Goal: Task Accomplishment & Management: Manage account settings

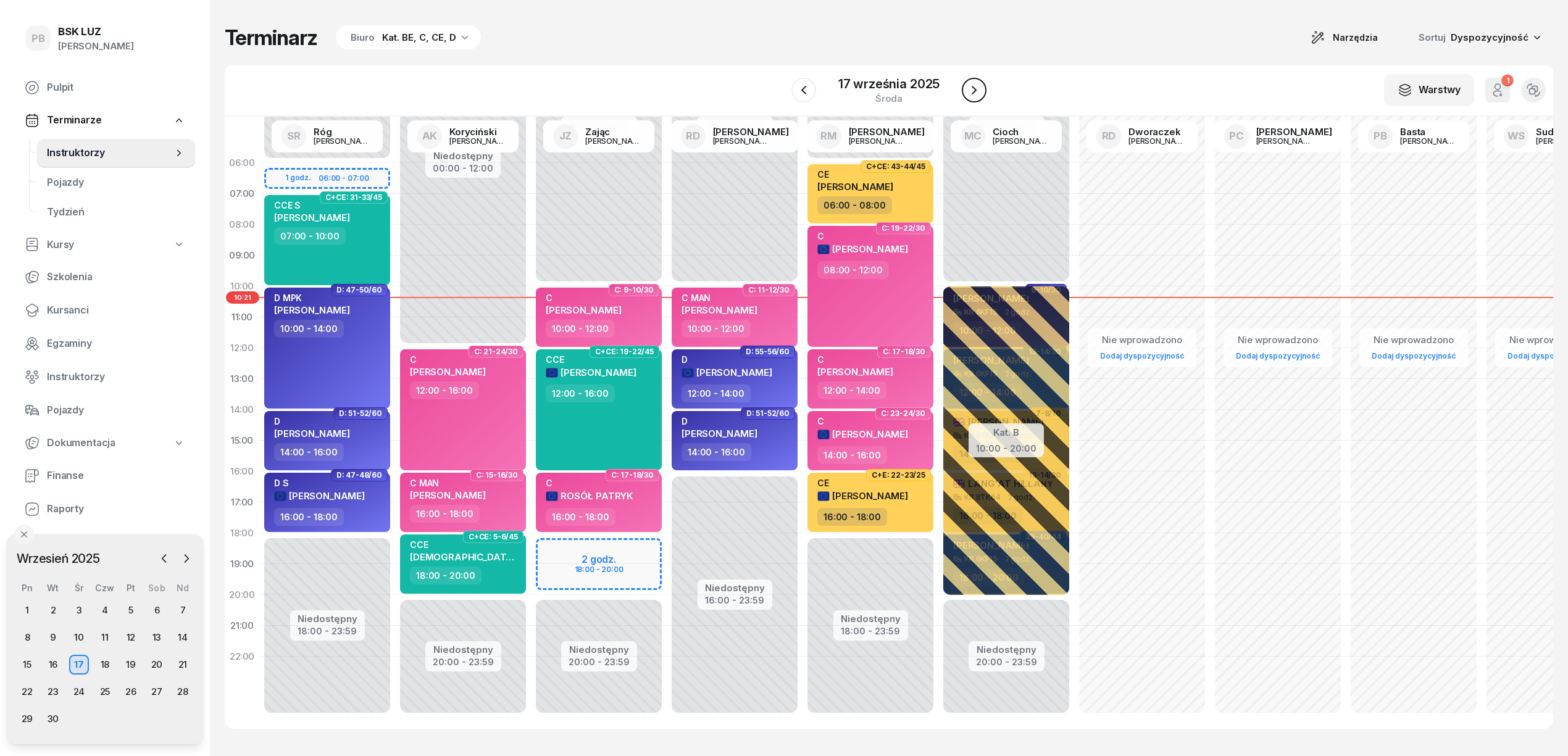
click at [975, 87] on icon "button" at bounding box center [974, 90] width 15 height 15
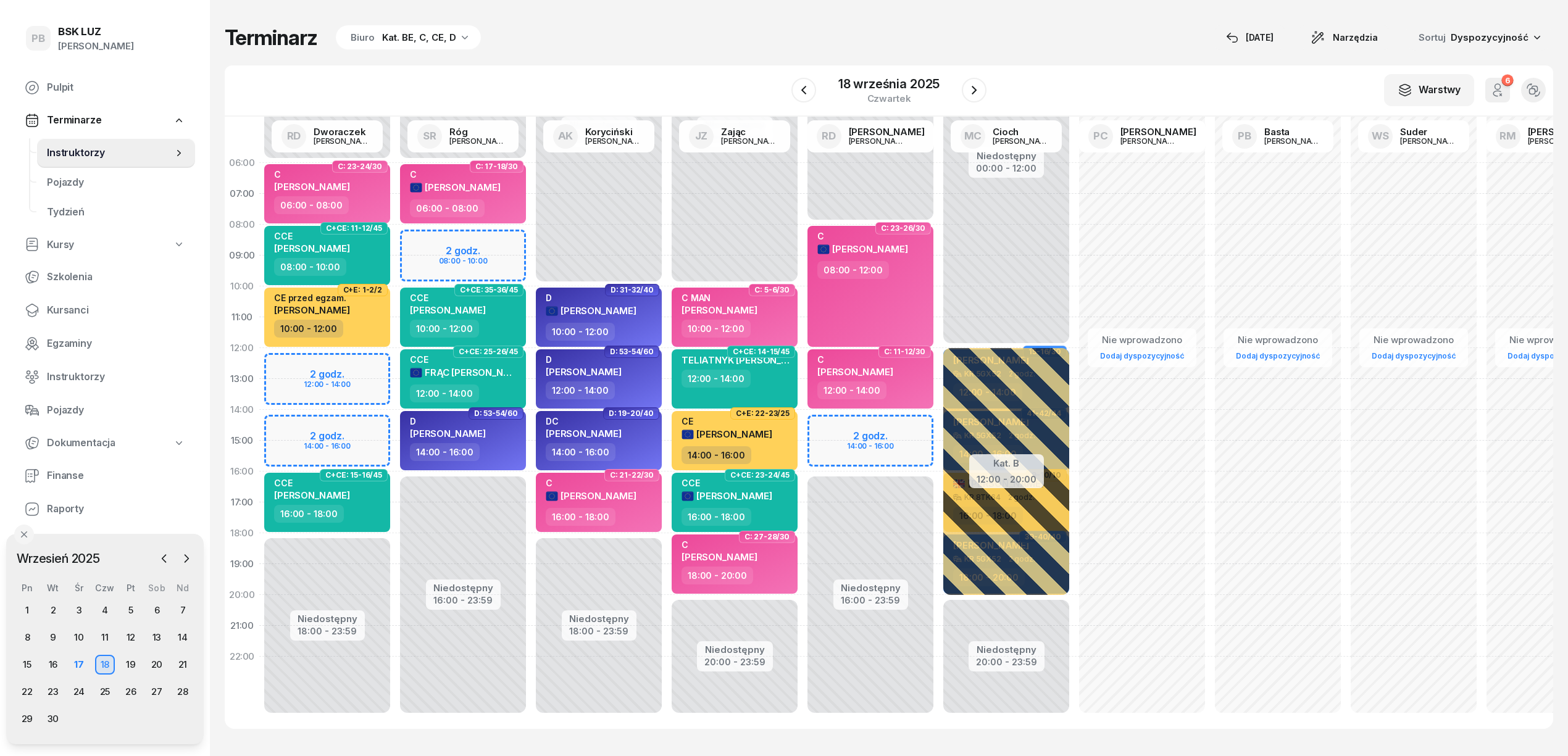
click at [295, 363] on div "Niedostępny 00:00 - 06:00 Niedostępny 18:00 - 23:59 2 godz. 12:00 - 14:00 2 god…" at bounding box center [327, 441] width 136 height 586
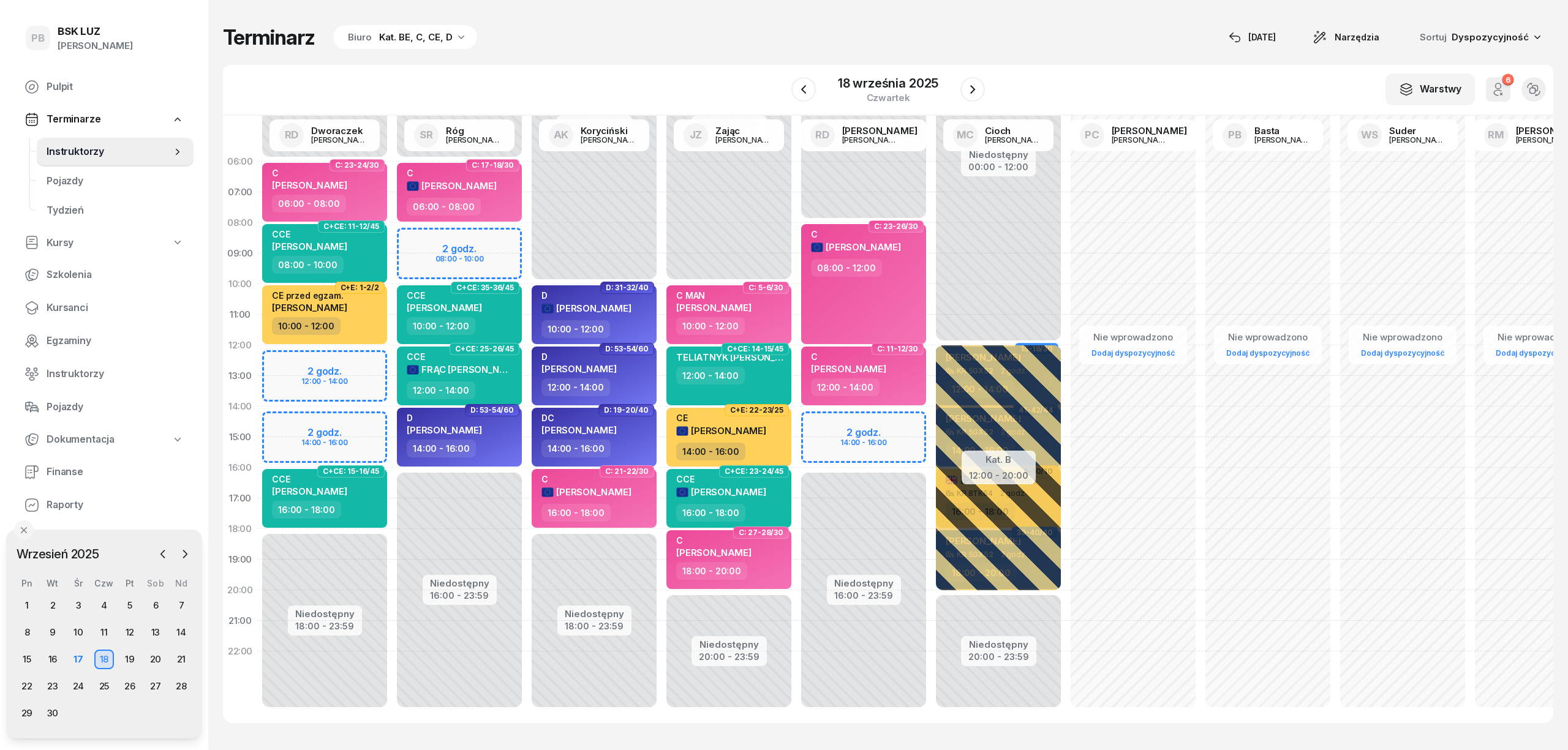
select select "12"
select select "14"
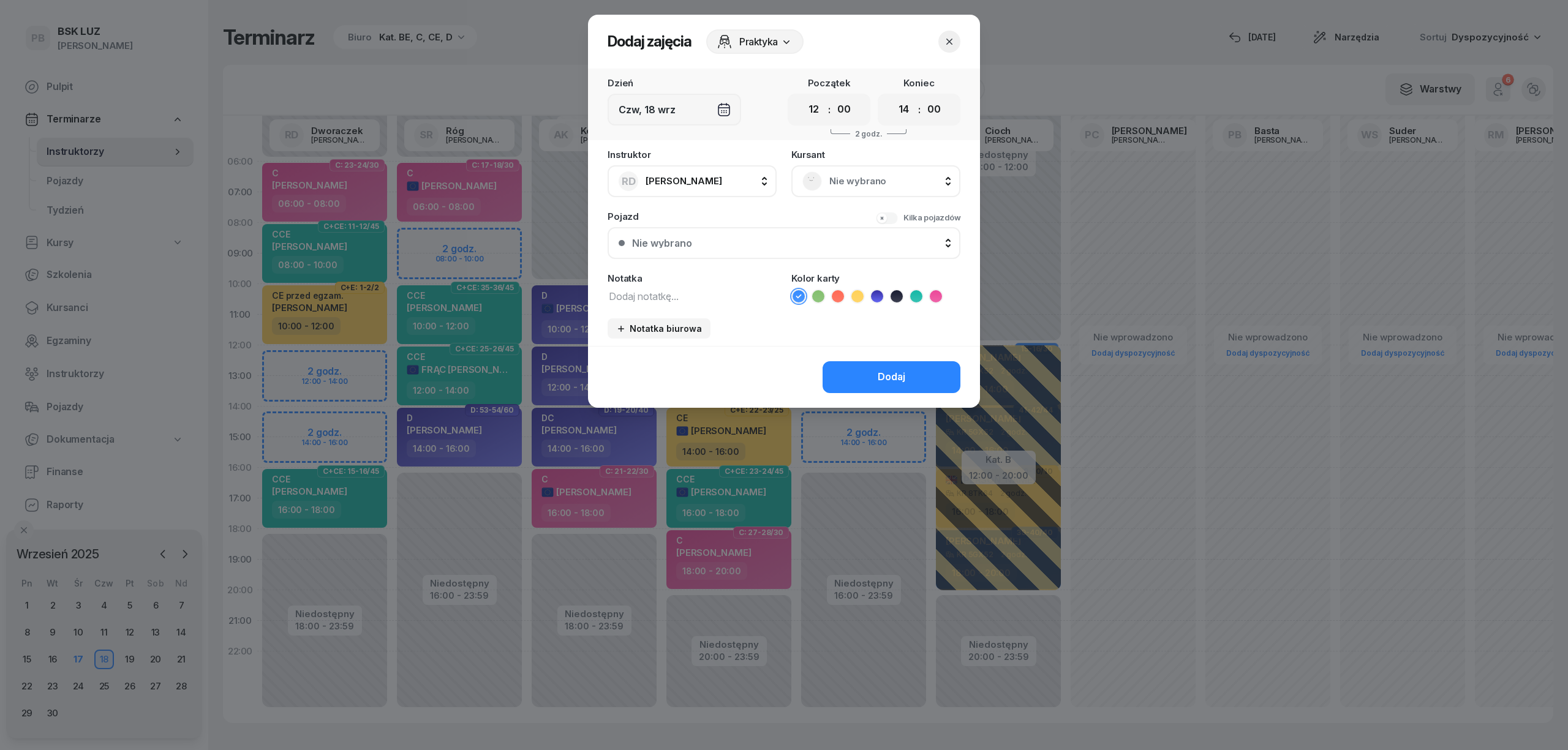
click at [880, 185] on span "Nie wybrano" at bounding box center [889, 181] width 120 height 16
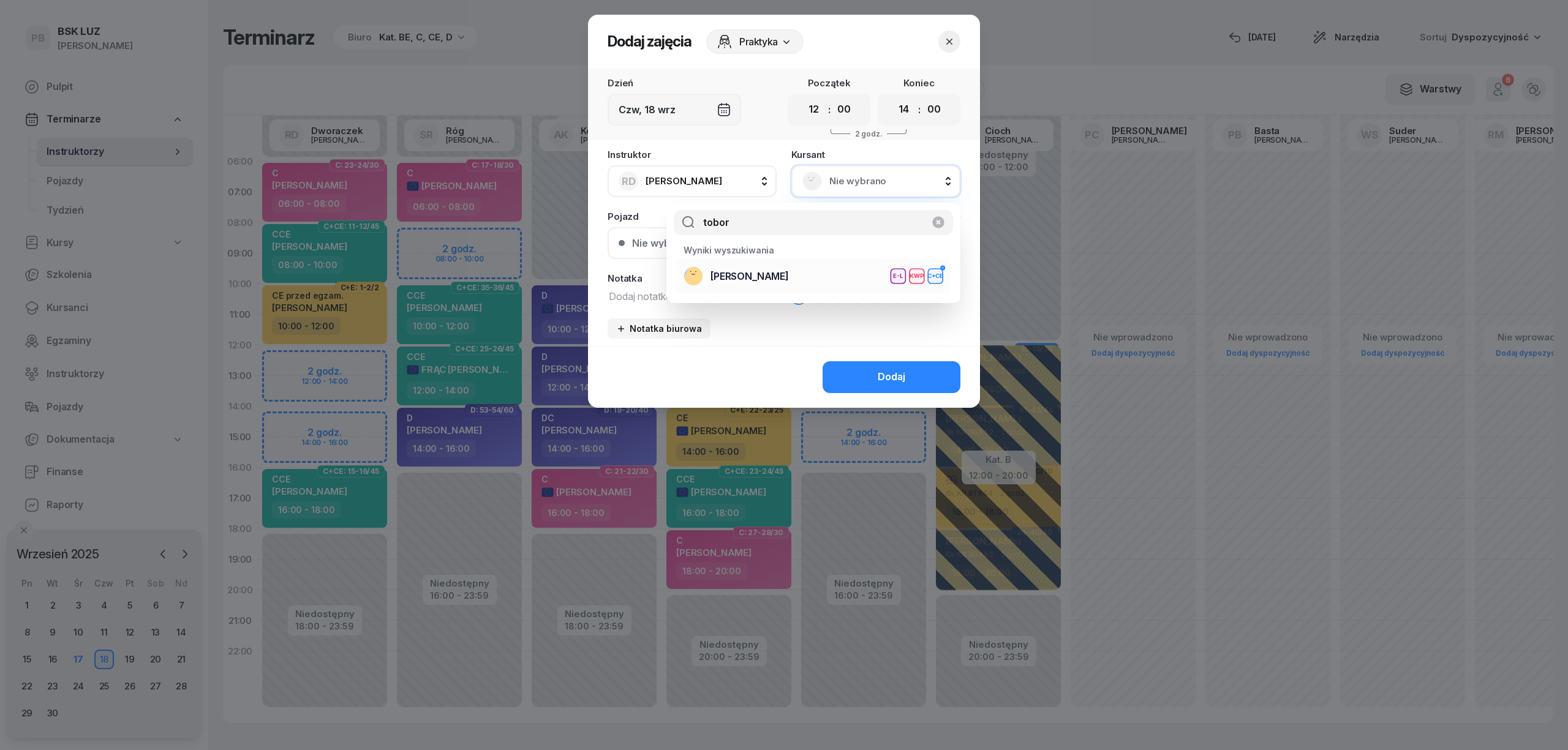
type input "tobor"
click at [789, 276] on span "[PERSON_NAME]" at bounding box center [749, 277] width 78 height 16
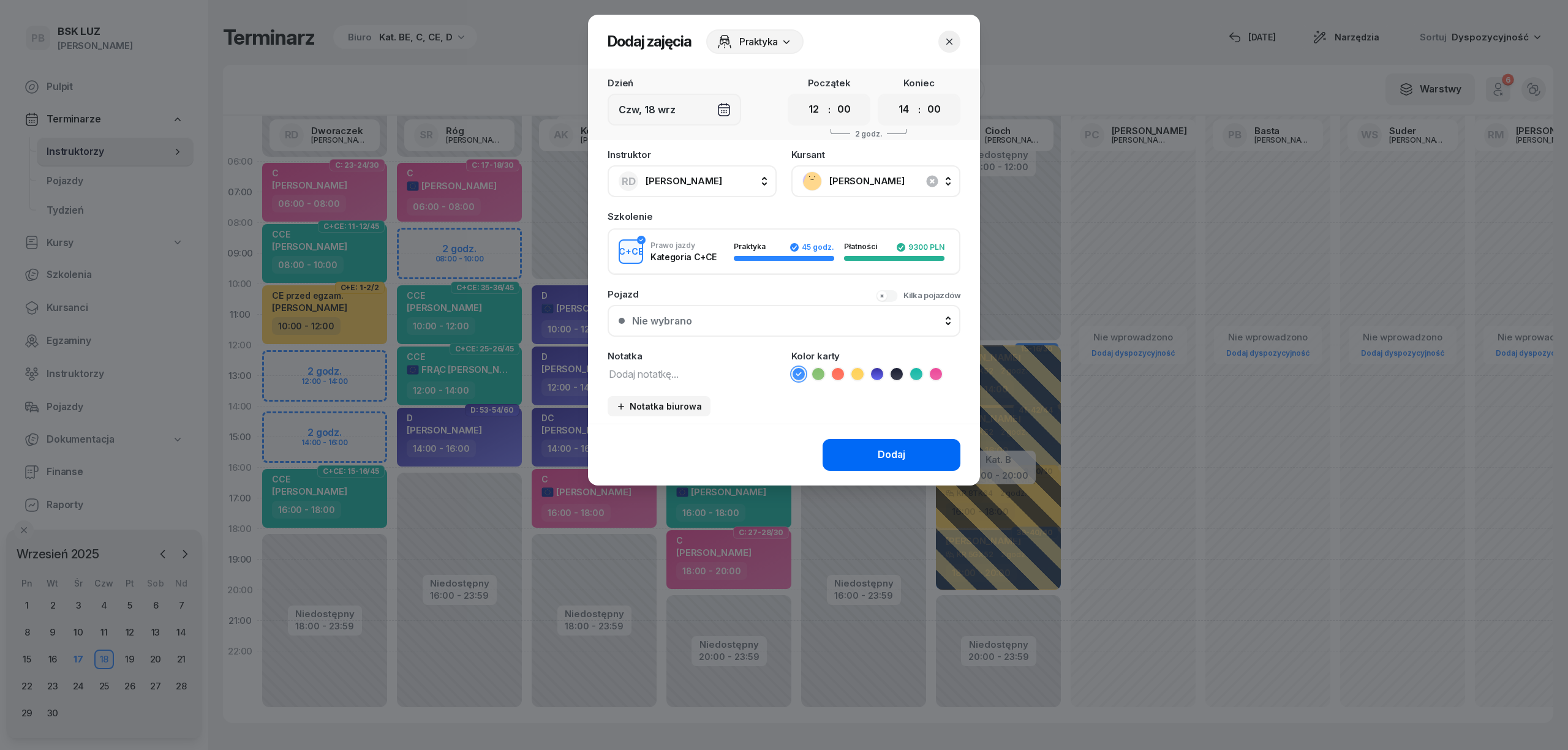
click at [850, 452] on button "Dodaj" at bounding box center [891, 455] width 138 height 32
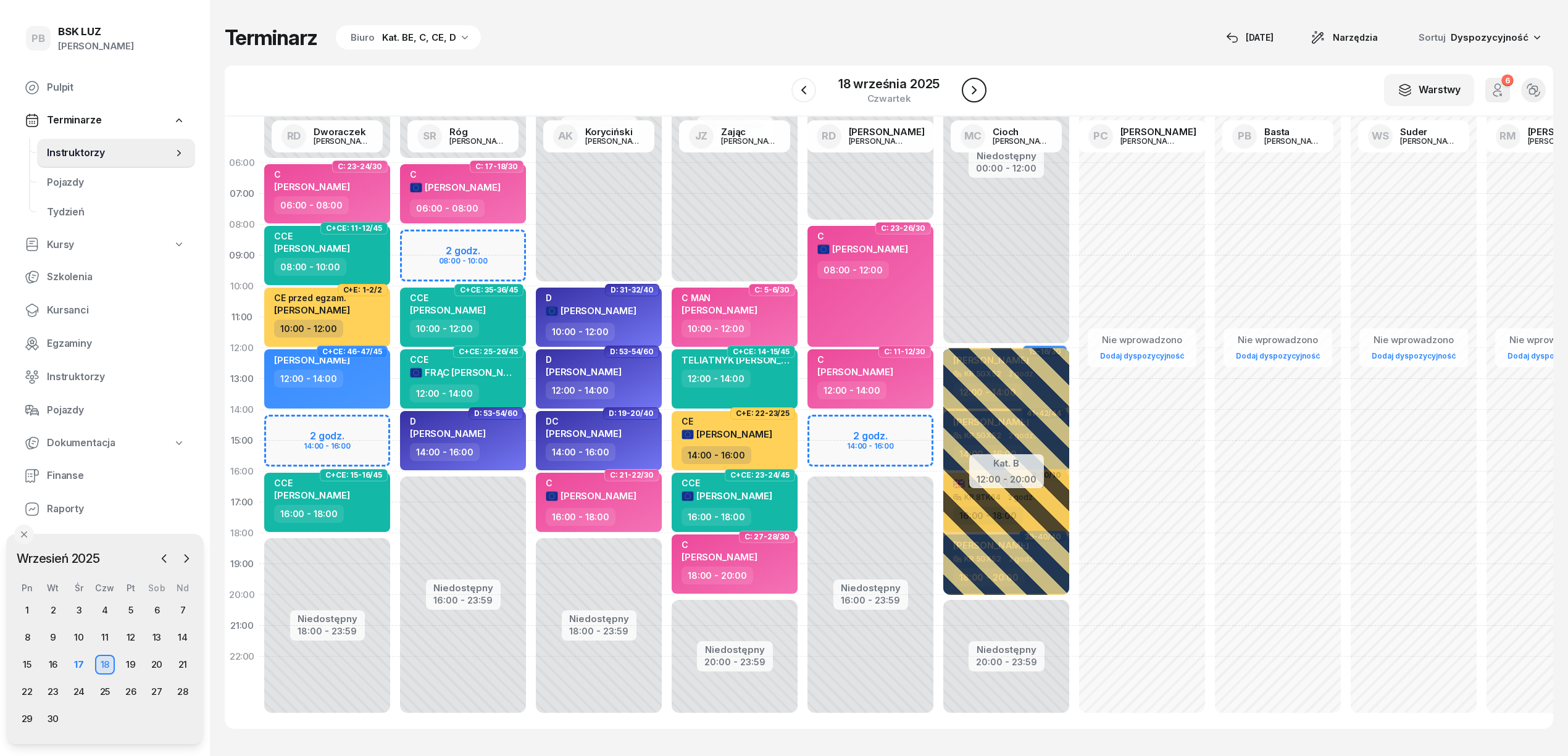
click at [981, 89] on icon "button" at bounding box center [974, 90] width 15 height 15
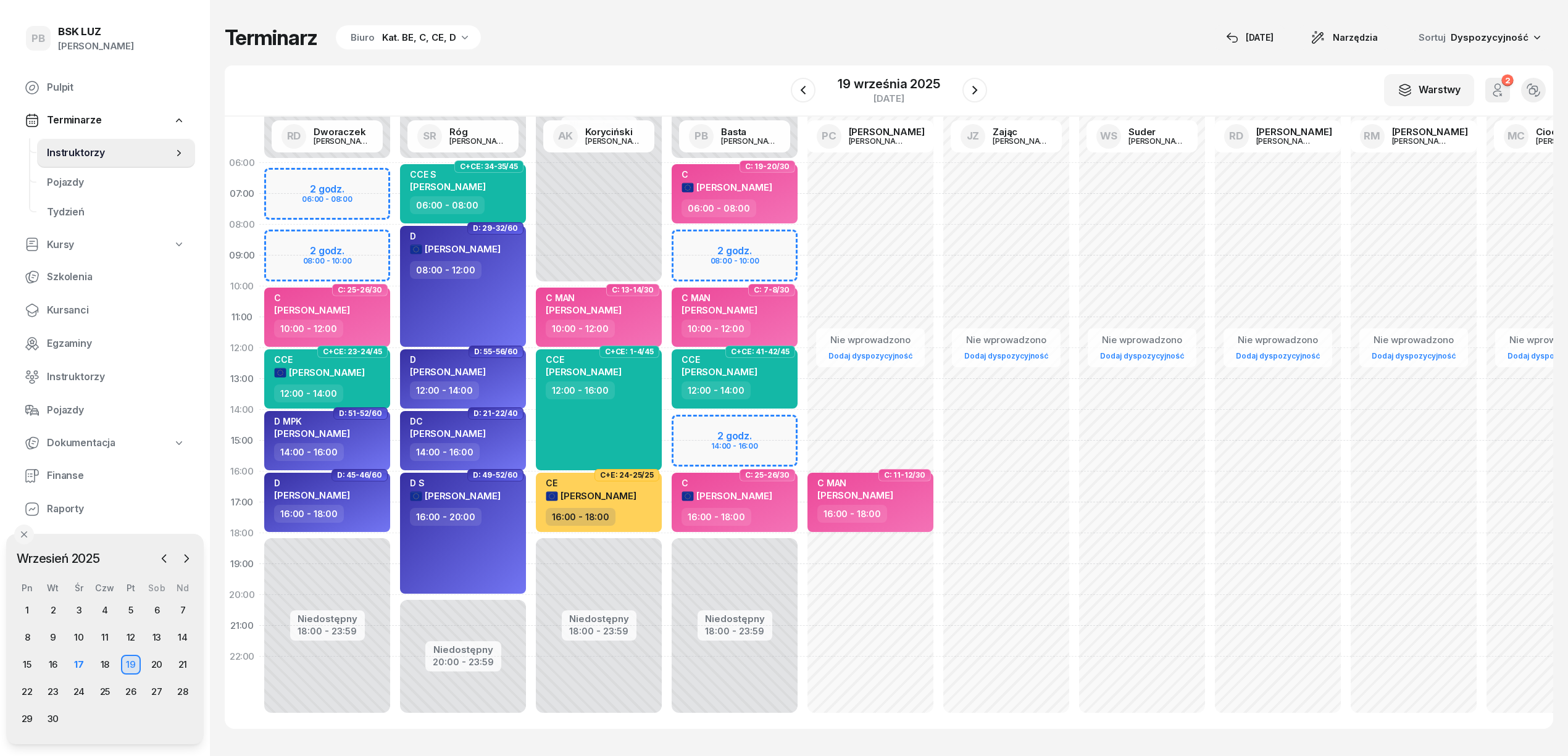
click at [776, 240] on div "Niedostępny 00:00 - 06:00 Niedostępny 18:00 - 23:59 2 godz. 08:00 - 10:00 2 god…" at bounding box center [734, 441] width 136 height 586
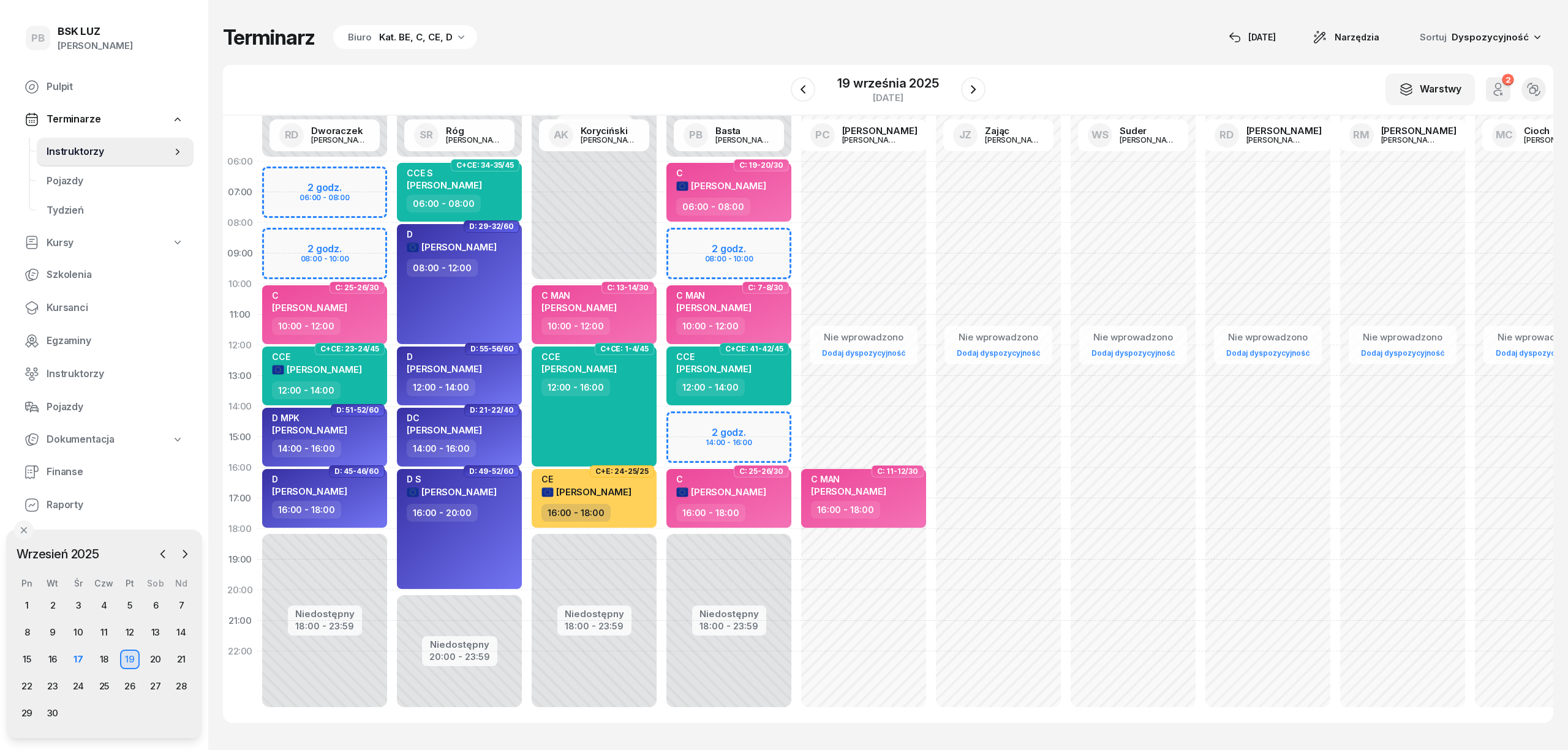
select select "08"
select select "10"
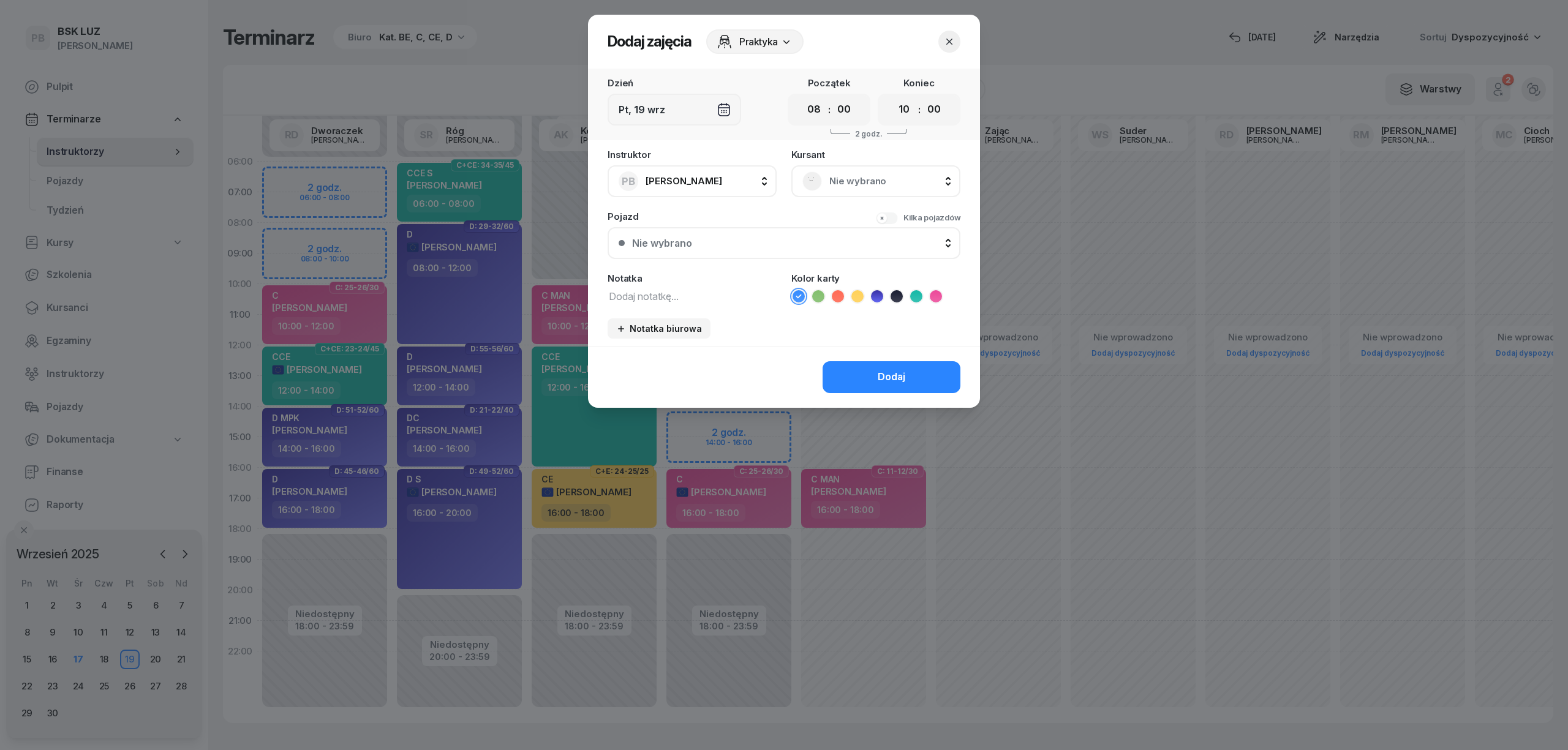
click at [869, 179] on span "Nie wybrano" at bounding box center [889, 181] width 120 height 16
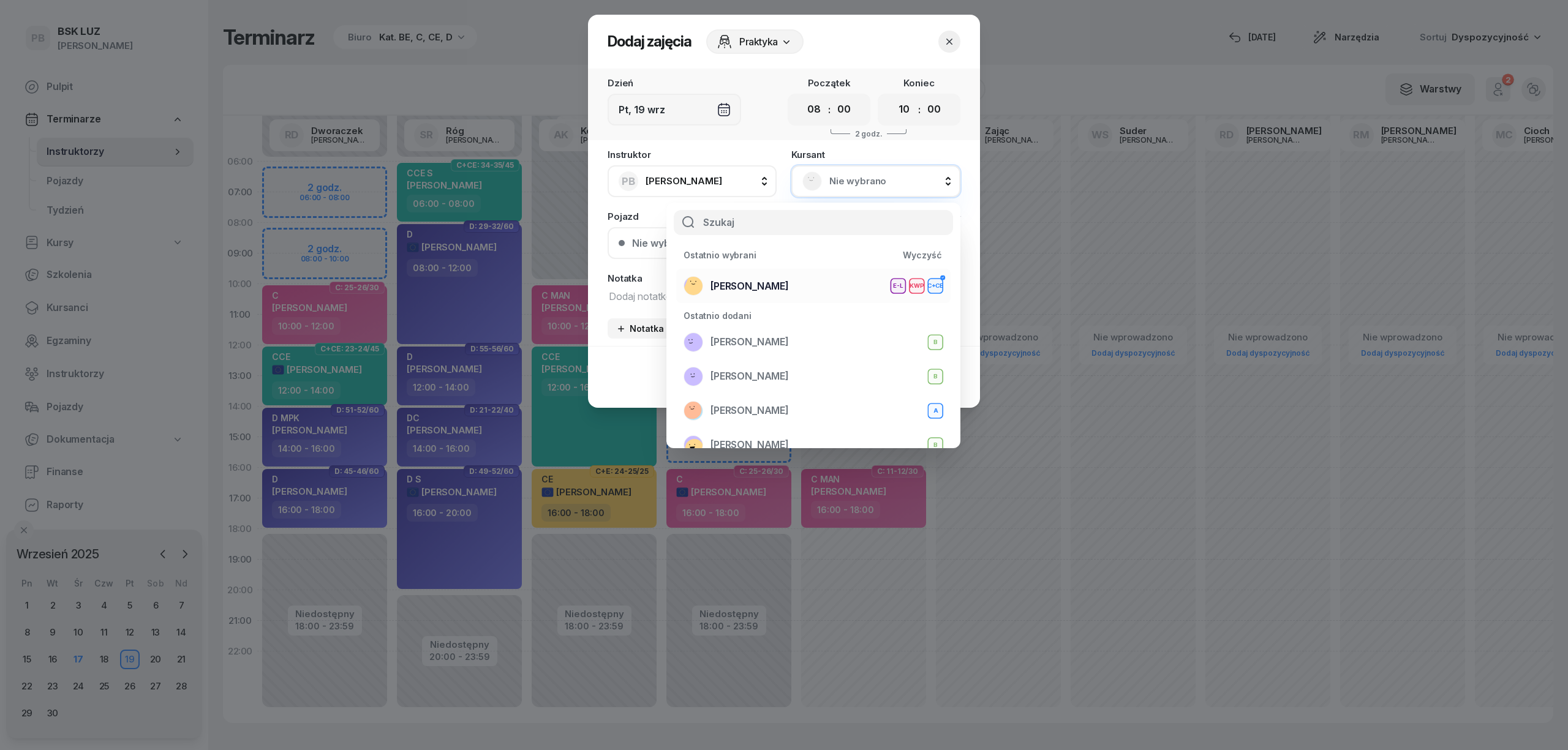
click at [789, 282] on span "[PERSON_NAME]" at bounding box center [749, 286] width 78 height 16
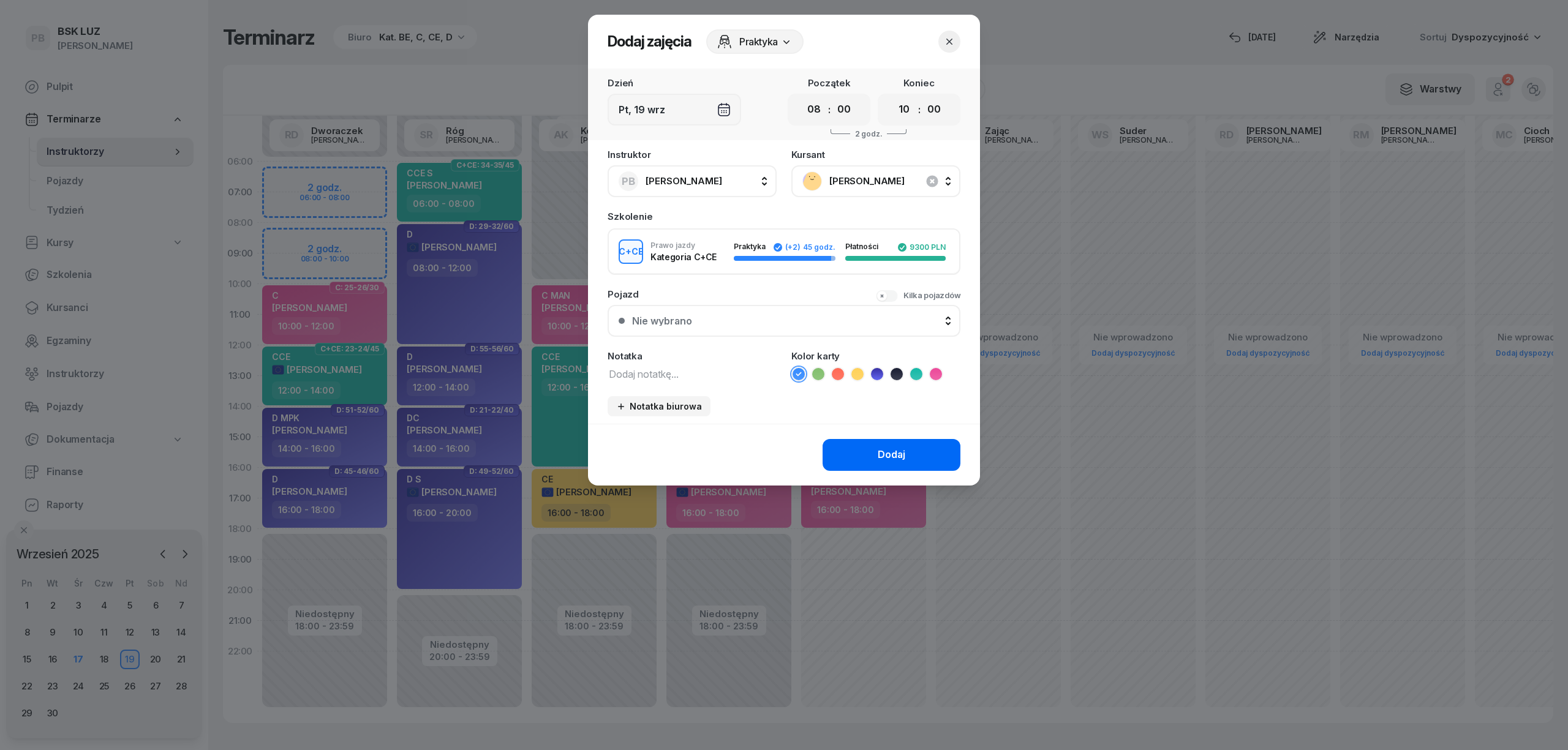
click at [880, 458] on div "Dodaj" at bounding box center [891, 455] width 28 height 16
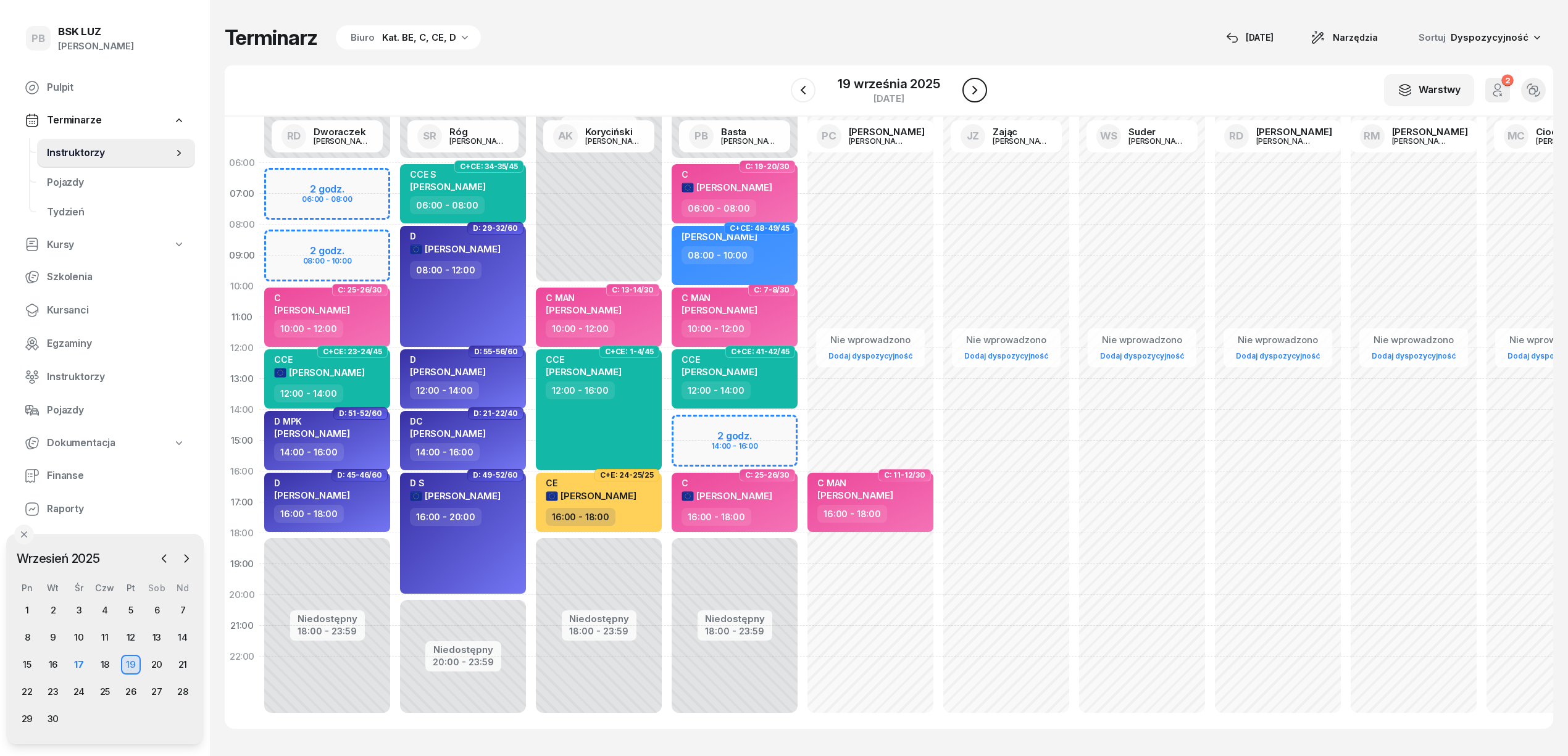
click at [974, 95] on icon "button" at bounding box center [975, 90] width 15 height 15
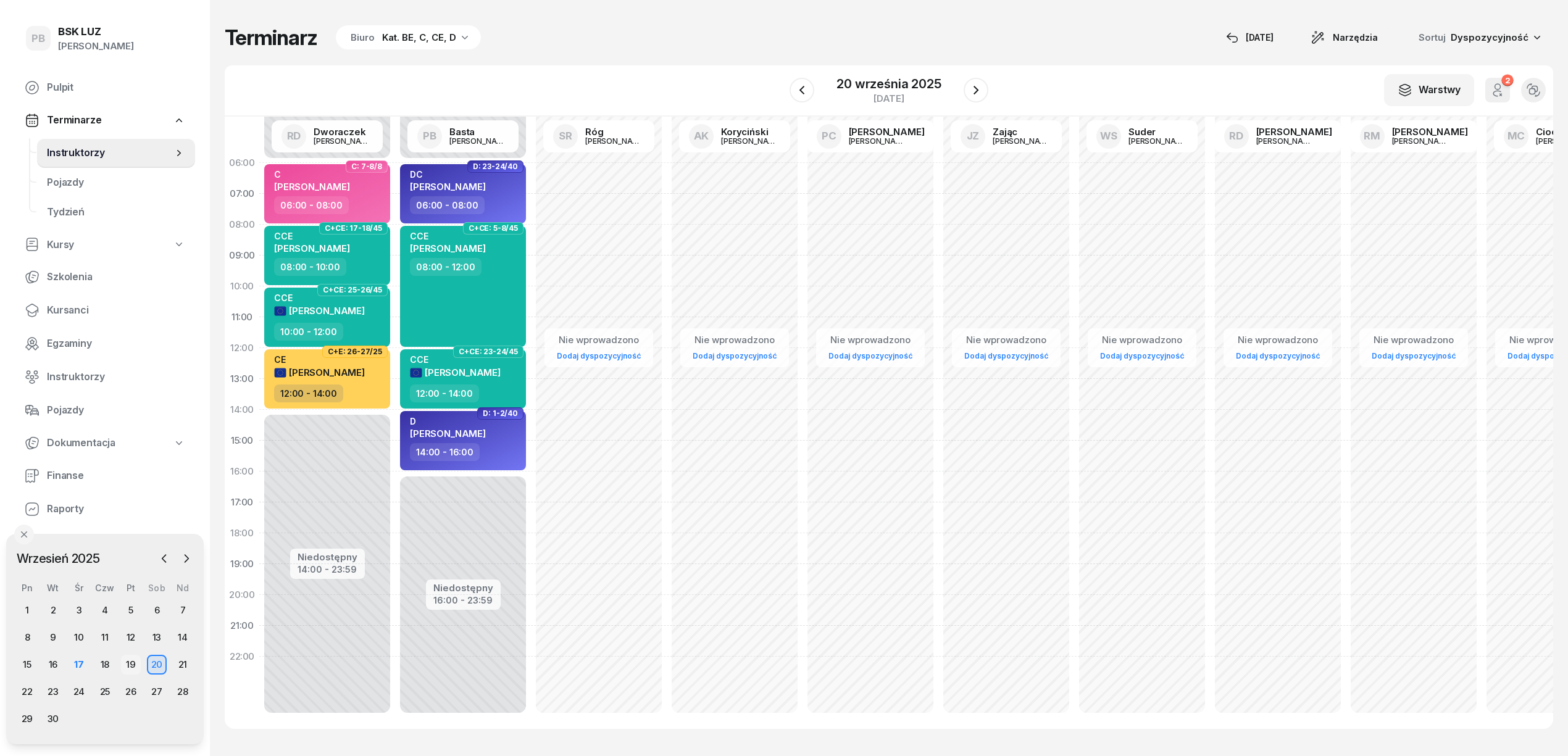
click at [129, 661] on div "19" at bounding box center [131, 664] width 20 height 20
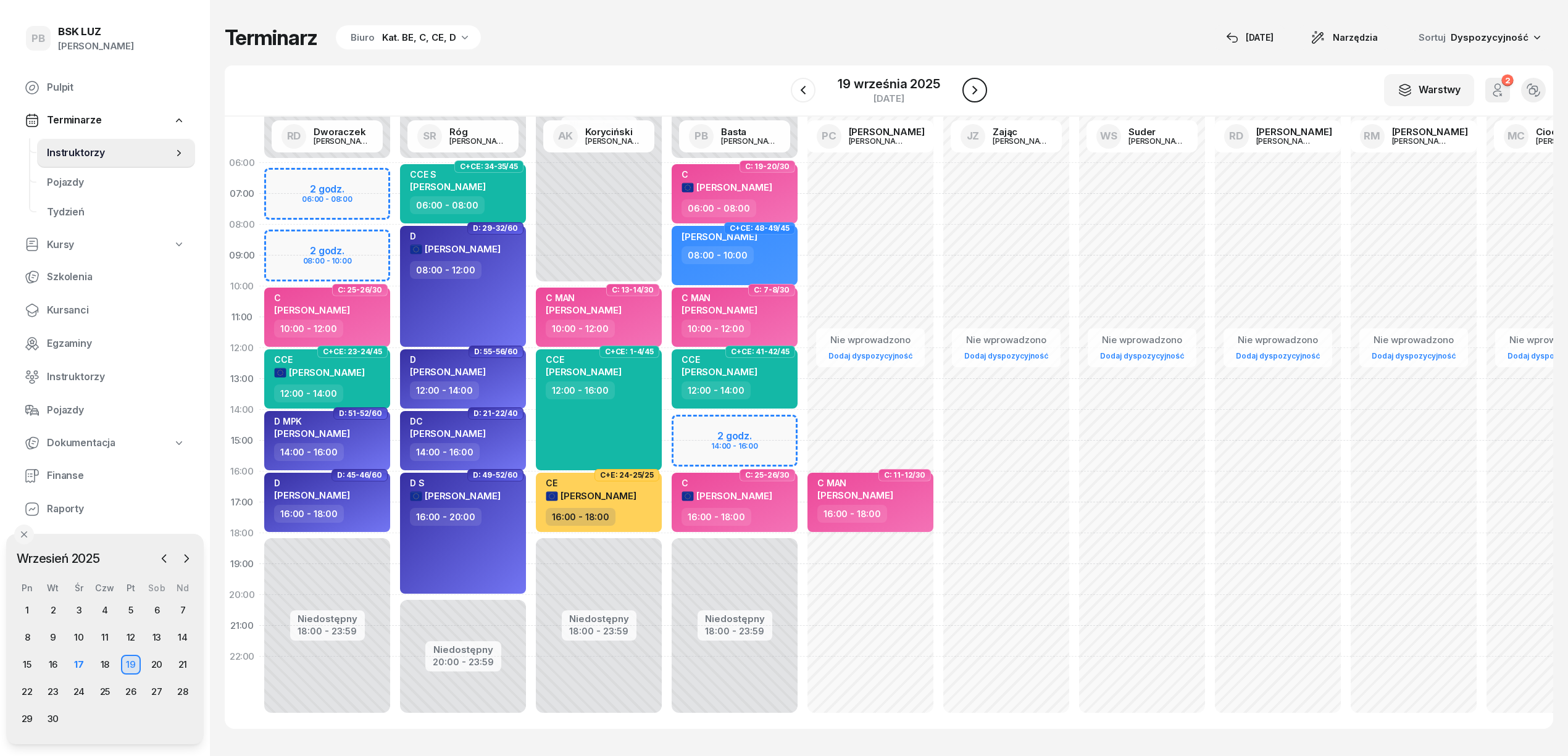
click at [969, 92] on icon "button" at bounding box center [975, 90] width 15 height 15
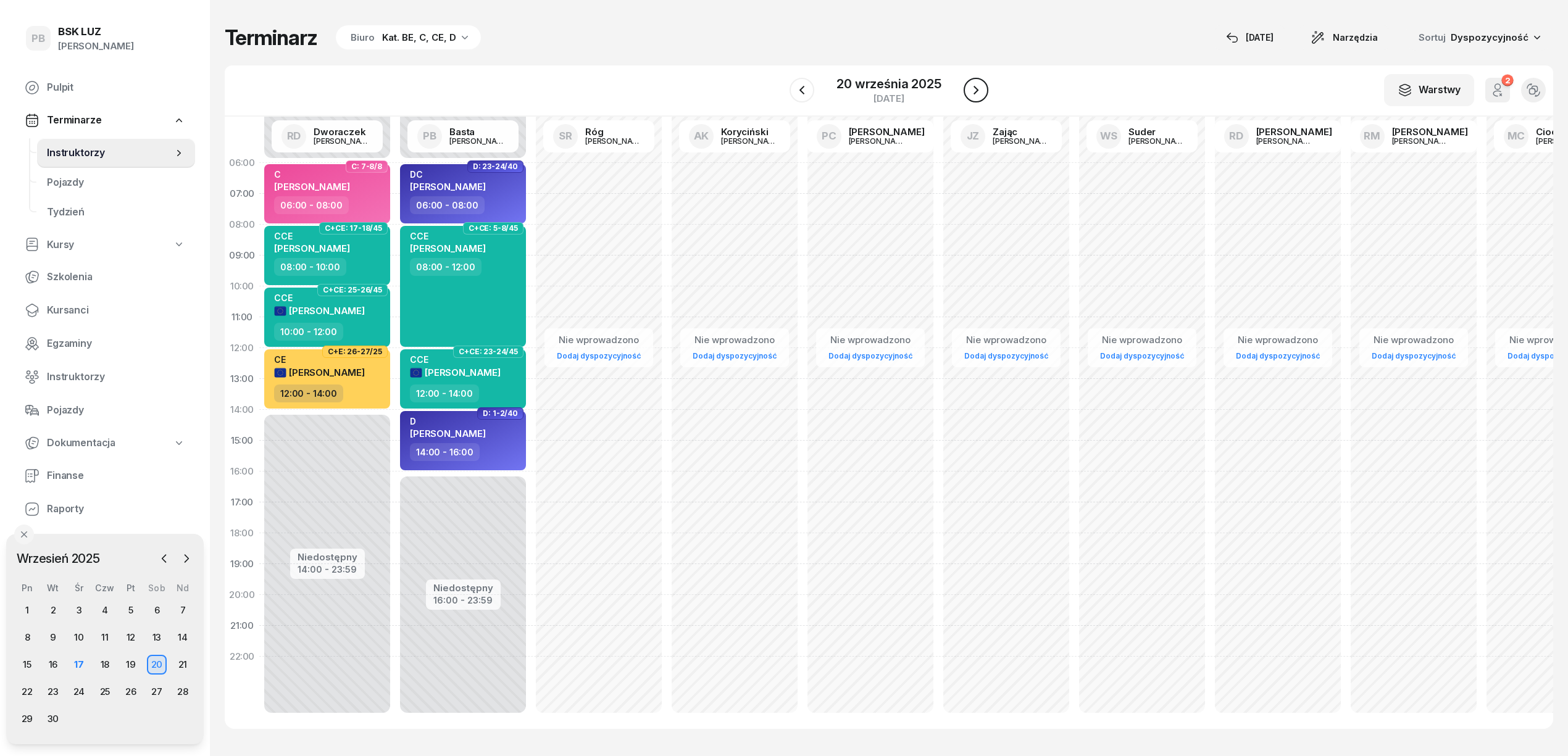
click at [969, 92] on icon "button" at bounding box center [976, 90] width 15 height 15
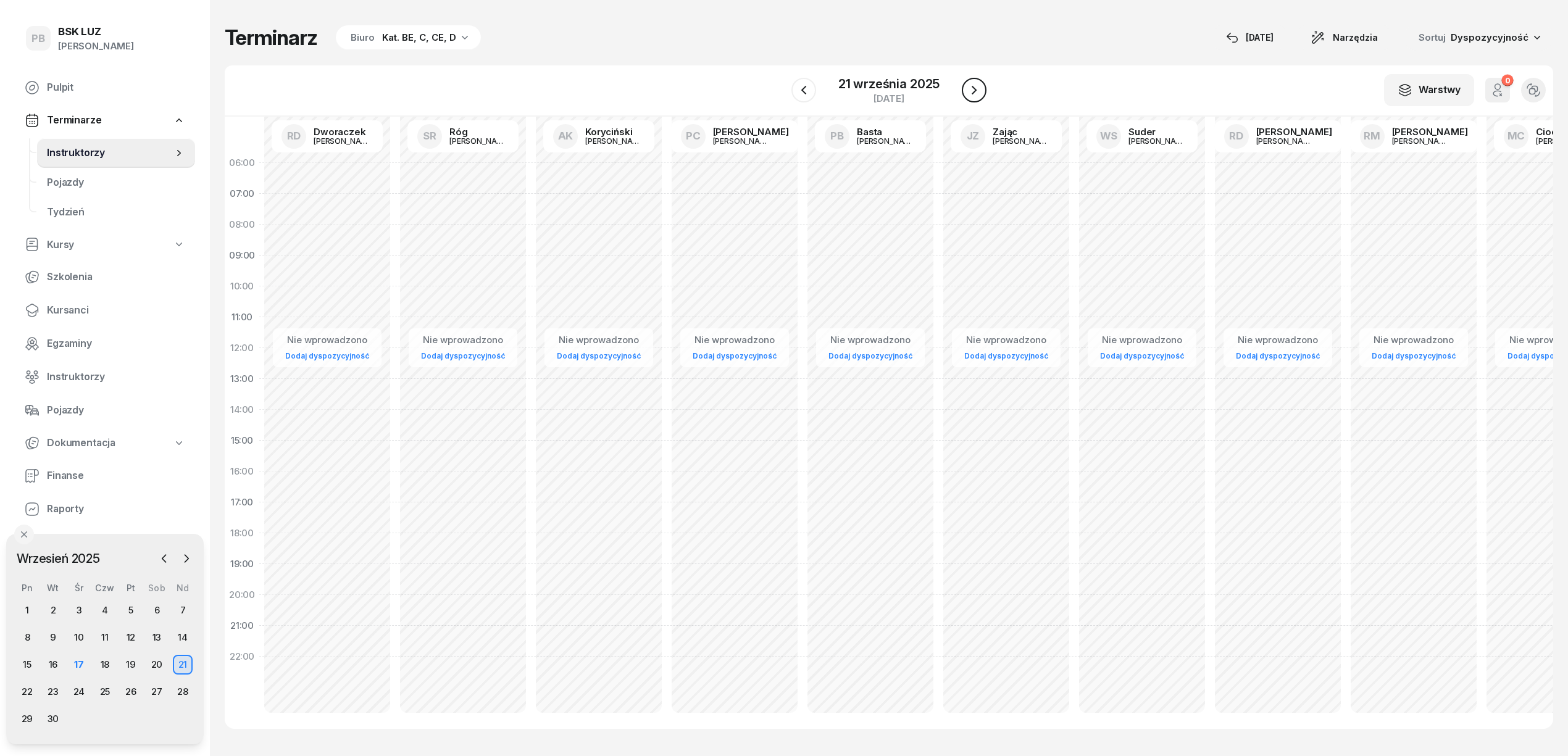
click at [969, 92] on icon "button" at bounding box center [974, 90] width 15 height 15
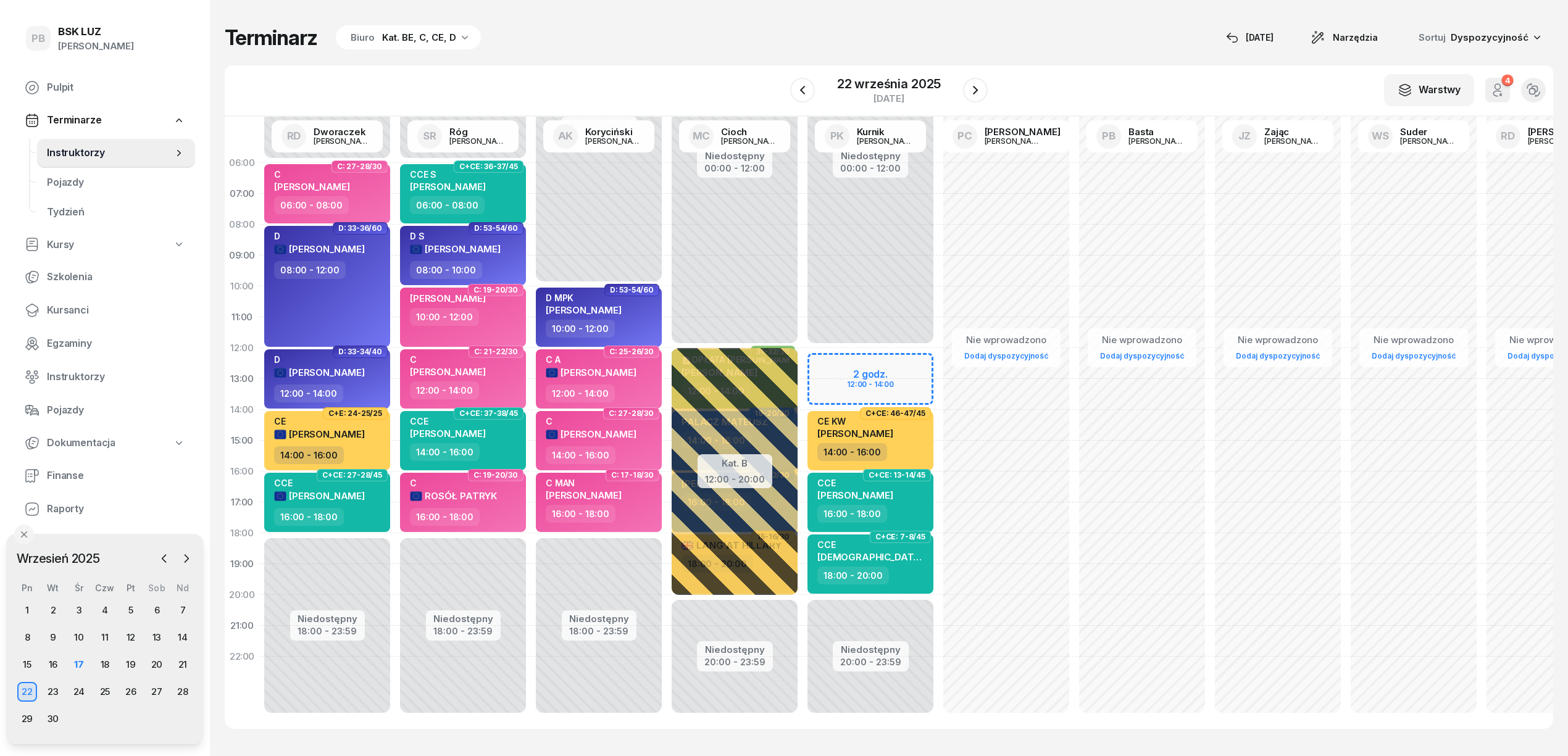
click at [845, 363] on div "Niedostępny 00:00 - 12:00 Niedostępny 20:00 - 23:59 2 godz. 12:00 - 14:00 C+CE:…" at bounding box center [870, 441] width 136 height 586
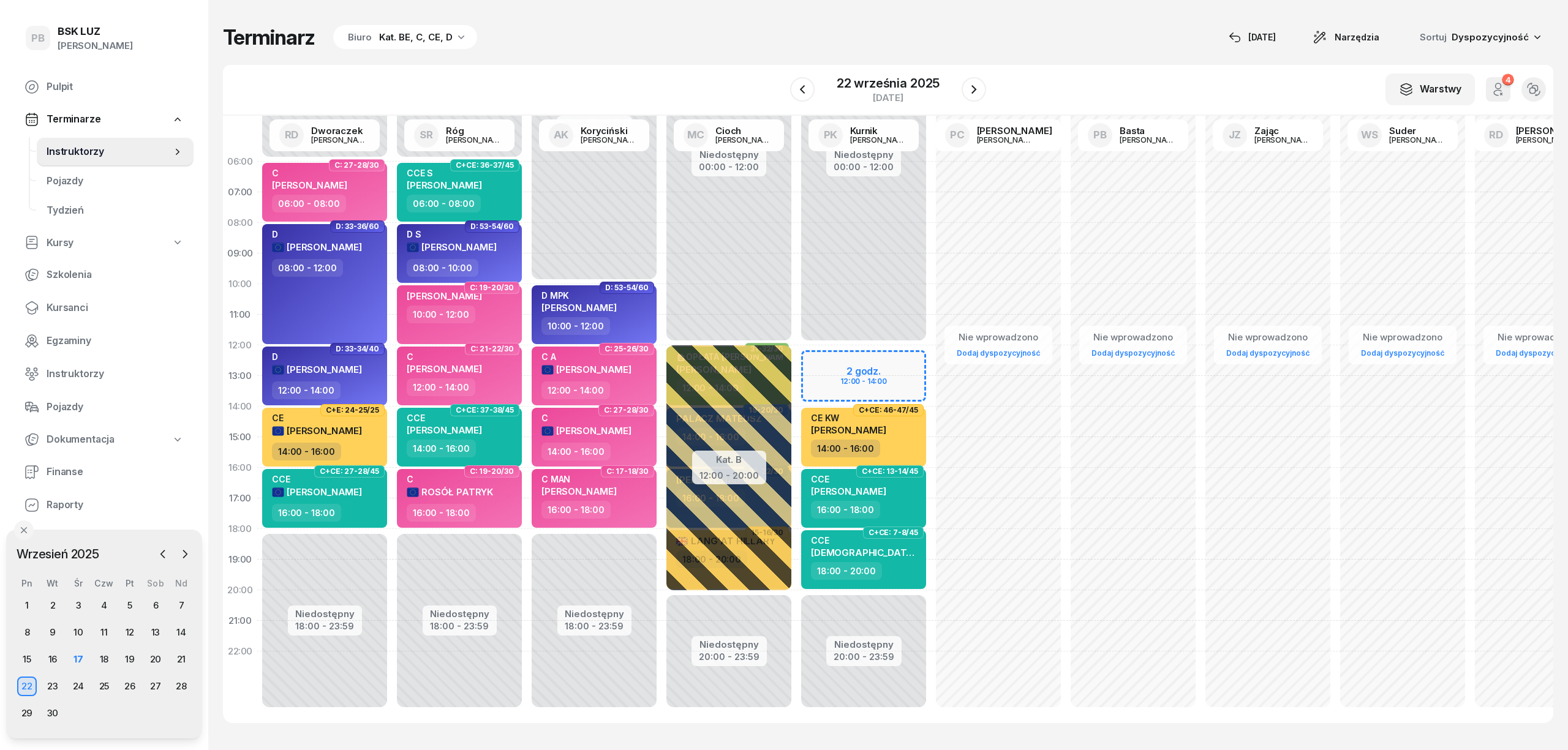
select select "12"
select select "14"
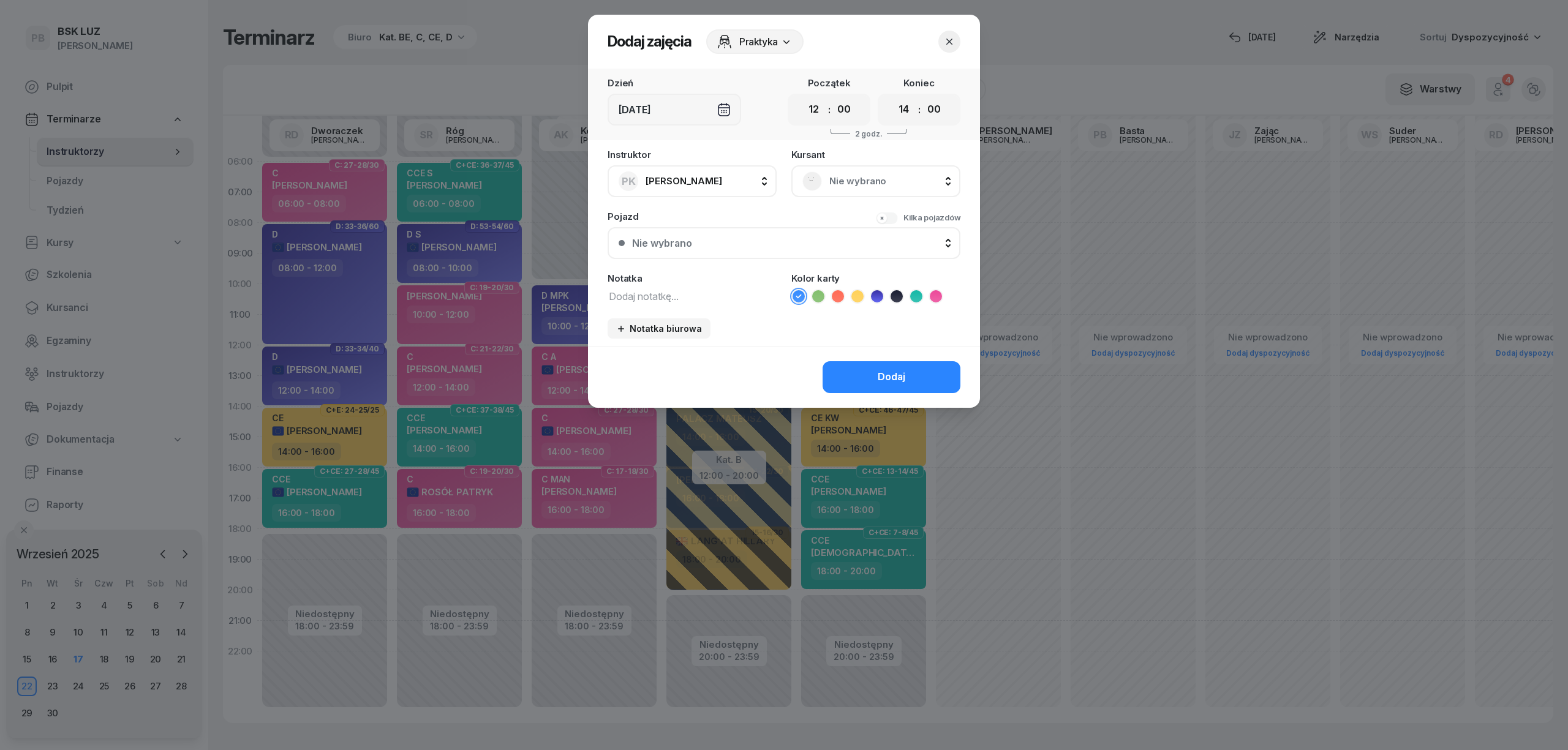
click at [875, 171] on div "Nie wybrano" at bounding box center [876, 181] width 147 height 20
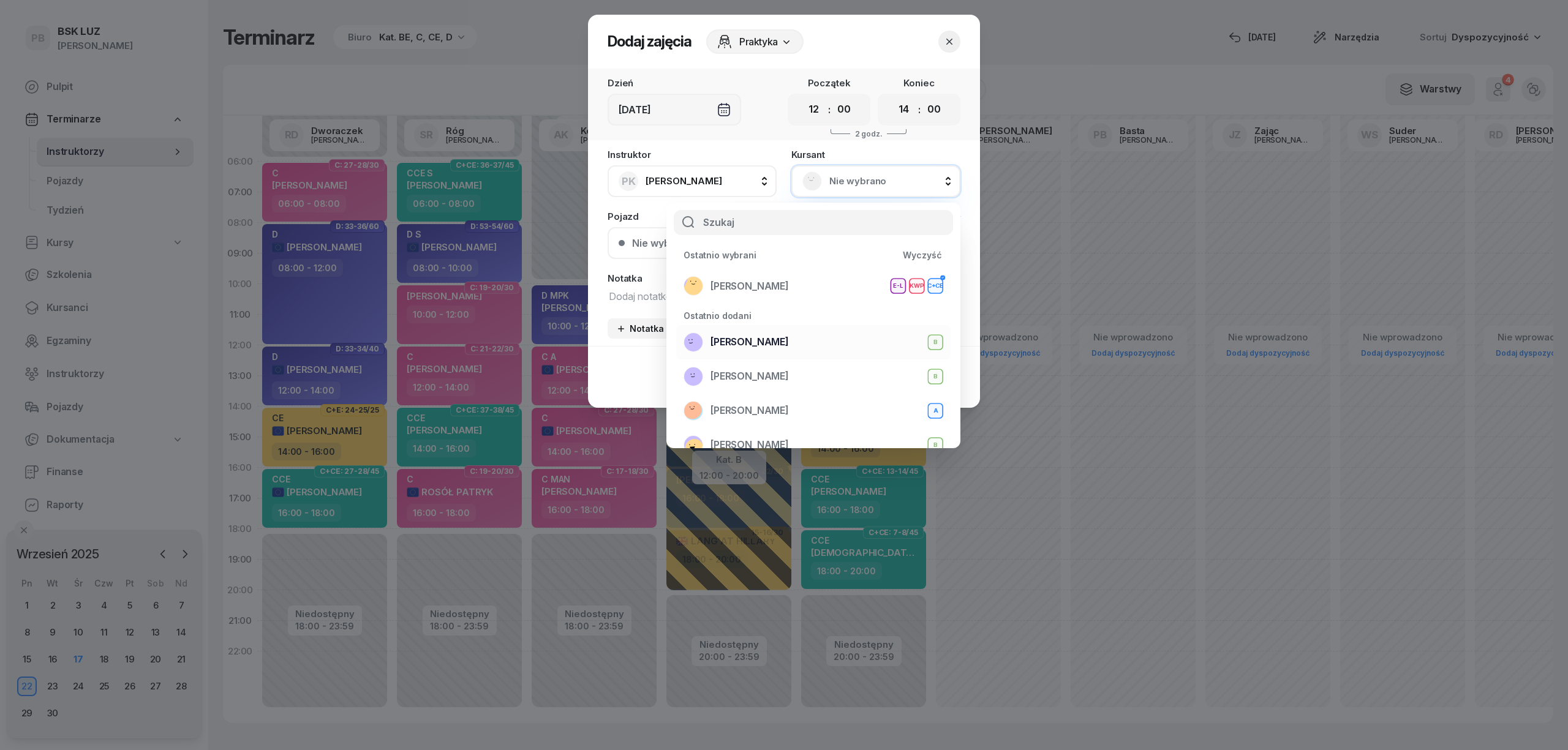
click at [789, 287] on span "[PERSON_NAME]" at bounding box center [749, 286] width 78 height 16
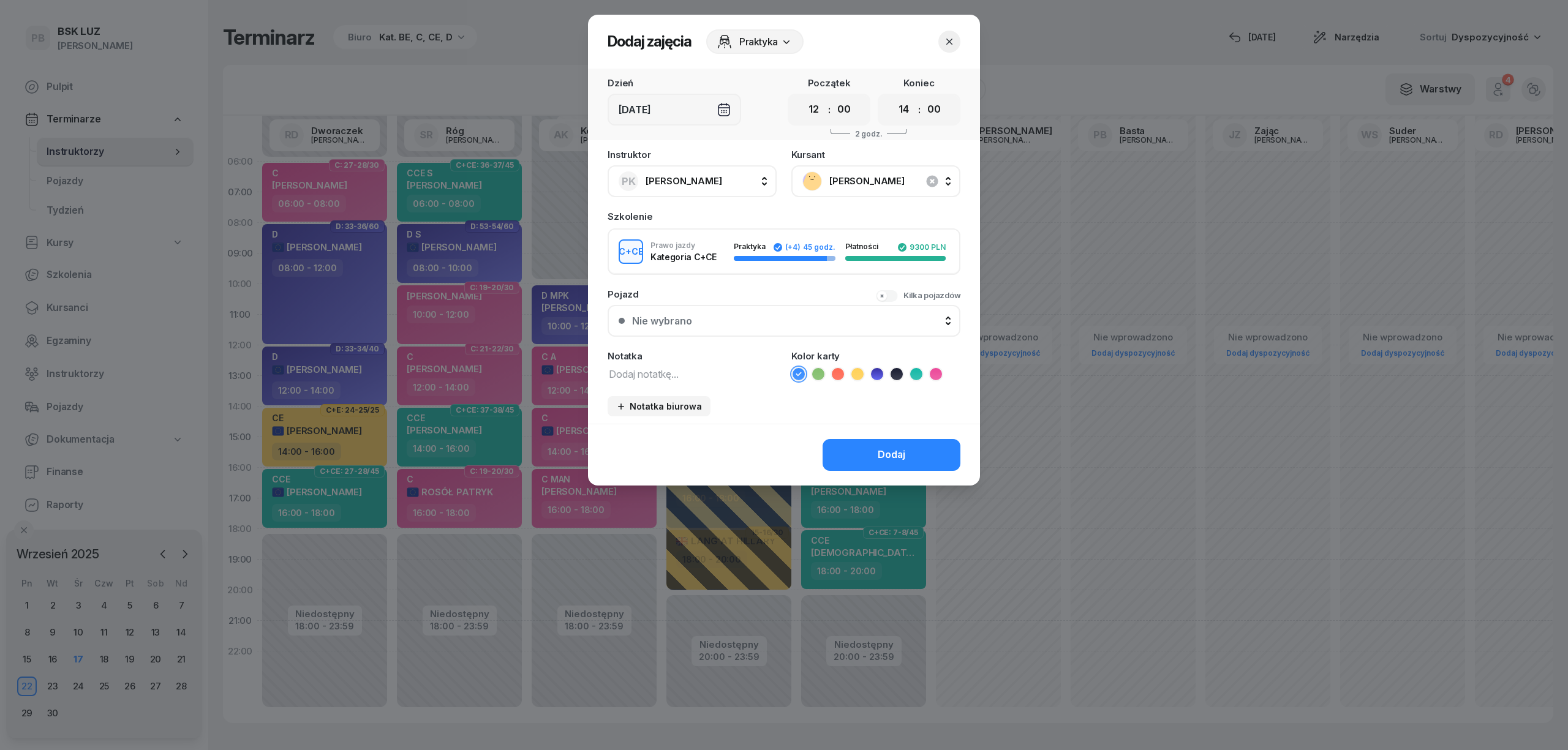
click at [896, 441] on button "Dodaj" at bounding box center [891, 455] width 138 height 32
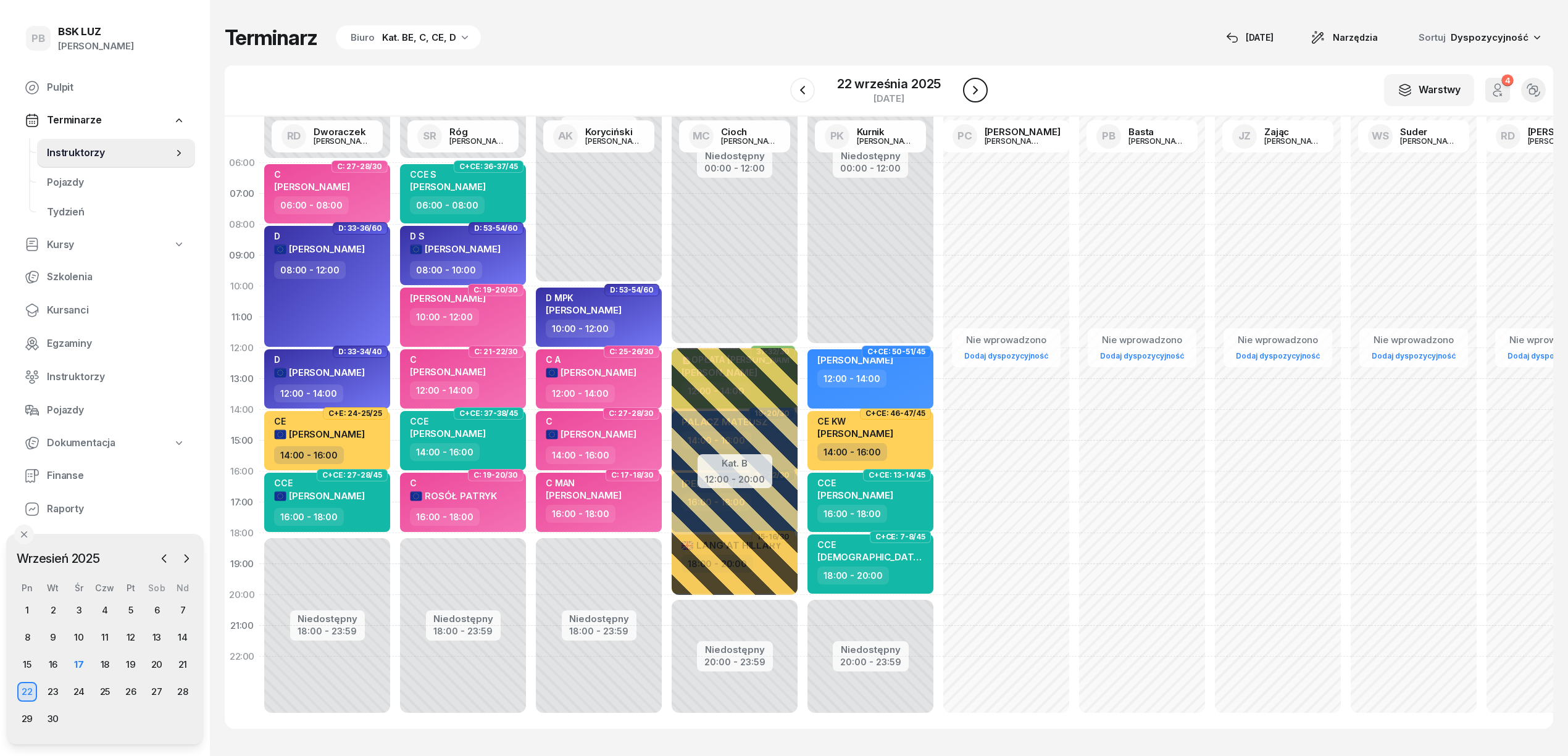
click at [973, 87] on icon "button" at bounding box center [975, 90] width 5 height 9
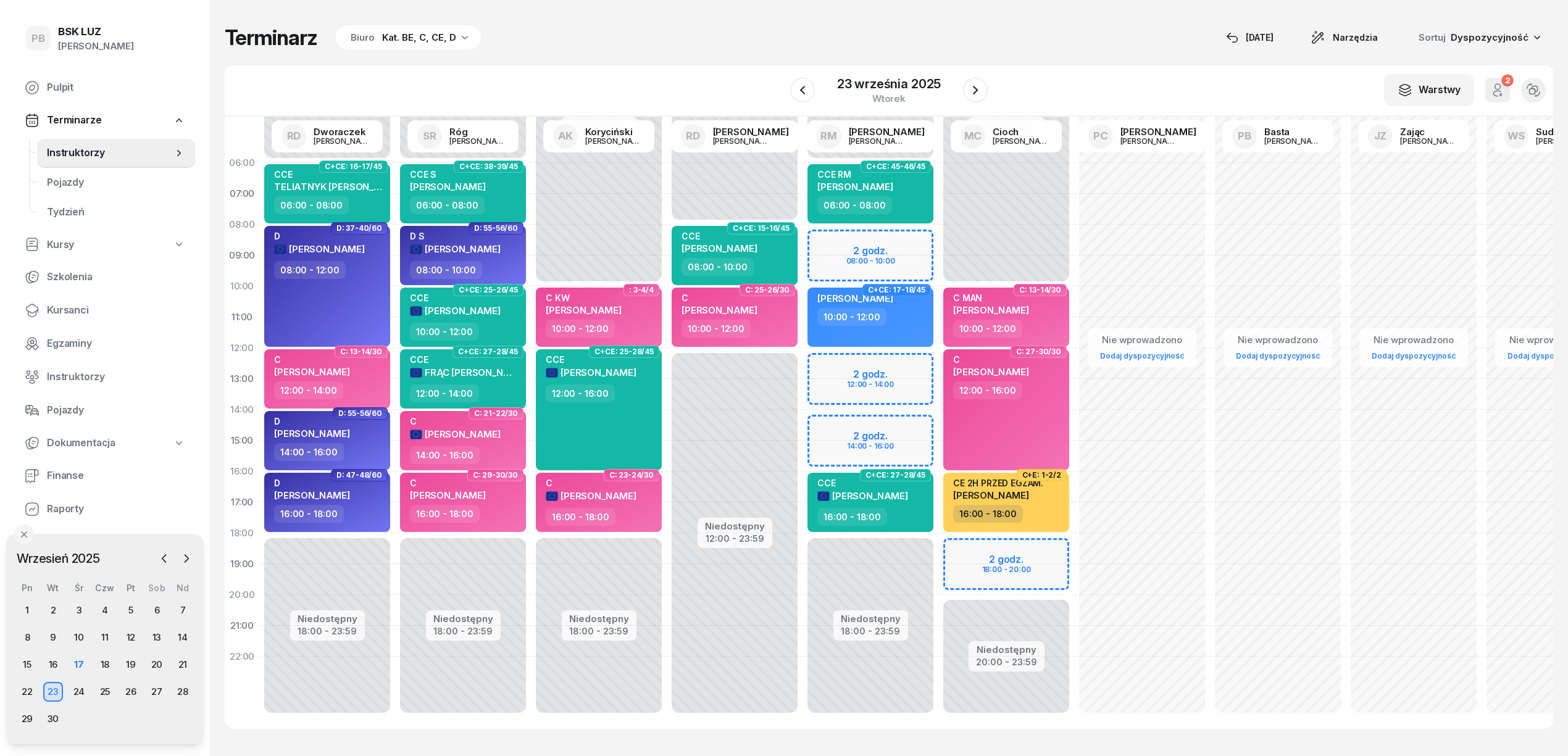
click at [830, 422] on div "Niedostępny 00:00 - 06:00 Niedostępny 18:00 - 23:59 2 godz. 08:00 - 10:00 2 god…" at bounding box center [870, 441] width 136 height 586
select select "14"
select select "16"
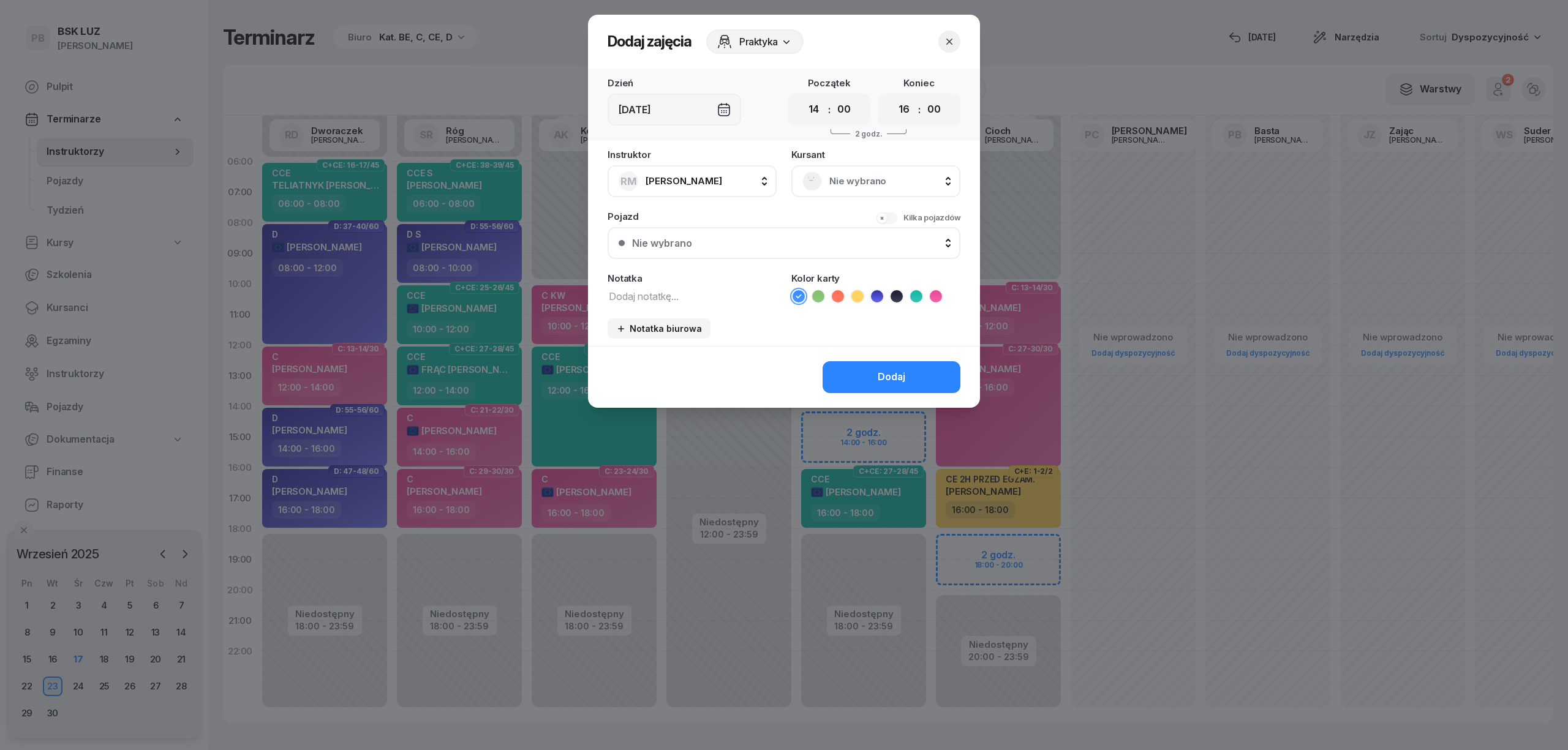
click at [875, 184] on span "Nie wybrano" at bounding box center [889, 181] width 120 height 16
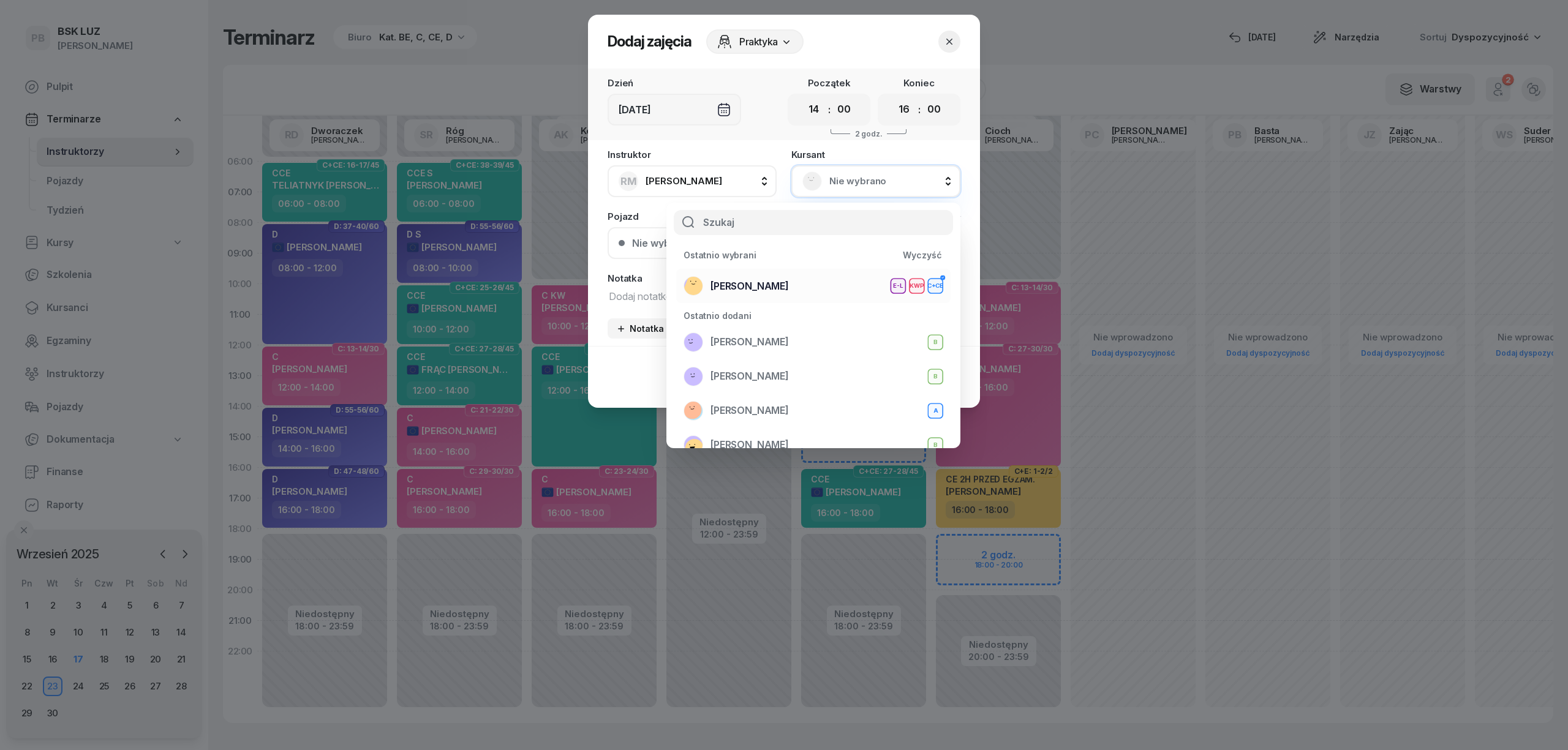
click at [789, 288] on span "[PERSON_NAME]" at bounding box center [749, 286] width 78 height 16
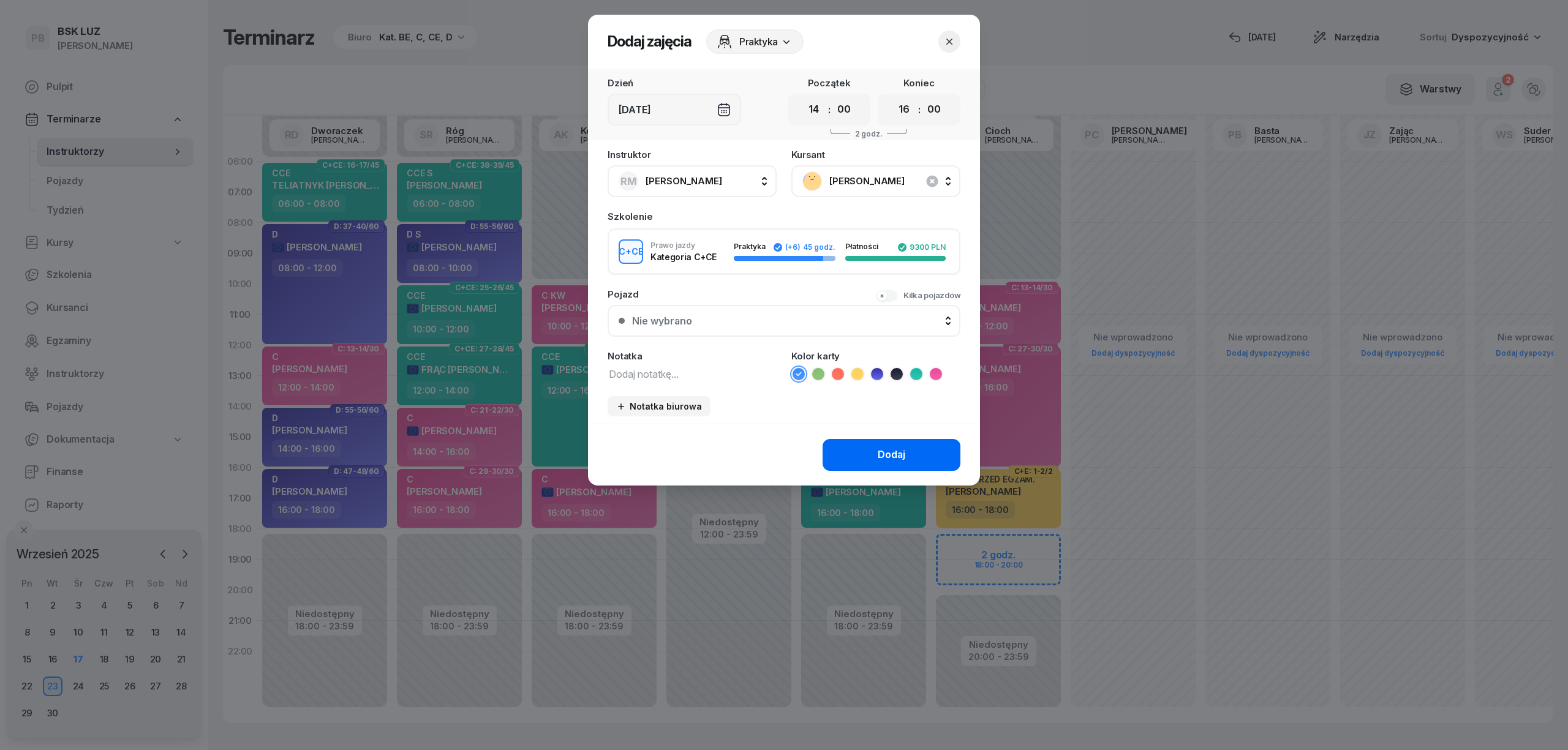
click at [865, 444] on button "Dodaj" at bounding box center [891, 455] width 138 height 32
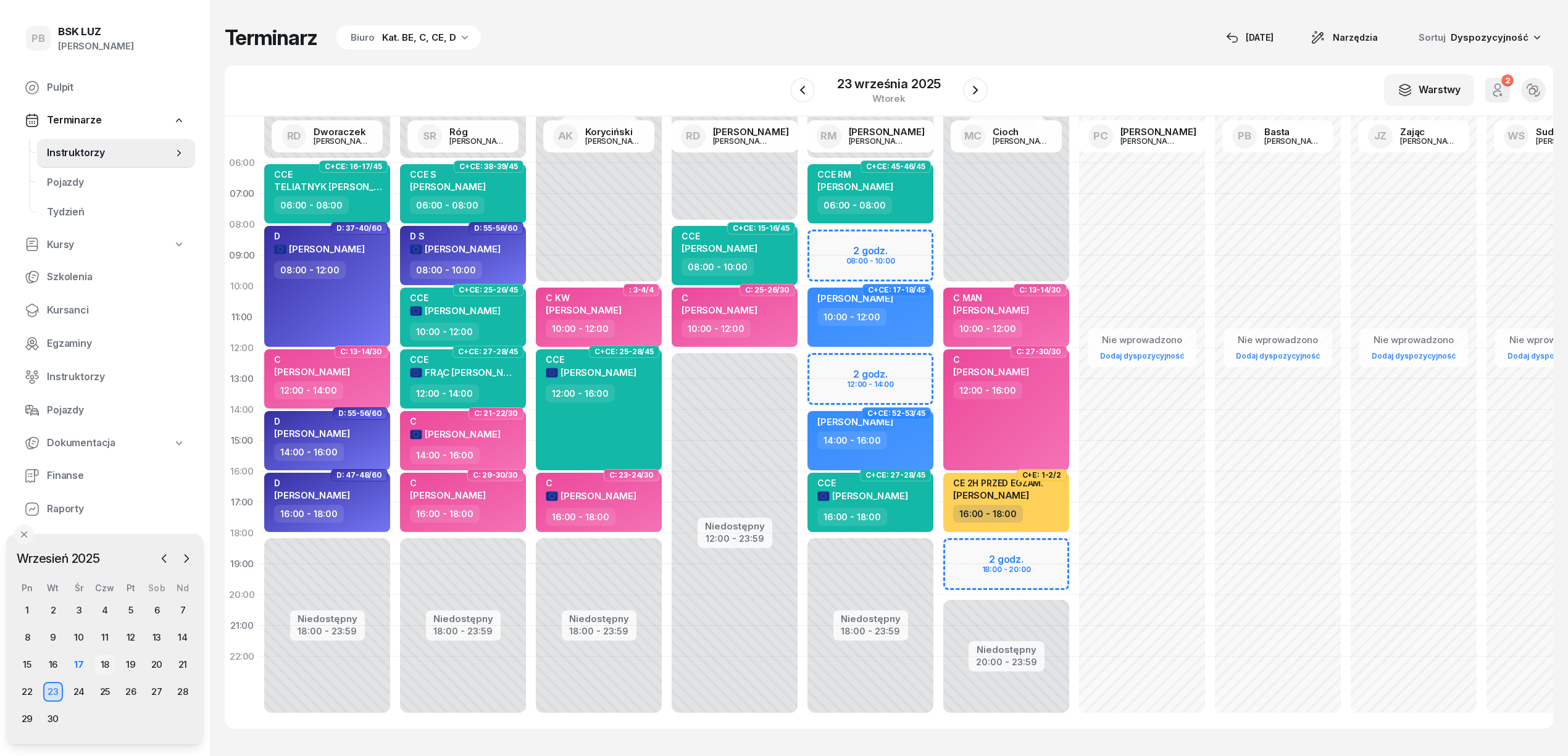
click at [98, 662] on div "18" at bounding box center [104, 664] width 20 height 20
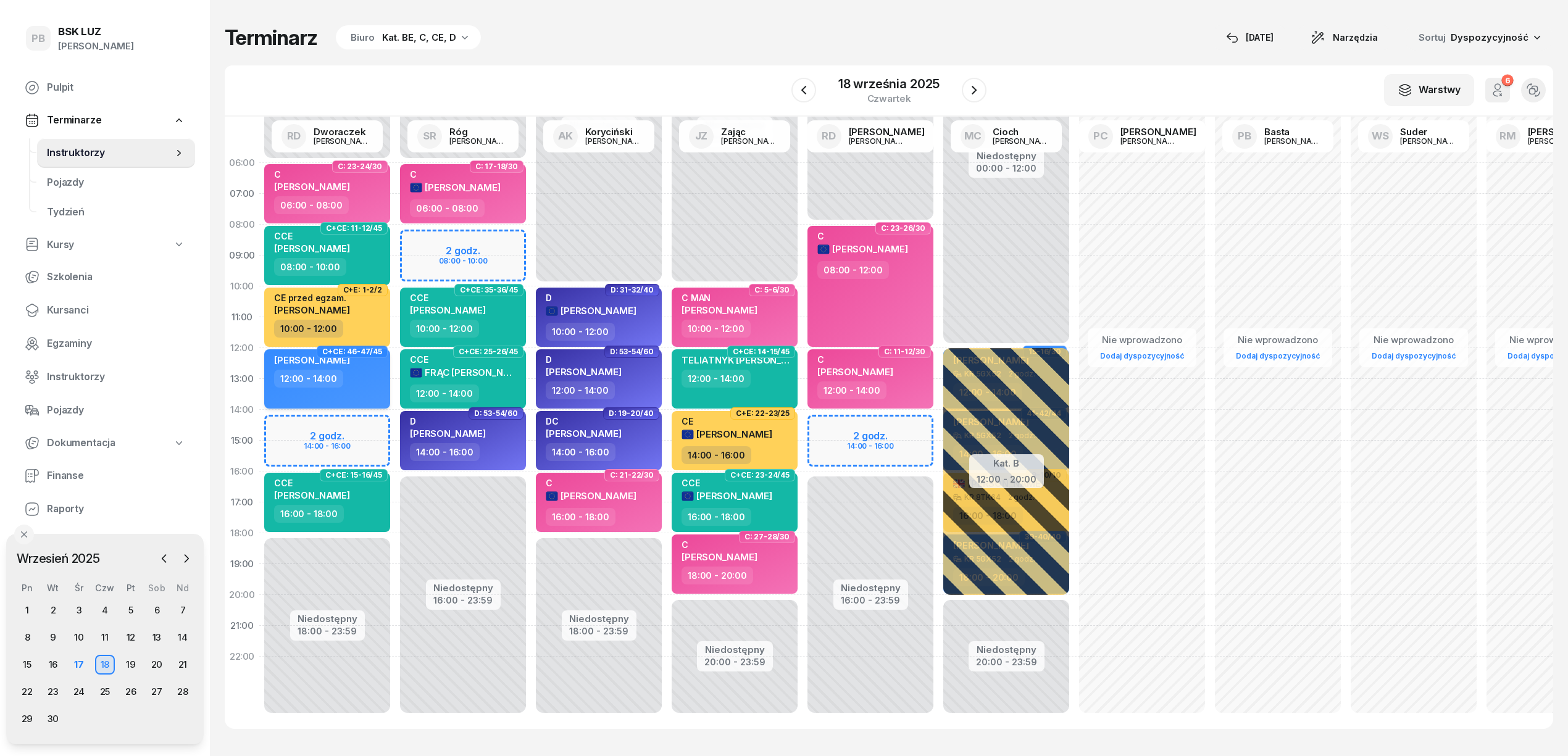
click at [360, 371] on div "12:00 - 14:00" at bounding box center [329, 378] width 109 height 18
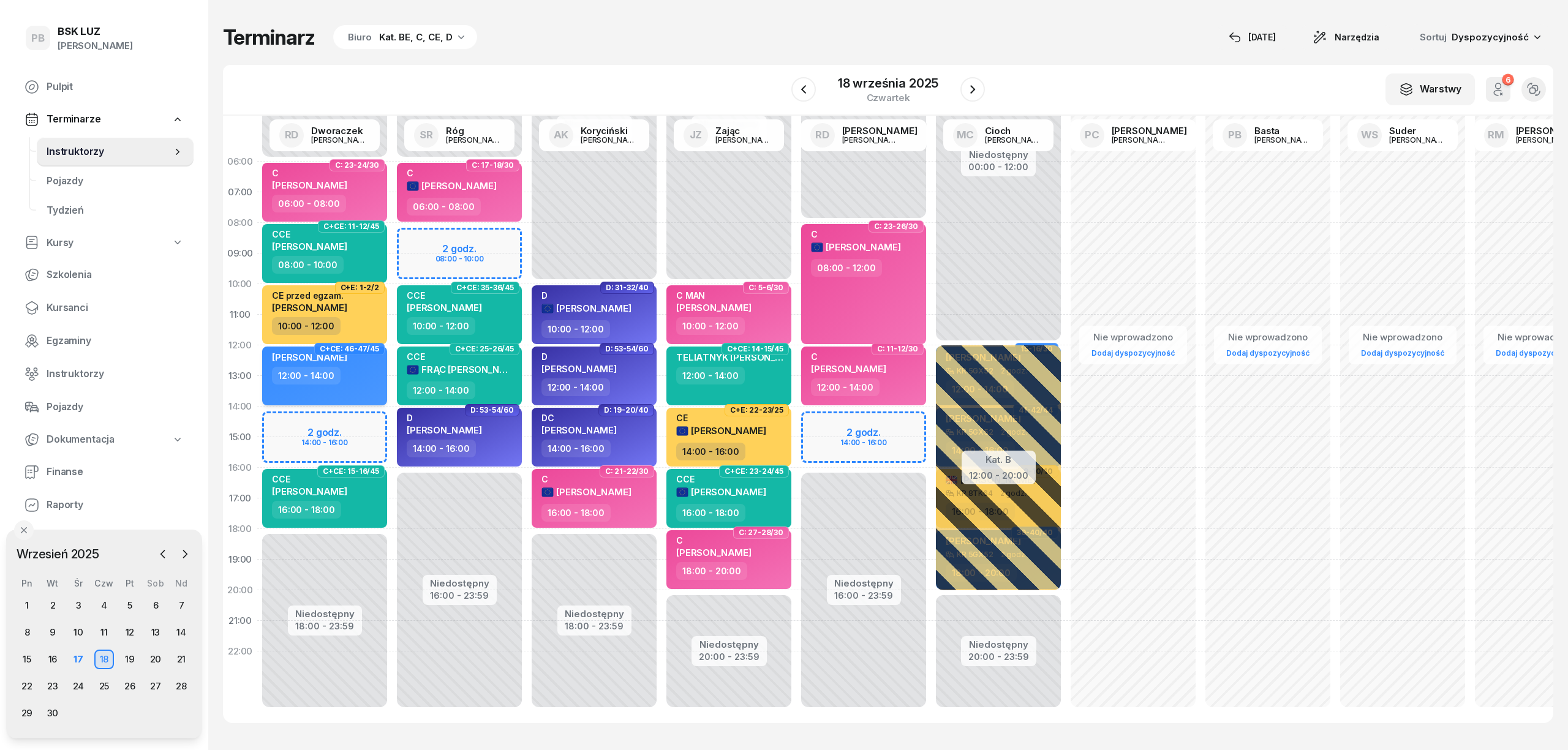
select select "12"
select select "14"
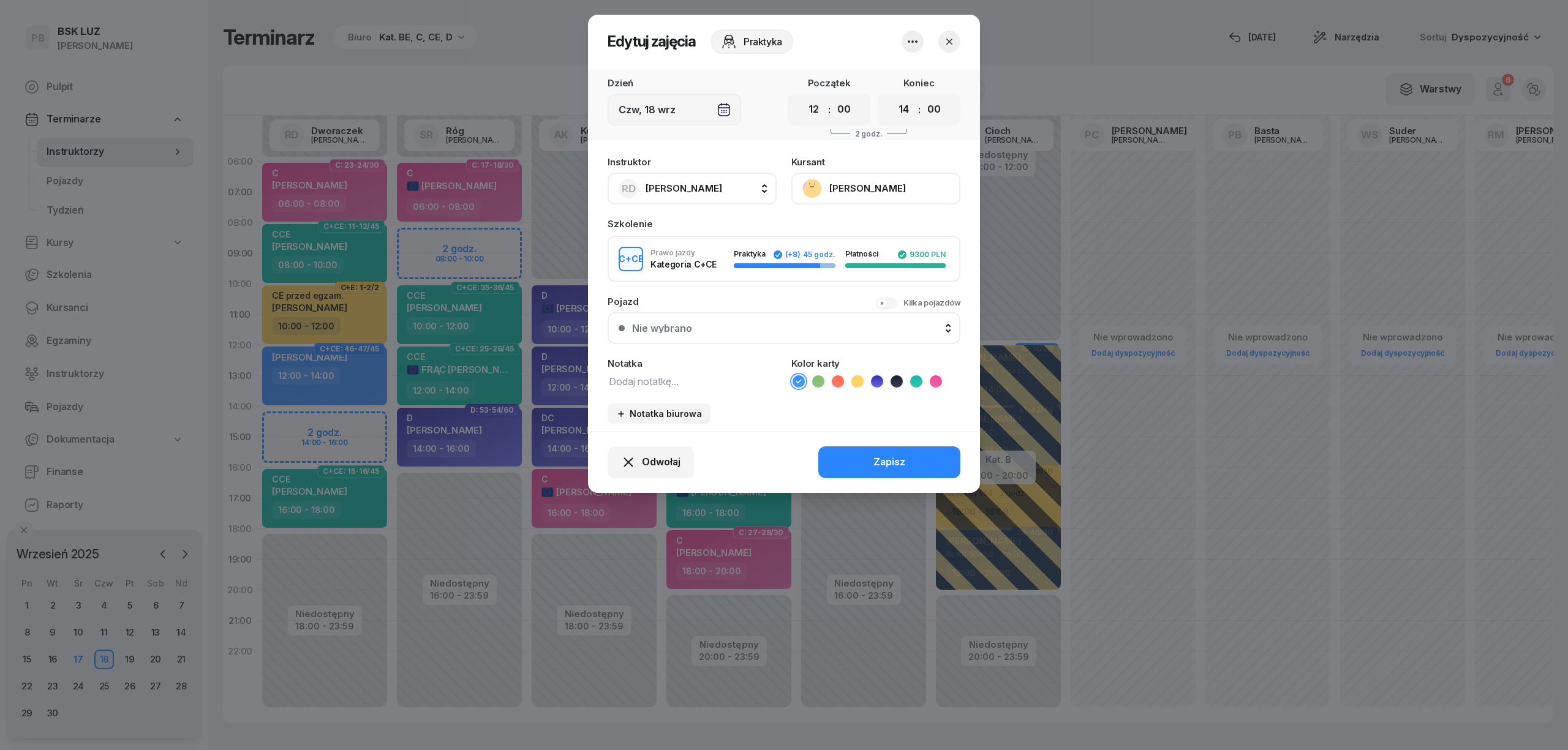
click at [871, 174] on button "[PERSON_NAME]" at bounding box center [876, 189] width 169 height 32
click at [845, 229] on div "Otwórz profil" at bounding box center [830, 230] width 59 height 16
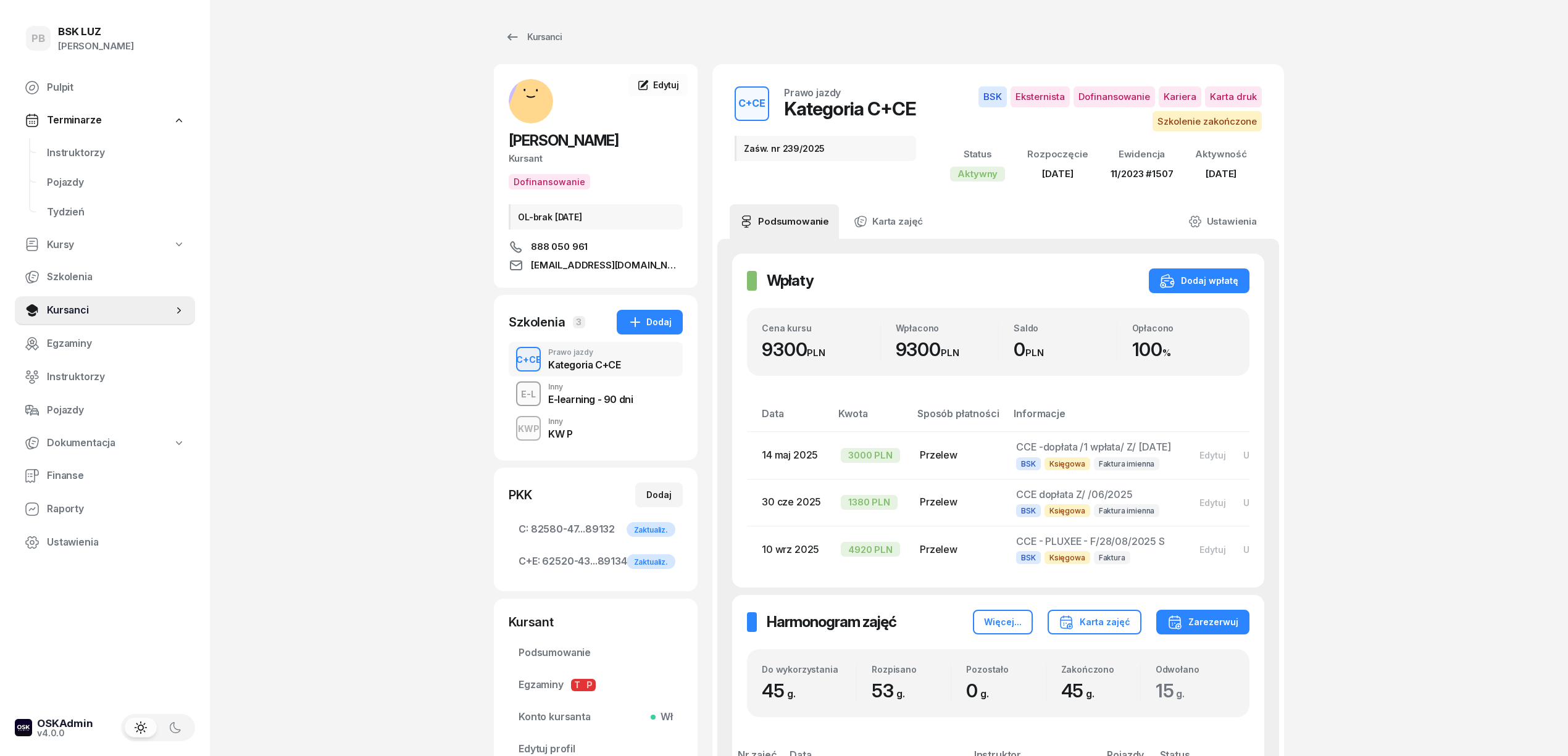
click at [58, 140] on link "Instruktorzy" at bounding box center [115, 153] width 158 height 29
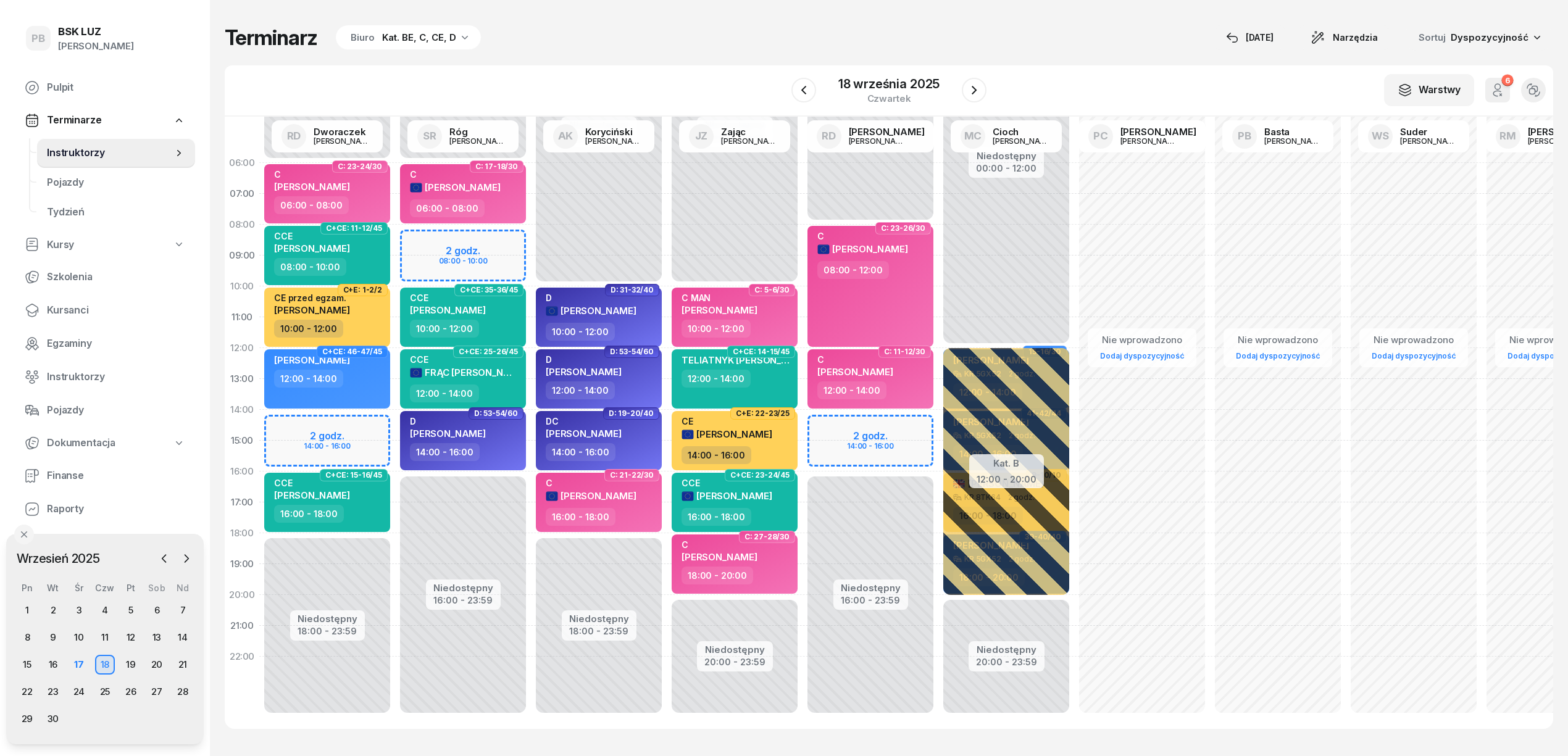
click at [638, 65] on div "W Wybierz AK [PERSON_NAME] BP [PERSON_NAME] DP [PERSON_NAME] GS [PERSON_NAME] I…" at bounding box center [889, 91] width 1328 height 51
click at [357, 373] on div "12:00 - 14:00" at bounding box center [329, 378] width 109 height 18
select select "12"
select select "14"
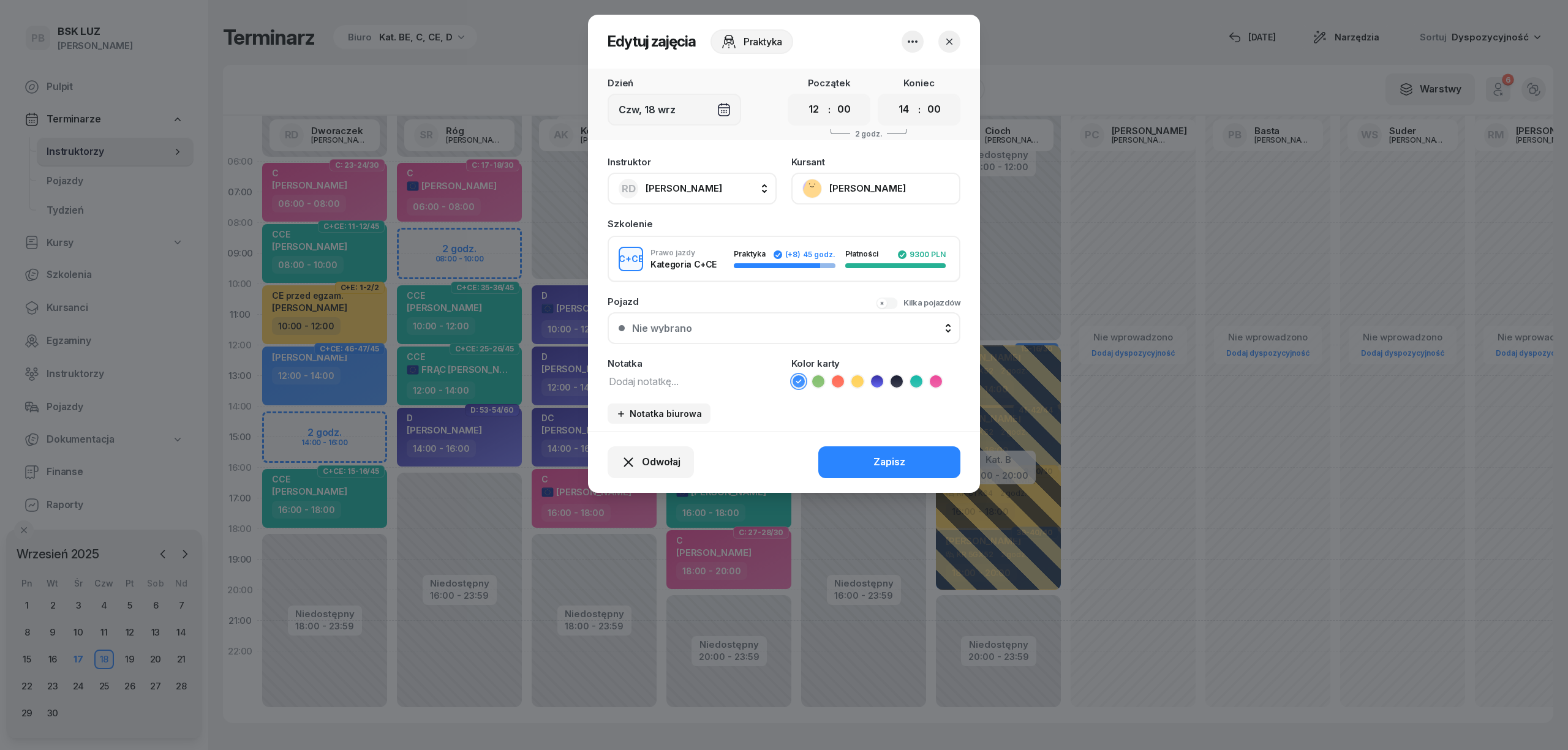
click at [858, 184] on button "[PERSON_NAME]" at bounding box center [876, 189] width 169 height 32
click at [822, 230] on div "Otwórz profil" at bounding box center [830, 230] width 59 height 16
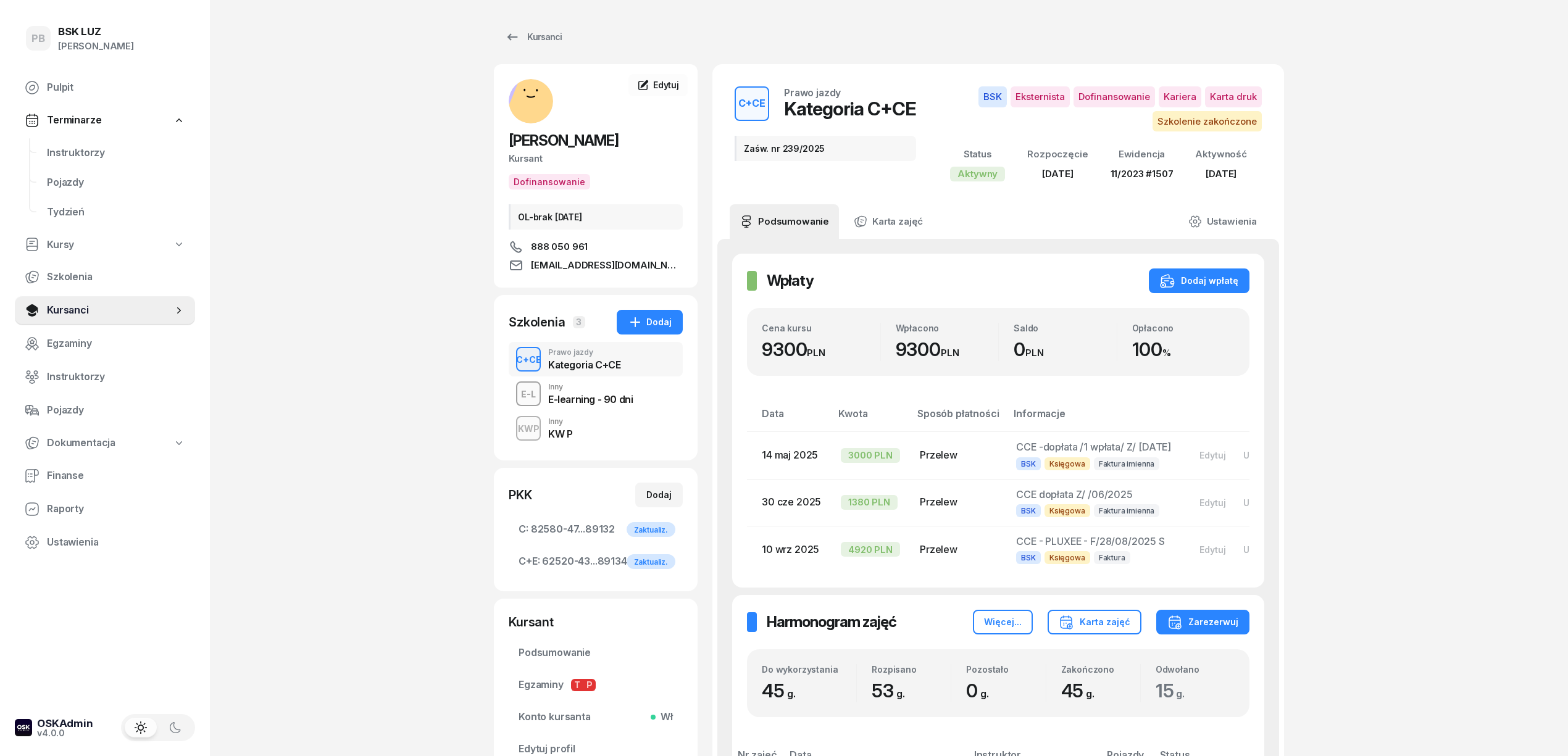
click at [587, 447] on div "Szkolenia 3 Dodaj C+CE Prawo jazdy Kategoria C+CE E-L Inny E-learning - 90 dni …" at bounding box center [595, 377] width 204 height 165
click at [600, 442] on div "KWP Inny KW P" at bounding box center [595, 428] width 174 height 35
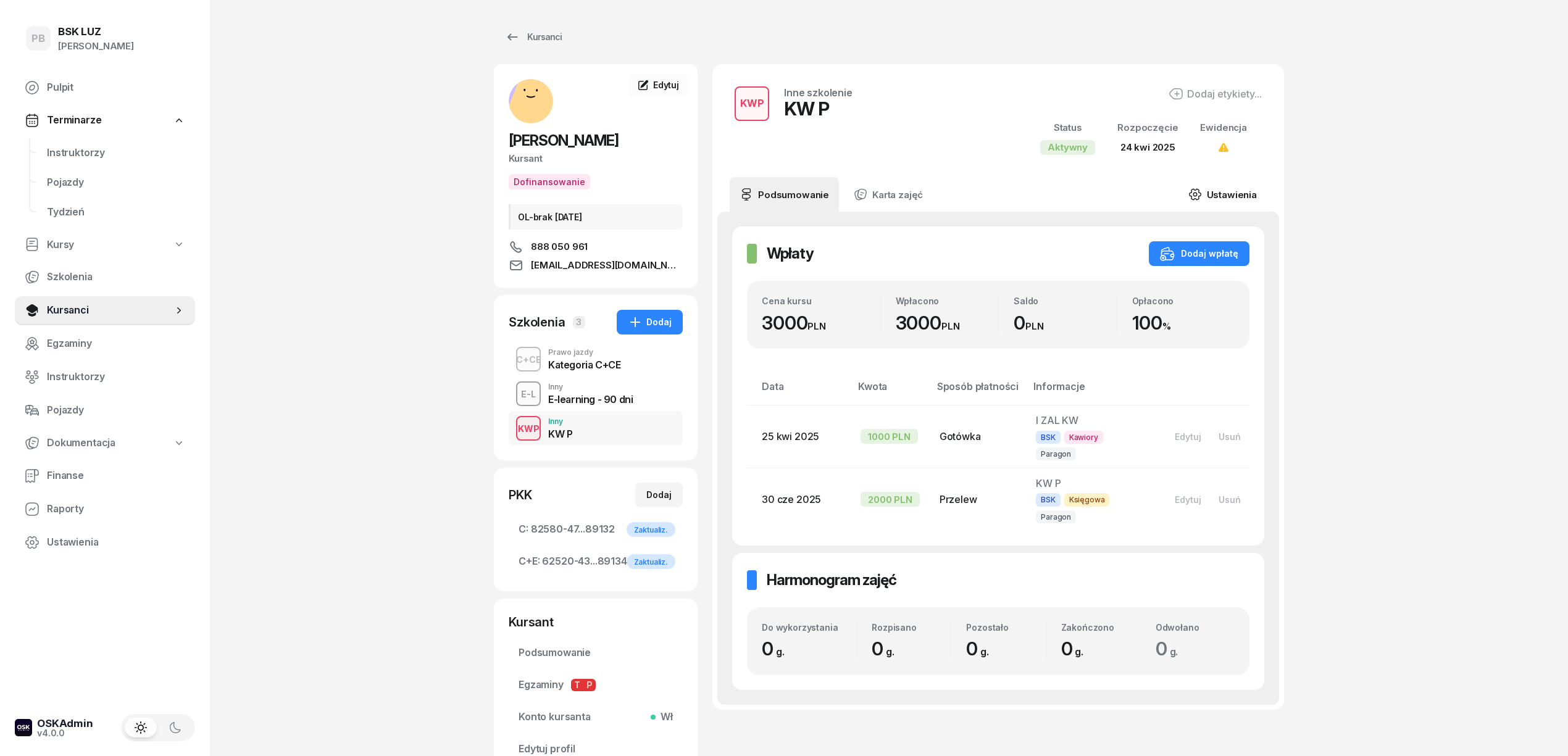
click at [1213, 198] on link "Ustawienia" at bounding box center [1222, 194] width 88 height 35
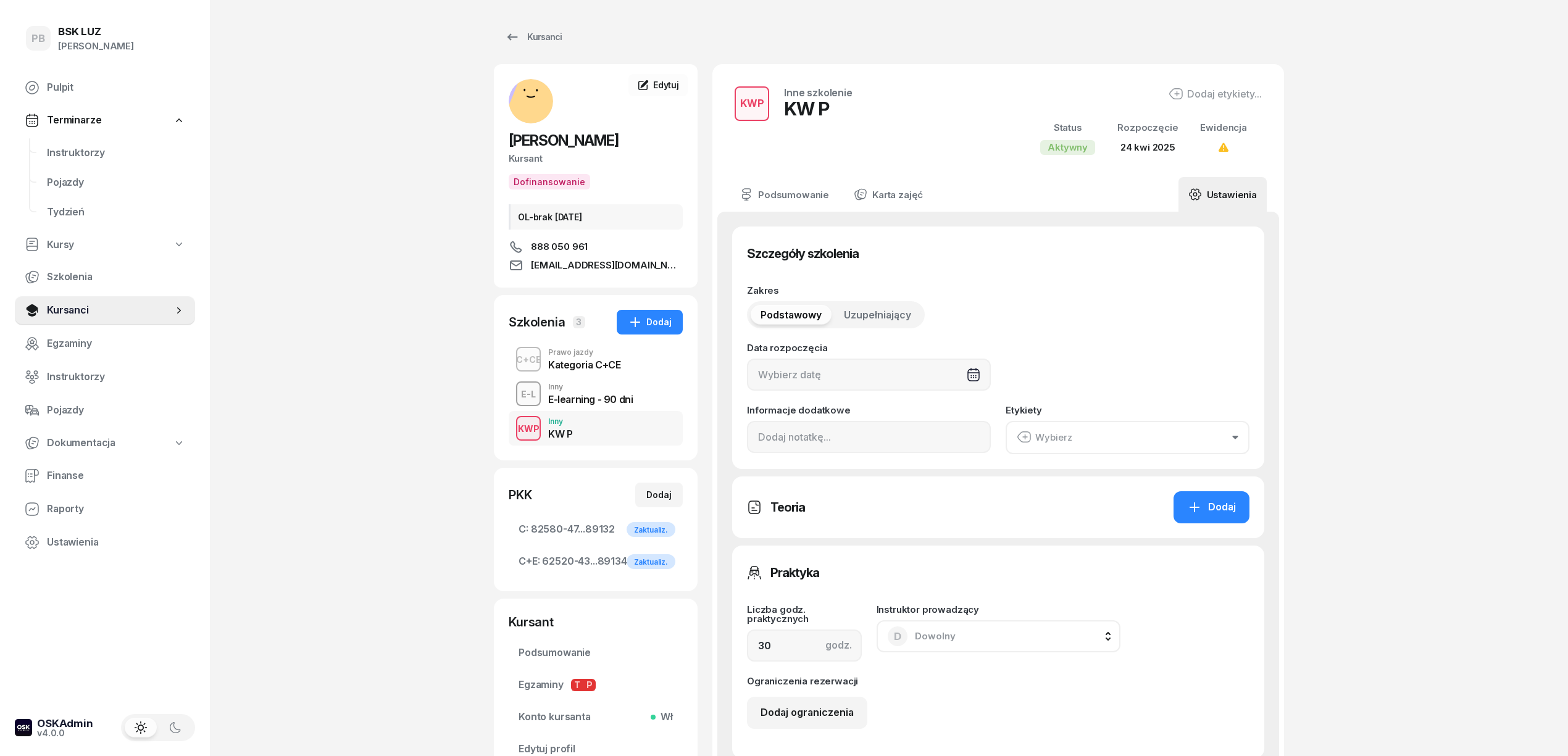
type input "[DATE]"
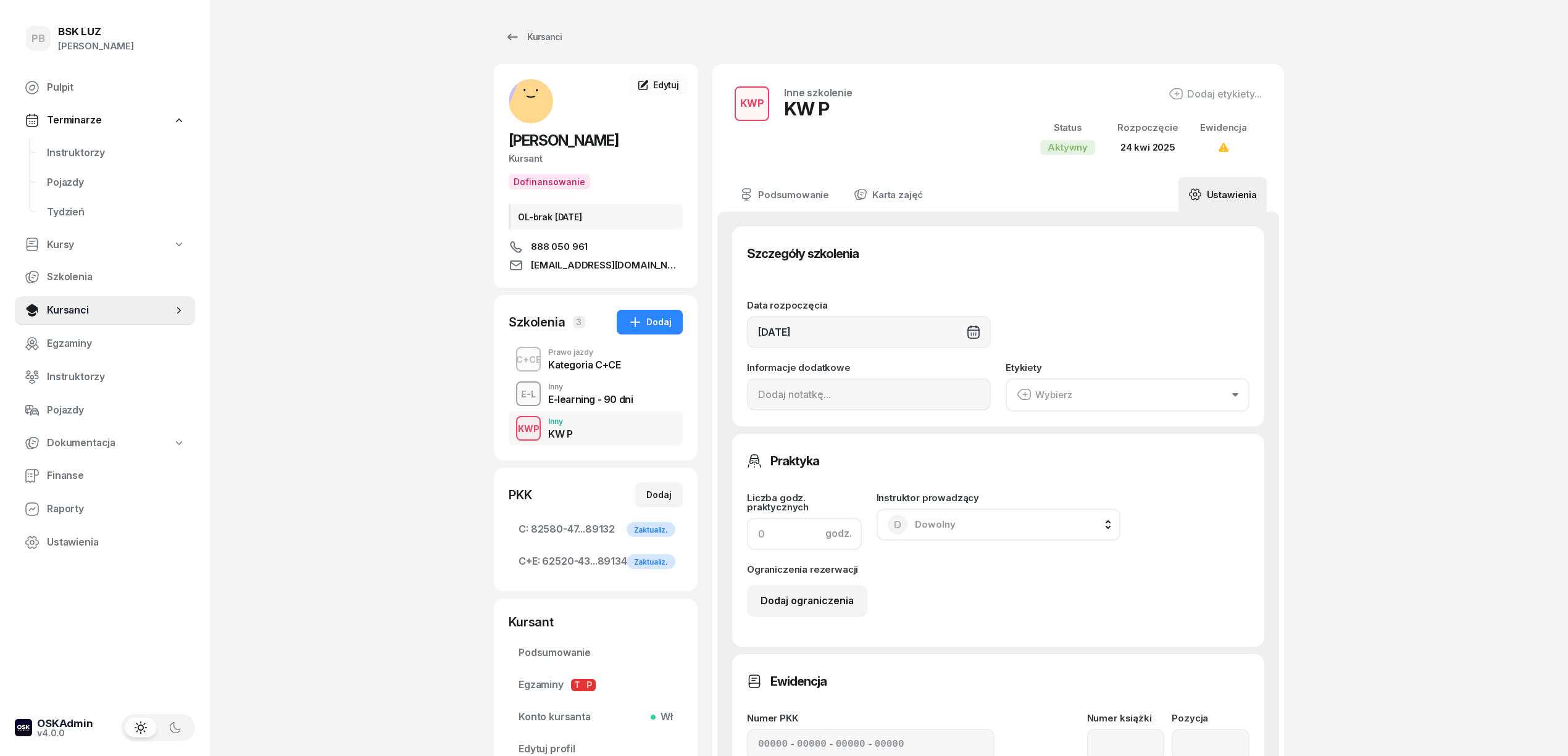
drag, startPoint x: 788, startPoint y: 538, endPoint x: 731, endPoint y: 533, distance: 57.2
click at [732, 533] on div "Praktyka Liczba godz. praktycznych godz. Instruktor prowadzący D Dowolny D Dowo…" at bounding box center [998, 540] width 532 height 213
click at [781, 539] on input "8" at bounding box center [804, 534] width 115 height 32
type input "8"
click at [1416, 561] on div "PB BSK [PERSON_NAME] Terminarze Instruktorzy Pojazdy Tydzień Kursy Szkolenia Ku…" at bounding box center [784, 613] width 1568 height 1226
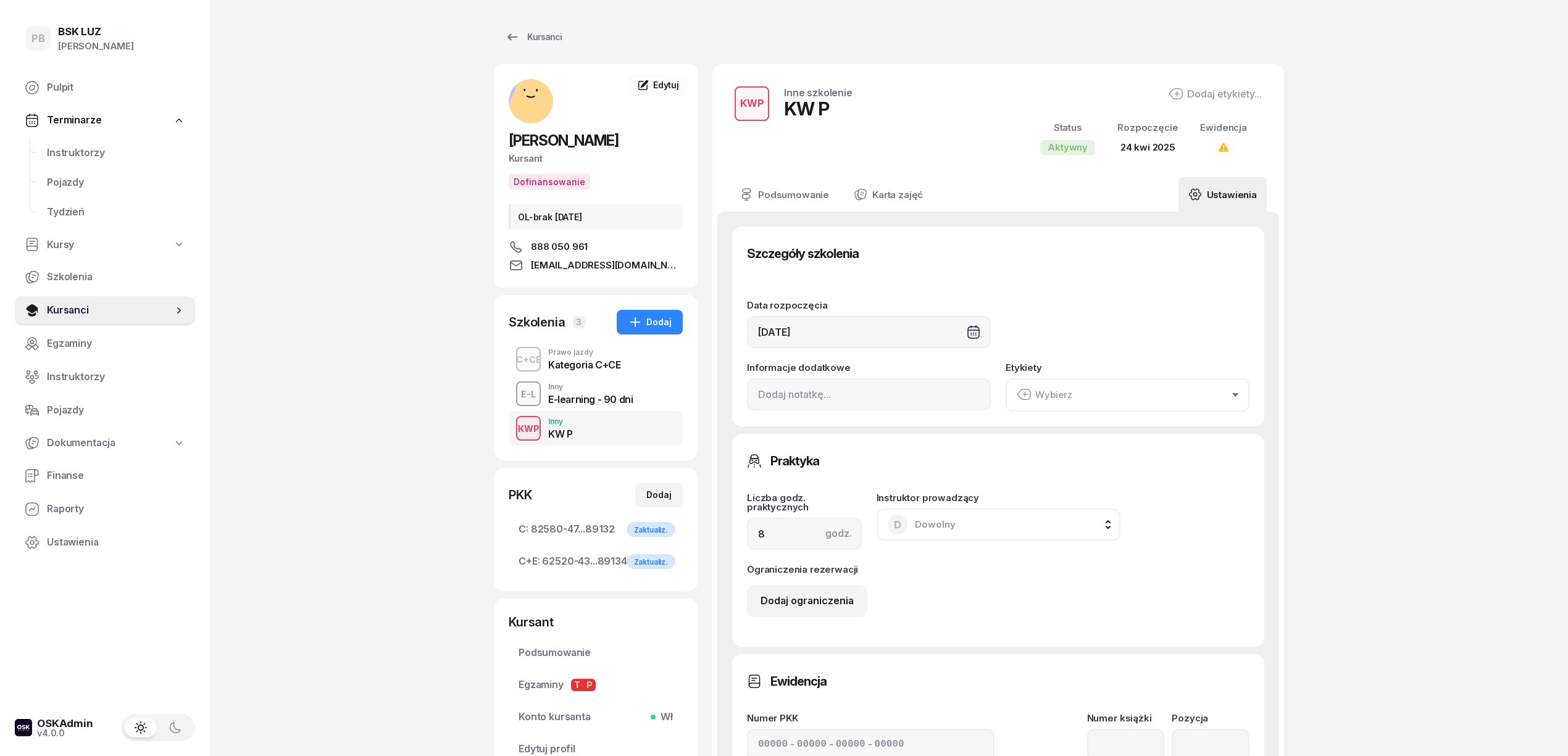
scroll to position [469, 0]
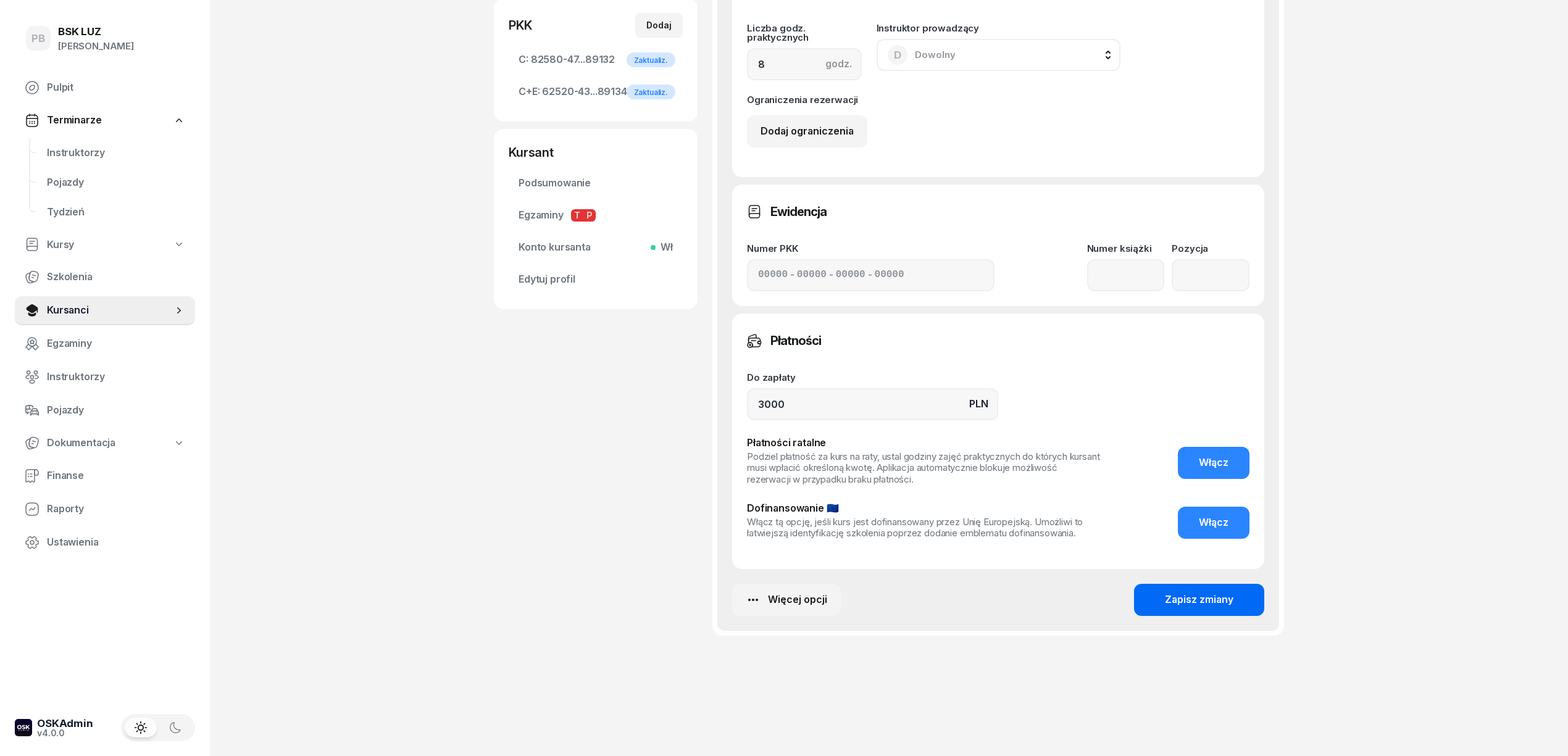
click at [1199, 602] on div "Zapisz zmiany" at bounding box center [1199, 600] width 68 height 16
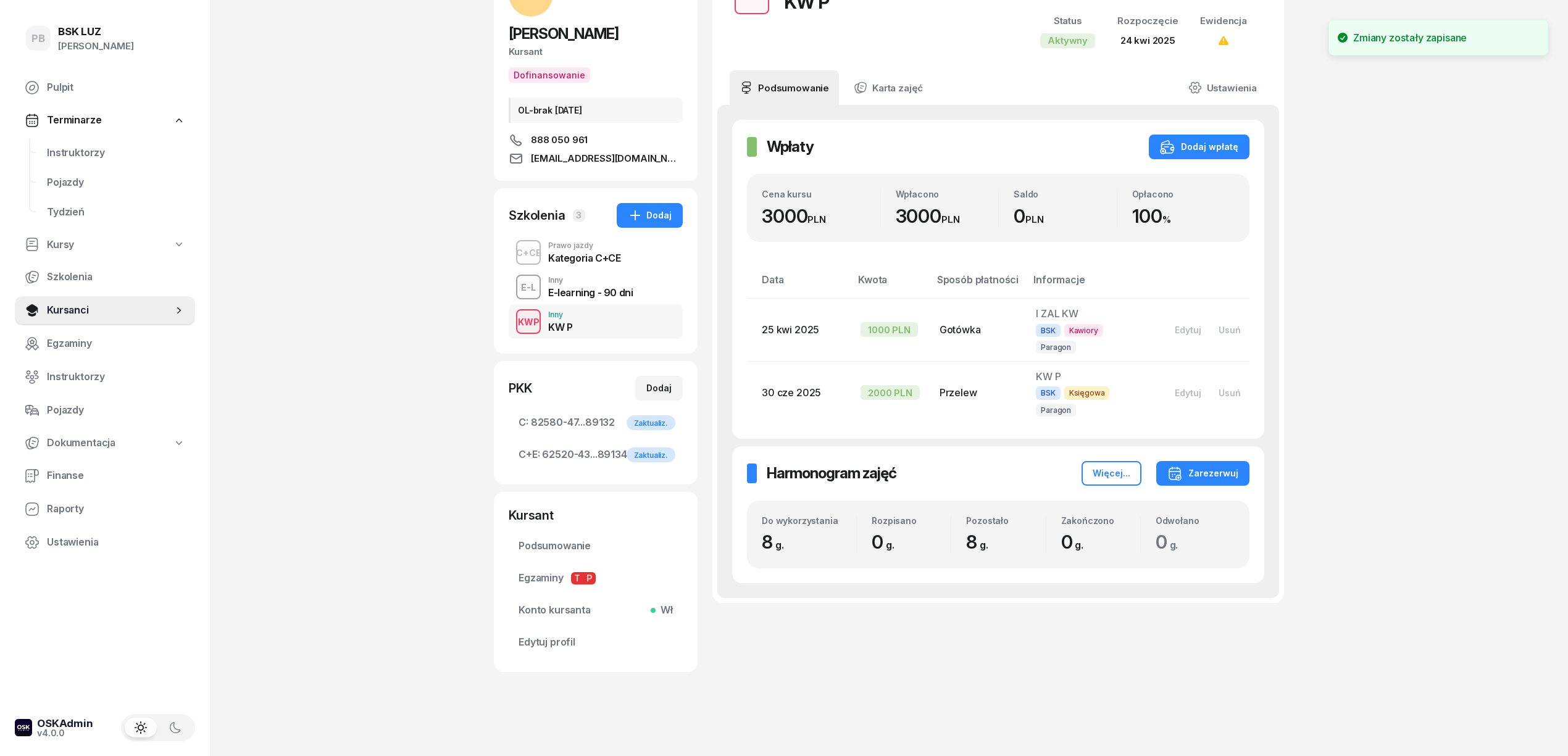
click at [609, 257] on div "Kategoria C+CE" at bounding box center [584, 257] width 72 height 10
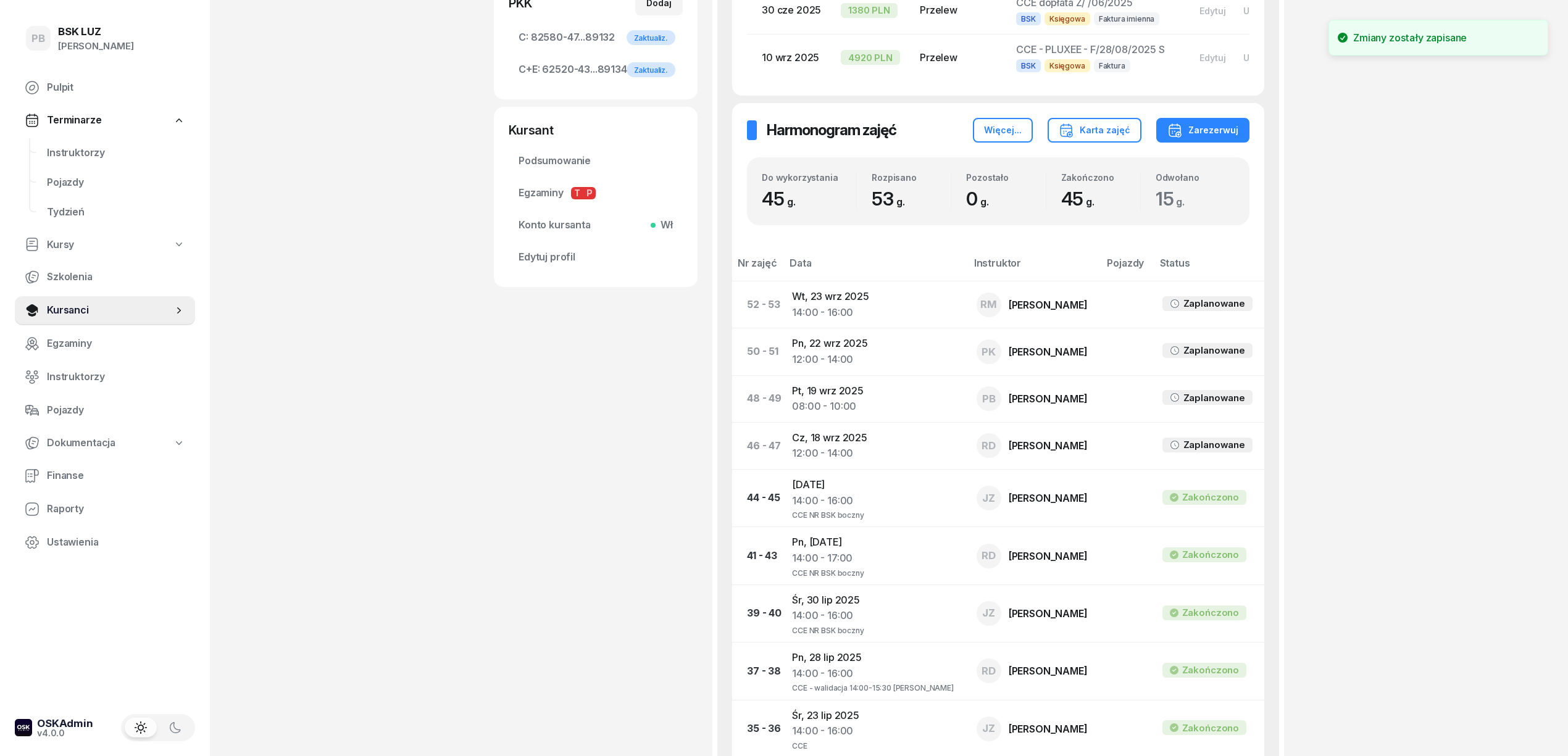
scroll to position [494, 0]
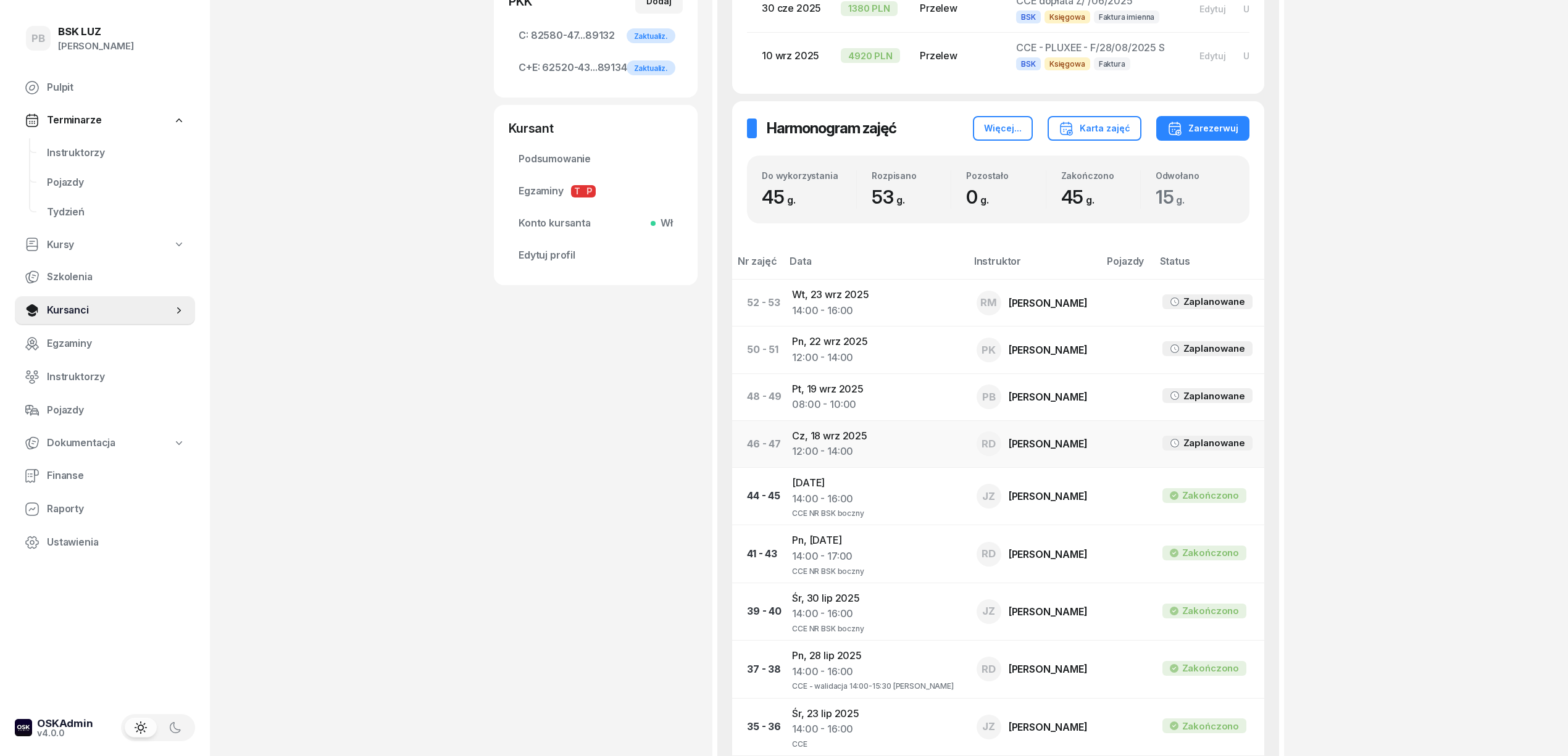
click at [820, 453] on td "[DATE] 12:00 - 14:00" at bounding box center [874, 444] width 185 height 47
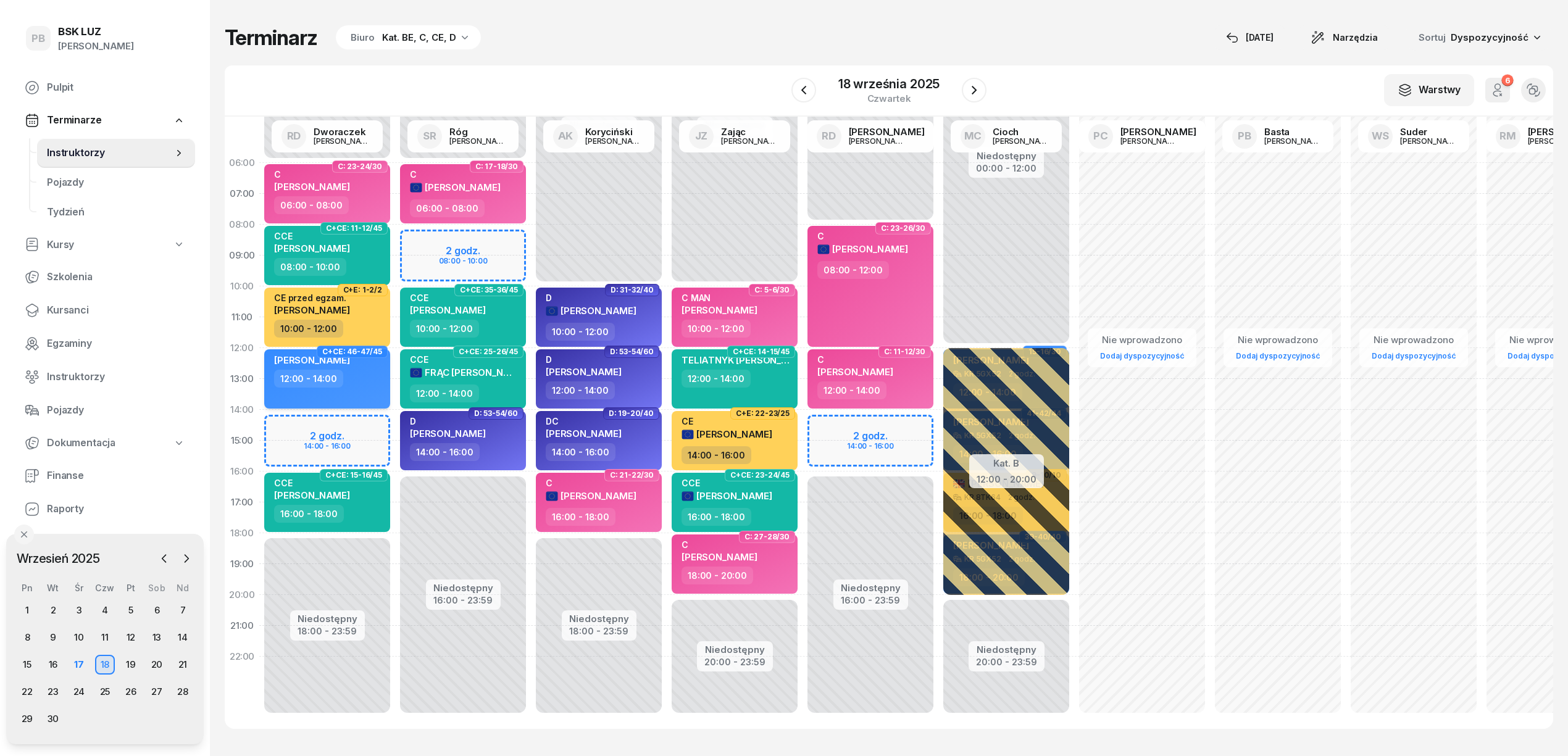
click at [364, 381] on div "12:00 - 14:00" at bounding box center [329, 378] width 109 height 18
select select "12"
select select "14"
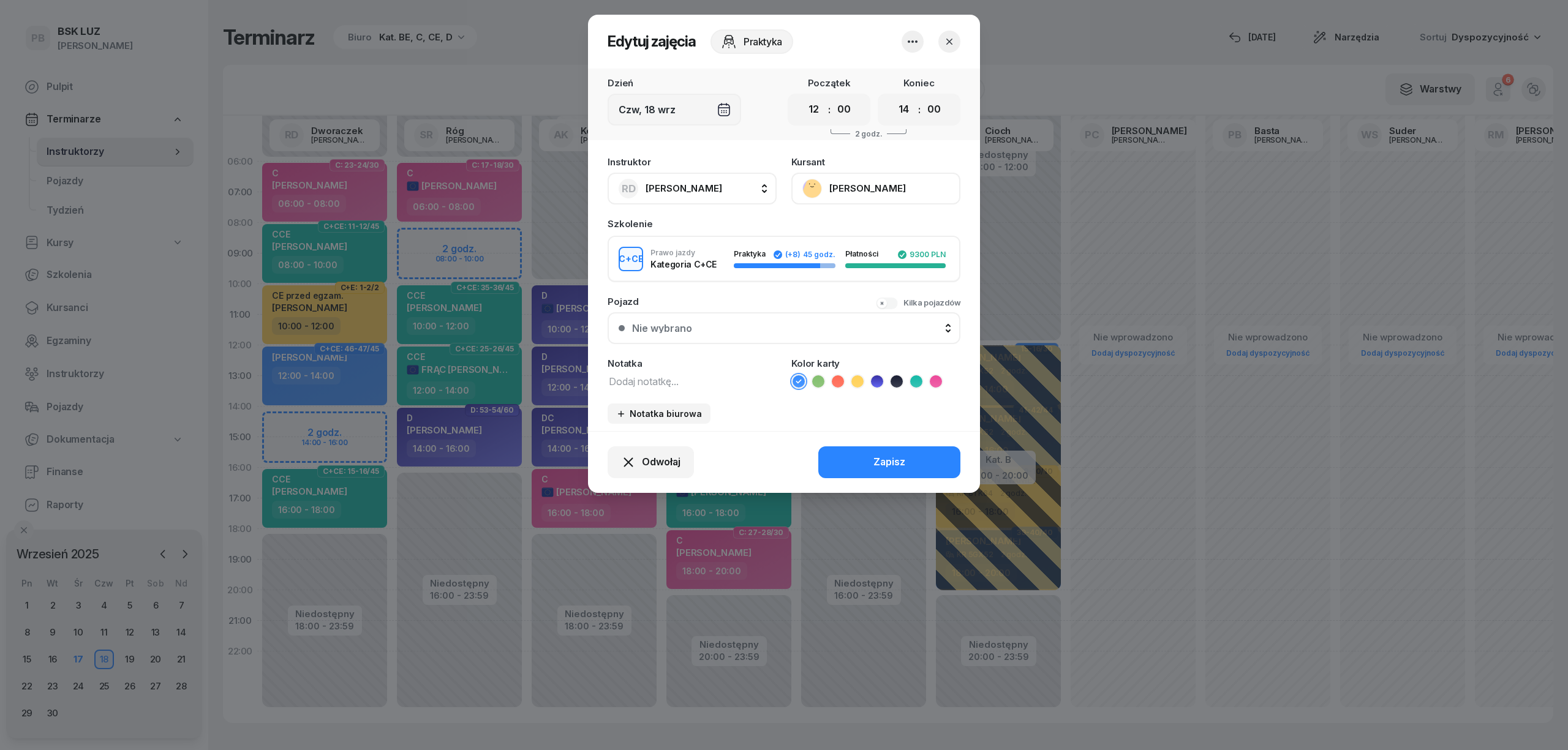
click at [910, 36] on icon "button" at bounding box center [912, 42] width 15 height 15
click at [903, 76] on link "Usuń" at bounding box center [907, 79] width 162 height 31
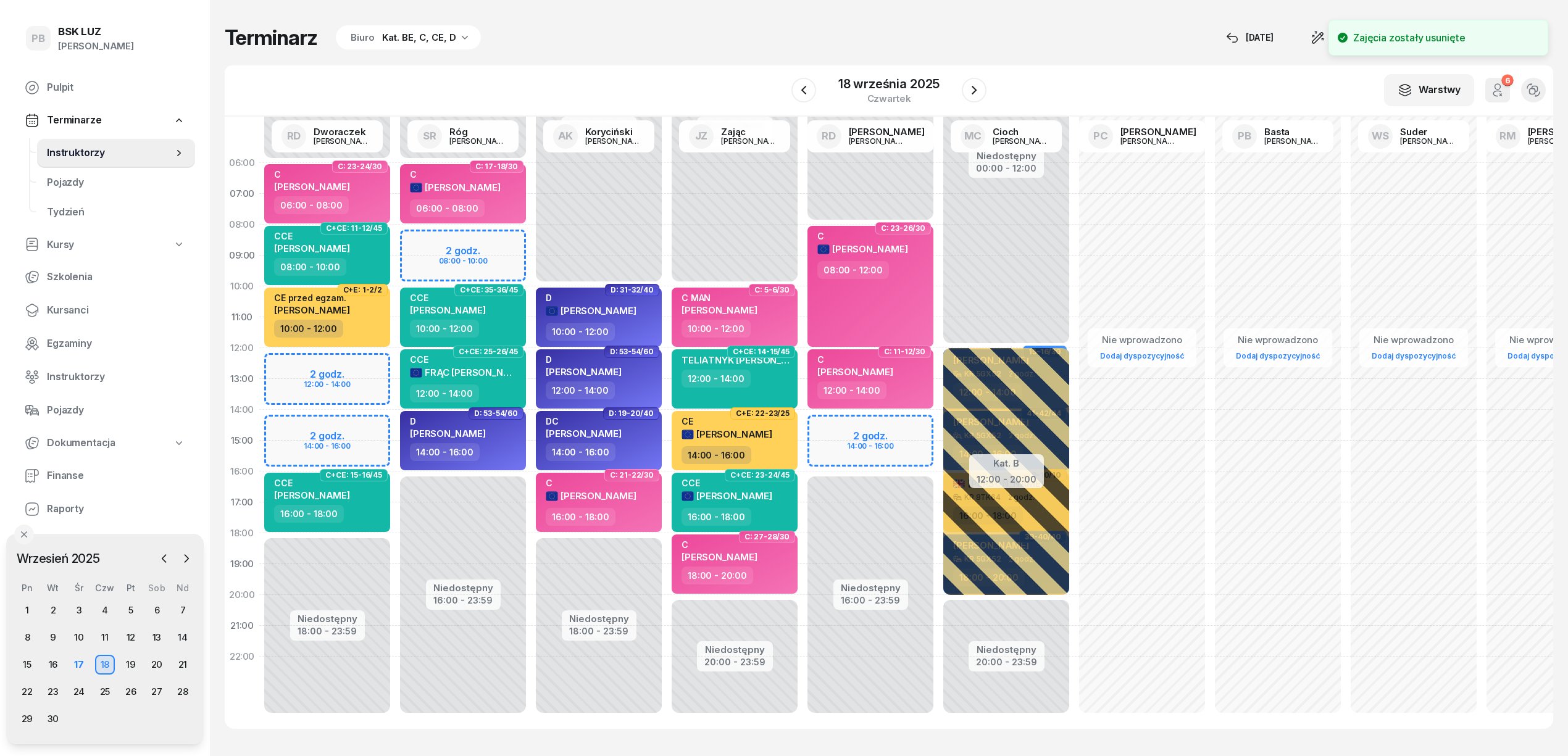
click at [376, 364] on div "Niedostępny 00:00 - 06:00 Niedostępny 18:00 - 23:59 C: 23-24/30 C [PERSON_NAME]…" at bounding box center [327, 441] width 136 height 586
select select "12"
select select "14"
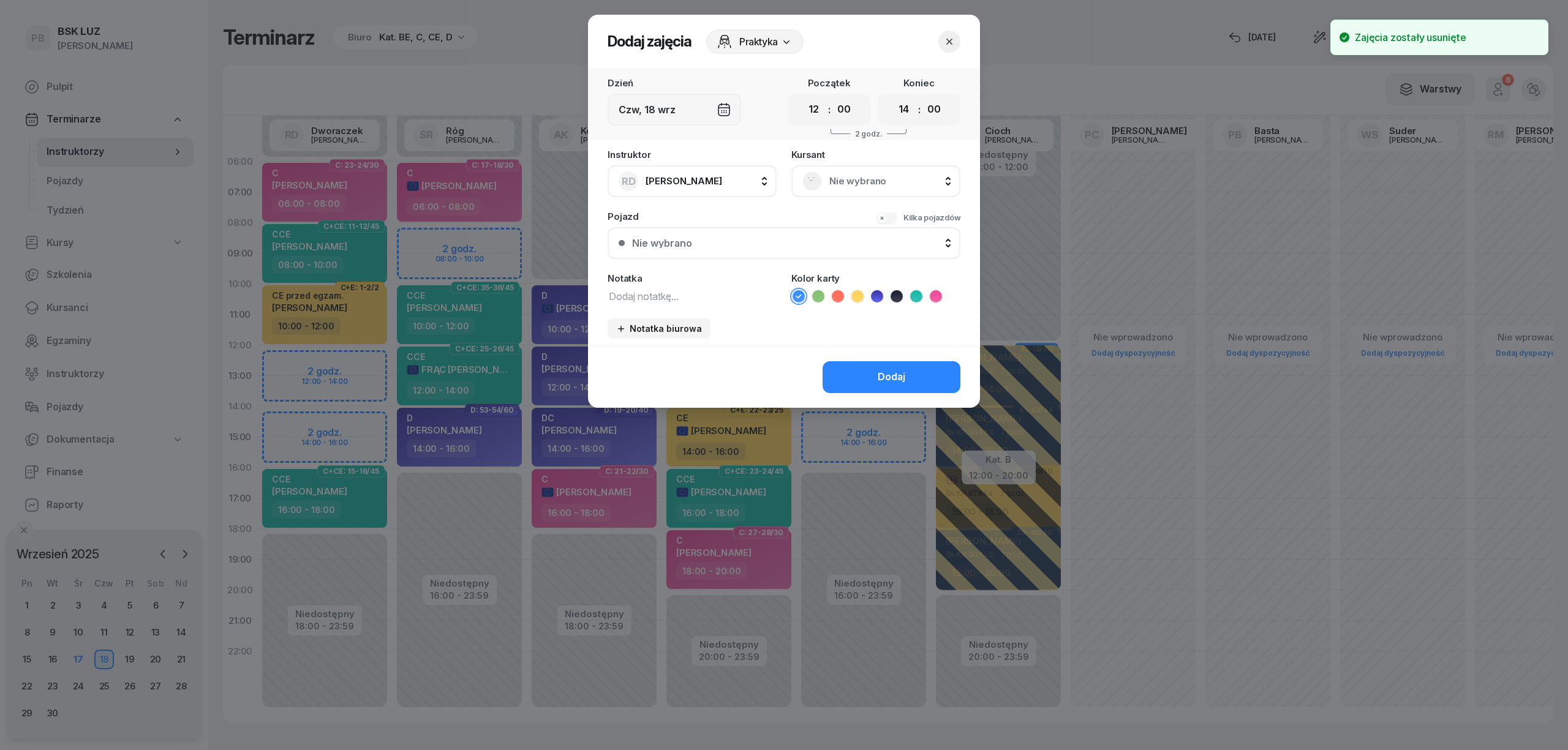
click at [833, 178] on span "Nie wybrano" at bounding box center [889, 181] width 120 height 16
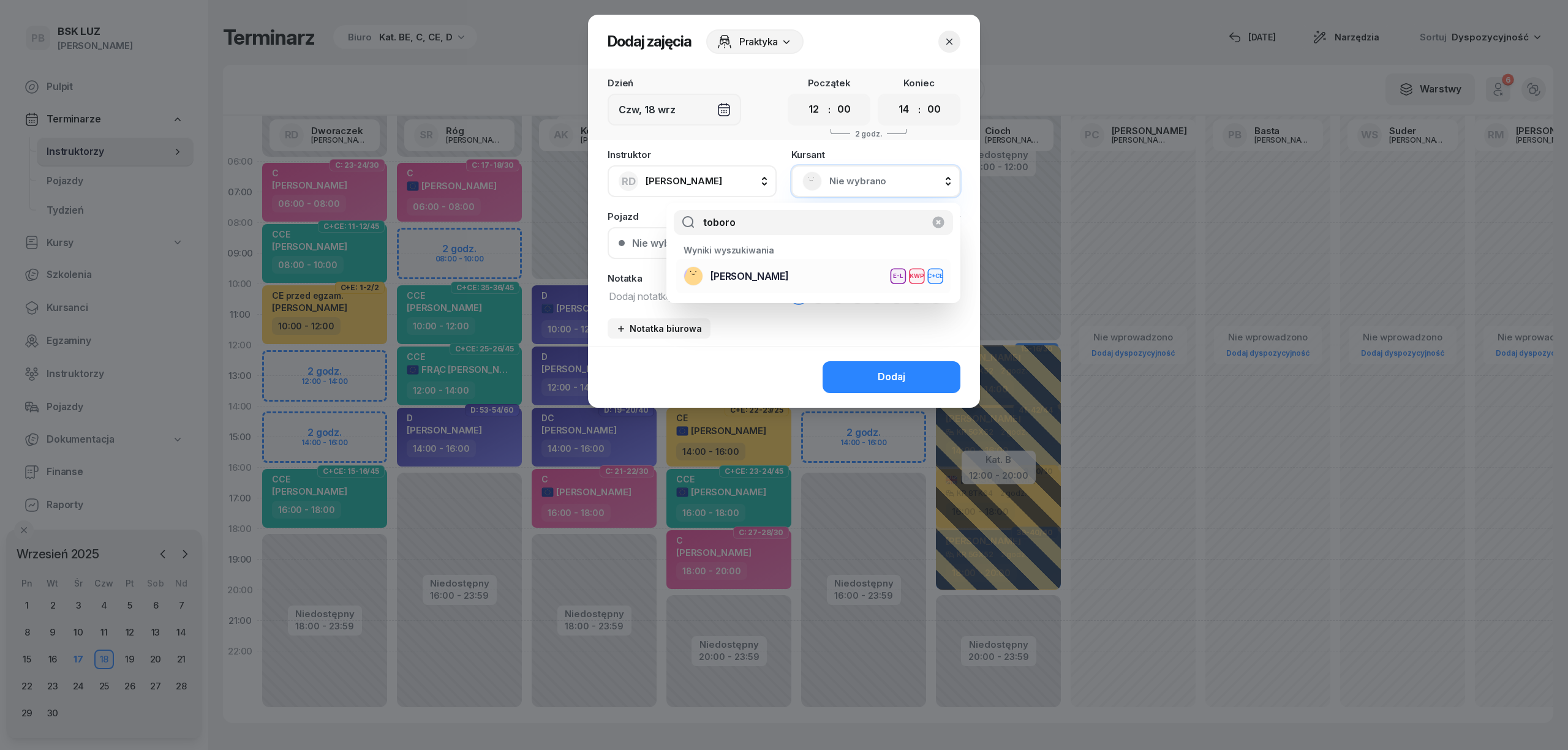
type input "toboro"
click at [791, 265] on li "[PERSON_NAME] E-L KWP C+CE" at bounding box center [813, 276] width 274 height 34
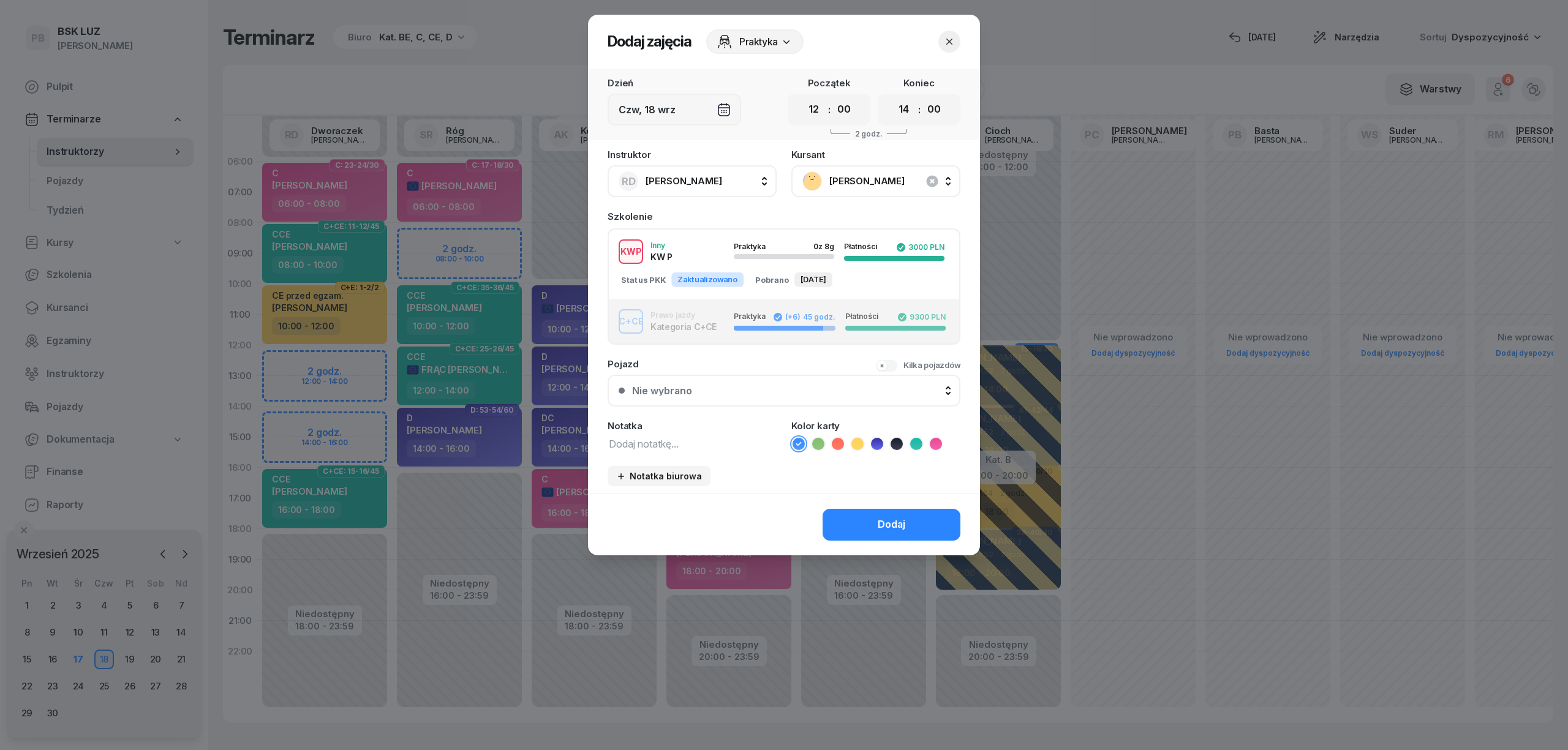
click at [705, 253] on div "KWP Inny KW P Praktyka 0 z 8g Płatności 3000 PLN" at bounding box center [784, 251] width 350 height 25
click at [647, 439] on textarea at bounding box center [692, 443] width 169 height 16
type textarea "KW CCE"
click at [912, 440] on icon at bounding box center [916, 443] width 12 height 12
drag, startPoint x: 652, startPoint y: 441, endPoint x: 591, endPoint y: 441, distance: 61.0
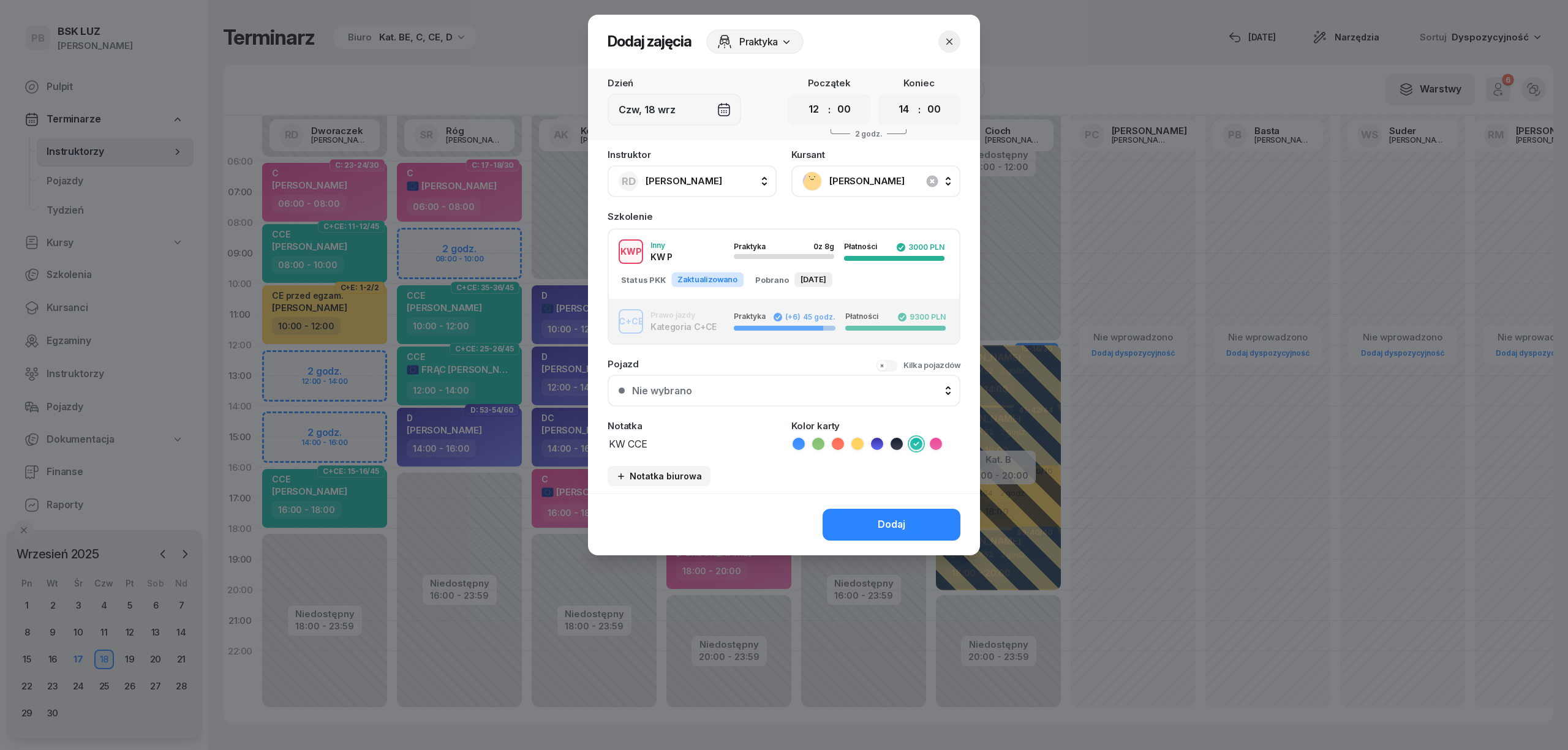
click at [591, 441] on div "Instruktor RD [PERSON_NAME] AK [PERSON_NAME] BP [PERSON_NAME] DP [PERSON_NAME] …" at bounding box center [783, 321] width 392 height 343
click at [903, 528] on div "Dodaj" at bounding box center [891, 525] width 28 height 16
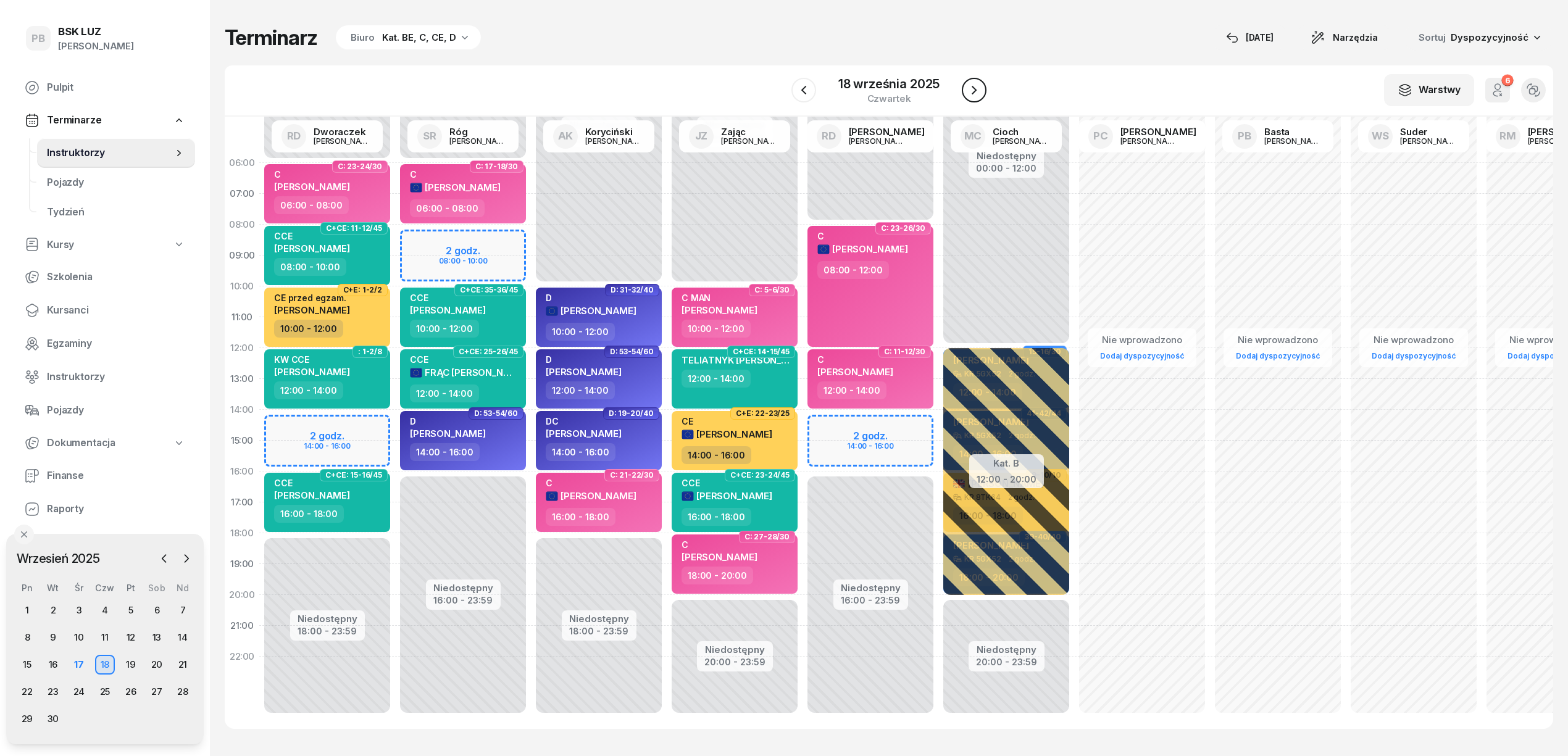
click at [974, 90] on icon "button" at bounding box center [974, 90] width 5 height 9
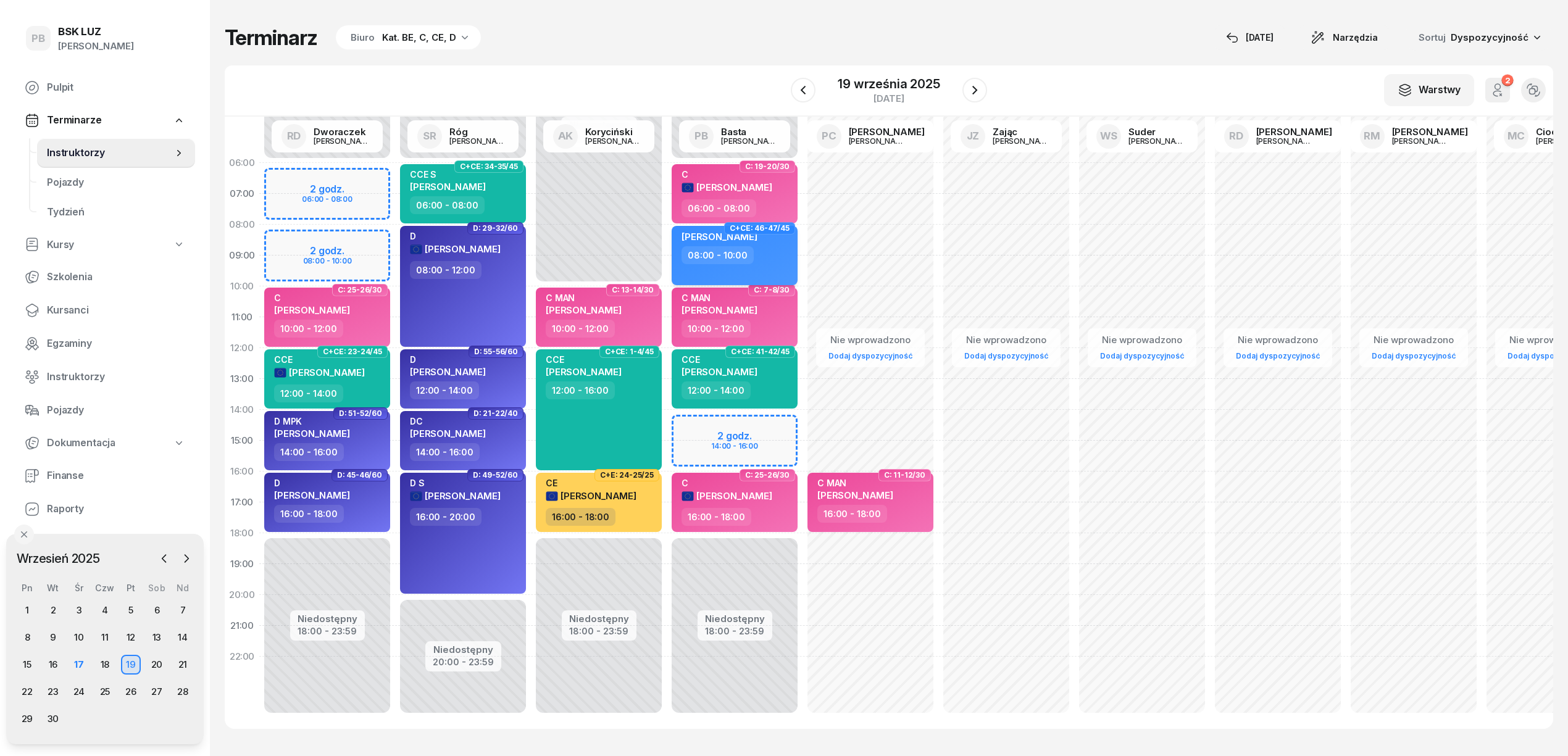
click at [769, 263] on div "08:00 - 10:00" at bounding box center [736, 255] width 109 height 18
select select "08"
select select "10"
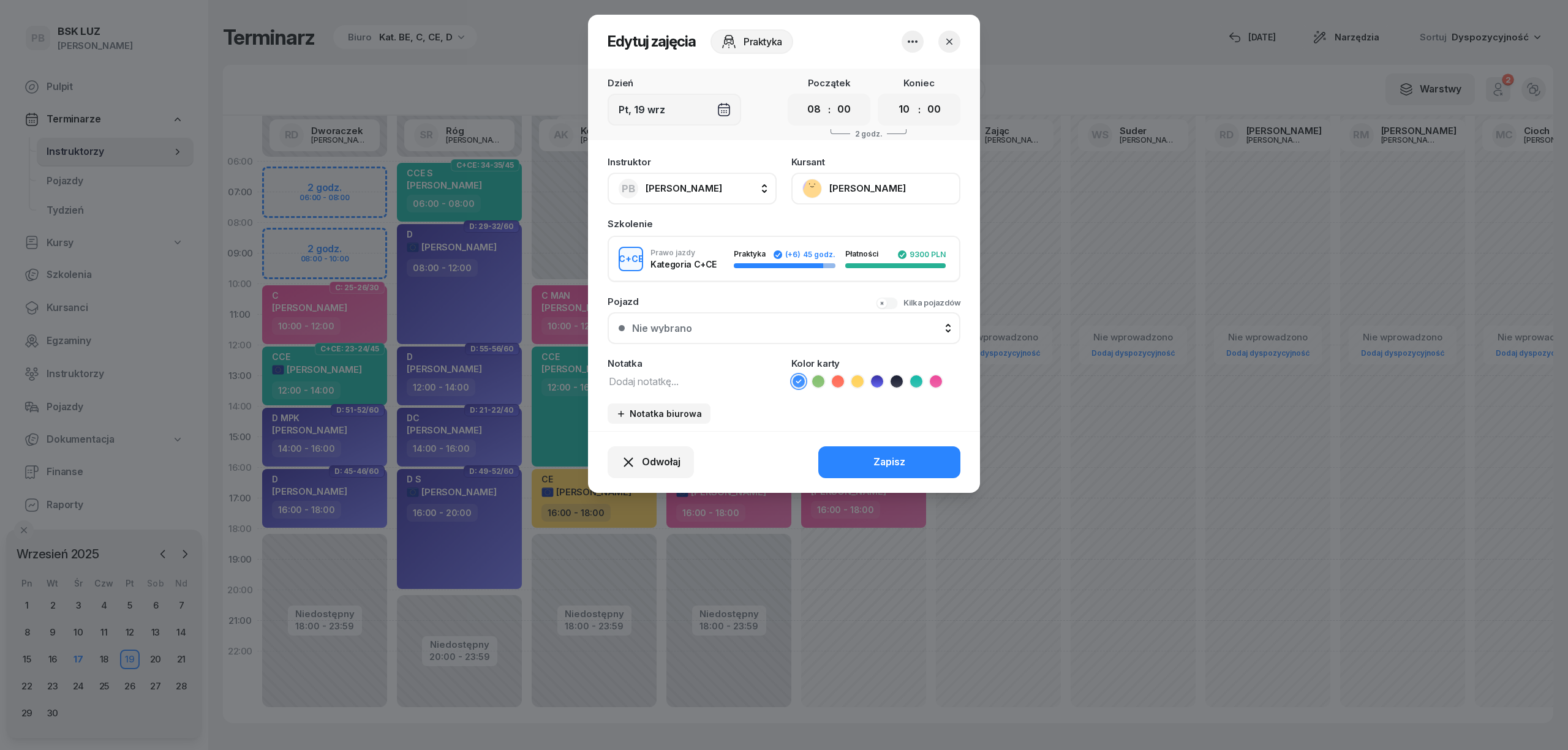
click at [915, 43] on icon "button" at bounding box center [912, 42] width 15 height 15
click at [896, 77] on link "Usuń" at bounding box center [907, 79] width 162 height 31
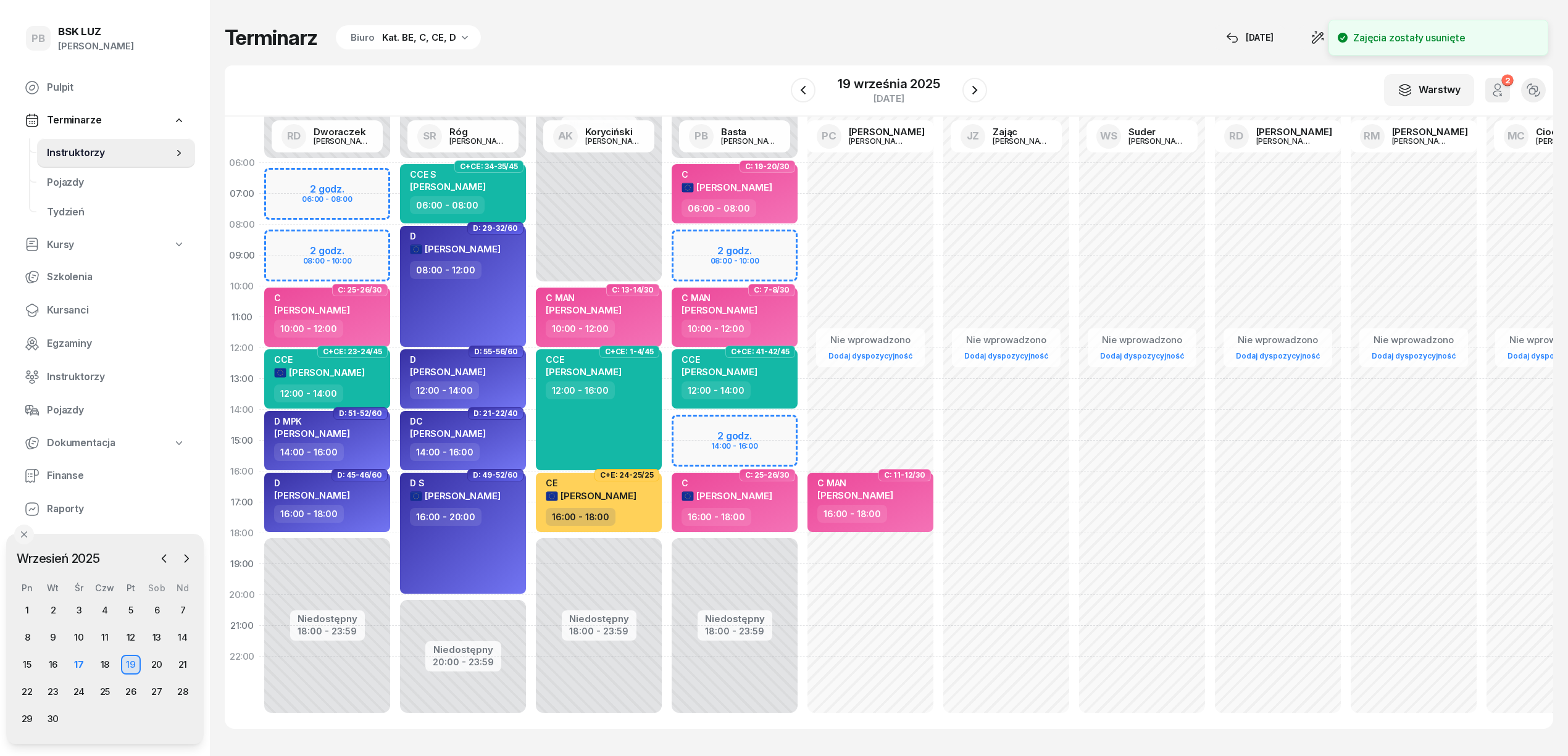
click at [751, 242] on div "Niedostępny 00:00 - 06:00 Niedostępny 18:00 - 23:59 C: 19-20/30 C [PERSON_NAME]…" at bounding box center [734, 441] width 136 height 586
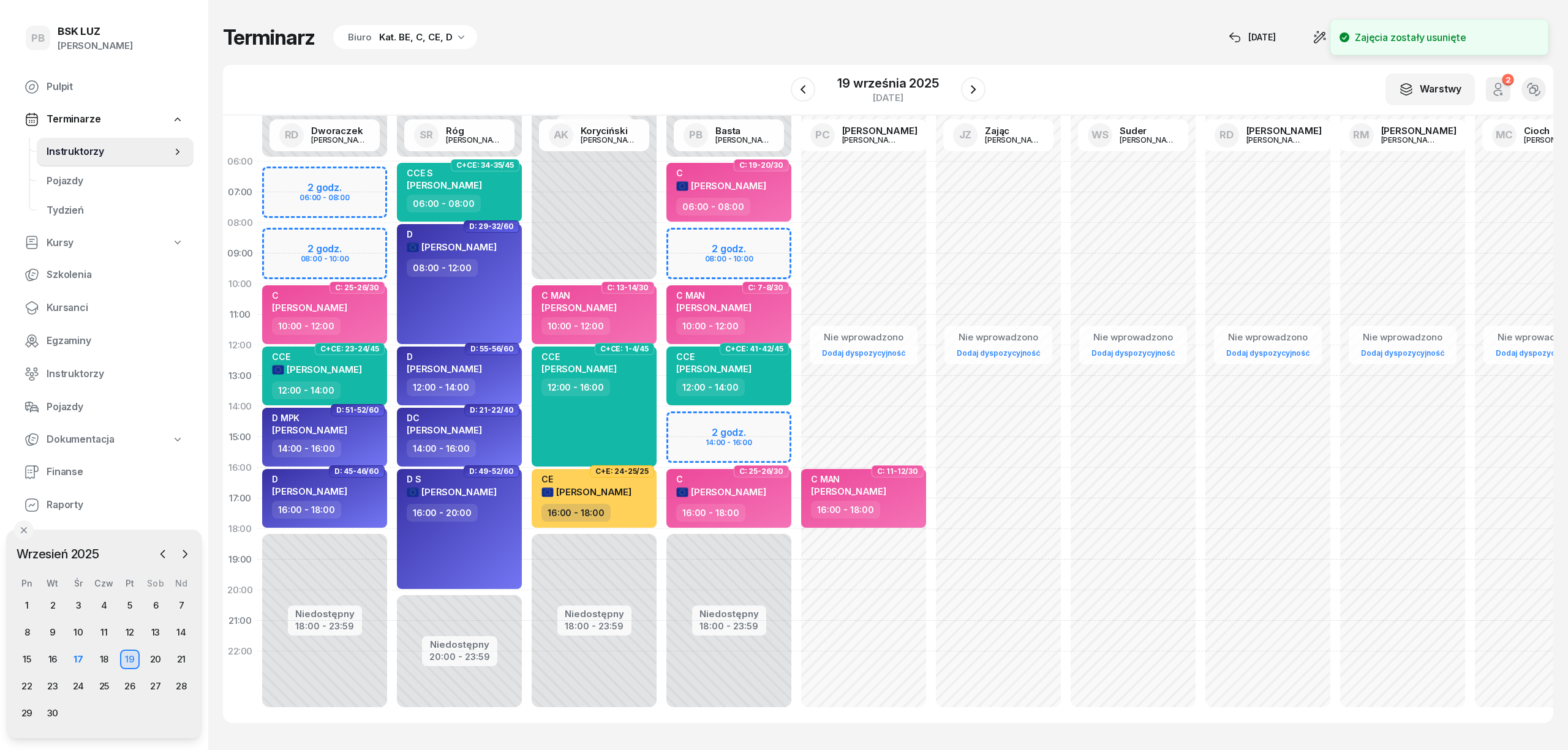
select select "08"
select select "10"
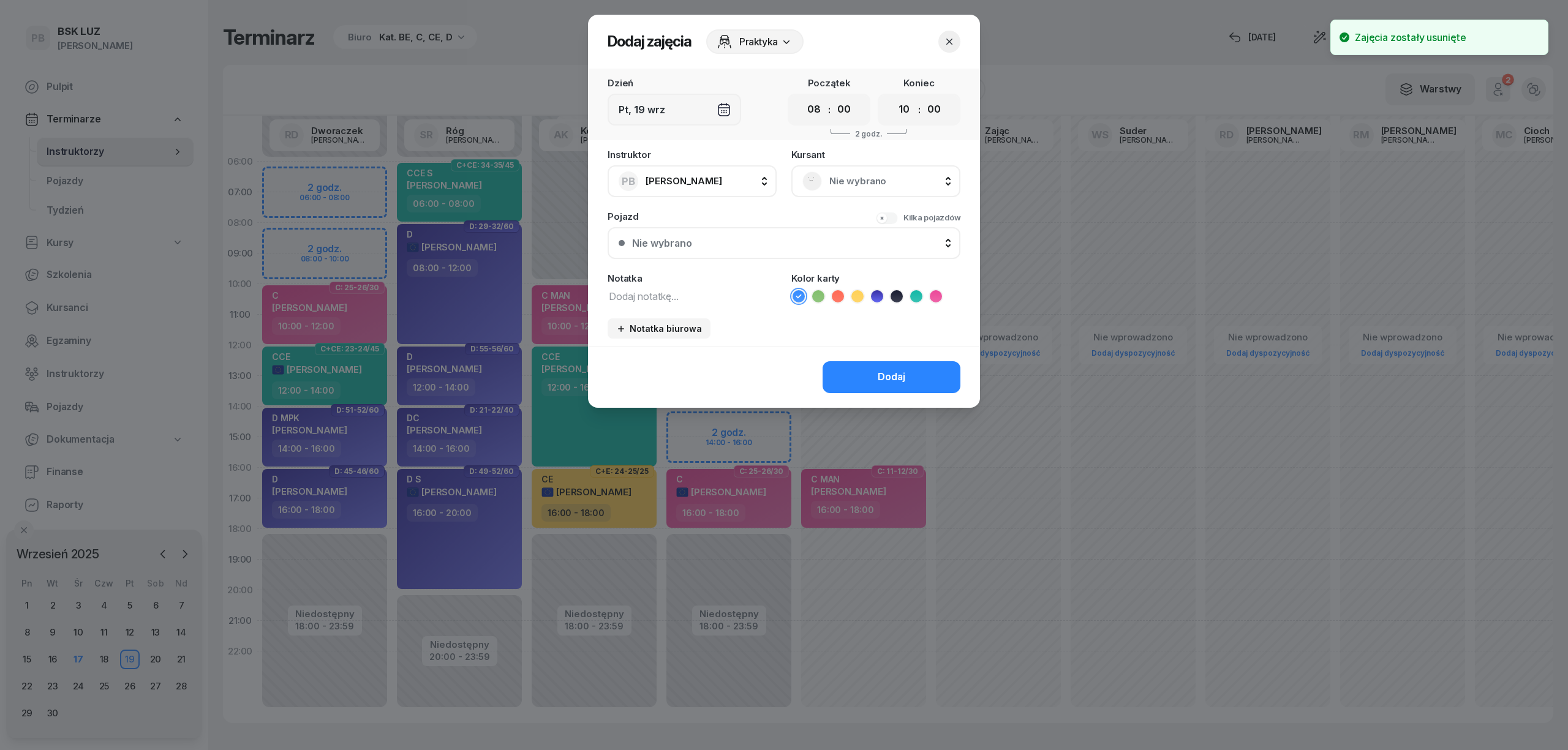
click at [861, 179] on span "Nie wybrano" at bounding box center [889, 181] width 120 height 16
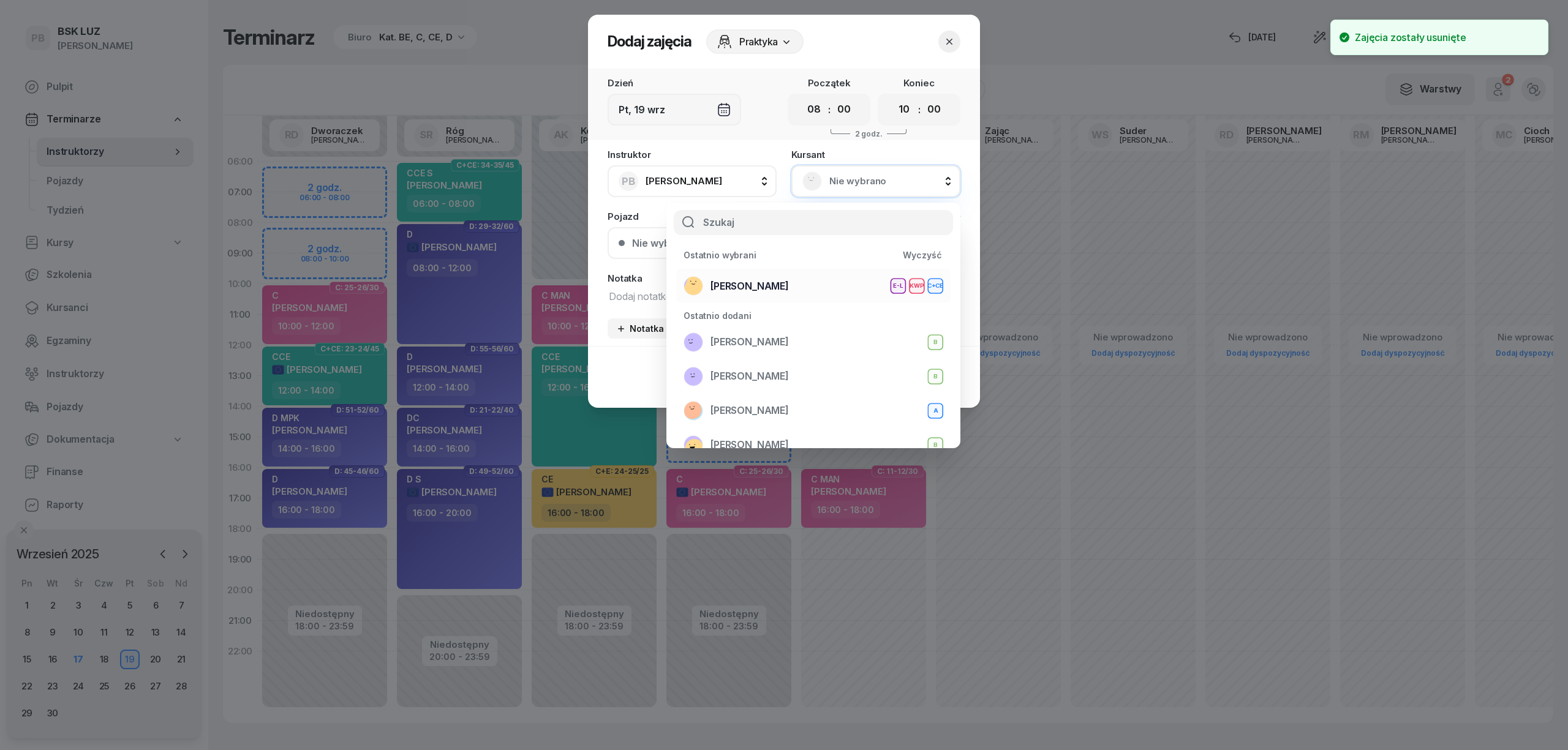
click at [789, 278] on span "[PERSON_NAME]" at bounding box center [749, 286] width 78 height 16
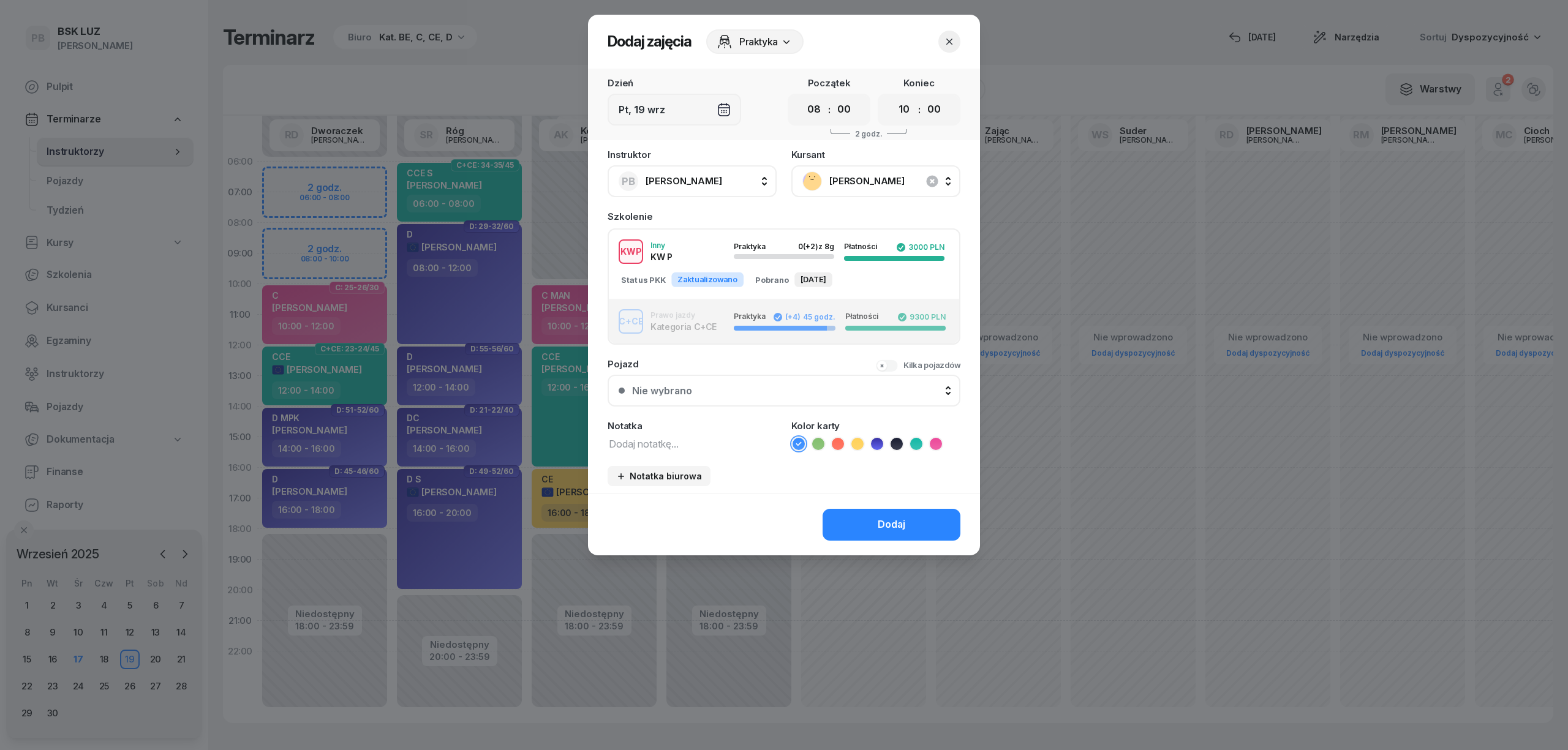
click at [651, 441] on textarea at bounding box center [692, 443] width 169 height 16
paste textarea "KW CCE"
type textarea "KW CCE"
click at [858, 530] on button "Dodaj" at bounding box center [891, 525] width 138 height 32
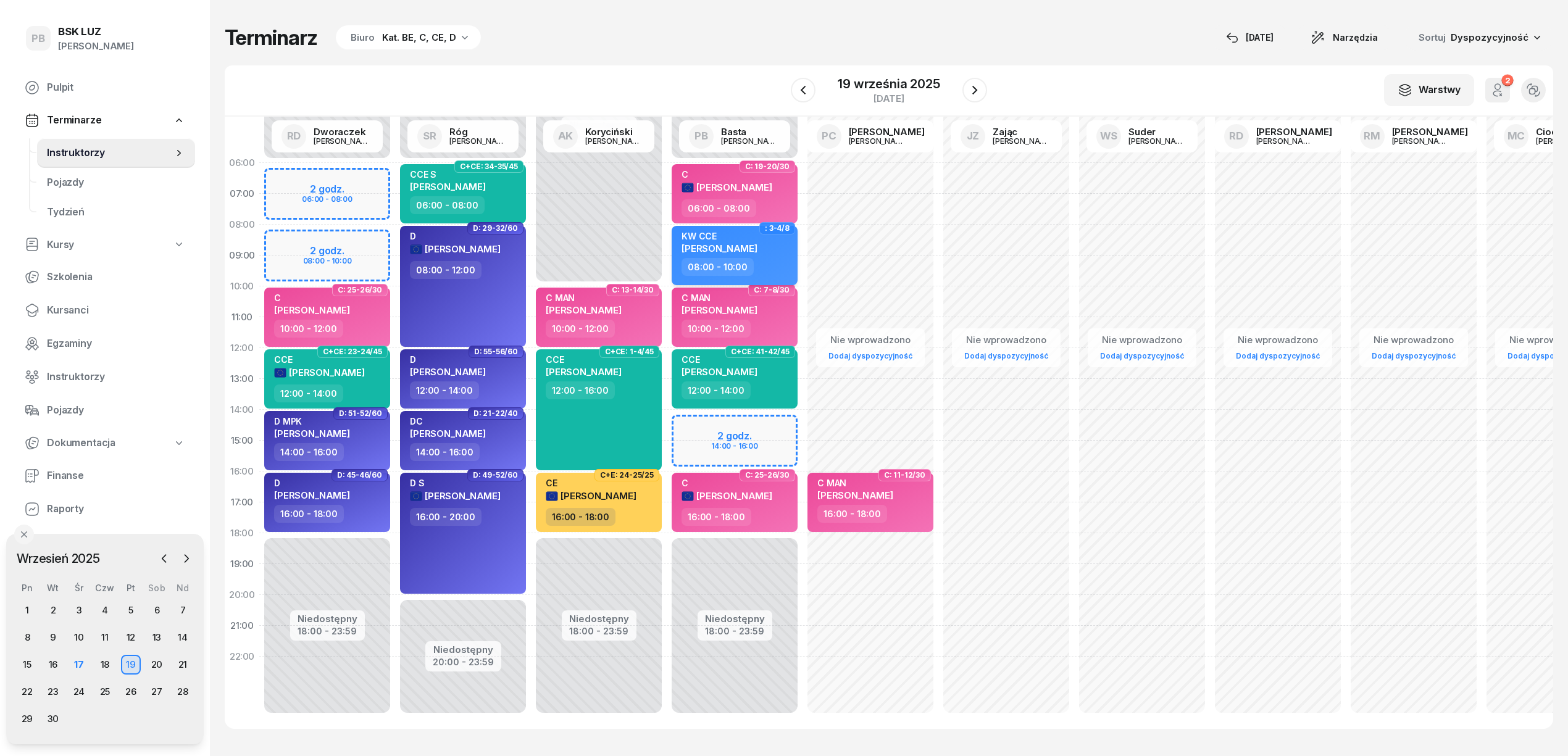
click at [756, 245] on span "[PERSON_NAME]" at bounding box center [719, 248] width 76 height 12
select select "08"
select select "10"
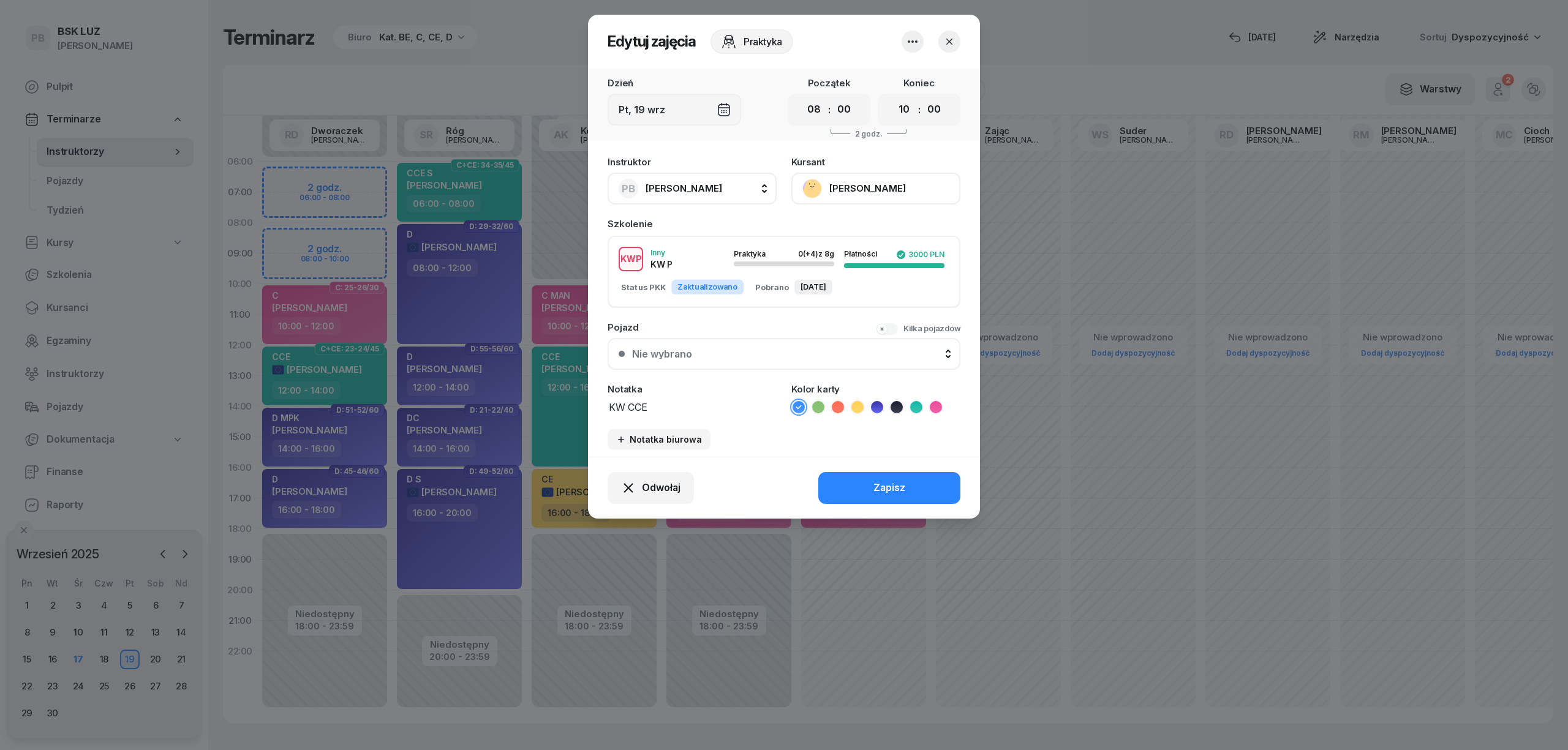
click at [920, 409] on icon at bounding box center [916, 407] width 12 height 12
click at [908, 483] on button "Zapisz" at bounding box center [889, 488] width 142 height 32
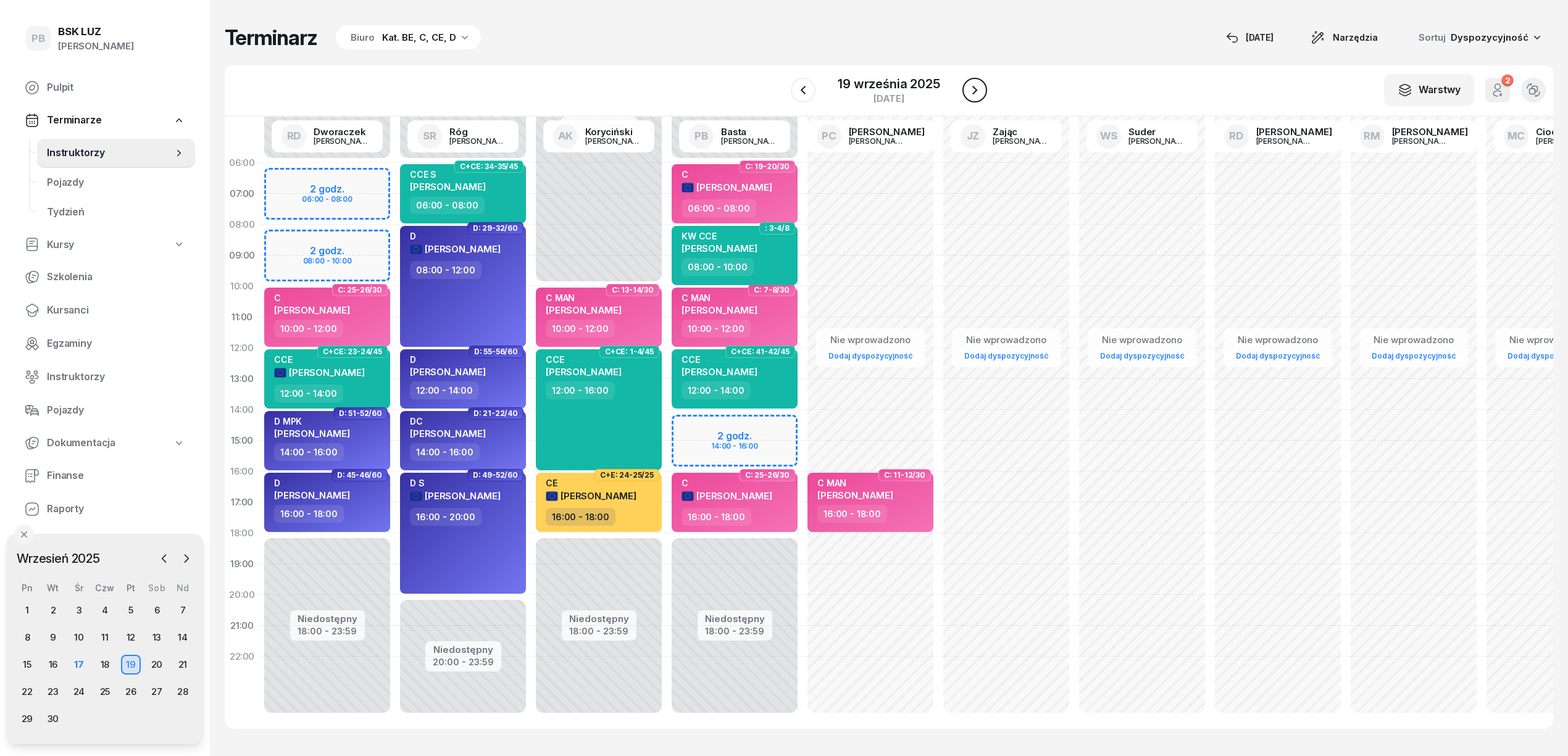
click at [974, 93] on icon "button" at bounding box center [975, 90] width 15 height 15
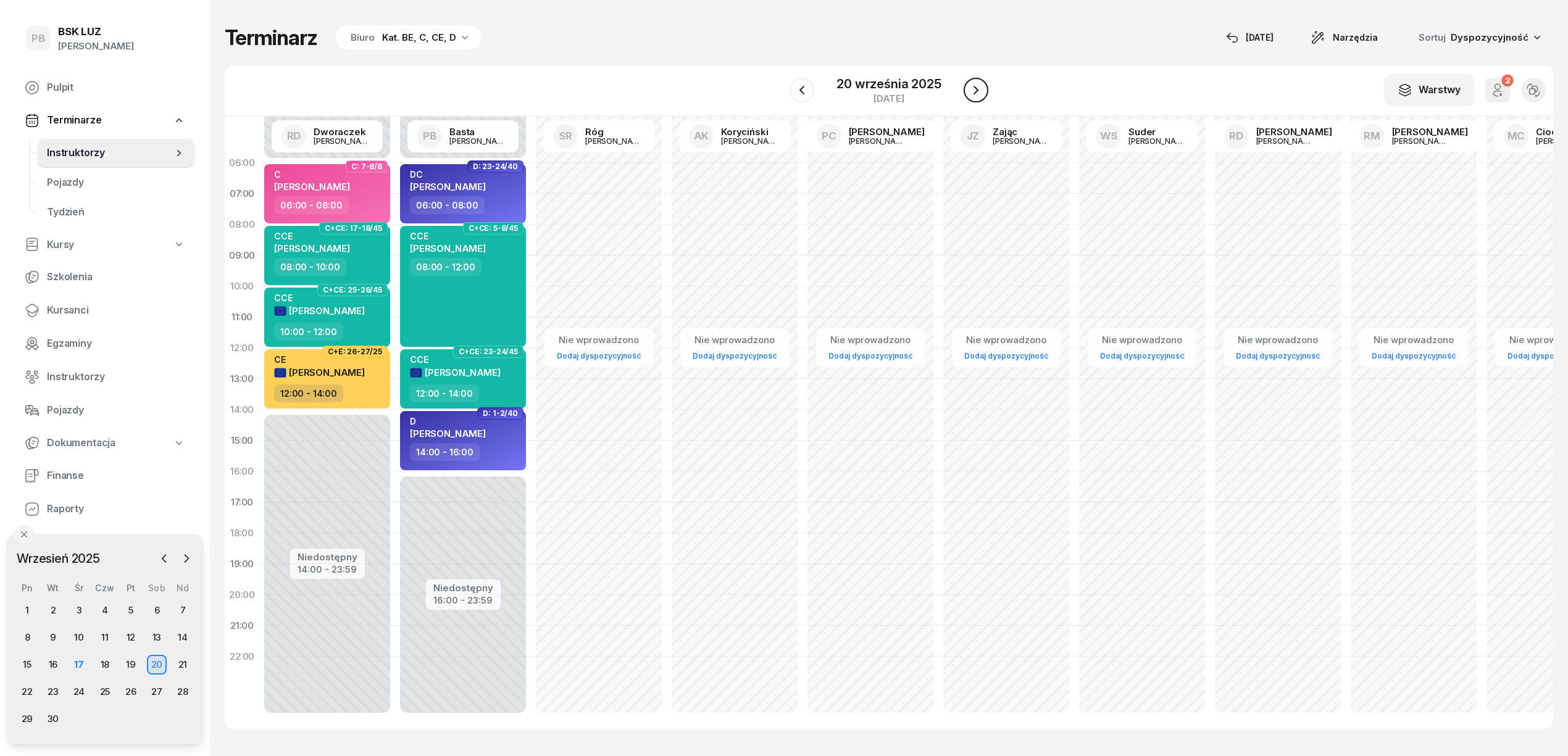
click at [974, 93] on icon "button" at bounding box center [975, 90] width 5 height 9
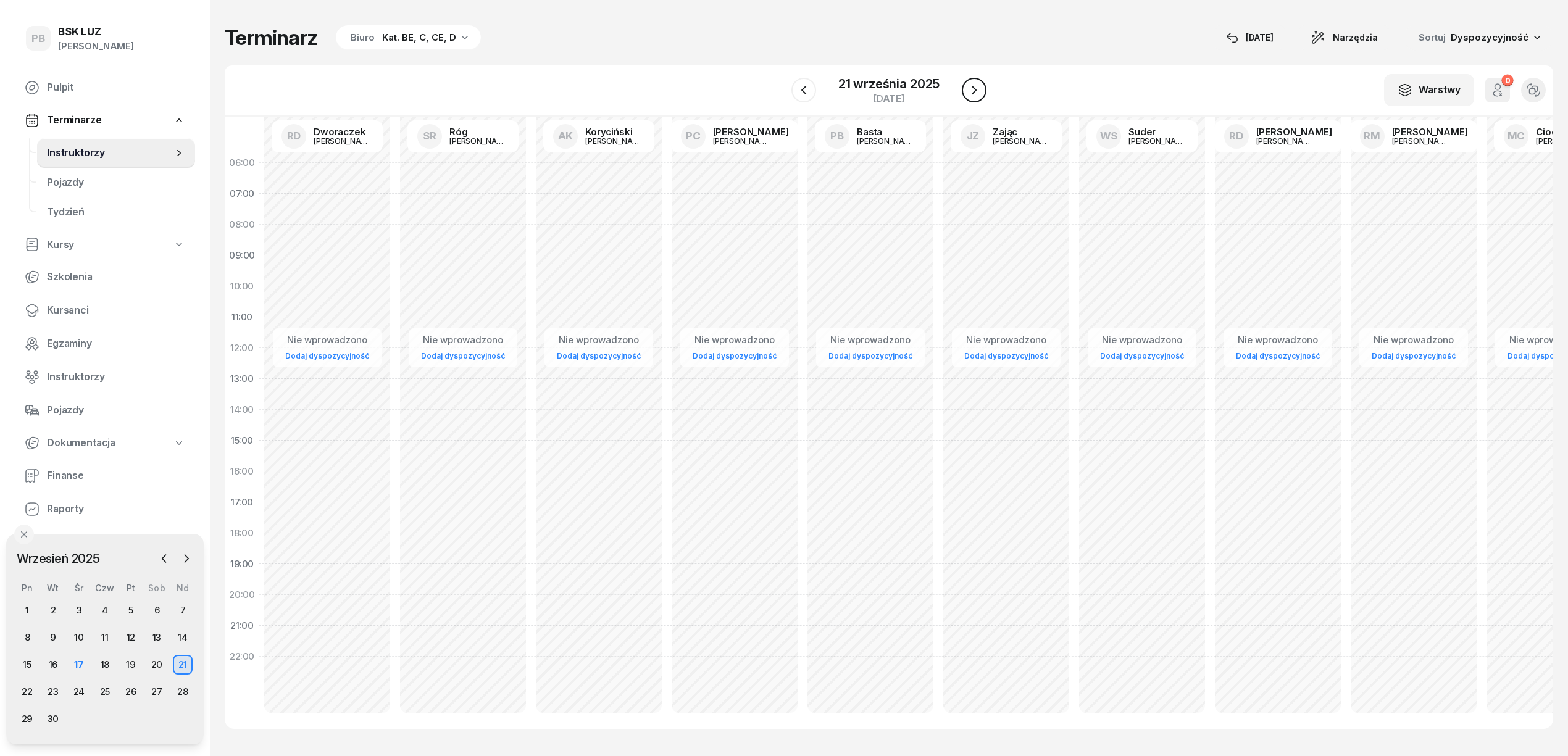
click at [974, 93] on icon "button" at bounding box center [974, 90] width 15 height 15
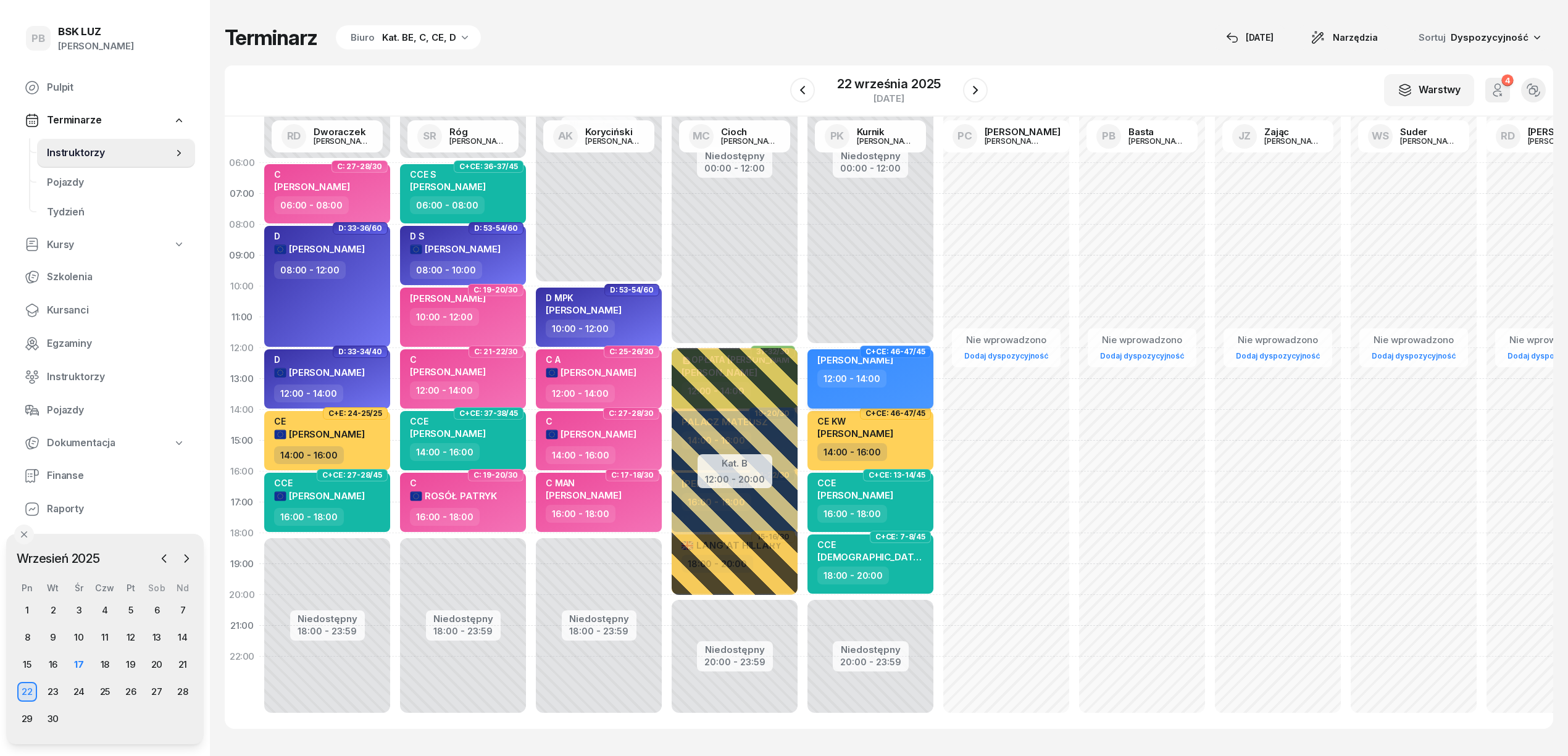
click at [917, 381] on div "12:00 - 14:00" at bounding box center [872, 378] width 109 height 18
select select "12"
select select "14"
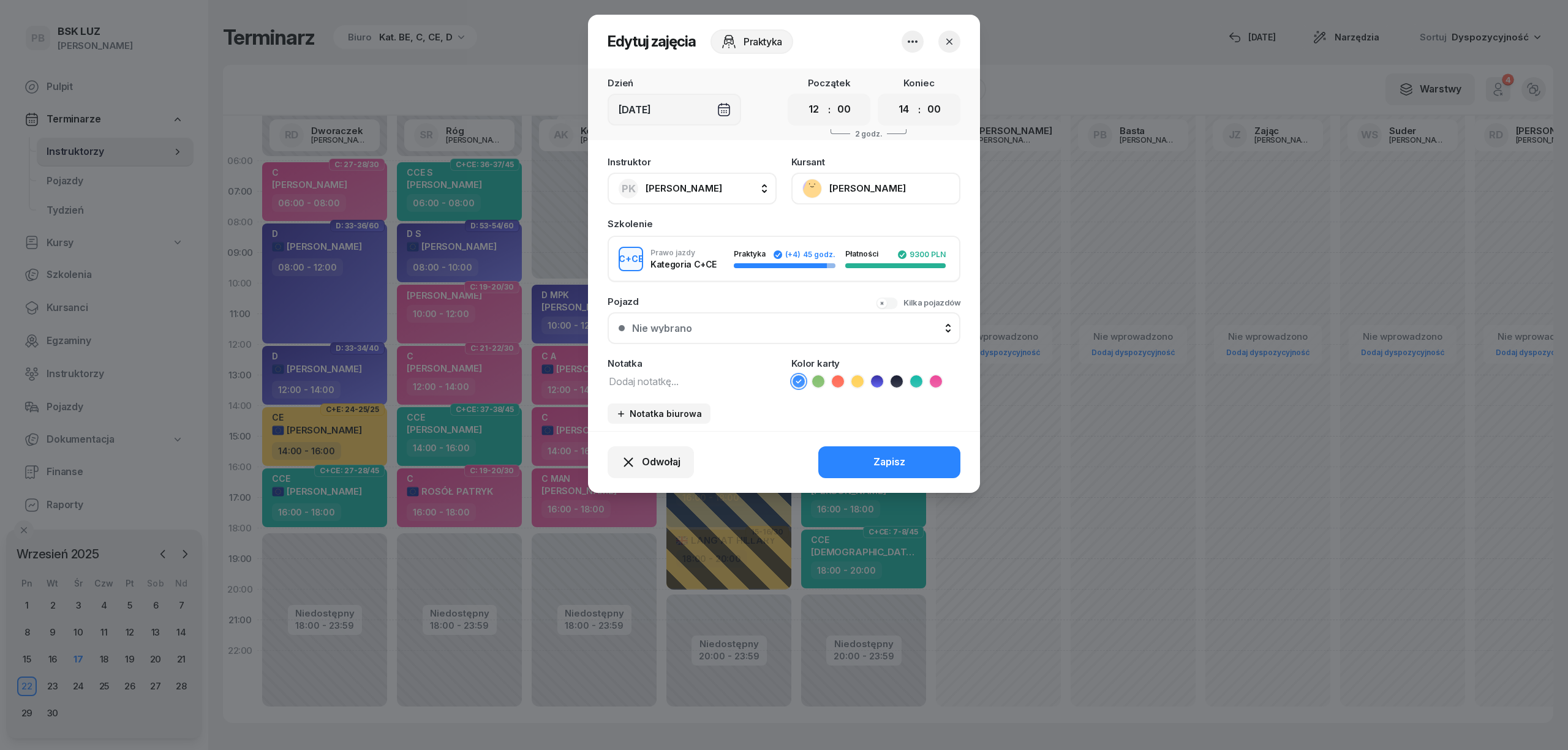
click at [690, 383] on textarea at bounding box center [692, 380] width 169 height 16
paste textarea "KW CCE"
type textarea "KW CCE"
click at [910, 377] on icon at bounding box center [916, 381] width 12 height 12
click at [915, 36] on icon "button" at bounding box center [912, 42] width 15 height 15
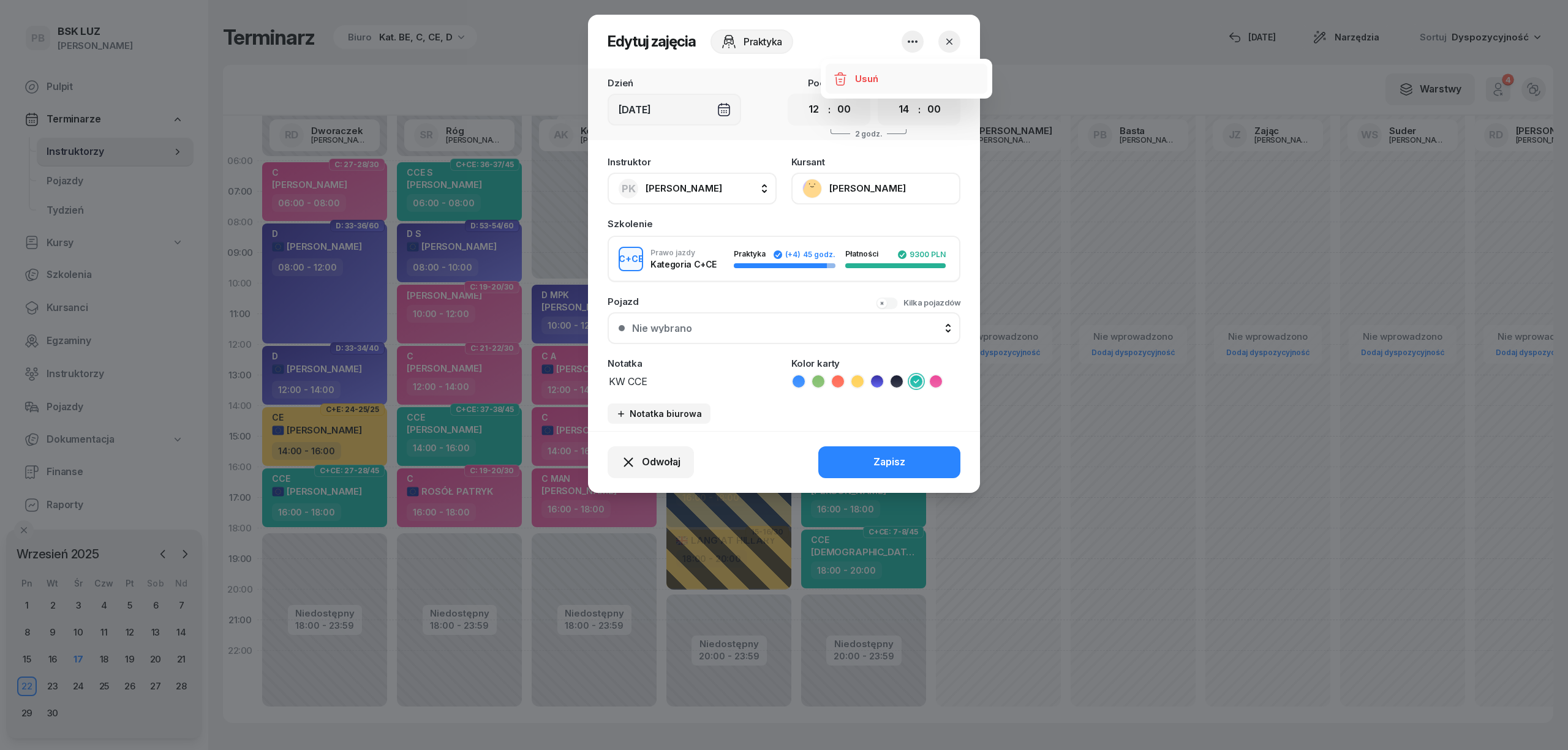
click at [887, 78] on link "Usuń" at bounding box center [907, 79] width 162 height 31
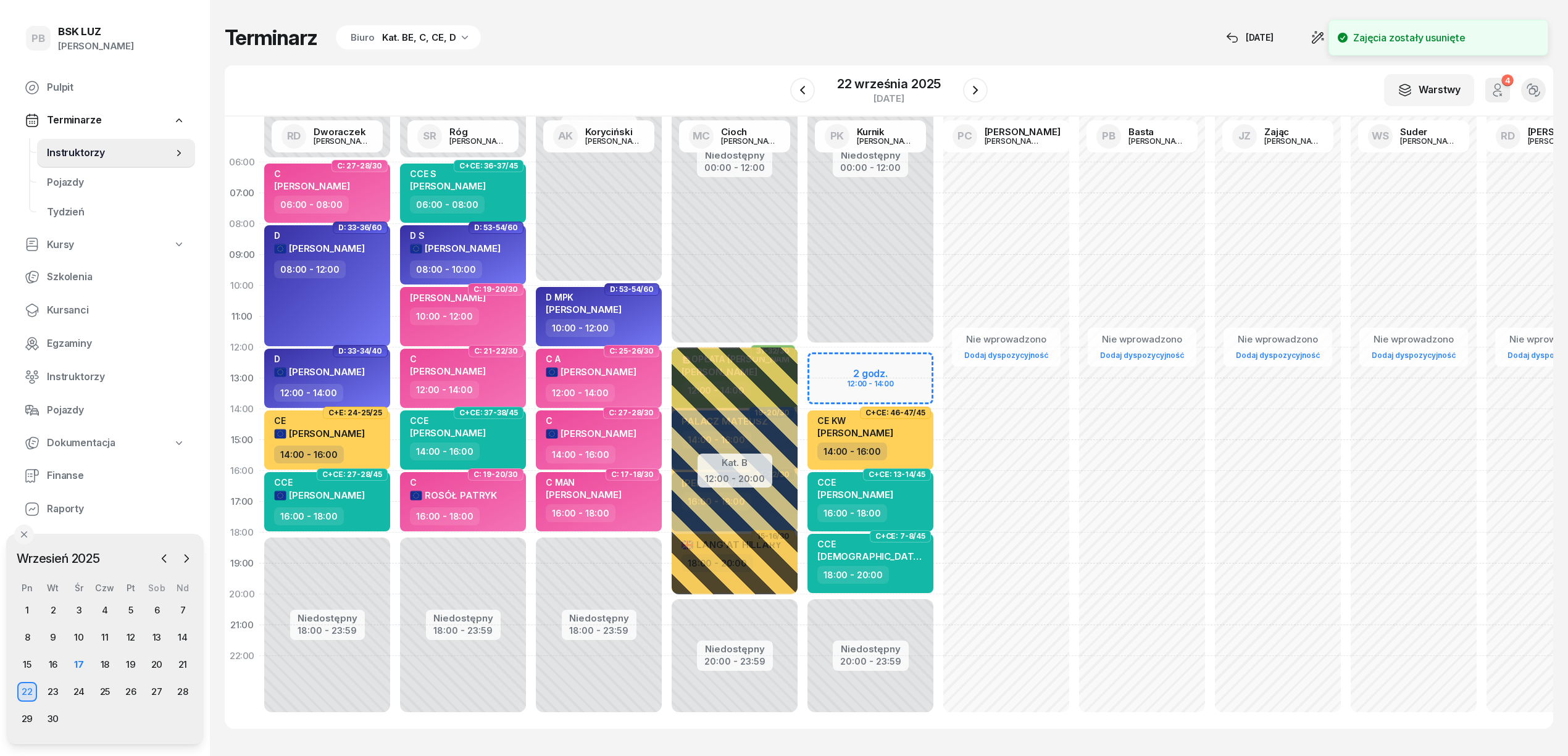
click at [831, 361] on div "Niedostępny 00:00 - 12:00 Niedostępny 20:00 - 23:59 C+CE: 46-47/45 CE KW [PERSO…" at bounding box center [870, 440] width 136 height 586
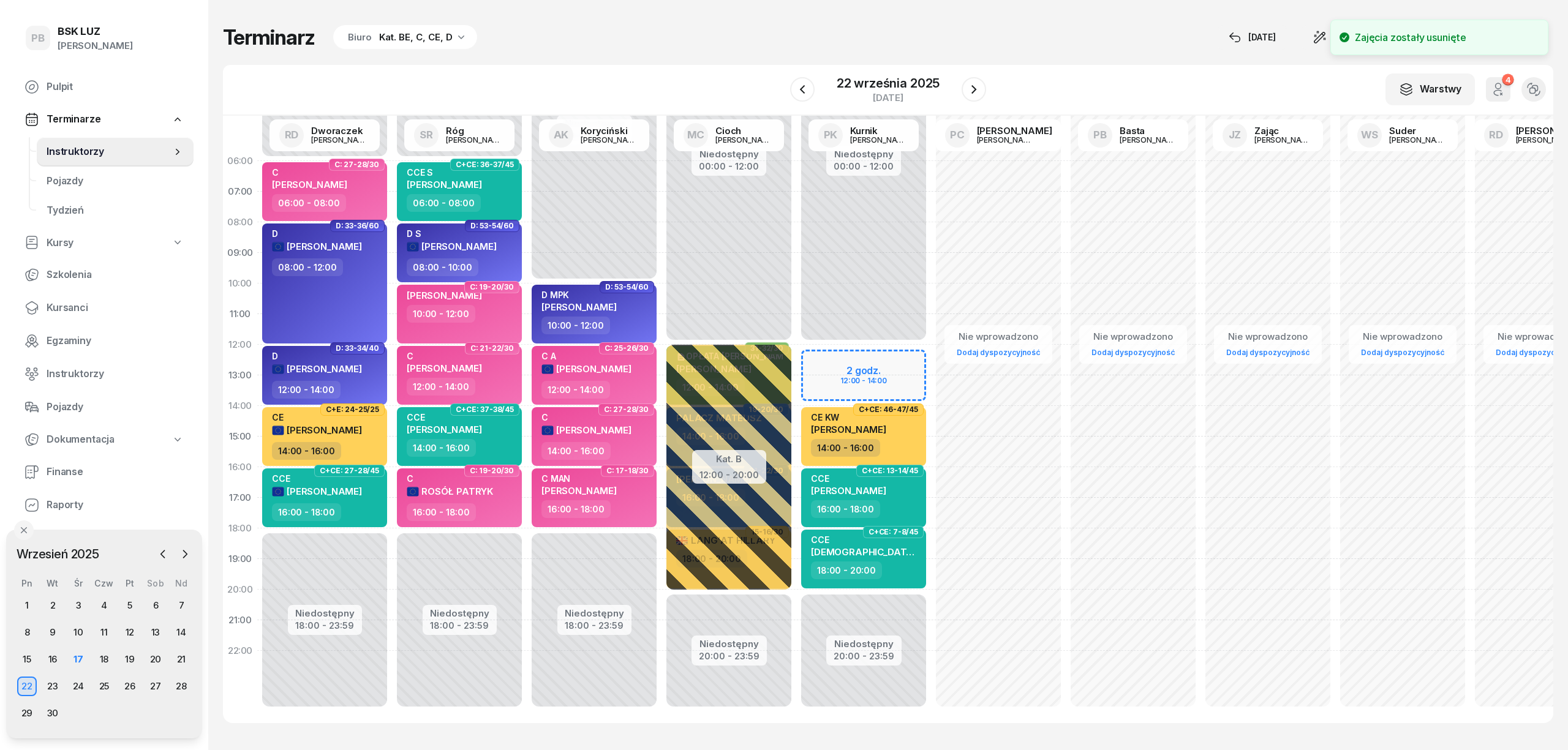
select select "12"
select select "14"
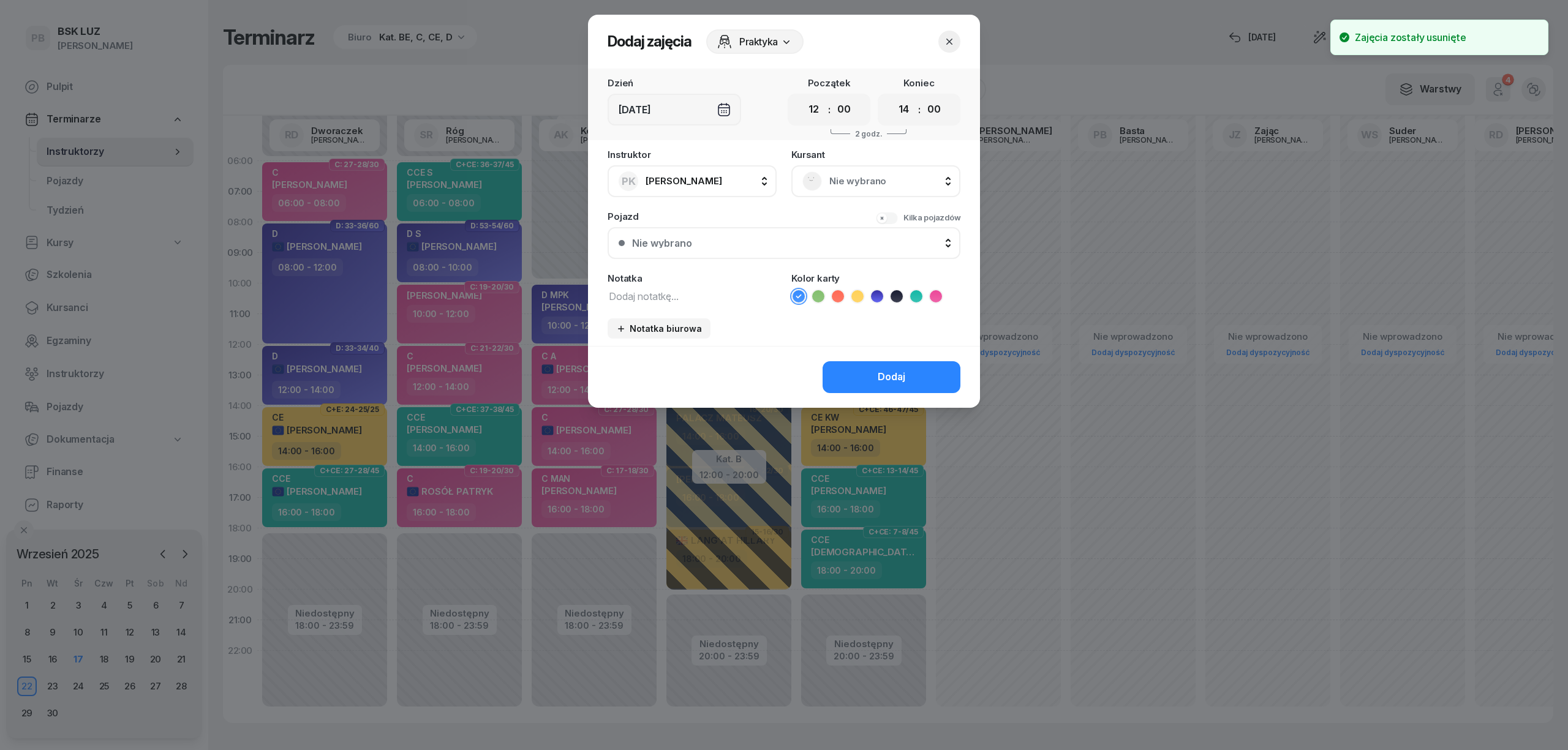
click at [839, 179] on span "Nie wybrano" at bounding box center [889, 181] width 120 height 16
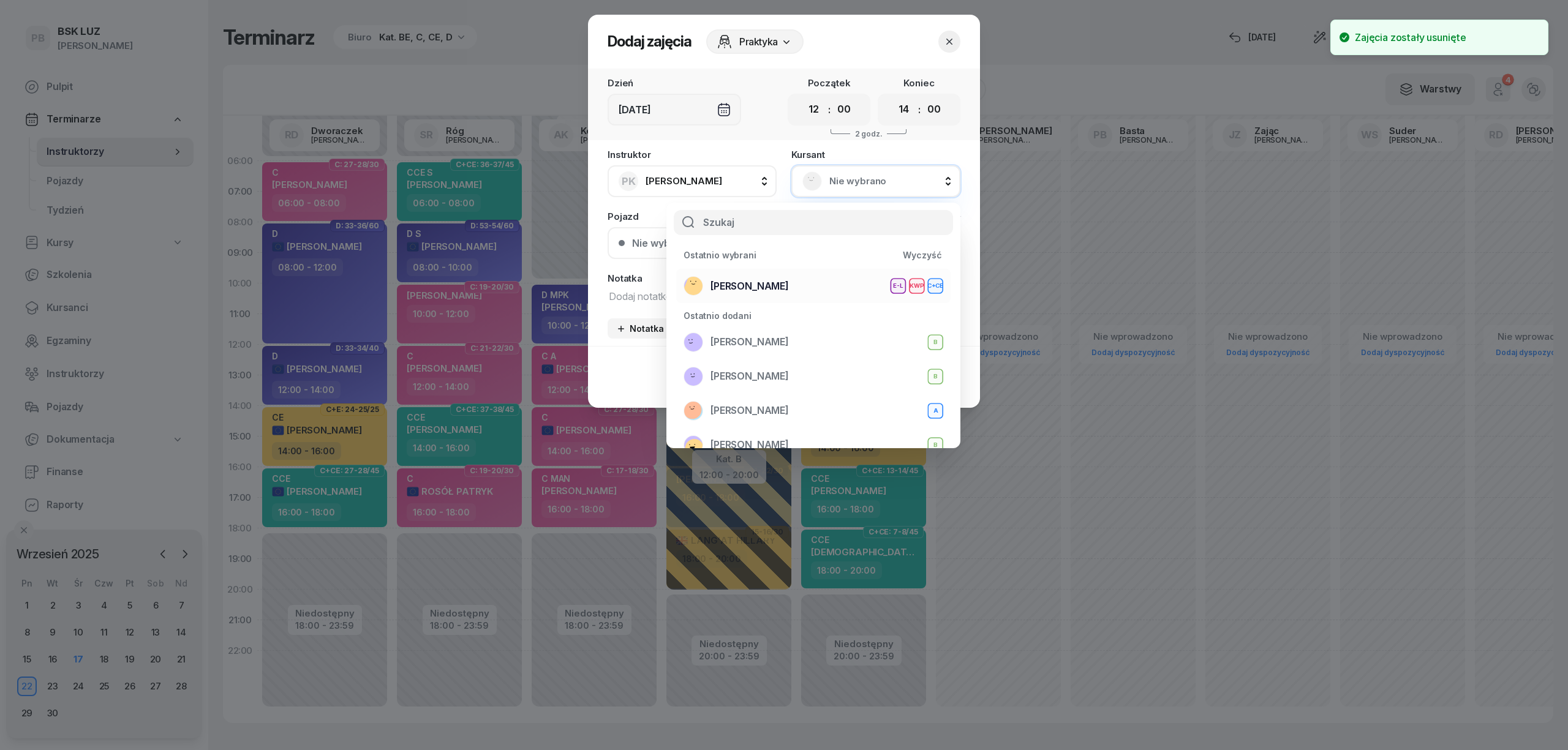
click at [789, 287] on span "[PERSON_NAME]" at bounding box center [749, 286] width 78 height 16
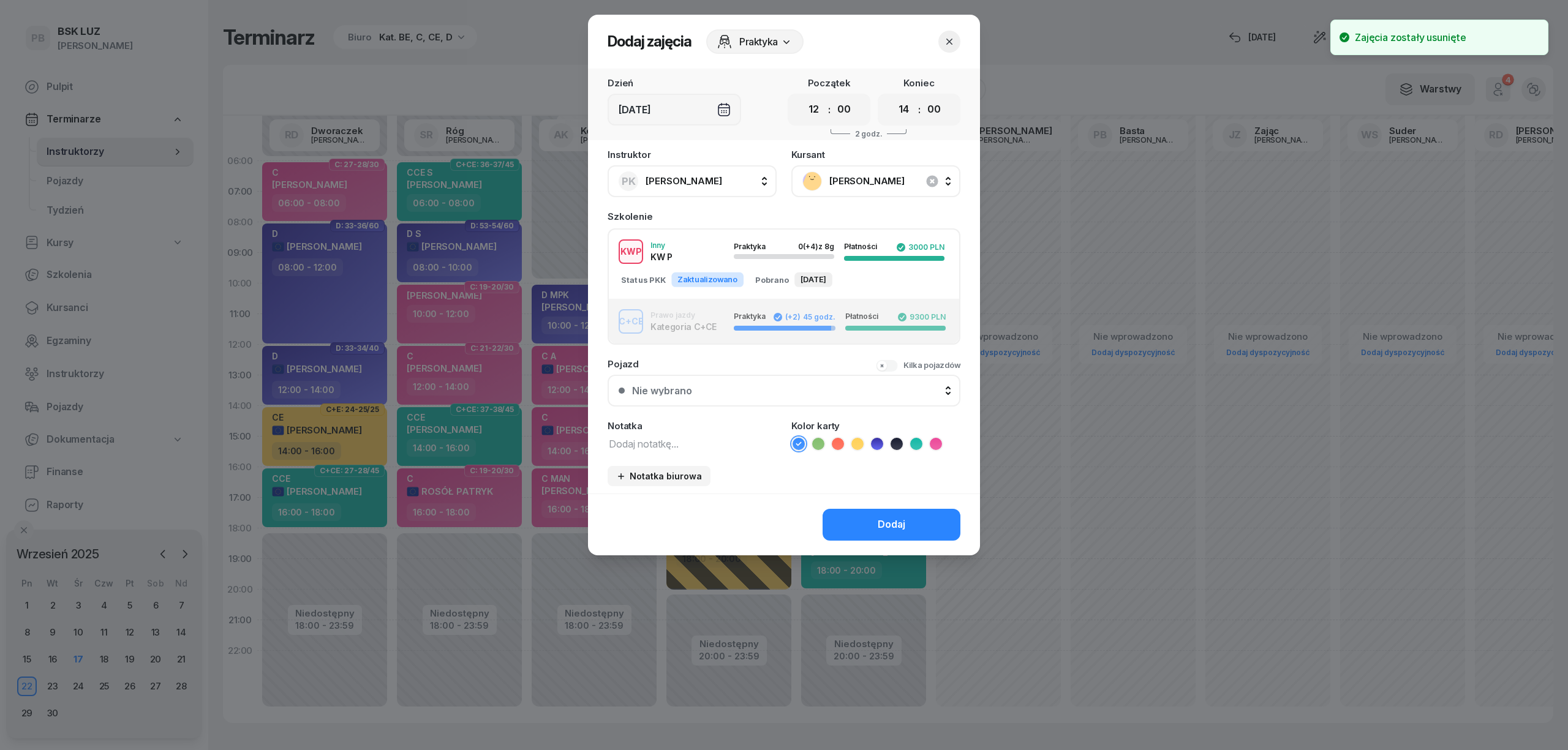
click at [713, 440] on textarea at bounding box center [692, 443] width 169 height 16
paste textarea "KW CCE"
type textarea "KW CCE"
click at [910, 442] on icon at bounding box center [916, 443] width 12 height 12
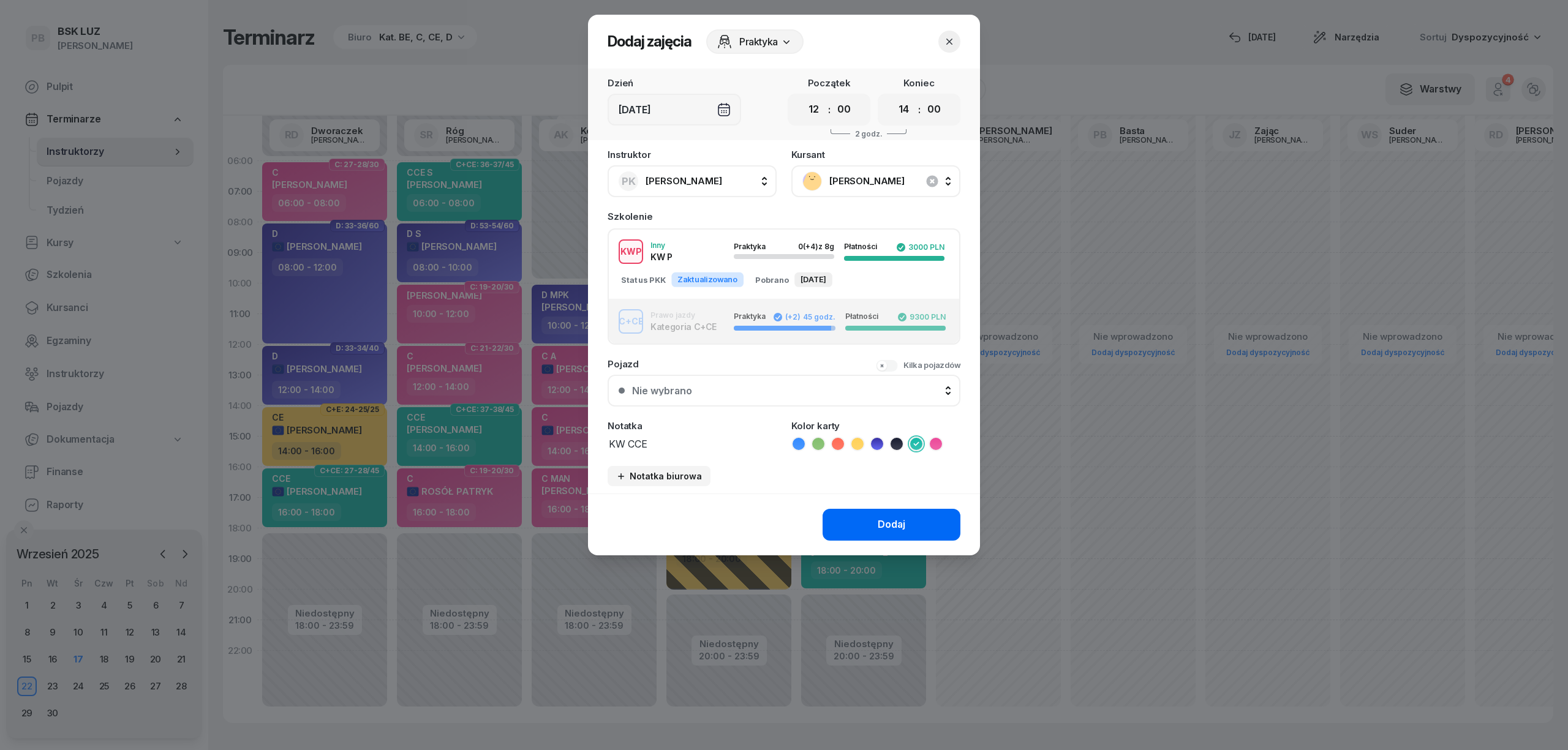
click at [896, 519] on div "Dodaj" at bounding box center [891, 525] width 28 height 16
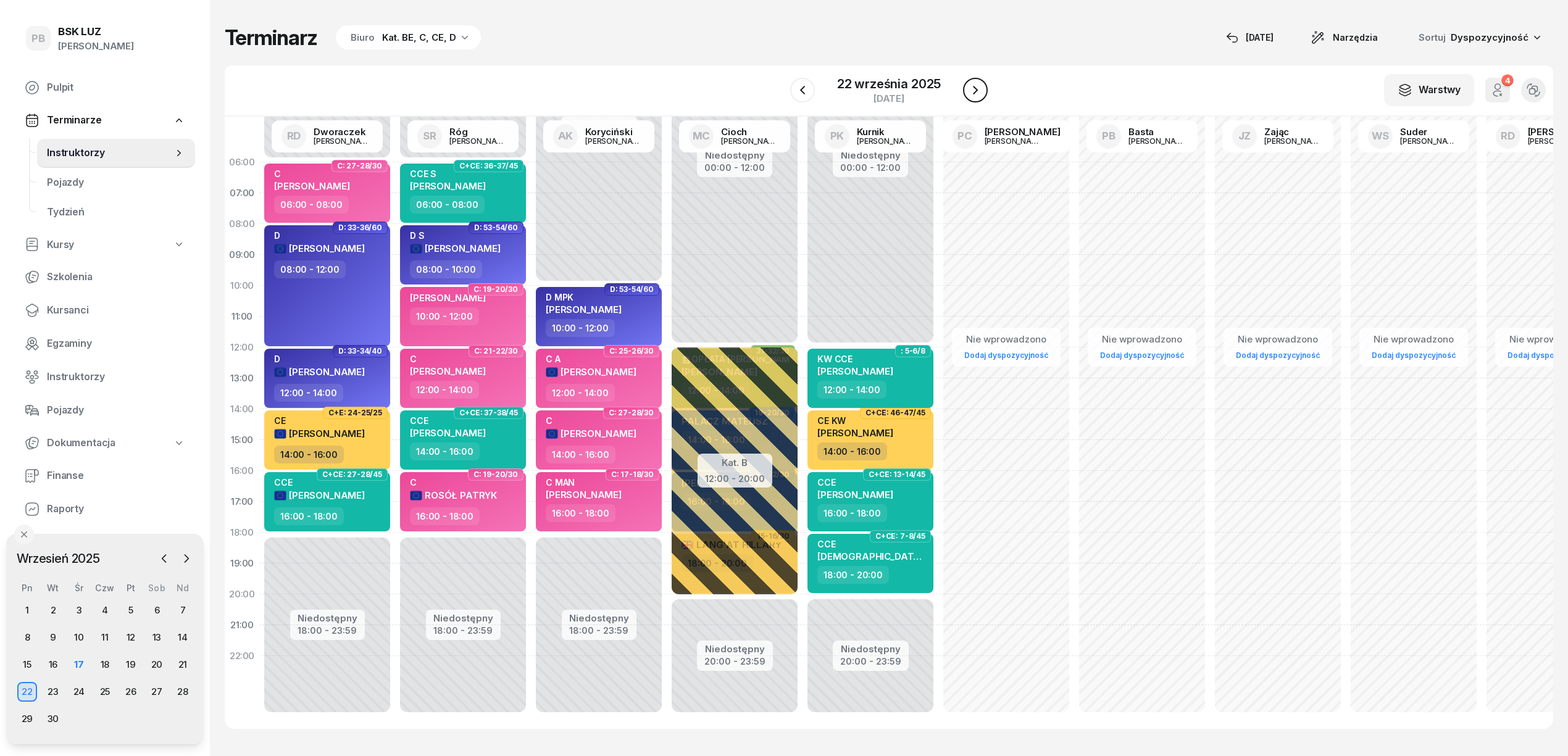
click at [969, 90] on icon "button" at bounding box center [975, 90] width 15 height 15
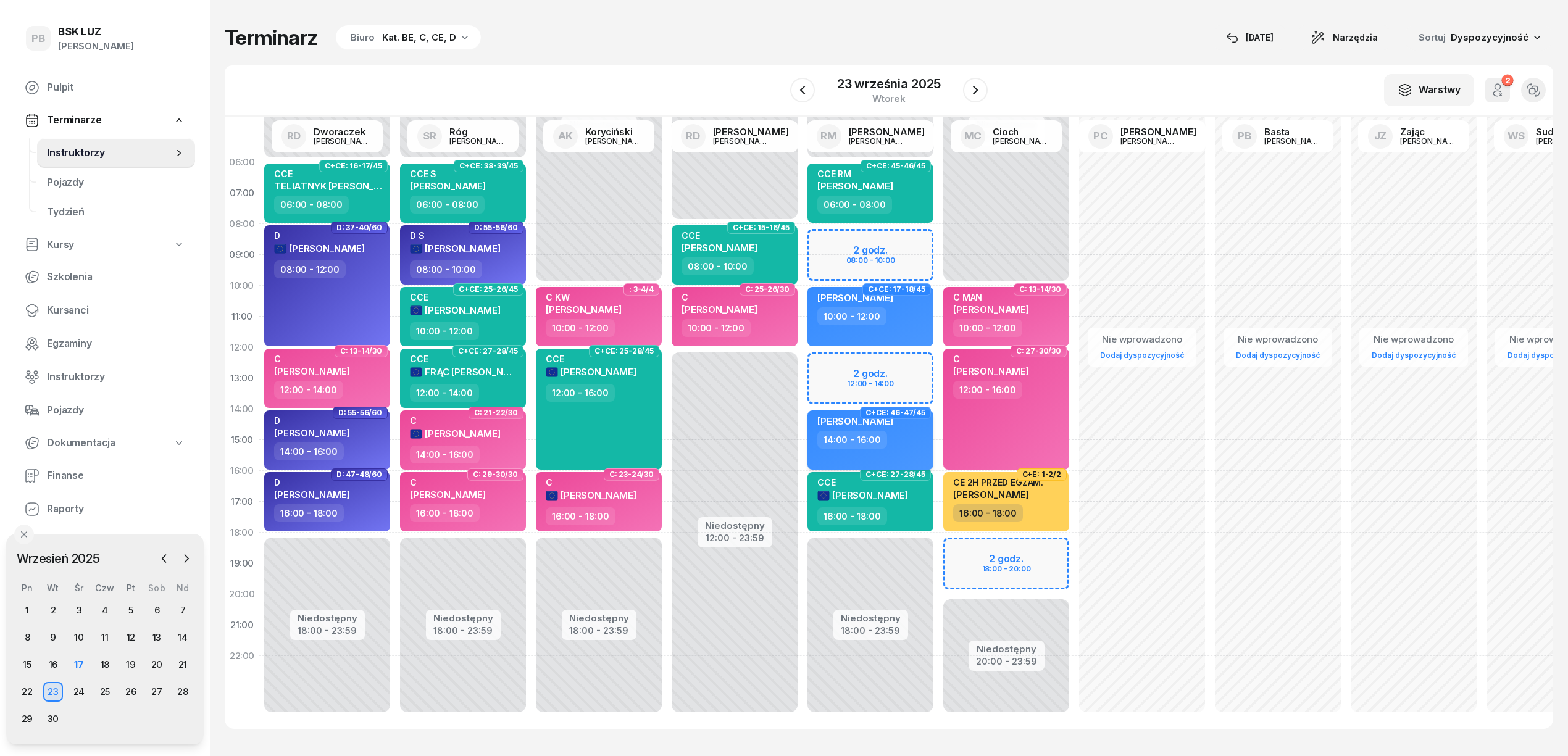
click at [899, 433] on div "14:00 - 16:00" at bounding box center [872, 439] width 109 height 18
select select "14"
select select "16"
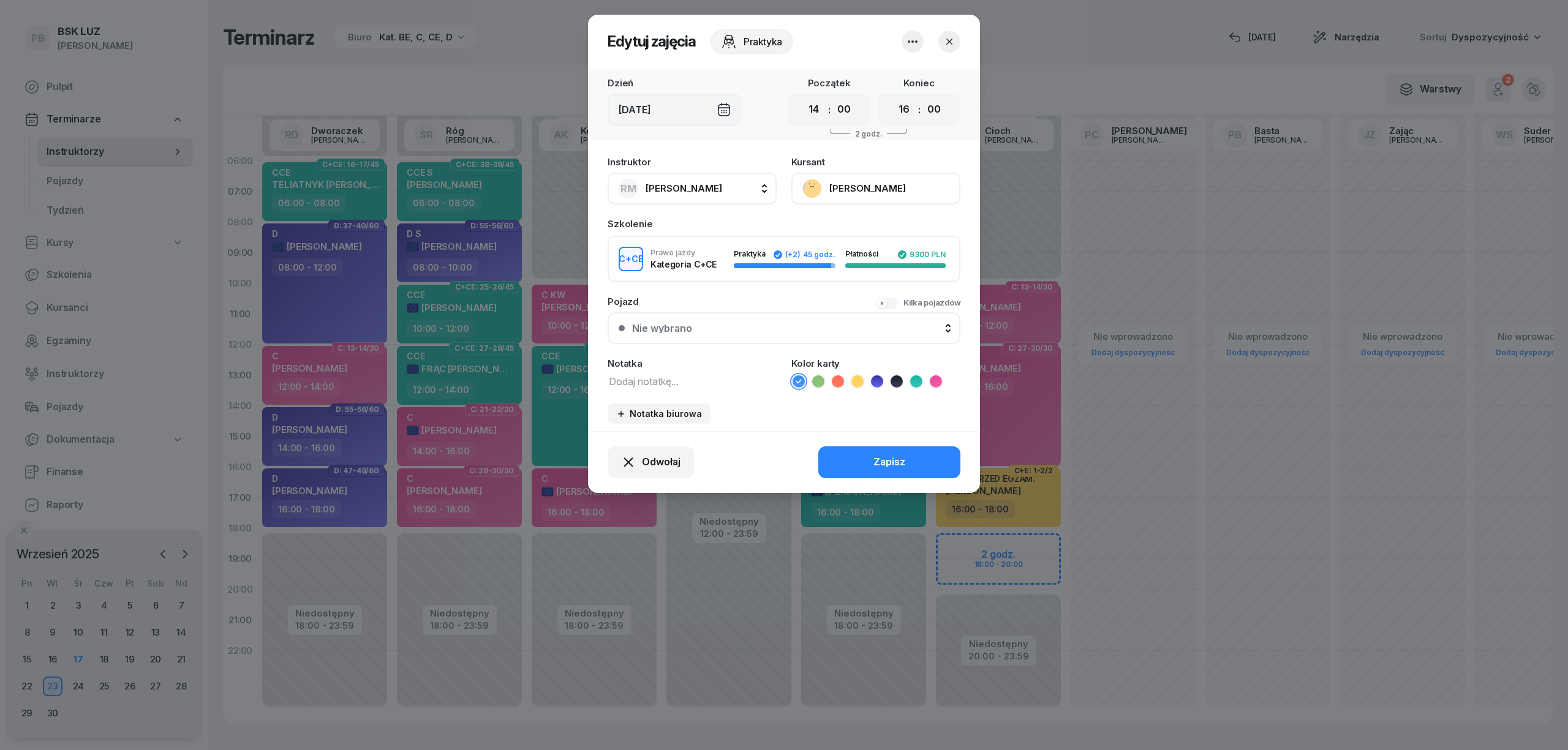
click at [917, 40] on icon "button" at bounding box center [912, 42] width 15 height 15
click at [888, 69] on link "Usuń" at bounding box center [907, 79] width 162 height 31
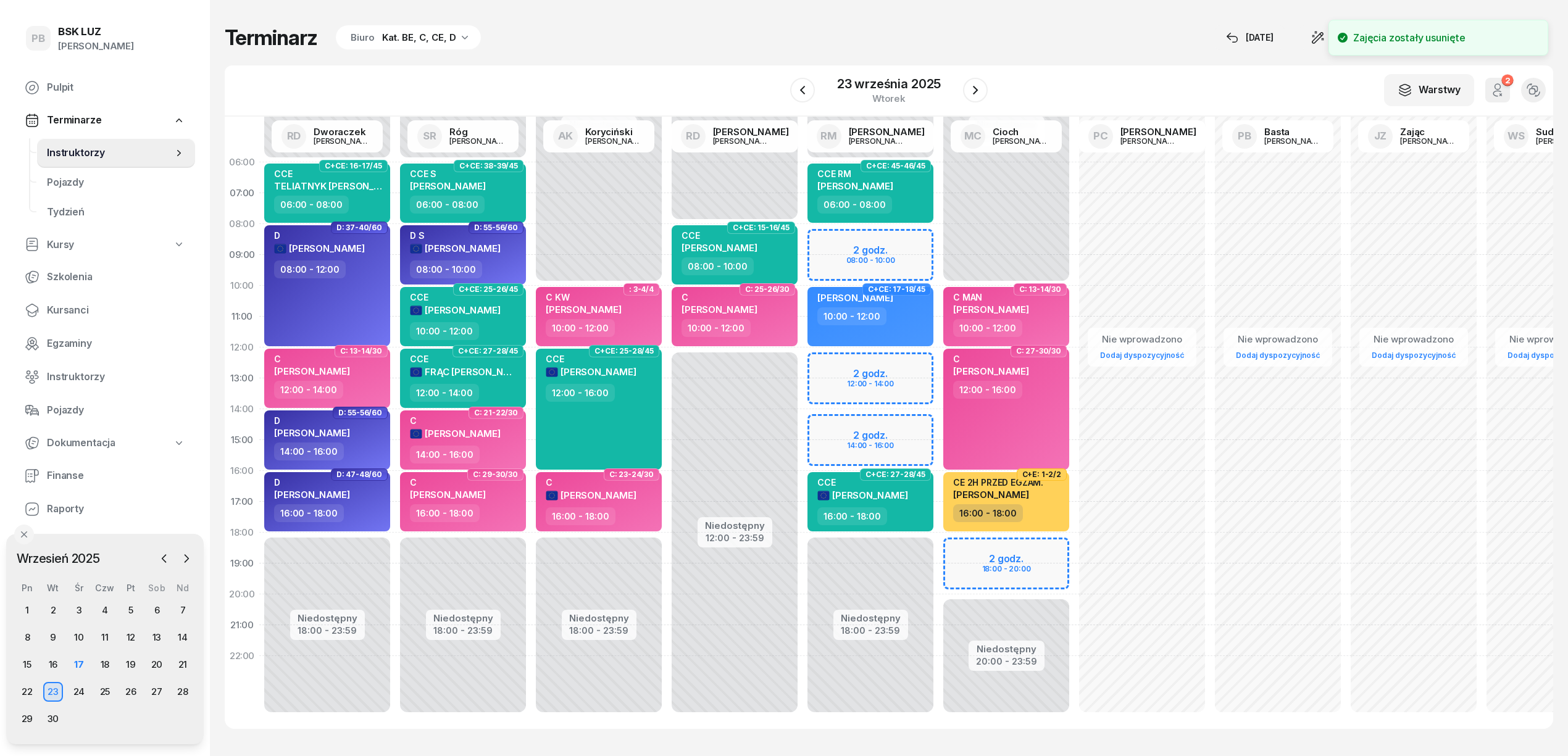
click at [906, 421] on div "Niedostępny 00:00 - 06:00 Niedostępny 18:00 - 23:59 C+CE: 45-46/45 CCE RM [PERS…" at bounding box center [870, 440] width 136 height 586
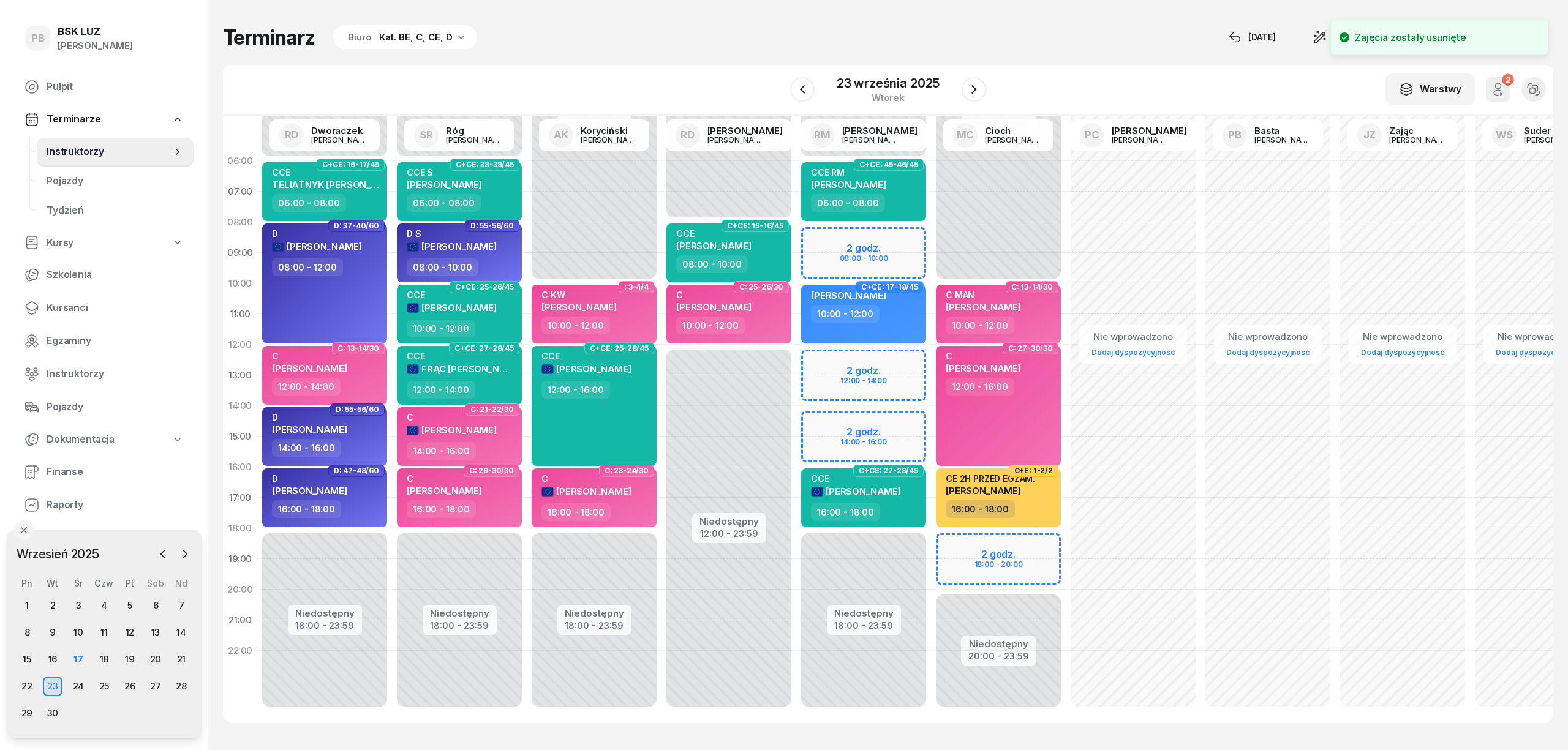
select select "14"
select select "16"
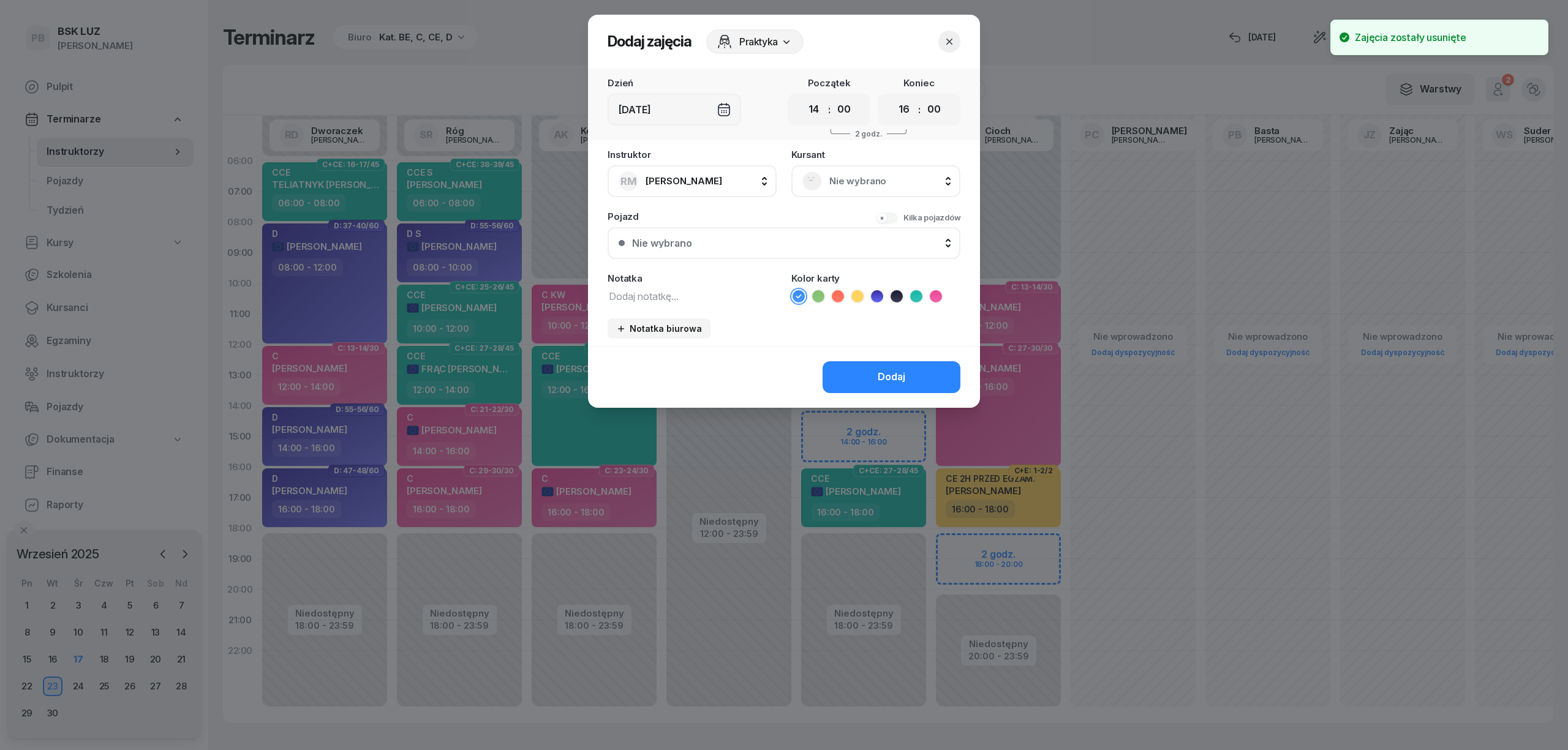
click at [896, 185] on span "Nie wybrano" at bounding box center [889, 181] width 120 height 16
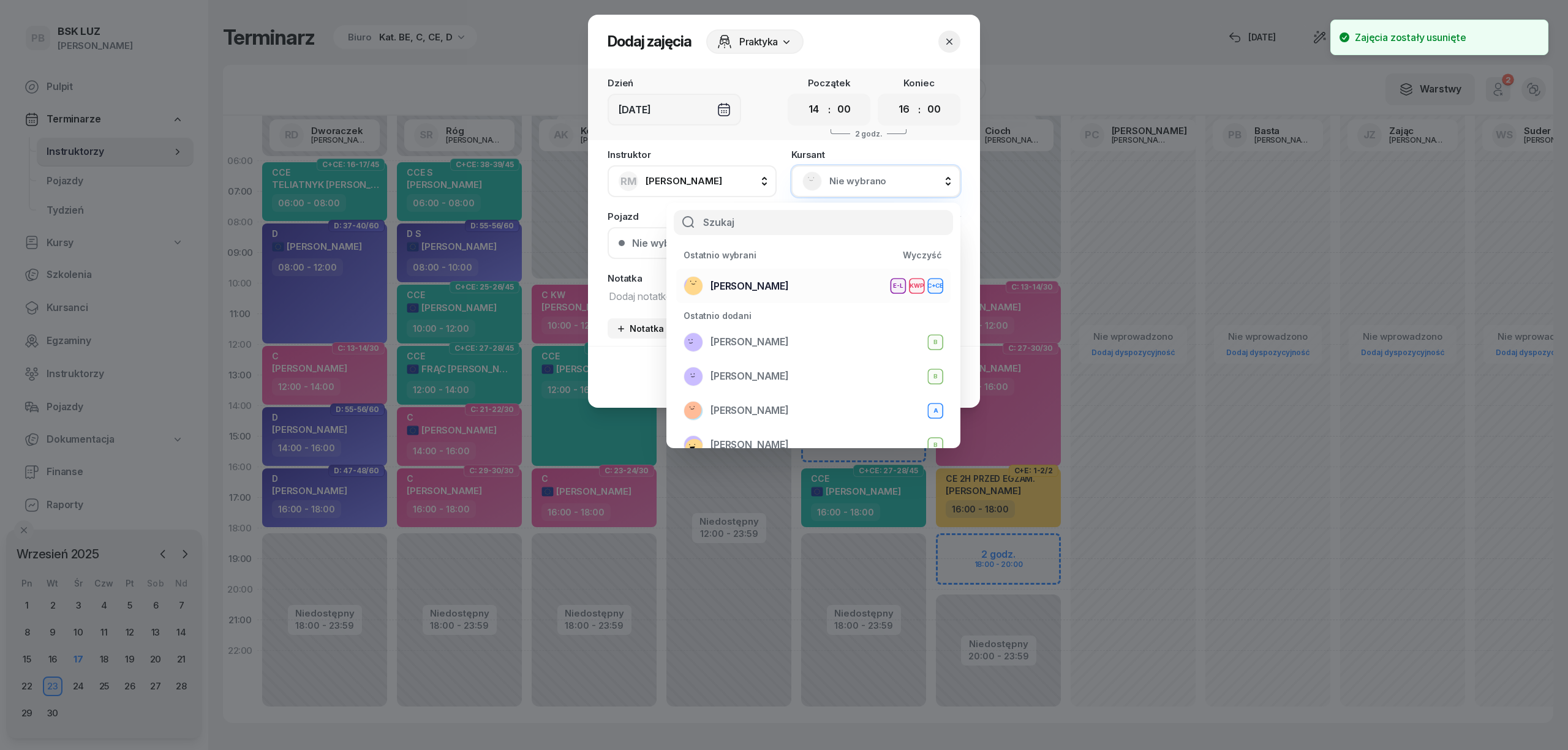
click at [837, 290] on div "[PERSON_NAME] E-L KWP C+CE" at bounding box center [813, 286] width 260 height 20
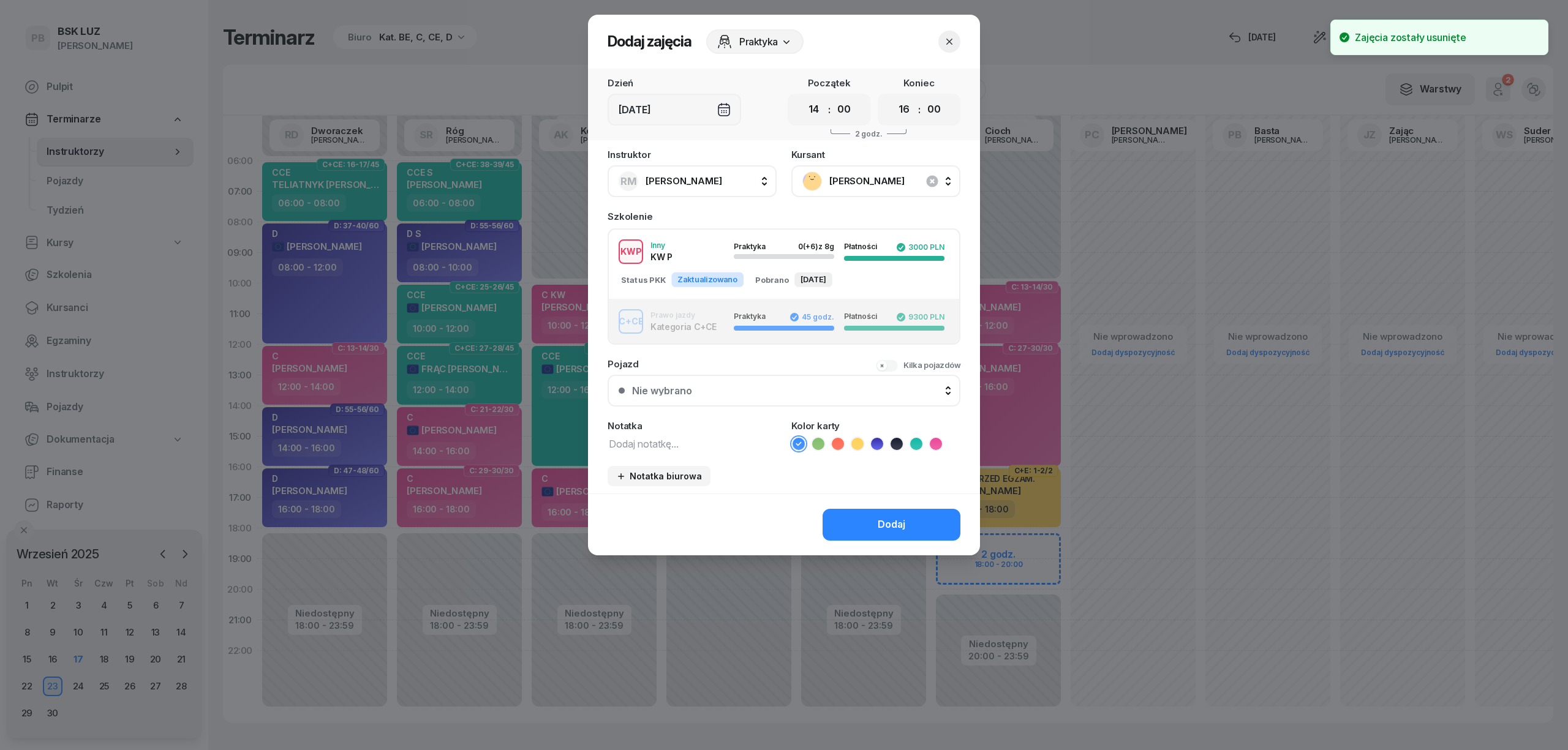
click at [699, 441] on textarea at bounding box center [692, 443] width 169 height 16
paste textarea "KW CCE"
type textarea "KW CCE"
click at [915, 443] on icon at bounding box center [916, 443] width 12 height 12
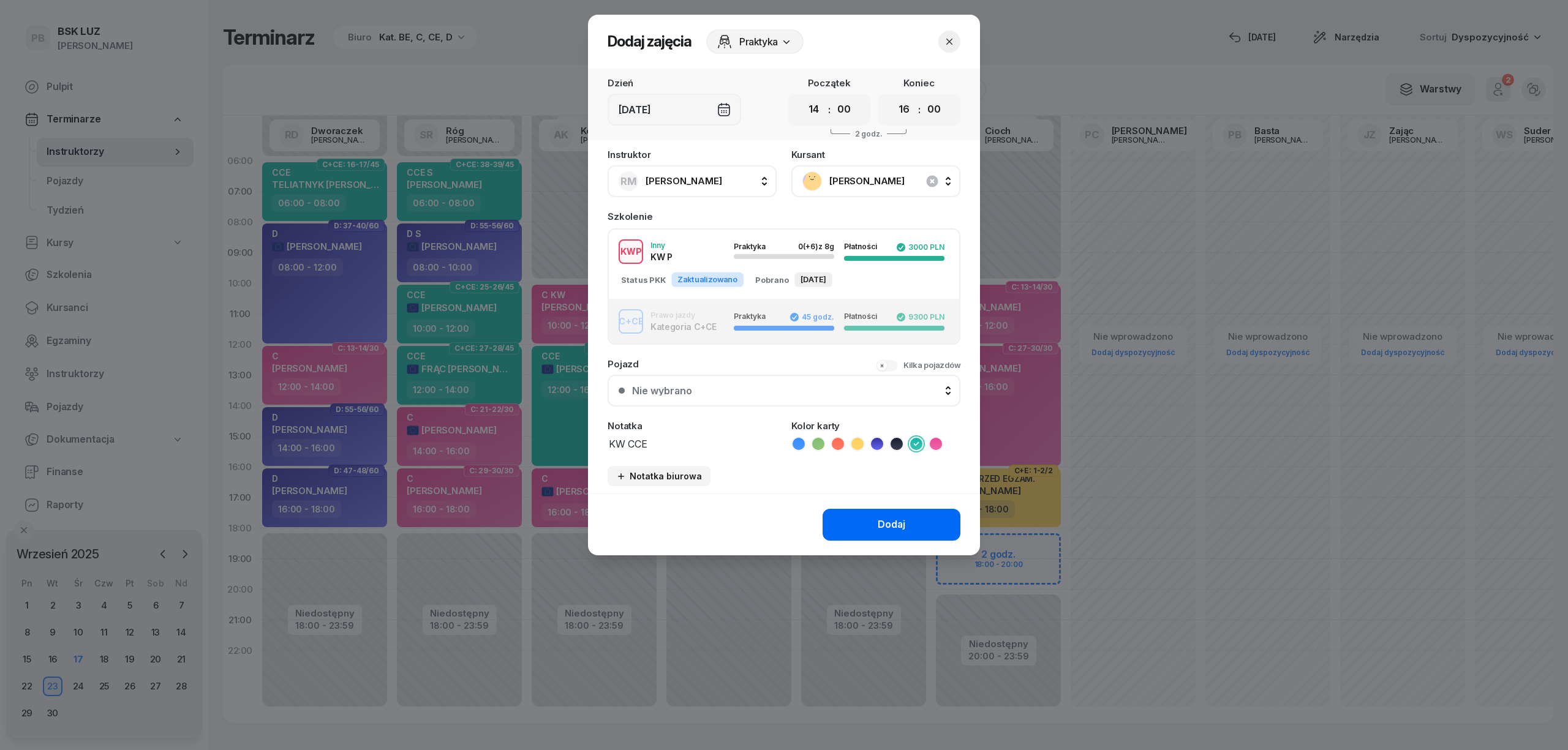
click at [898, 517] on div "Dodaj" at bounding box center [891, 525] width 28 height 16
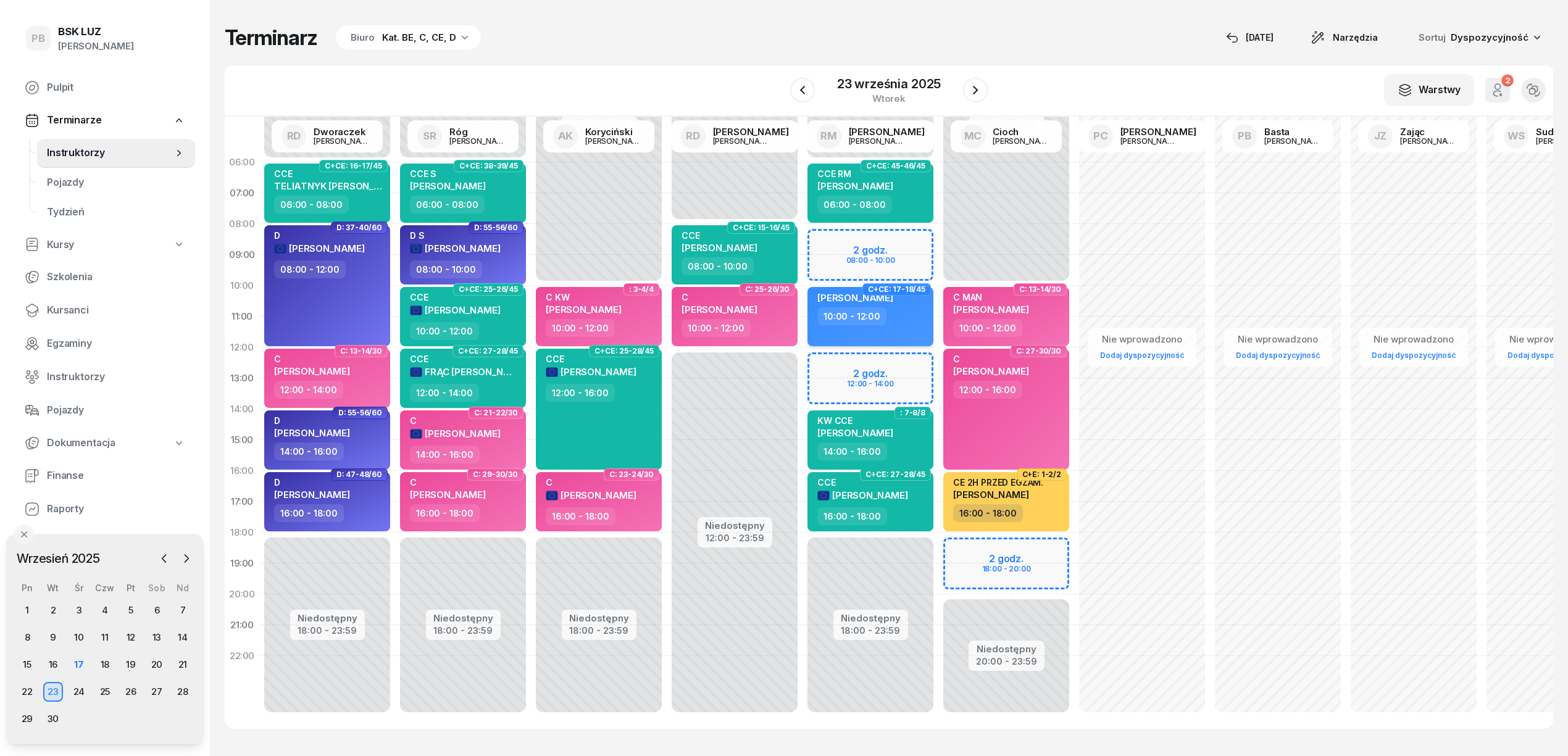
click at [903, 309] on div "10:00 - 12:00" at bounding box center [872, 316] width 109 height 18
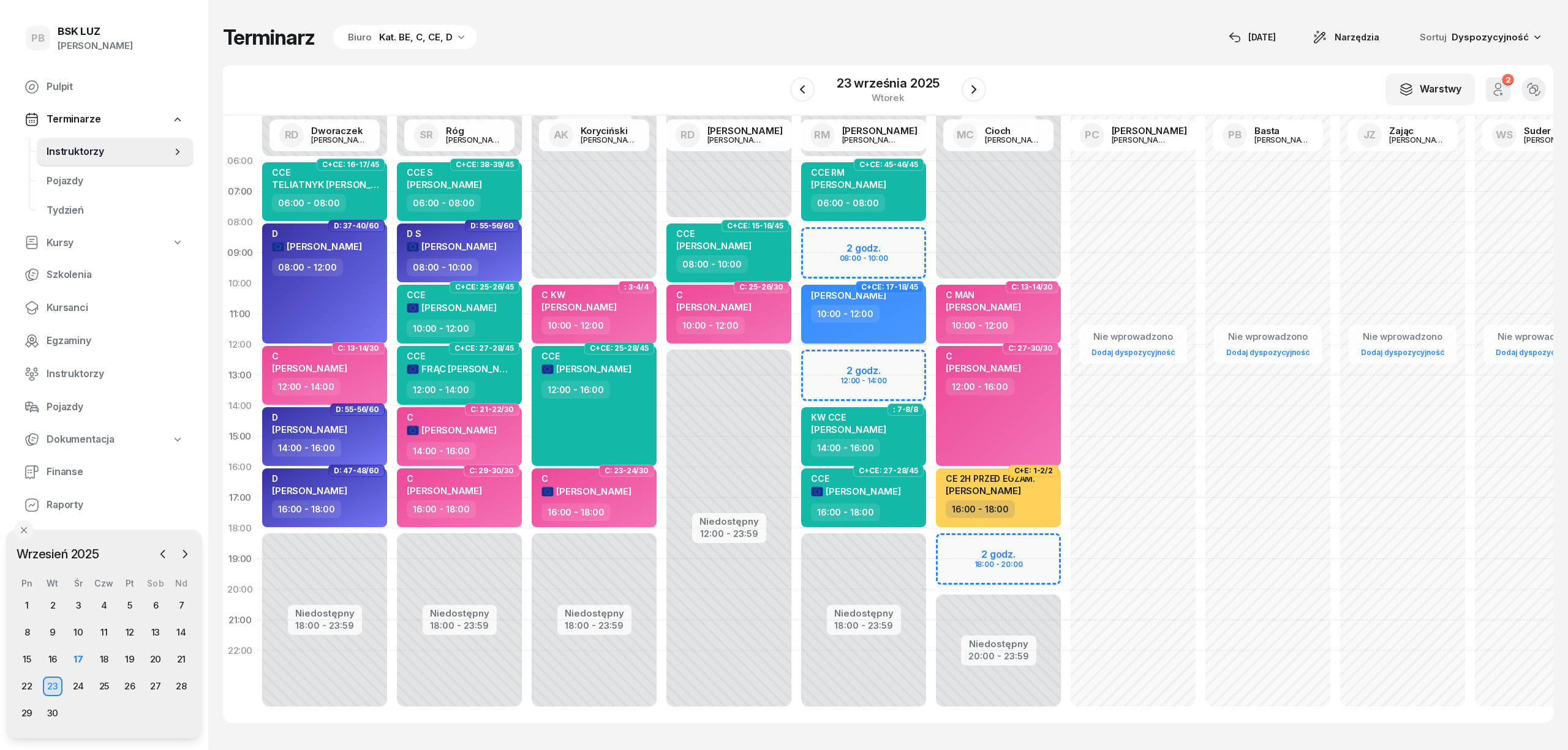
select select "10"
select select "12"
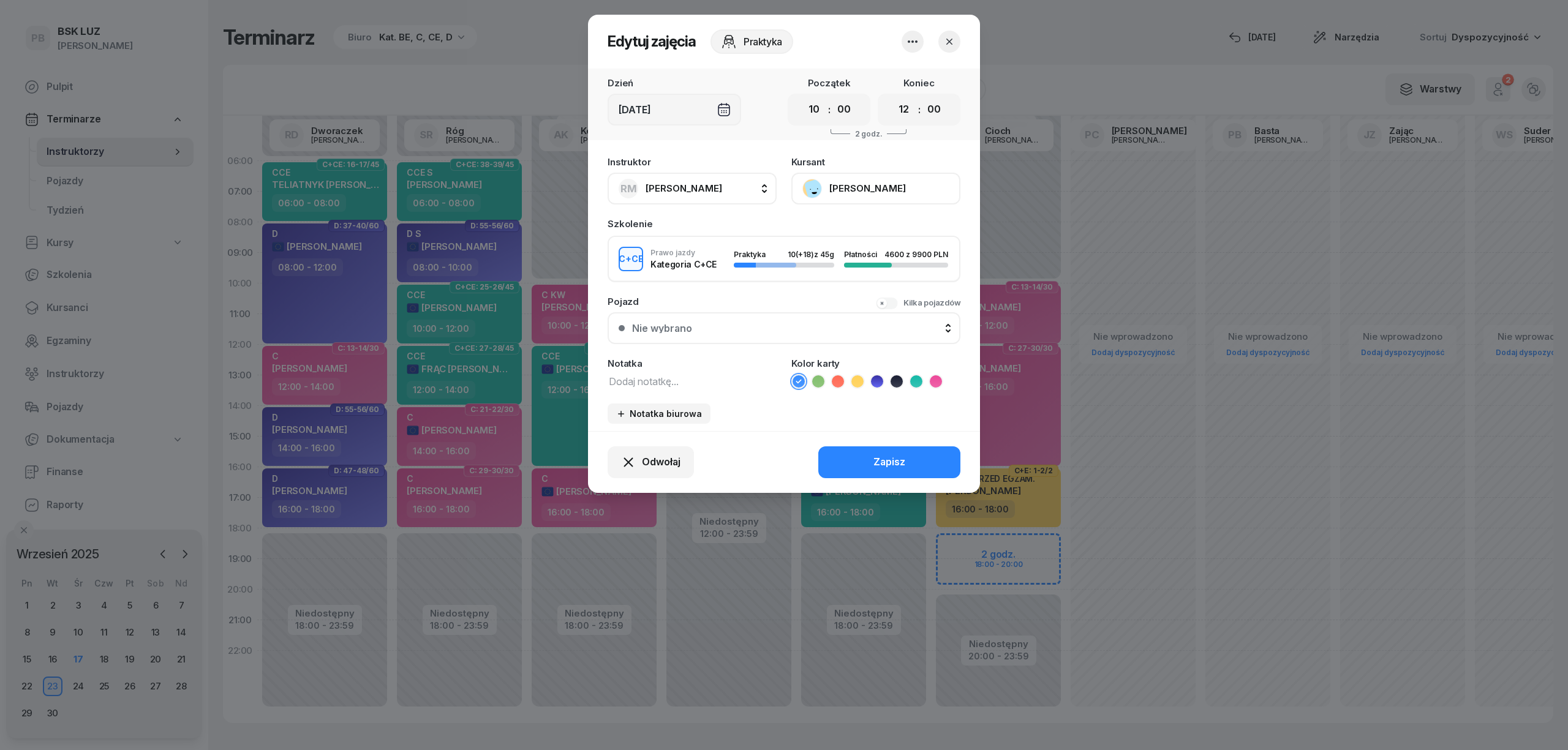
click at [734, 385] on textarea at bounding box center [692, 380] width 169 height 16
drag, startPoint x: 586, startPoint y: 372, endPoint x: 572, endPoint y: 372, distance: 14.0
click at [572, 372] on div "Edytuj zajęcia Praktyka Dzień [DATE] Początek 00 01 02 03 04 05 06 07 08 09 10 …" at bounding box center [784, 375] width 1568 height 750
drag, startPoint x: 632, startPoint y: 385, endPoint x: 564, endPoint y: 372, distance: 69.2
click at [564, 372] on div "Edytuj zajęcia Praktyka Dzień [DATE] Początek 00 01 02 03 04 05 06 07 08 09 10 …" at bounding box center [784, 375] width 1568 height 750
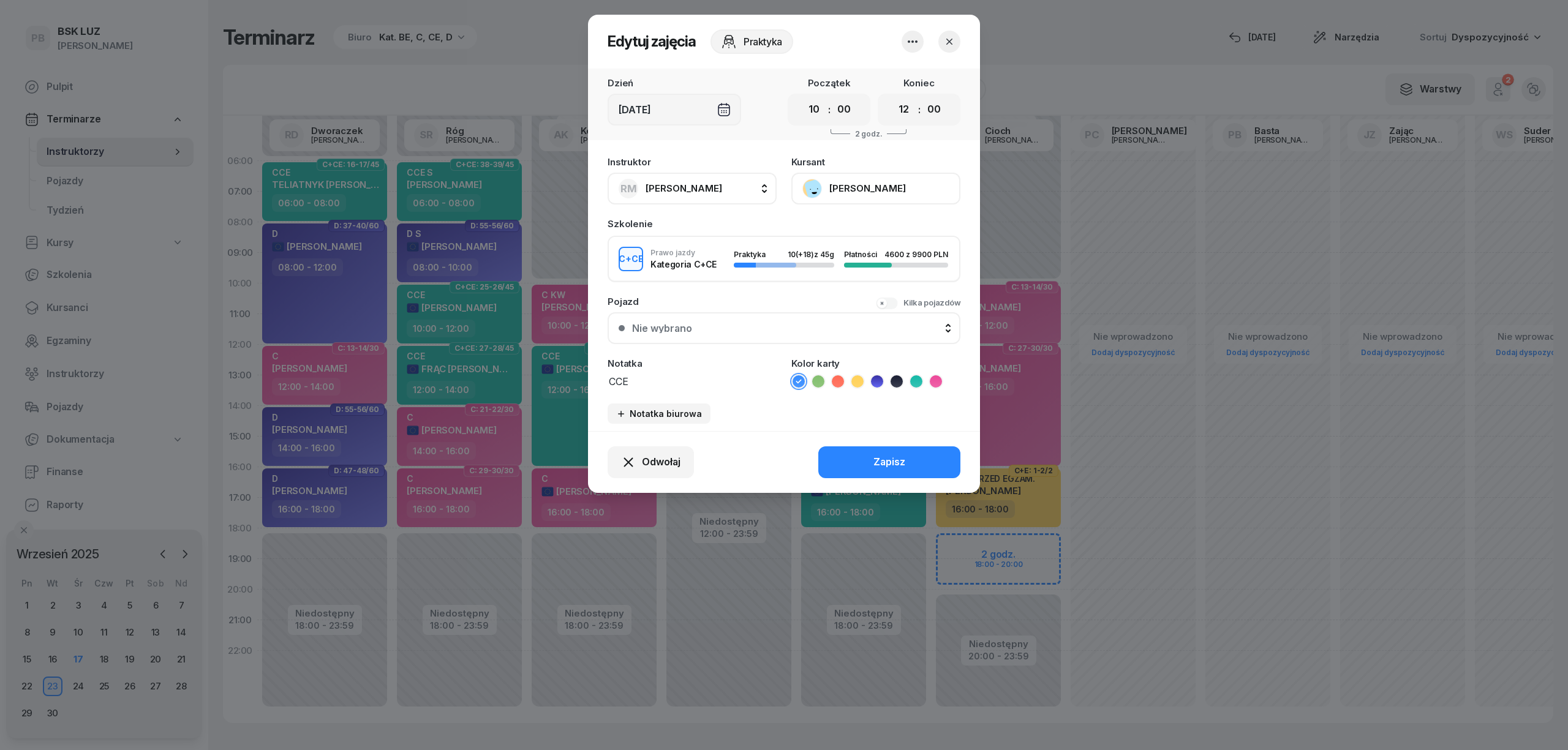
type textarea "CCE"
click at [915, 377] on icon at bounding box center [916, 381] width 12 height 12
click at [899, 458] on div "Zapisz" at bounding box center [889, 462] width 32 height 16
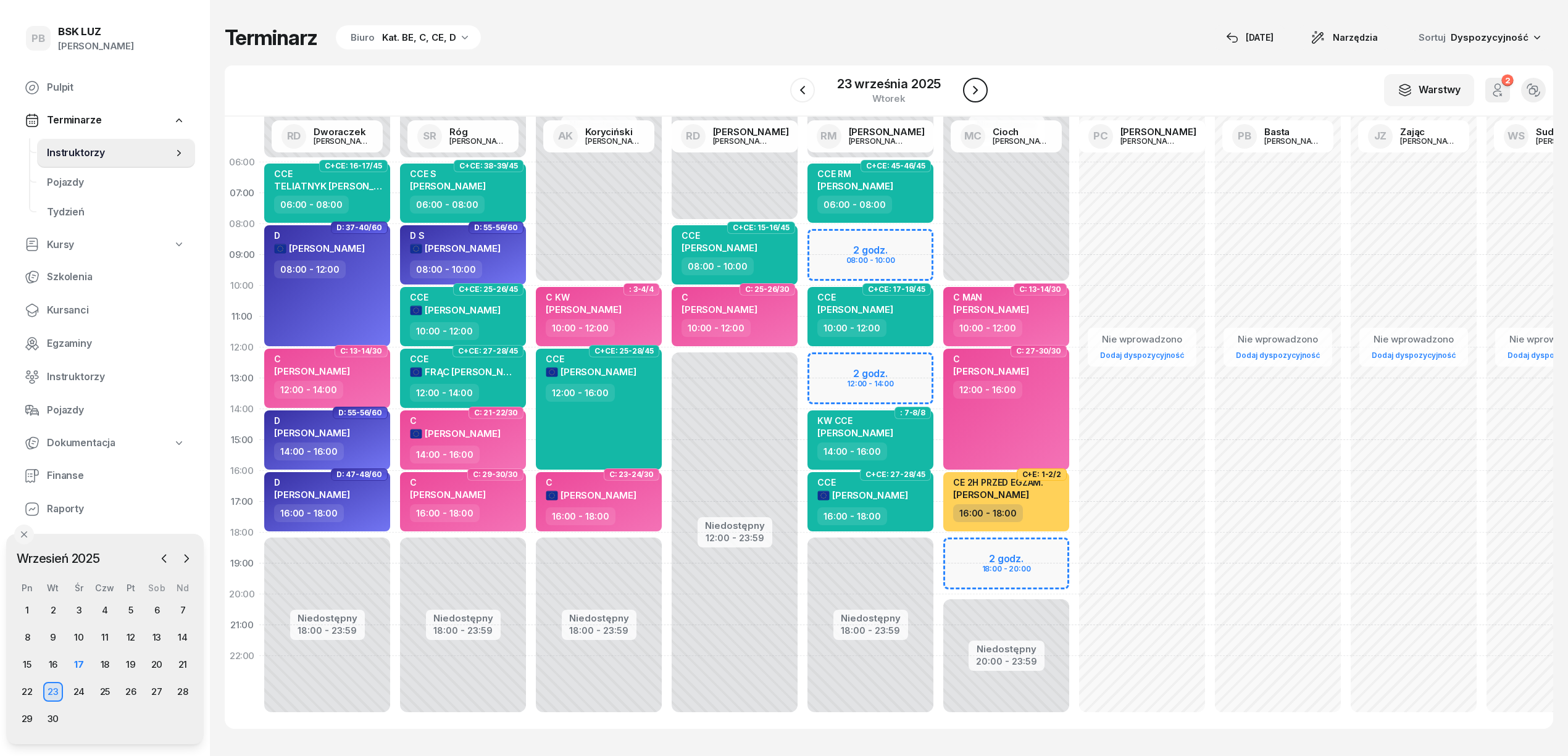
click at [975, 90] on icon "button" at bounding box center [975, 90] width 15 height 15
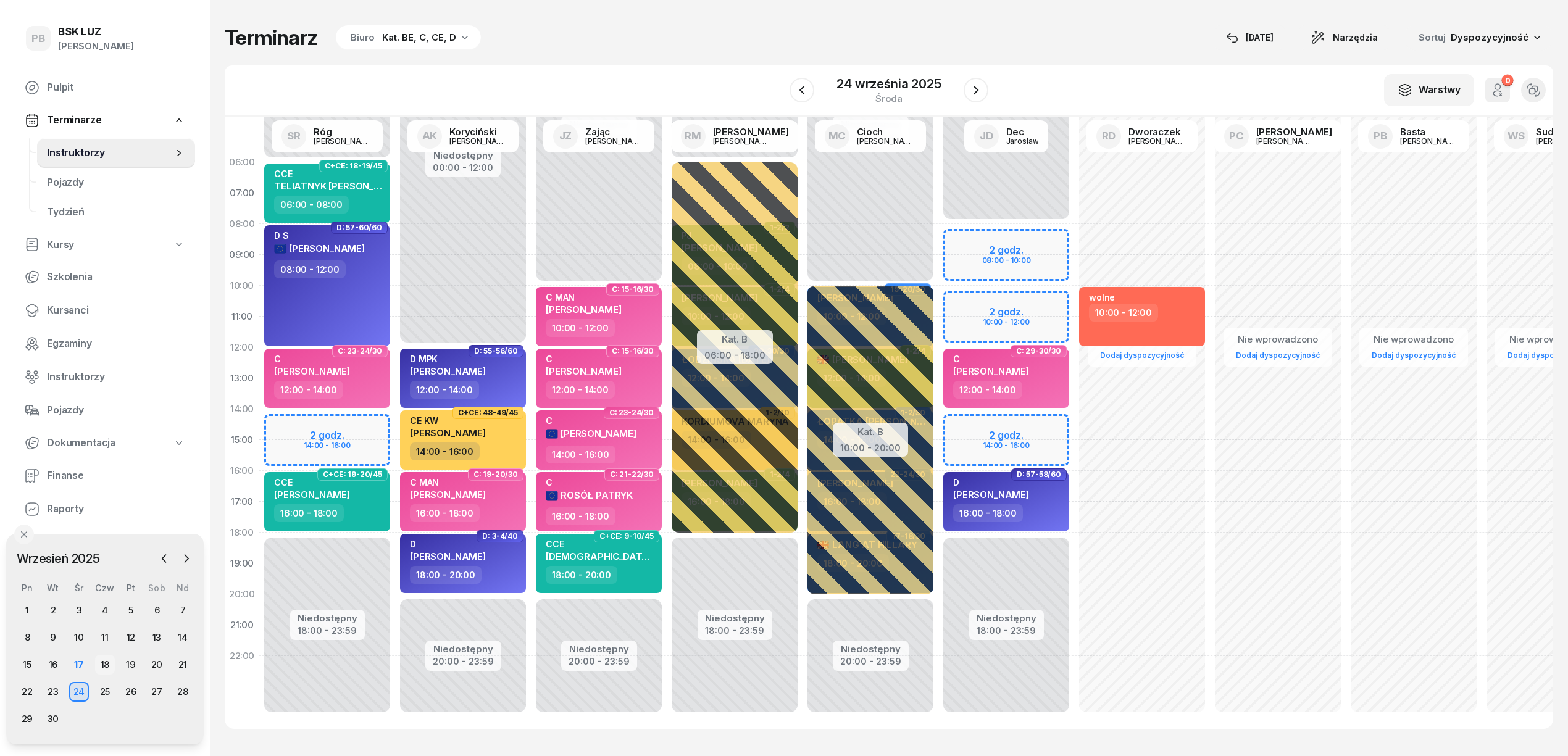
click at [104, 664] on div "18" at bounding box center [104, 664] width 20 height 20
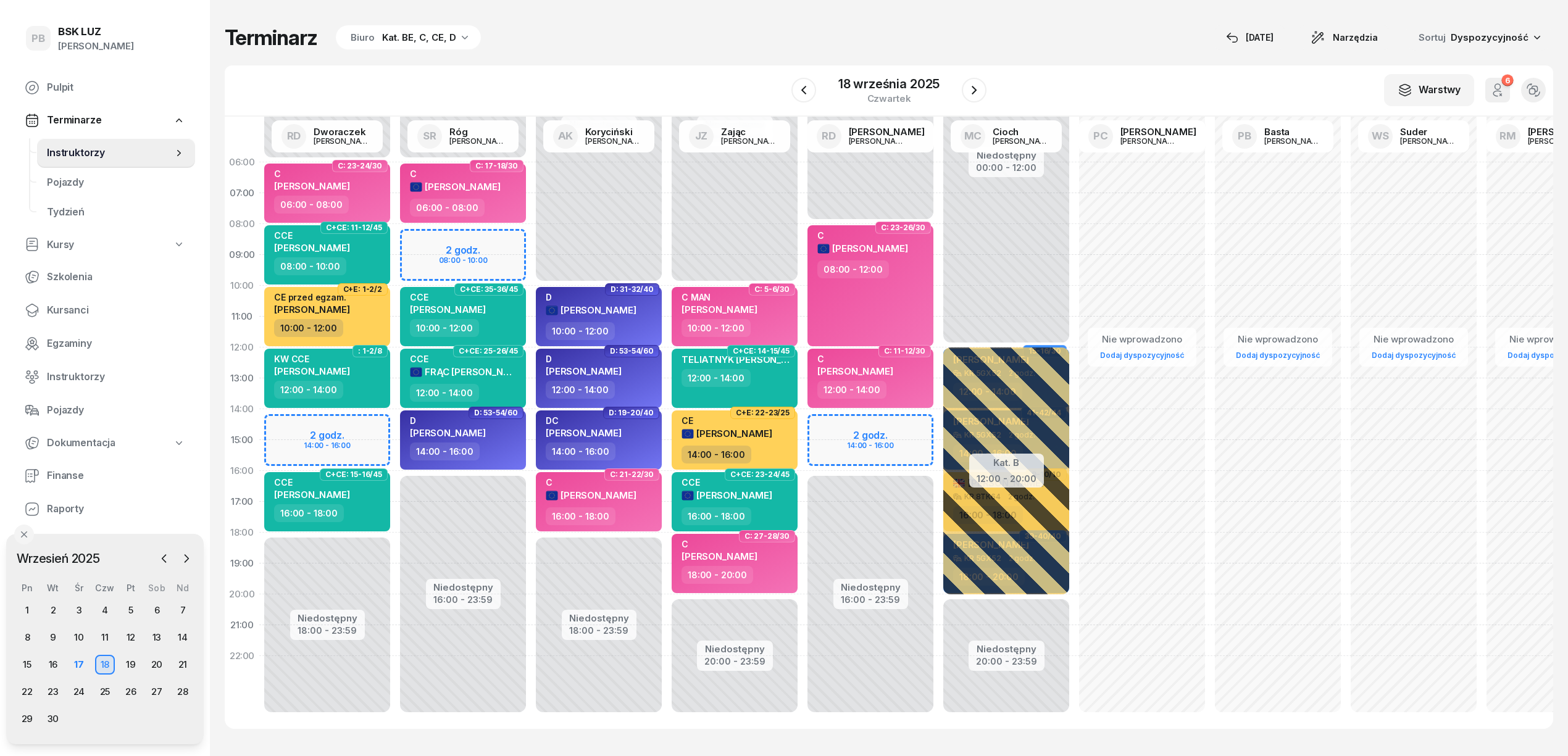
click at [753, 40] on div "Terminarz Biuro Kat. BE, C, CE, D [DATE] Narzędzia Sortuj Dyspozycyjność" at bounding box center [889, 37] width 1328 height 26
click at [82, 312] on span "Kursanci" at bounding box center [116, 310] width 138 height 16
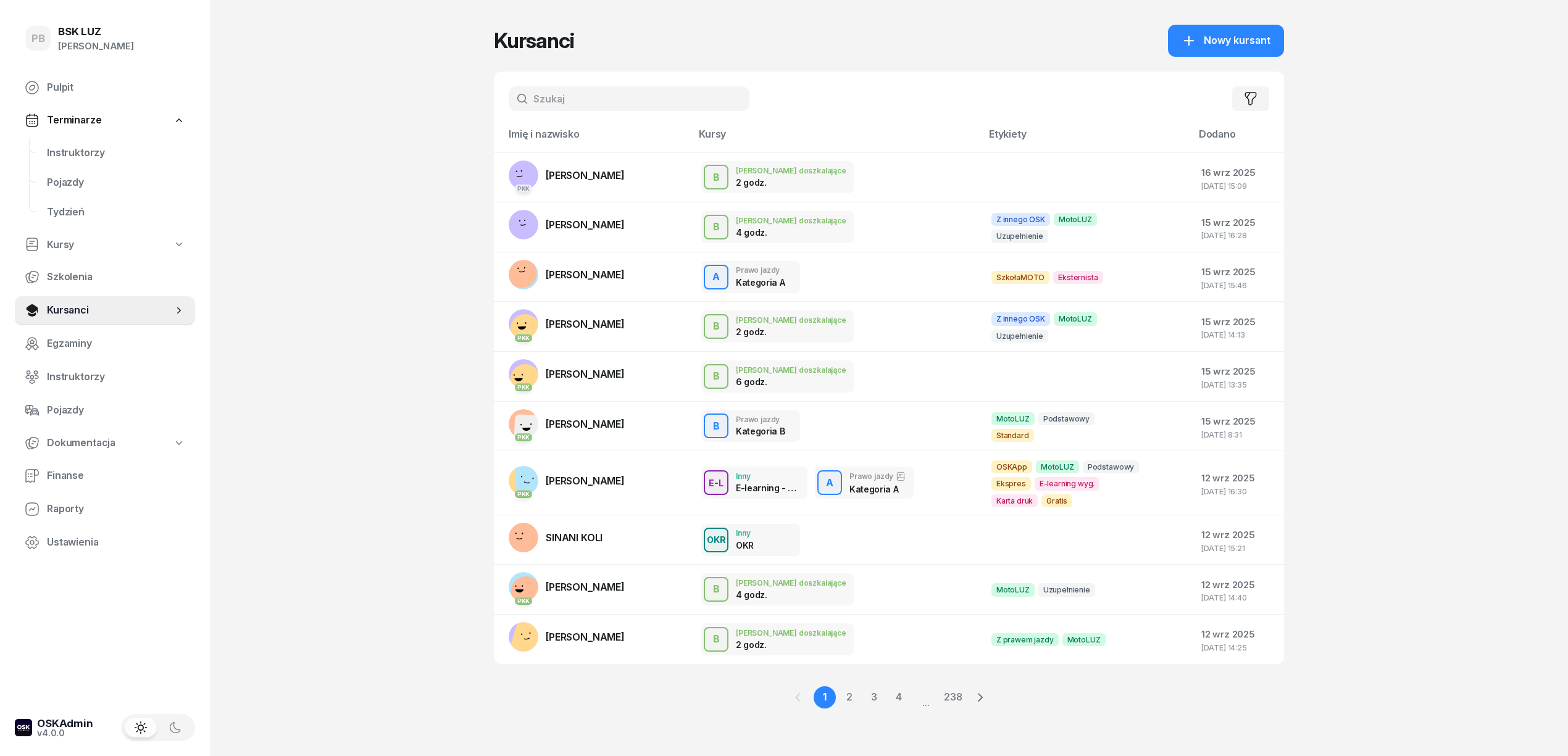
click at [642, 104] on input "text" at bounding box center [629, 99] width 241 height 25
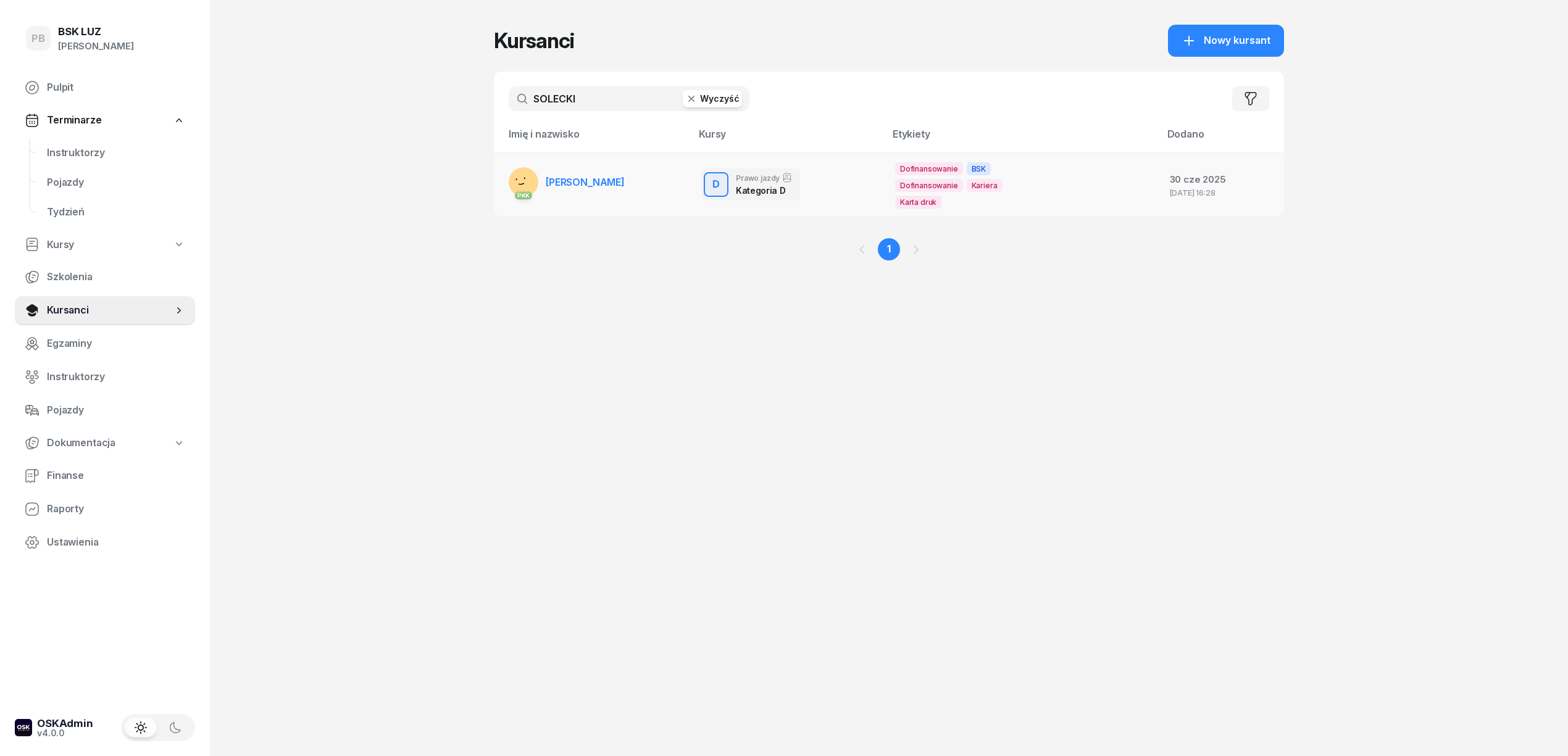
type input "SOLECKI"
click at [613, 181] on span "[PERSON_NAME]" at bounding box center [584, 181] width 79 height 12
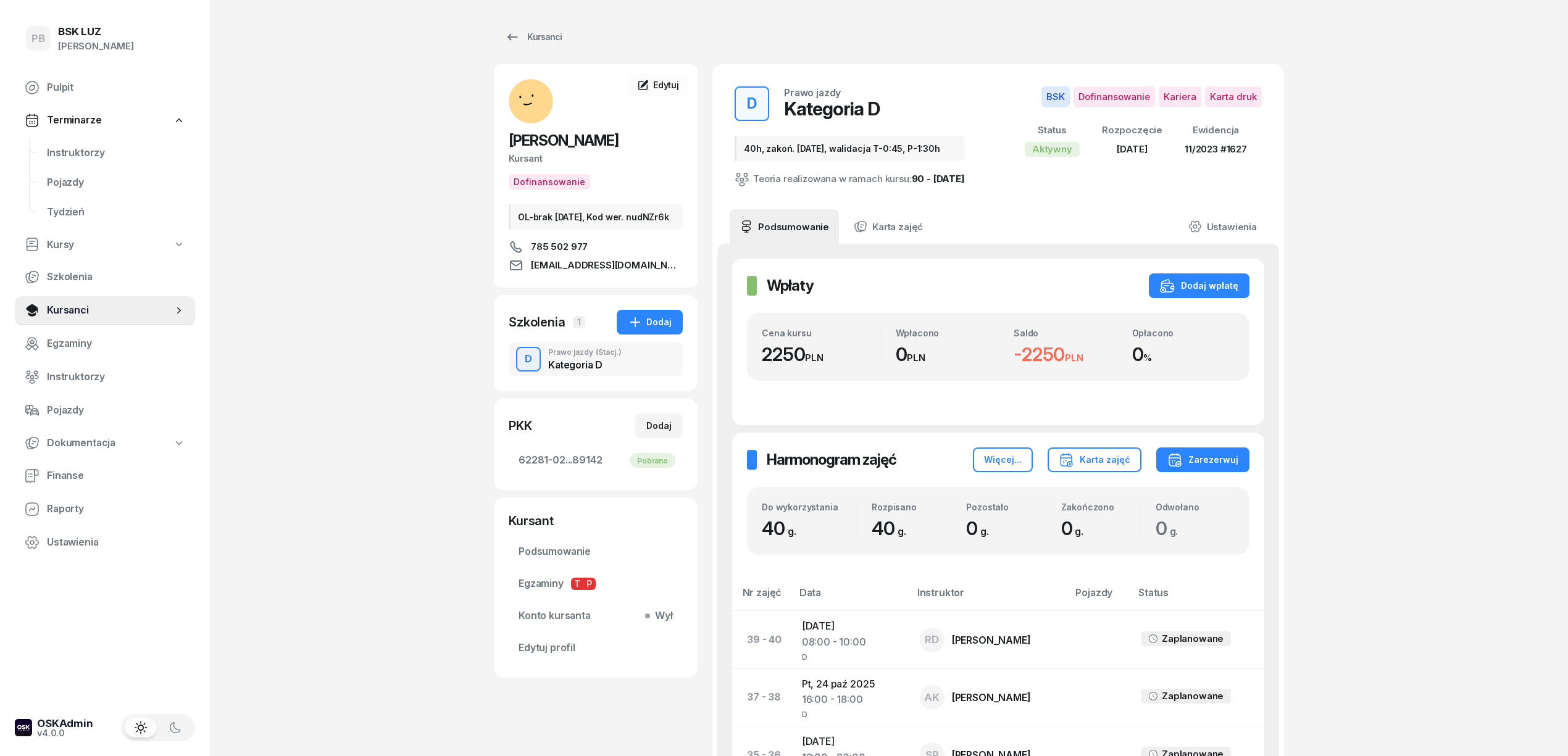
click at [57, 154] on span "Instruktorzy" at bounding box center [116, 153] width 138 height 16
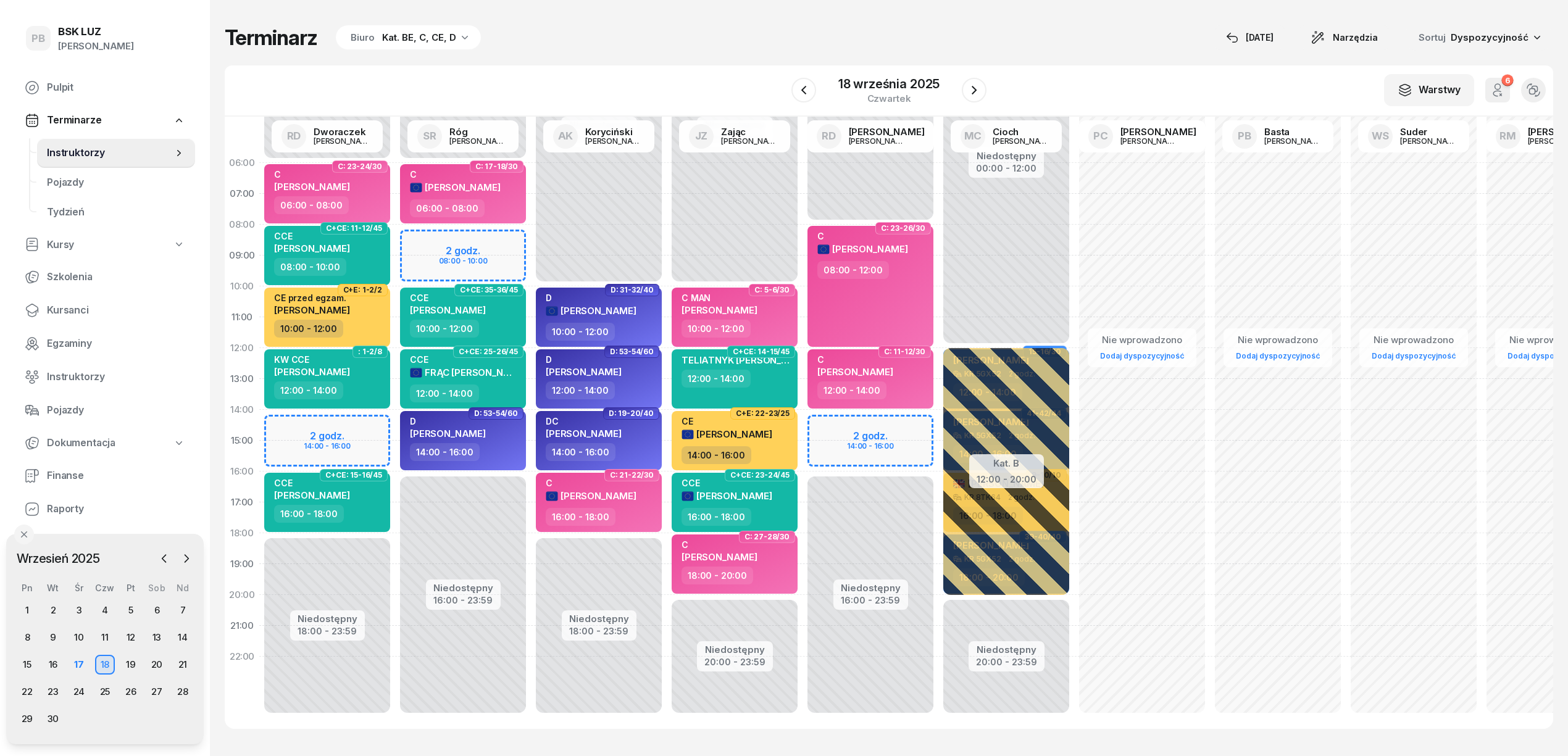
click at [556, 67] on div "W Wybierz AK [PERSON_NAME] BP [PERSON_NAME] DP [PERSON_NAME] GS [PERSON_NAME] I…" at bounding box center [889, 91] width 1328 height 51
click at [190, 560] on icon "button" at bounding box center [186, 558] width 12 height 12
click at [159, 635] on div "11" at bounding box center [157, 637] width 20 height 20
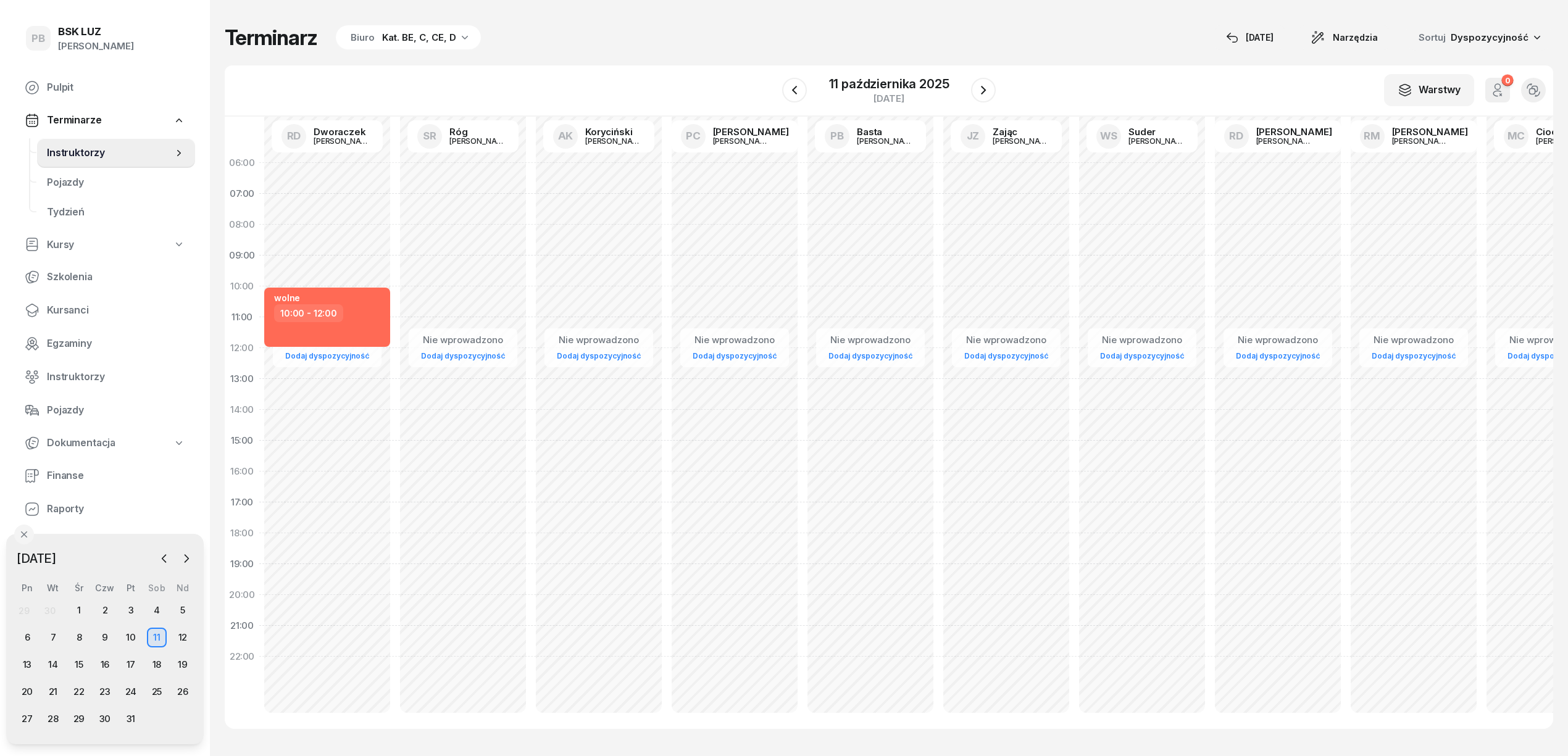
click at [652, 52] on div "Terminarz Biuro Kat. BE, C, CE, D [DATE] Narzędzia Sortuj Dyspozycyjność W Wybi…" at bounding box center [889, 376] width 1328 height 753
click at [1073, 47] on div "Terminarz Biuro Kat. BE, C, CE, D [DATE] Narzędzia Sortuj Dyspozycyjność" at bounding box center [889, 37] width 1328 height 26
click at [707, 11] on div "Terminarz Biuro Kat. BE, C, CE, D [DATE] Narzędzia Sortuj Dyspozycyjność W Wybi…" at bounding box center [889, 376] width 1328 height 753
click at [680, 47] on div "Terminarz Biuro Kat. BE, C, CE, D [DATE] Narzędzia Sortuj Dyspozycyjność" at bounding box center [889, 37] width 1328 height 26
click at [604, 49] on div "Terminarz Biuro Kat. BE, C, CE, D [DATE] Narzędzia Sortuj Dyspozycyjność" at bounding box center [889, 37] width 1328 height 26
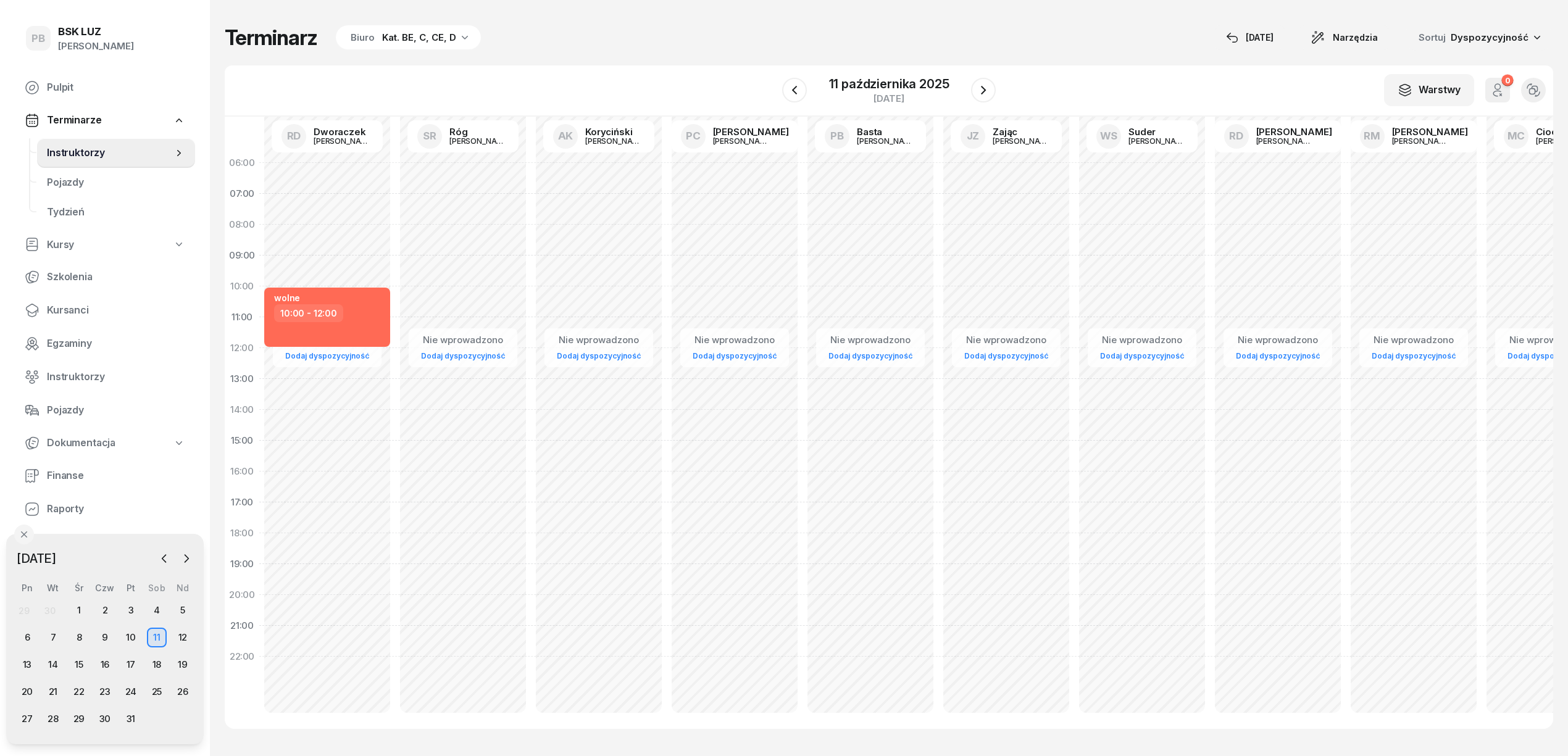
click at [809, 42] on div "Terminarz Biuro Kat. BE, C, CE, D [DATE] Narzędzia Sortuj Dyspozycyjność" at bounding box center [889, 37] width 1328 height 26
click at [765, 43] on div "Terminarz Biuro Kat. BE, C, CE, D [DATE] Narzędzia Sortuj Dyspozycyjność" at bounding box center [889, 37] width 1328 height 26
drag, startPoint x: 826, startPoint y: 28, endPoint x: 817, endPoint y: 33, distance: 10.3
click at [827, 27] on div "Terminarz Biuro Kat. BE, C, CE, D [DATE] Narzędzia Sortuj Dyspozycyjność" at bounding box center [889, 37] width 1328 height 26
click at [665, 69] on div "W Wybierz AK [PERSON_NAME] BP [PERSON_NAME] DP [PERSON_NAME] GS [PERSON_NAME] I…" at bounding box center [889, 91] width 1328 height 51
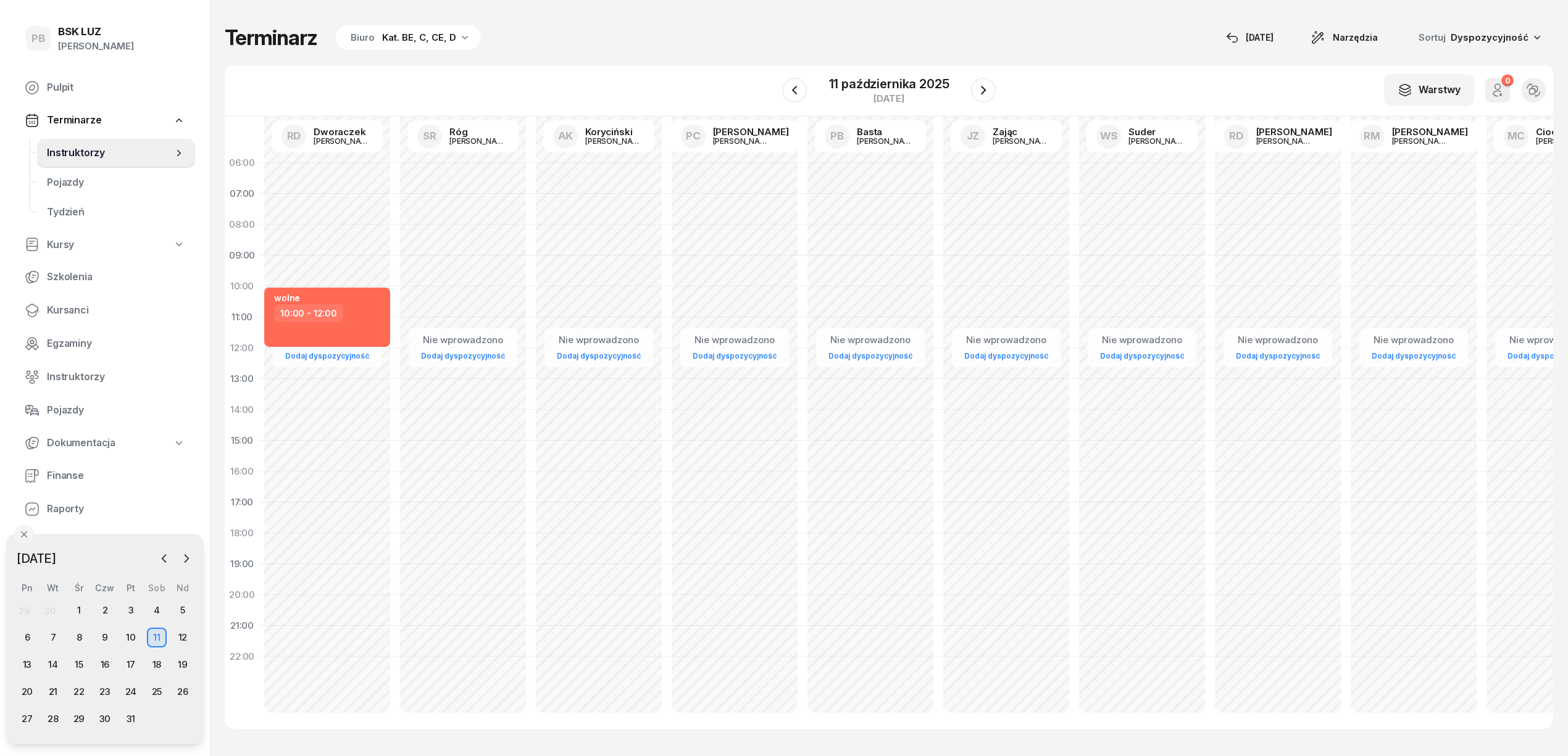
click at [669, 28] on div "Terminarz Biuro Kat. BE, C, CE, D [DATE] Narzędzia Sortuj Dyspozycyjność" at bounding box center [889, 37] width 1328 height 26
click at [1019, 35] on div "Terminarz Biuro Kat. BE, C, CE, D [DATE] Narzędzia Sortuj Dyspozycyjność" at bounding box center [889, 37] width 1328 height 26
click at [667, 62] on div "Terminarz Biuro Kat. BE, C, CE, D [DATE] Narzędzia Sortuj Dyspozycyjność W Wybi…" at bounding box center [889, 376] width 1328 height 753
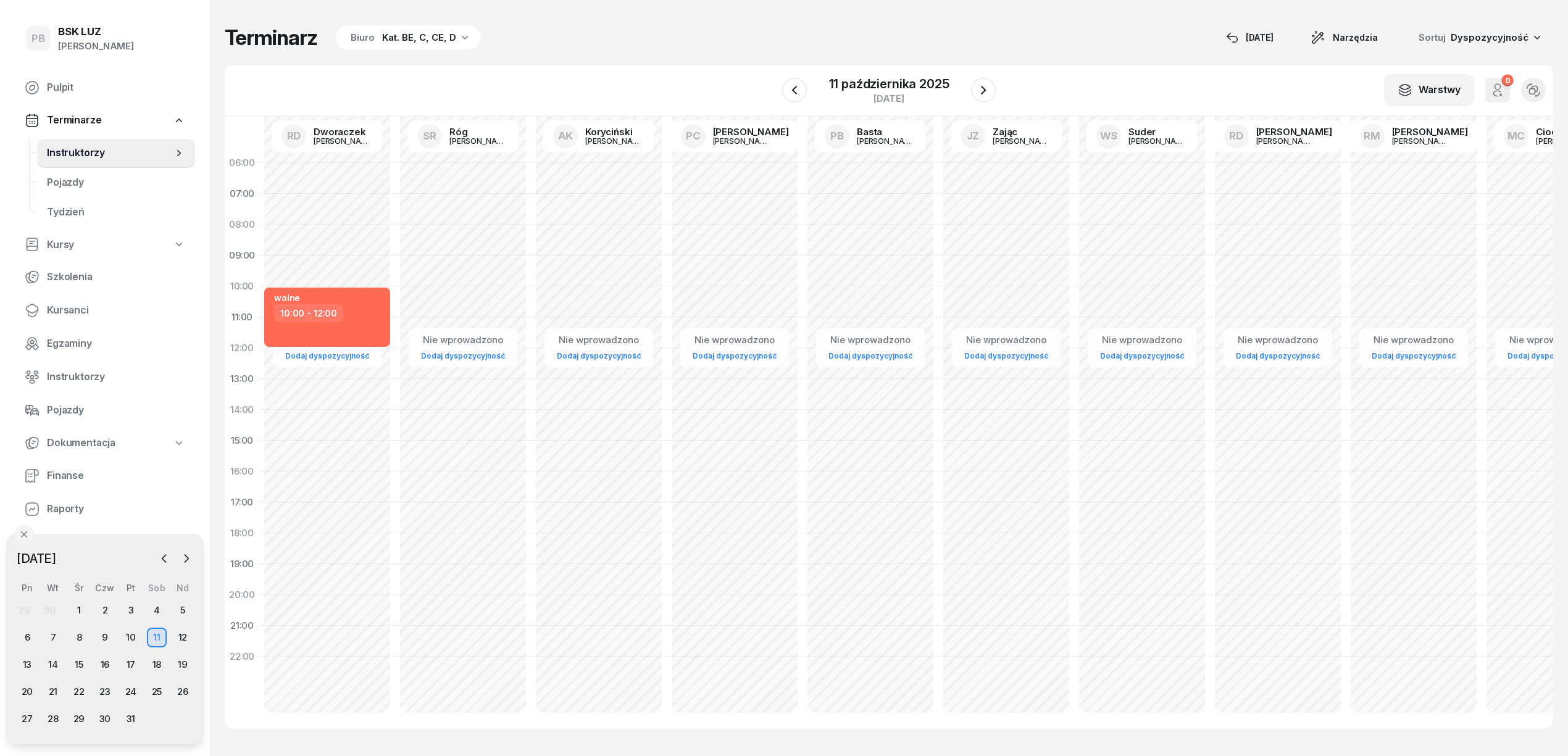
click at [695, 42] on div "Terminarz Biuro Kat. BE, C, CE, D [DATE] Narzędzia Sortuj Dyspozycyjność" at bounding box center [889, 37] width 1328 height 26
click at [1023, 36] on div "Terminarz Biuro Kat. BE, C, CE, D [DATE] Narzędzia Sortuj Dyspozycyjność" at bounding box center [889, 37] width 1328 height 26
click at [1080, 24] on div "Terminarz Biuro Kat. BE, C, CE, D [DATE] Narzędzia Sortuj Dyspozycyjność W Wybi…" at bounding box center [889, 376] width 1328 height 753
click at [662, 74] on div "W Wybierz AK [PERSON_NAME] BP [PERSON_NAME] DP [PERSON_NAME] GS [PERSON_NAME] I…" at bounding box center [889, 91] width 1328 height 51
click at [156, 660] on div "18" at bounding box center [157, 664] width 20 height 20
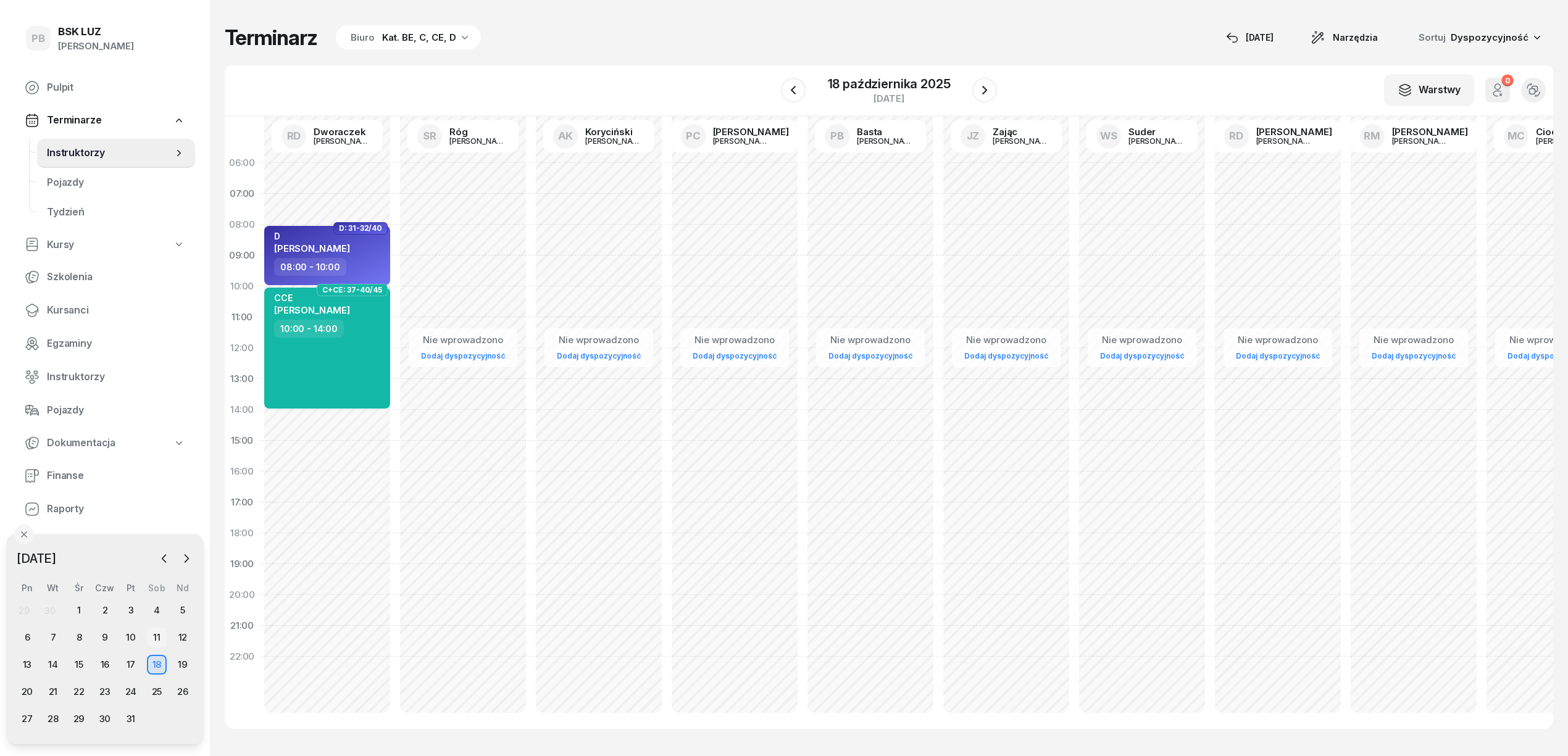
click at [151, 633] on div "11" at bounding box center [157, 637] width 20 height 20
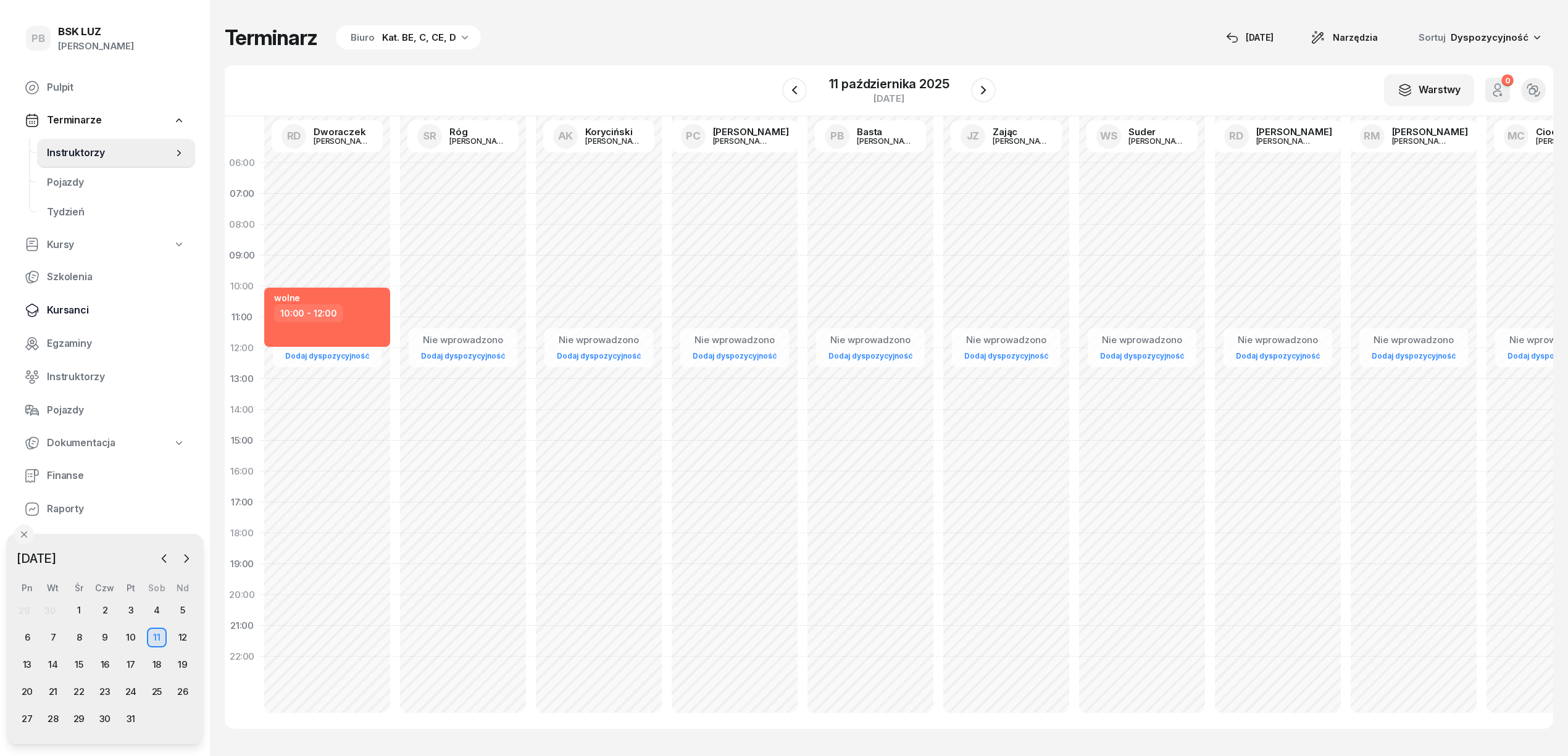
click at [53, 306] on span "Kursanci" at bounding box center [116, 310] width 138 height 16
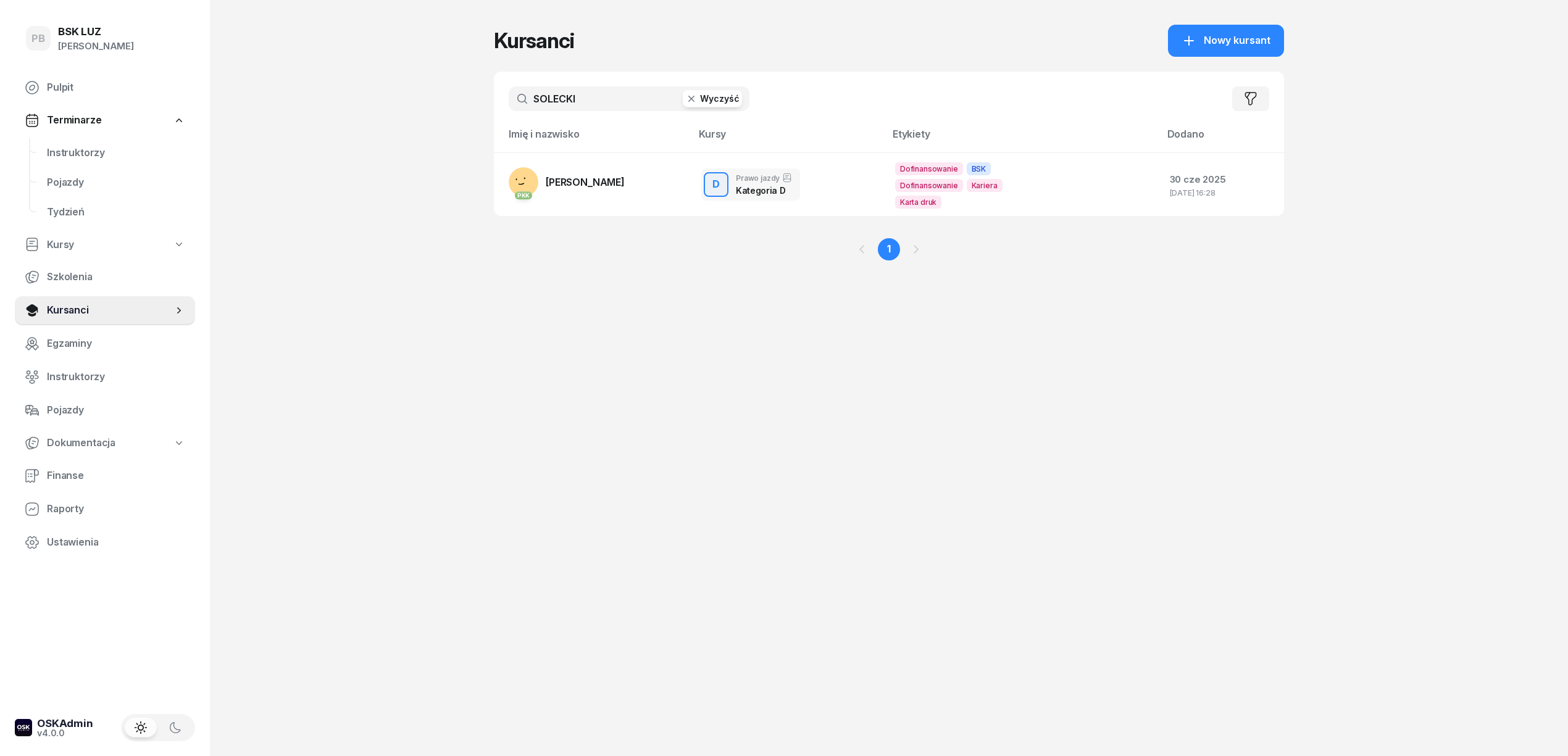
click at [541, 101] on input "SOLECKI" at bounding box center [629, 99] width 241 height 25
type input "DRE"
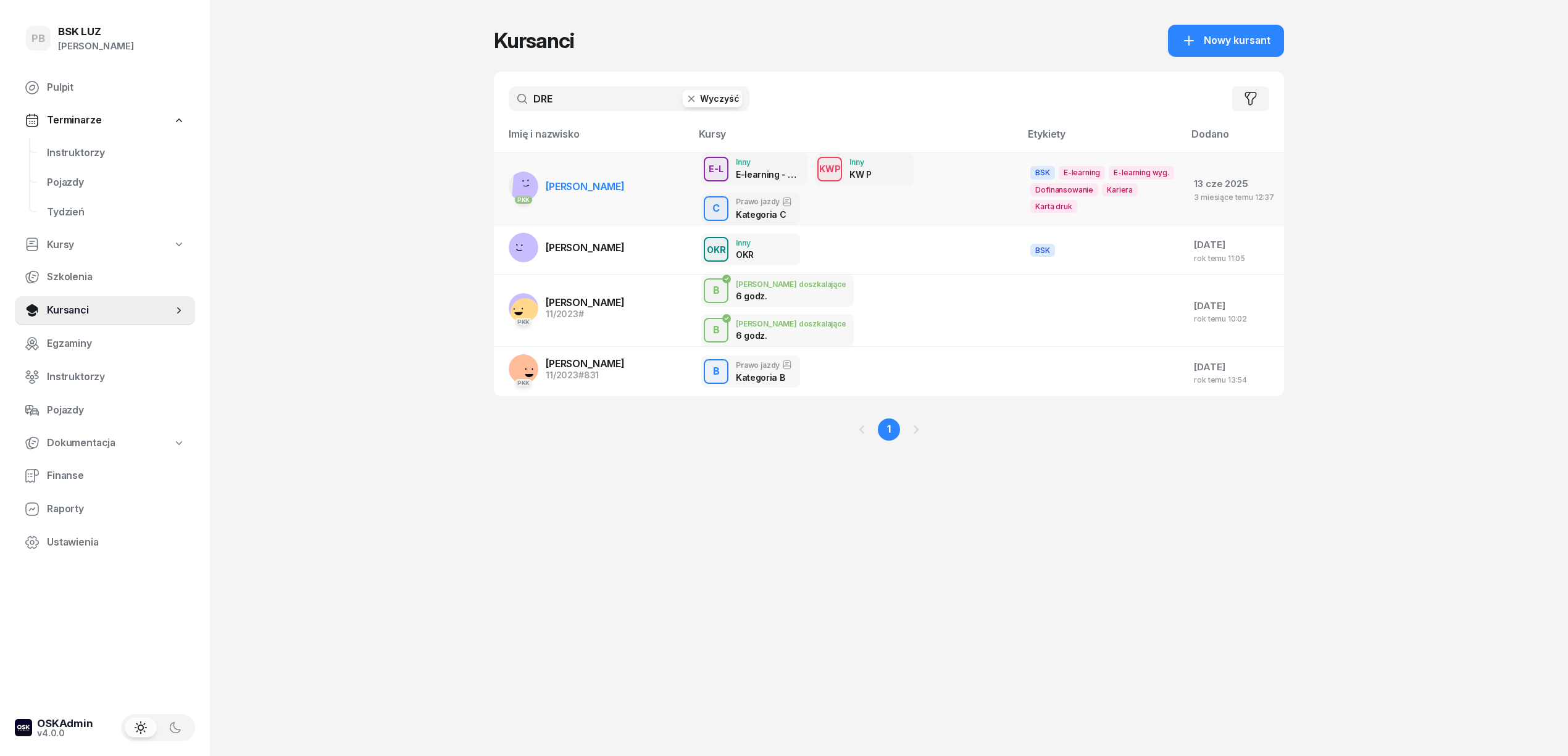
click at [568, 181] on span "[PERSON_NAME]" at bounding box center [584, 186] width 79 height 12
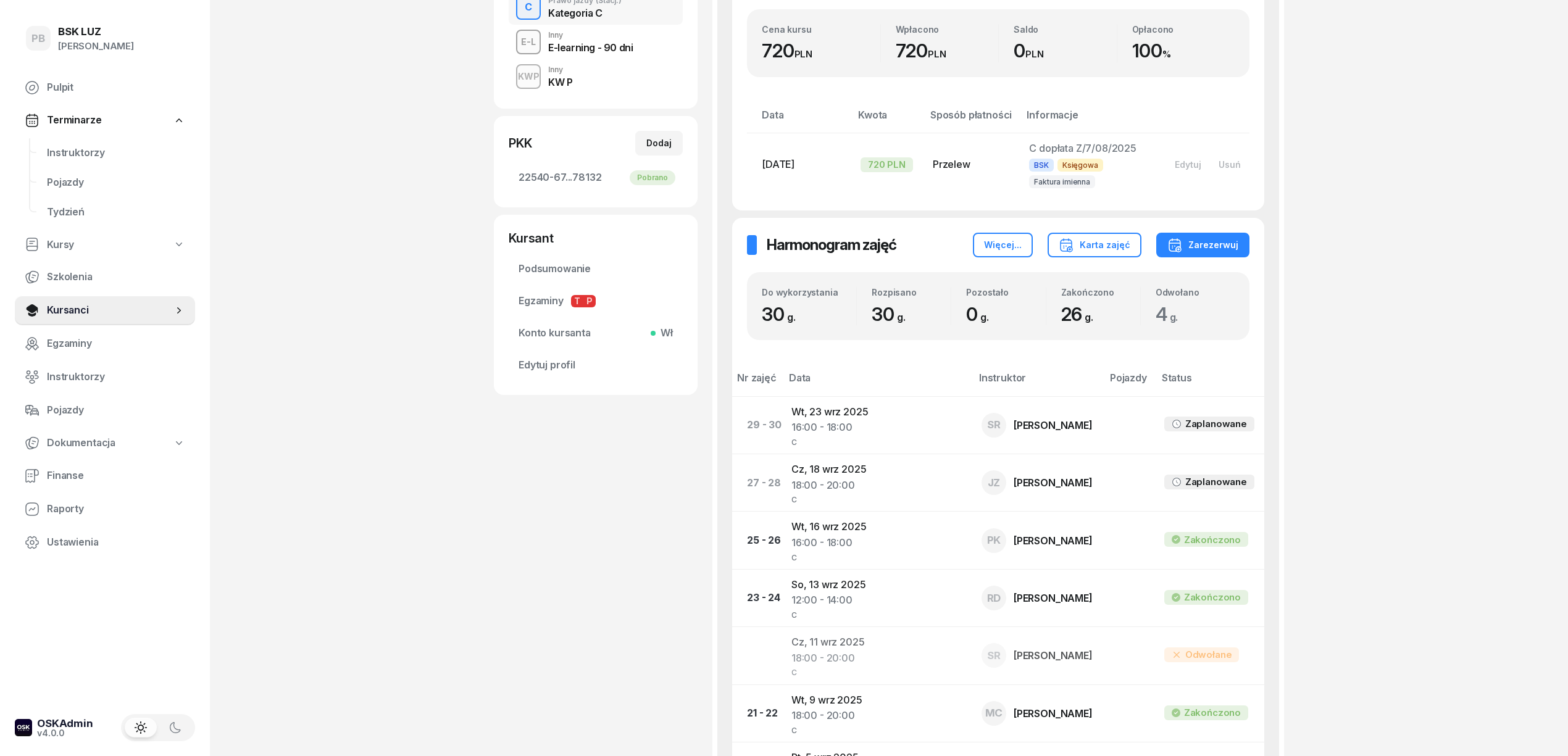
scroll to position [411, 0]
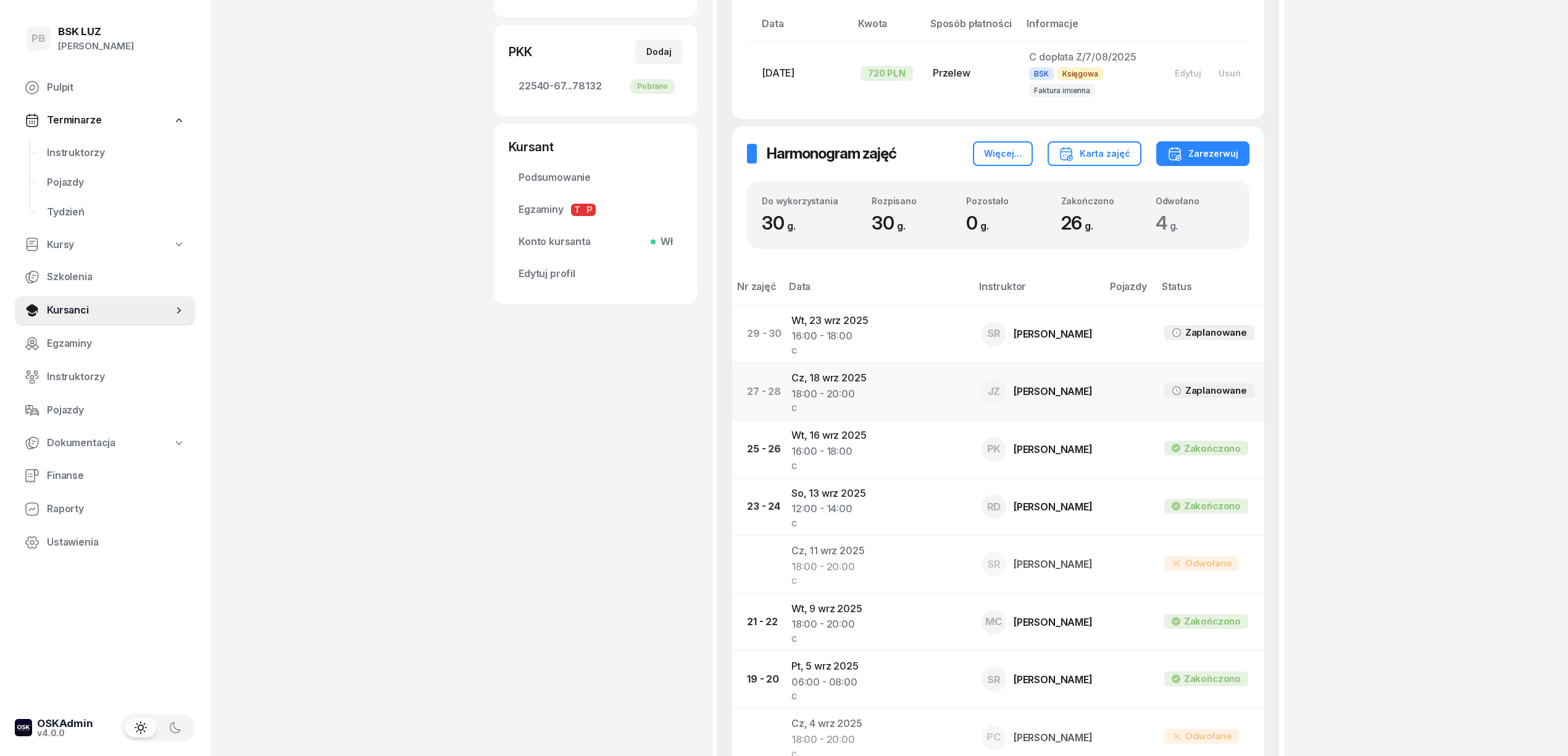
click at [843, 383] on td "[DATE] 18:00 - 20:00 C" at bounding box center [876, 392] width 190 height 57
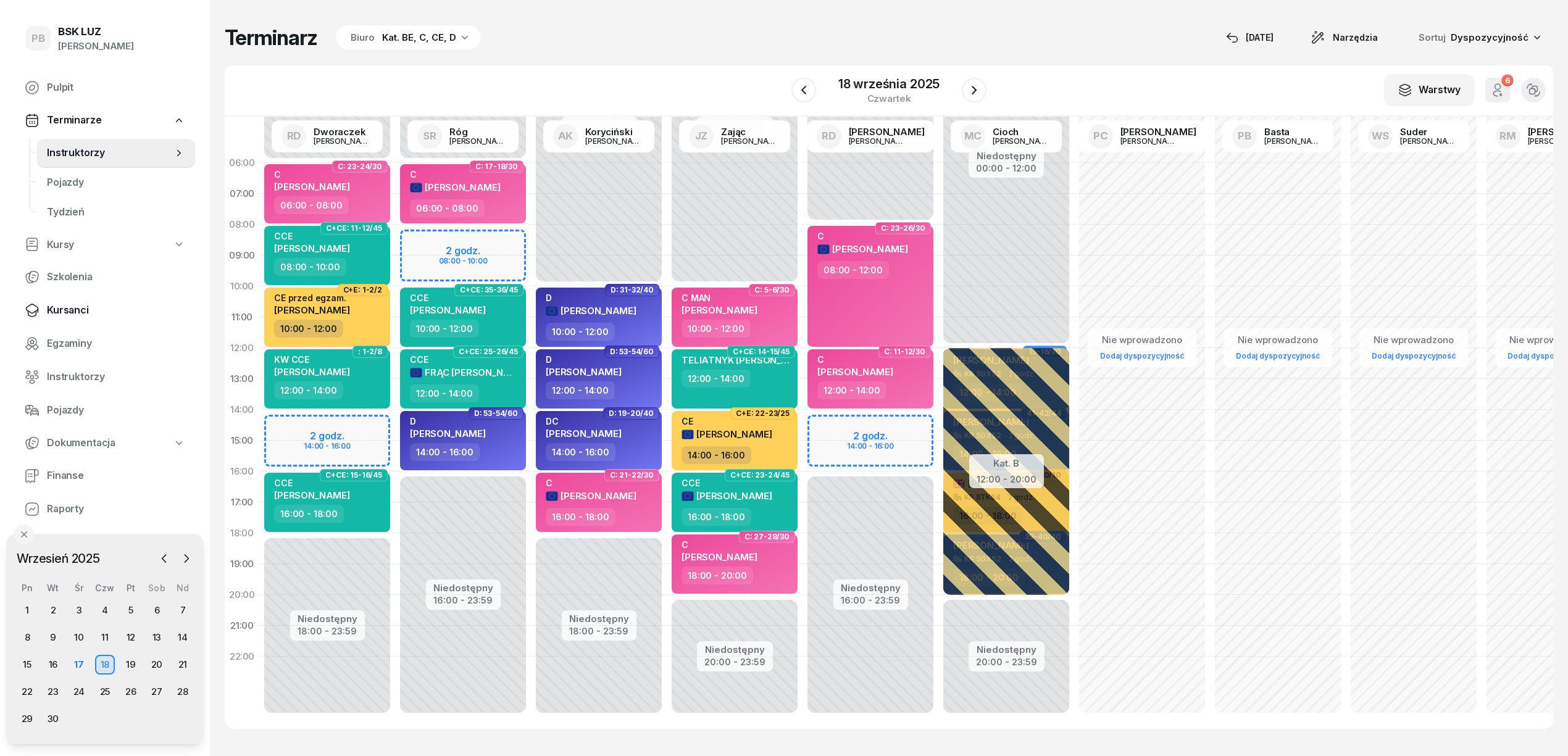
click at [78, 307] on span "Kursanci" at bounding box center [116, 310] width 138 height 16
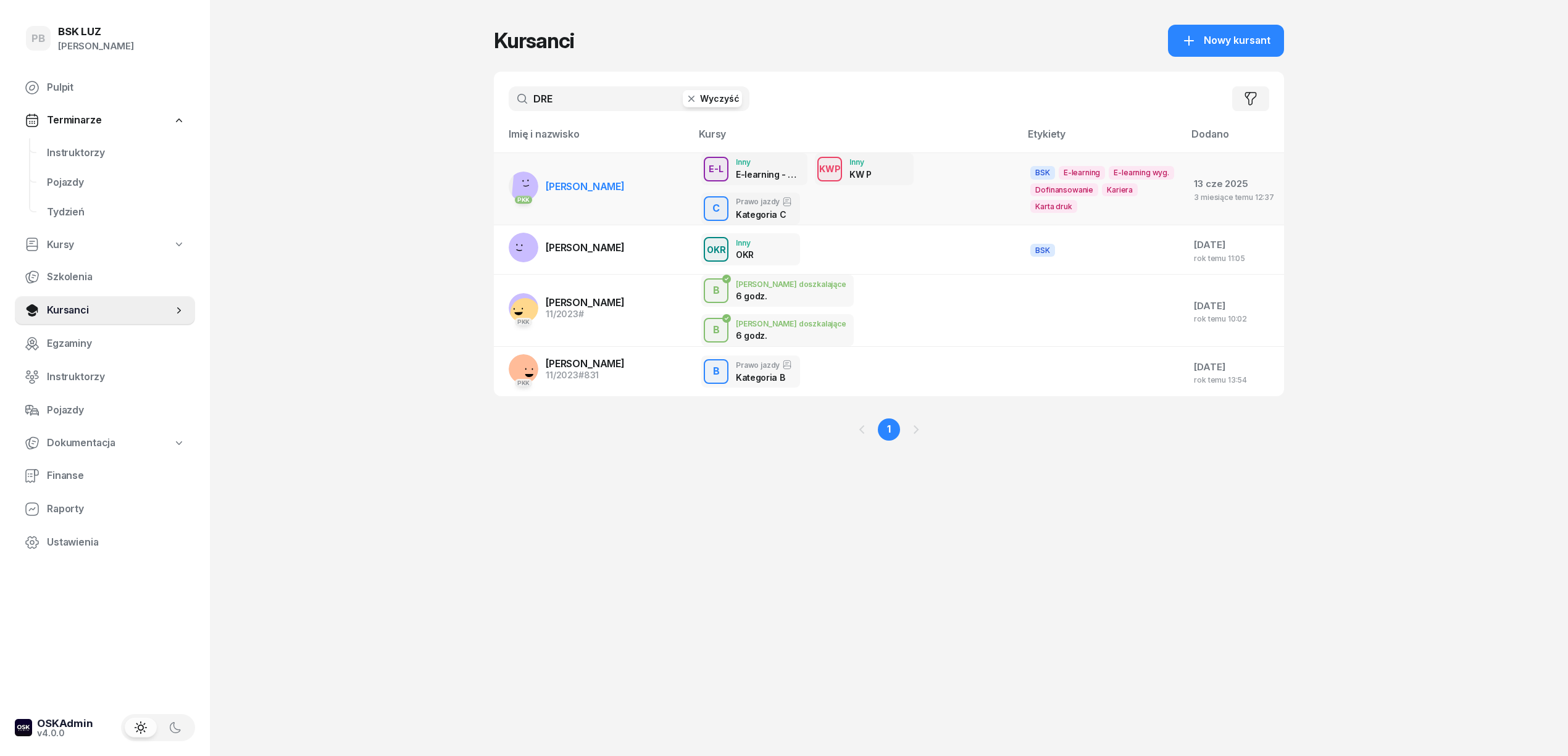
click at [571, 176] on link "[DEMOGRAPHIC_DATA] [PERSON_NAME]" at bounding box center [567, 186] width 116 height 29
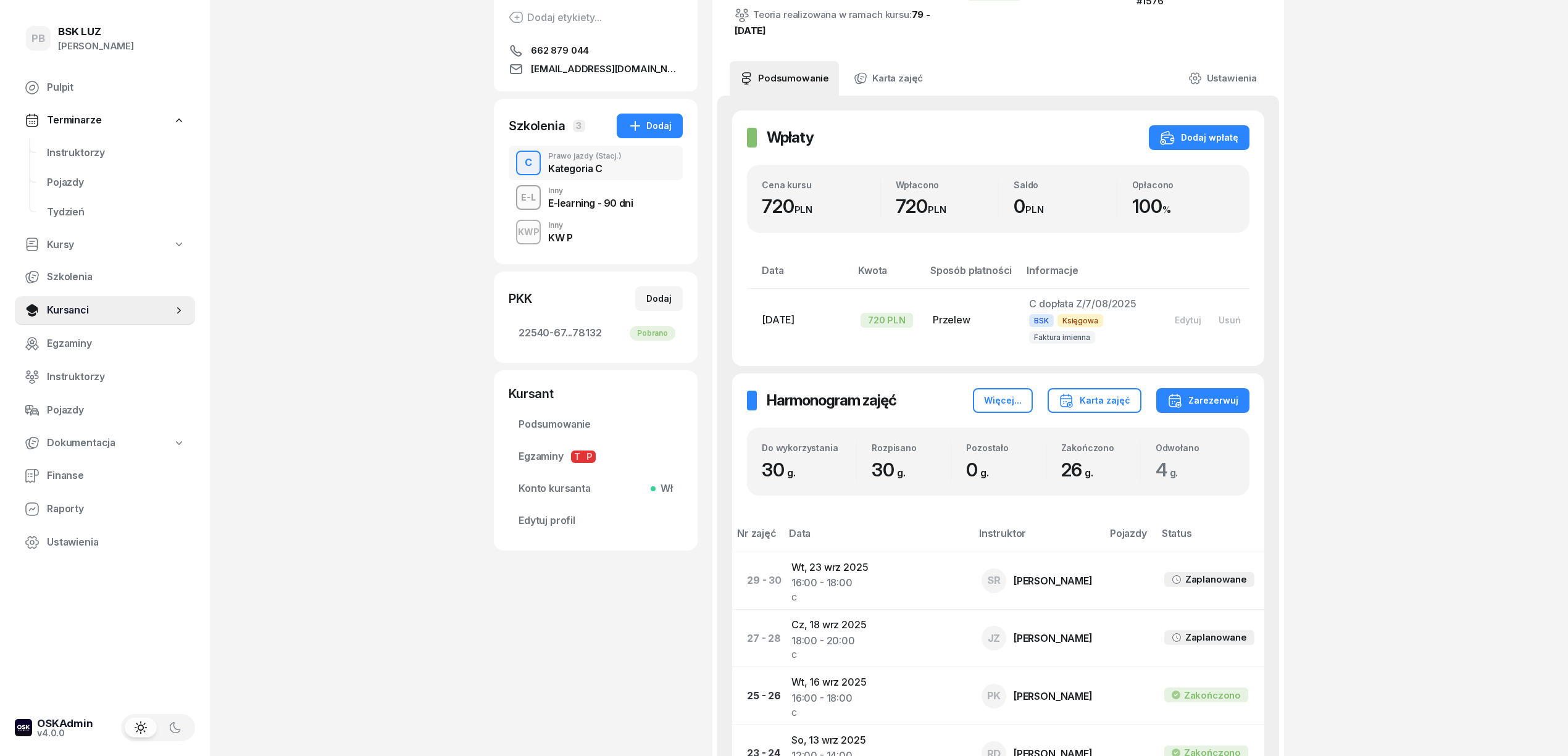
scroll to position [329, 0]
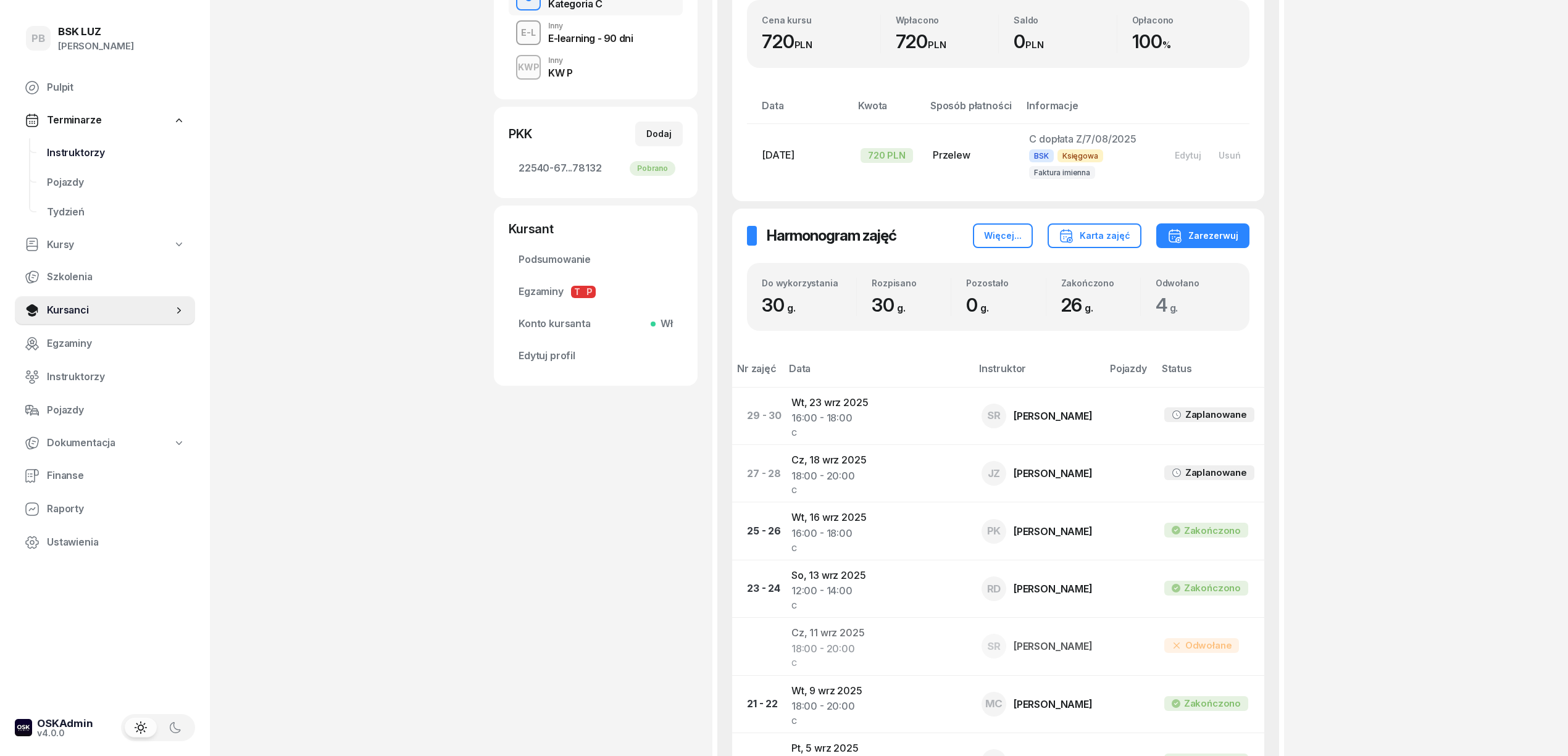
click at [65, 154] on span "Instruktorzy" at bounding box center [116, 153] width 138 height 16
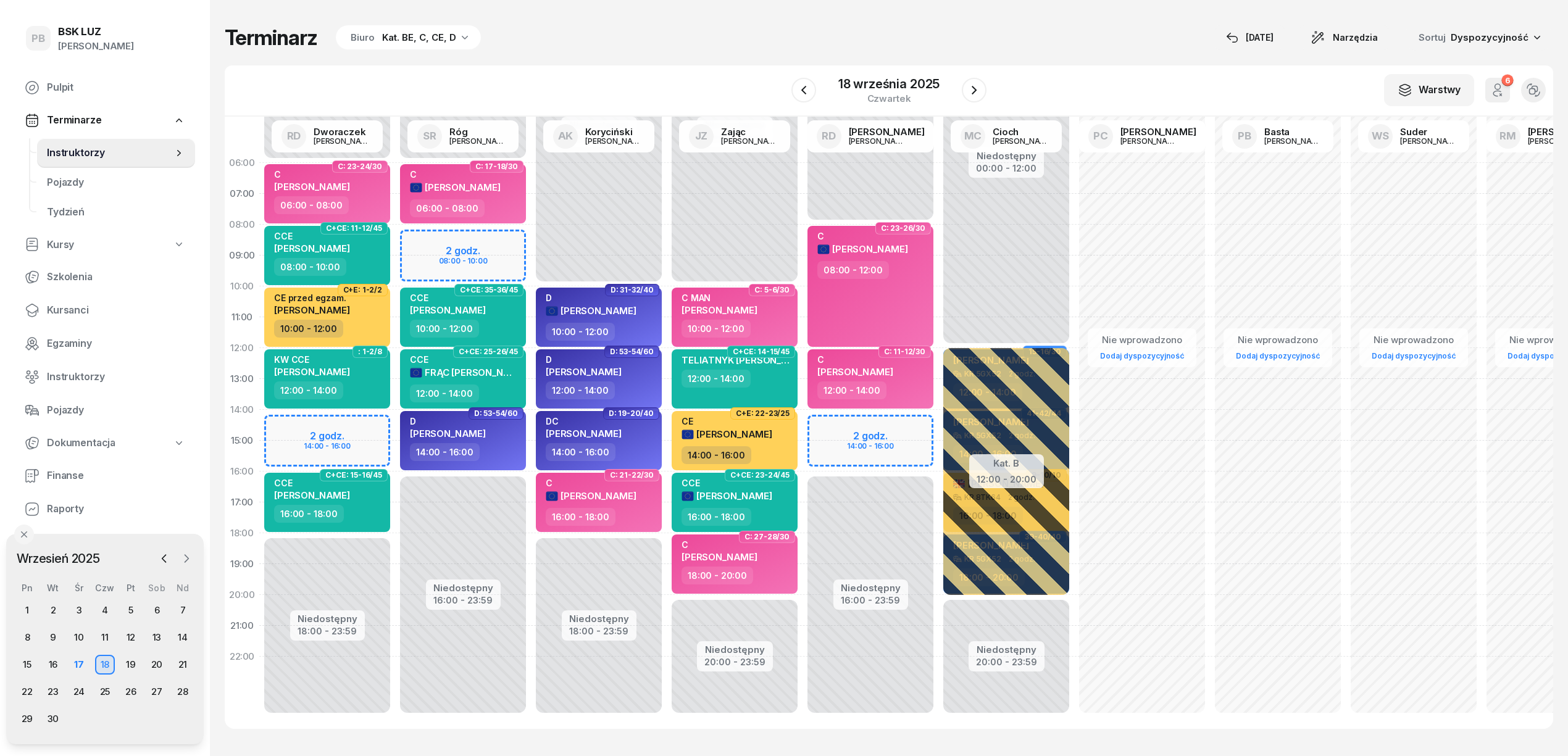
click at [180, 553] on icon "button" at bounding box center [186, 558] width 12 height 12
click at [107, 599] on div "Pn Wt Śr Czw Pt Sob Nd 29 30 1 2 3 4 5 6 7 8 9 10 11 12 13 14 15 16 17 18 19 20…" at bounding box center [104, 655] width 182 height 146
click at [104, 602] on div "2" at bounding box center [104, 610] width 20 height 20
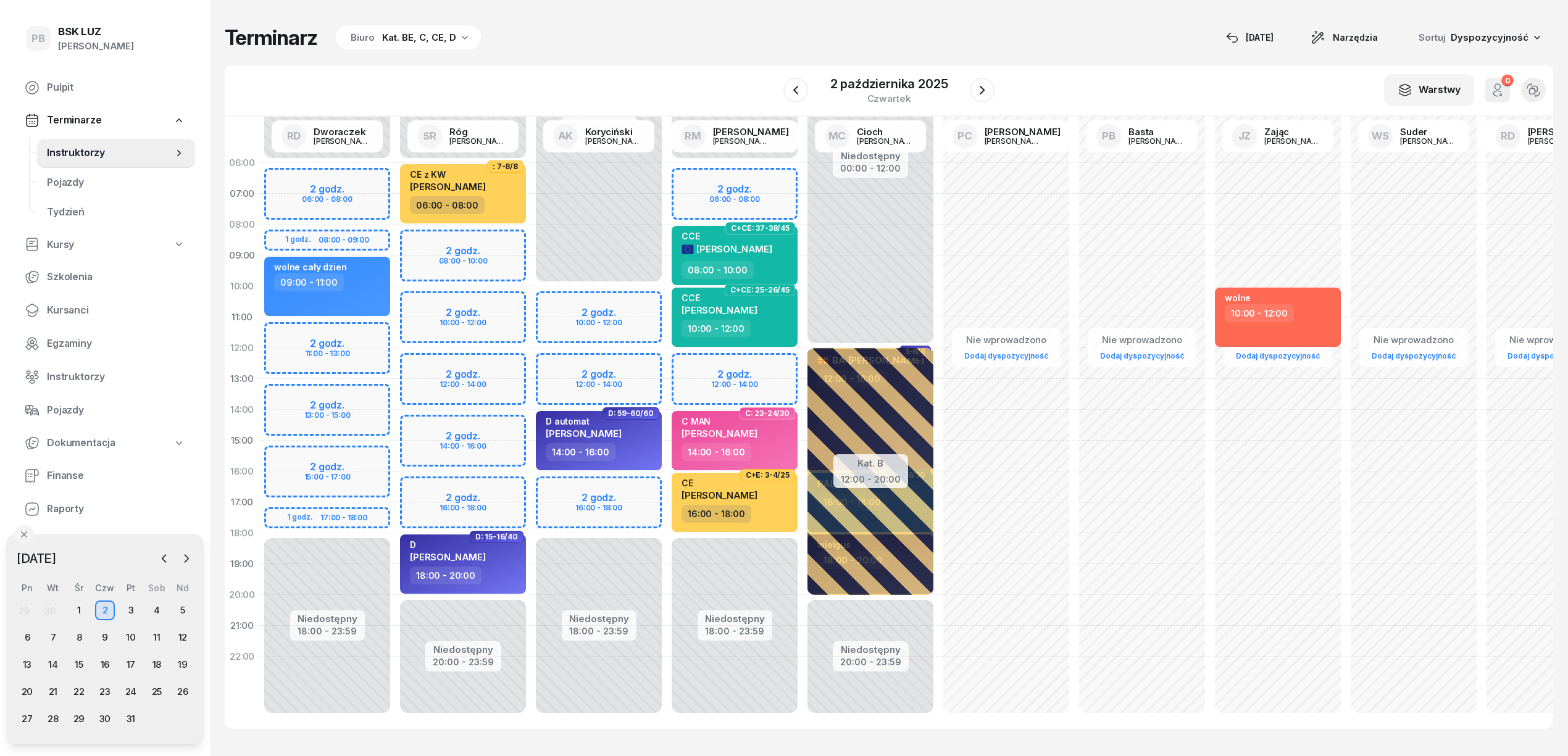
click at [603, 489] on div "Niedostępny 00:00 - 10:00 Niedostępny 18:00 - 23:59 2 godz. 10:00 - 12:00 2 god…" at bounding box center [598, 441] width 136 height 586
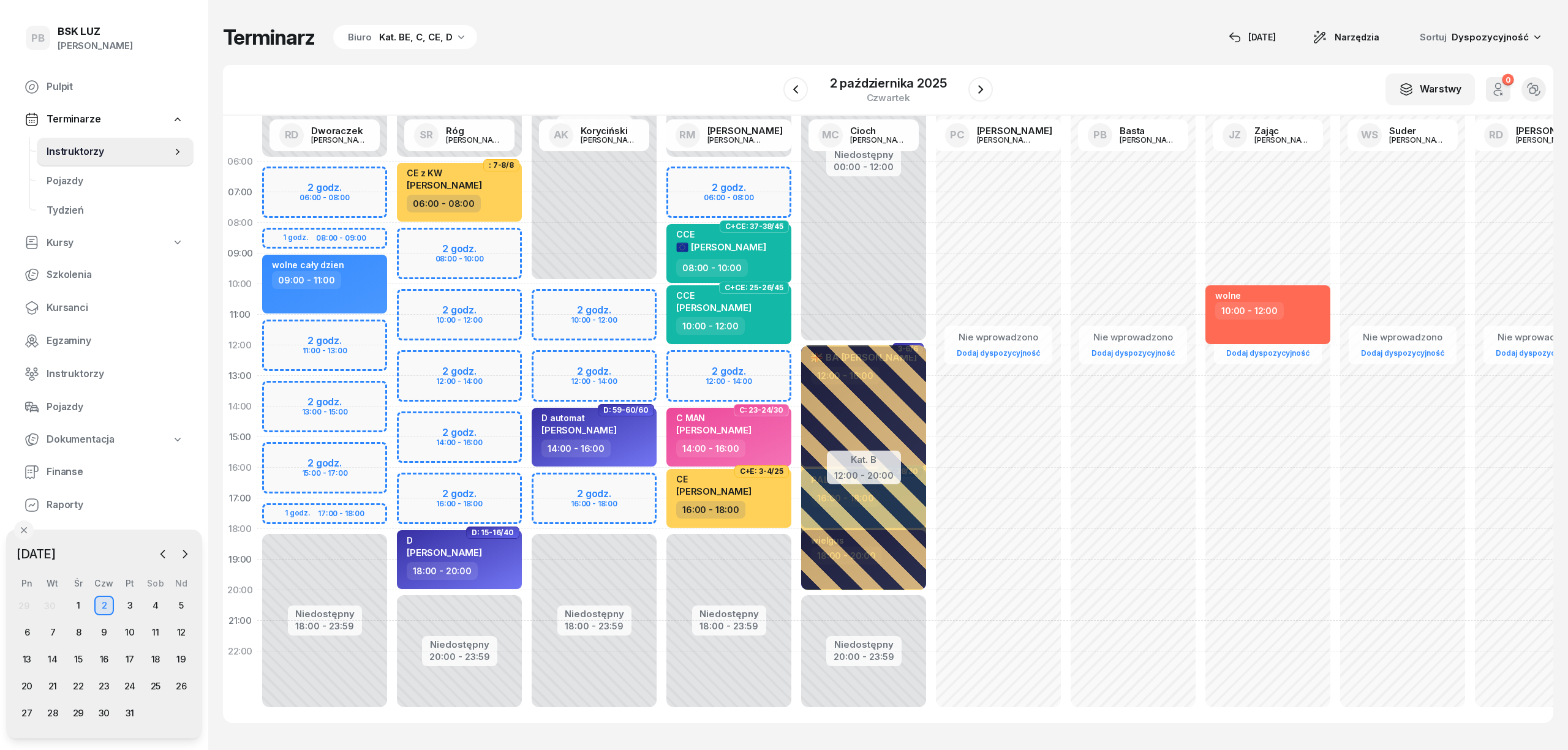
select select "16"
select select "18"
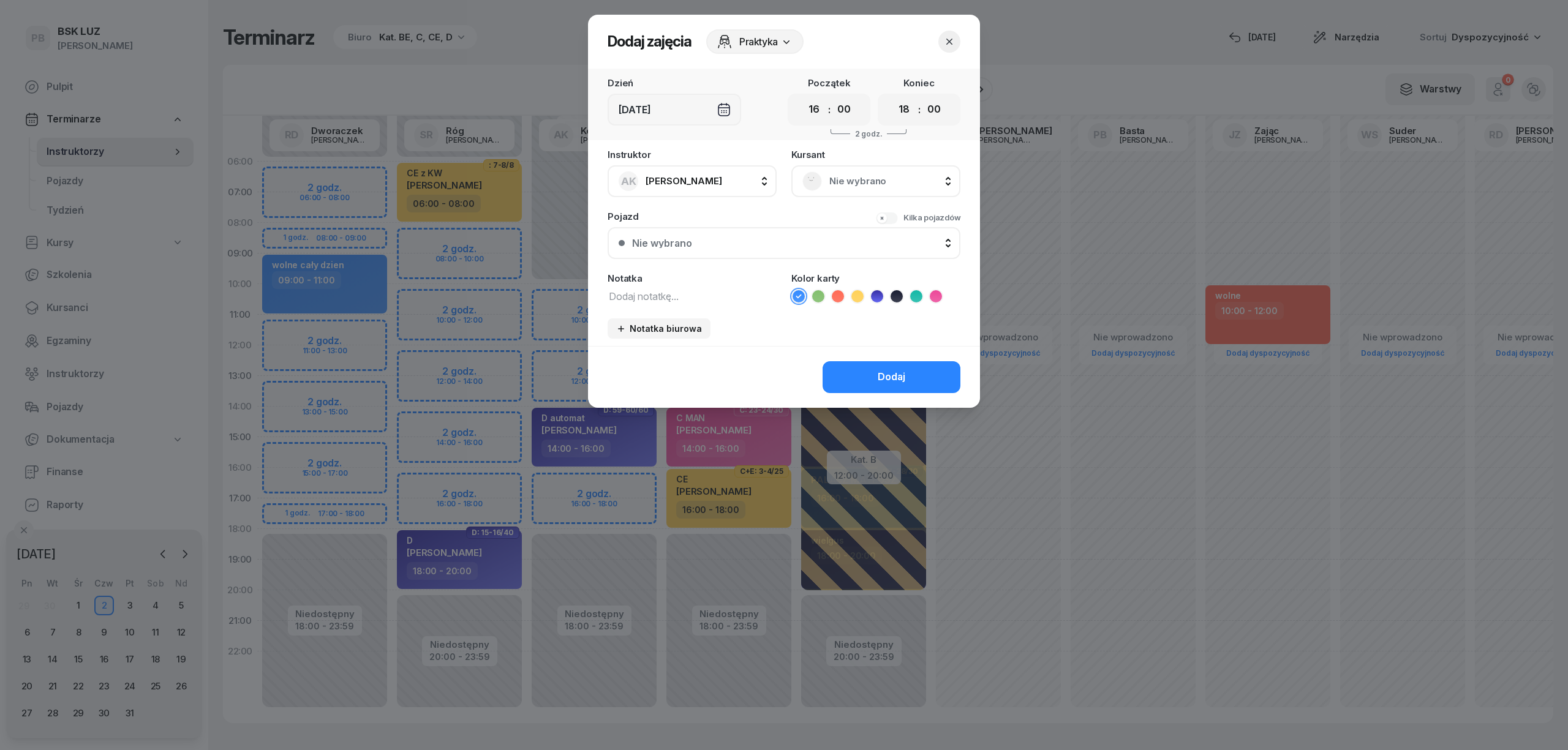
click at [843, 189] on div "Nie wybrano" at bounding box center [876, 181] width 147 height 20
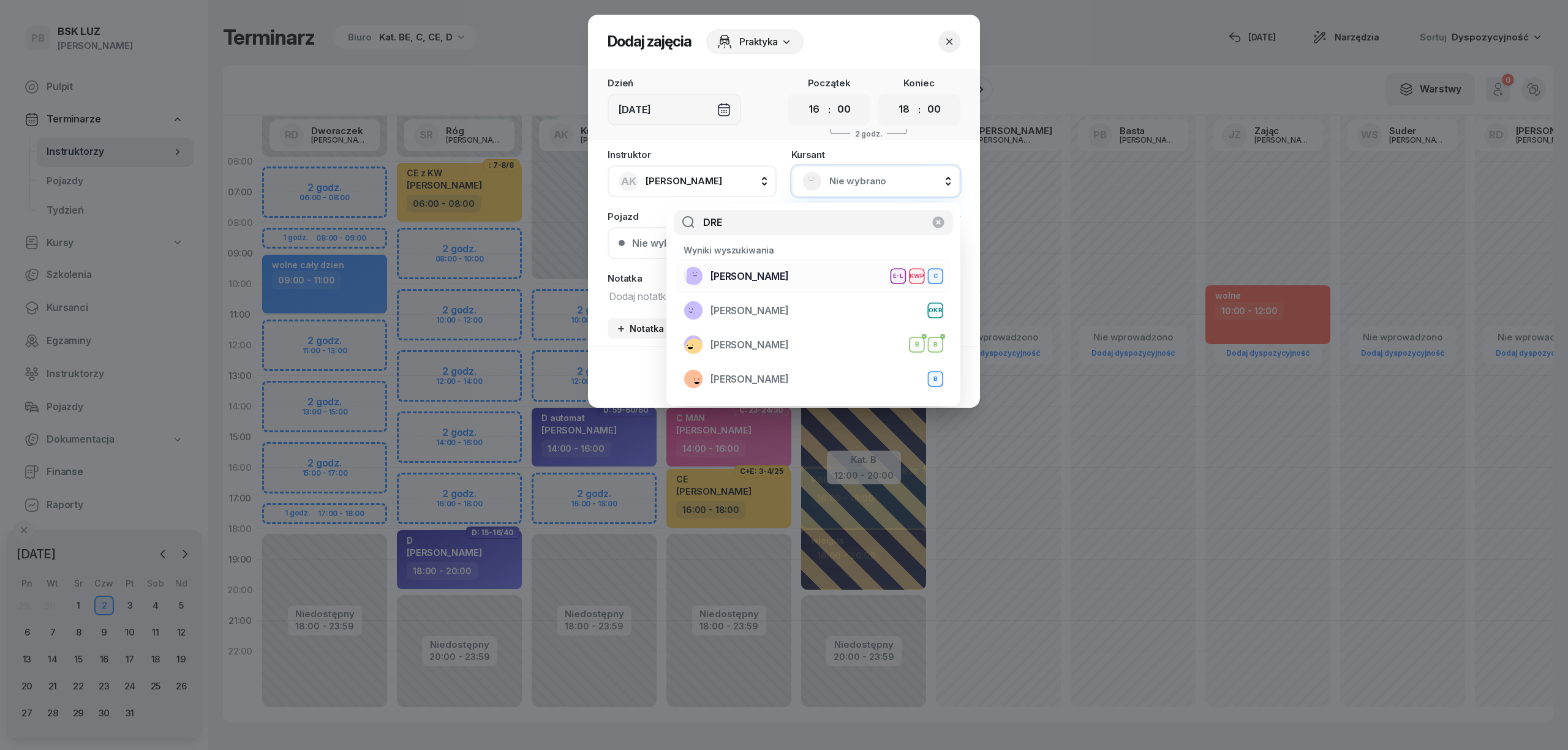
type input "DRE"
click at [789, 277] on span "[PERSON_NAME]" at bounding box center [749, 277] width 78 height 16
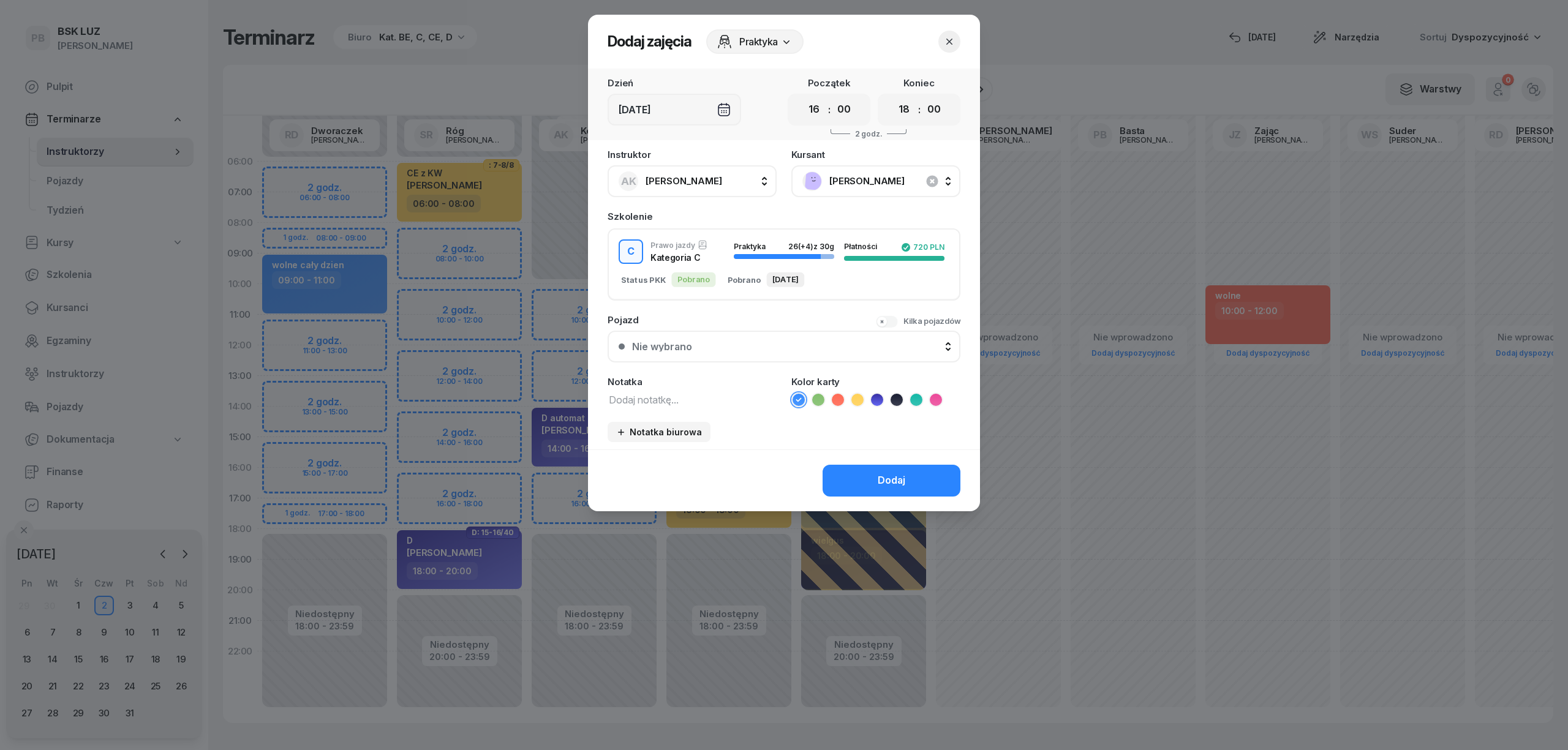
click at [667, 395] on textarea at bounding box center [692, 399] width 169 height 16
type textarea "c"
type textarea "C"
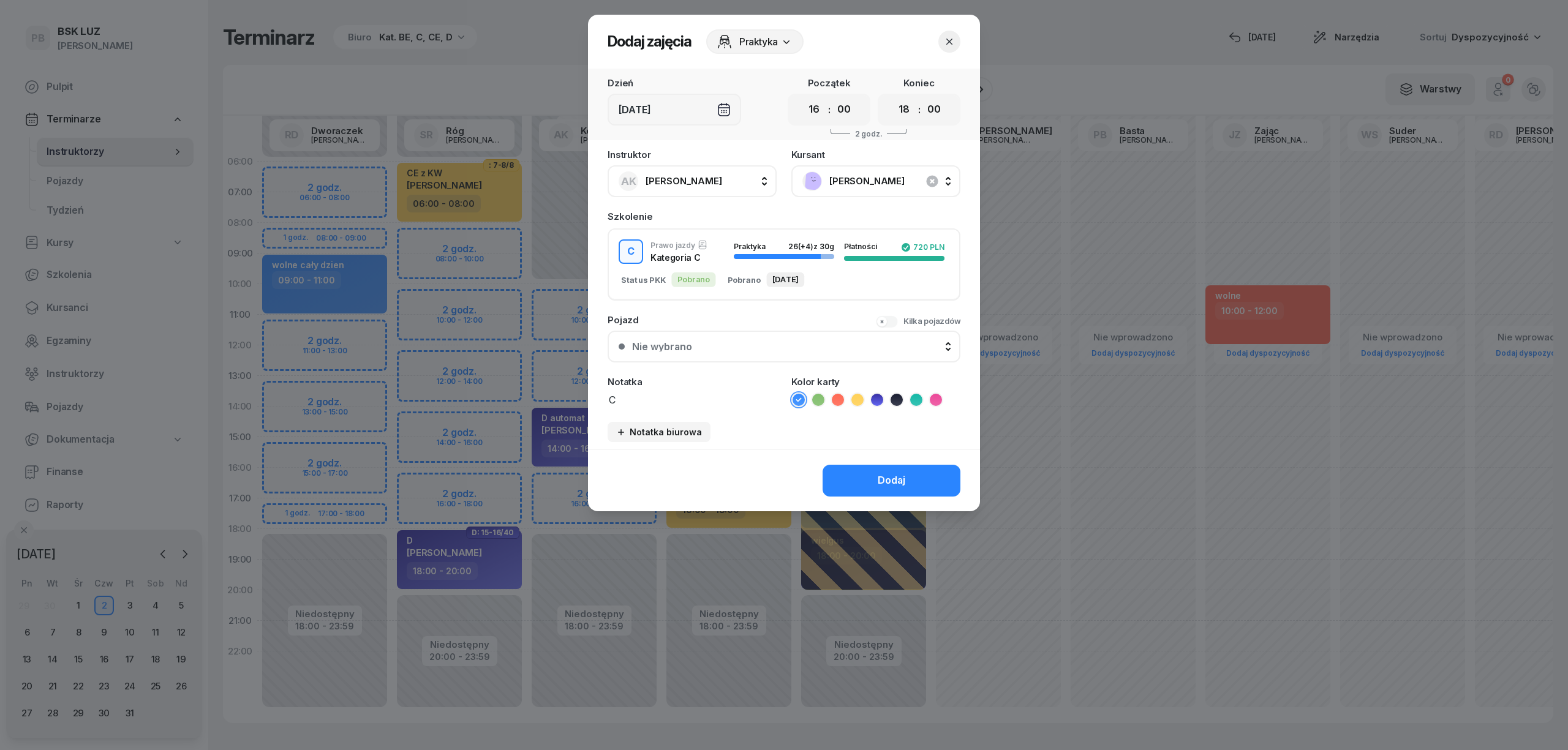
click at [934, 402] on icon at bounding box center [936, 399] width 12 height 12
click at [910, 475] on button "Dodaj" at bounding box center [891, 480] width 138 height 32
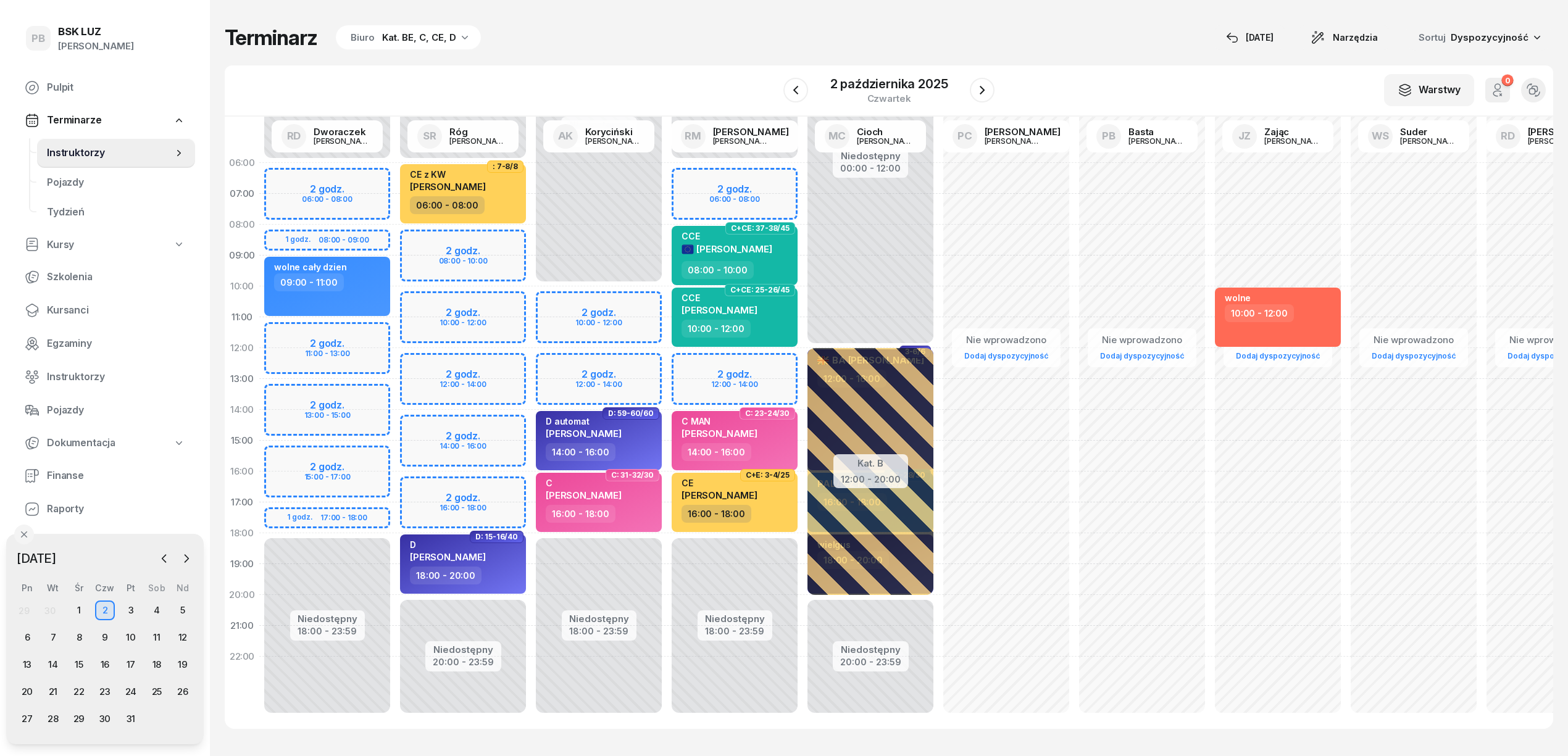
click at [742, 65] on div "W Wybierz AK [PERSON_NAME] BP [PERSON_NAME] DP [PERSON_NAME] GS [PERSON_NAME] I…" at bounding box center [889, 91] width 1328 height 51
click at [164, 551] on button "button" at bounding box center [164, 558] width 18 height 18
click at [82, 664] on div "17" at bounding box center [79, 664] width 20 height 20
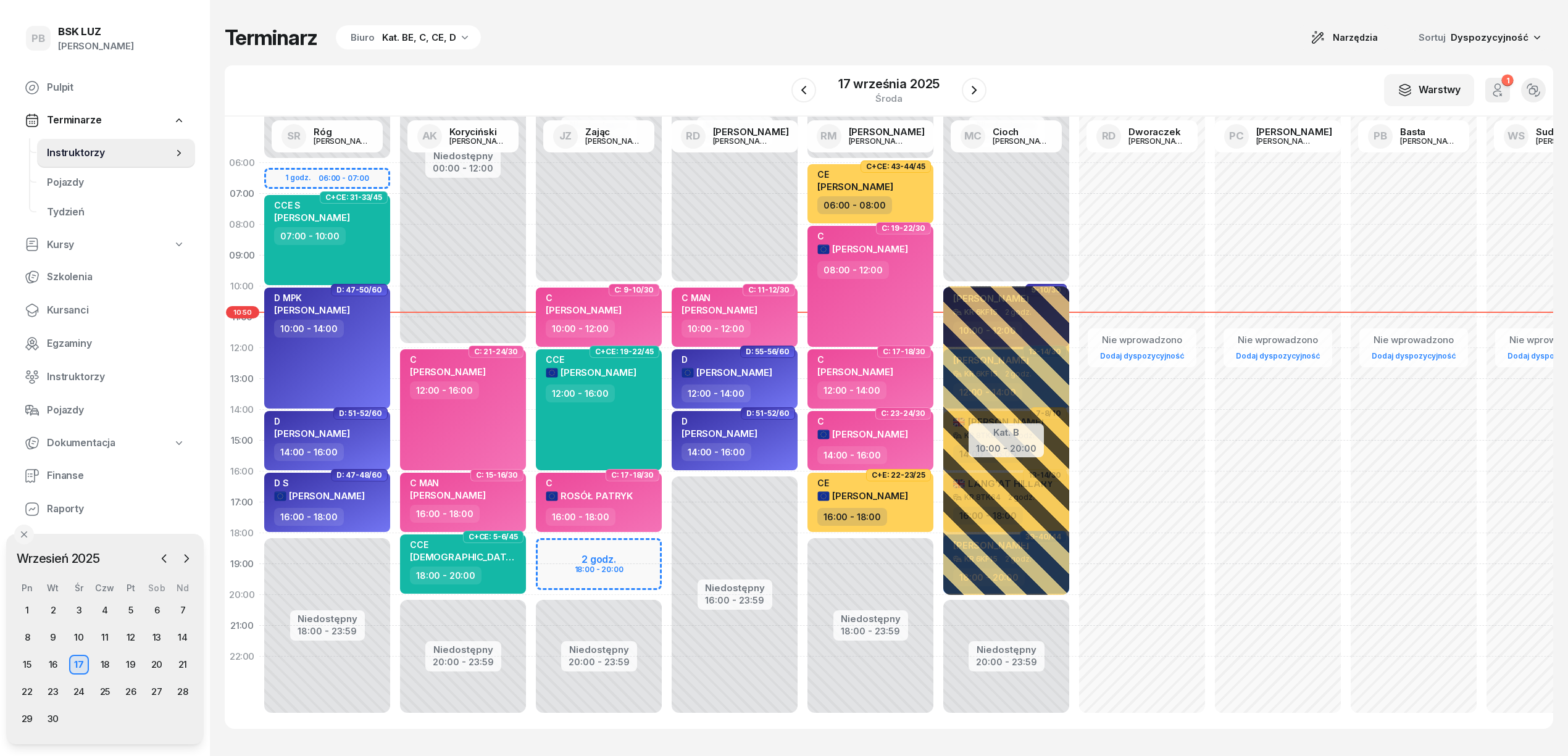
click at [660, 53] on div "Terminarz Biuro Kat. BE, C, CE, D Narzędzia Sortuj Dyspozycyjność W Wybierz AK …" at bounding box center [889, 376] width 1328 height 753
drag, startPoint x: 879, startPoint y: 436, endPoint x: 985, endPoint y: 710, distance: 293.8
drag, startPoint x: 985, startPoint y: 710, endPoint x: 868, endPoint y: 376, distance: 353.9
click at [868, 376] on div "C [PERSON_NAME]" at bounding box center [855, 367] width 76 height 27
select select "12"
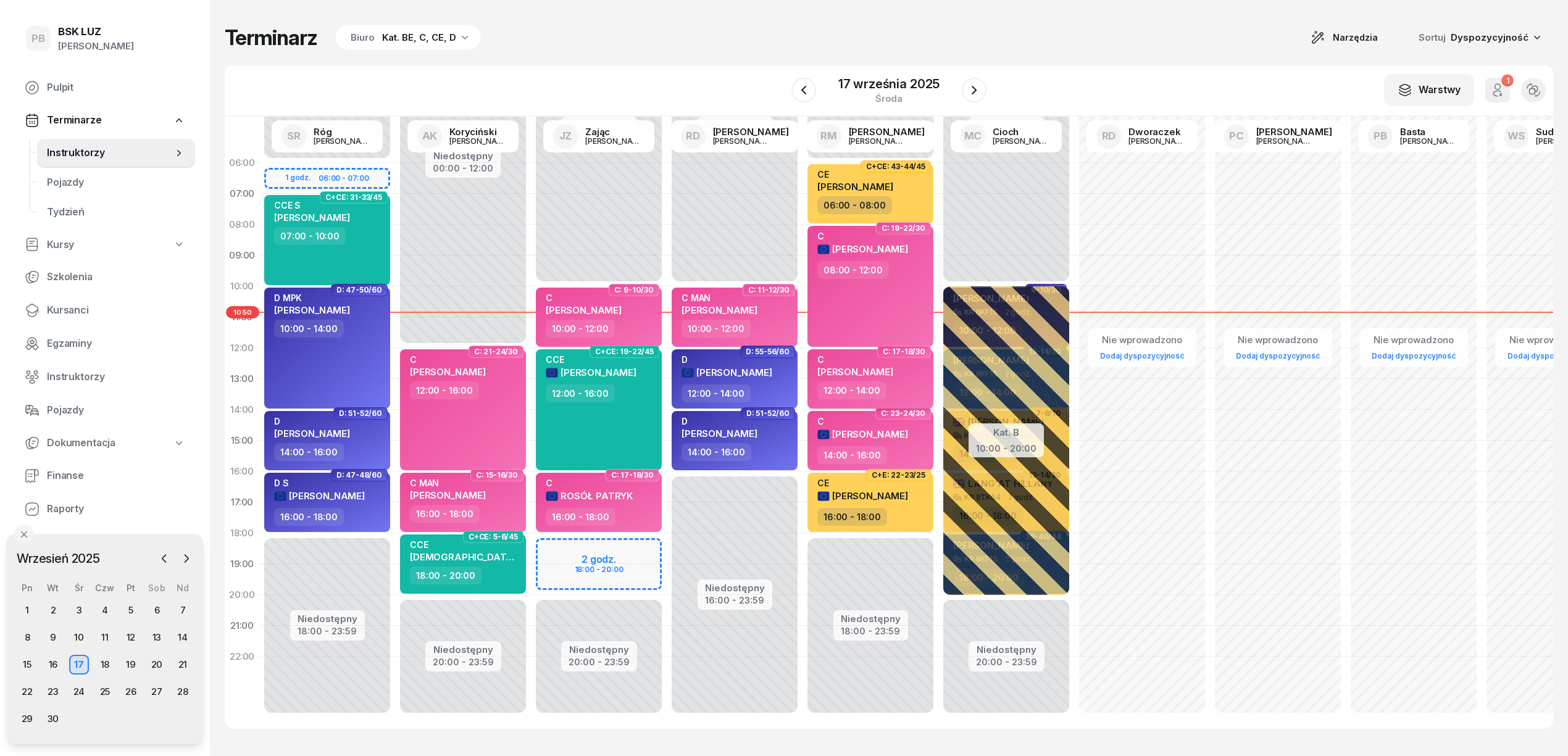
select select "14"
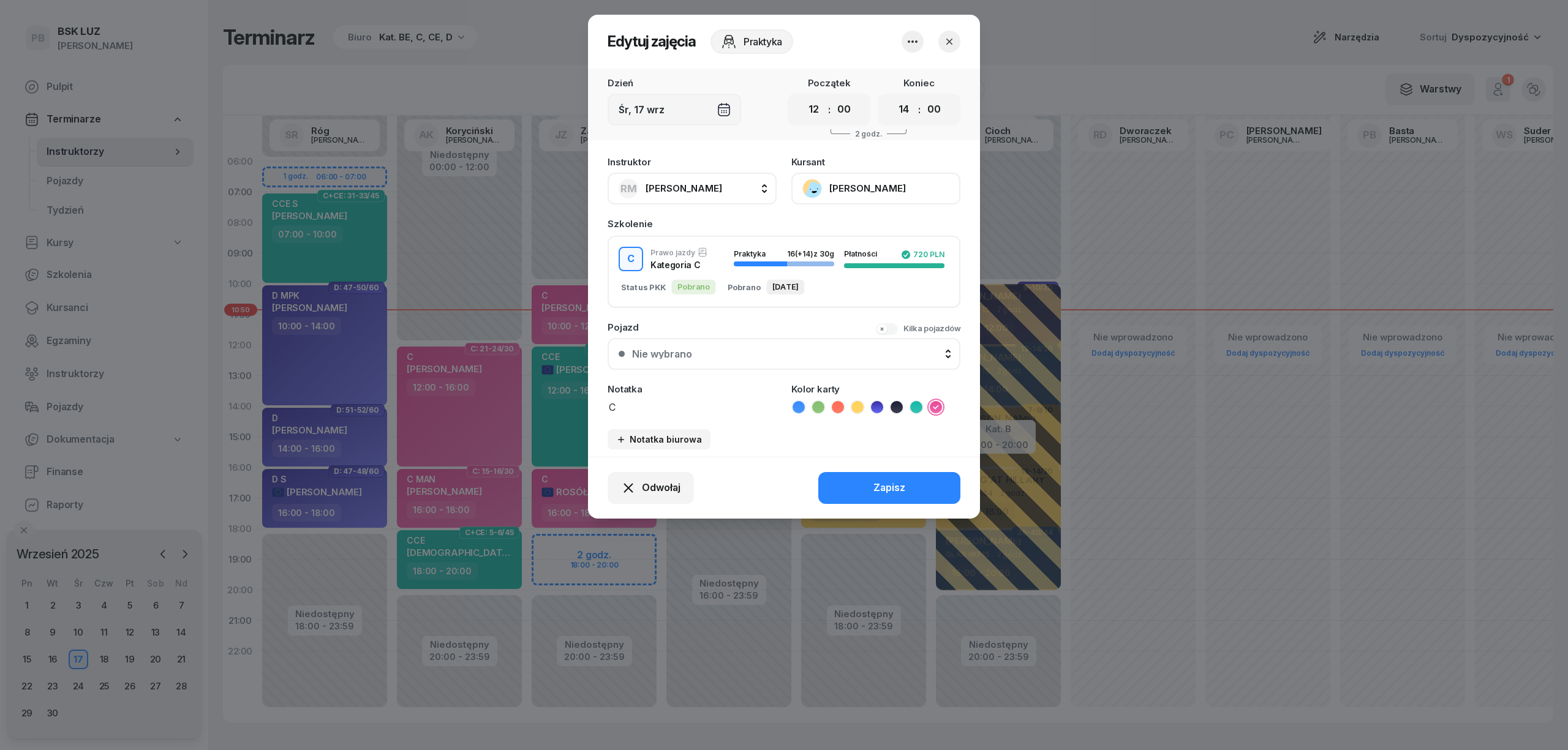
click at [853, 192] on button "[PERSON_NAME]" at bounding box center [876, 189] width 169 height 32
click at [840, 233] on div "Otwórz profil" at bounding box center [830, 230] width 59 height 16
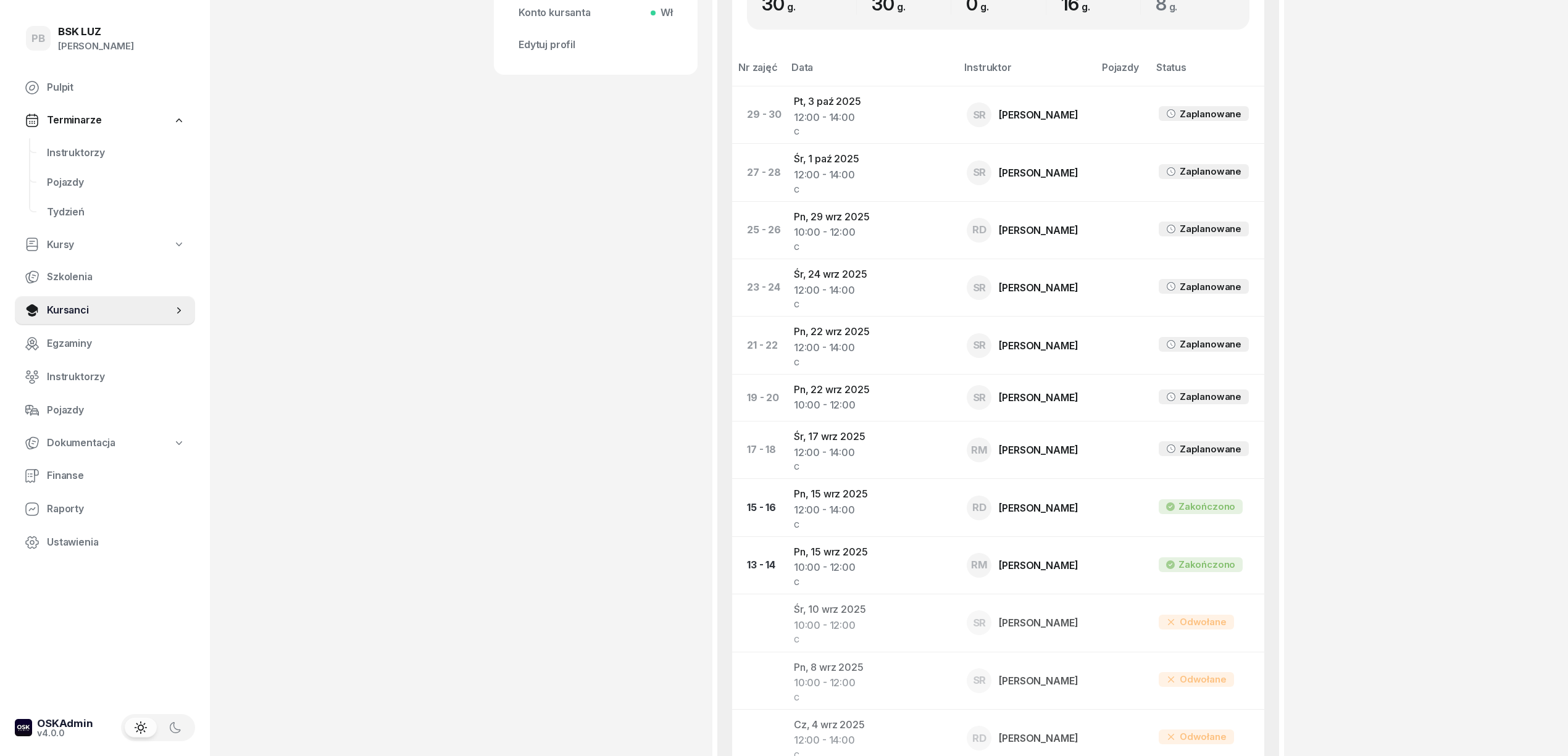
scroll to position [658, 0]
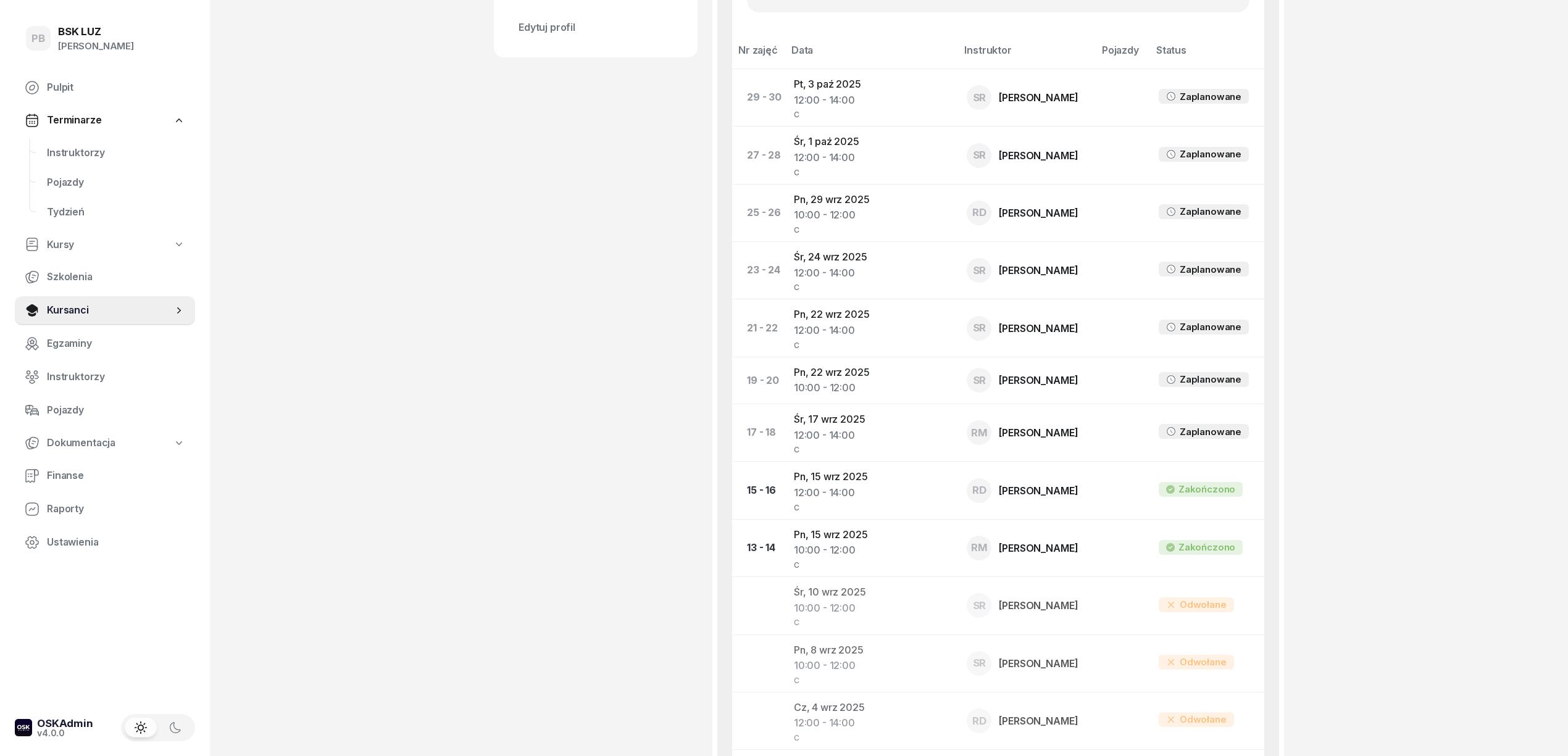
drag, startPoint x: 620, startPoint y: 415, endPoint x: 623, endPoint y: 403, distance: 12.4
click at [618, 414] on div "[PERSON_NAME] etykiety... OL-brak [DATE], 695 336 320 [EMAIL_ADDRESS][DOMAIN_NA…" at bounding box center [595, 315] width 204 height 1818
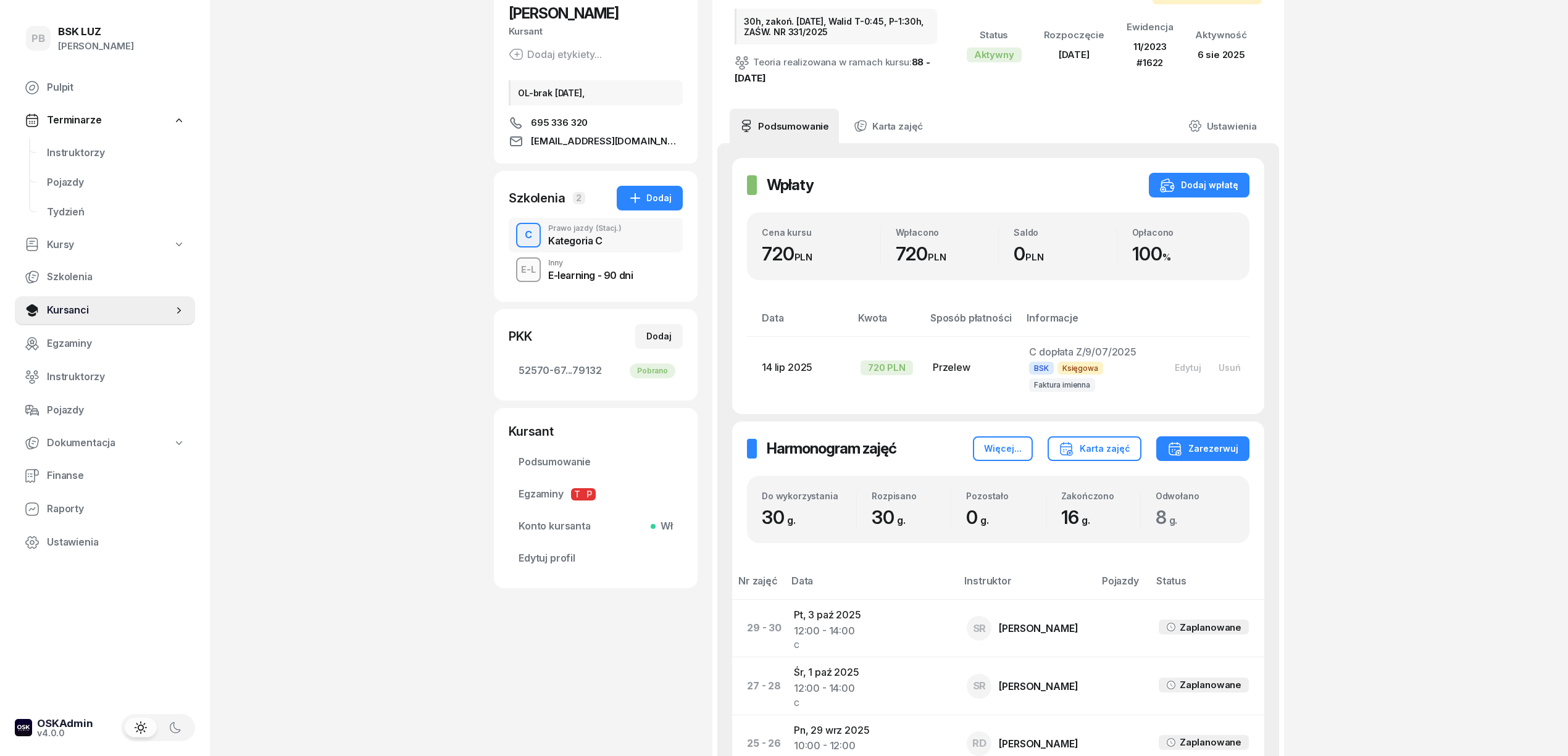
scroll to position [0, 0]
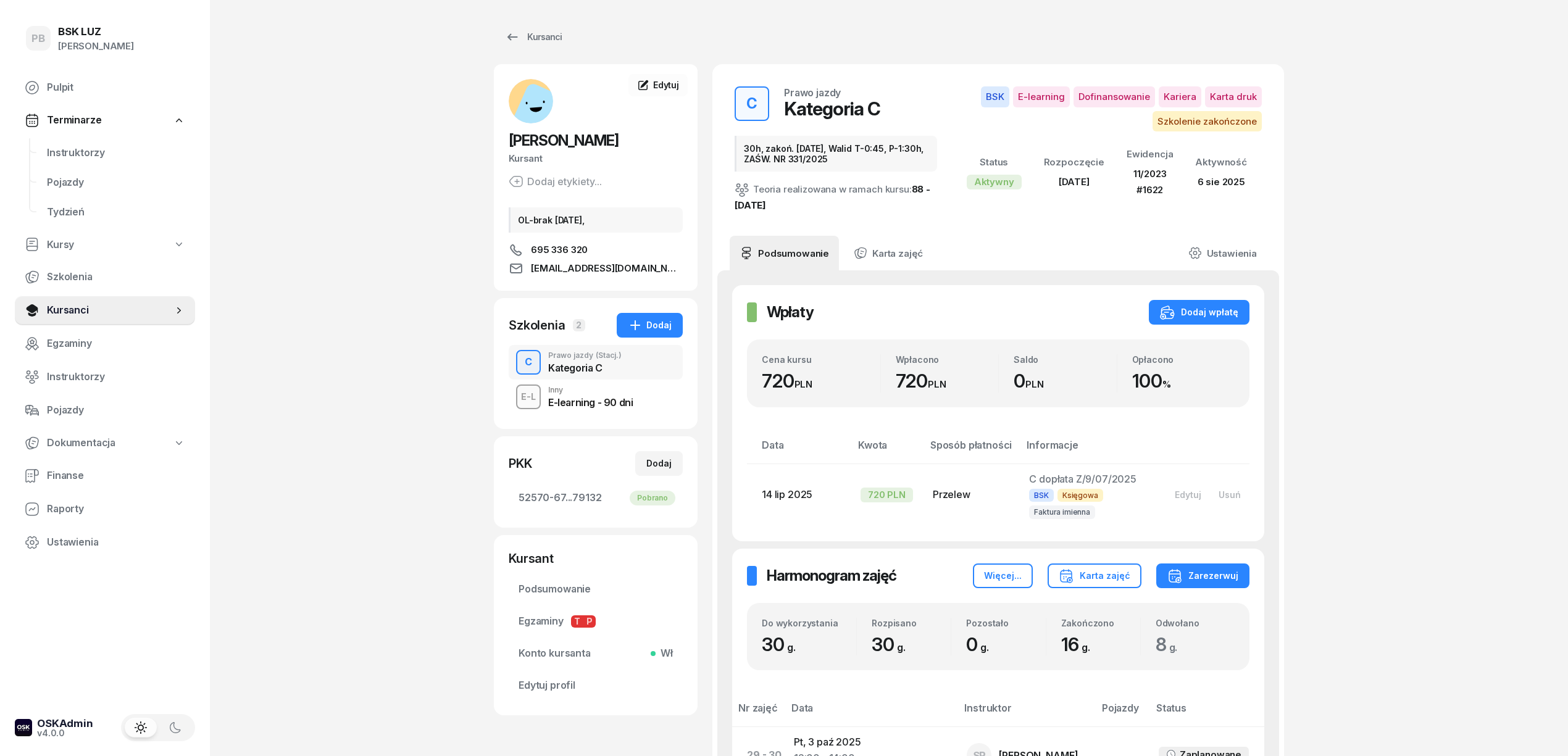
click at [55, 153] on span "Instruktorzy" at bounding box center [116, 153] width 138 height 16
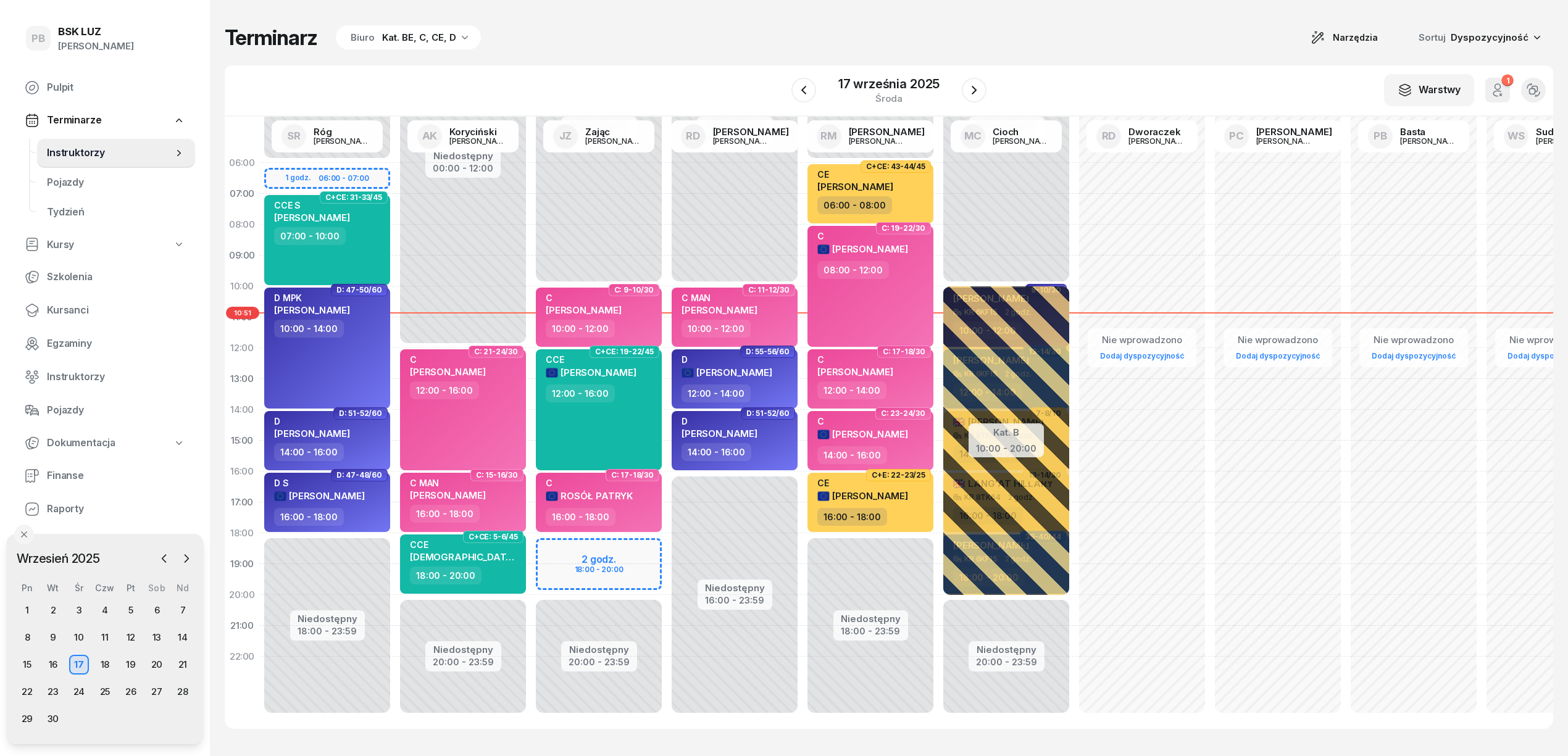
drag, startPoint x: 604, startPoint y: 60, endPoint x: 633, endPoint y: 111, distance: 58.7
click at [604, 60] on div "Terminarz Biuro Kat. BE, C, CE, D Narzędzia Sortuj Dyspozycyjność W Wybierz AK …" at bounding box center [889, 376] width 1328 height 753
click at [1136, 77] on div "W Wybierz AK [PERSON_NAME] BP [PERSON_NAME] DP [PERSON_NAME] GS [PERSON_NAME] I…" at bounding box center [889, 91] width 1328 height 51
click at [1132, 94] on div "W Wybierz AK [PERSON_NAME] BP [PERSON_NAME] DP [PERSON_NAME] GS [PERSON_NAME] I…" at bounding box center [889, 91] width 1328 height 51
click at [976, 91] on icon "button" at bounding box center [974, 90] width 15 height 15
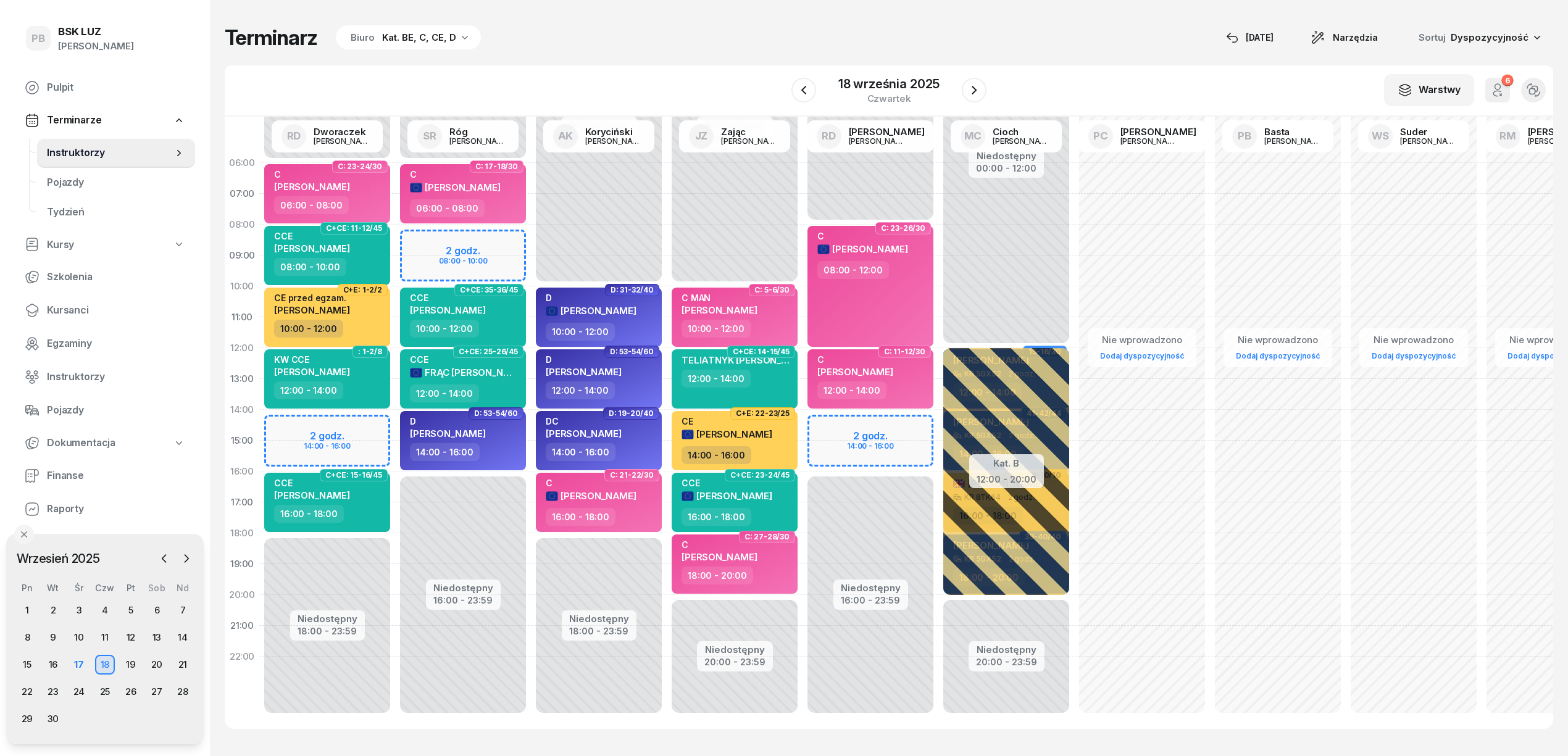
click at [992, 63] on div "Terminarz Biuro Kat. BE, C, CE, D [DATE] Narzędzia Sortuj Dyspozycyjność W Wybi…" at bounding box center [889, 376] width 1328 height 753
click at [1045, 65] on div "W Wybierz AK [PERSON_NAME] BP [PERSON_NAME] DP [PERSON_NAME] GS [PERSON_NAME] I…" at bounding box center [889, 91] width 1328 height 51
click at [815, 92] on button "button" at bounding box center [804, 90] width 25 height 25
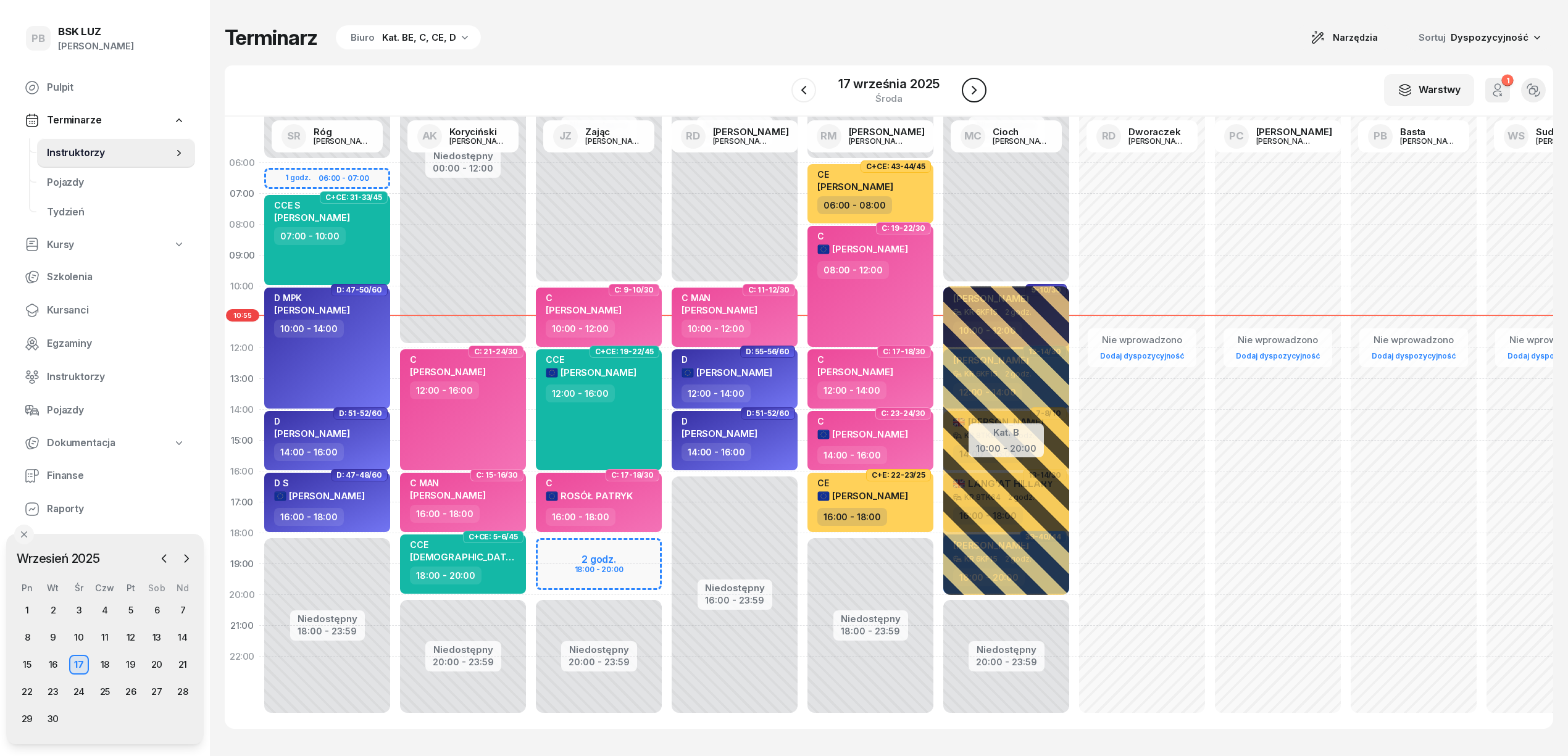
click at [971, 90] on icon "button" at bounding box center [974, 90] width 15 height 15
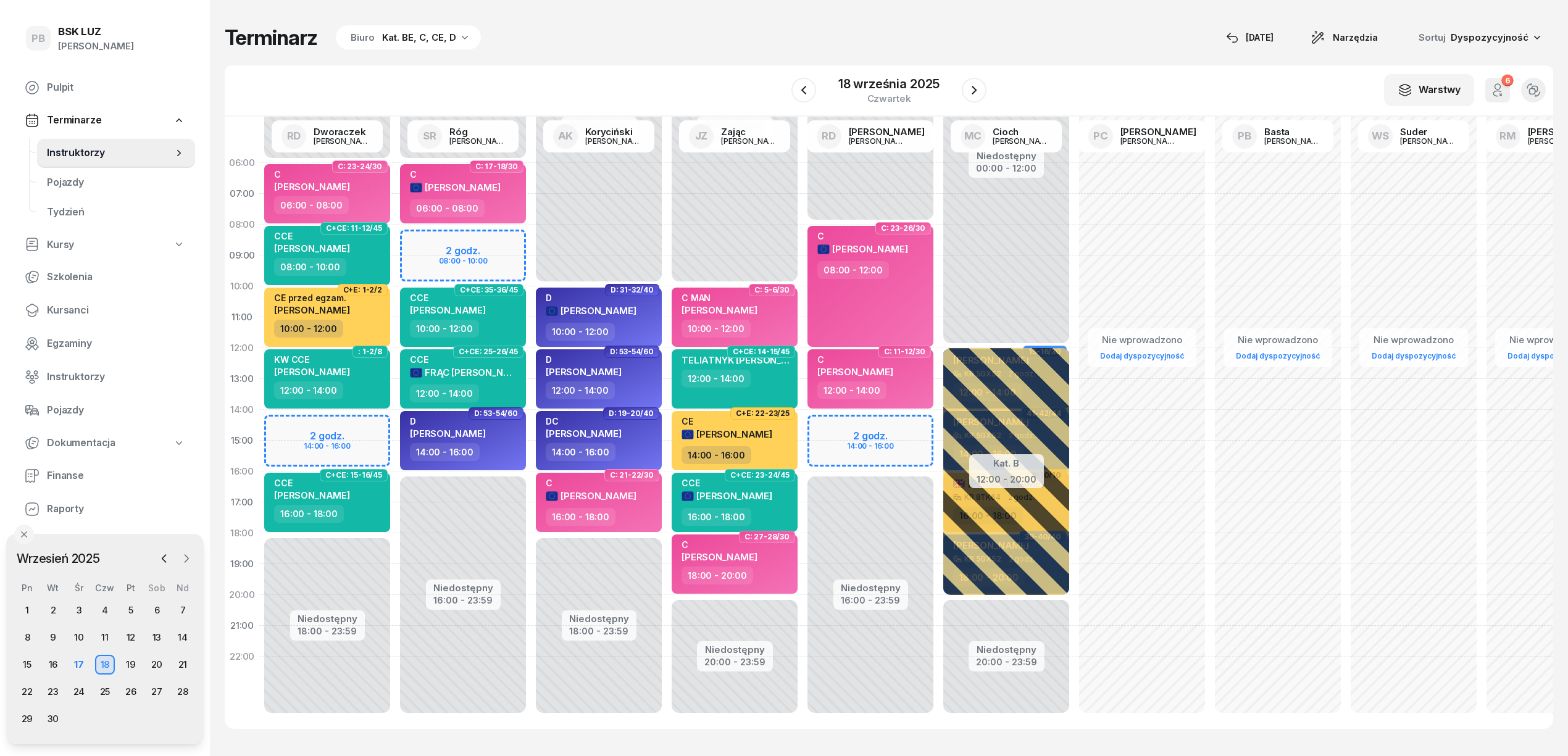
click at [190, 561] on icon "button" at bounding box center [186, 558] width 12 height 12
click at [27, 633] on div "6" at bounding box center [27, 637] width 20 height 20
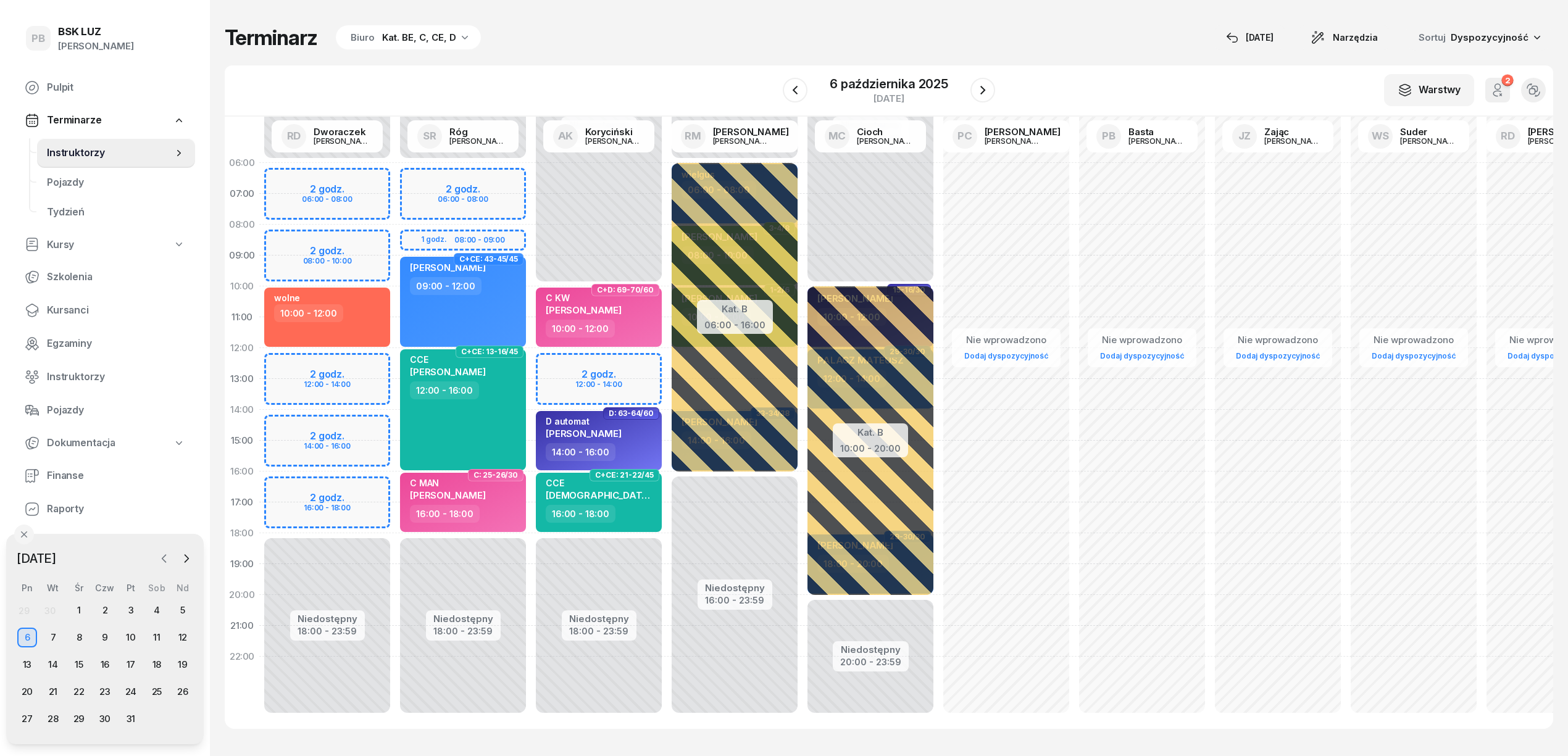
click at [166, 554] on icon "button" at bounding box center [164, 558] width 12 height 12
click at [133, 662] on div "19" at bounding box center [131, 664] width 20 height 20
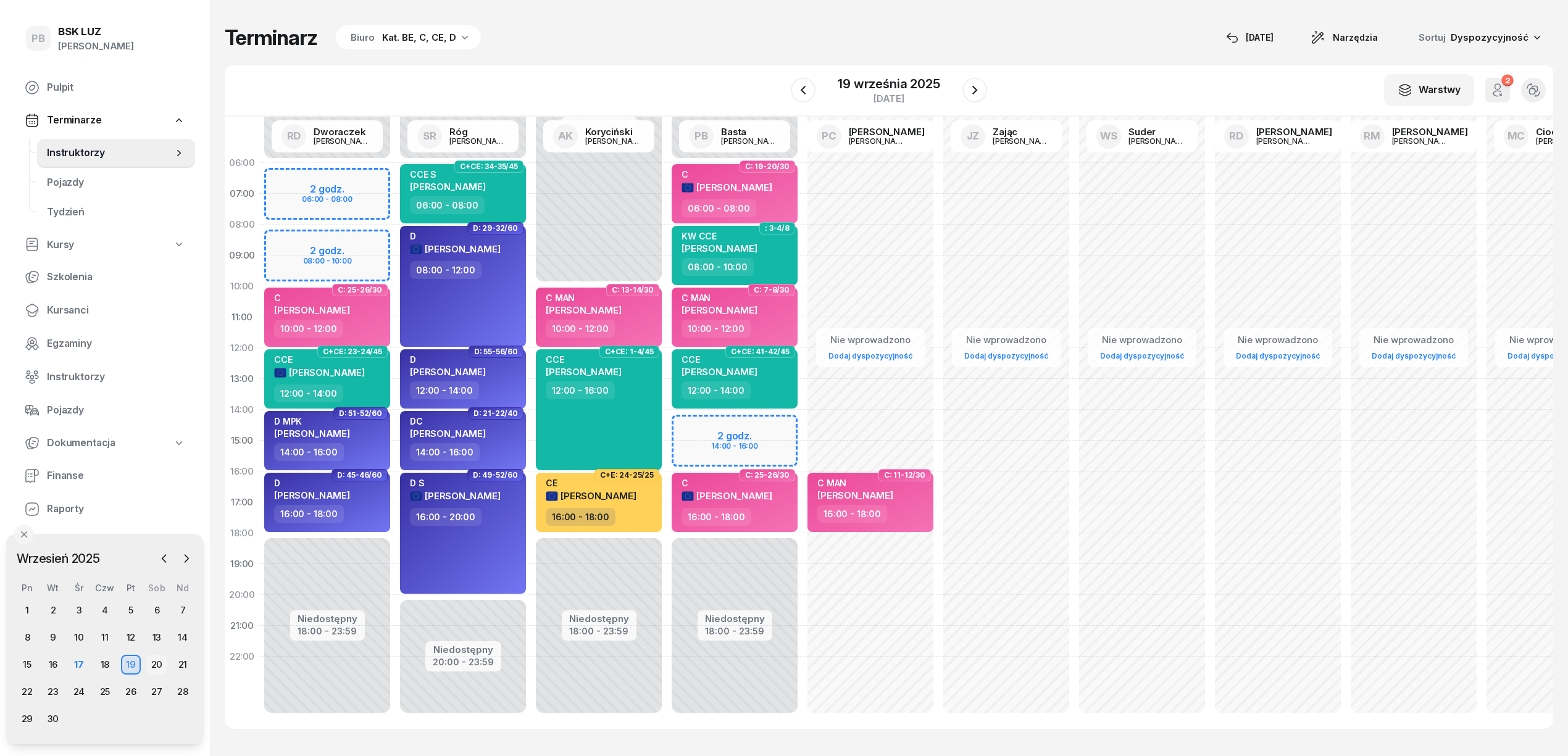
click at [160, 660] on div "20" at bounding box center [157, 664] width 20 height 20
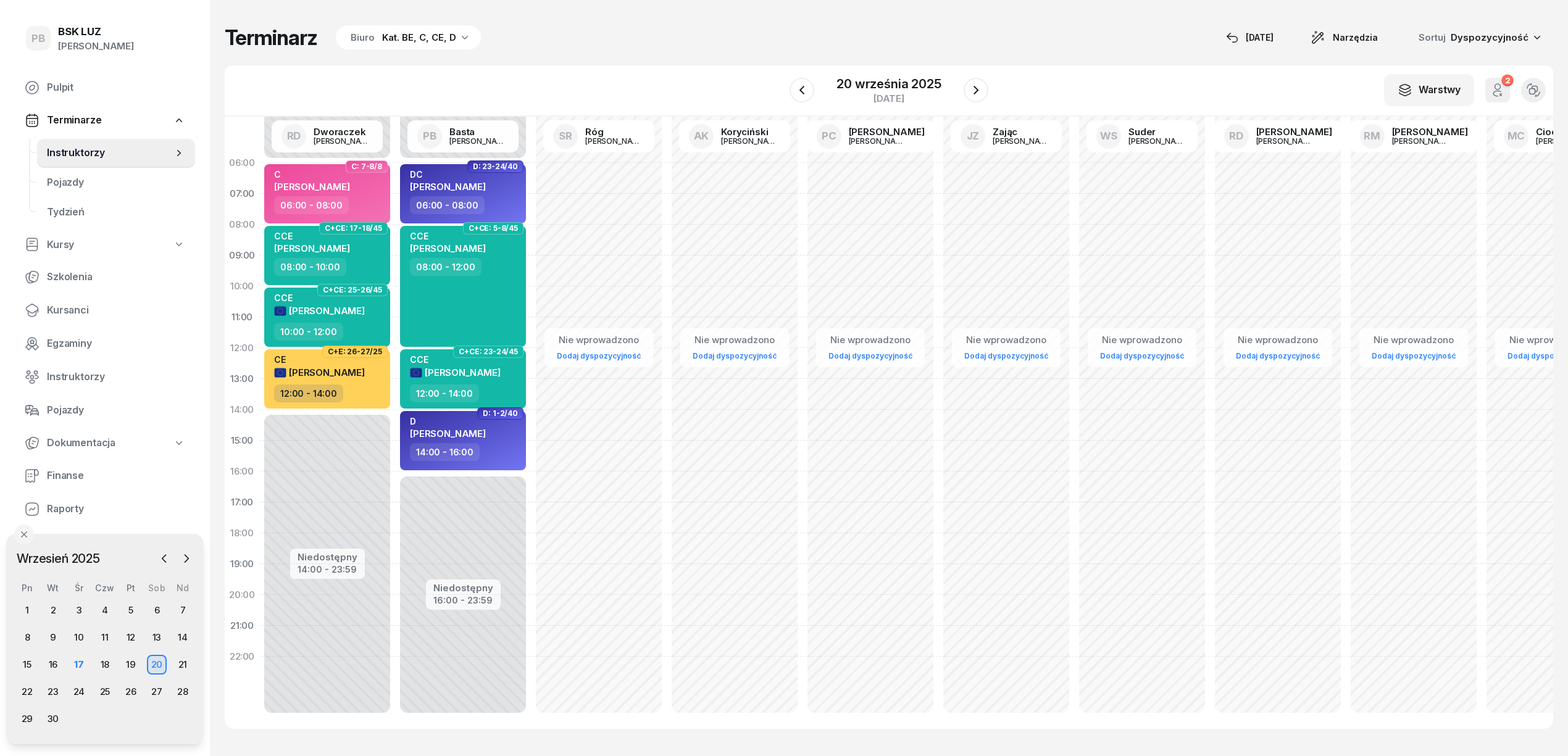
click at [730, 56] on div "Terminarz Biuro Kat. BE, C, CE, D [DATE] Narzędzia Sortuj Dyspozycyjność W Wybi…" at bounding box center [889, 376] width 1328 height 753
click at [1045, 36] on div "Terminarz Biuro Kat. BE, C, CE, D [DATE] Narzędzia Sortuj Dyspozycyjność" at bounding box center [889, 37] width 1328 height 26
click at [67, 664] on div "17" at bounding box center [79, 664] width 26 height 20
click at [82, 660] on div "17" at bounding box center [79, 664] width 20 height 20
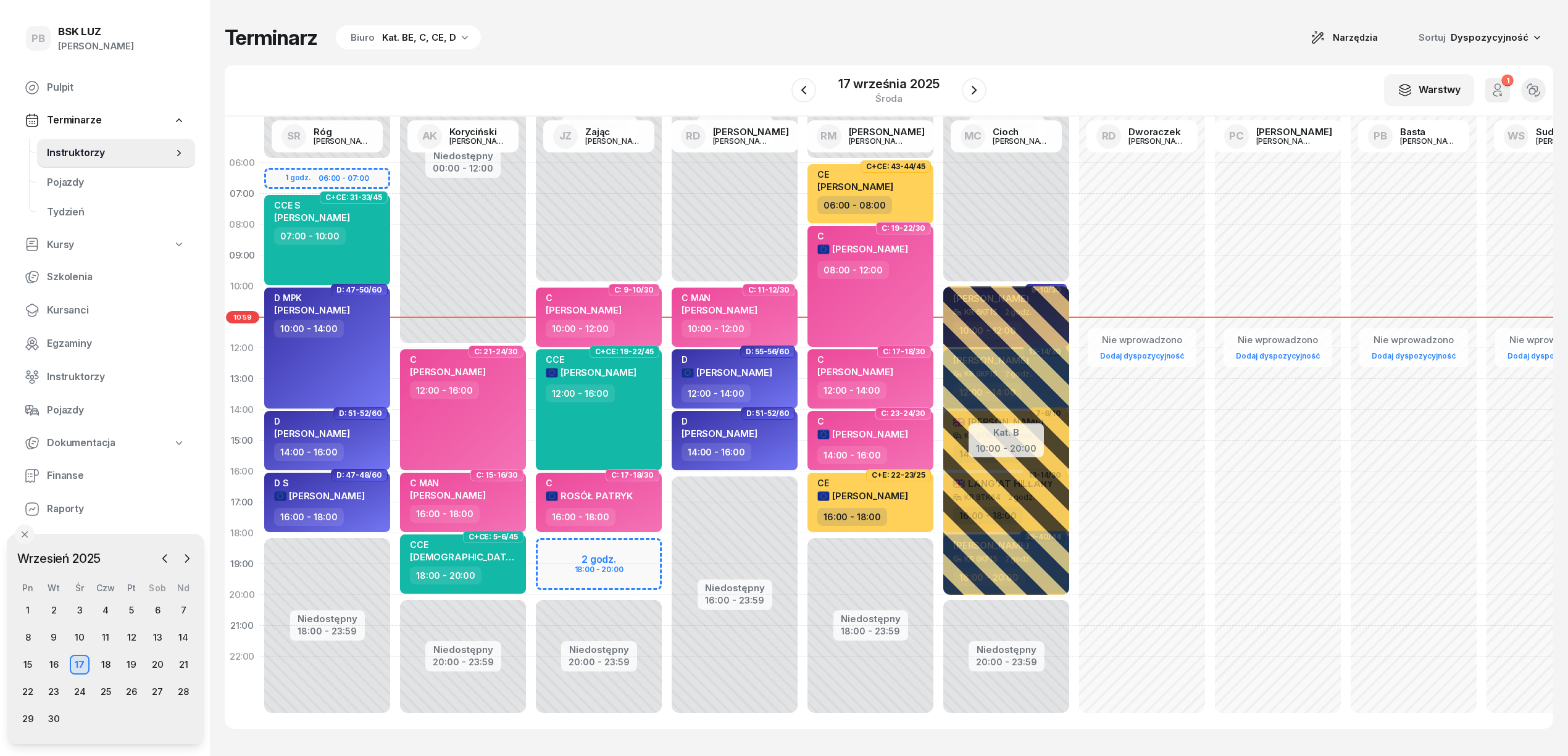
click at [767, 45] on div "Terminarz Biuro Kat. BE, C, CE, D Narzędzia Sortuj Dyspozycyjność" at bounding box center [889, 37] width 1328 height 26
click at [973, 92] on icon "button" at bounding box center [974, 90] width 5 height 9
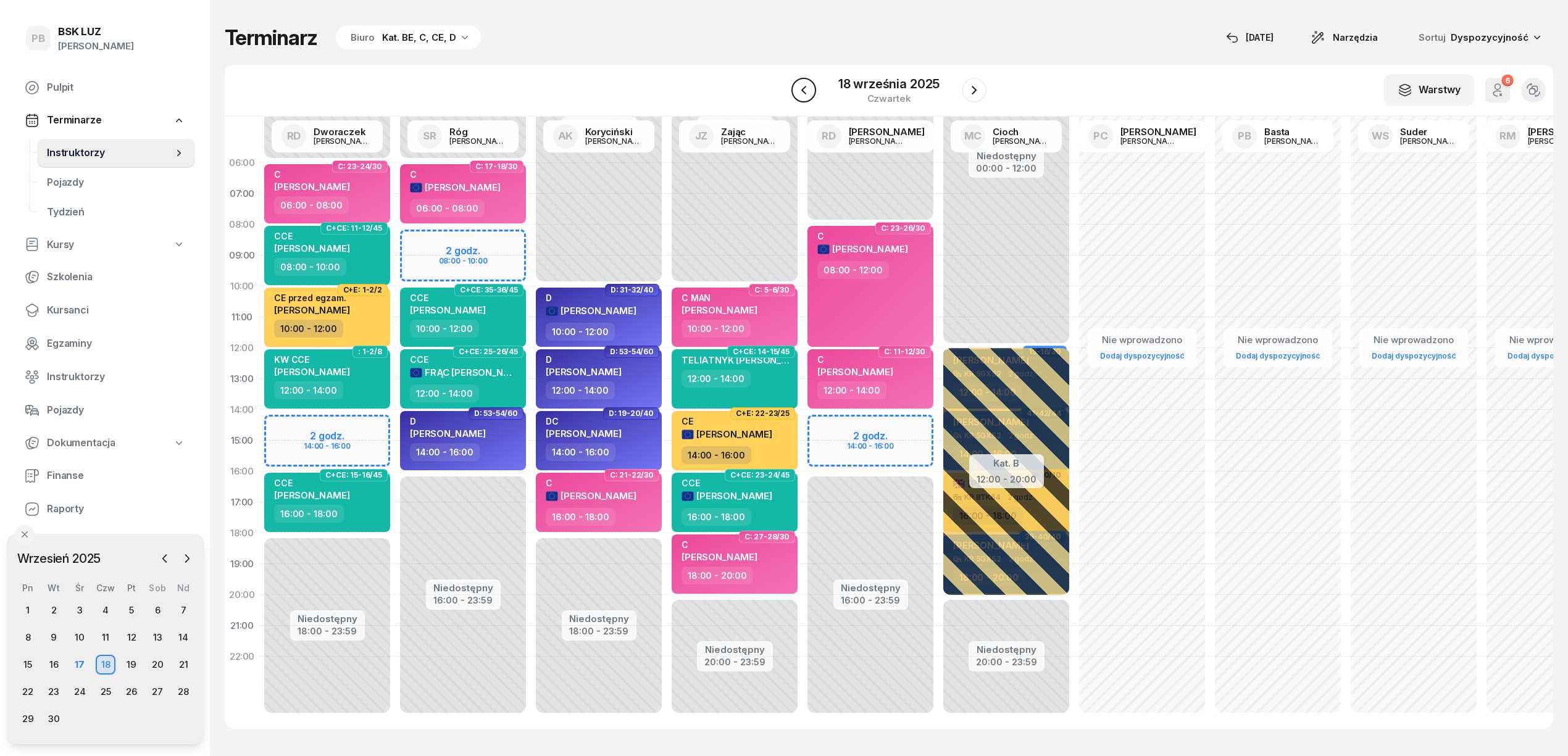
click at [807, 89] on icon "button" at bounding box center [803, 90] width 15 height 15
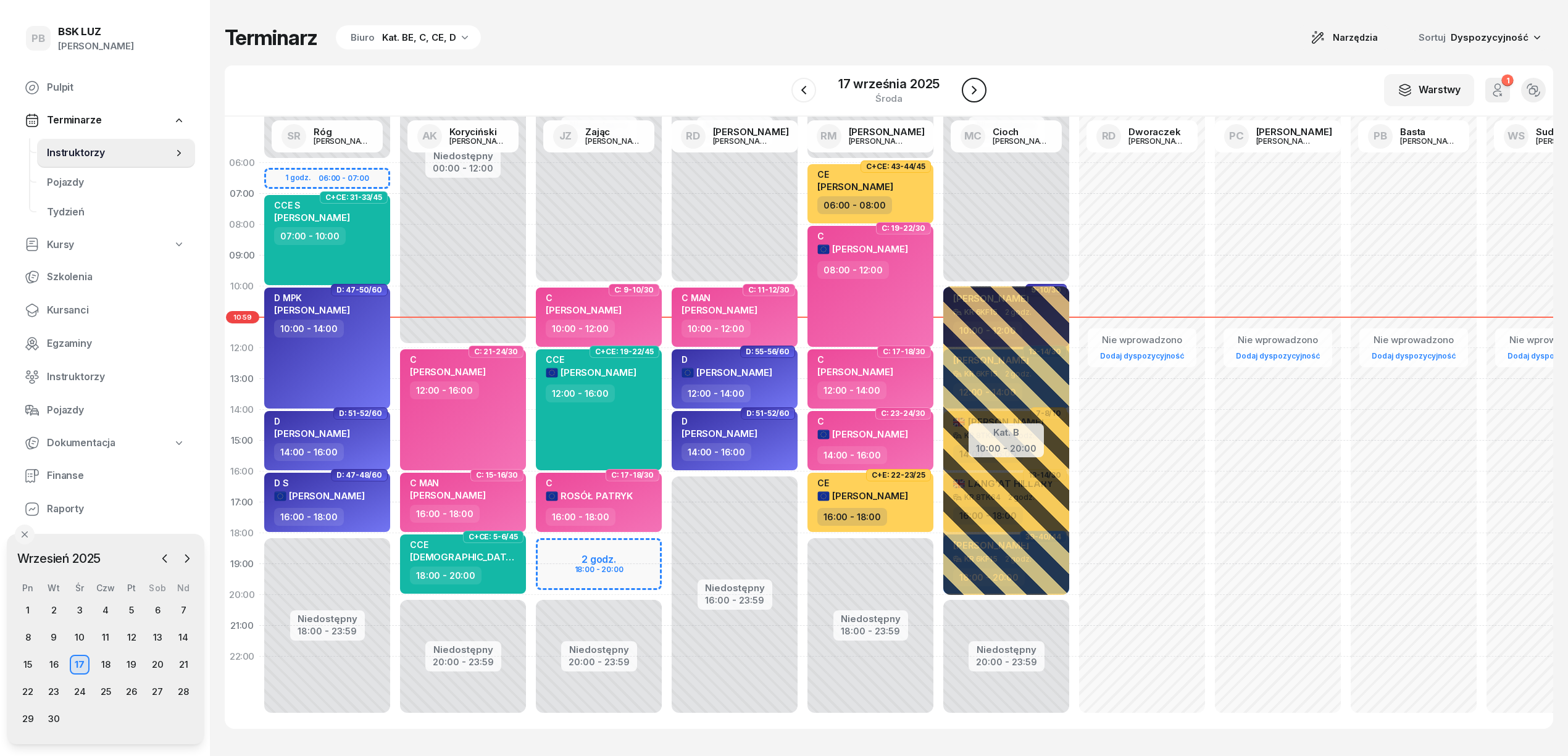
click at [967, 89] on icon "button" at bounding box center [974, 90] width 15 height 15
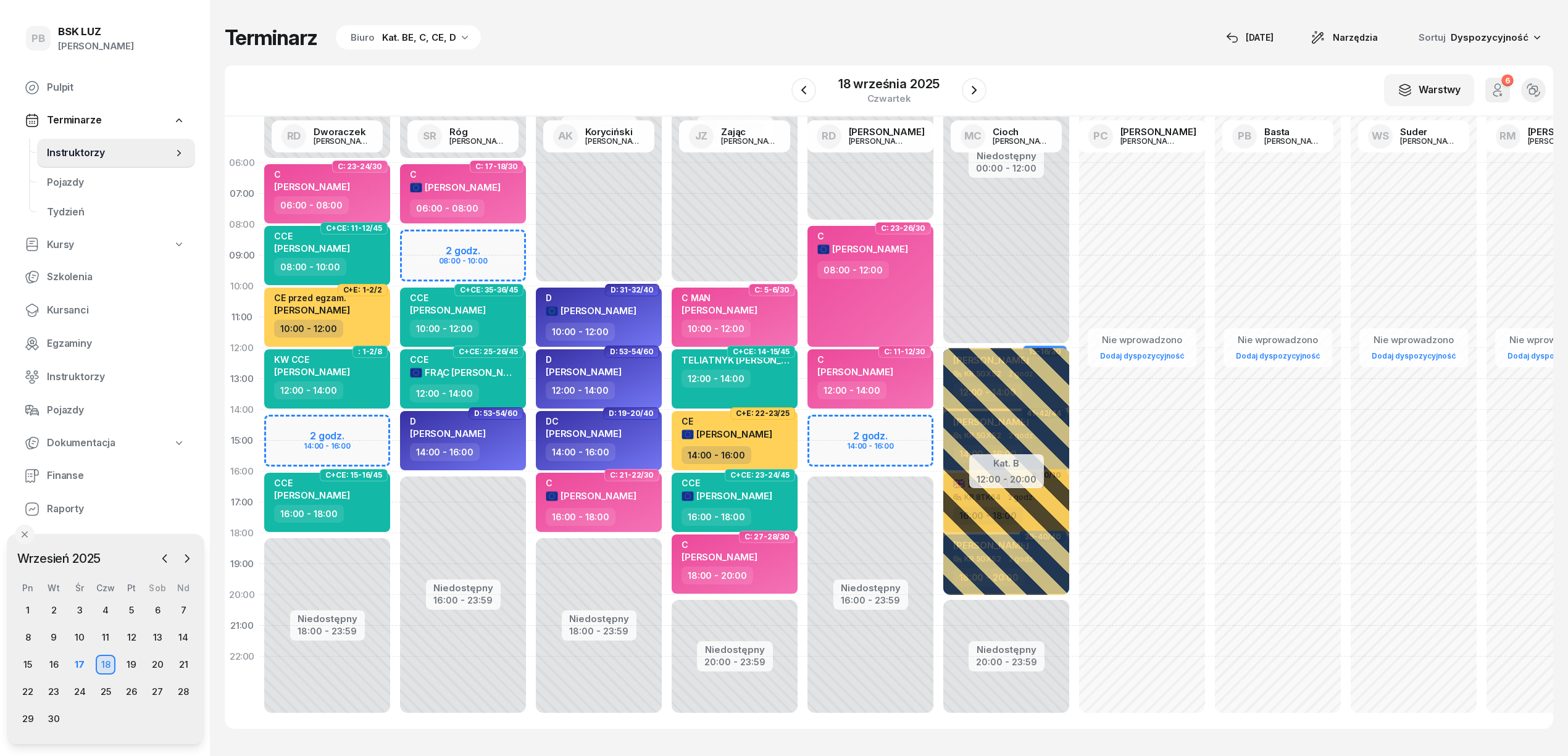
click at [429, 237] on div "Niedostępny 00:00 - 06:00 Niedostępny 16:00 - 23:59 2 godz. 08:00 - 10:00 C: 17…" at bounding box center [462, 441] width 136 height 586
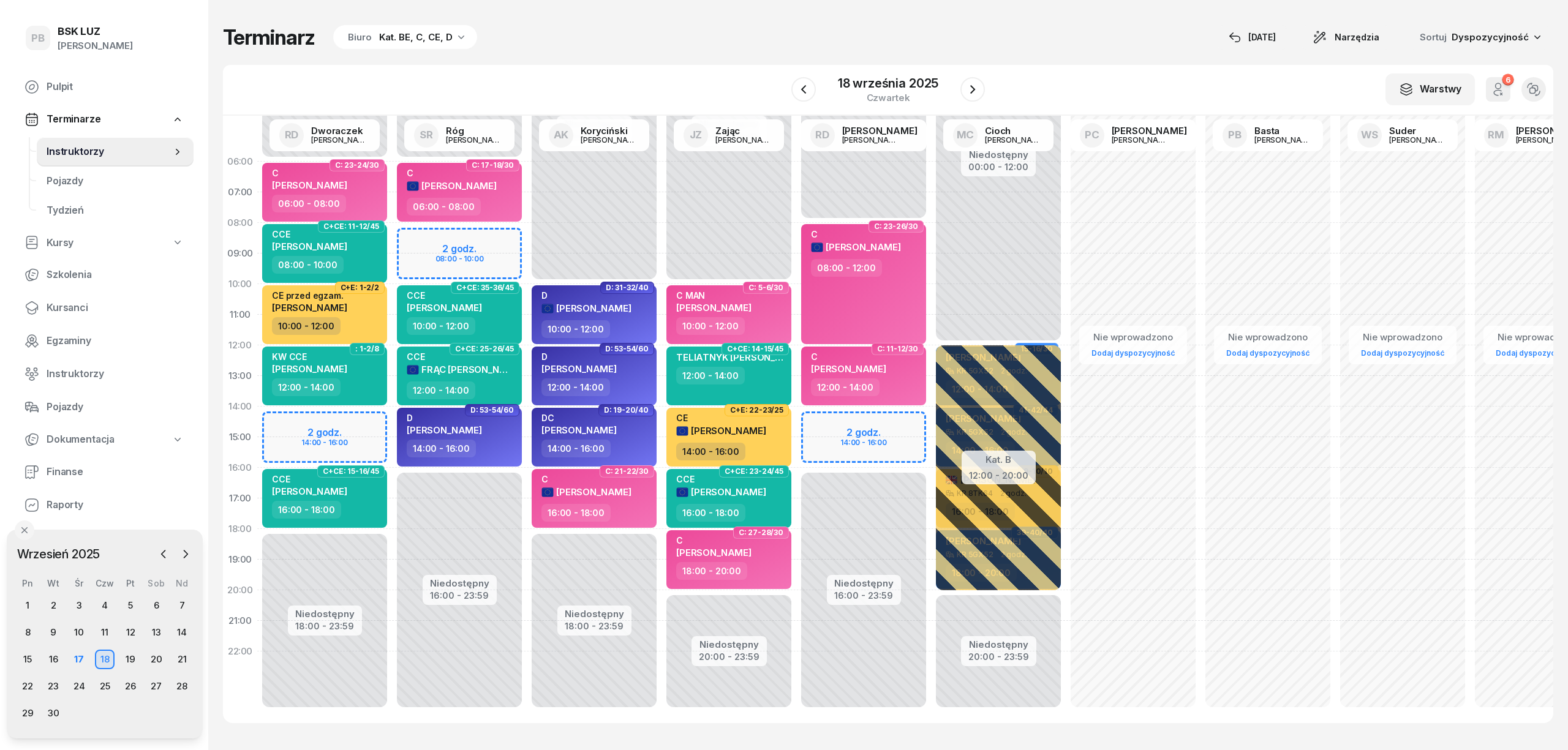
select select "08"
select select "10"
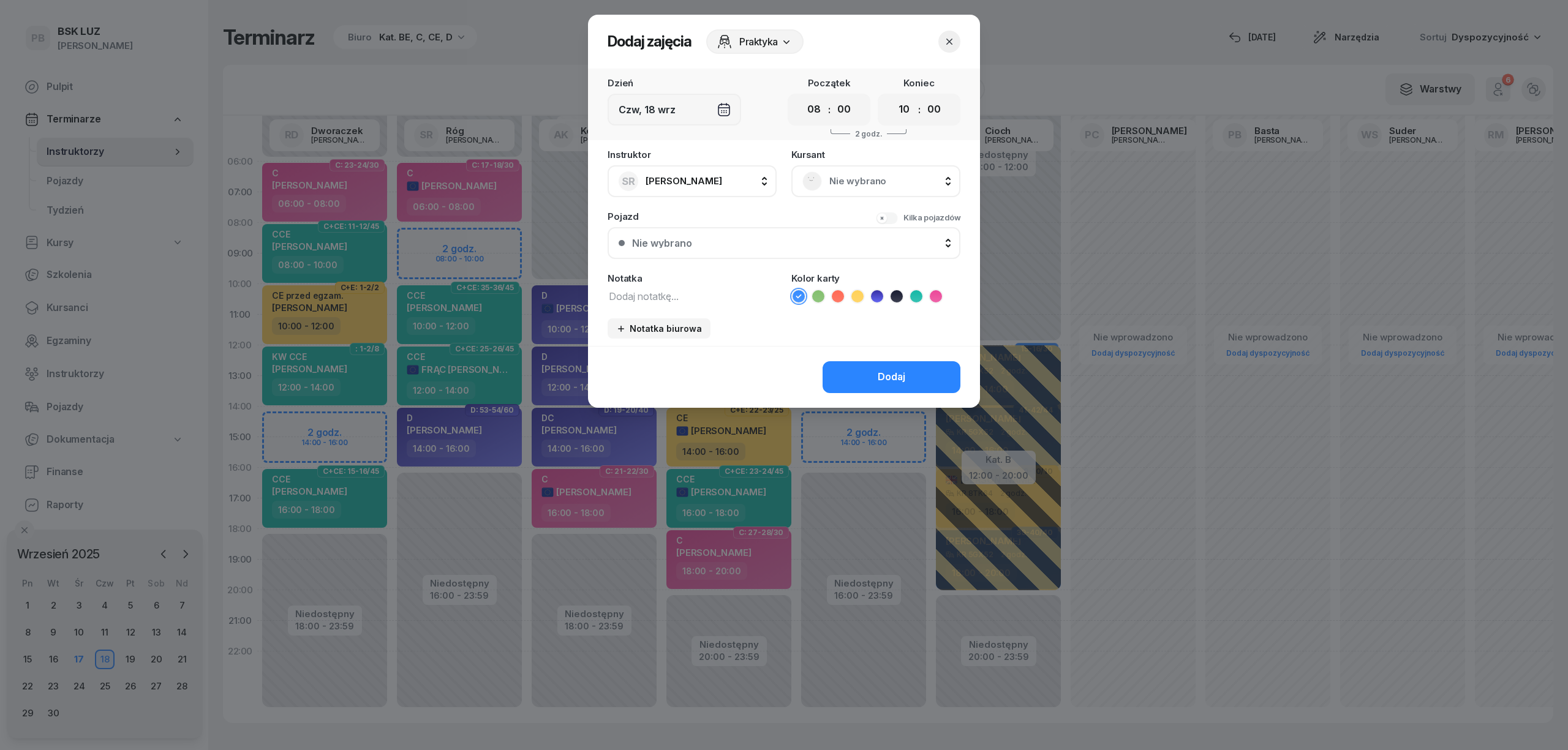
click at [840, 181] on span "Nie wybrano" at bounding box center [889, 181] width 120 height 16
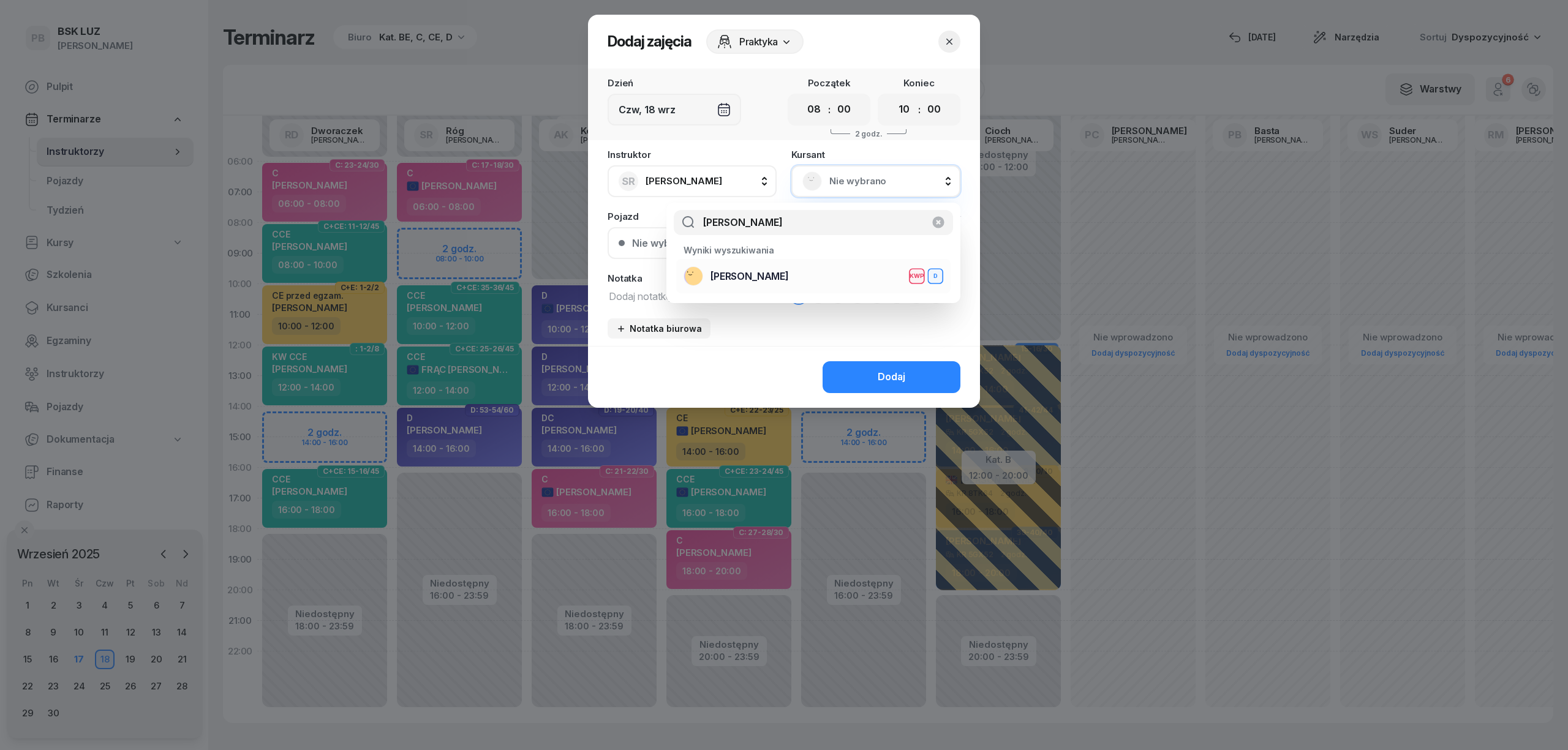
type input "[PERSON_NAME]"
click at [844, 277] on div "[PERSON_NAME] KWP D" at bounding box center [813, 276] width 260 height 20
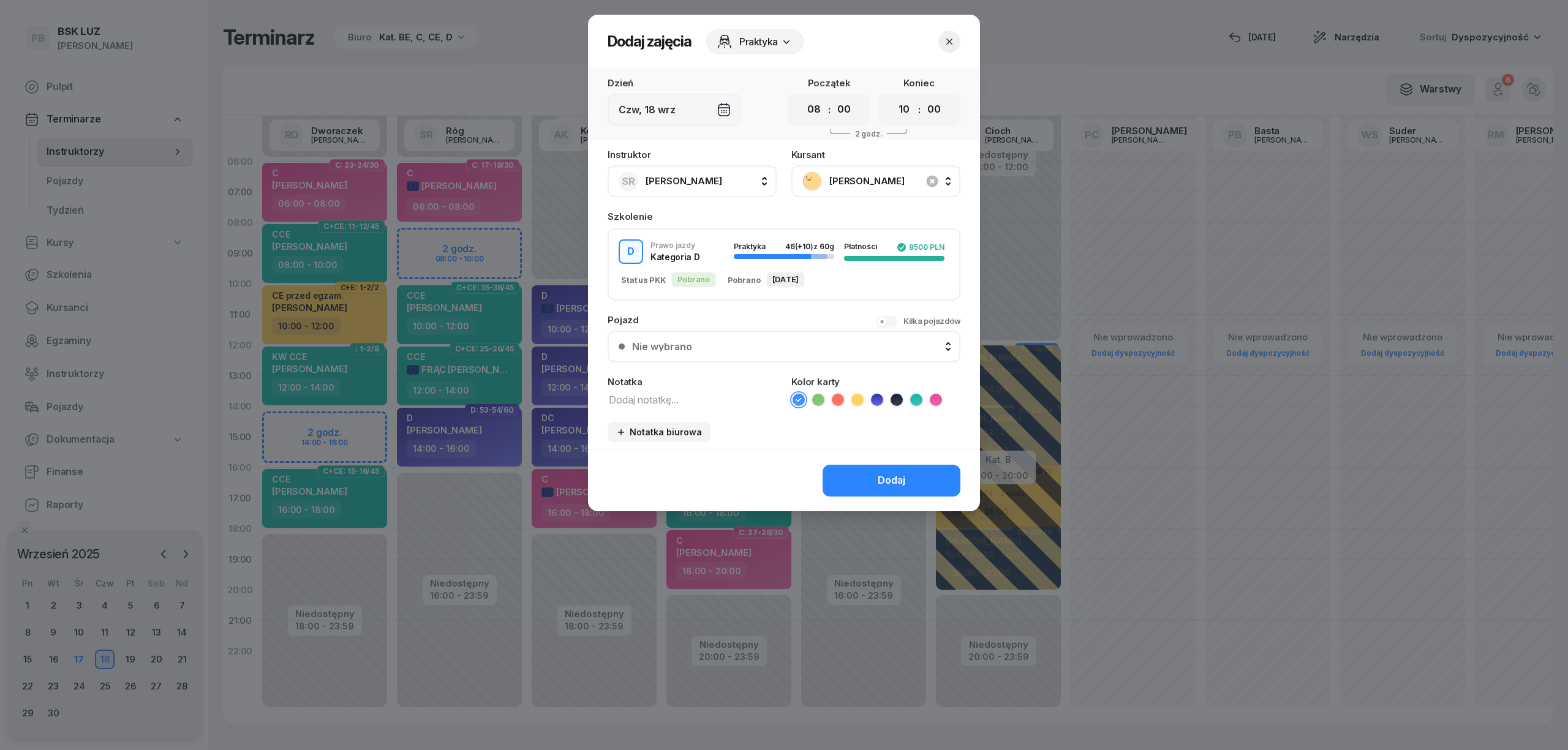
click at [874, 399] on icon at bounding box center [877, 399] width 12 height 12
click at [753, 397] on textarea at bounding box center [692, 399] width 169 height 16
type textarea "D"
click at [861, 478] on button "Dodaj" at bounding box center [891, 480] width 138 height 32
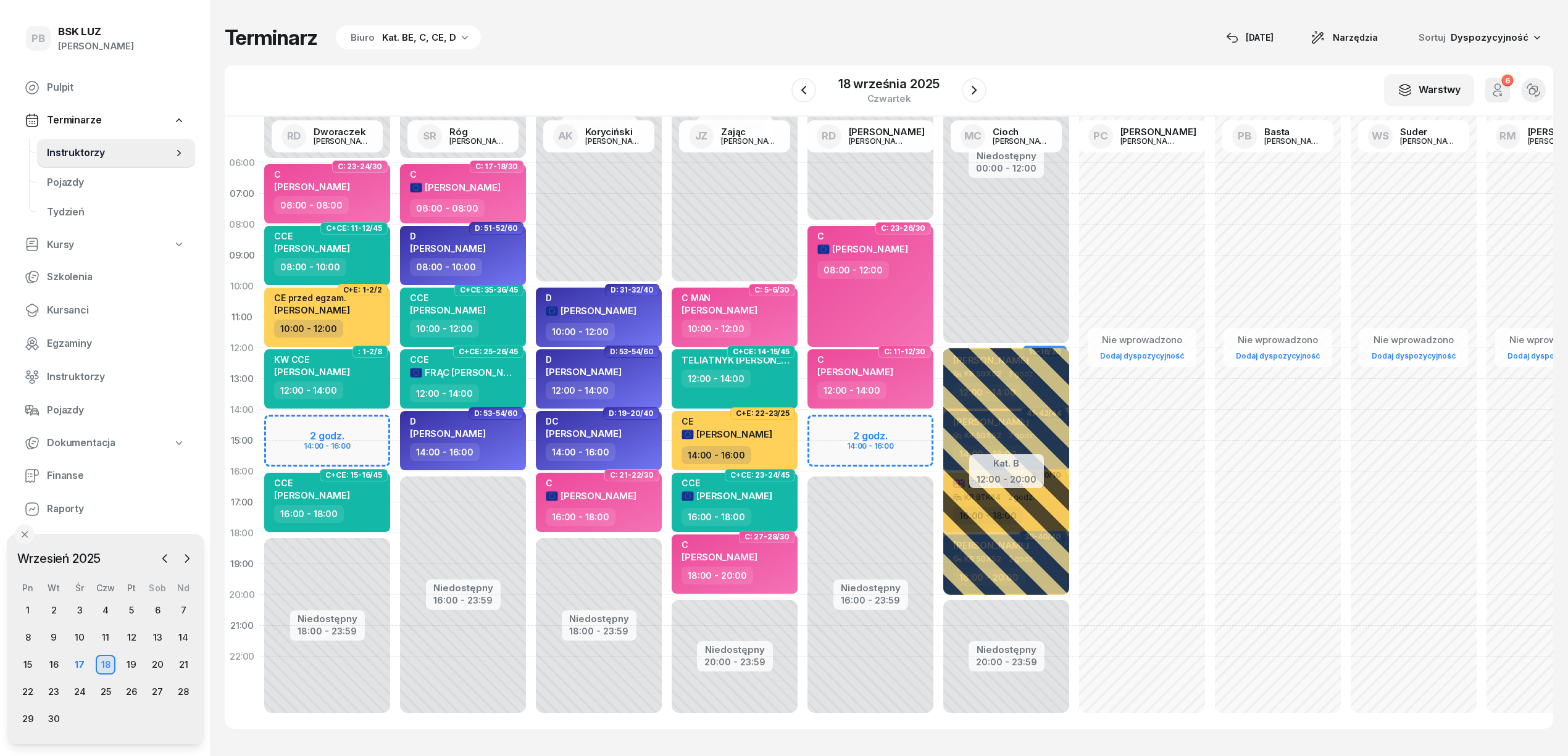
click at [627, 35] on div "Terminarz Biuro Kat. BE, C, CE, D [DATE] Narzędzia Sortuj Dyspozycyjność" at bounding box center [889, 37] width 1328 height 26
click at [486, 252] on span "[PERSON_NAME]" at bounding box center [448, 248] width 76 height 12
select select "08"
select select "10"
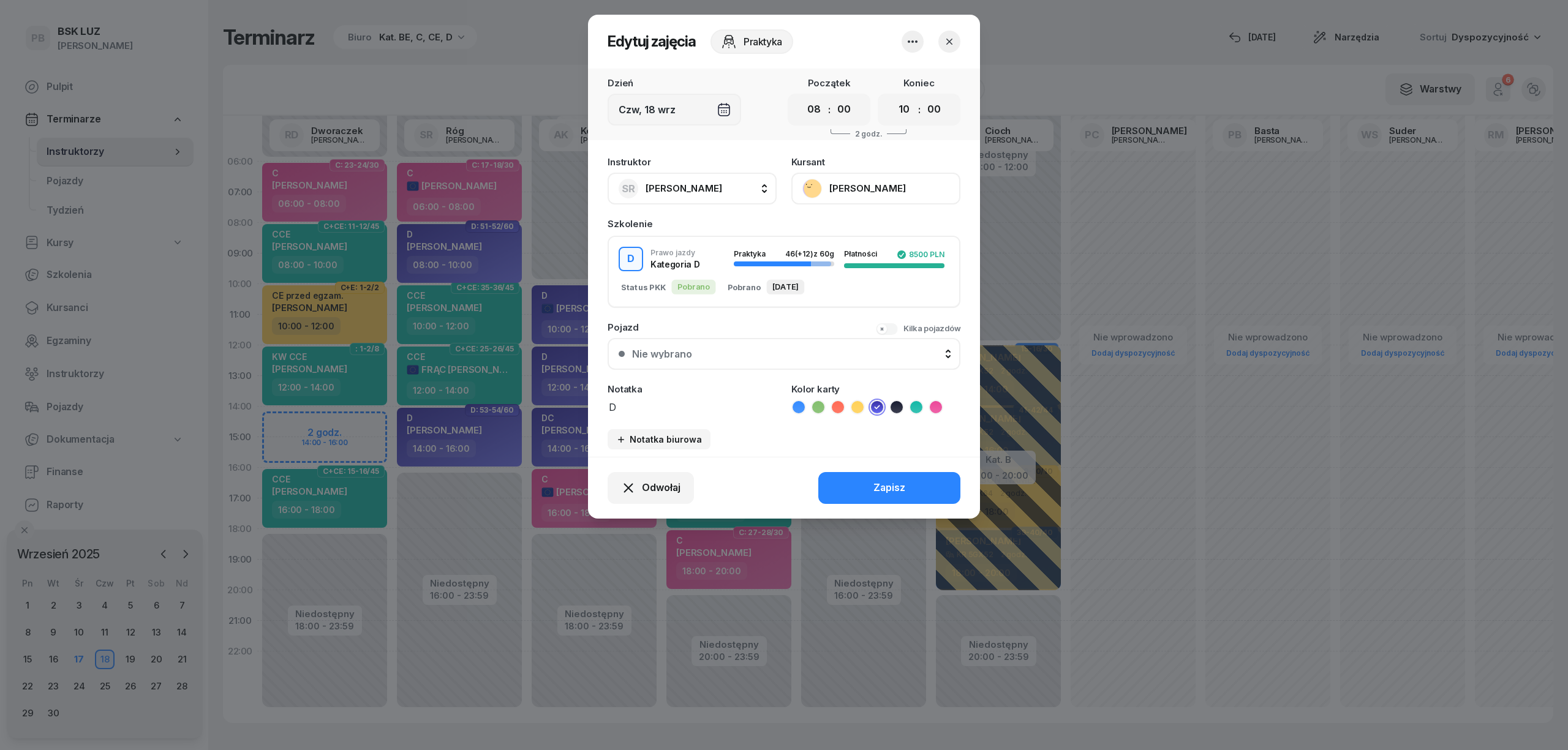
click at [627, 407] on textarea "D" at bounding box center [692, 407] width 169 height 16
type textarea "D MPK"
click at [915, 491] on button "Zapisz" at bounding box center [889, 488] width 142 height 32
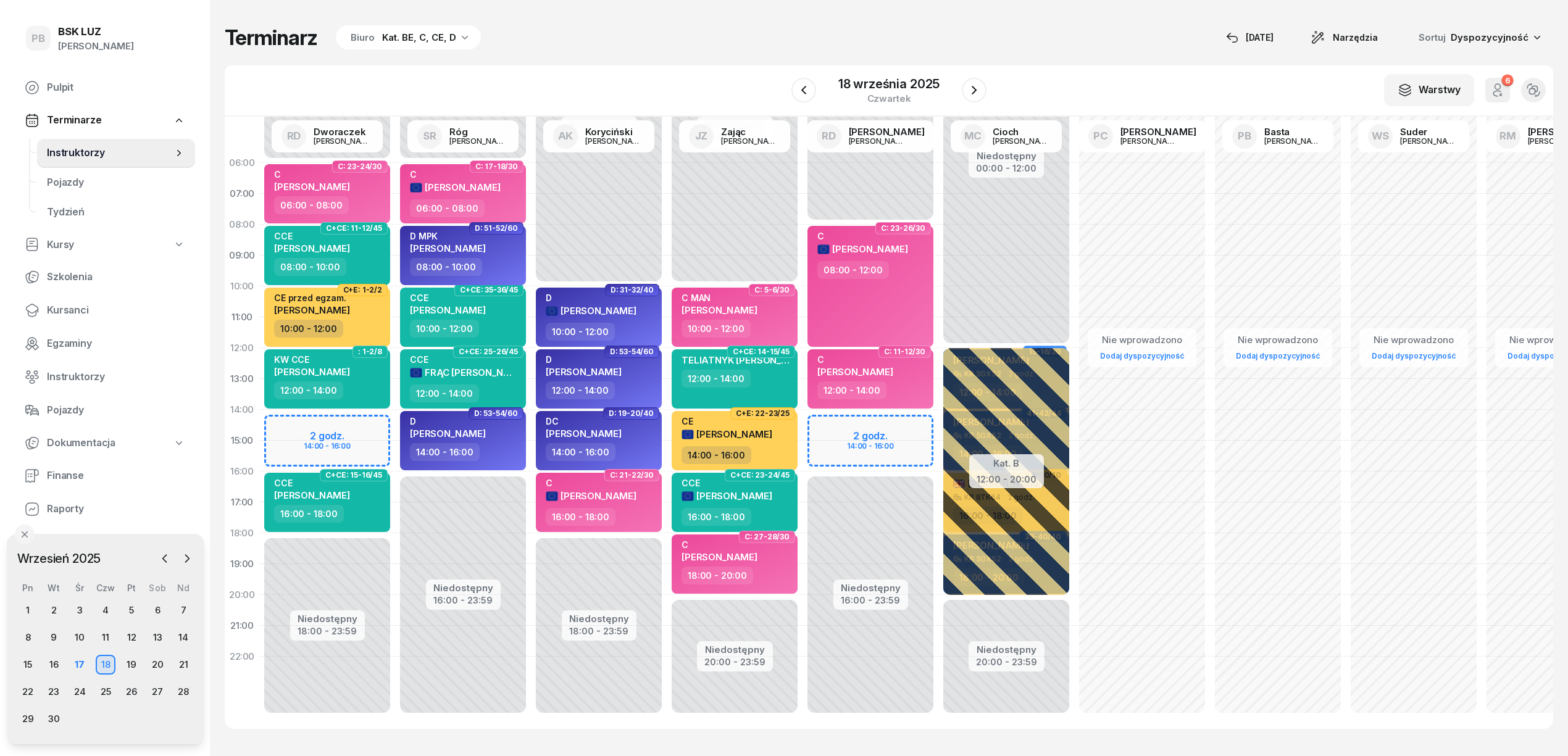
click at [552, 27] on div "Terminarz Biuro Kat. BE, C, CE, D [DATE] Narzędzia Sortuj Dyspozycyjność" at bounding box center [889, 37] width 1328 height 26
click at [52, 688] on div "23" at bounding box center [54, 691] width 20 height 20
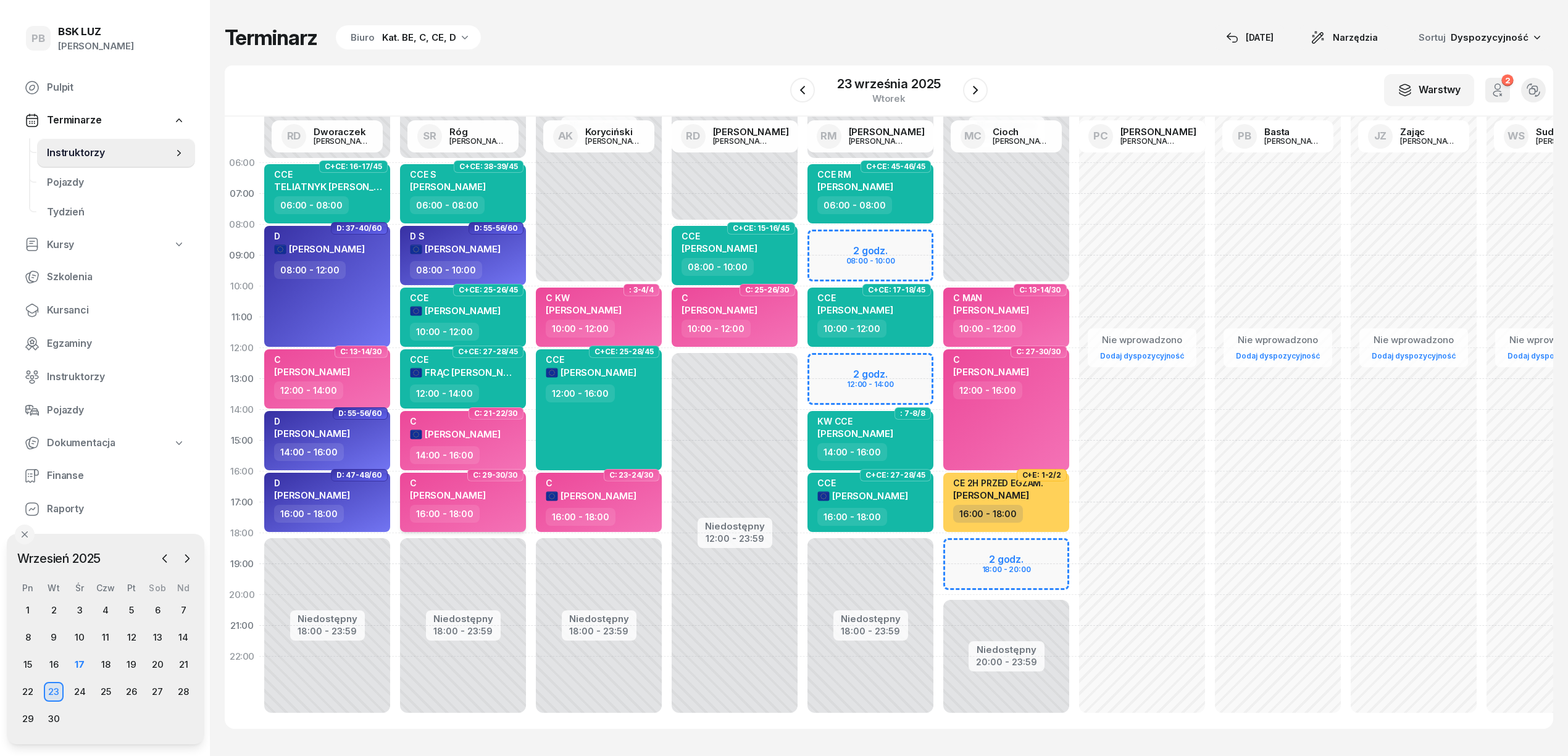
click at [486, 501] on div "C [PERSON_NAME]" at bounding box center [448, 491] width 76 height 27
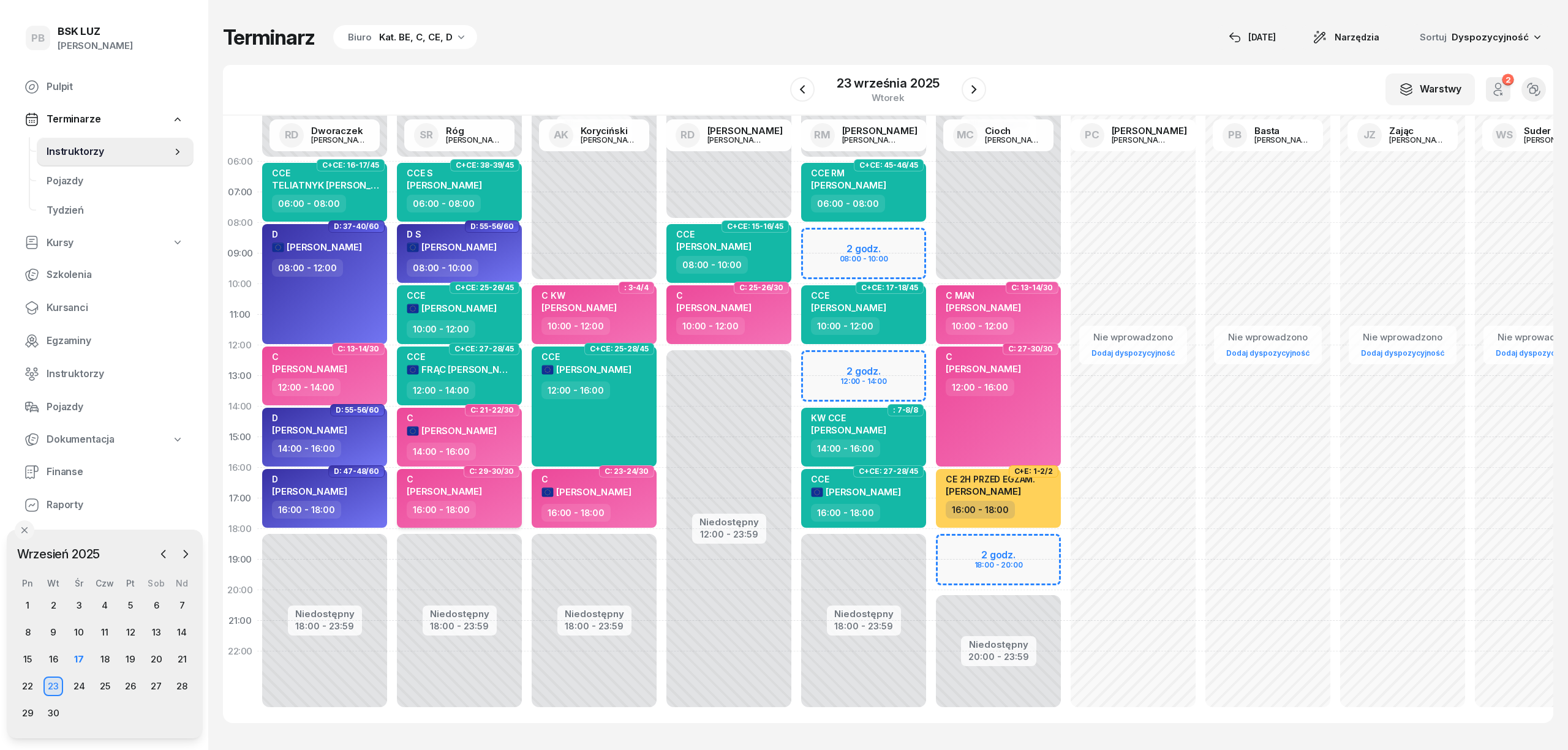
select select "16"
select select "18"
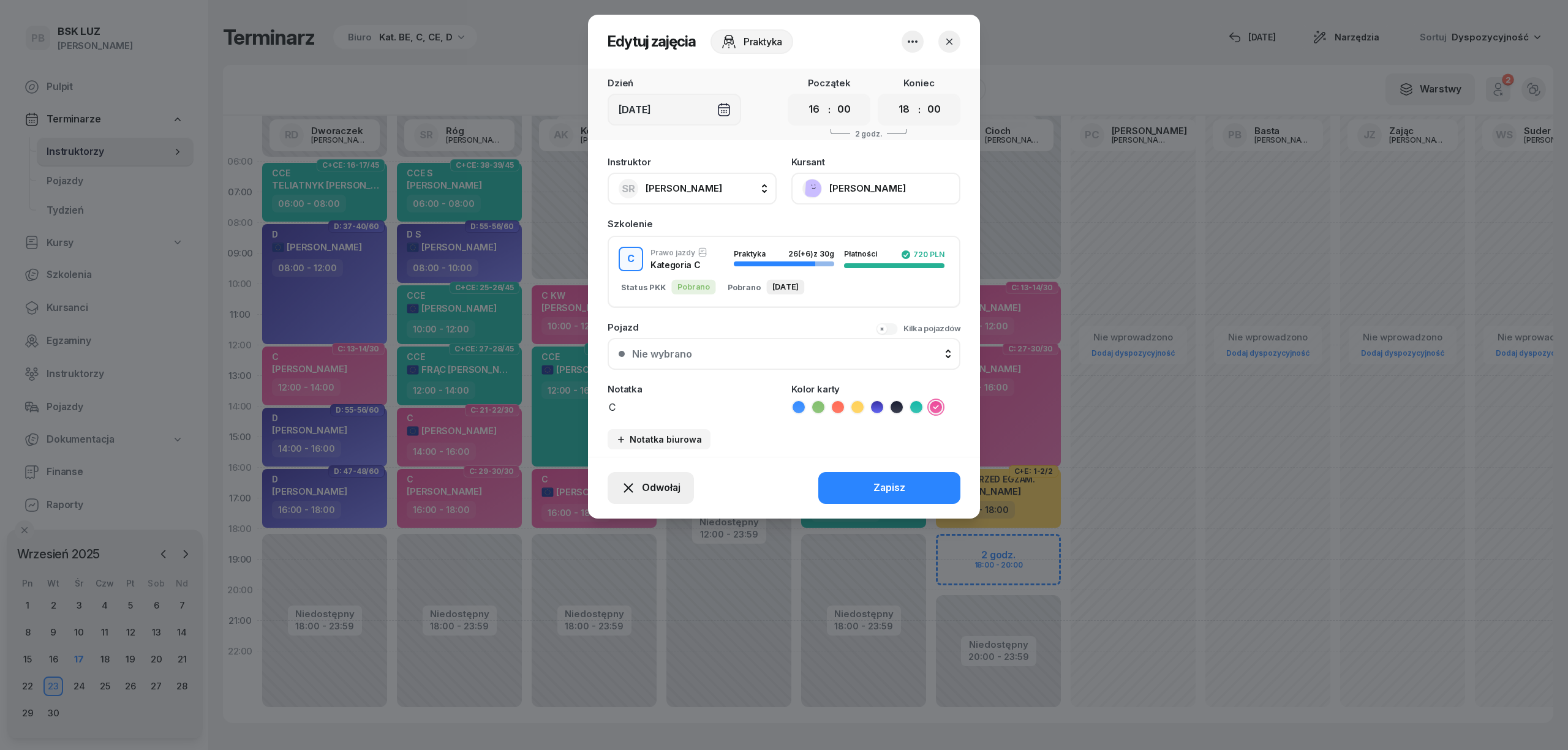
click at [648, 486] on span "Odwołaj" at bounding box center [661, 488] width 39 height 16
click at [637, 410] on div "Kursant odwołał" at bounding box center [629, 413] width 72 height 16
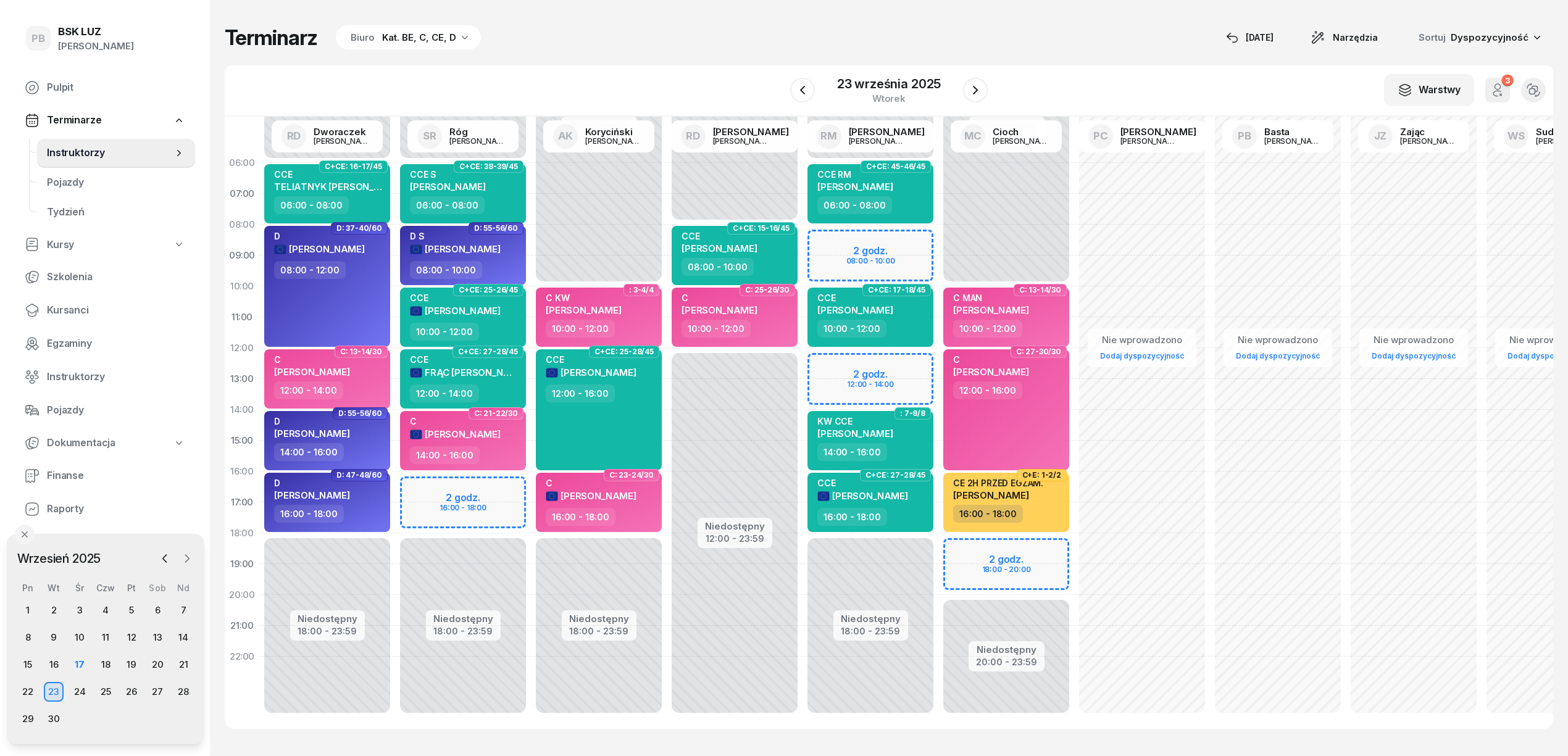
click at [187, 561] on icon "button" at bounding box center [187, 558] width 12 height 12
click at [105, 611] on div "2" at bounding box center [105, 610] width 20 height 20
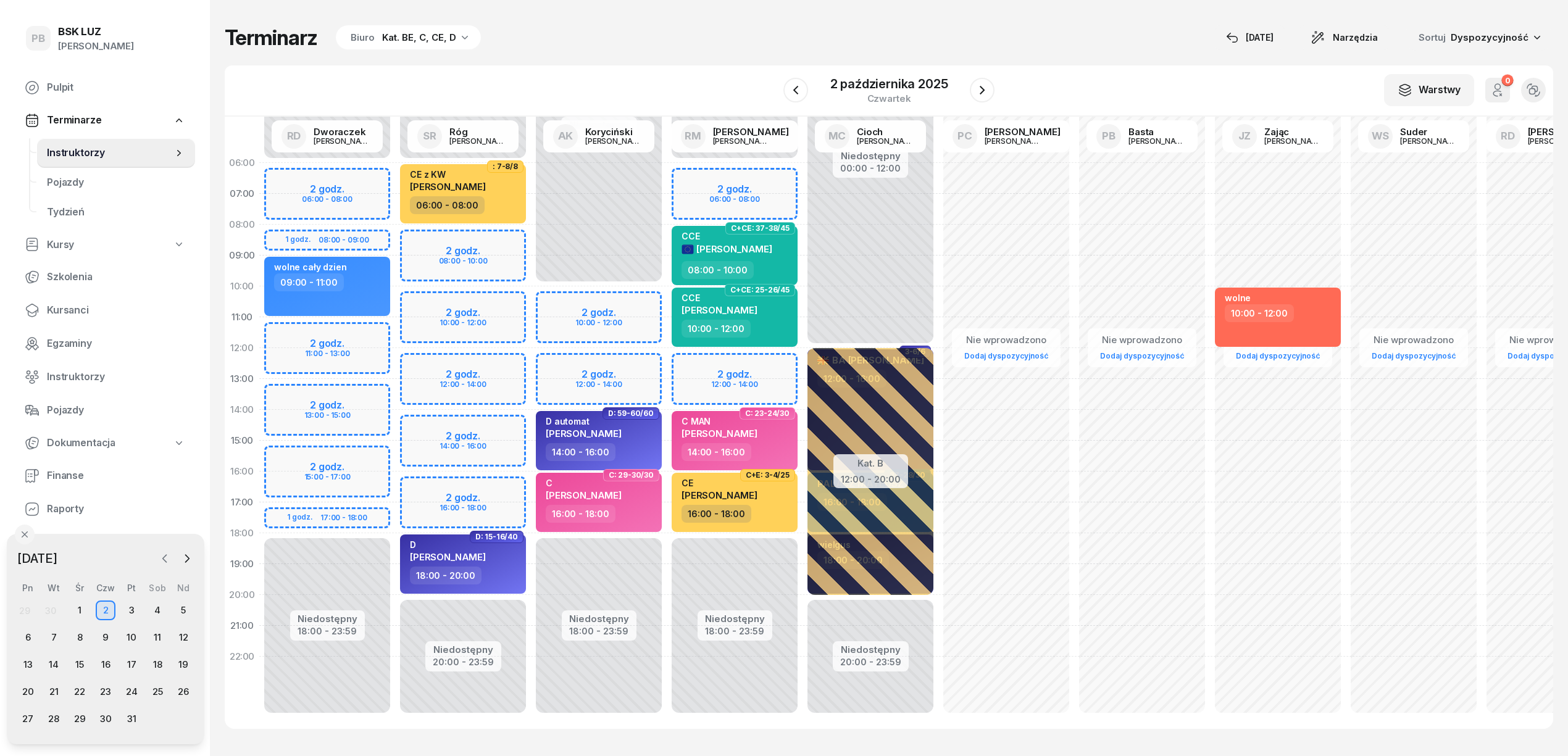
click at [165, 555] on icon "button" at bounding box center [165, 558] width 4 height 7
click at [79, 667] on div "17" at bounding box center [79, 664] width 20 height 20
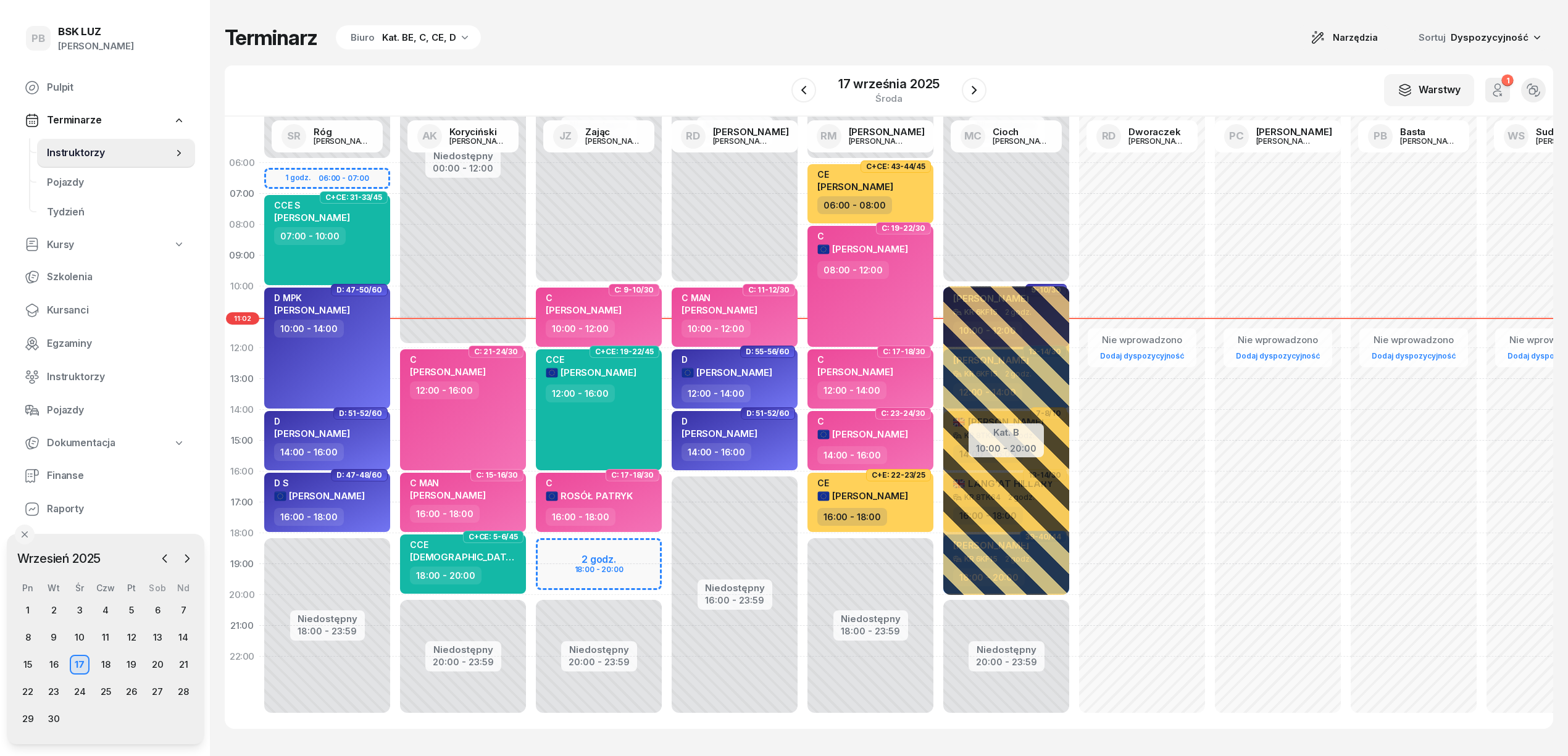
click at [556, 60] on div "Terminarz Biuro Kat. BE, C, CE, D Narzędzia Sortuj Dyspozycyjność W Wybierz AK …" at bounding box center [889, 376] width 1328 height 753
click at [645, 63] on div "Terminarz Biuro Kat. BE, C, CE, D Narzędzia Sortuj Dyspozycyjność W Wybierz AK …" at bounding box center [889, 376] width 1328 height 753
click at [68, 303] on span "Kursanci" at bounding box center [116, 310] width 138 height 16
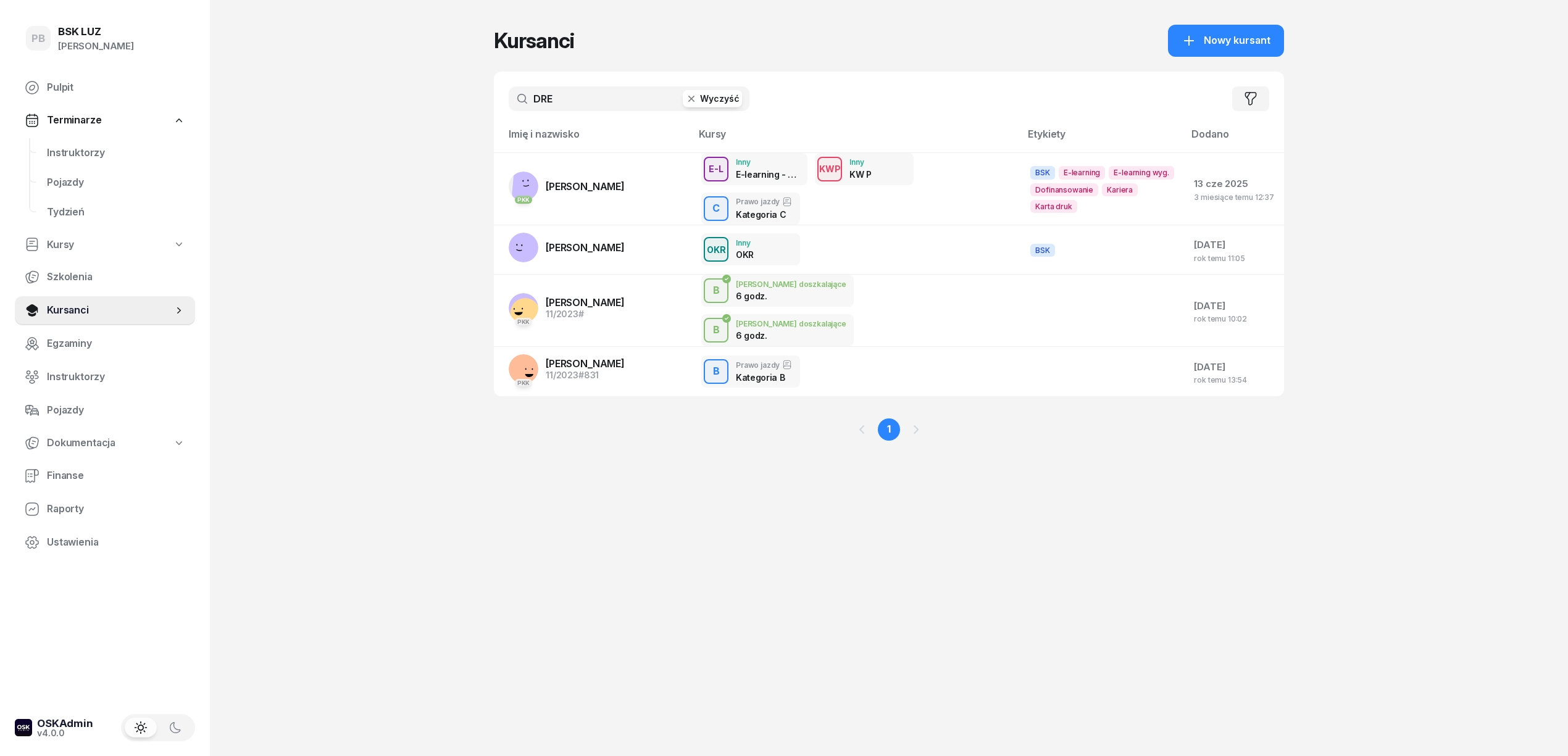
click at [559, 101] on input "DRE" at bounding box center [629, 99] width 241 height 25
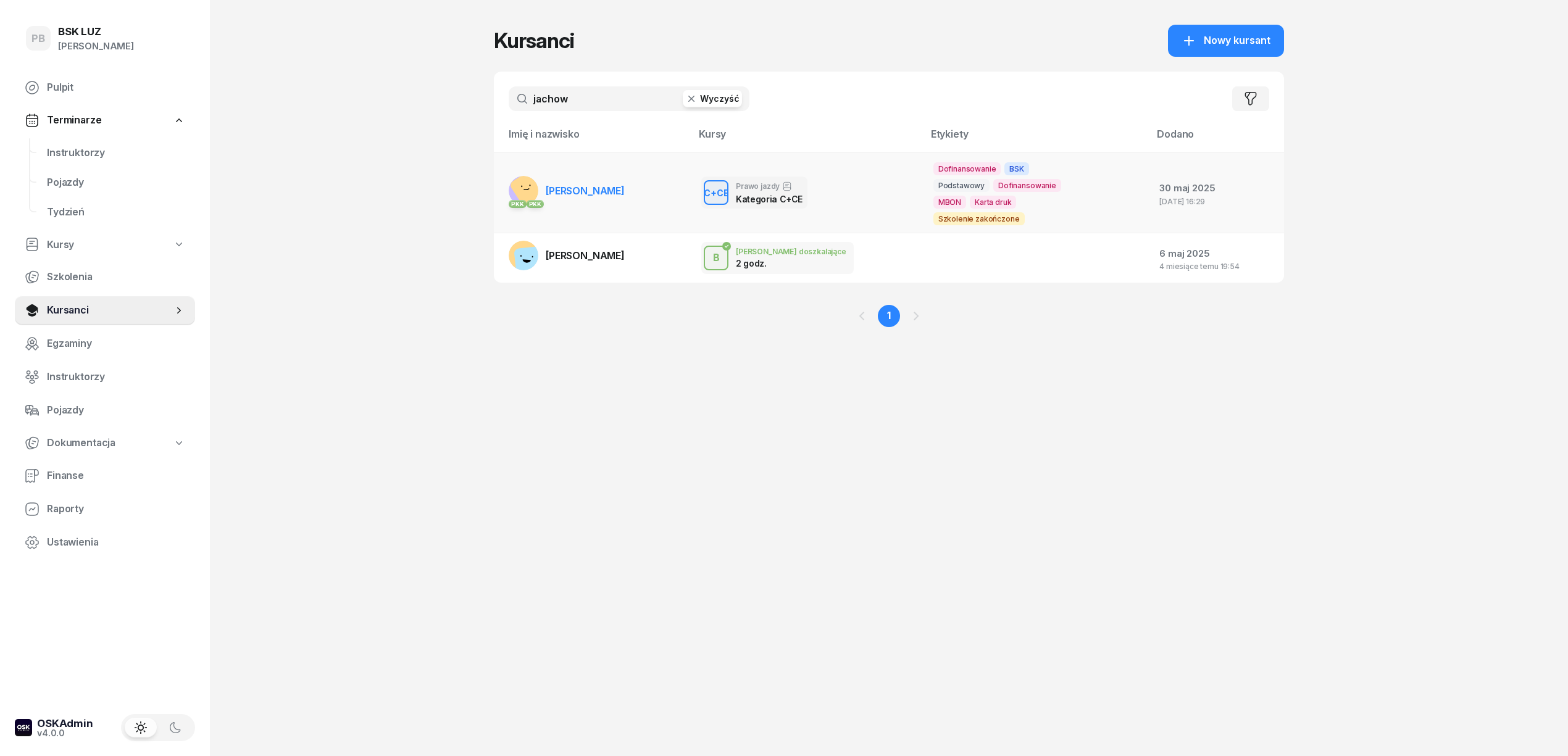
type input "jachow"
click at [586, 192] on span "[PERSON_NAME]" at bounding box center [584, 190] width 79 height 12
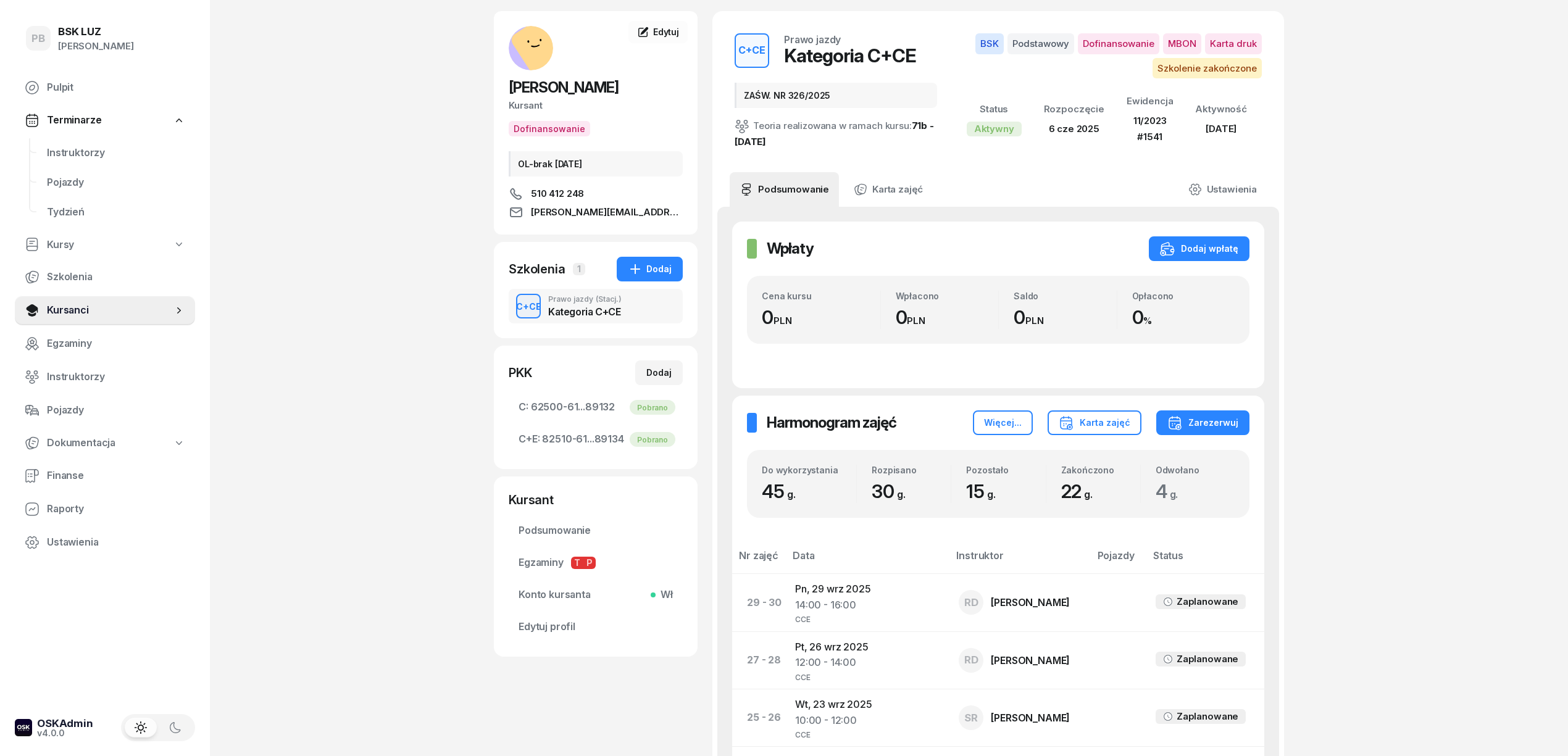
scroll to position [82, 0]
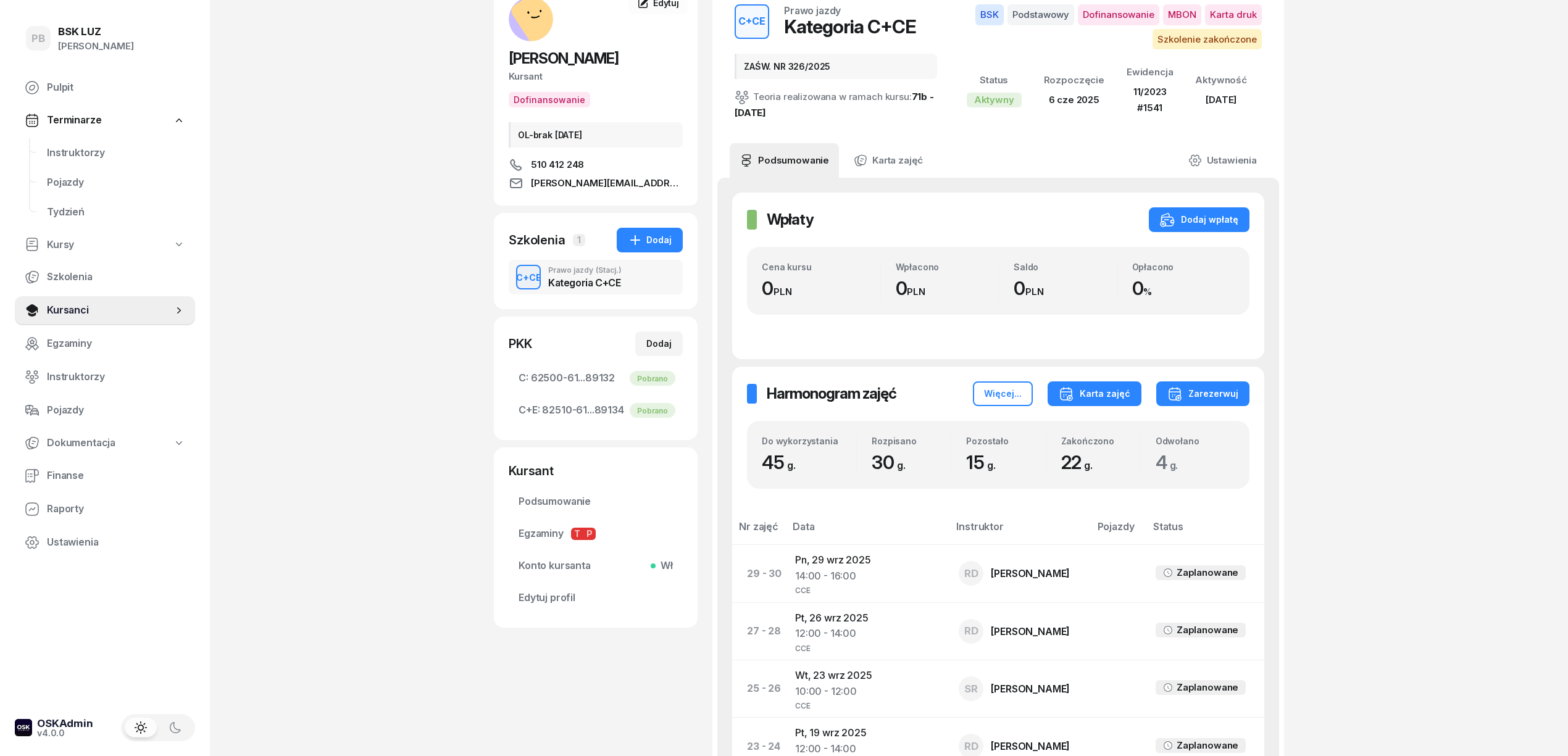
click at [1092, 401] on button "Karta zajęć" at bounding box center [1095, 394] width 94 height 25
click at [1042, 437] on div "Kategoria C" at bounding box center [1048, 433] width 54 height 16
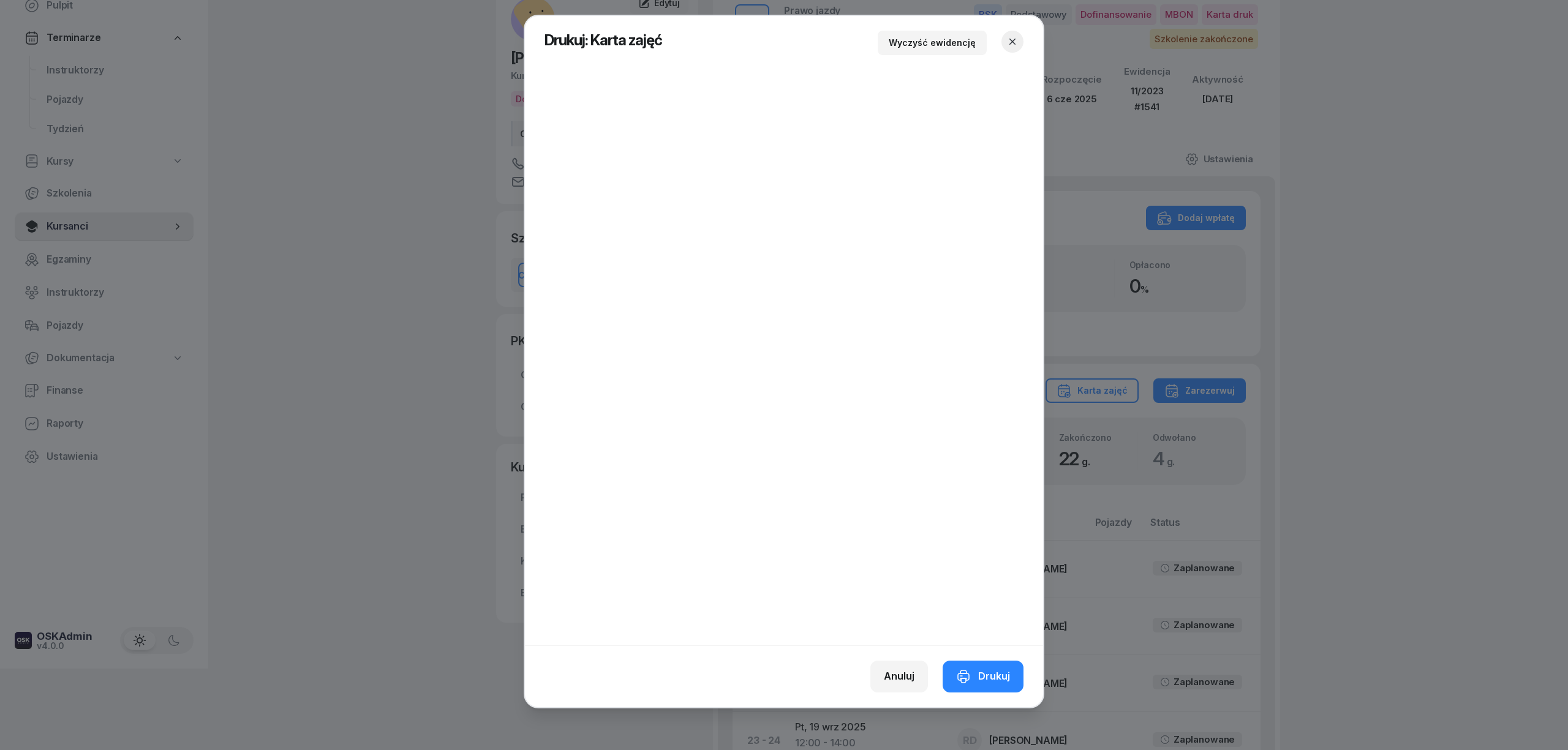
click at [1014, 36] on icon "button" at bounding box center [1012, 42] width 12 height 12
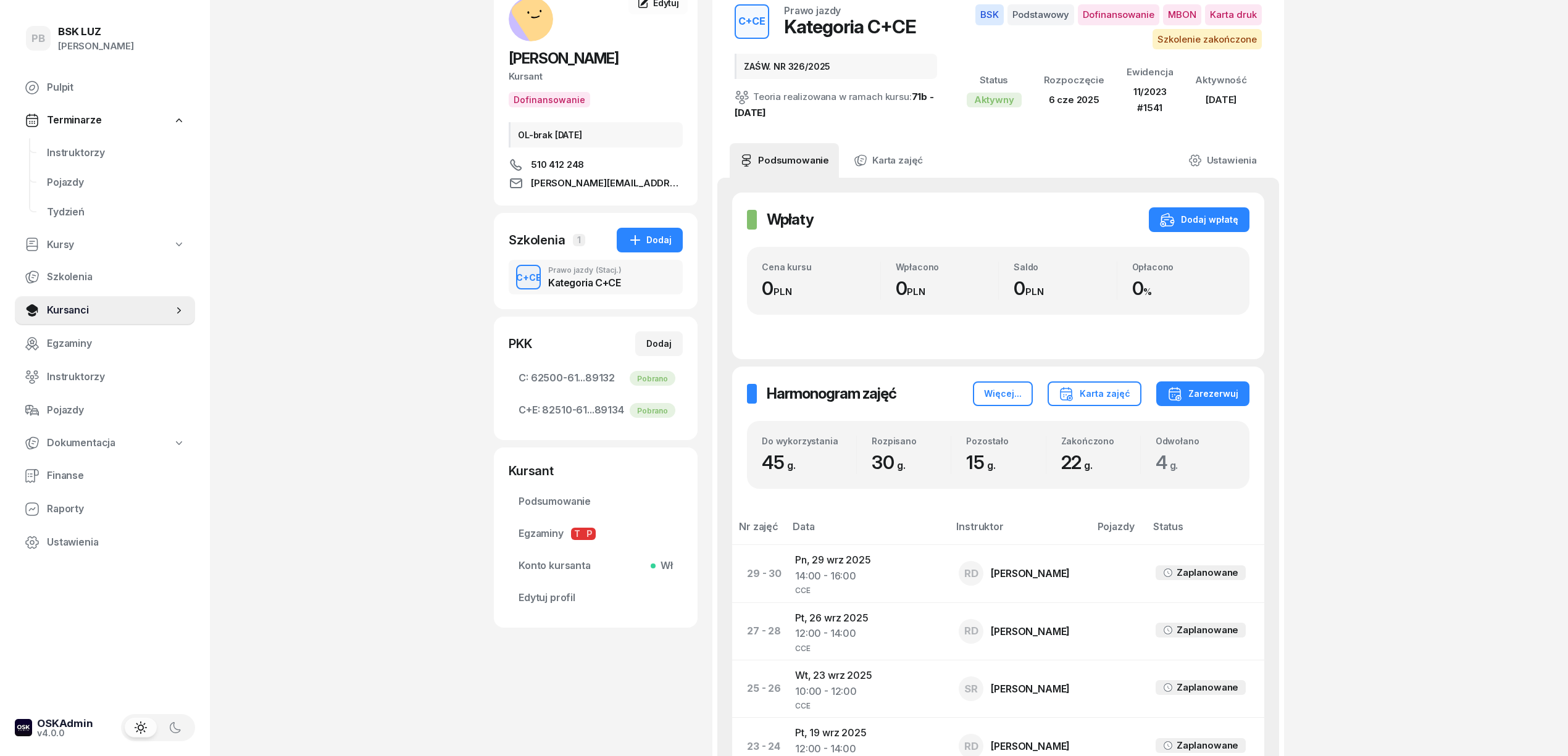
click at [1392, 328] on div "PB BSK [PERSON_NAME] Terminarze Instruktorzy Pojazdy Tydzień Kursy Szkolenia Ku…" at bounding box center [784, 769] width 1568 height 1704
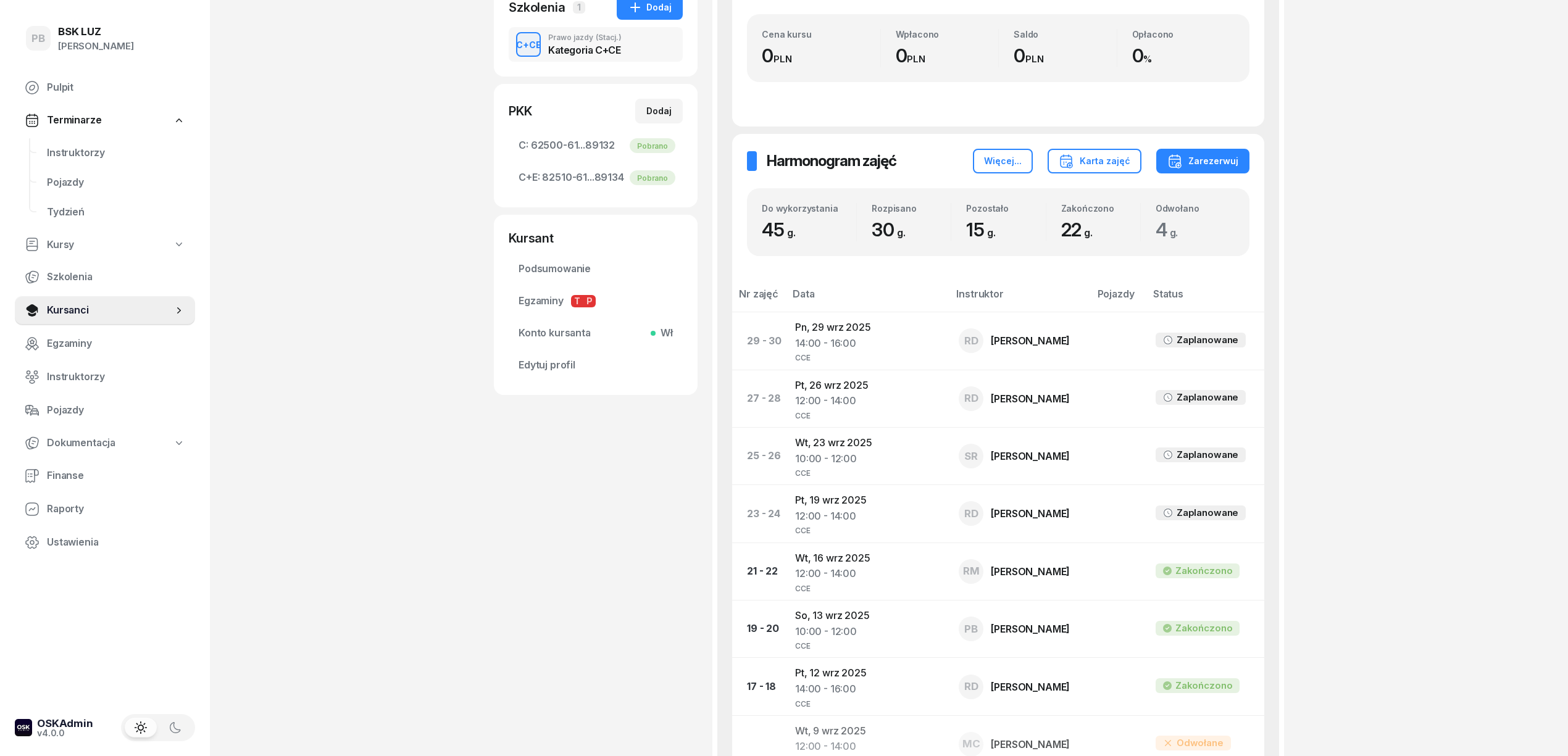
scroll to position [164, 0]
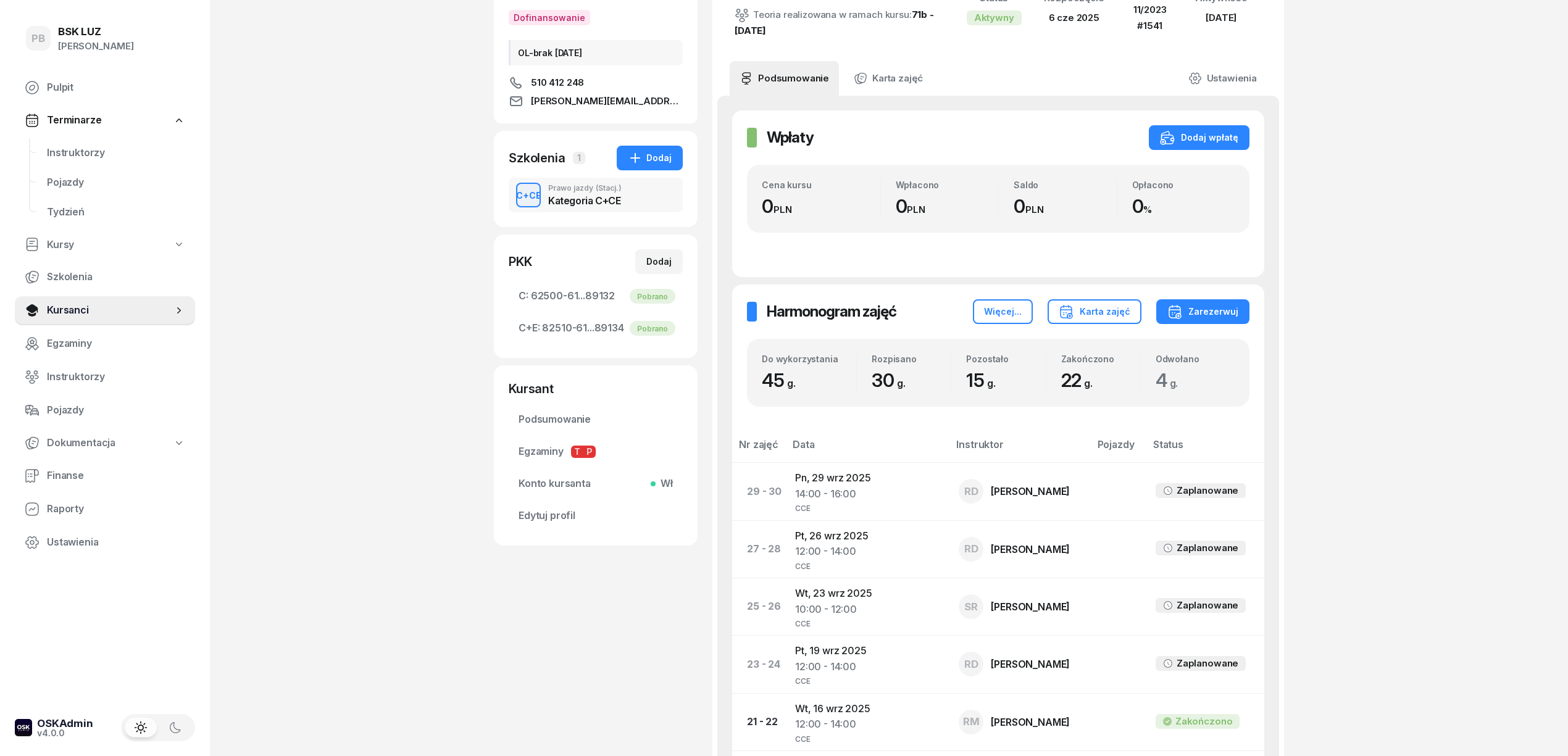
click at [398, 443] on div "PB BSK [PERSON_NAME] Terminarze Instruktorzy Pojazdy Tydzień Kursy Szkolenia Ku…" at bounding box center [784, 688] width 1568 height 1704
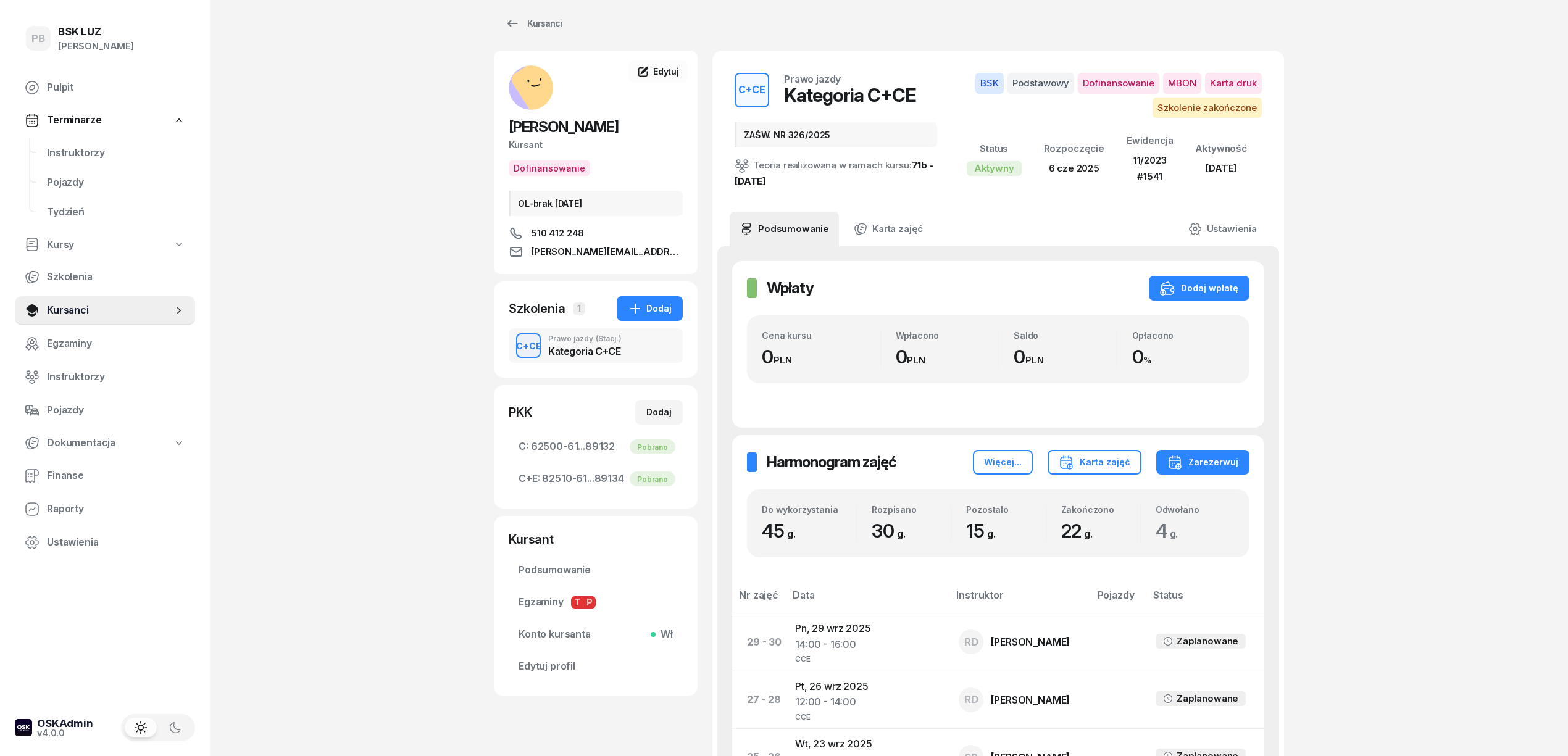
scroll to position [0, 0]
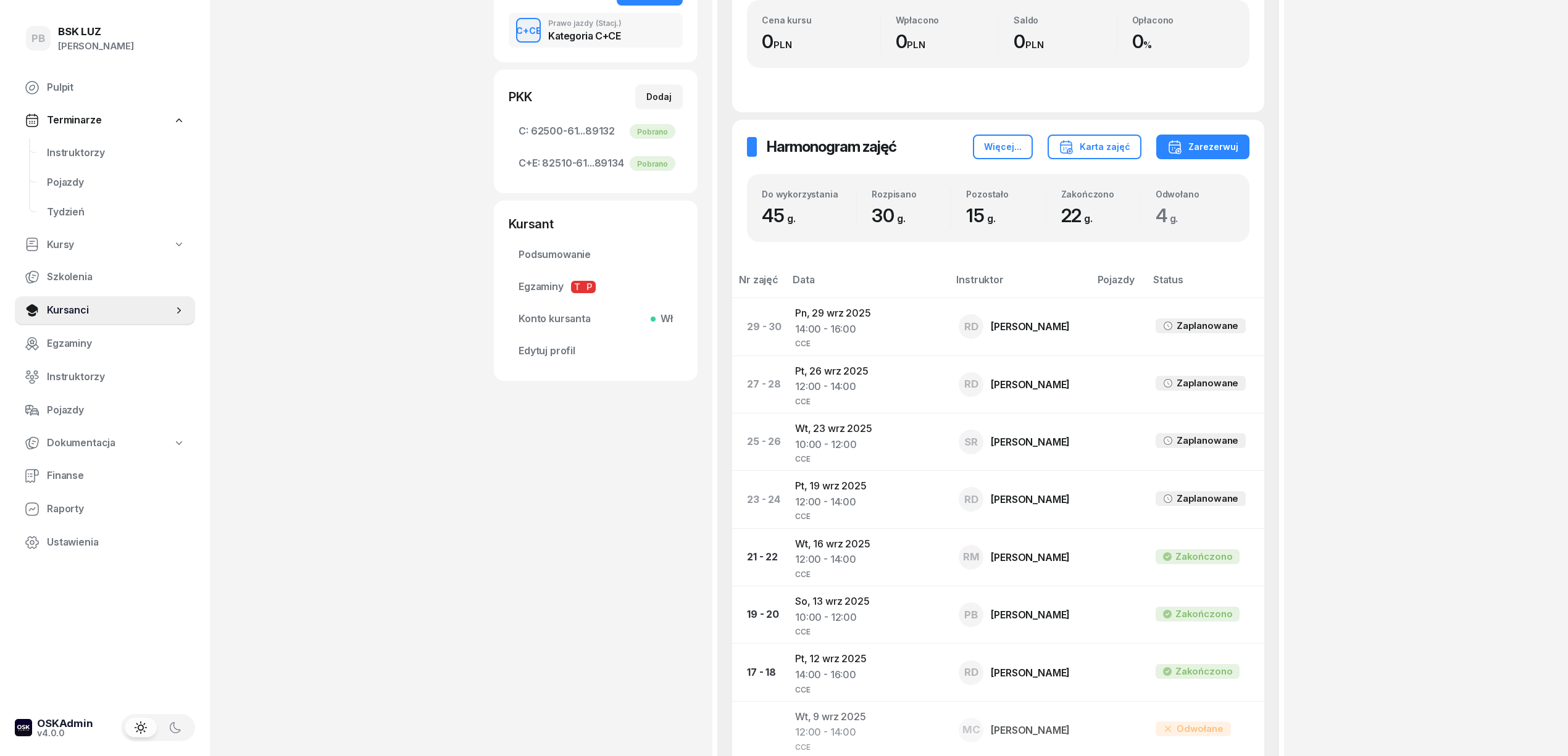
click at [606, 616] on div "[PERSON_NAME] Dofinansowanie OL-brak [DATE] 510 412 248 [PERSON_NAME][EMAIL_ADD…" at bounding box center [595, 513] width 204 height 1555
click at [573, 650] on div "[PERSON_NAME] Dofinansowanie OL-brak [DATE] 510 412 248 [PERSON_NAME][EMAIL_ADD…" at bounding box center [595, 513] width 204 height 1555
drag, startPoint x: 50, startPoint y: 146, endPoint x: 132, endPoint y: 168, distance: 84.9
click at [52, 146] on span "Instruktorzy" at bounding box center [116, 153] width 138 height 16
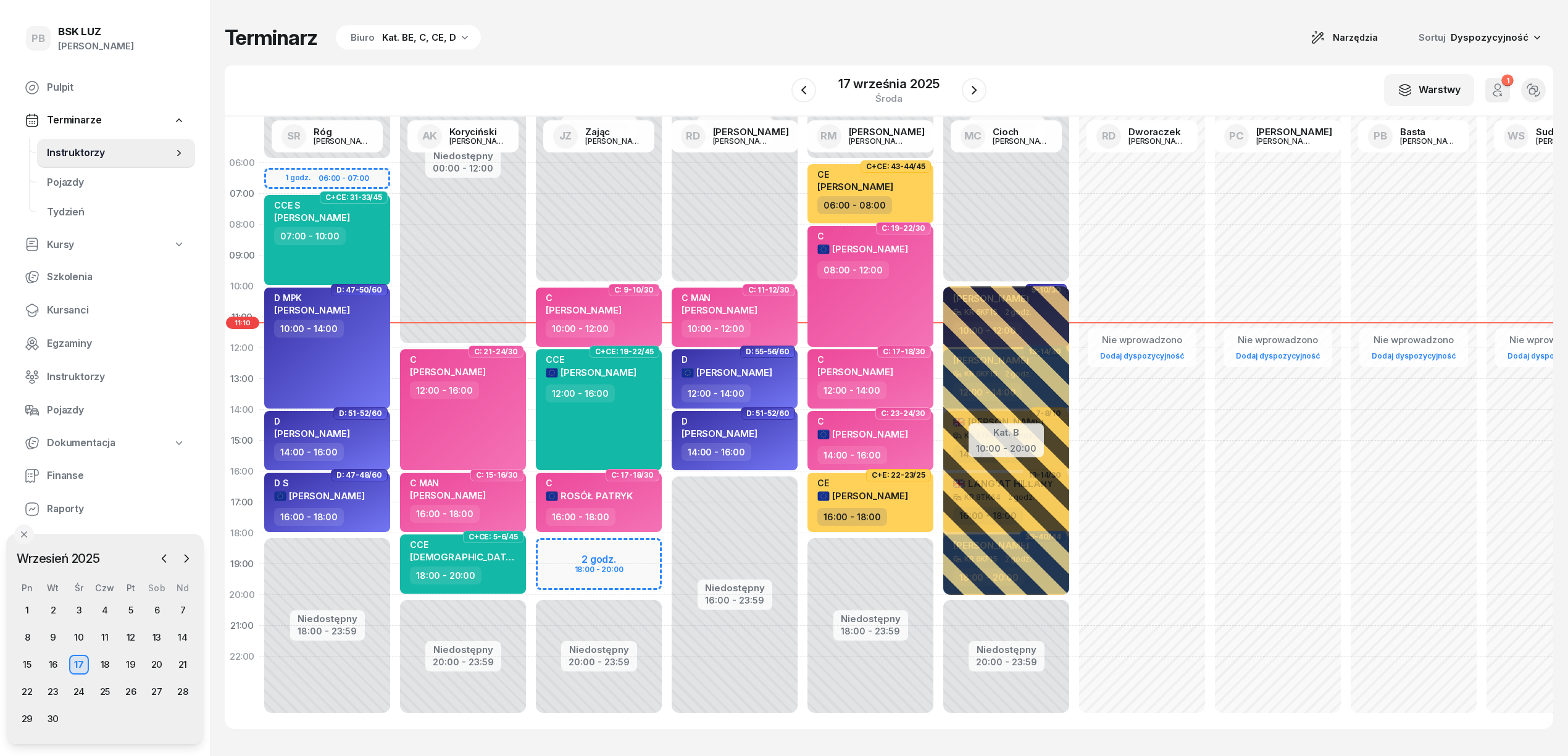
click at [497, 72] on div "W Wybierz AK [PERSON_NAME] BP [PERSON_NAME] DP [PERSON_NAME] GS [PERSON_NAME] I…" at bounding box center [889, 91] width 1328 height 51
click at [767, 63] on div "Terminarz Biuro Kat. BE, C, CE, D Narzędzia Sortuj Dyspozycyjność W Wybierz AK …" at bounding box center [889, 376] width 1328 height 753
click at [969, 91] on icon "button" at bounding box center [974, 90] width 15 height 15
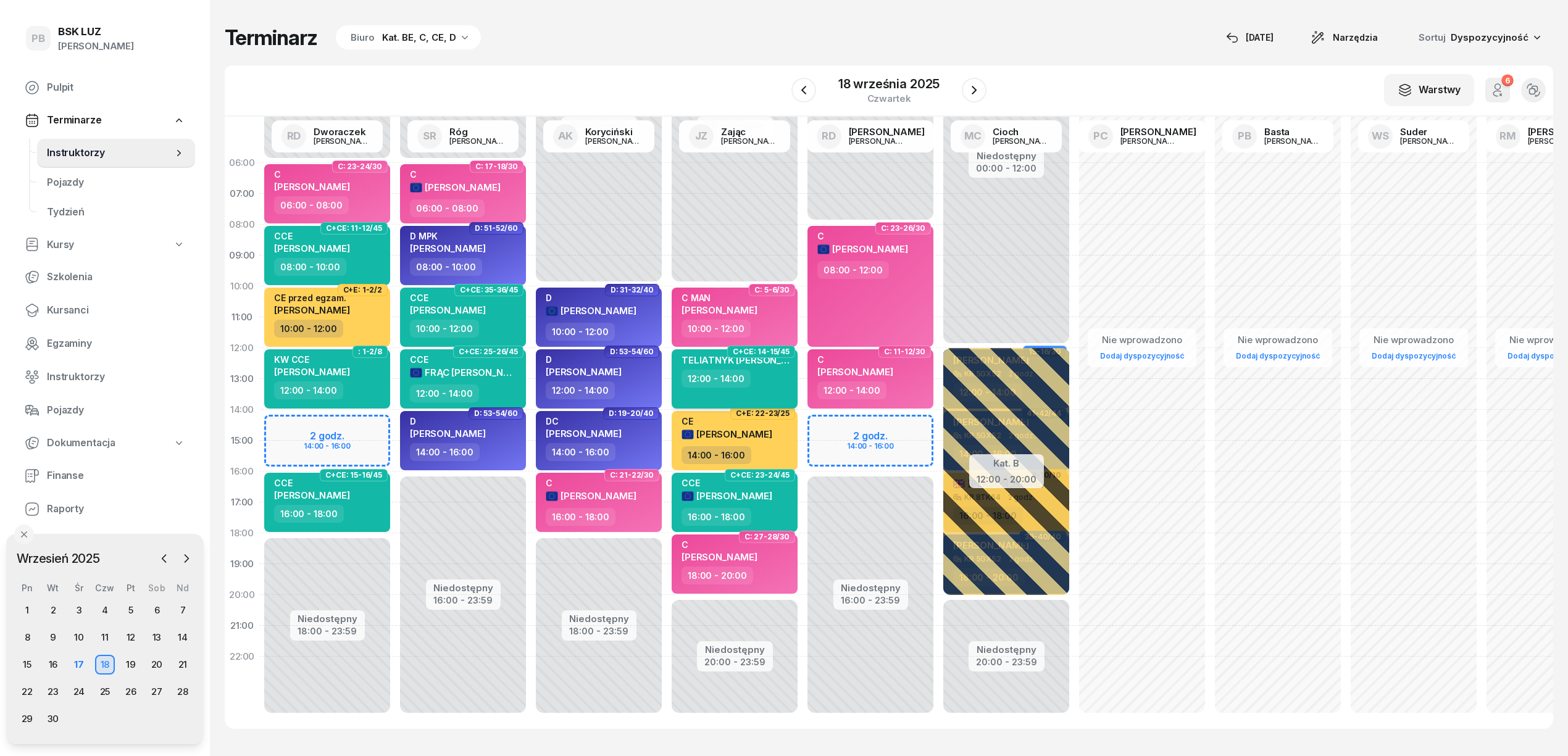
click at [756, 361] on span "TELIATNYK [PERSON_NAME]" at bounding box center [746, 360] width 130 height 12
select select "12"
select select "14"
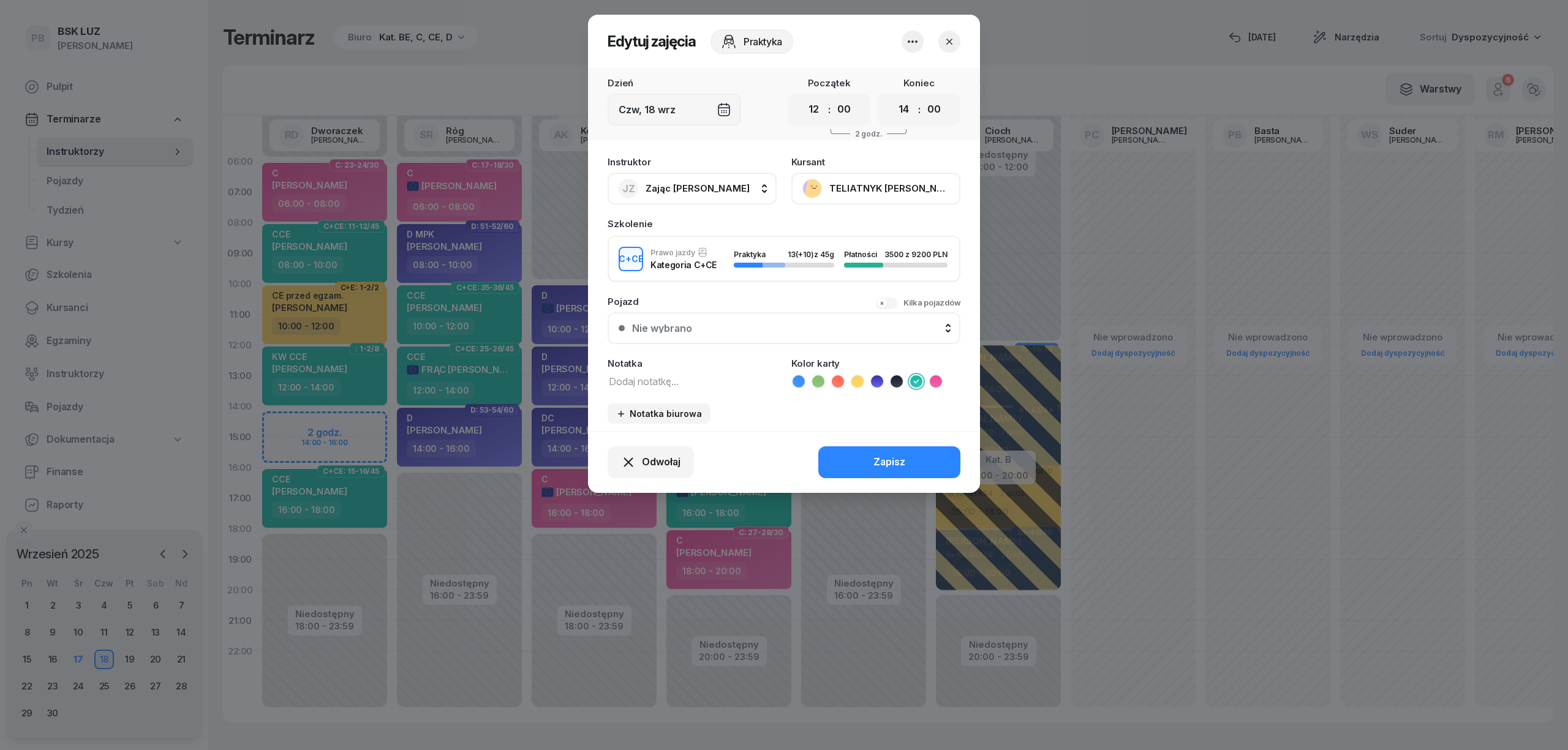
click at [877, 185] on button "TELIATNYK [PERSON_NAME]" at bounding box center [876, 189] width 169 height 32
click at [877, 228] on link "Otwórz profil" at bounding box center [874, 230] width 162 height 31
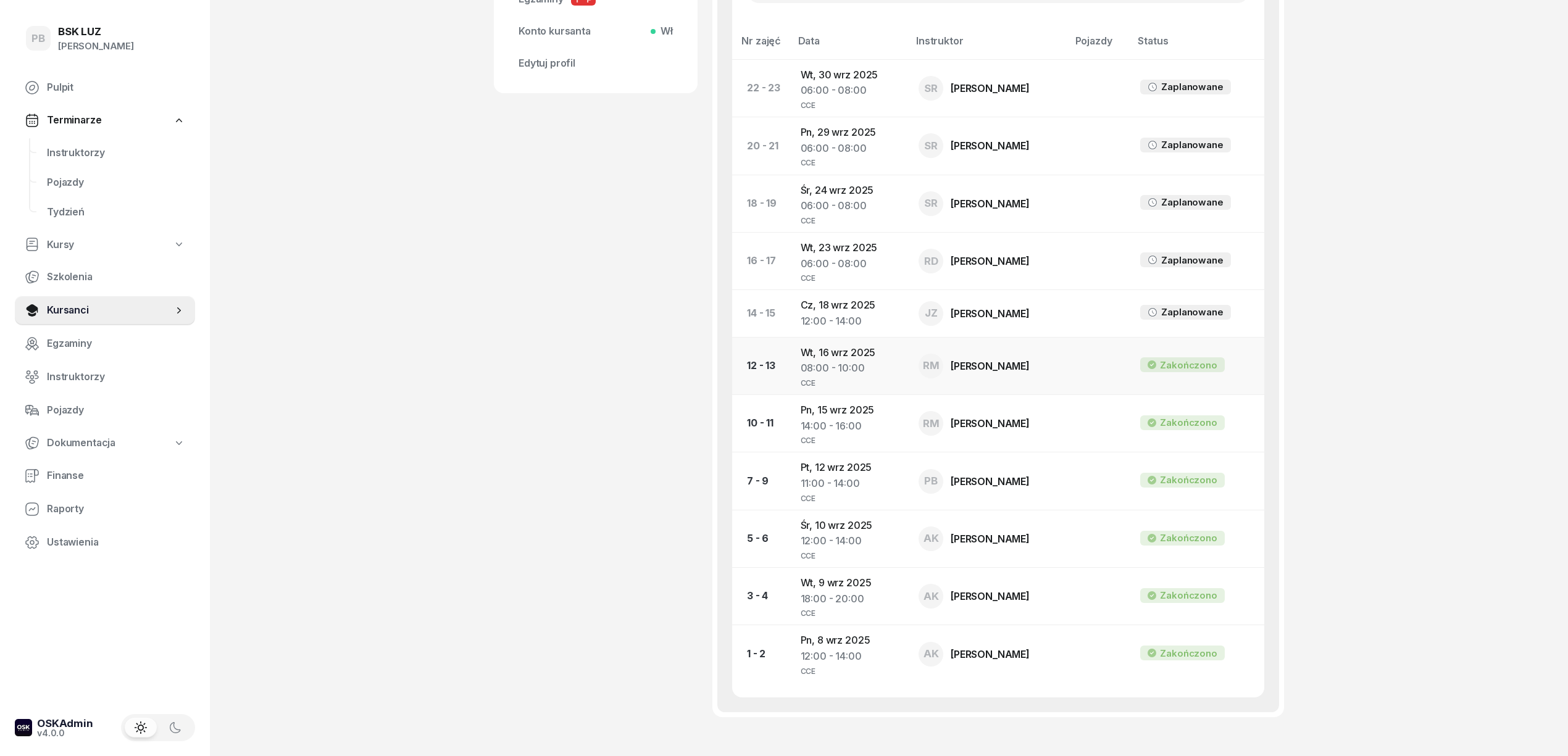
scroll to position [743, 0]
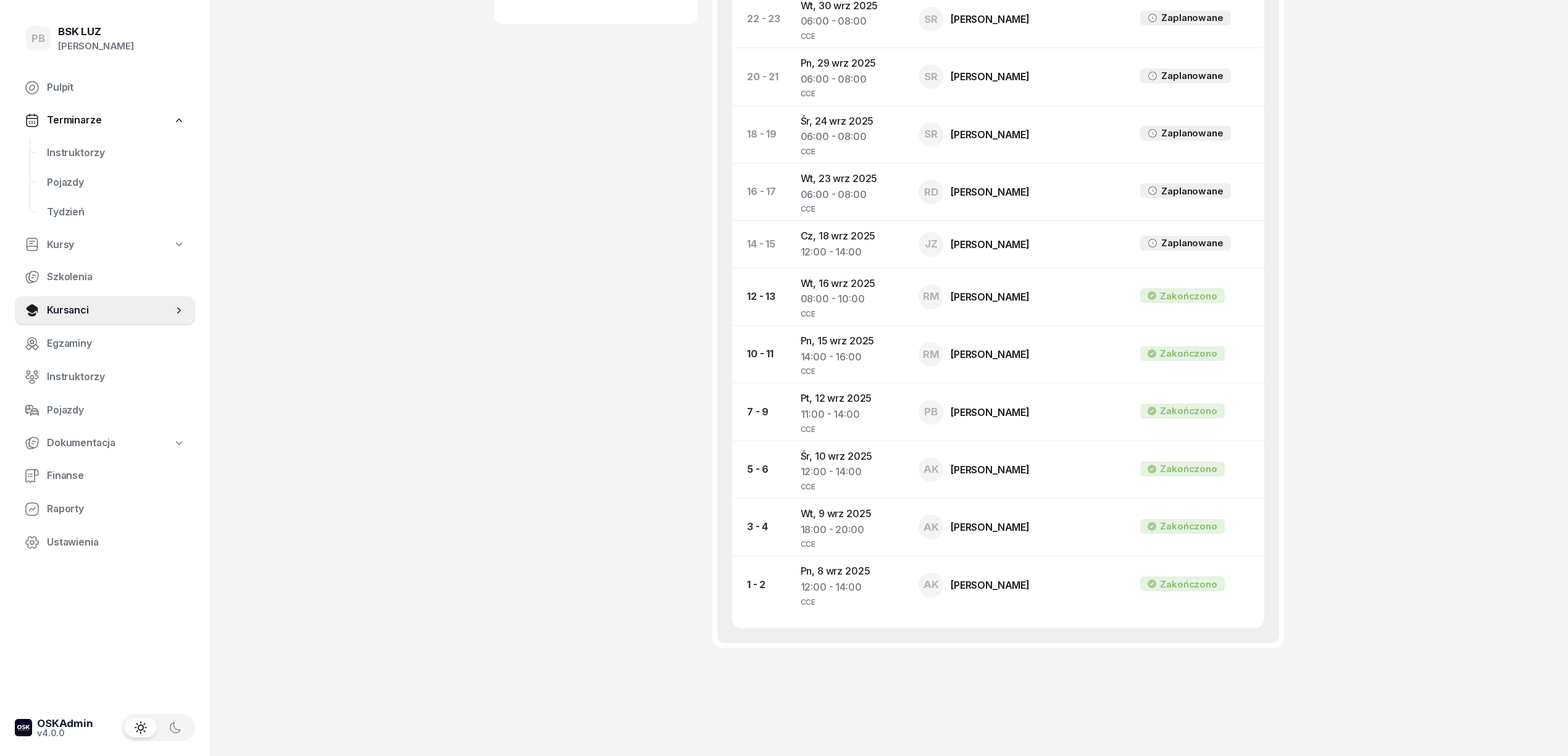
click at [462, 307] on div "PB BSK [PERSON_NAME] Terminarze Instruktorzy Pojazdy Tydzień Kursy Szkolenia Ku…" at bounding box center [784, 12] width 1568 height 1511
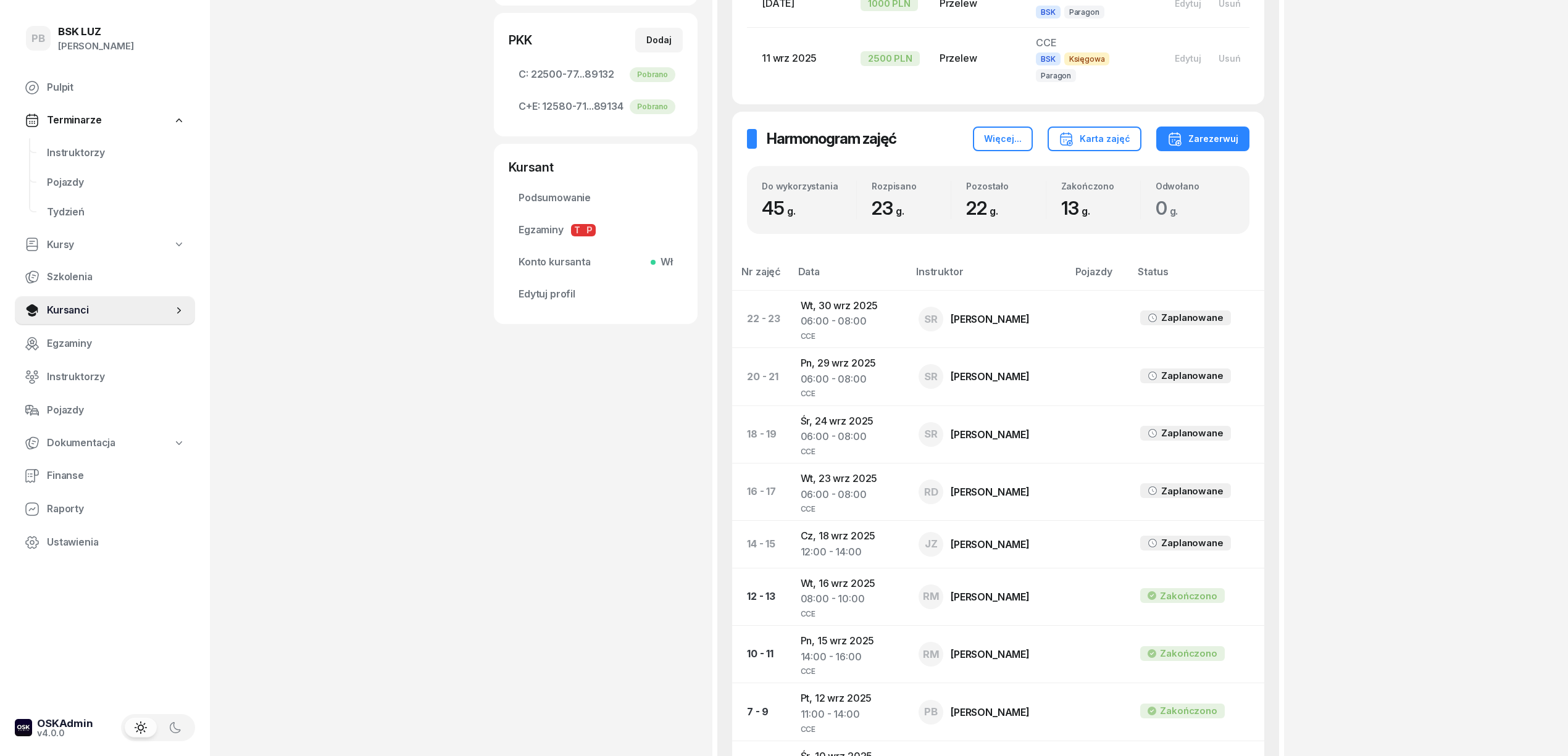
scroll to position [414, 0]
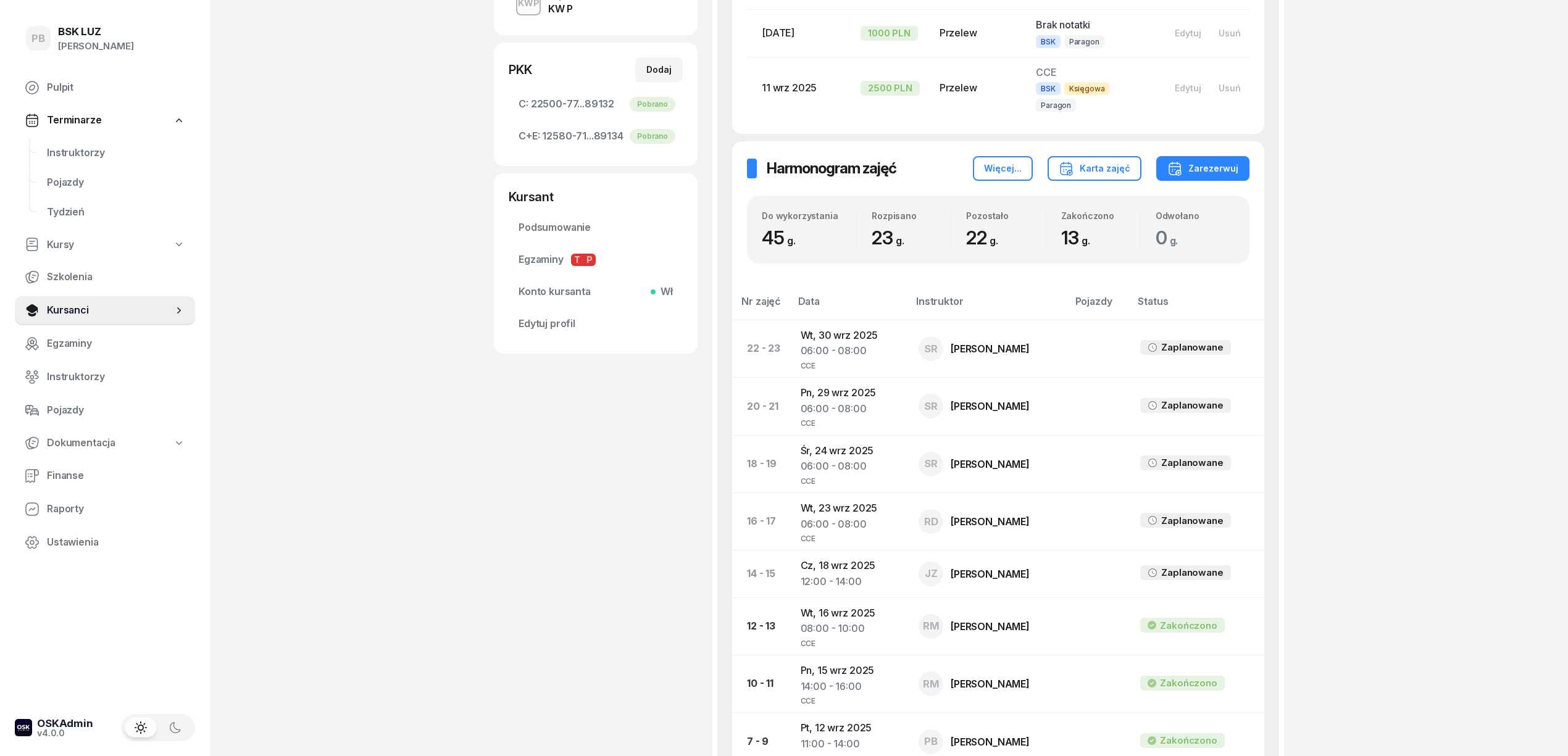
click at [1515, 503] on div "PB BSK [PERSON_NAME] Terminarze Instruktorzy Pojazdy Tydzień Kursy Szkolenia Ku…" at bounding box center [784, 342] width 1568 height 1511
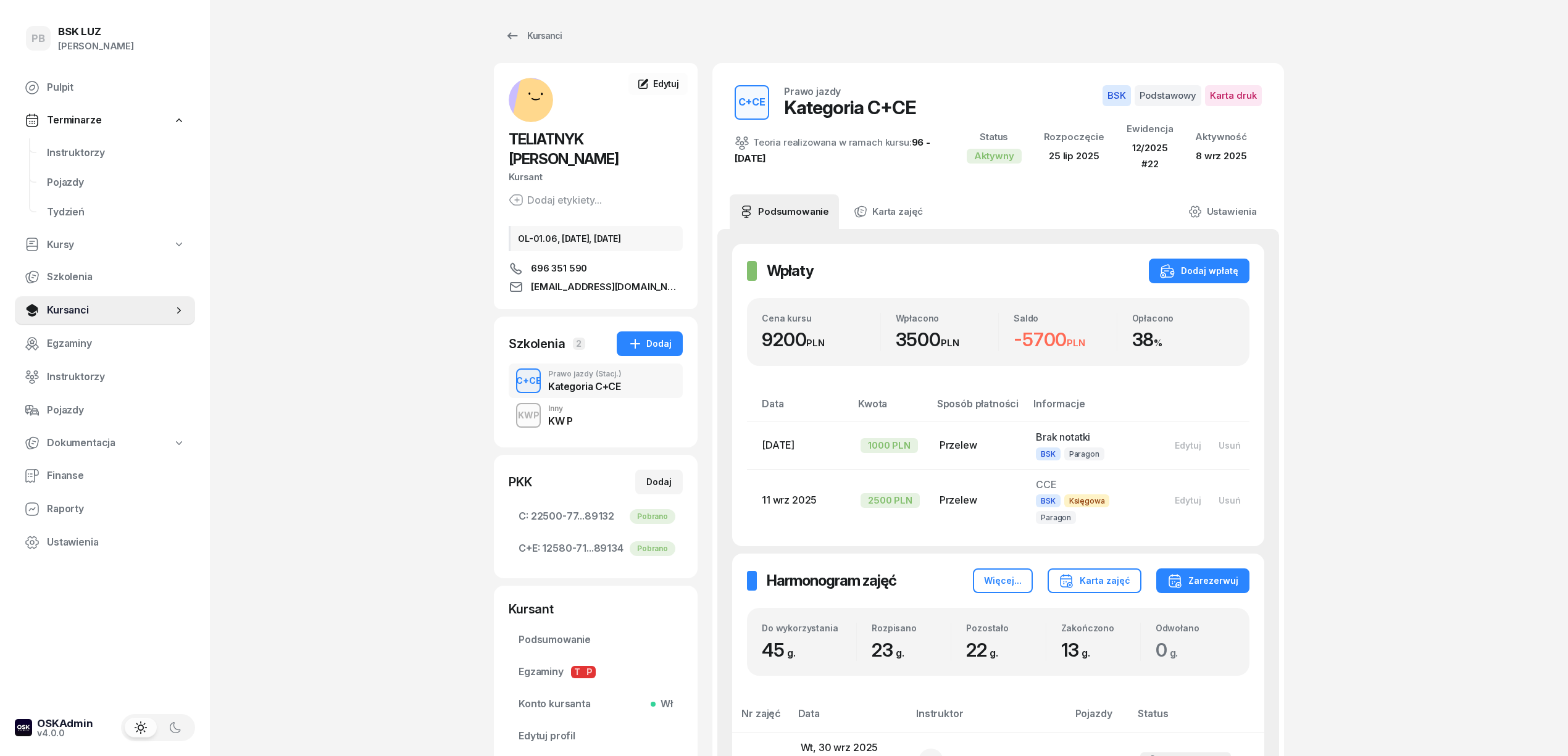
scroll to position [0, 0]
click at [346, 217] on div "PB BSK [PERSON_NAME] Terminarze Instruktorzy Pojazdy Tydzień Kursy Szkolenia Ku…" at bounding box center [784, 755] width 1568 height 1511
click at [612, 399] on div "KWP Inny KW P" at bounding box center [595, 416] width 174 height 35
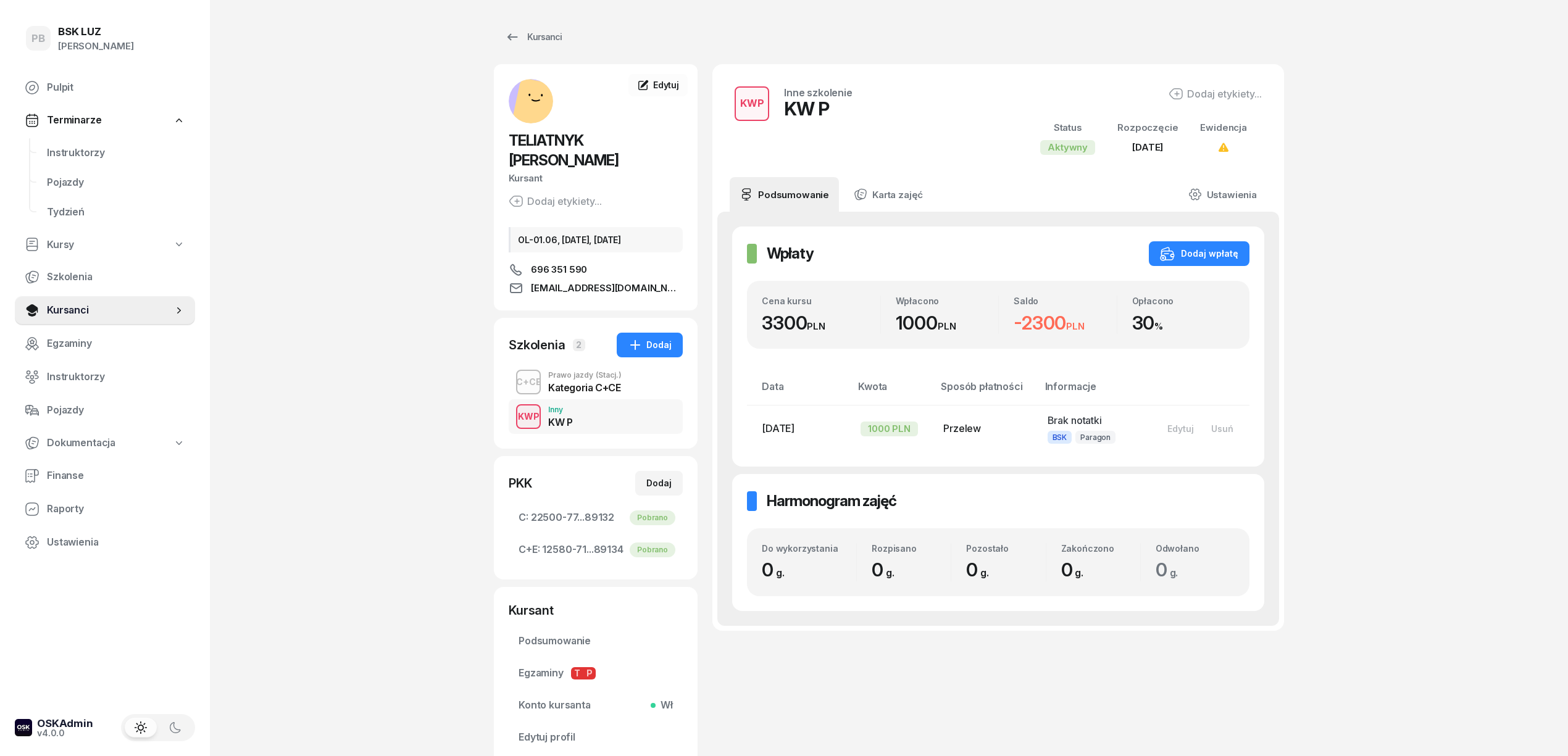
click at [620, 383] on div "Kategoria C+CE" at bounding box center [585, 387] width 74 height 10
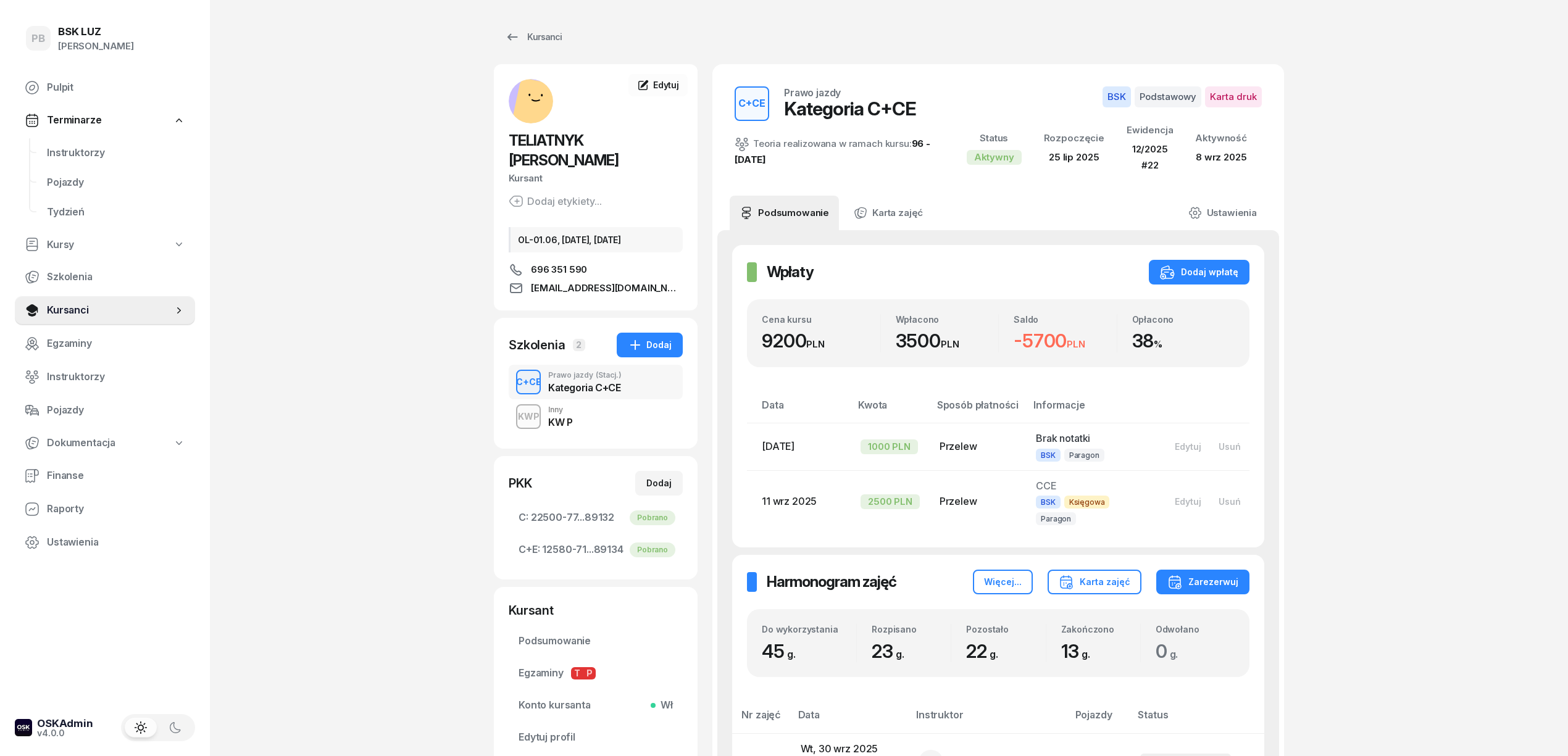
click at [1531, 464] on div "PB BSK [PERSON_NAME] Terminarze Instruktorzy Pojazdy Tydzień Kursy Szkolenia Ku…" at bounding box center [784, 755] width 1568 height 1511
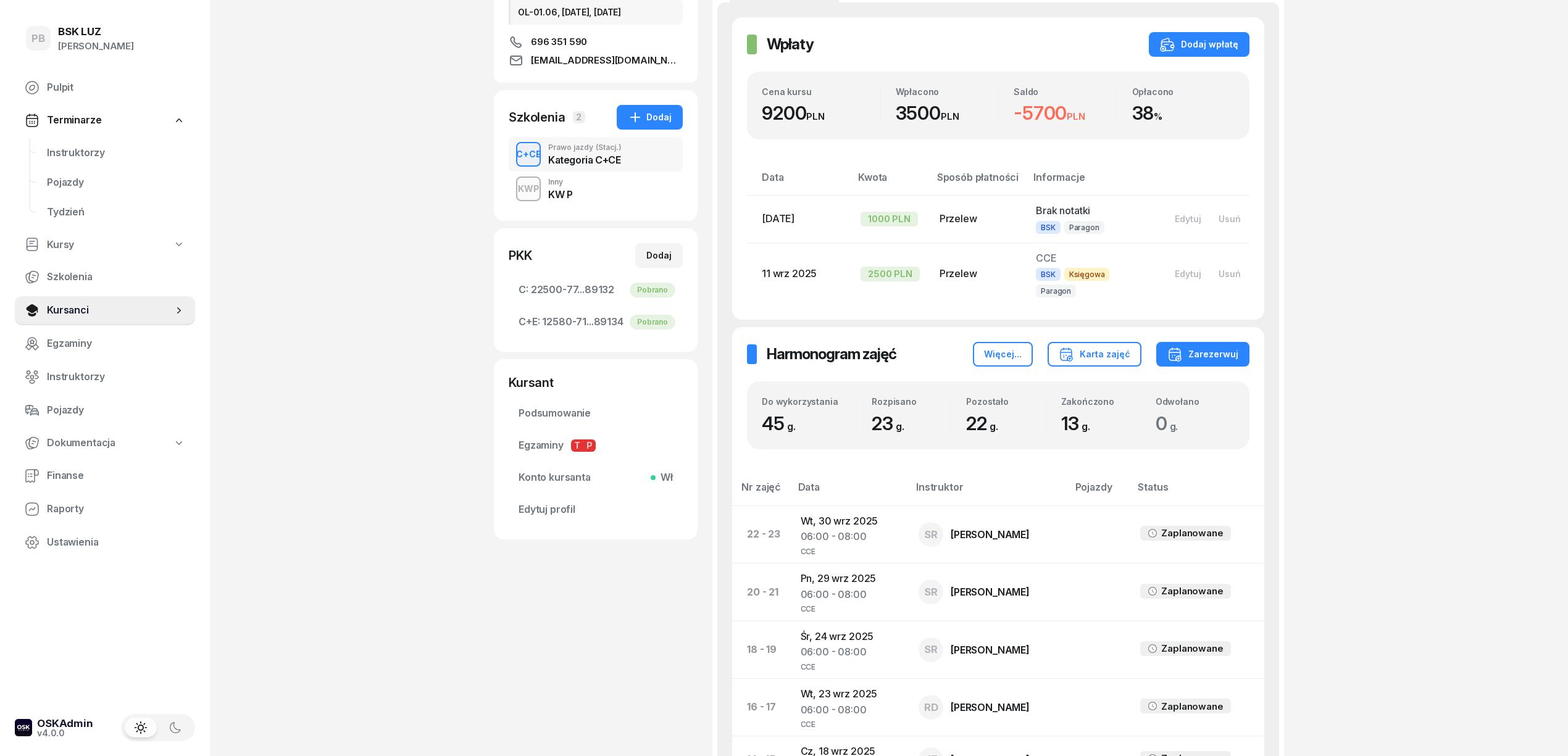
scroll to position [247, 0]
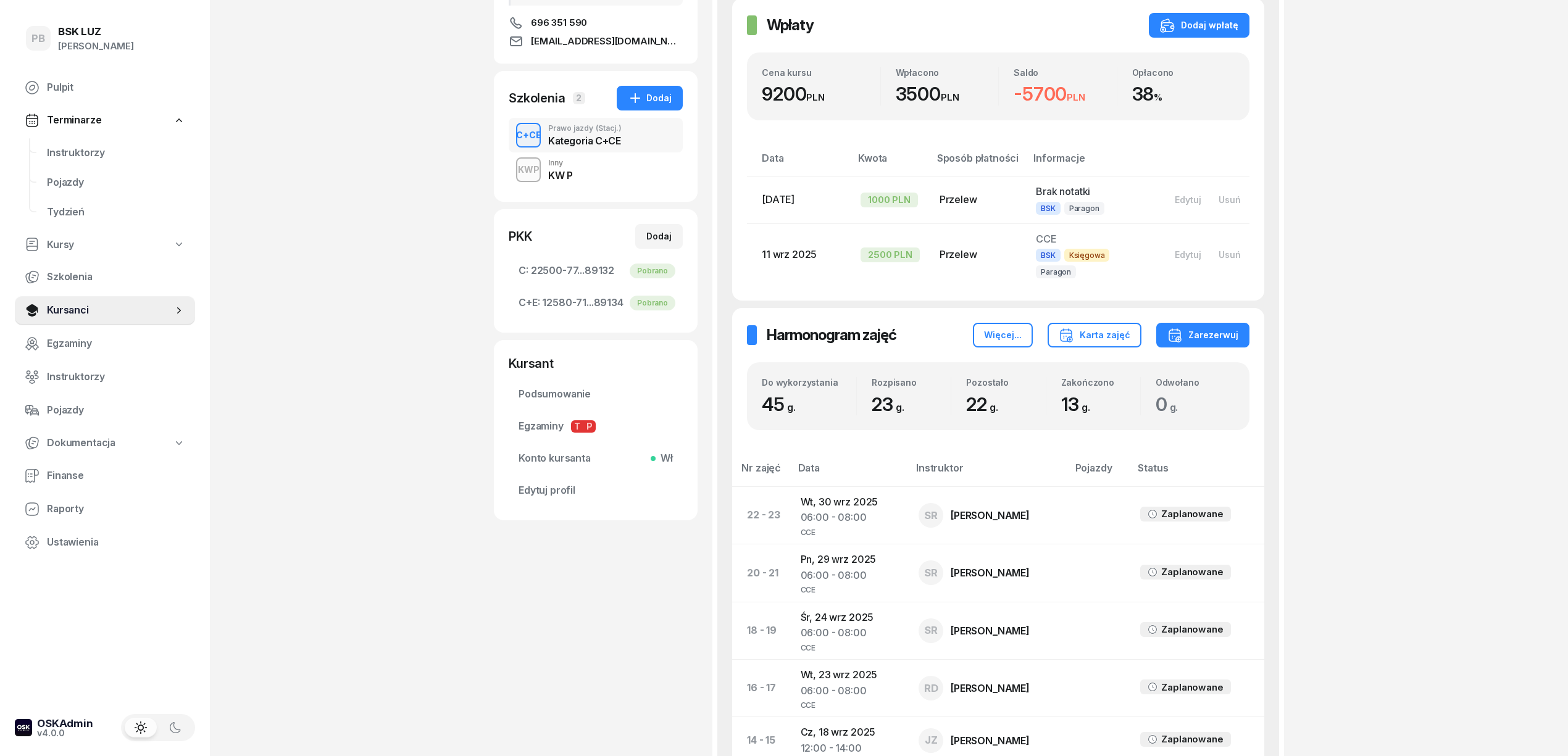
click at [367, 187] on div "PB BSK [PERSON_NAME] Terminarze Instruktorzy Pojazdy Tydzień Kursy Szkolenia Ku…" at bounding box center [784, 508] width 1568 height 1511
click at [82, 154] on span "Instruktorzy" at bounding box center [116, 153] width 138 height 16
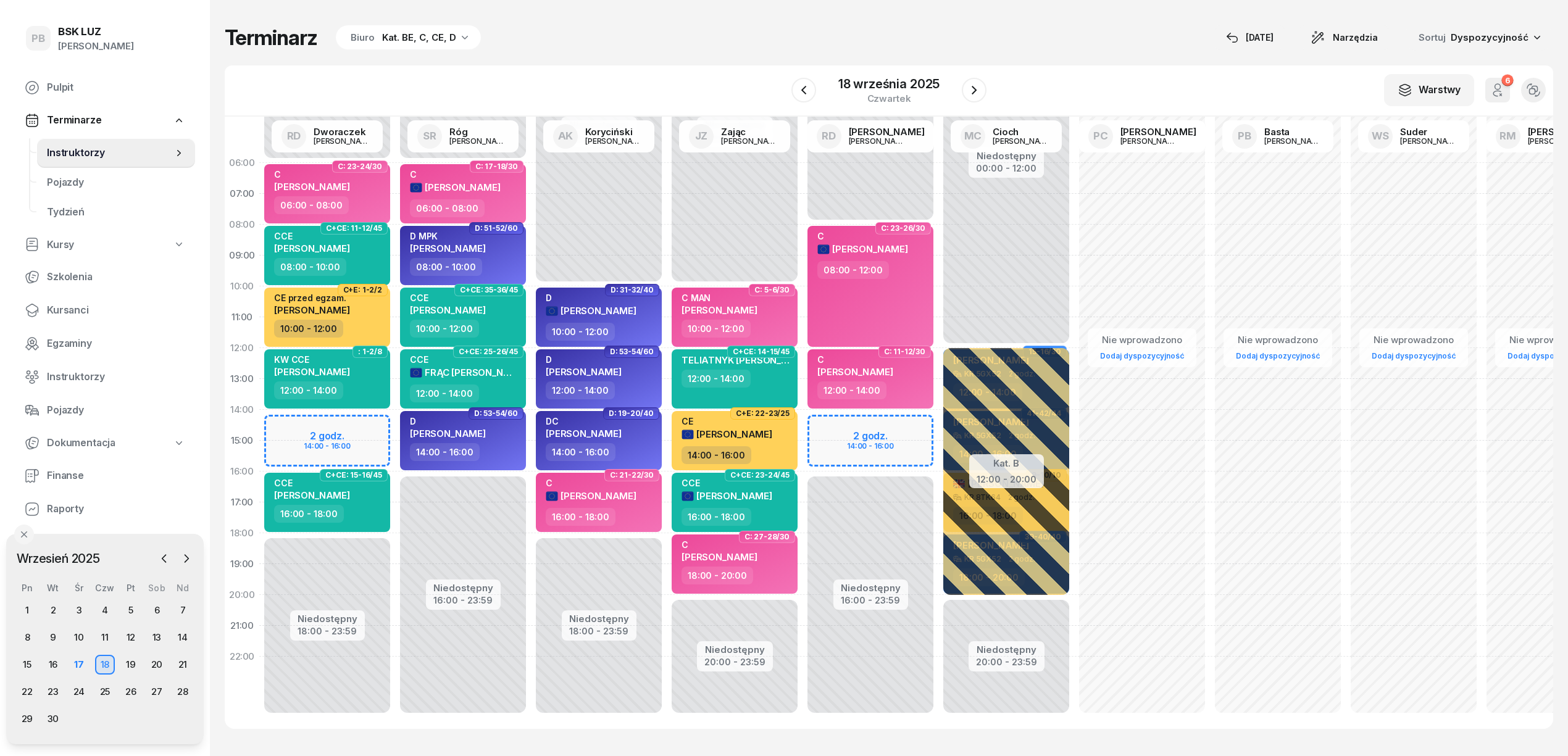
click at [723, 58] on div "Terminarz Biuro Kat. BE, C, CE, D [DATE] Narzędzia Sortuj Dyspozycyjność W Wybi…" at bounding box center [889, 376] width 1328 height 753
click at [743, 51] on div "Terminarz Biuro Kat. BE, C, CE, D [DATE] Narzędzia Sortuj Dyspozycyjność W Wybi…" at bounding box center [889, 376] width 1328 height 753
click at [976, 87] on icon "button" at bounding box center [974, 90] width 15 height 15
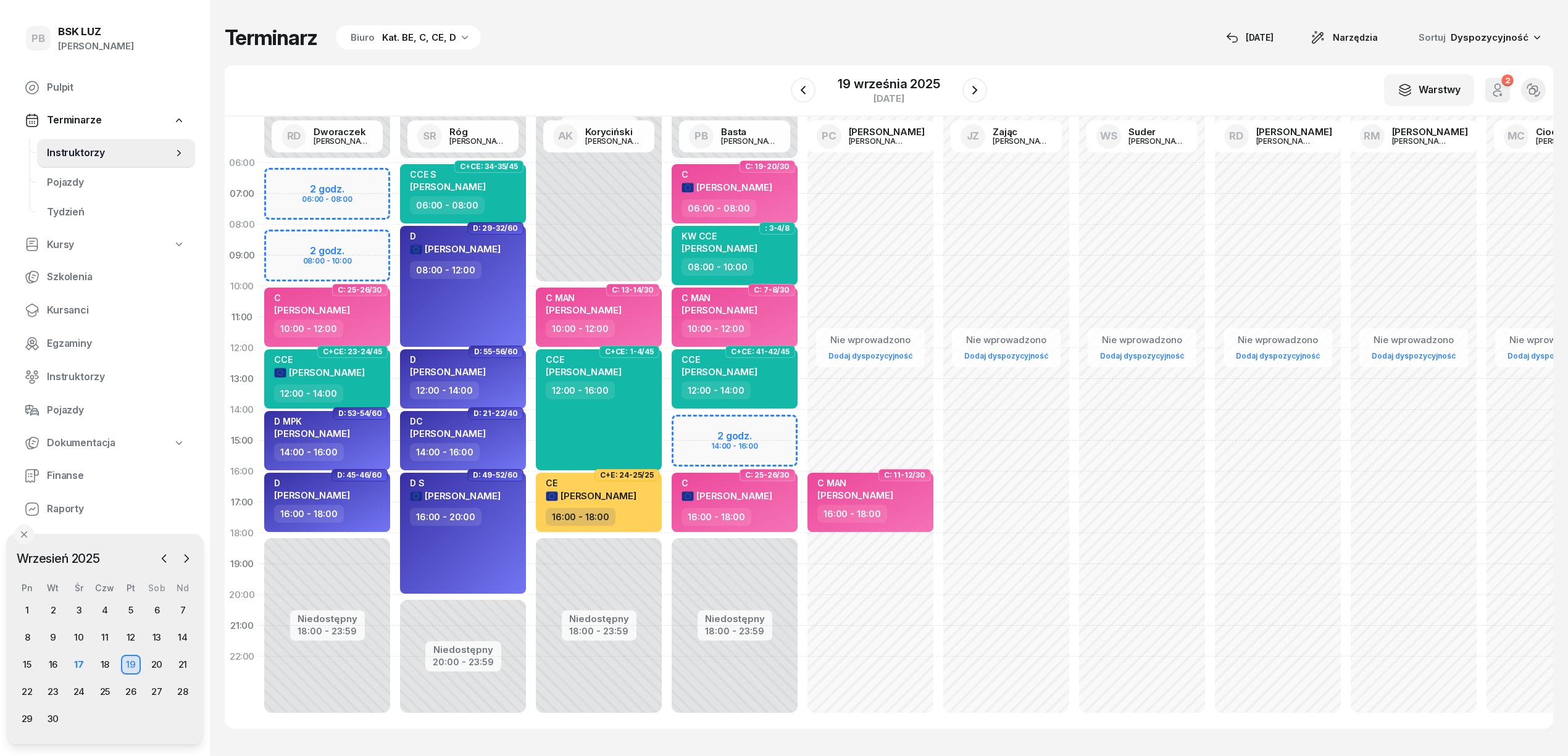
click at [612, 25] on div "Terminarz Biuro Kat. BE, C, CE, D [DATE] Narzędzia Sortuj Dyspozycyjność" at bounding box center [889, 37] width 1328 height 26
click at [795, 38] on div "Terminarz Biuro Kat. BE, C, CE, D [DATE] Narzędzia Sortuj Dyspozycyjność" at bounding box center [889, 37] width 1328 height 26
click at [981, 50] on div "Terminarz Biuro Kat. BE, C, CE, D [DATE] Narzędzia Sortuj Dyspozycyjność" at bounding box center [889, 37] width 1328 height 26
click at [883, 37] on div "Terminarz Biuro Kat. BE, C, CE, D [DATE] Narzędzia Sortuj Dyspozycyjność" at bounding box center [889, 37] width 1328 height 26
drag, startPoint x: 766, startPoint y: 21, endPoint x: 805, endPoint y: 25, distance: 39.2
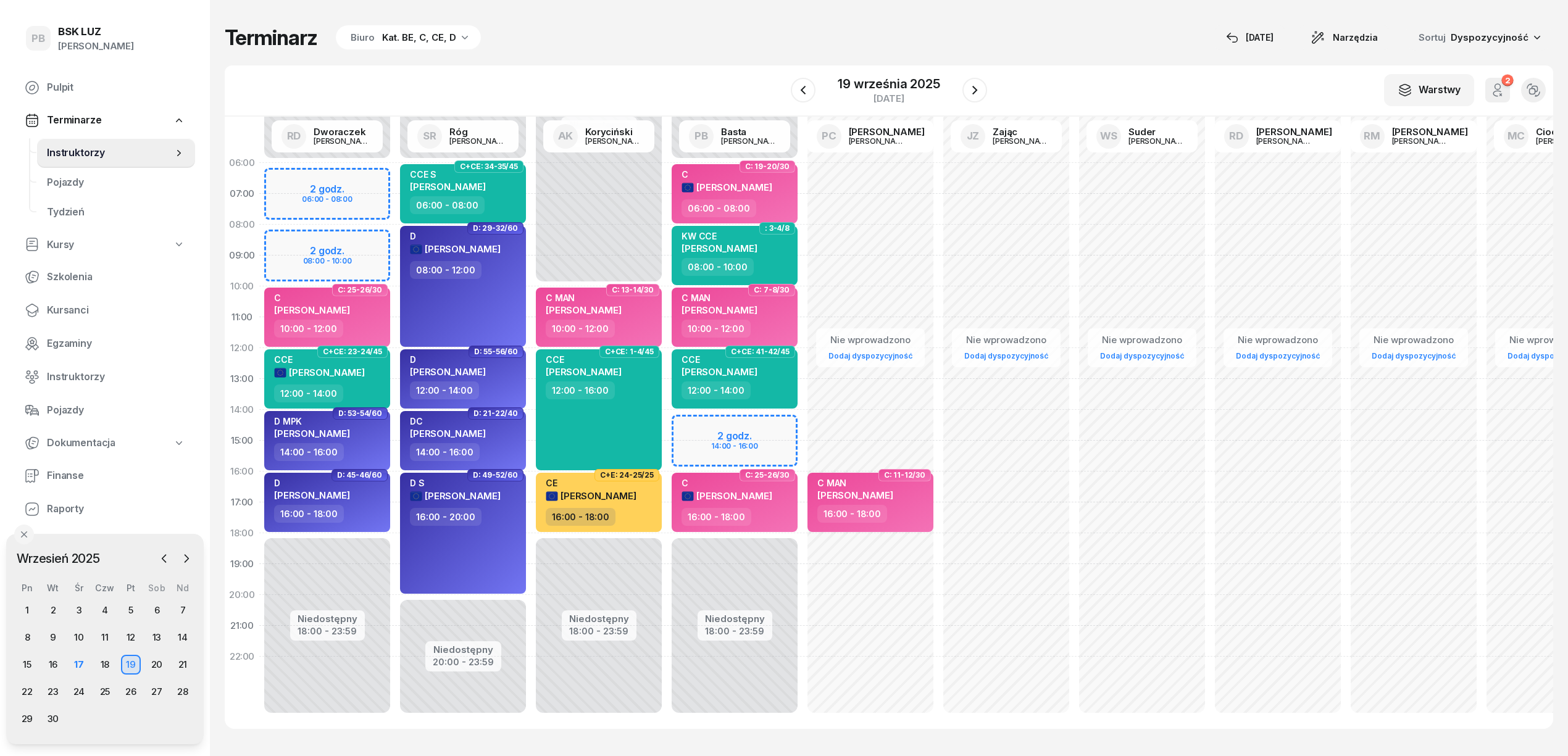
click at [766, 21] on div "Terminarz Biuro Kat. BE, C, CE, D [DATE] Narzędzia Sortuj Dyspozycyjność W Wybi…" at bounding box center [889, 376] width 1328 height 753
click at [983, 87] on button "button" at bounding box center [975, 90] width 25 height 25
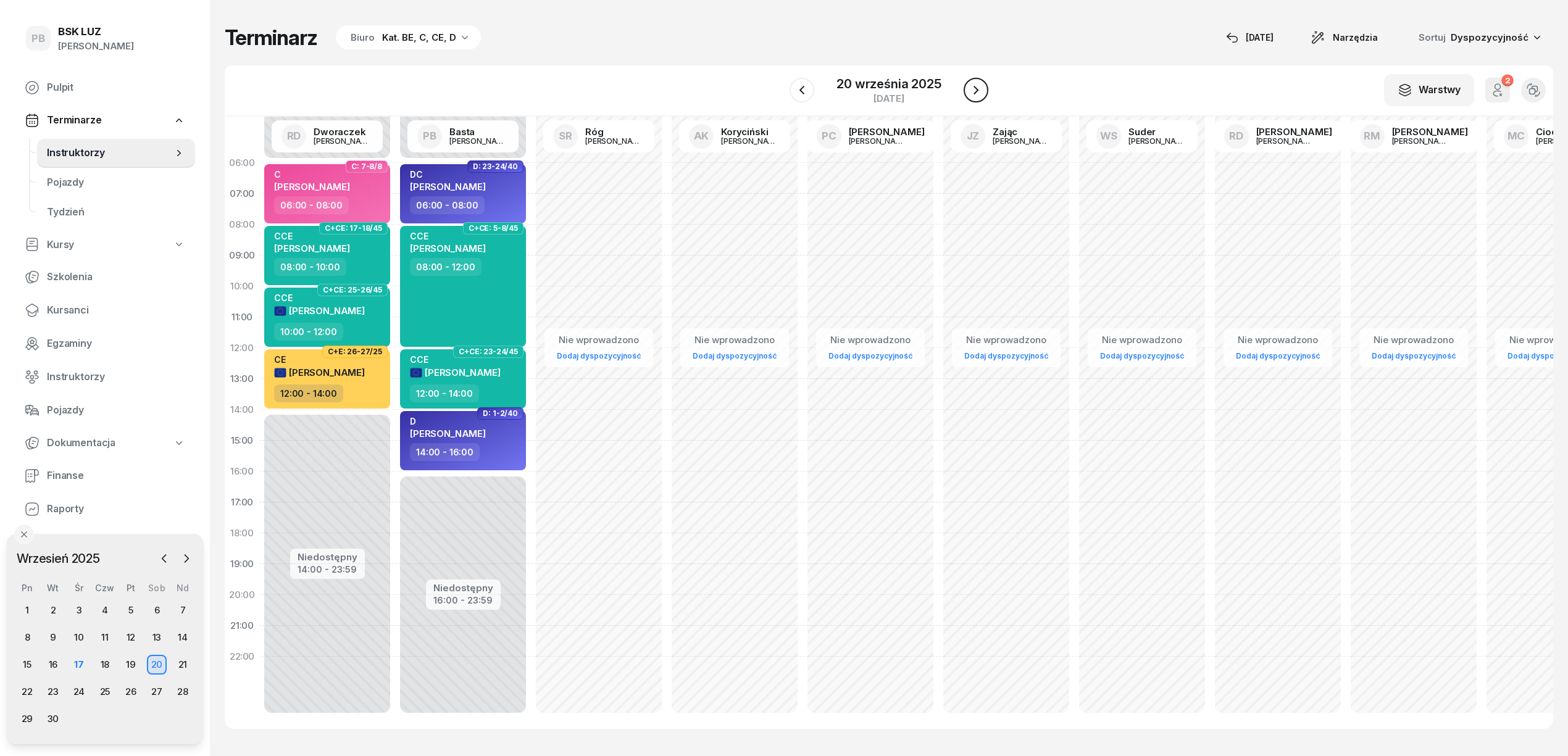
click at [983, 94] on button "button" at bounding box center [976, 90] width 25 height 25
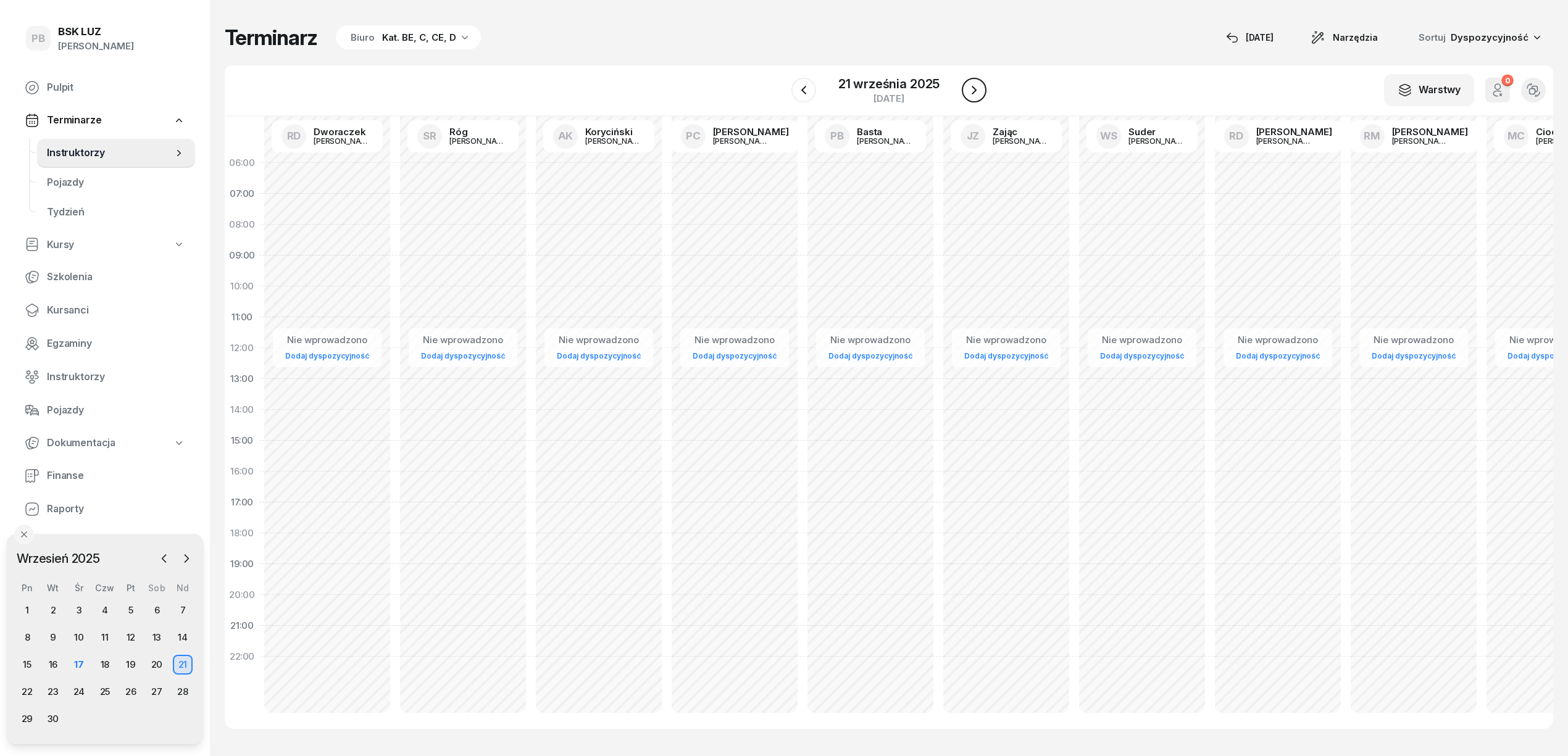
click at [983, 94] on button "button" at bounding box center [974, 90] width 25 height 25
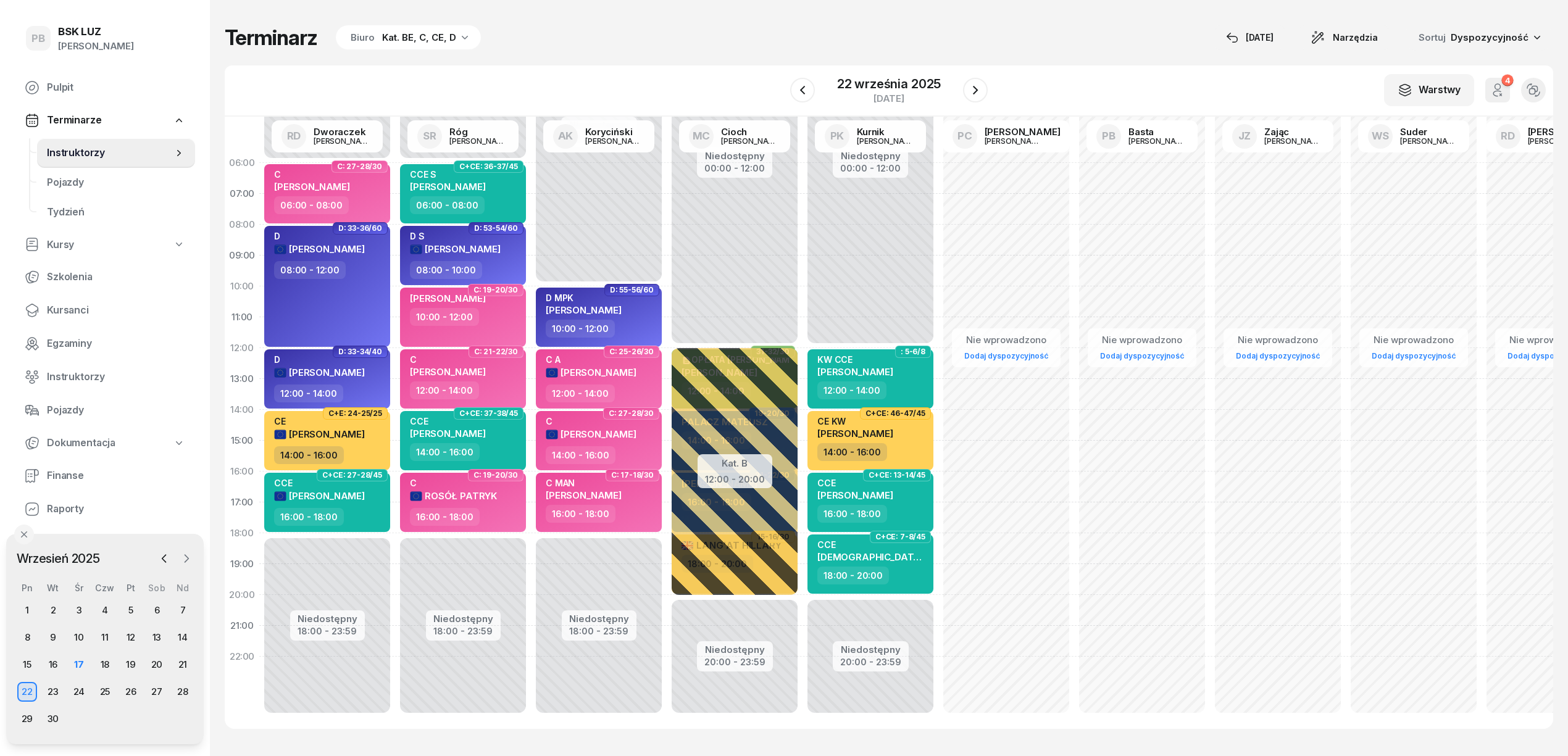
click at [193, 561] on button "button" at bounding box center [186, 558] width 18 height 18
click at [28, 641] on div "6" at bounding box center [27, 637] width 20 height 20
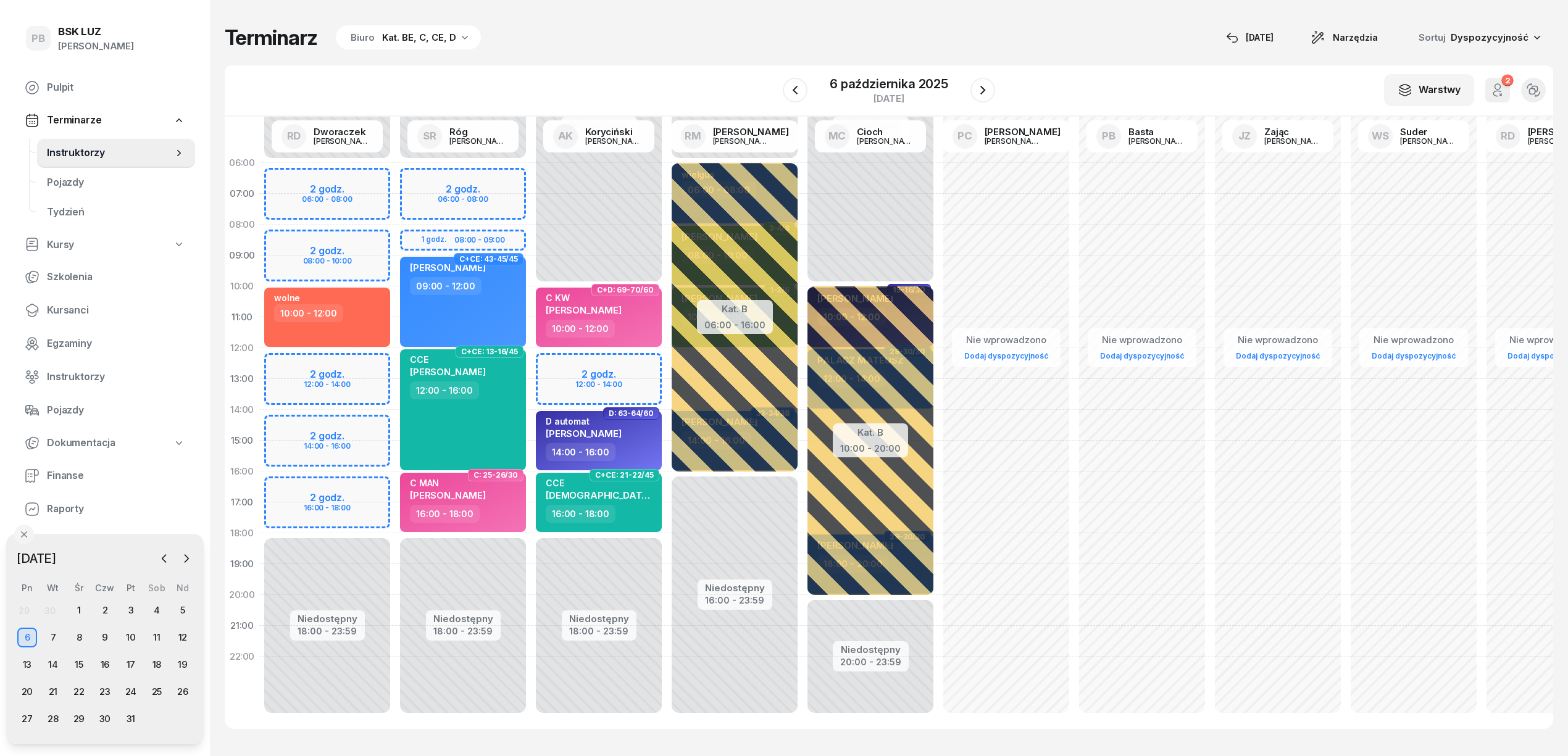
click at [1084, 28] on div "Terminarz Biuro Kat. BE, C, CE, D [DATE] Narzędzia Sortuj Dyspozycyjność" at bounding box center [889, 37] width 1328 height 26
click at [1052, 213] on div "Nie wprowadzono Dodaj dyspozycyjność" at bounding box center [1006, 441] width 136 height 586
select select "07"
select select "09"
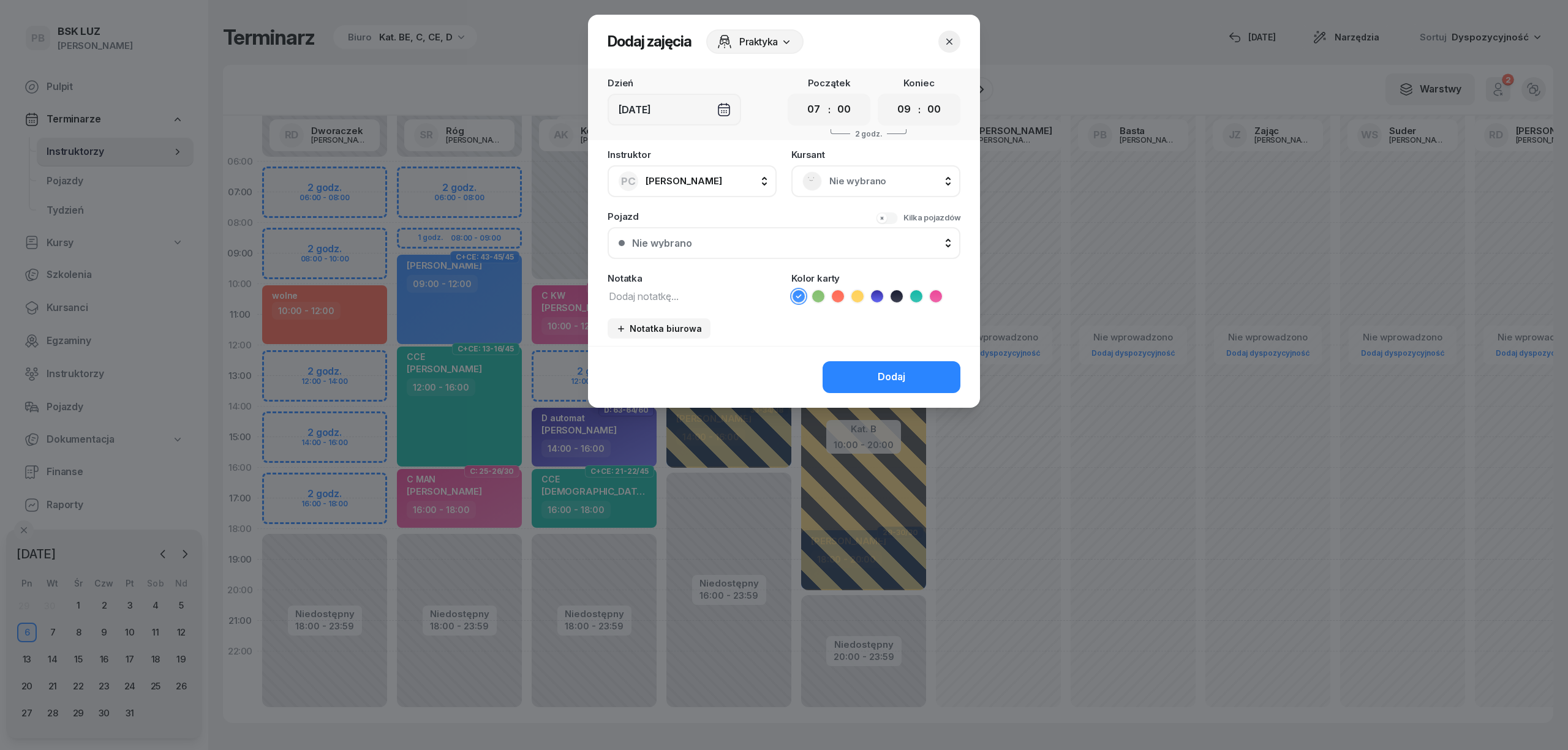
click at [949, 40] on icon "button" at bounding box center [949, 42] width 12 height 12
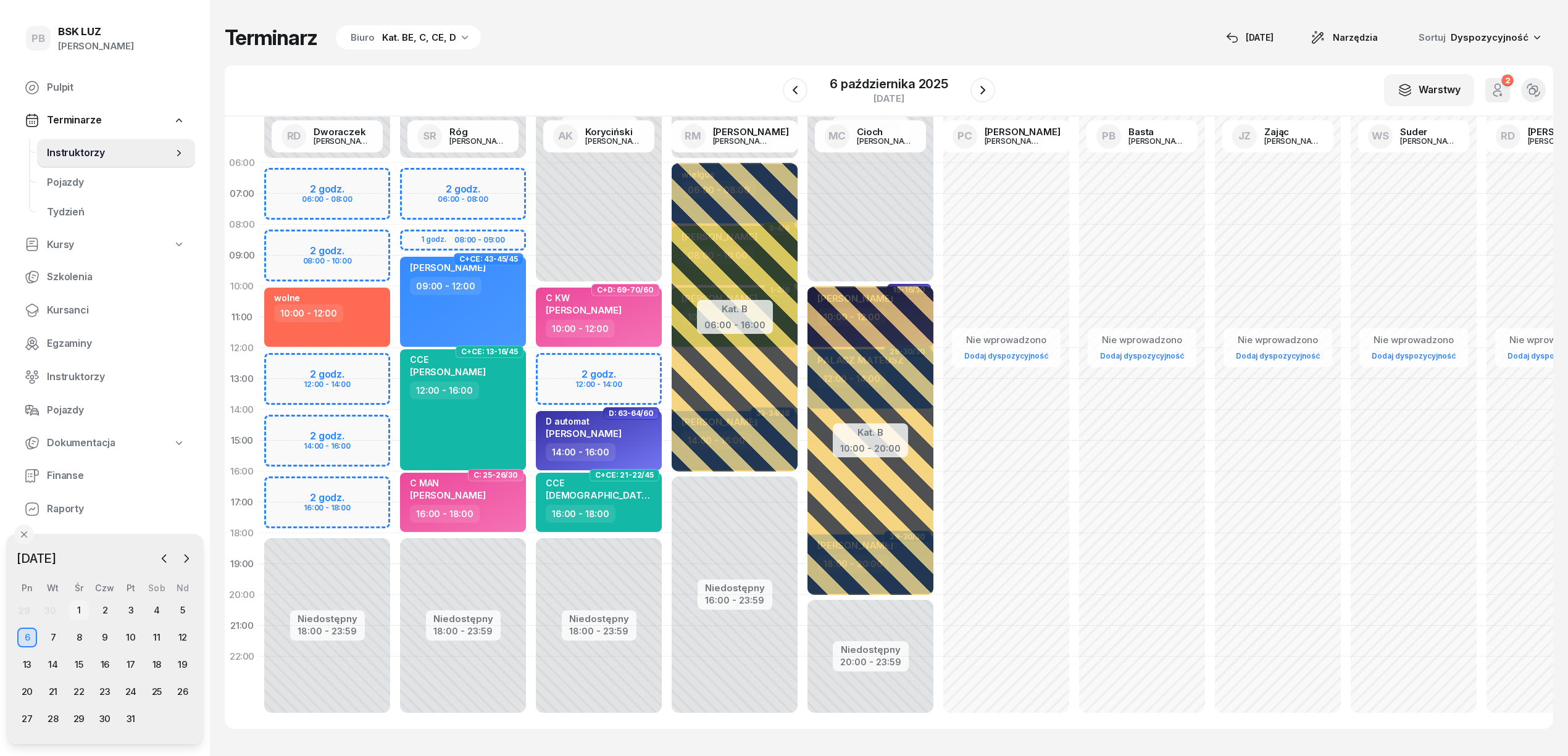
click at [75, 610] on div "1" at bounding box center [79, 610] width 20 height 20
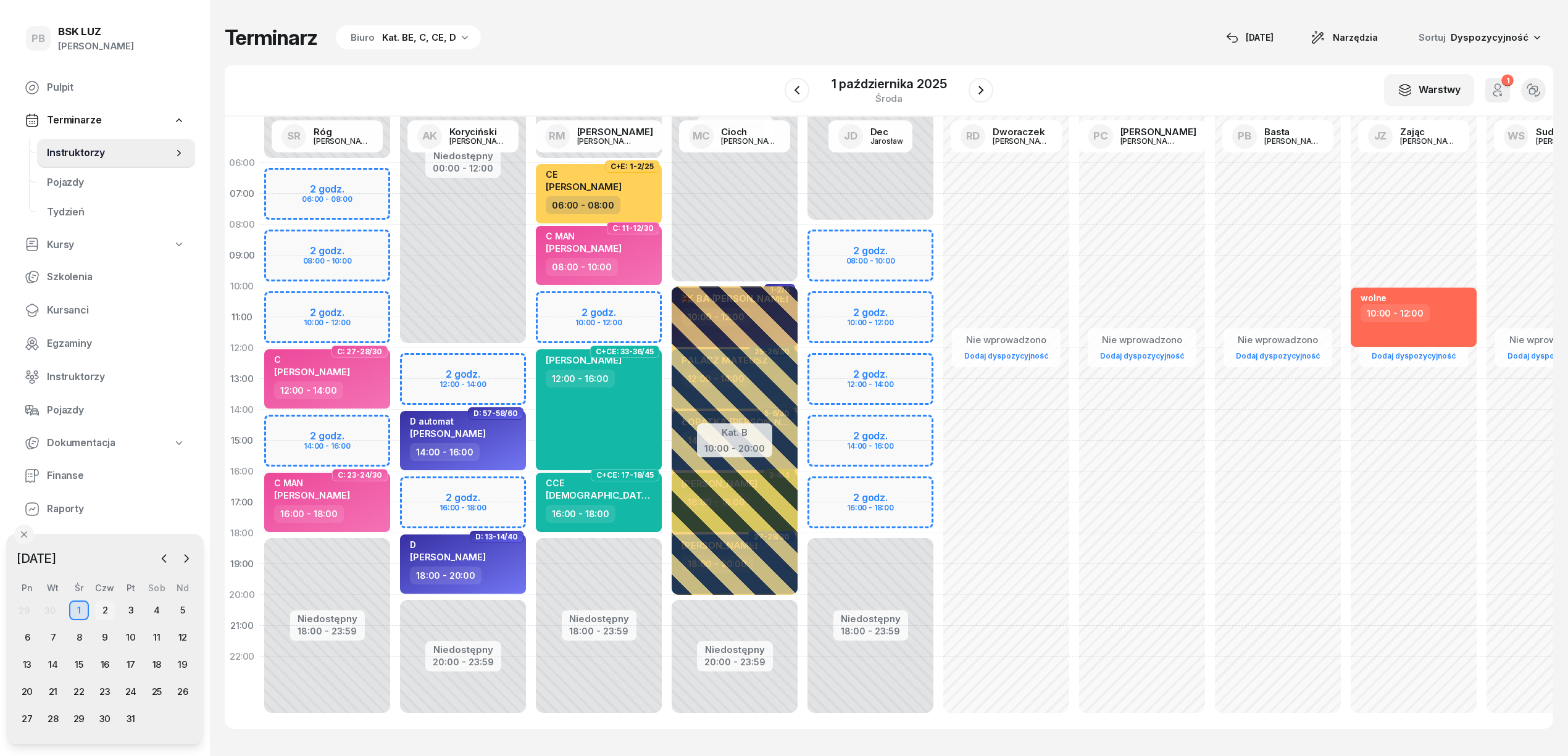
click at [105, 612] on div "2" at bounding box center [104, 610] width 20 height 20
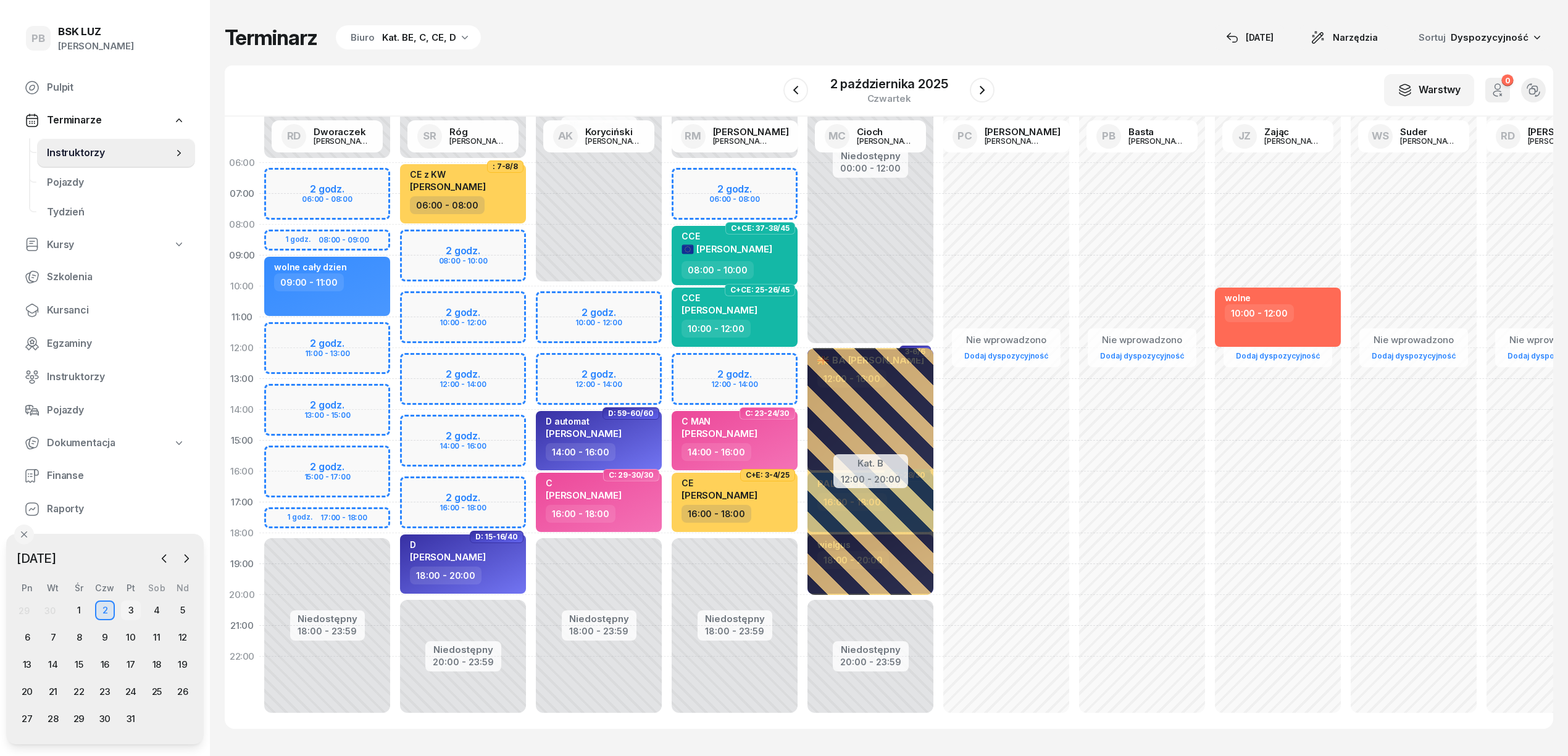
click at [132, 606] on div "3" at bounding box center [131, 610] width 20 height 20
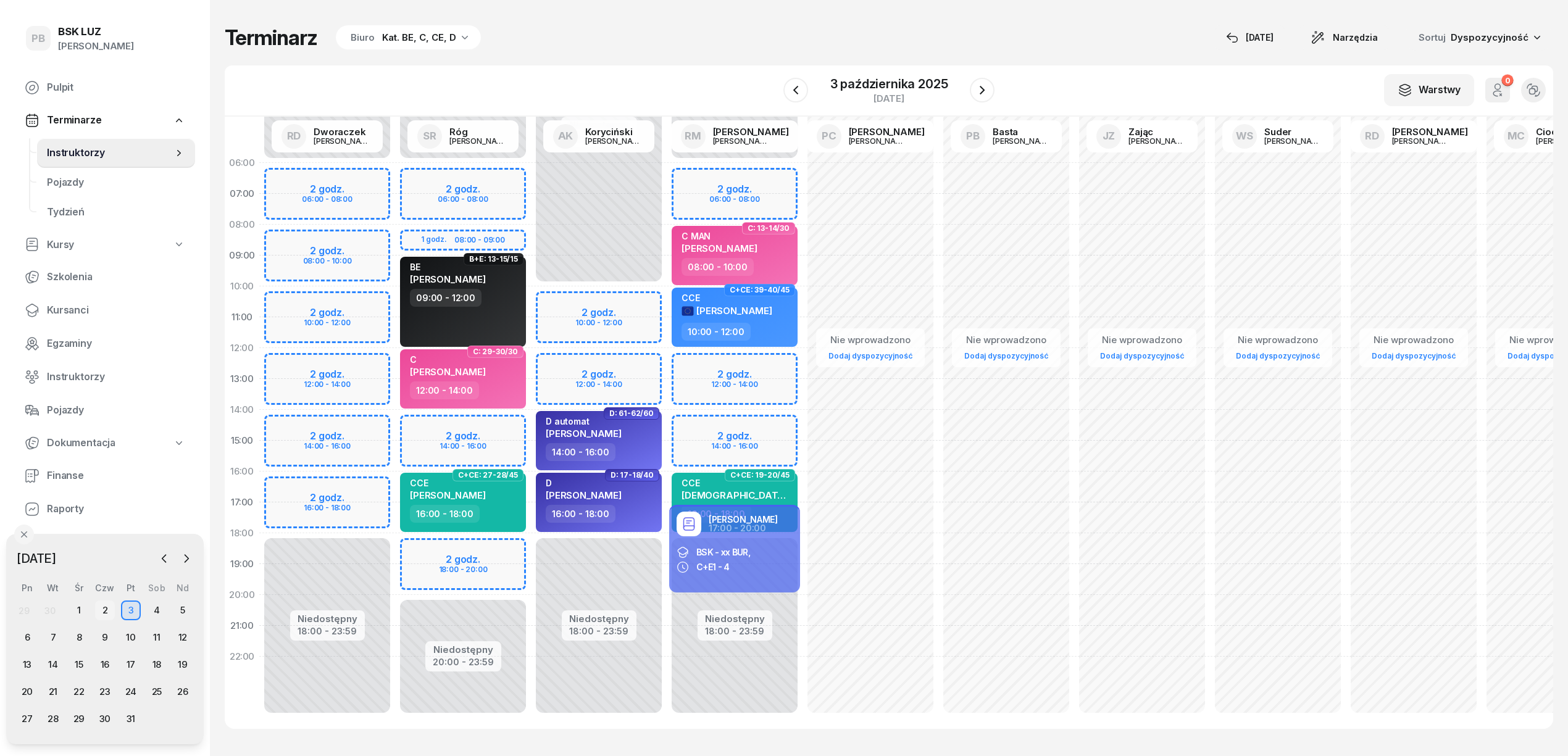
click at [101, 602] on div "2" at bounding box center [104, 610] width 20 height 20
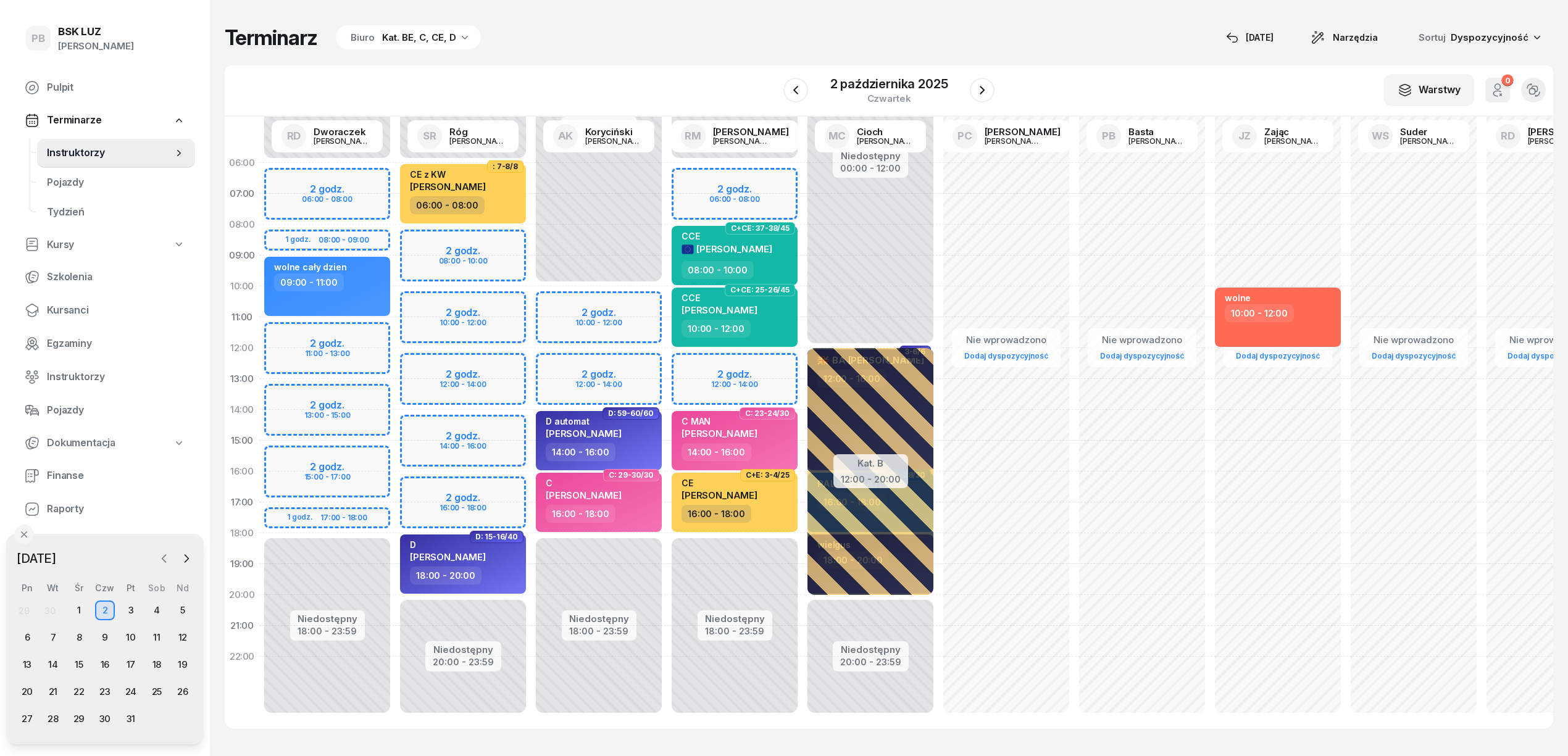
click at [164, 559] on icon "button" at bounding box center [164, 558] width 12 height 12
click at [107, 661] on div "18" at bounding box center [104, 664] width 20 height 20
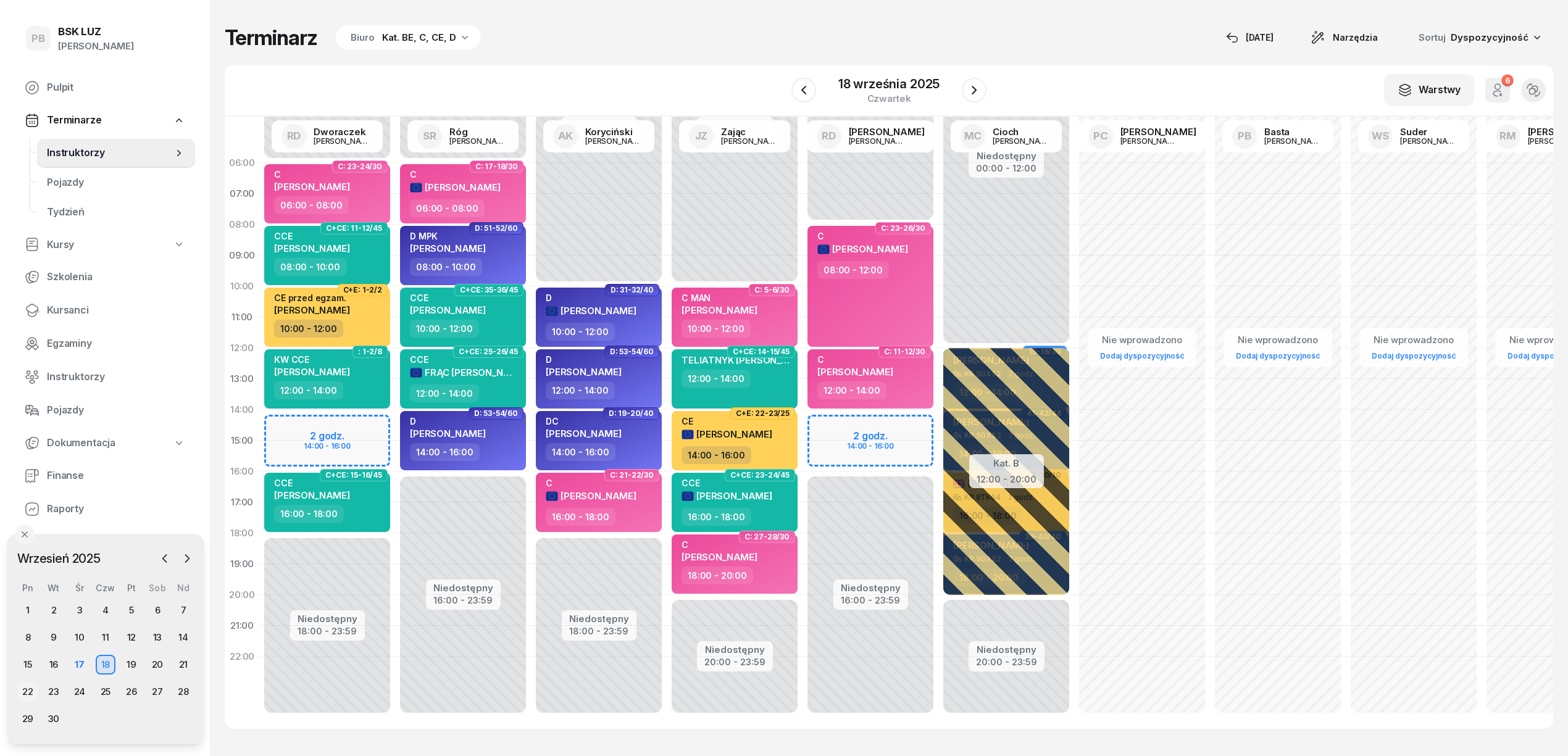
click at [27, 690] on div "22" at bounding box center [27, 691] width 20 height 20
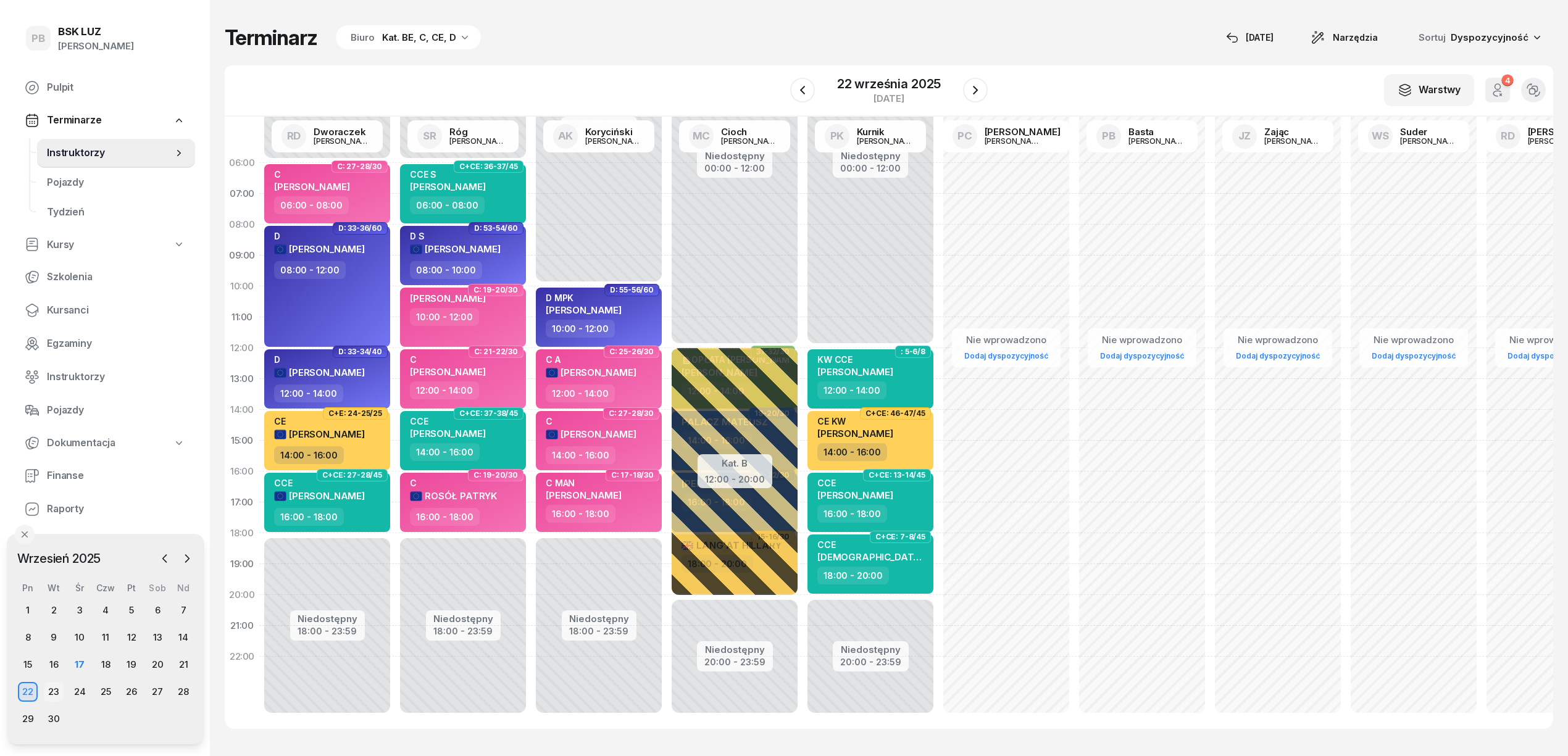
click at [49, 691] on div "23" at bounding box center [54, 691] width 20 height 20
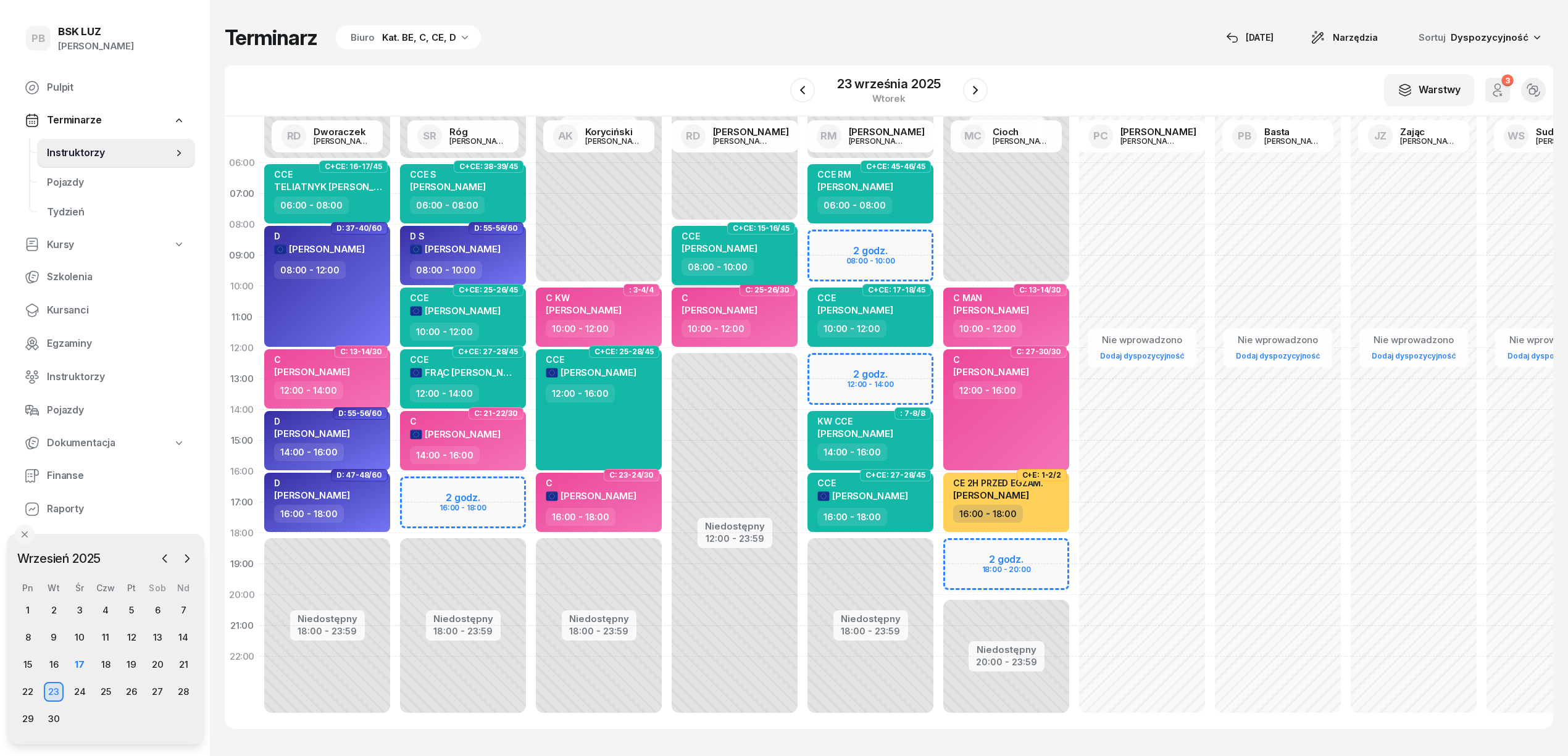
click at [773, 245] on div "CCE [PERSON_NAME]" at bounding box center [736, 244] width 109 height 27
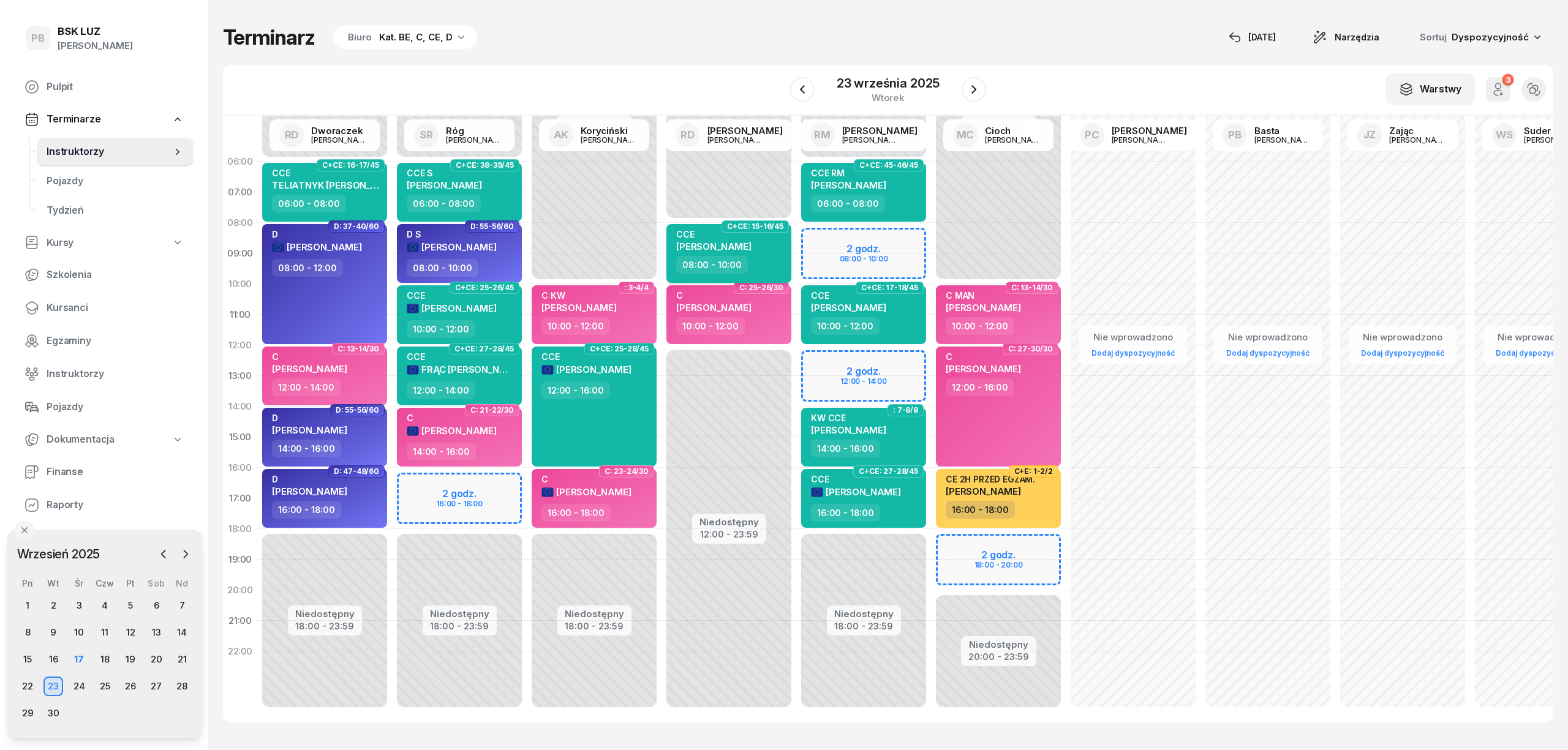
select select "08"
select select "10"
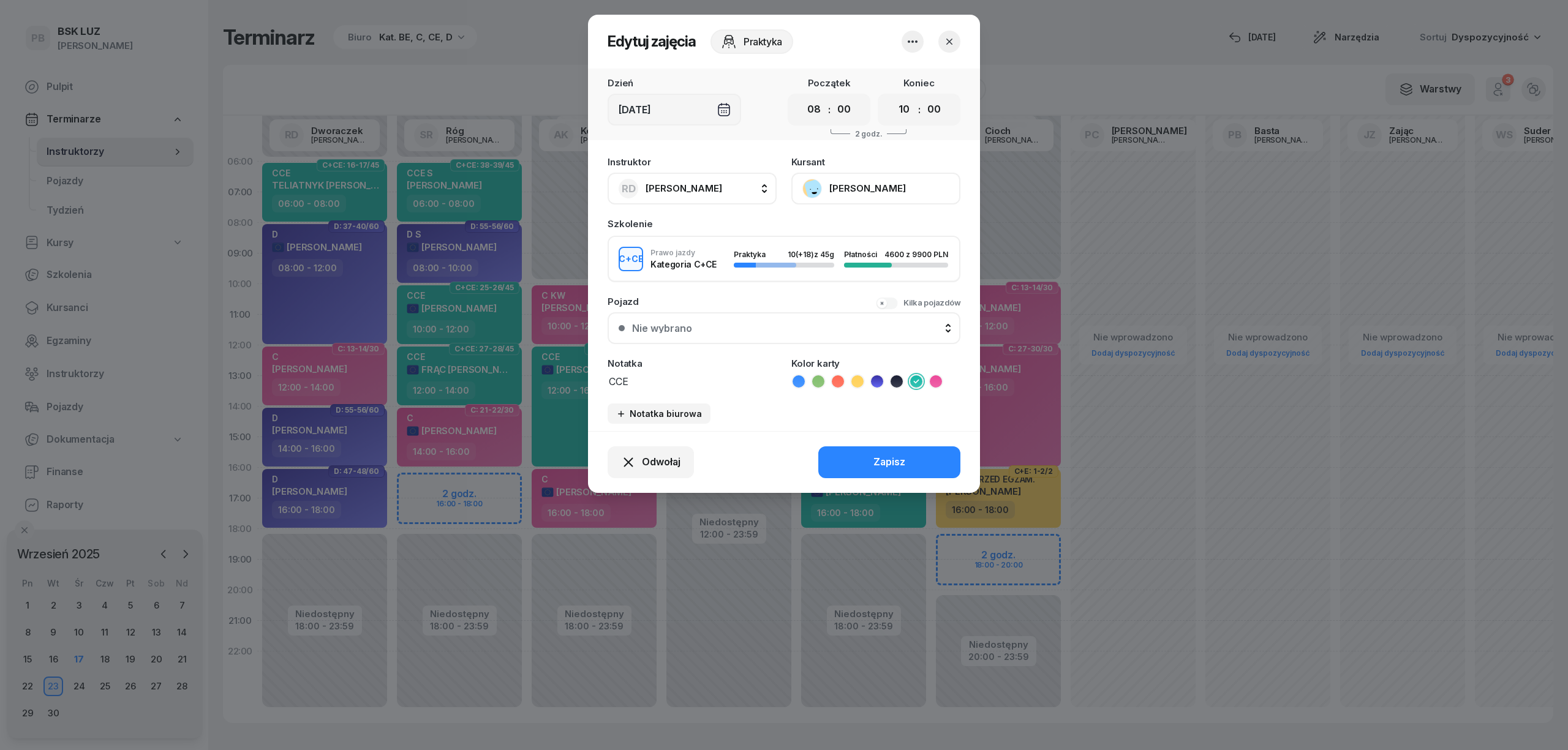
click at [912, 47] on icon "button" at bounding box center [912, 42] width 15 height 15
click at [912, 74] on link "Usuń" at bounding box center [907, 79] width 162 height 31
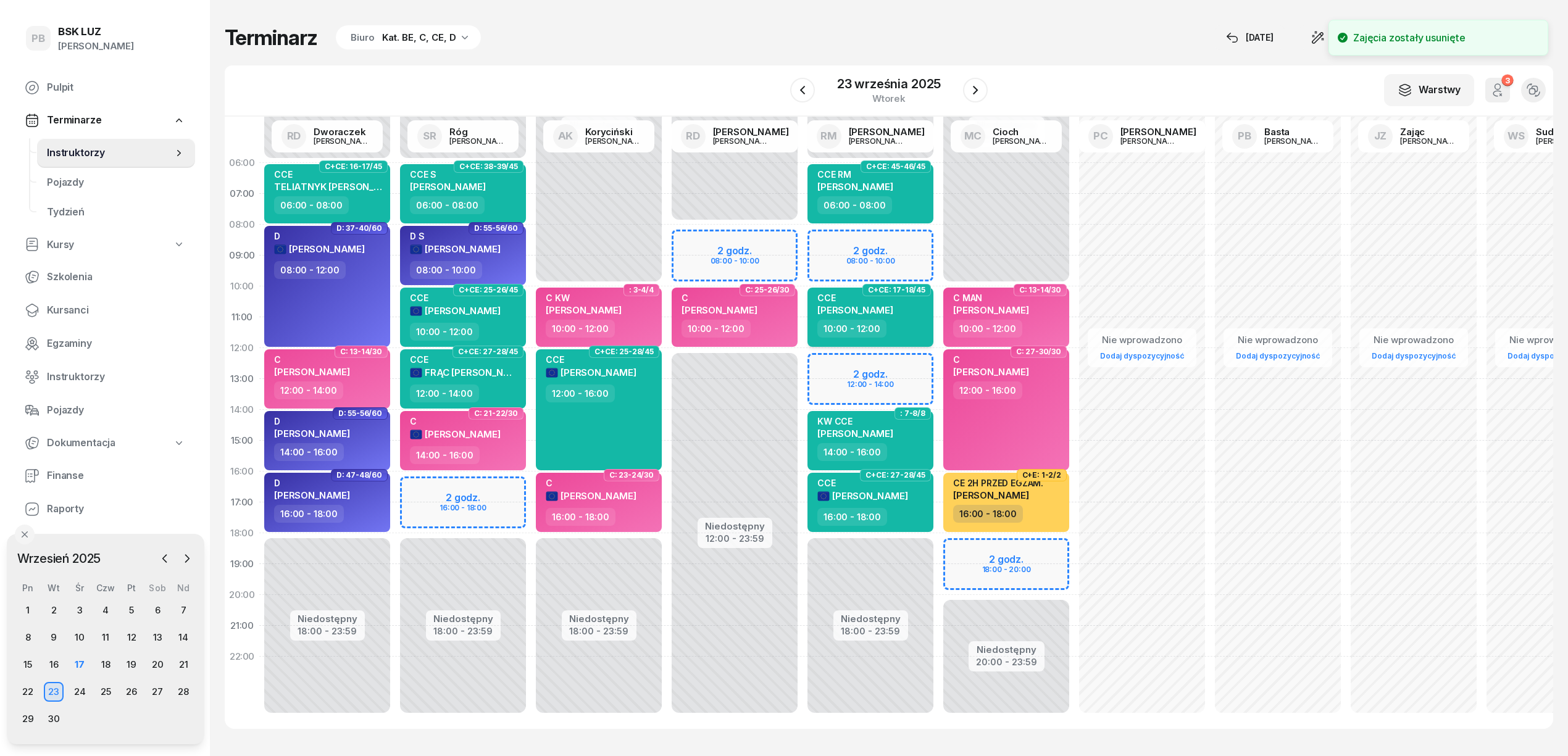
click at [912, 322] on div "10:00 - 12:00" at bounding box center [872, 328] width 109 height 18
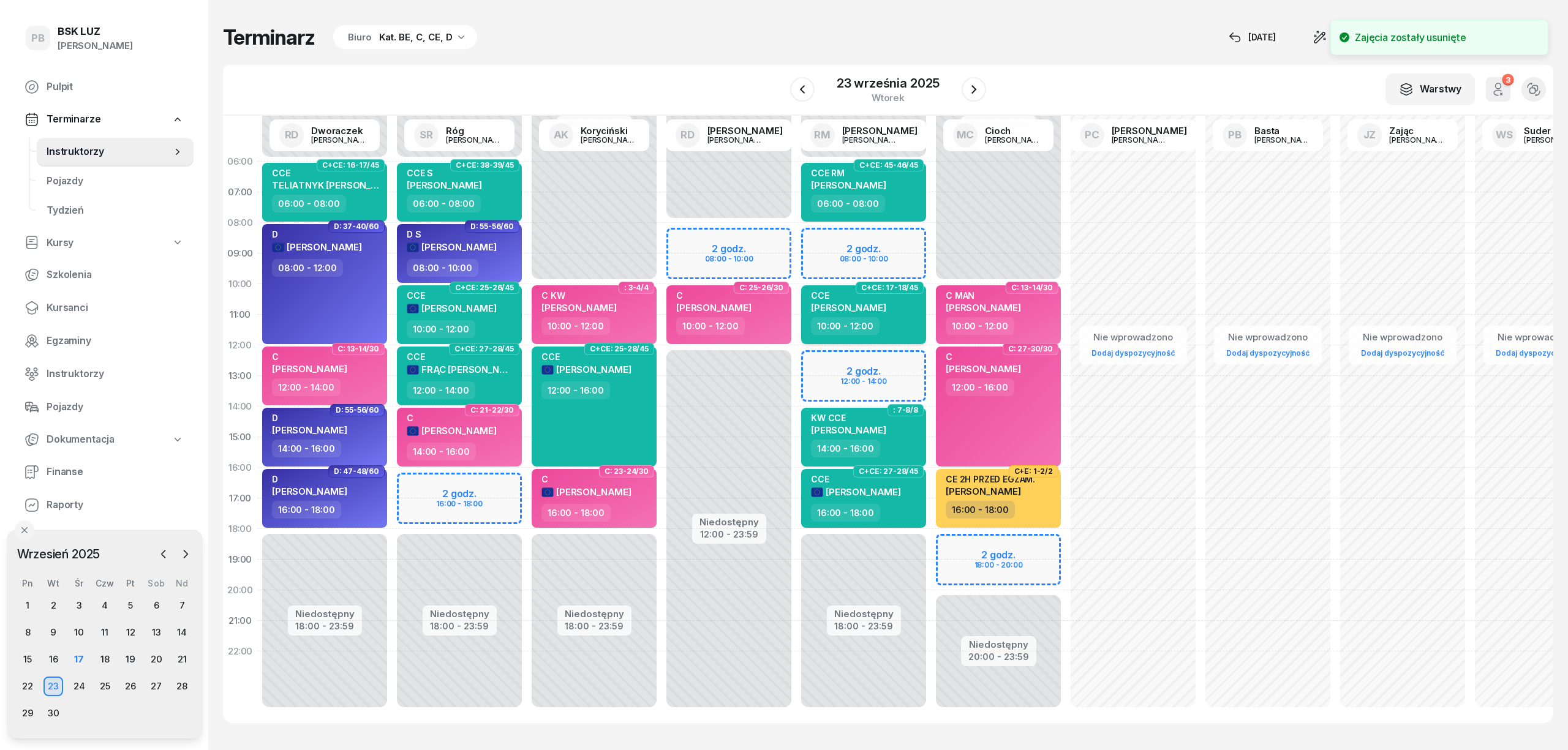
select select "10"
select select "12"
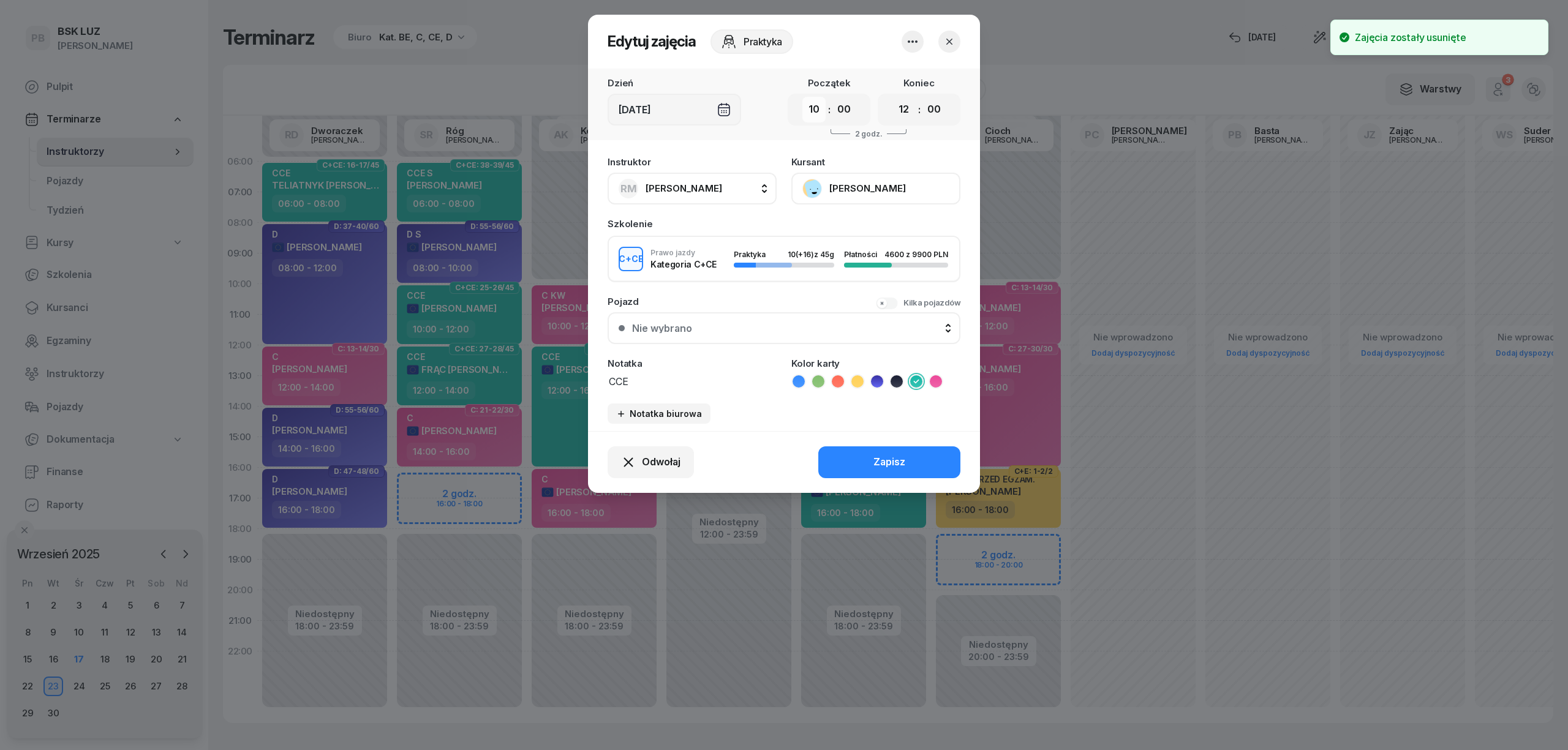
click at [819, 112] on select "00 01 02 03 04 05 06 07 08 09 10 11 12 13 14 15 16 17 18 19 20 21 22 23" at bounding box center [814, 109] width 23 height 26
select select "08"
click at [802, 97] on select "00 01 02 03 04 05 06 07 08 09 10 11 12 13 14 15 16 17 18 19 20 21 22 23" at bounding box center [814, 109] width 23 height 26
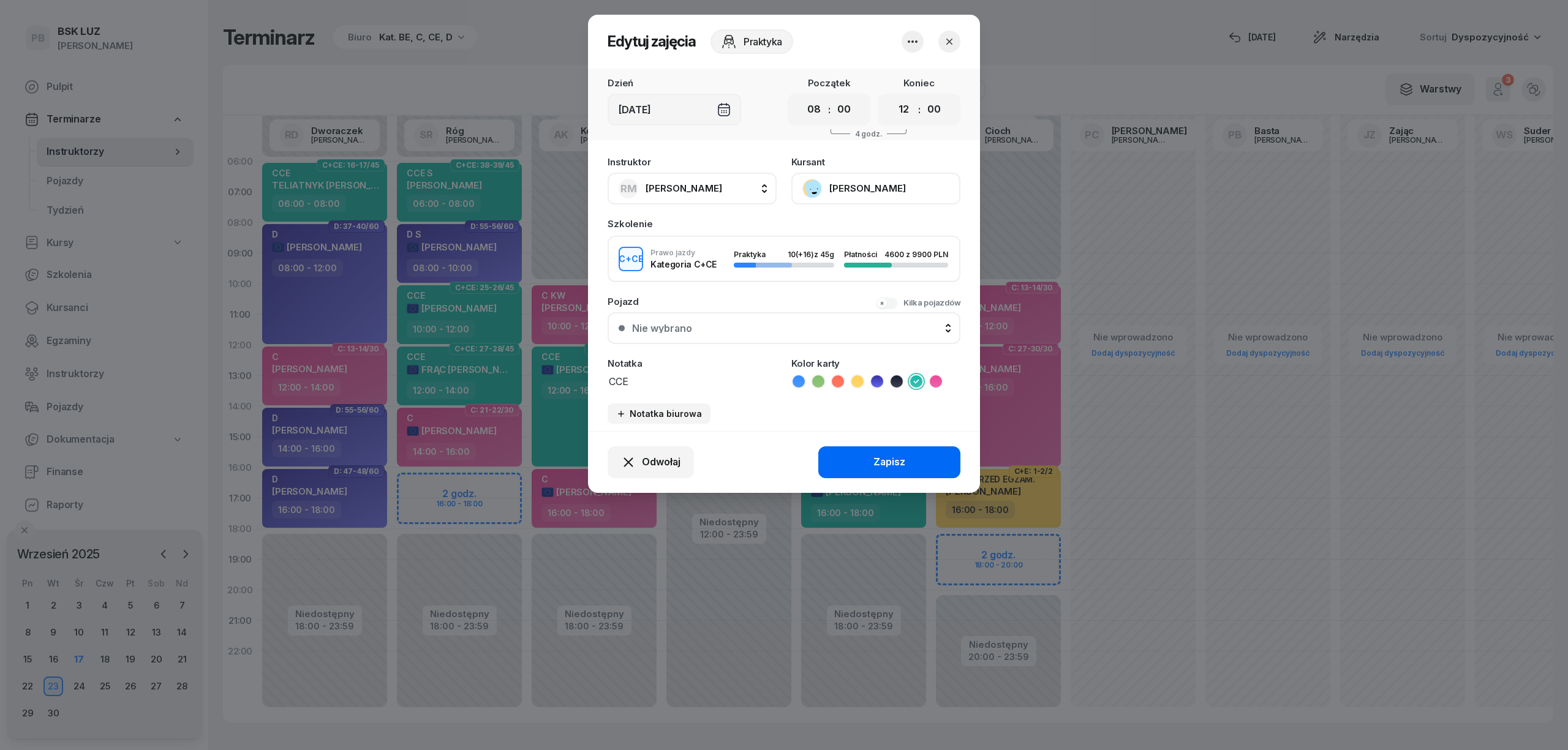
click at [875, 456] on div "Zapisz" at bounding box center [889, 462] width 32 height 16
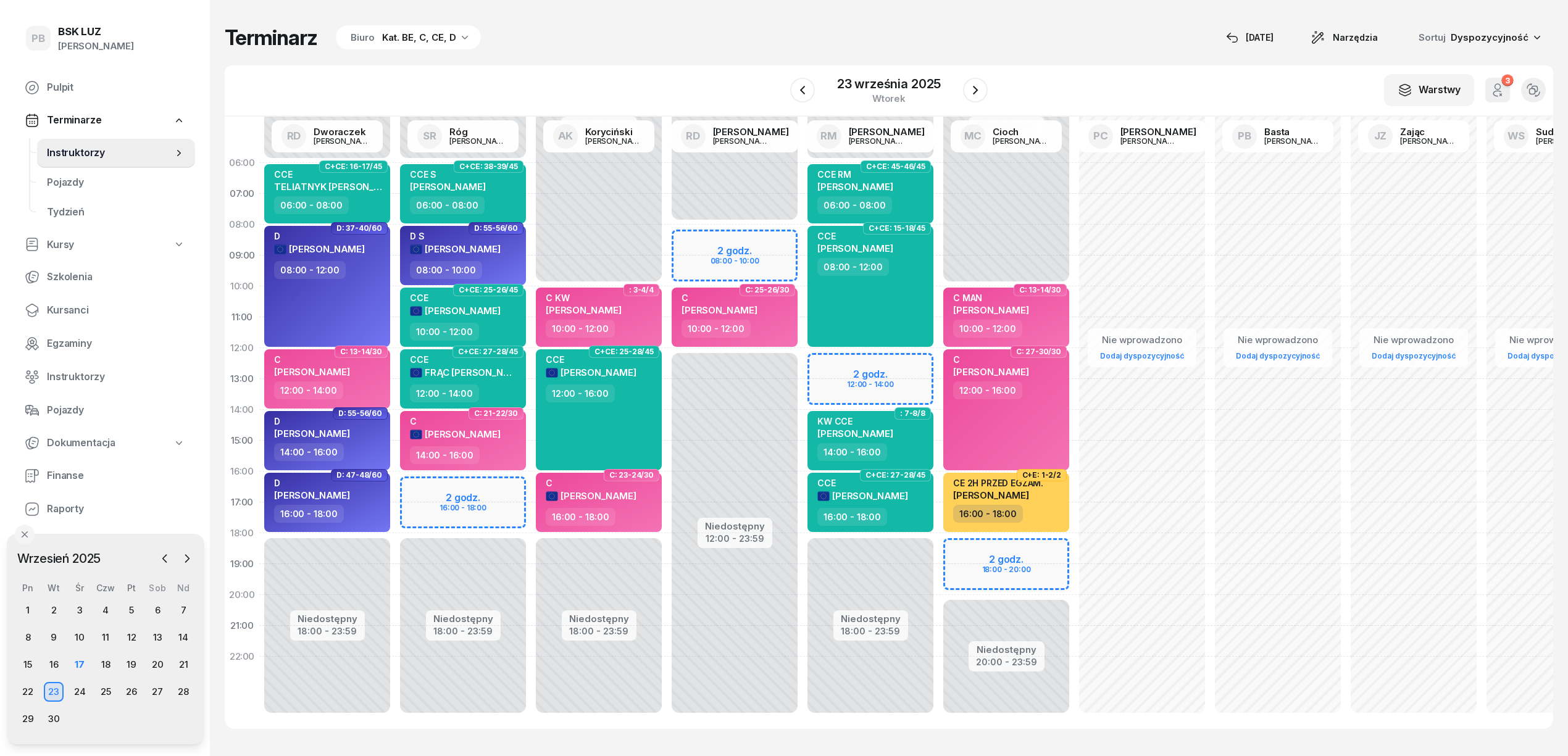
click at [749, 32] on div "Terminarz Biuro Kat. BE, C, CE, D [DATE] Narzędzia Sortuj Dyspozycyjność" at bounding box center [889, 37] width 1328 height 26
click at [690, 240] on div "Niedostępny 00:00 - 08:00 Niedostępny 12:00 - 23:59 C: 25-26/30 C [PERSON_NAME]…" at bounding box center [734, 441] width 136 height 586
select select "08"
select select "10"
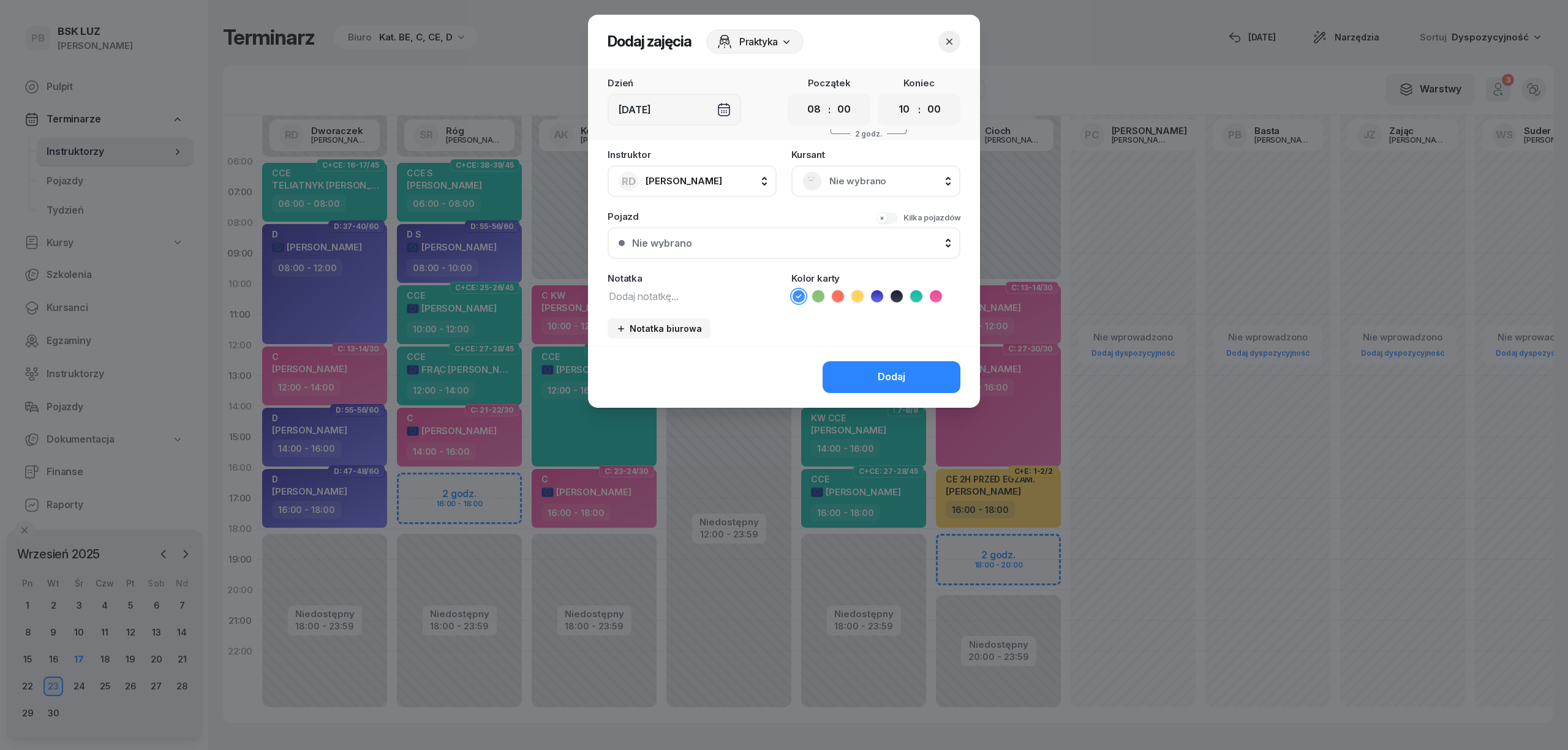
click at [868, 179] on span "Nie wybrano" at bounding box center [889, 181] width 120 height 16
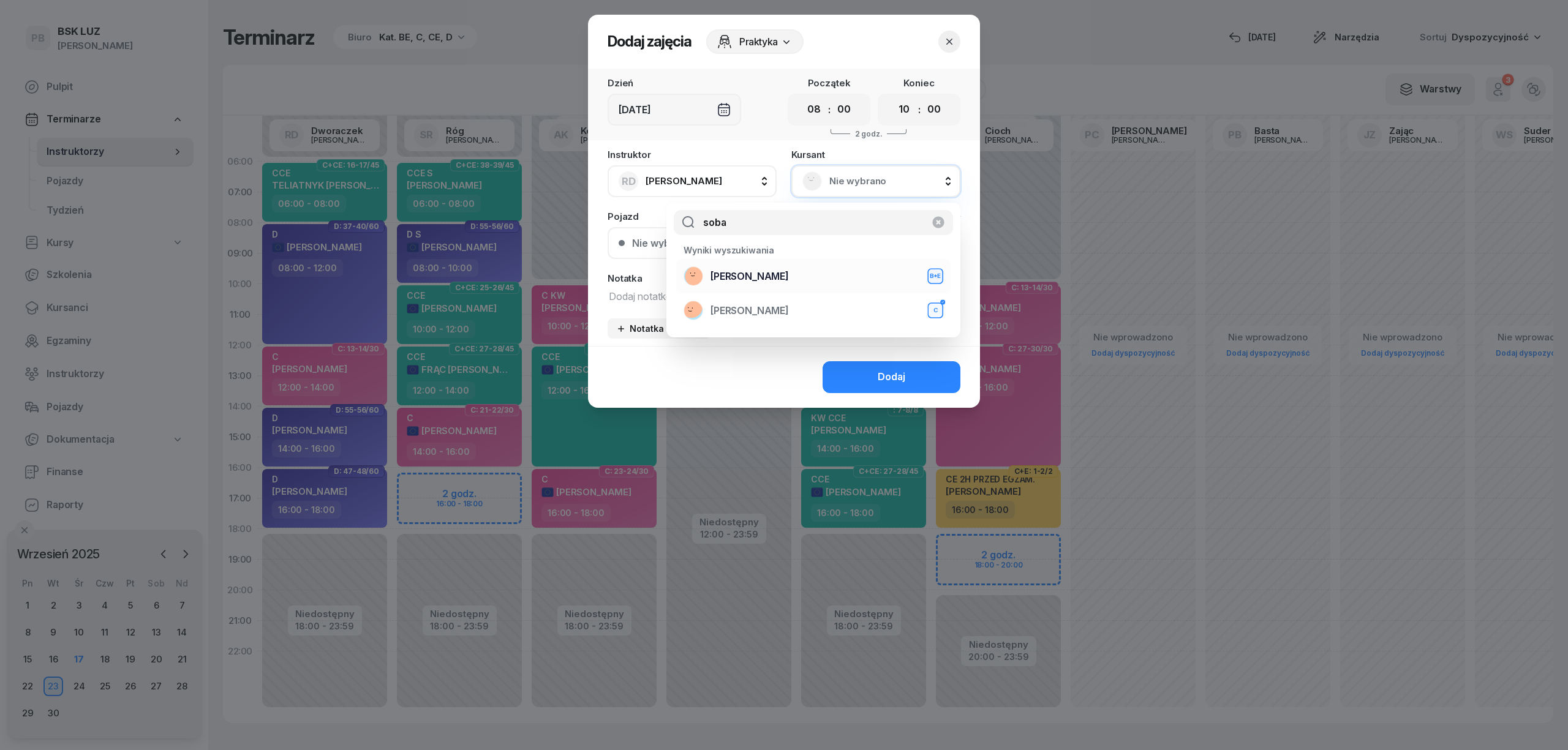
type input "soba"
click at [846, 274] on div "[PERSON_NAME]+E" at bounding box center [813, 276] width 260 height 20
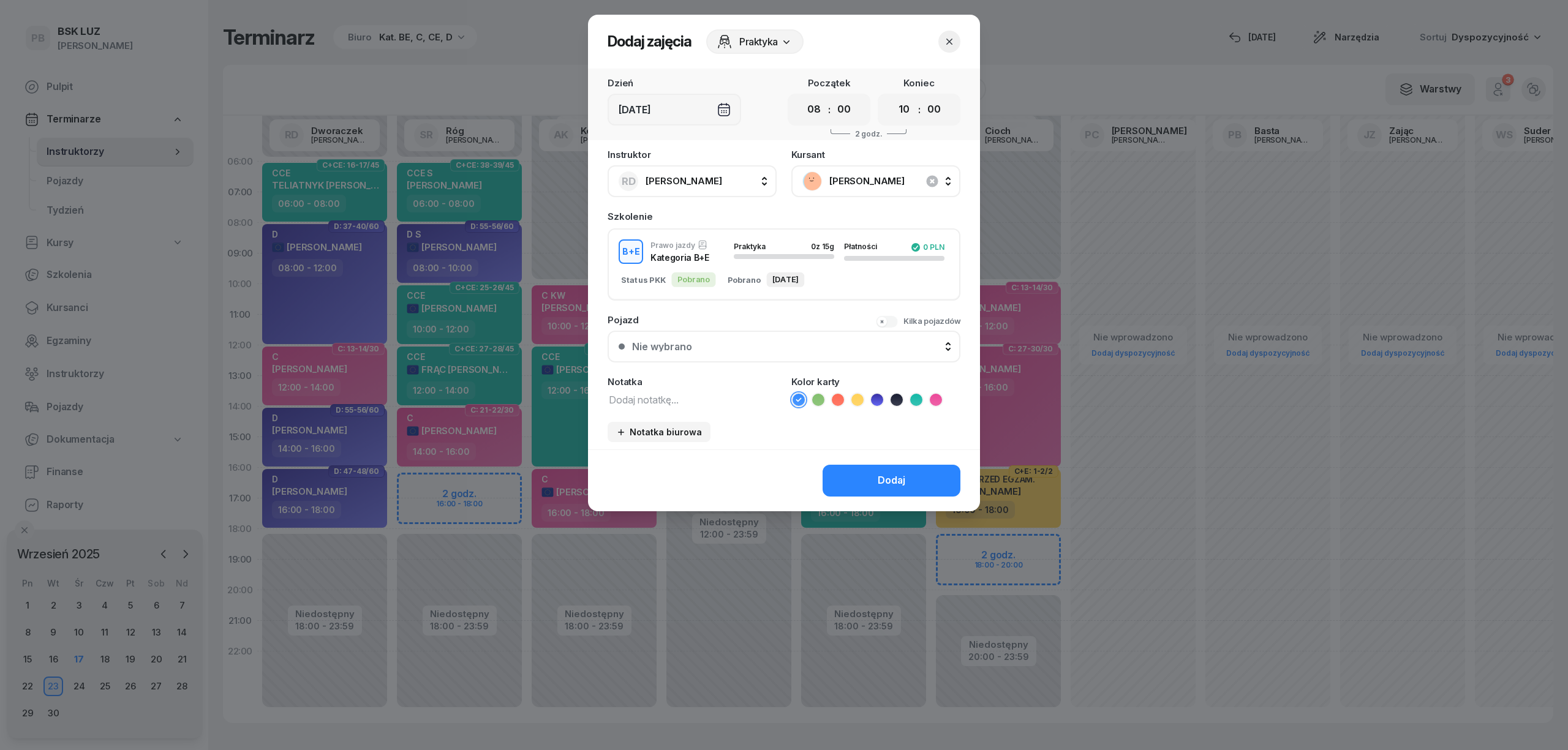
click at [899, 398] on icon at bounding box center [896, 399] width 12 height 12
click at [735, 398] on textarea at bounding box center [692, 399] width 169 height 16
type textarea "BE"
click at [851, 477] on button "Dodaj" at bounding box center [891, 480] width 138 height 32
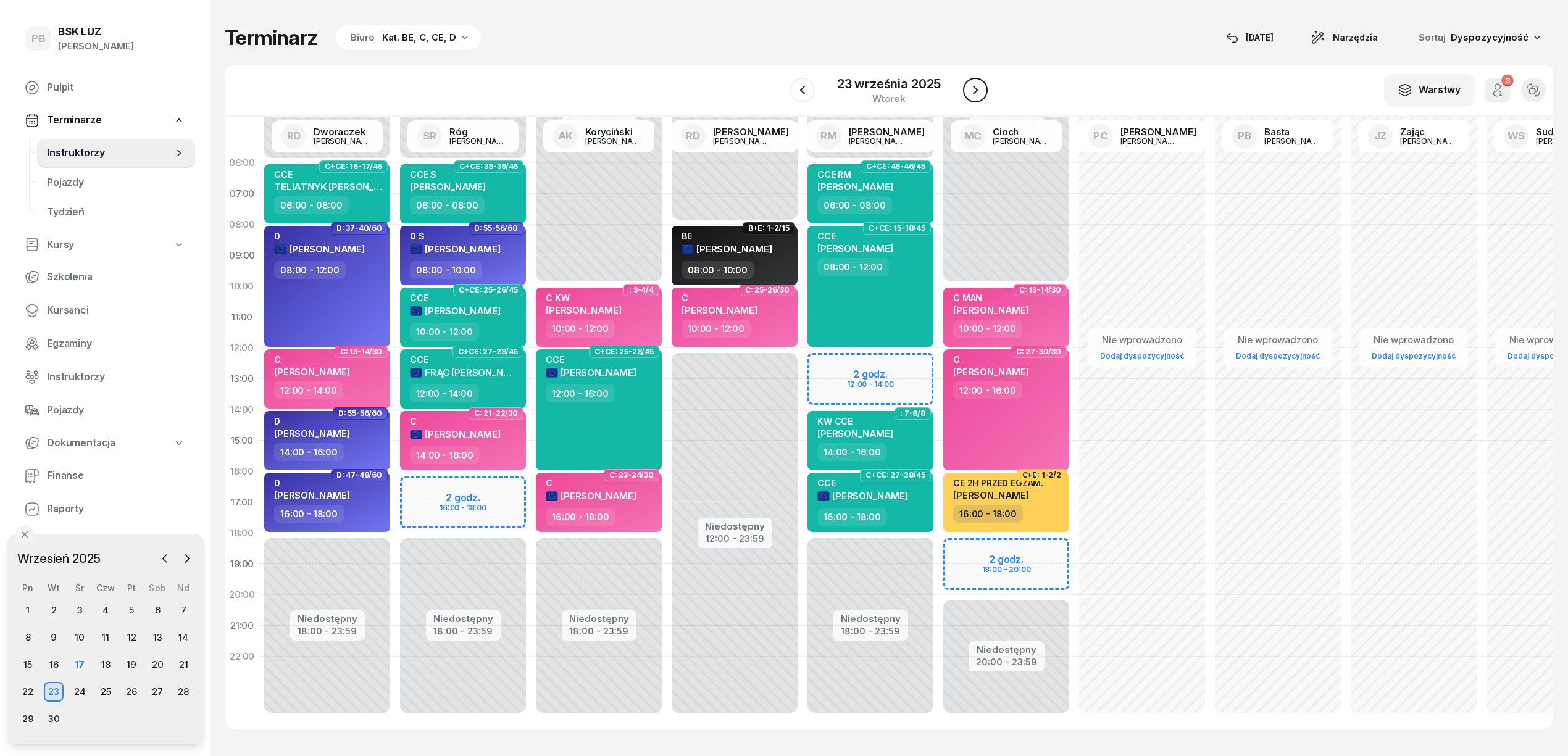
click at [975, 84] on icon "button" at bounding box center [975, 90] width 15 height 15
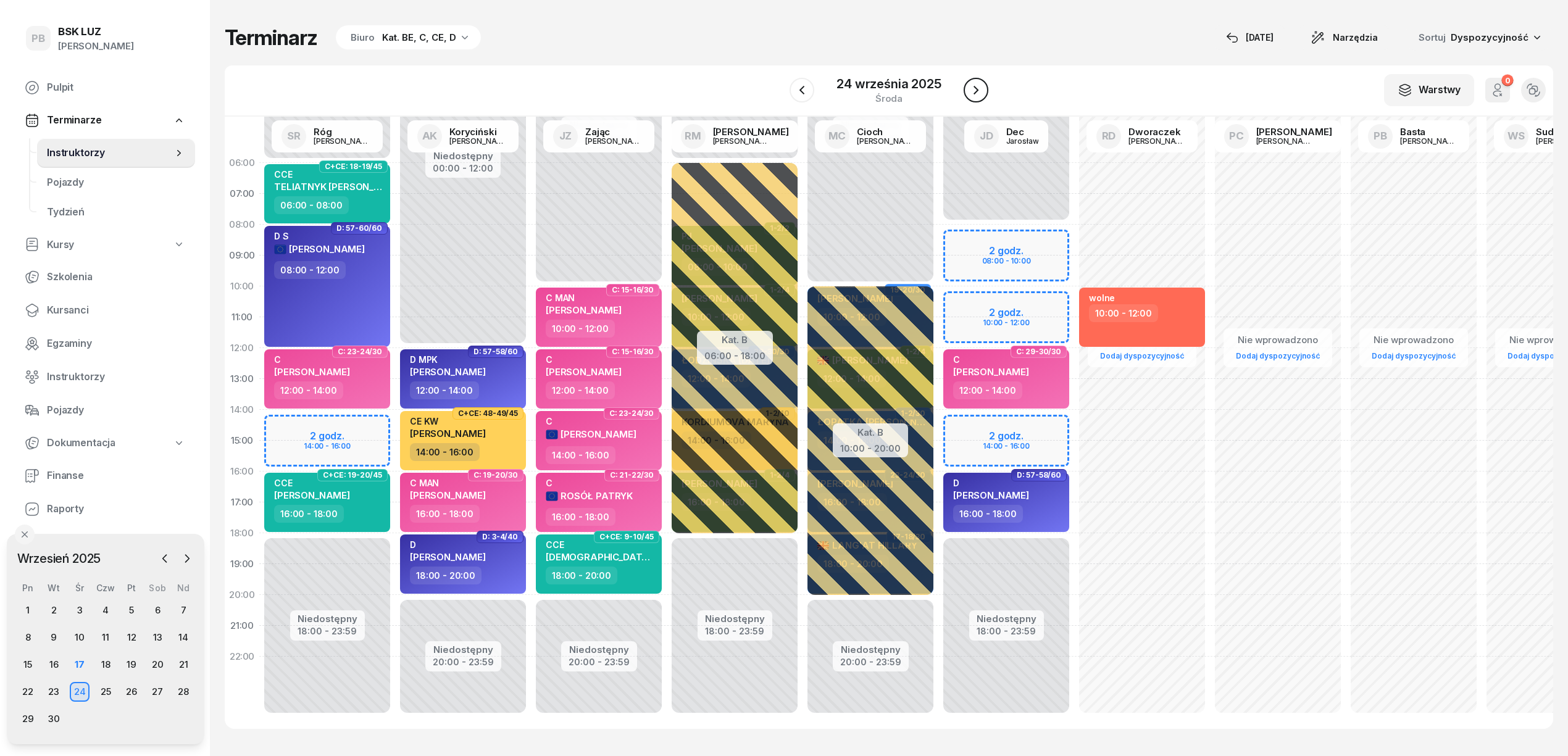
click at [975, 84] on icon "button" at bounding box center [976, 90] width 15 height 15
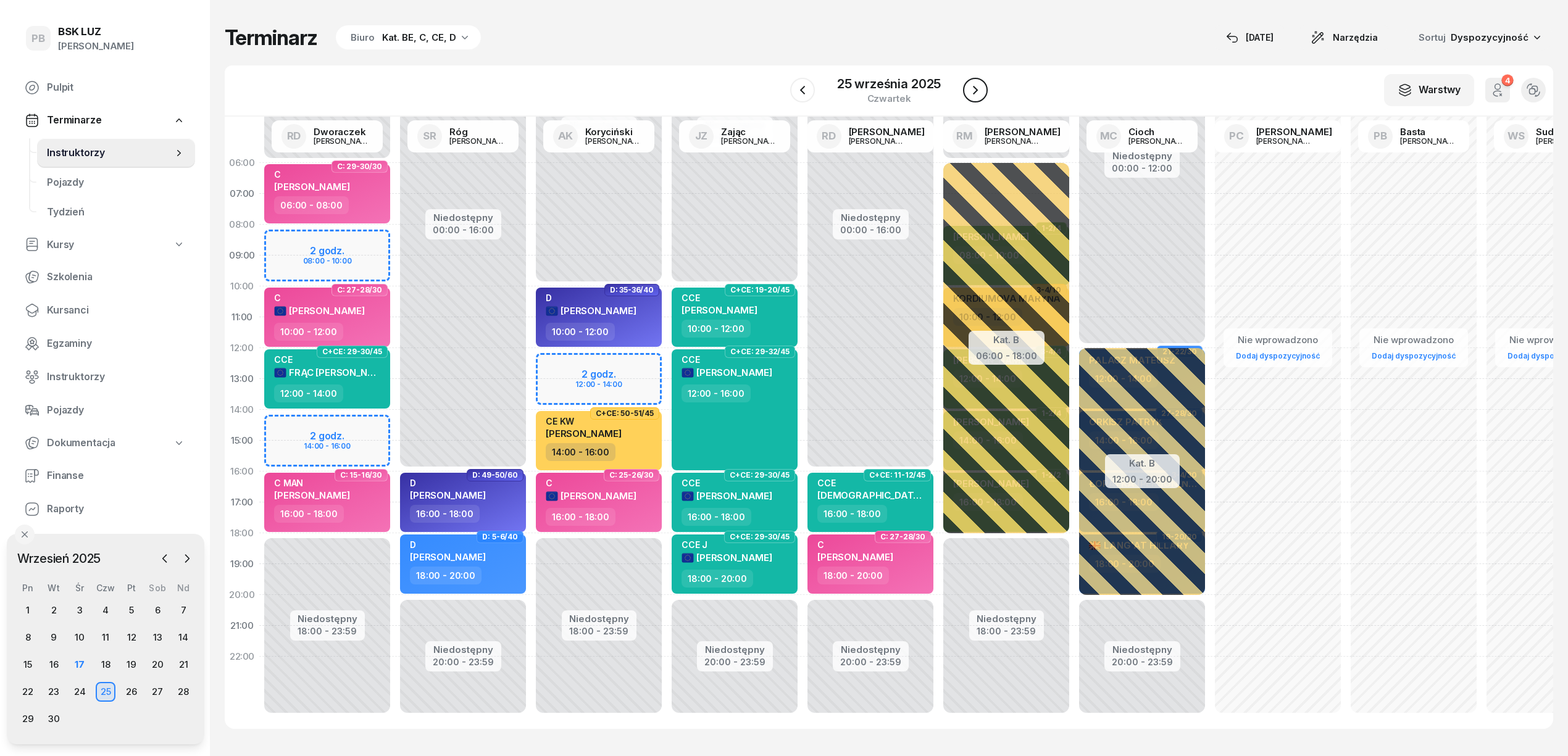
click at [975, 84] on icon "button" at bounding box center [975, 90] width 15 height 15
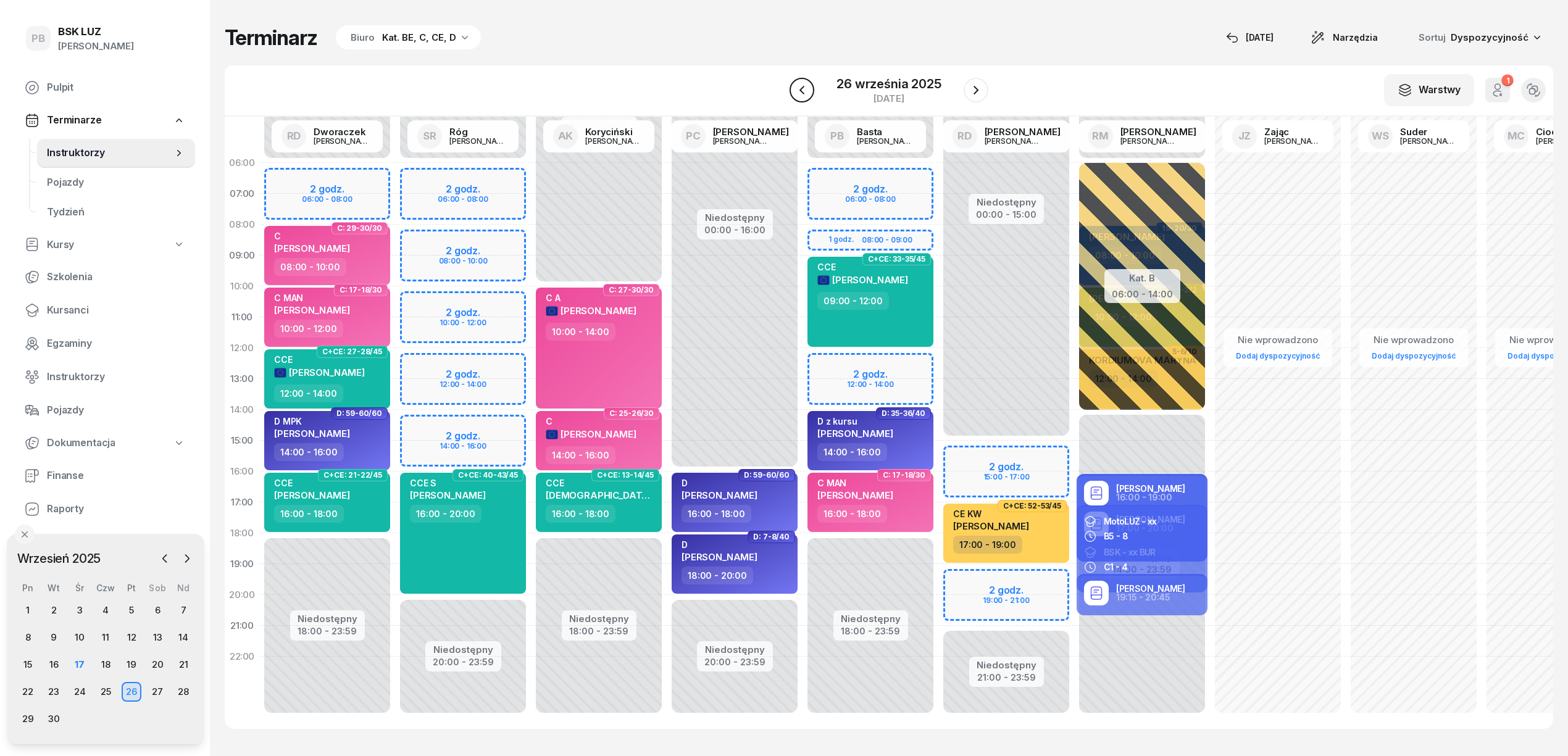
click at [803, 93] on icon "button" at bounding box center [801, 90] width 5 height 9
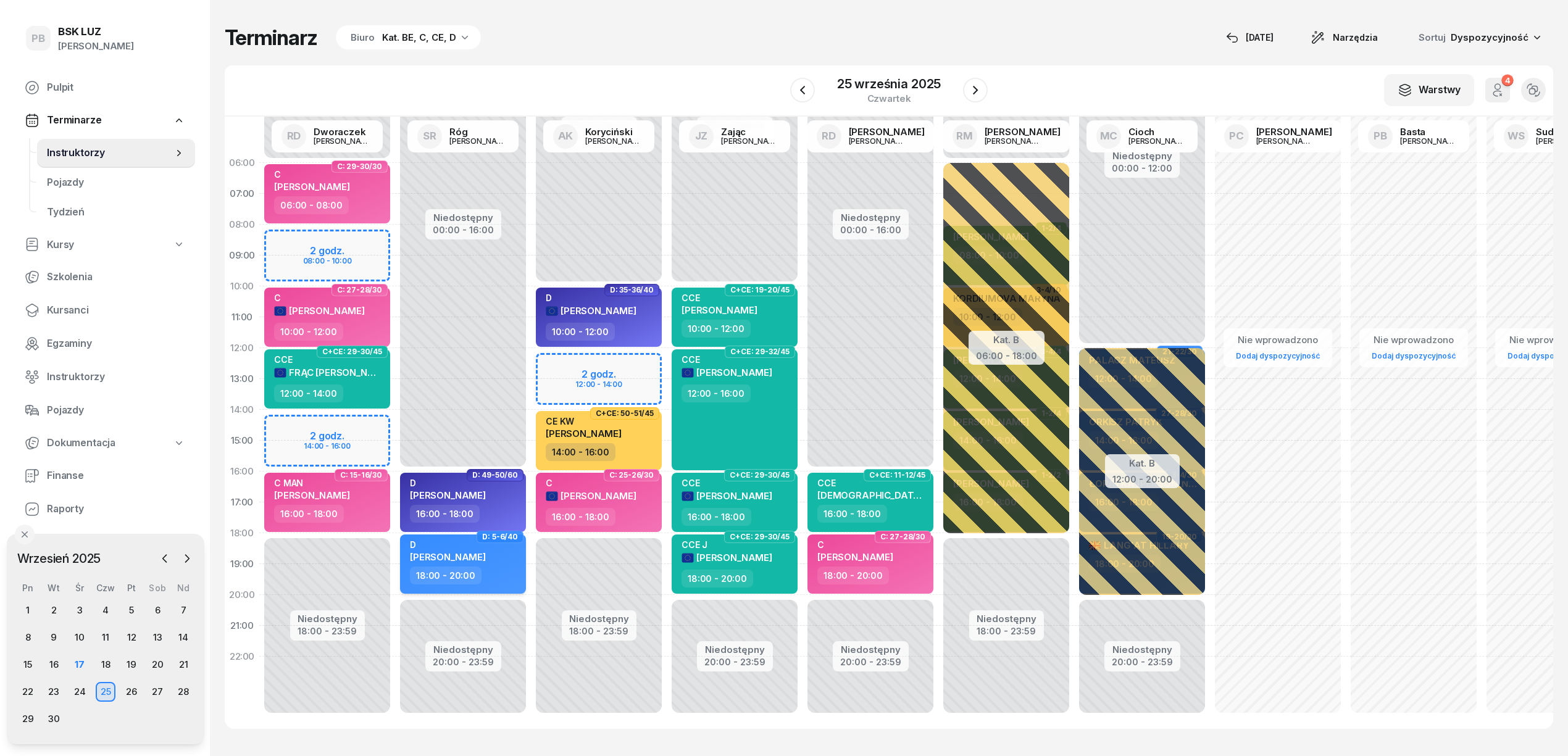
click at [506, 569] on div "18:00 - 20:00" at bounding box center [465, 575] width 109 height 18
select select "18"
select select "20"
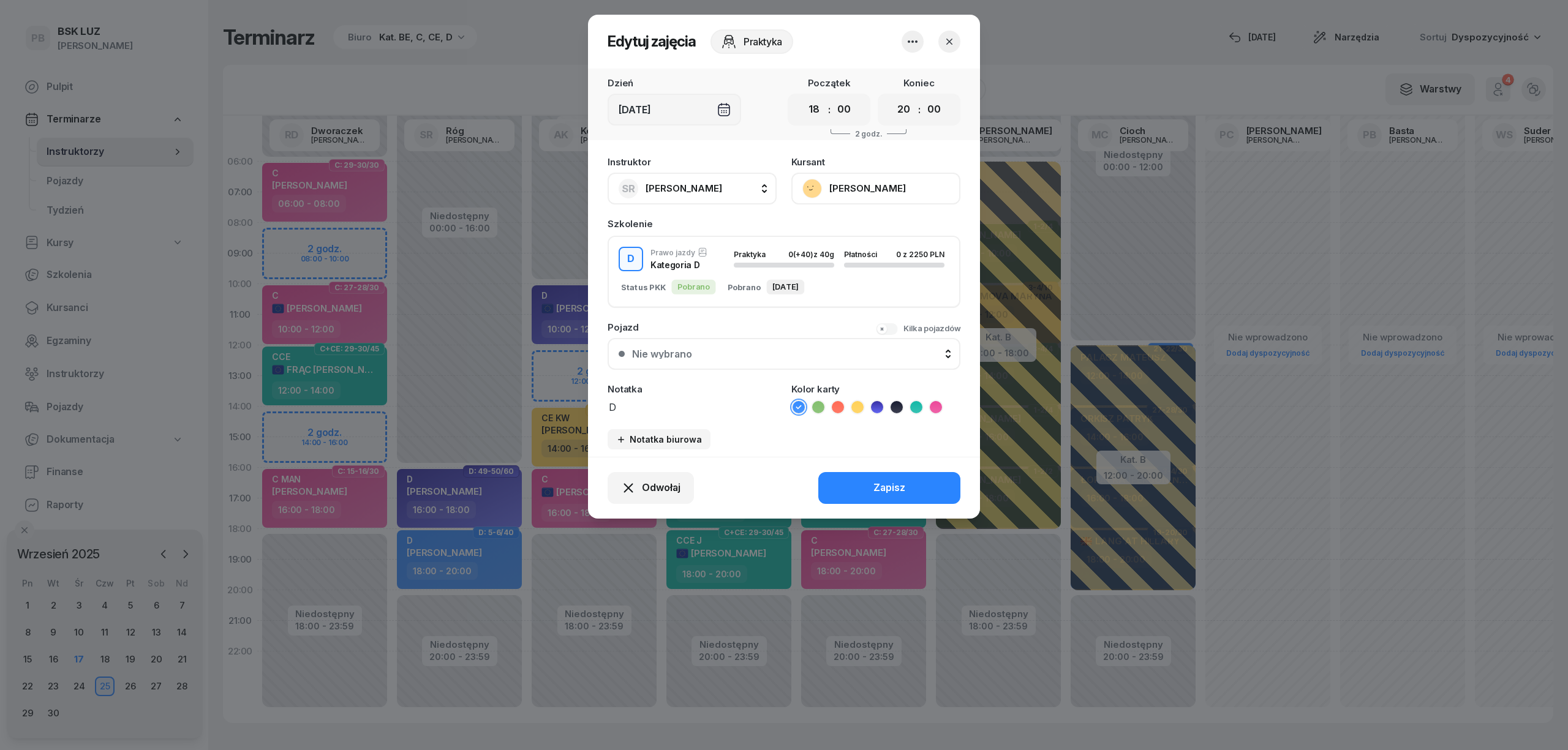
click at [875, 401] on icon at bounding box center [877, 407] width 12 height 12
click at [847, 478] on button "Zapisz" at bounding box center [889, 488] width 142 height 32
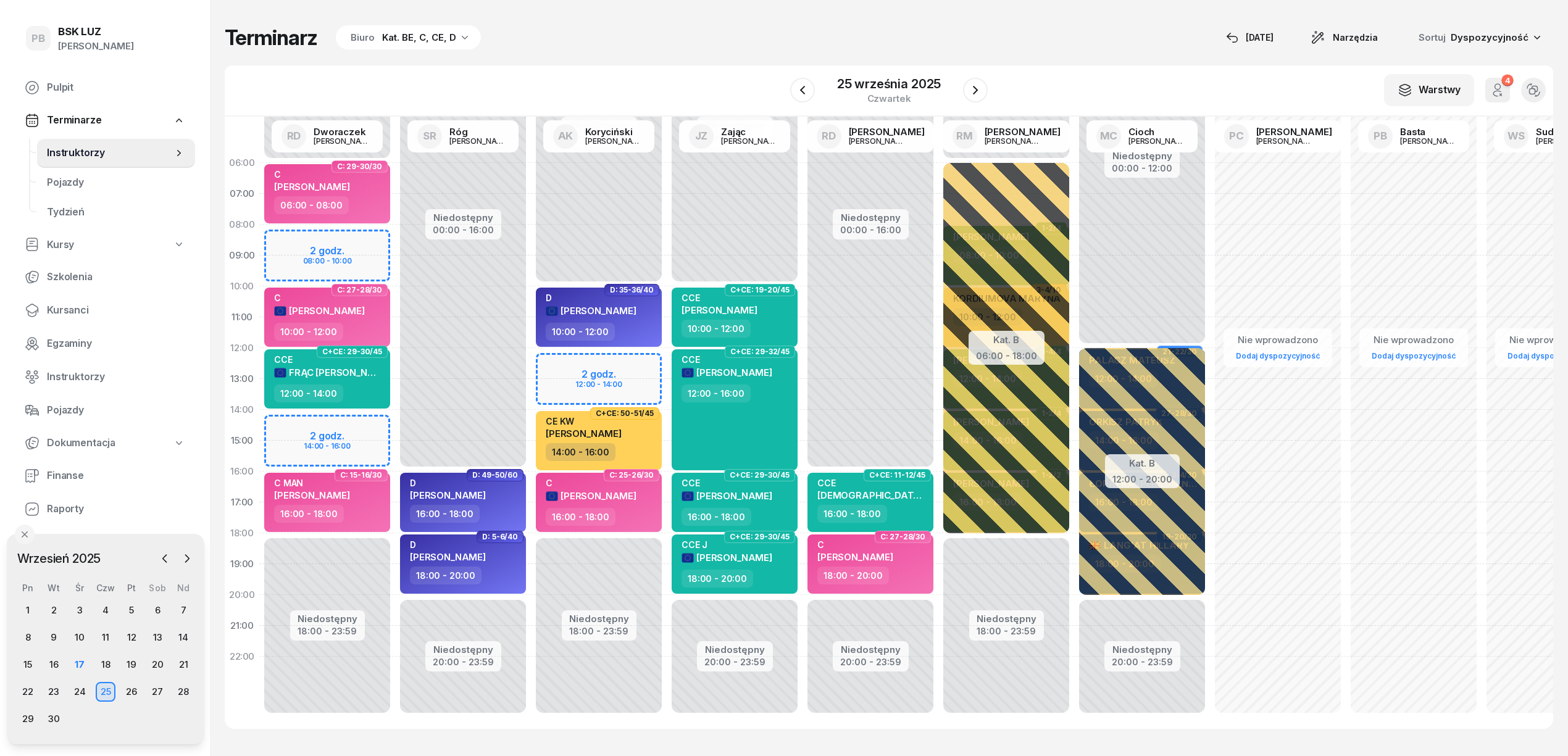
click at [636, 365] on div "Niedostępny 00:00 - 10:00 Niedostępny 18:00 - 23:59 2 godz. 12:00 - 14:00 D: 35…" at bounding box center [598, 441] width 136 height 586
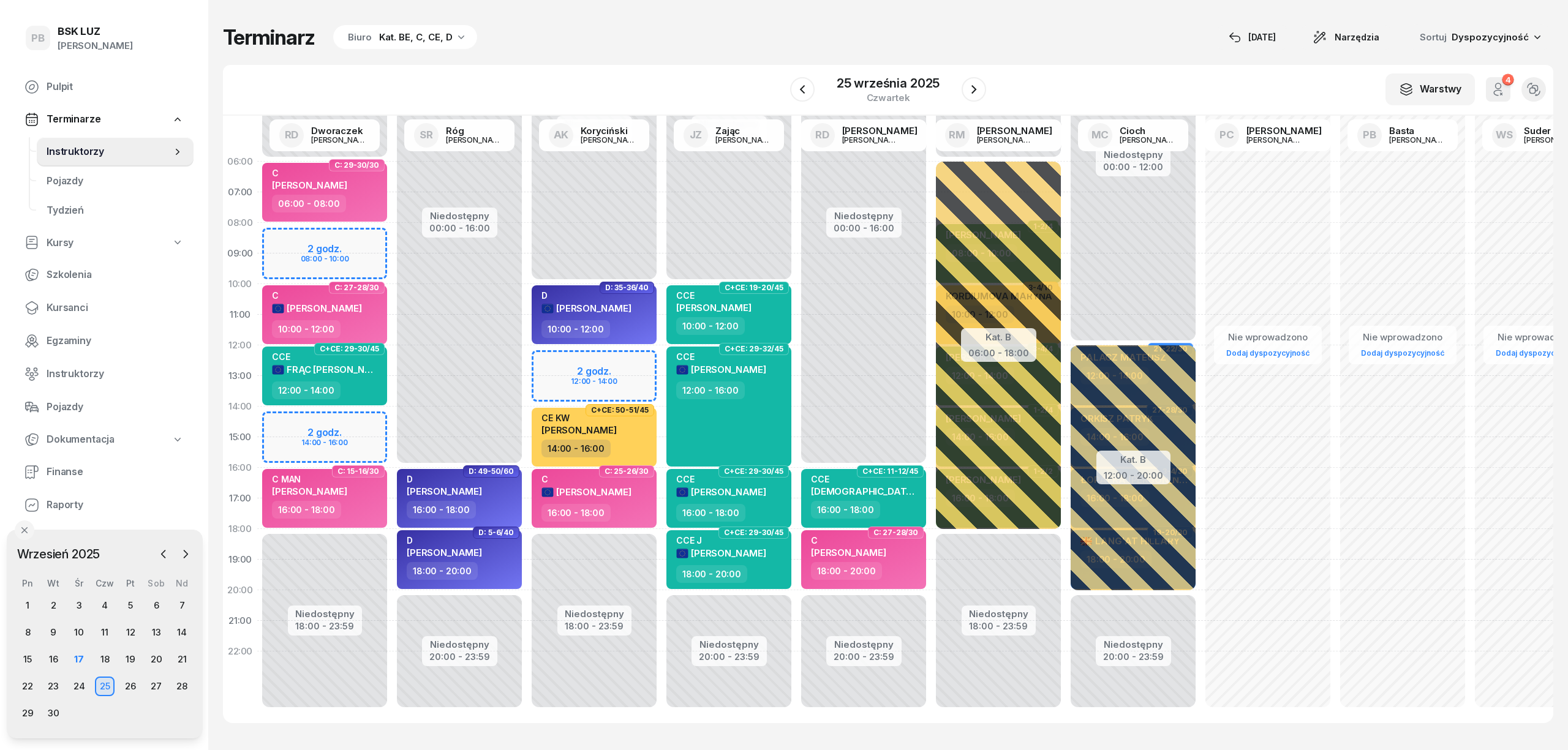
select select "12"
select select "14"
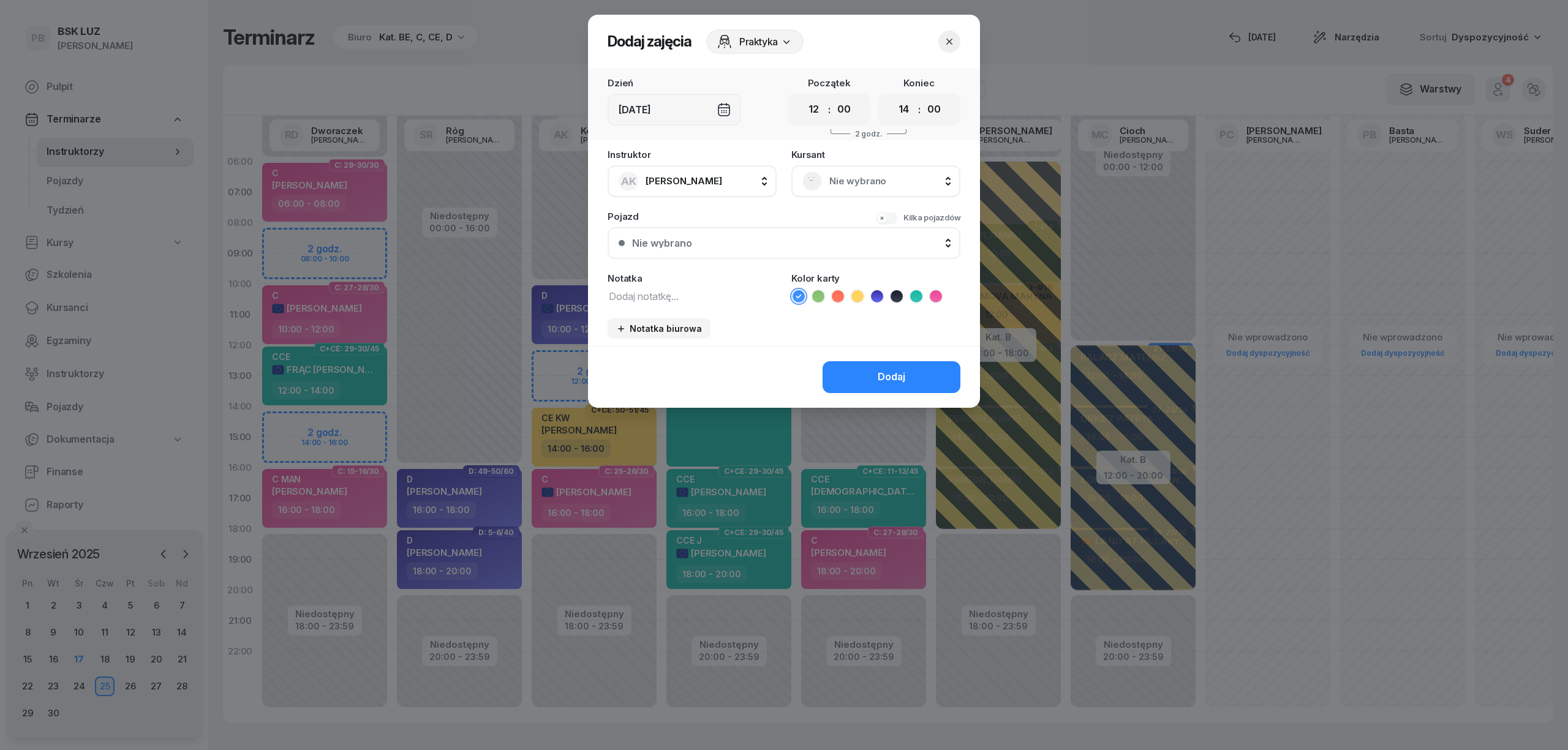
click at [877, 165] on div "Nie wybrano" at bounding box center [876, 181] width 169 height 32
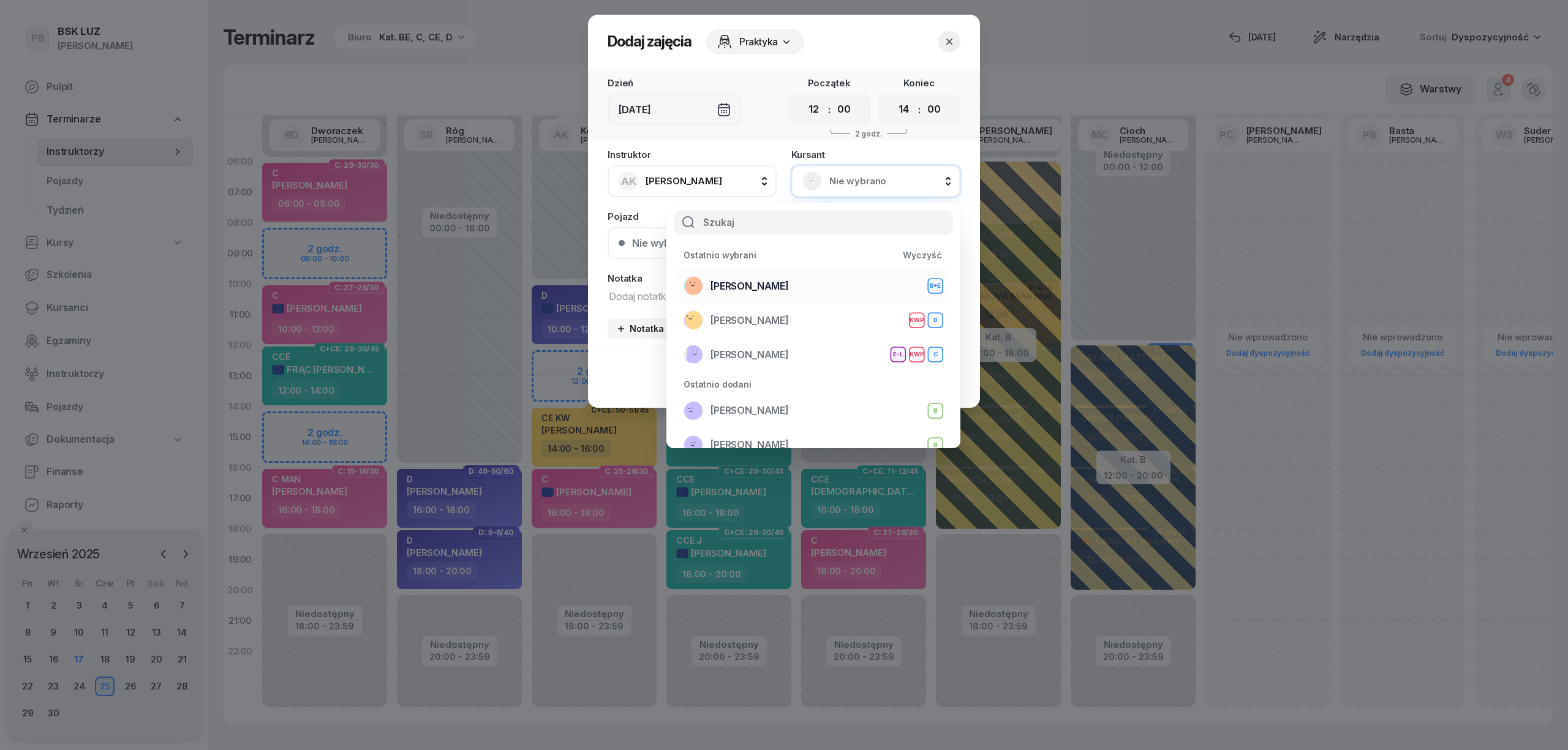
click at [788, 284] on div "[PERSON_NAME]+E" at bounding box center [813, 286] width 260 height 20
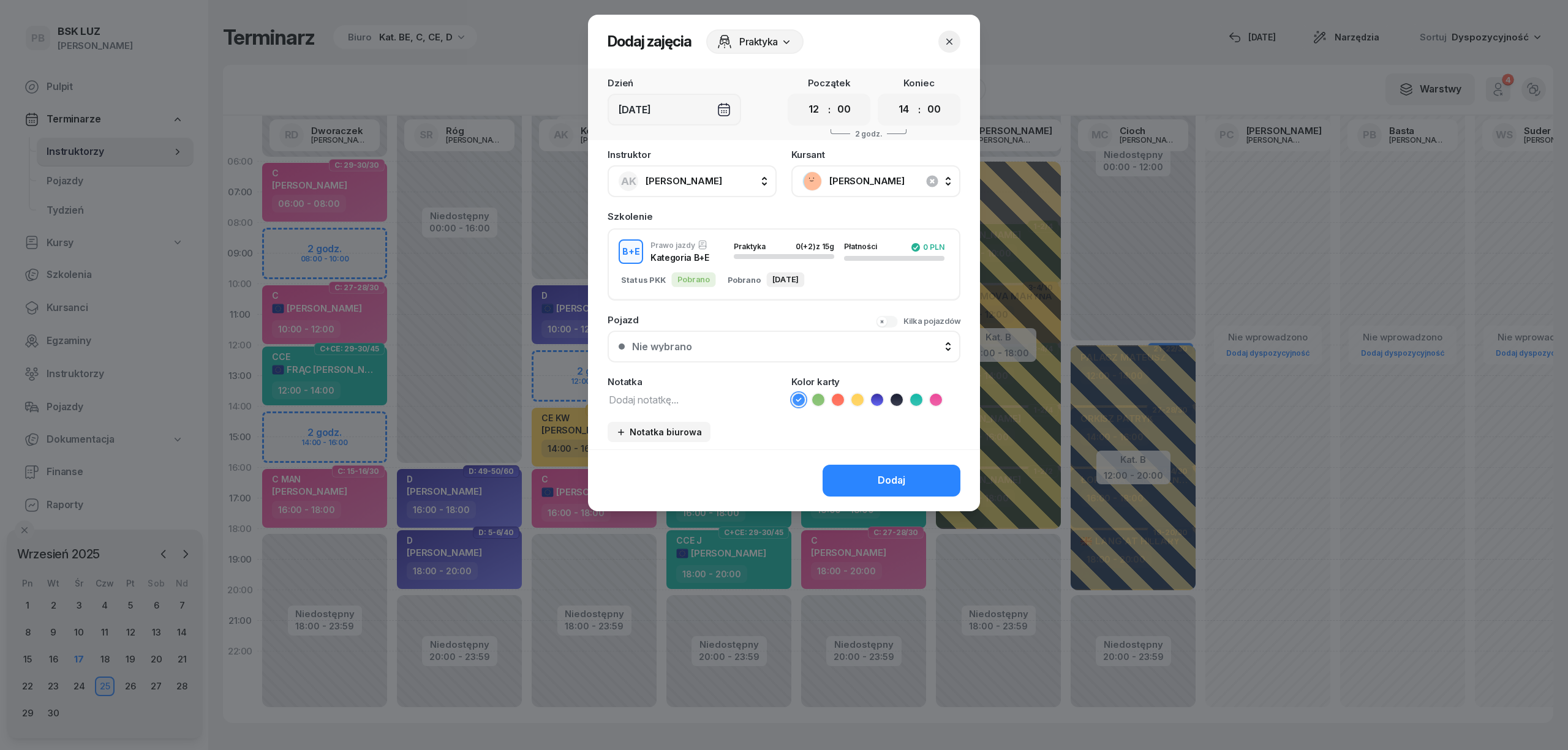
click at [730, 399] on textarea at bounding box center [692, 399] width 169 height 16
type textarea "BE"
click at [903, 397] on li at bounding box center [896, 399] width 15 height 15
click at [855, 475] on button "Dodaj" at bounding box center [891, 480] width 138 height 32
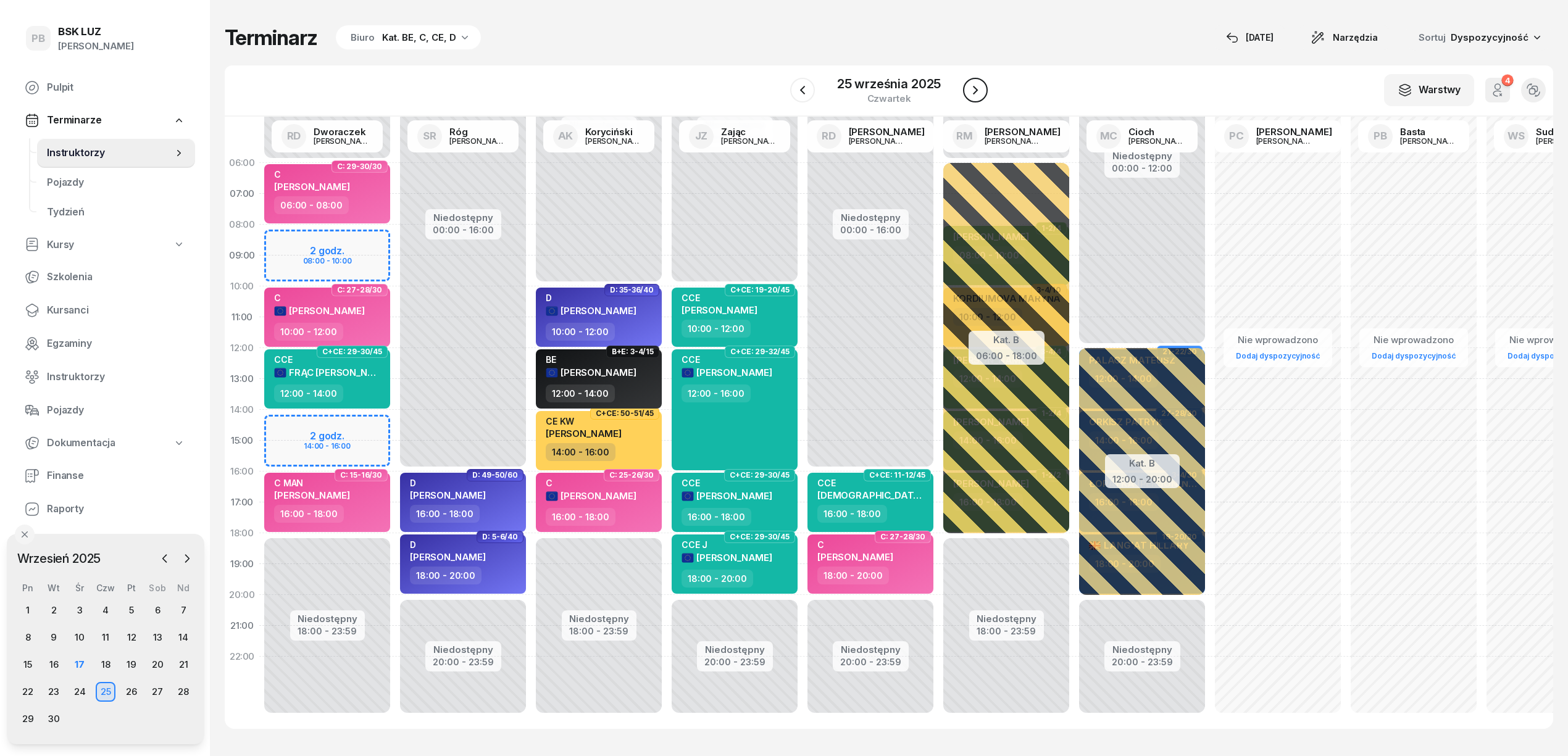
click at [976, 92] on icon "button" at bounding box center [975, 90] width 15 height 15
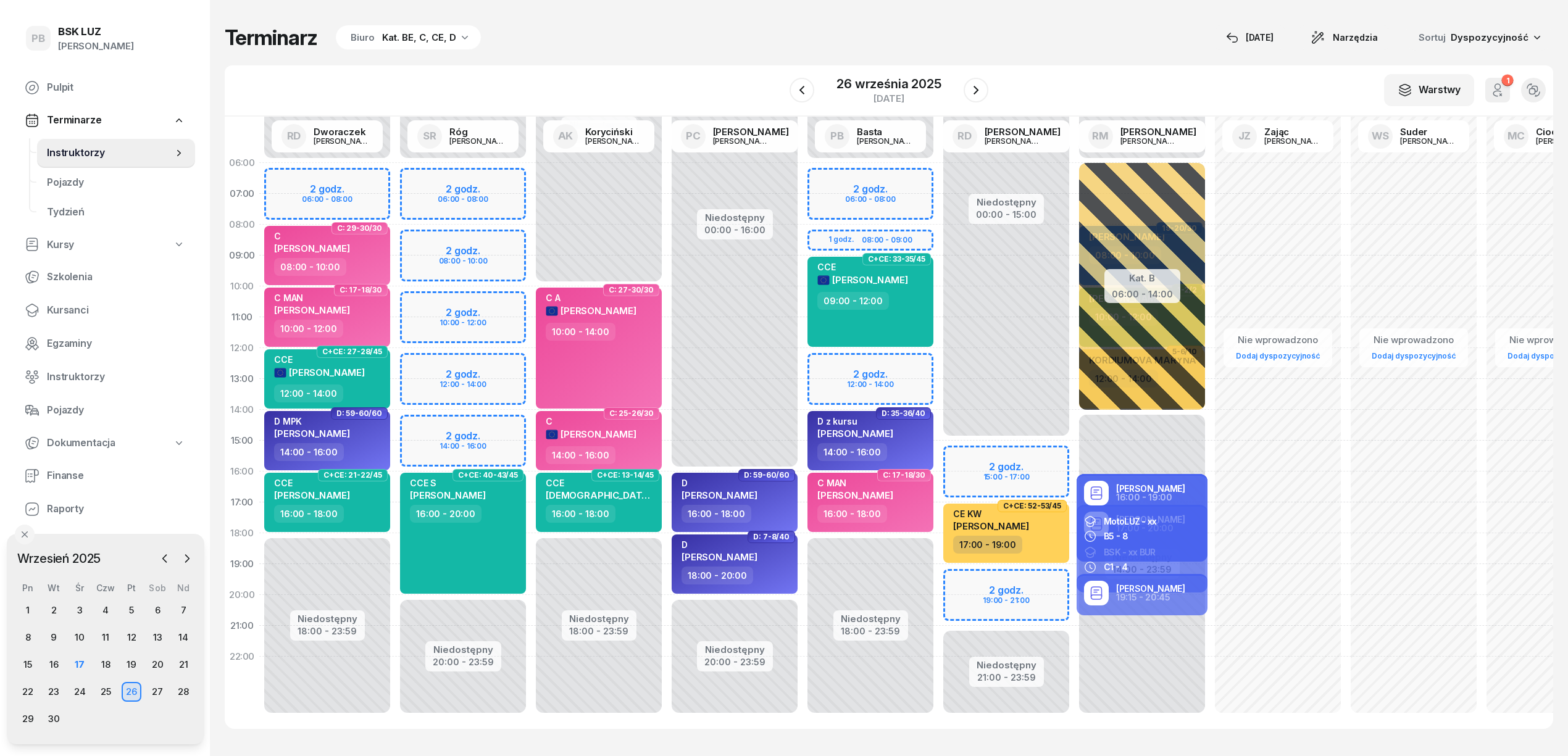
click at [834, 174] on div "Niedostępny 00:00 - 06:00 Niedostępny 18:00 - 23:59 2 godz. 06:00 - 08:00 1 god…" at bounding box center [870, 441] width 136 height 586
select select "06"
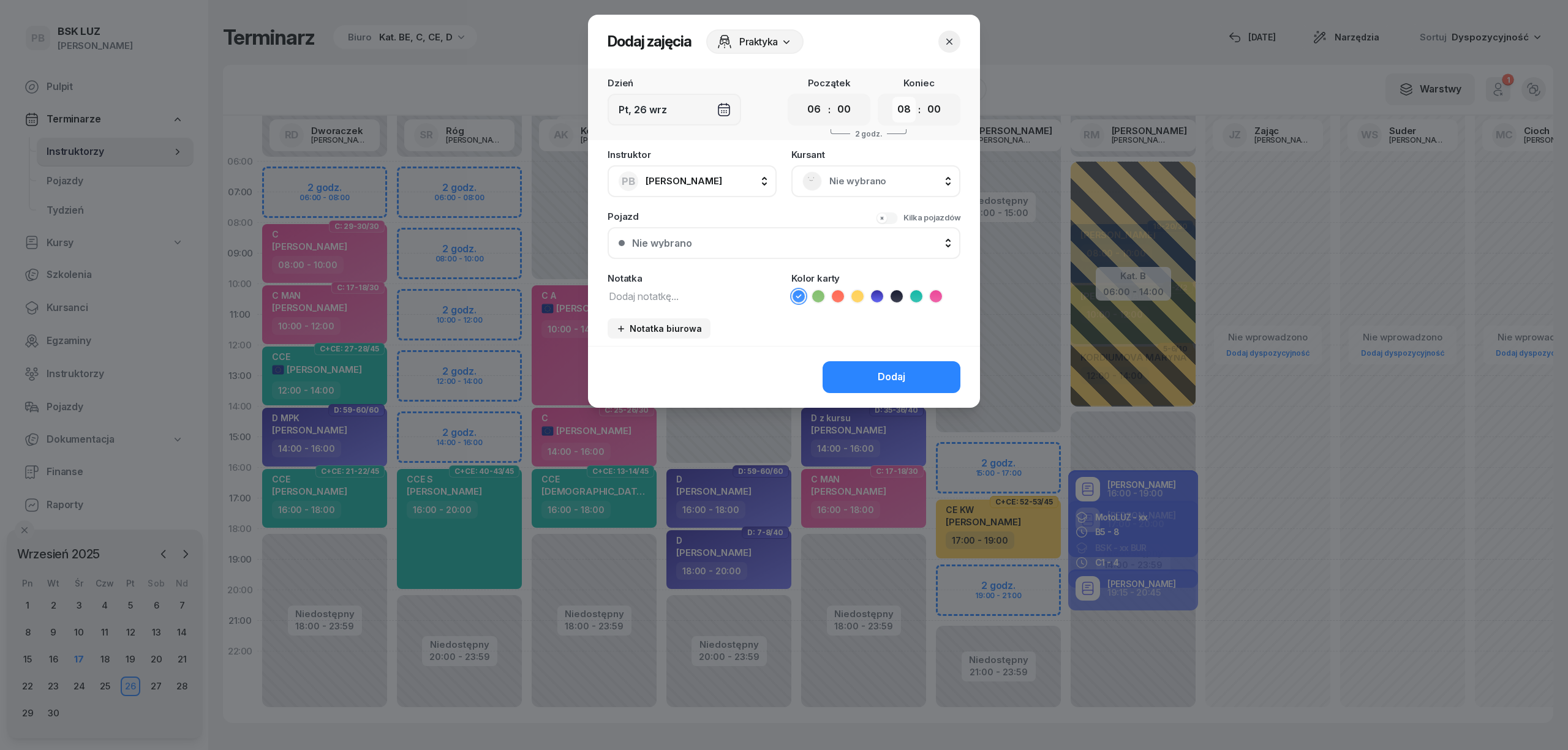
click at [904, 108] on select "00 01 02 03 04 05 06 07 08 09 10 11 12 13 14 15 16 17 18 19 20 21 22 23" at bounding box center [904, 109] width 23 height 26
click at [893, 97] on select "00 01 02 03 04 05 06 07 08 09 10 11 12 13 14 15 16 17 18 19 20 21 22 23" at bounding box center [904, 109] width 23 height 26
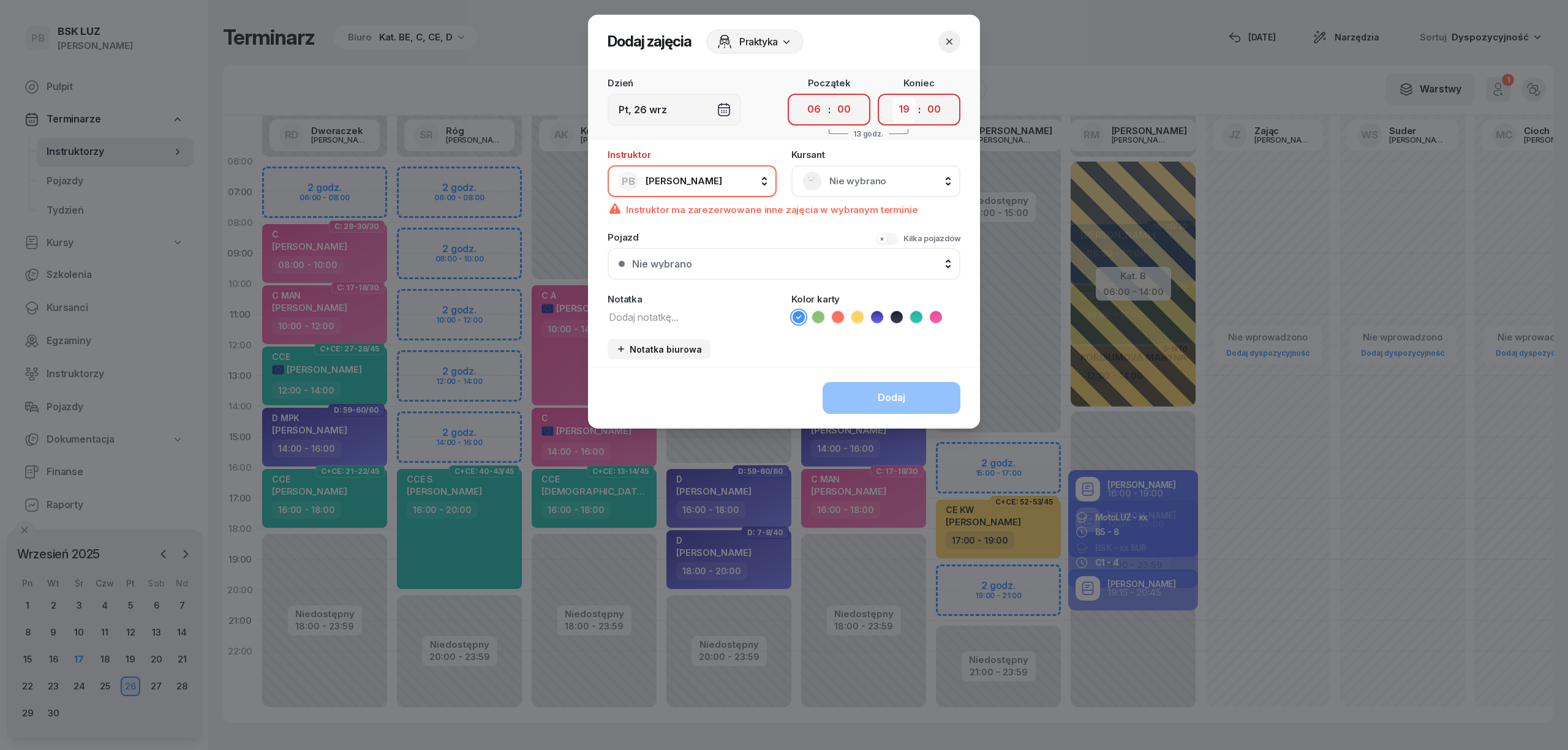
click at [907, 106] on select "00 01 02 03 04 05 06 07 08 09 10 11 12 13 14 15 16 17 18 19 20 21 22 23" at bounding box center [904, 109] width 23 height 26
select select "09"
click at [893, 97] on select "00 01 02 03 04 05 06 07 08 09 10 11 12 13 14 15 16 17 18 19 20 21 22 23" at bounding box center [904, 109] width 23 height 26
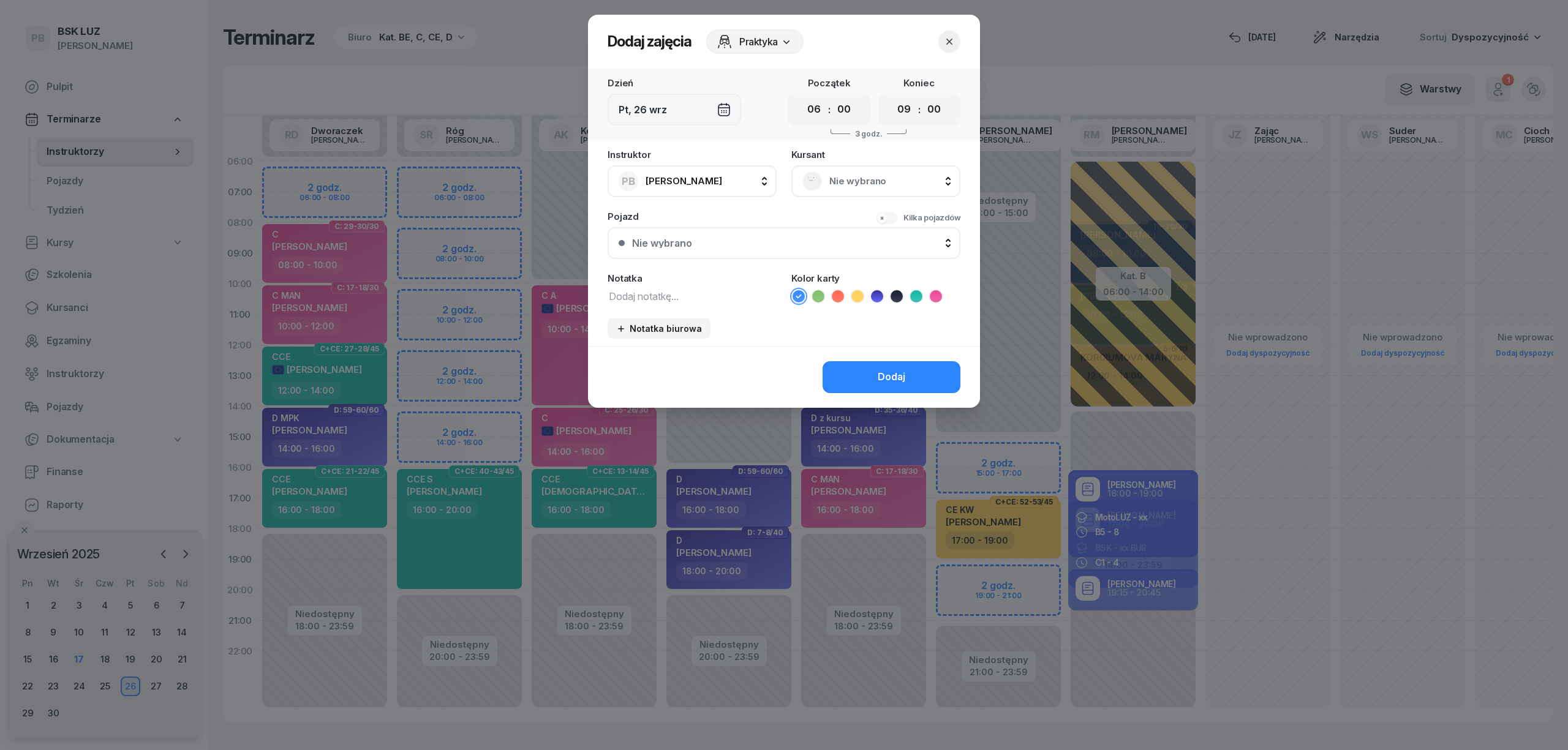
click at [637, 294] on textarea at bounding box center [692, 296] width 169 height 16
type textarea "BE"
click at [896, 297] on icon at bounding box center [896, 296] width 12 height 12
click at [885, 372] on div "Dodaj" at bounding box center [891, 377] width 28 height 16
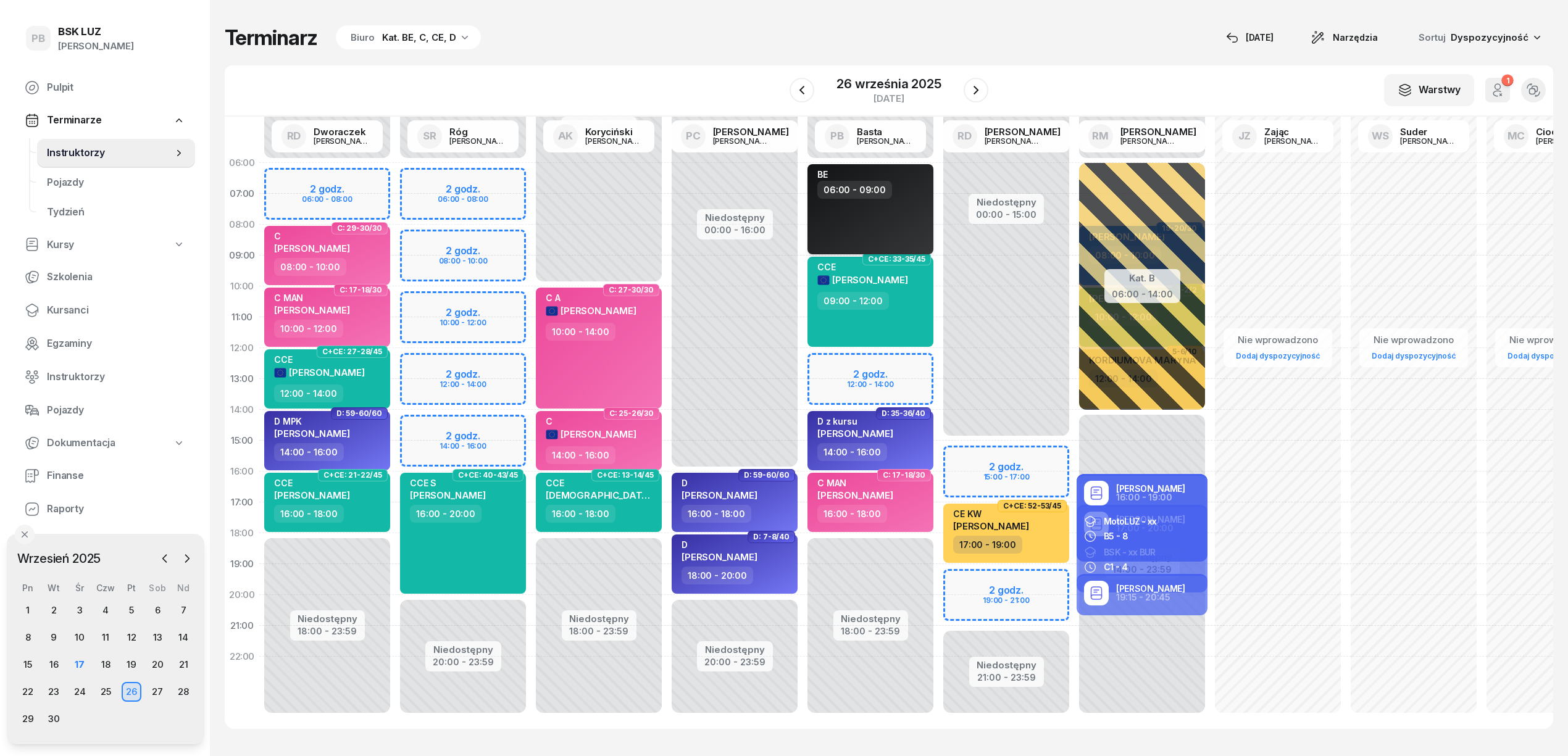
click at [884, 233] on div "BE 06:00 - 09:00" at bounding box center [870, 209] width 126 height 90
select select "06"
select select "09"
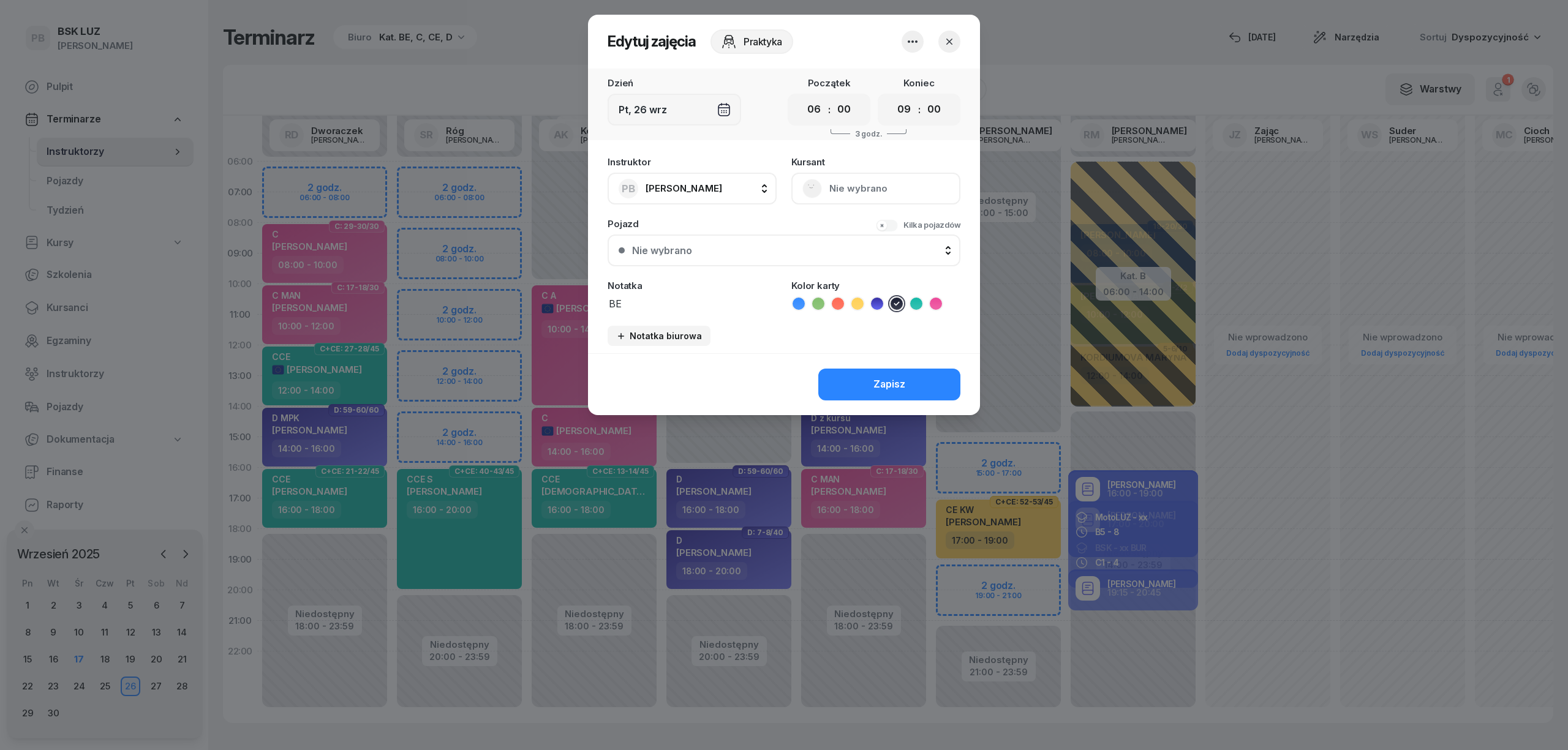
click at [910, 37] on icon "button" at bounding box center [912, 42] width 15 height 15
click at [915, 63] on link "Usuń" at bounding box center [907, 79] width 162 height 31
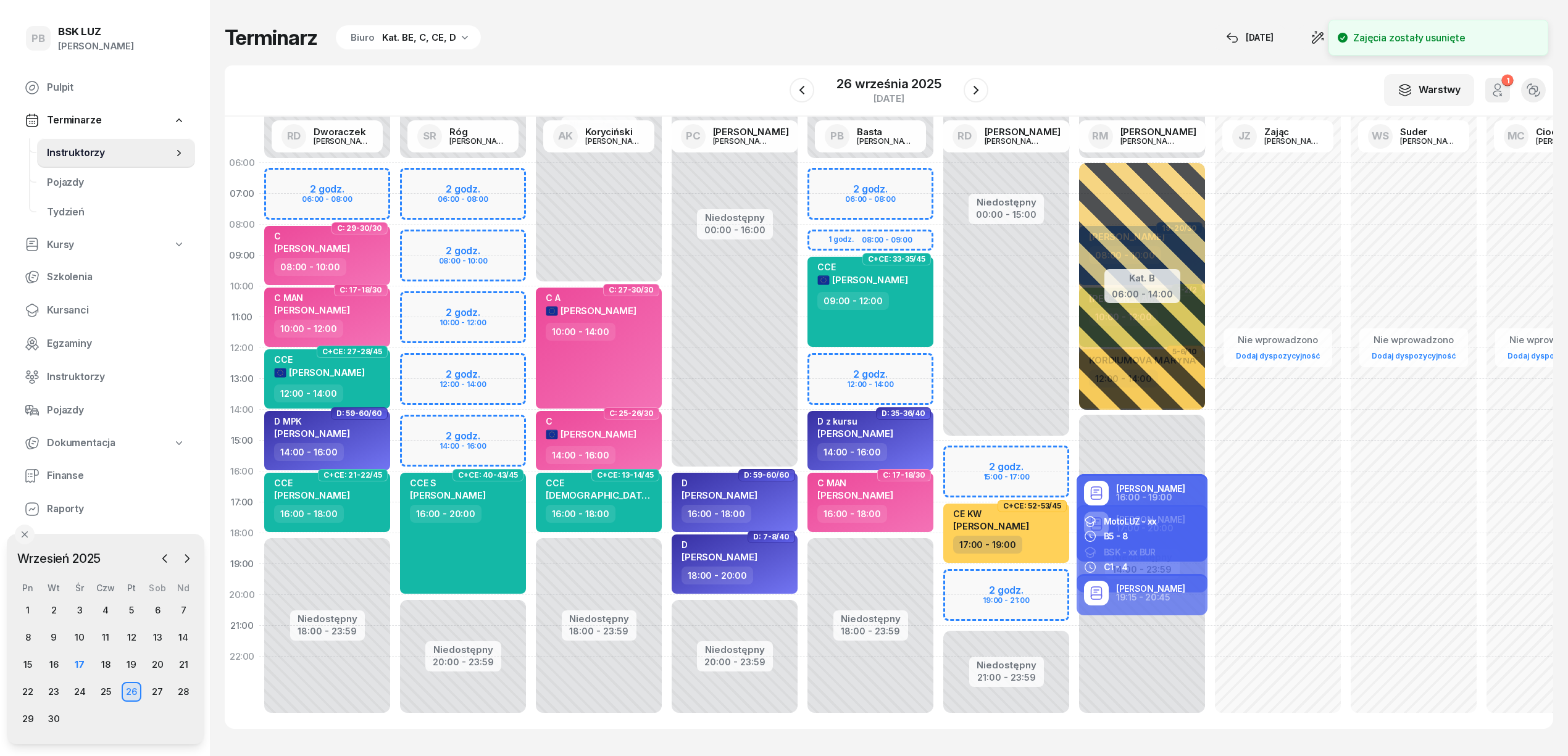
click at [914, 179] on div "Niedostępny 00:00 - 06:00 Niedostępny 18:00 - 23:59 C+CE: 33-35/45 CCE ZASADA M…" at bounding box center [870, 441] width 136 height 586
select select "06"
select select "08"
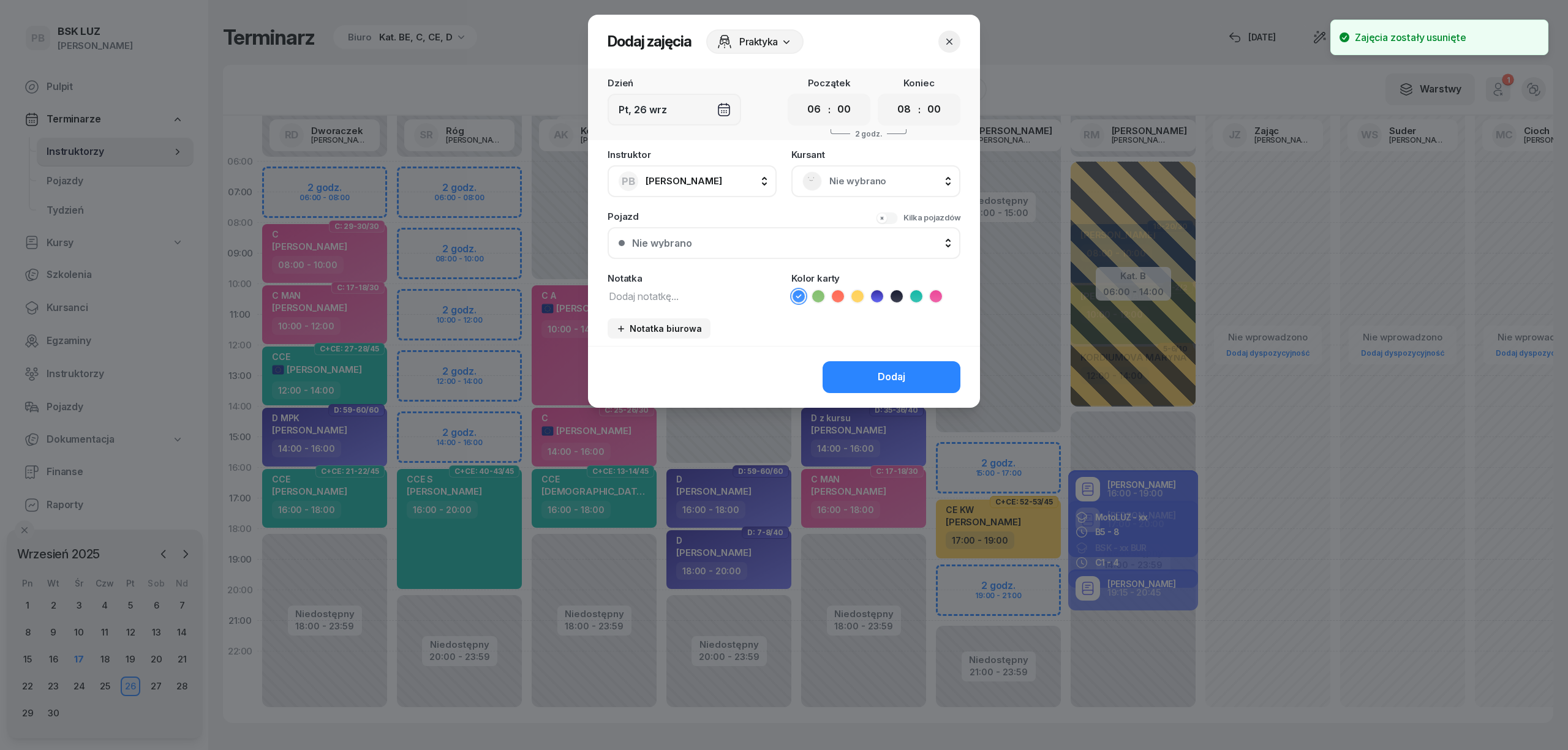
click at [892, 189] on div "Nie wybrano" at bounding box center [876, 181] width 147 height 20
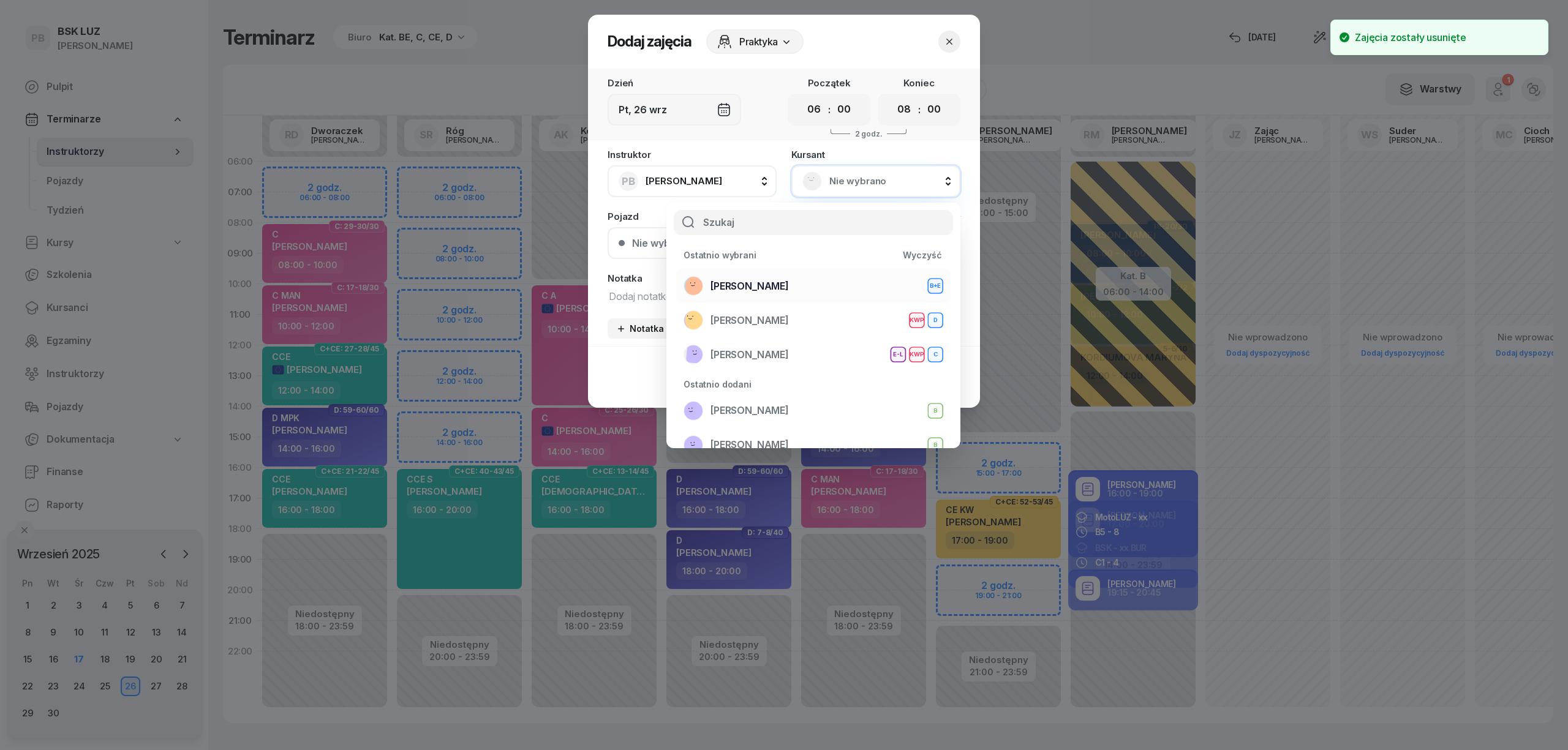
click at [841, 277] on div "[PERSON_NAME]+E" at bounding box center [813, 286] width 260 height 20
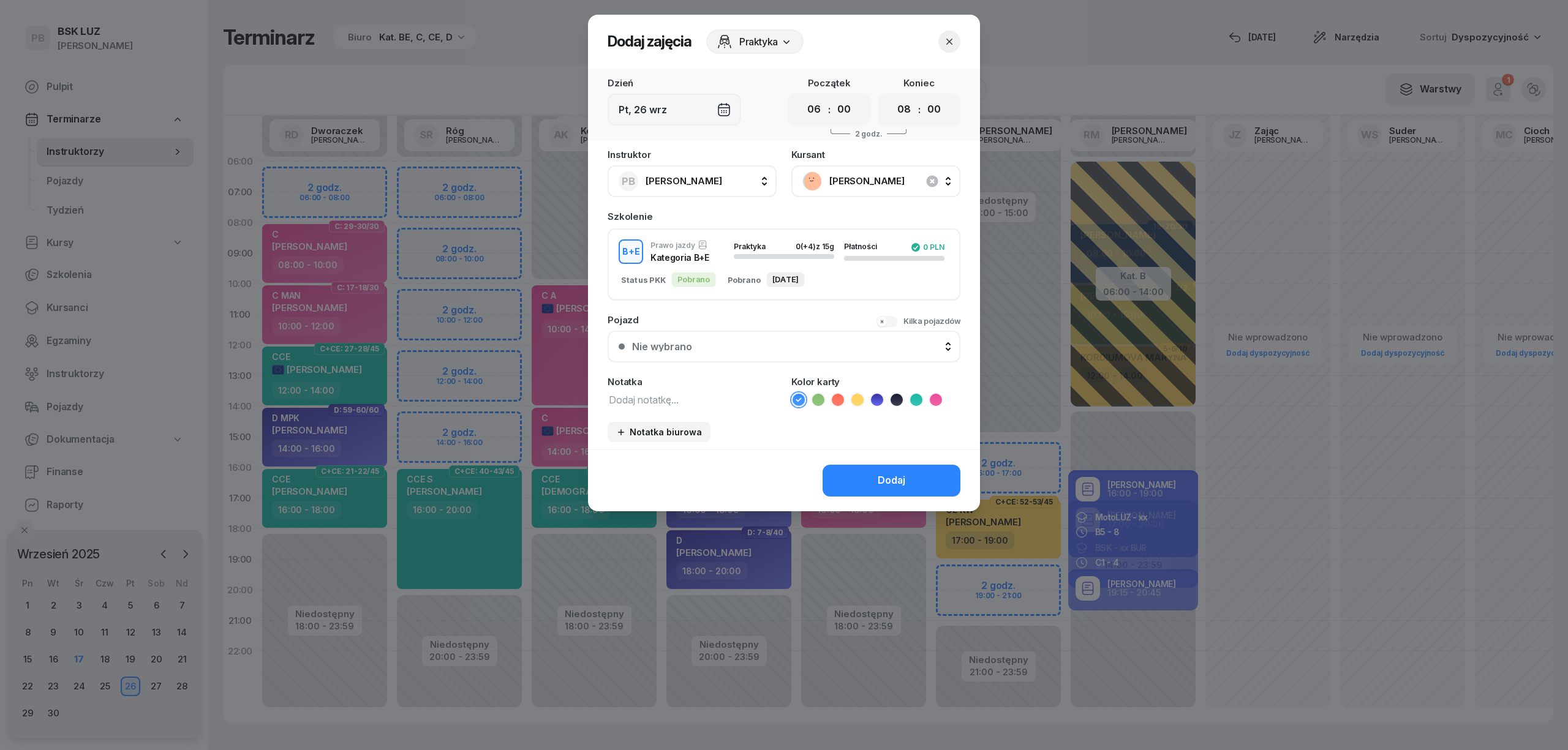
click at [718, 399] on textarea at bounding box center [692, 399] width 169 height 16
type textarea "BE"
click at [890, 394] on icon at bounding box center [896, 399] width 12 height 12
click at [855, 472] on button "Dodaj" at bounding box center [891, 480] width 138 height 32
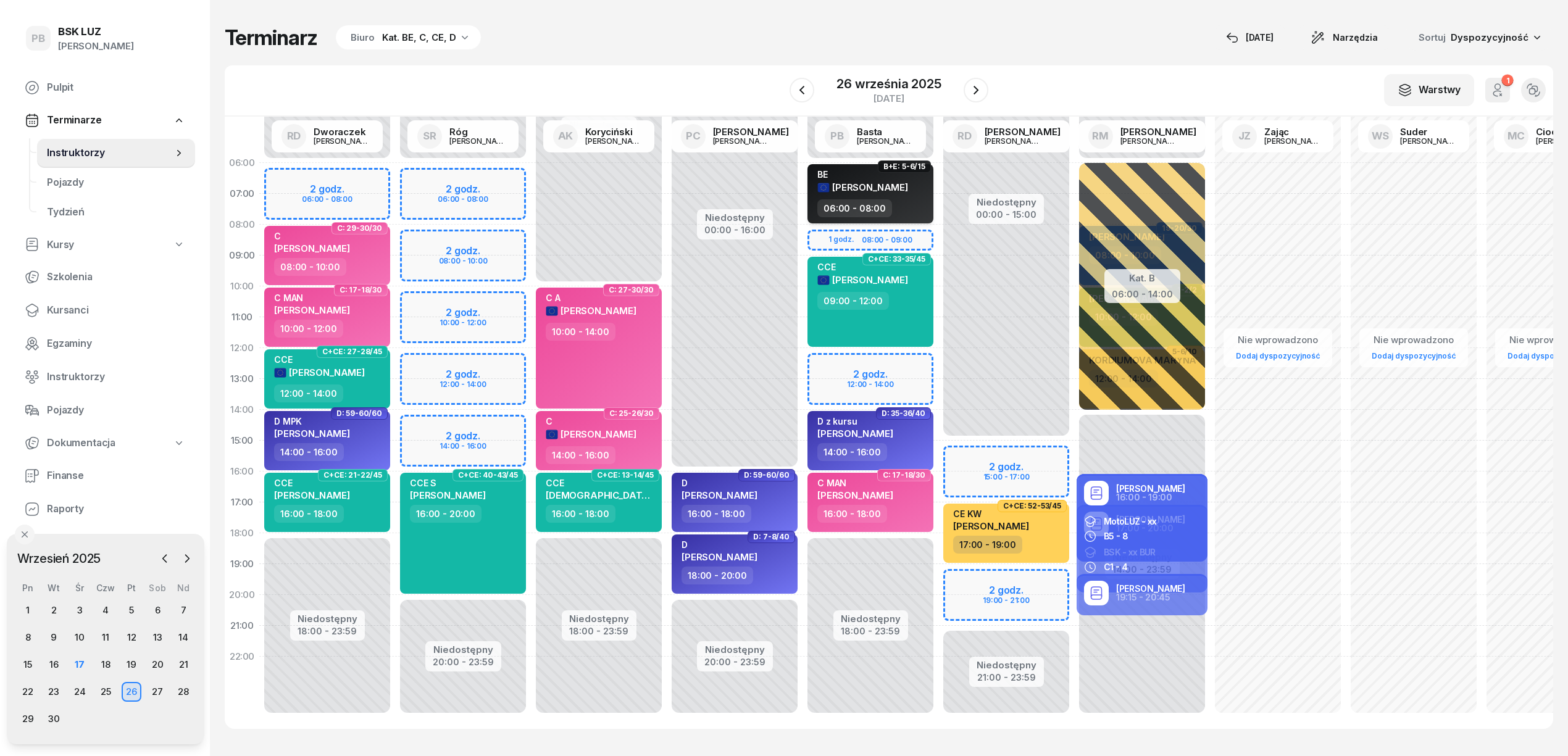
click at [919, 195] on div "BE [PERSON_NAME]" at bounding box center [872, 184] width 109 height 30
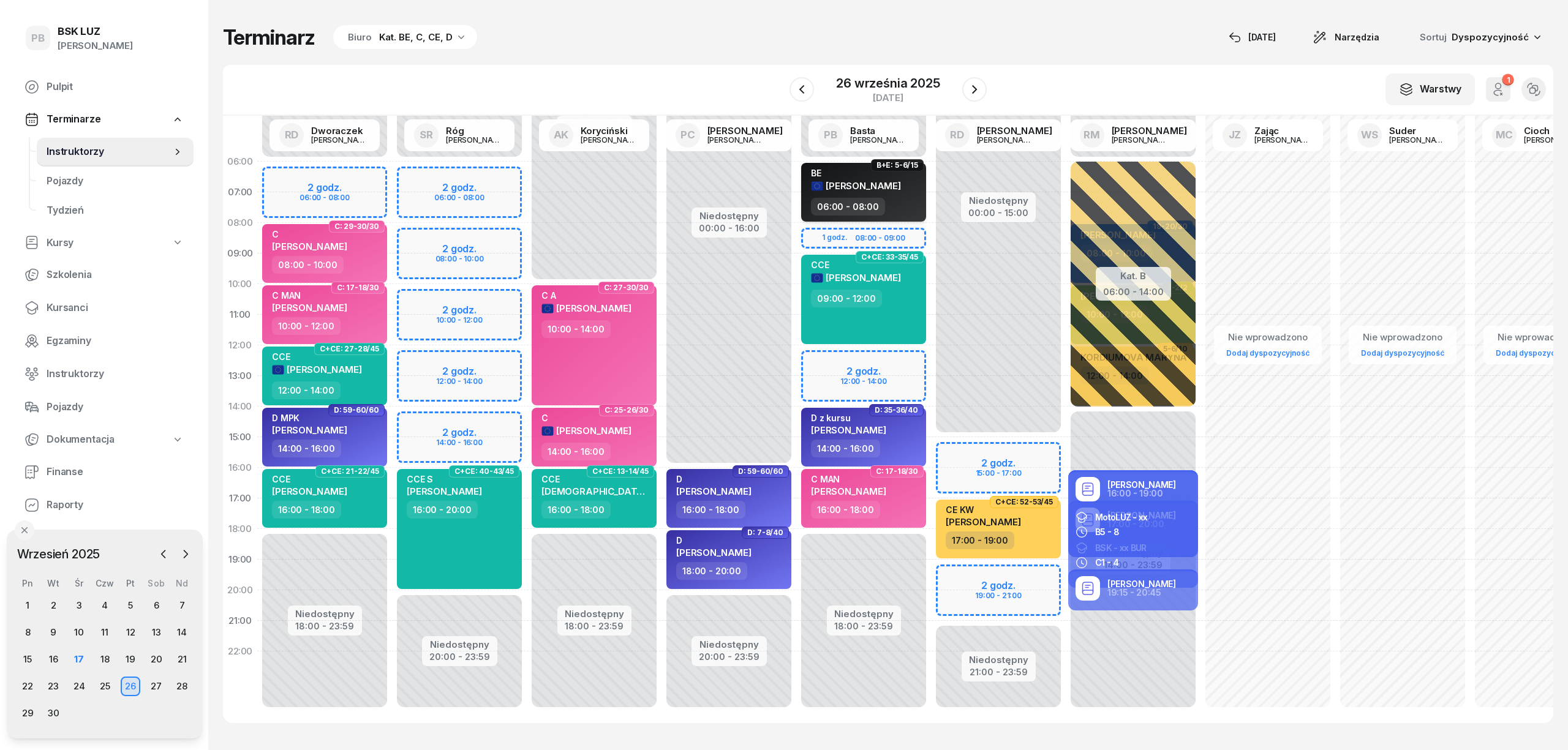
select select "06"
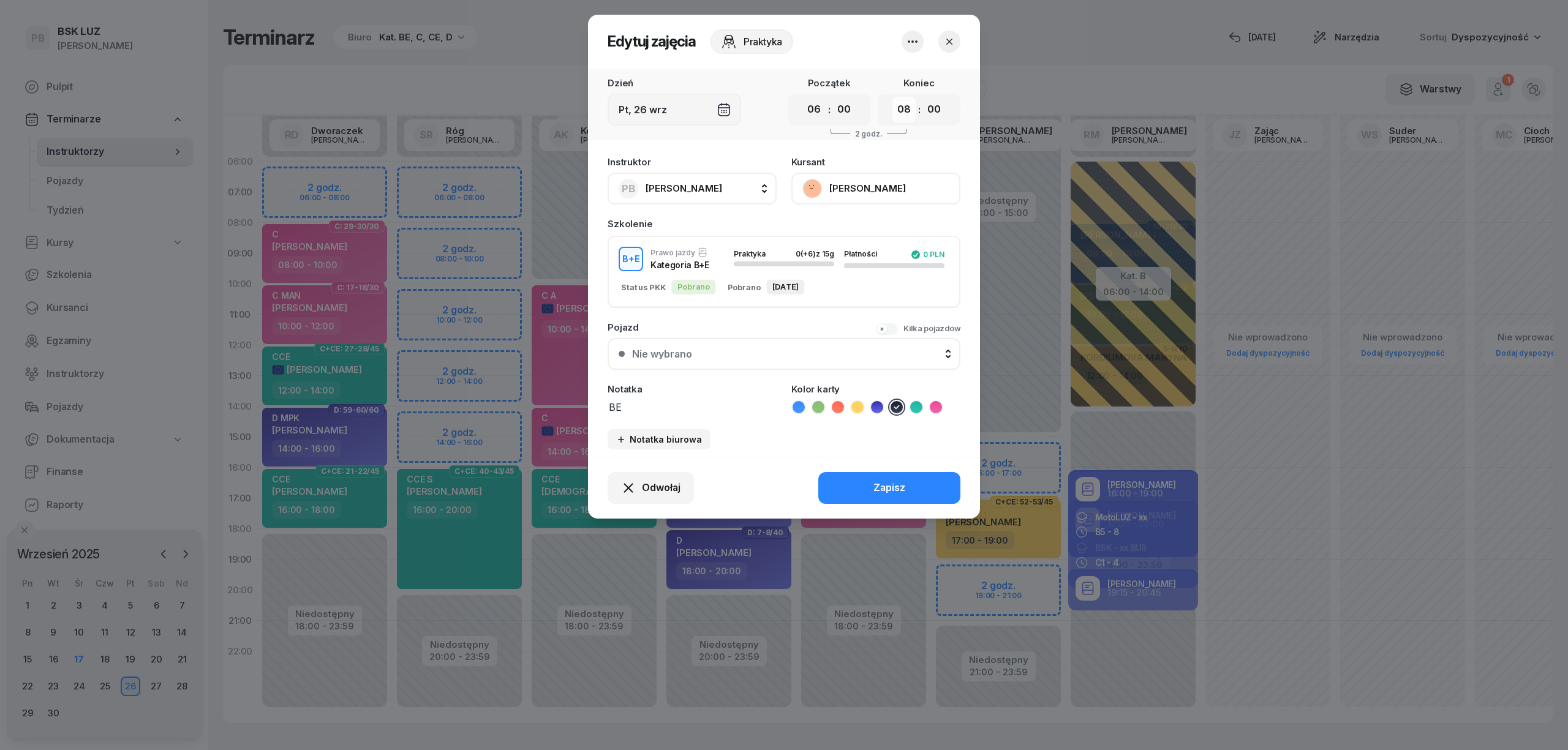
click at [902, 116] on select "00 01 02 03 04 05 06 07 08 09 10 11 12 13 14 15 16 17 18 19 20 21 22 23" at bounding box center [904, 109] width 23 height 26
select select "09"
click at [893, 97] on select "00 01 02 03 04 05 06 07 08 09 10 11 12 13 14 15 16 17 18 19 20 21 22 23" at bounding box center [904, 109] width 23 height 26
click at [877, 480] on div "Zapisz" at bounding box center [889, 488] width 32 height 16
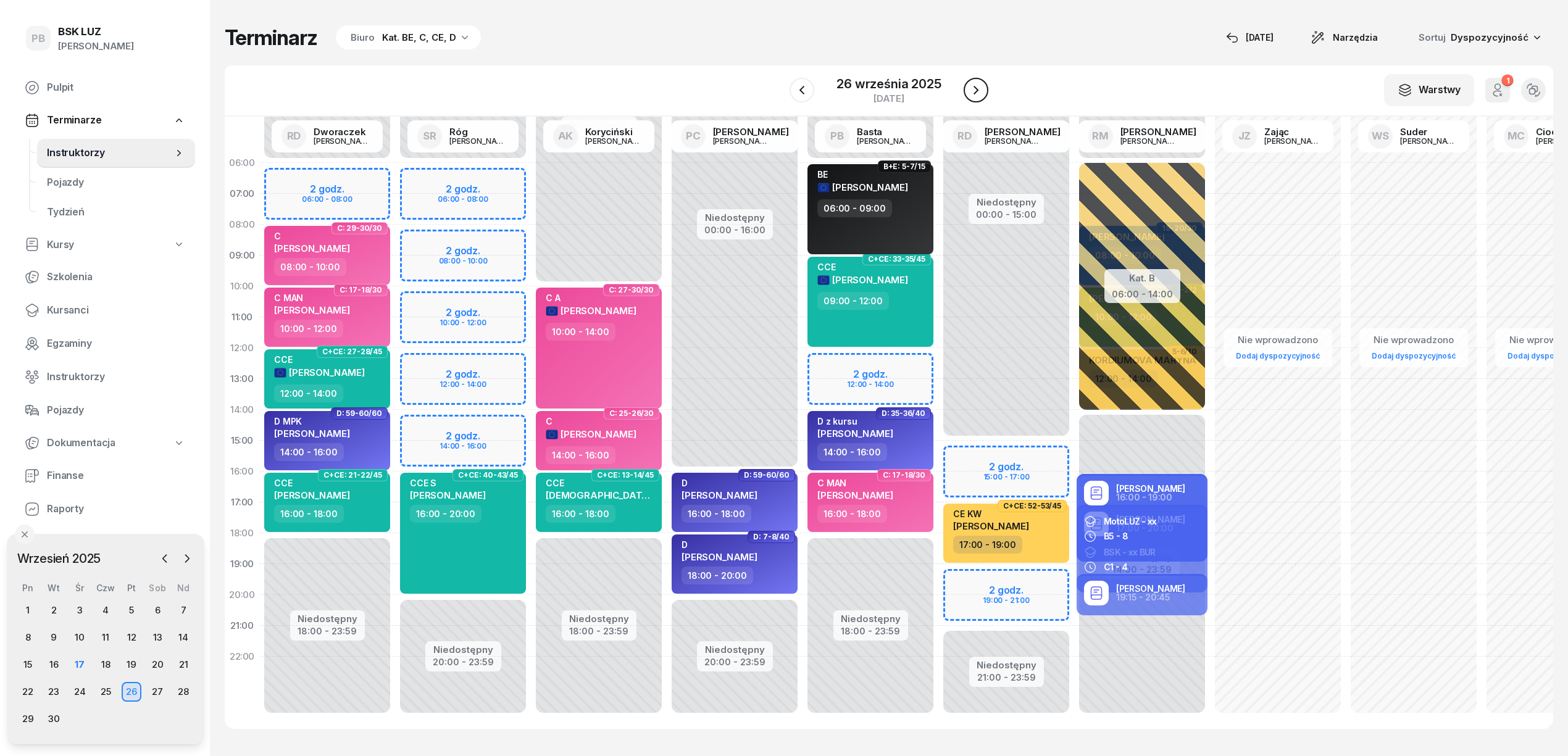
click at [974, 89] on icon "button" at bounding box center [976, 90] width 15 height 15
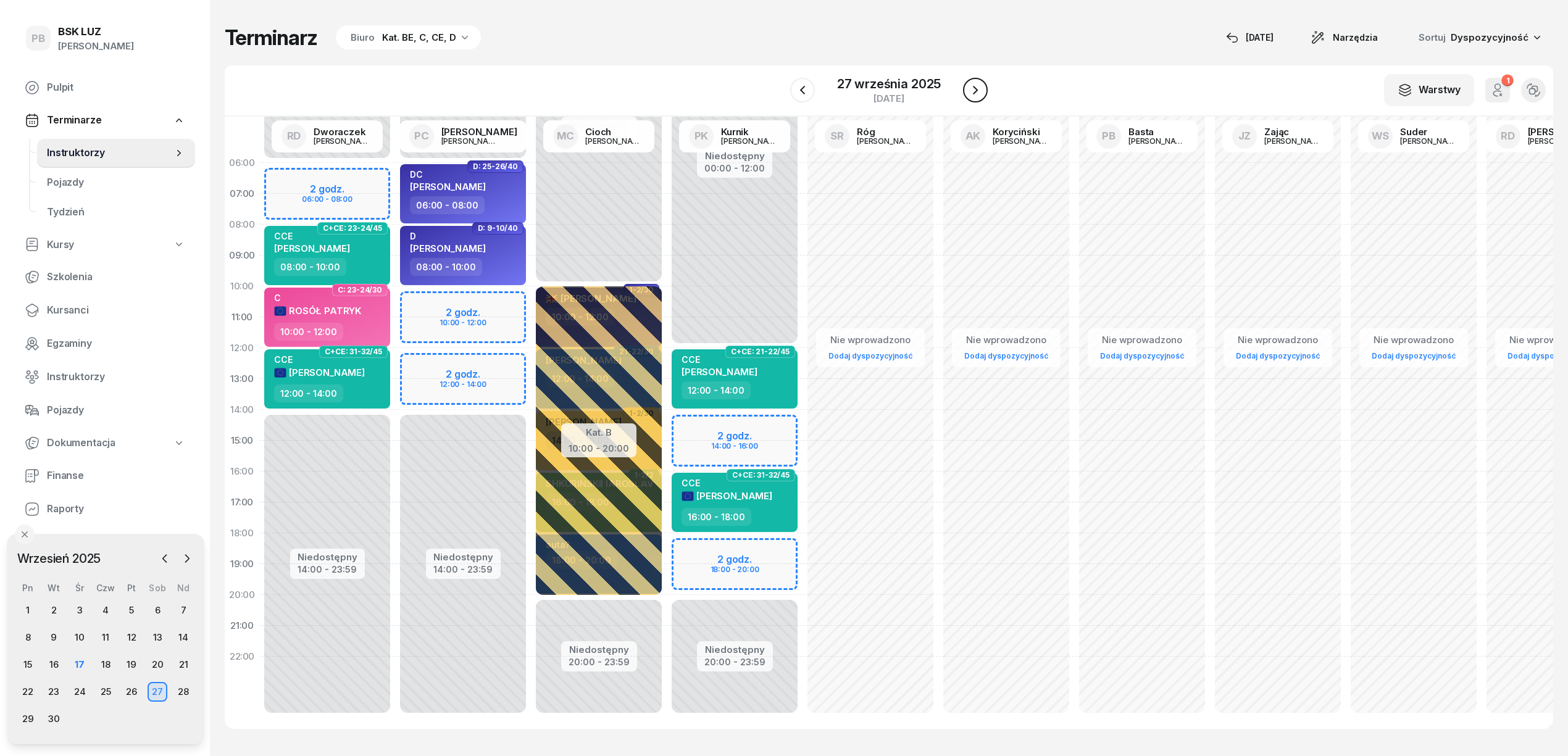
click at [974, 89] on icon "button" at bounding box center [975, 90] width 5 height 9
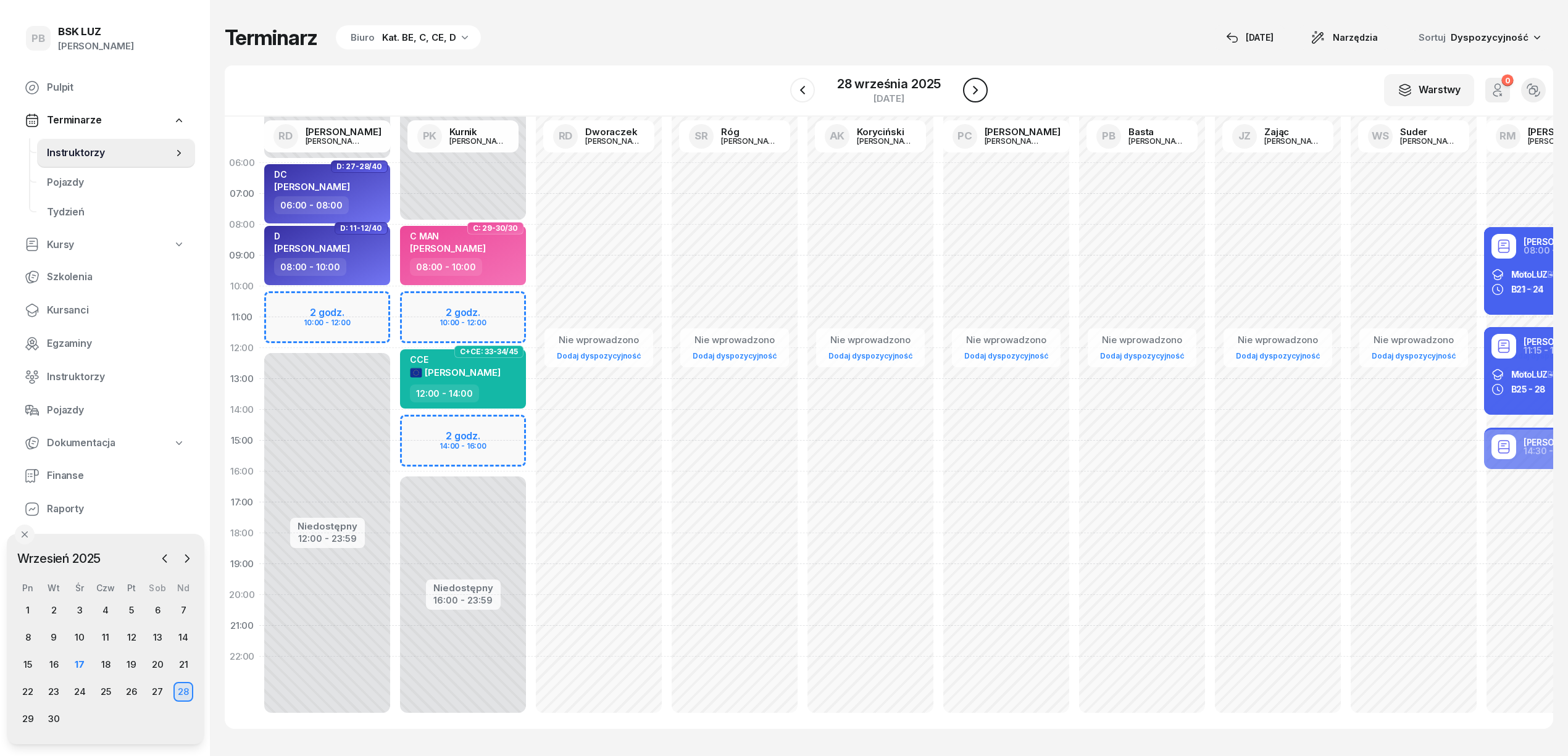
click at [974, 89] on icon "button" at bounding box center [975, 90] width 15 height 15
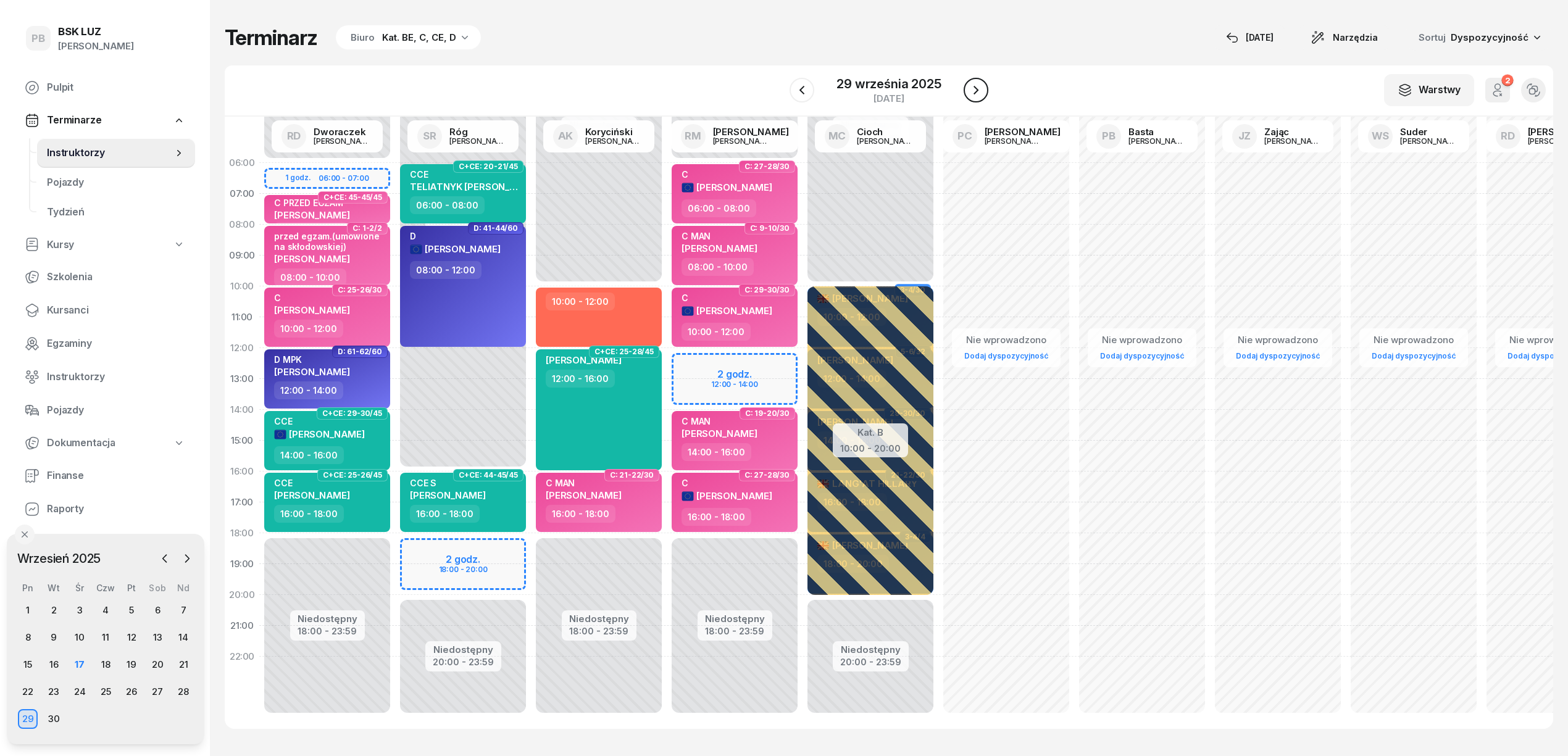
click at [974, 89] on icon "button" at bounding box center [976, 90] width 15 height 15
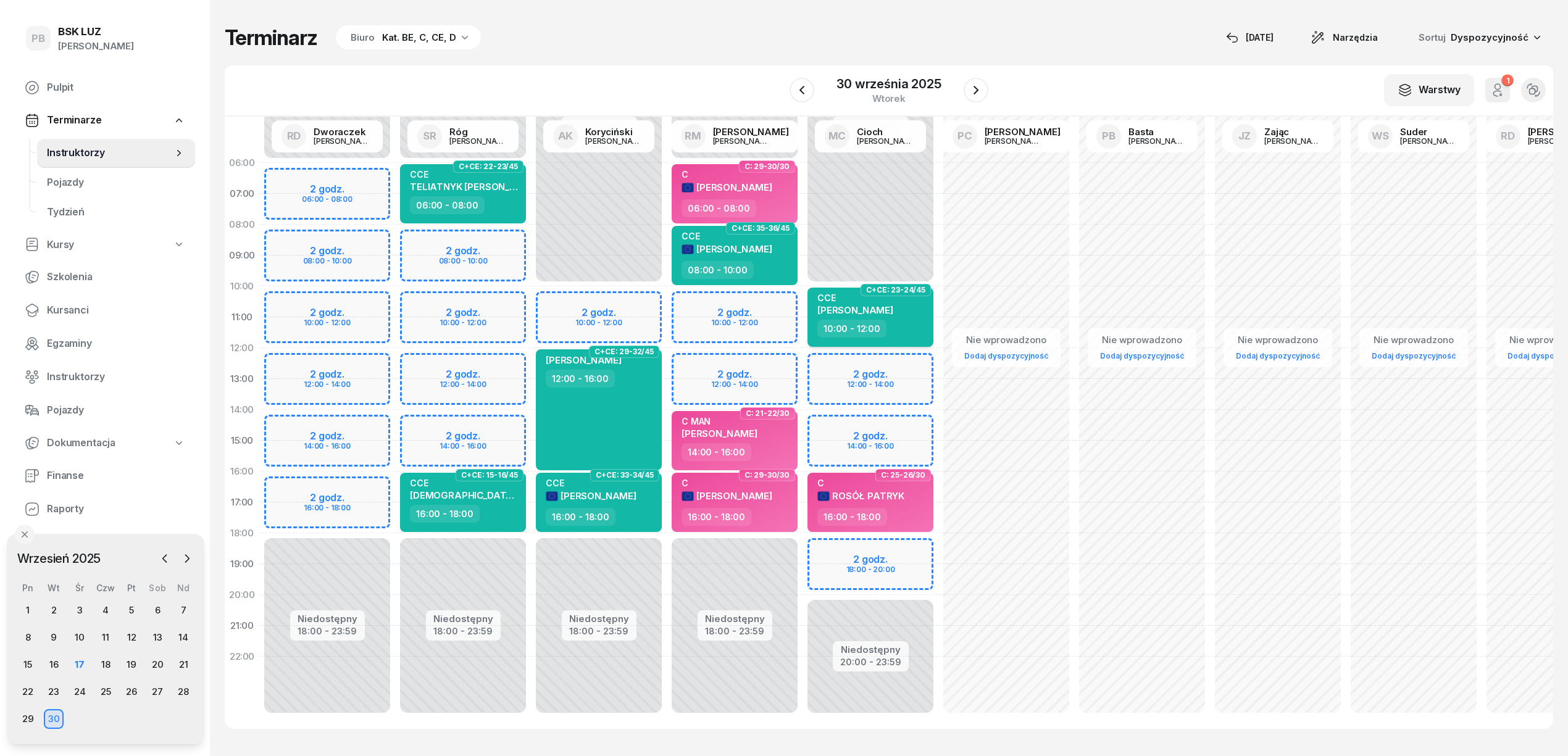
click at [852, 302] on div "CCE" at bounding box center [855, 298] width 76 height 10
select select "10"
select select "12"
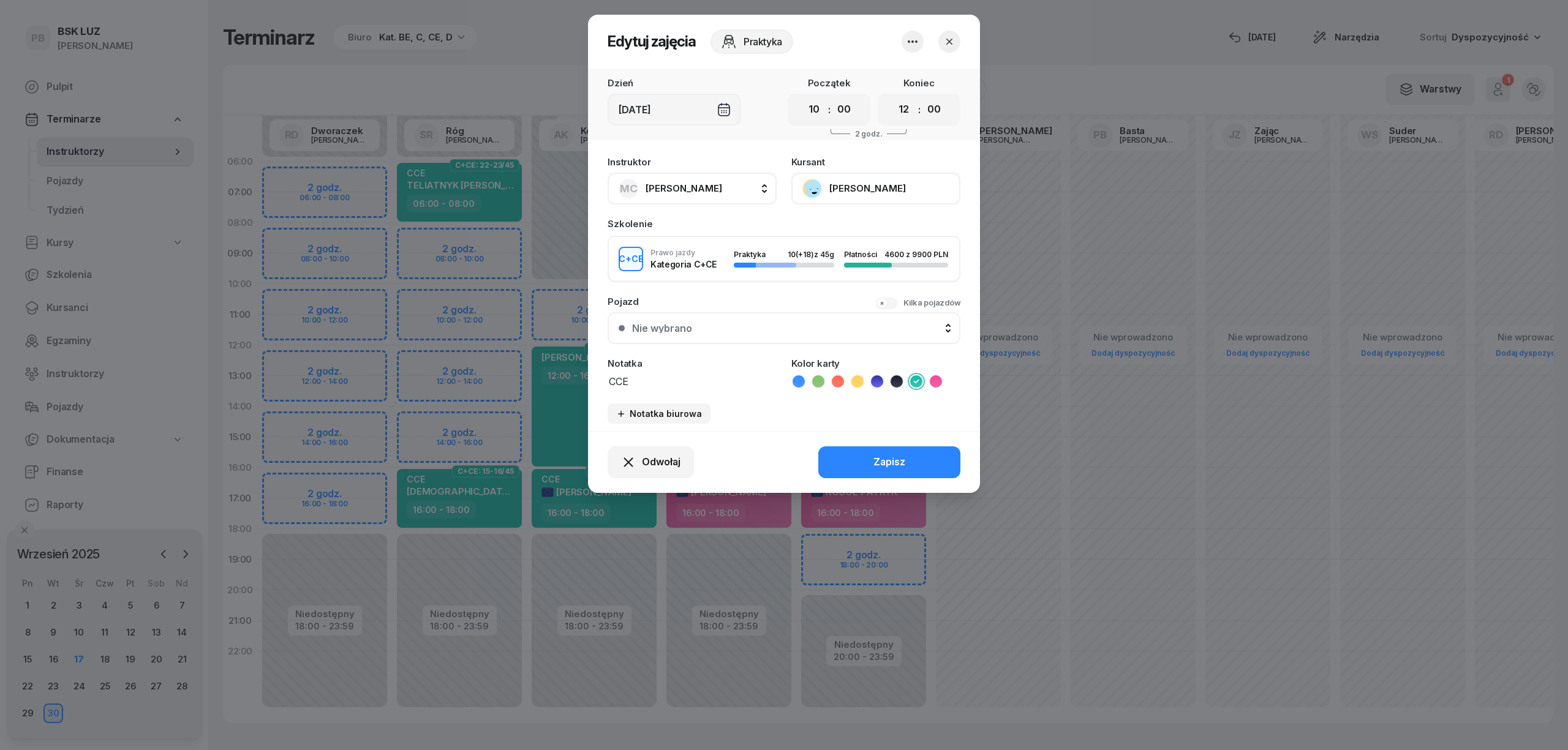
click at [944, 38] on icon "button" at bounding box center [949, 42] width 12 height 12
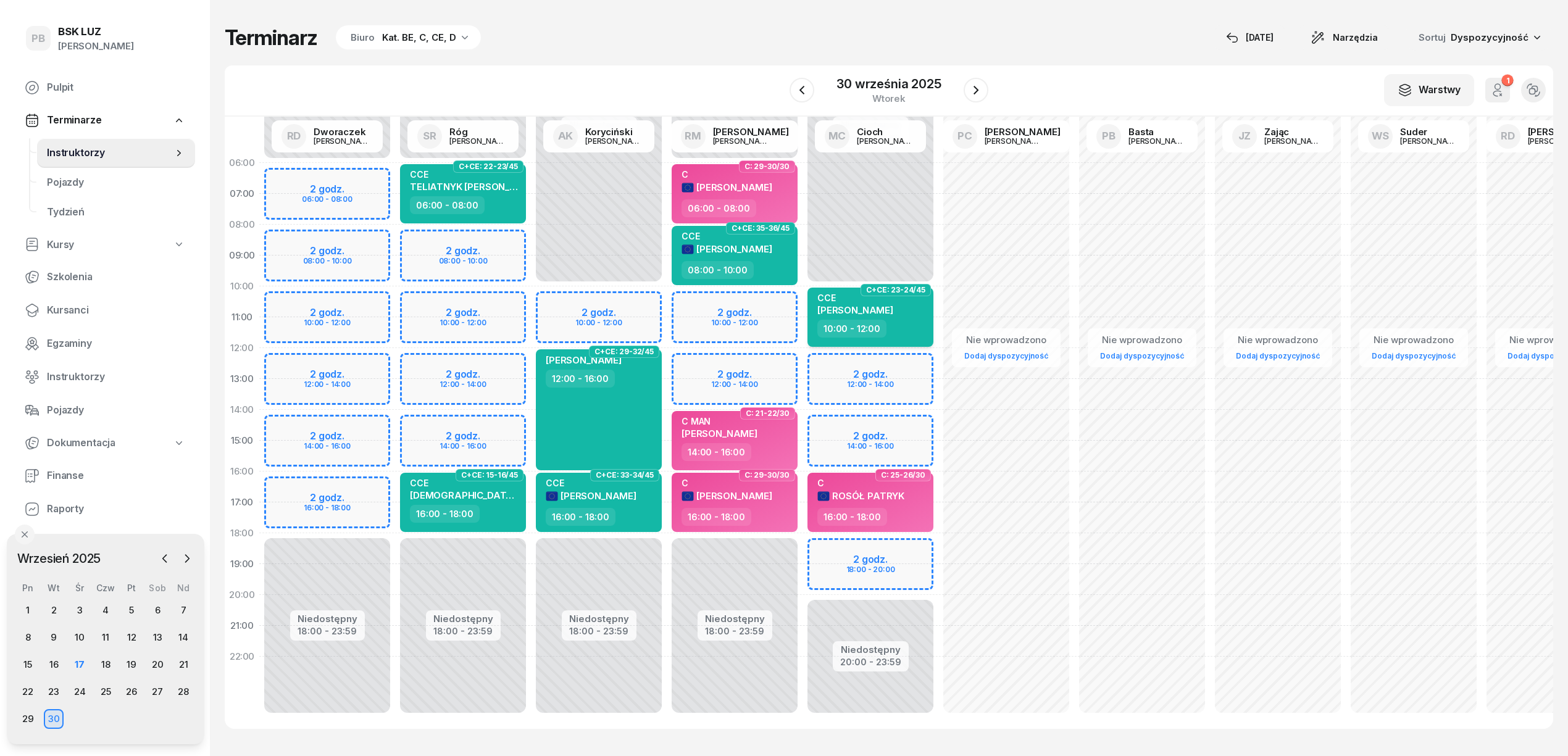
click at [914, 314] on div "CCE [PERSON_NAME]" at bounding box center [872, 306] width 109 height 27
select select "10"
select select "12"
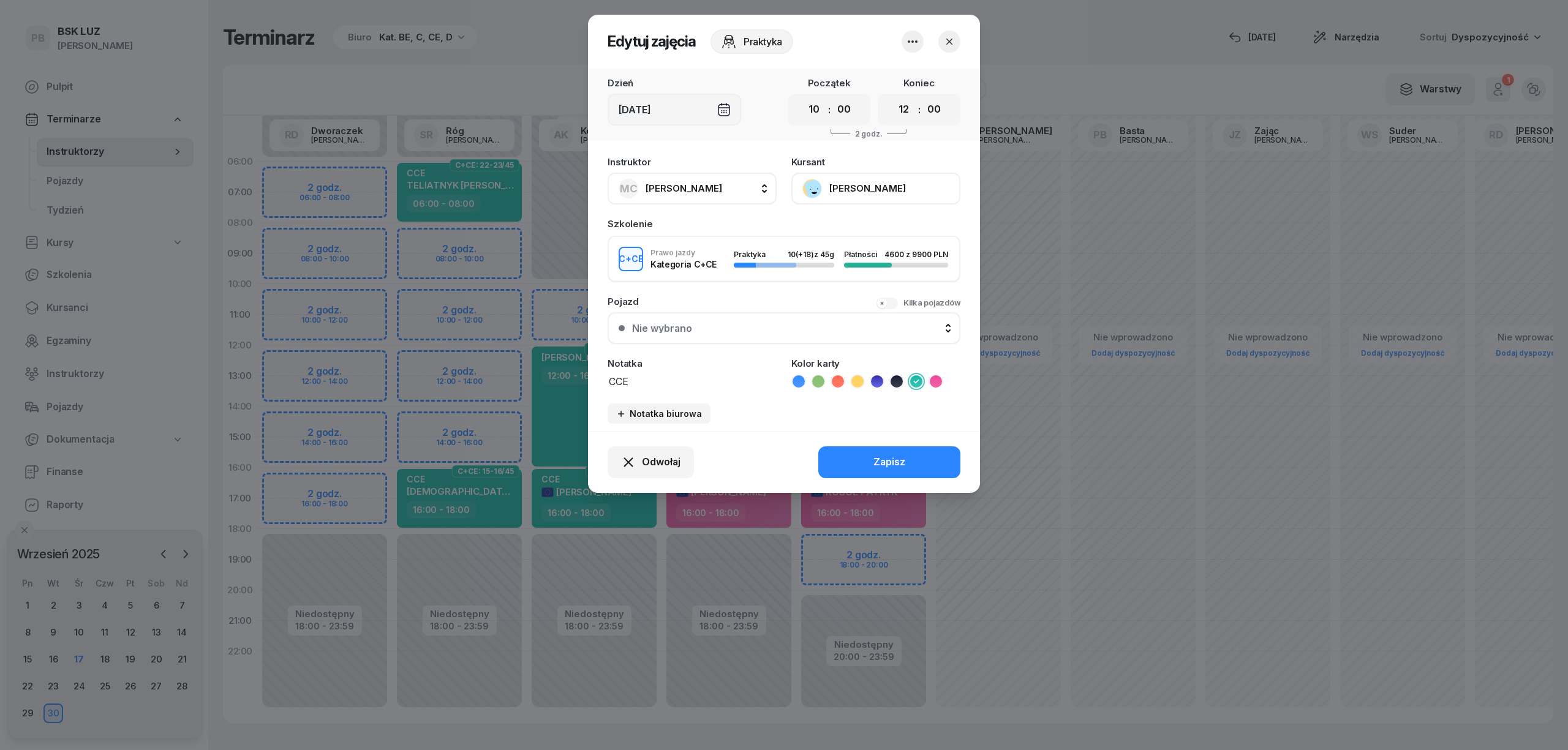
click at [709, 191] on span "[PERSON_NAME]" at bounding box center [683, 188] width 77 height 12
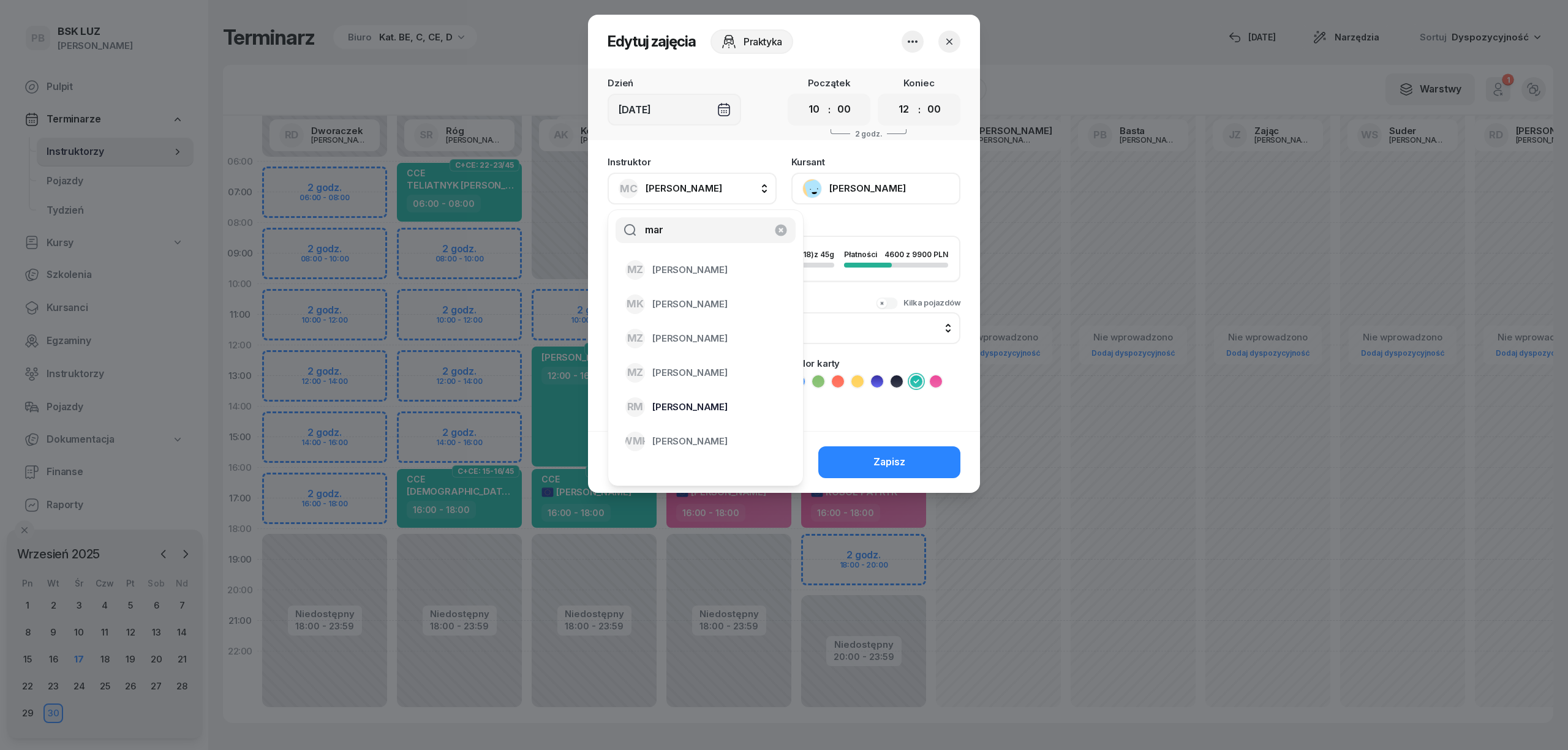
type input "mar"
click at [708, 399] on span "[PERSON_NAME]" at bounding box center [689, 407] width 75 height 16
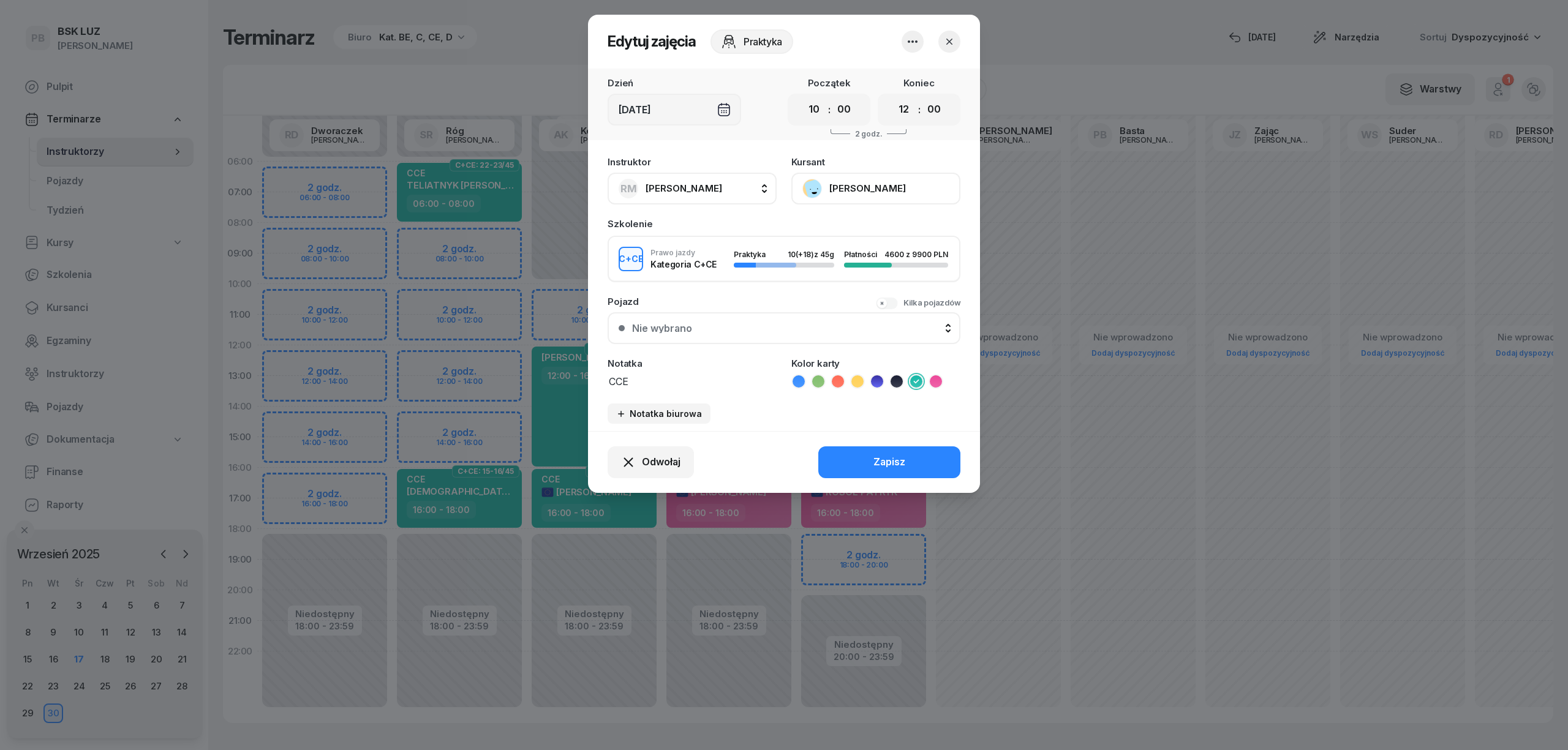
click at [874, 459] on div "Zapisz" at bounding box center [889, 462] width 32 height 16
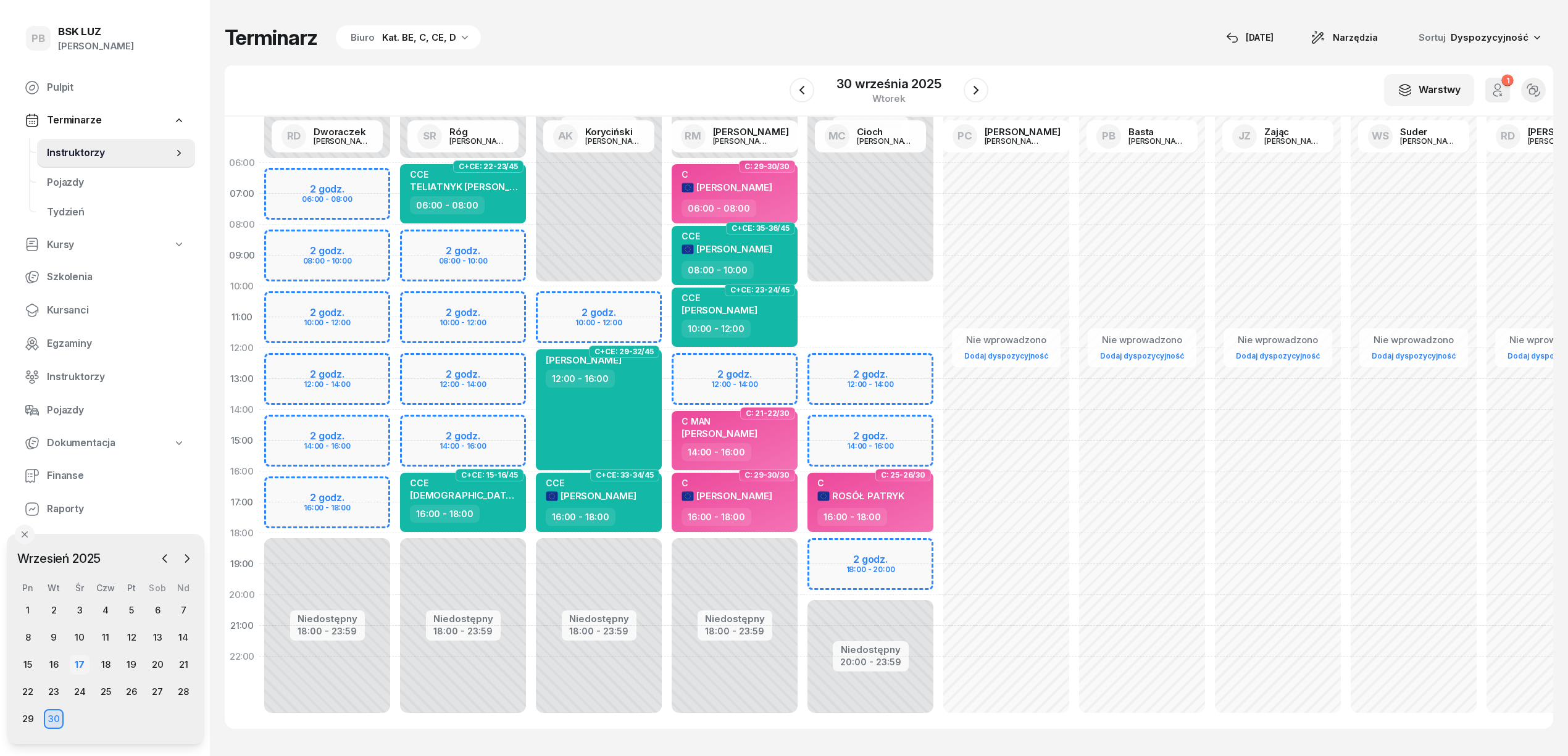
click at [80, 656] on div "17" at bounding box center [79, 664] width 20 height 20
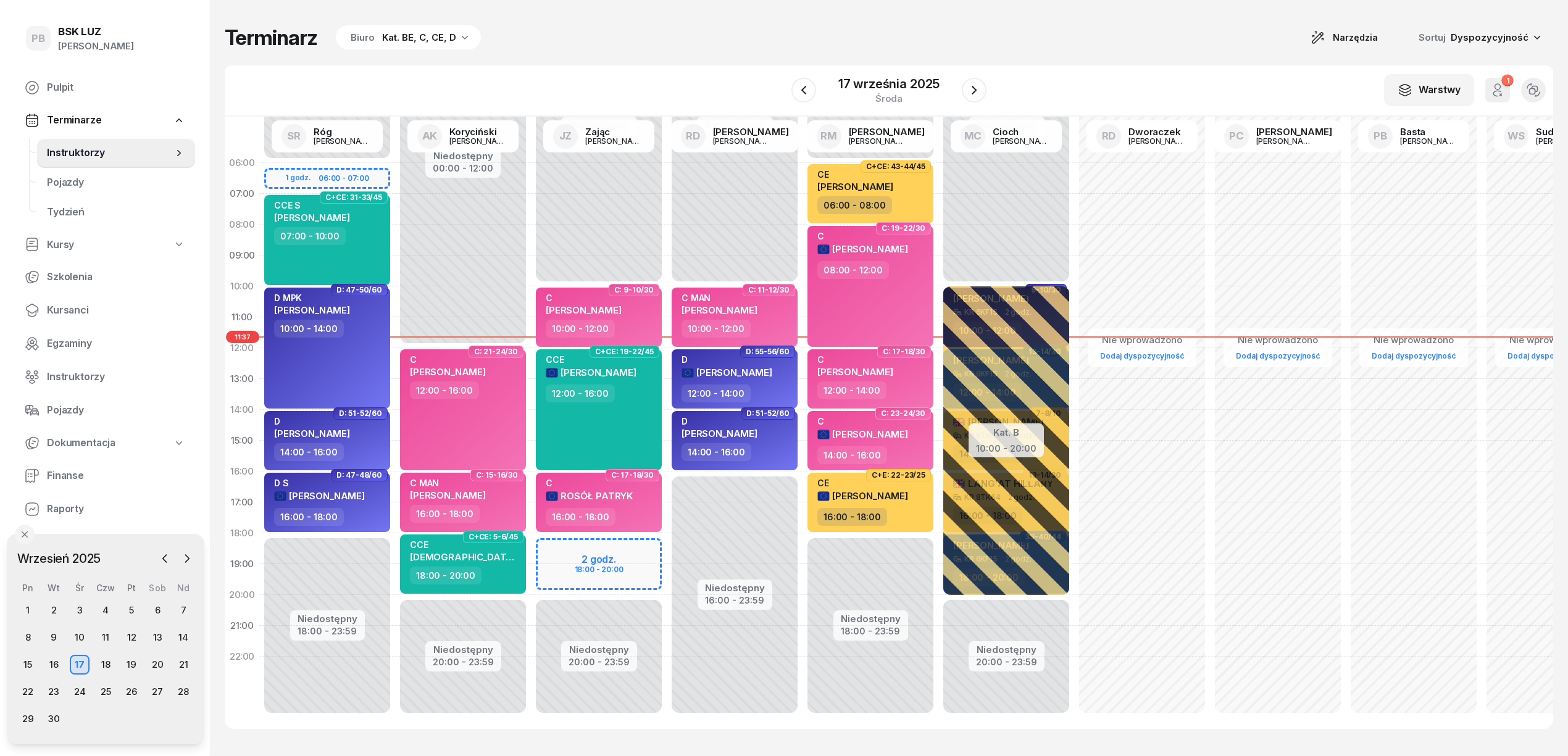
click at [564, 44] on div "Terminarz Biuro Kat. BE, C, CE, D Narzędzia Sortuj Dyspozycyjność" at bounding box center [889, 37] width 1328 height 26
click at [759, 43] on div "Terminarz Biuro Kat. BE, C, CE, D Narzędzia Sortuj Dyspozycyjność" at bounding box center [889, 37] width 1328 height 26
click at [723, 65] on div "W Wybierz AK [PERSON_NAME] BP [PERSON_NAME] DP [PERSON_NAME] GS [PERSON_NAME] I…" at bounding box center [889, 91] width 1328 height 51
click at [734, 40] on div "Terminarz Biuro Kat. BE, C, CE, D Narzędzia Sortuj Dyspozycyjność" at bounding box center [889, 37] width 1328 height 26
click at [107, 662] on div "18" at bounding box center [105, 664] width 20 height 20
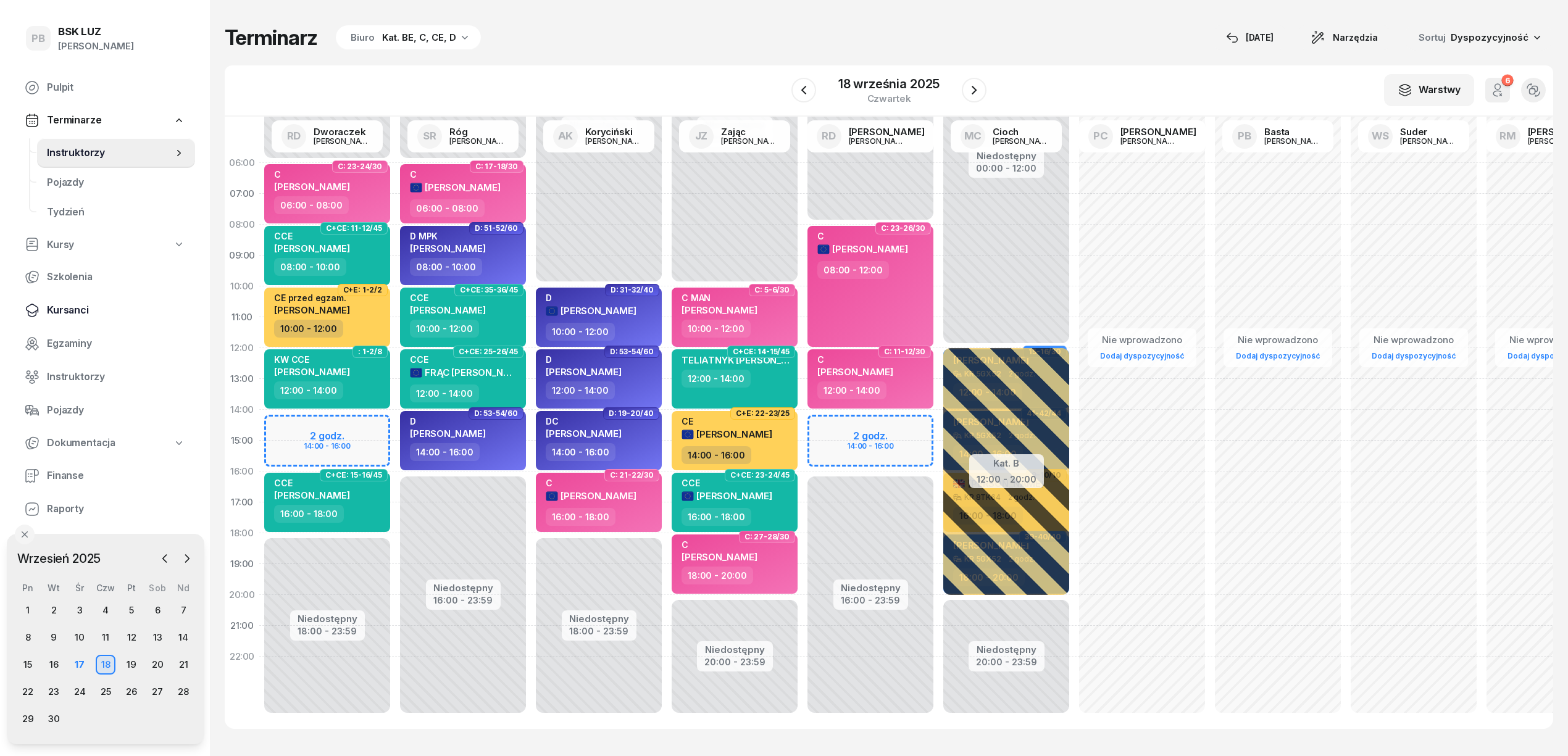
click at [52, 305] on span "Kursanci" at bounding box center [116, 310] width 138 height 16
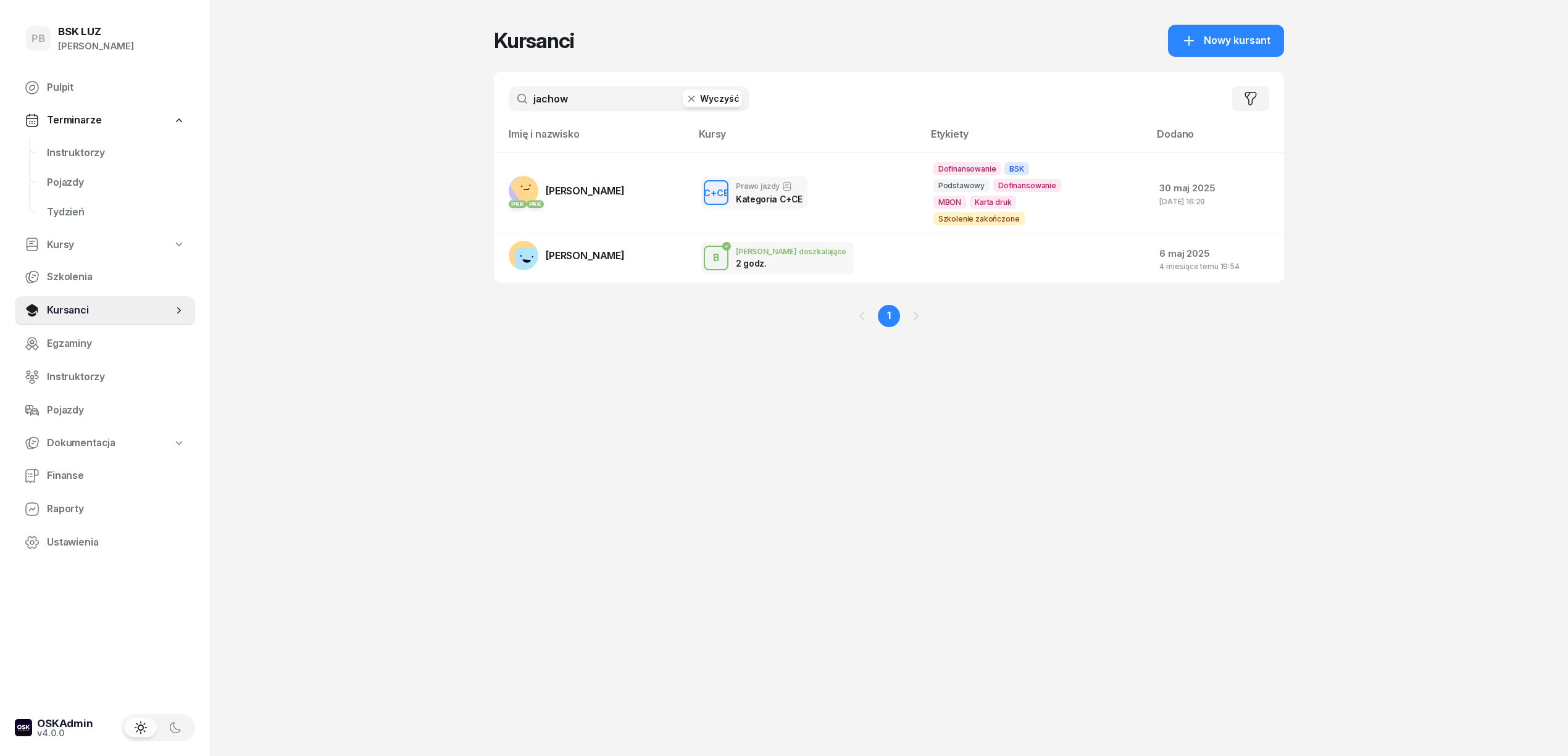
click at [576, 99] on input "jachow" at bounding box center [629, 99] width 241 height 25
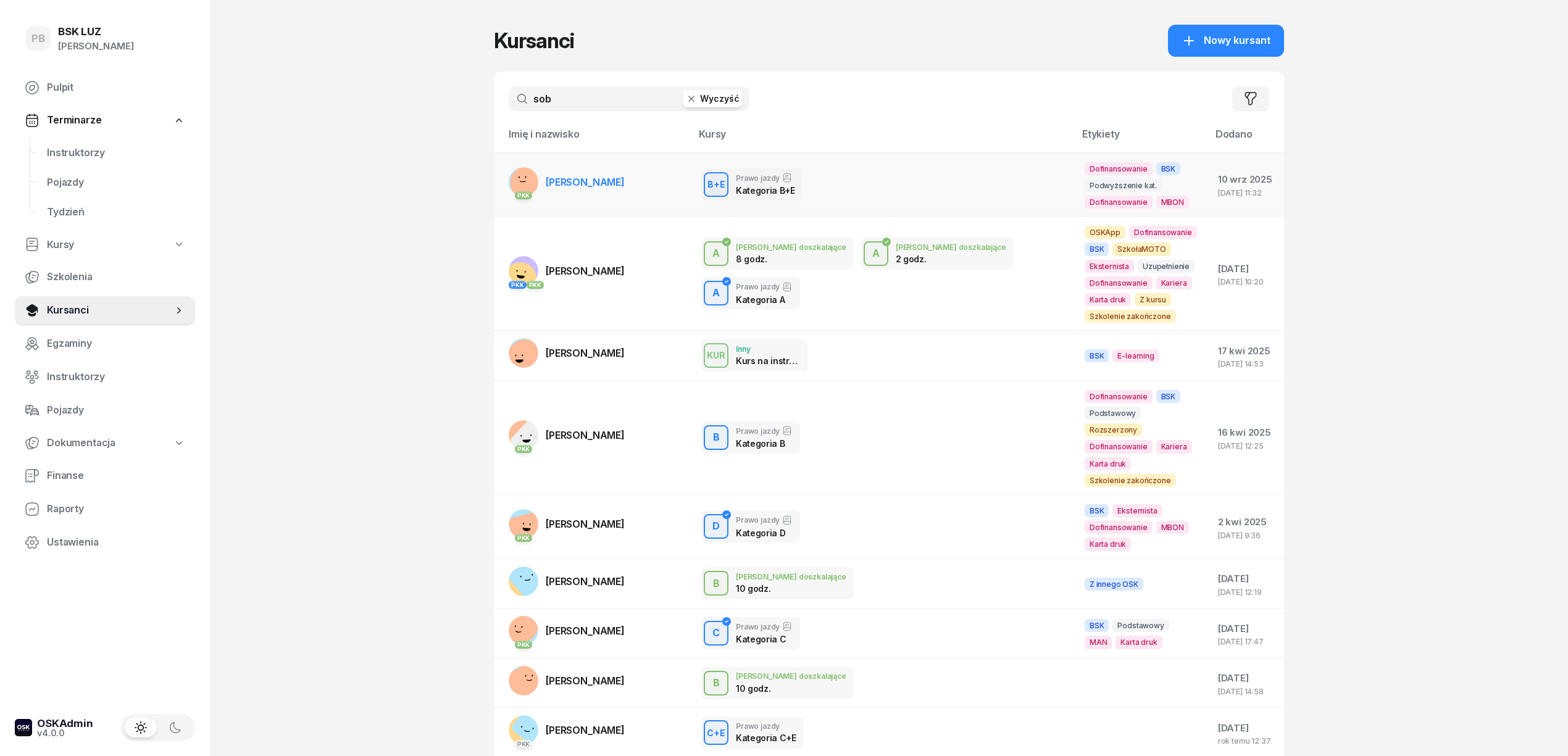
type input "sob"
click at [574, 184] on span "[PERSON_NAME]" at bounding box center [584, 181] width 79 height 12
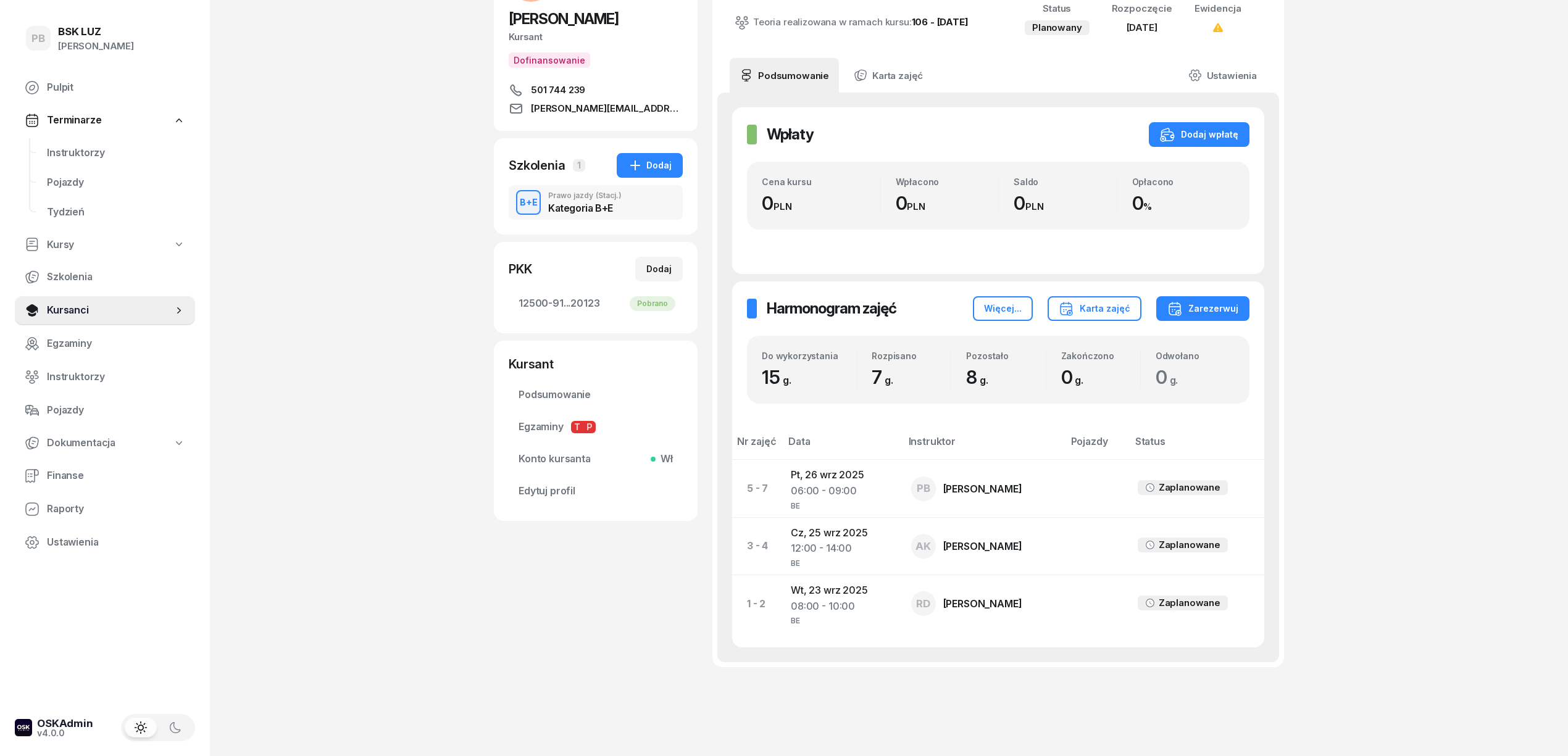
scroll to position [154, 0]
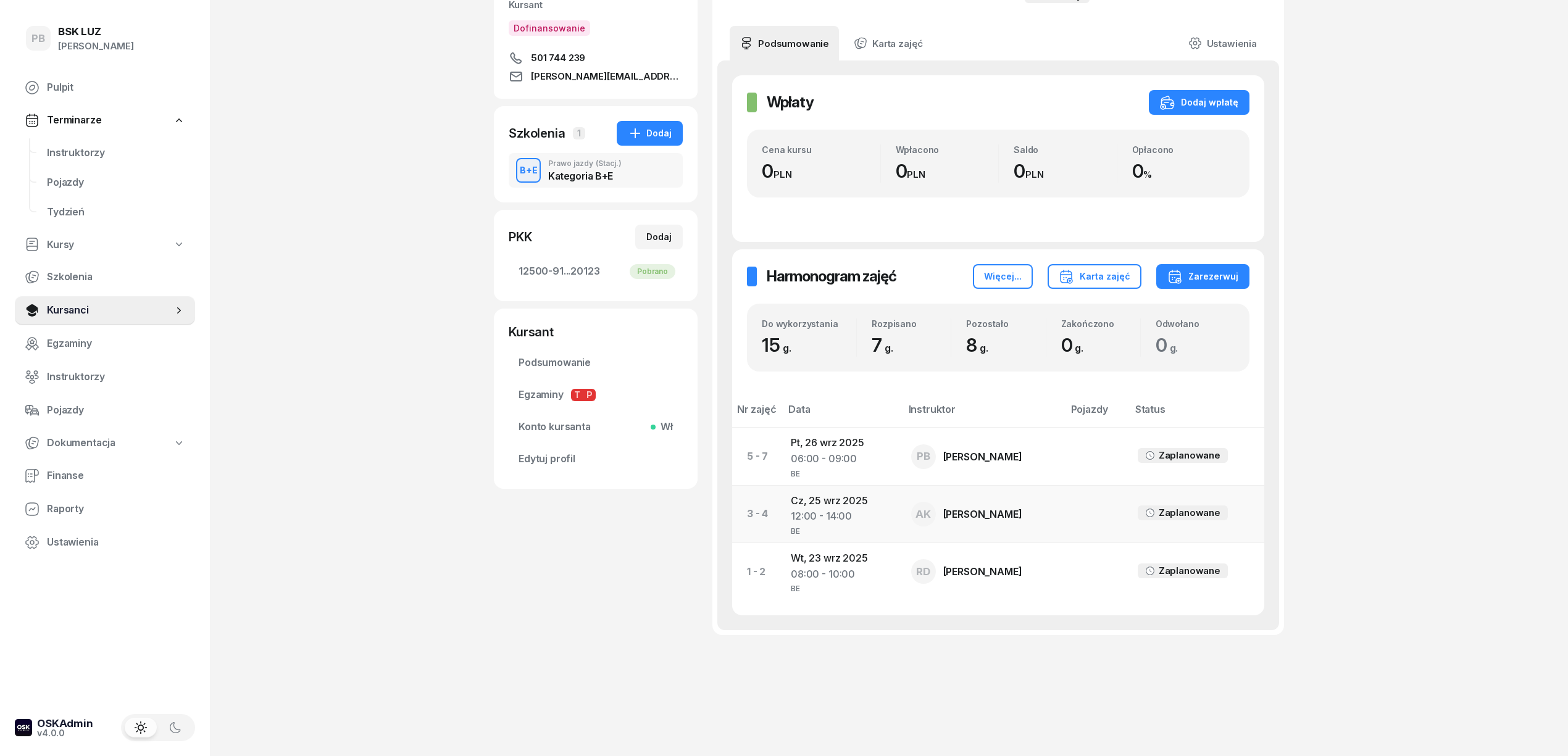
click at [812, 507] on td "[DATE] 12:00 - 14:00 BE" at bounding box center [840, 514] width 120 height 57
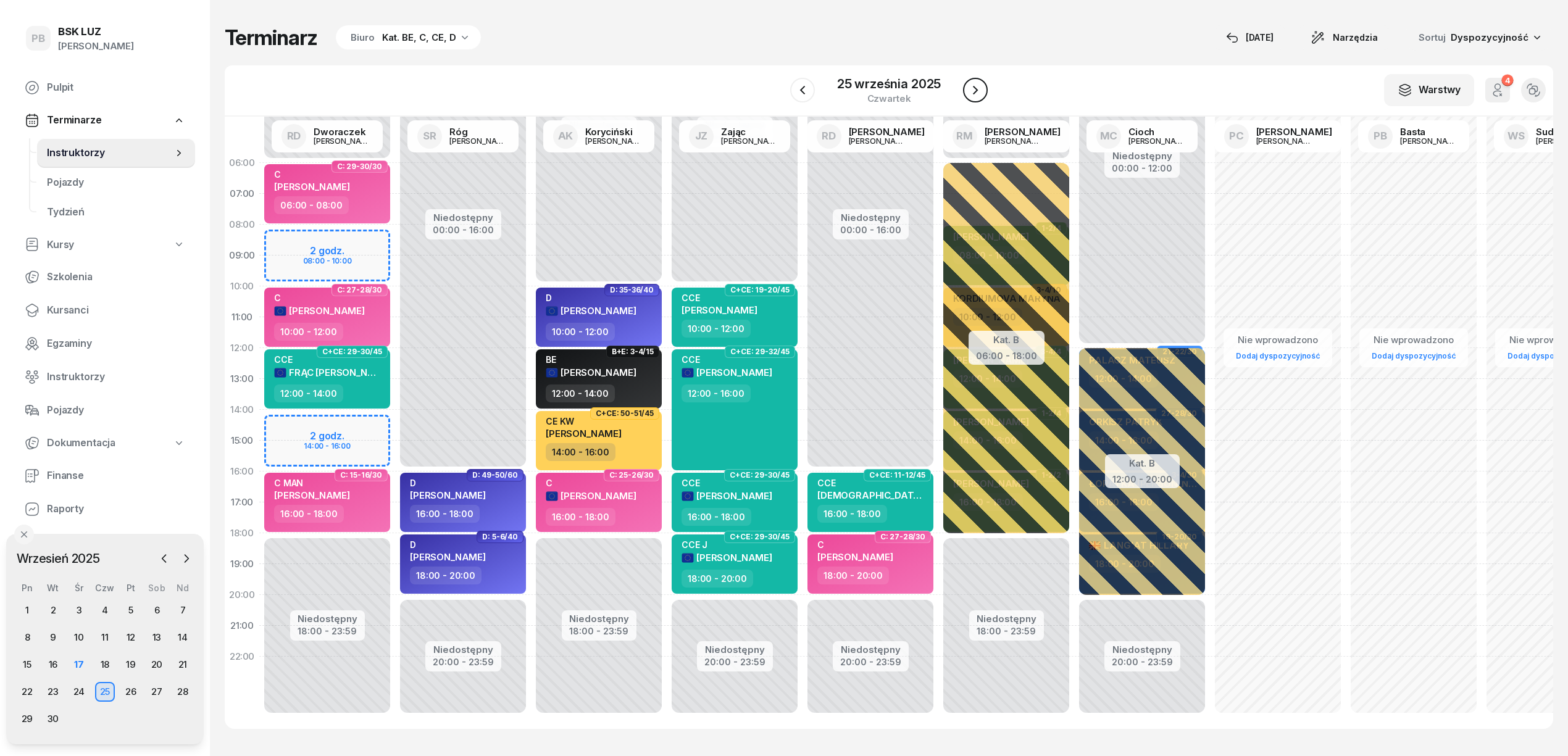
click at [970, 83] on icon "button" at bounding box center [975, 90] width 15 height 15
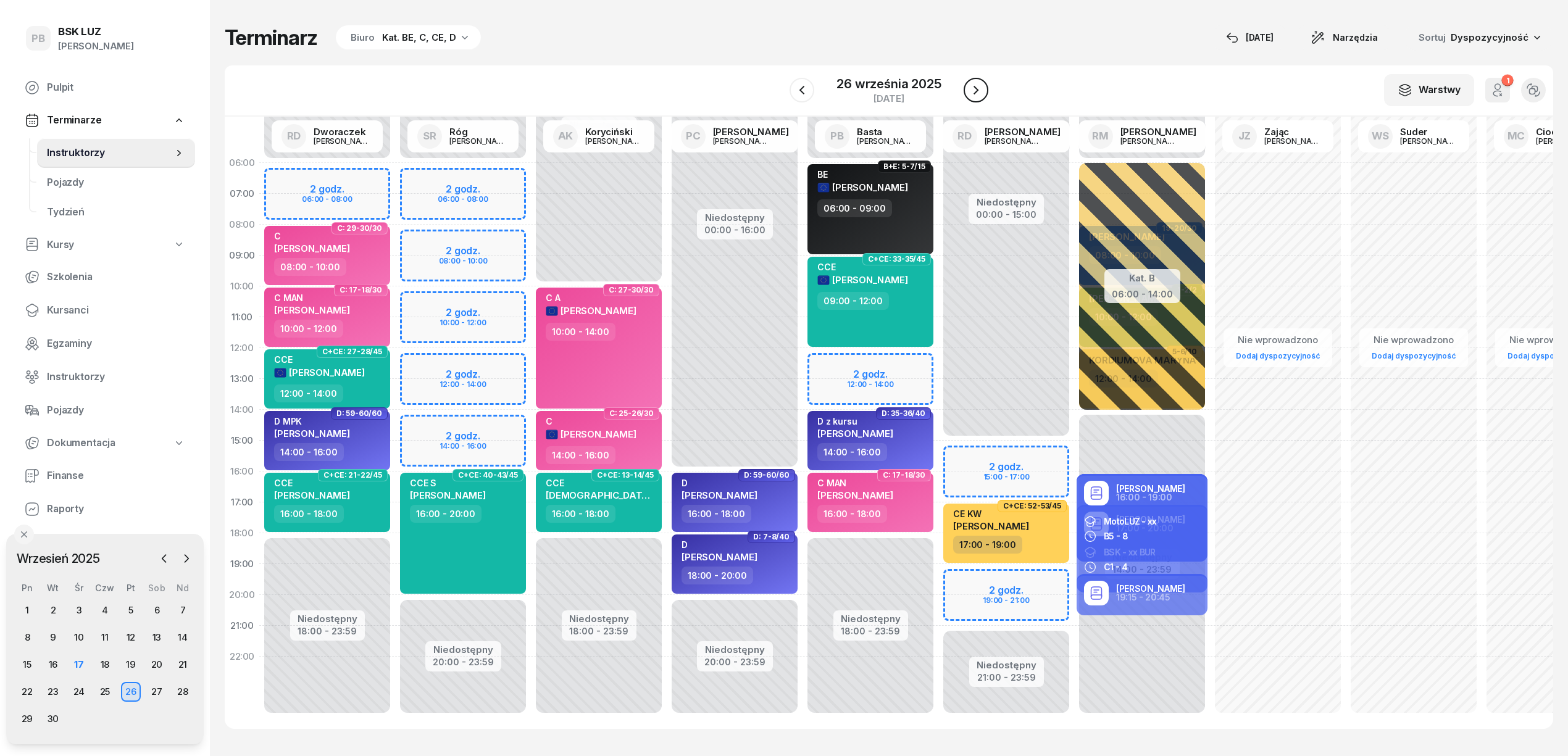
click at [970, 83] on icon "button" at bounding box center [976, 90] width 15 height 15
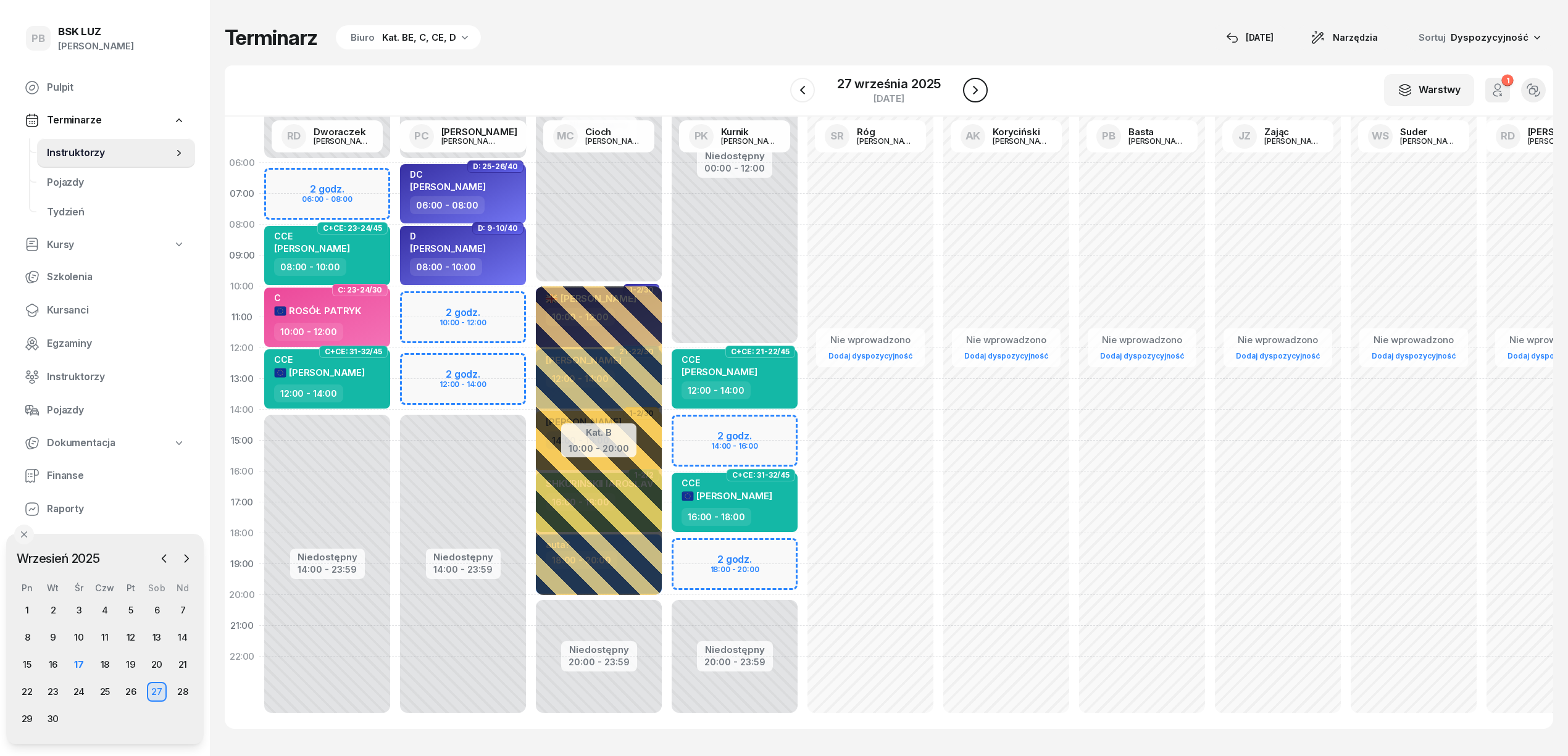
click at [970, 83] on icon "button" at bounding box center [975, 90] width 15 height 15
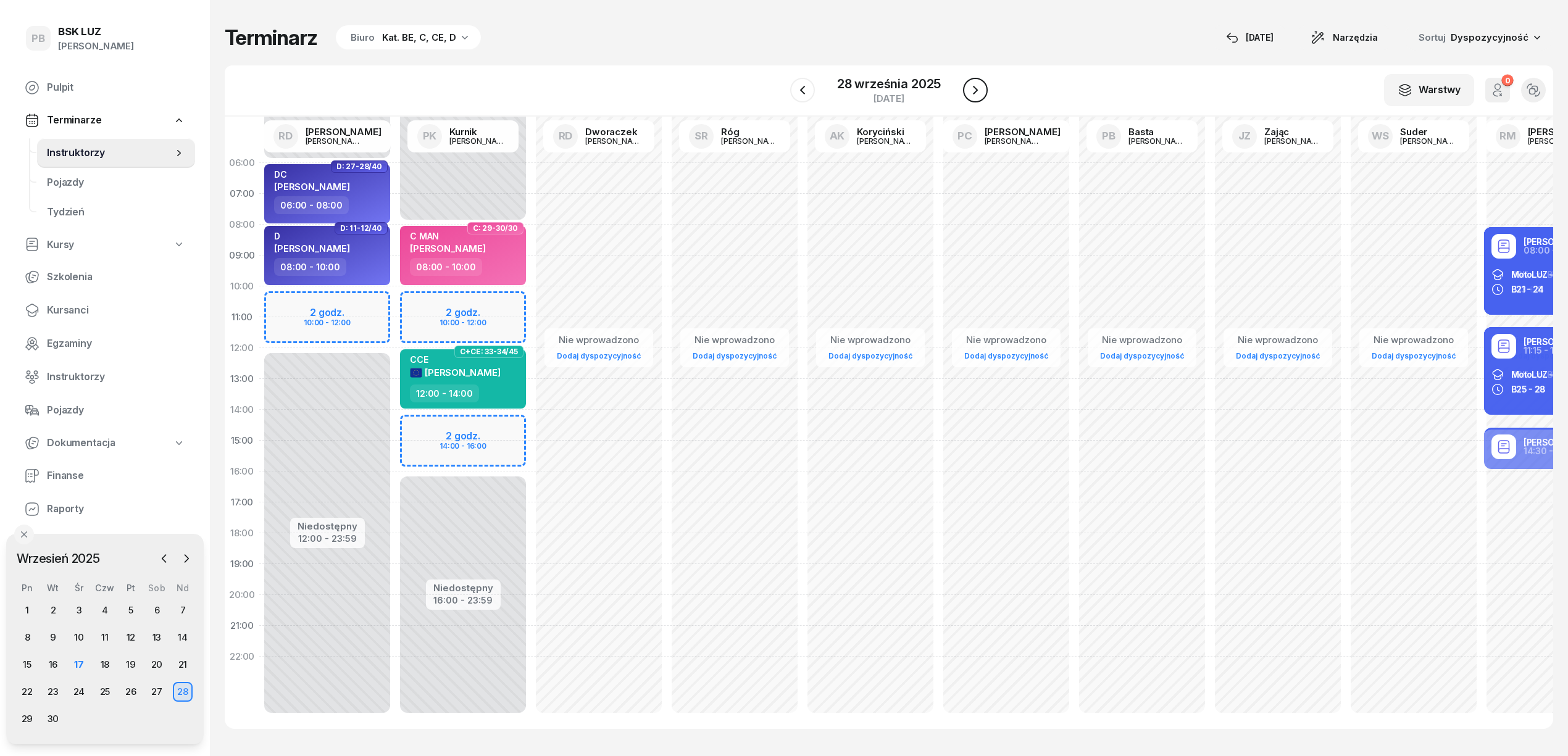
click at [970, 83] on icon "button" at bounding box center [975, 90] width 15 height 15
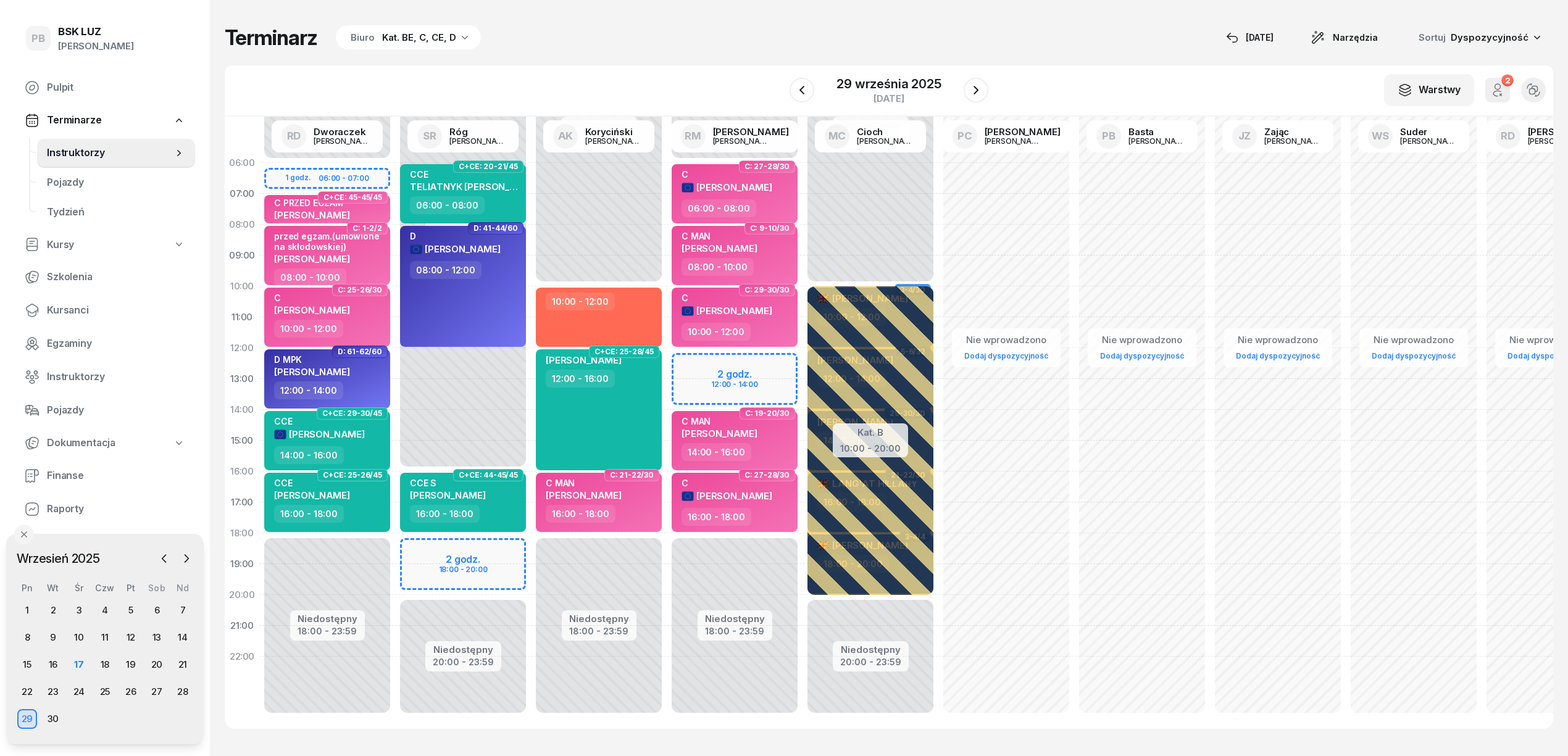
click at [689, 356] on div "Niedostępny 00:00 - 06:00 Niedostępny 18:00 - 23:59 2 godz. 12:00 - 14:00 C: 27…" at bounding box center [734, 441] width 136 height 586
select select "12"
select select "14"
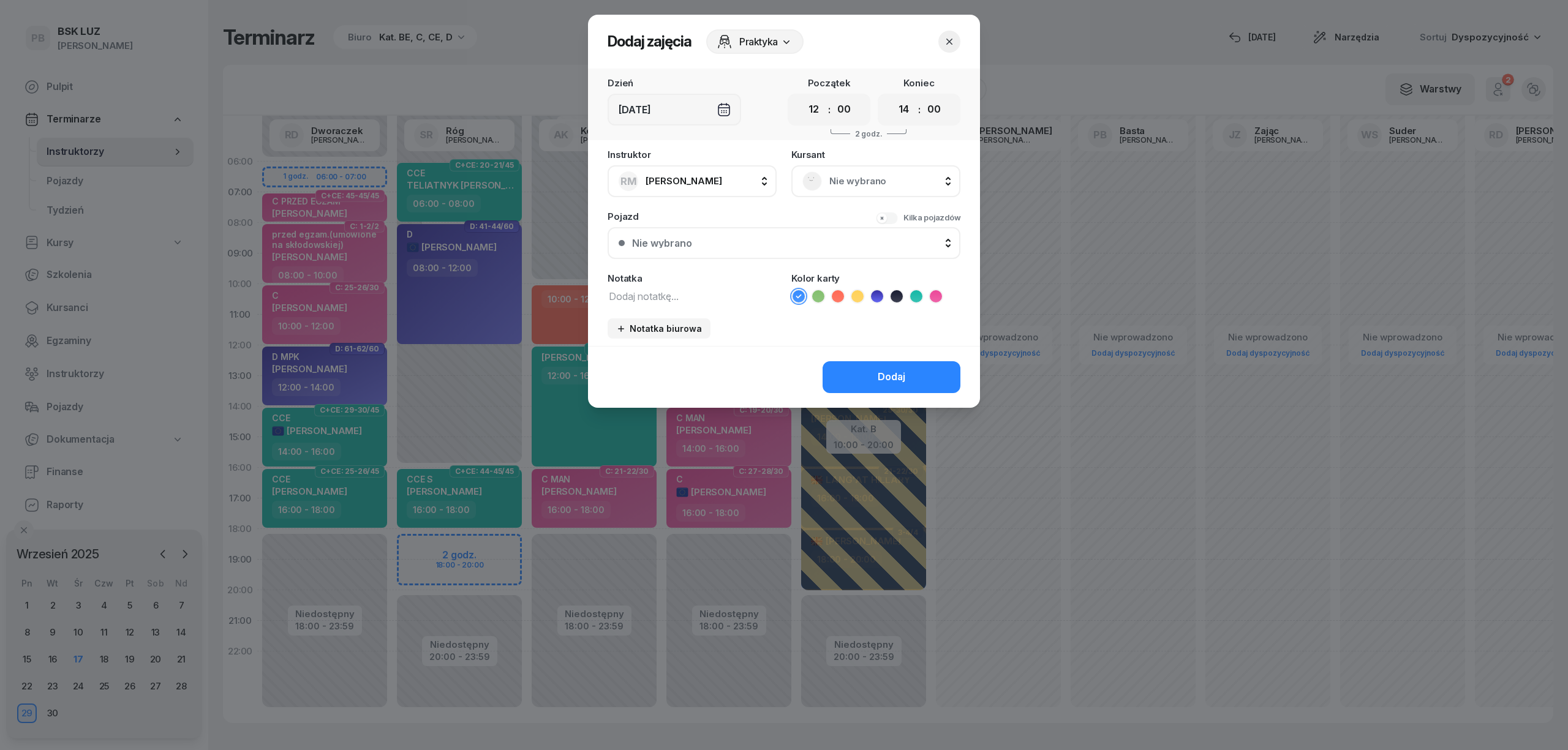
click at [870, 174] on span "Nie wybrano" at bounding box center [889, 181] width 120 height 16
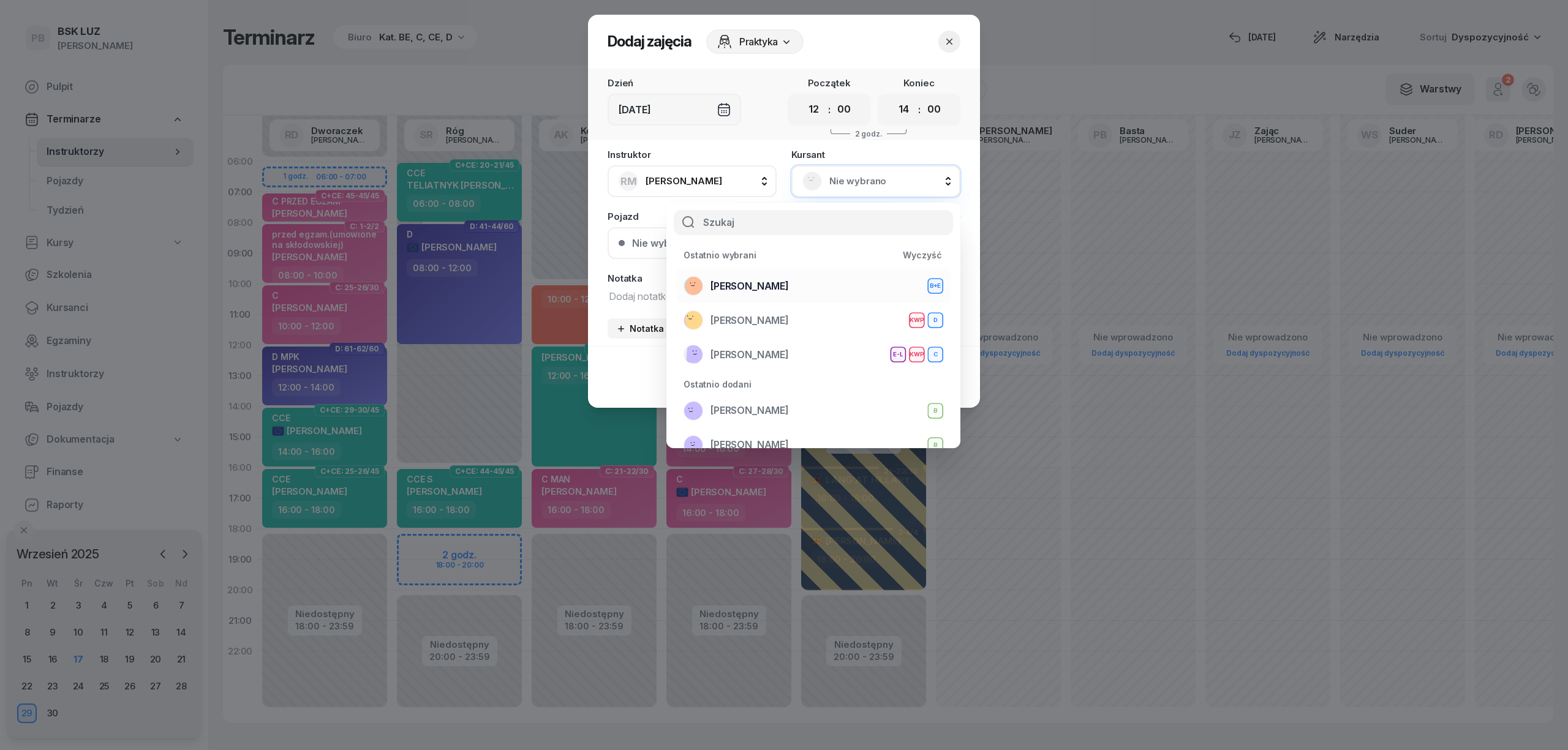
click at [726, 278] on span "[PERSON_NAME]" at bounding box center [749, 286] width 78 height 16
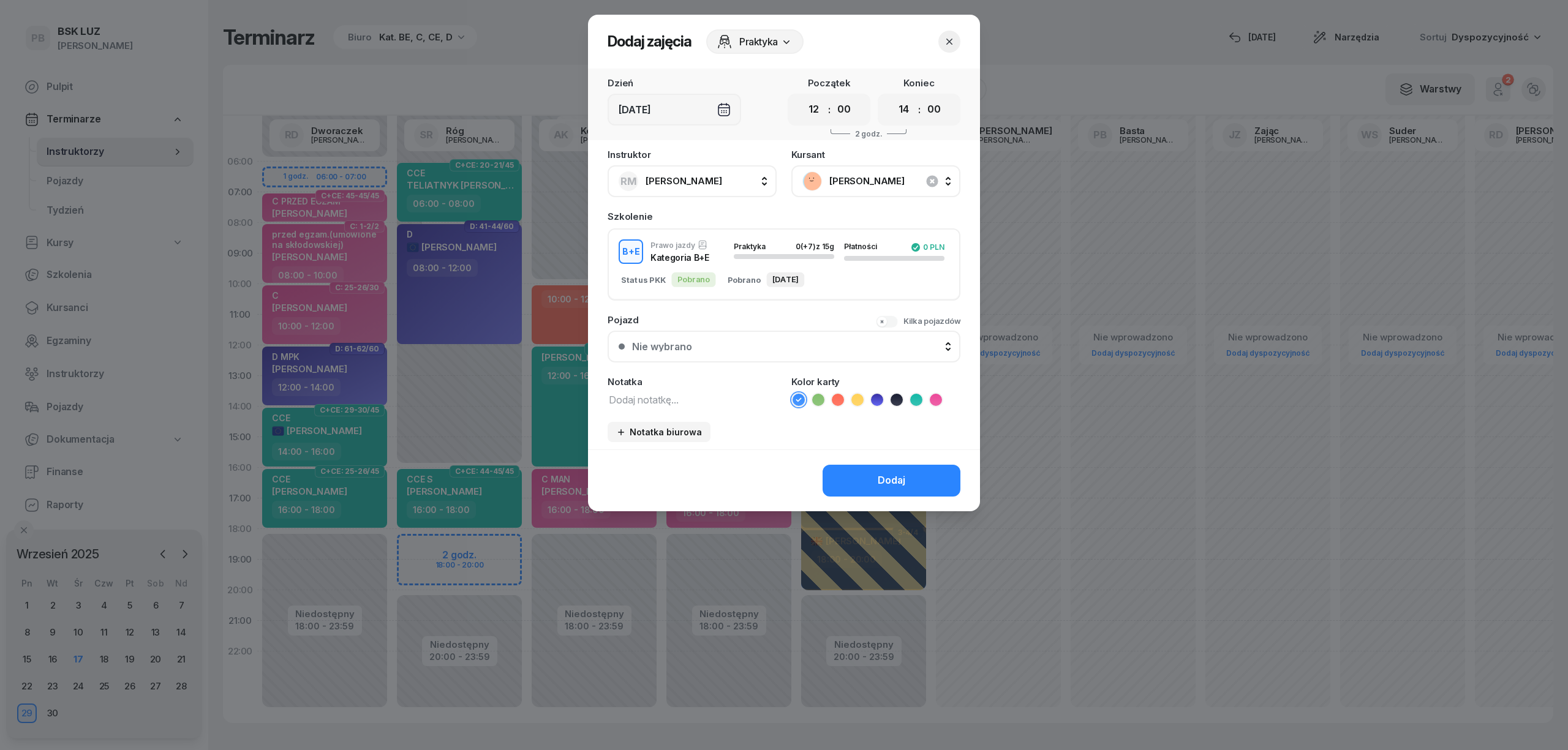
click at [671, 399] on textarea at bounding box center [692, 399] width 169 height 16
type textarea "BE"
click at [893, 395] on icon at bounding box center [896, 399] width 12 height 12
click at [893, 465] on button "Dodaj" at bounding box center [891, 480] width 138 height 32
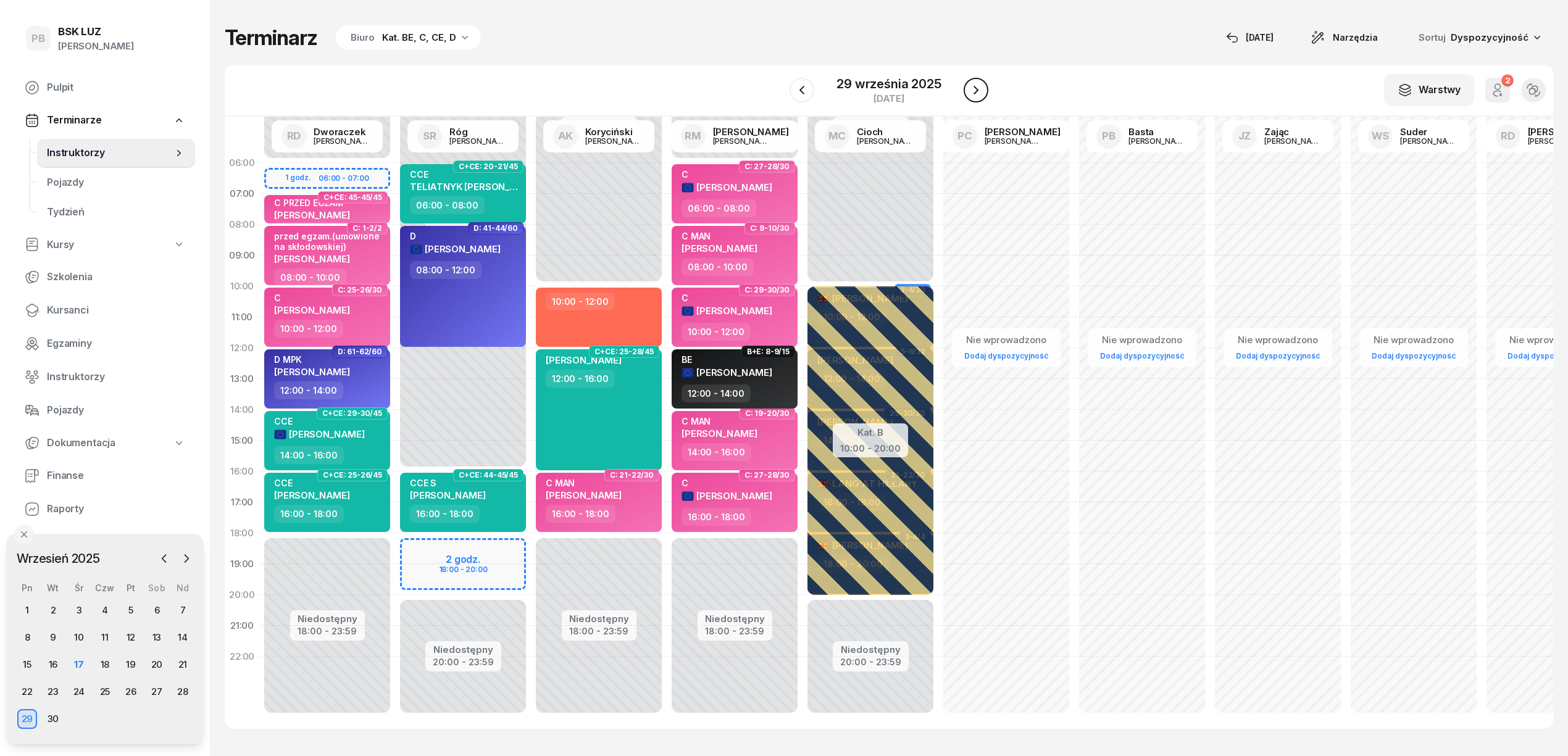
click at [974, 93] on icon "button" at bounding box center [975, 90] width 5 height 9
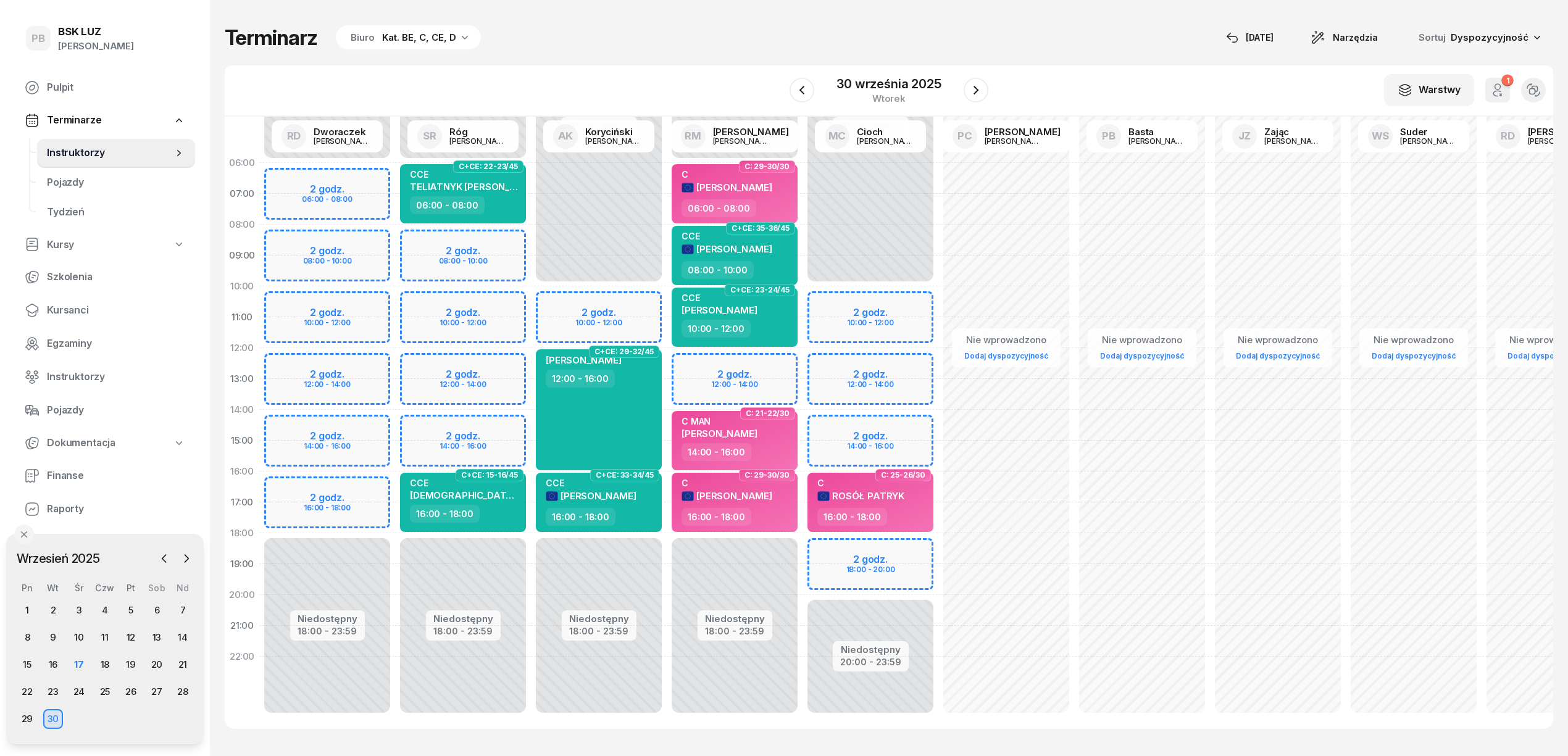
click at [630, 295] on div "Niedostępny 00:00 - 10:00 Niedostępny 18:00 - 23:59 2 godz. 10:00 - 12:00 C+CE:…" at bounding box center [598, 441] width 136 height 586
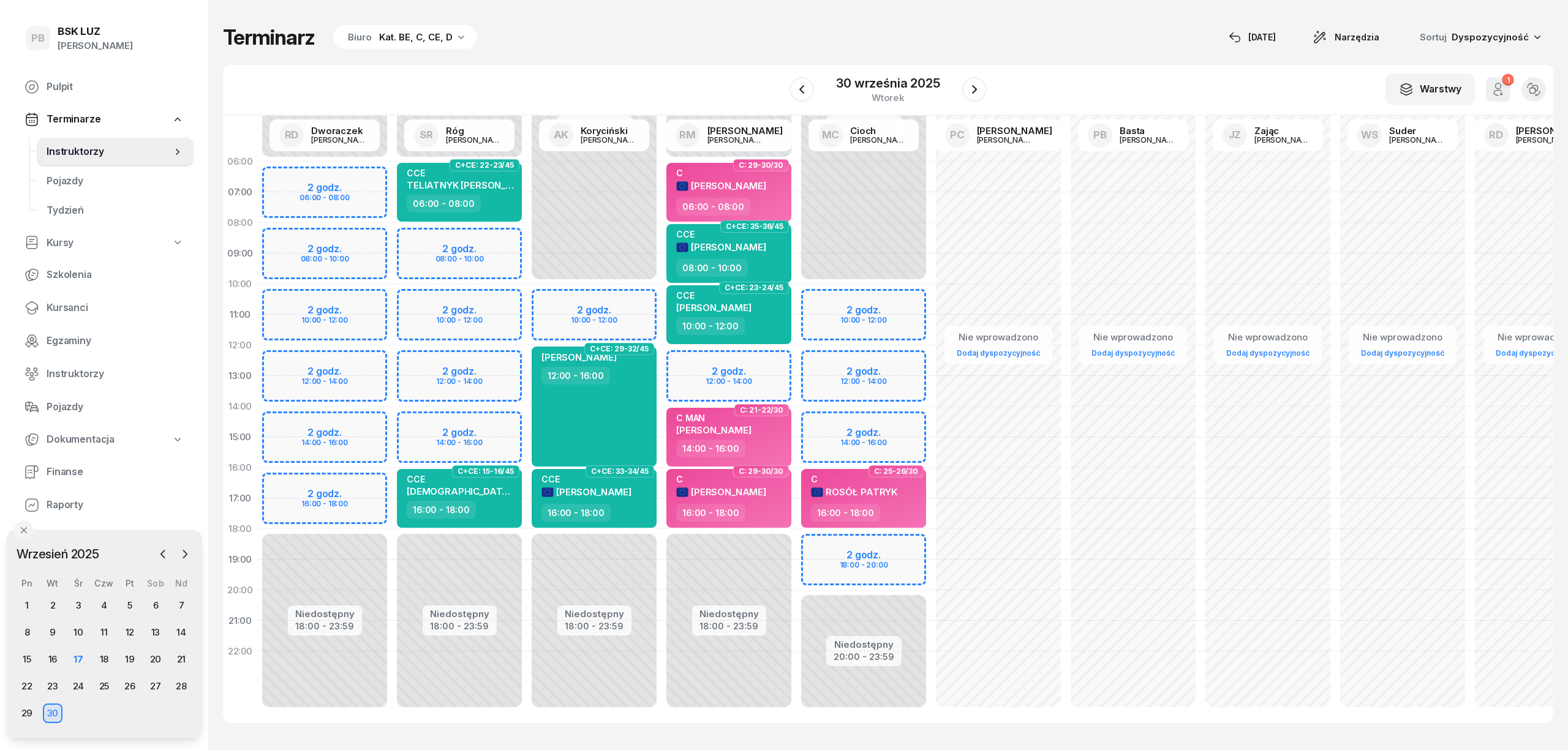
select select "10"
select select "12"
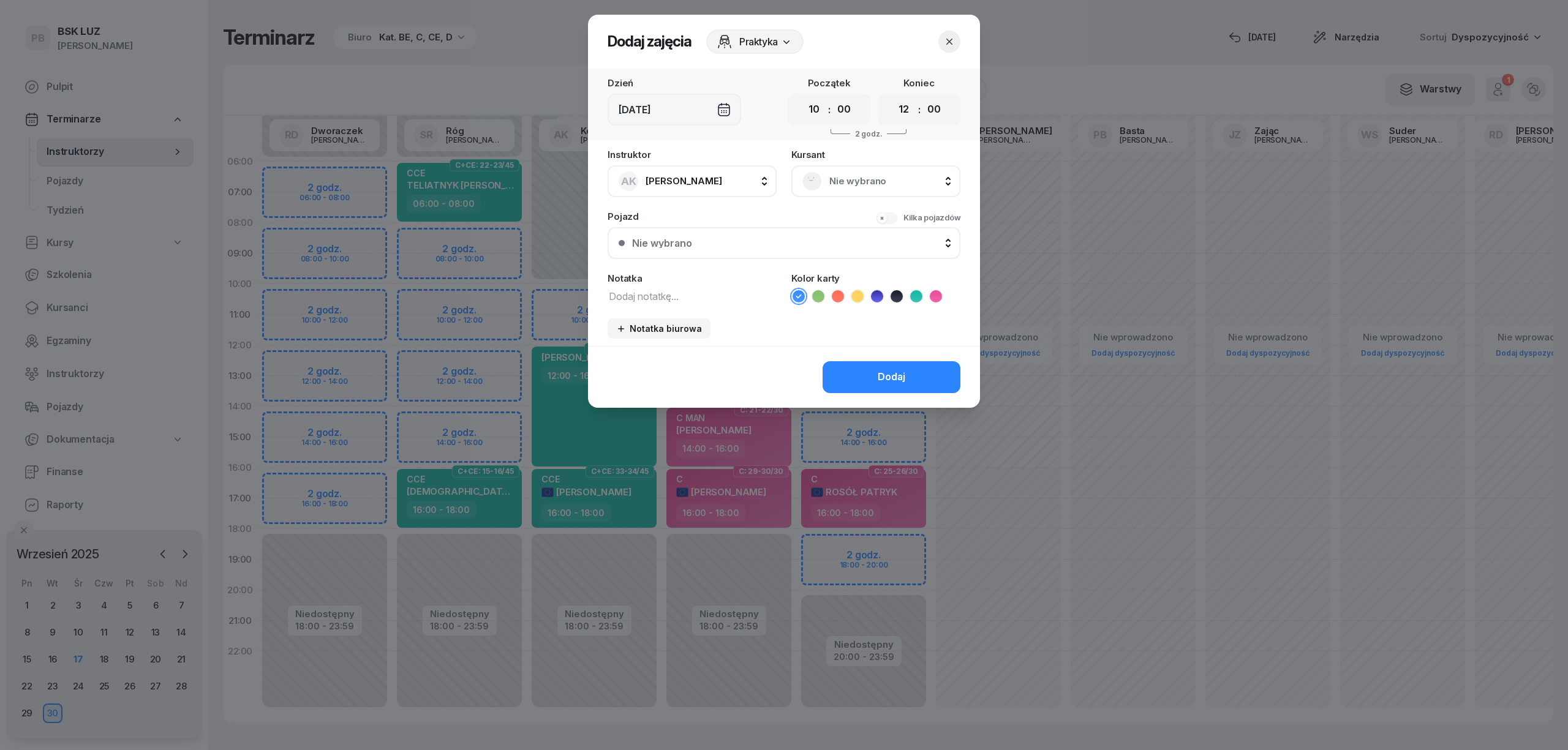
click at [856, 178] on span "Nie wybrano" at bounding box center [889, 181] width 120 height 16
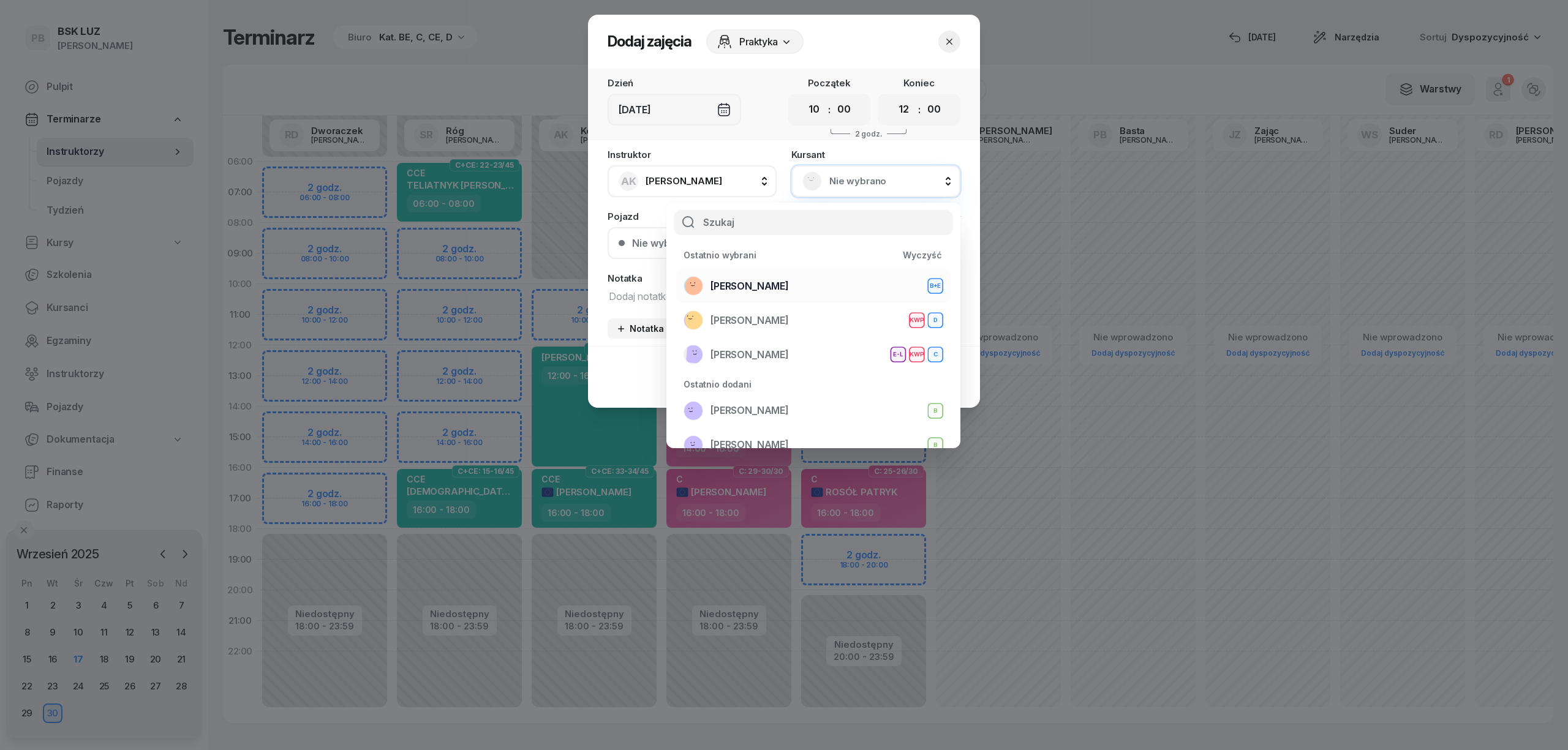
click at [782, 278] on span "[PERSON_NAME]" at bounding box center [749, 286] width 78 height 16
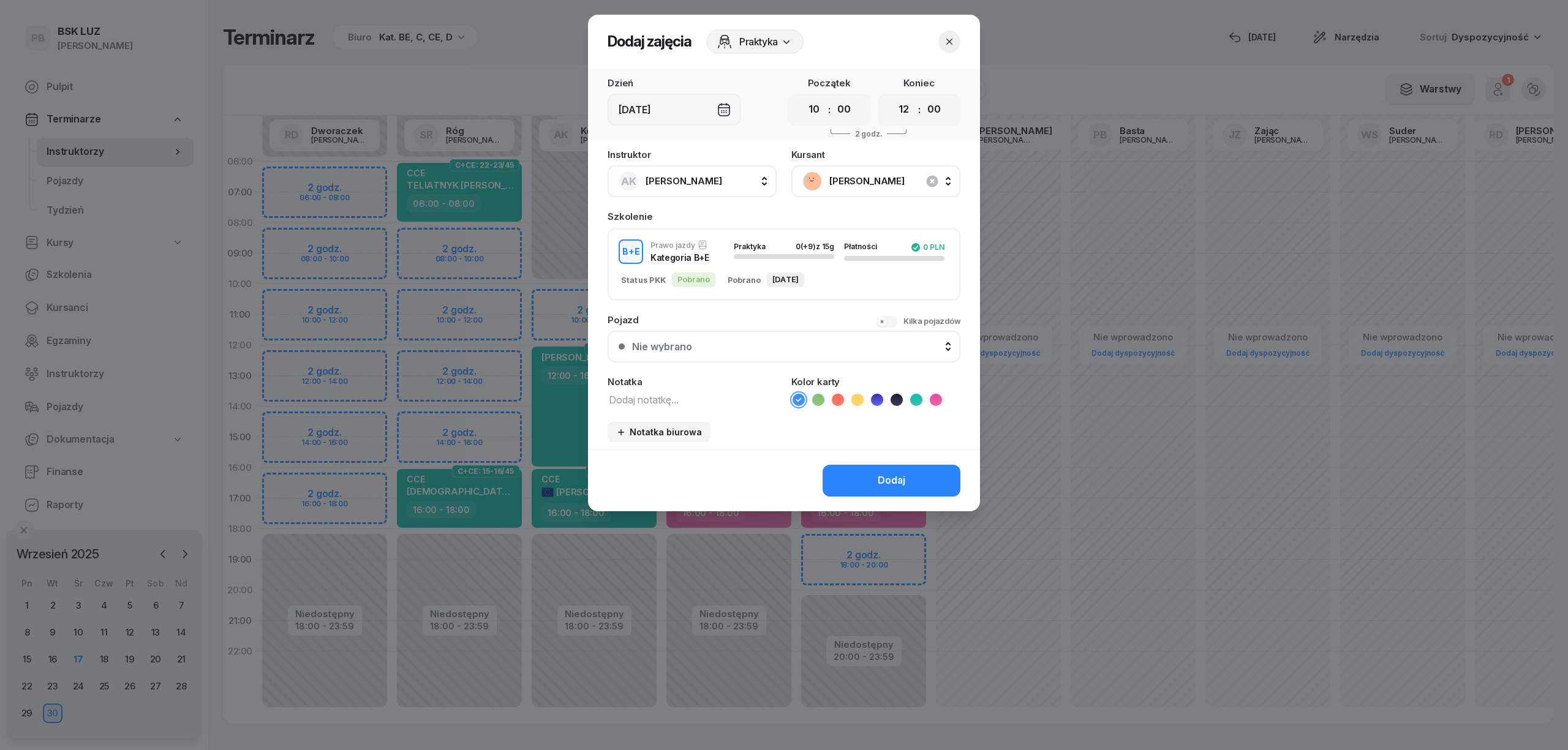
click at [735, 399] on textarea at bounding box center [692, 399] width 169 height 16
type textarea "BE"
click at [893, 397] on icon at bounding box center [896, 399] width 12 height 12
click at [893, 464] on button "Dodaj" at bounding box center [891, 480] width 138 height 32
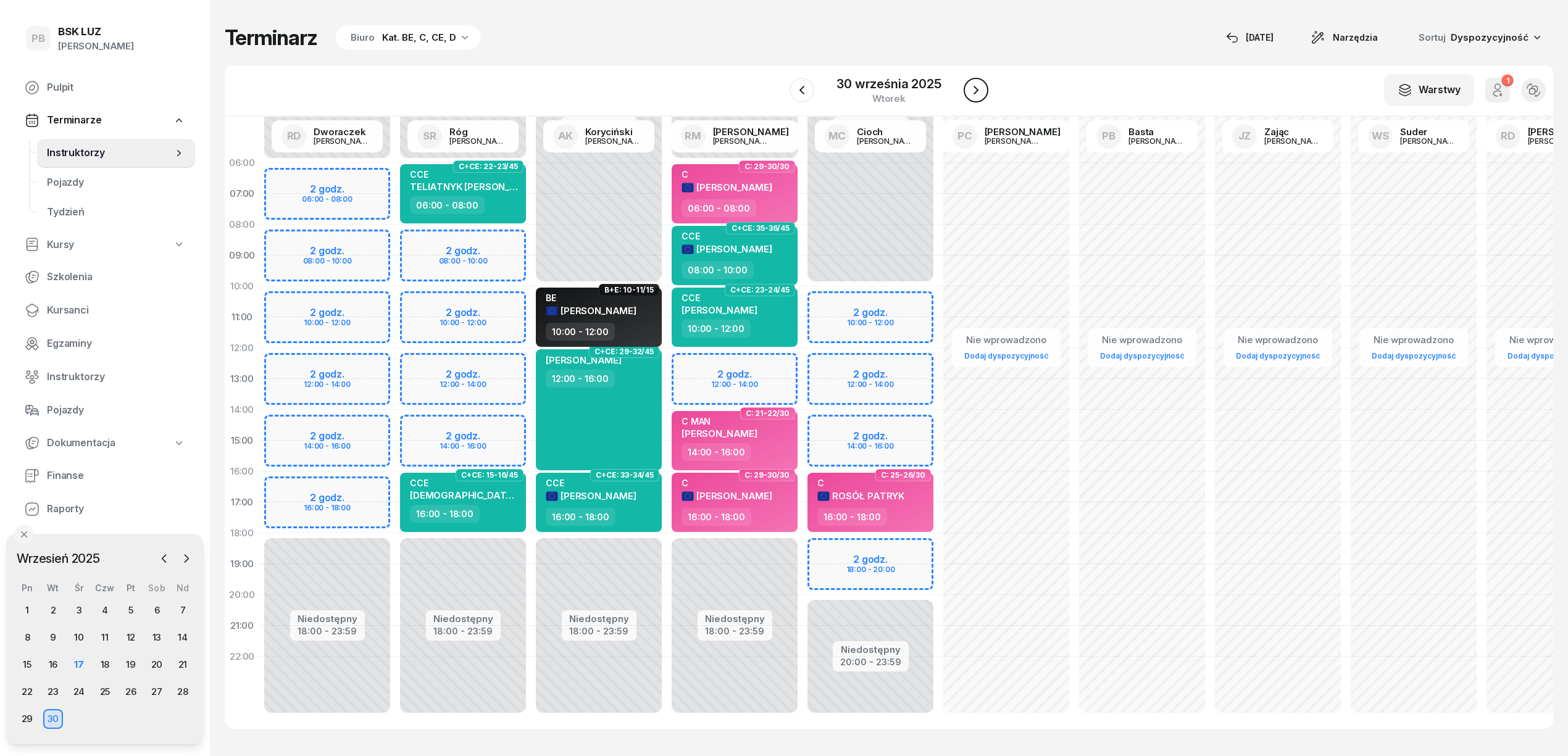
click at [979, 89] on icon "button" at bounding box center [976, 90] width 15 height 15
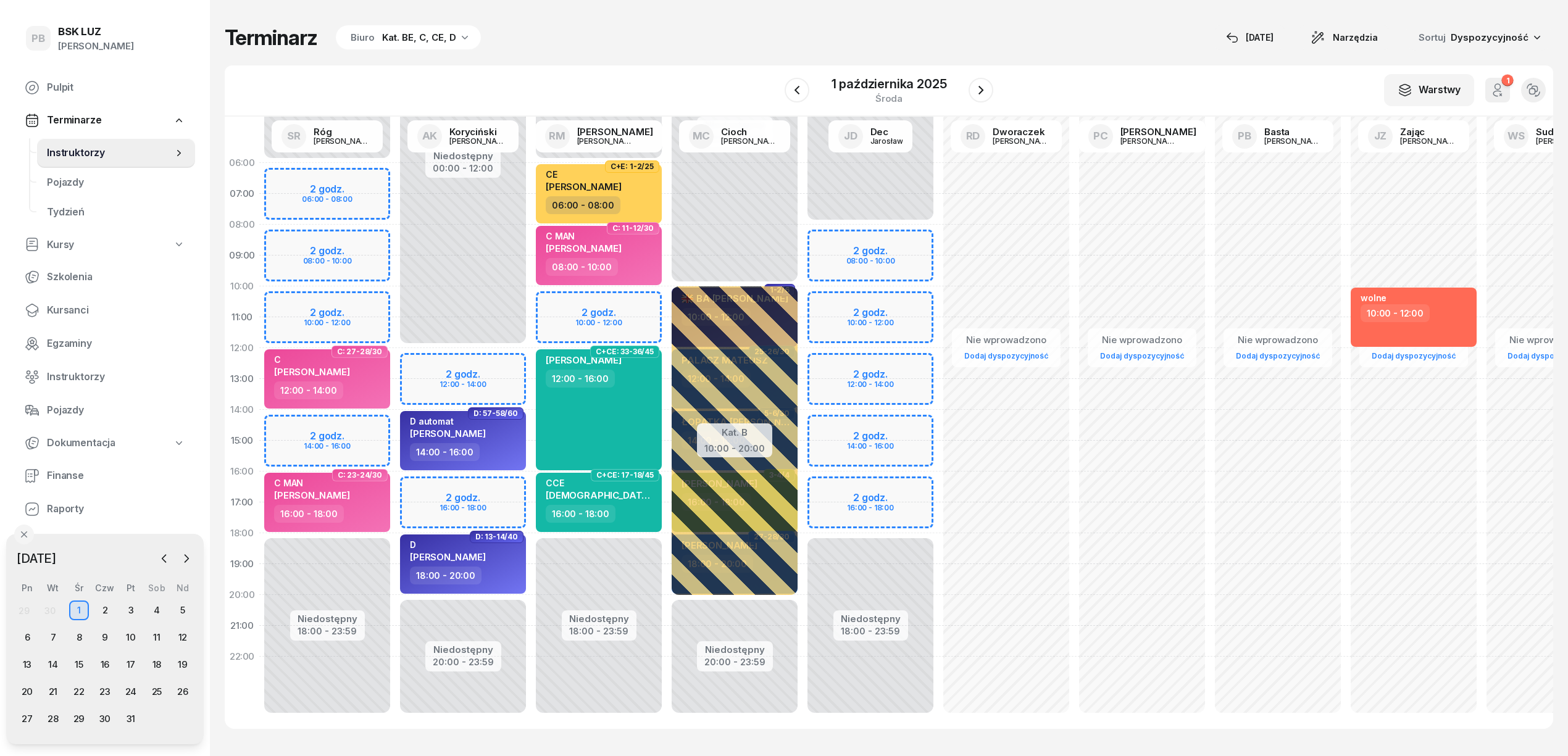
click at [517, 363] on div "Niedostępny 00:00 - 12:00 Niedostępny 20:00 - 23:59 2 godz. 12:00 - 14:00 2 god…" at bounding box center [462, 441] width 136 height 586
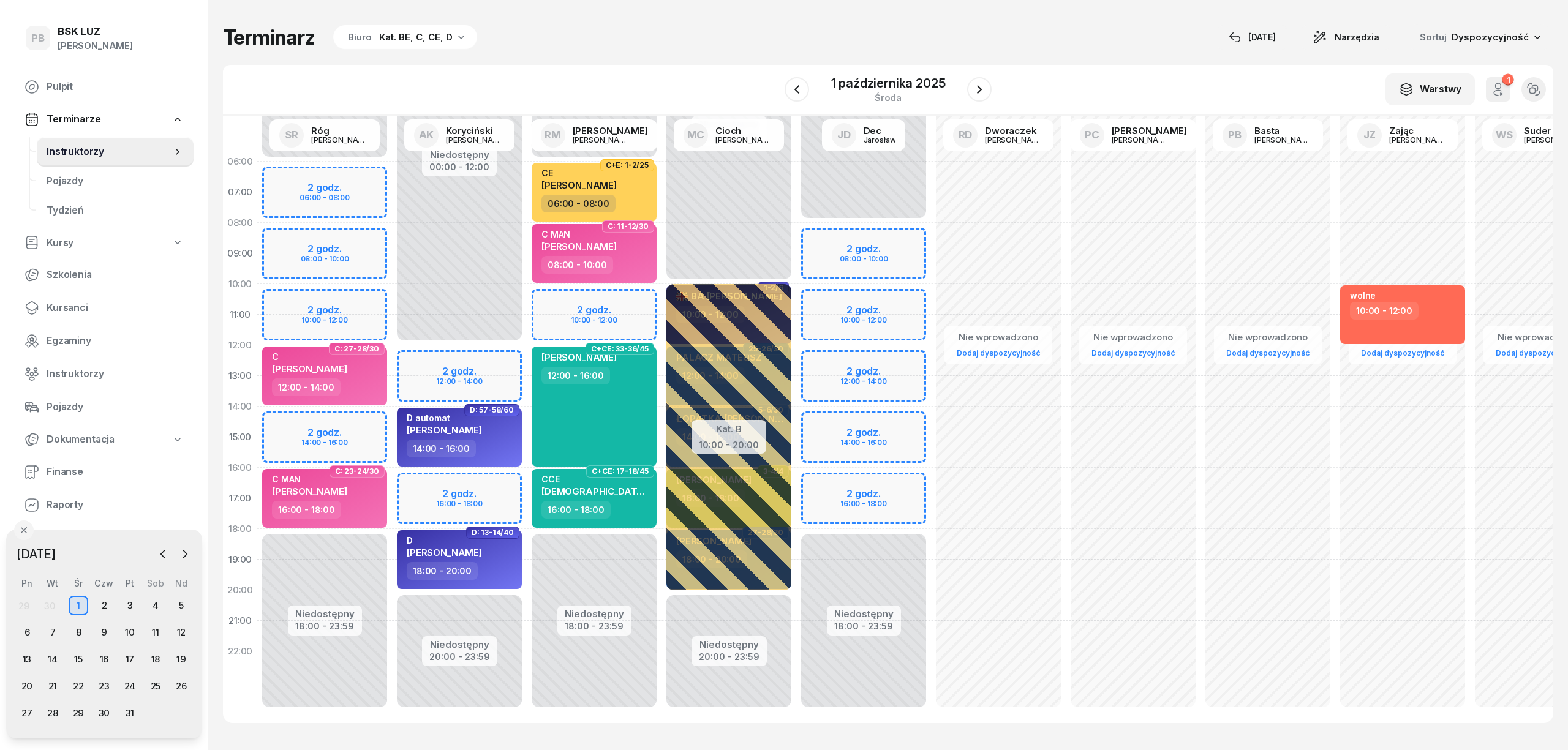
select select "12"
select select "14"
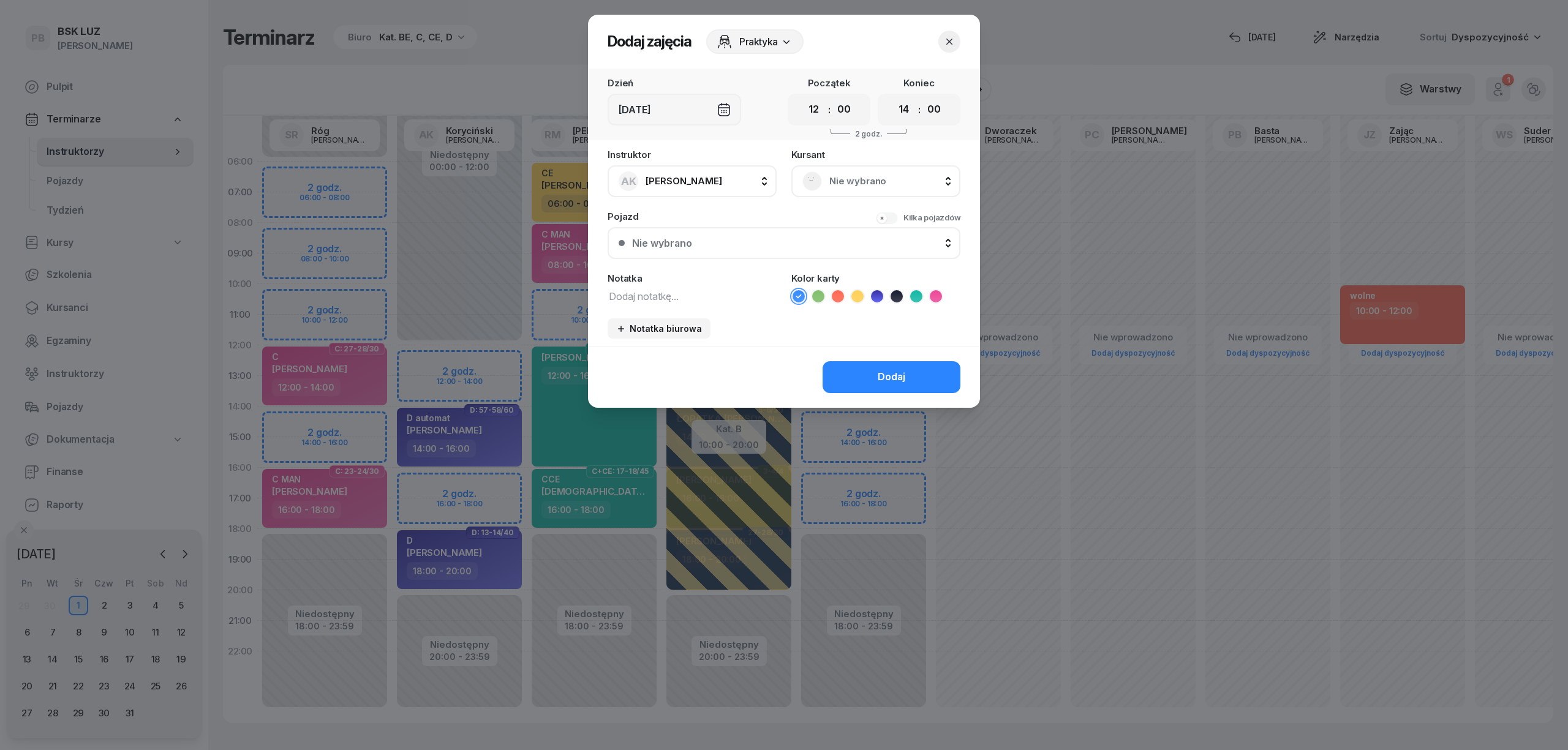
click at [863, 181] on span "Nie wybrano" at bounding box center [889, 181] width 120 height 16
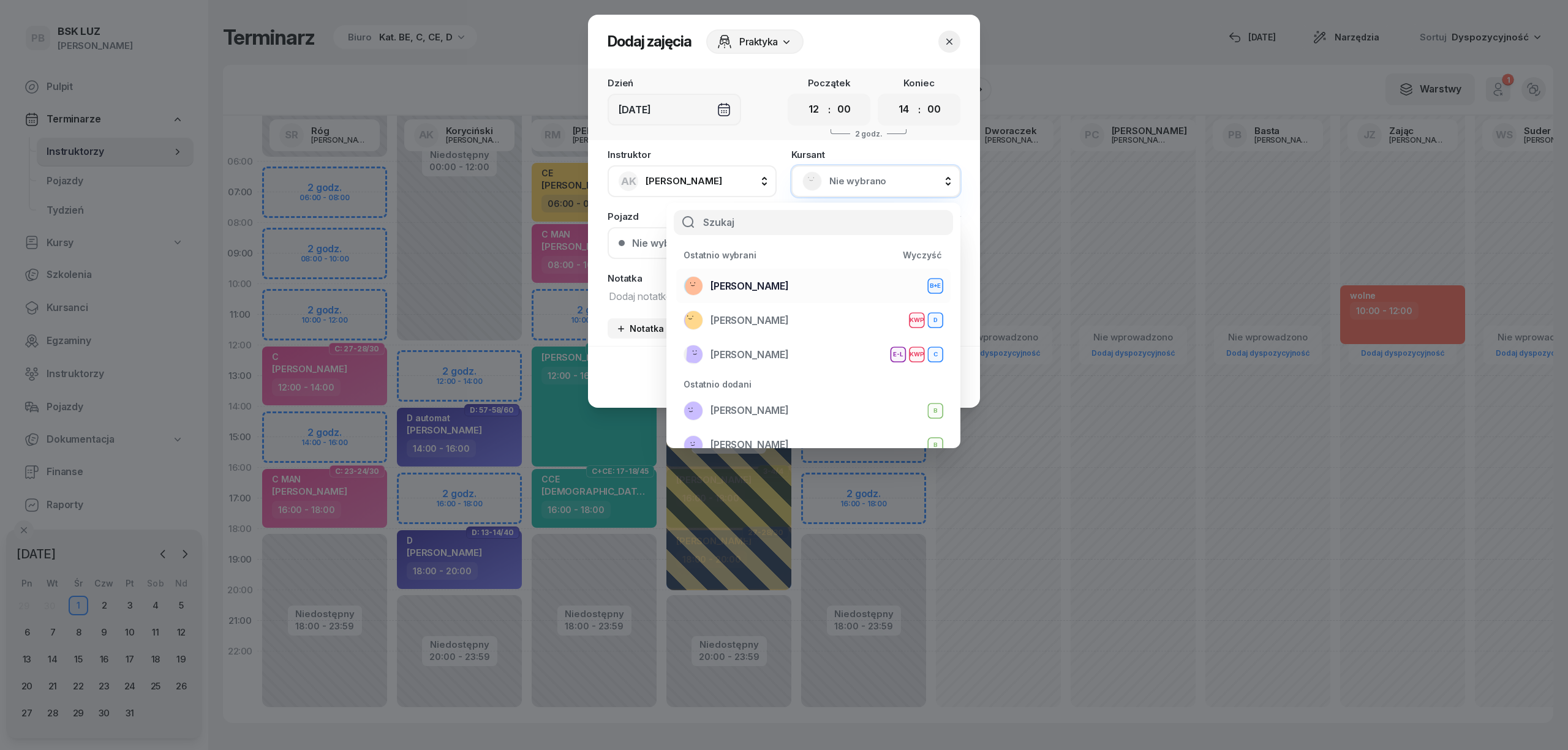
click at [791, 281] on div "[PERSON_NAME]+E" at bounding box center [813, 286] width 260 height 20
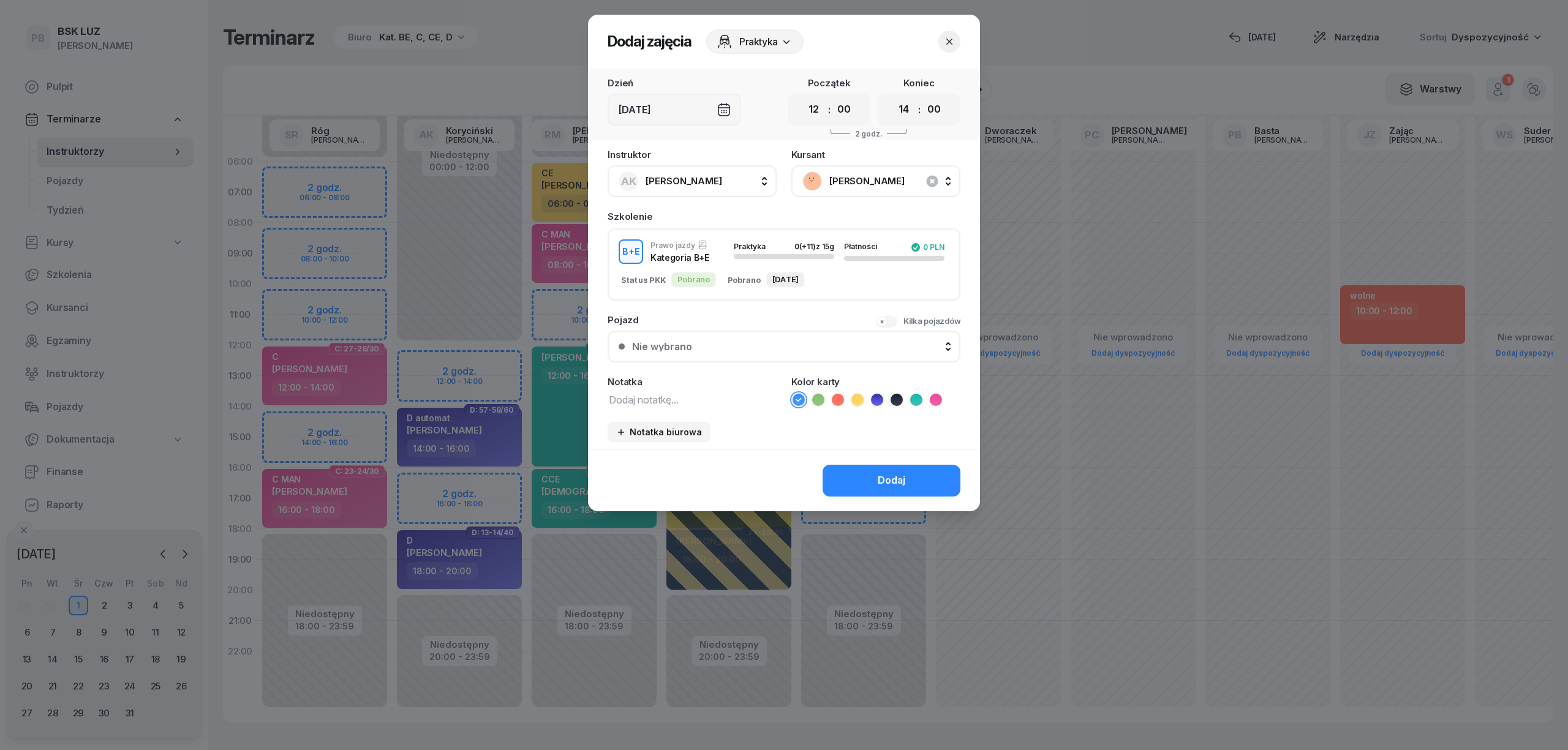
click at [654, 399] on textarea at bounding box center [692, 399] width 169 height 16
type textarea "BE"
click at [889, 393] on ul at bounding box center [876, 399] width 169 height 15
click at [896, 397] on icon at bounding box center [896, 399] width 6 height 4
click at [896, 475] on div "Dodaj" at bounding box center [891, 480] width 28 height 16
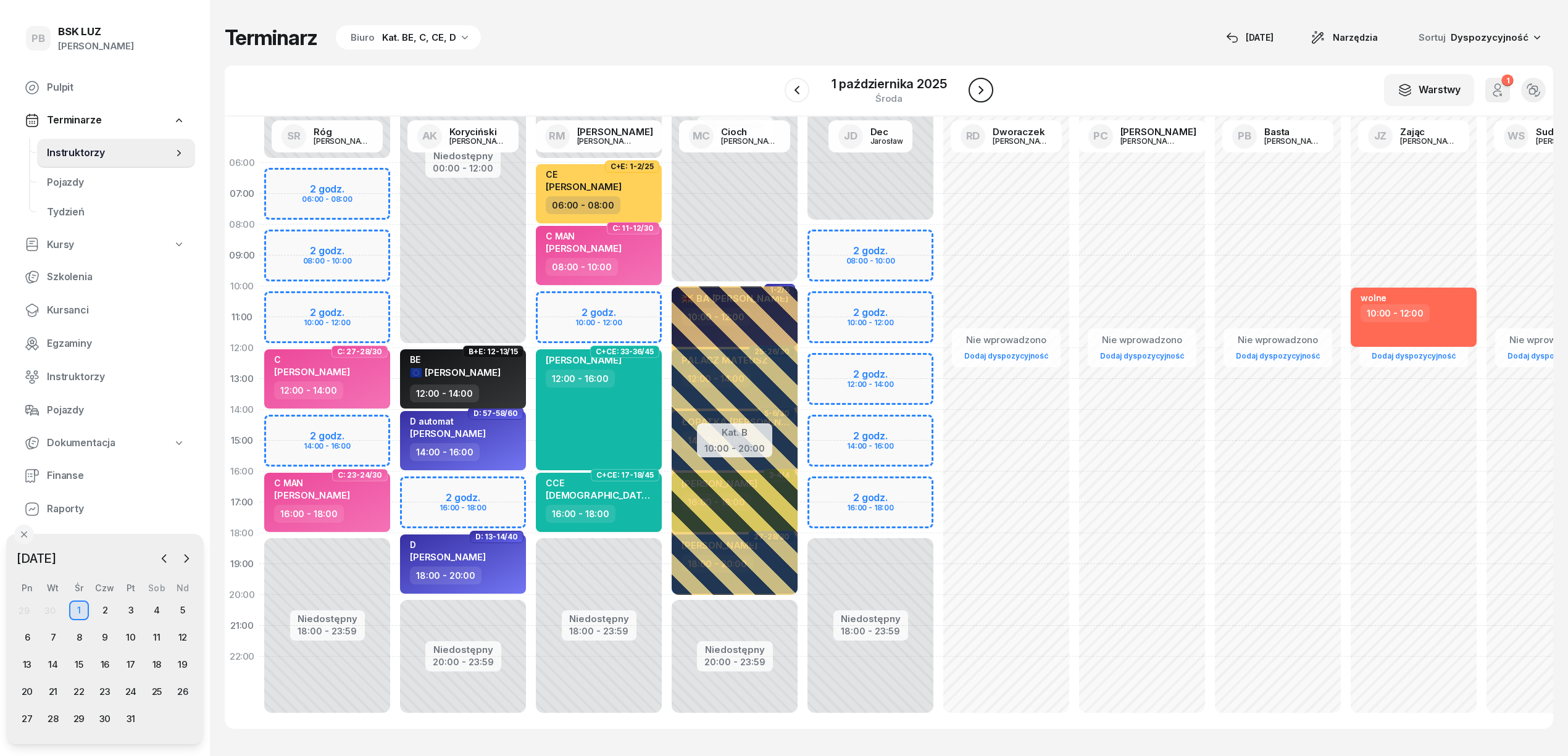
click at [981, 87] on icon "button" at bounding box center [981, 90] width 15 height 15
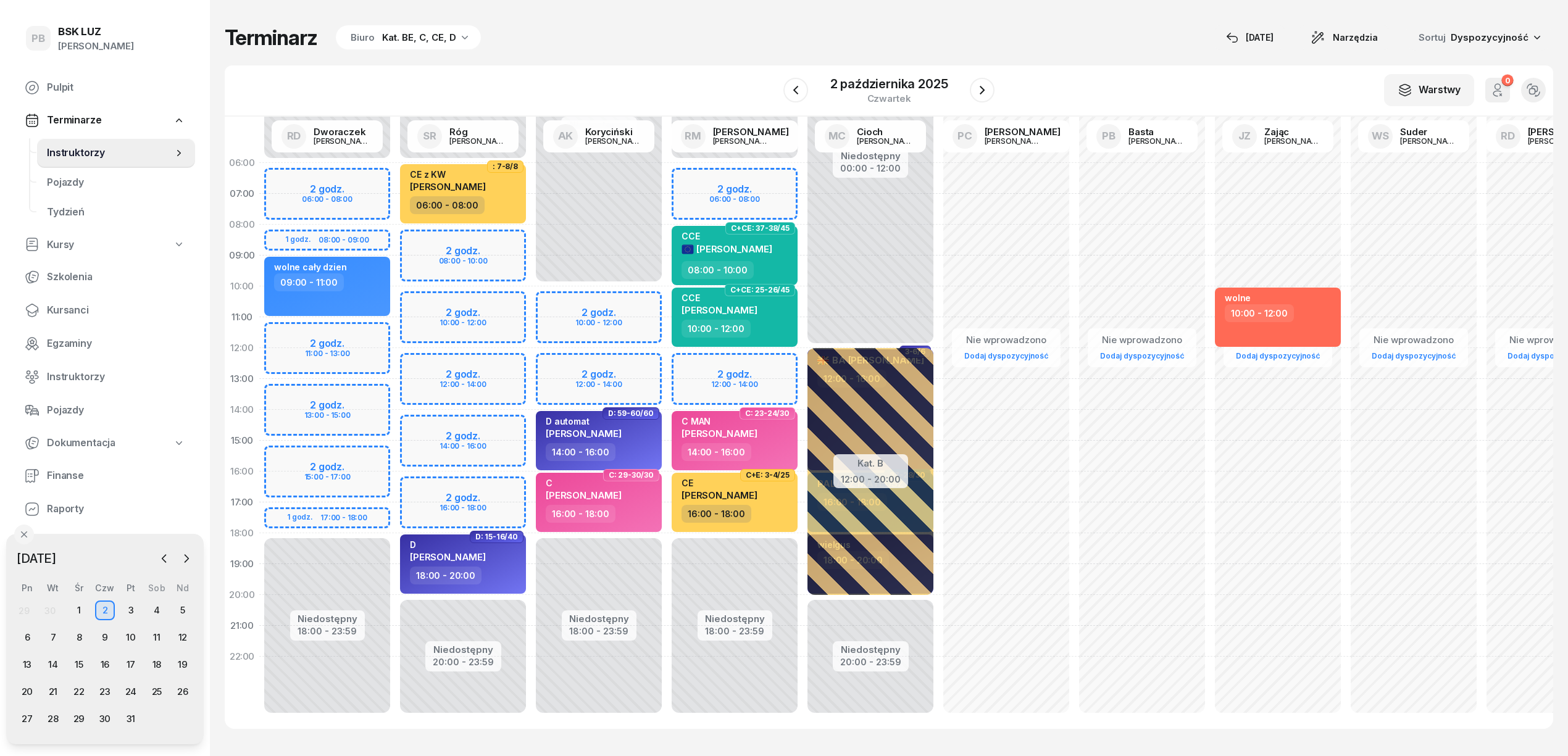
click at [642, 302] on div "Niedostępny 00:00 - 10:00 Niedostępny 18:00 - 23:59 2 godz. 10:00 - 12:00 2 god…" at bounding box center [598, 441] width 136 height 586
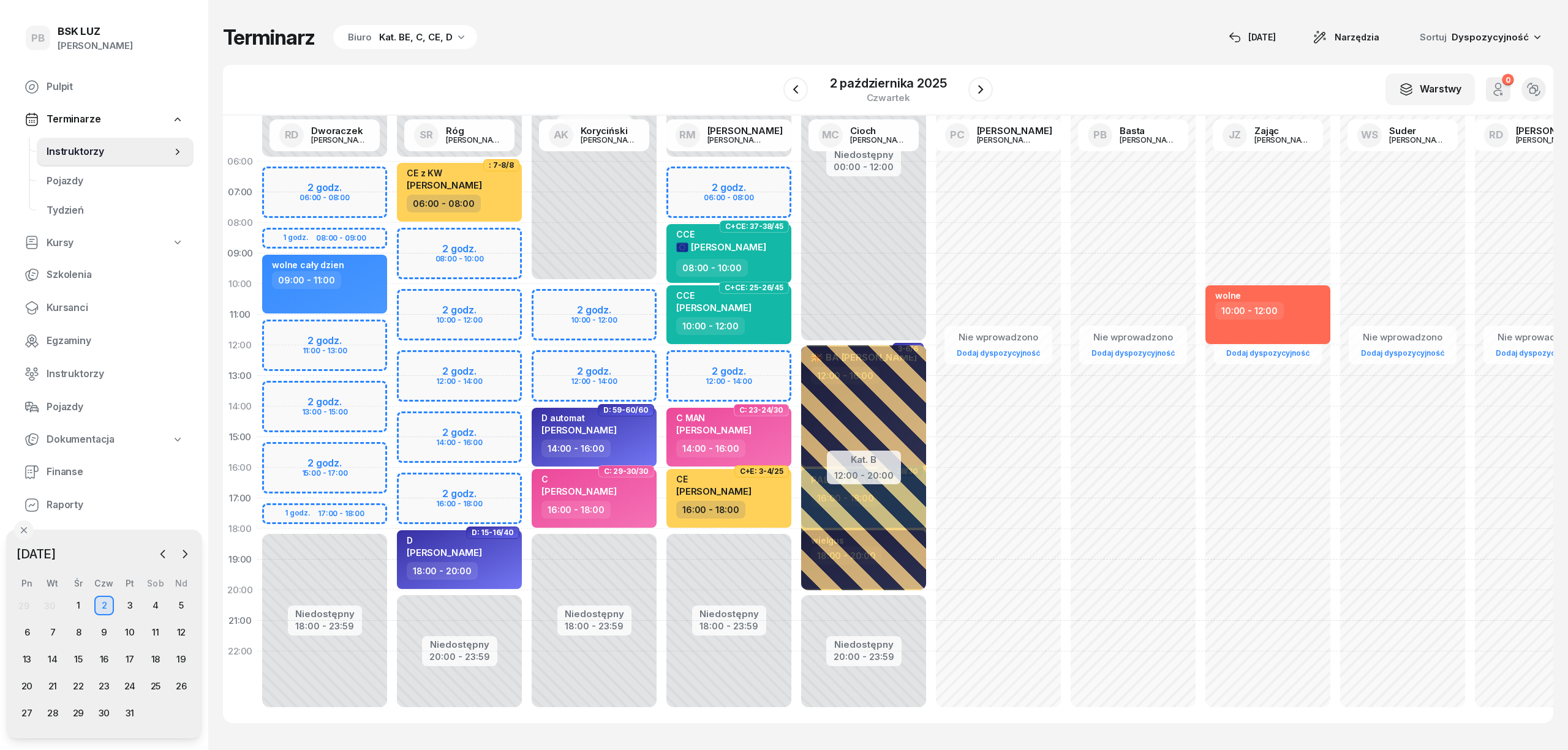
select select "10"
select select "12"
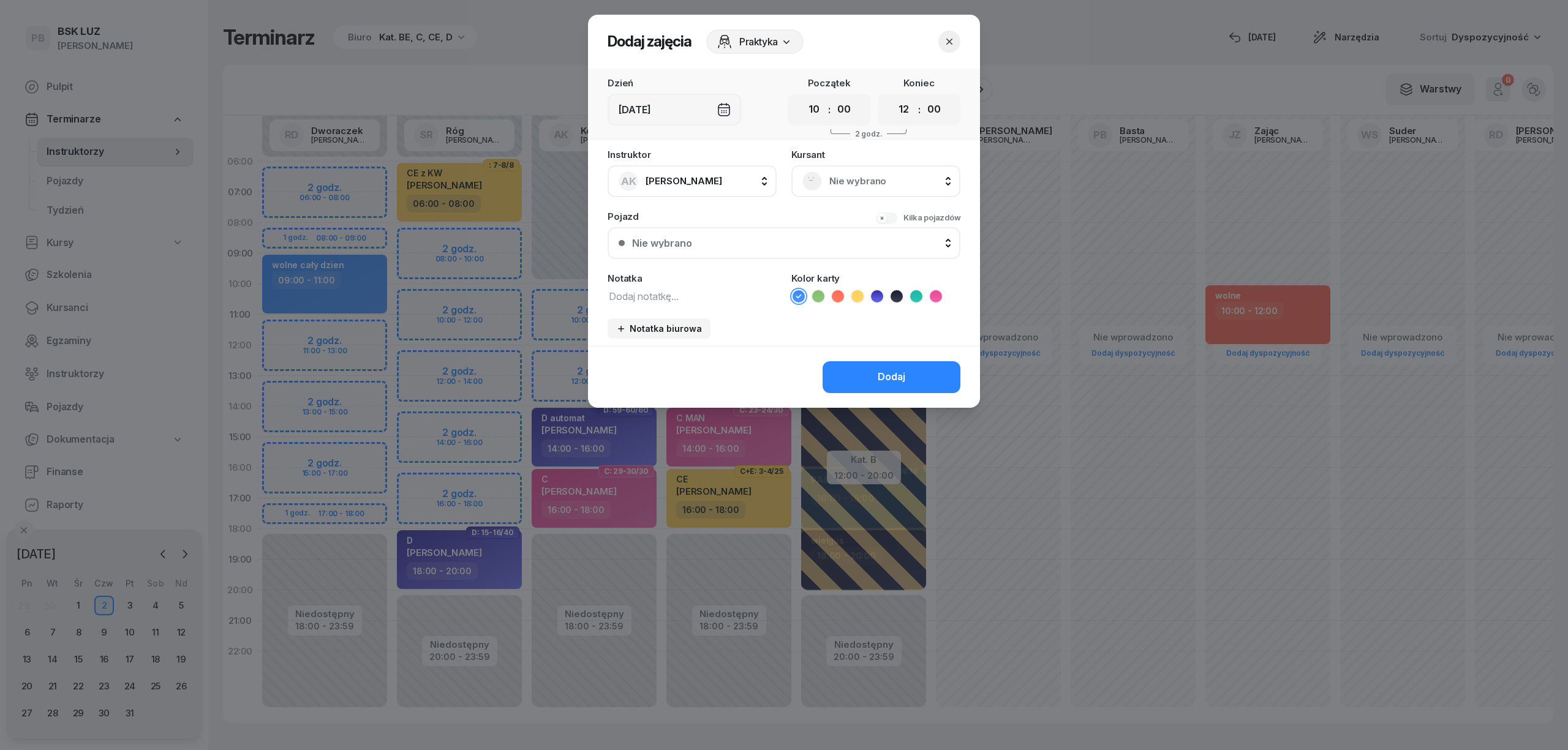
click at [866, 184] on span "Nie wybrano" at bounding box center [889, 181] width 120 height 16
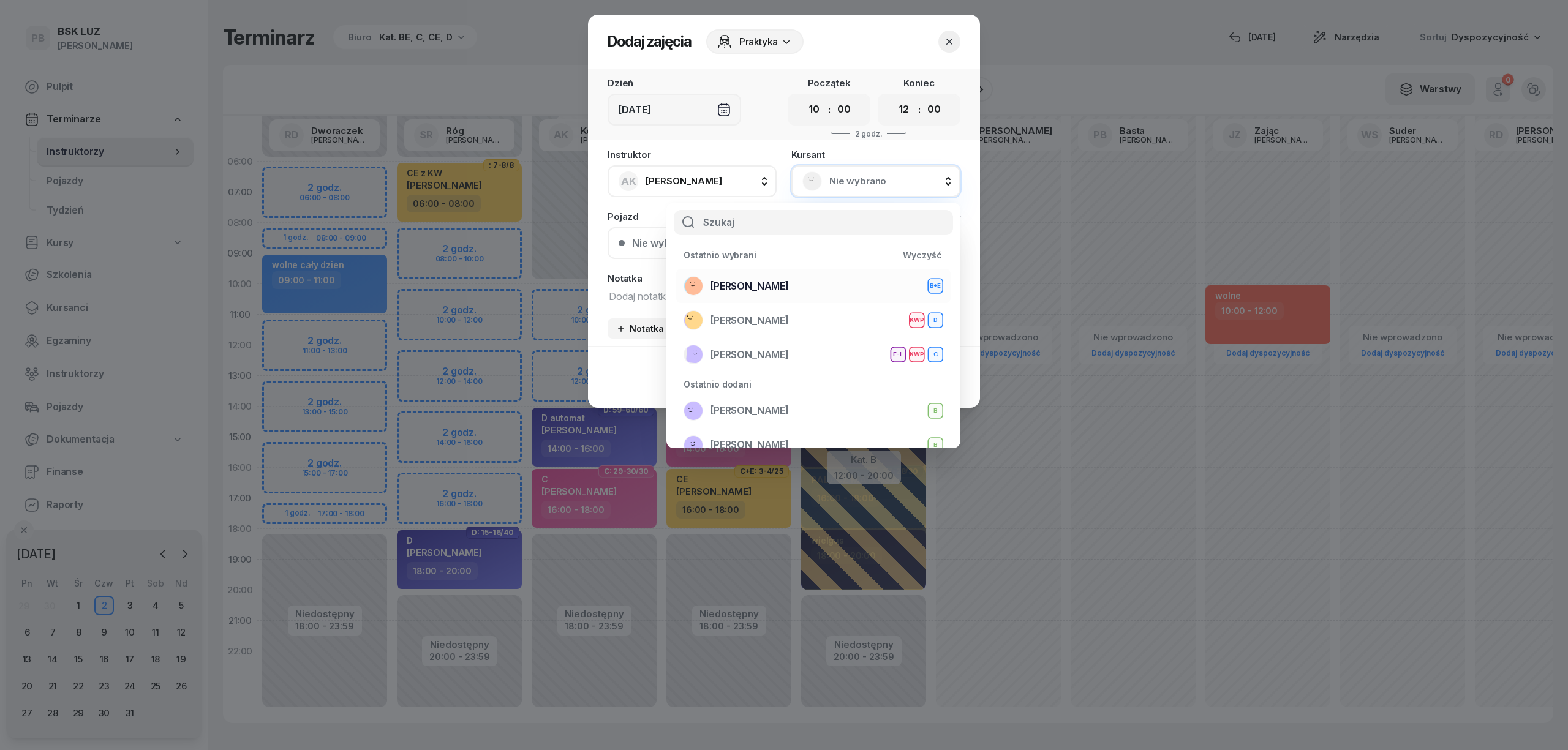
click at [719, 281] on span "[PERSON_NAME]" at bounding box center [749, 286] width 78 height 16
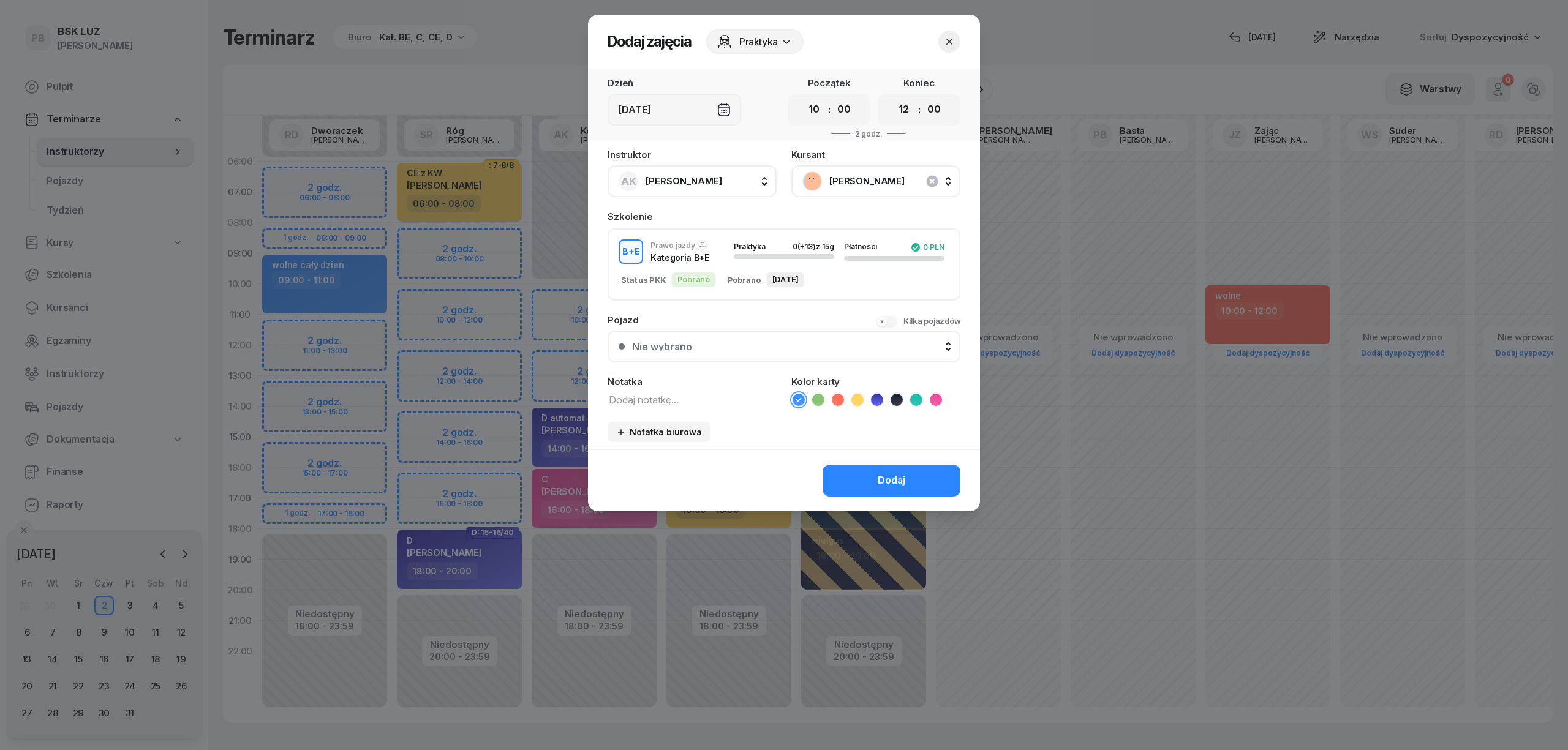
click at [664, 397] on textarea at bounding box center [692, 399] width 169 height 16
type textarea "BE"
click at [895, 398] on icon at bounding box center [896, 399] width 6 height 4
click at [872, 483] on button "Dodaj" at bounding box center [891, 480] width 138 height 32
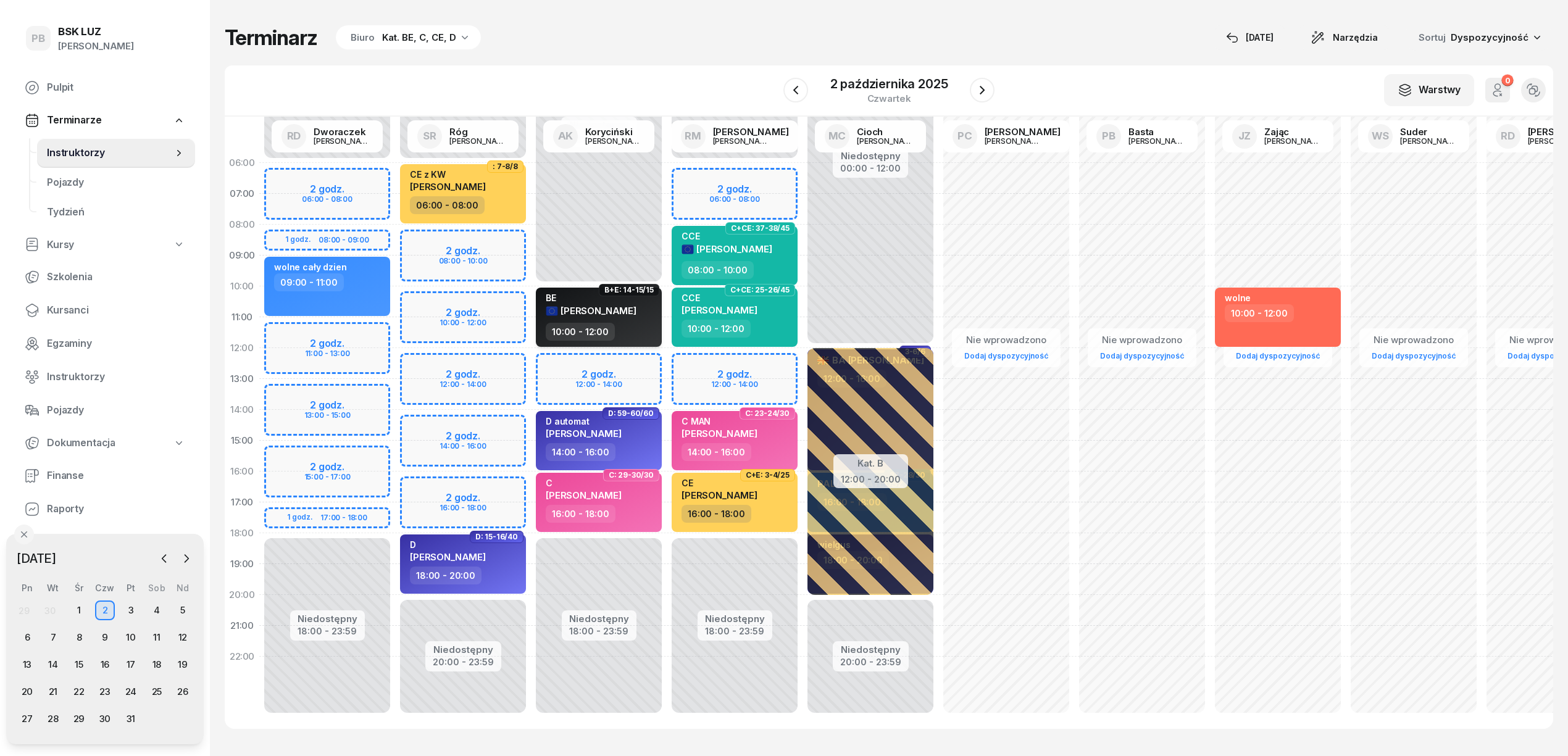
click at [634, 314] on div "BE [PERSON_NAME]" at bounding box center [600, 307] width 109 height 30
select select "10"
select select "12"
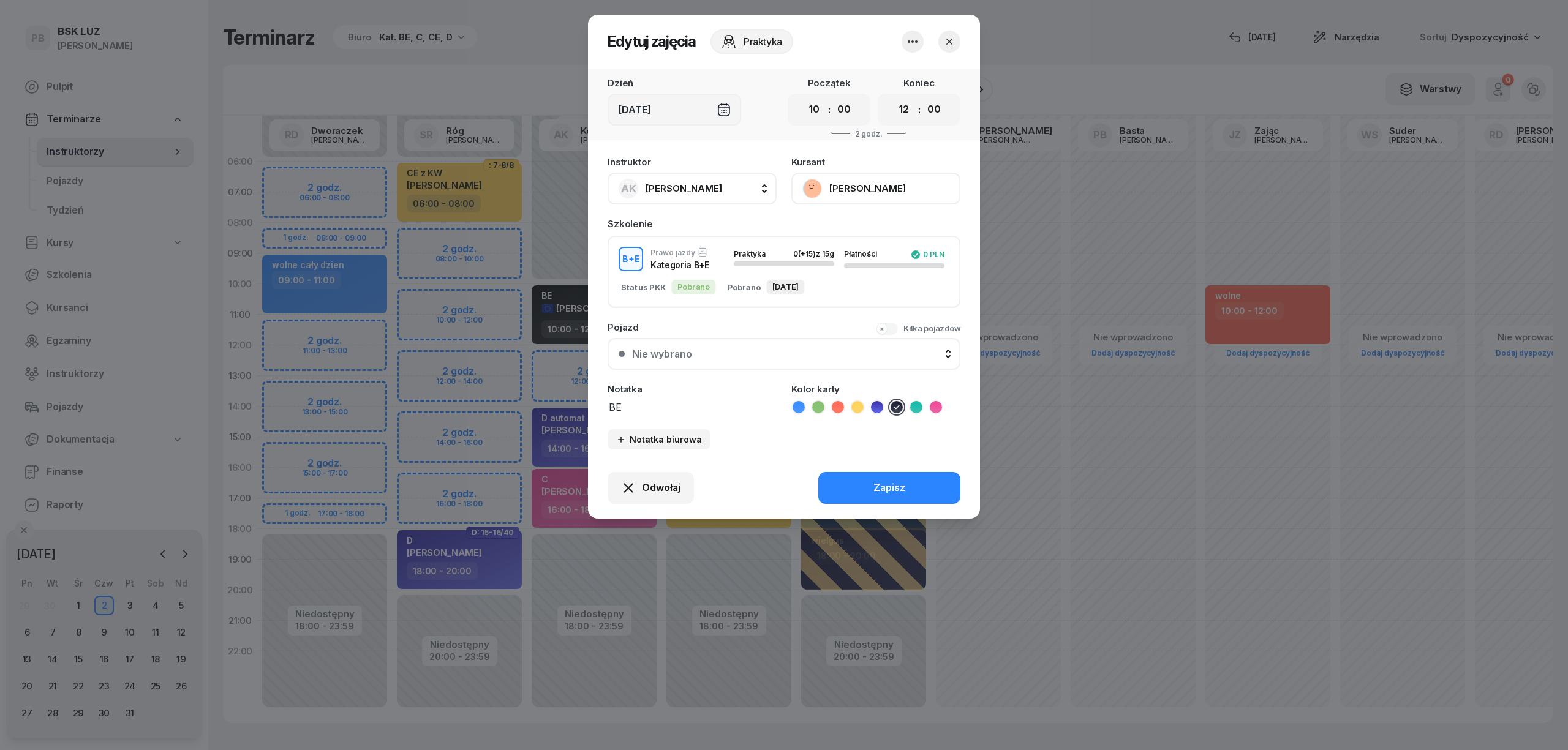
click at [850, 191] on button "[PERSON_NAME]" at bounding box center [876, 189] width 169 height 32
click at [847, 233] on div "Otwórz profil" at bounding box center [830, 230] width 59 height 16
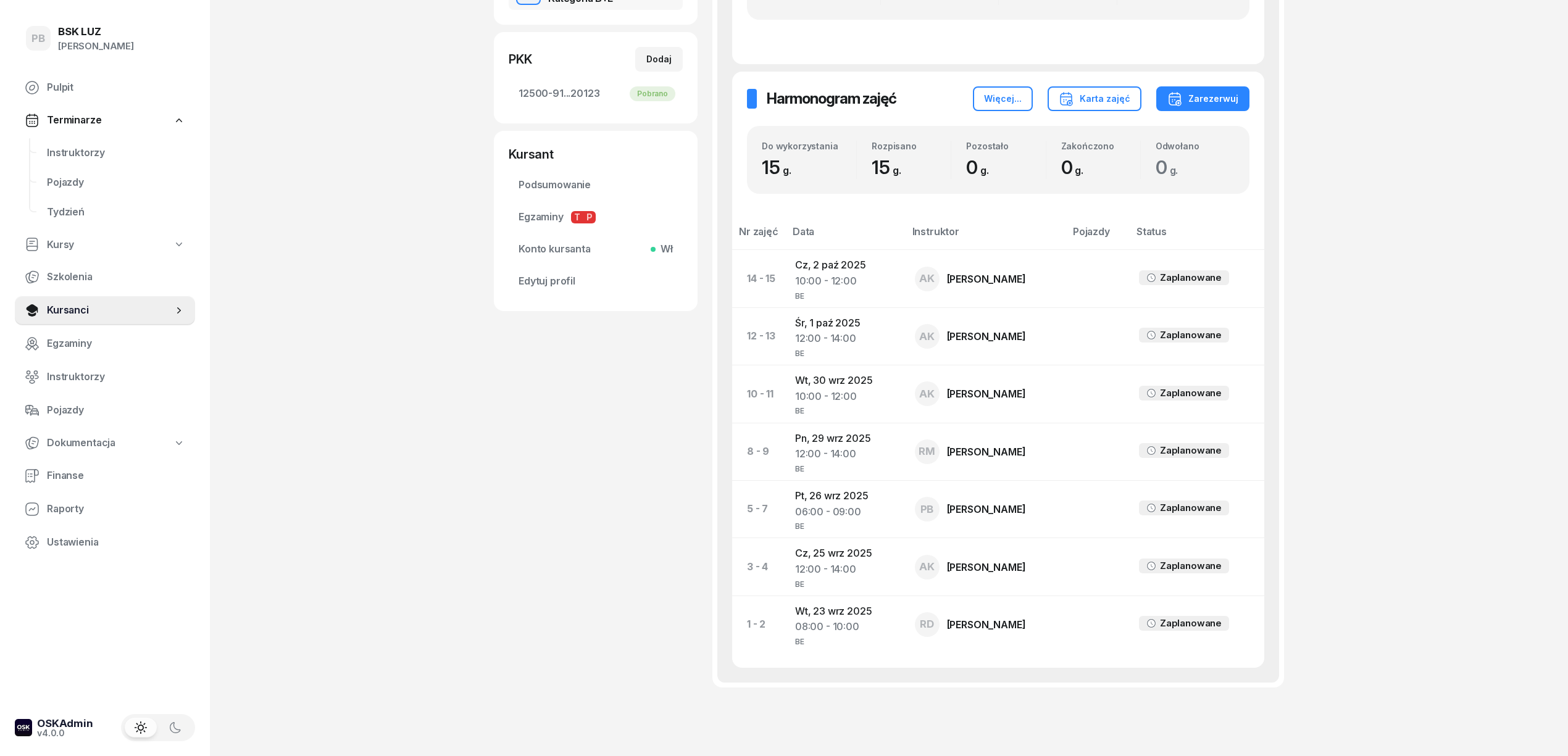
scroll to position [302, 0]
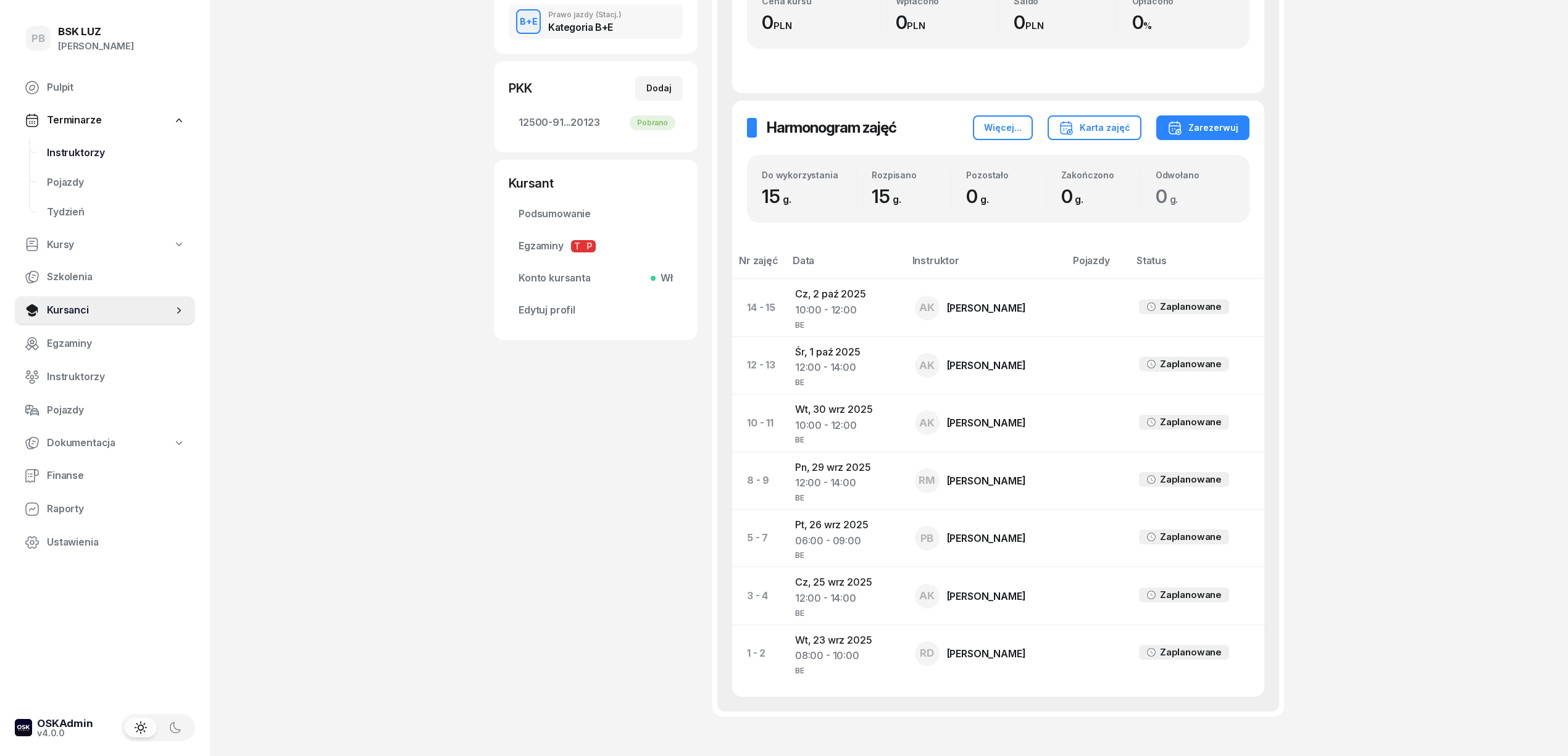
click at [98, 156] on span "Instruktorzy" at bounding box center [116, 153] width 138 height 16
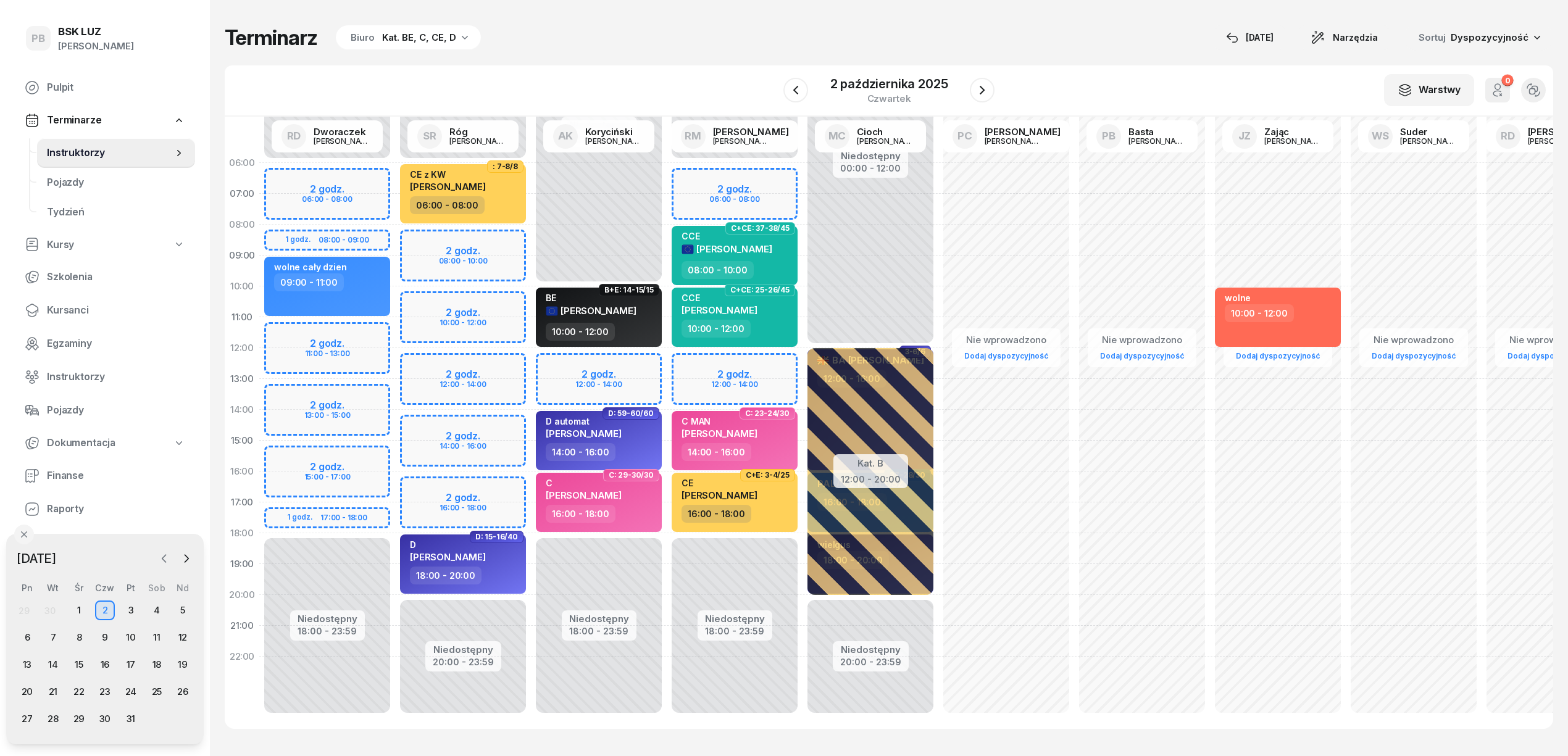
click at [162, 554] on icon "button" at bounding box center [164, 558] width 12 height 12
click at [127, 664] on div "19" at bounding box center [131, 664] width 20 height 20
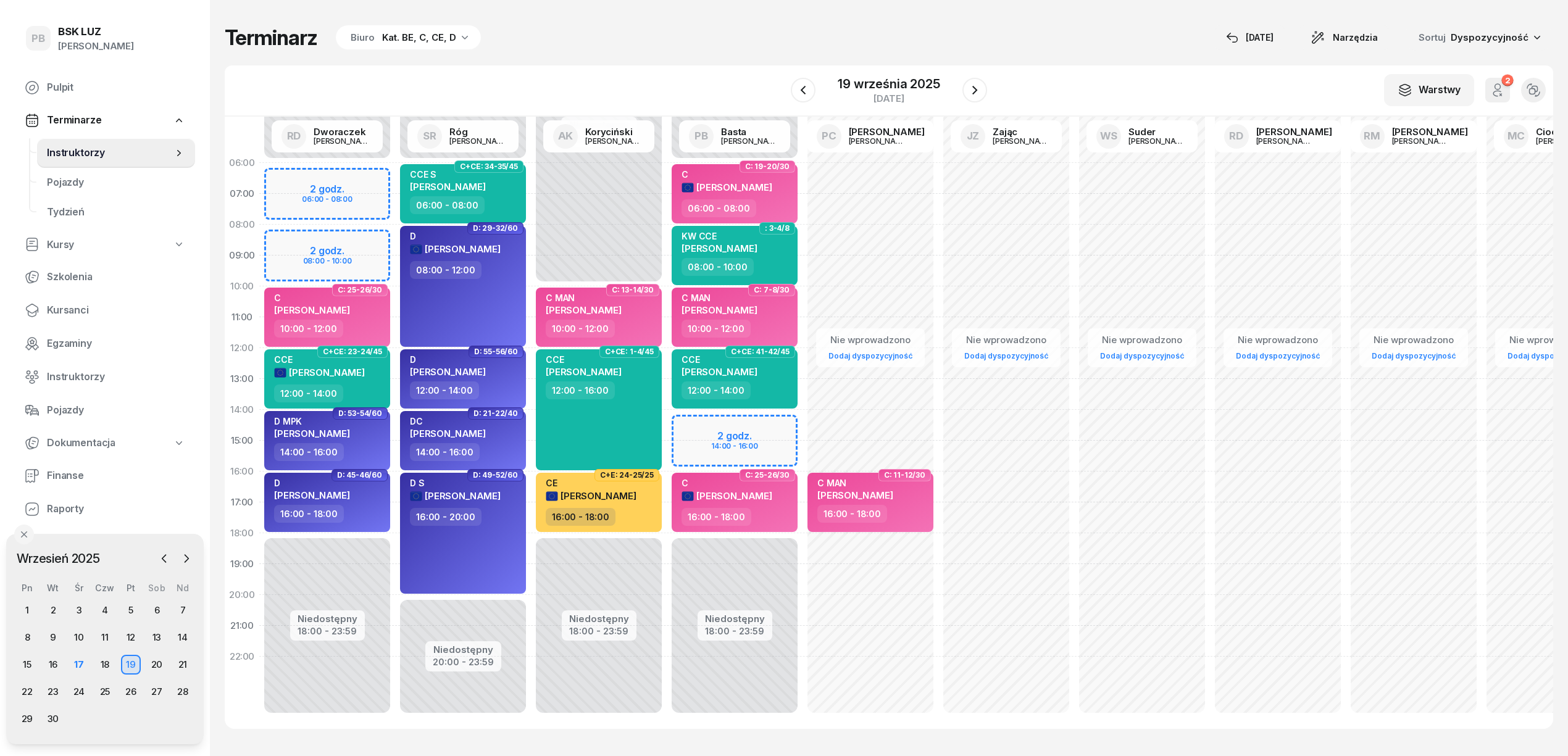
click at [972, 60] on div "Terminarz Biuro Kat. BE, C, CE, D [DATE] Narzędzia Sortuj Dyspozycyjność W Wybi…" at bounding box center [889, 376] width 1328 height 753
click at [26, 692] on div "22" at bounding box center [27, 691] width 20 height 20
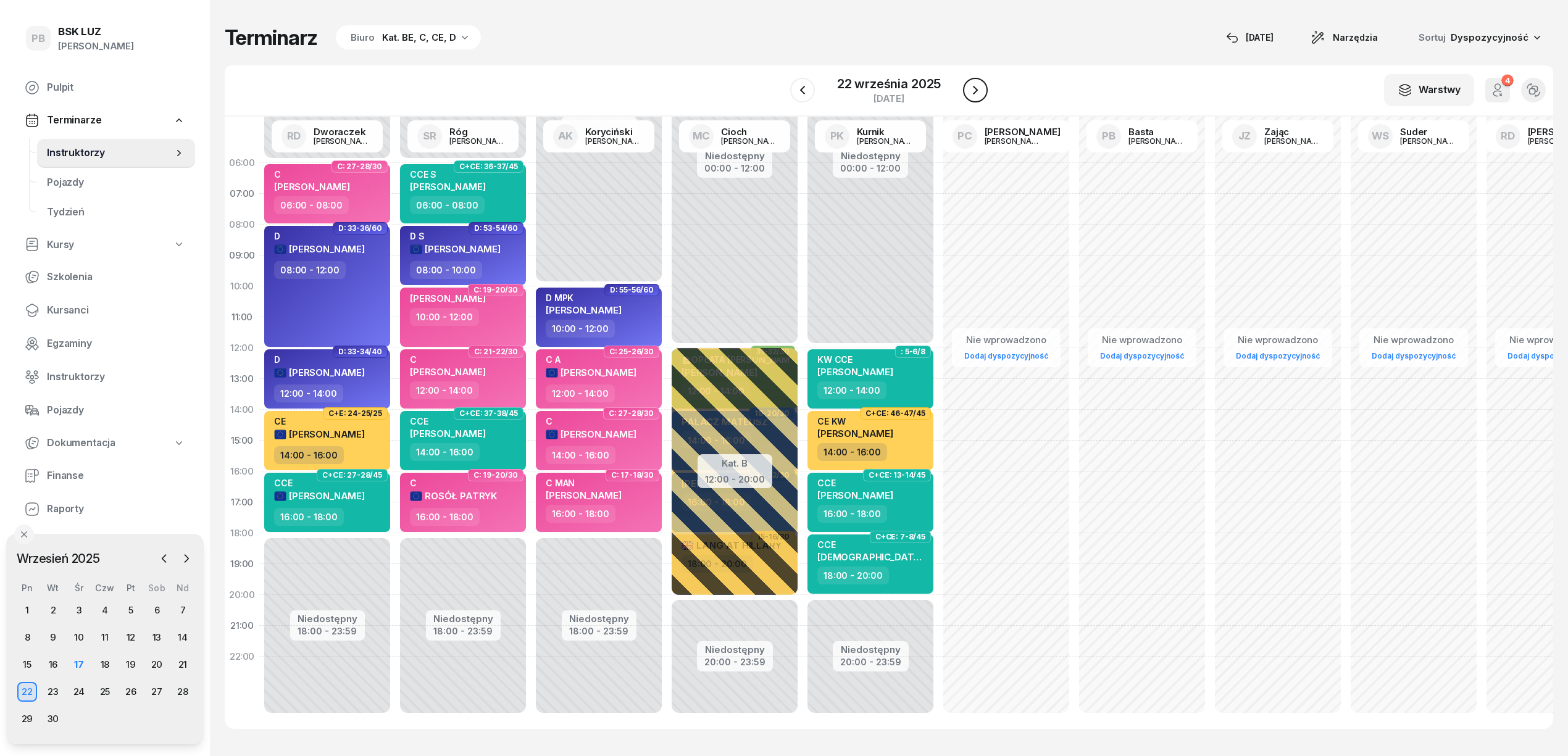
click at [973, 89] on icon "button" at bounding box center [975, 90] width 15 height 15
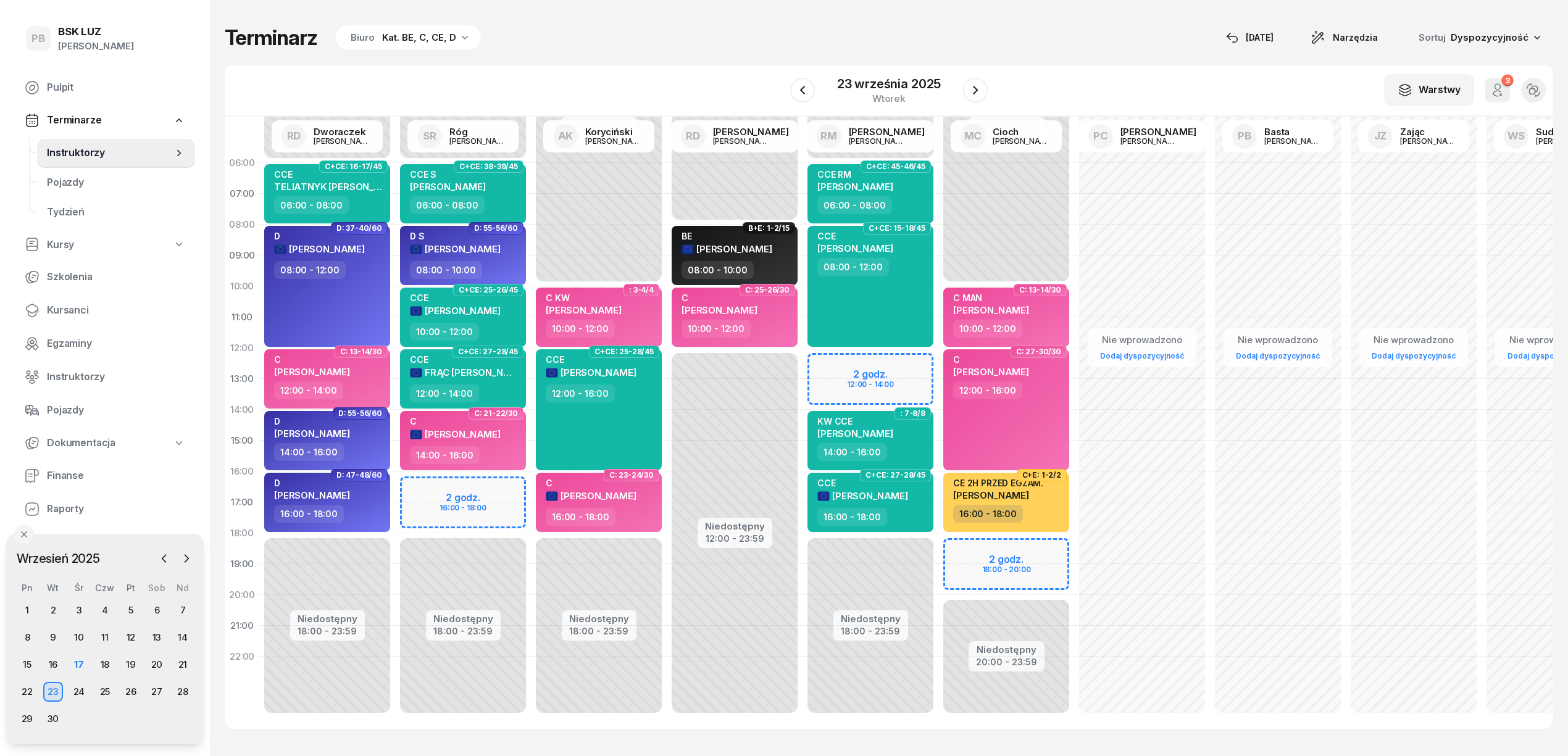
click at [505, 487] on div "Niedostępny 00:00 - 06:00 Niedostępny 18:00 - 23:59 2 godz. 16:00 - 18:00 C+CE:…" at bounding box center [462, 441] width 136 height 586
select select "16"
select select "18"
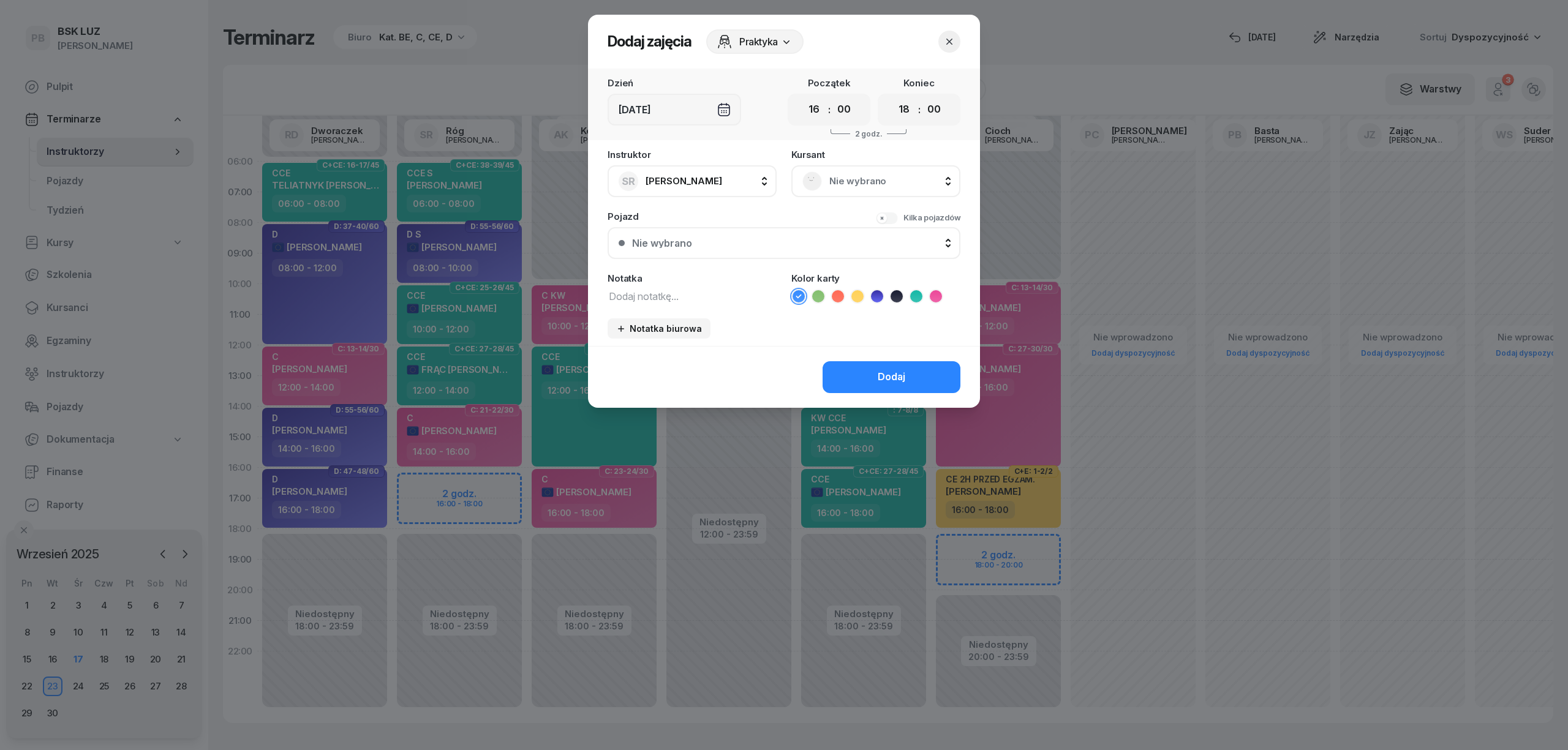
click at [843, 179] on span "Nie wybrano" at bounding box center [889, 181] width 120 height 16
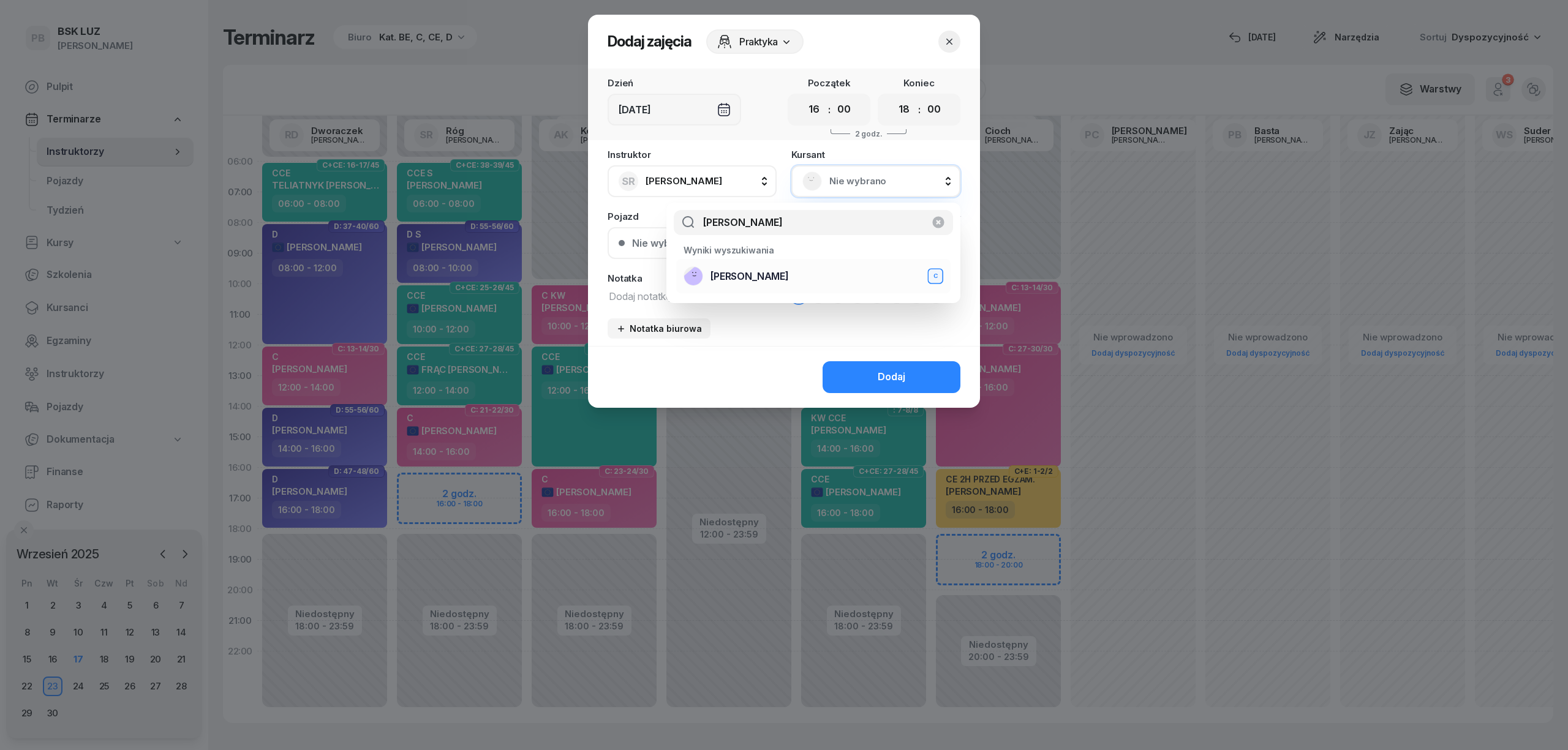
type input "[PERSON_NAME]"
click at [826, 278] on div "[PERSON_NAME]" at bounding box center [813, 276] width 260 height 20
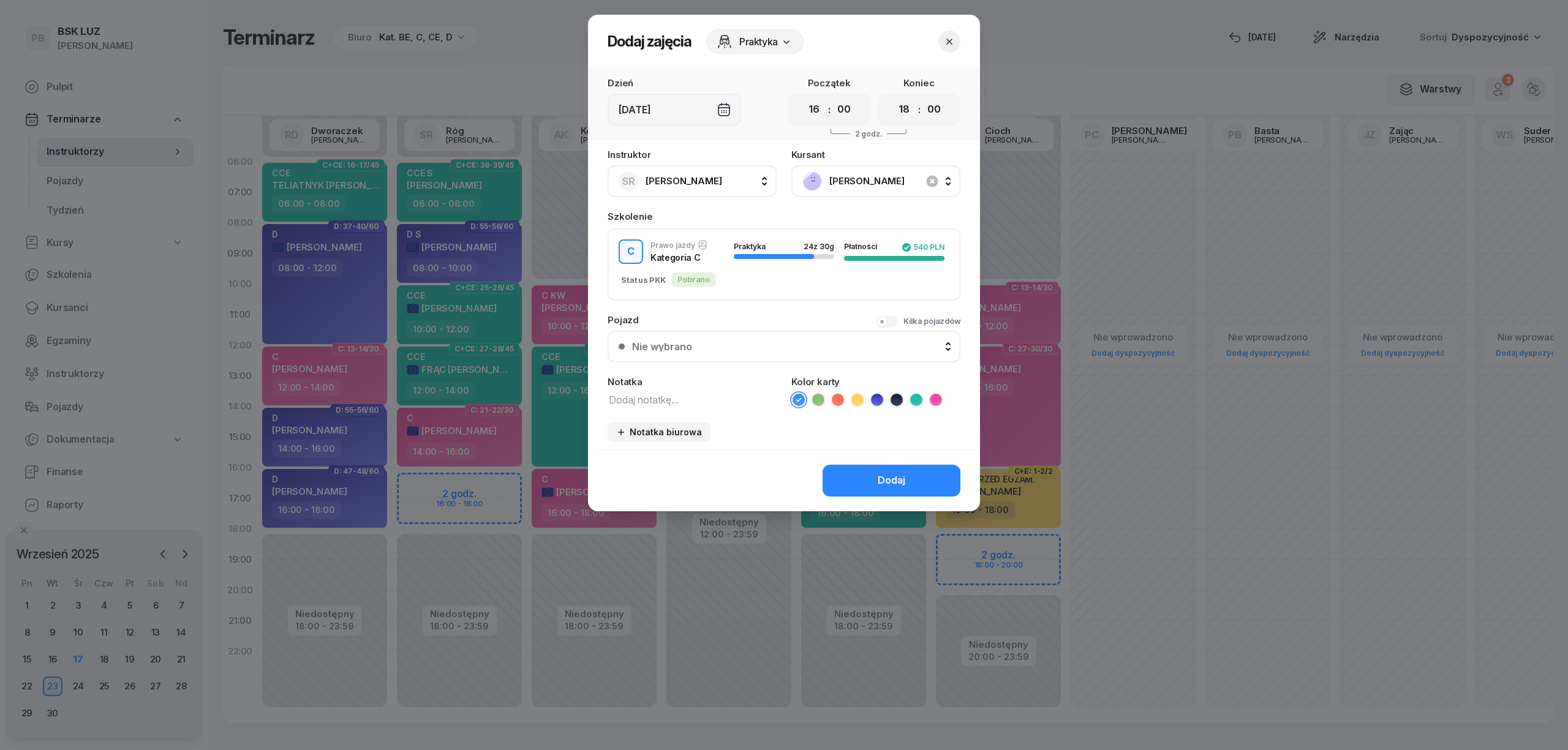
click at [689, 405] on textarea at bounding box center [692, 399] width 169 height 16
type textarea "C"
click at [941, 403] on icon at bounding box center [936, 399] width 12 height 12
click at [915, 480] on button "Dodaj" at bounding box center [891, 480] width 138 height 32
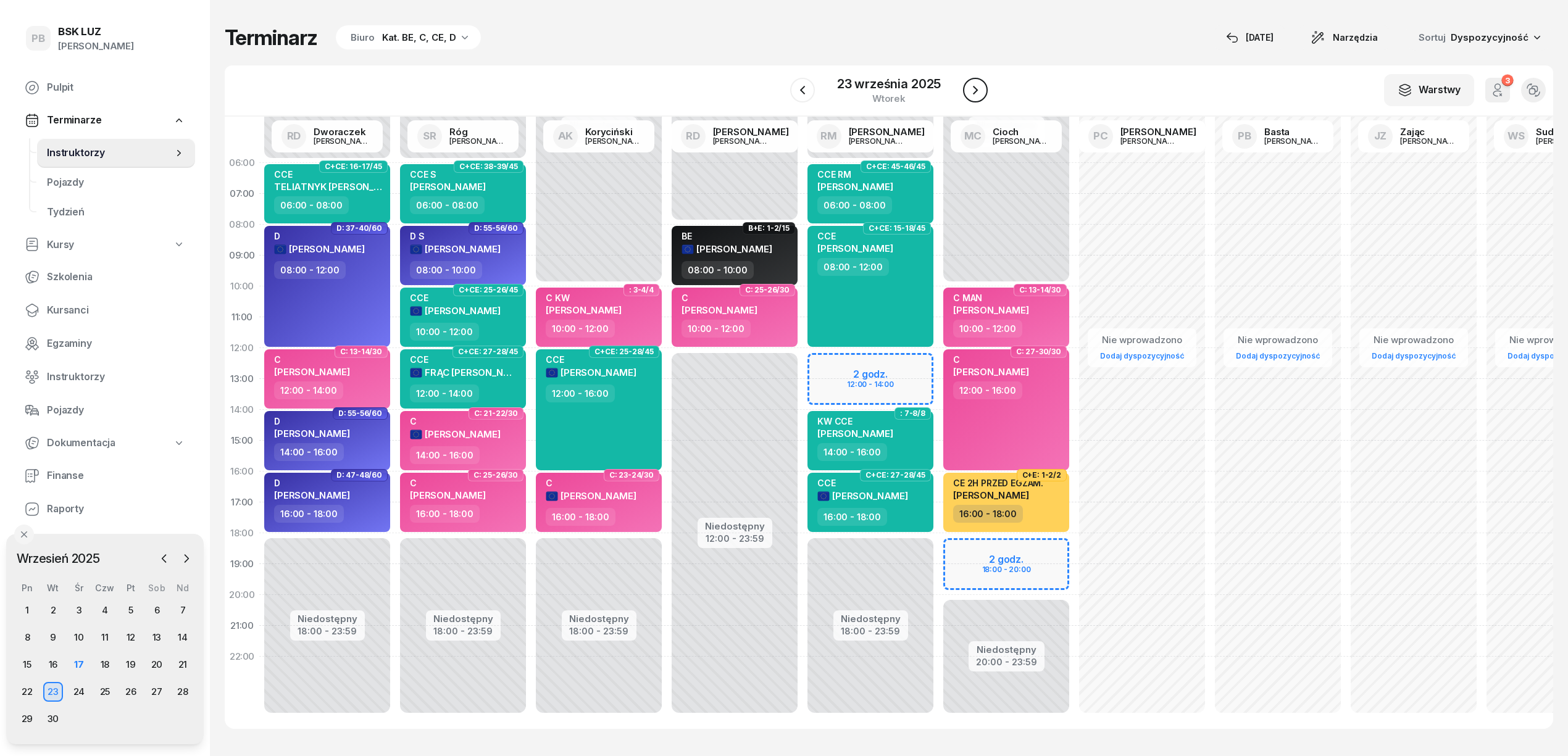
click at [978, 92] on icon "button" at bounding box center [975, 90] width 15 height 15
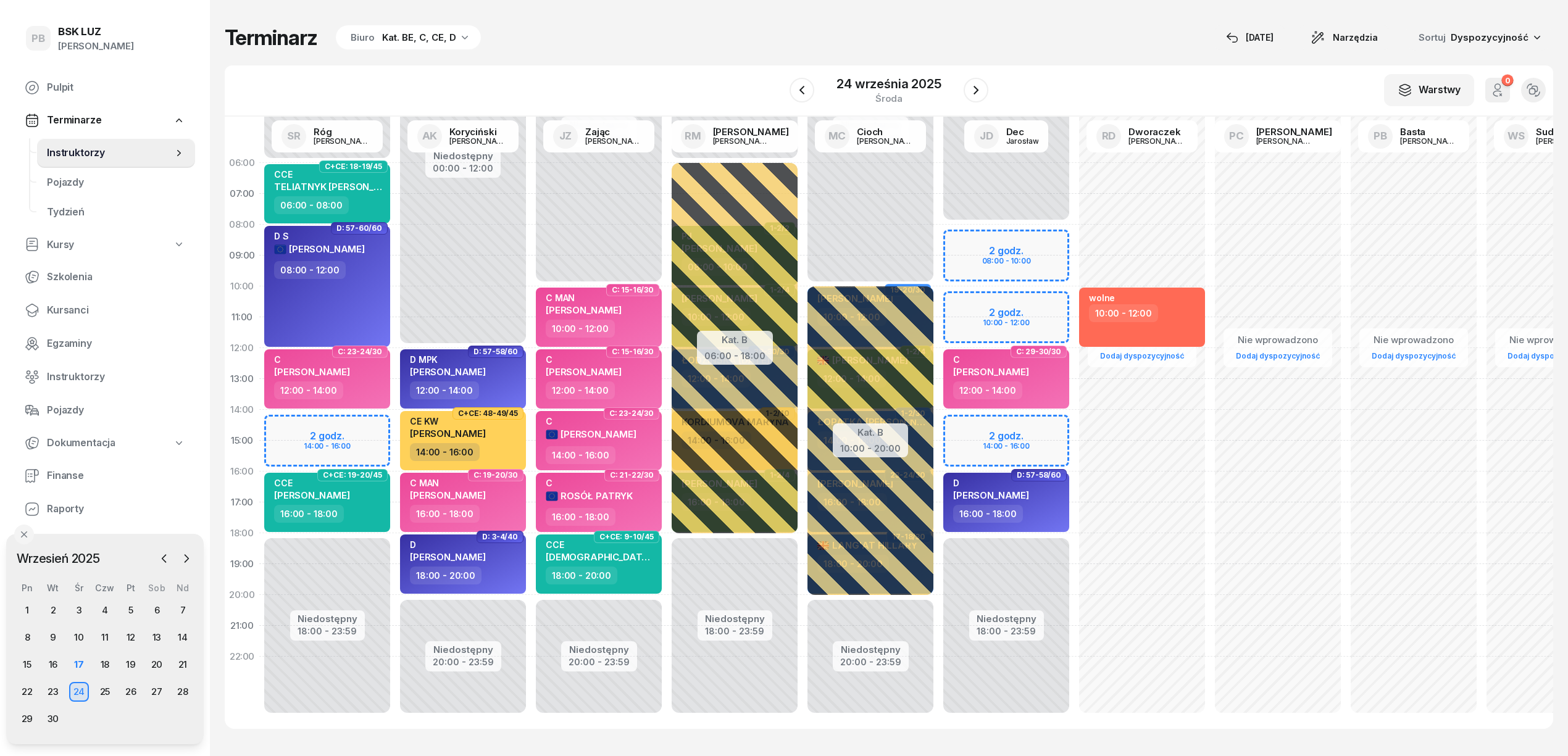
click at [365, 425] on div "Niedostępny 00:00 - 06:00 Niedostępny 18:00 - 23:59 2 godz. 14:00 - 16:00 C+CE:…" at bounding box center [327, 441] width 136 height 586
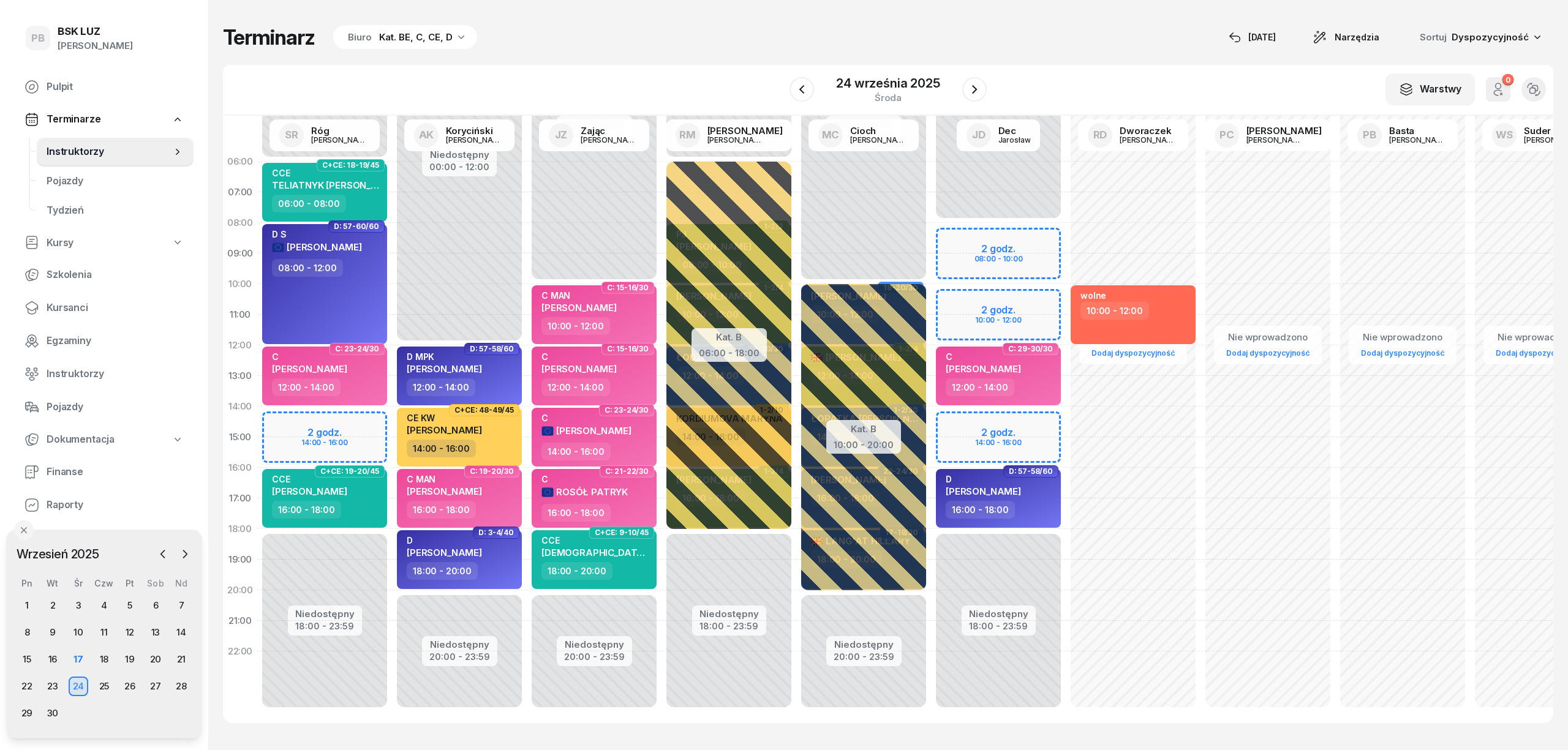
select select "14"
select select "16"
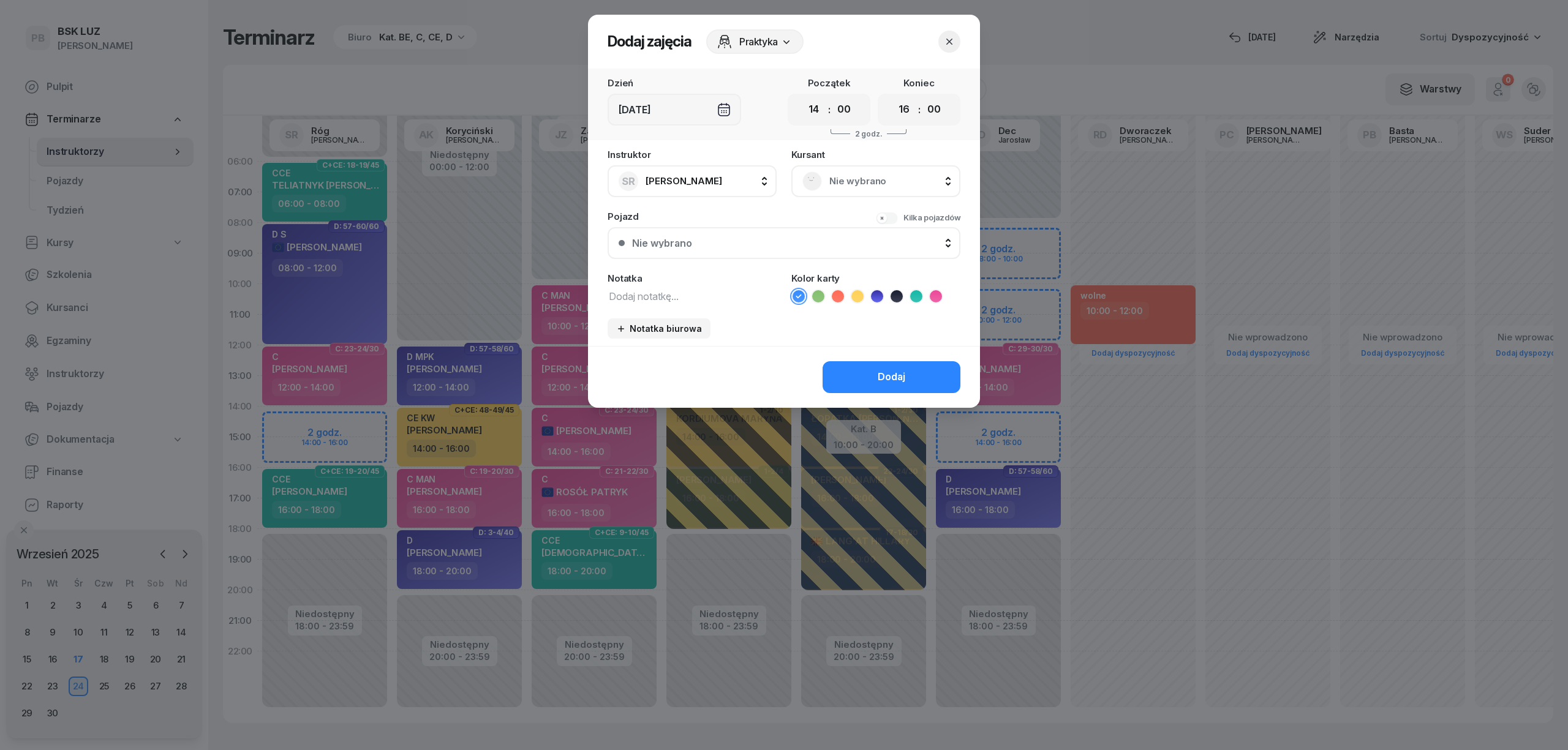
click at [849, 176] on span "Nie wybrano" at bounding box center [889, 181] width 120 height 16
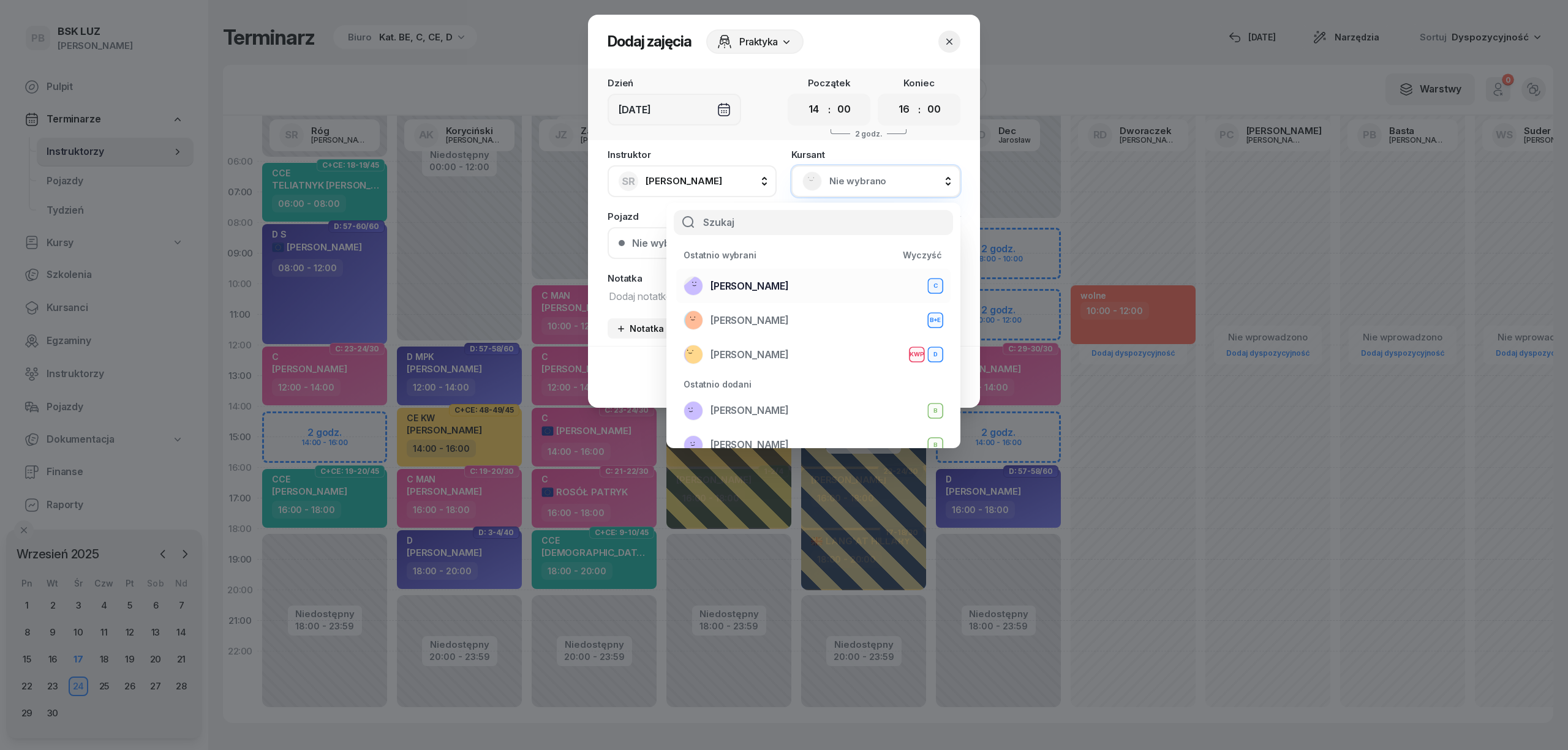
click at [789, 282] on span "[PERSON_NAME]" at bounding box center [749, 286] width 78 height 16
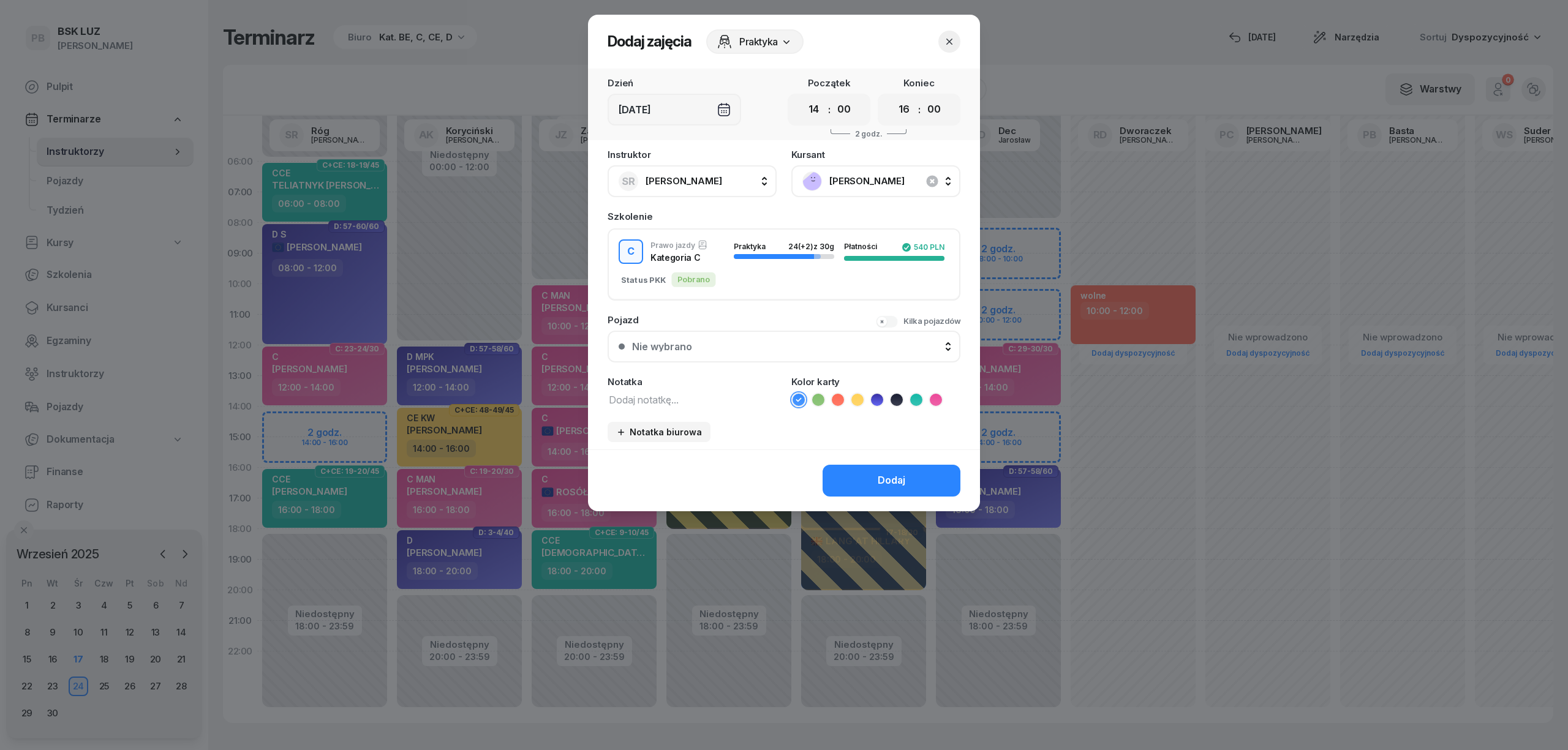
click at [651, 392] on textarea at bounding box center [692, 399] width 169 height 16
type textarea "C"
click at [939, 397] on icon at bounding box center [936, 399] width 12 height 12
click at [901, 478] on div "Dodaj" at bounding box center [891, 480] width 28 height 16
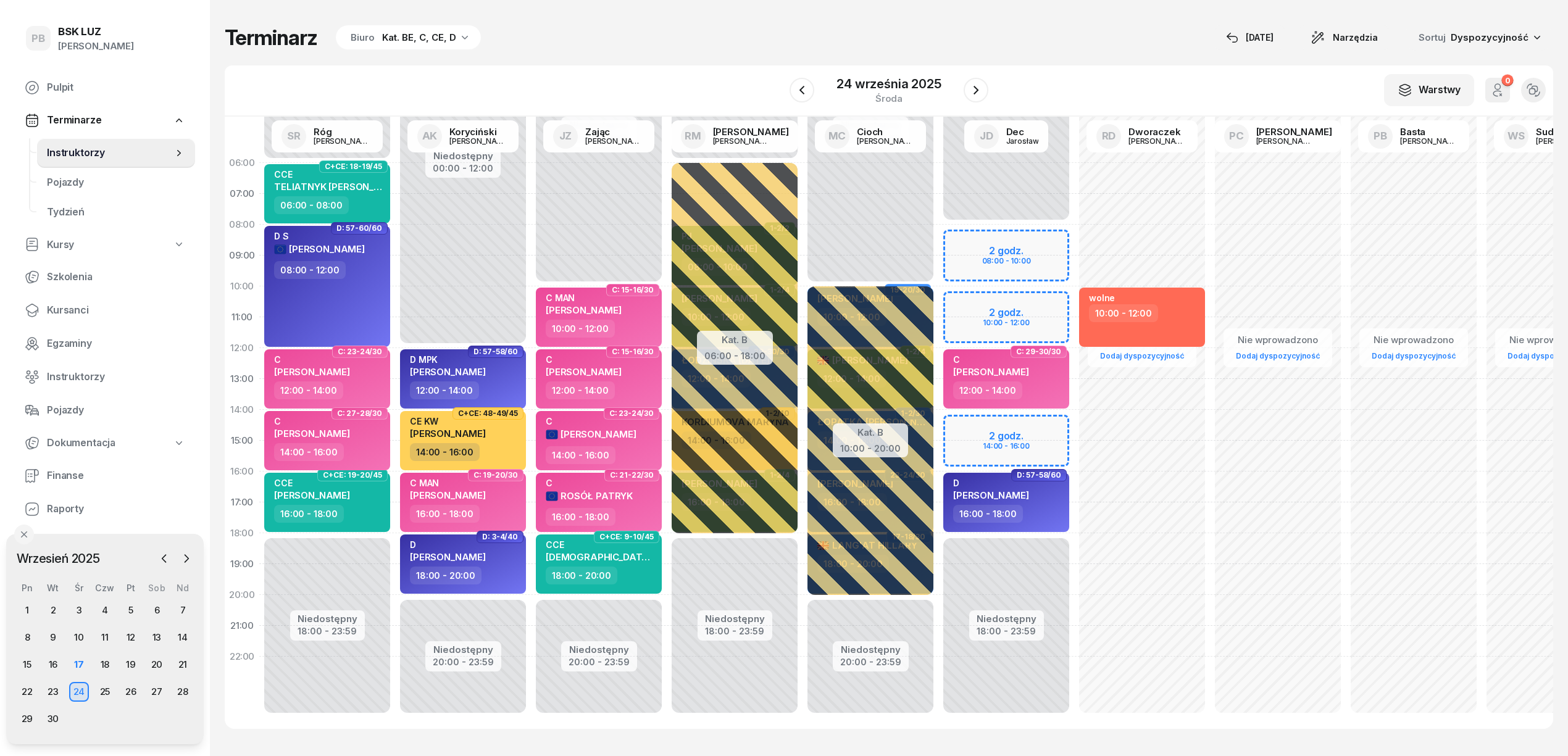
click at [939, 11] on div "Terminarz Biuro Kat. BE, C, CE, D [DATE] Narzędzia Sortuj Dyspozycyjność W Wybi…" at bounding box center [889, 376] width 1328 height 753
click at [870, 49] on div "Terminarz Biuro Kat. BE, C, CE, D [DATE] Narzędzia Sortuj Dyspozycyjność" at bounding box center [889, 37] width 1328 height 26
click at [129, 694] on div "26" at bounding box center [131, 691] width 20 height 20
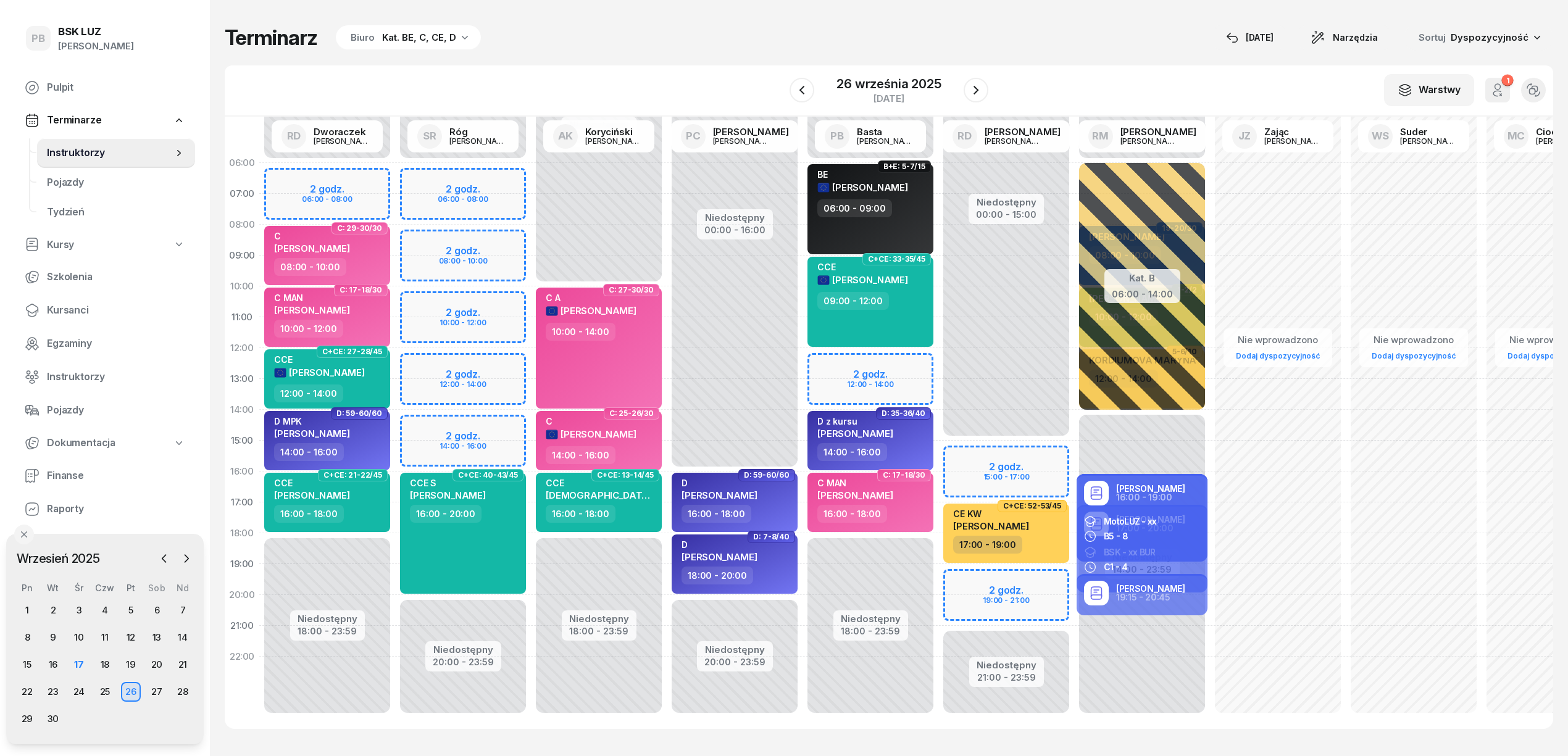
click at [480, 302] on div "Niedostępny 00:00 - 06:00 Niedostępny 20:00 - 23:59 2 godz. 06:00 - 08:00 2 god…" at bounding box center [462, 441] width 136 height 586
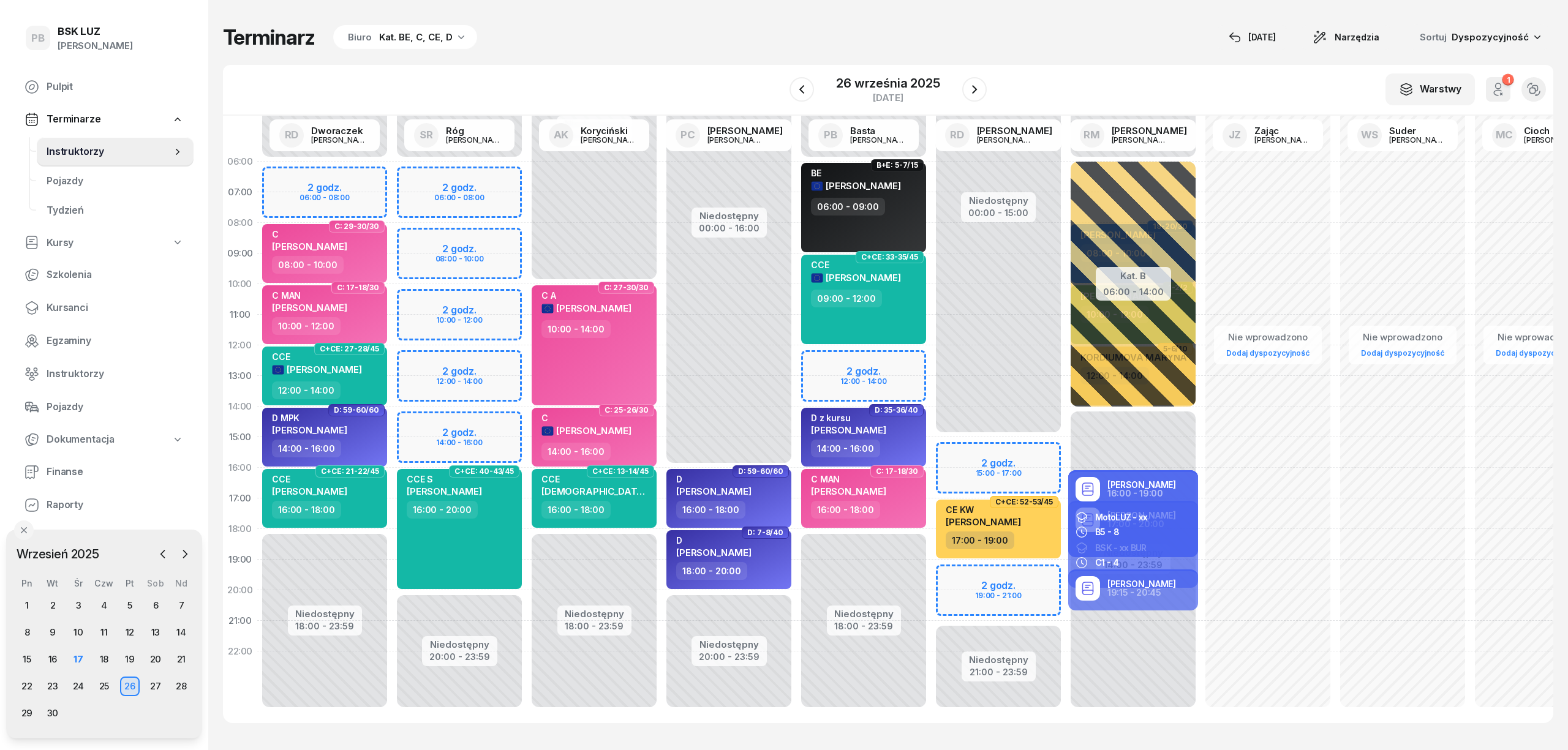
select select "10"
select select "12"
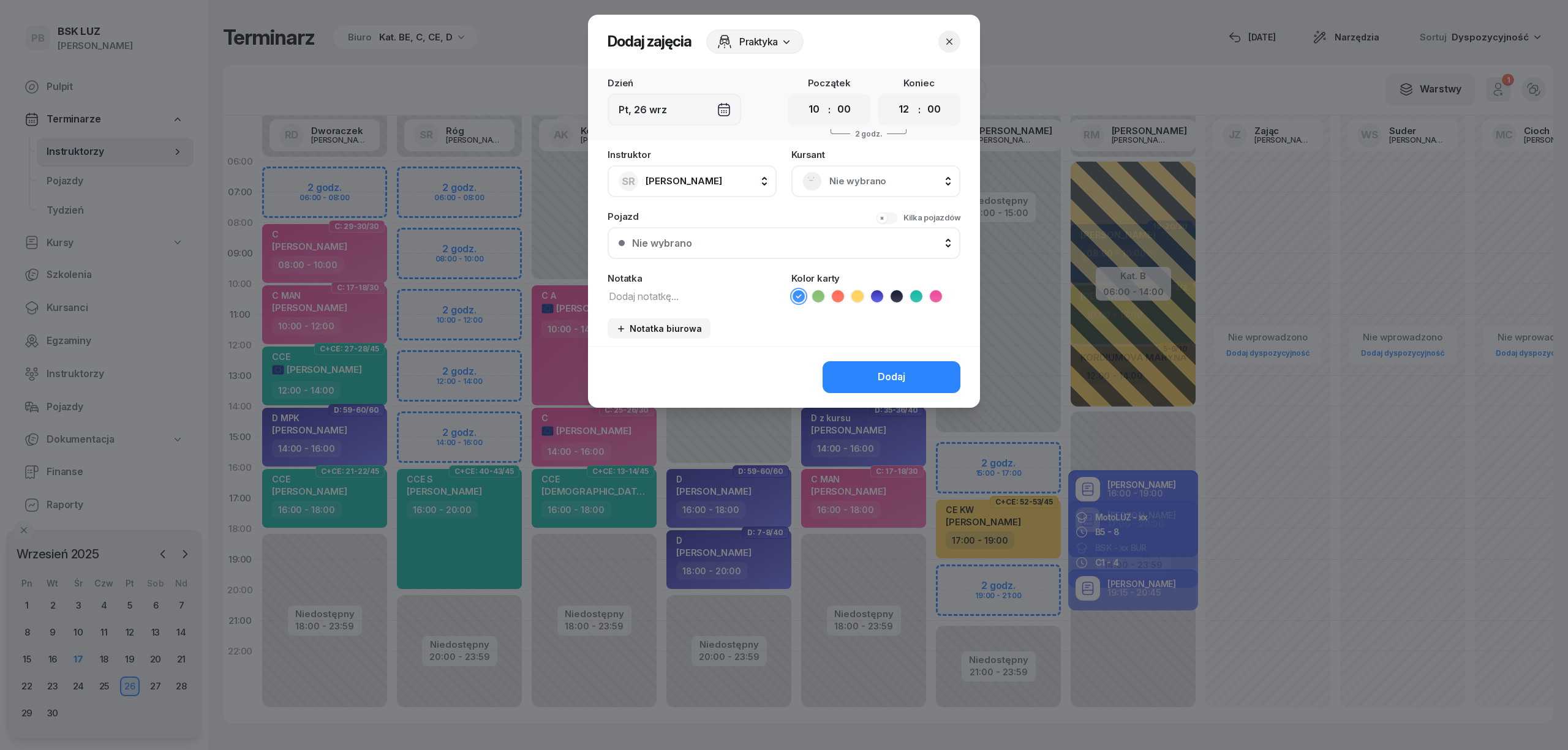
click at [944, 37] on icon "button" at bounding box center [949, 42] width 12 height 12
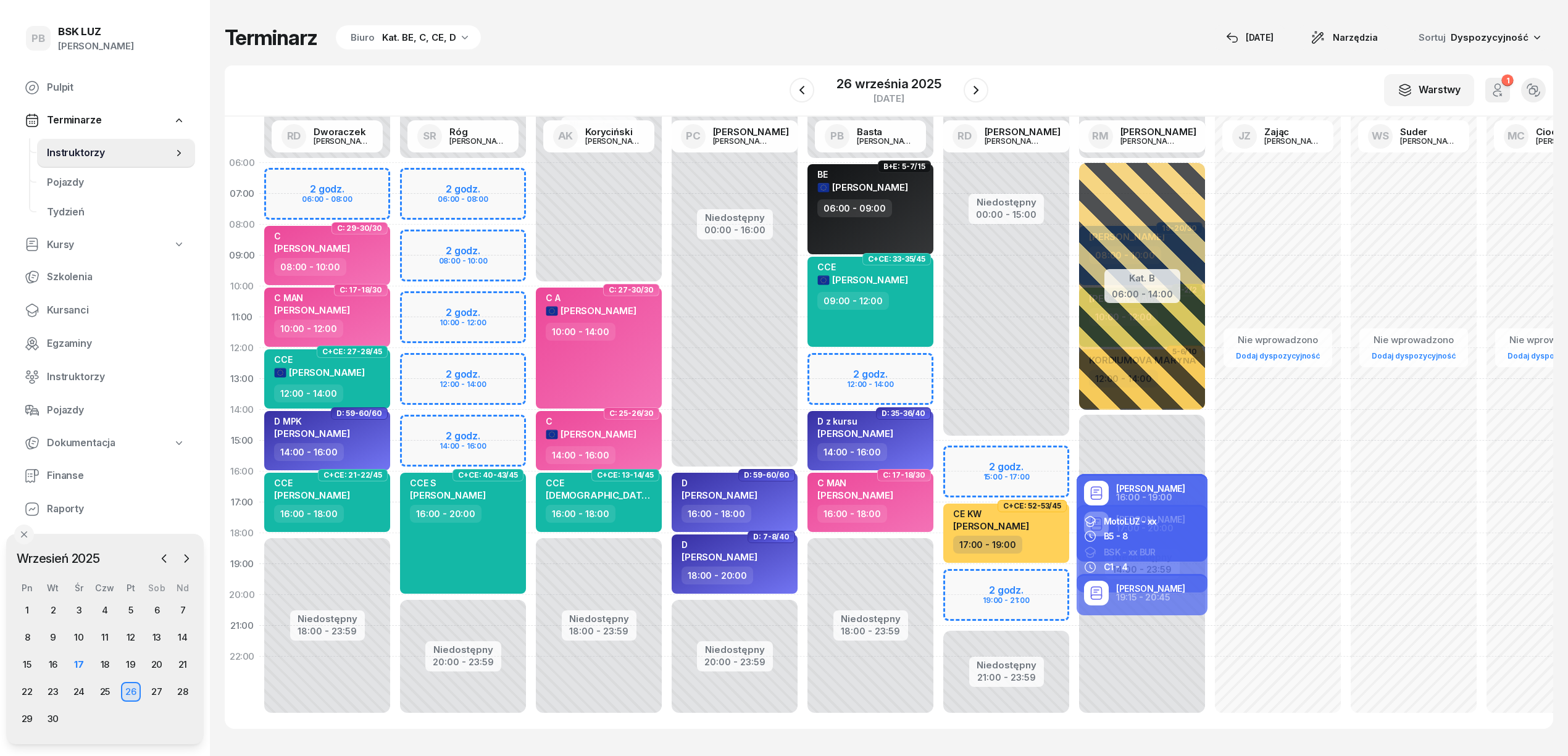
click at [512, 302] on div "Niedostępny 00:00 - 06:00 Niedostępny 20:00 - 23:59 2 godz. 06:00 - 08:00 2 god…" at bounding box center [462, 441] width 136 height 586
select select "10"
select select "12"
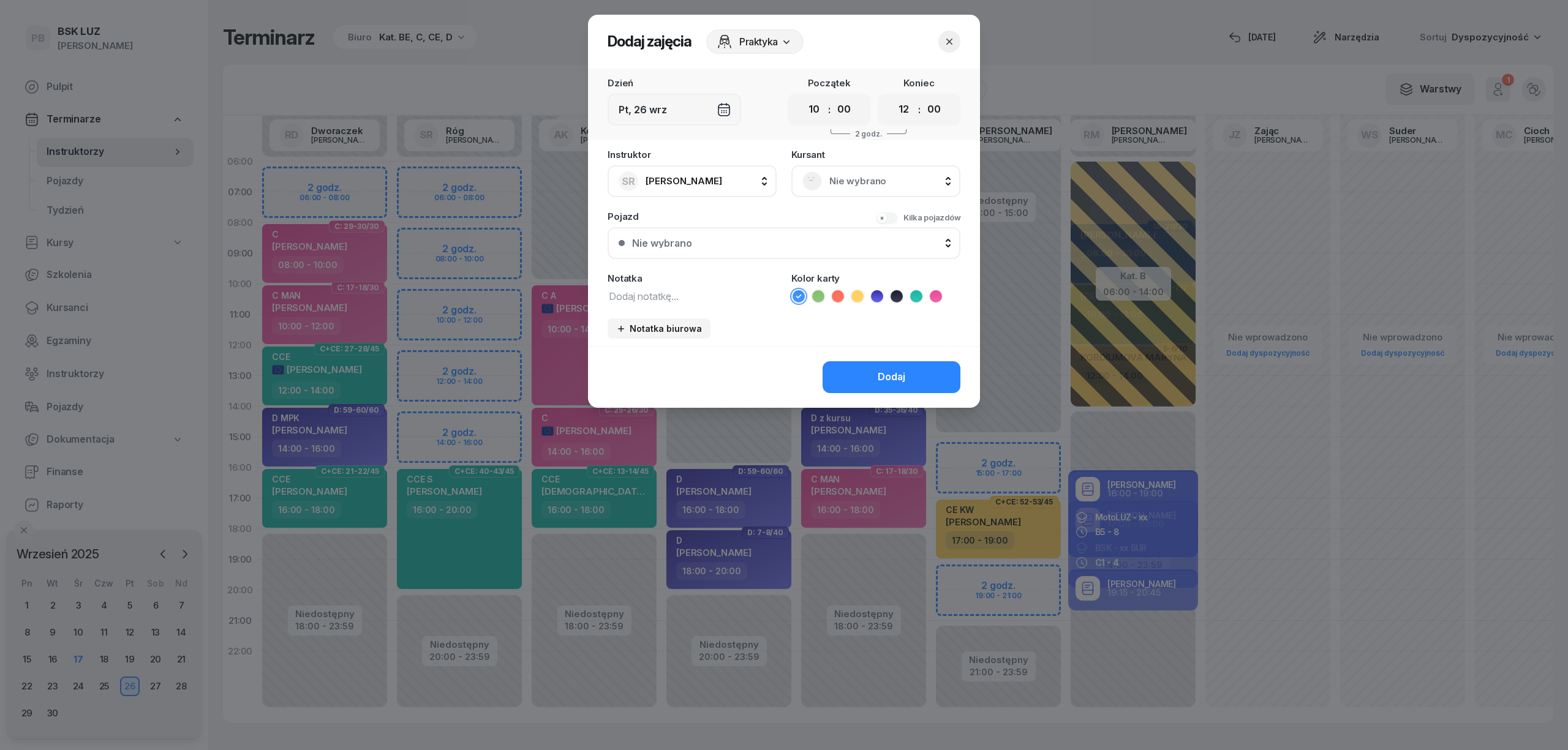
click at [888, 173] on span "Nie wybrano" at bounding box center [889, 181] width 120 height 16
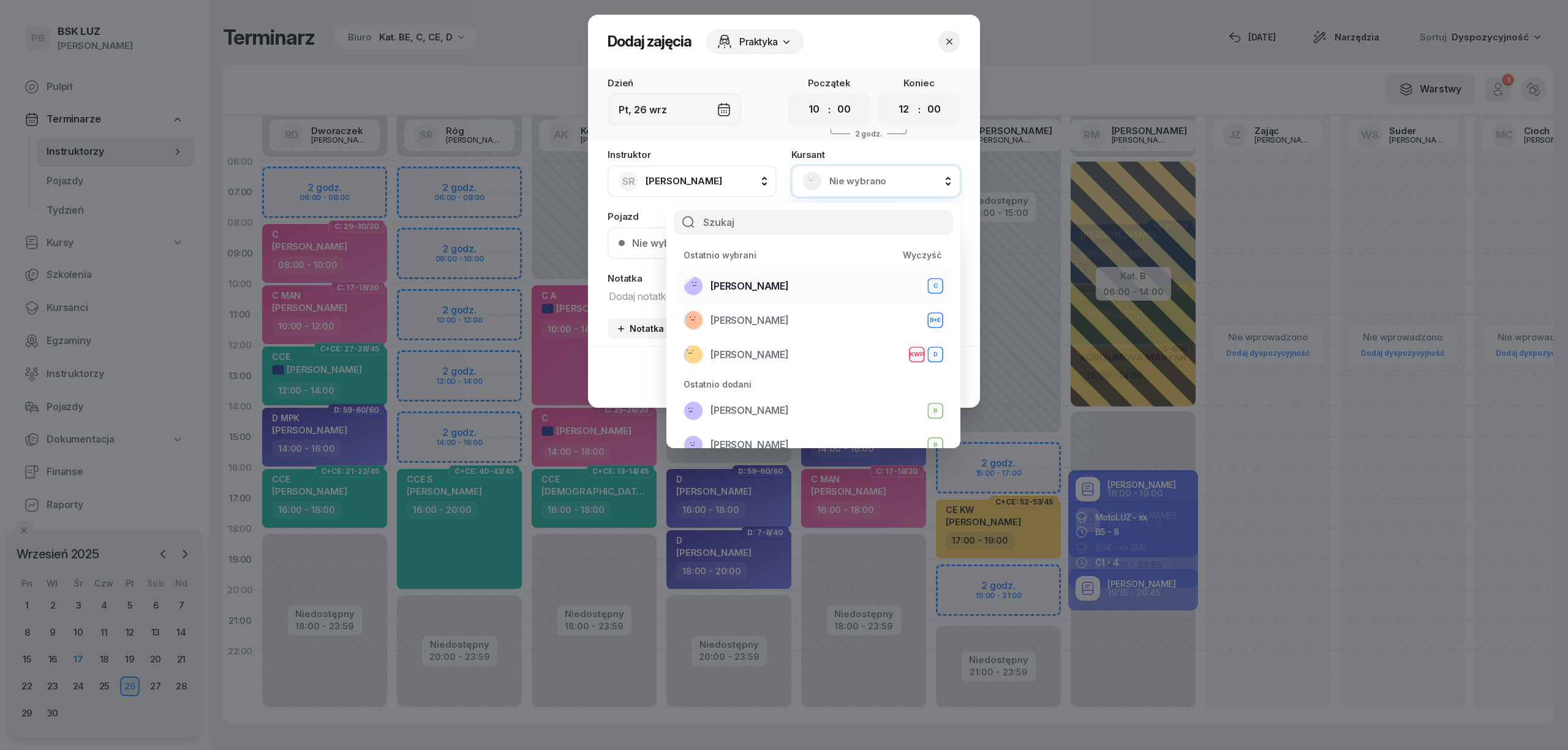
click at [789, 290] on span "[PERSON_NAME]" at bounding box center [749, 286] width 78 height 16
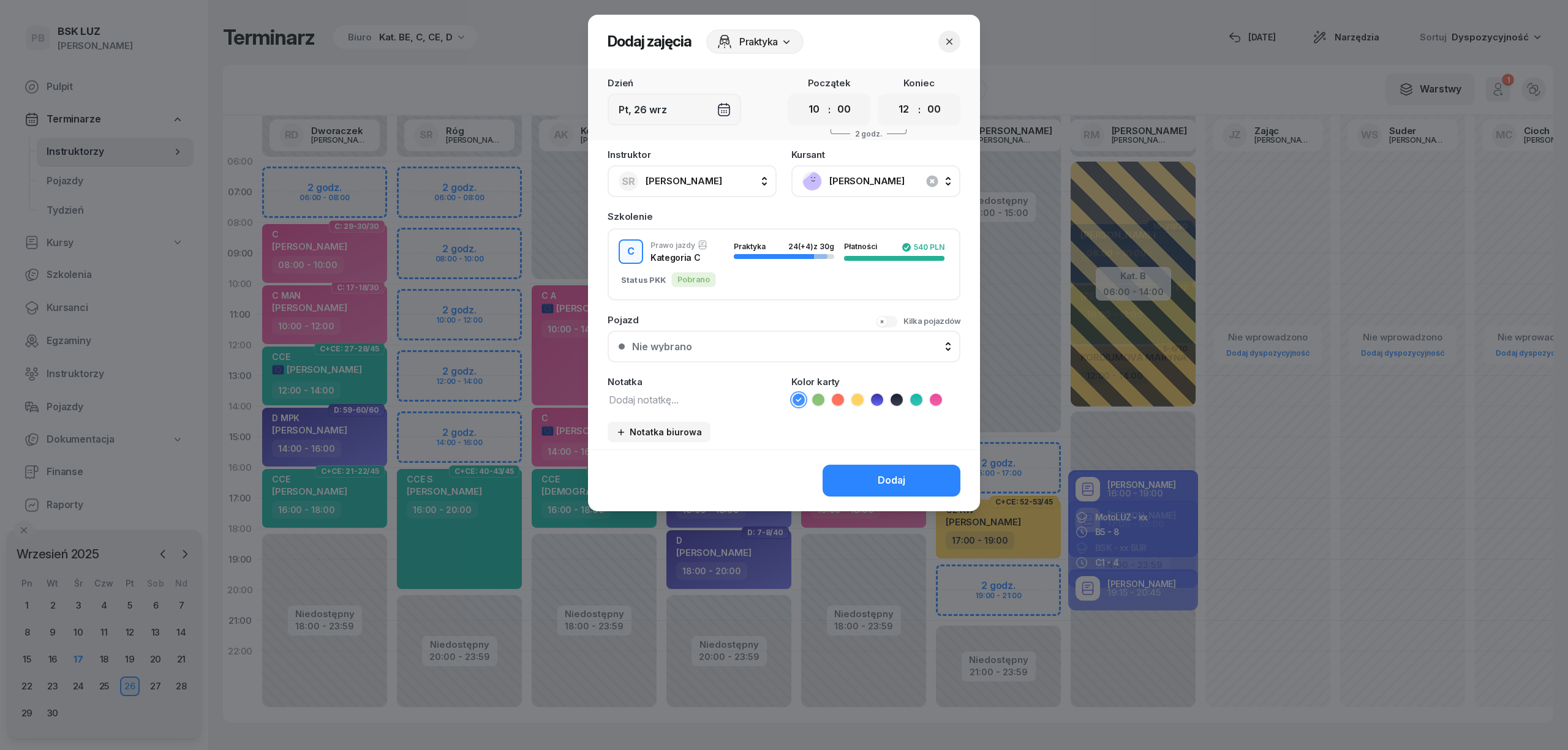
click at [672, 395] on textarea at bounding box center [692, 399] width 169 height 16
type textarea "C"
click at [942, 395] on li at bounding box center [936, 399] width 15 height 15
click at [851, 475] on button "Dodaj" at bounding box center [891, 480] width 138 height 32
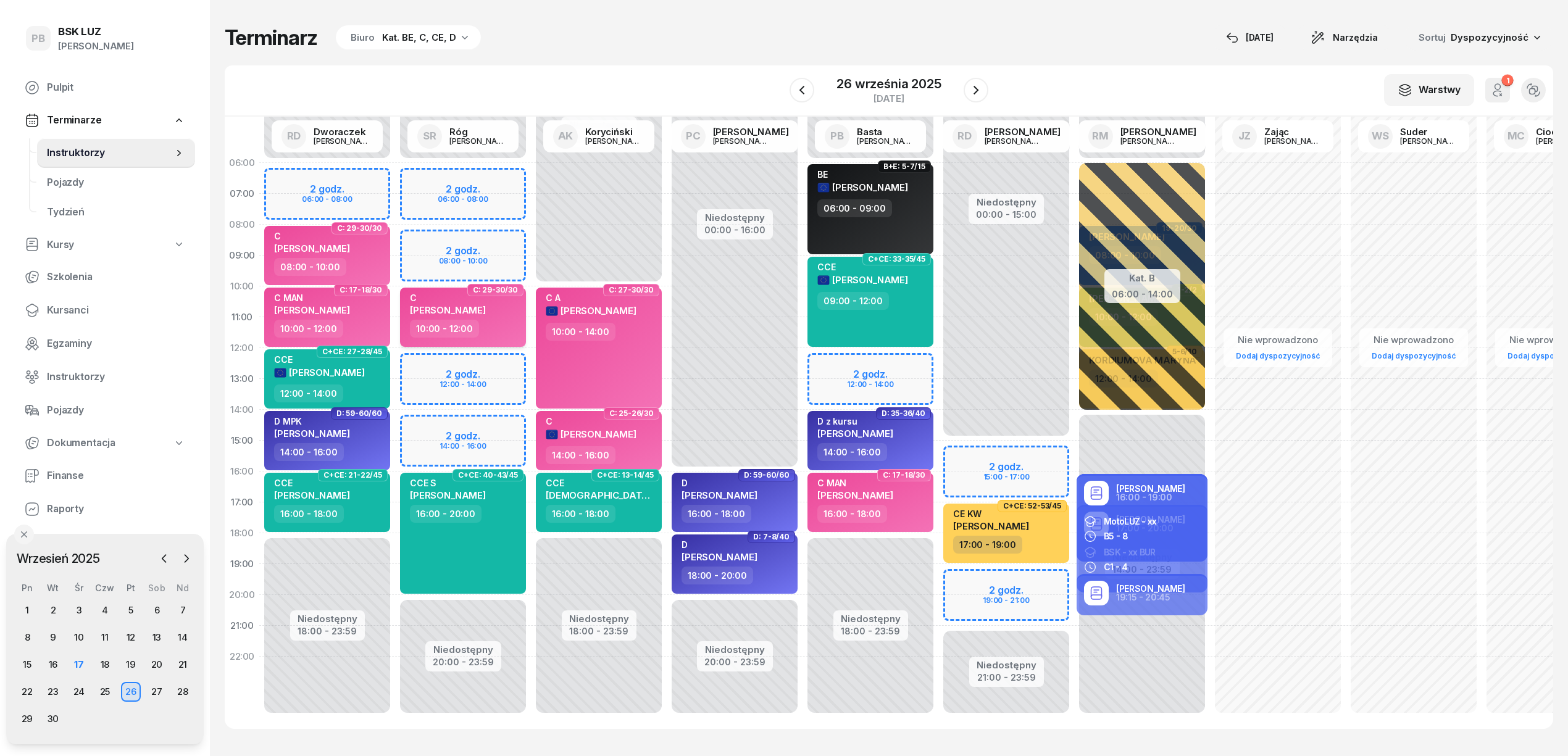
click at [486, 307] on span "[PERSON_NAME]" at bounding box center [448, 310] width 76 height 12
select select "10"
select select "12"
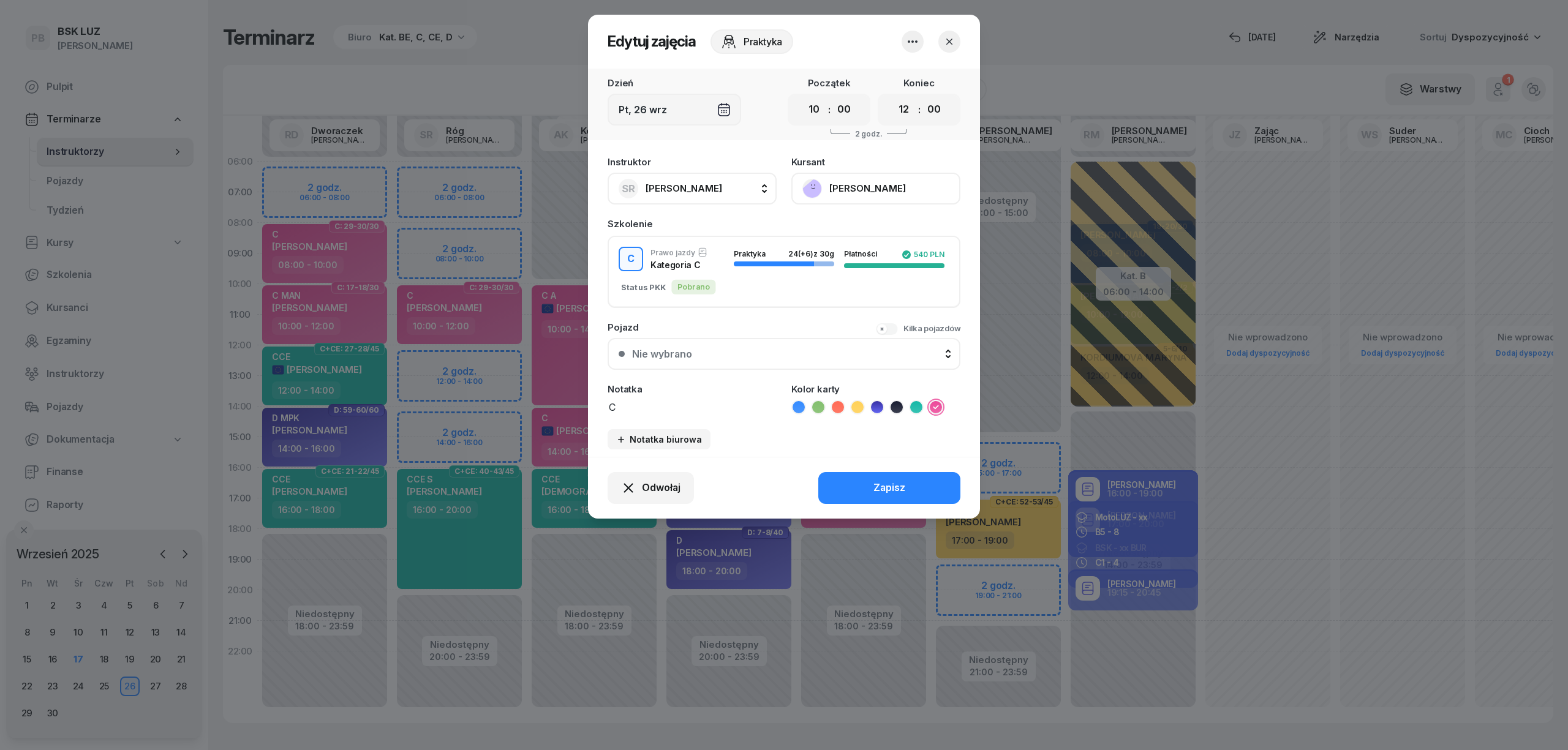
click at [849, 179] on button "[PERSON_NAME]" at bounding box center [876, 189] width 169 height 32
click at [850, 230] on div "Otwórz profil" at bounding box center [830, 230] width 59 height 16
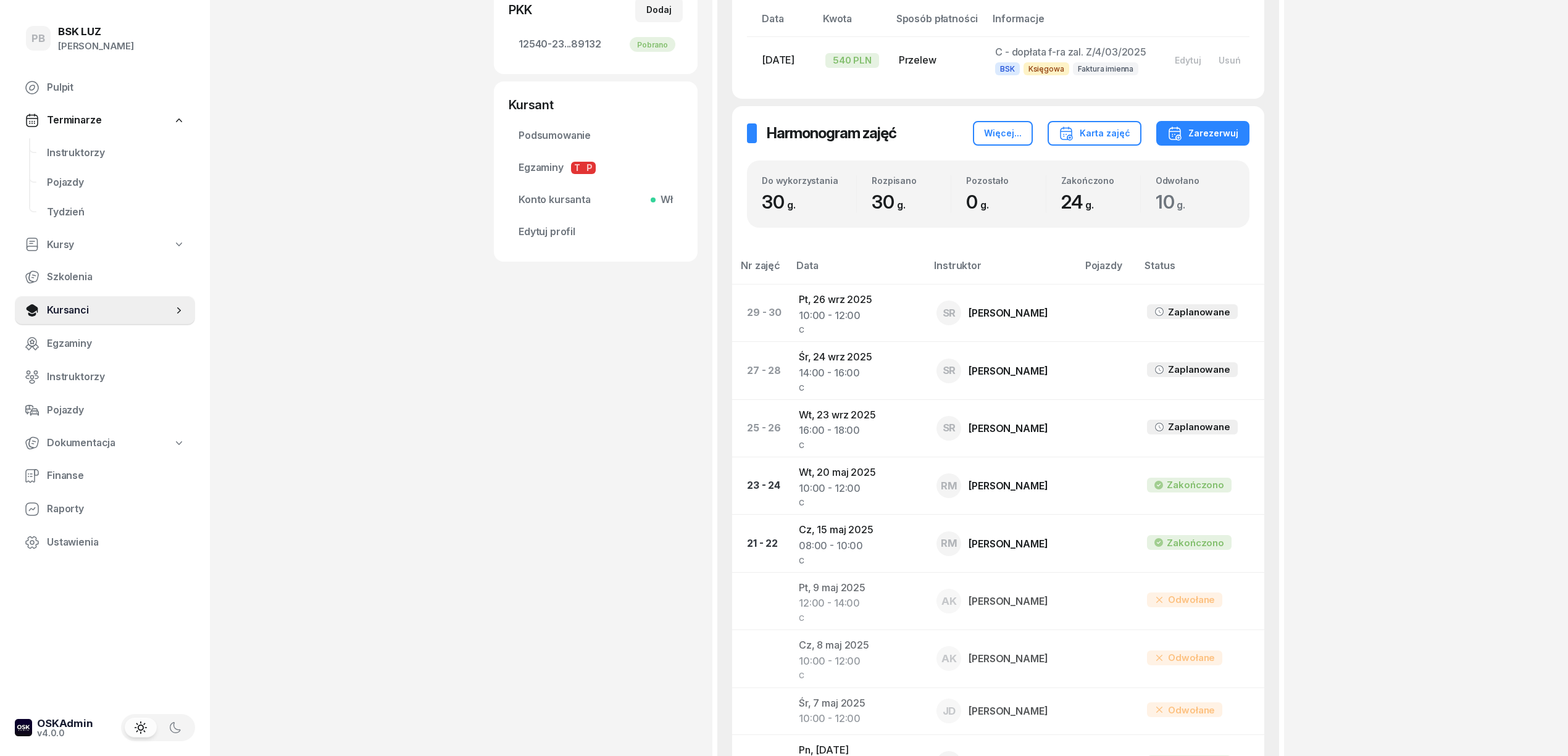
scroll to position [494, 0]
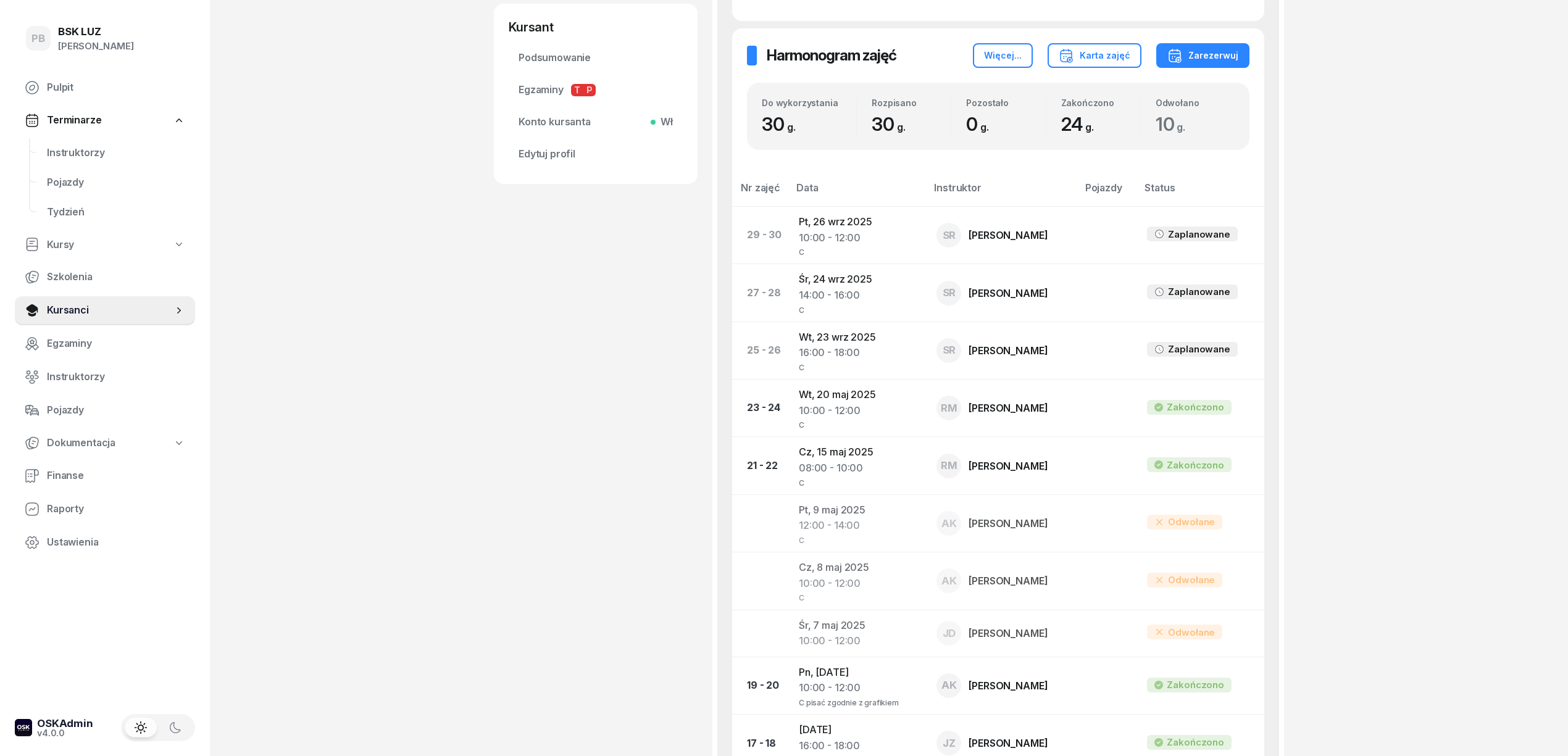
click at [1324, 217] on div "PB BSK [PERSON_NAME] Terminarze Instruktorzy Pojazdy Tydzień Kursy Szkolenia Ku…" at bounding box center [784, 504] width 1568 height 1996
click at [71, 146] on span "Instruktorzy" at bounding box center [116, 153] width 138 height 16
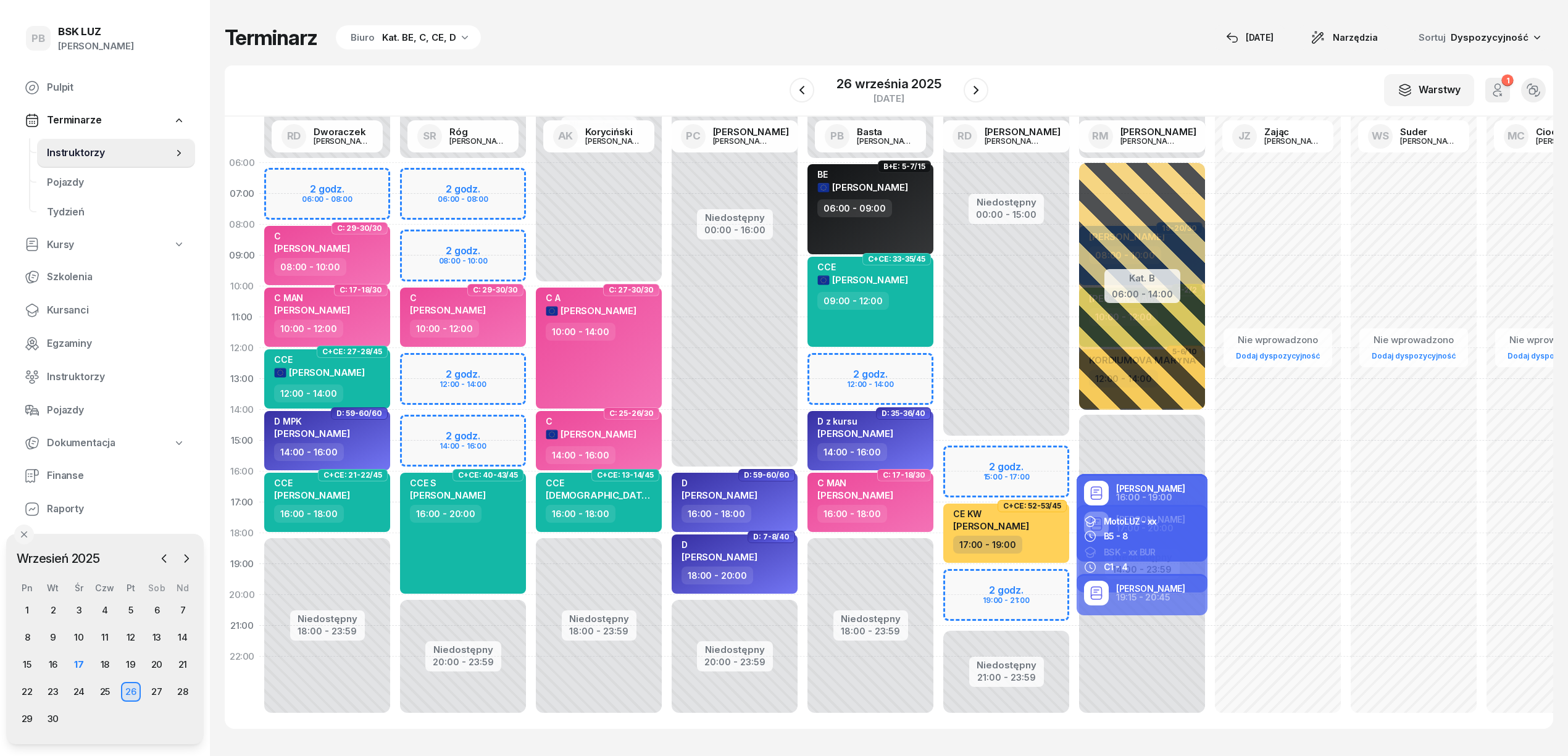
click at [556, 62] on div "Terminarz Biuro Kat. BE, C, CE, D [DATE] Narzędzia Sortuj Dyspozycyjność W Wybi…" at bounding box center [889, 376] width 1328 height 753
click at [79, 661] on div "17" at bounding box center [79, 664] width 20 height 20
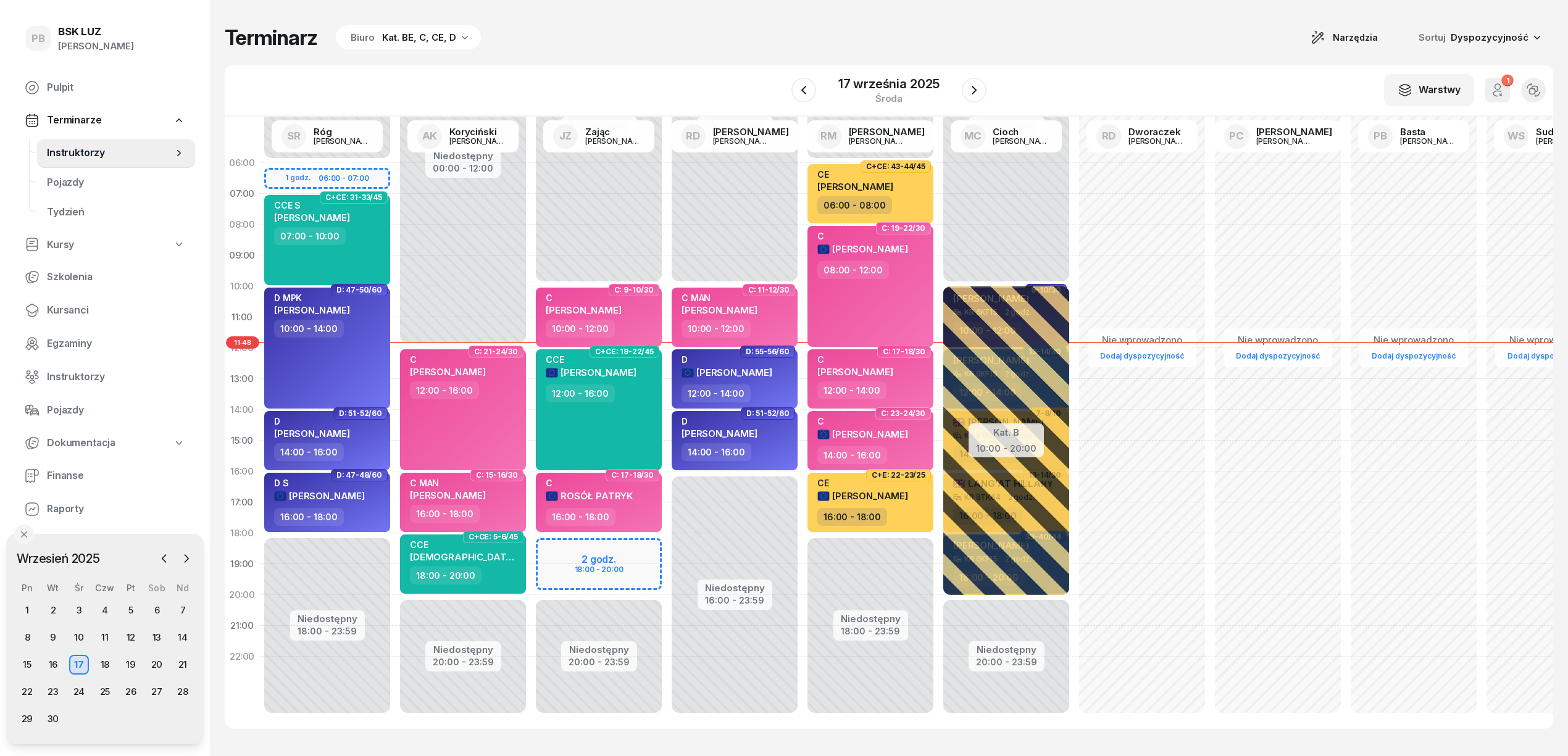
click at [451, 43] on div "Kat. BE, C, CE, D" at bounding box center [419, 37] width 74 height 15
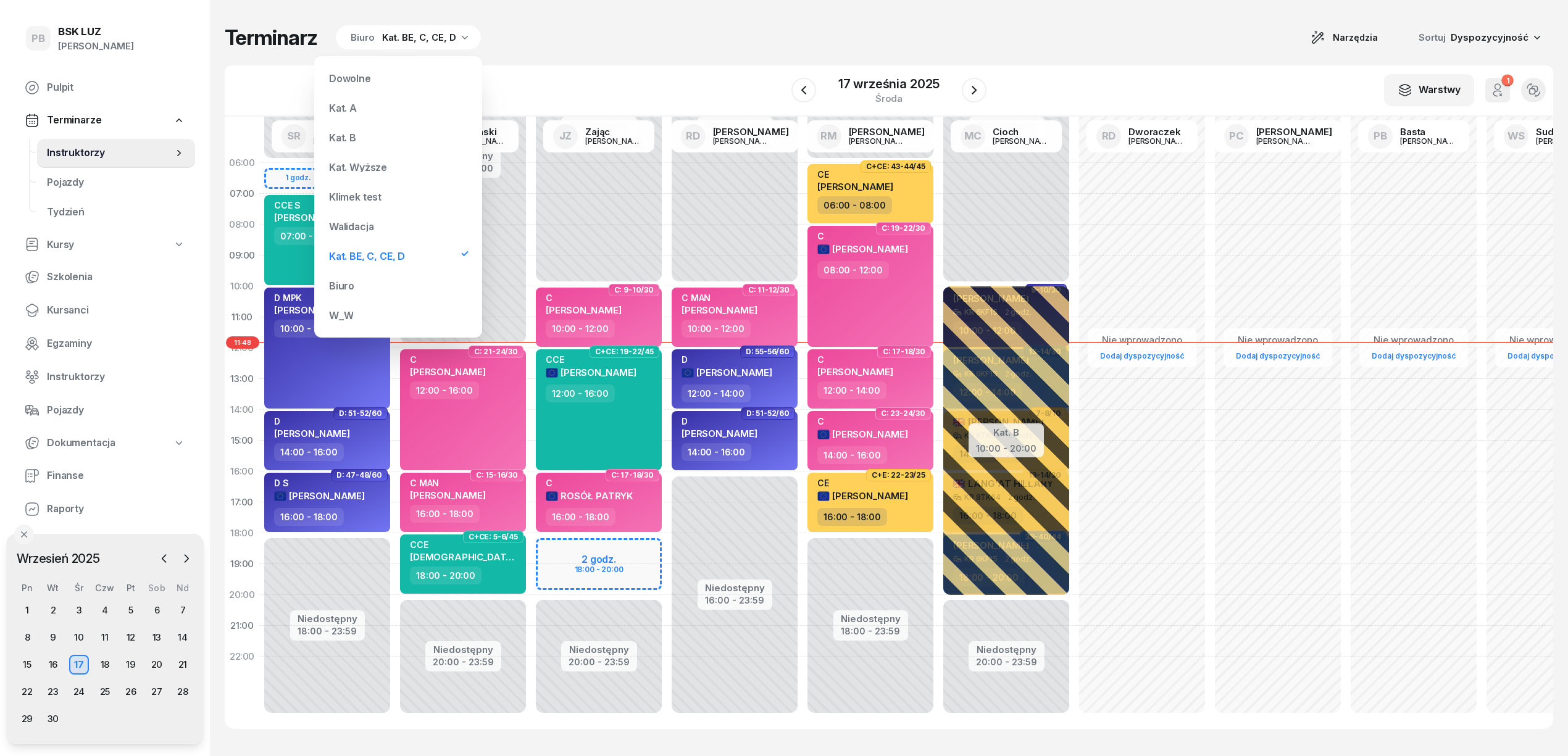
click at [349, 137] on div "Kat. B" at bounding box center [343, 137] width 27 height 10
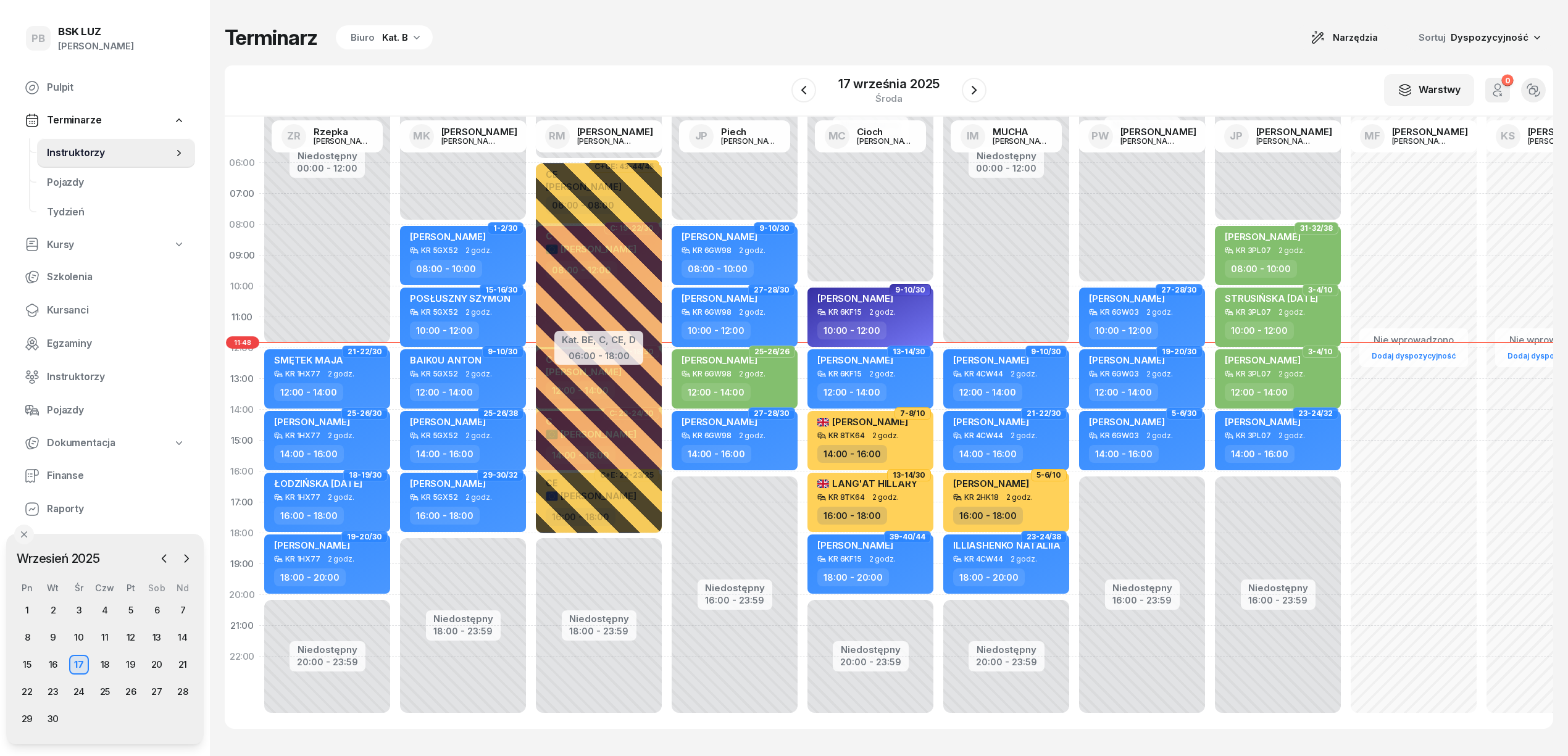
click at [576, 67] on div "W Wybierz AK [PERSON_NAME] BP [PERSON_NAME] DP [PERSON_NAME] GS [PERSON_NAME] I…" at bounding box center [889, 91] width 1328 height 51
click at [69, 302] on span "Kursanci" at bounding box center [116, 310] width 138 height 16
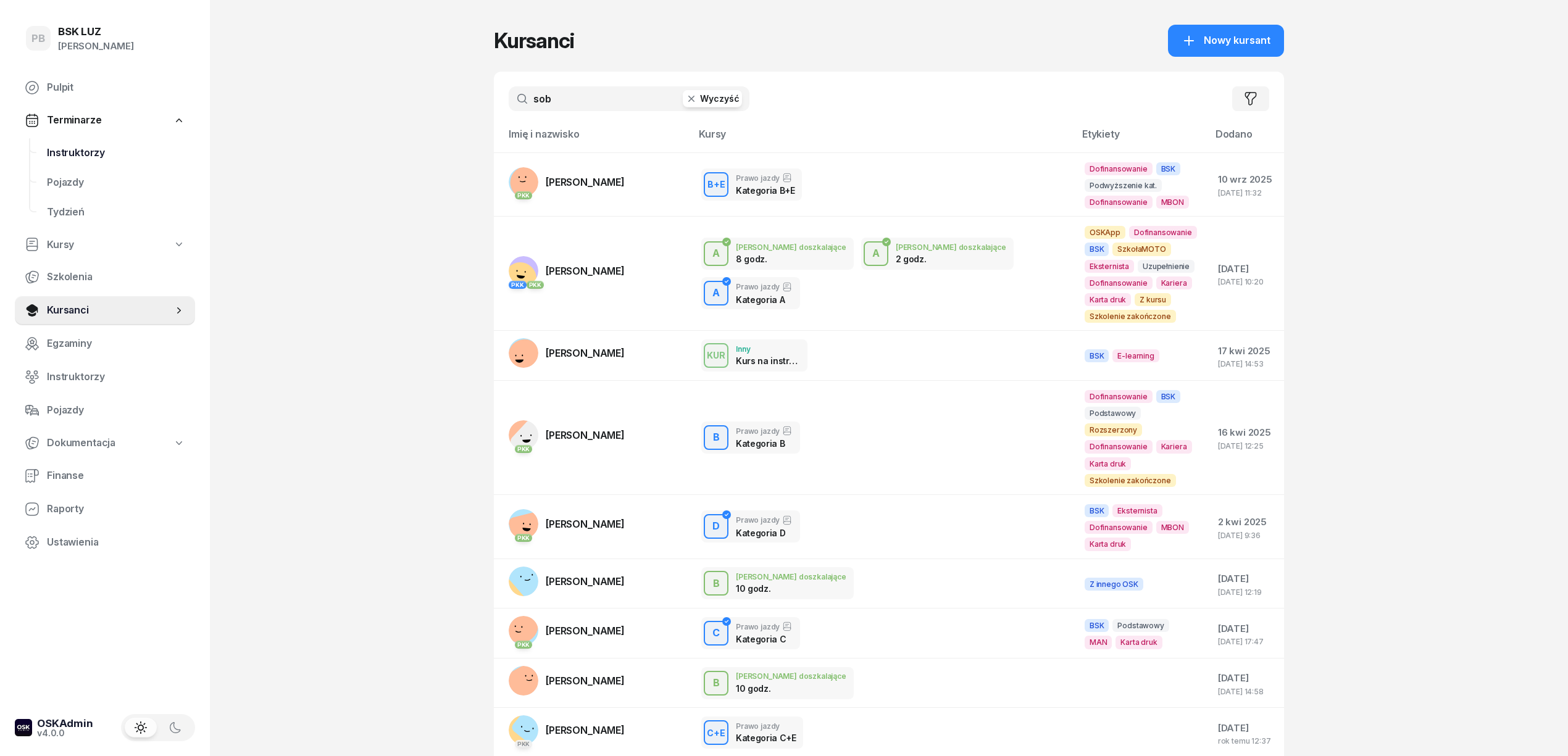
click at [79, 161] on link "Instruktorzy" at bounding box center [115, 153] width 158 height 29
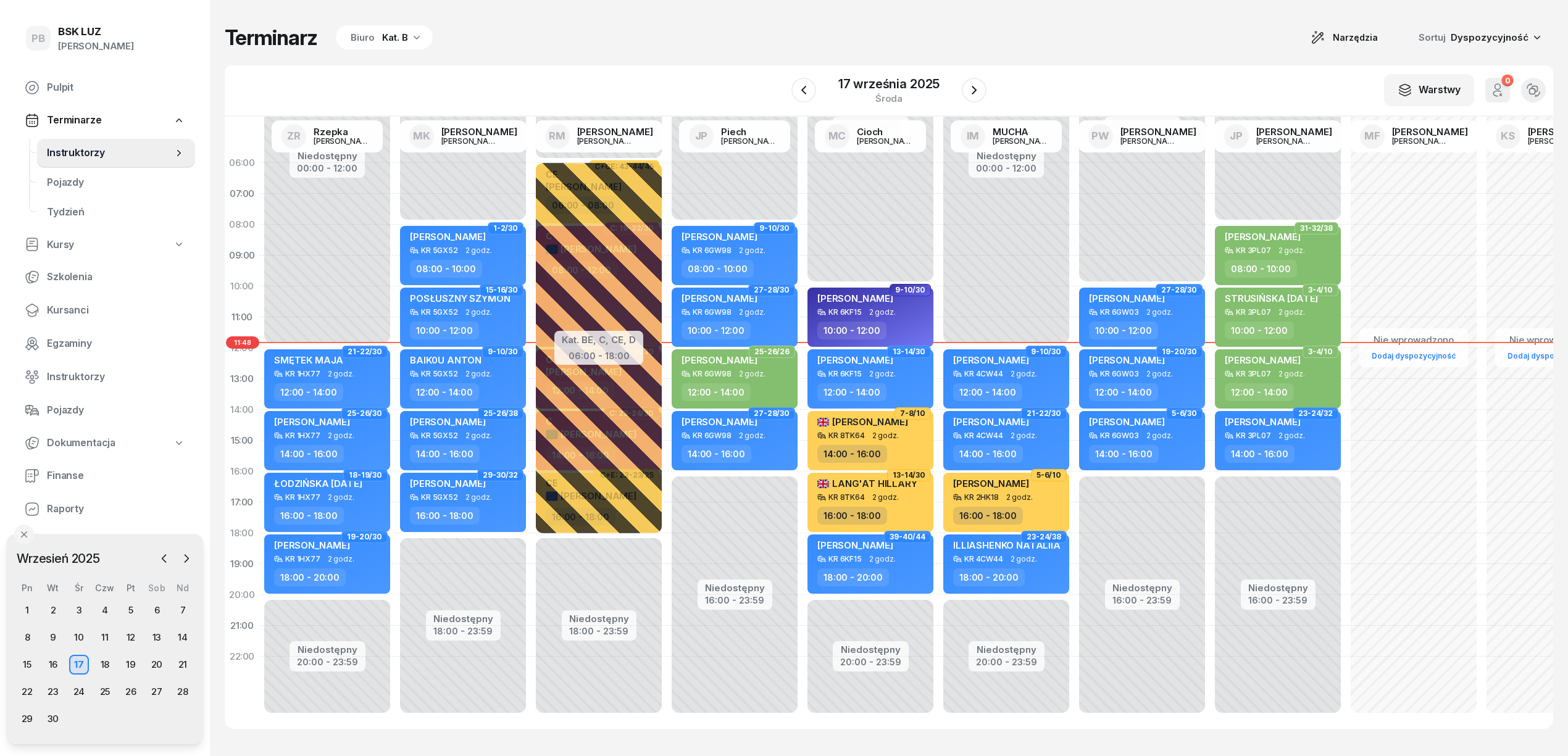
click at [600, 54] on div "Terminarz Biuro Kat. B Narzędzia Sortuj Dyspozycyjność W Wybierz AK [PERSON_NAM…" at bounding box center [889, 376] width 1328 height 753
click at [769, 48] on div "Terminarz Biuro Kat. B Narzędzia Sortuj Dyspozycyjność" at bounding box center [889, 37] width 1328 height 26
click at [792, 20] on div "Terminarz Biuro Kat. B Narzędzia Sortuj Dyspozycyjność W Wybierz AK [PERSON_NAM…" at bounding box center [889, 376] width 1328 height 753
click at [69, 309] on span "Kursanci" at bounding box center [116, 310] width 138 height 16
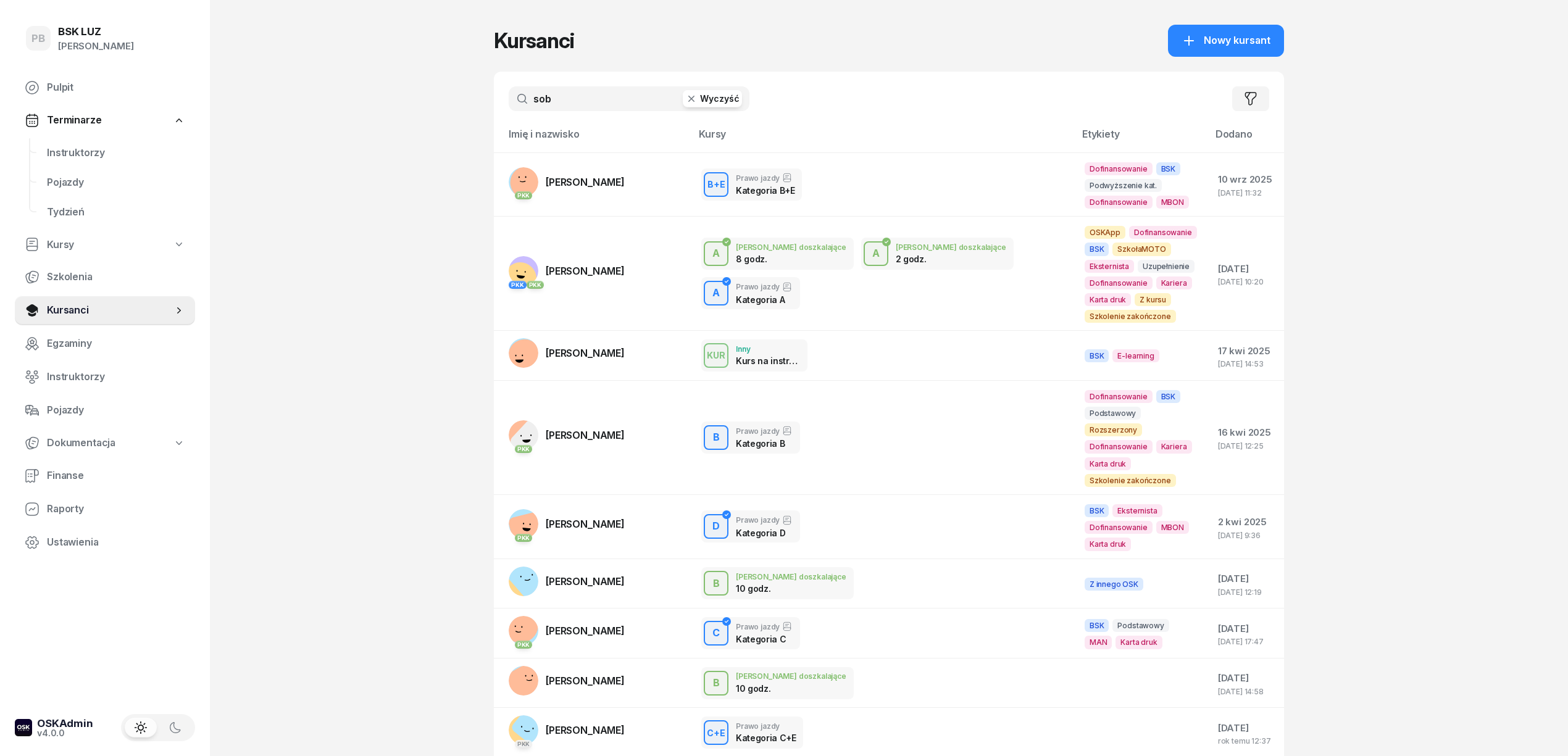
click at [568, 98] on input "sob" at bounding box center [629, 99] width 241 height 25
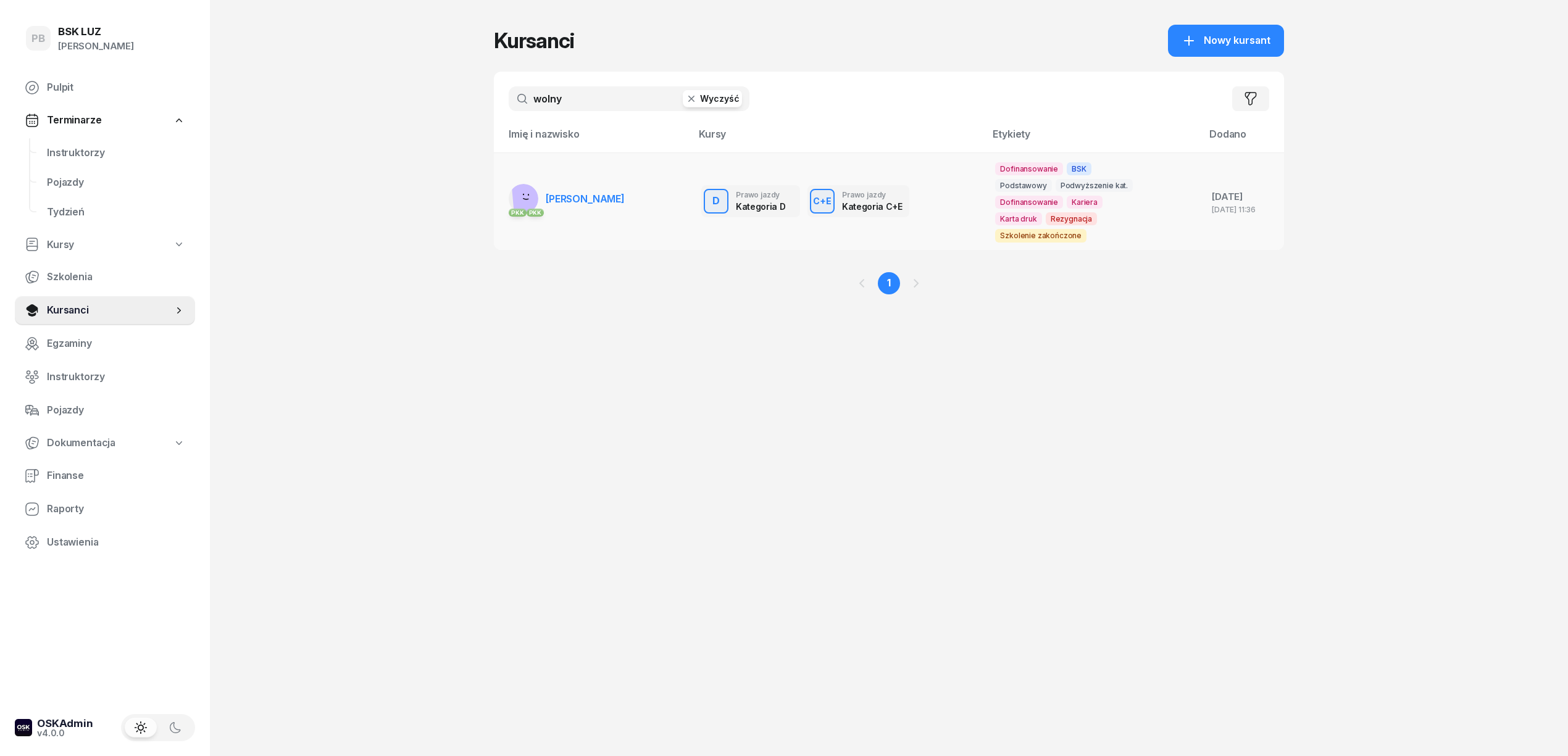
type input "wolny"
click at [584, 198] on span "[PERSON_NAME]" at bounding box center [584, 198] width 79 height 12
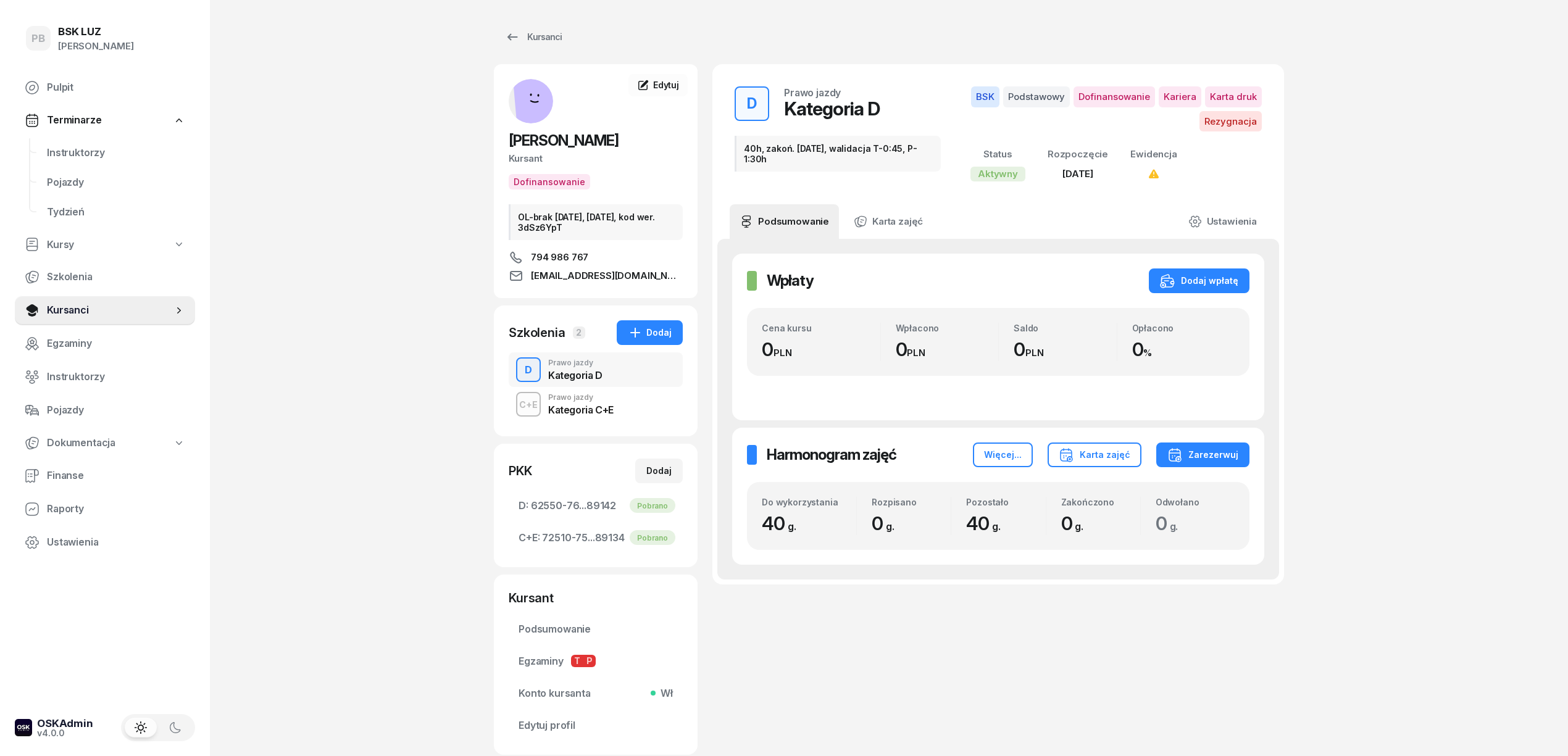
click at [607, 401] on div "Kategoria C+E" at bounding box center [581, 408] width 65 height 13
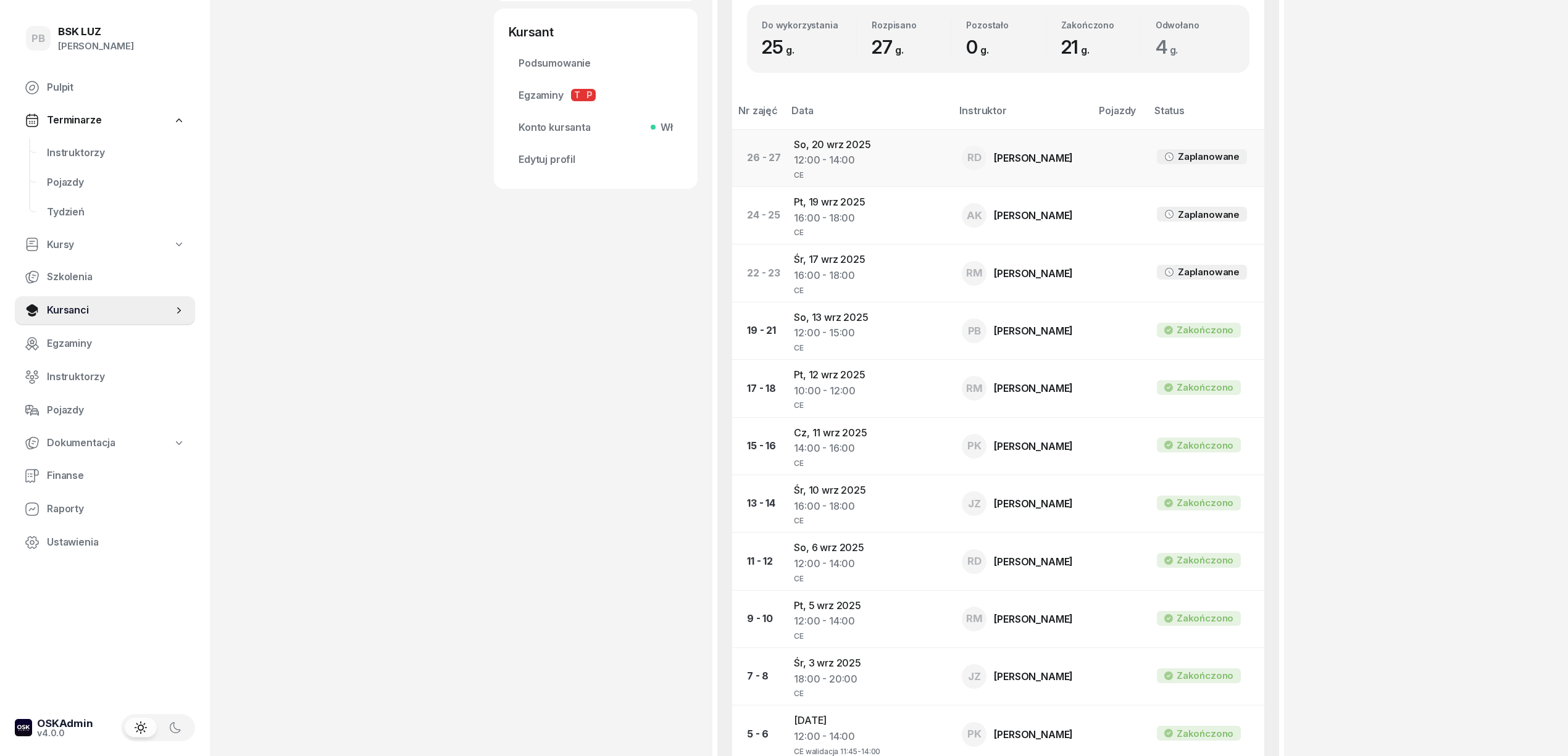
scroll to position [575, 0]
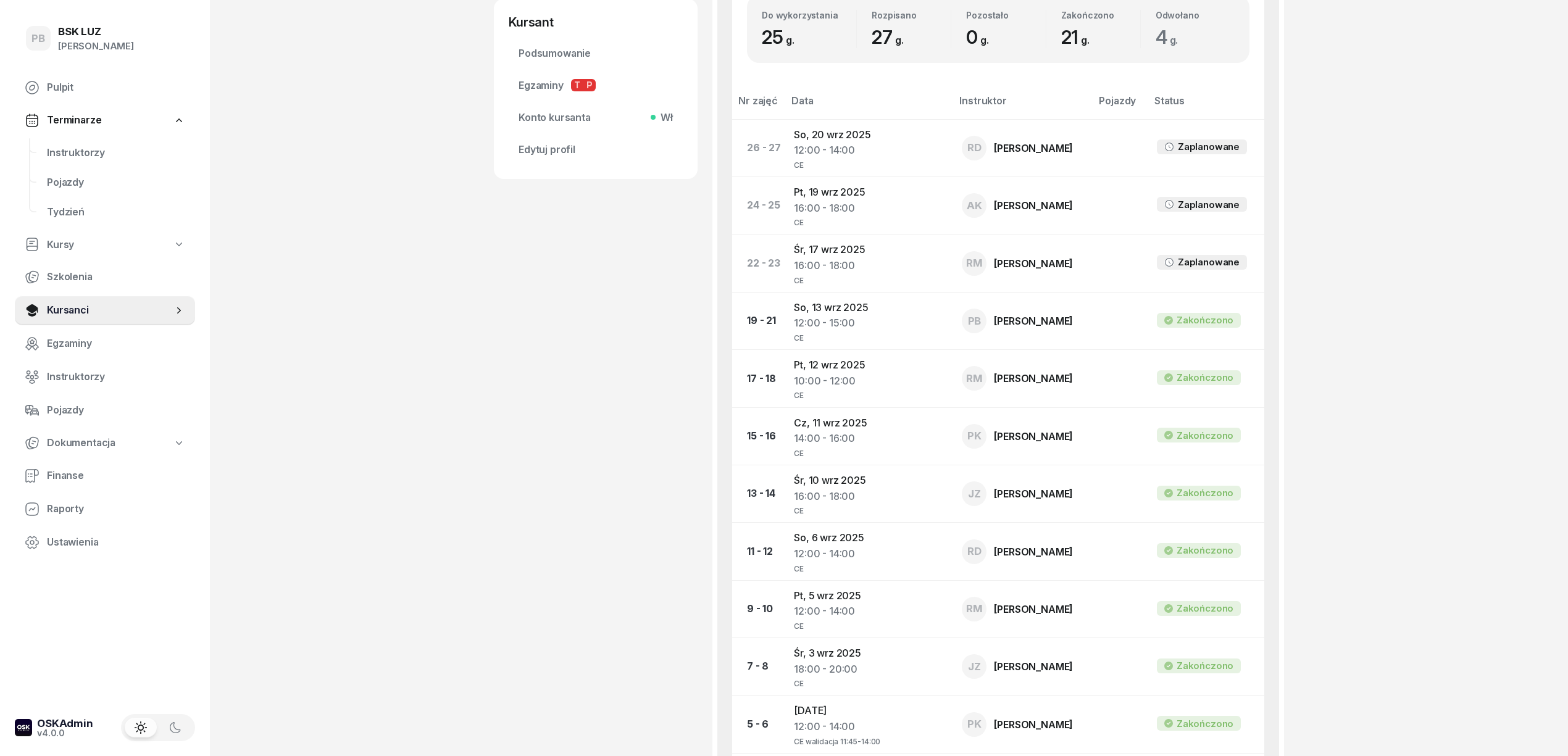
click at [425, 210] on div "PB BSK [PERSON_NAME] Terminarze Instruktorzy Pojazdy Tydzień Kursy Szkolenia Ku…" at bounding box center [784, 281] width 1568 height 1714
click at [90, 148] on span "Instruktorzy" at bounding box center [116, 153] width 138 height 16
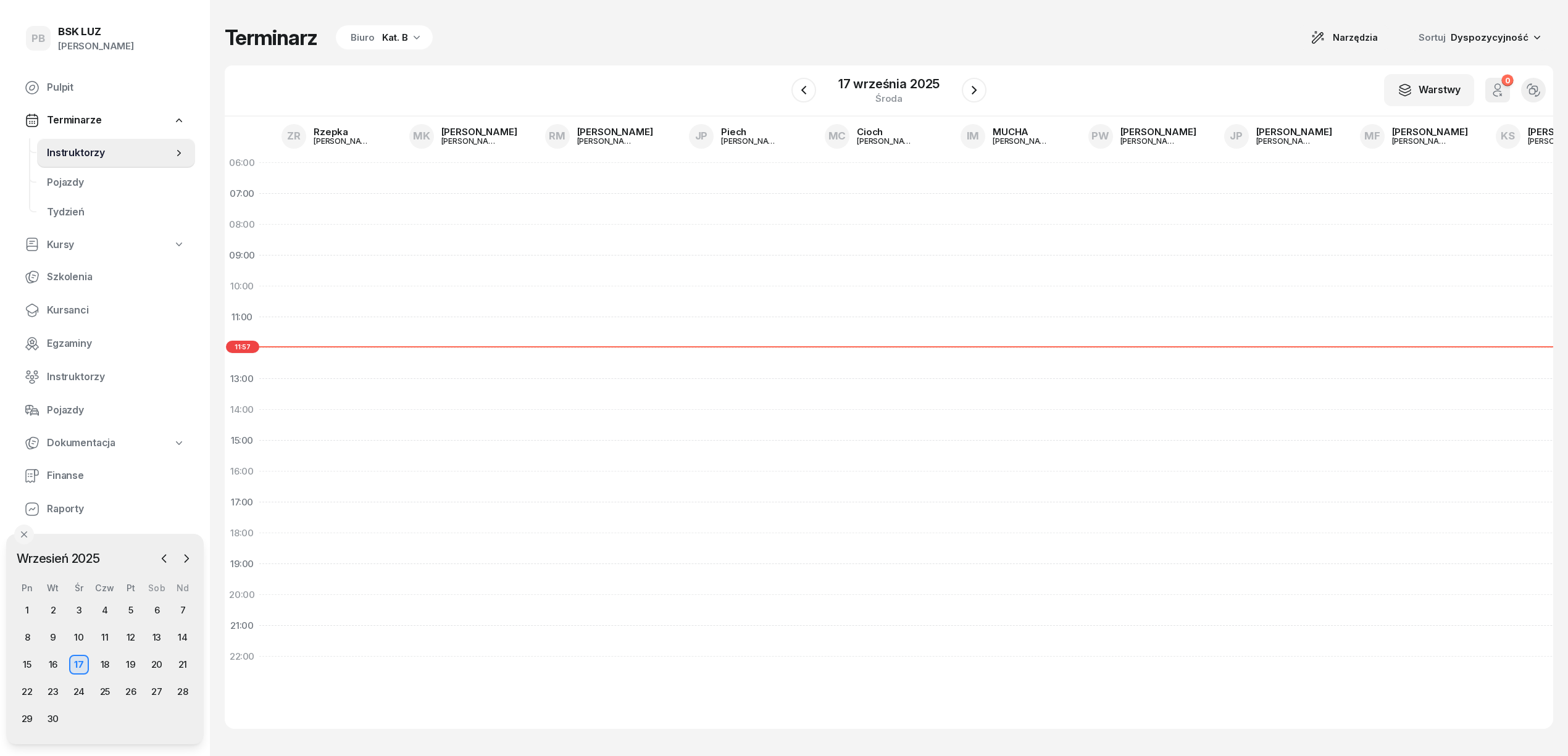
click at [89, 153] on span "Instruktorzy" at bounding box center [110, 153] width 126 height 16
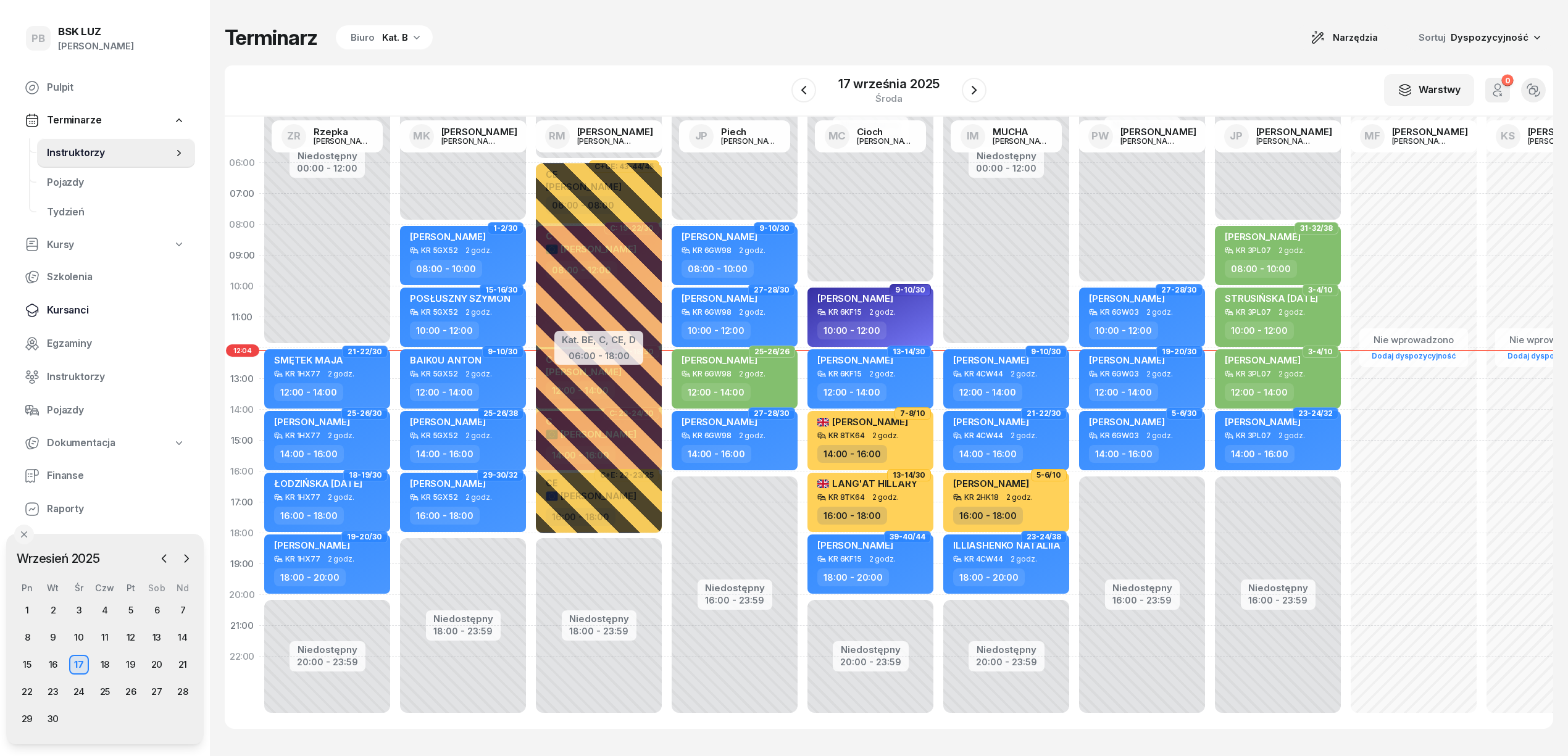
click at [74, 314] on span "Kursanci" at bounding box center [116, 310] width 138 height 16
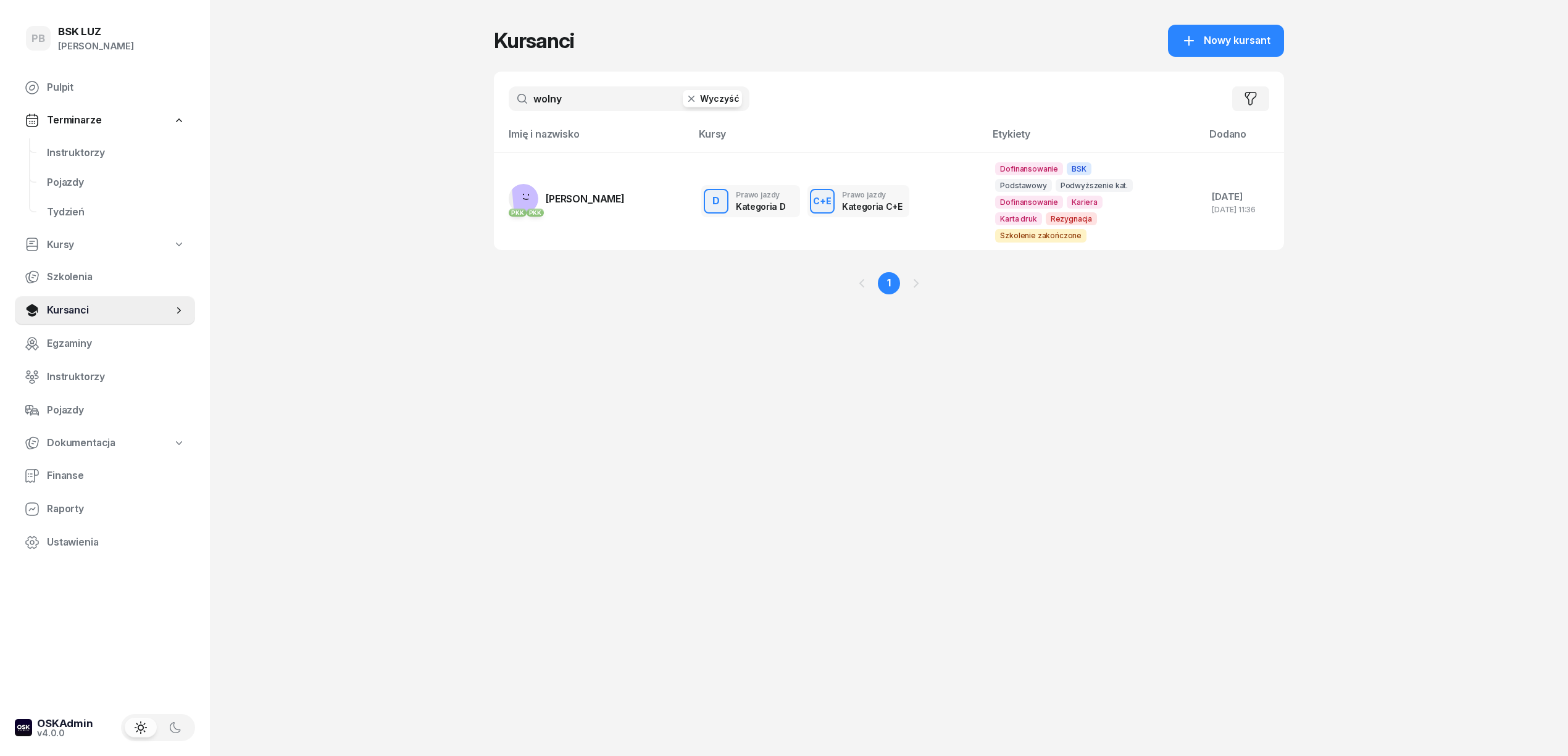
click at [585, 107] on input "wolny" at bounding box center [629, 99] width 241 height 25
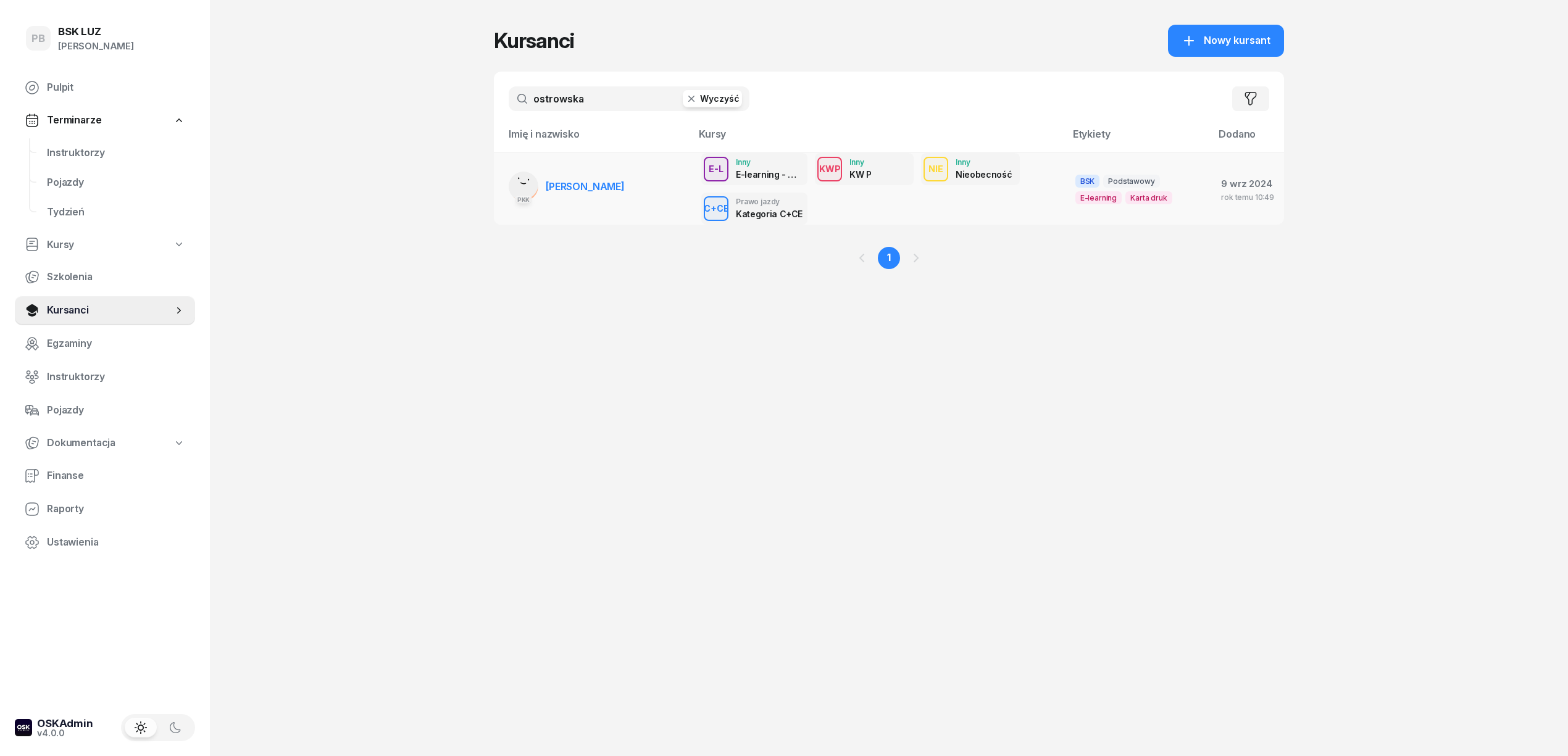
type input "ostrowska"
click at [586, 176] on link "PKK [PERSON_NAME]" at bounding box center [567, 186] width 116 height 29
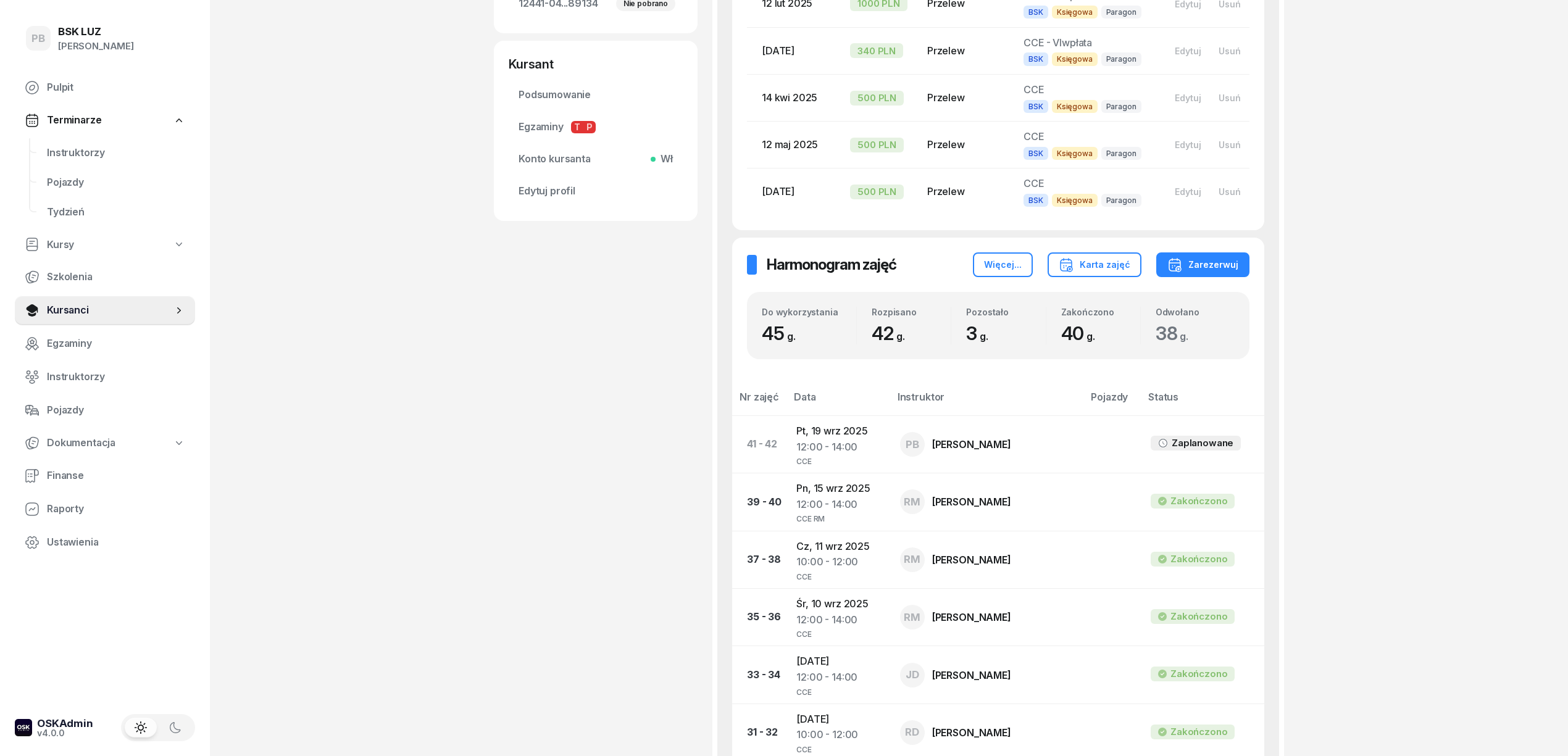
scroll to position [658, 0]
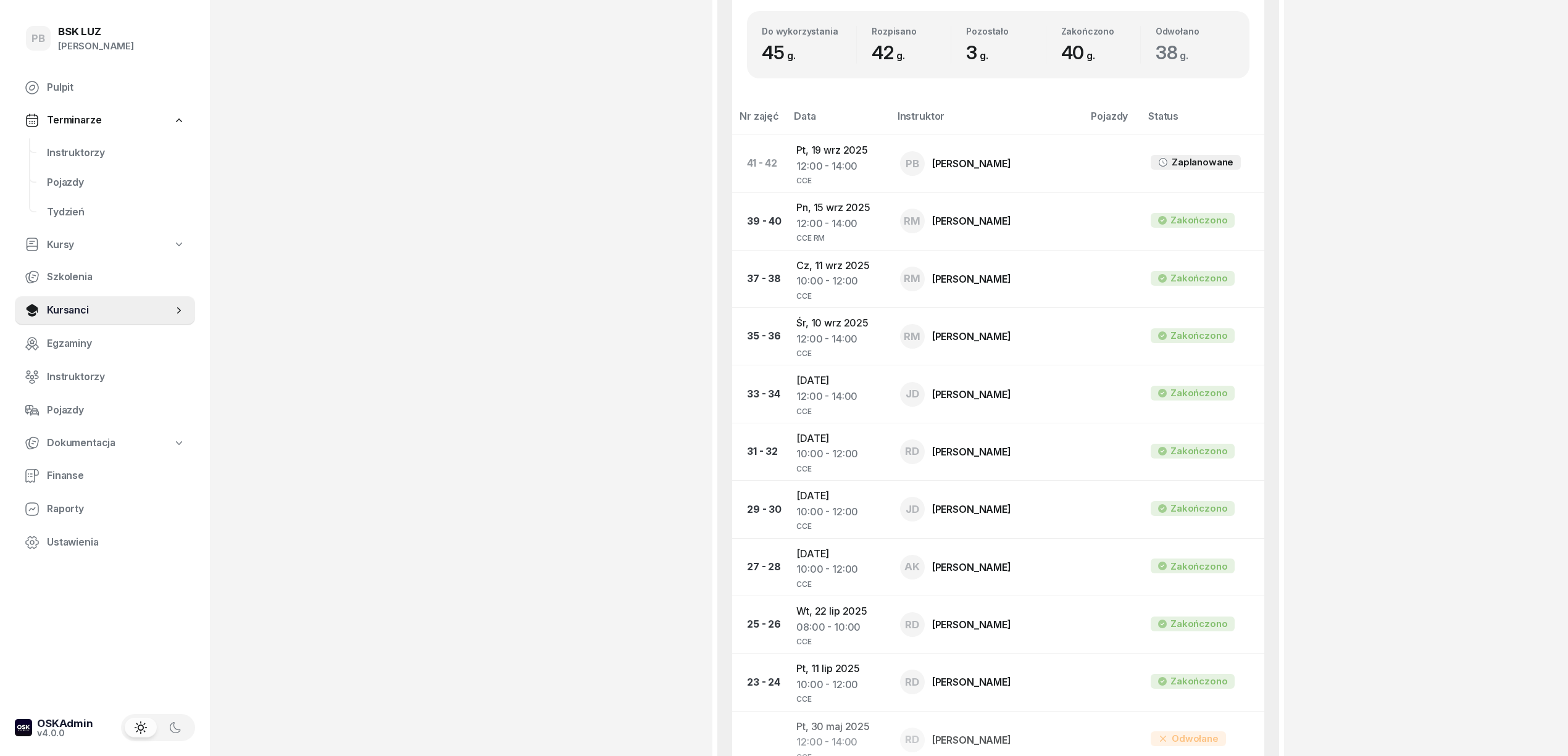
scroll to position [904, 0]
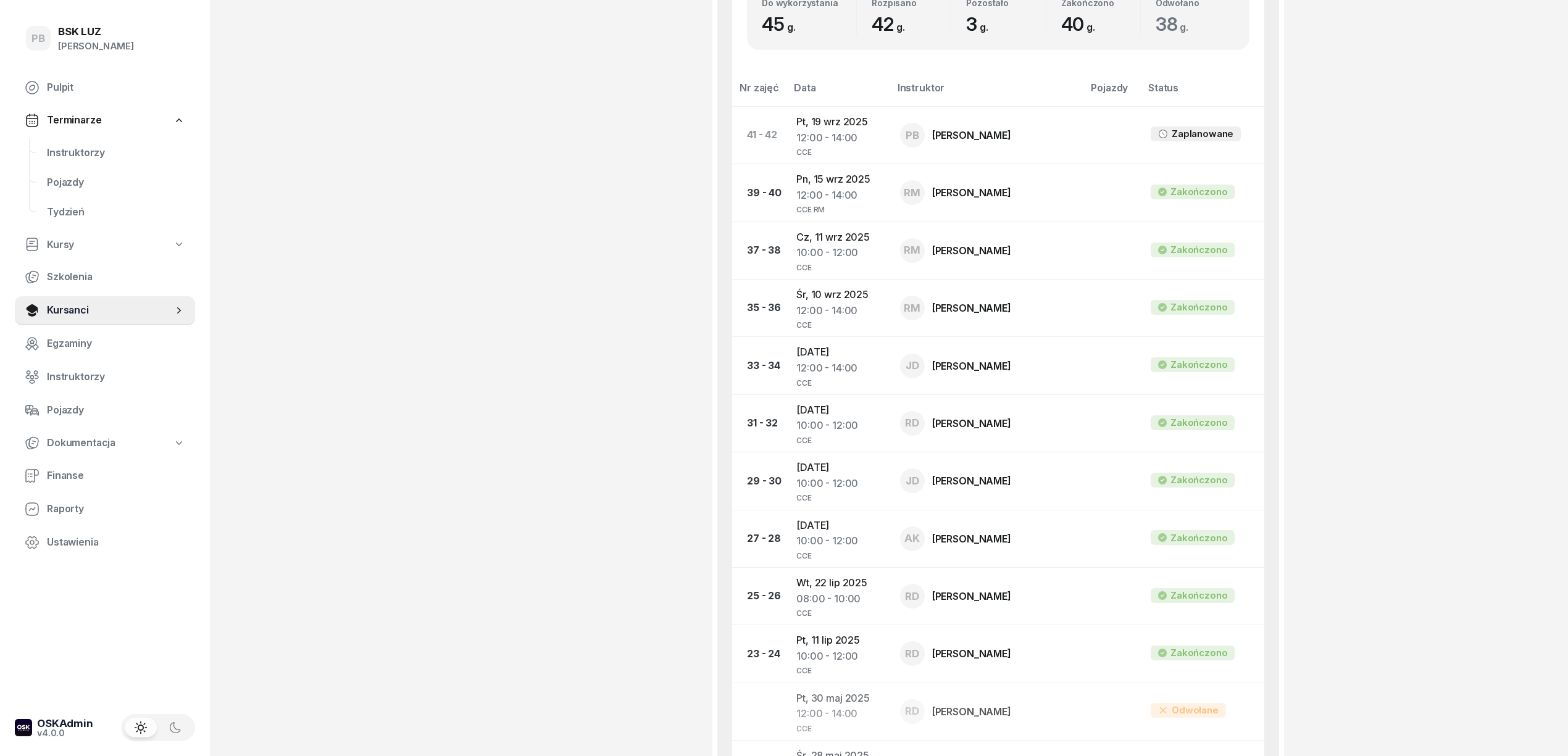
click at [1403, 294] on div "PB BSK [PERSON_NAME] Terminarze Instruktorzy Pojazdy Tydzień Kursy Szkolenia Ku…" at bounding box center [784, 716] width 1568 height 3240
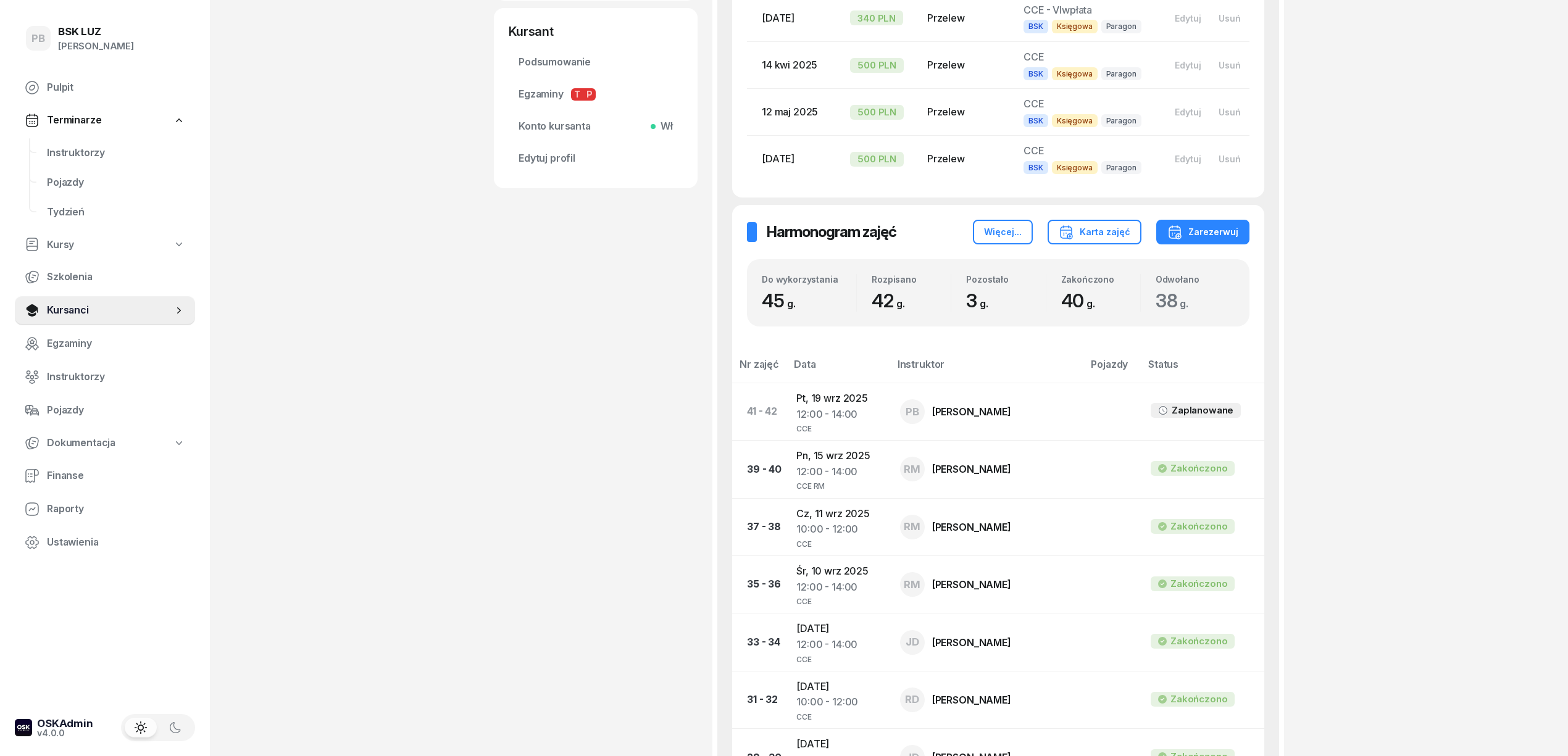
scroll to position [658, 0]
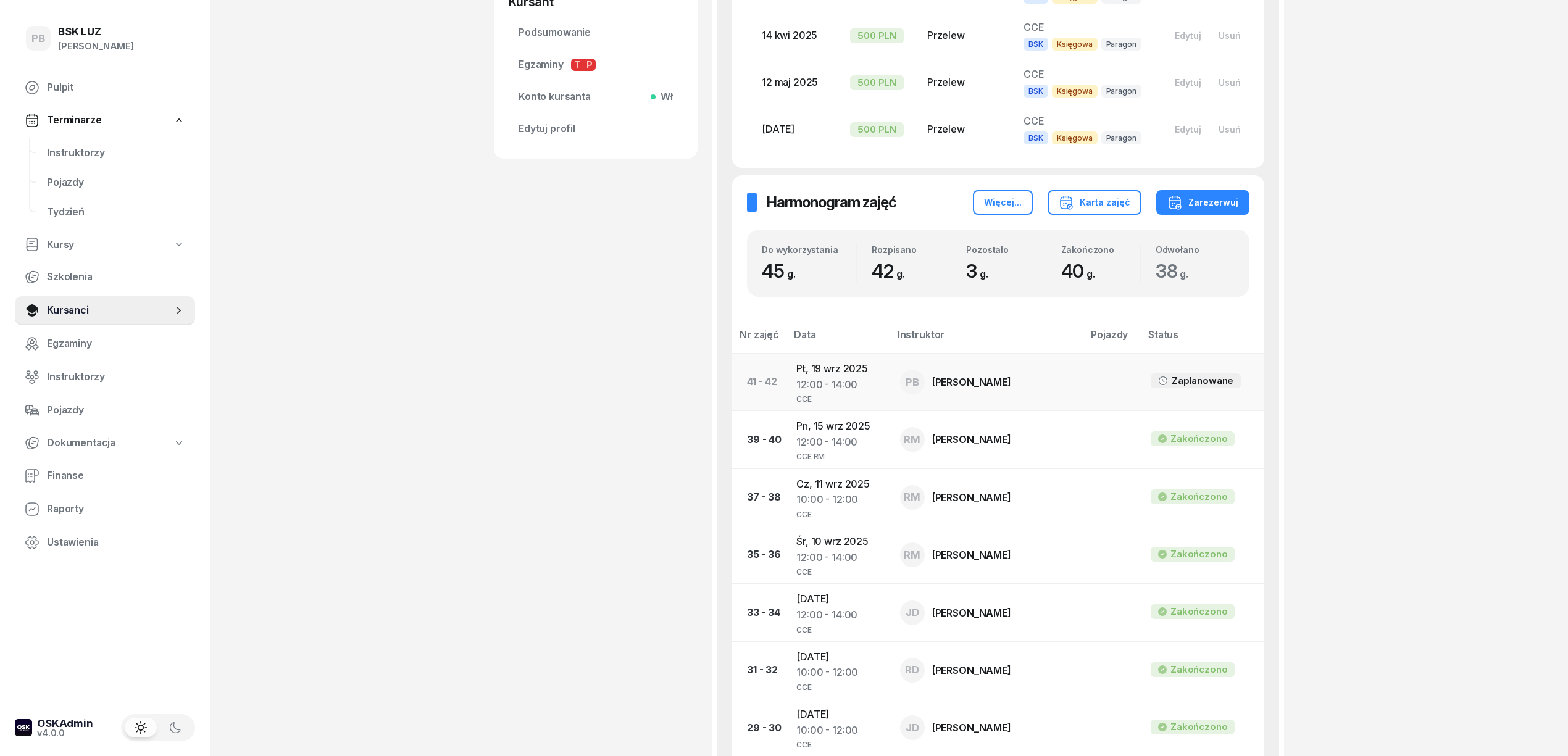
click at [842, 368] on td "Pt, [DATE] 12:00 - 14:00 CCE" at bounding box center [838, 381] width 104 height 57
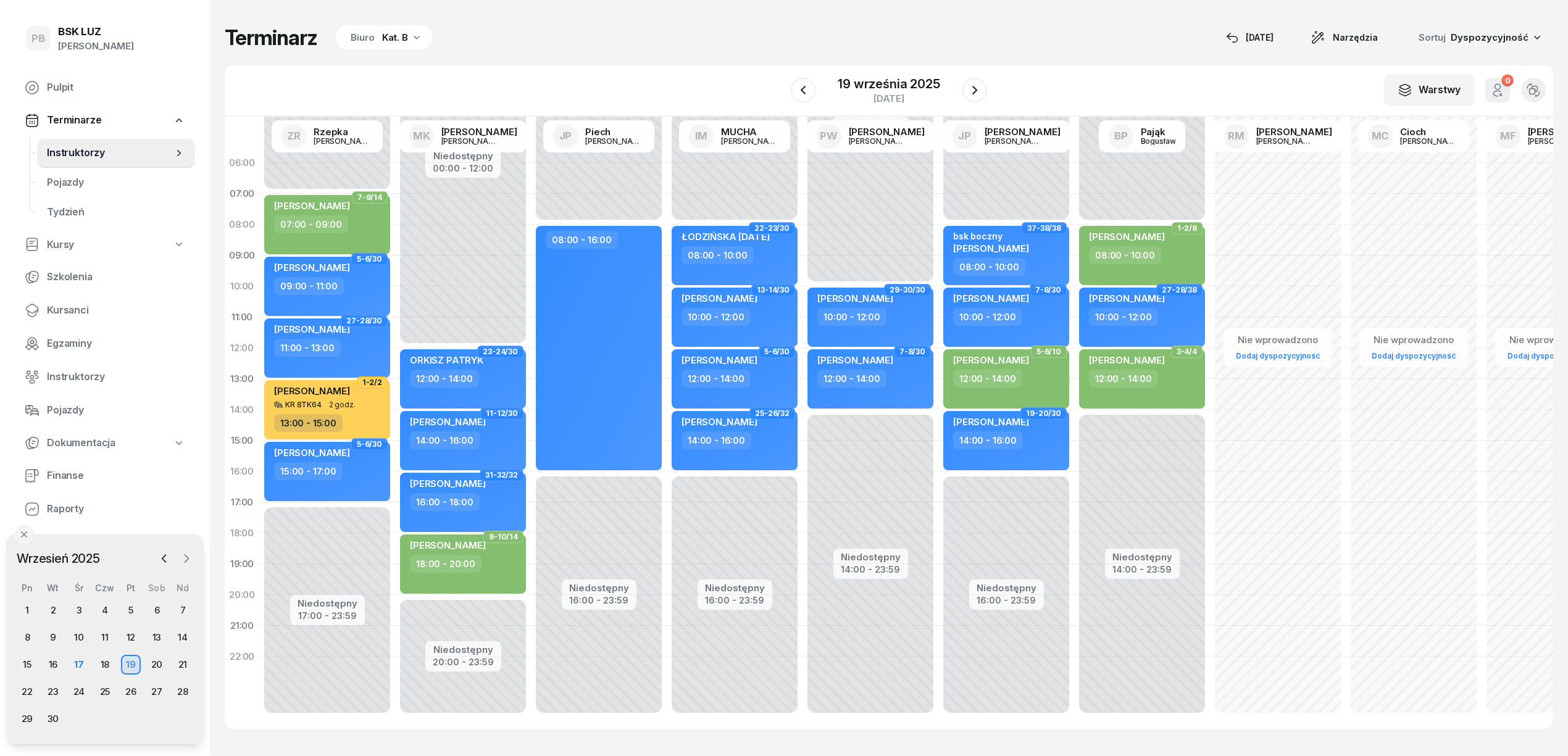
click at [188, 556] on icon "button" at bounding box center [186, 558] width 12 height 12
click at [82, 605] on div "1" at bounding box center [79, 610] width 20 height 20
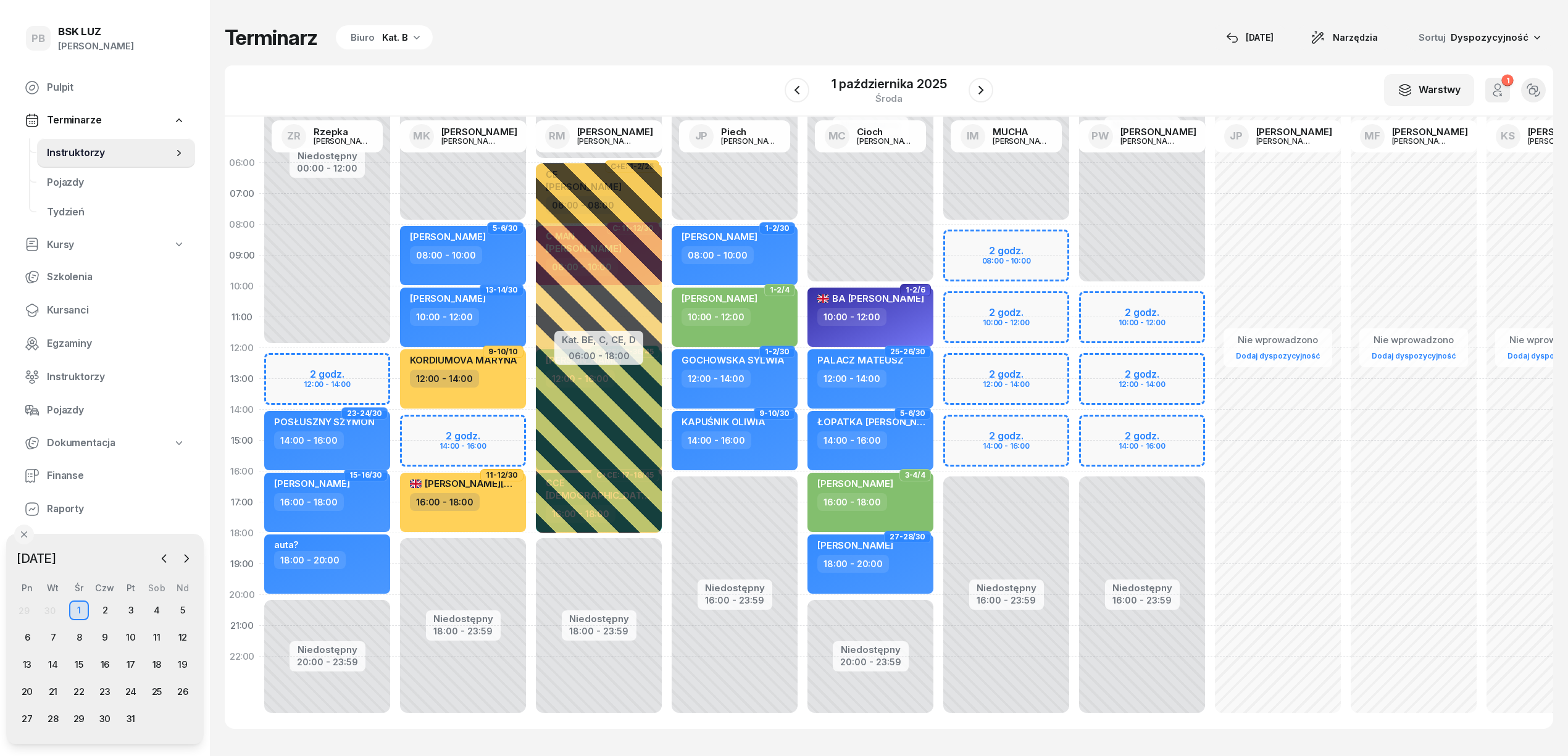
click at [400, 37] on div "Kat. B" at bounding box center [395, 37] width 26 height 15
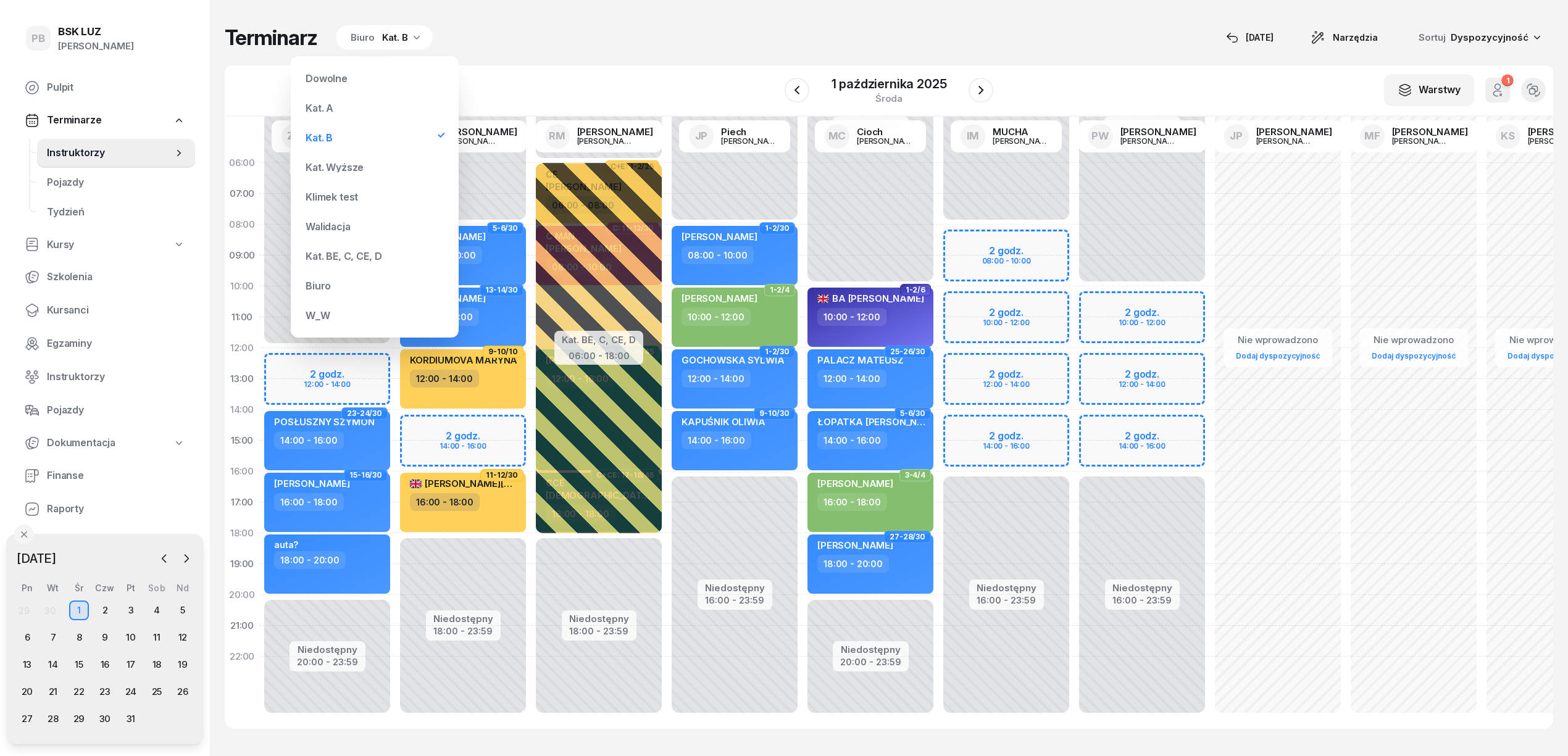
click at [334, 258] on div "Kat. BE, C, CE, D" at bounding box center [343, 256] width 76 height 10
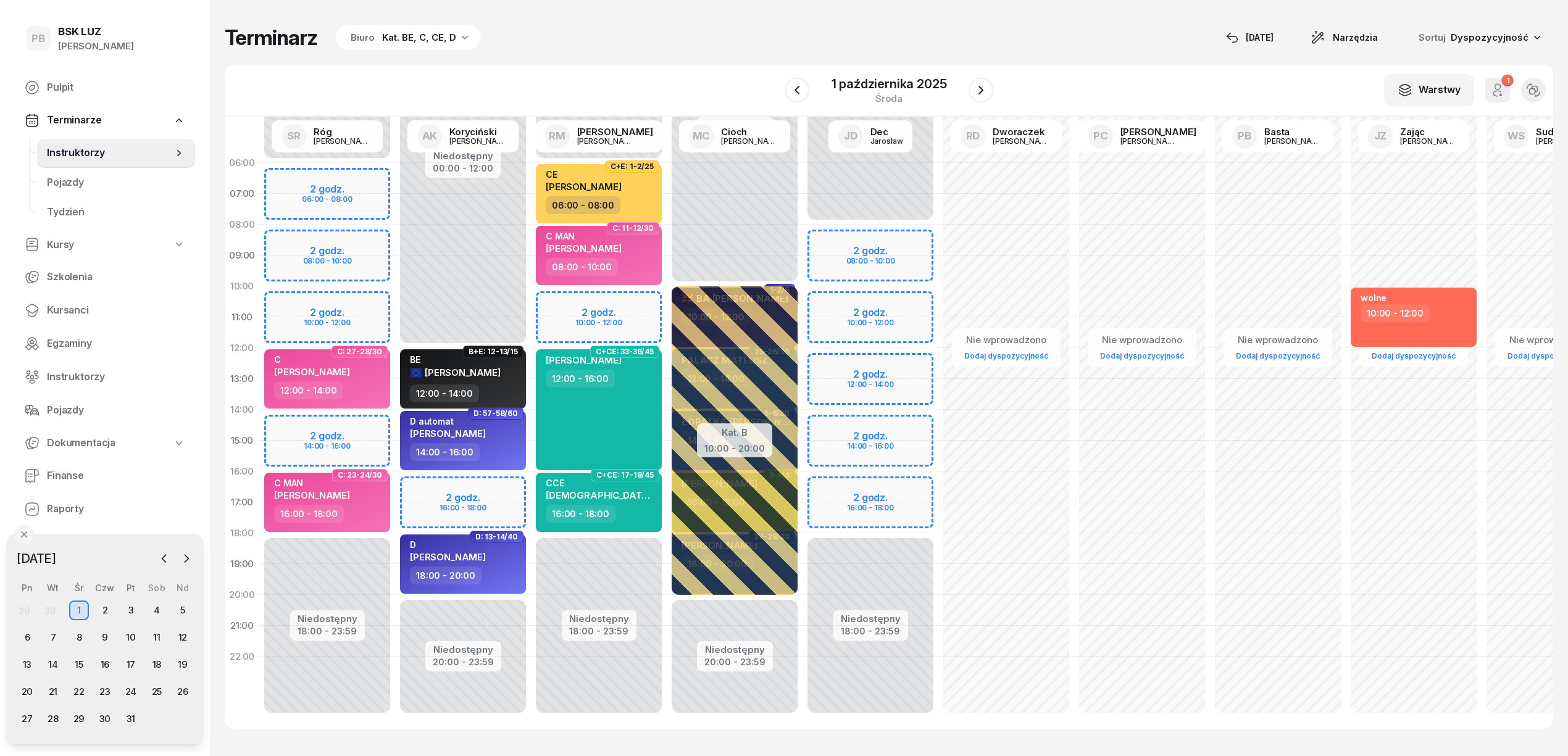
click at [914, 302] on div "Niedostępny 00:00 - 08:00 Niedostępny 18:00 - 23:59 2 godz. 08:00 - 10:00 2 god…" at bounding box center [870, 441] width 136 height 586
select select "10"
select select "12"
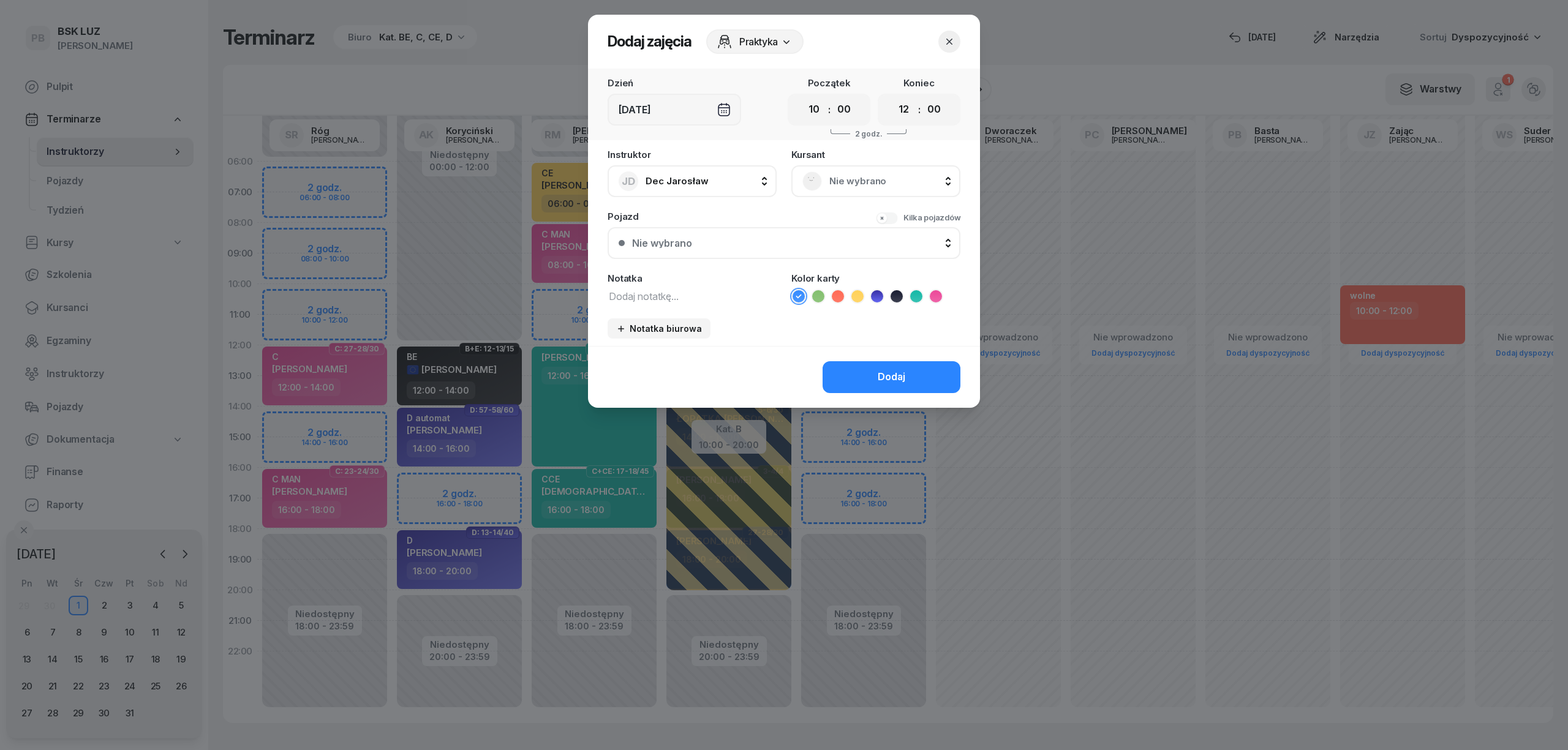
click at [946, 40] on icon "button" at bounding box center [949, 42] width 12 height 12
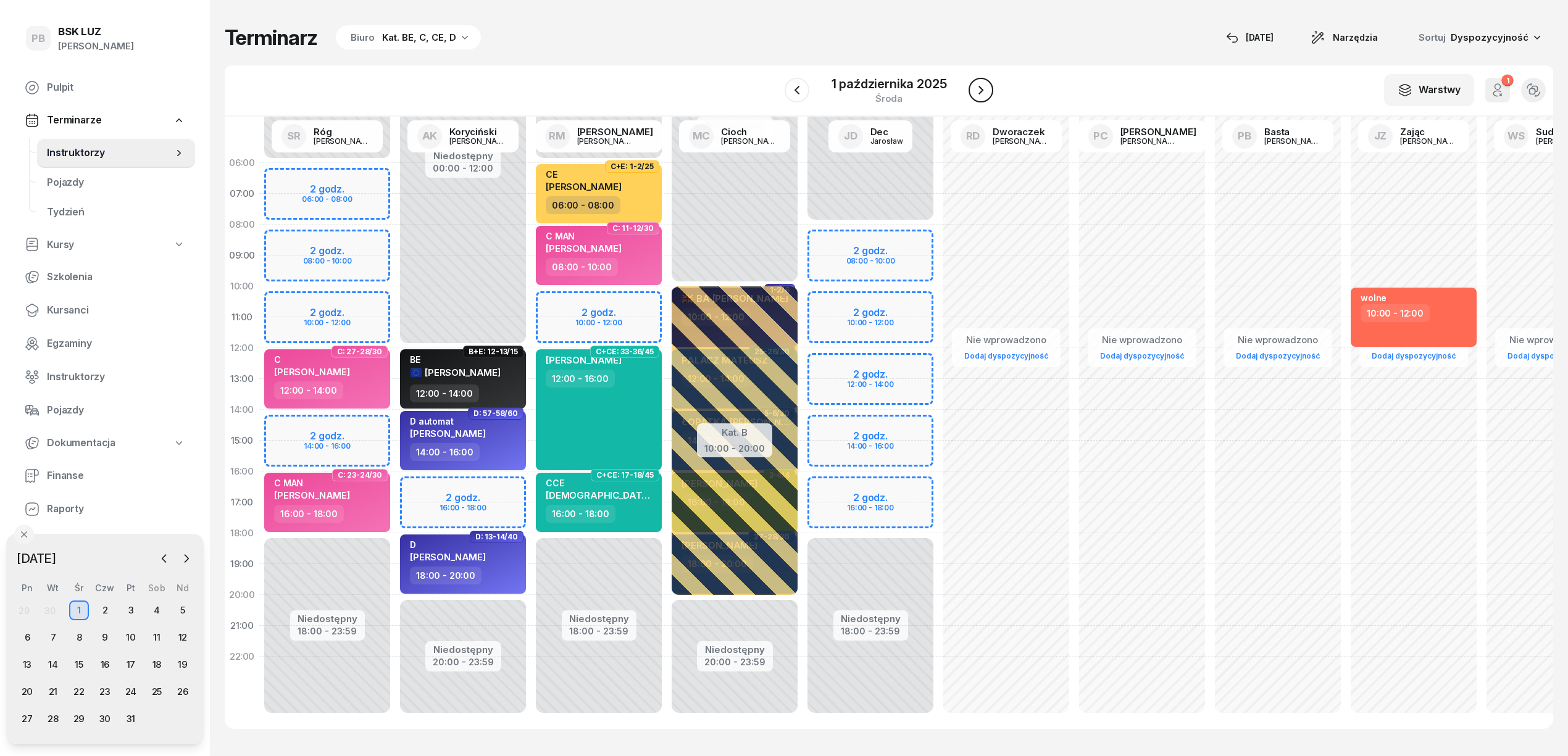
click at [976, 85] on icon "button" at bounding box center [981, 90] width 15 height 15
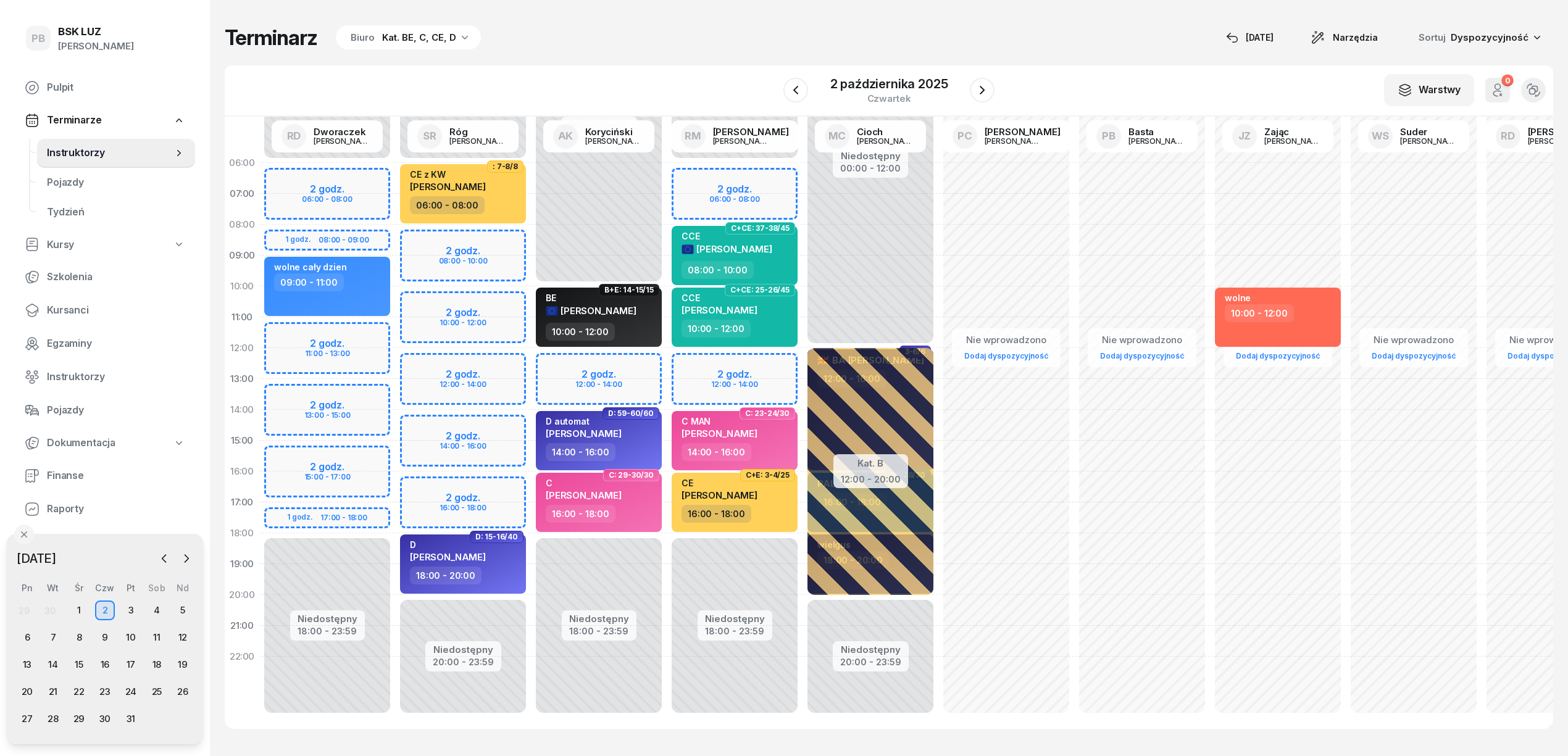
click at [998, 5] on div "Terminarz Biuro Kat. BE, C, CE, D [DATE] Narzędzia Sortuj Dyspozycyjność W Wybi…" at bounding box center [889, 376] width 1328 height 753
click at [978, 87] on icon "button" at bounding box center [982, 90] width 15 height 15
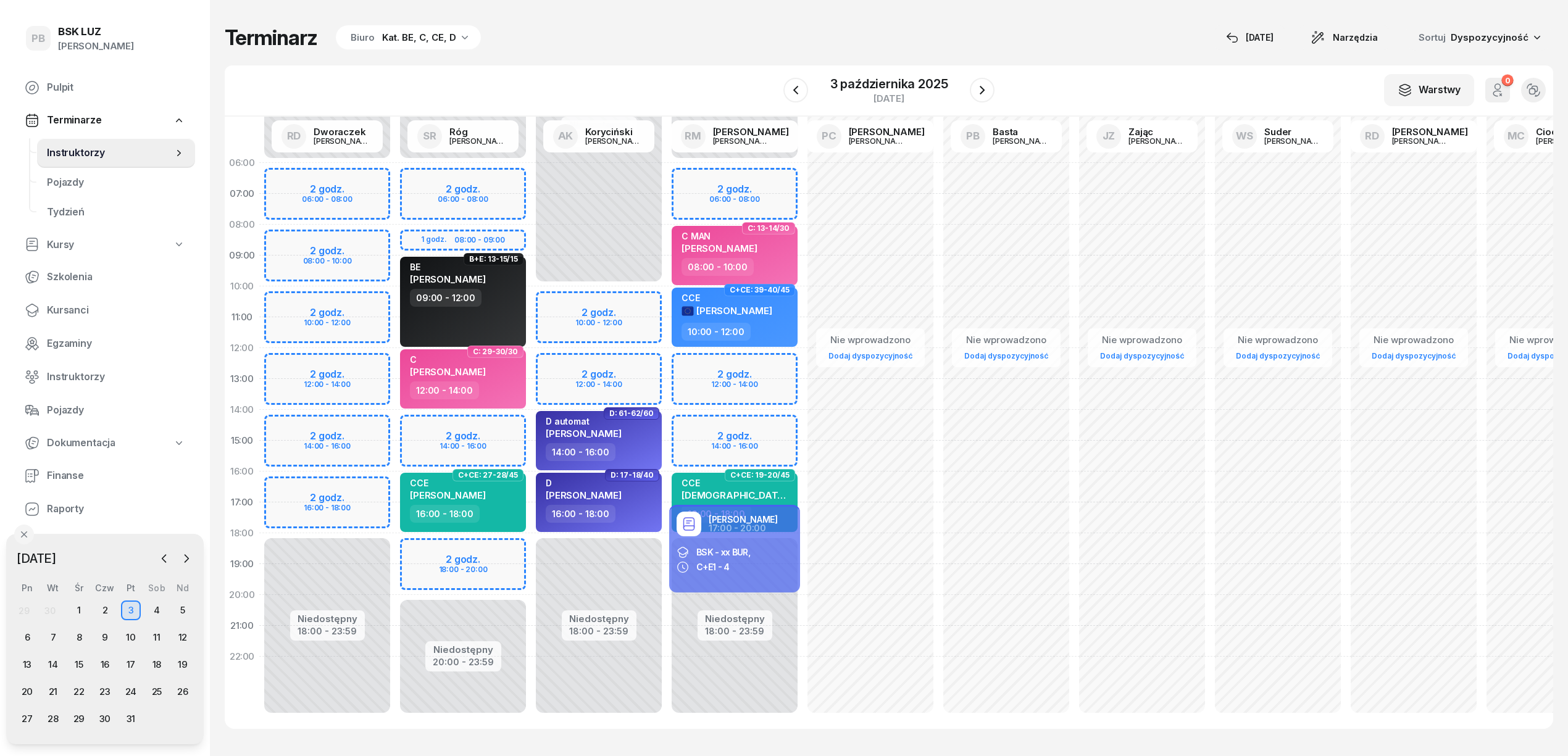
click at [545, 320] on div "Niedostępny 00:00 - 10:00 Niedostępny 18:00 - 23:59 2 godz. 10:00 - 12:00 2 god…" at bounding box center [598, 441] width 136 height 586
select select "11"
select select "13"
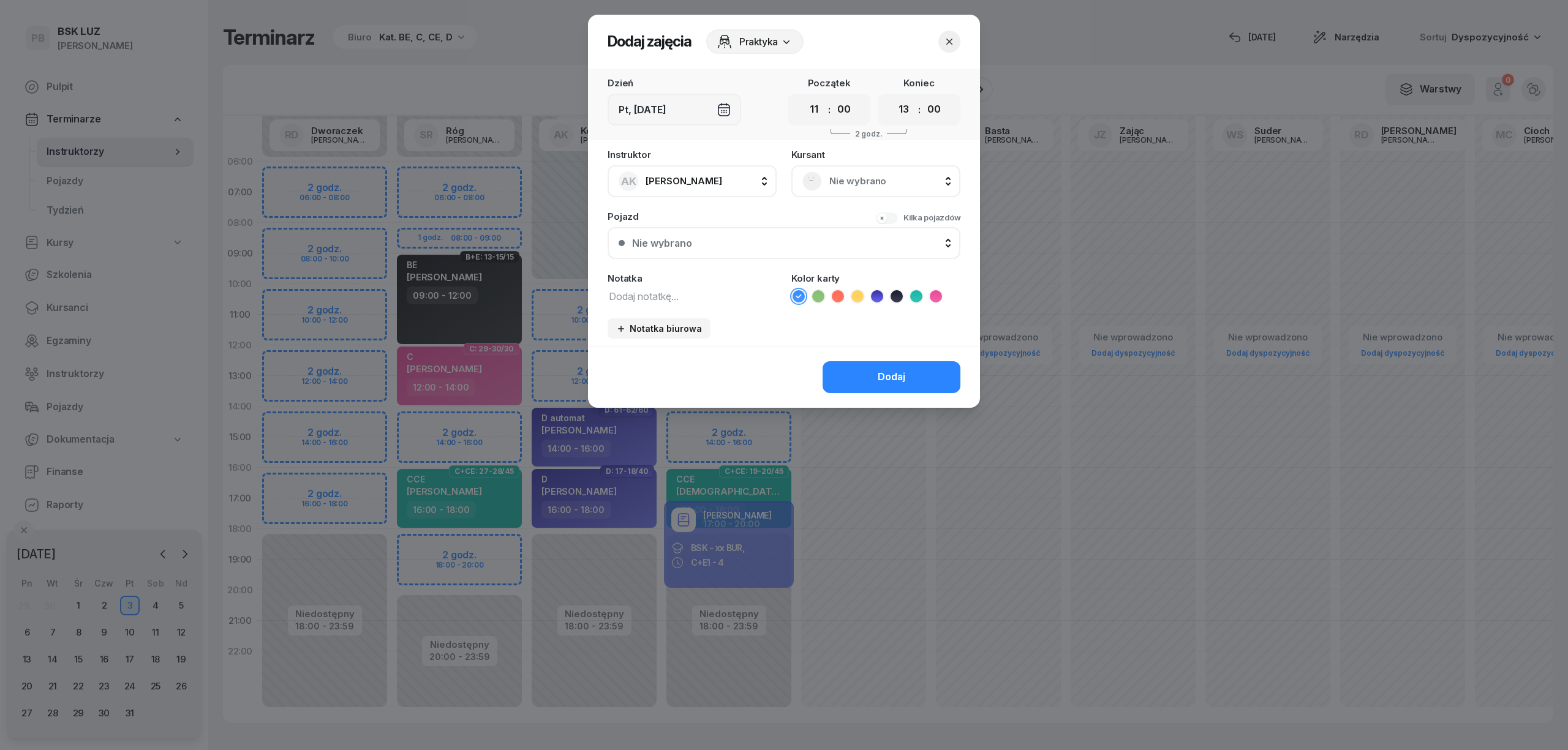
click at [893, 174] on span "Nie wybrano" at bounding box center [889, 181] width 120 height 16
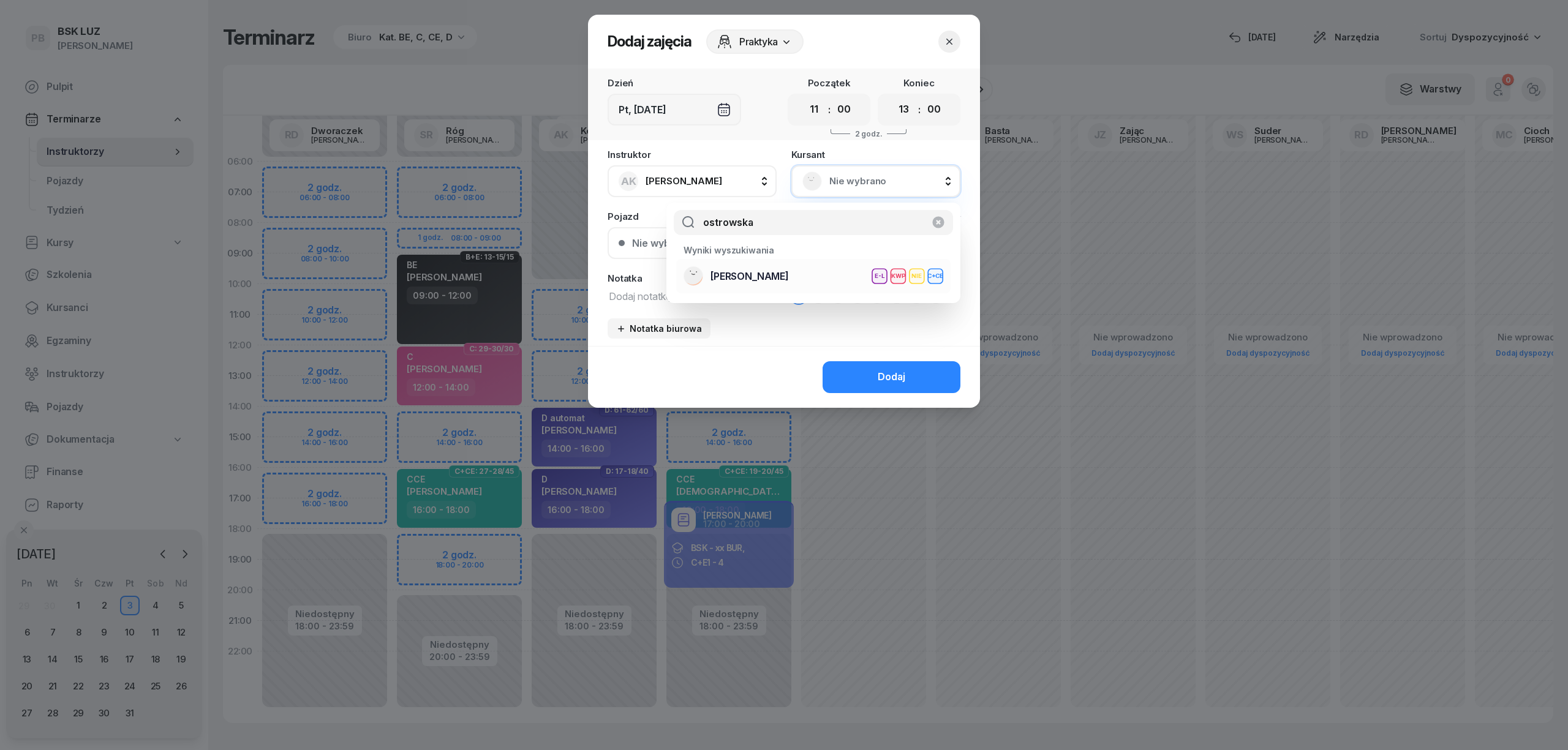
type input "ostrowska"
click at [818, 281] on div "[PERSON_NAME] E-L KWP NIE C+CE" at bounding box center [813, 276] width 260 height 20
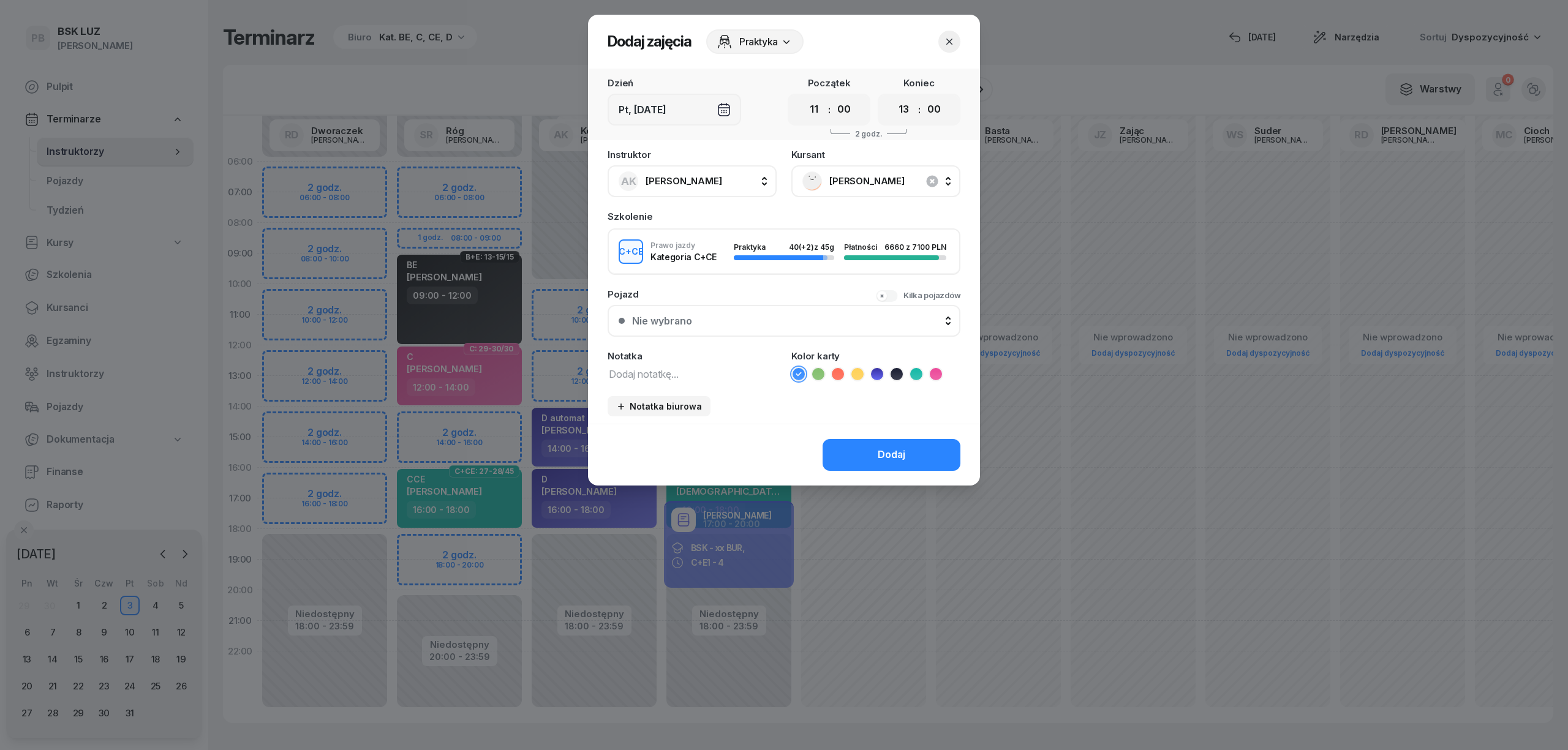
click at [914, 370] on icon at bounding box center [916, 374] width 12 height 12
click at [708, 375] on textarea at bounding box center [692, 373] width 169 height 16
type textarea "CCE"
click at [873, 449] on button "Dodaj" at bounding box center [891, 455] width 138 height 32
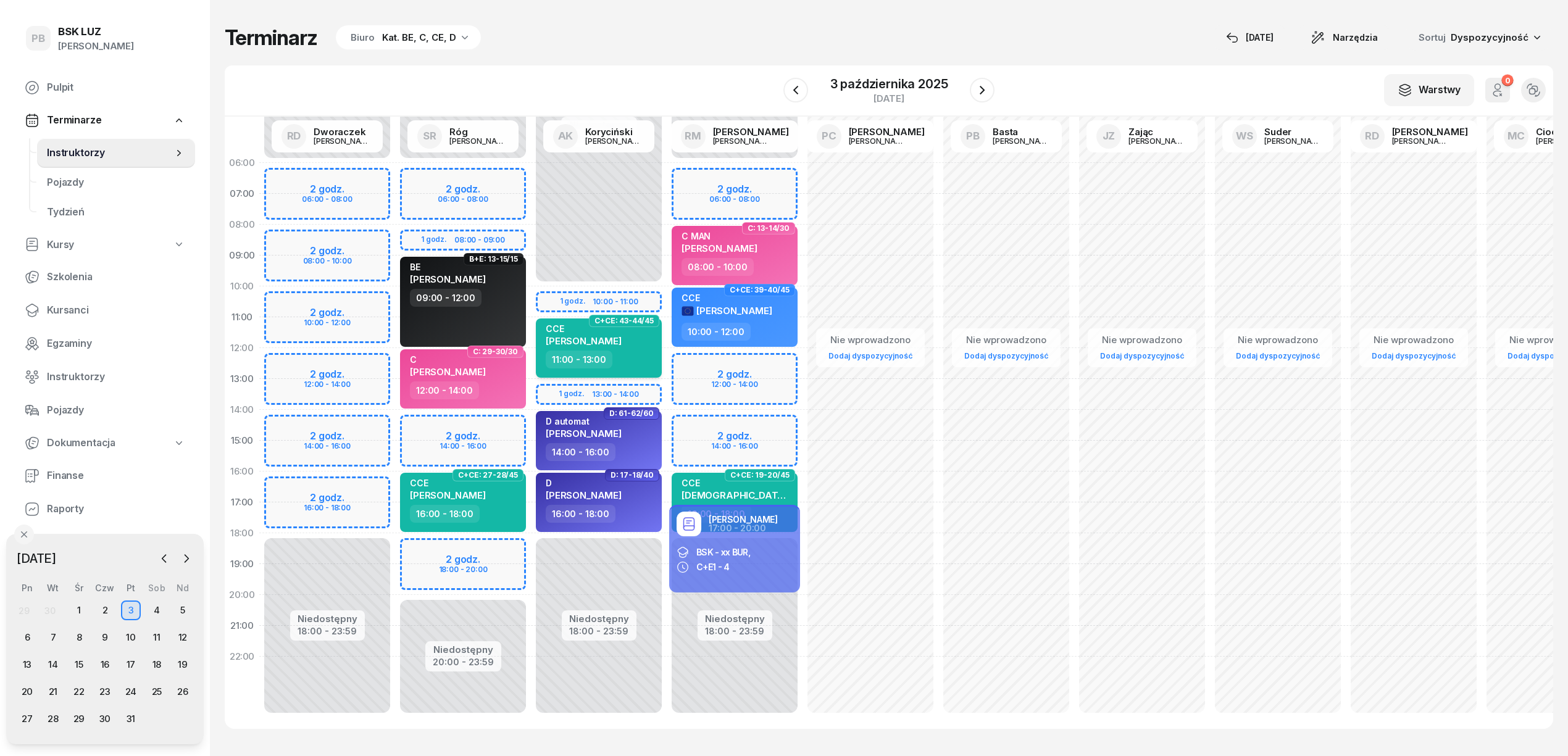
click at [649, 367] on div "11:00 - 13:00" at bounding box center [600, 359] width 109 height 18
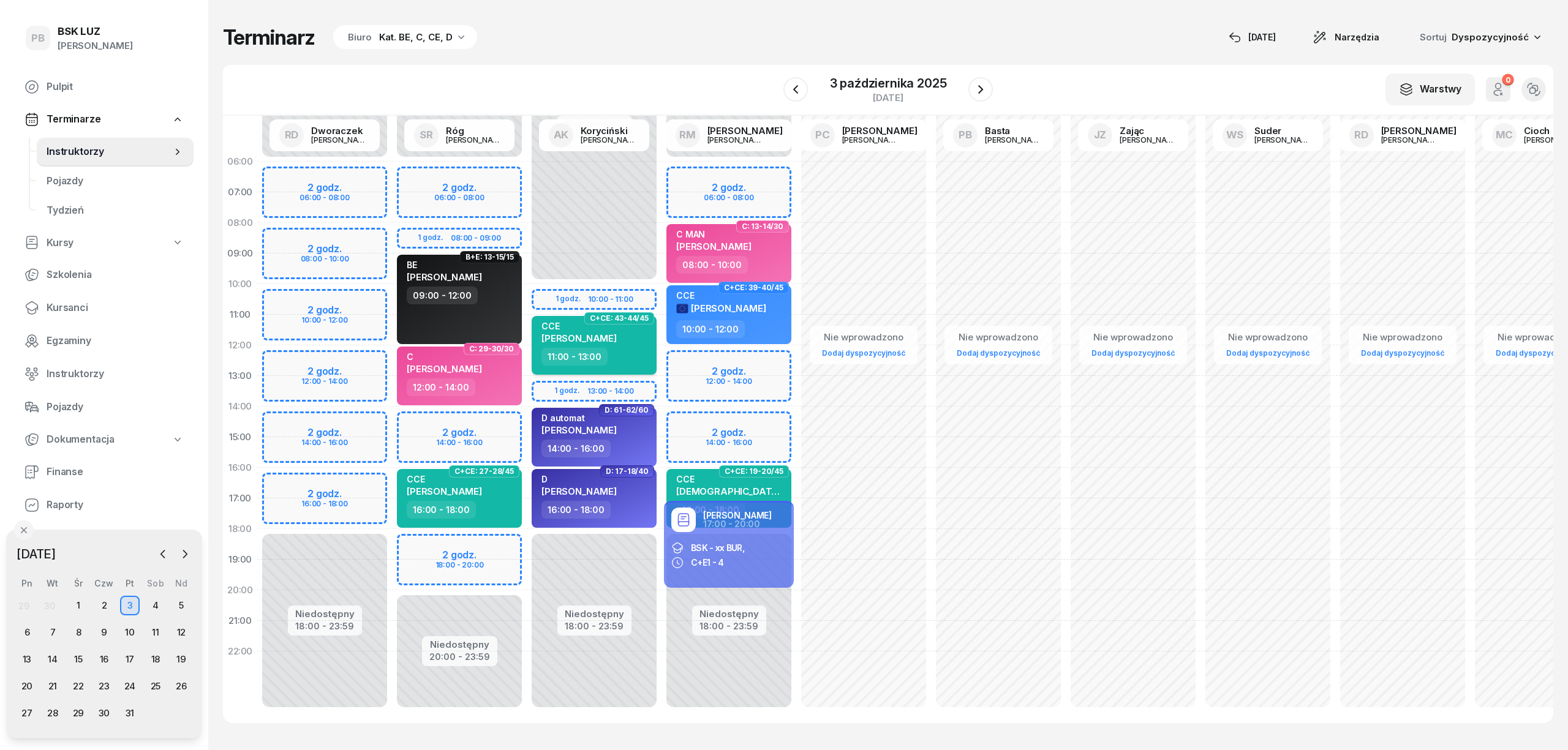
select select "11"
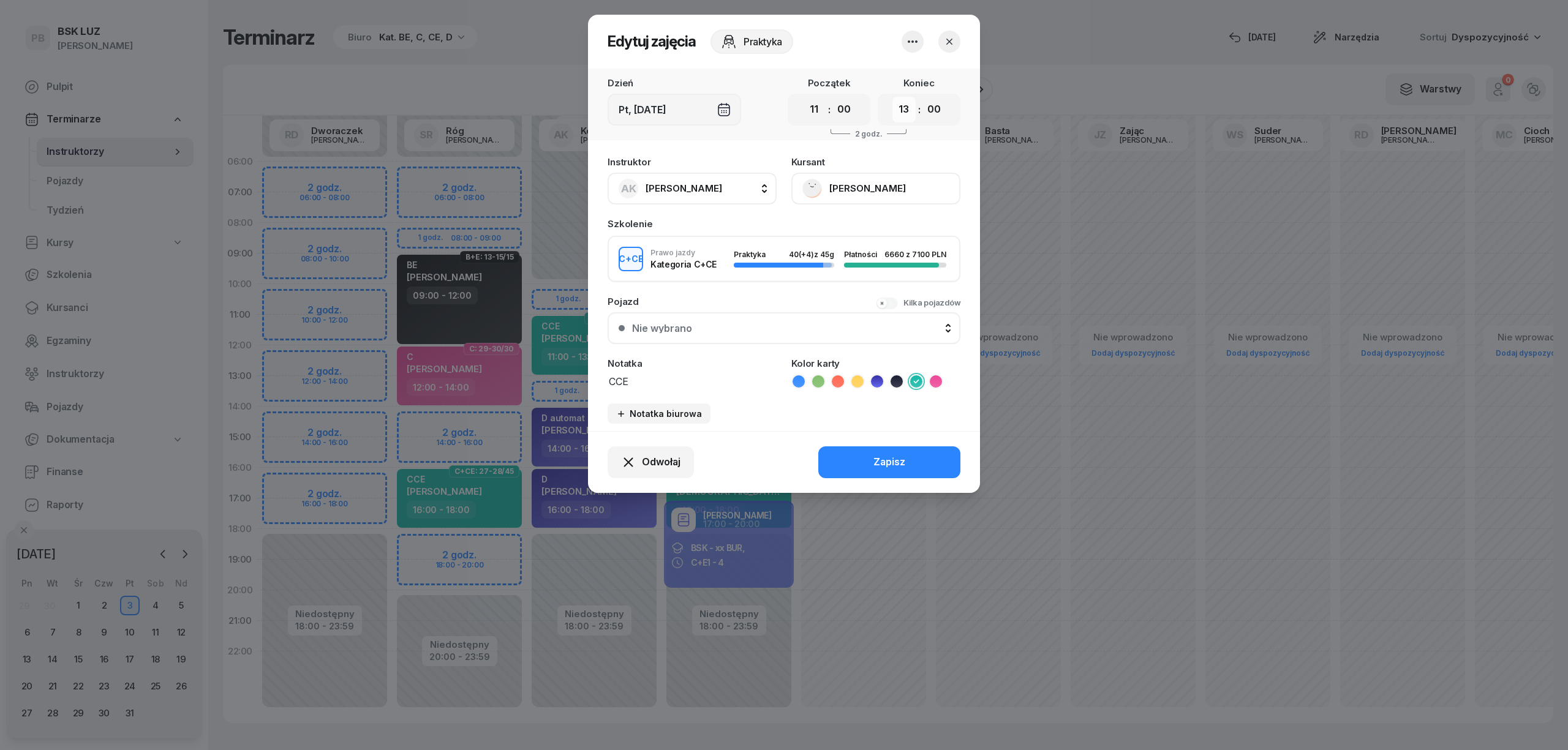
click at [901, 112] on select "00 01 02 03 04 05 06 07 08 09 10 11 12 13 14 15 16 17 18 19 20 21 22 23" at bounding box center [904, 109] width 23 height 26
select select "14"
click at [893, 97] on select "00 01 02 03 04 05 06 07 08 09 10 11 12 13 14 15 16 17 18 19 20 21 22 23" at bounding box center [904, 109] width 23 height 26
click at [880, 456] on div "Zapisz" at bounding box center [889, 462] width 32 height 16
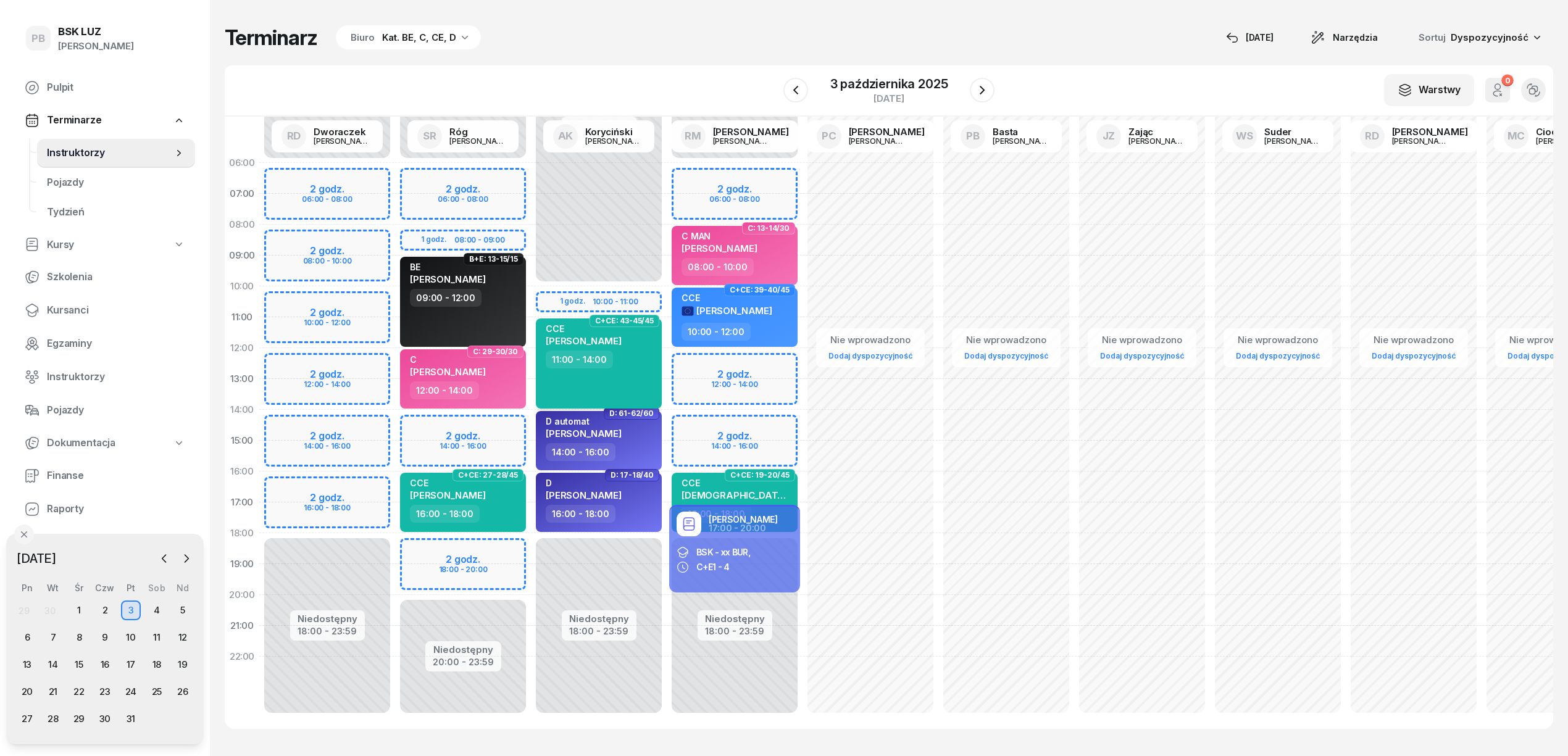
click at [634, 386] on div "CCE [PERSON_NAME] 11:00 - 14:00" at bounding box center [598, 363] width 126 height 90
select select "11"
select select "14"
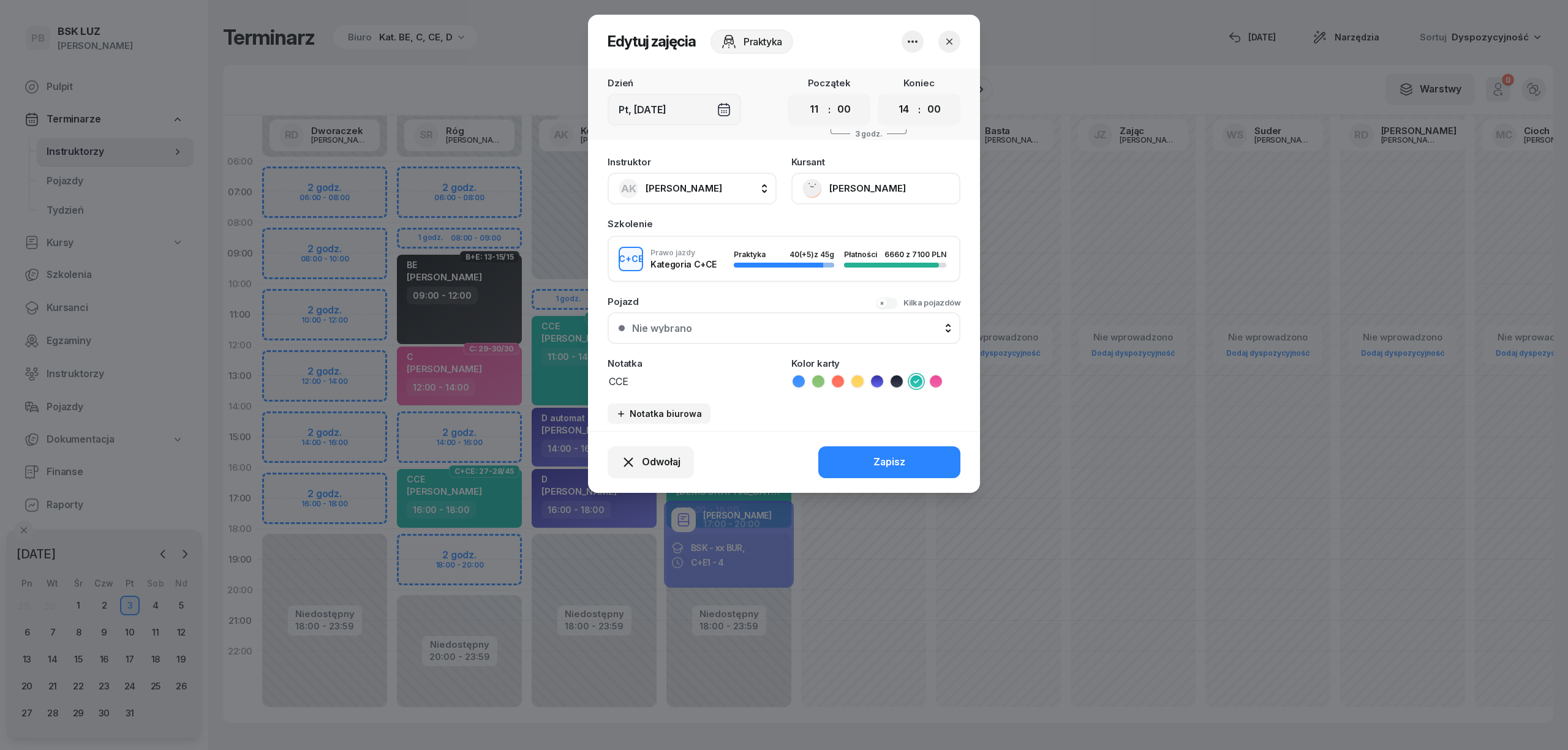
click at [898, 192] on button "[PERSON_NAME]" at bounding box center [876, 189] width 169 height 32
click at [877, 225] on link "Otwórz profil" at bounding box center [874, 230] width 162 height 31
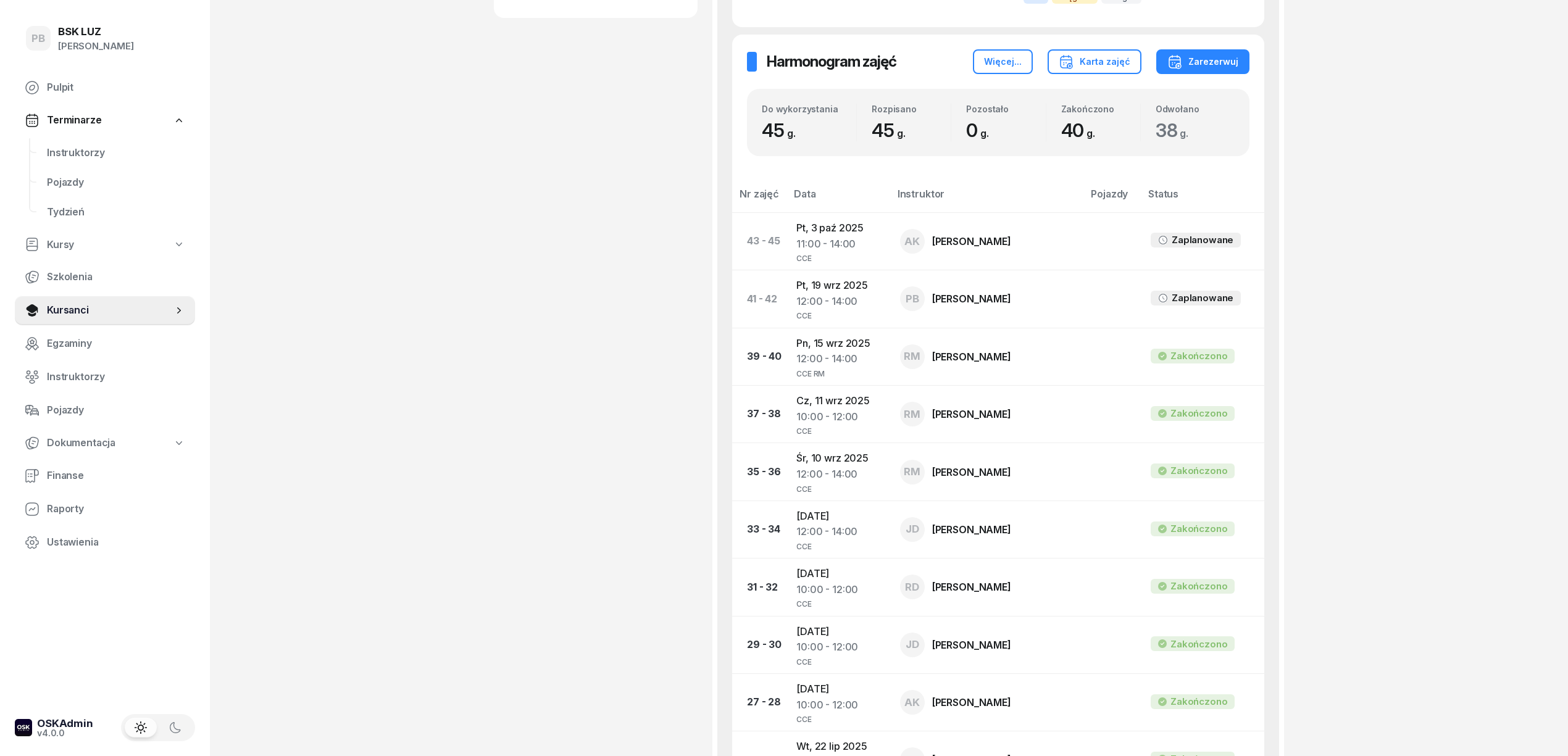
scroll to position [822, 0]
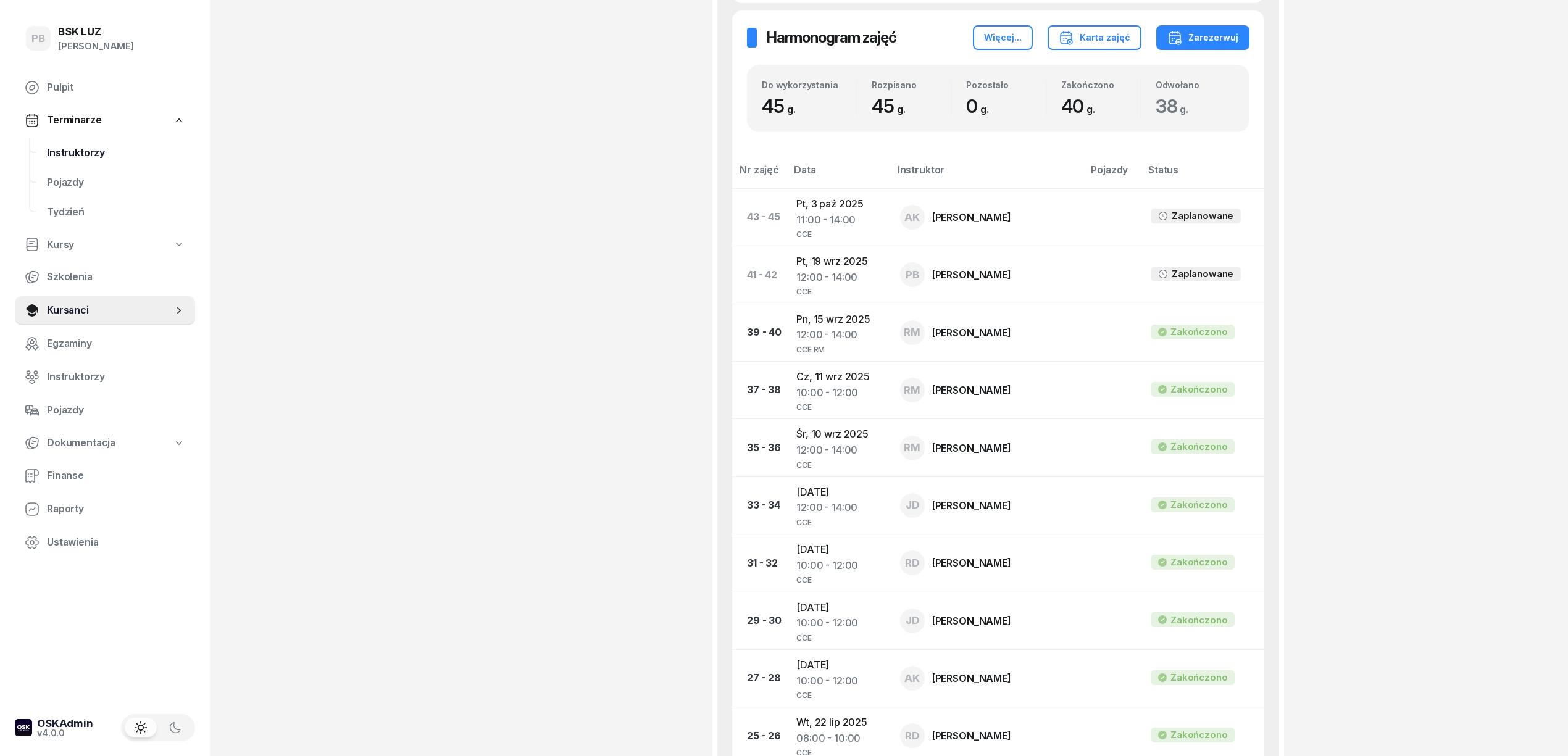
click at [99, 154] on span "Instruktorzy" at bounding box center [116, 153] width 138 height 16
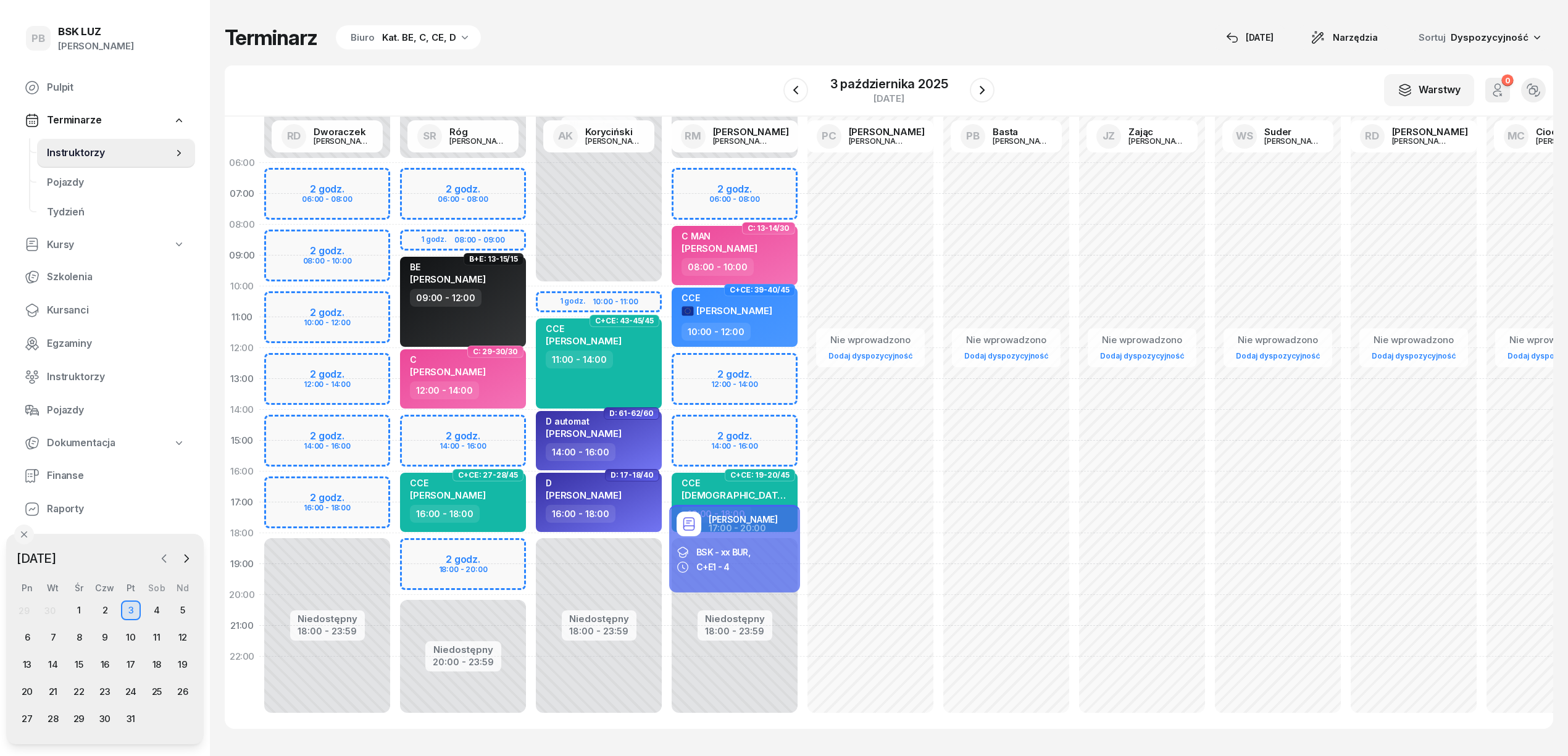
click at [161, 560] on icon "button" at bounding box center [164, 558] width 12 height 12
click at [78, 668] on div "17" at bounding box center [79, 664] width 20 height 20
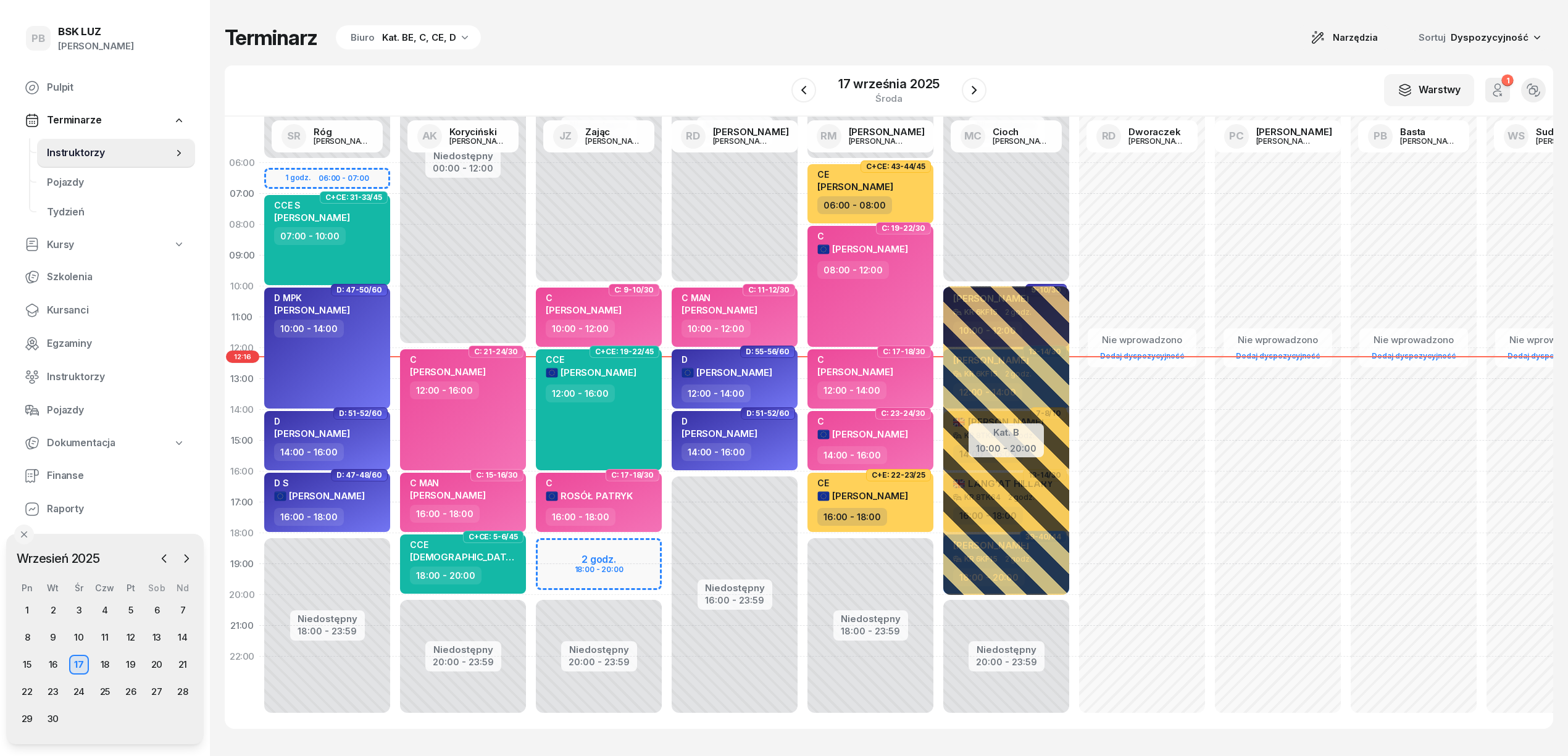
click at [393, 48] on div "Biuro Kat. BE, C, CE, D" at bounding box center [408, 37] width 145 height 25
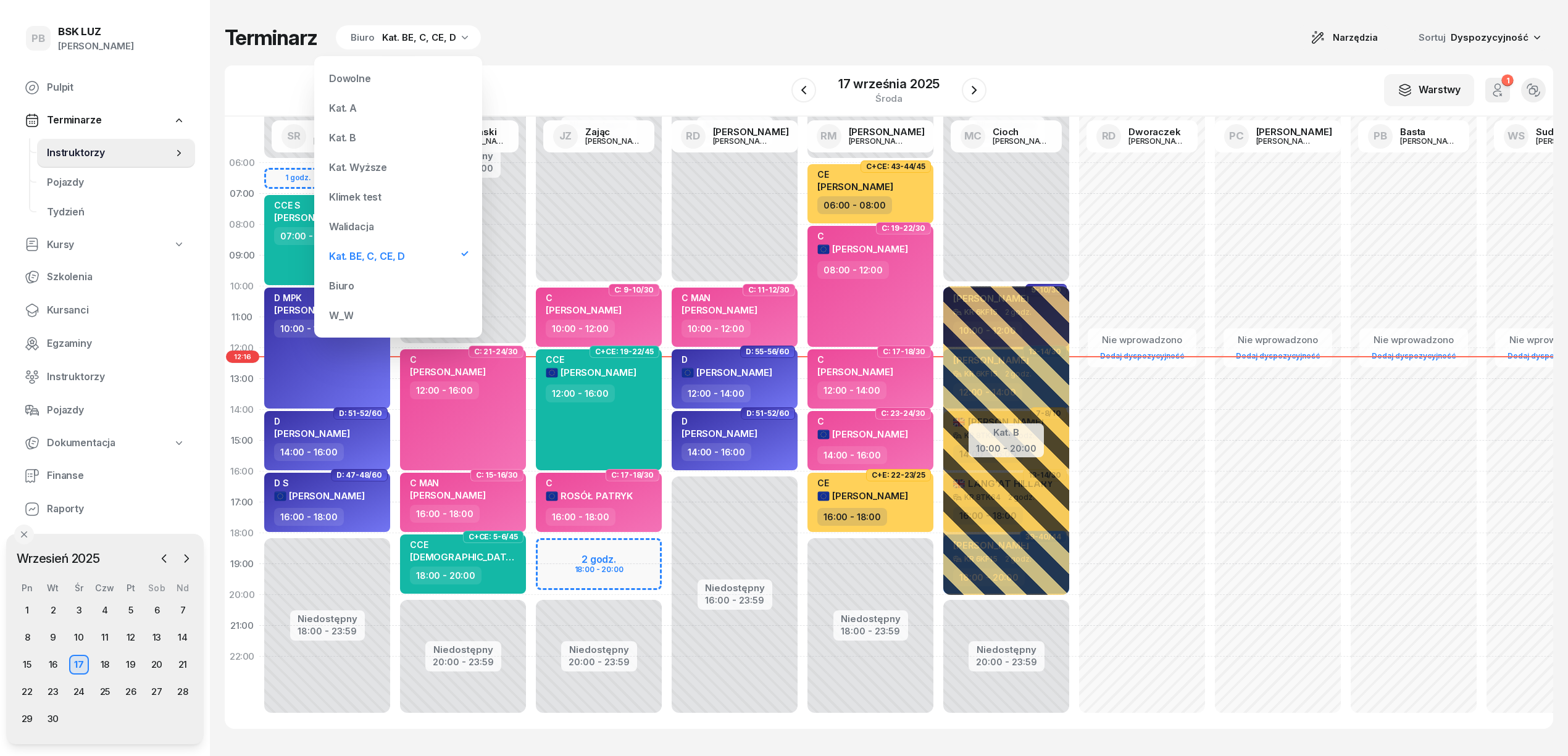
click at [380, 132] on div "Kat. B" at bounding box center [398, 137] width 148 height 25
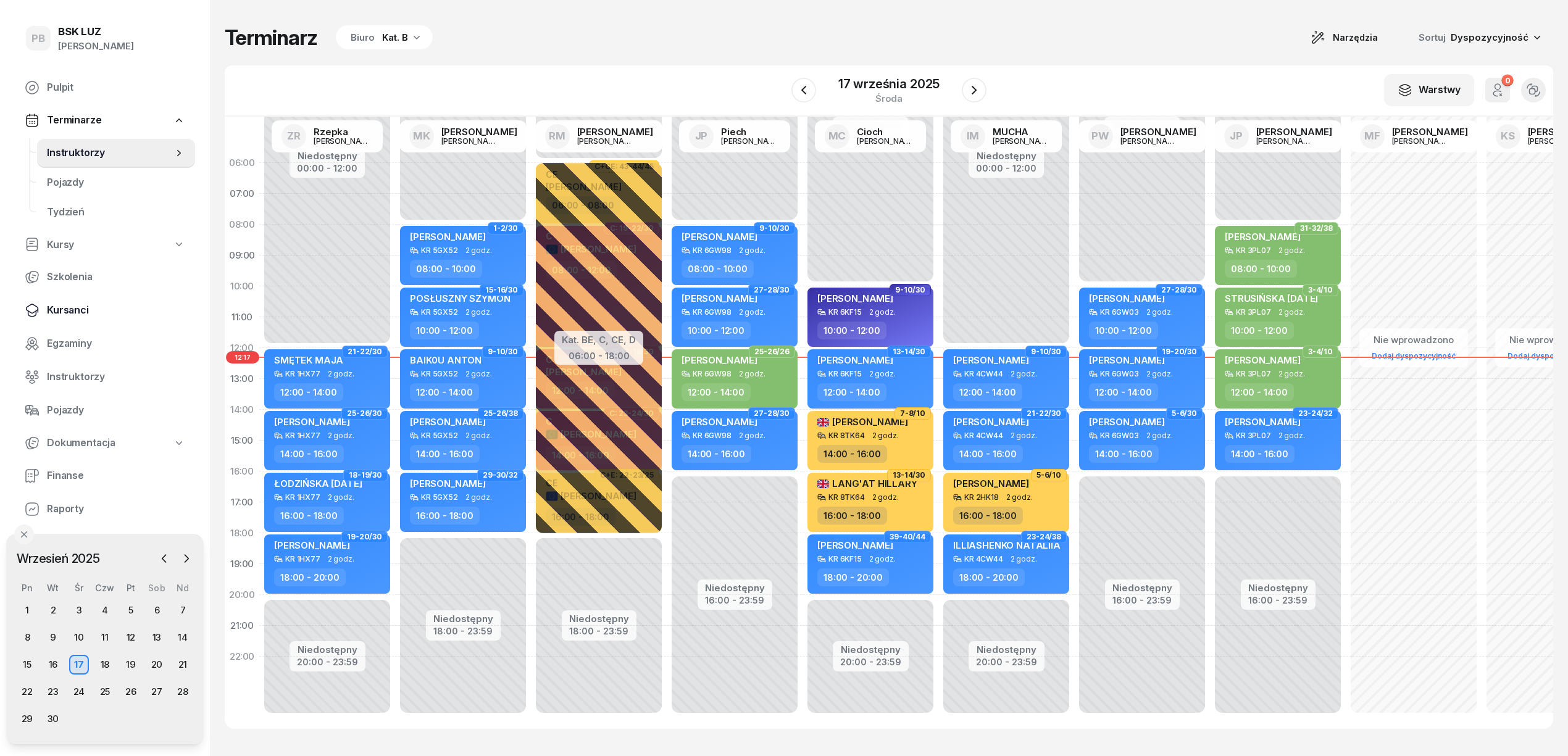
click at [67, 302] on span "Kursanci" at bounding box center [116, 310] width 138 height 16
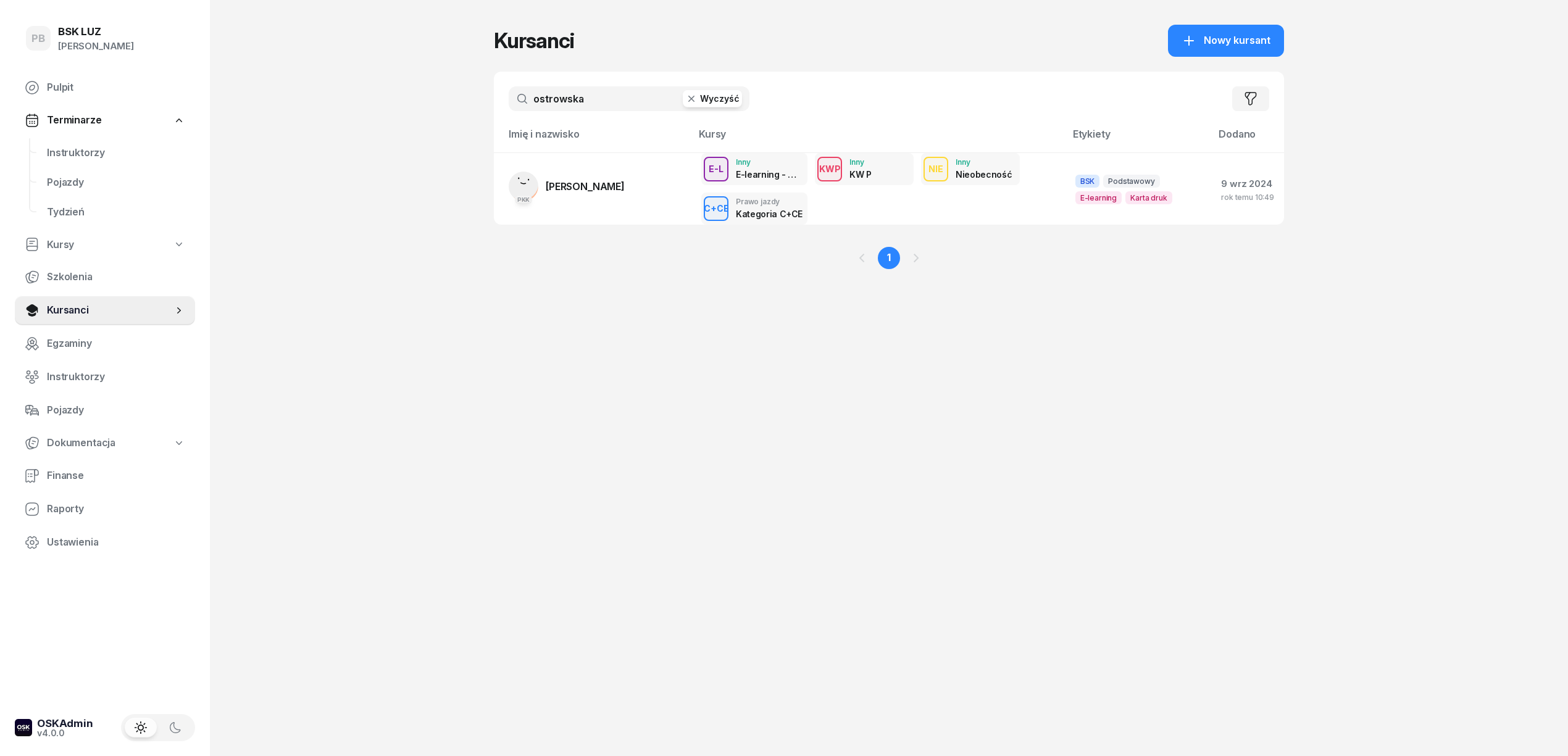
click at [589, 91] on input "ostrowska" at bounding box center [629, 99] width 241 height 25
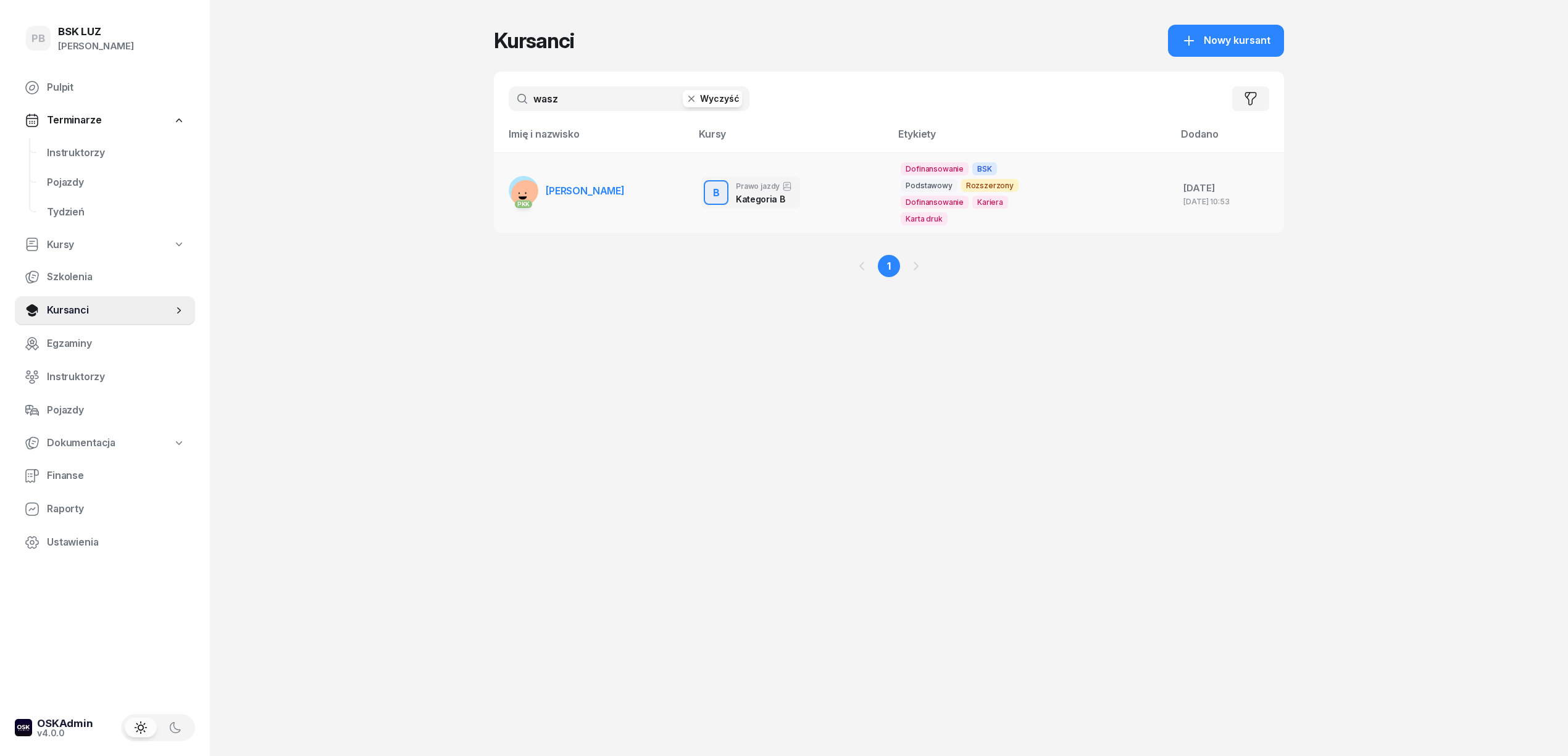
type input "wasz"
click at [606, 188] on span "[PERSON_NAME]" at bounding box center [584, 190] width 79 height 12
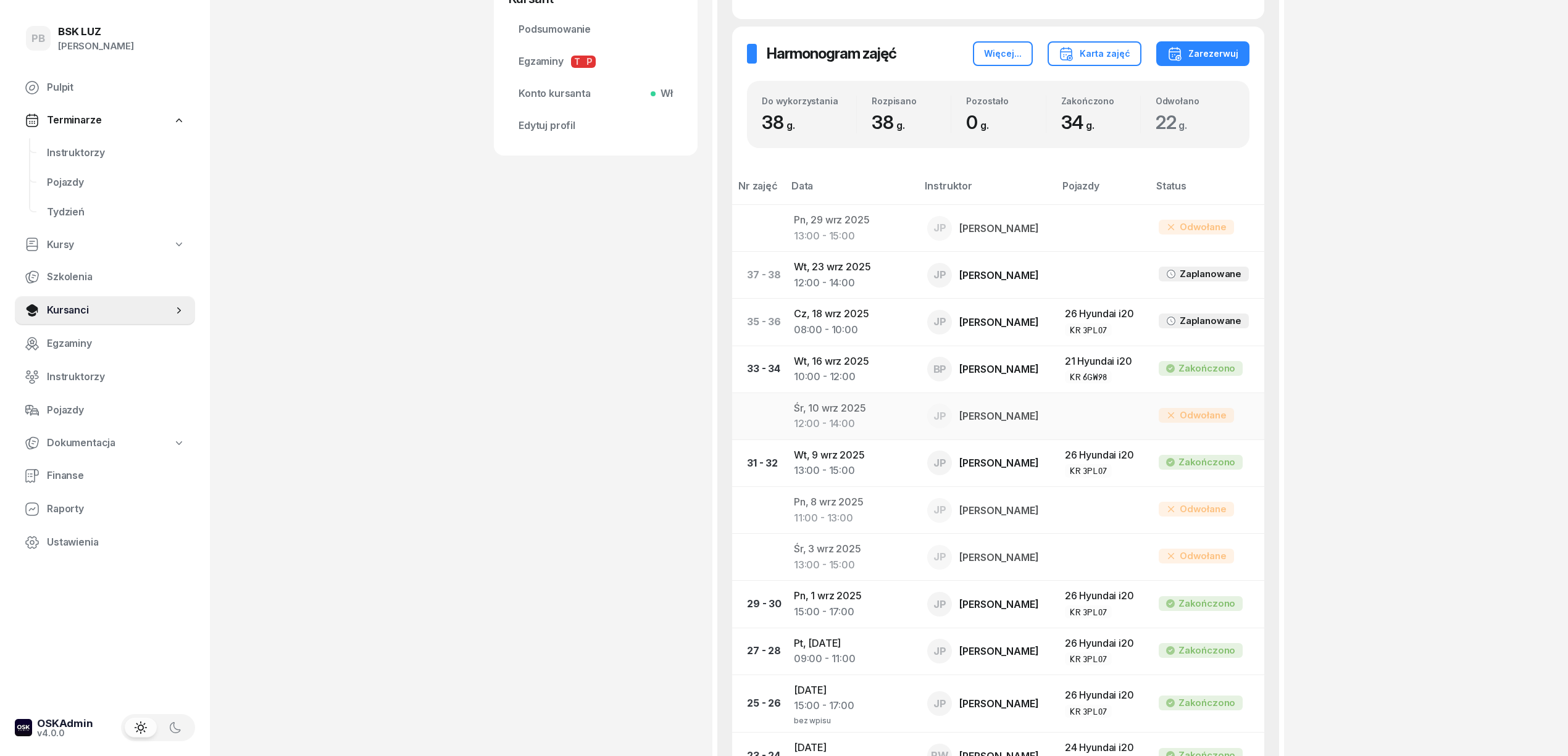
scroll to position [494, 0]
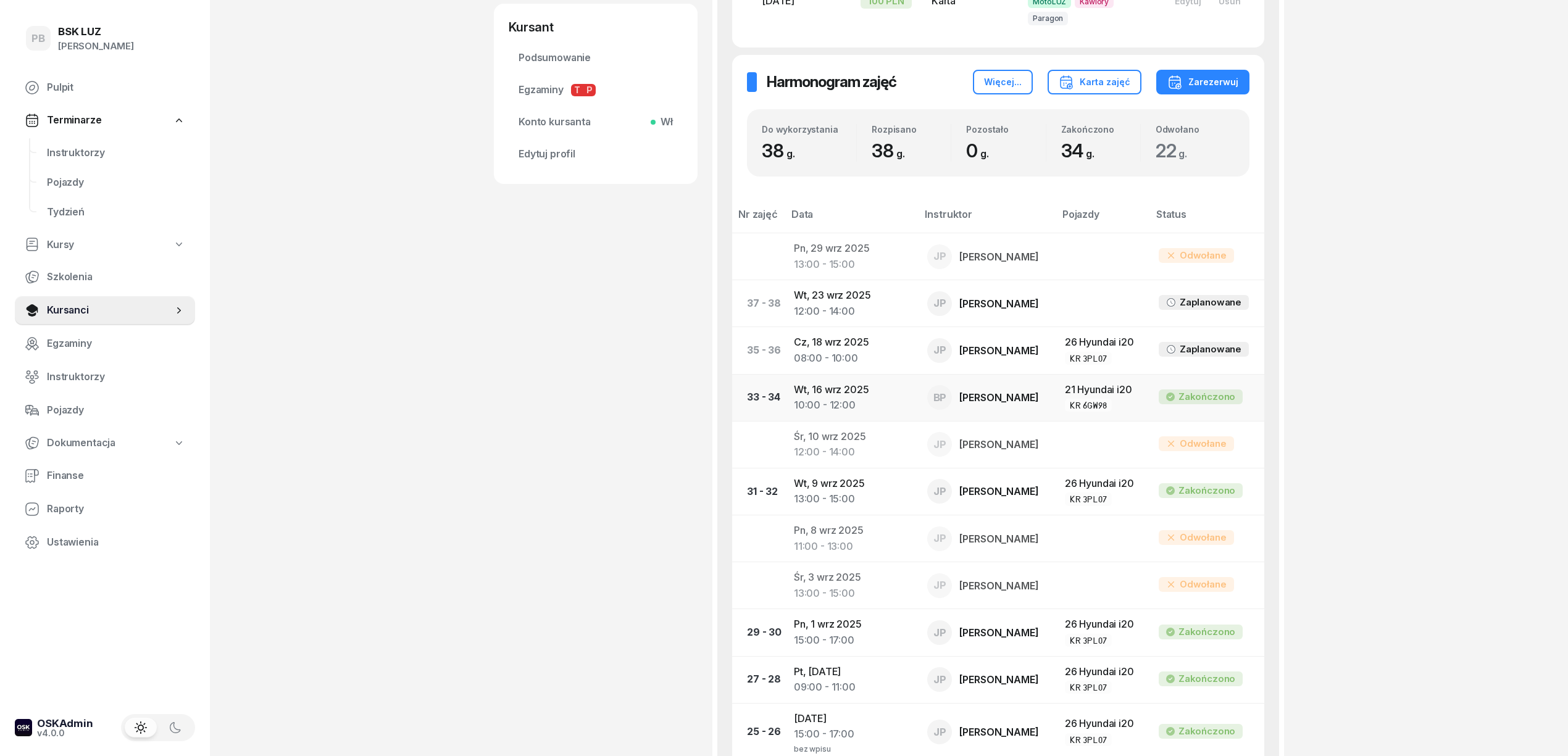
click at [845, 394] on td "[DATE] 10:00 - 12:00" at bounding box center [851, 397] width 134 height 47
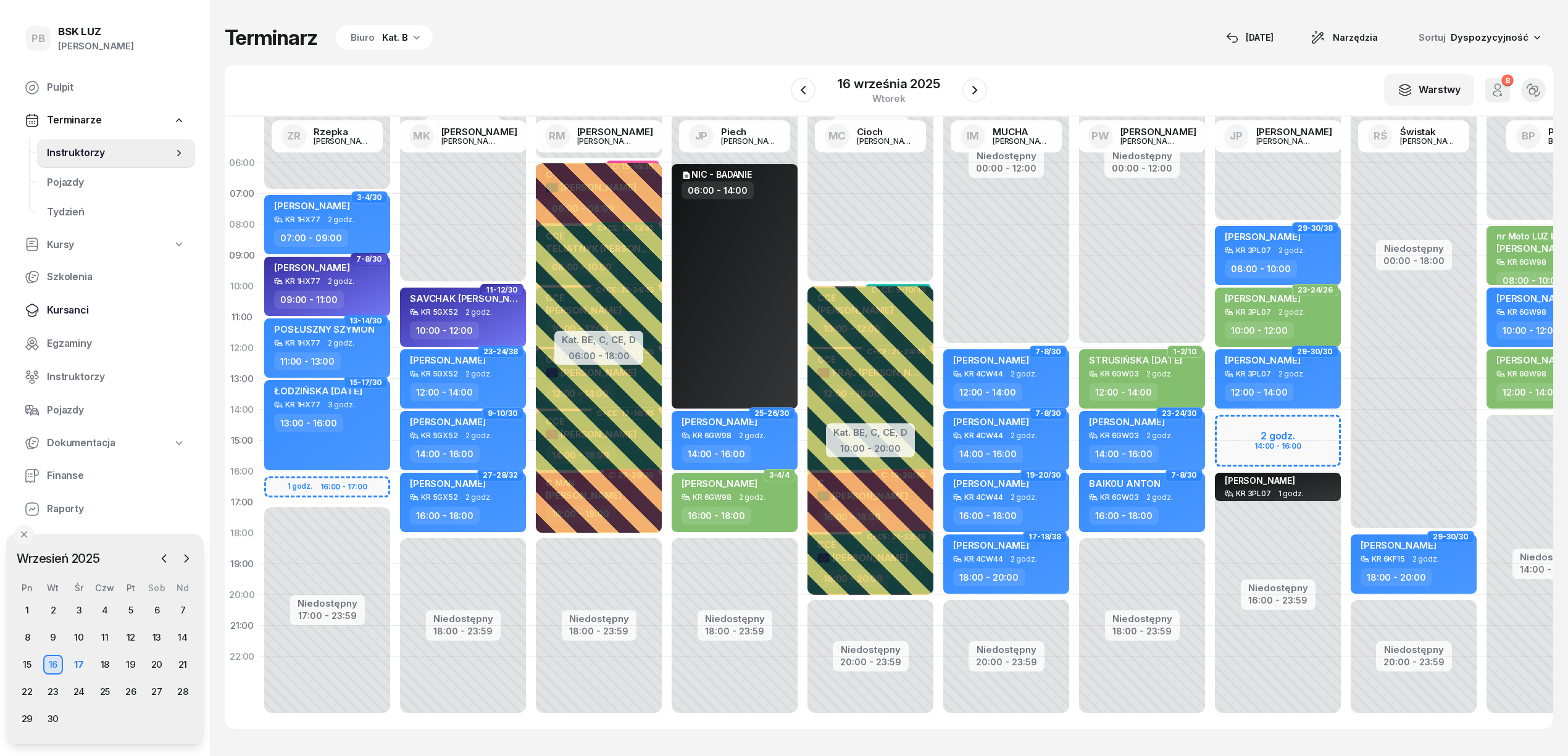
click at [85, 309] on span "Kursanci" at bounding box center [116, 310] width 138 height 16
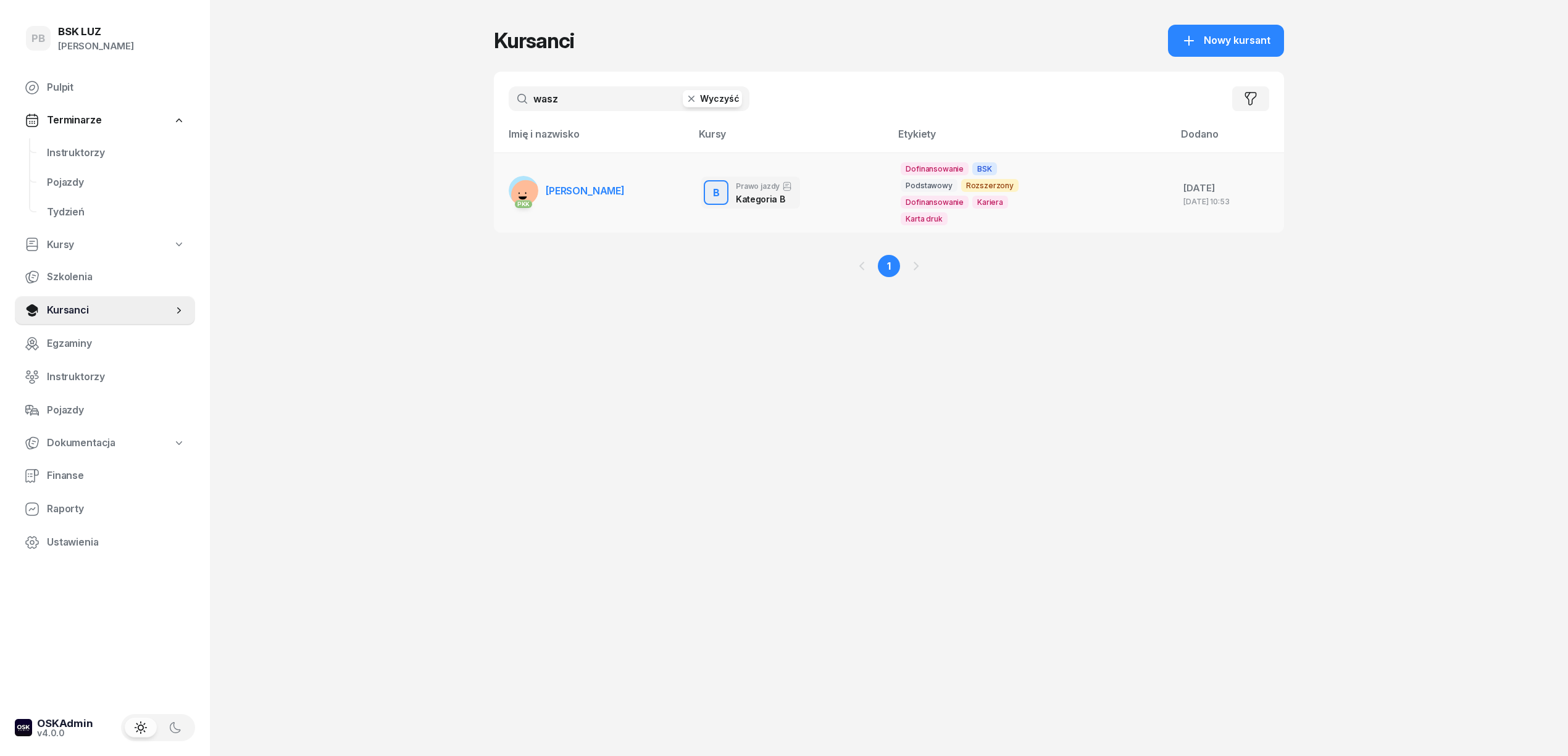
click at [588, 186] on span "[PERSON_NAME]" at bounding box center [584, 190] width 79 height 12
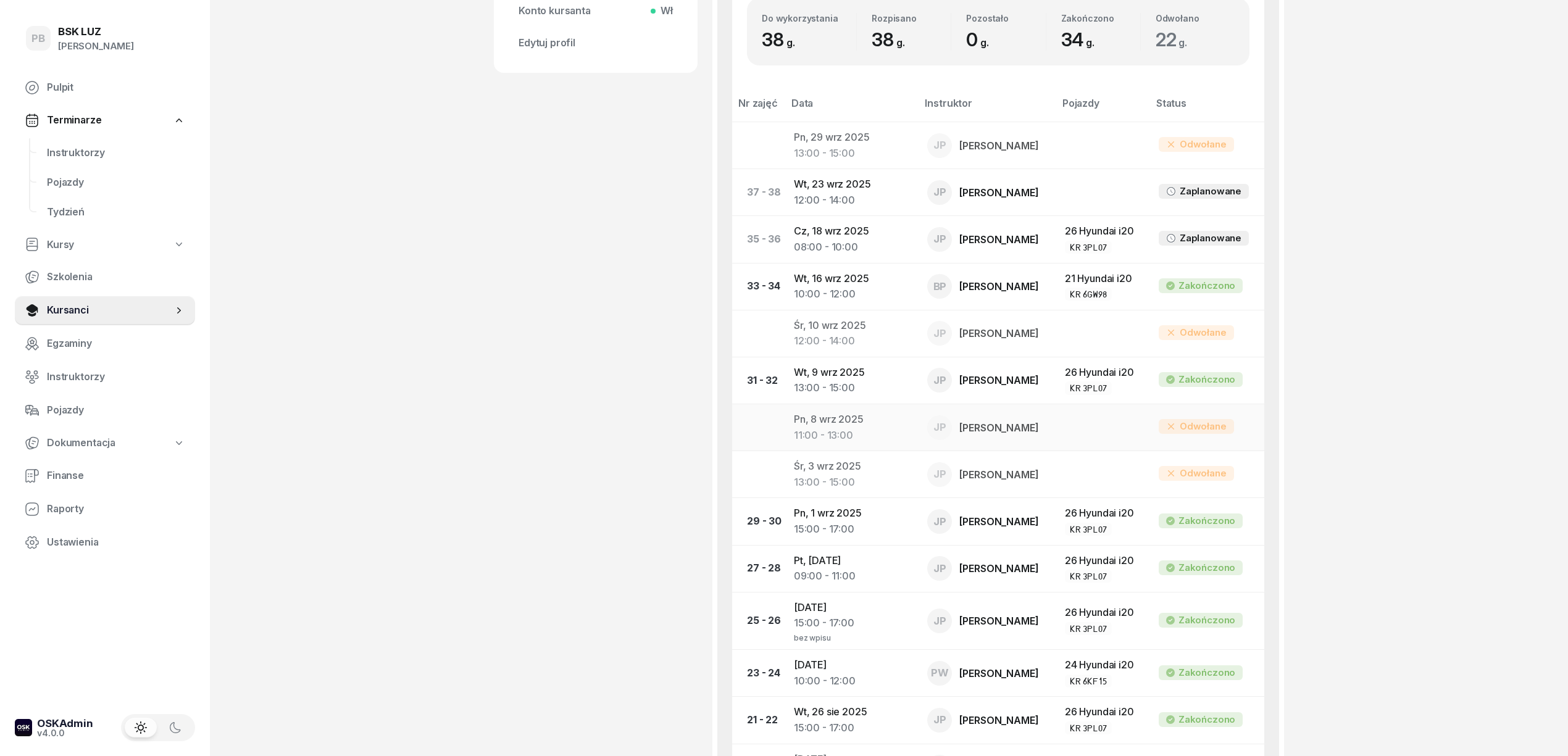
scroll to position [575, 0]
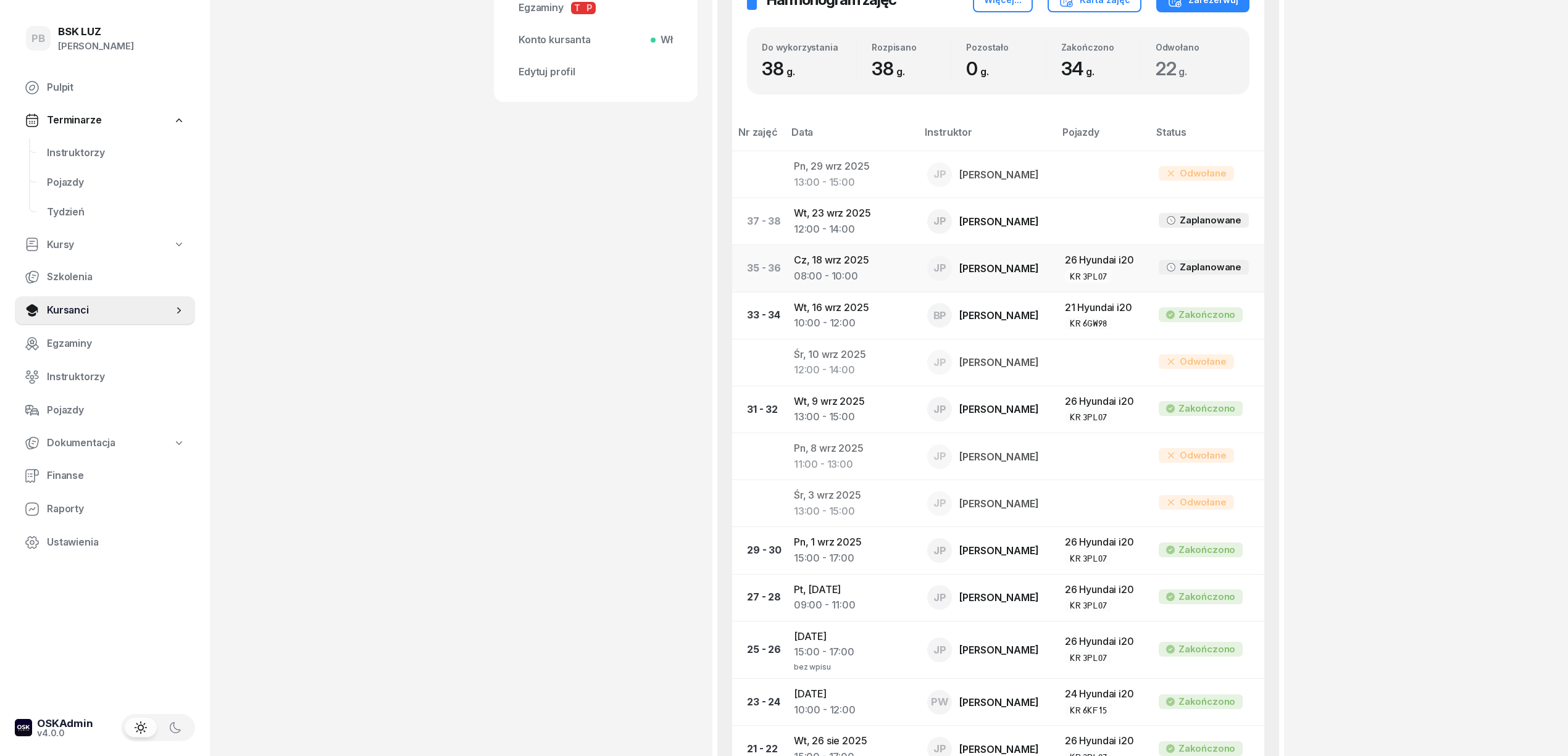
click at [840, 263] on td "[DATE] 08:00 - 10:00" at bounding box center [851, 268] width 134 height 47
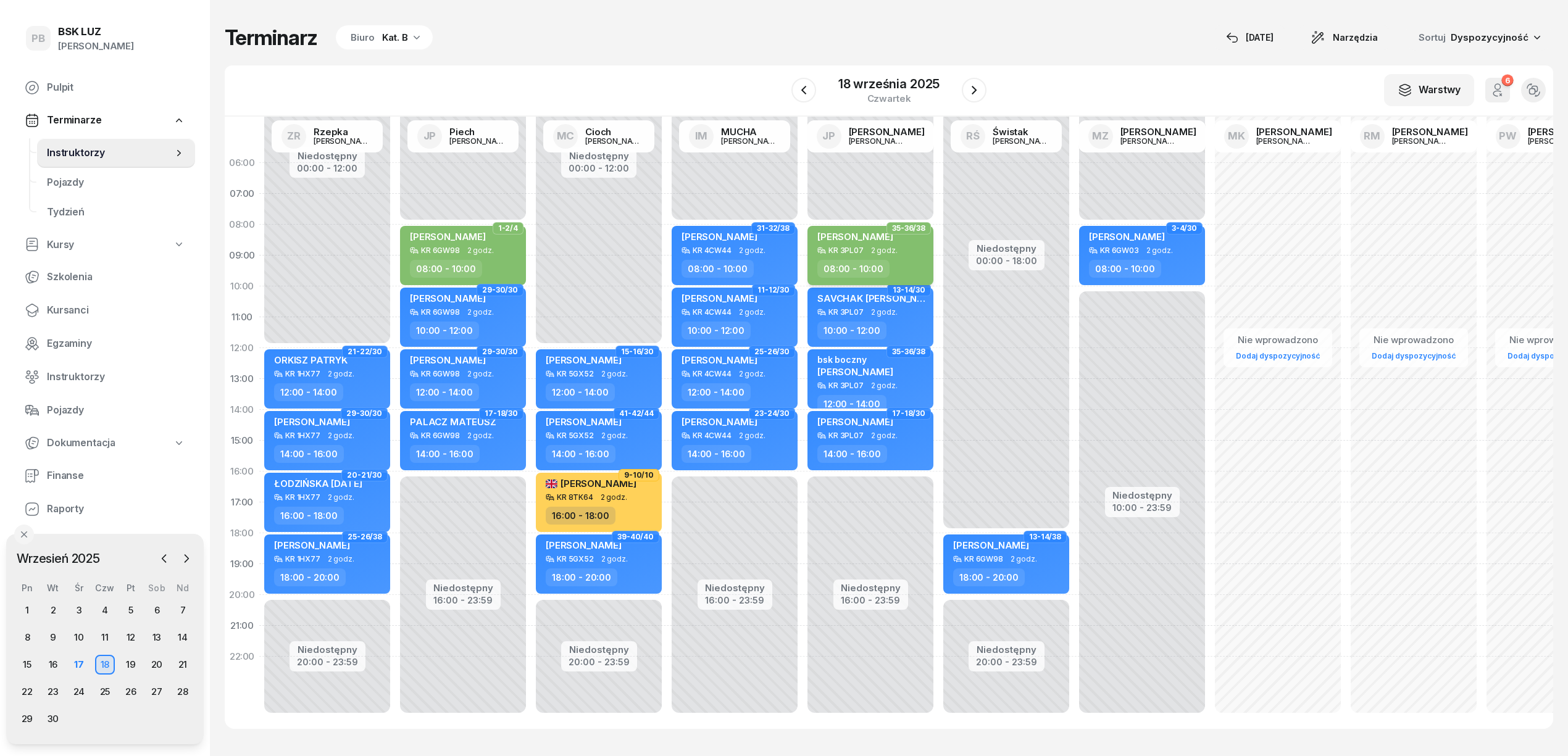
click at [909, 260] on div "08:00 - 10:00" at bounding box center [872, 269] width 109 height 18
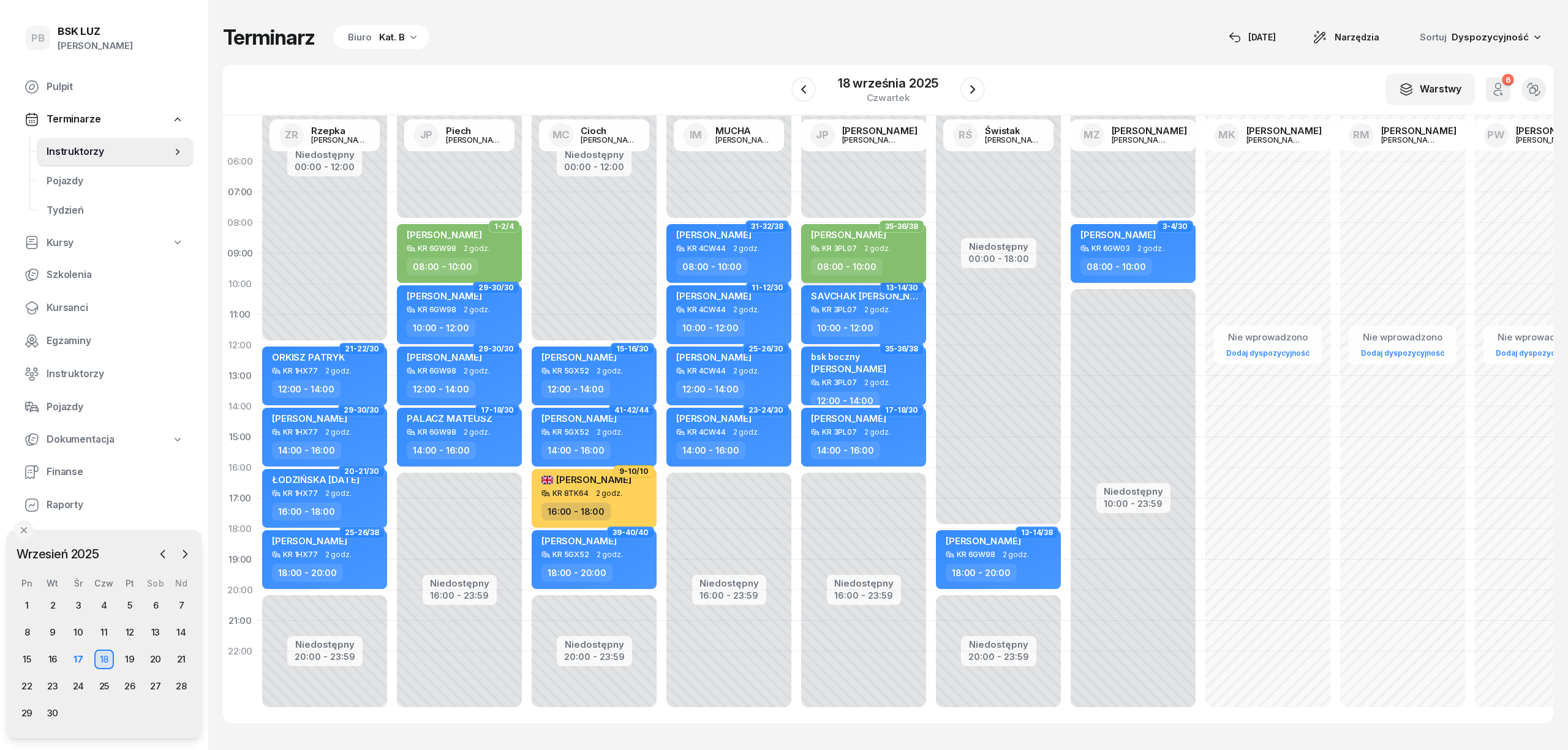
select select "08"
select select "10"
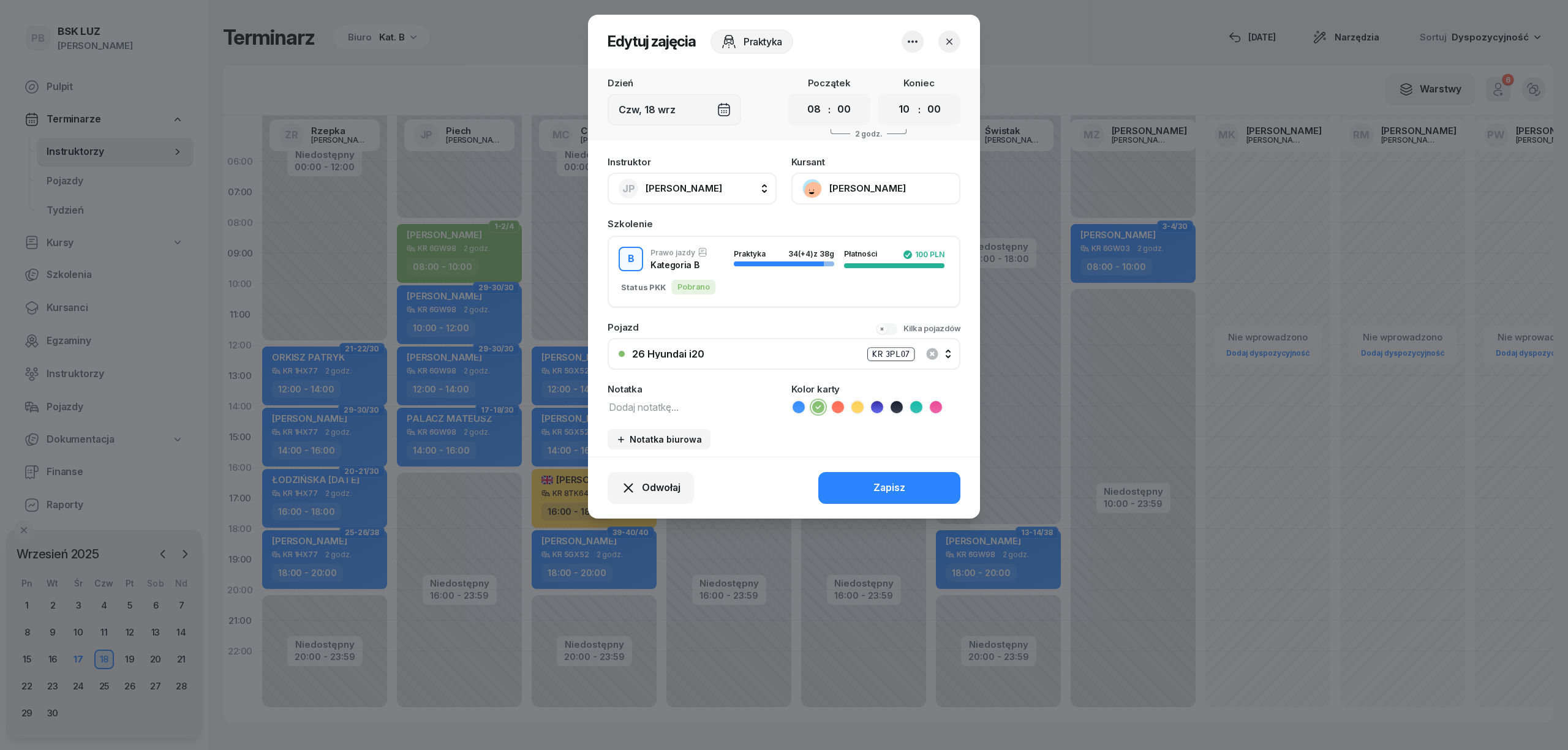
click at [658, 407] on textarea at bounding box center [692, 407] width 169 height 16
type textarea "LISTA OBECNOŚCI"
click at [882, 491] on div "Zapisz" at bounding box center [889, 488] width 32 height 16
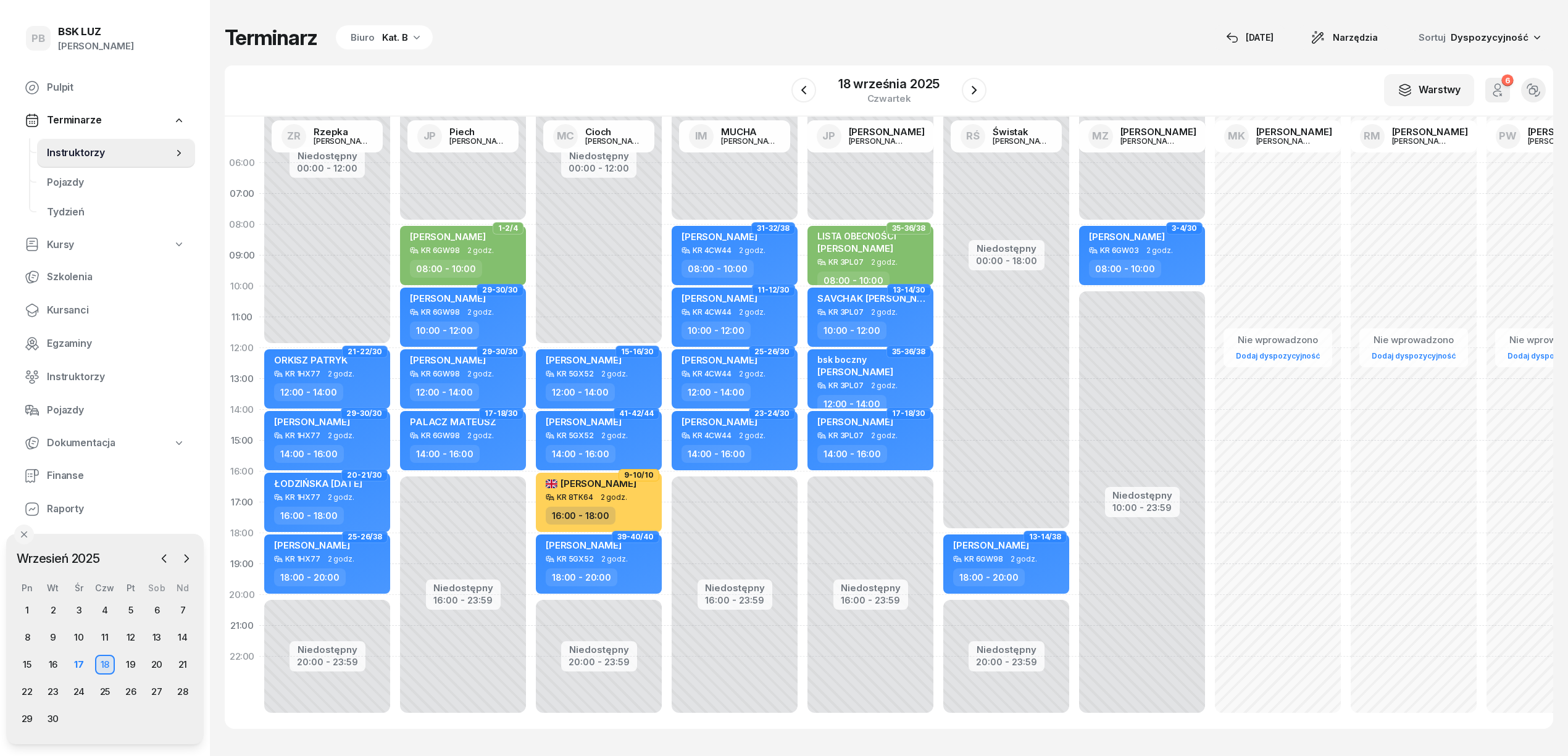
click at [847, 23] on div "Terminarz Biuro Kat. B [DATE] Narzędzia Sortuj Dyspozycyjność W Wybierz AK [PER…" at bounding box center [889, 376] width 1328 height 753
click at [55, 306] on span "Kursanci" at bounding box center [116, 310] width 138 height 16
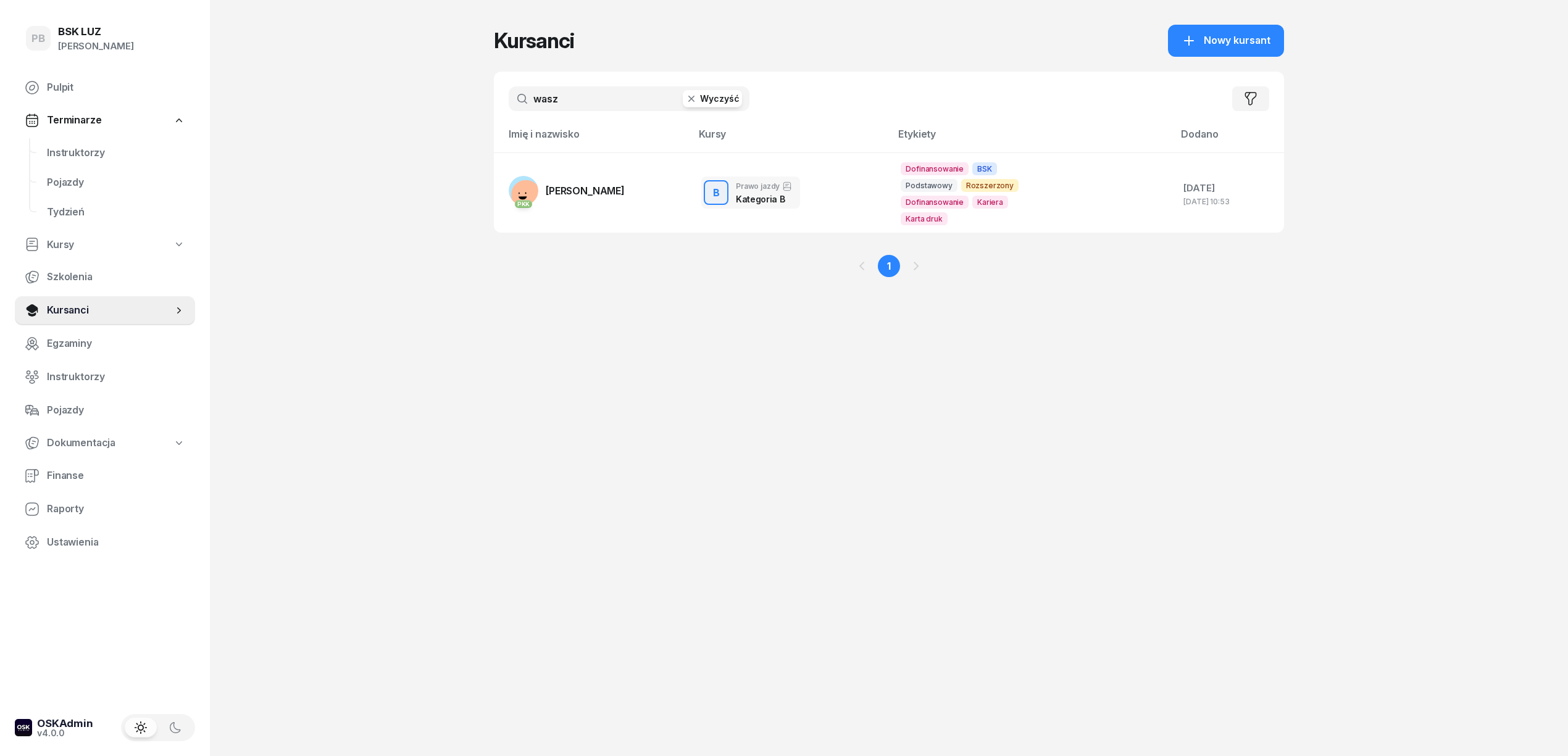
click at [589, 99] on input "wasz" at bounding box center [629, 99] width 241 height 25
type input "REGUŁA"
click at [571, 187] on span "REGUŁA [PERSON_NAME]" at bounding box center [606, 190] width 121 height 12
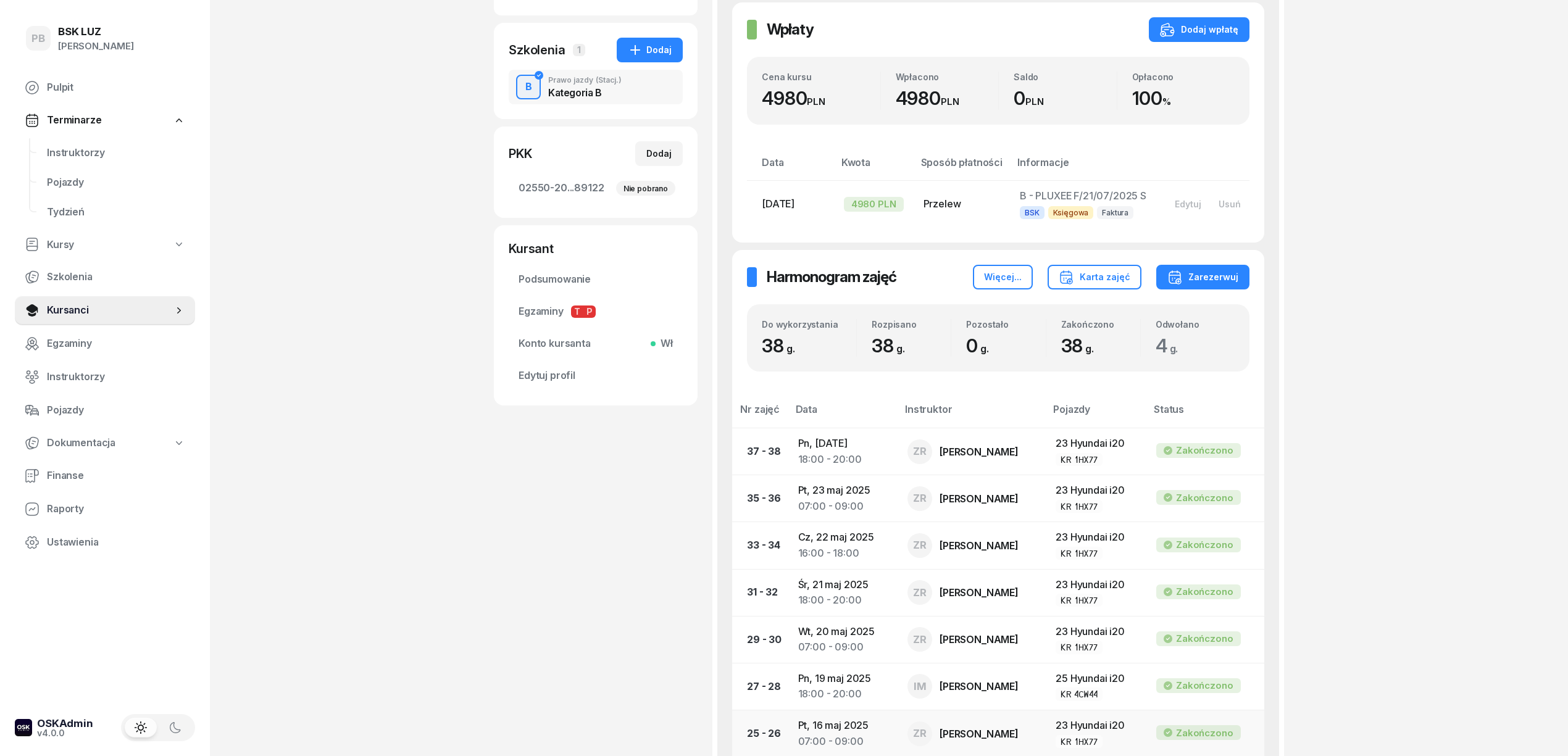
scroll to position [247, 0]
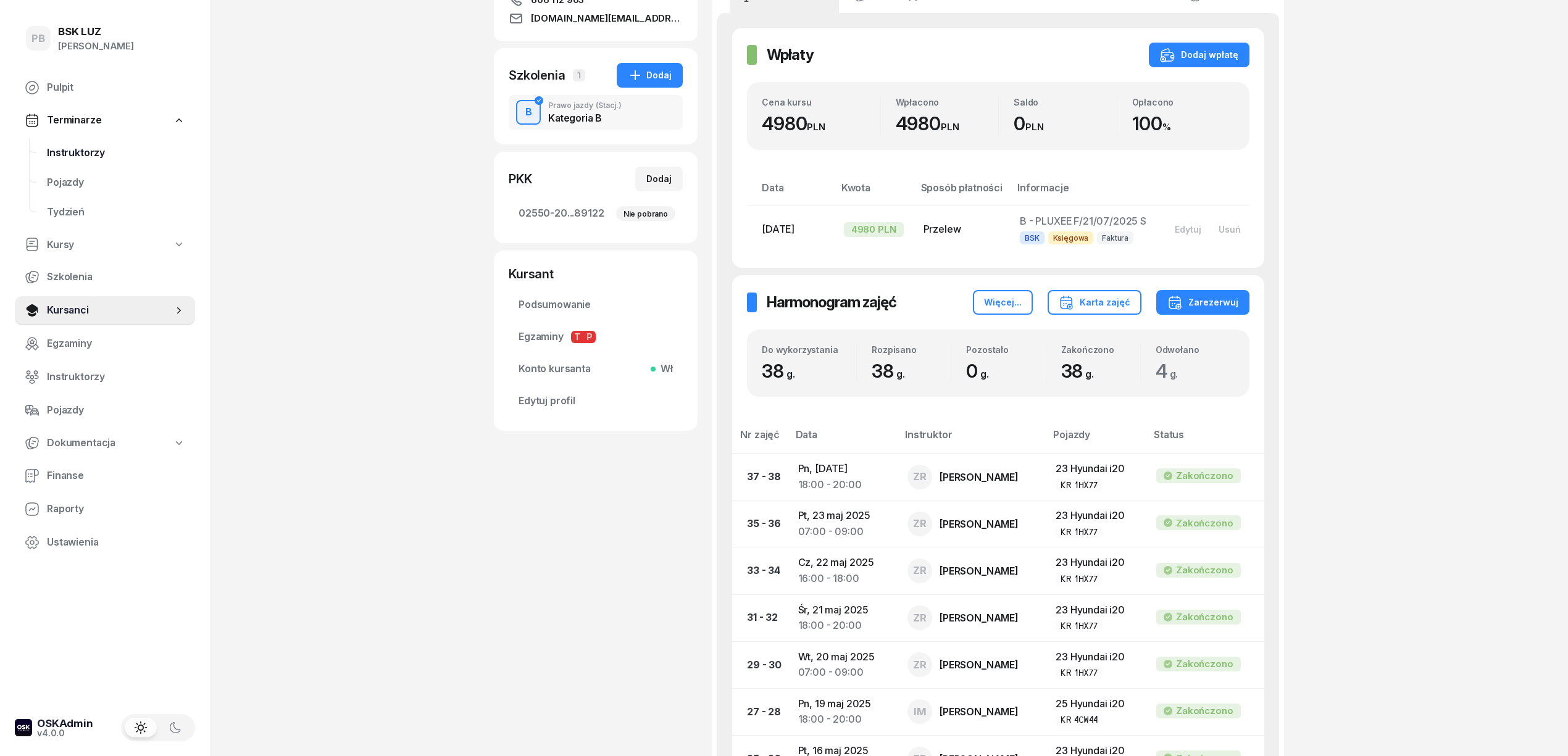
click at [87, 154] on span "Instruktorzy" at bounding box center [116, 153] width 138 height 16
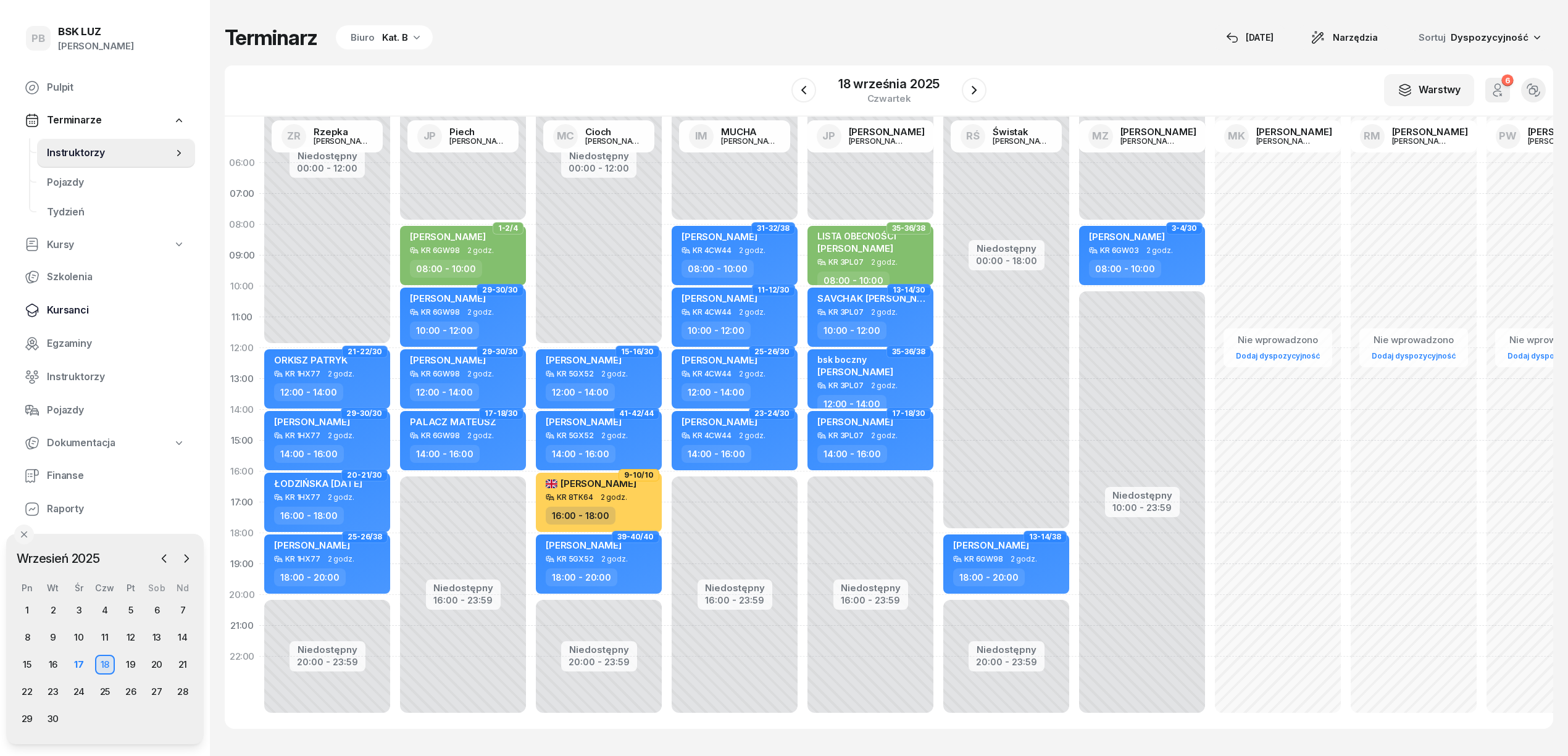
click at [68, 306] on span "Kursanci" at bounding box center [116, 310] width 138 height 16
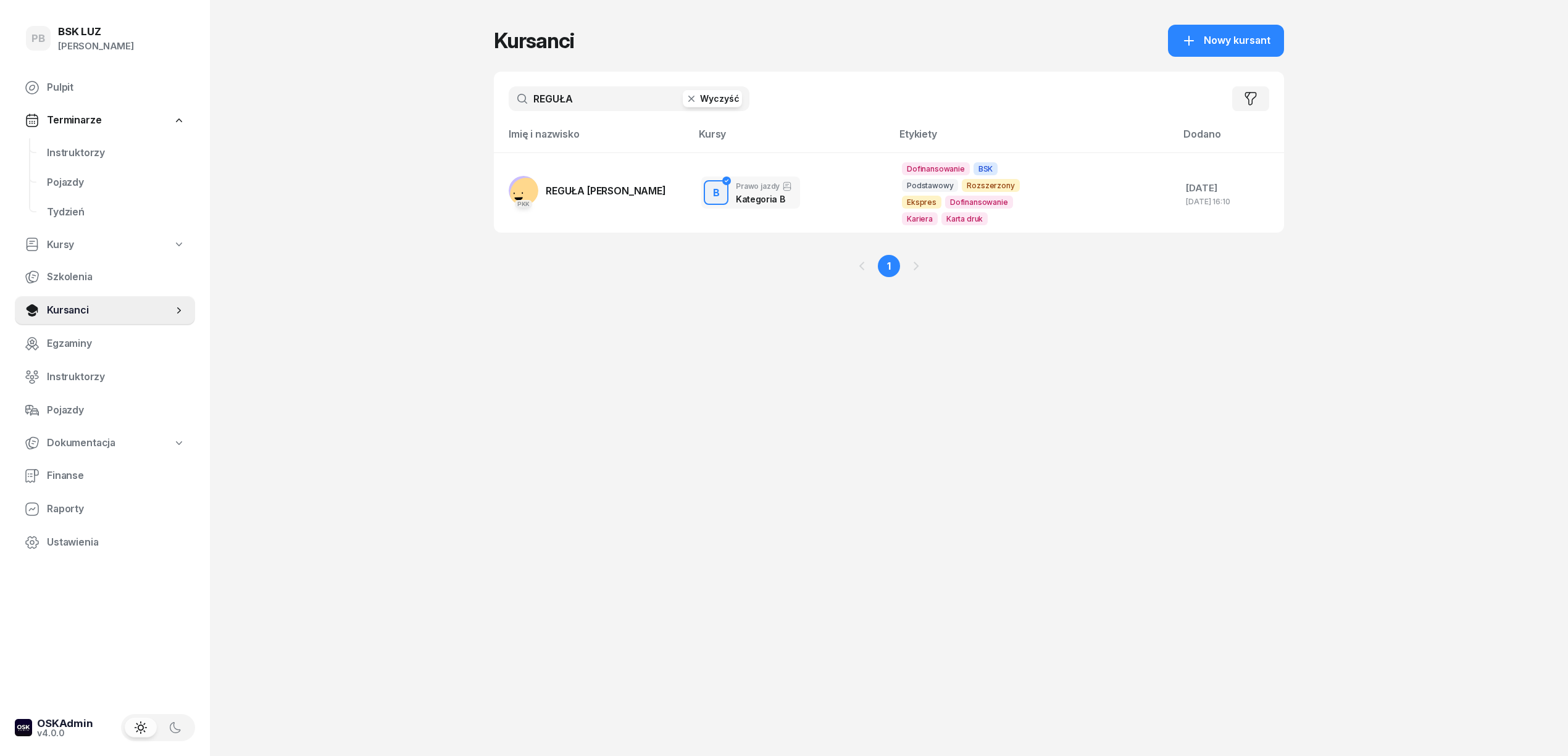
click at [556, 93] on input "REGUŁA" at bounding box center [629, 99] width 241 height 25
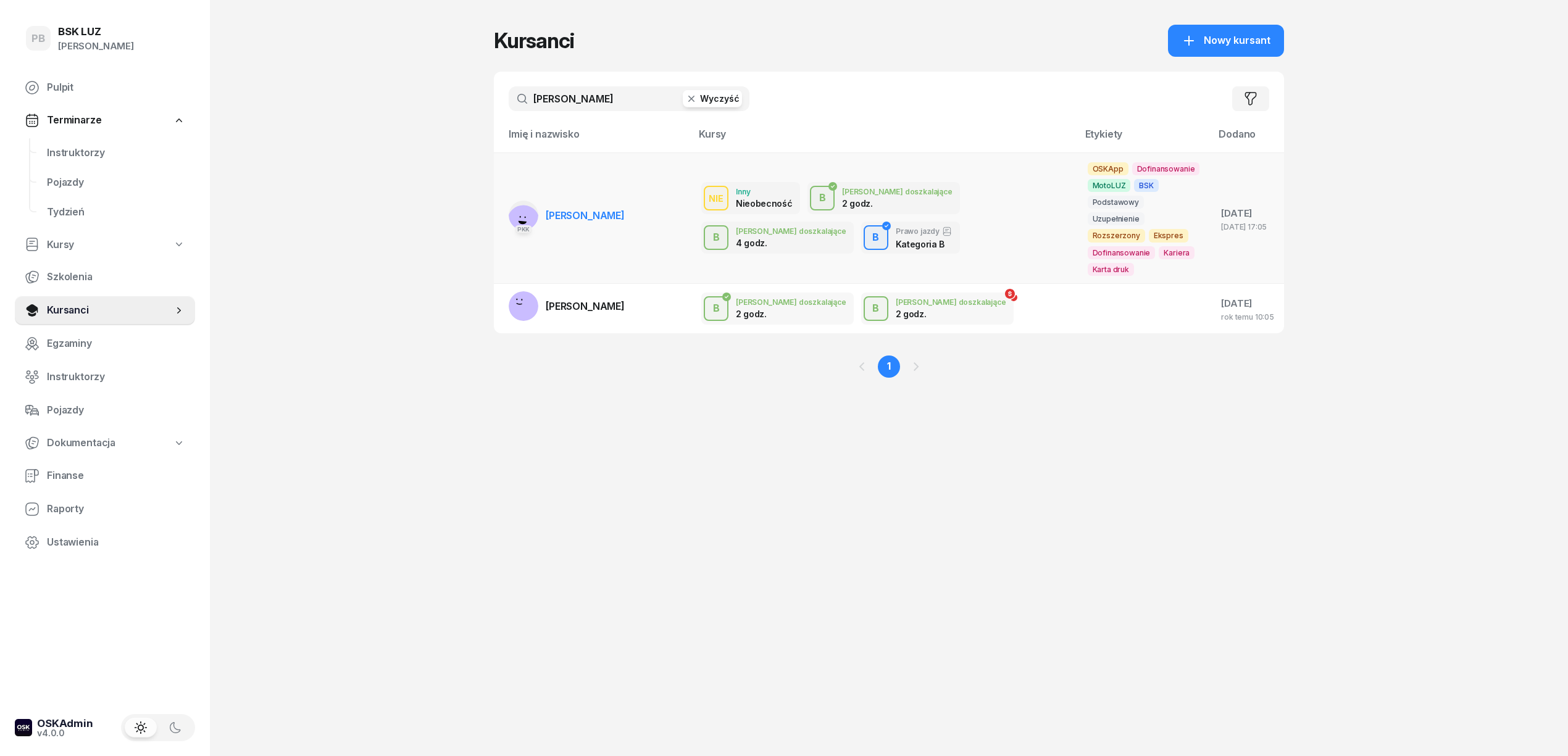
type input "[PERSON_NAME]"
click at [578, 184] on td "PKK [PERSON_NAME][GEOGRAPHIC_DATA]" at bounding box center [593, 217] width 198 height 131
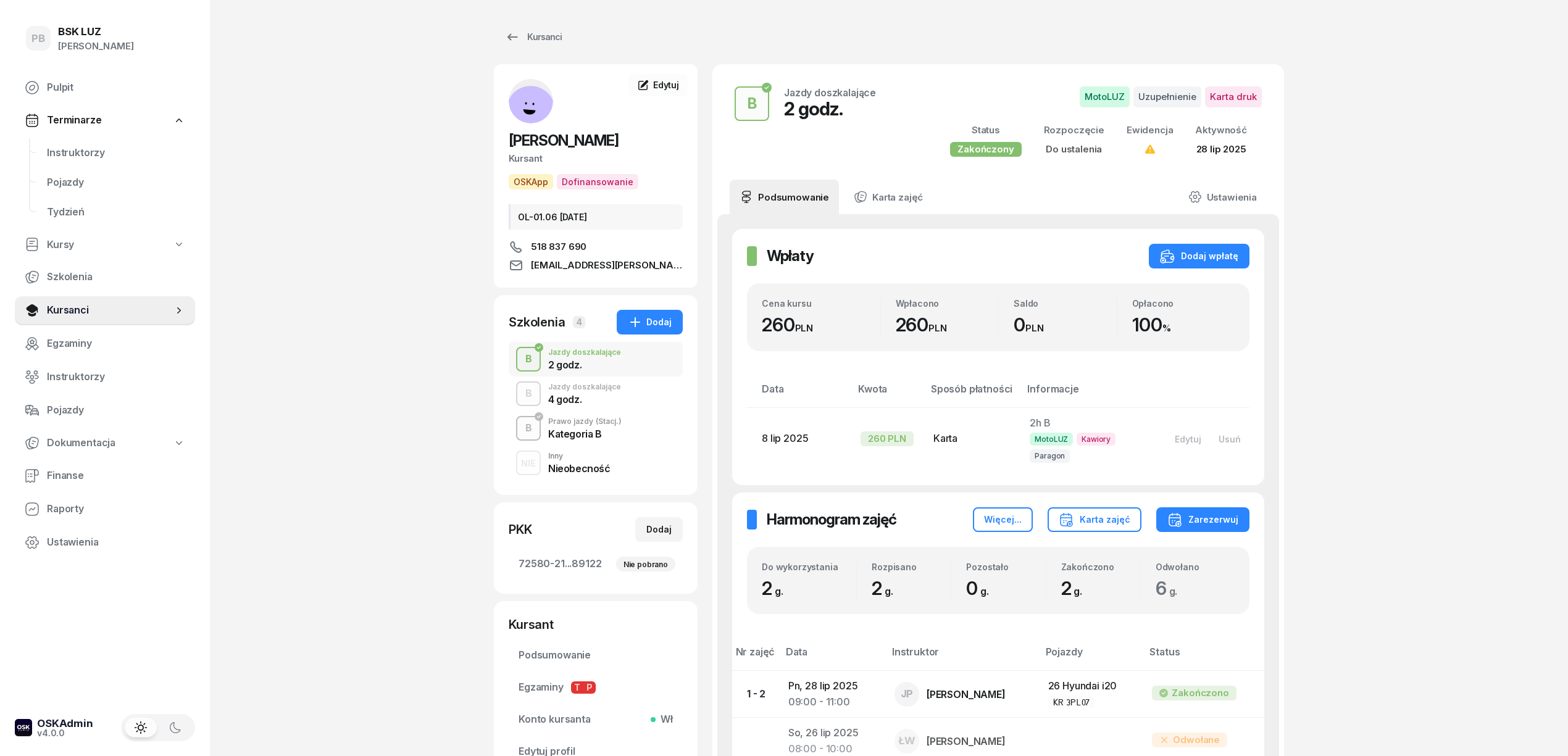
click at [611, 393] on div "4 godz." at bounding box center [584, 397] width 73 height 13
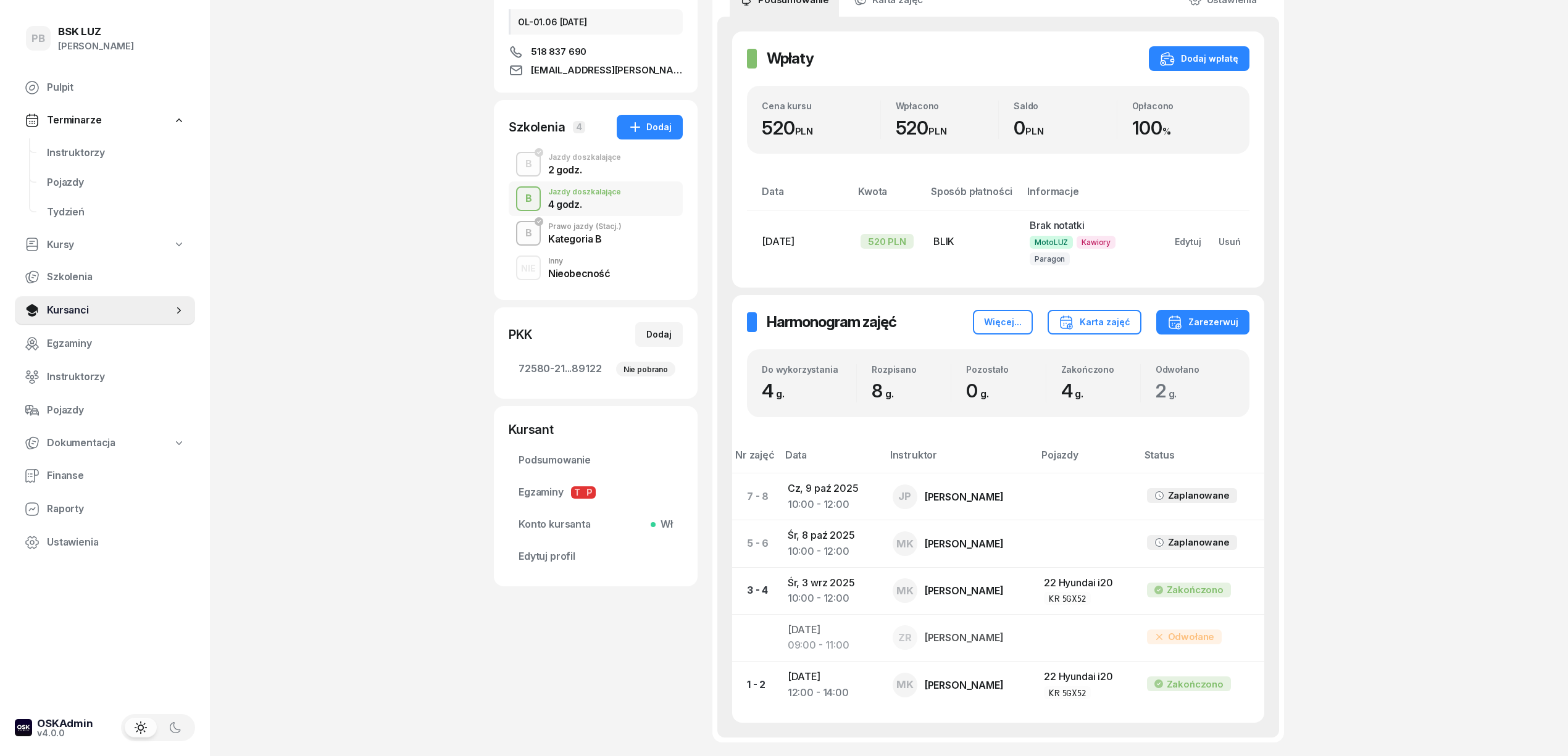
scroll to position [247, 0]
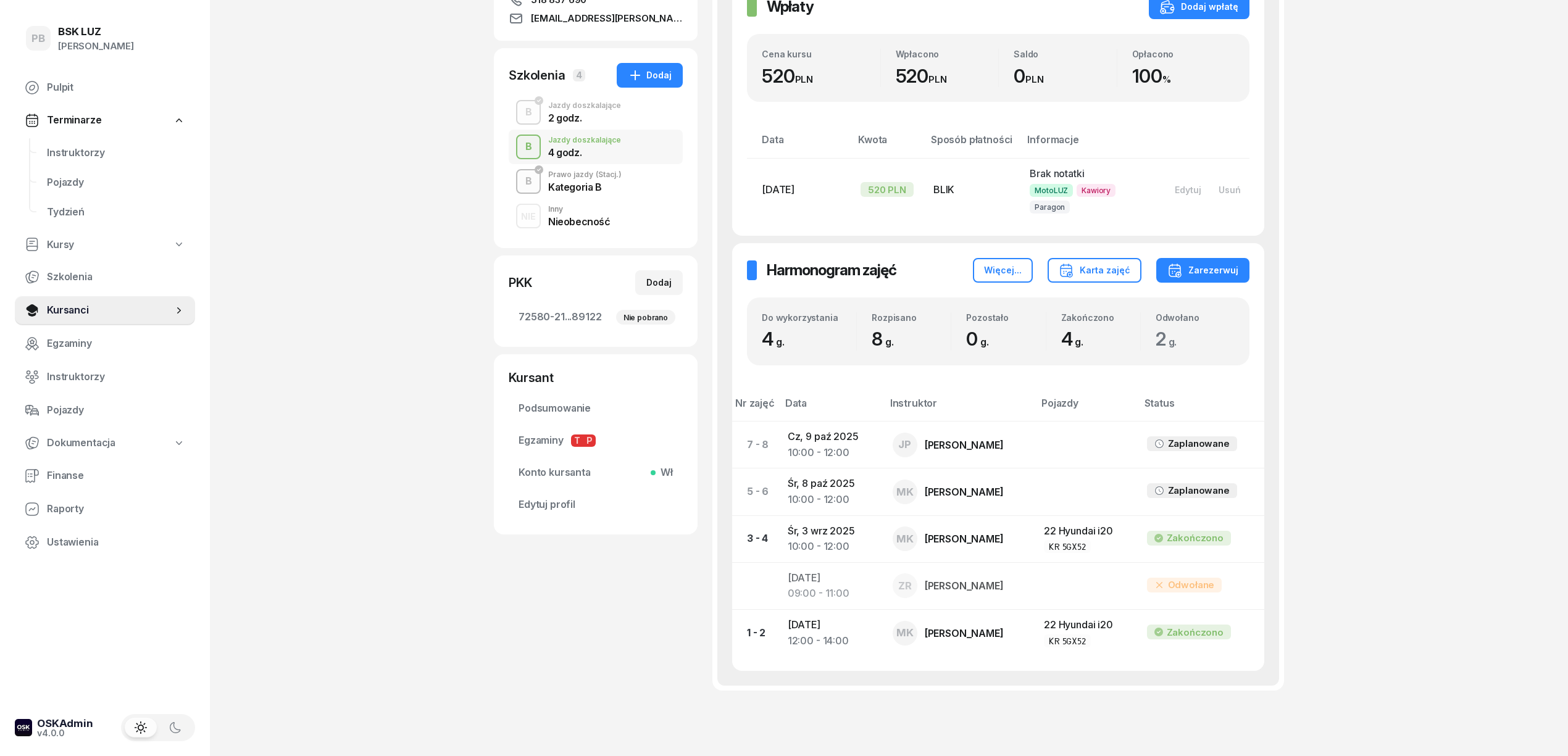
click at [626, 183] on div "B Prawo jazdy (Stacj.) Kategoria B" at bounding box center [595, 181] width 174 height 35
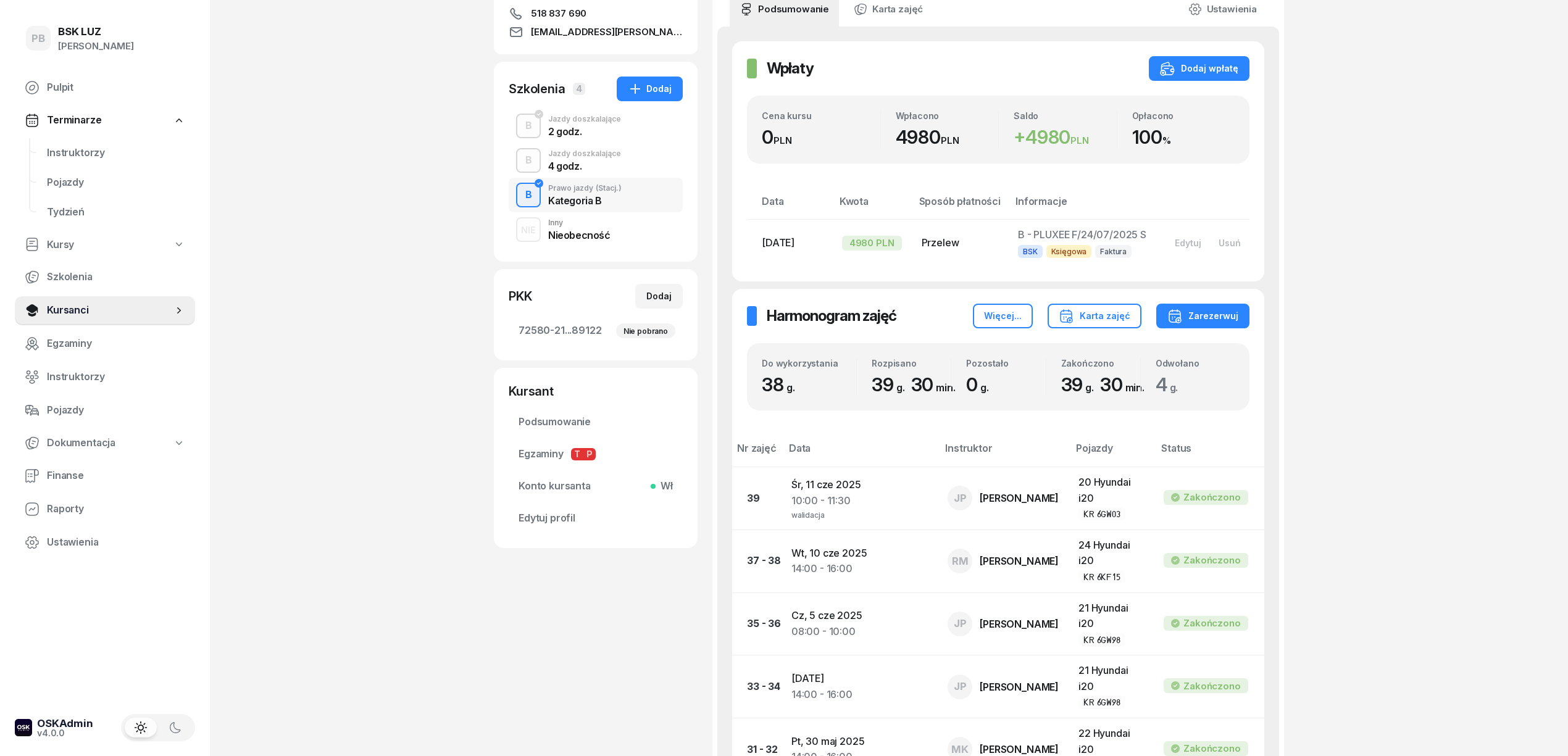
scroll to position [82, 0]
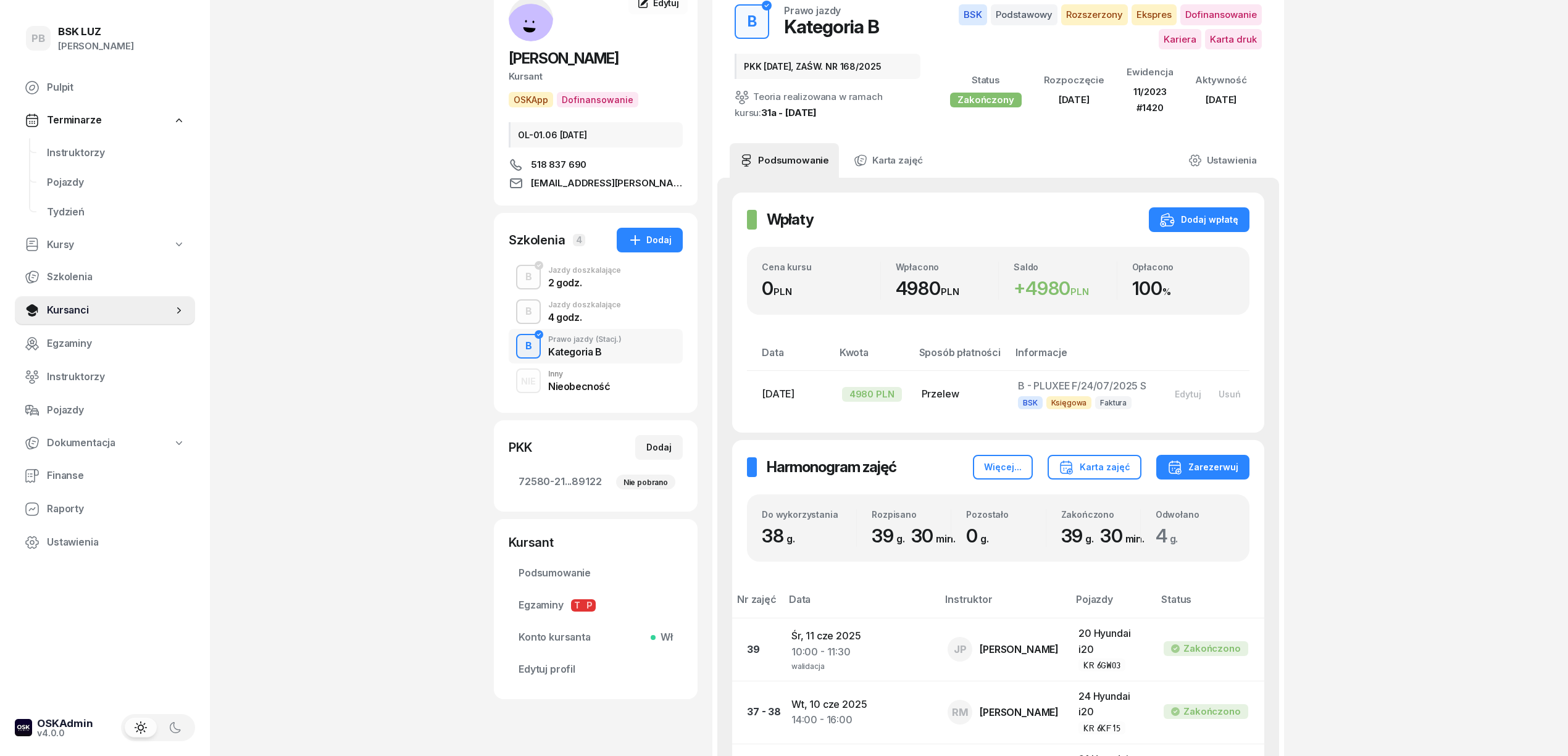
click at [606, 310] on div "4 godz." at bounding box center [584, 315] width 73 height 13
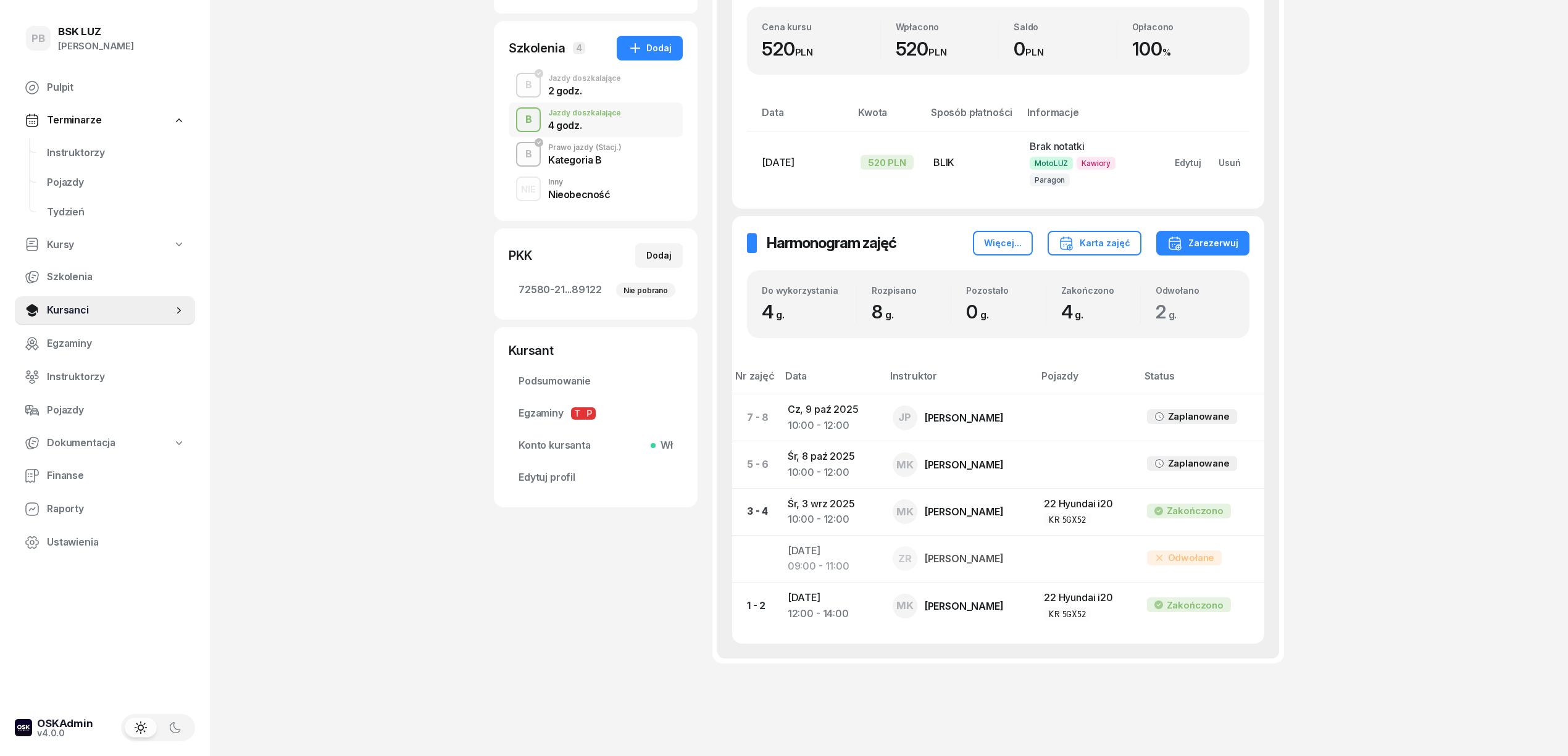
scroll to position [305, 0]
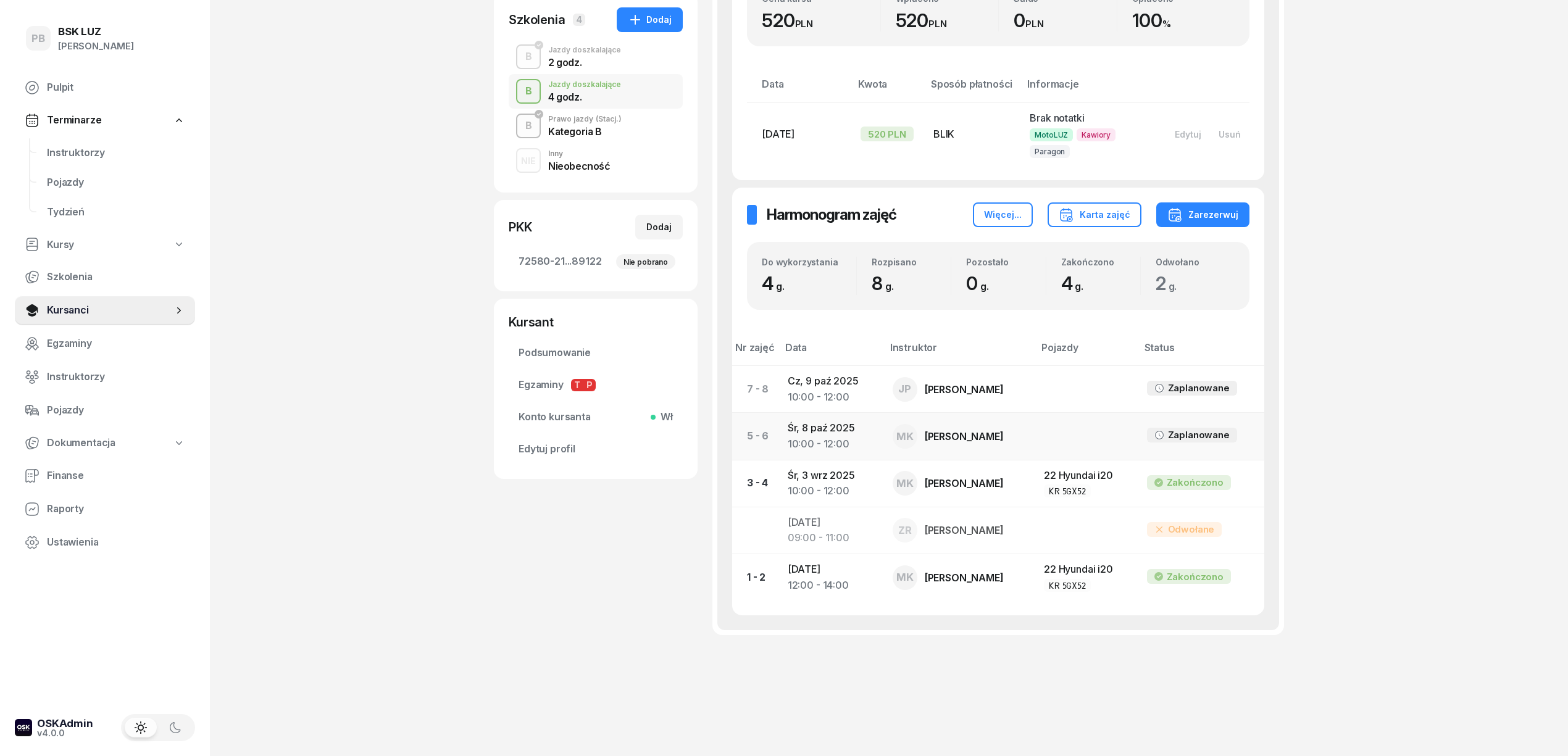
click at [854, 437] on div "10:00 - 12:00" at bounding box center [831, 444] width 85 height 16
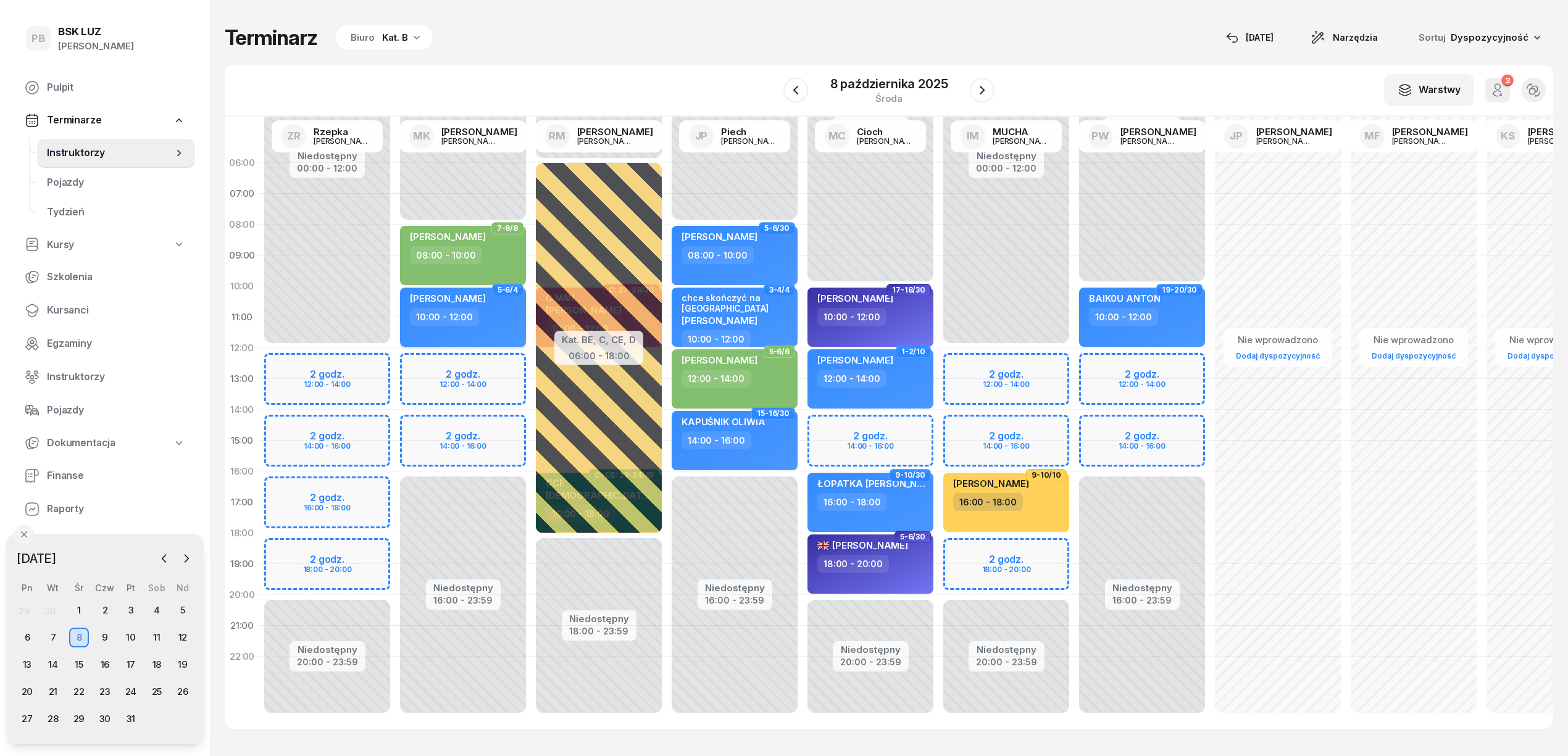
click at [495, 312] on div "10:00 - 12:00" at bounding box center [465, 317] width 109 height 18
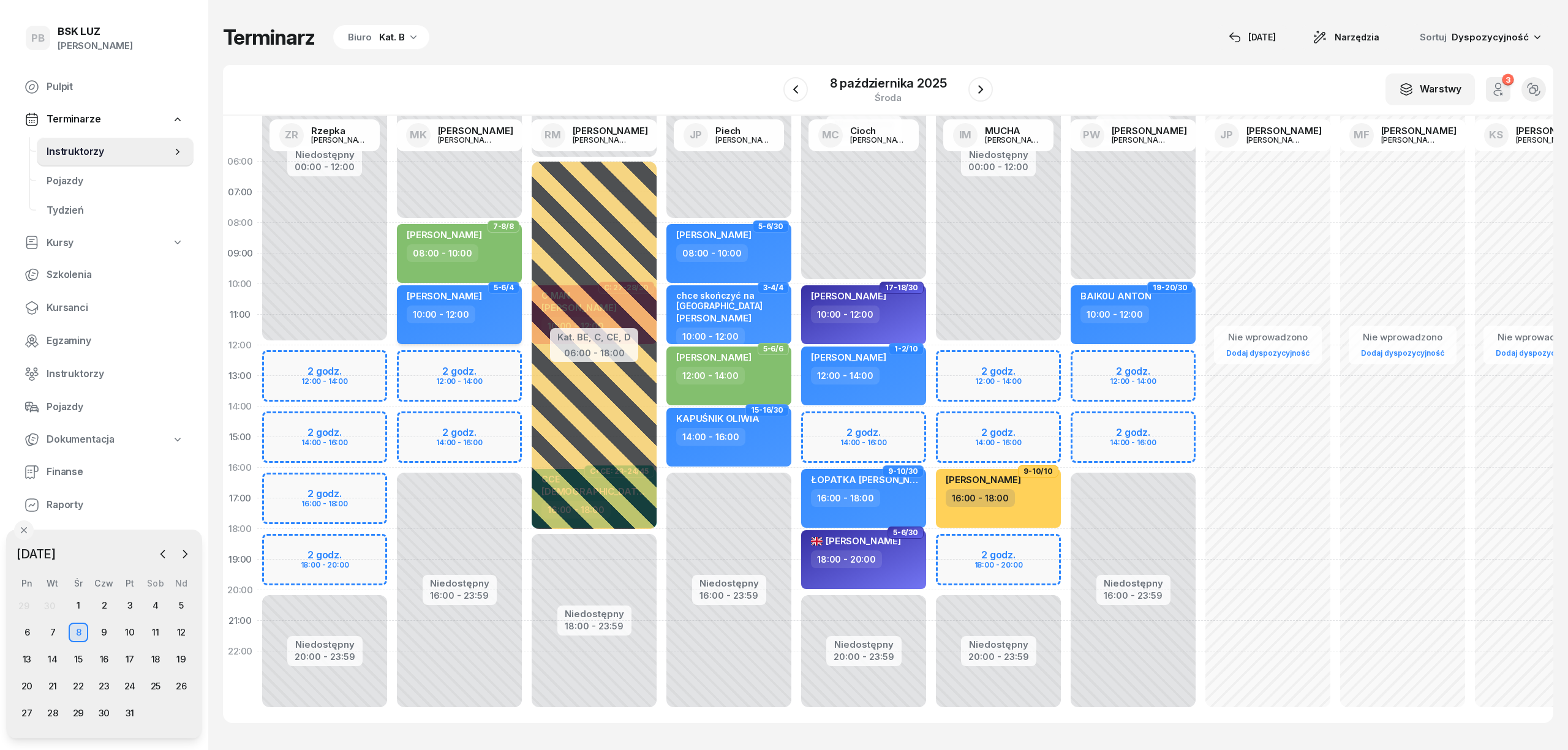
select select "10"
select select "12"
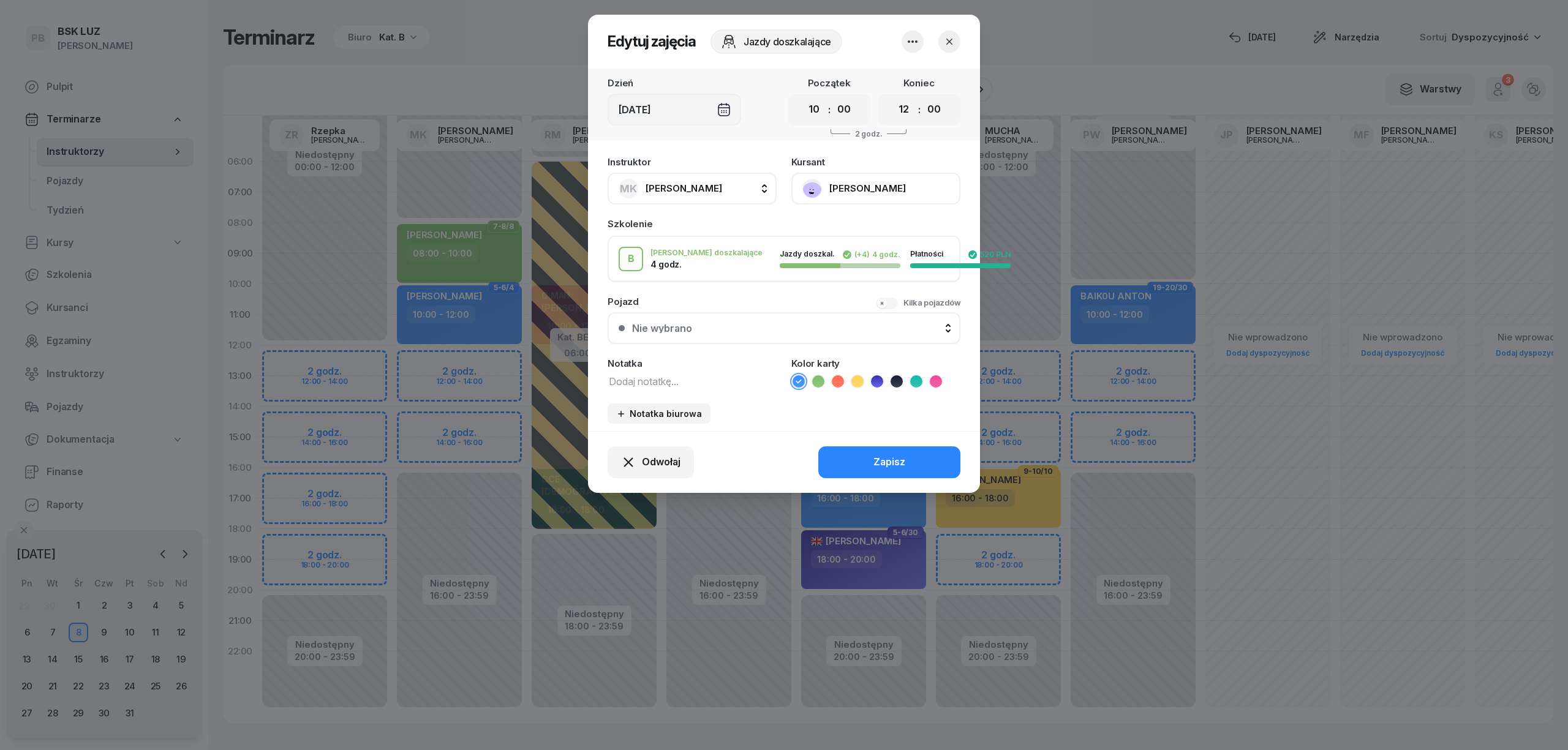
click at [644, 378] on textarea at bounding box center [692, 380] width 169 height 16
type textarea "LISTA OBECNOŚCI"
click at [872, 449] on button "Zapisz" at bounding box center [889, 462] width 142 height 32
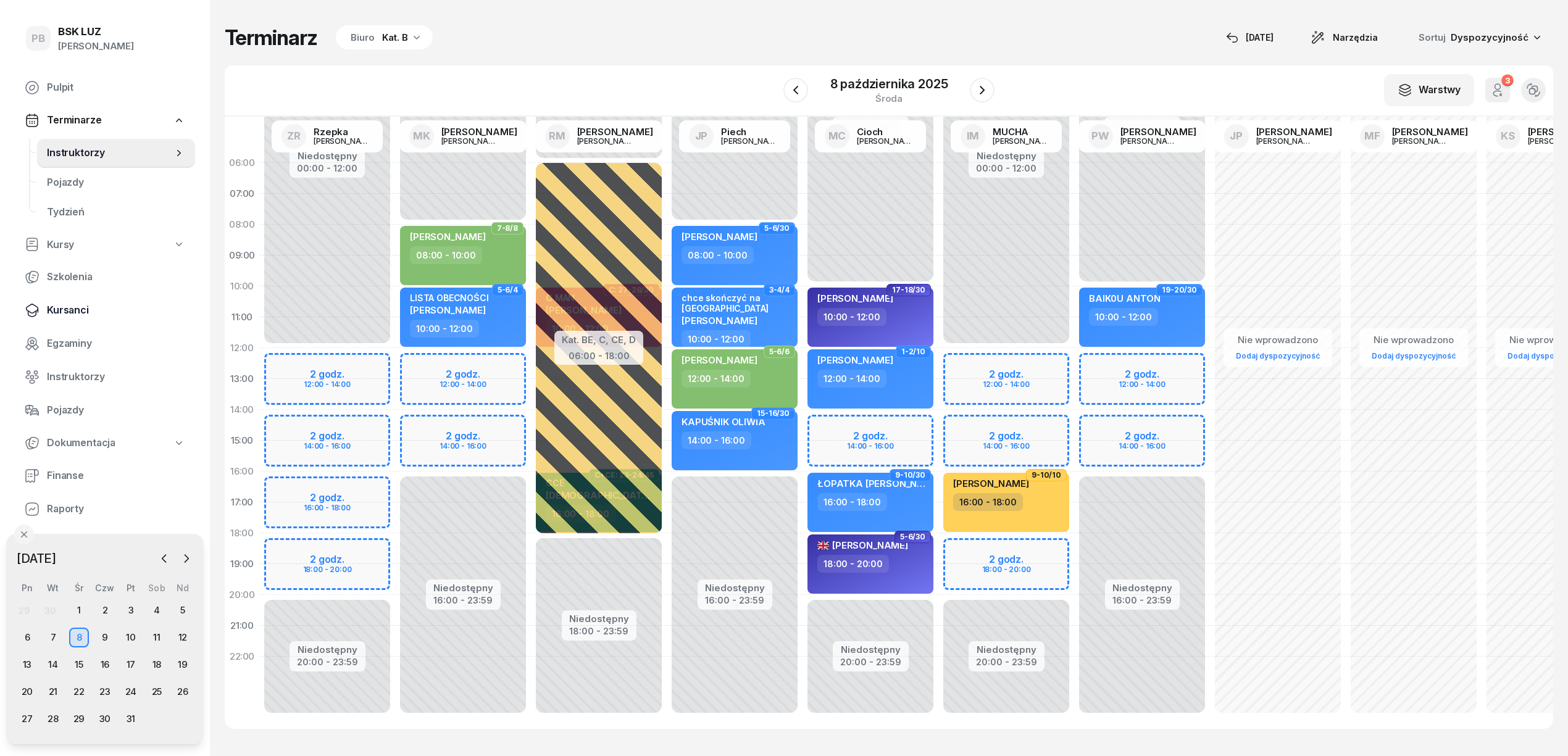
click at [57, 310] on span "Kursanci" at bounding box center [116, 310] width 138 height 16
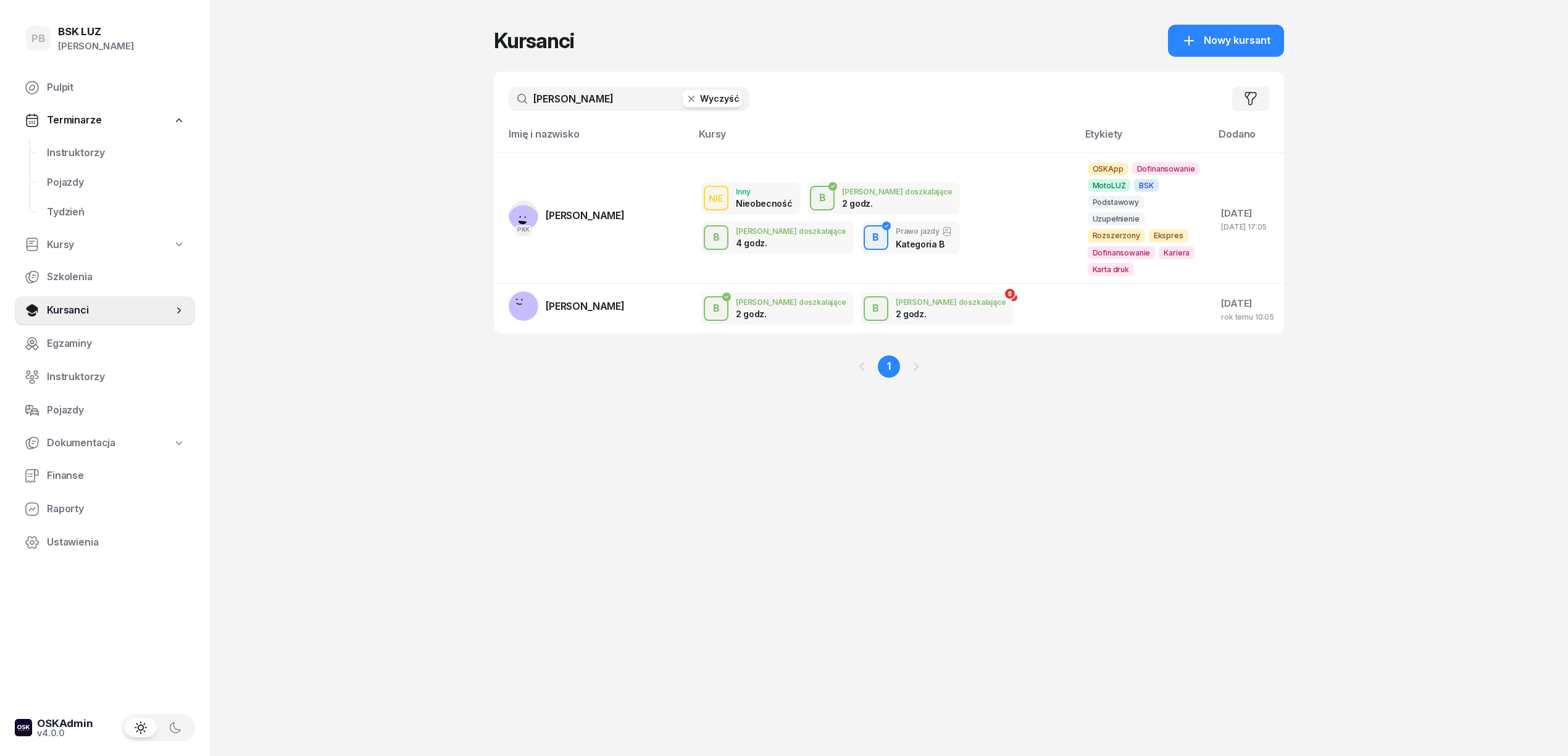
click at [599, 98] on input "[PERSON_NAME]" at bounding box center [629, 99] width 241 height 25
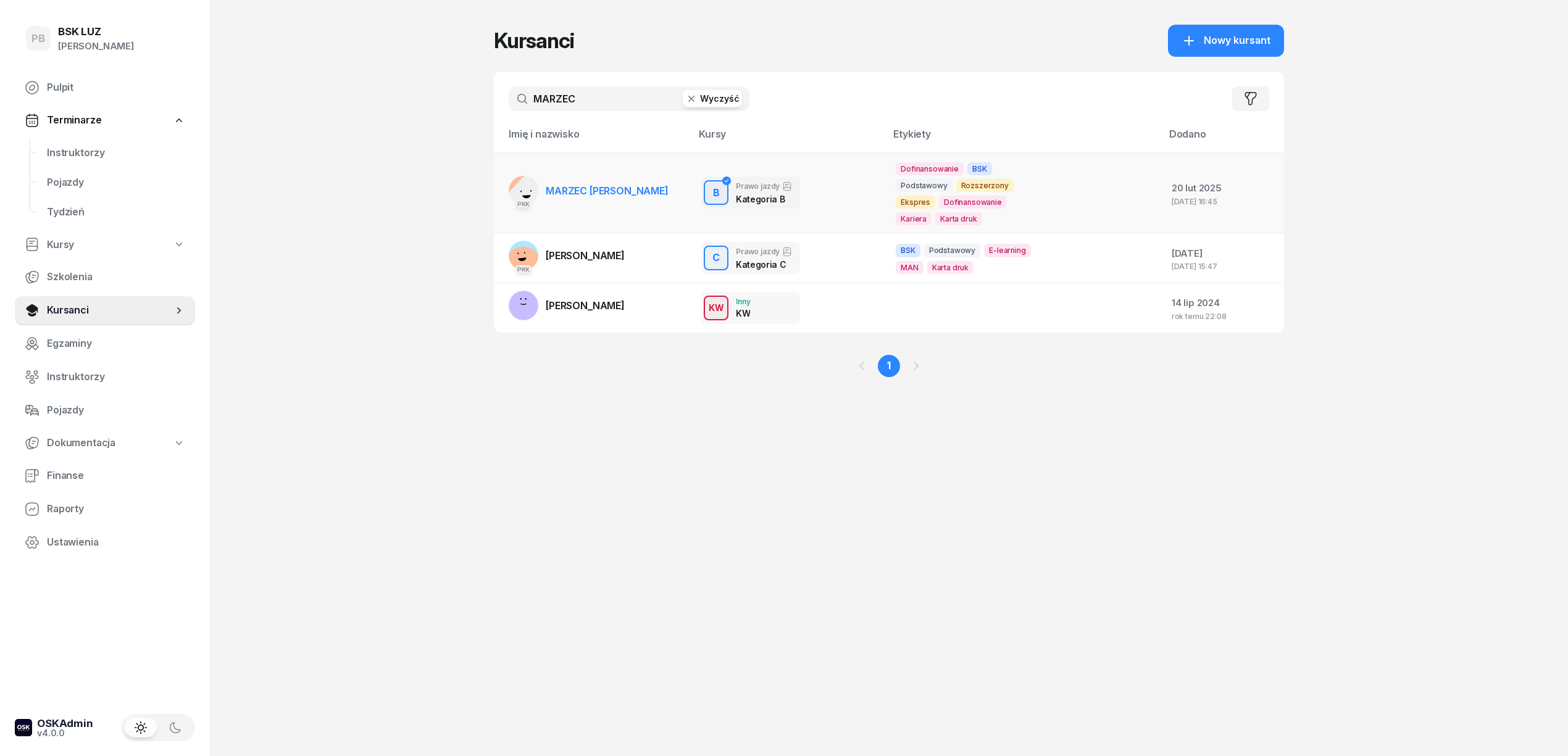
type input "MARZEC"
click at [573, 185] on span "MARZEC [PERSON_NAME]" at bounding box center [606, 190] width 123 height 12
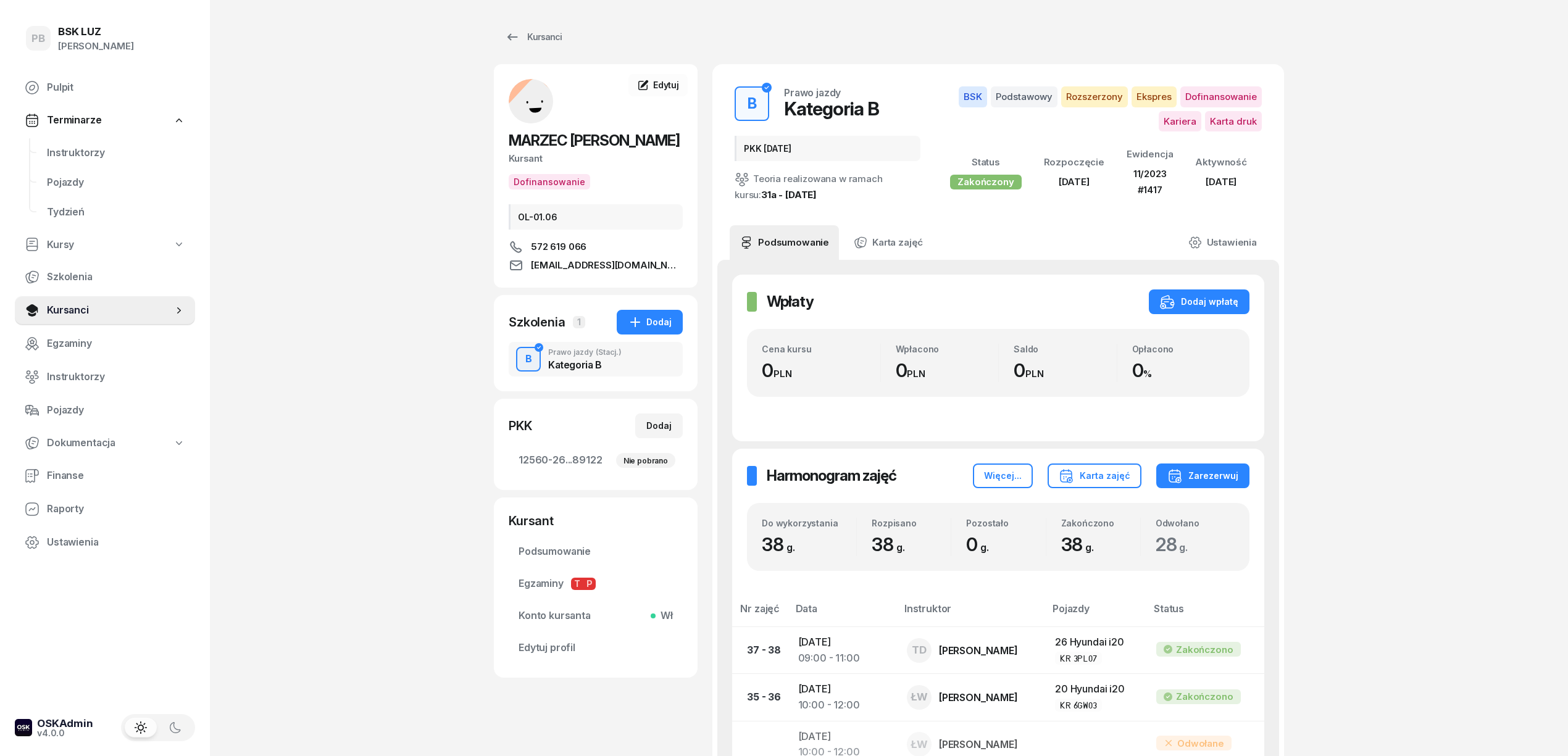
click at [539, 37] on div "Kursanci" at bounding box center [533, 37] width 57 height 15
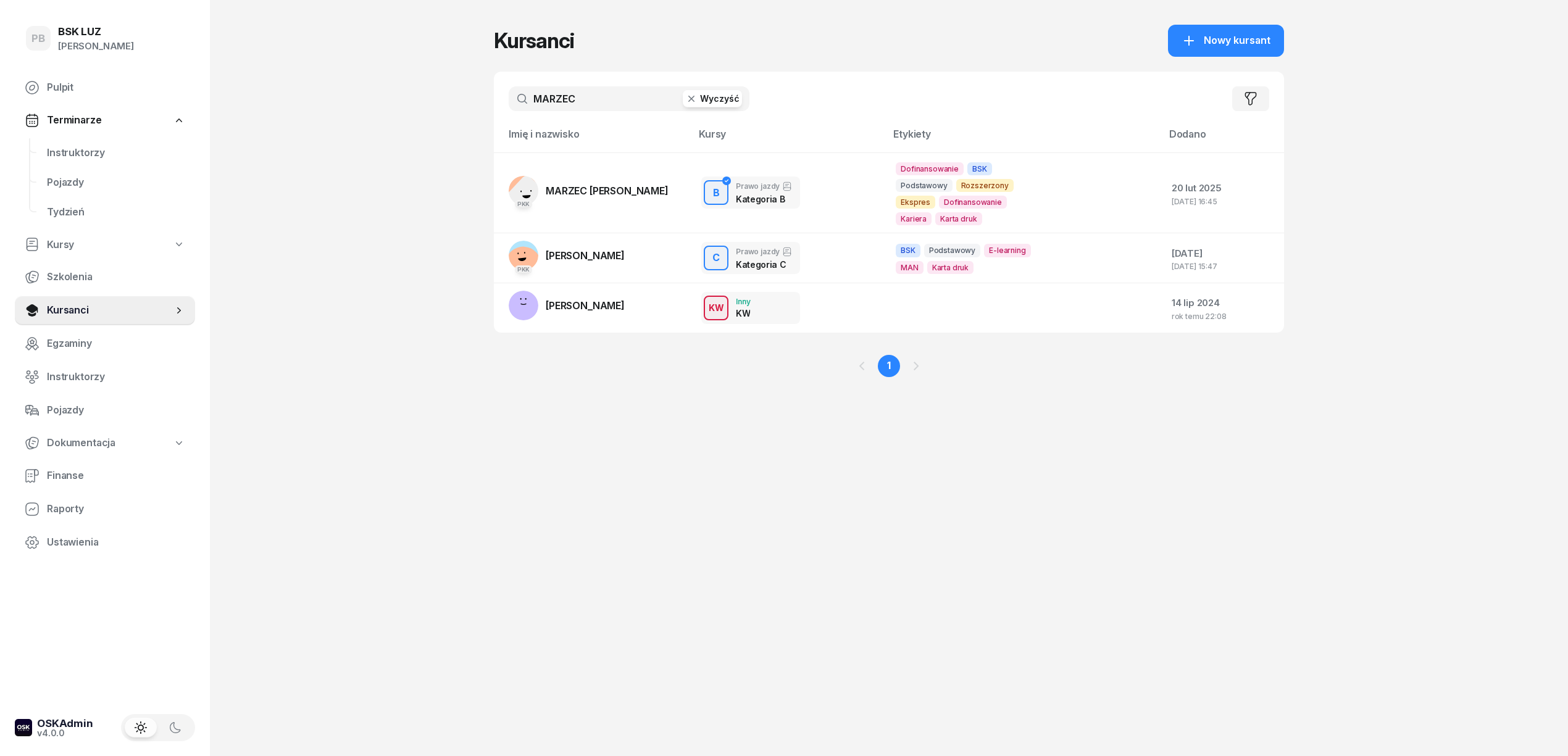
click at [542, 94] on input "MARZEC" at bounding box center [629, 99] width 241 height 25
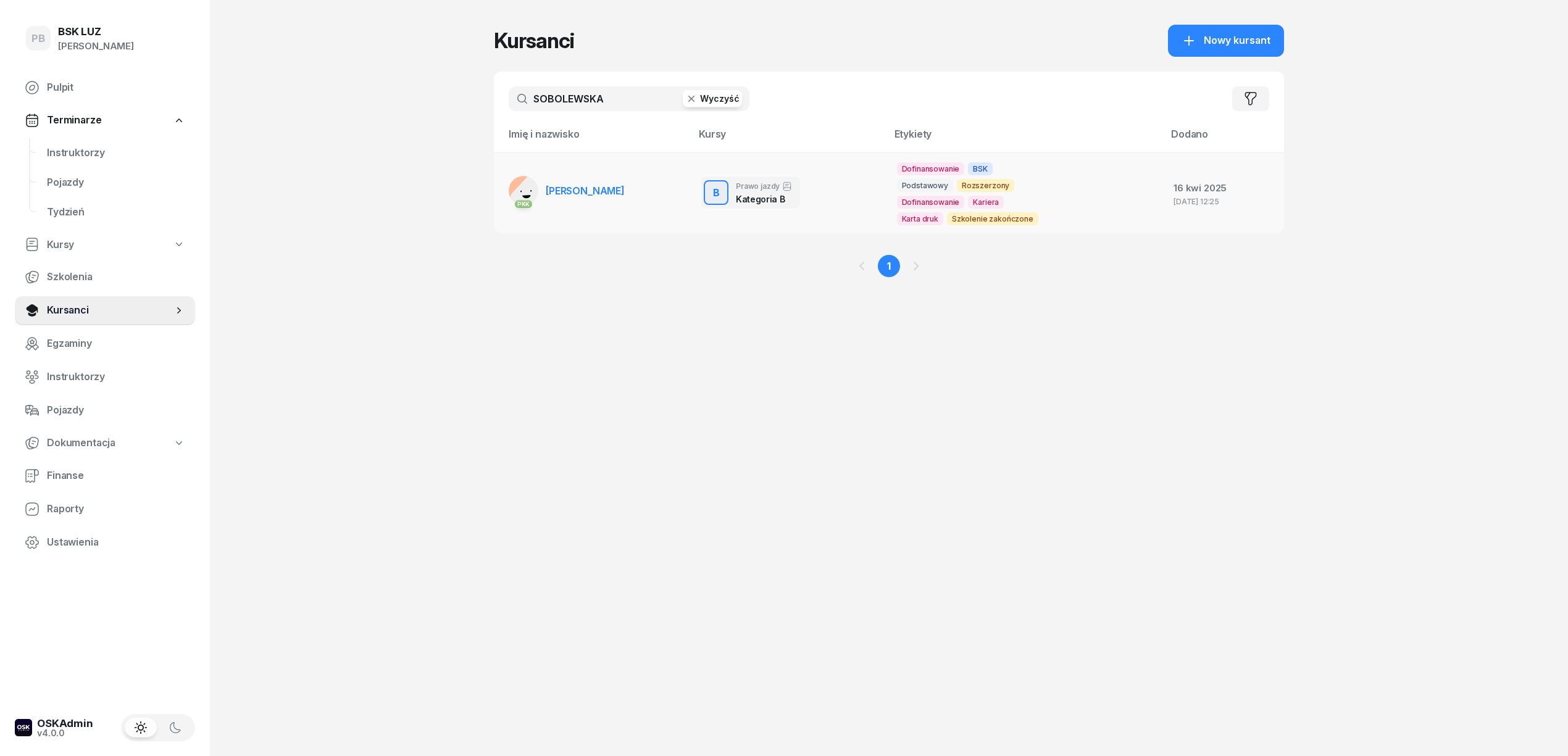
type input "SOBOLEWSKA"
click at [565, 203] on link "PKK [GEOGRAPHIC_DATA][PERSON_NAME]" at bounding box center [567, 190] width 116 height 29
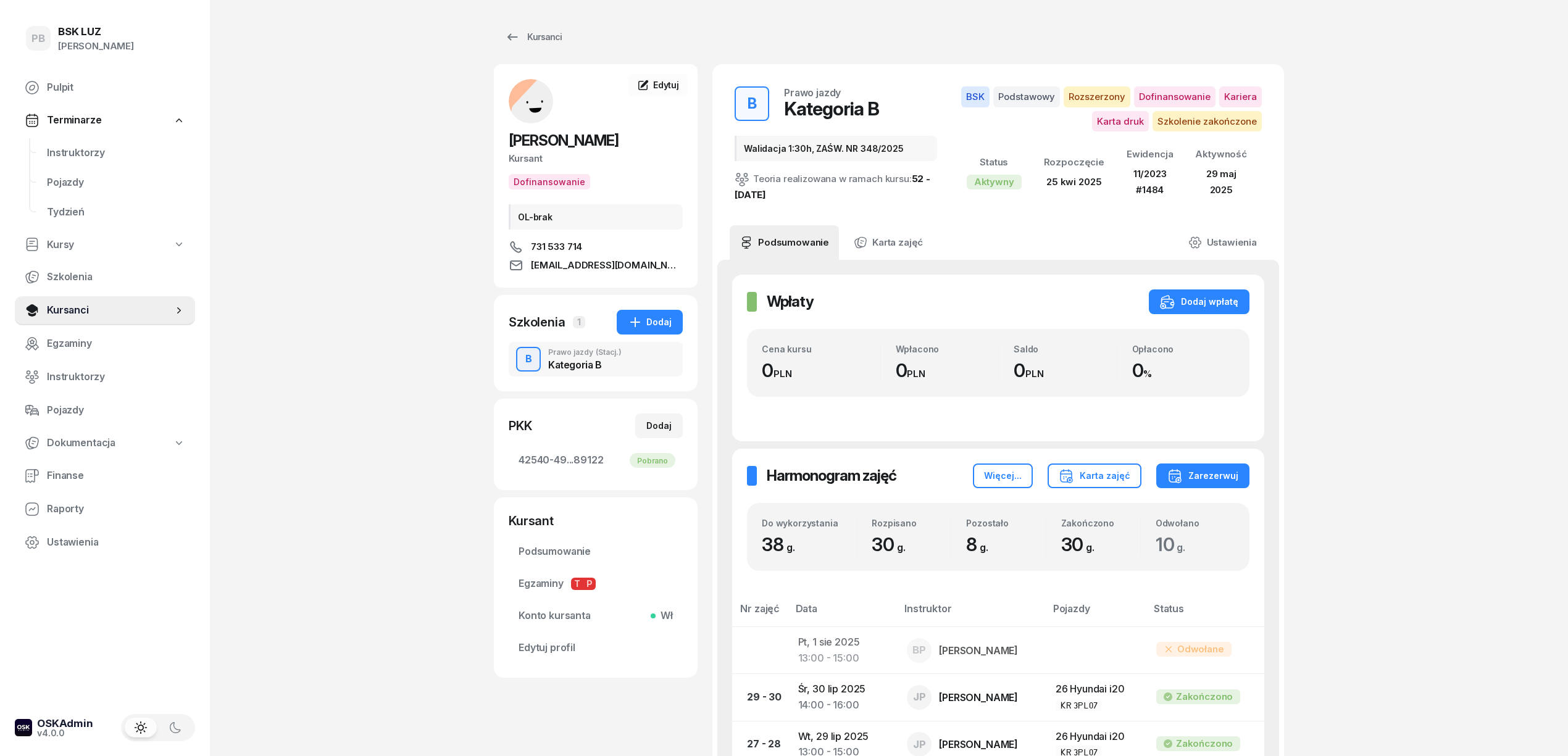
click at [530, 33] on div "Kursanci" at bounding box center [533, 37] width 57 height 15
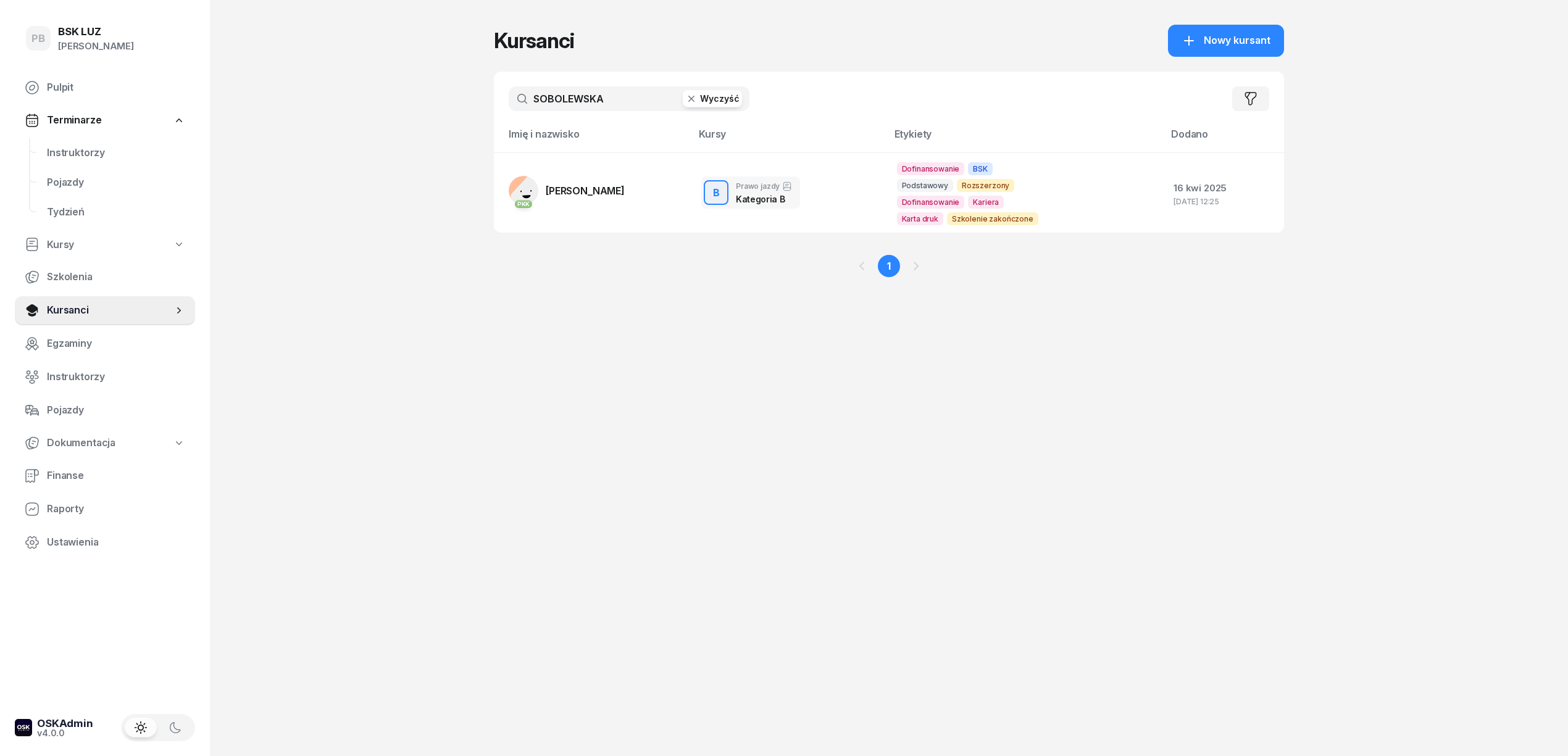
click at [563, 106] on input "SOBOLEWSKA" at bounding box center [629, 99] width 241 height 25
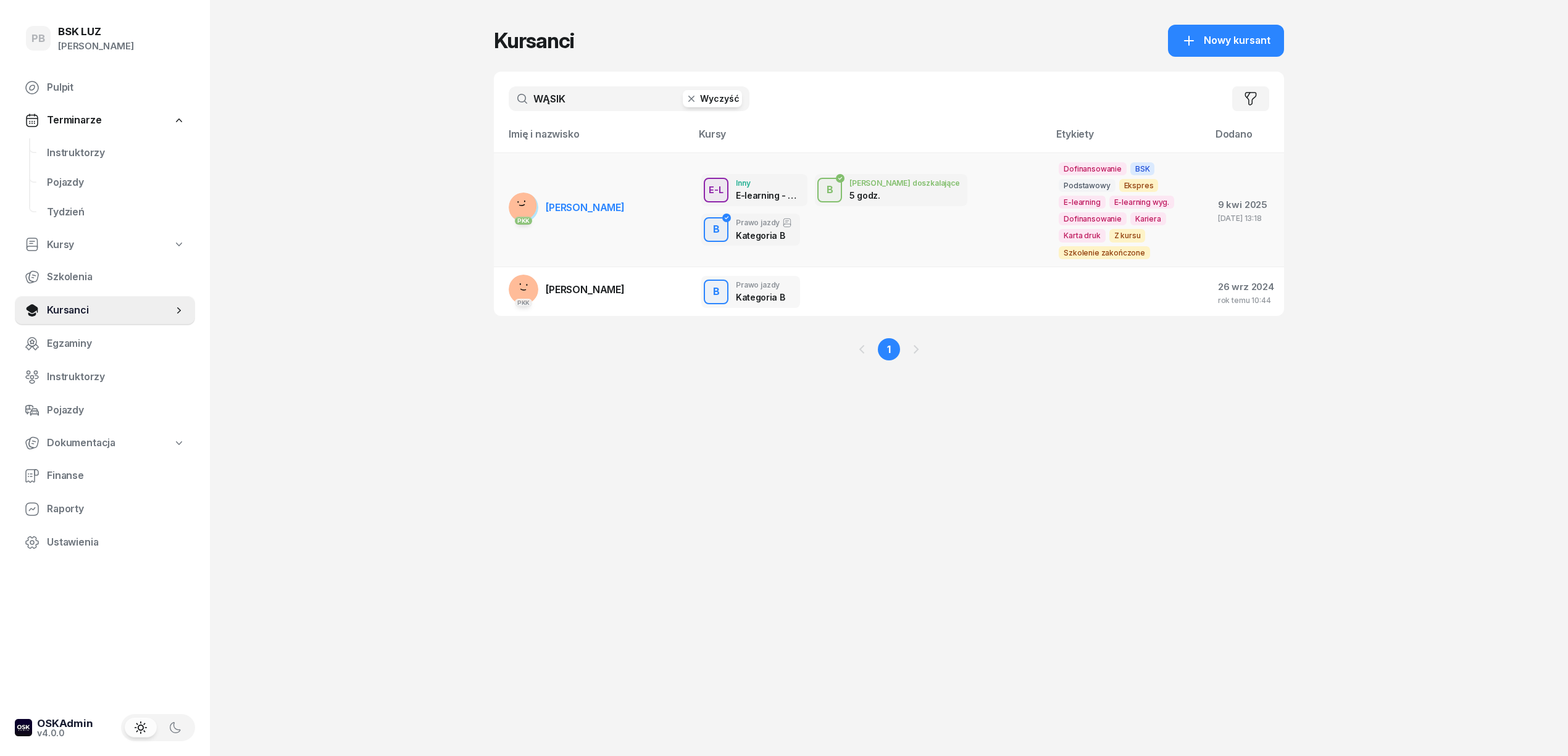
type input "WĄSIK"
click at [586, 201] on span "[PERSON_NAME]" at bounding box center [584, 207] width 79 height 12
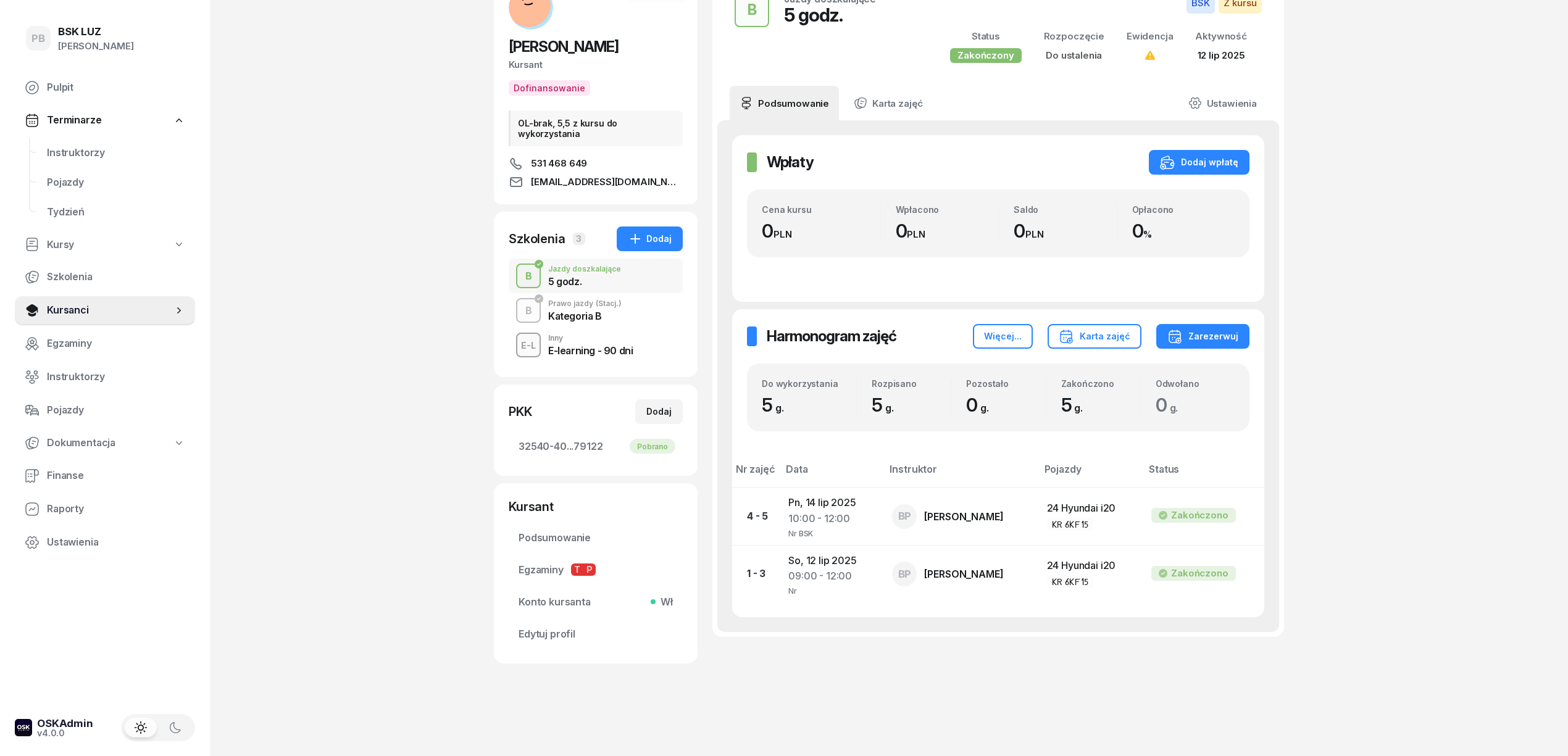
scroll to position [96, 0]
click at [587, 298] on div "Prawo jazdy (Stacj.)" at bounding box center [585, 302] width 74 height 7
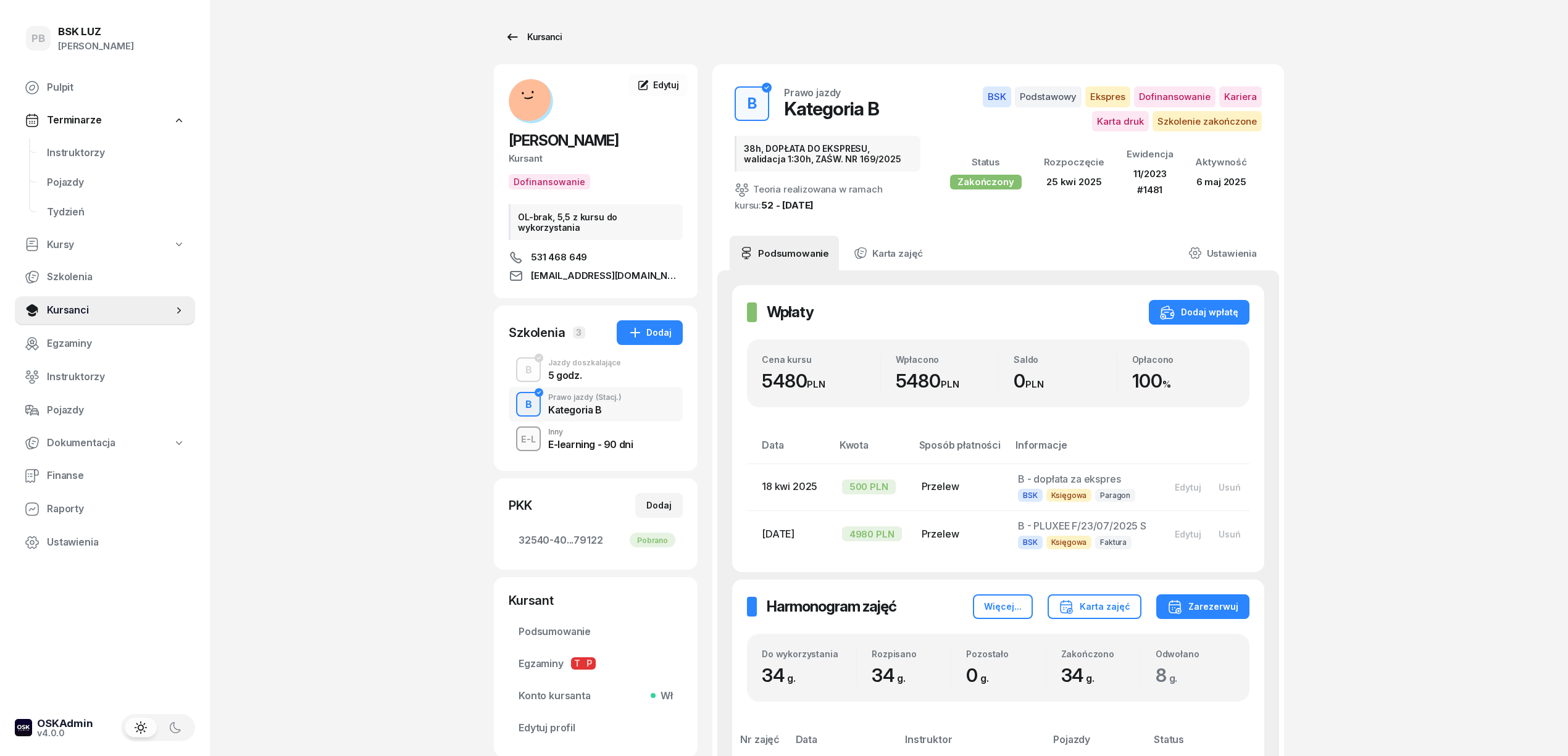
click at [534, 35] on div "Kursanci" at bounding box center [533, 37] width 57 height 15
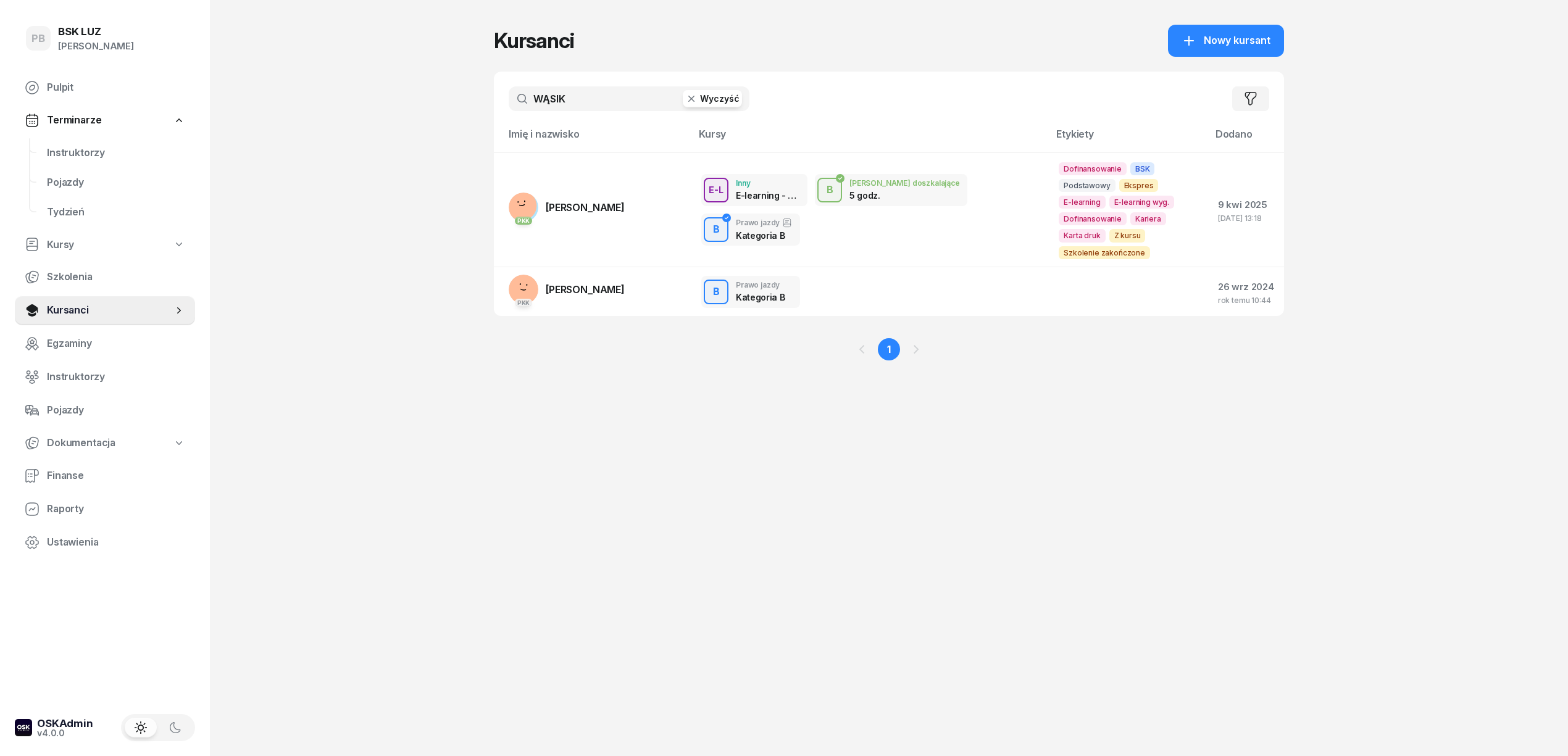
click at [604, 101] on input "WĄSIK" at bounding box center [629, 99] width 241 height 25
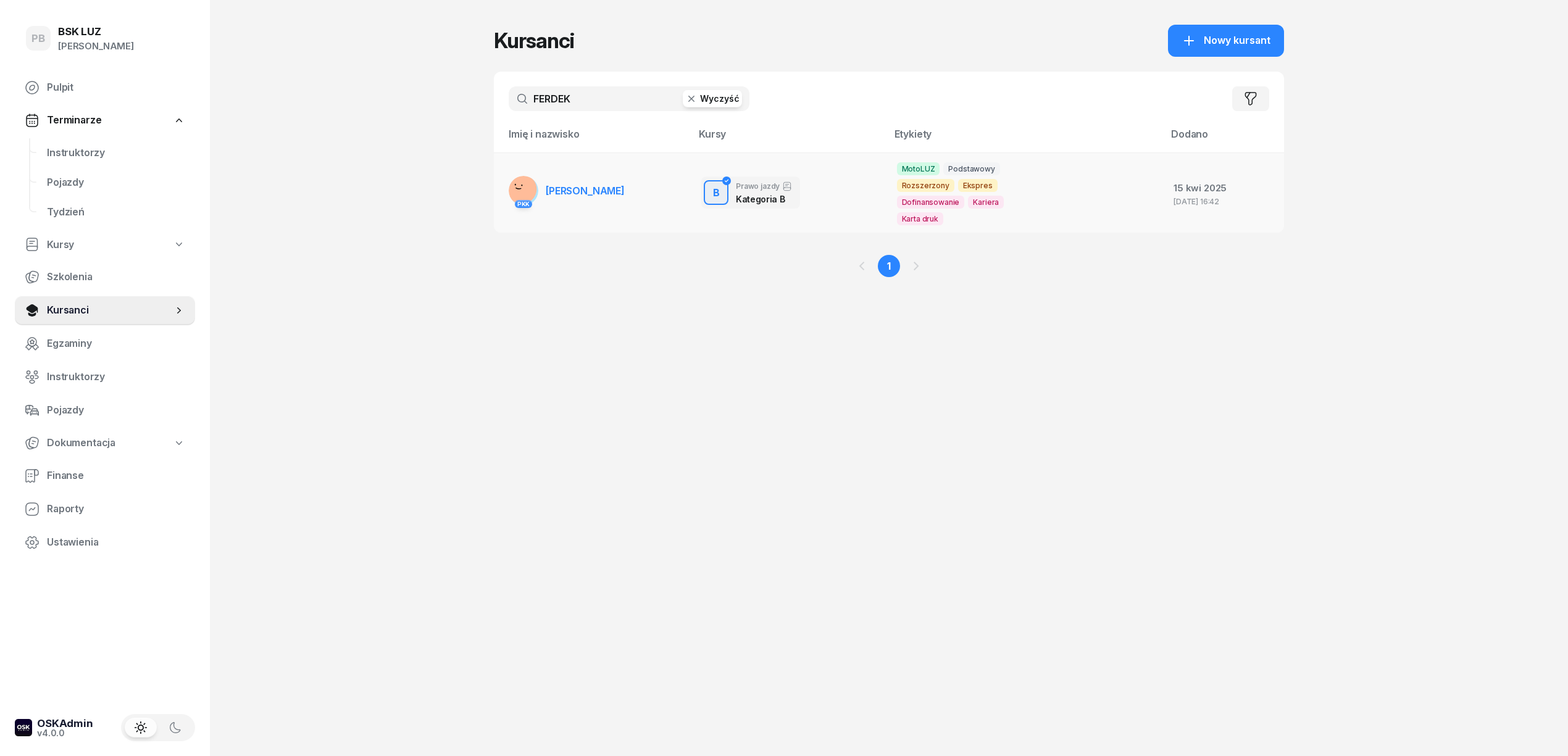
type input "FERDEK"
click at [593, 190] on span "[PERSON_NAME]" at bounding box center [584, 190] width 79 height 12
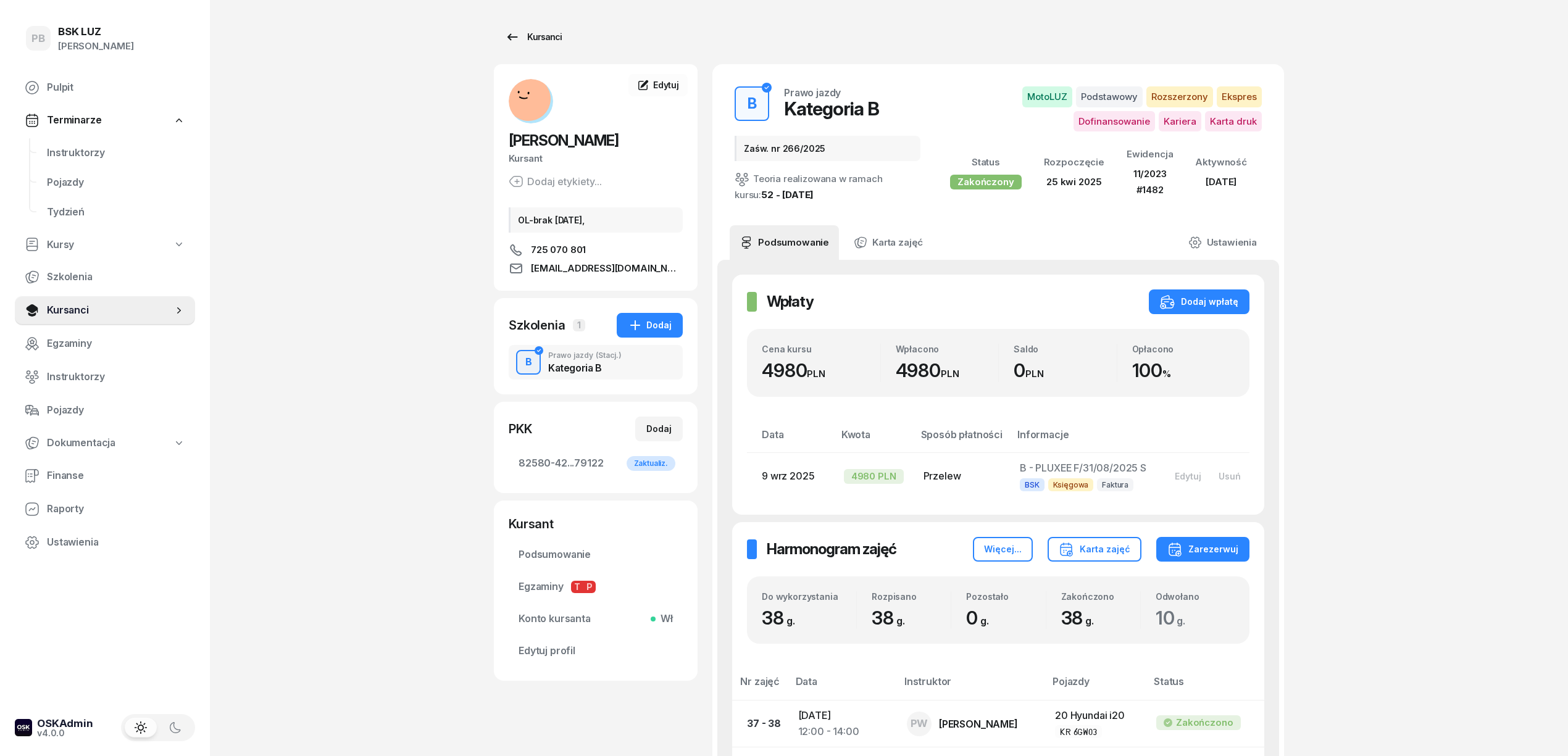
click at [534, 40] on div "Kursanci" at bounding box center [533, 37] width 57 height 15
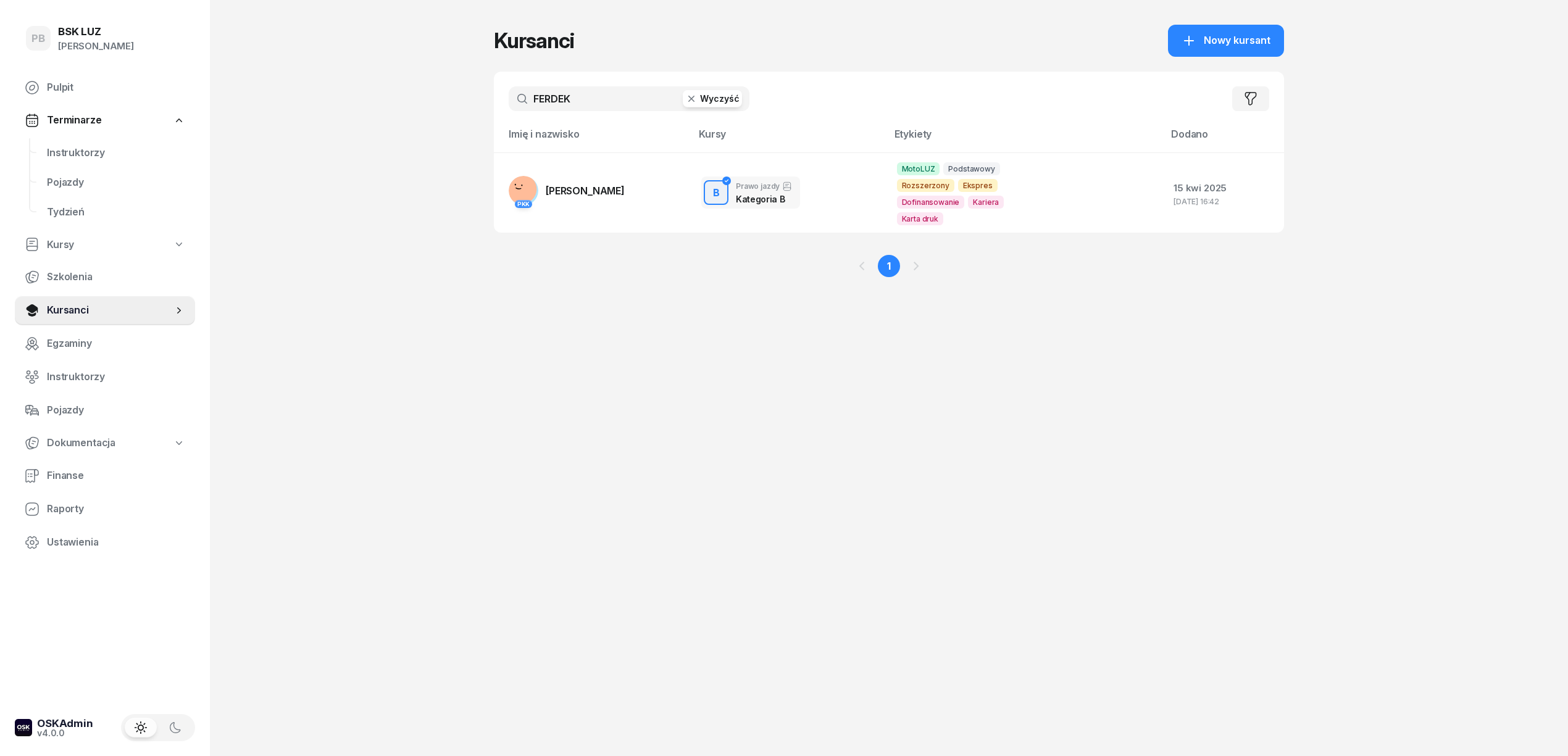
click at [583, 94] on input "FERDEK" at bounding box center [629, 99] width 241 height 25
click at [584, 94] on input "FERDEK" at bounding box center [629, 99] width 241 height 25
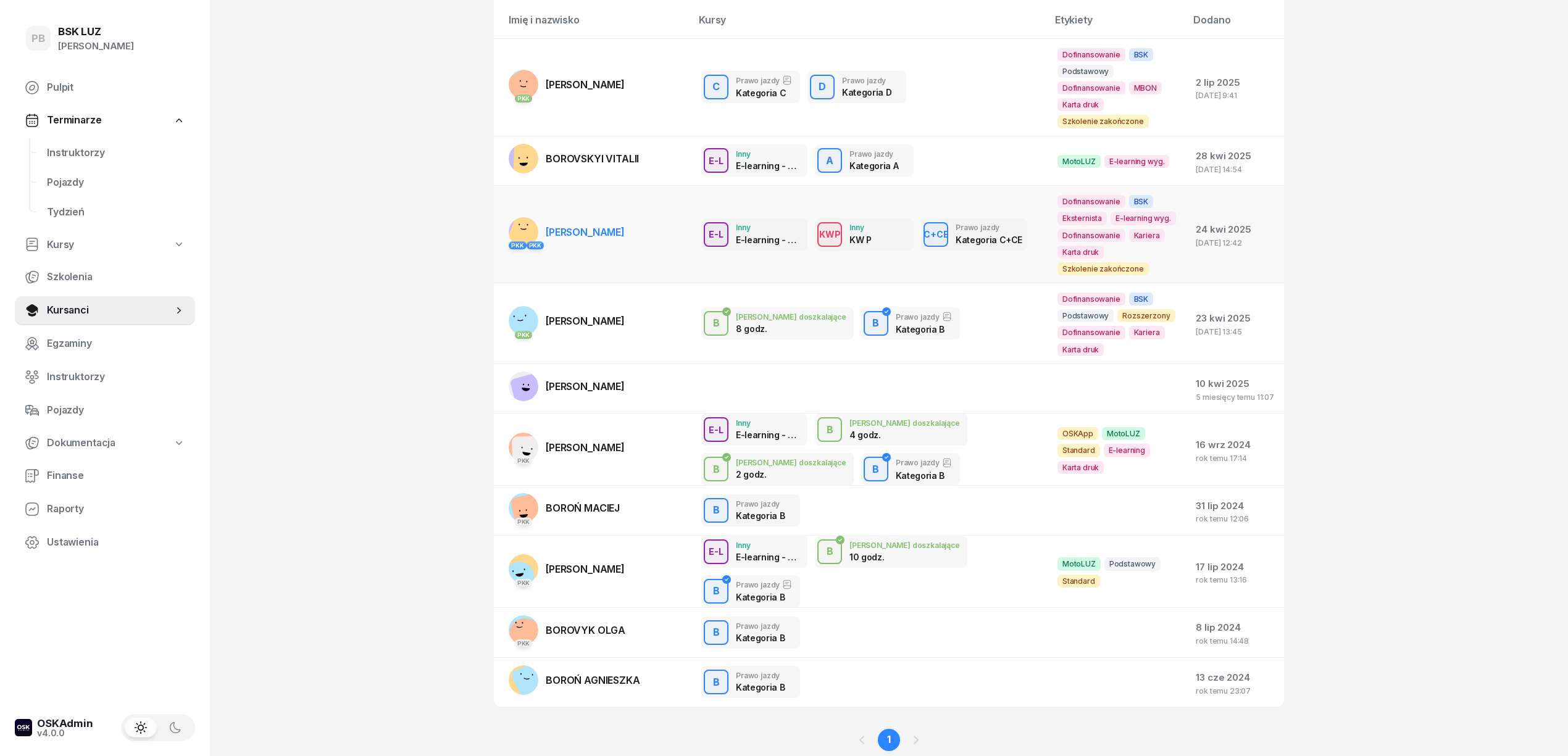
scroll to position [118, 0]
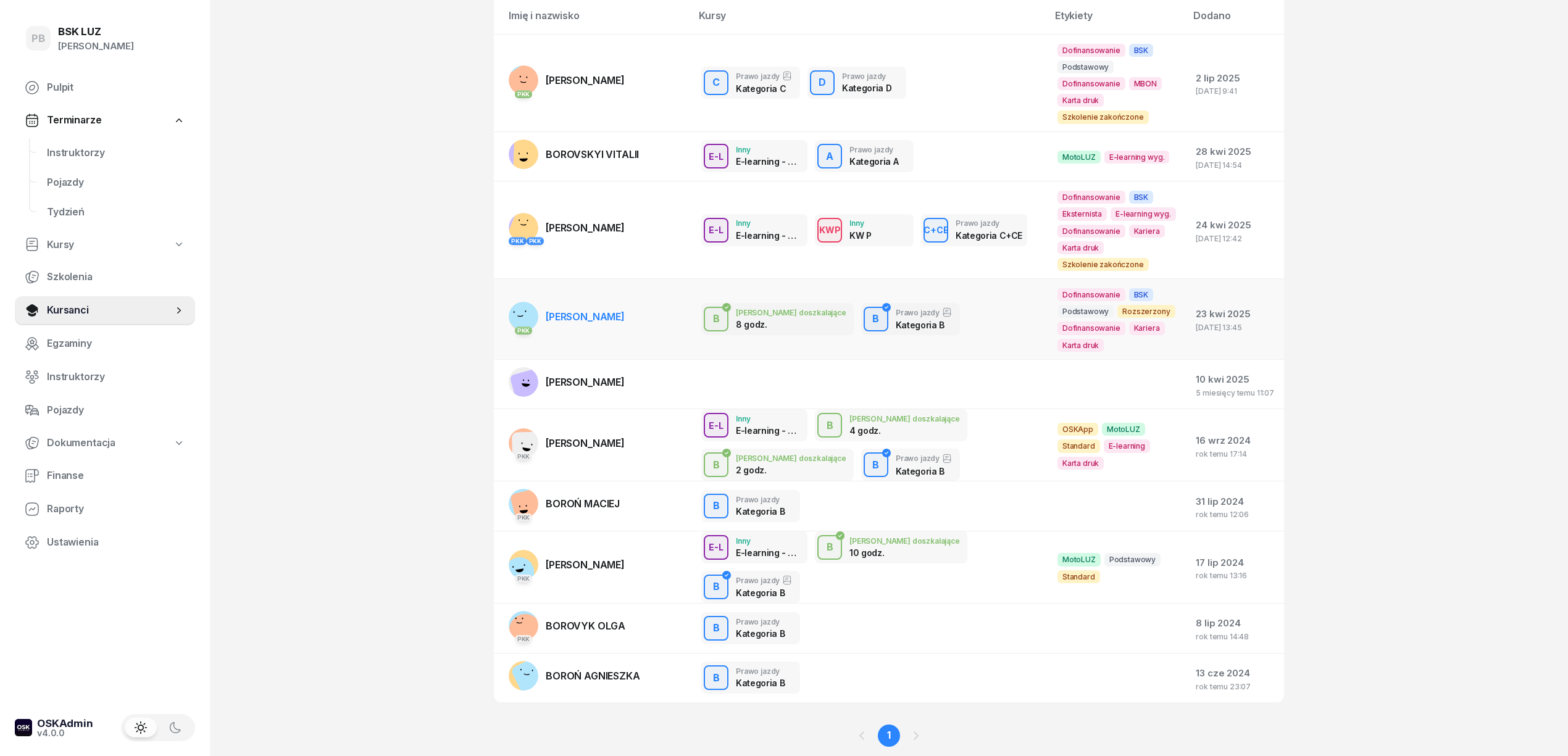
type input "BORO"
click at [613, 309] on link "PKK BOROWIACK EWA" at bounding box center [567, 317] width 116 height 29
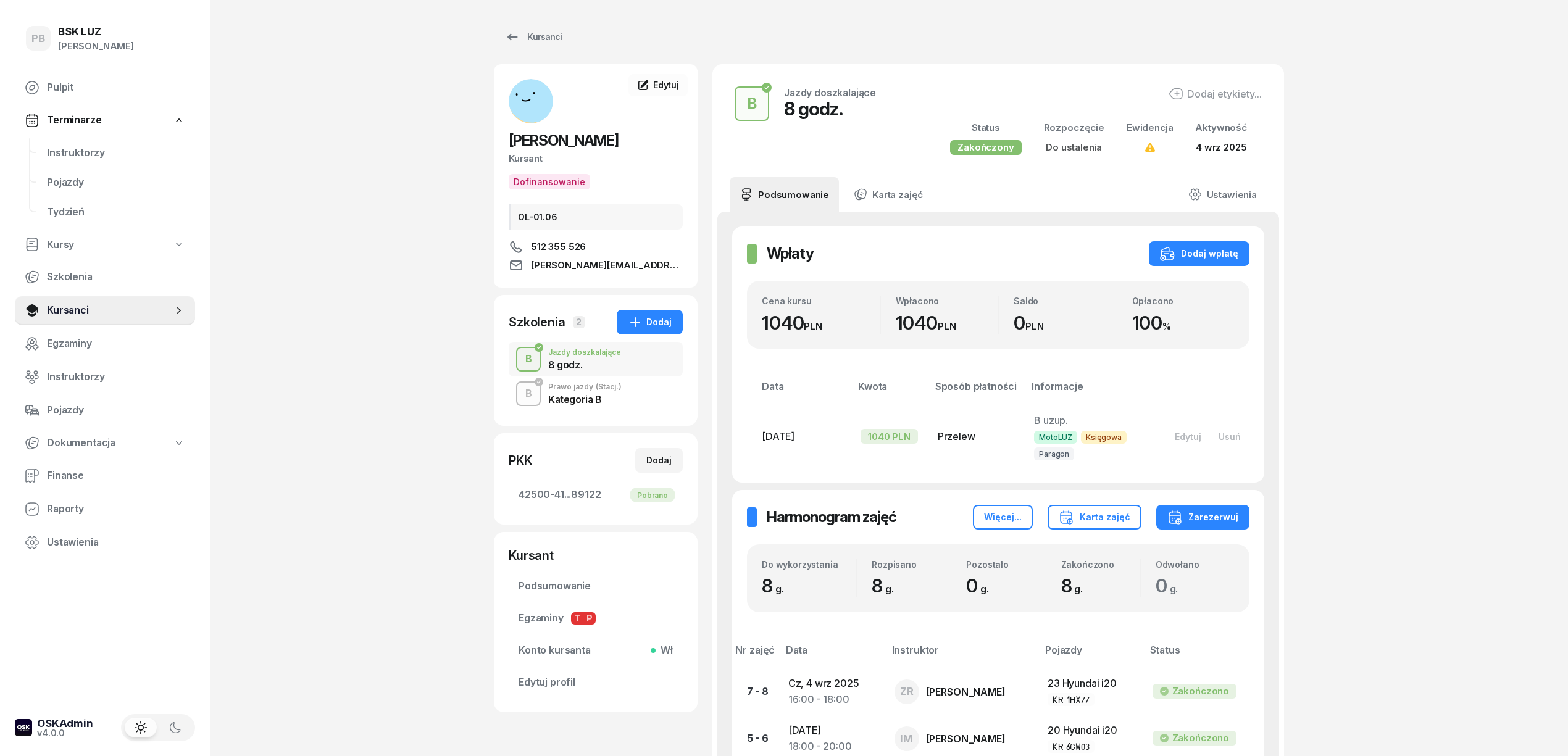
click at [605, 391] on span "(Stacj.)" at bounding box center [608, 386] width 26 height 7
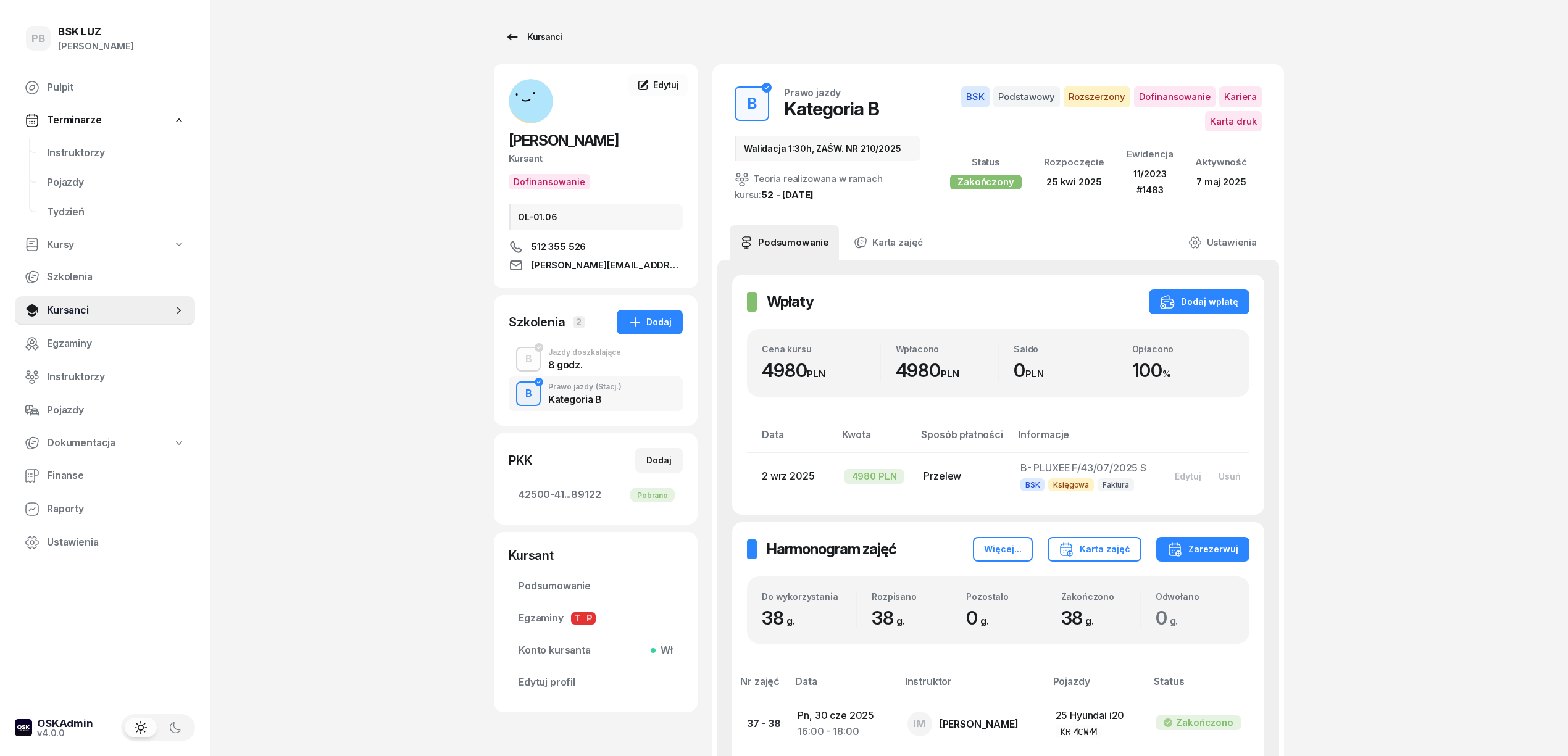
click at [529, 32] on div "Kursanci" at bounding box center [533, 37] width 57 height 15
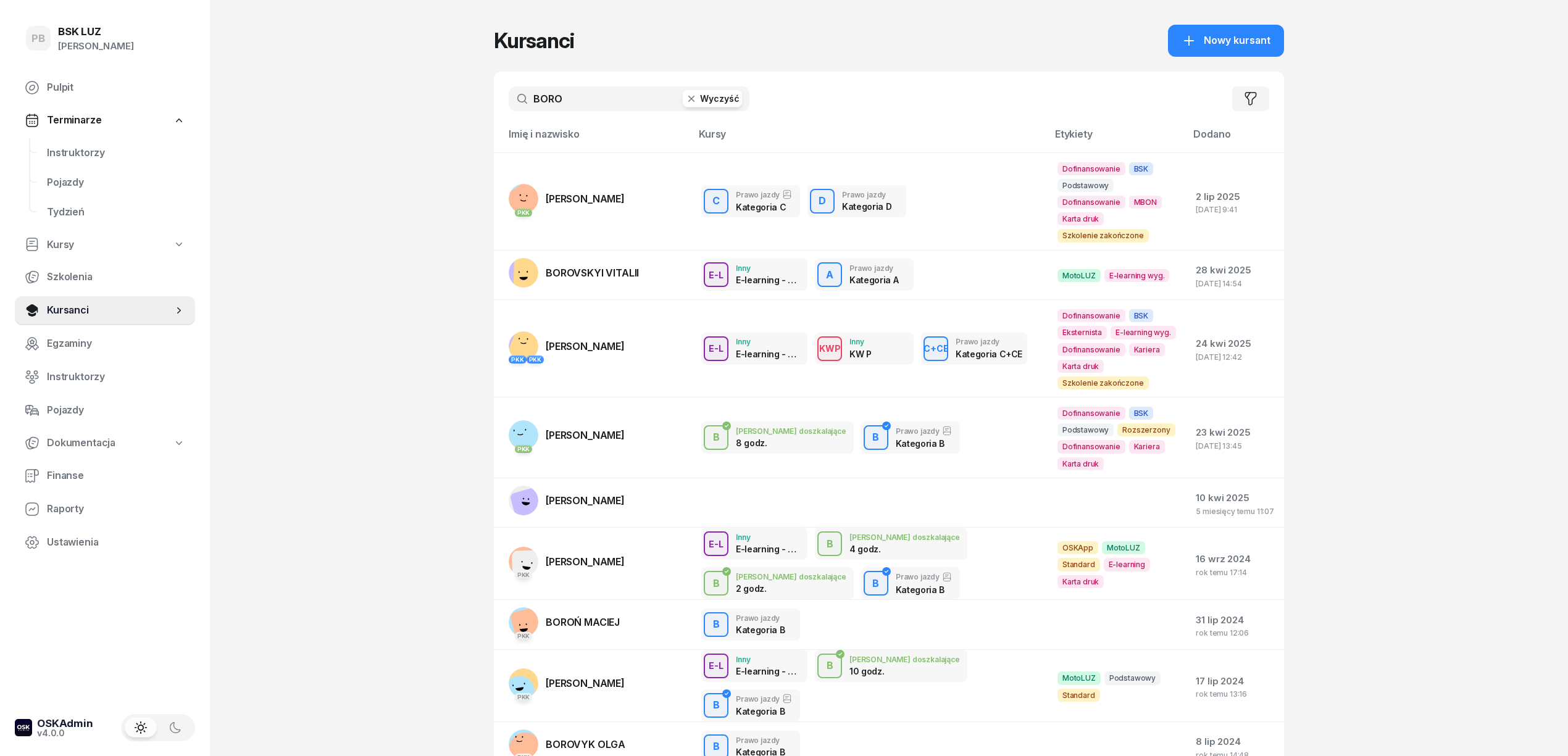
click at [554, 89] on input "BORO" at bounding box center [629, 99] width 241 height 25
type input "SIUDA"
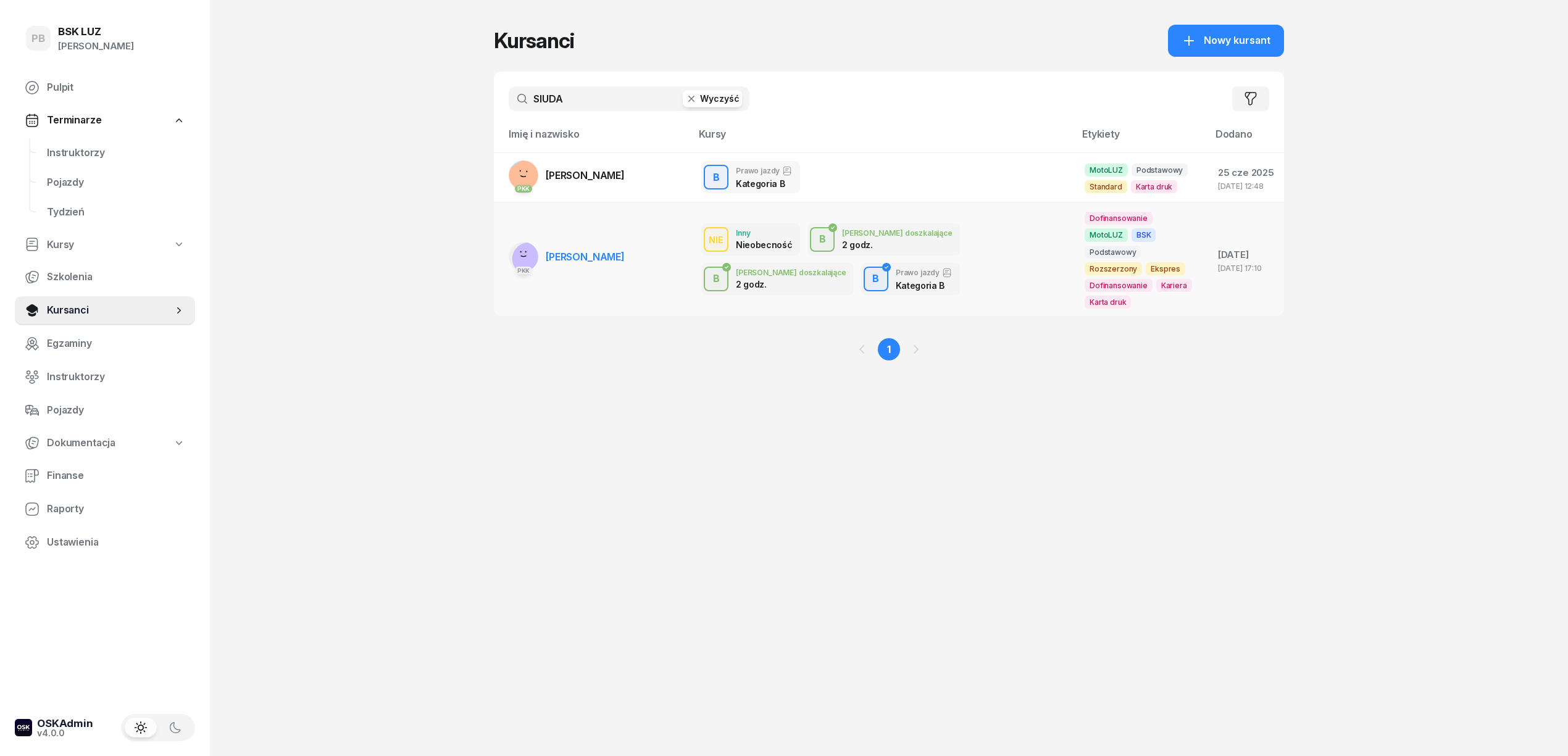
click at [611, 251] on span "[PERSON_NAME]" at bounding box center [584, 256] width 79 height 12
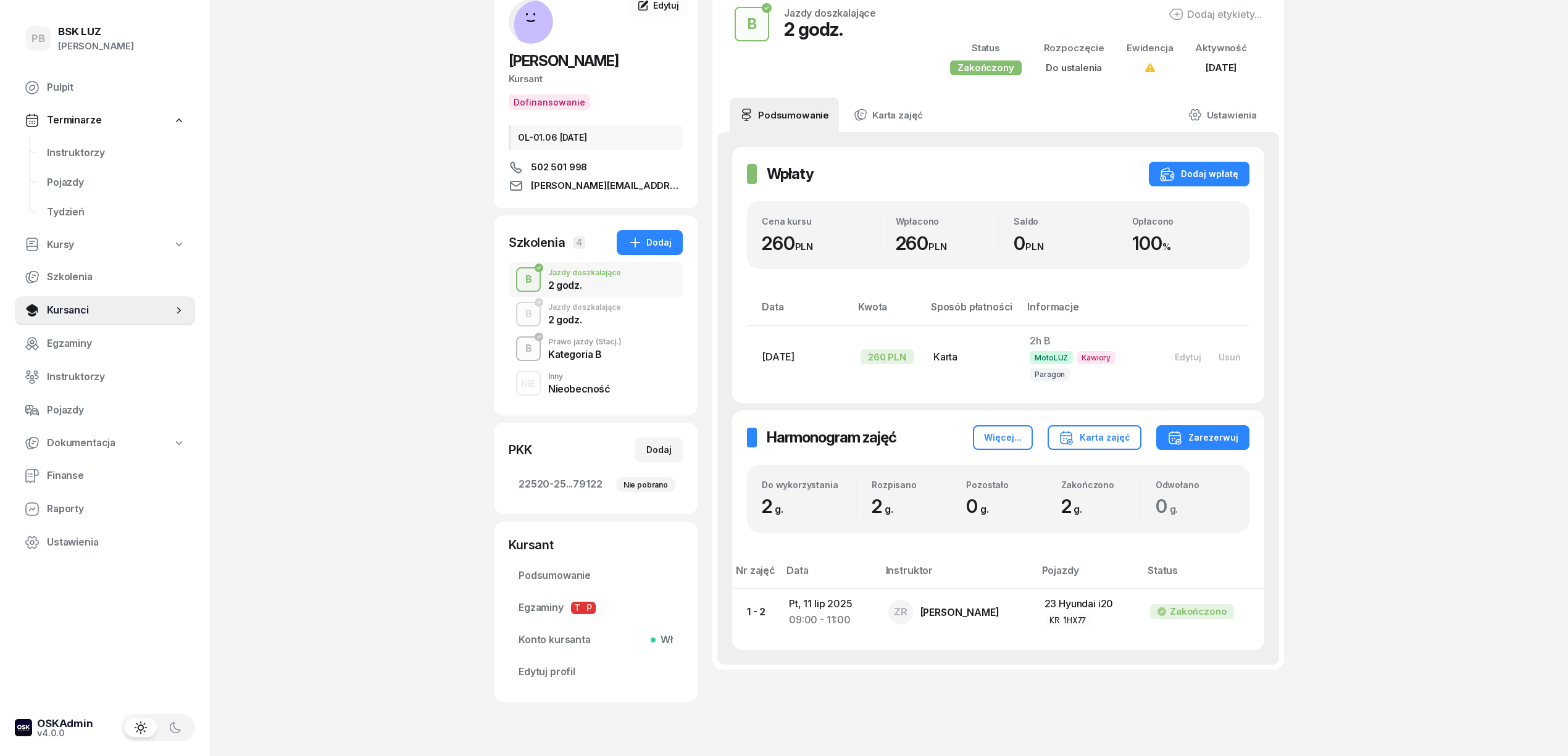
scroll to position [116, 0]
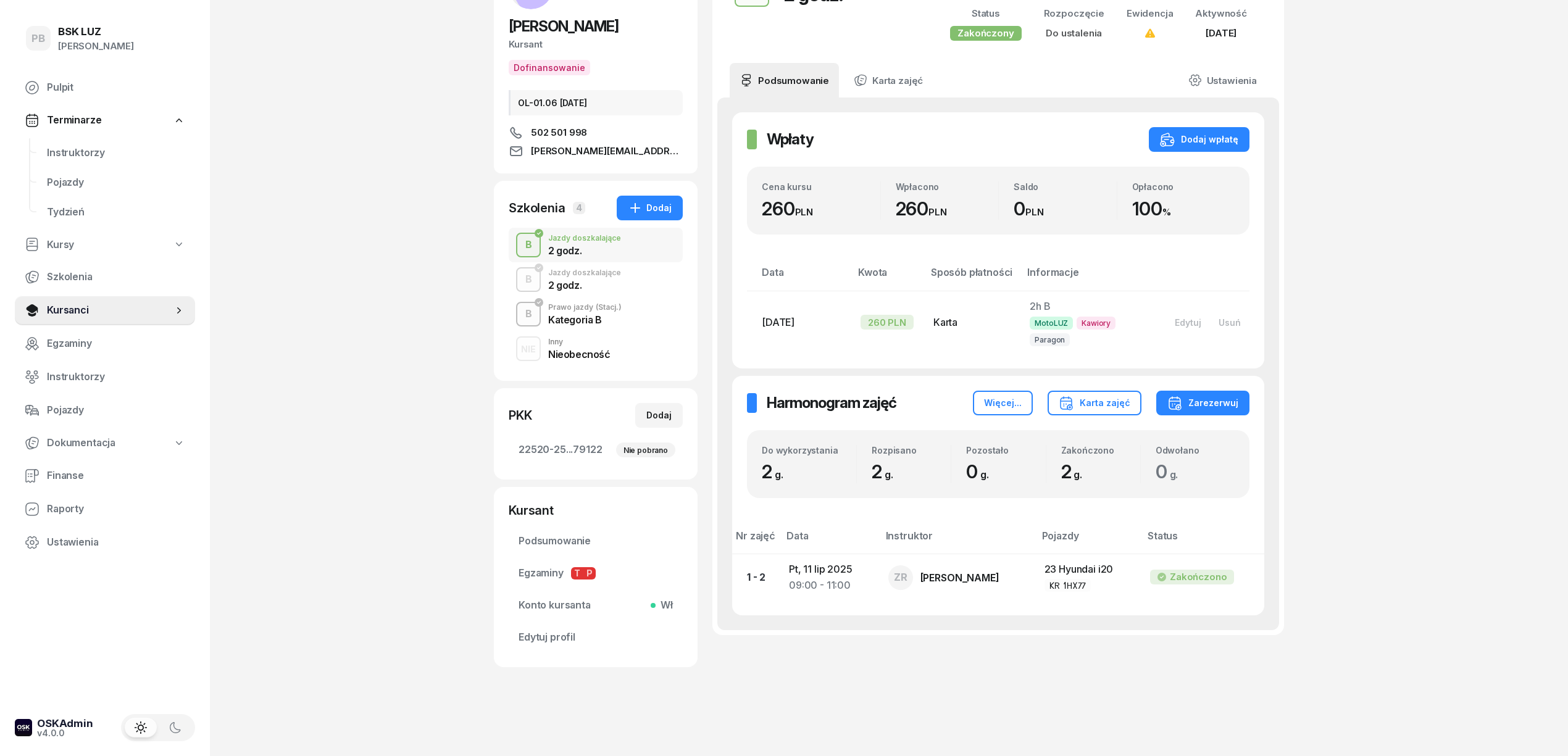
click at [595, 280] on div "2 godz." at bounding box center [584, 284] width 73 height 10
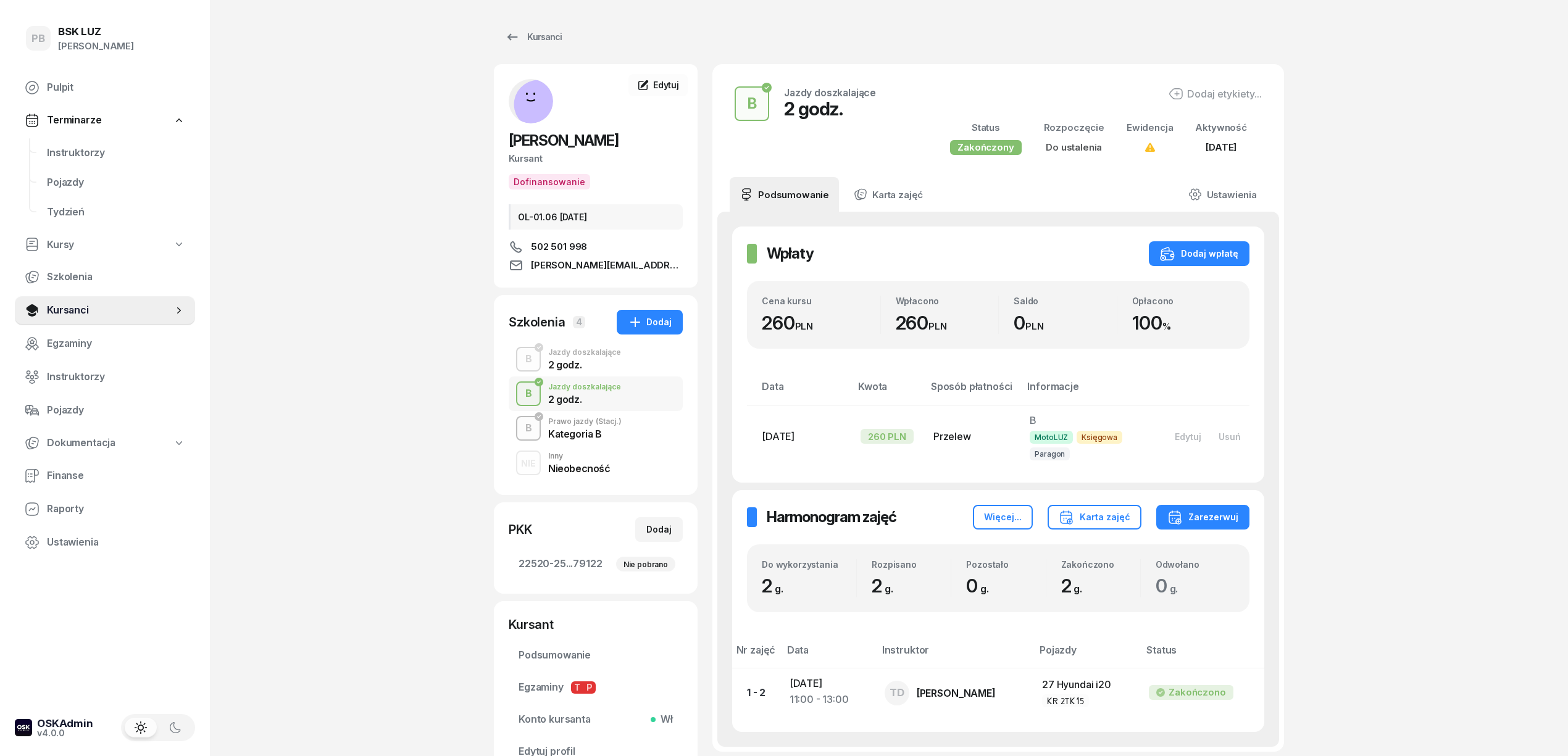
click at [578, 433] on div "Kategoria B" at bounding box center [585, 433] width 74 height 10
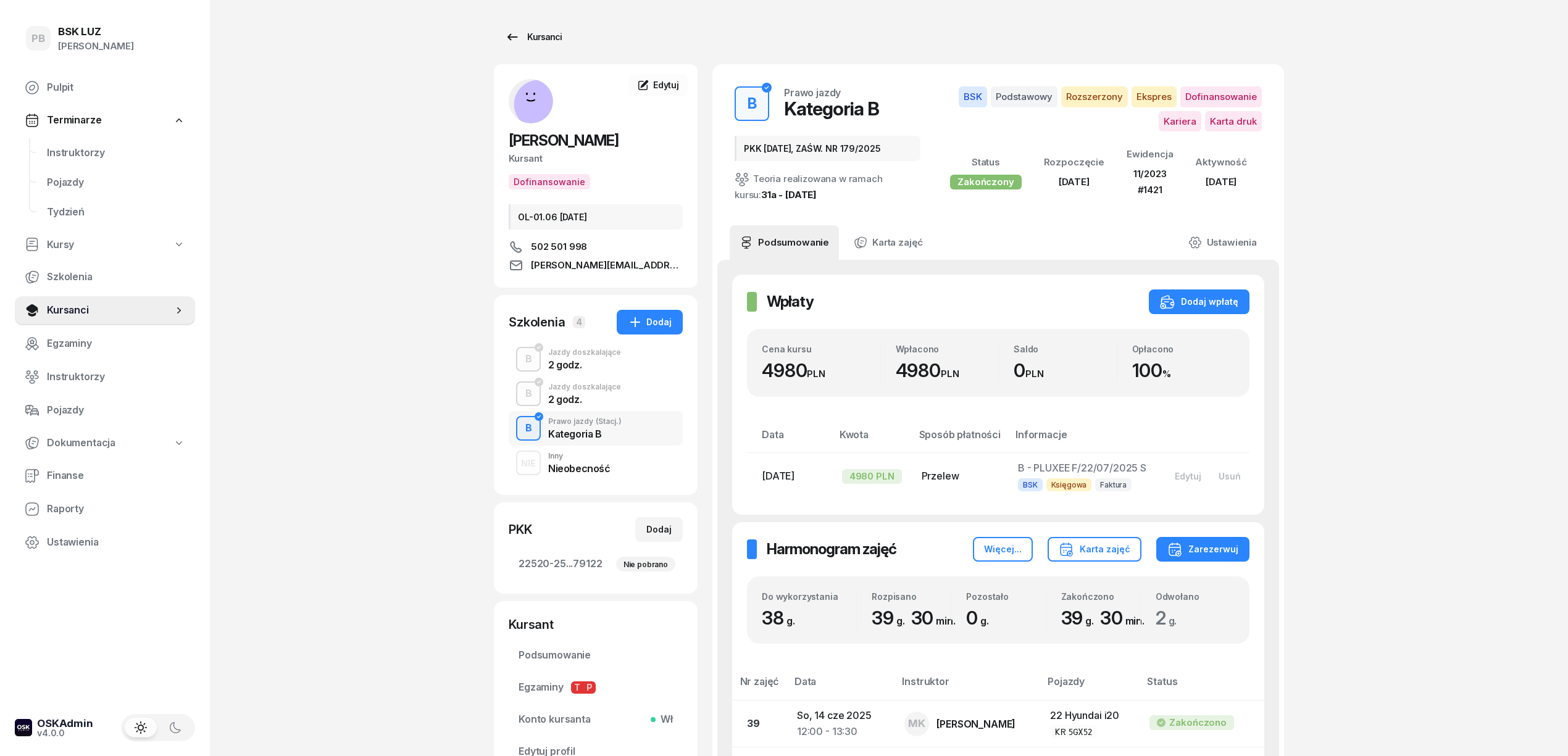
click at [554, 46] on link "Kursanci" at bounding box center [533, 37] width 79 height 25
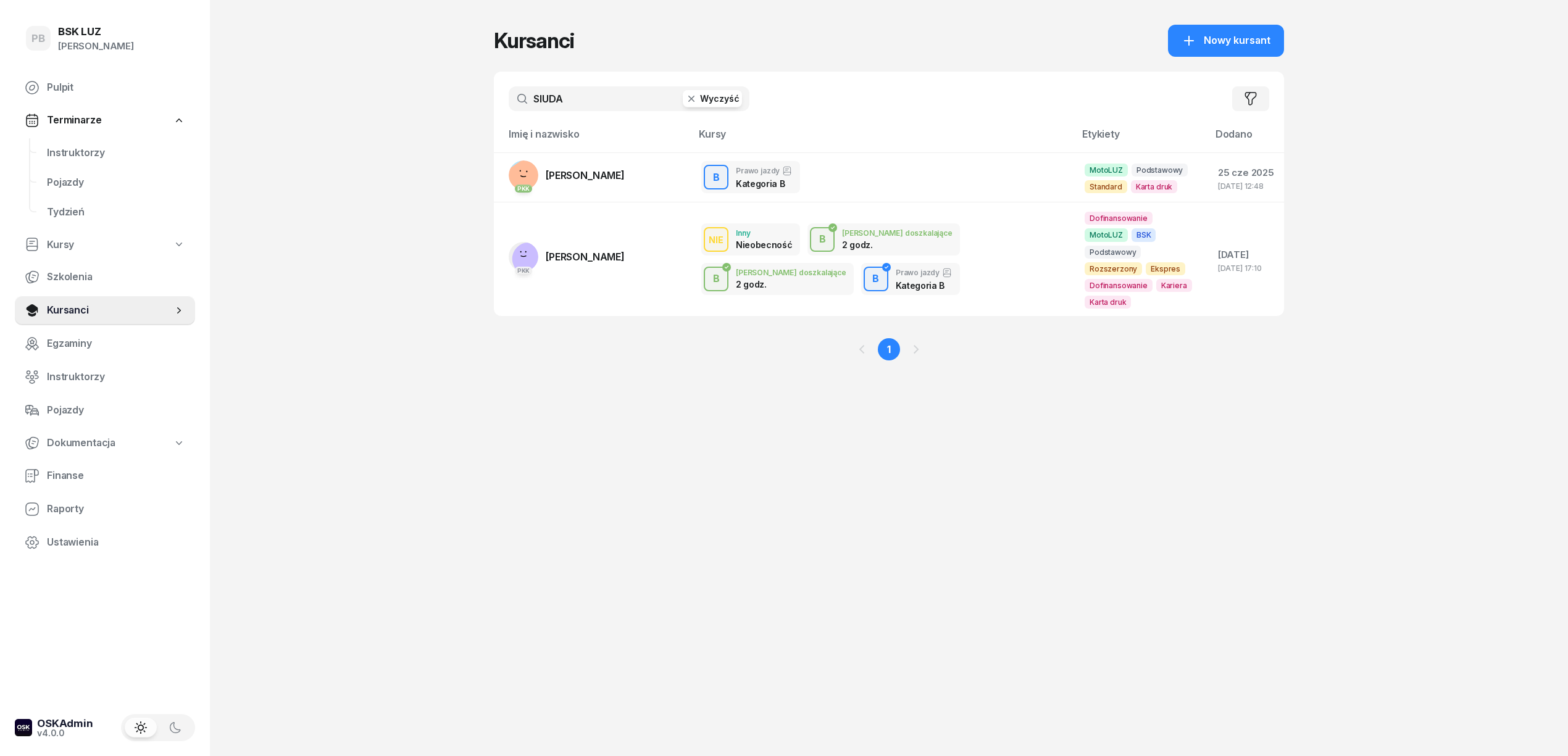
click at [545, 93] on input "SIUDA" at bounding box center [629, 99] width 241 height 25
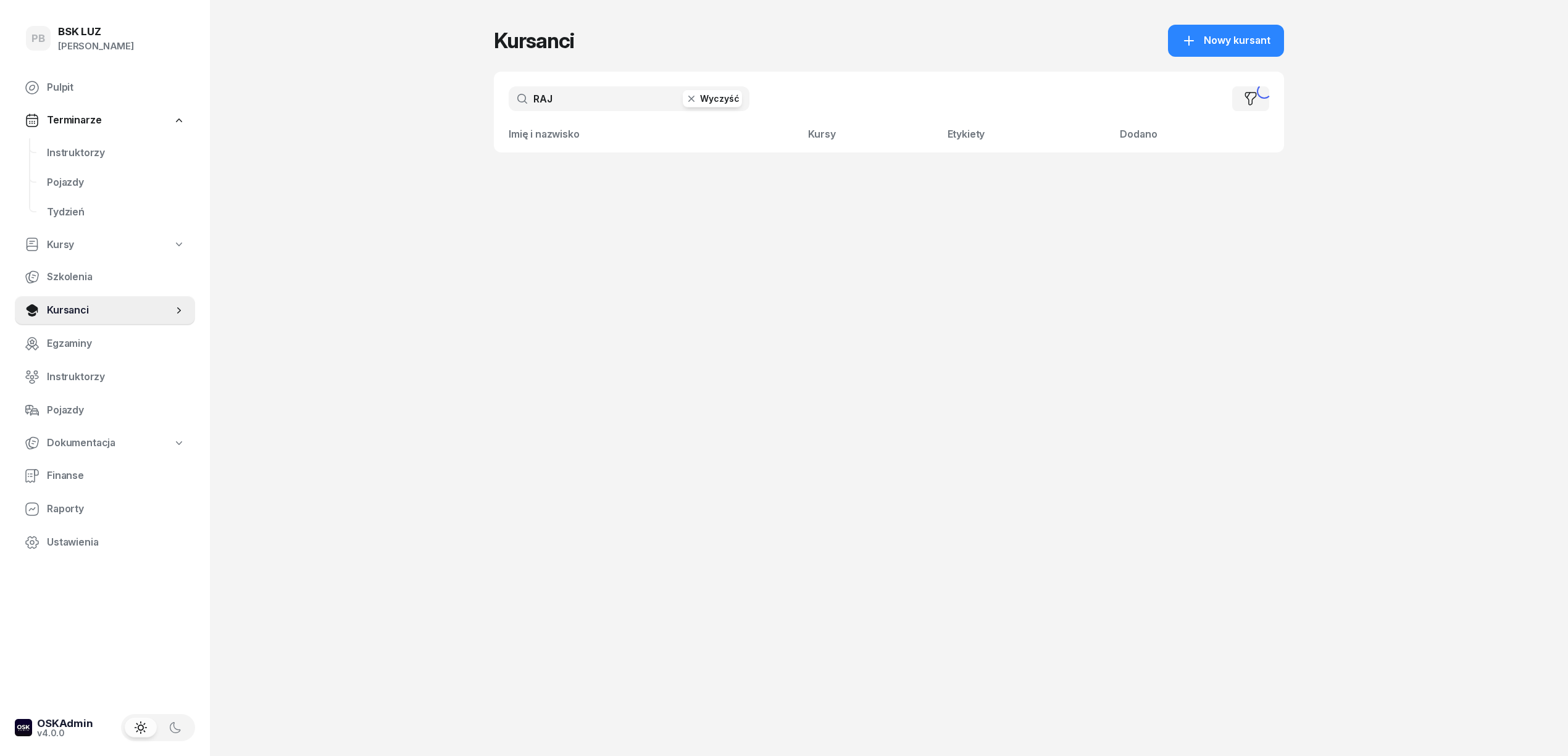
type input "RAJ"
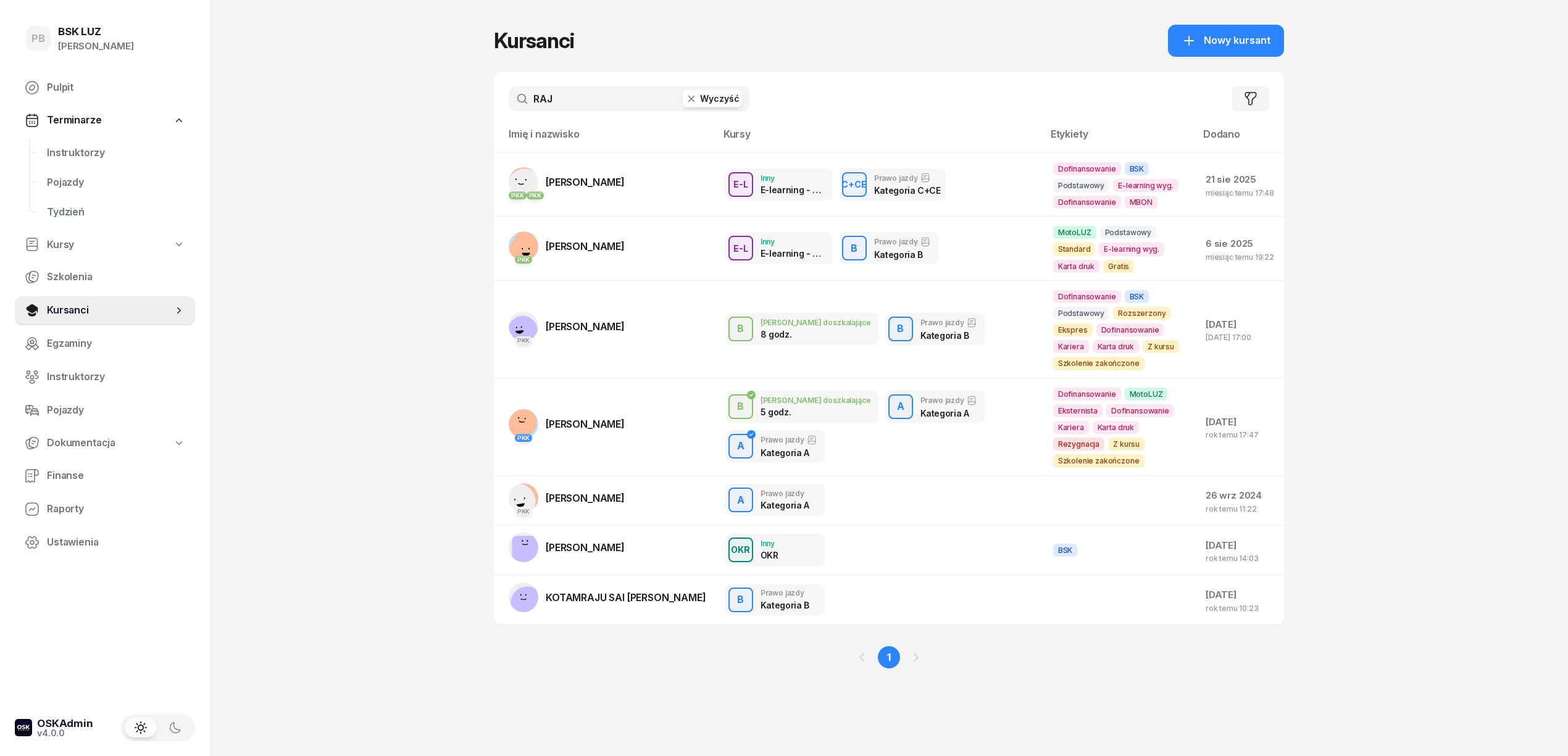
click at [545, 93] on input "RAJ" at bounding box center [629, 99] width 241 height 25
click at [617, 322] on span "[PERSON_NAME]" at bounding box center [584, 326] width 79 height 12
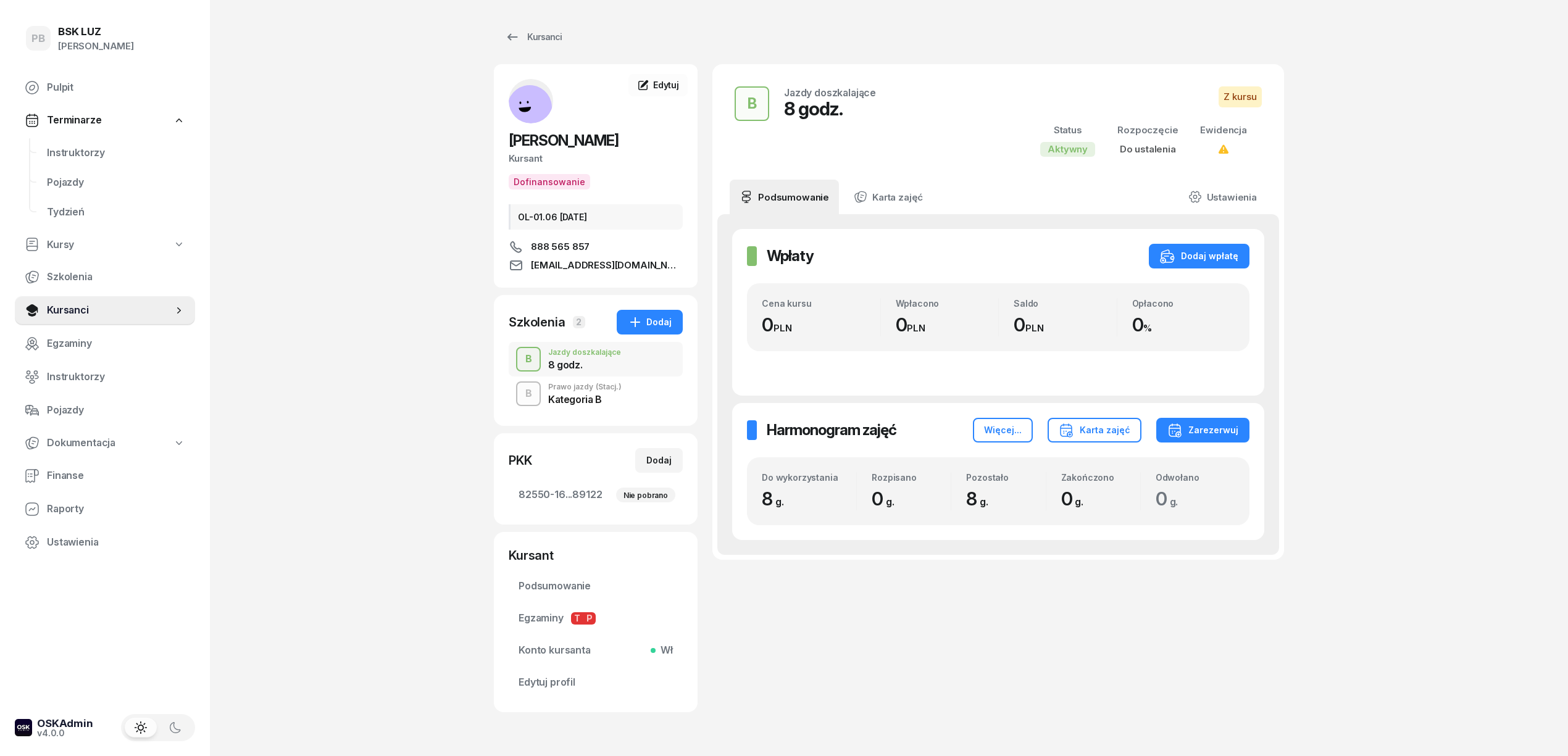
scroll to position [60, 0]
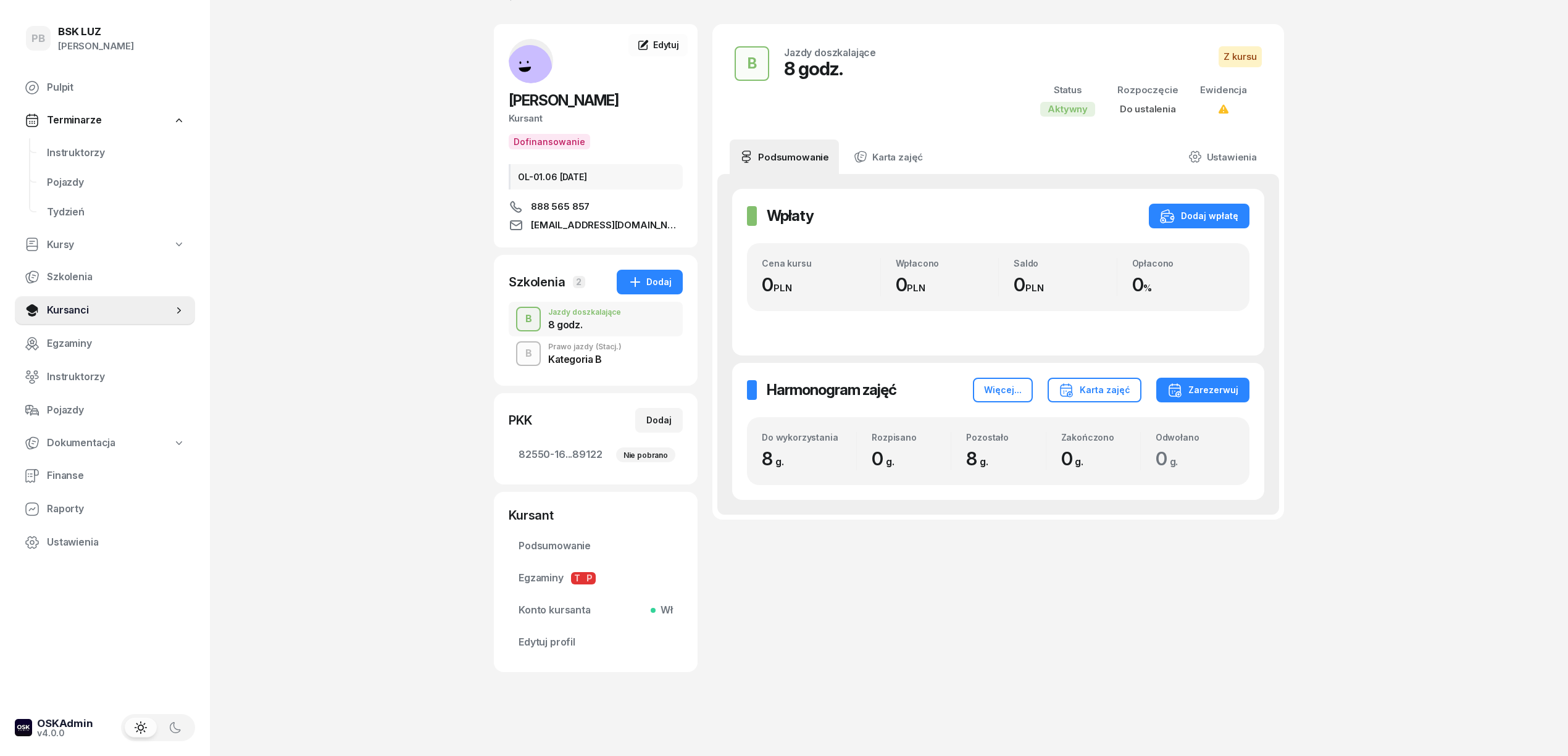
click at [606, 358] on div "Kategoria B" at bounding box center [585, 359] width 74 height 10
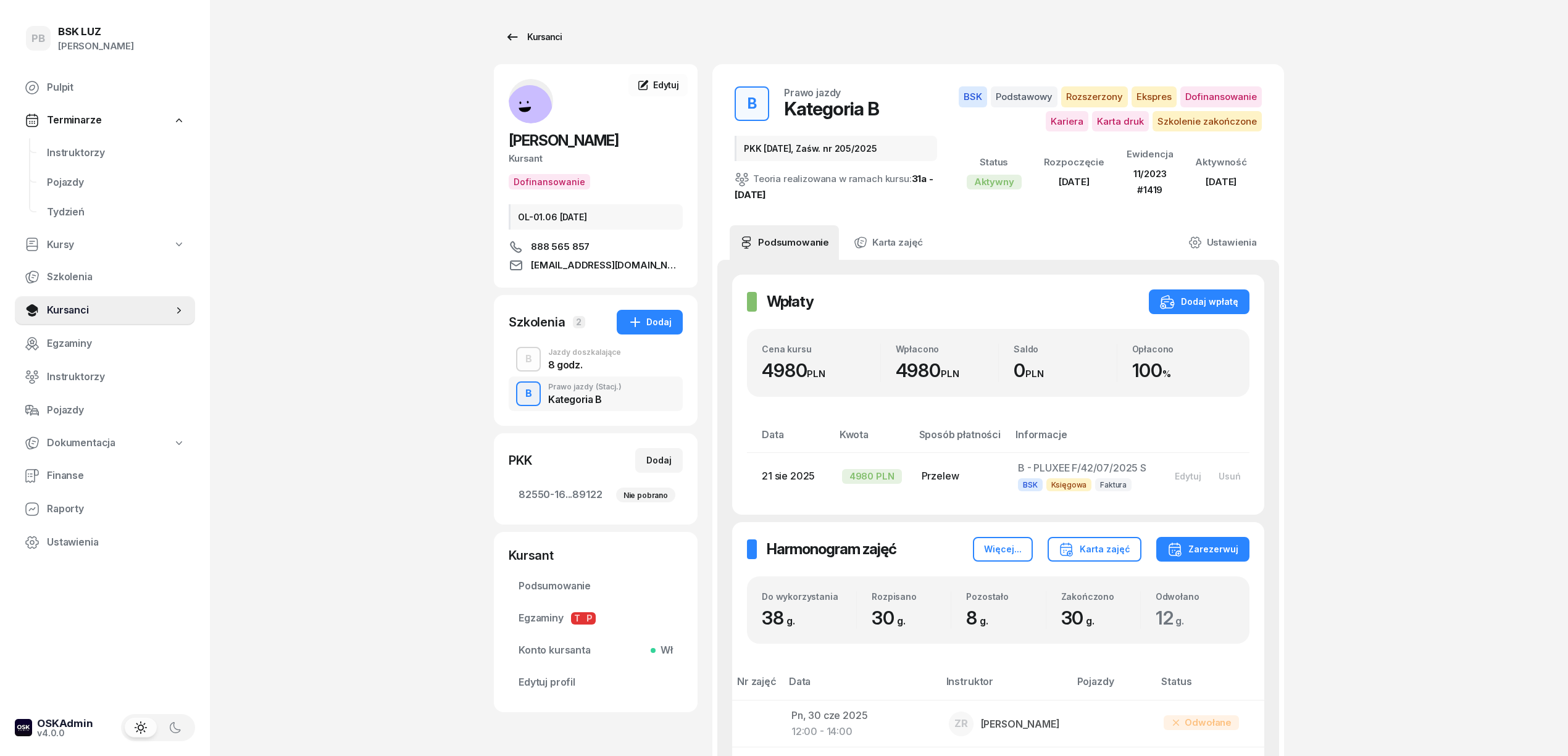
click at [536, 33] on div "Kursanci" at bounding box center [533, 37] width 57 height 15
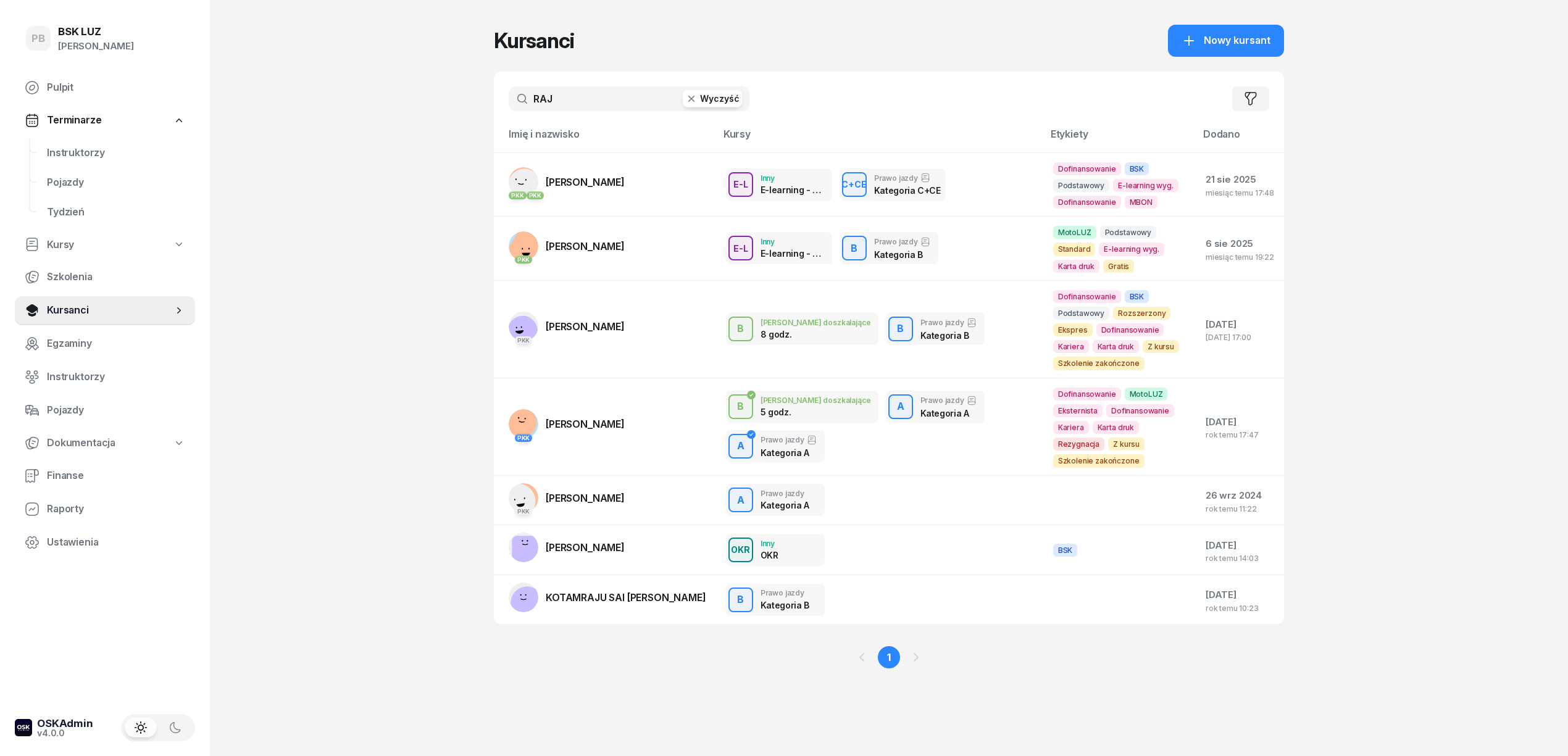
click at [541, 92] on input "RAJ" at bounding box center [629, 99] width 241 height 25
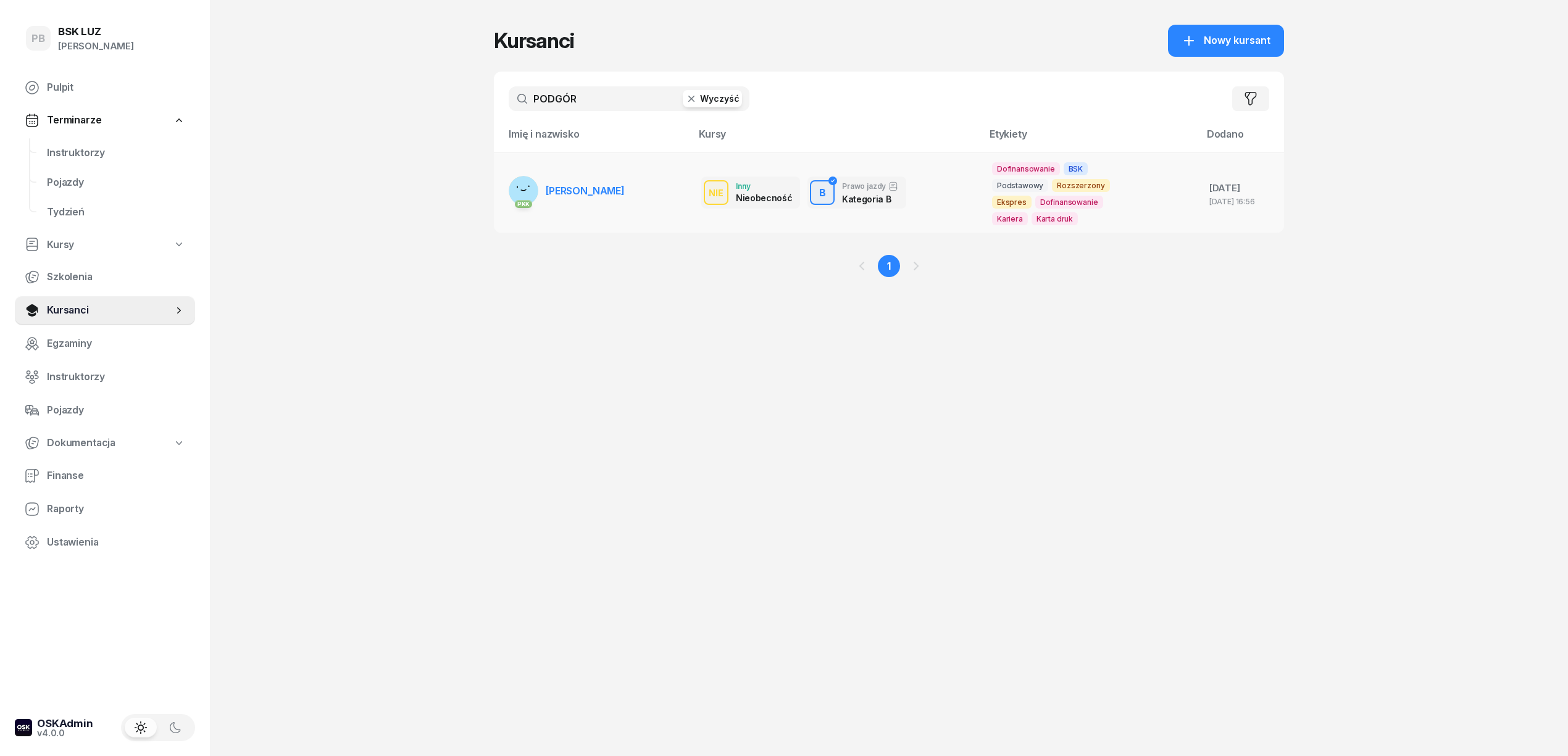
type input "PODGÓR"
click at [554, 183] on link "PKK [PERSON_NAME]" at bounding box center [567, 190] width 116 height 29
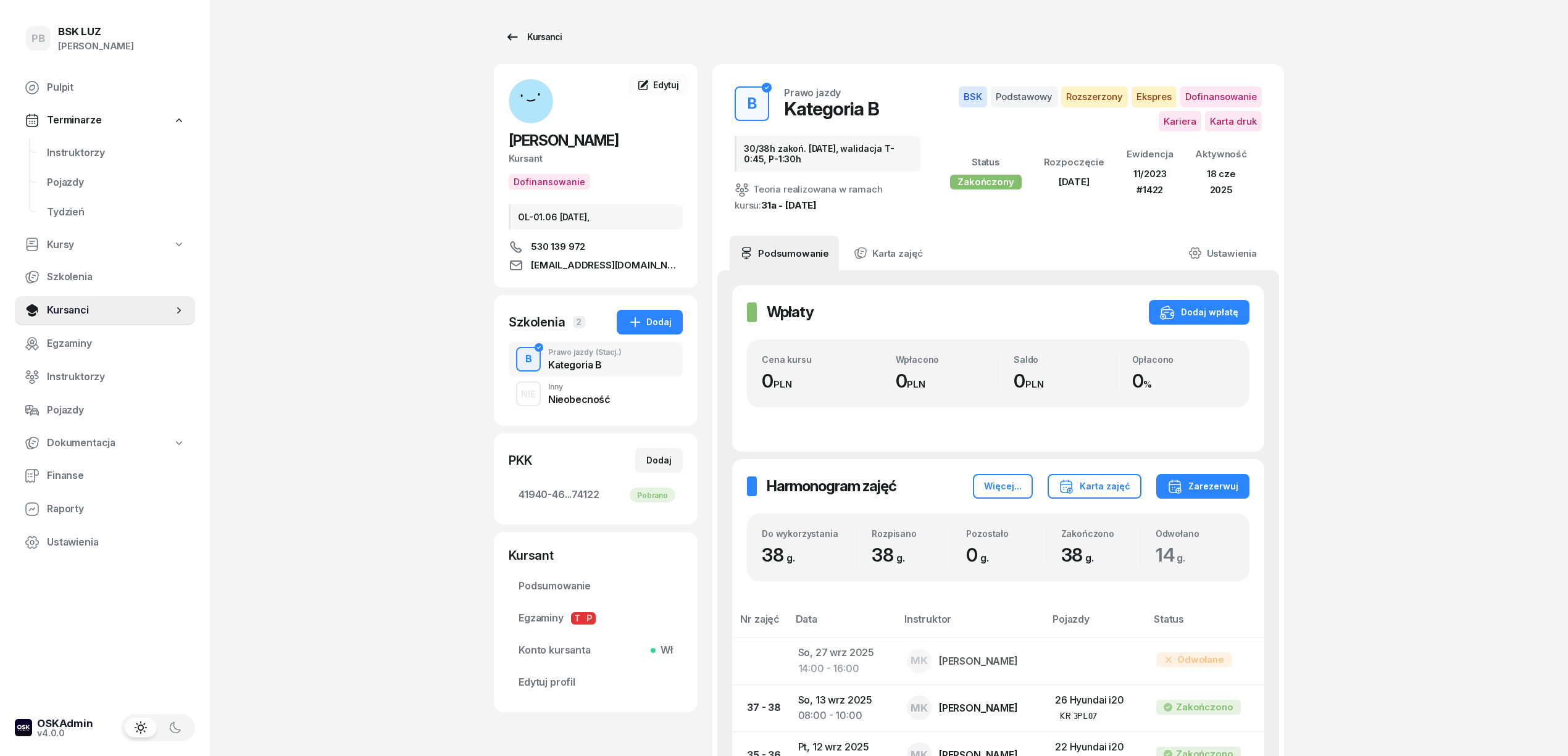
click at [534, 40] on div "Kursanci" at bounding box center [533, 37] width 57 height 15
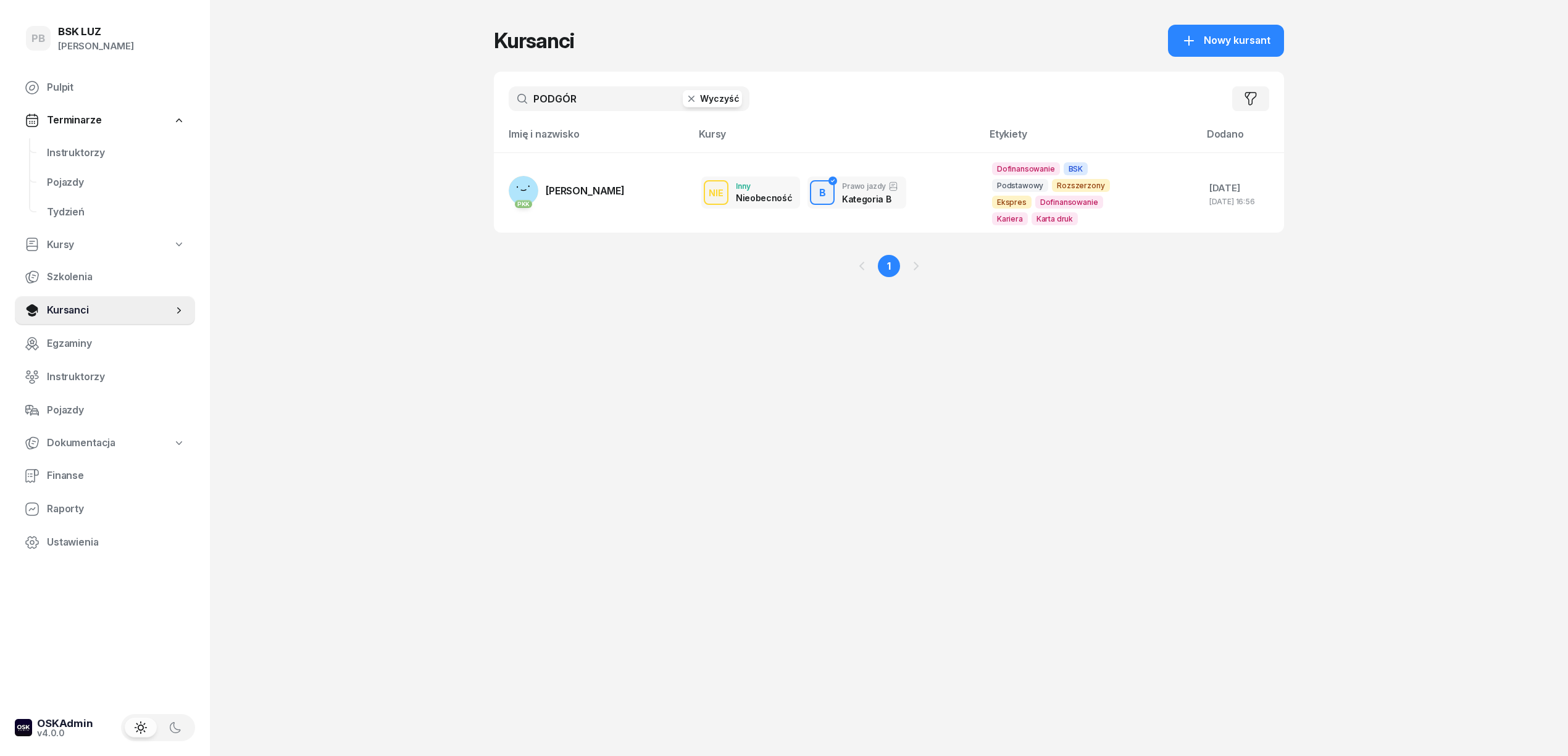
click at [587, 107] on input "PODGÓR" at bounding box center [629, 99] width 241 height 25
type input "MAJ"
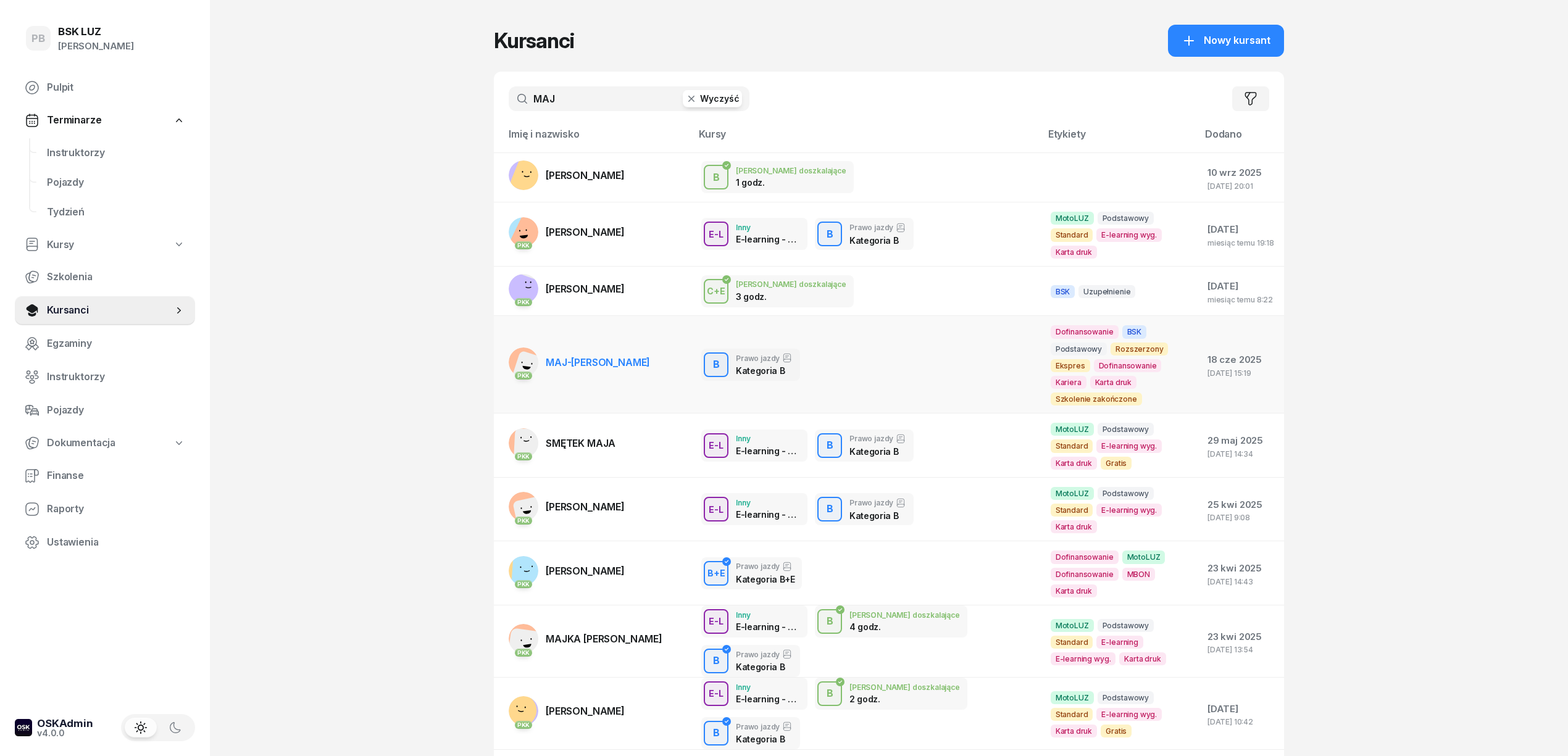
click at [623, 356] on span "MAJ-[PERSON_NAME]" at bounding box center [598, 362] width 104 height 12
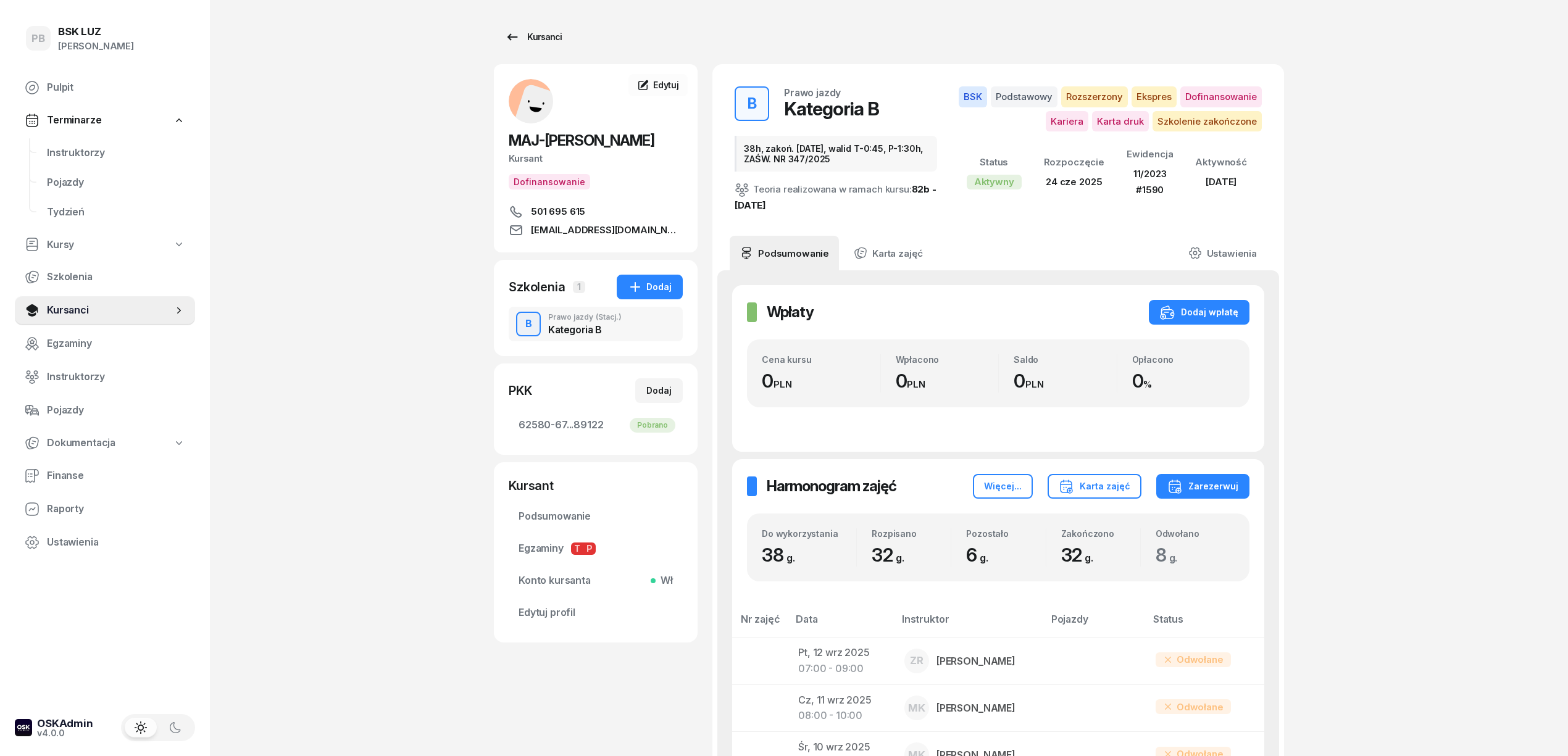
click at [532, 31] on div "Kursanci" at bounding box center [533, 37] width 57 height 15
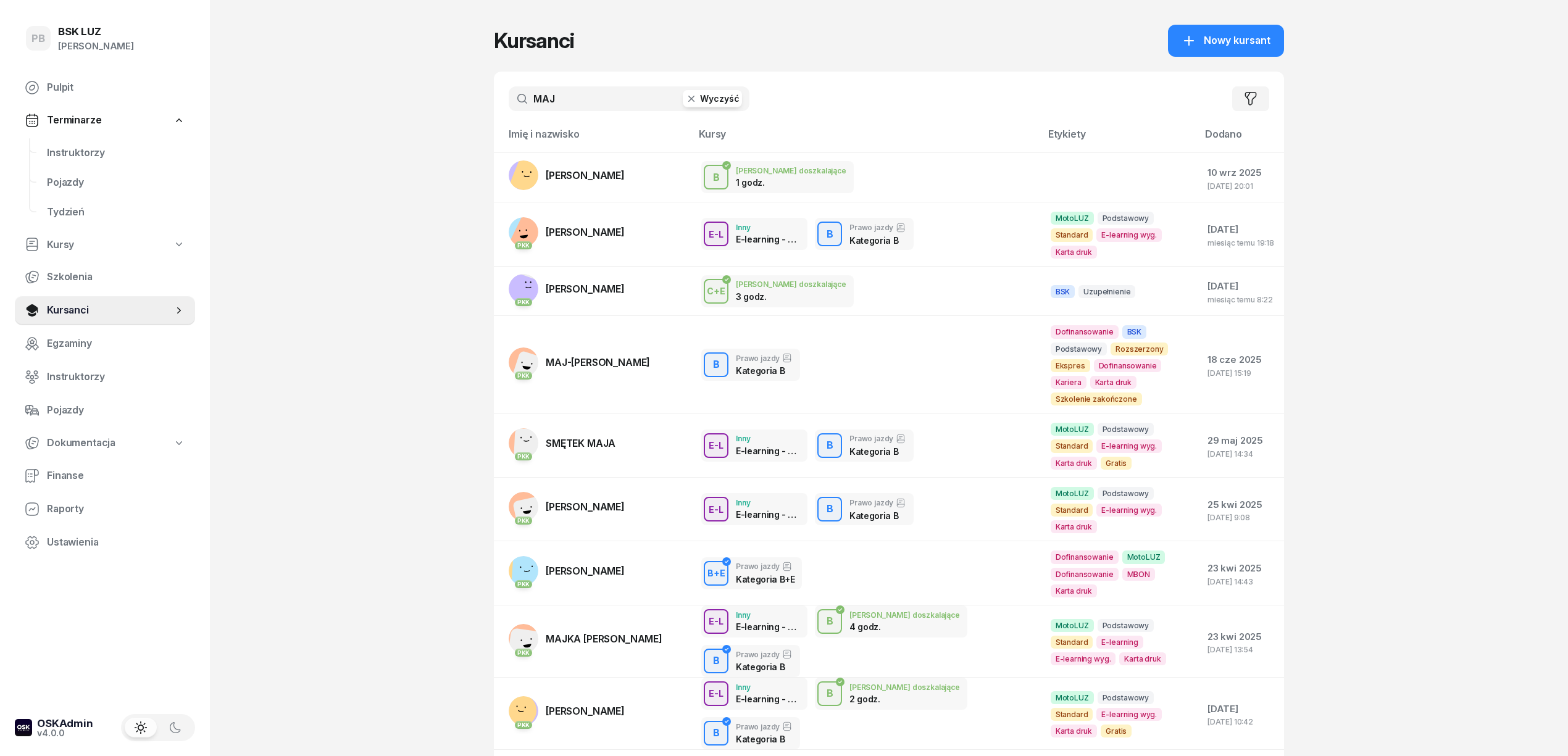
click at [554, 97] on input "MAJ" at bounding box center [629, 99] width 241 height 25
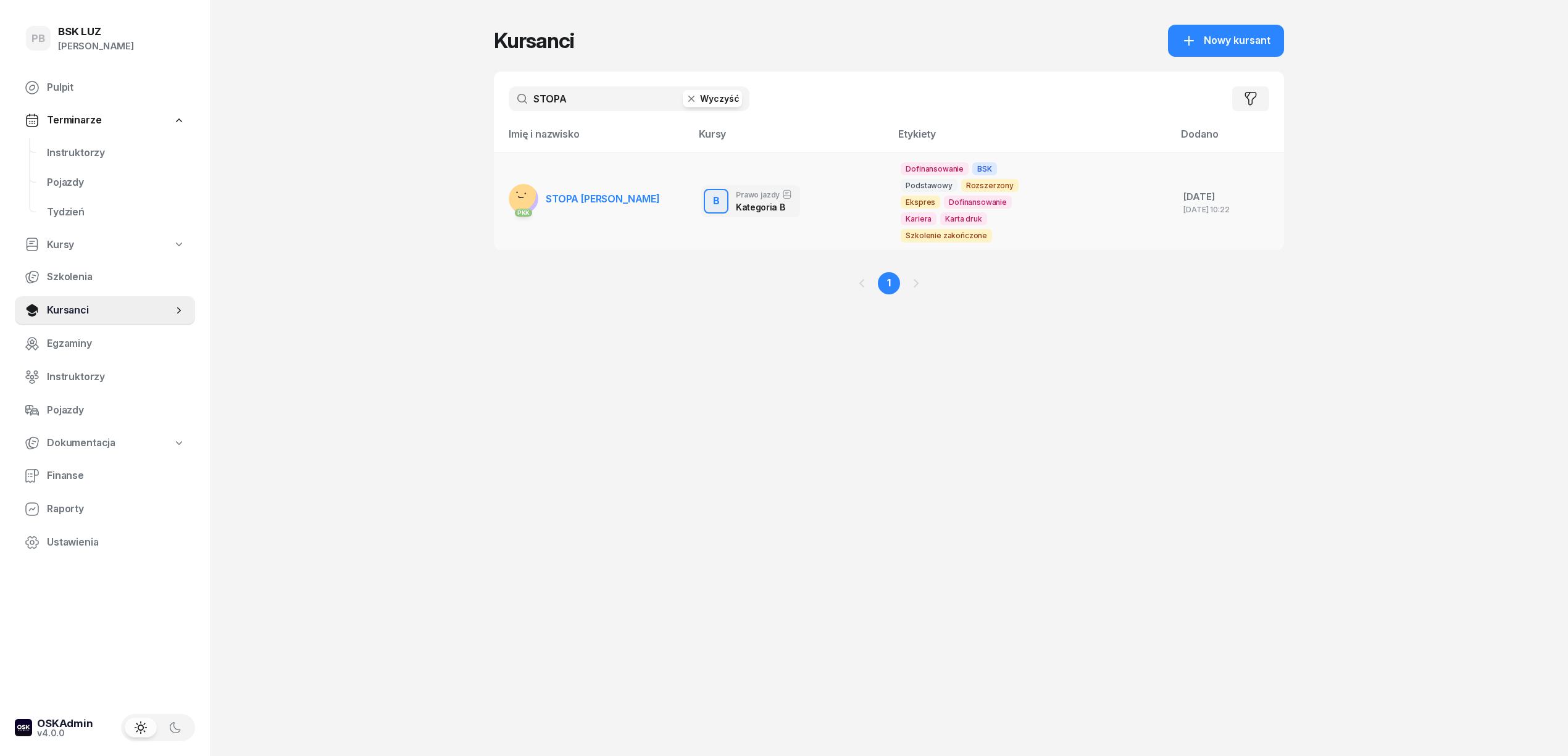
type input "STOPA"
click at [581, 192] on span "STOPA [PERSON_NAME]" at bounding box center [602, 198] width 114 height 12
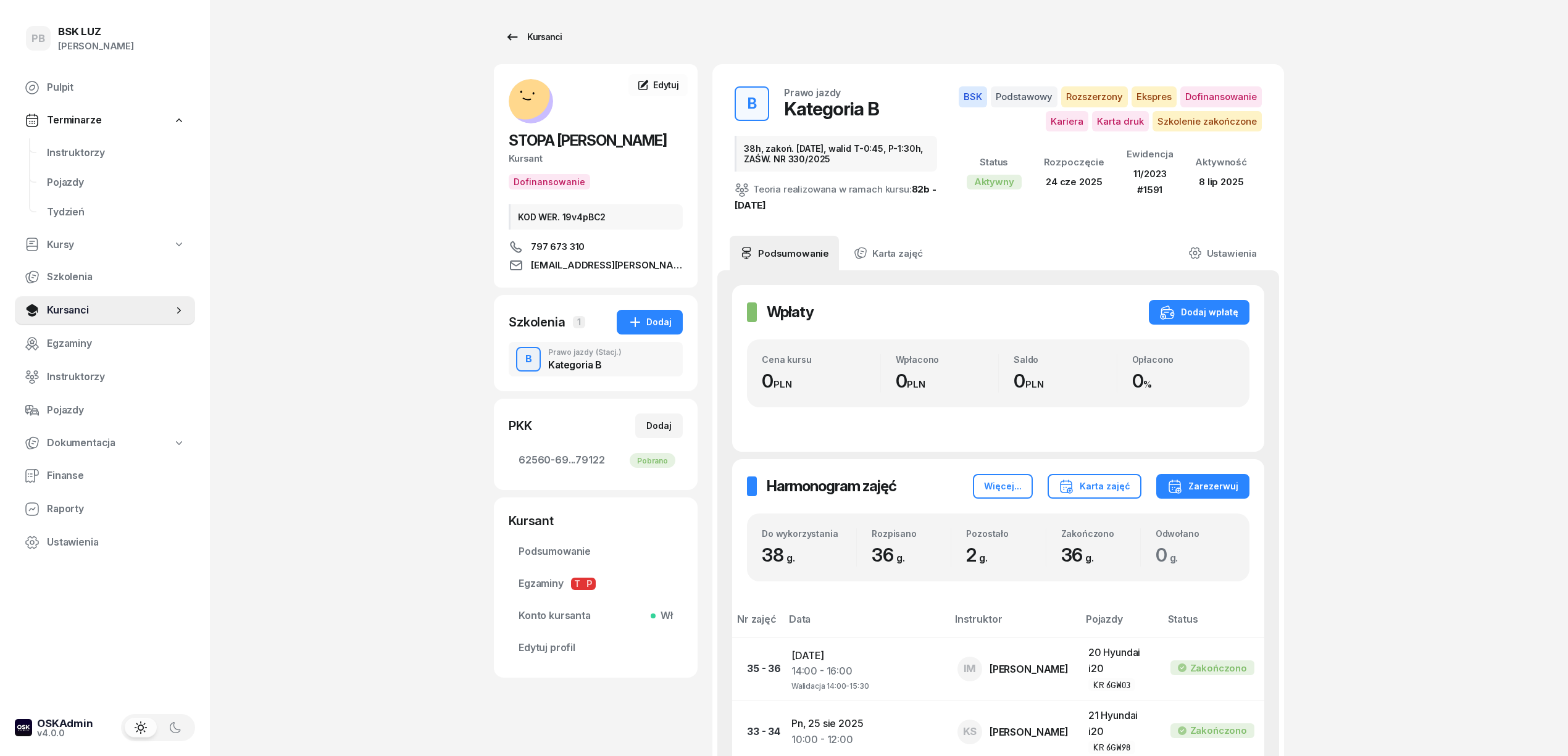
click at [534, 35] on div "Kursanci" at bounding box center [533, 37] width 57 height 15
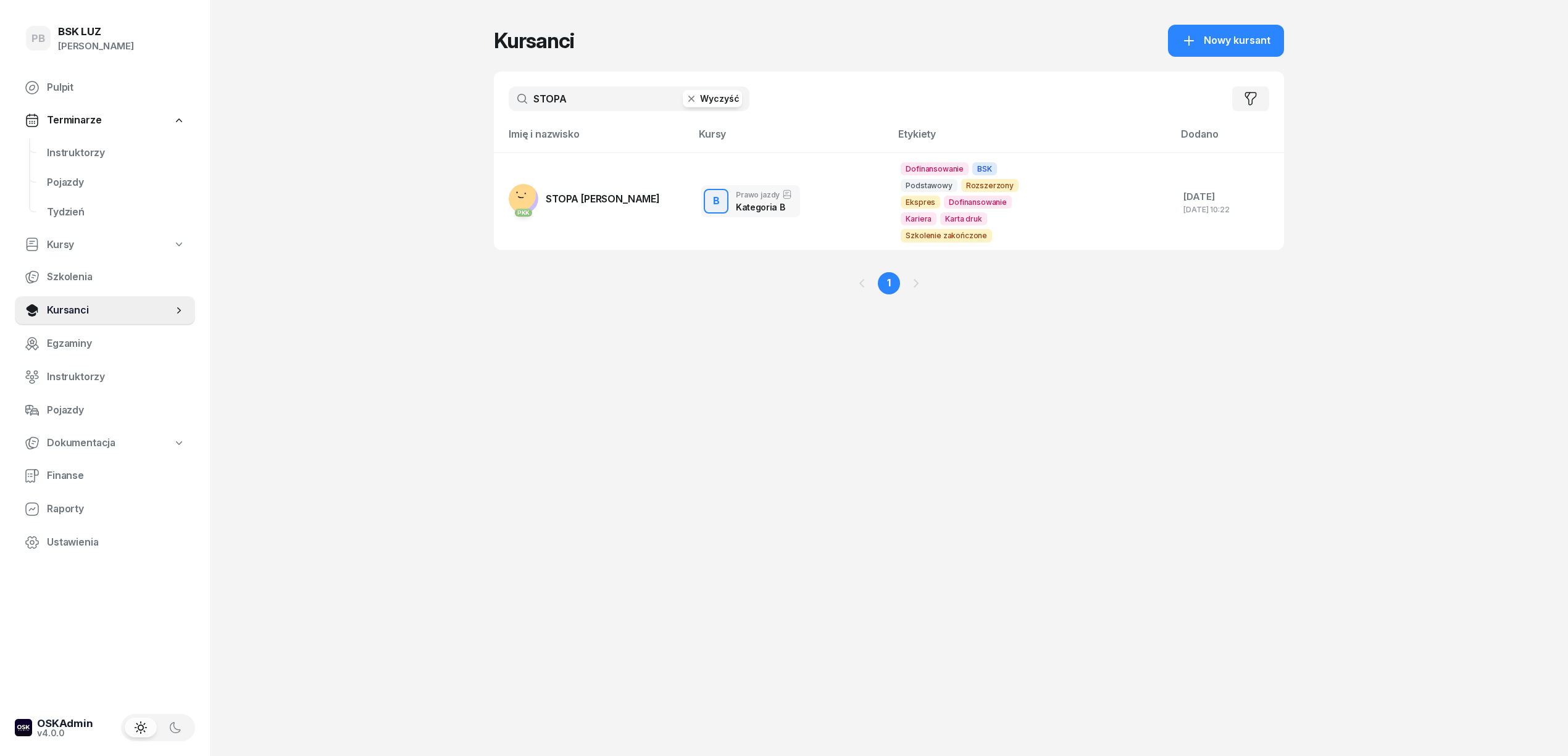
click at [565, 92] on input "STOPA" at bounding box center [629, 99] width 241 height 25
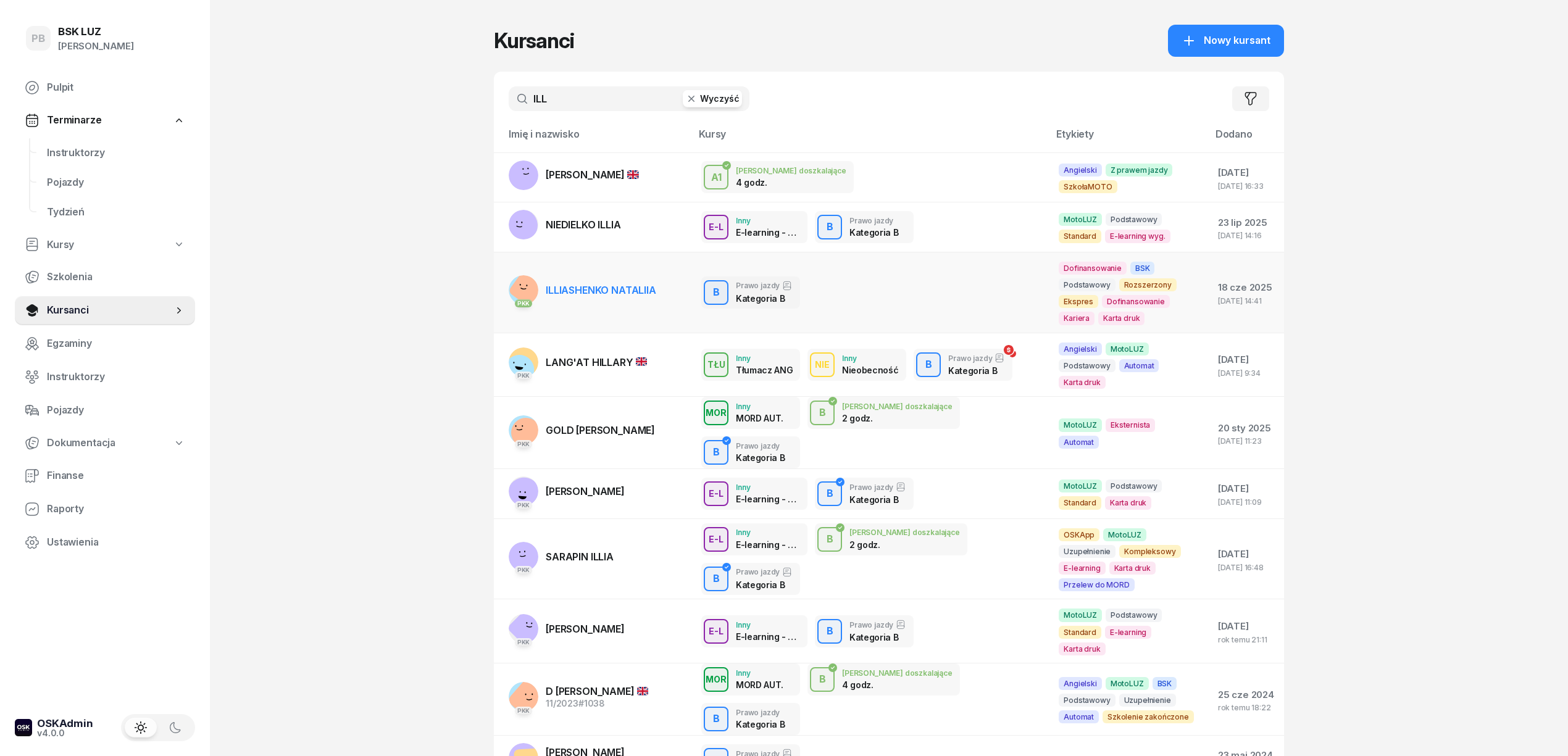
type input "ILL"
click at [579, 287] on span "ILLIASHENKO NATALIIA" at bounding box center [601, 289] width 110 height 12
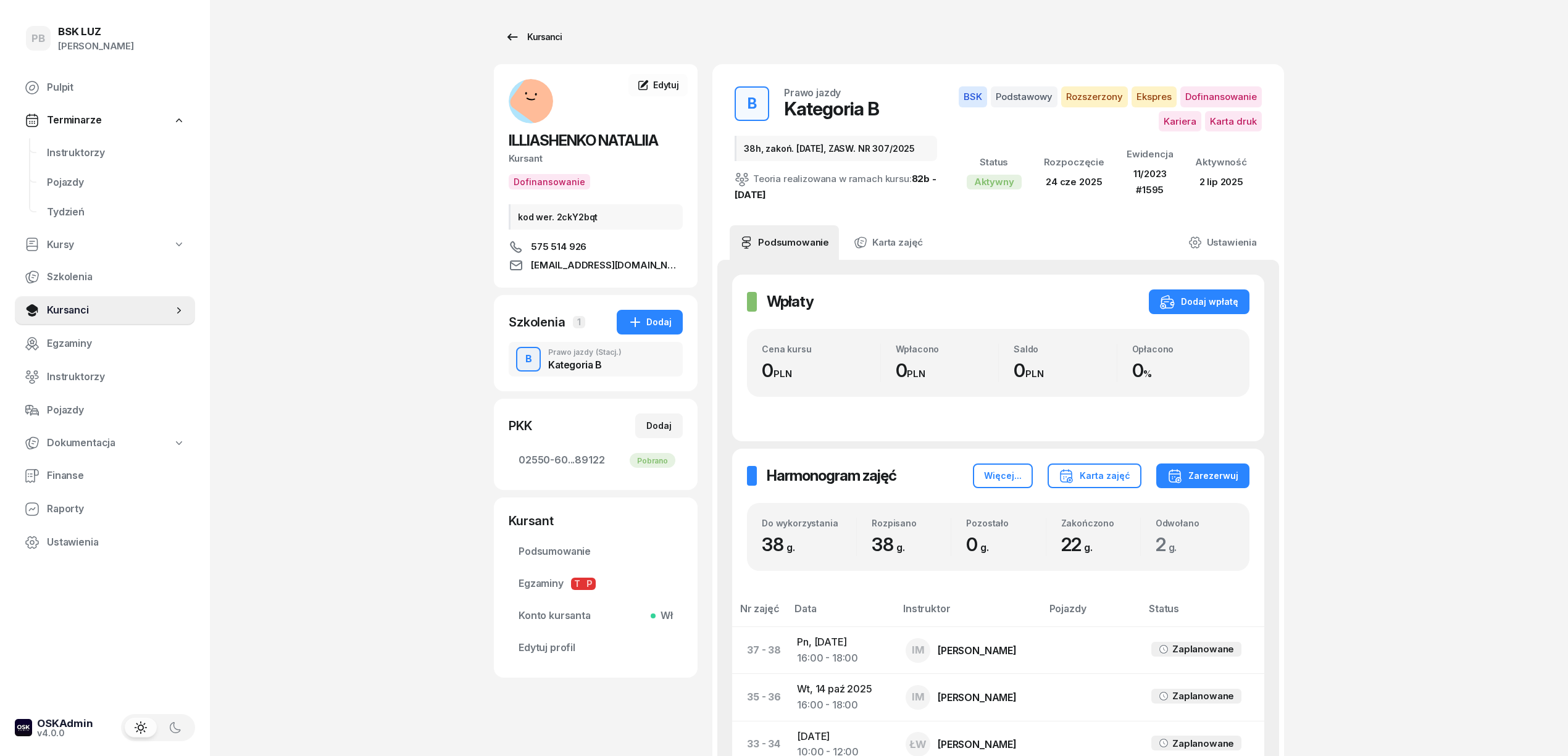
click at [552, 37] on div "Kursanci" at bounding box center [533, 37] width 57 height 15
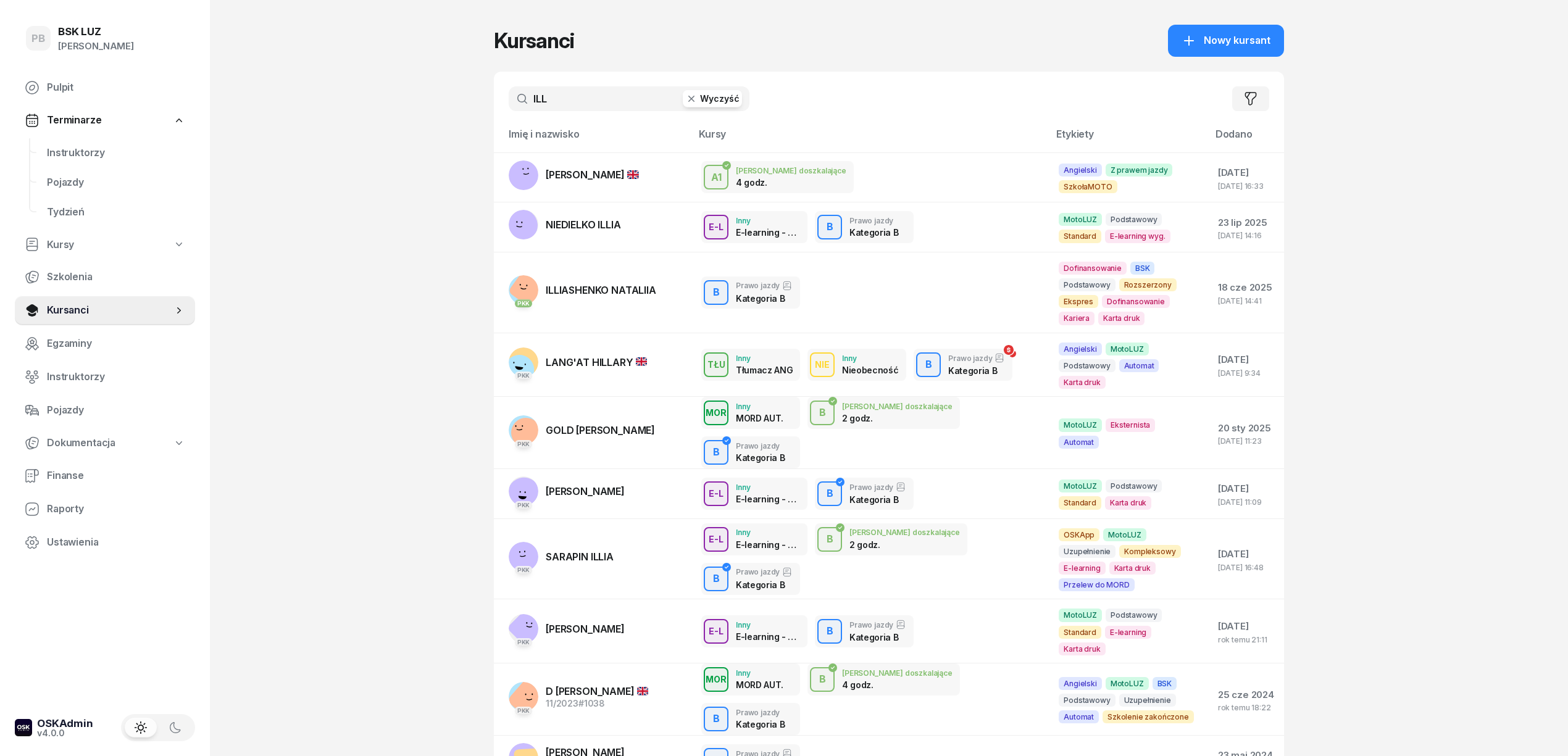
click at [595, 93] on input "ILL" at bounding box center [629, 99] width 241 height 25
click at [594, 94] on input "ILL" at bounding box center [629, 99] width 241 height 25
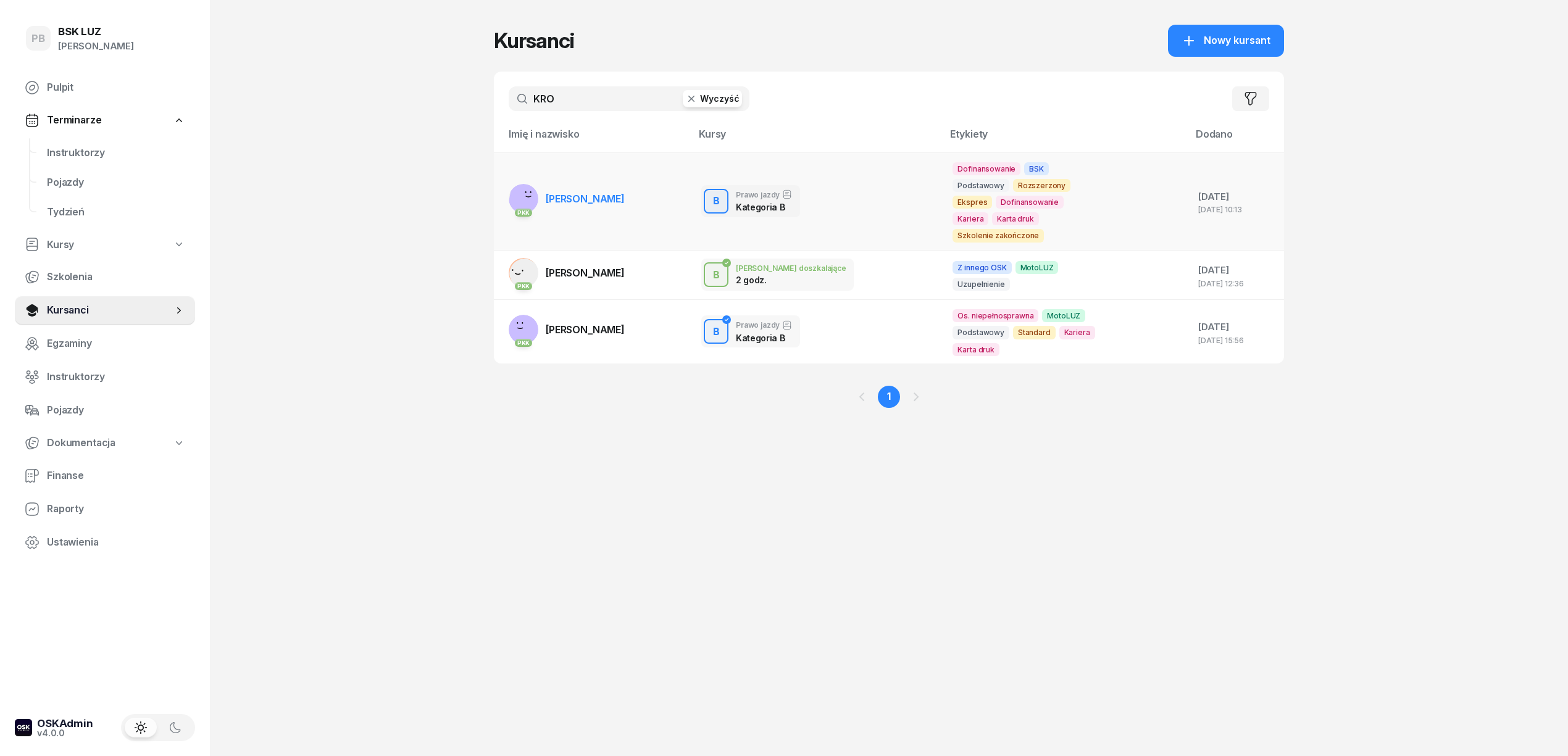
type input "KRO"
click at [586, 192] on span "[PERSON_NAME]" at bounding box center [584, 198] width 79 height 12
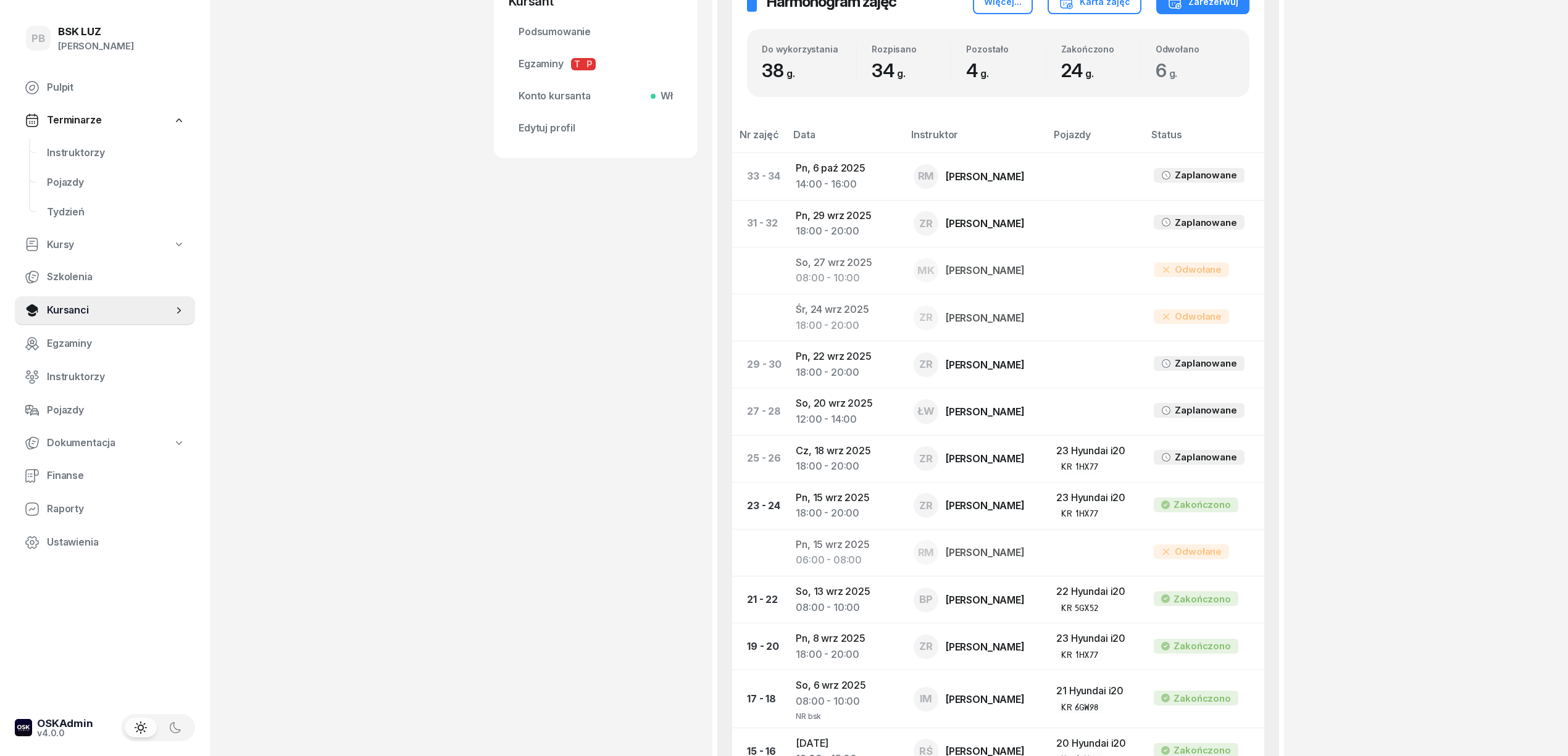
scroll to position [494, 0]
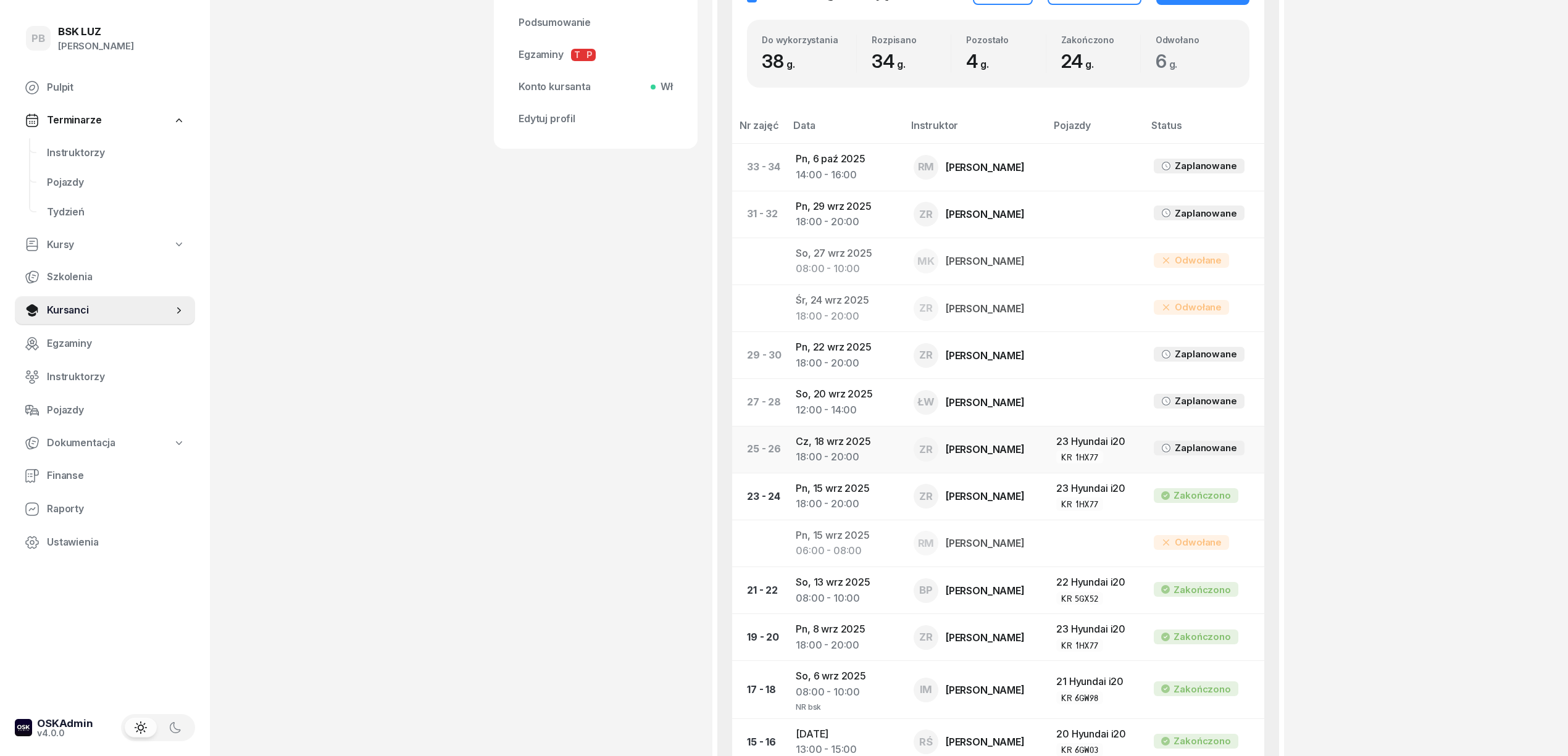
click at [830, 444] on td "[DATE] 18:00 - 20:00" at bounding box center [845, 449] width 118 height 47
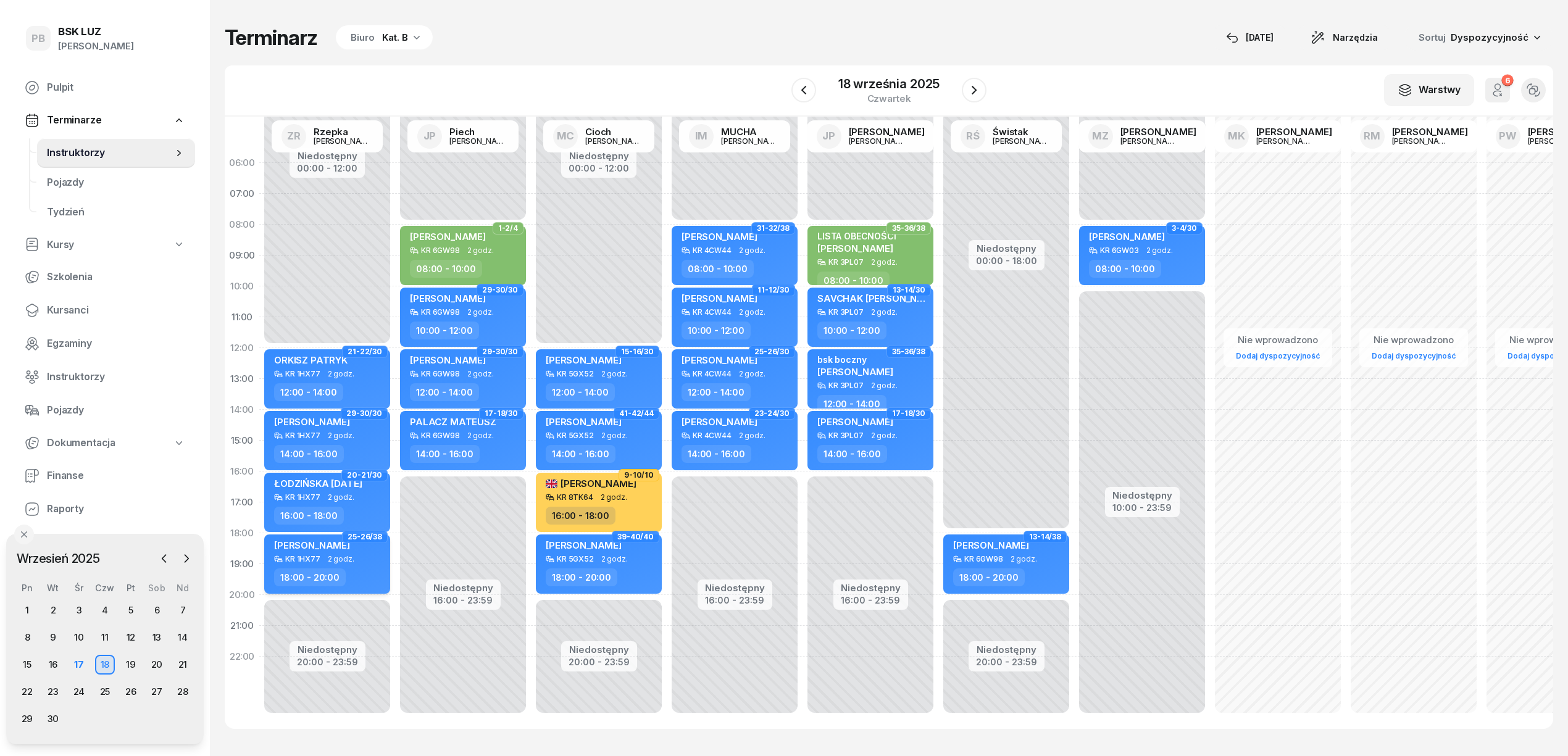
click at [348, 556] on span "2 godz." at bounding box center [341, 559] width 26 height 9
select select "18"
select select "20"
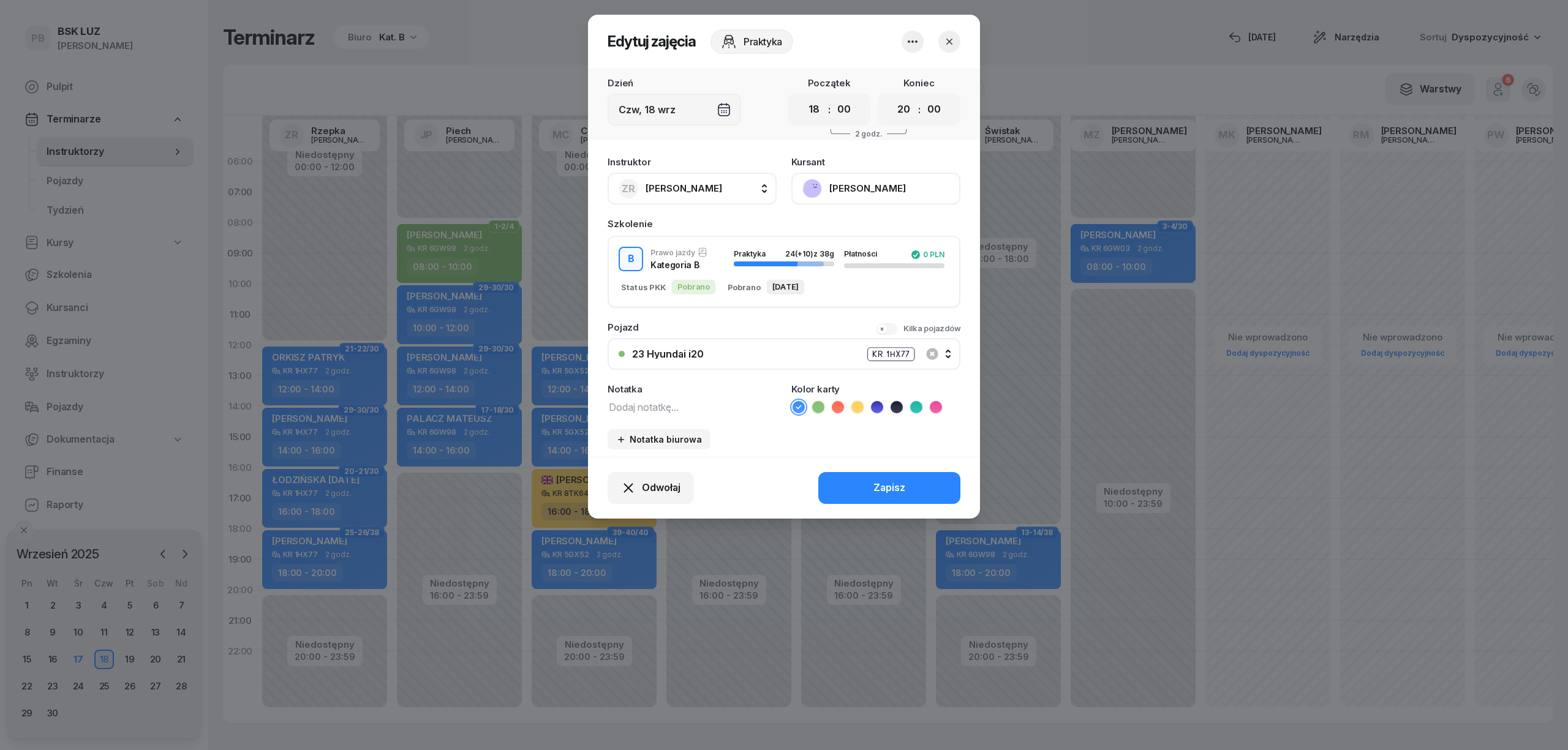
click at [648, 416] on div "Instruktor ZR [PERSON_NAME] AK [PERSON_NAME] BP [PERSON_NAME] DP [PERSON_NAME] …" at bounding box center [783, 303] width 392 height 307
click at [648, 411] on textarea at bounding box center [692, 407] width 169 height 16
type textarea "LISTA OBECNOŚCI"
click at [882, 475] on button "Zapisz" at bounding box center [889, 488] width 142 height 32
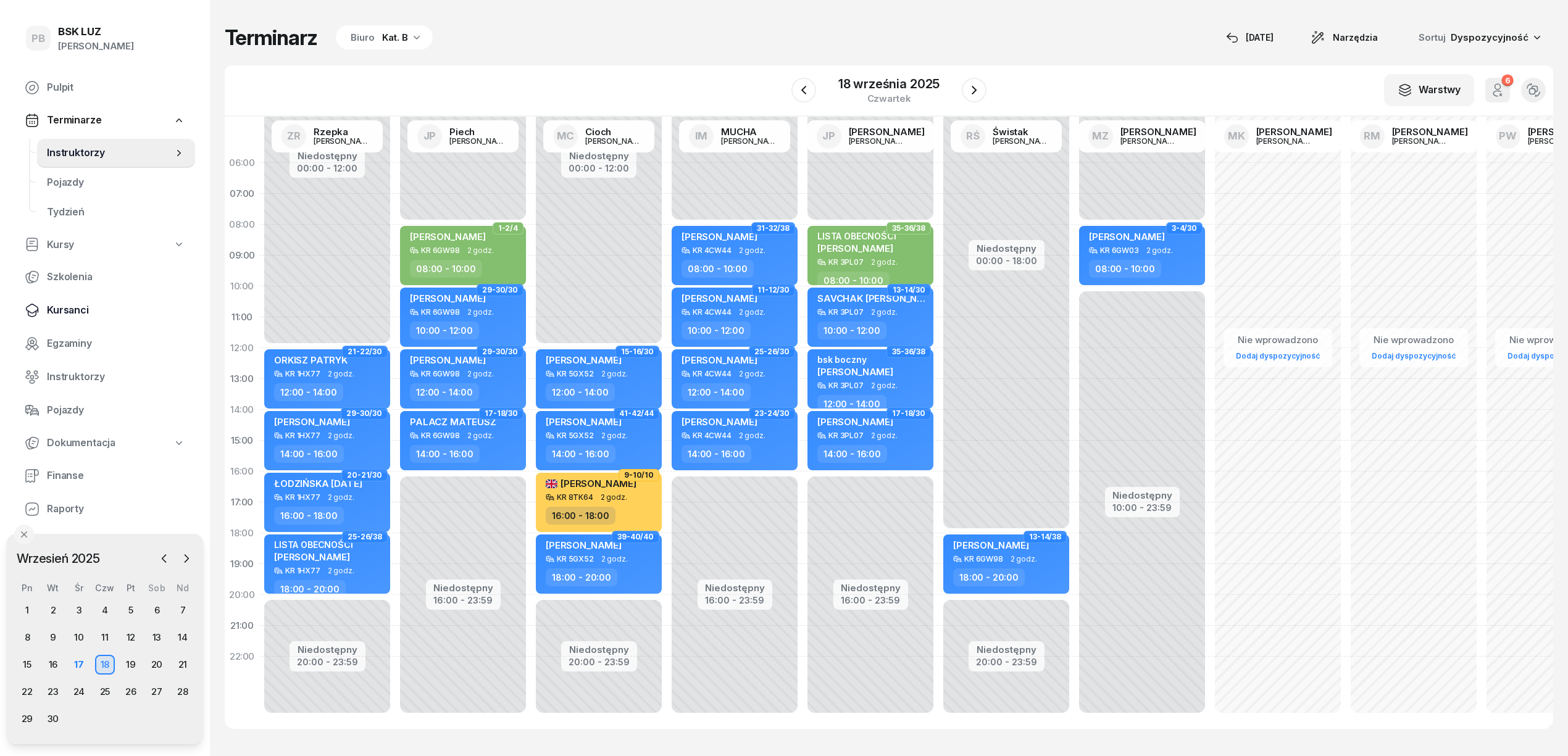
click at [64, 312] on span "Kursanci" at bounding box center [116, 310] width 138 height 16
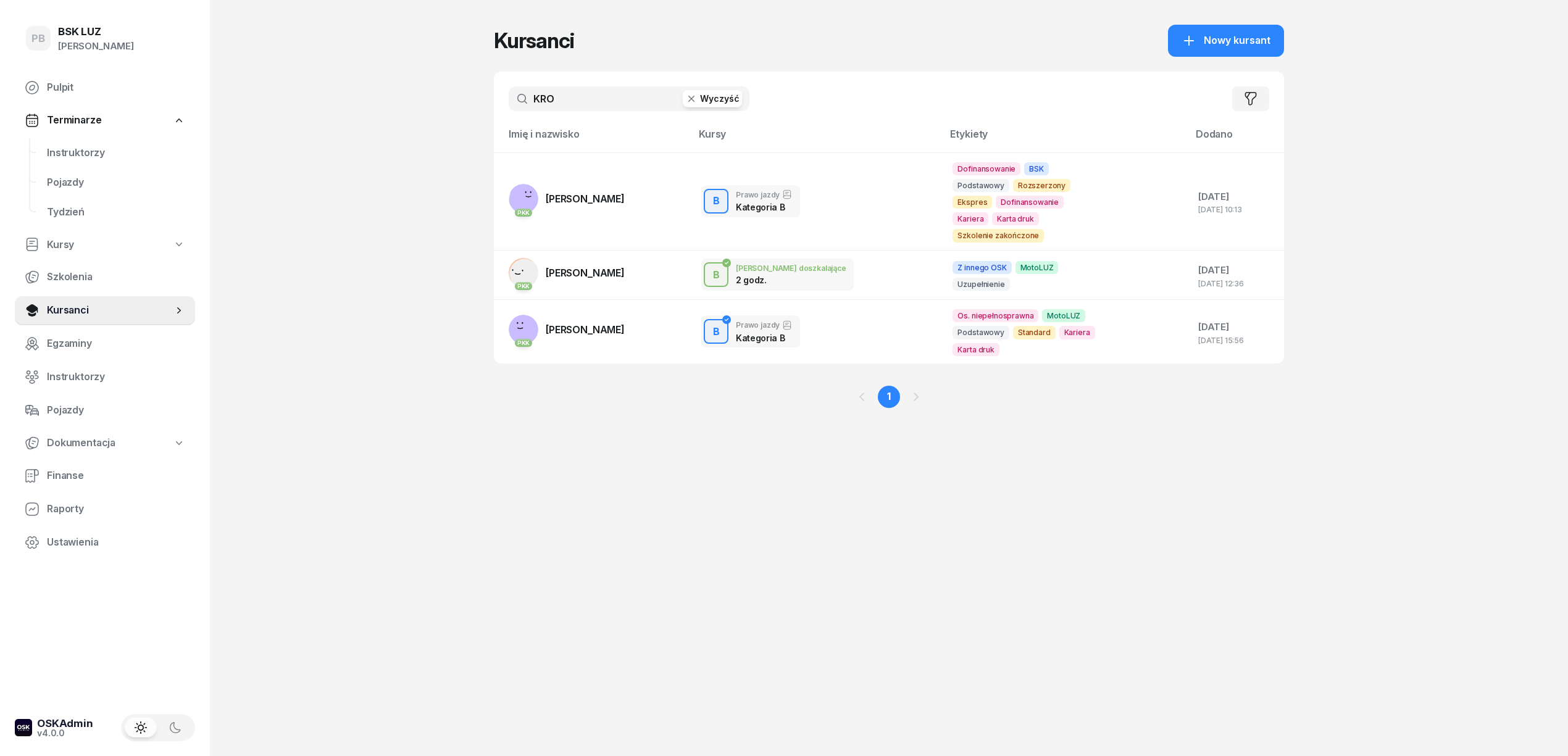
click at [580, 104] on input "KRO" at bounding box center [629, 99] width 241 height 25
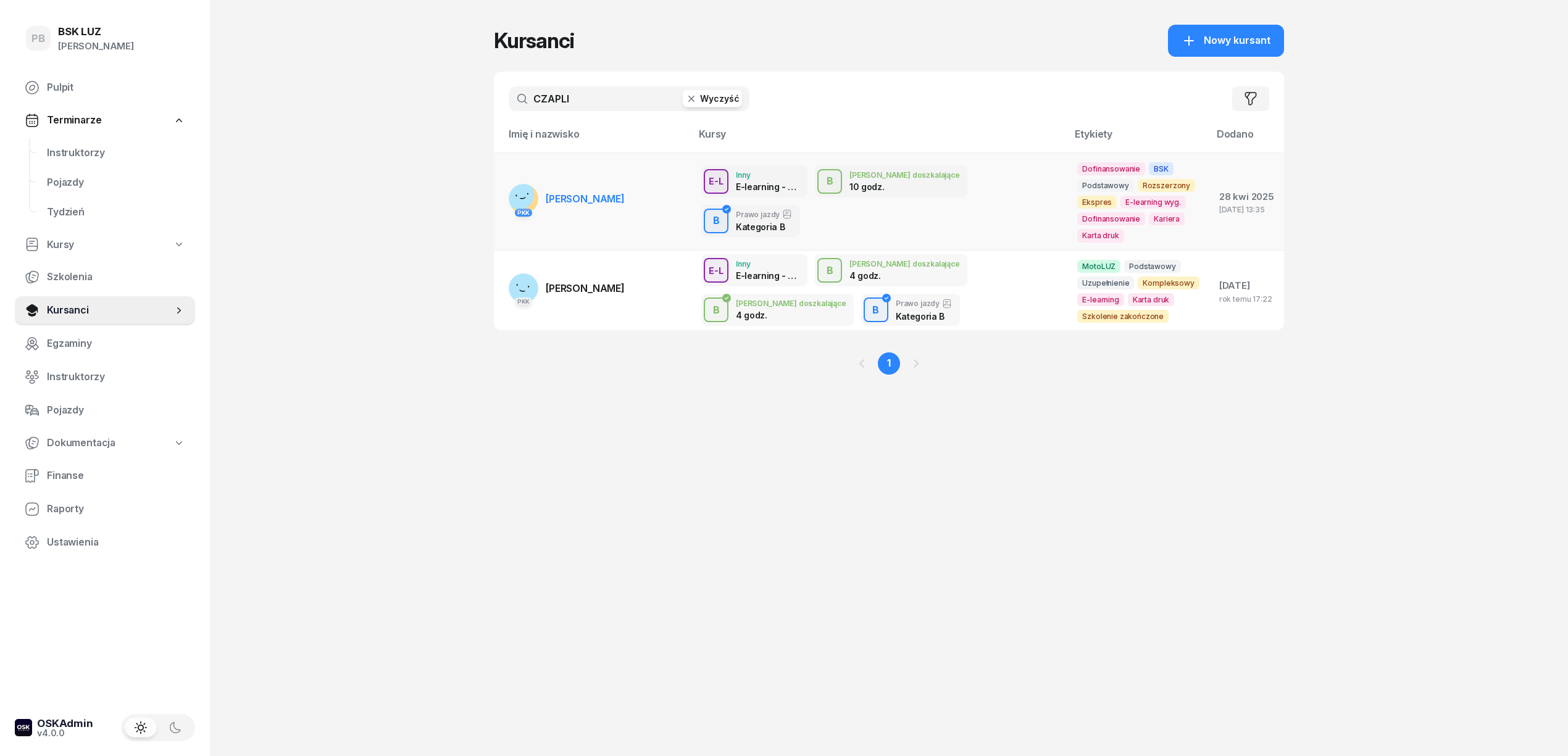
type input "CZAPLI"
click at [590, 196] on span "[PERSON_NAME]" at bounding box center [584, 198] width 79 height 12
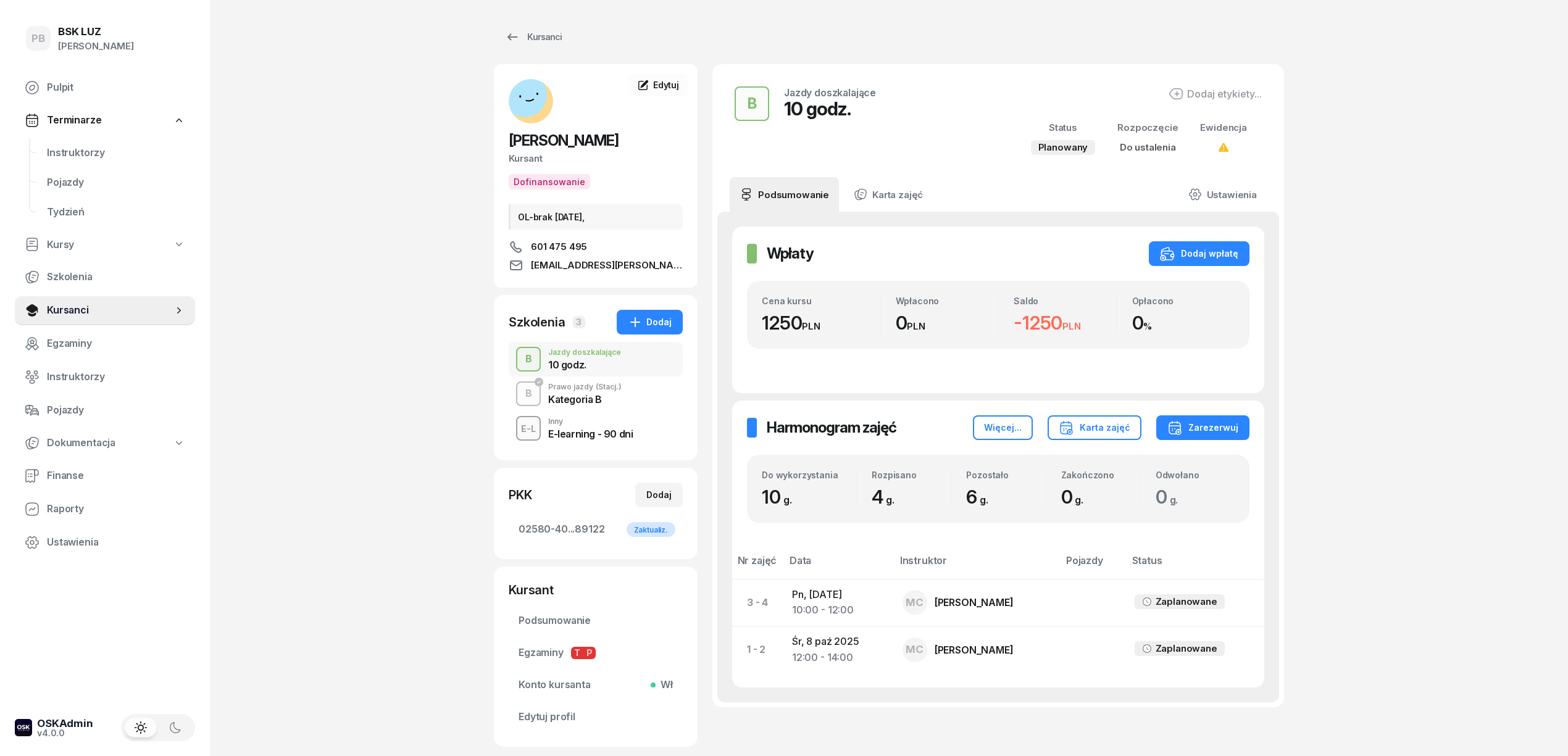
click at [580, 401] on div "Kategoria B" at bounding box center [585, 399] width 74 height 10
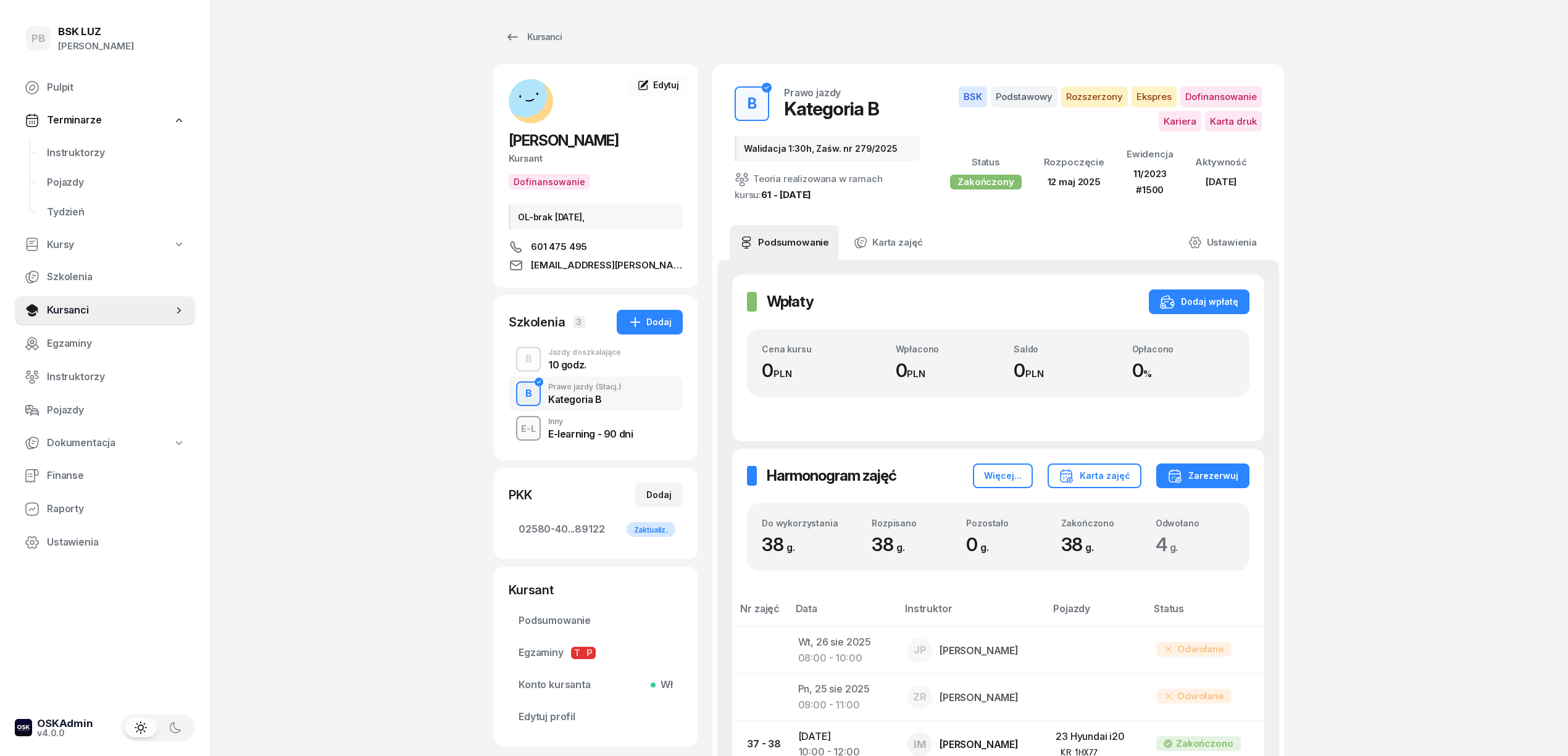
click at [606, 361] on div "10 godz." at bounding box center [584, 364] width 73 height 10
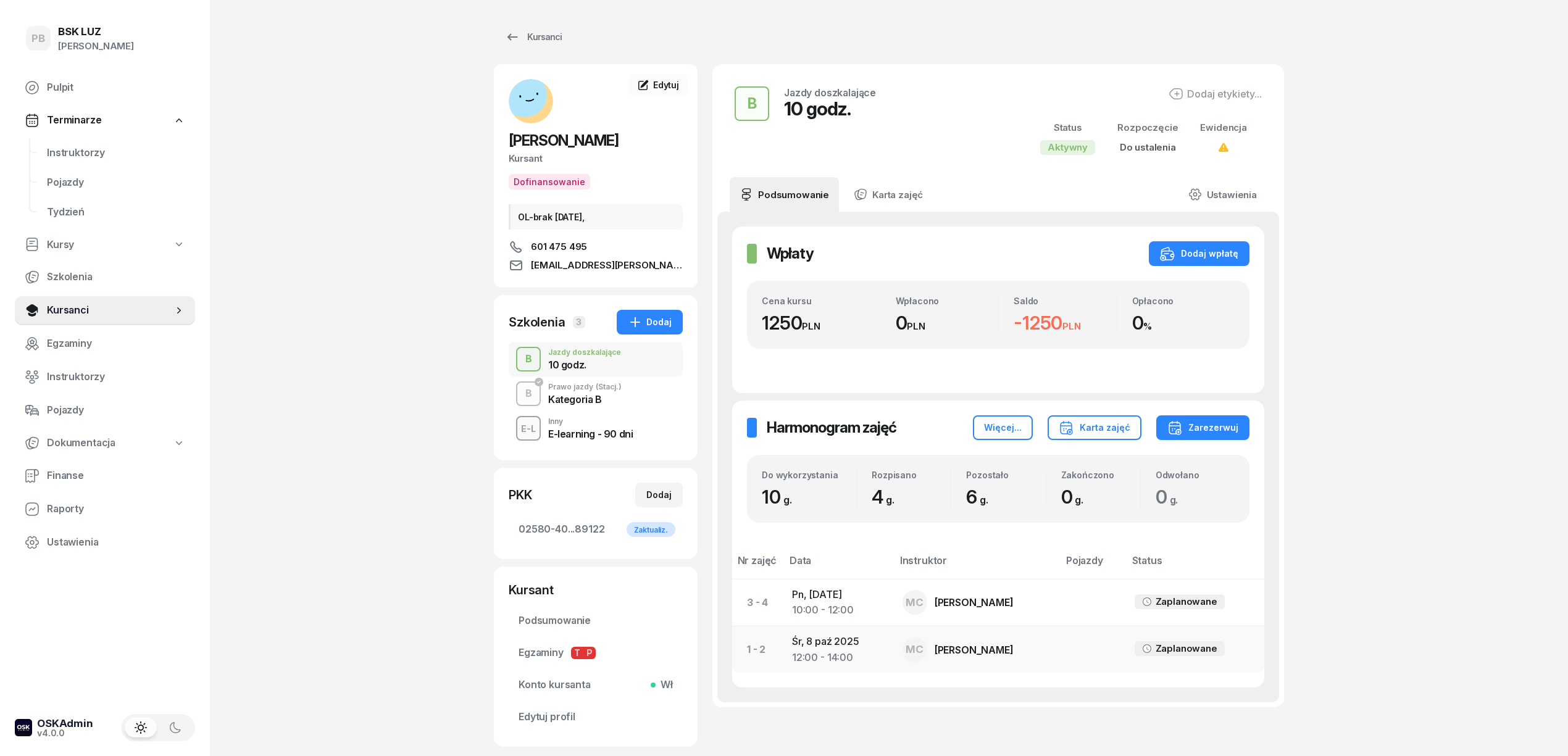
click at [825, 635] on td "[DATE] 12:00 - 14:00" at bounding box center [837, 649] width 110 height 47
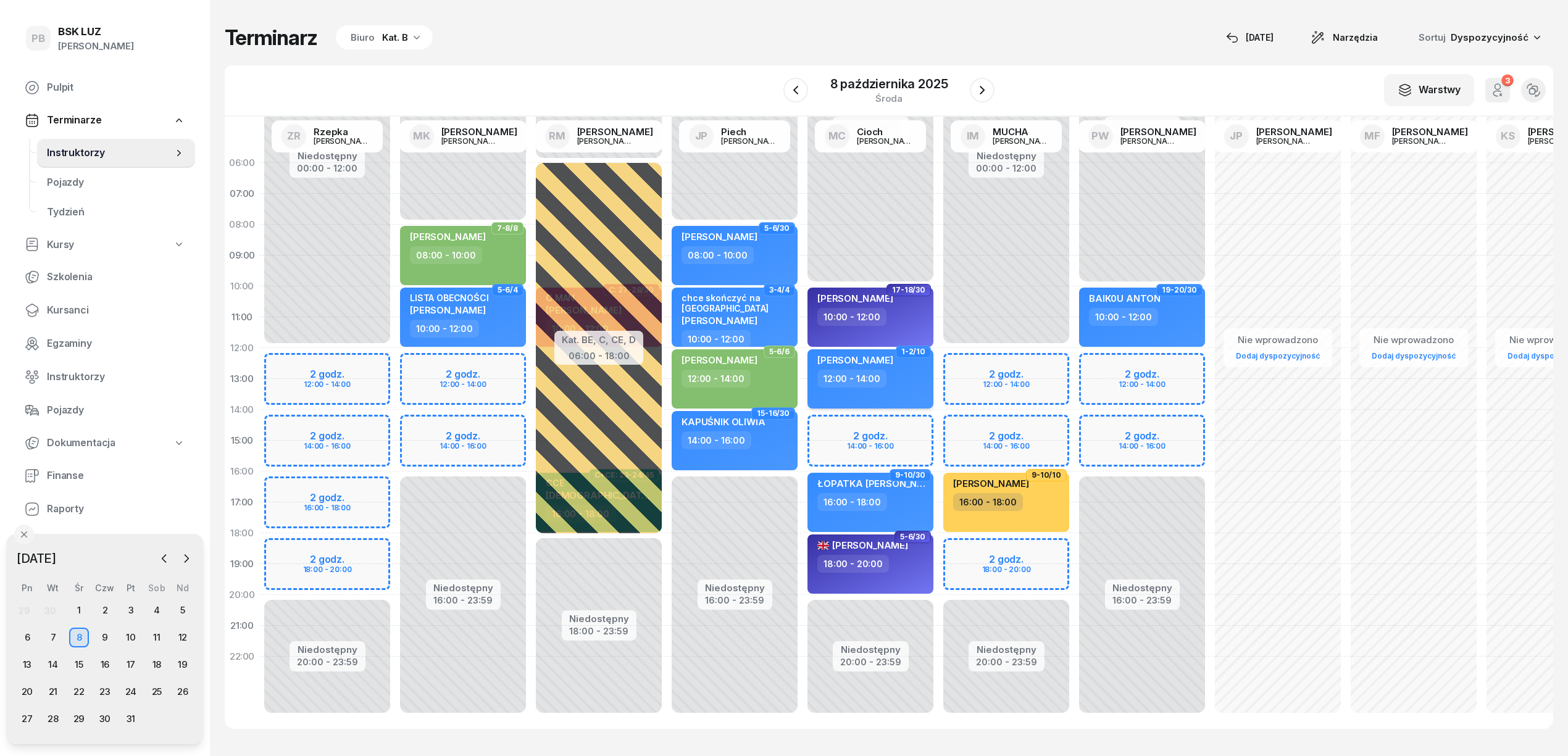
click at [912, 386] on div "12:00 - 14:00" at bounding box center [872, 378] width 109 height 18
select select "12"
select select "14"
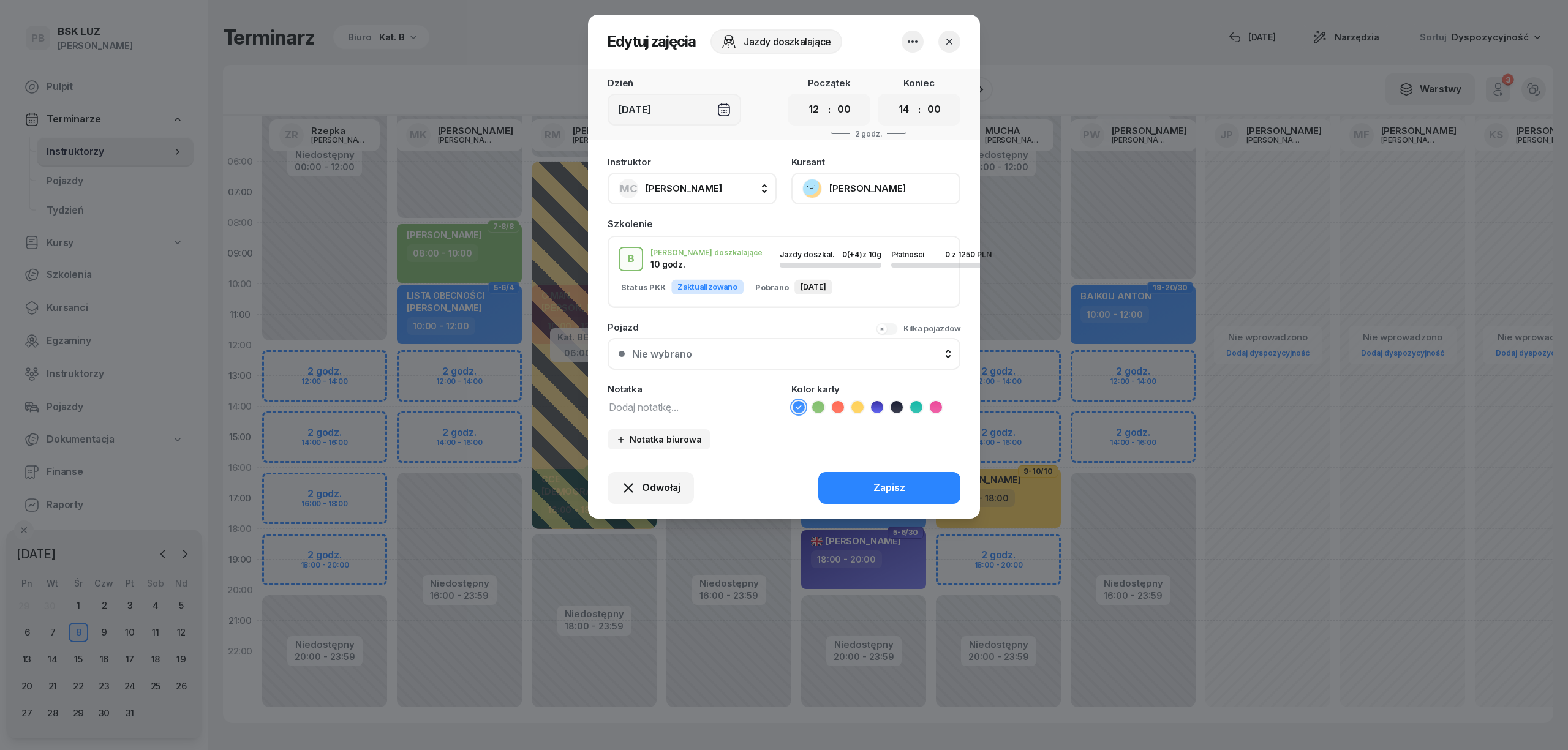
click at [660, 407] on textarea at bounding box center [692, 407] width 169 height 16
type textarea "LISTA OBECNOŚCI"
click at [916, 483] on button "Zapisz" at bounding box center [889, 488] width 142 height 32
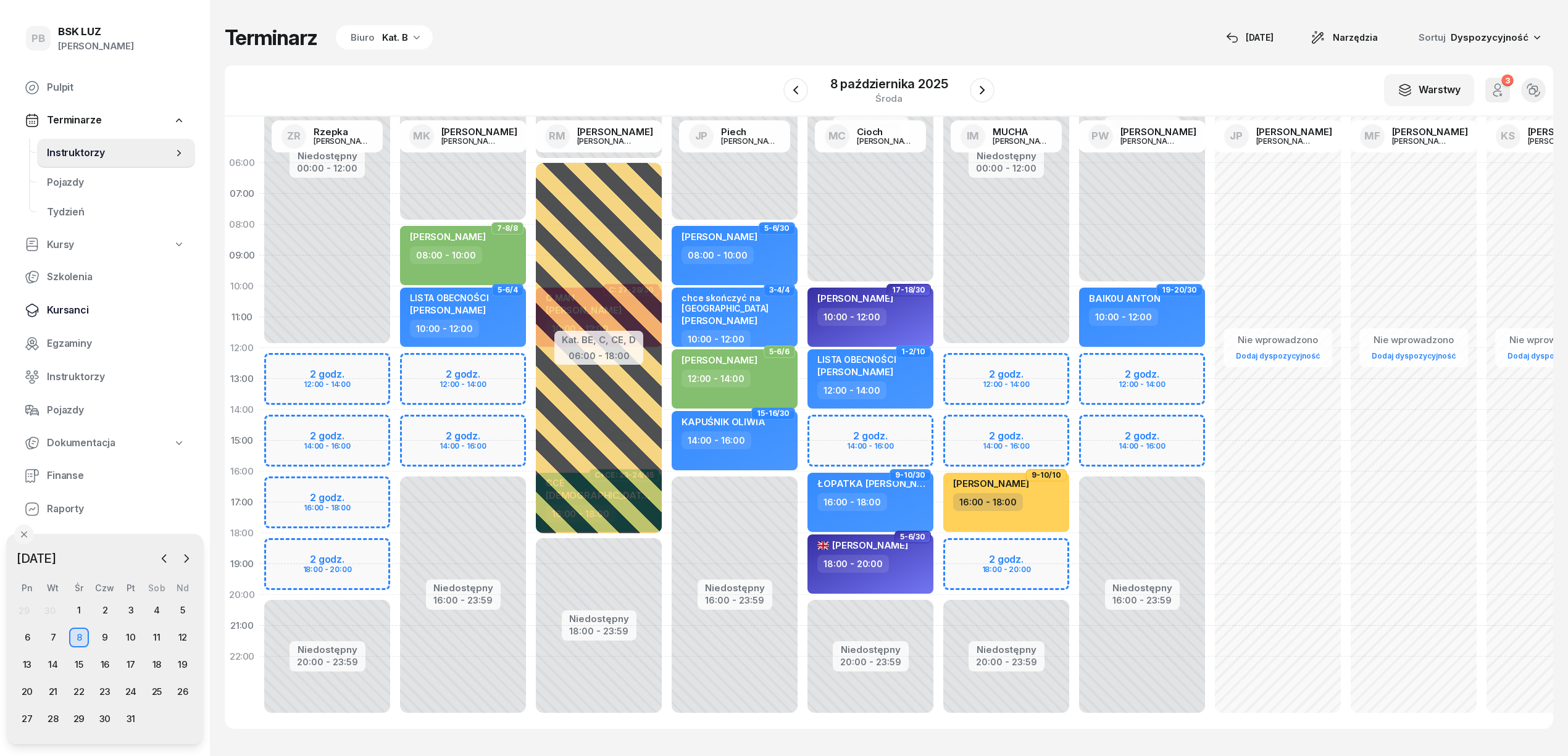
click at [68, 303] on span "Kursanci" at bounding box center [116, 310] width 138 height 16
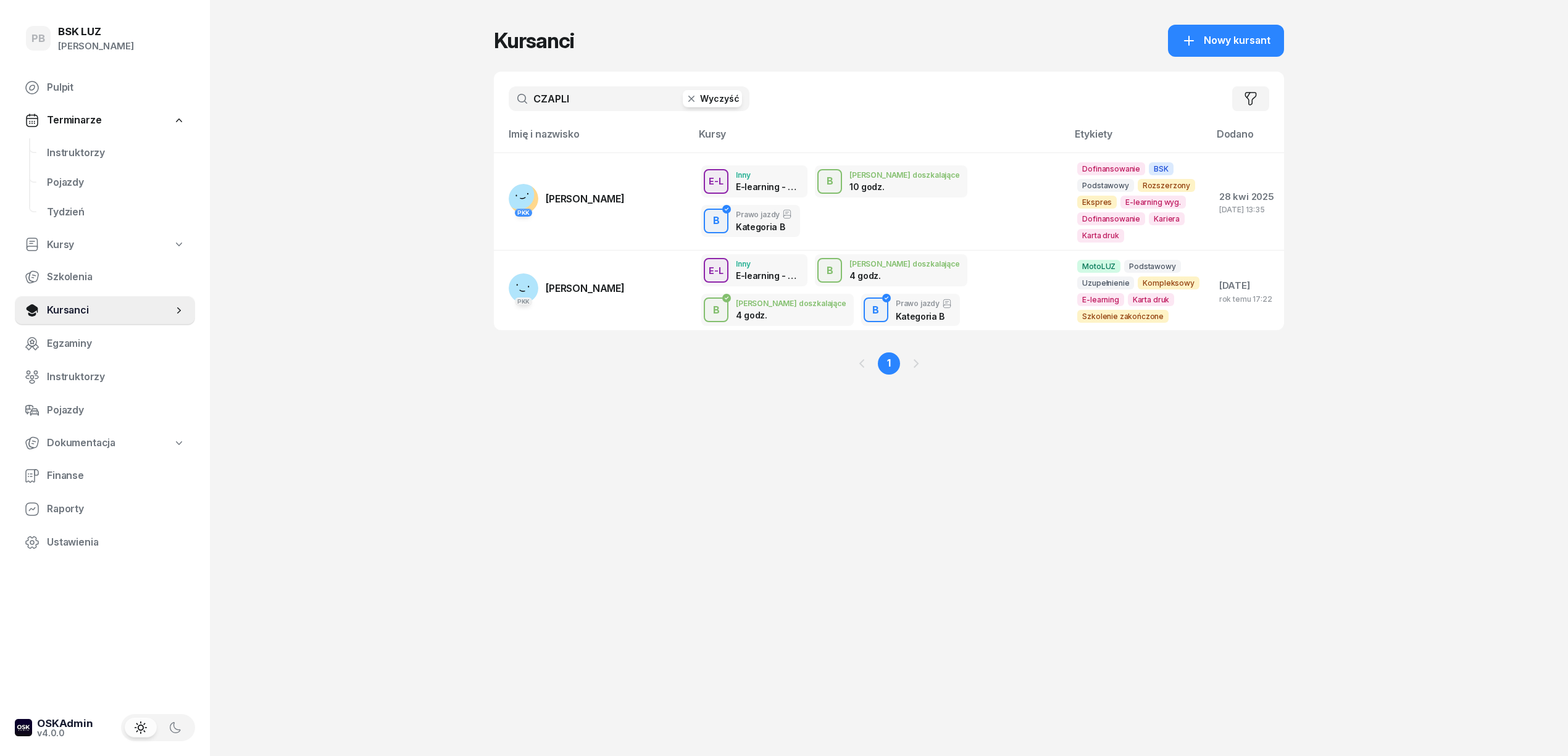
click at [544, 102] on input "CZAPLI" at bounding box center [629, 99] width 241 height 25
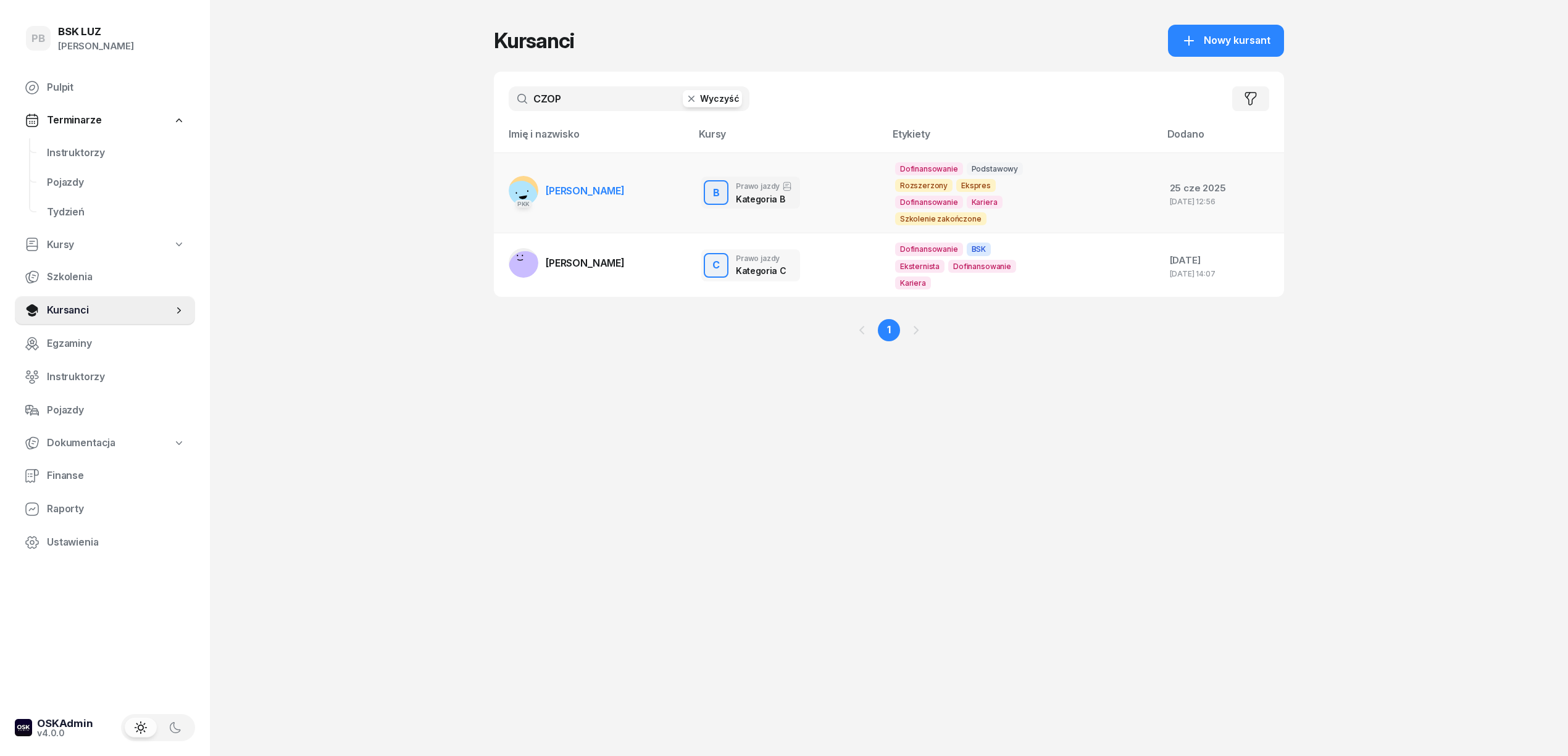
type input "CZOP"
click at [609, 187] on span "[PERSON_NAME]" at bounding box center [584, 190] width 79 height 12
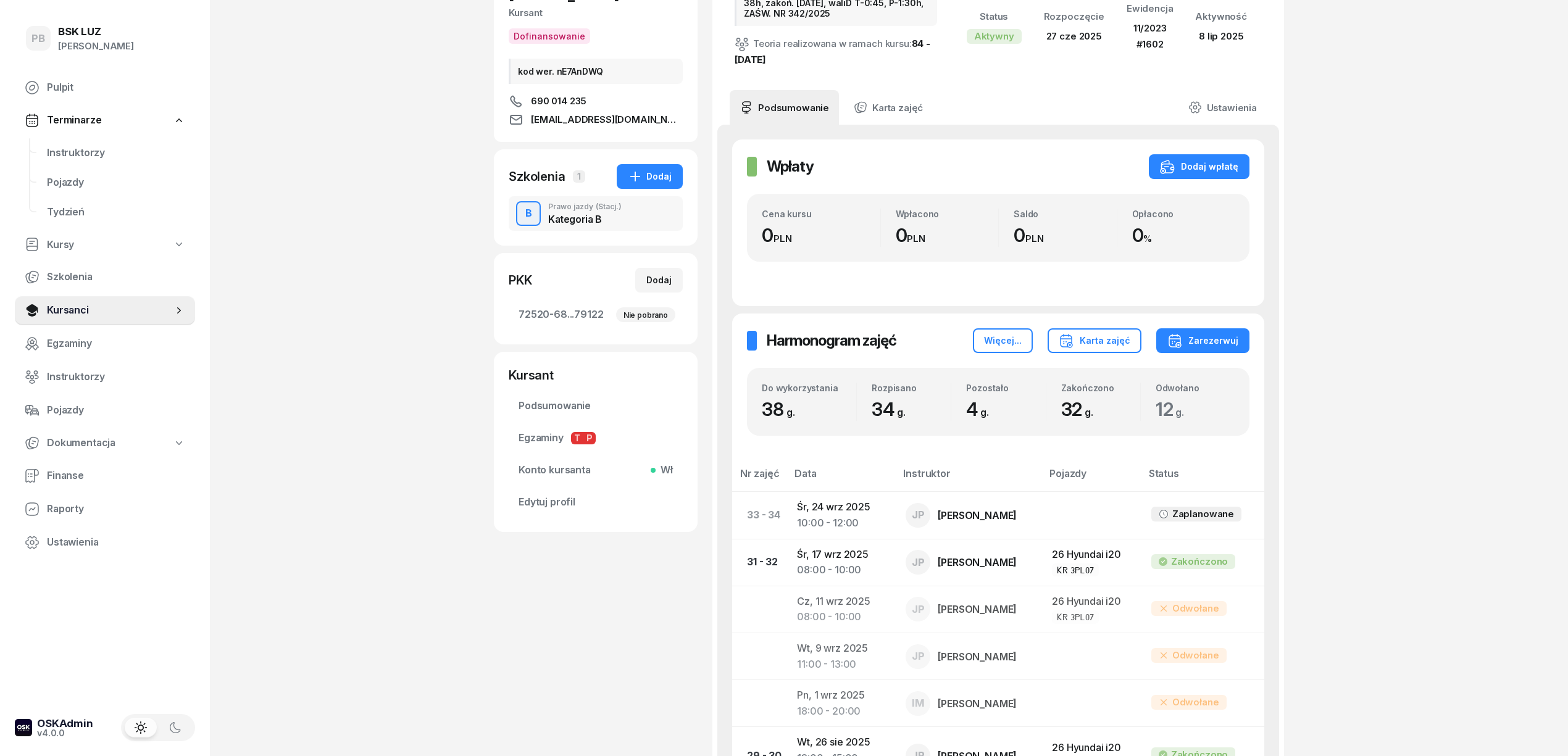
scroll to position [411, 0]
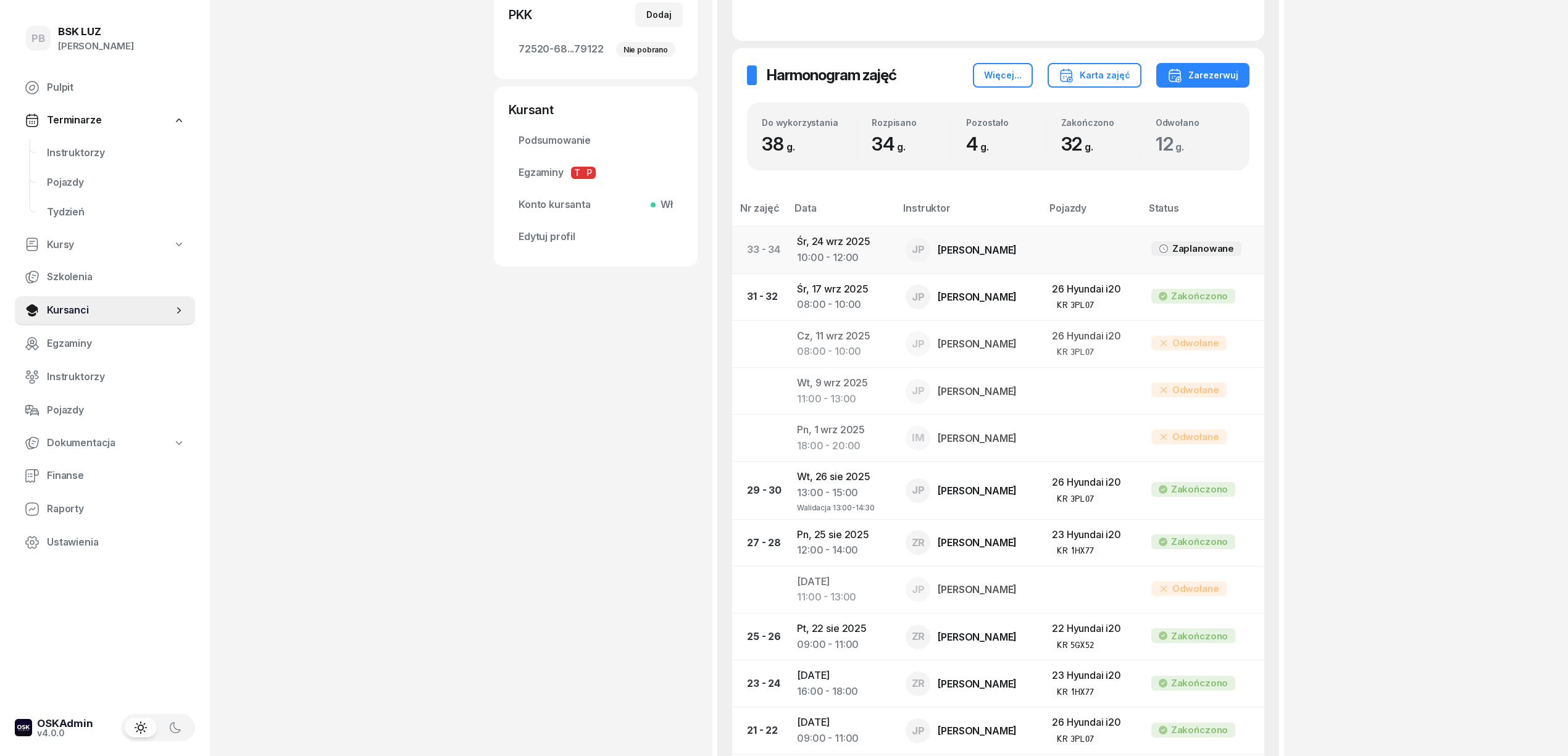
click at [816, 253] on div "10:00 - 12:00" at bounding box center [841, 258] width 89 height 16
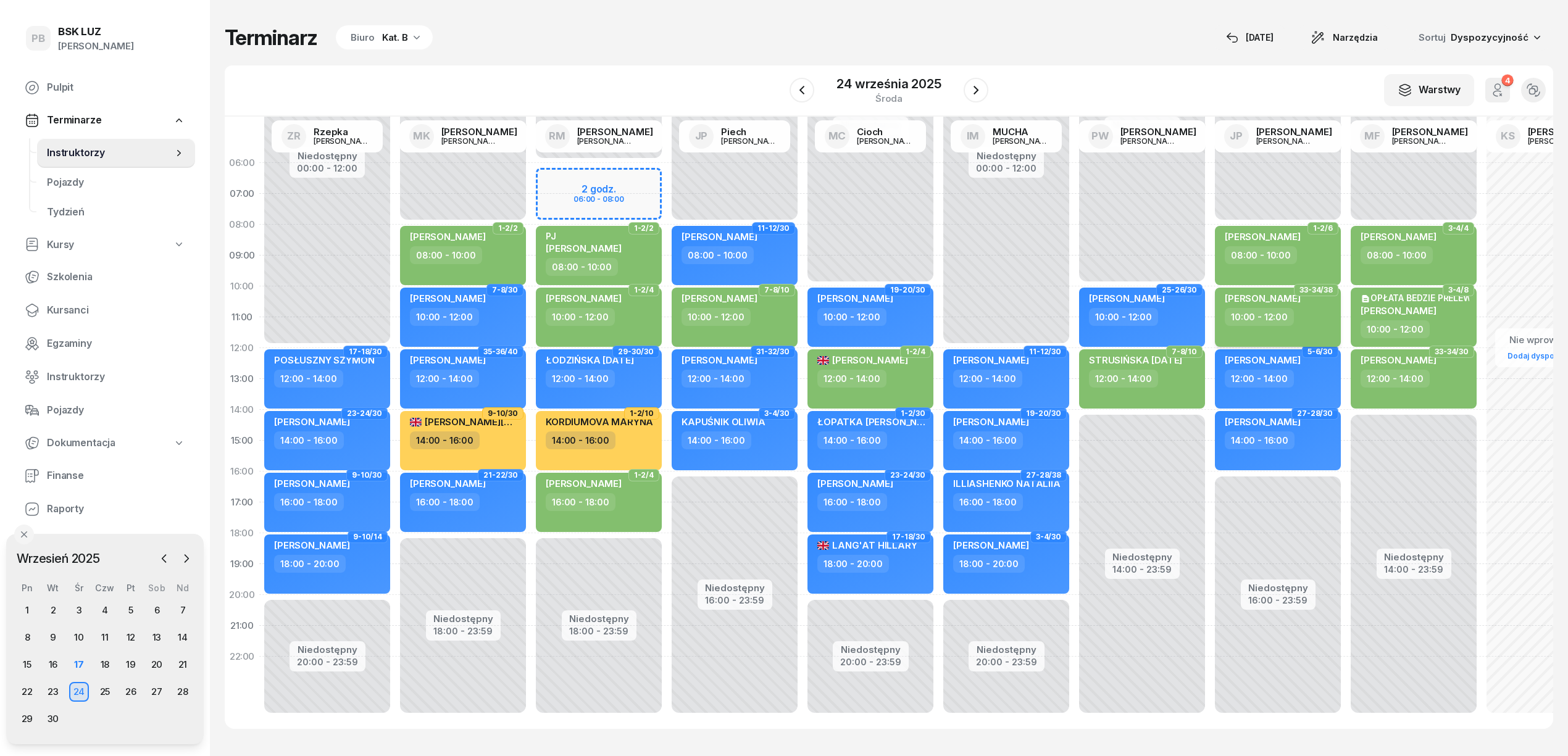
click at [1300, 322] on div "10:00 - 12:00" at bounding box center [1279, 317] width 109 height 18
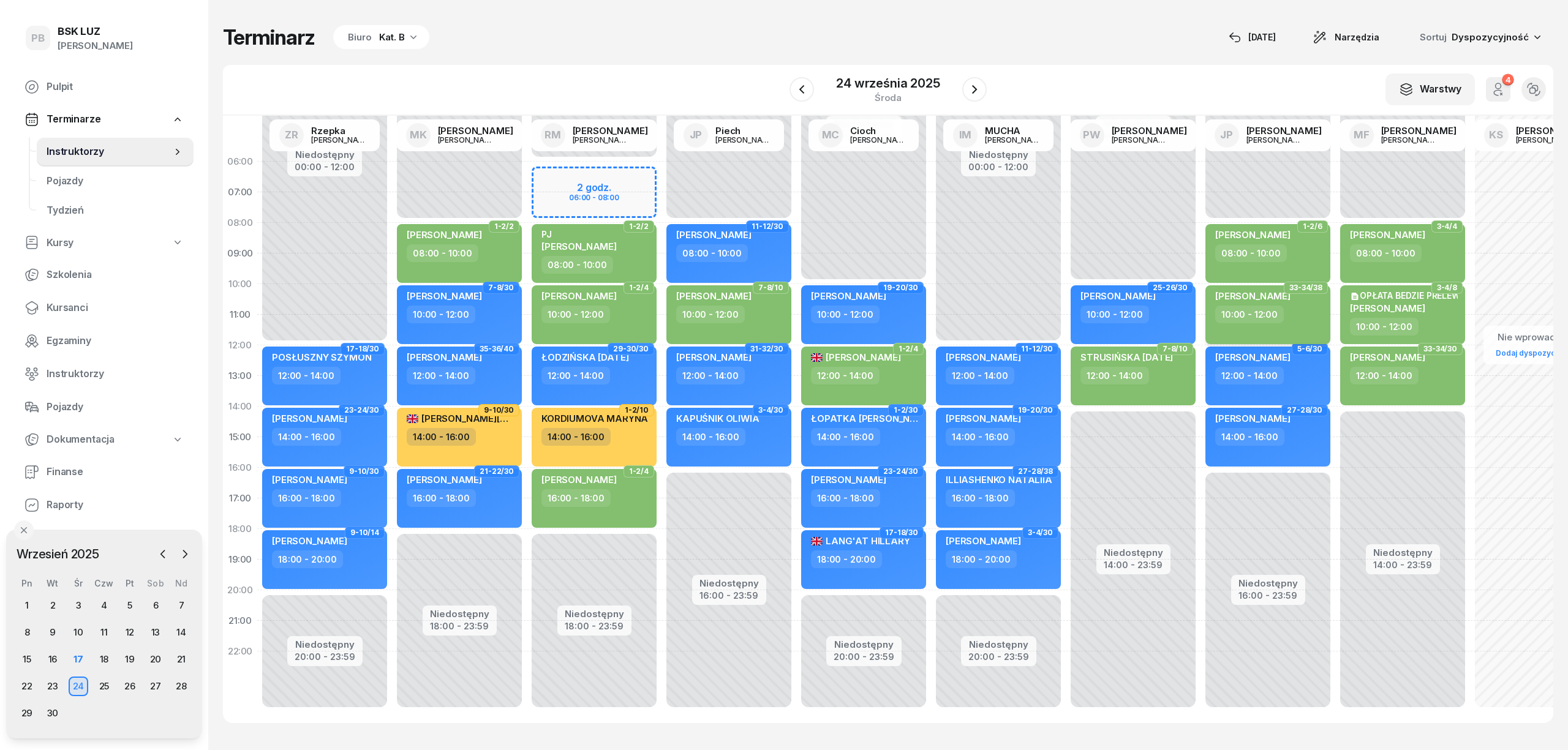
select select "10"
select select "12"
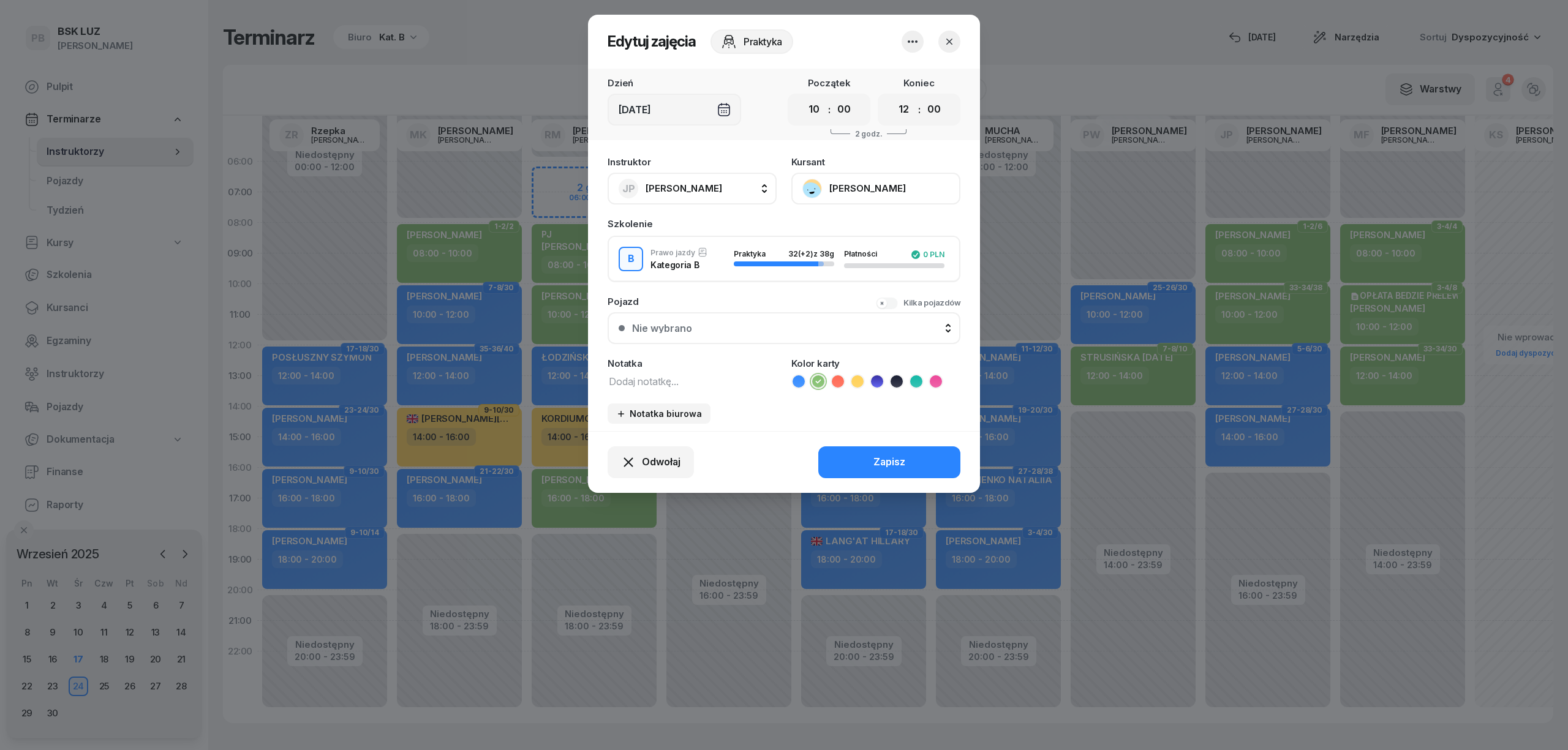
click at [672, 383] on textarea at bounding box center [692, 380] width 169 height 16
type textarea "LISTA OBECNOŚCI"
click at [908, 468] on button "Zapisz" at bounding box center [889, 462] width 142 height 32
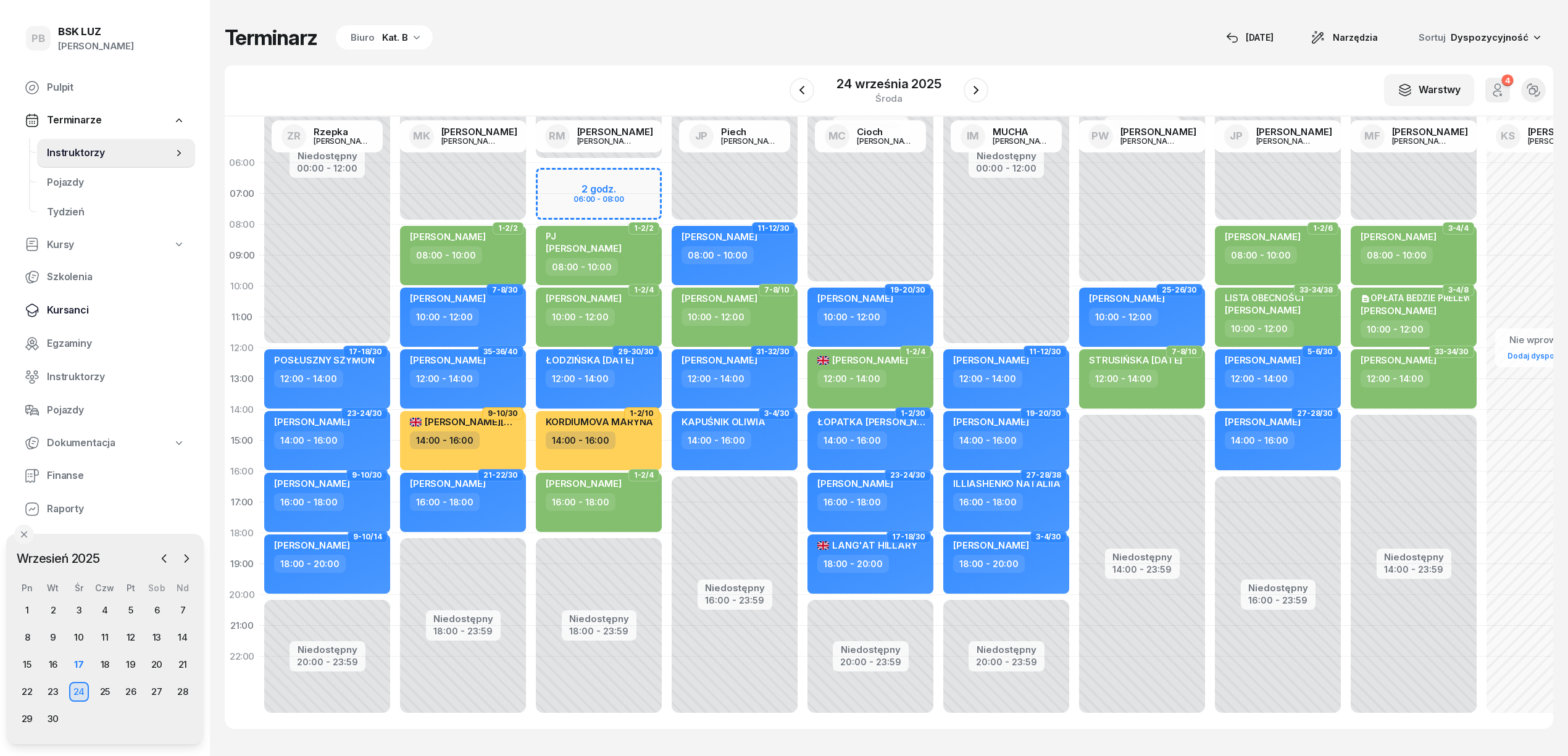
click at [65, 305] on span "Kursanci" at bounding box center [116, 310] width 138 height 16
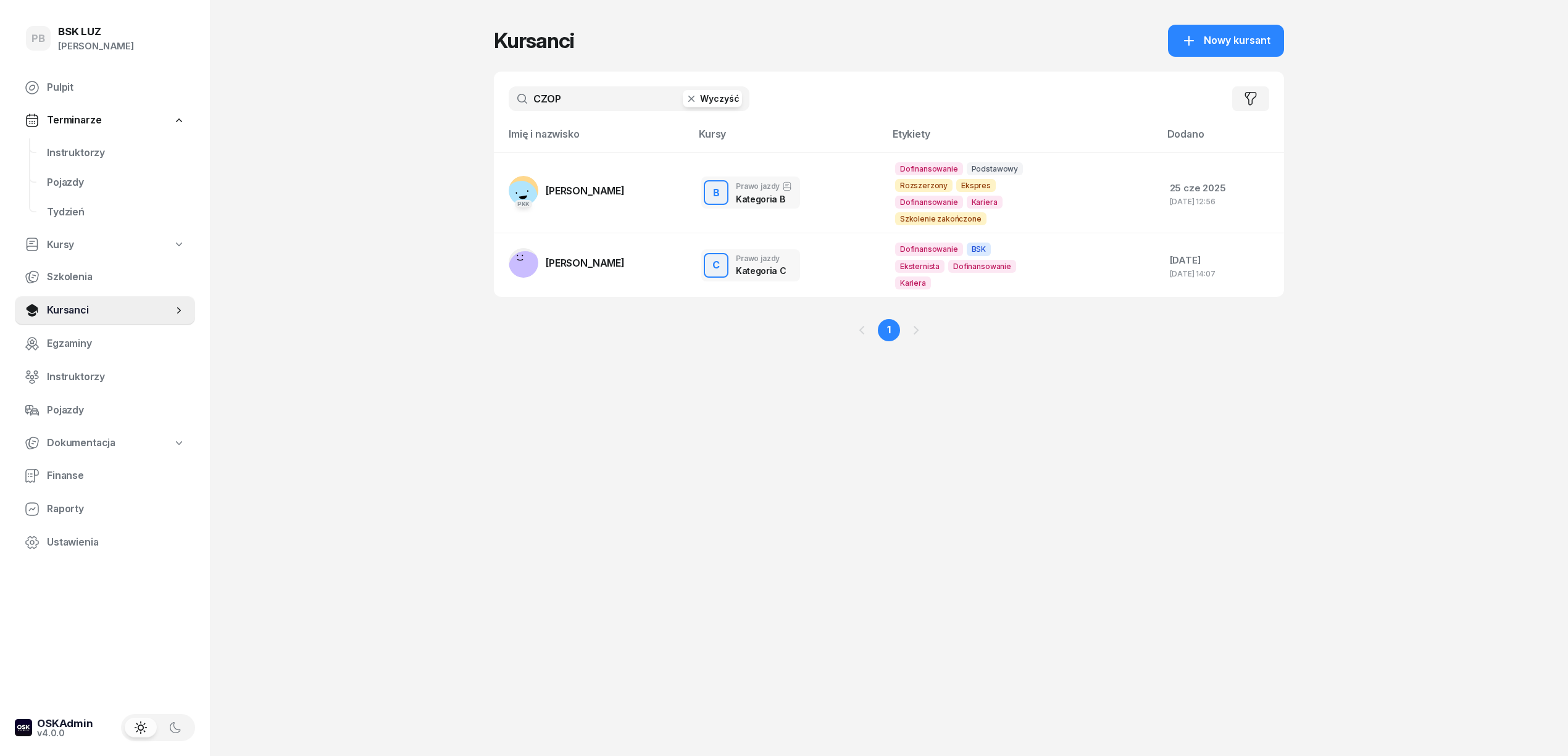
click at [559, 92] on input "CZOP" at bounding box center [629, 99] width 241 height 25
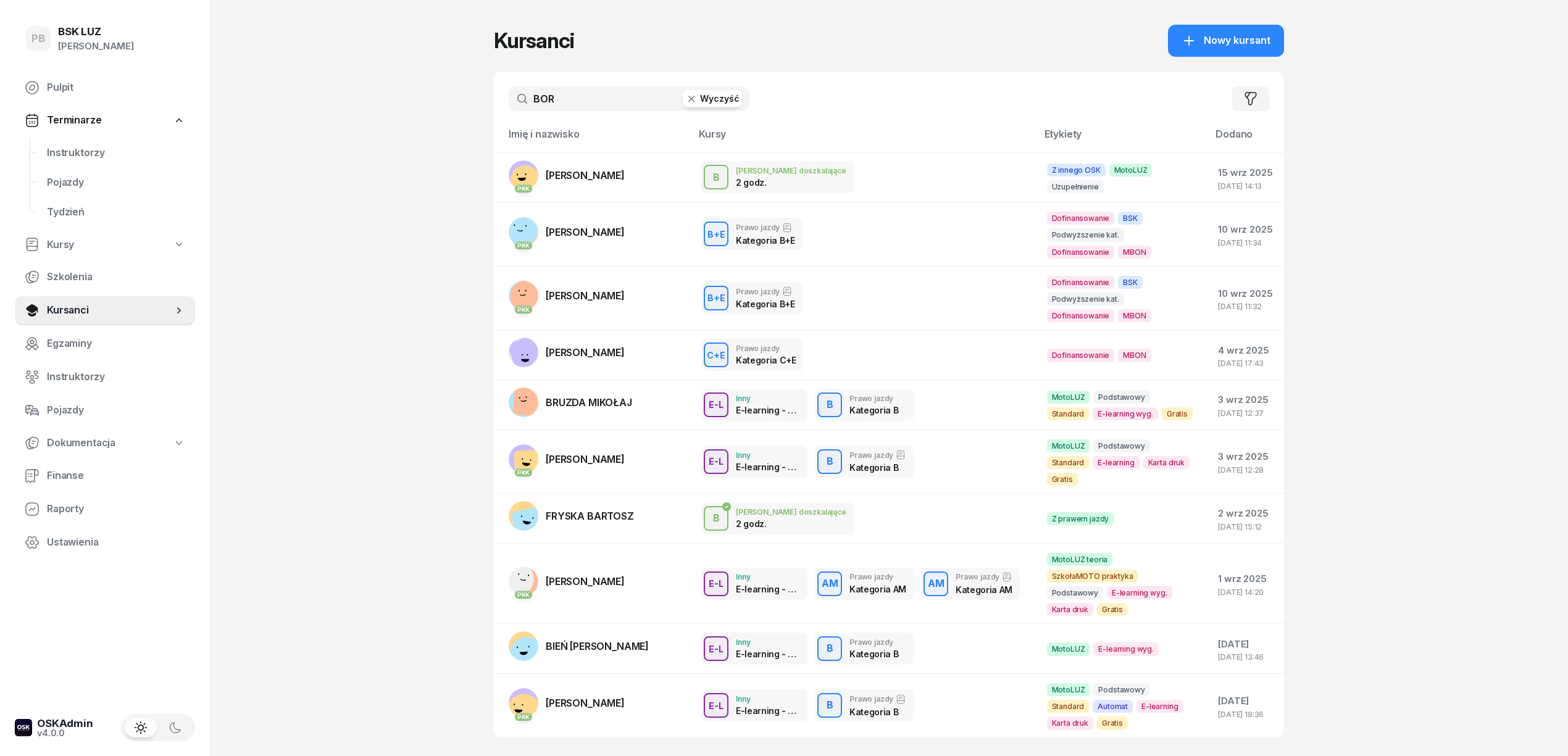
type input "BORA"
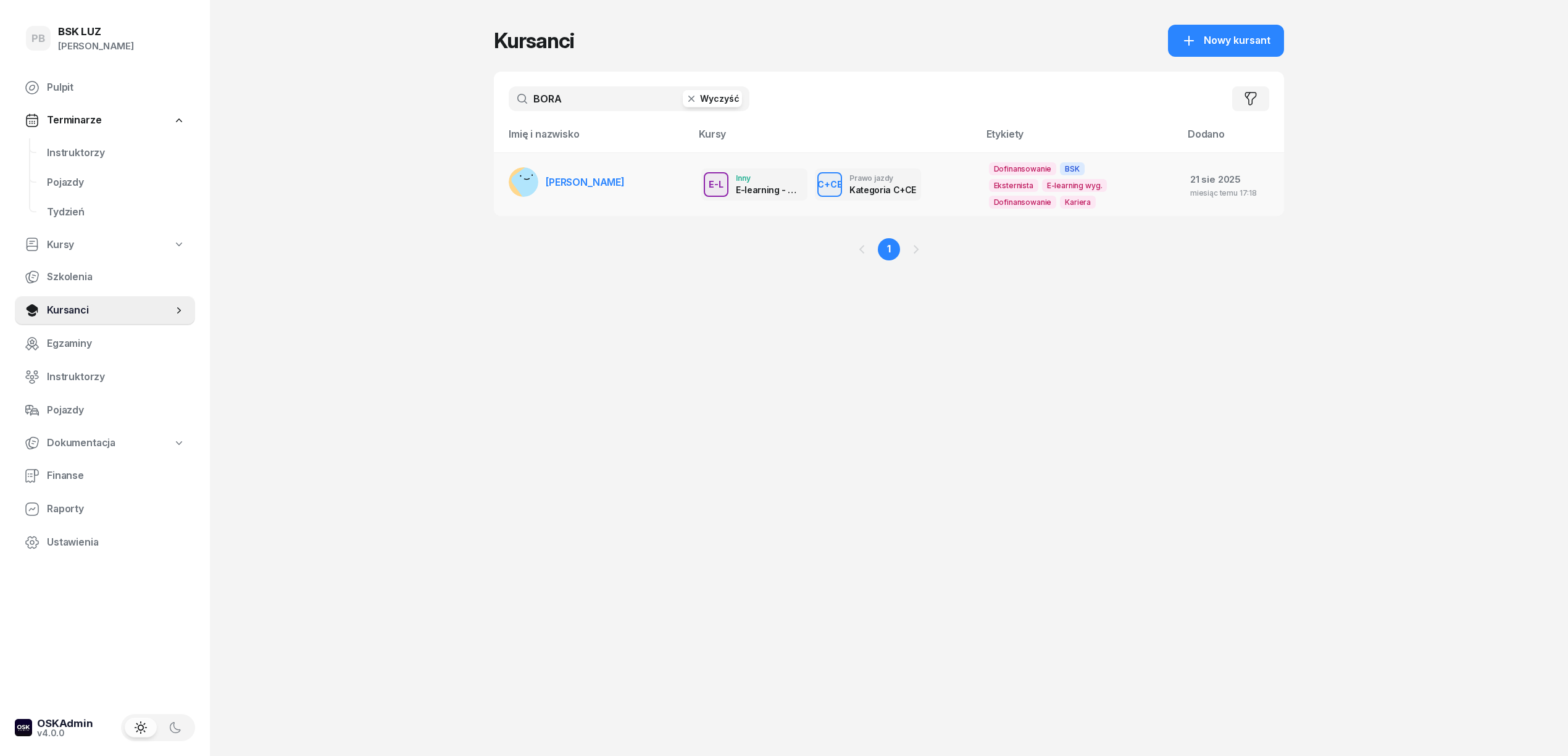
click at [617, 186] on span "[PERSON_NAME]" at bounding box center [584, 181] width 79 height 12
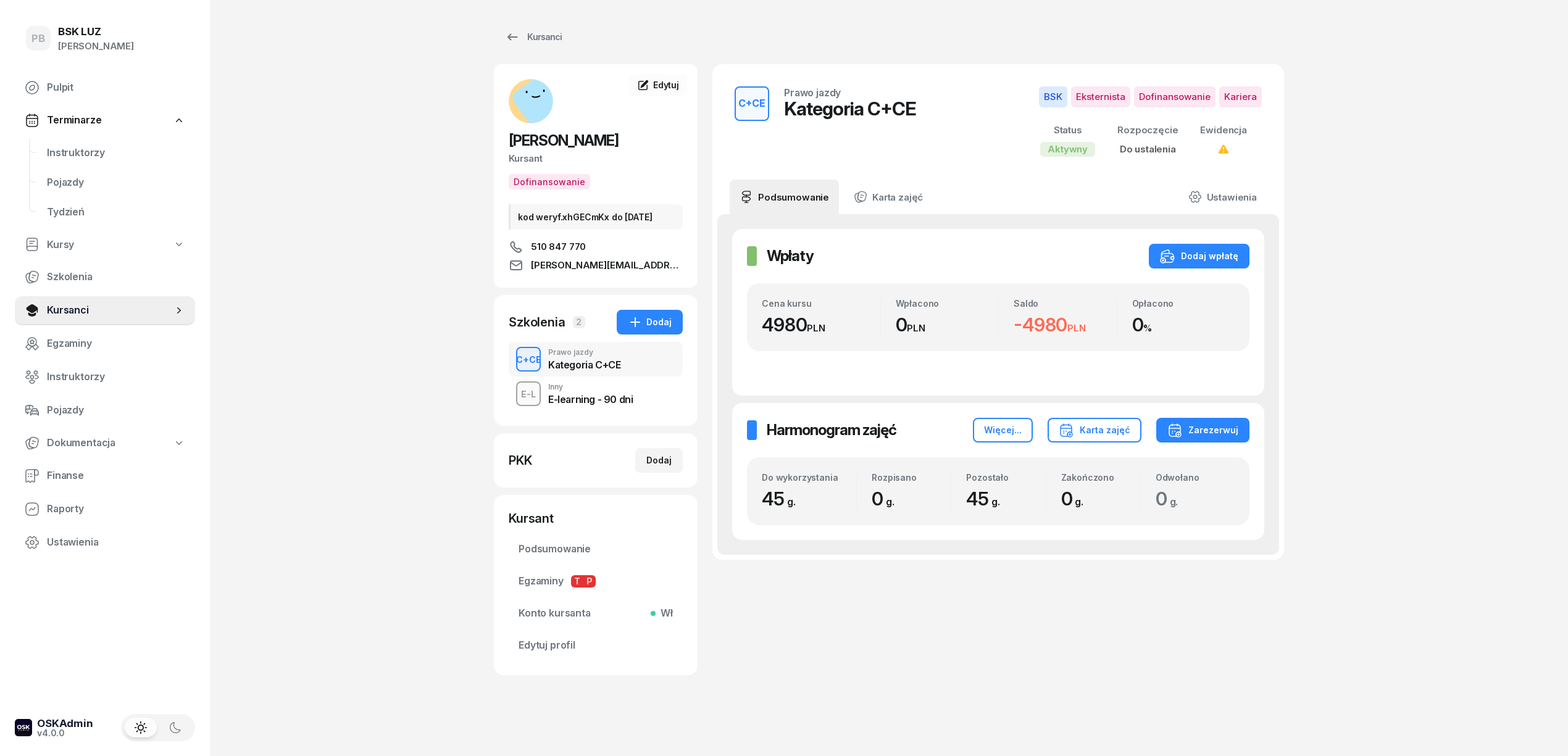
click at [730, 702] on div "Kursanci [PERSON_NAME] Dofinansowanie kod weryf.xhGECmKx do [DATE] 510 847 770 …" at bounding box center [889, 379] width 790 height 759
click at [1201, 431] on div "Zarezerwuj" at bounding box center [1203, 430] width 71 height 15
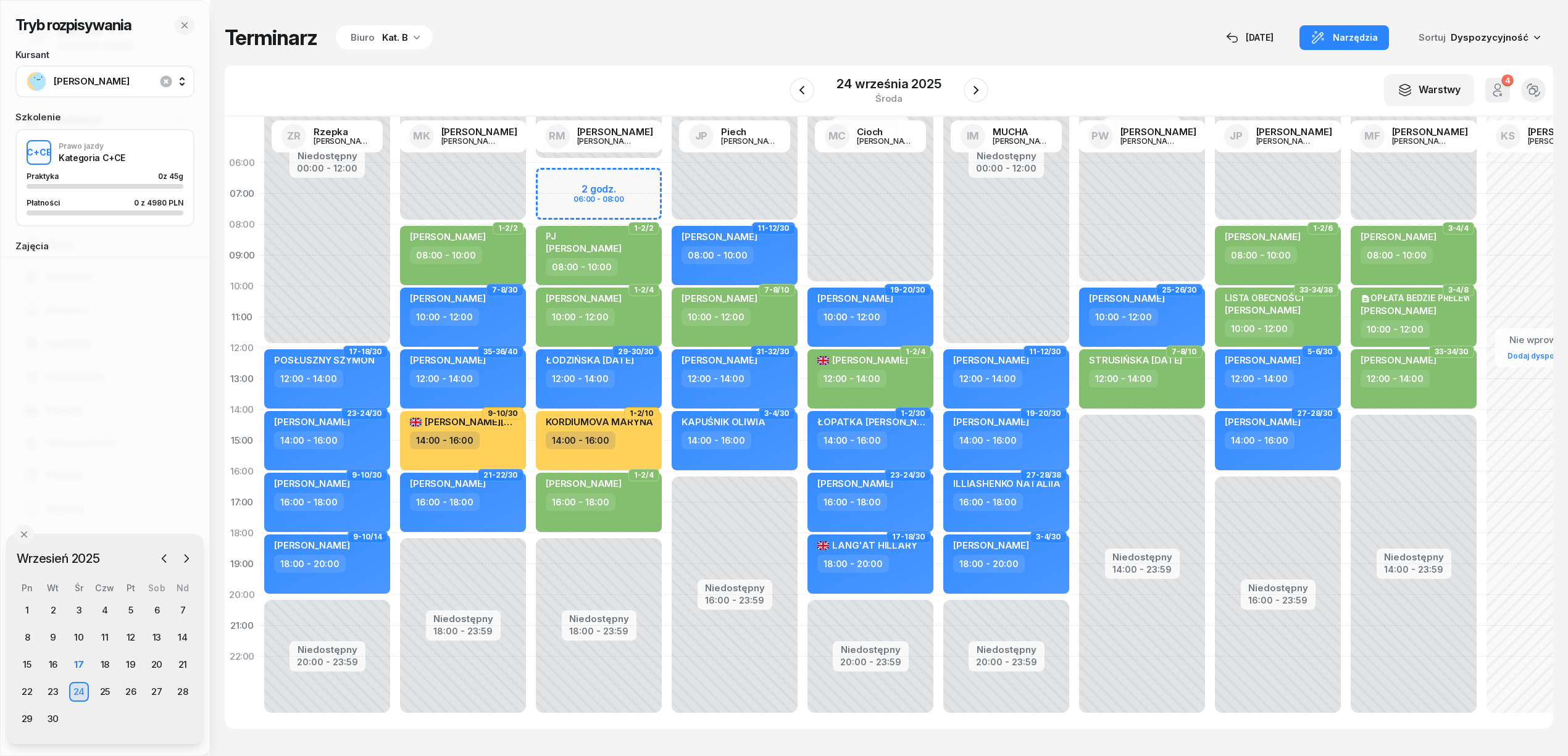
click at [383, 38] on div "Kat. B" at bounding box center [395, 37] width 26 height 15
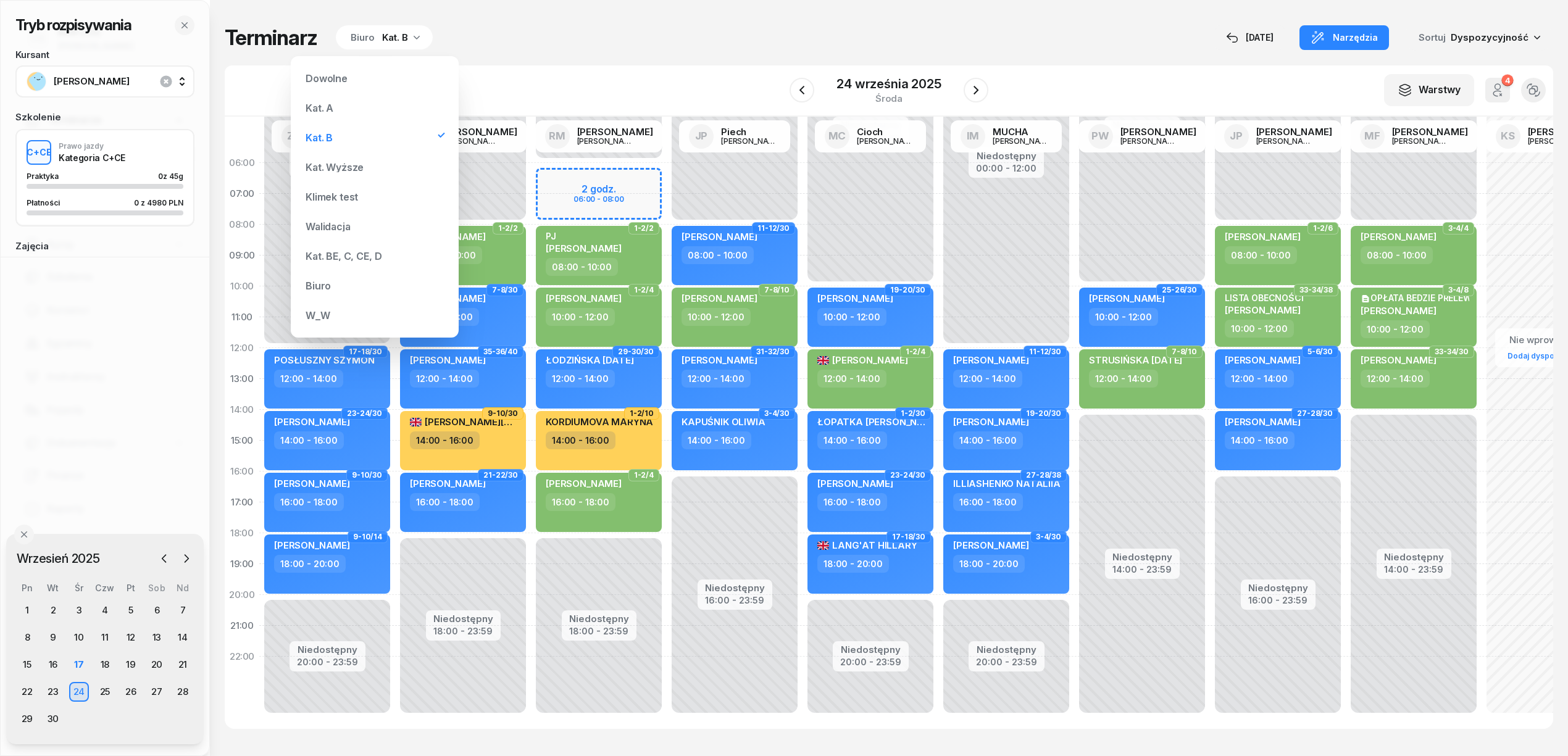
click at [359, 250] on div "Kat. BE, C, CE, D" at bounding box center [375, 256] width 148 height 25
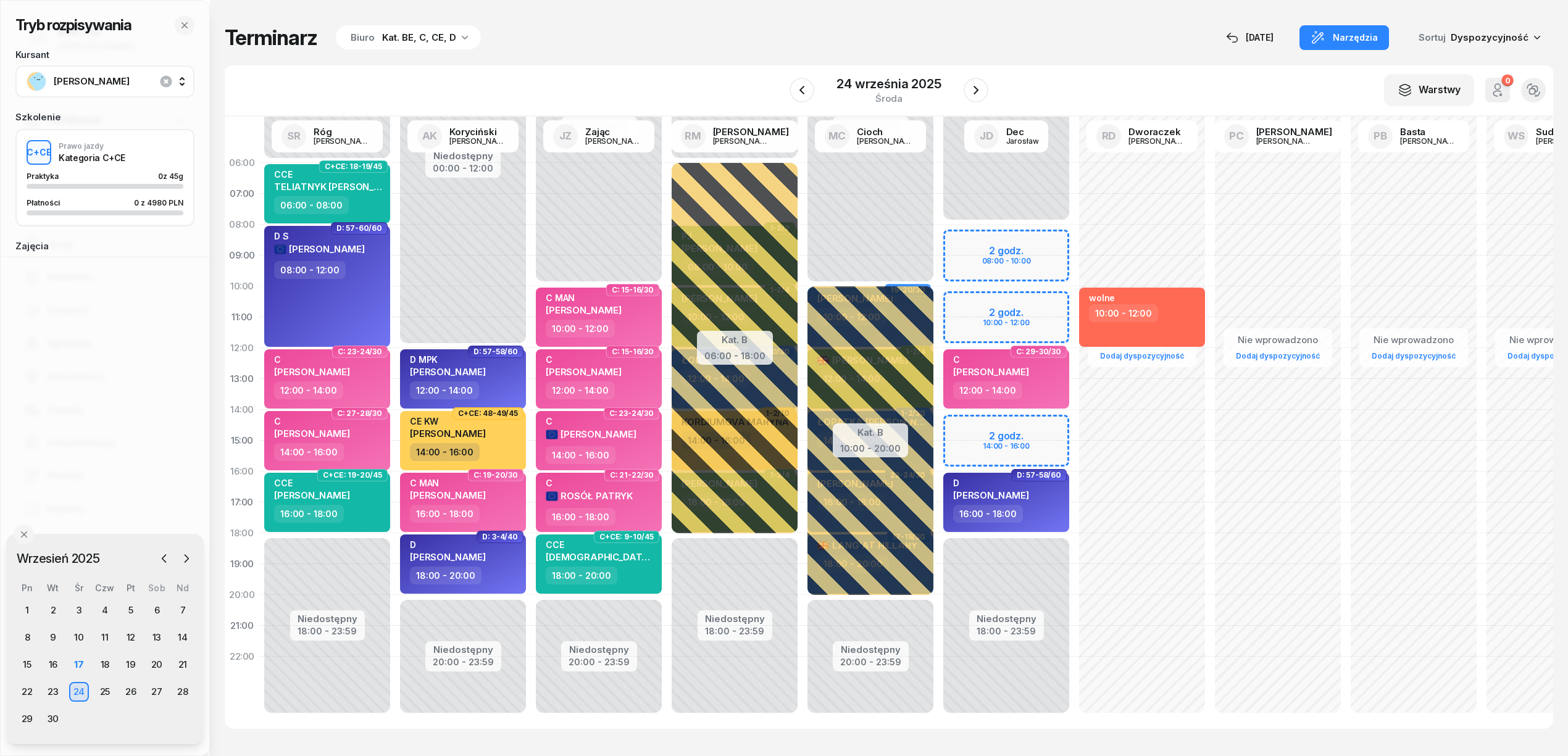
click at [589, 53] on div "Tryb rozpisywania Kursant [PERSON_NAME] Szkolenie C+CE Prawo jazdy Kategoria C+…" at bounding box center [889, 376] width 1328 height 753
click at [965, 87] on button "button" at bounding box center [976, 90] width 25 height 25
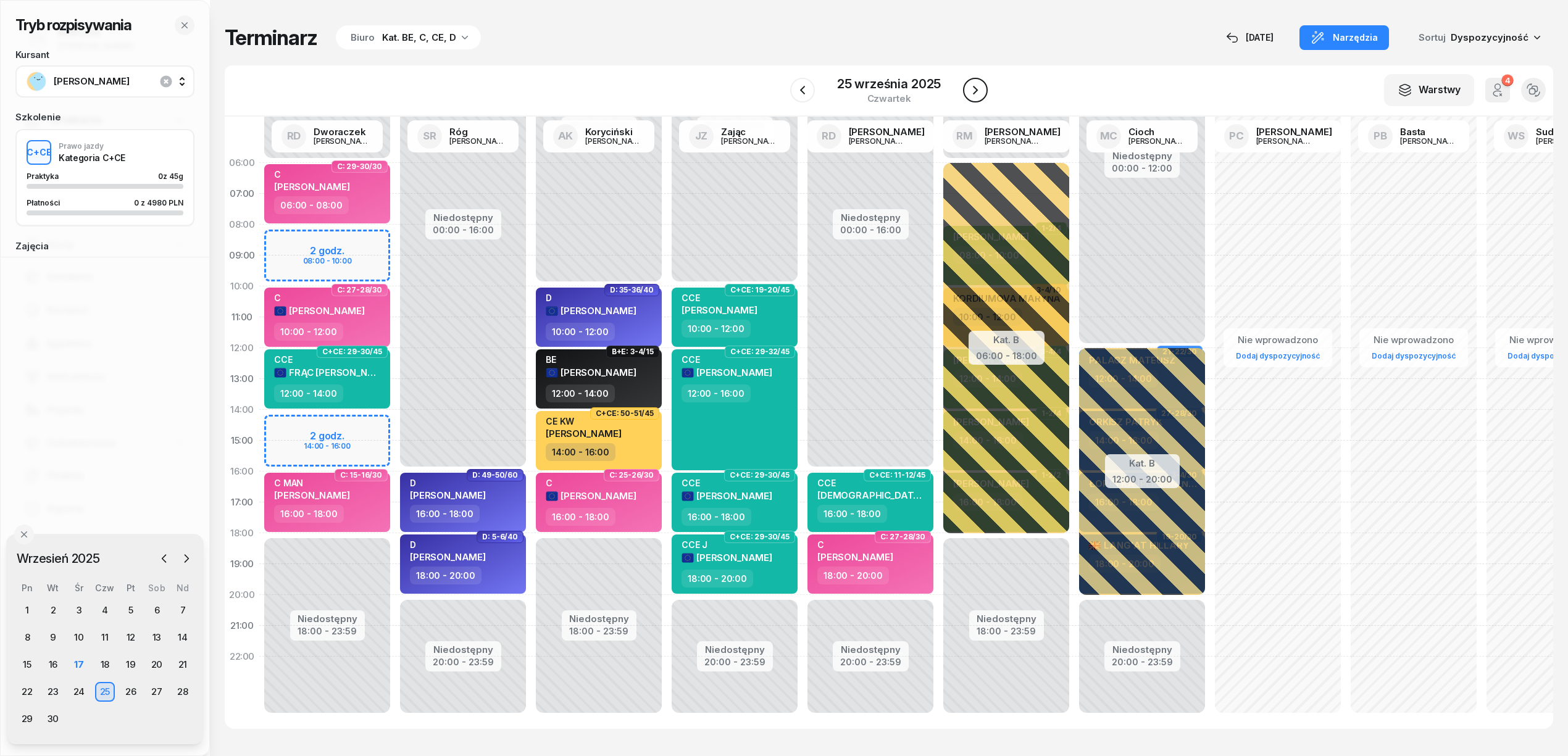
click at [965, 87] on button "button" at bounding box center [975, 90] width 25 height 25
click at [965, 87] on button "button" at bounding box center [976, 90] width 25 height 25
click at [965, 87] on button "button" at bounding box center [975, 90] width 25 height 25
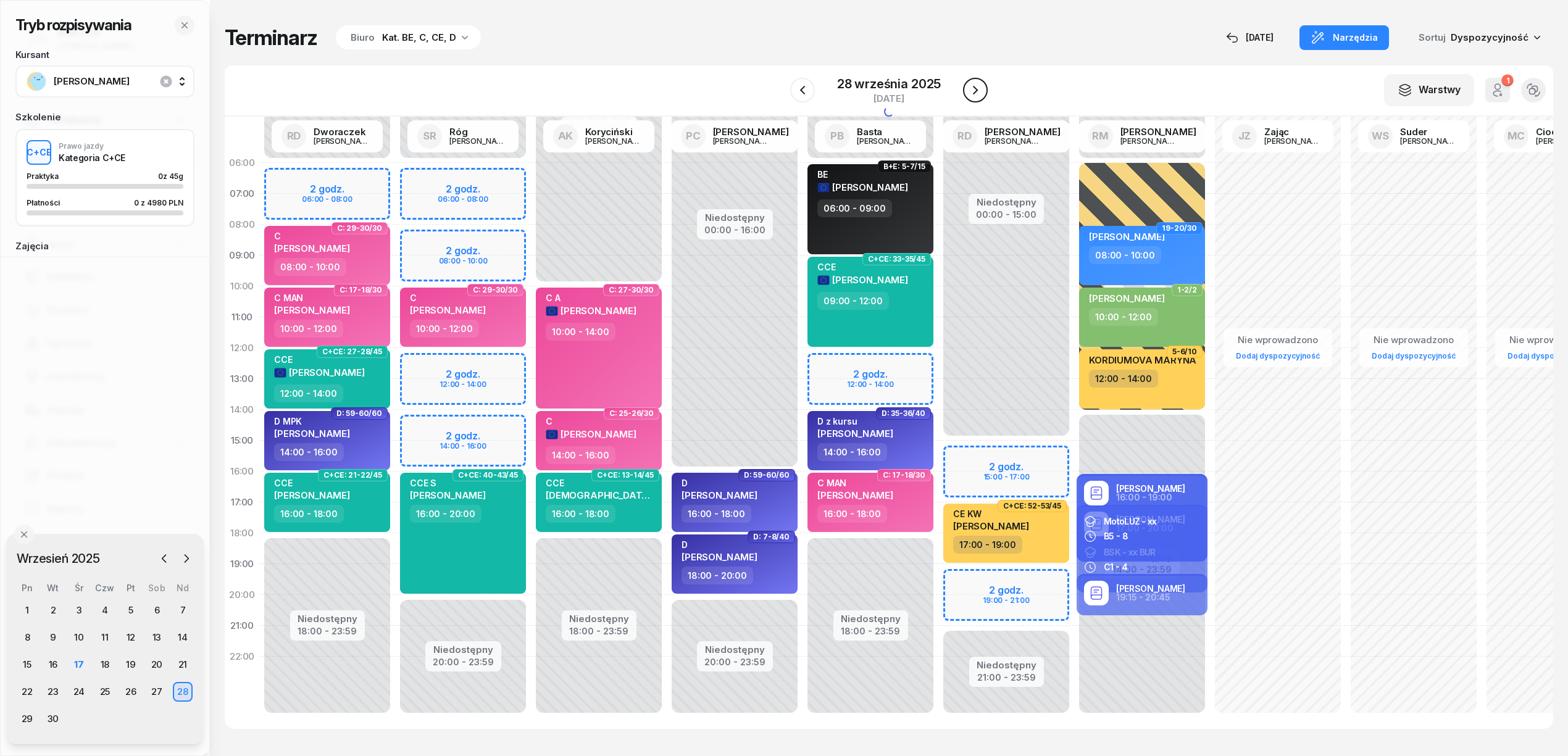
click at [965, 87] on button "button" at bounding box center [975, 90] width 25 height 25
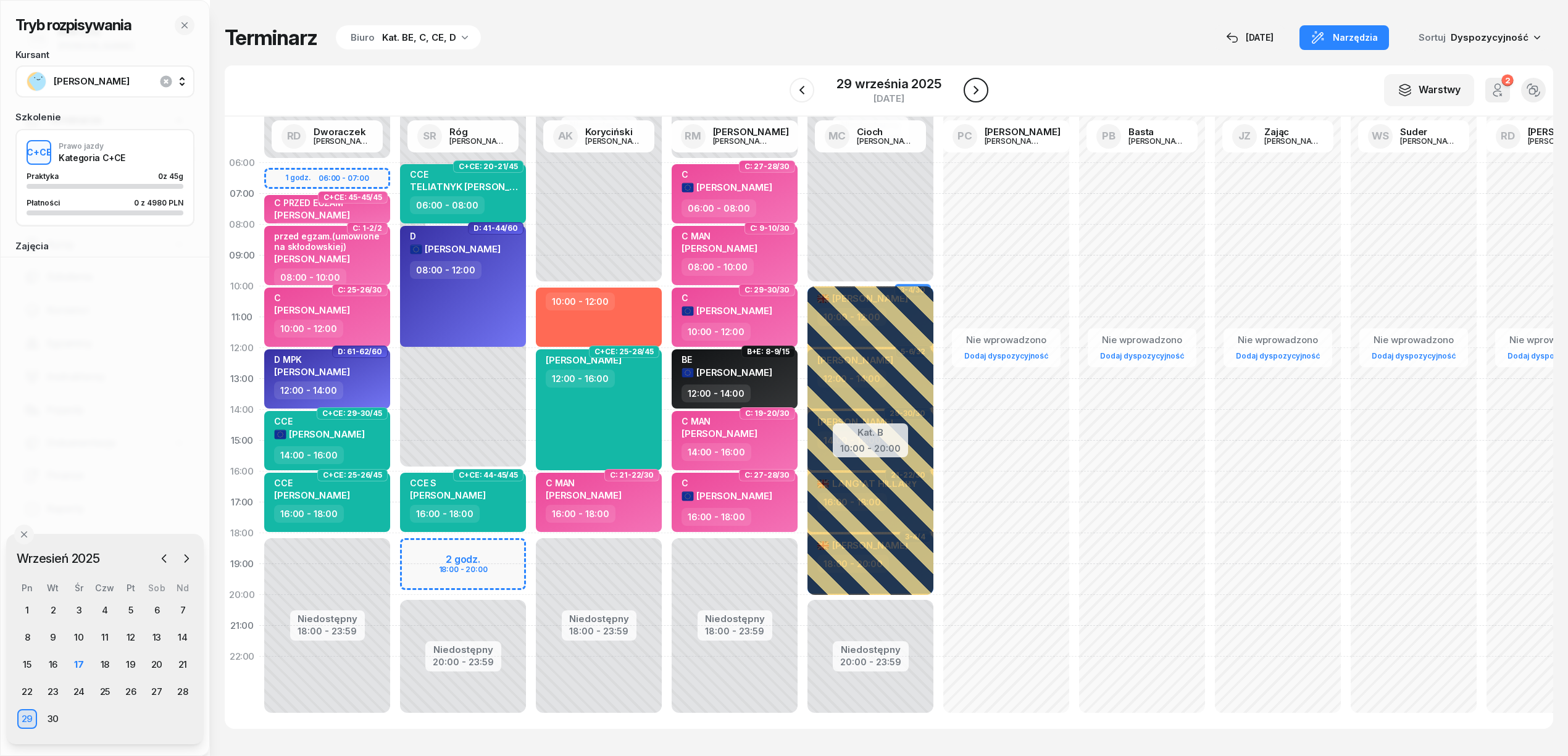
click at [965, 87] on button "button" at bounding box center [976, 90] width 25 height 25
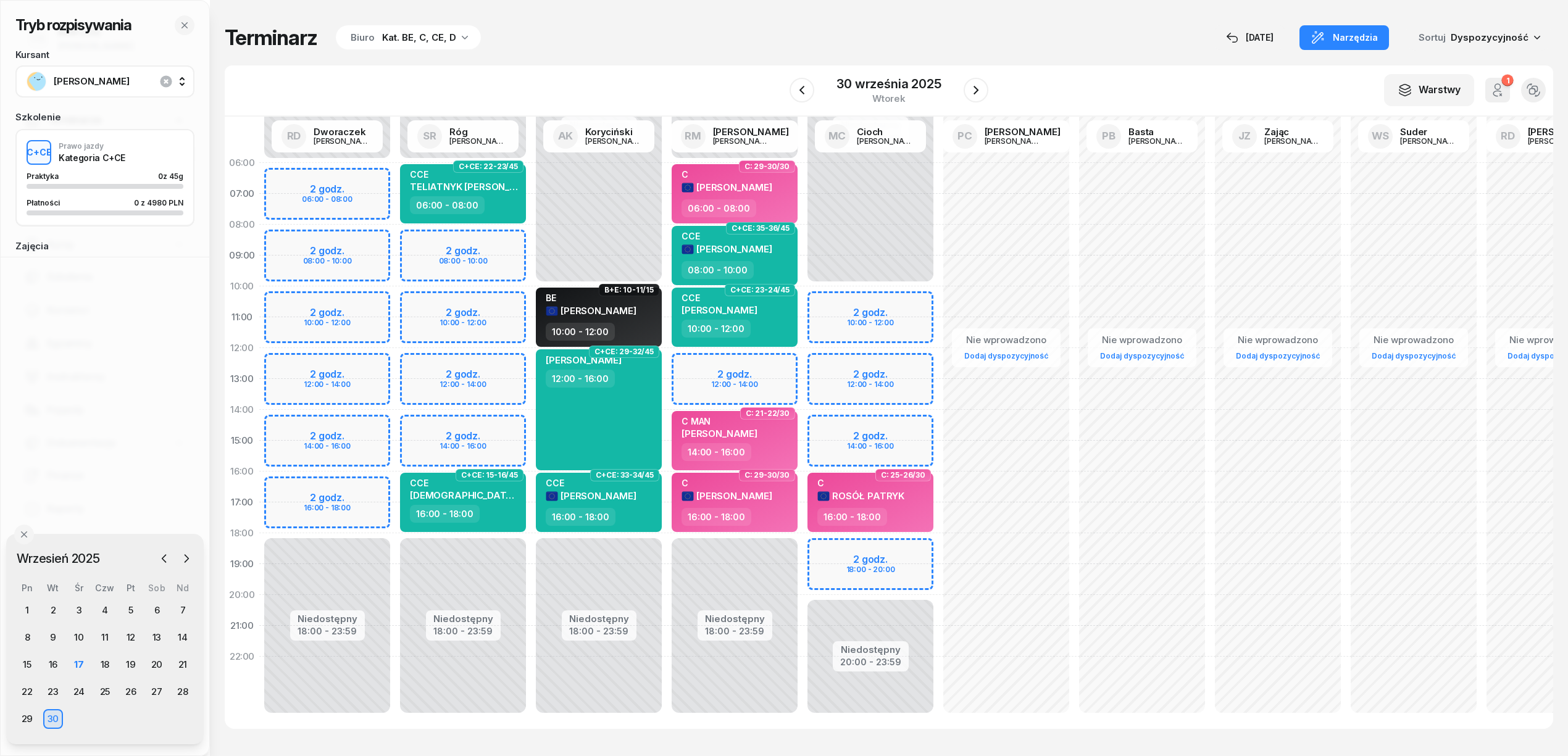
click at [834, 544] on div "Niedostępny 00:00 - 10:00 Niedostępny 20:00 - 23:59 2 godz. 10:00 - 12:00 2 god…" at bounding box center [870, 441] width 136 height 586
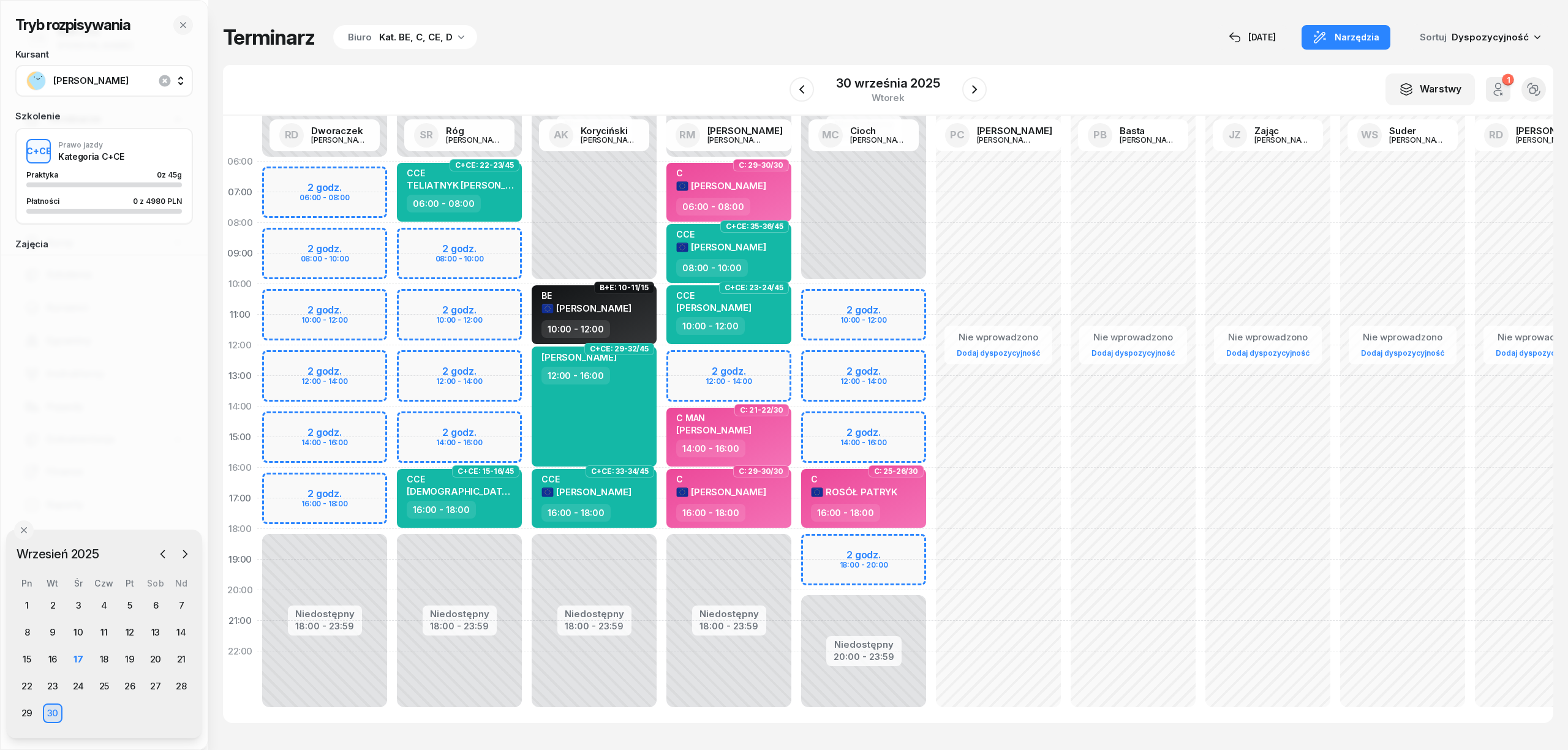
select select "18"
select select "20"
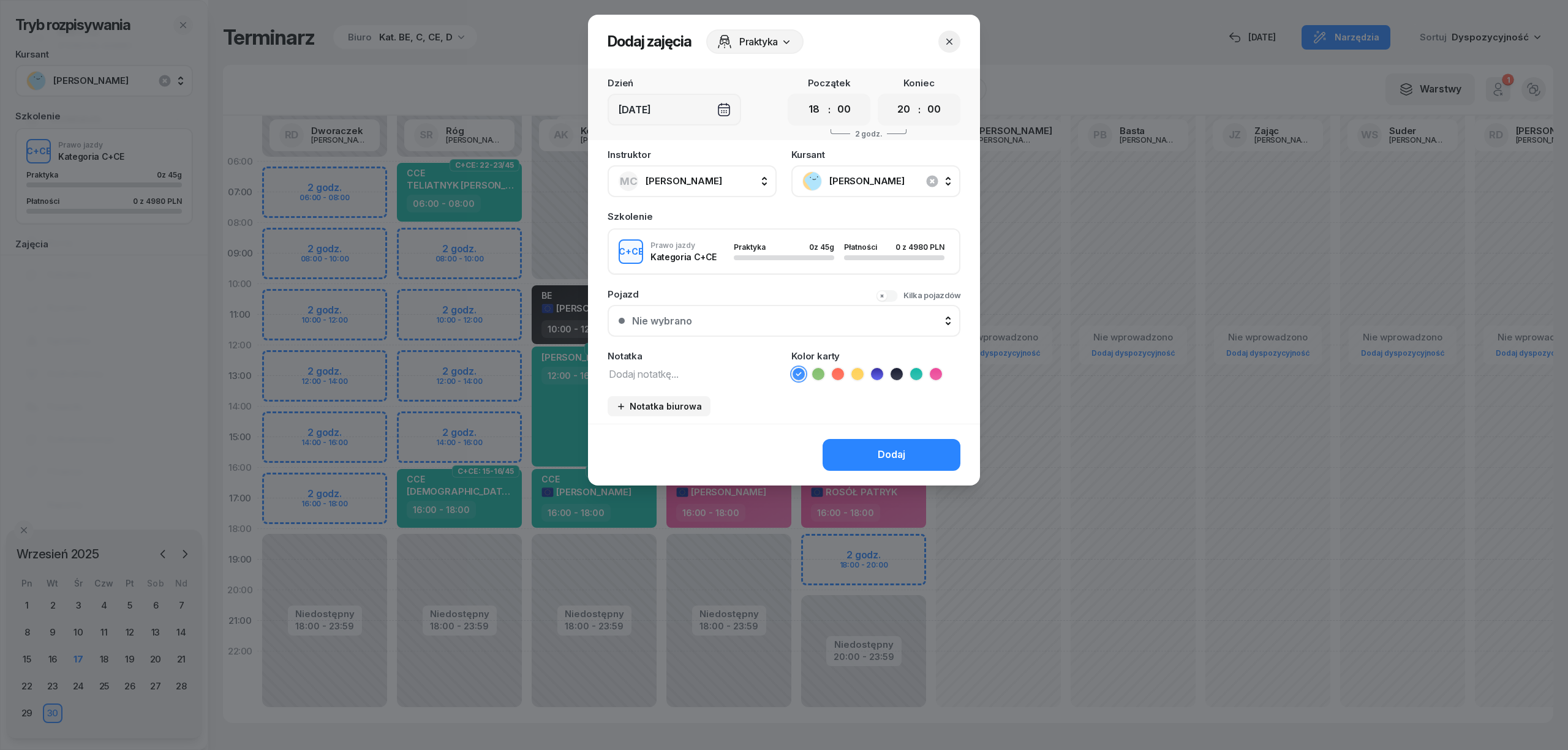
click at [697, 376] on textarea at bounding box center [692, 373] width 169 height 16
type textarea "CCE"
click at [919, 370] on icon at bounding box center [916, 374] width 12 height 12
click at [912, 453] on button "Dodaj" at bounding box center [891, 455] width 138 height 32
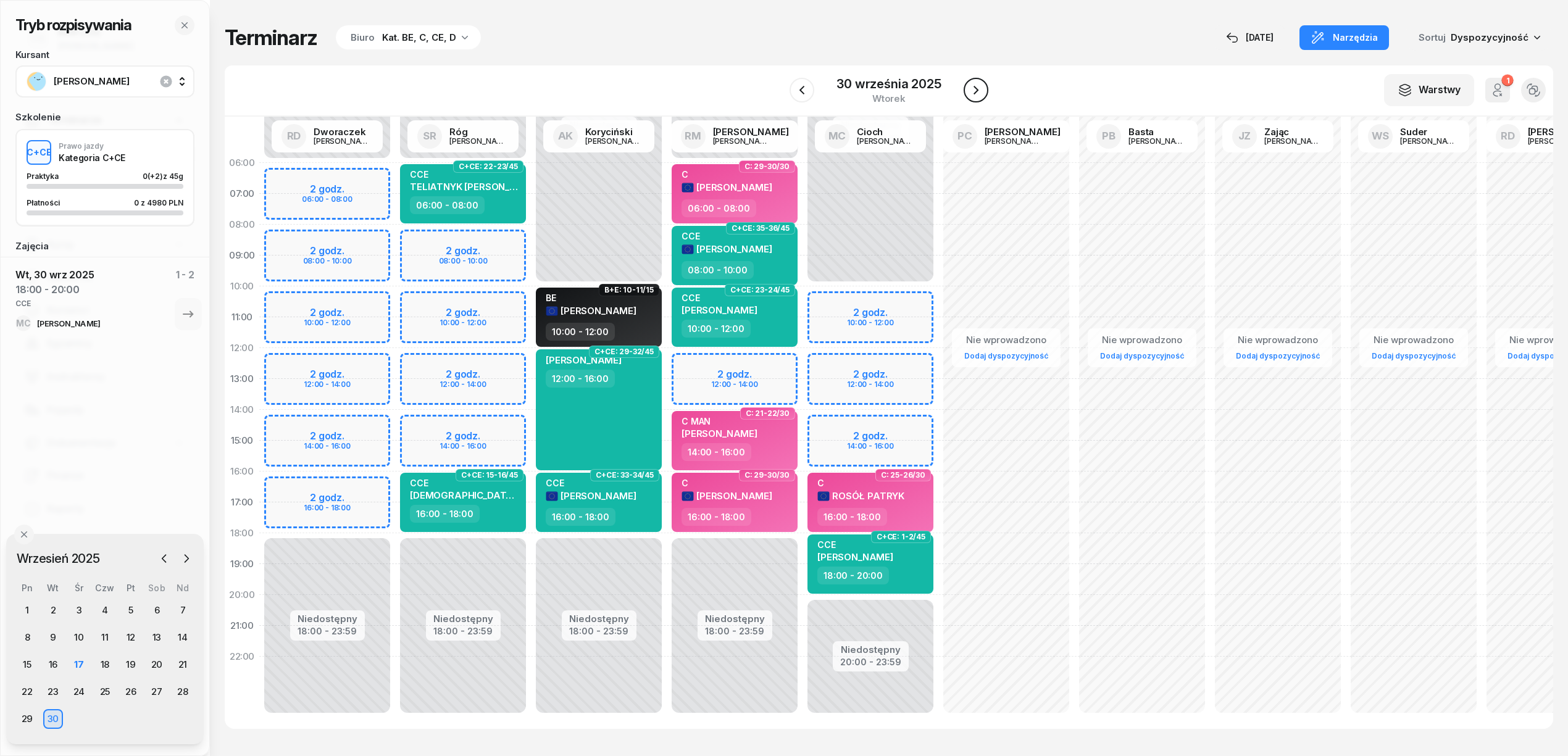
click at [976, 87] on icon "button" at bounding box center [976, 90] width 15 height 15
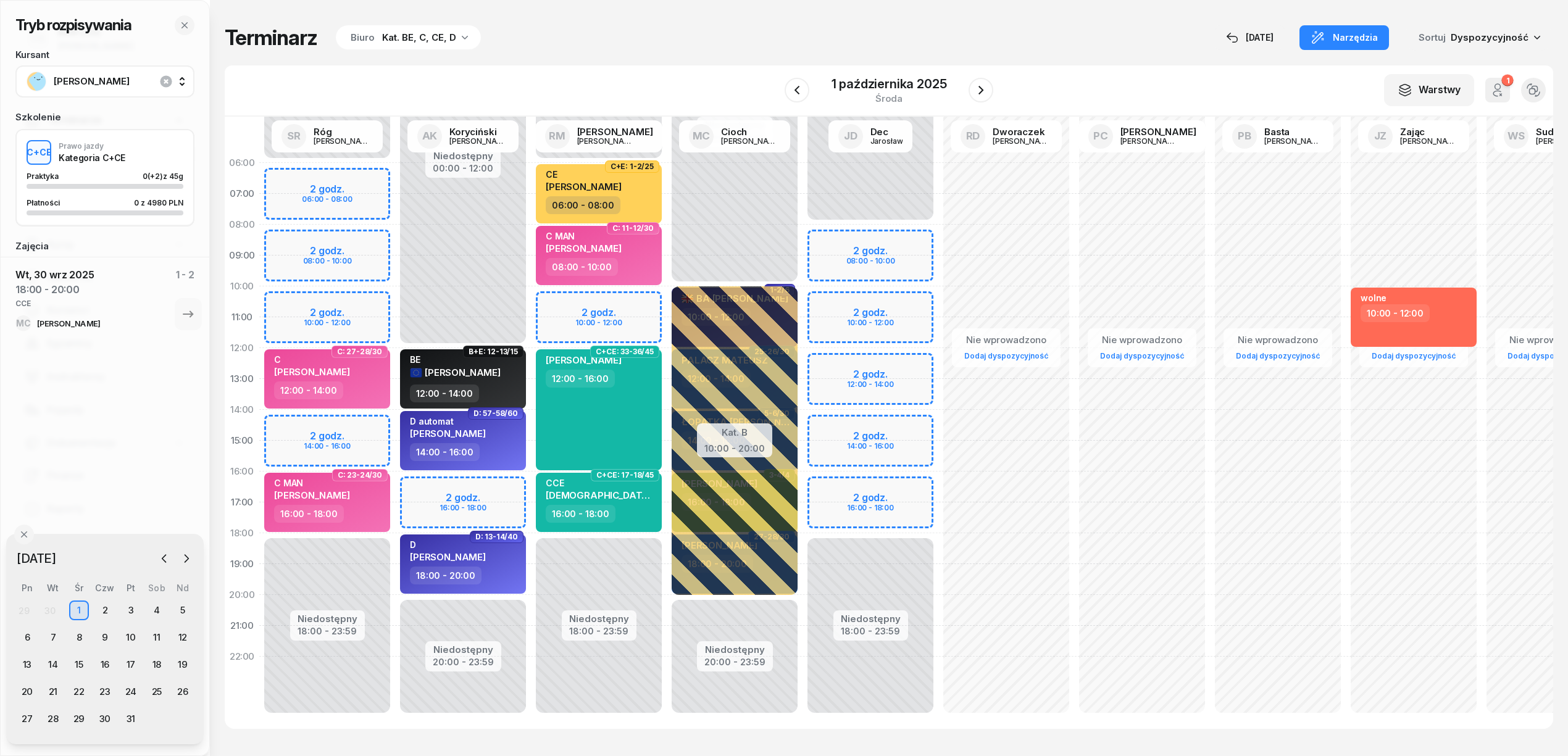
click at [369, 176] on div "Niedostępny 00:00 - 06:00 Niedostępny 18:00 - 23:59 2 godz. 06:00 - 08:00 2 god…" at bounding box center [327, 441] width 136 height 586
select select "06"
select select "08"
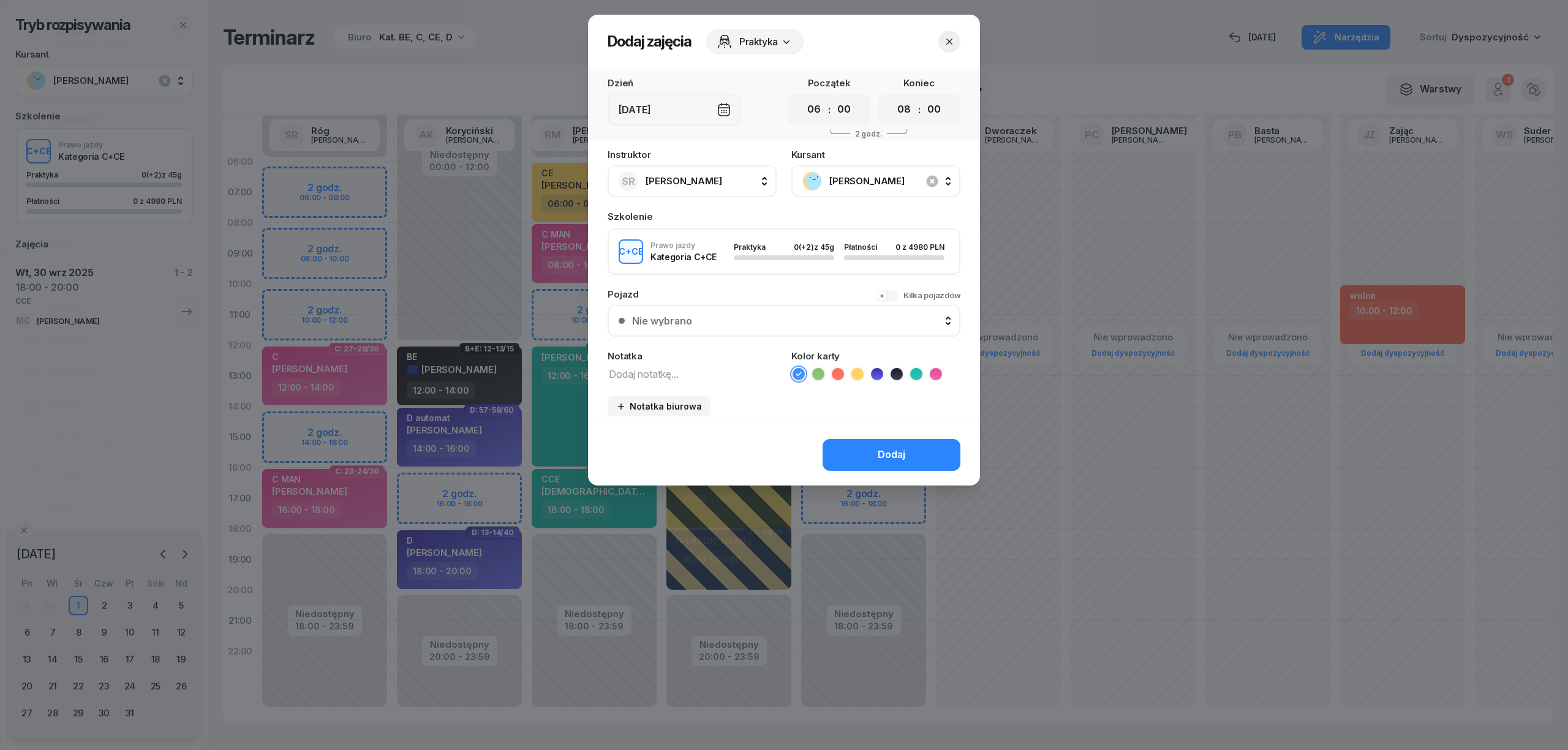
click at [944, 36] on icon "button" at bounding box center [949, 42] width 12 height 12
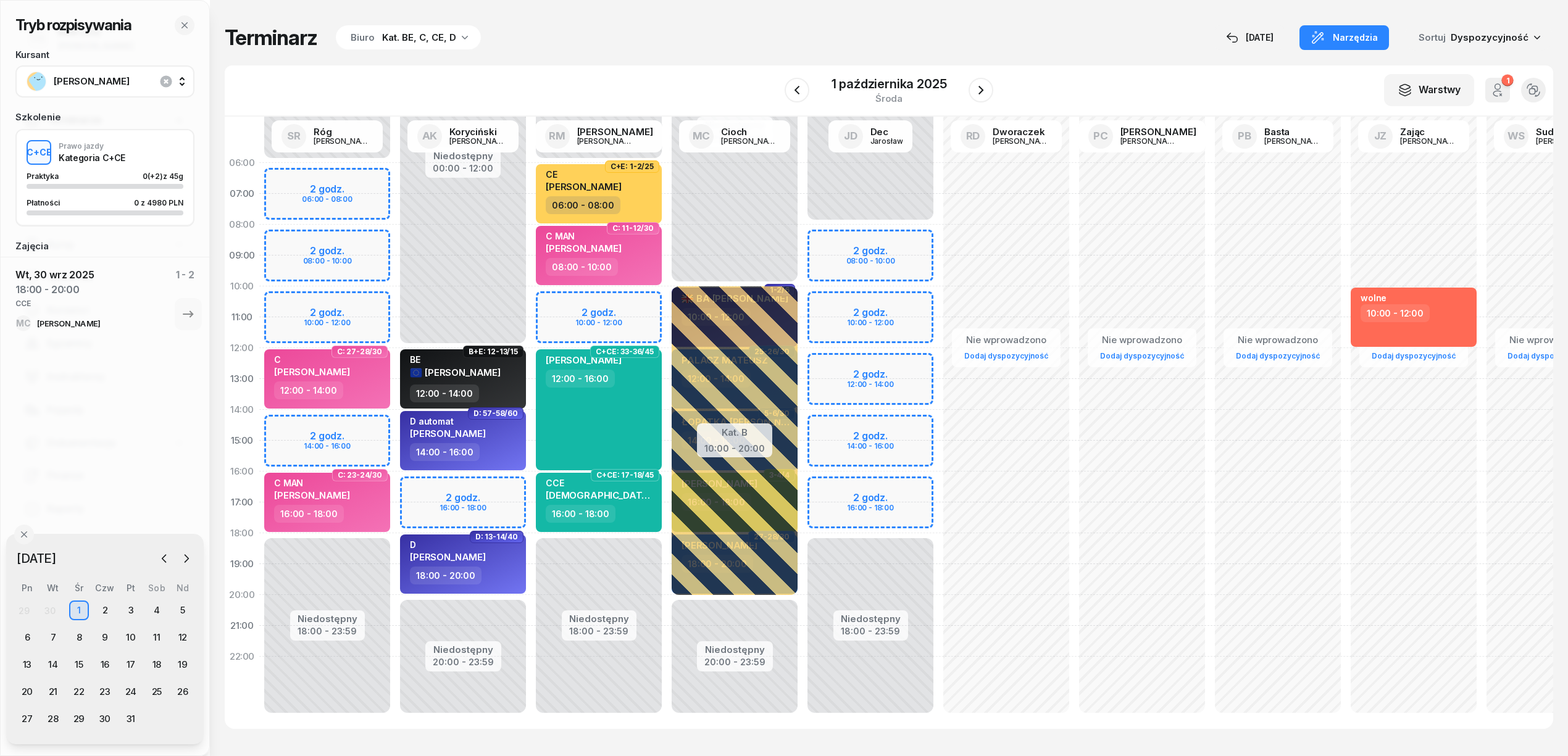
click at [373, 179] on div "Niedostępny 00:00 - 06:00 Niedostępny 18:00 - 23:59 2 godz. 06:00 - 08:00 2 god…" at bounding box center [327, 441] width 136 height 586
select select "06"
select select "08"
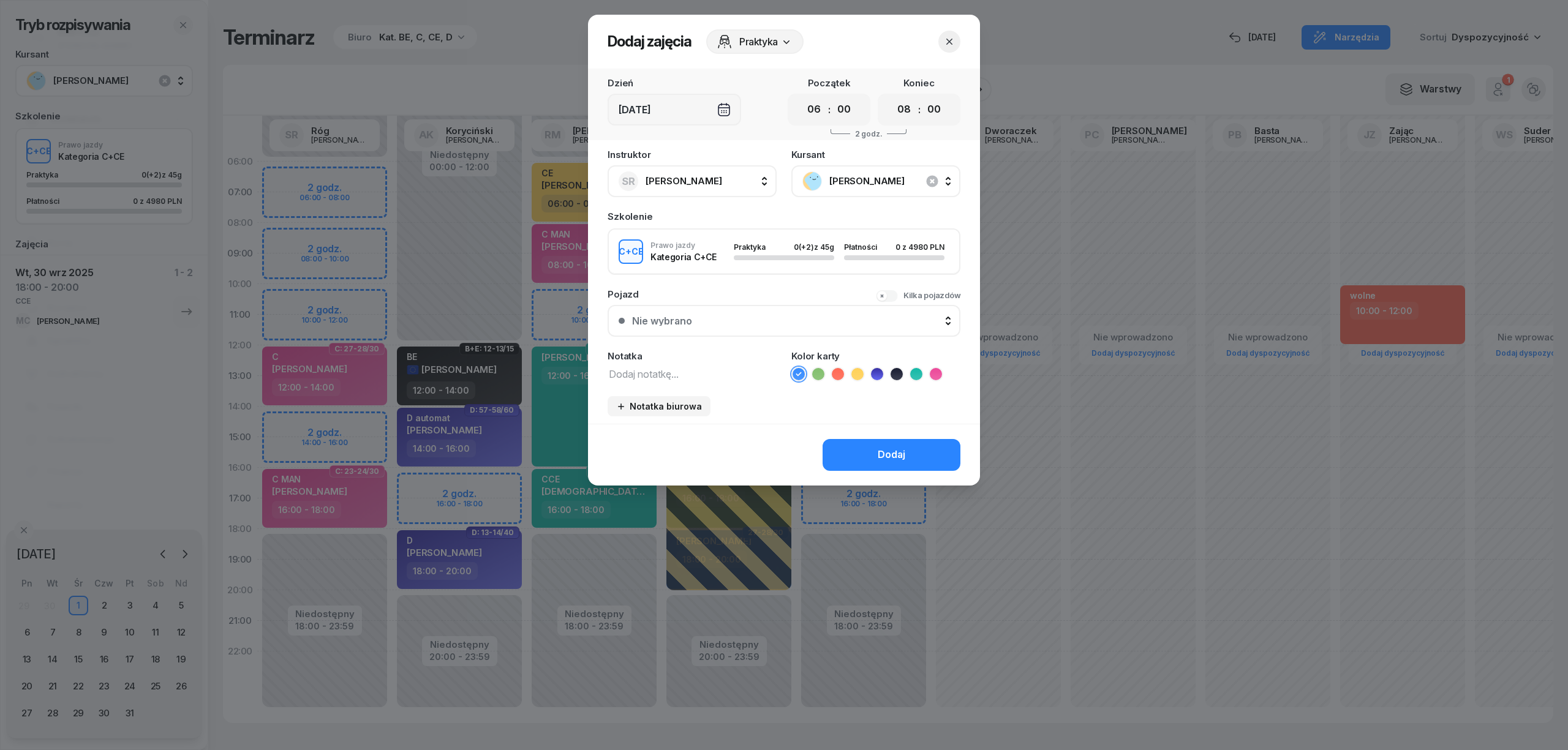
click at [651, 370] on textarea at bounding box center [692, 373] width 169 height 16
type textarea "CCE"
click at [920, 371] on icon at bounding box center [916, 374] width 12 height 12
click at [912, 446] on button "Dodaj" at bounding box center [891, 455] width 138 height 32
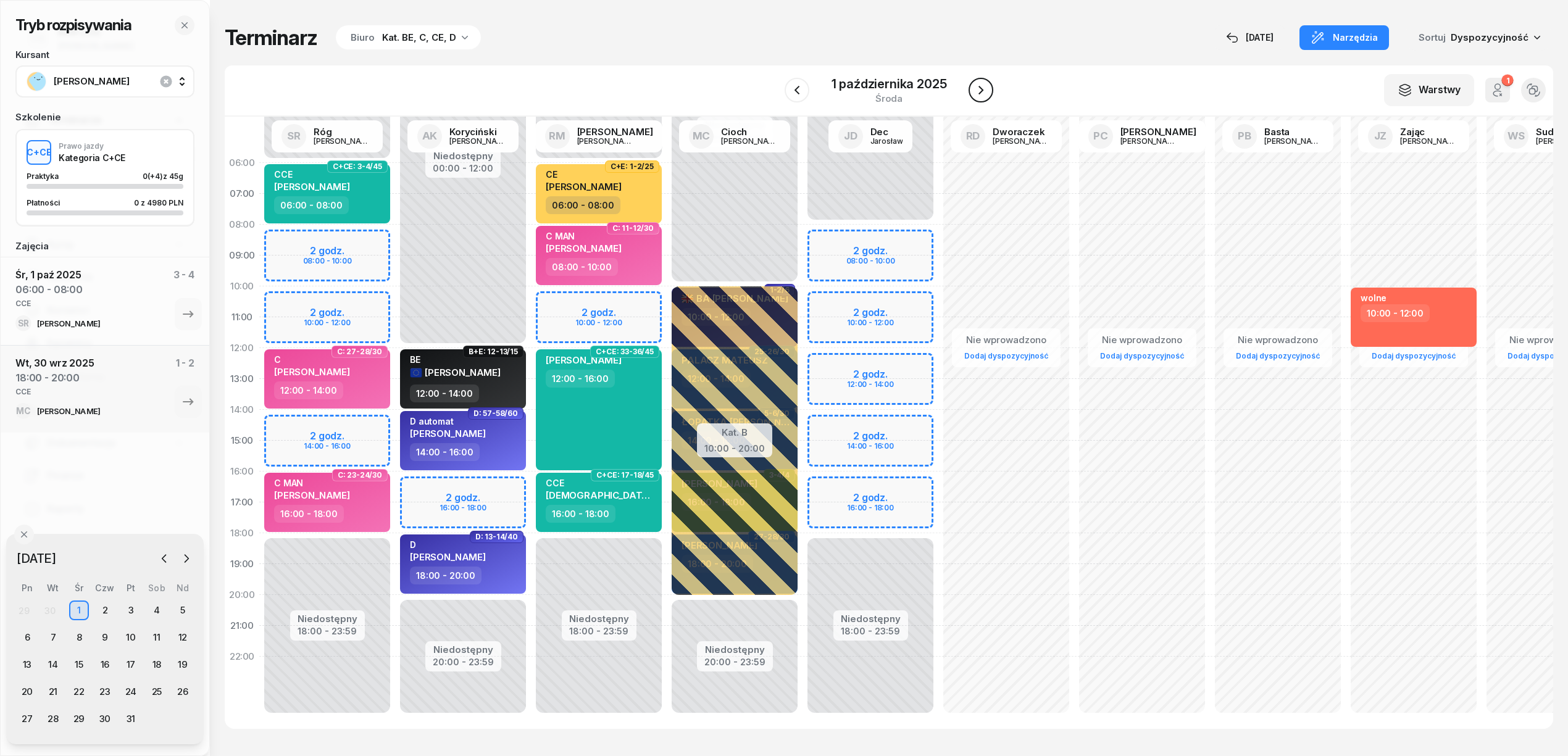
click at [989, 93] on button "button" at bounding box center [981, 90] width 25 height 25
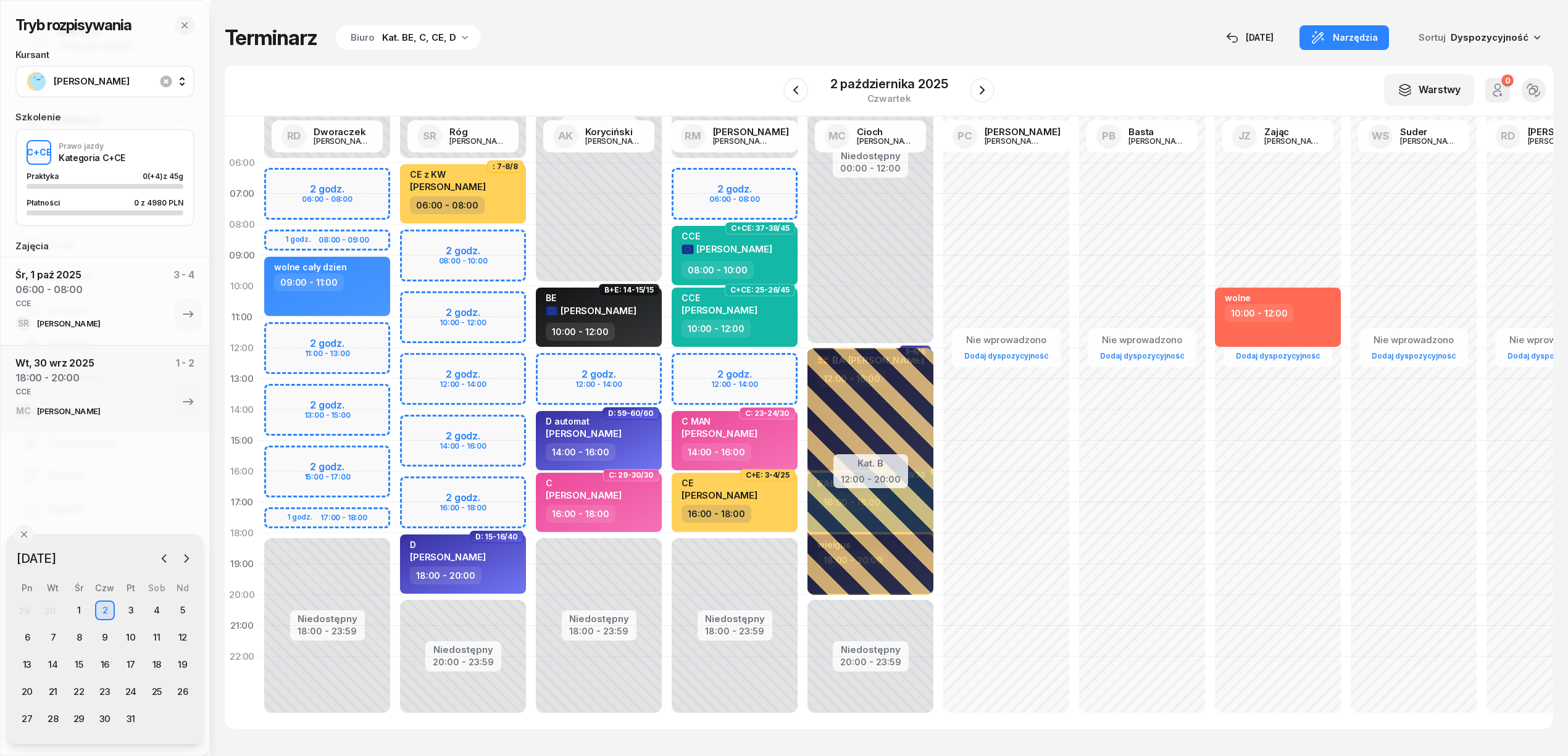
click at [487, 485] on div "Niedostępny 00:00 - 06:00 Niedostępny 20:00 - 23:59 2 godz. 08:00 - 10:00 2 god…" at bounding box center [462, 441] width 136 height 586
click at [494, 482] on div "Niedostępny 00:00 - 06:00 Niedostępny 20:00 - 23:59 2 godz. 08:00 - 10:00 2 god…" at bounding box center [462, 441] width 136 height 586
select select "16"
select select "18"
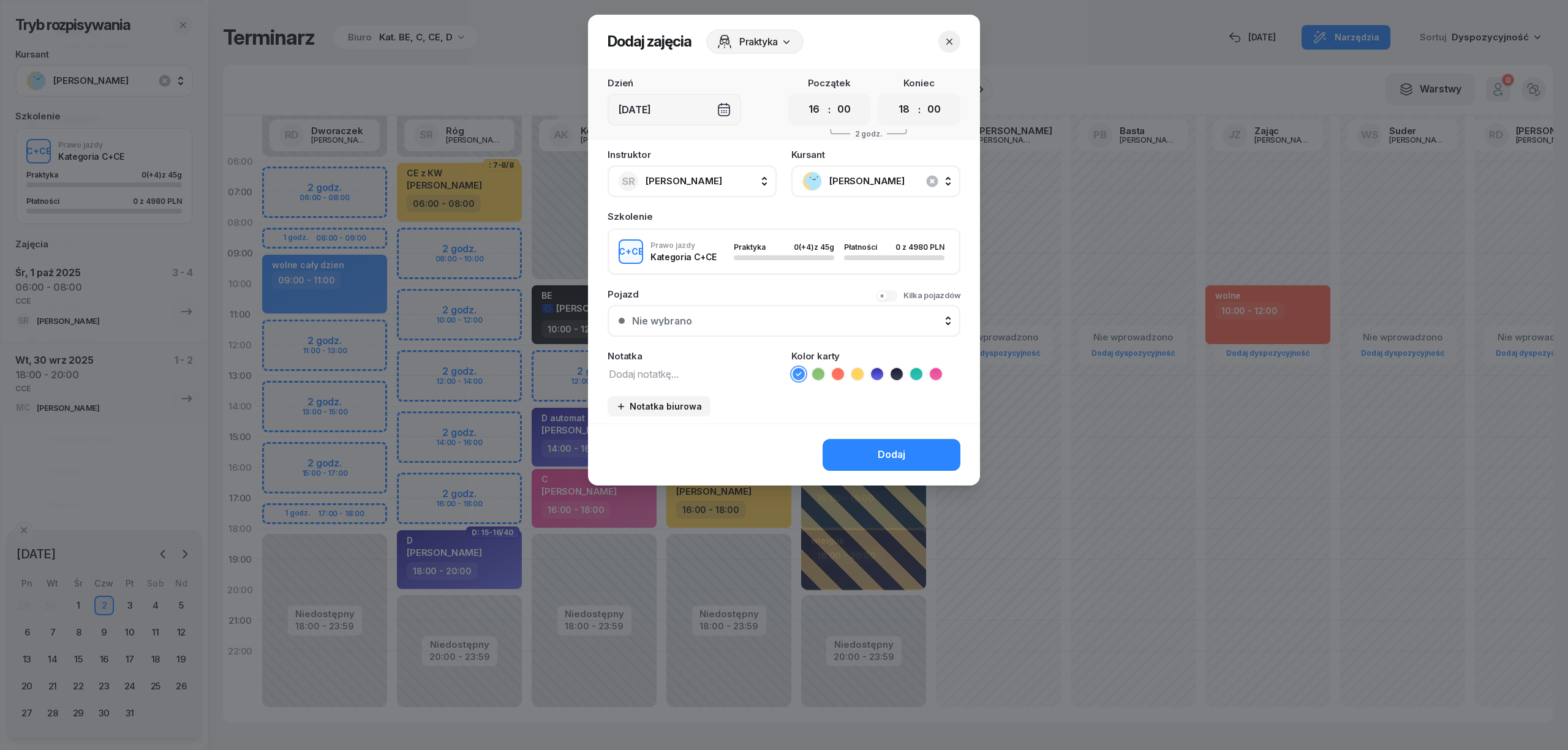
click at [696, 367] on textarea at bounding box center [692, 373] width 169 height 16
type textarea "CCE"
click at [915, 375] on icon at bounding box center [916, 374] width 12 height 12
click at [904, 449] on div "Dodaj" at bounding box center [891, 455] width 28 height 16
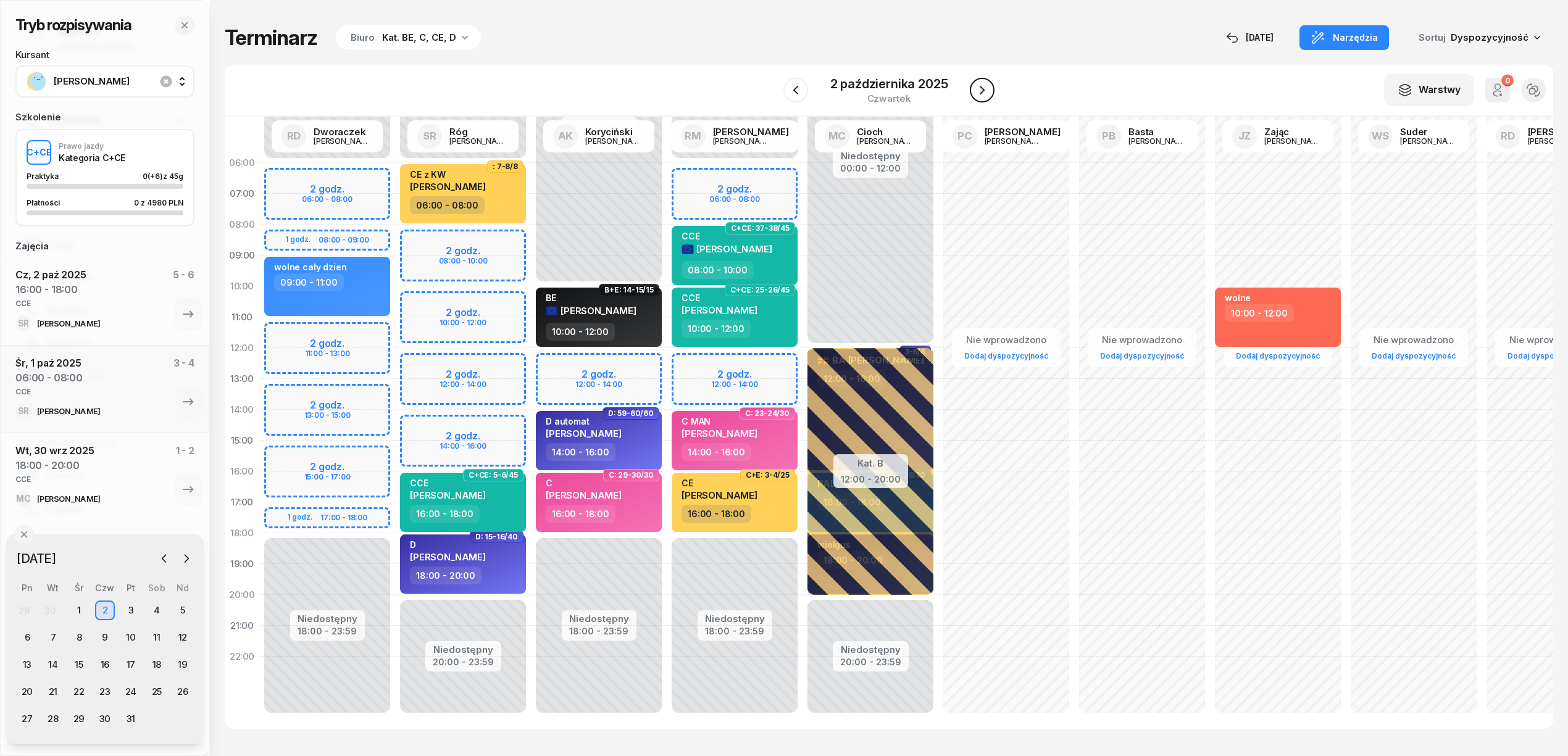
click at [981, 90] on icon "button" at bounding box center [982, 90] width 15 height 15
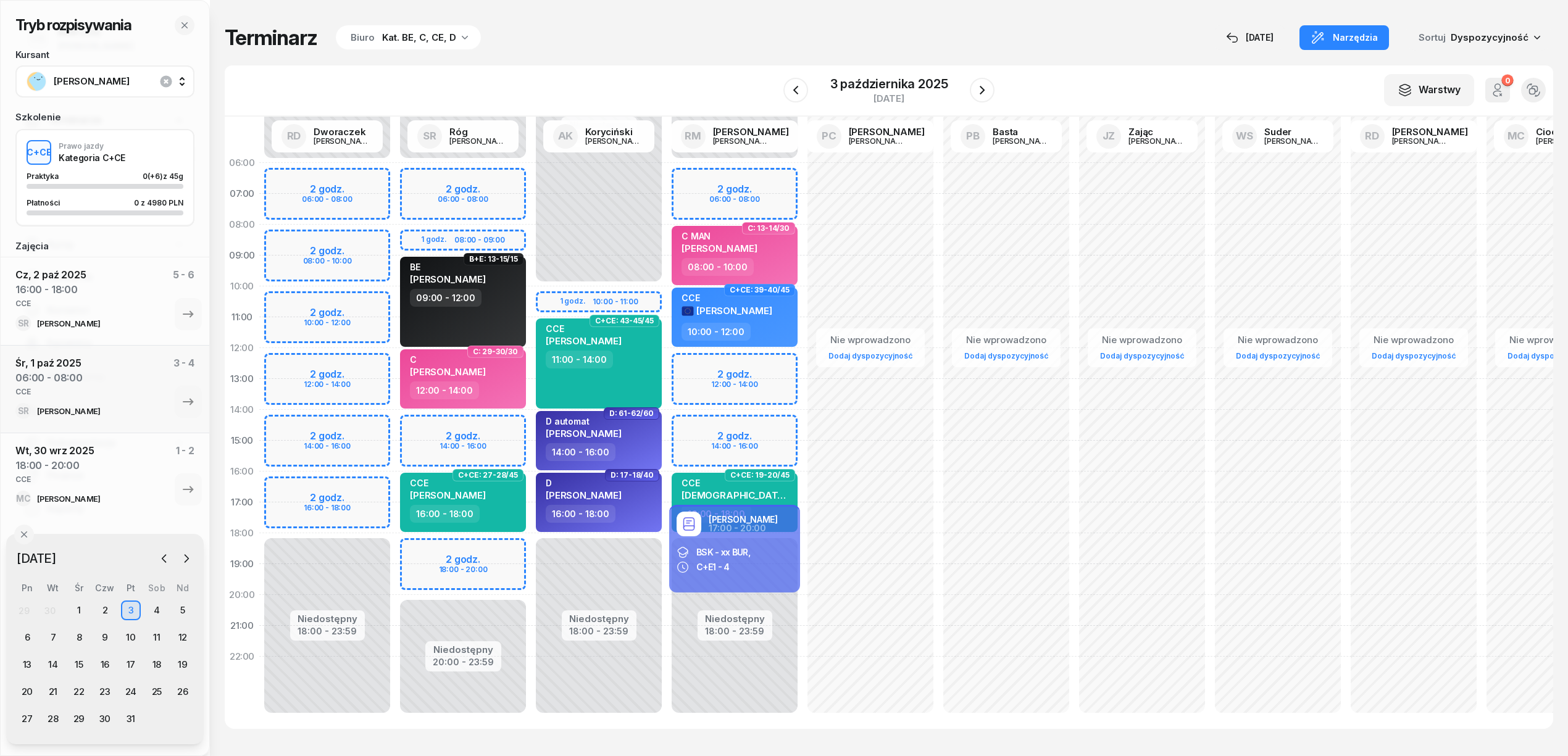
click at [514, 170] on div "Niedostępny 00:00 - 06:00 Niedostępny 20:00 - 23:59 2 godz. 06:00 - 08:00 1 god…" at bounding box center [462, 441] width 136 height 586
select select "06"
select select "08"
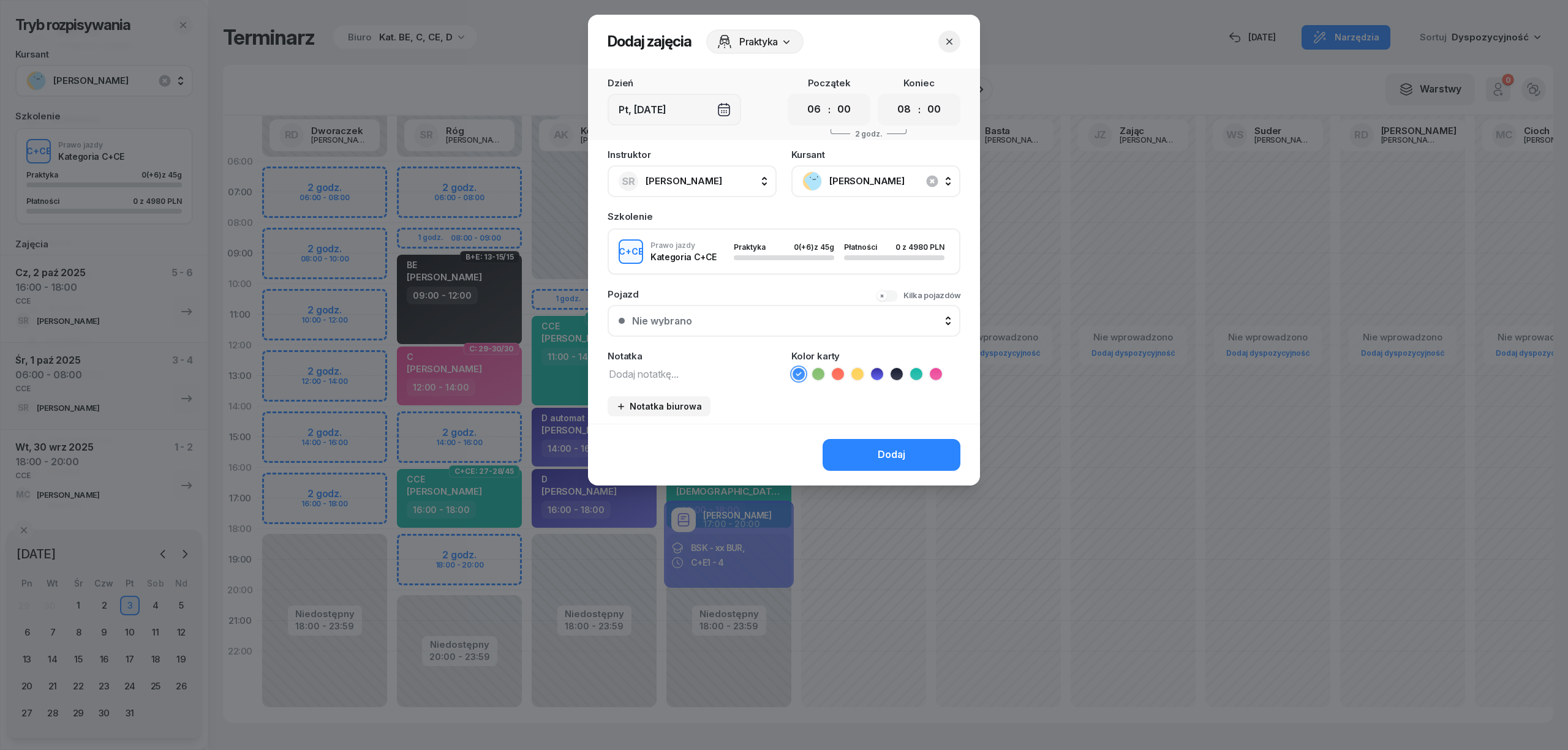
click at [682, 375] on textarea at bounding box center [692, 373] width 169 height 16
type textarea "CCE"
click at [915, 370] on icon at bounding box center [916, 374] width 12 height 12
click at [908, 445] on button "Dodaj" at bounding box center [891, 455] width 138 height 32
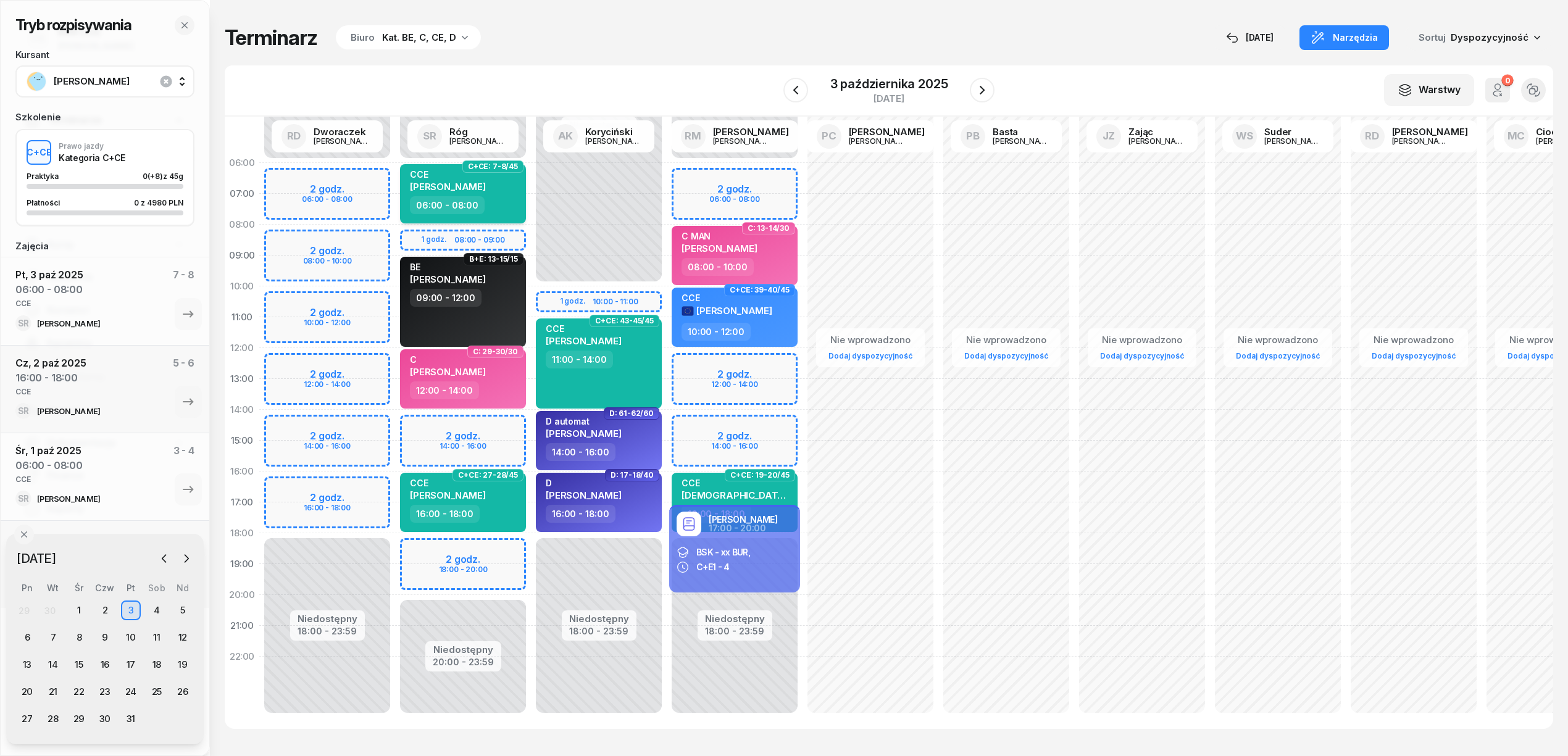
click at [515, 194] on div "CCE [PERSON_NAME]" at bounding box center [465, 182] width 109 height 27
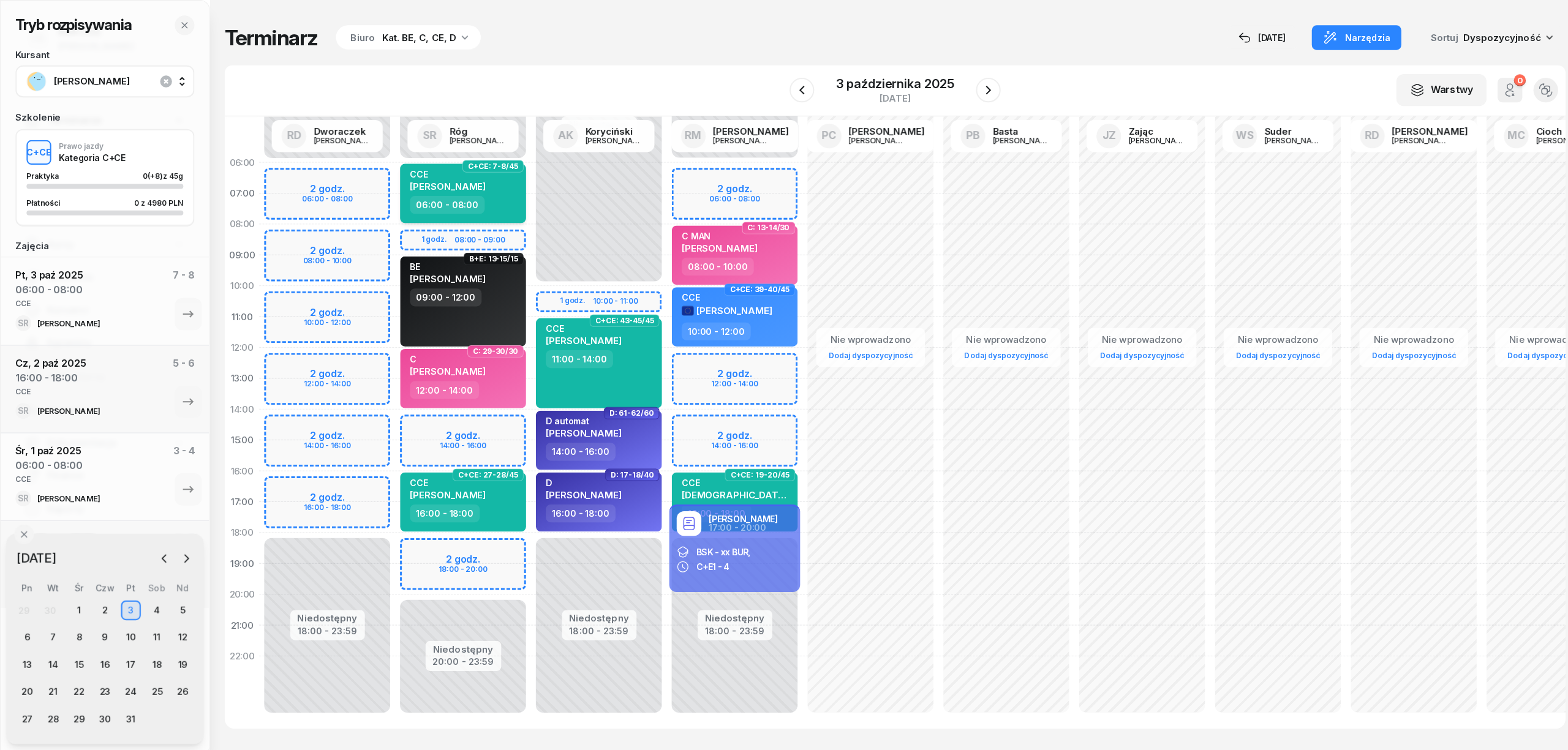
select select "06"
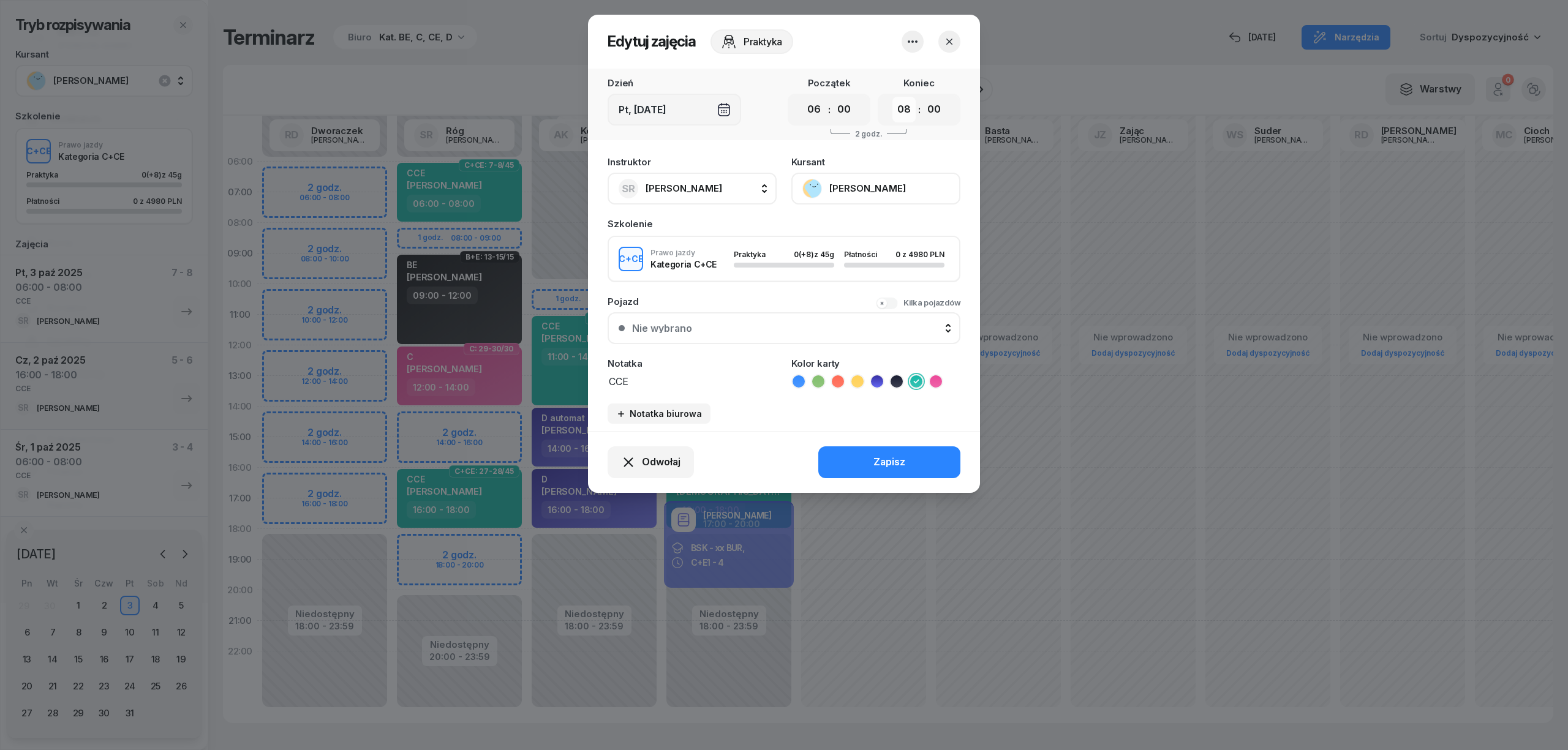
click at [900, 113] on select "00 01 02 03 04 05 06 07 08 09 10 11 12 13 14 15 16 17 18 19 20 21 22 23" at bounding box center [904, 109] width 23 height 26
select select "09"
click at [893, 97] on select "00 01 02 03 04 05 06 07 08 09 10 11 12 13 14 15 16 17 18 19 20 21 22 23" at bounding box center [904, 109] width 23 height 26
click at [882, 448] on button "Zapisz" at bounding box center [889, 462] width 142 height 32
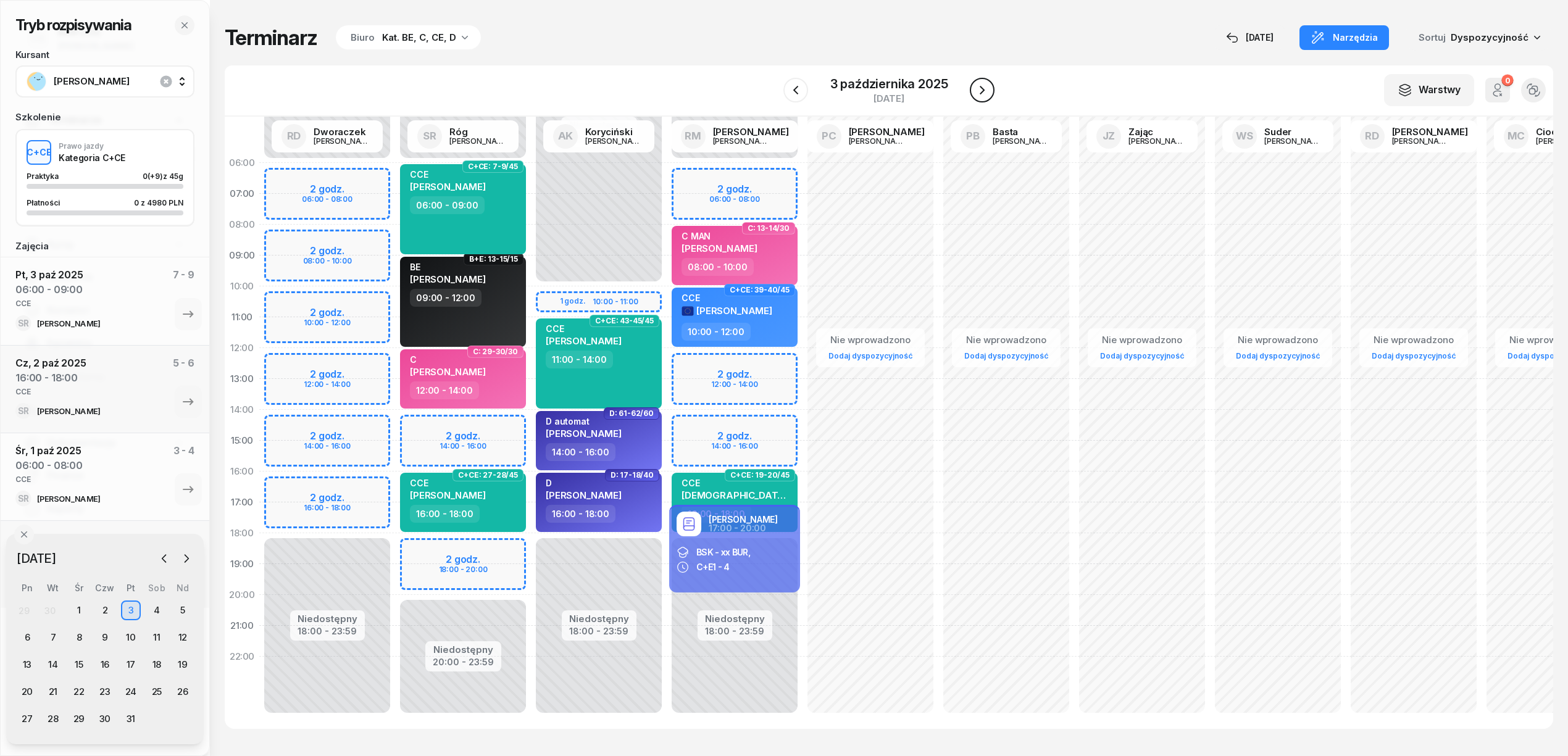
click at [981, 87] on icon "button" at bounding box center [982, 90] width 15 height 15
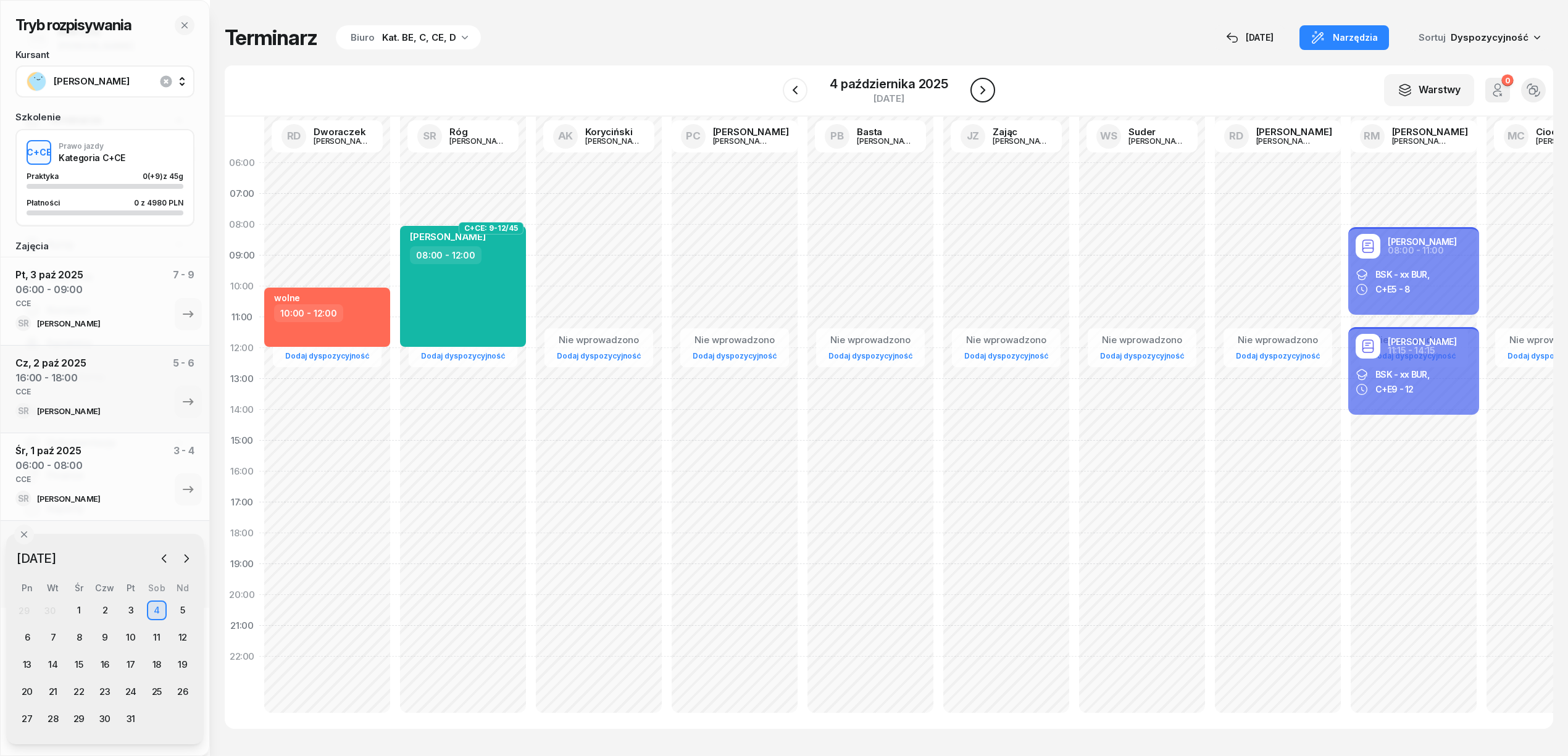
click at [981, 87] on icon "button" at bounding box center [983, 90] width 15 height 15
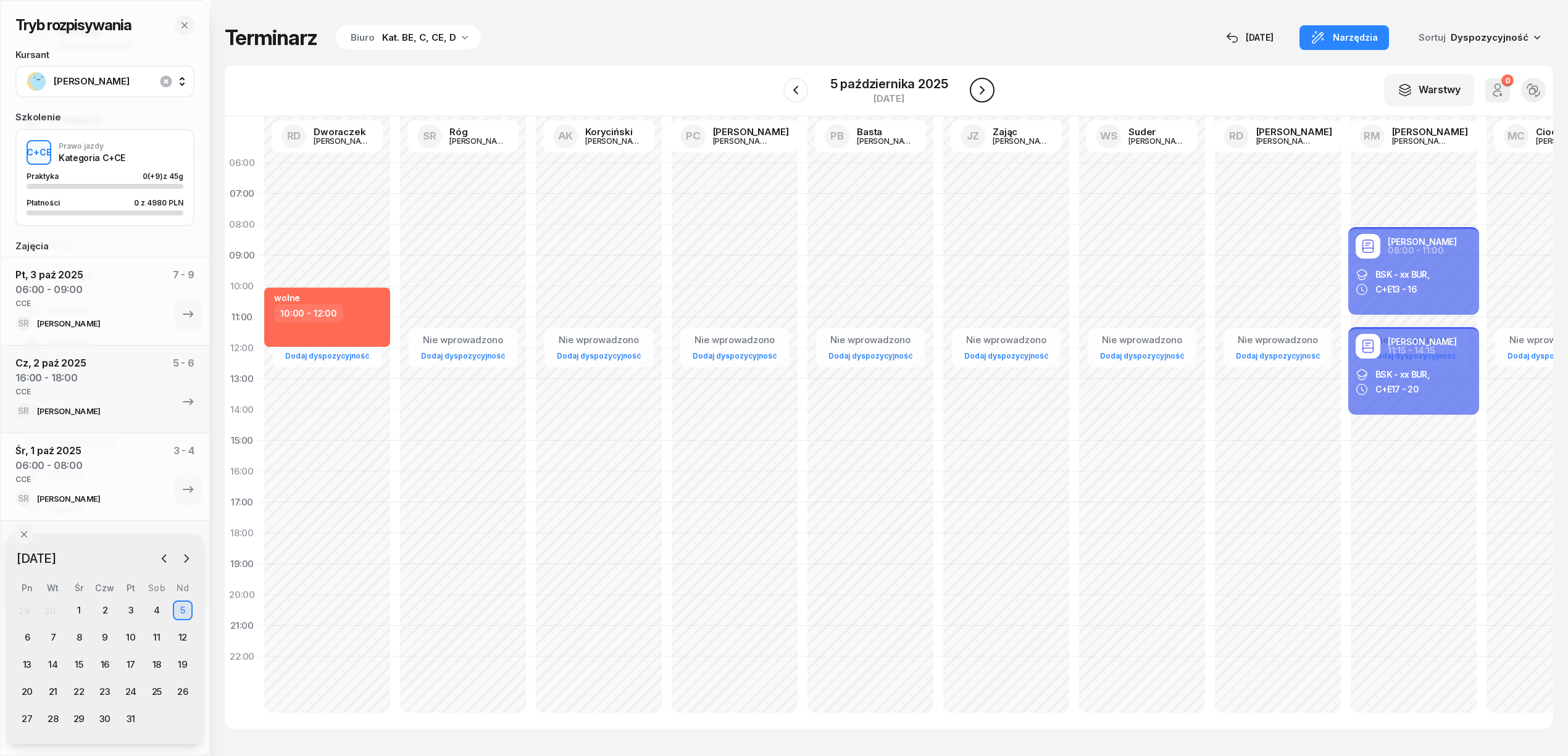
click at [981, 87] on icon "button" at bounding box center [982, 90] width 5 height 9
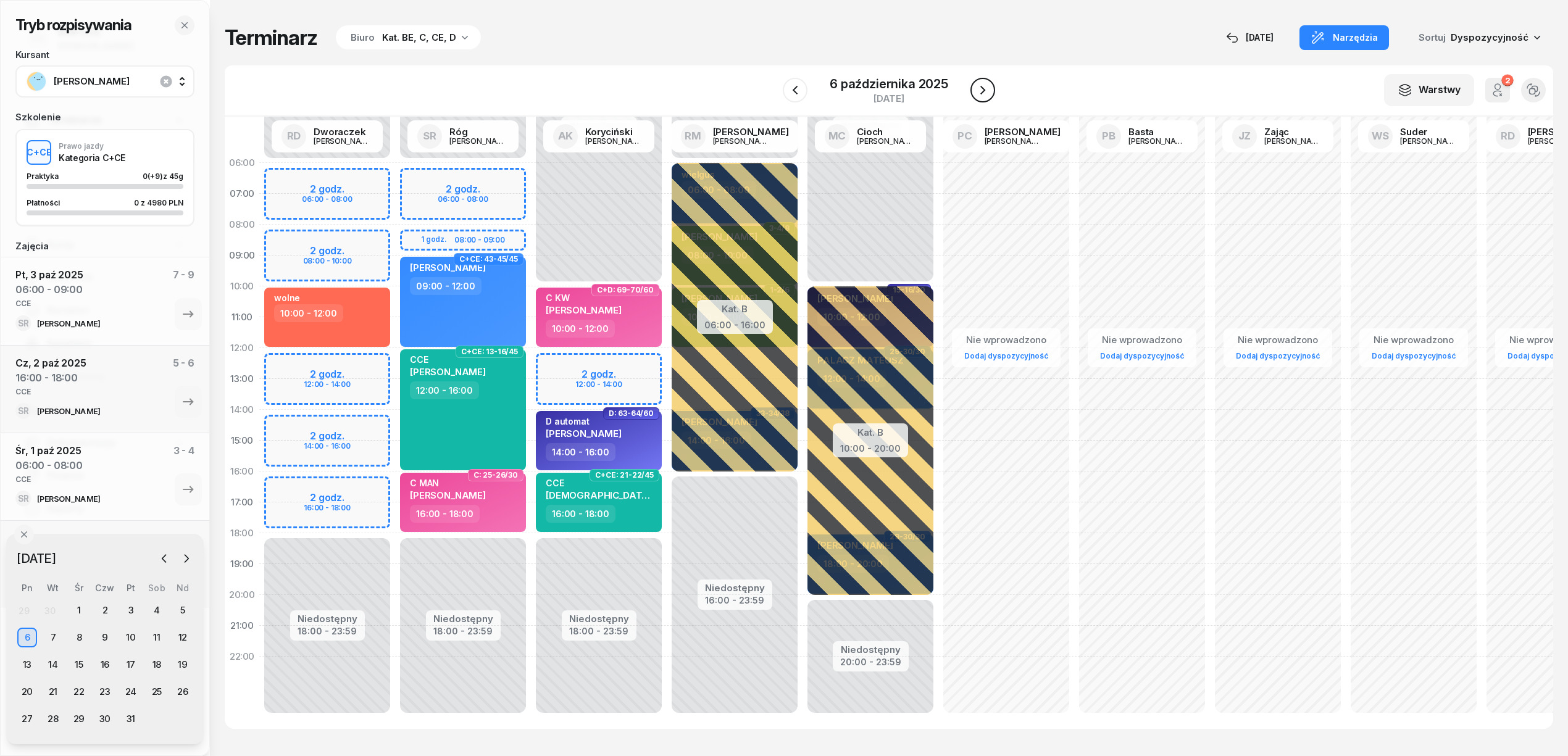
click at [983, 87] on icon "button" at bounding box center [983, 90] width 15 height 15
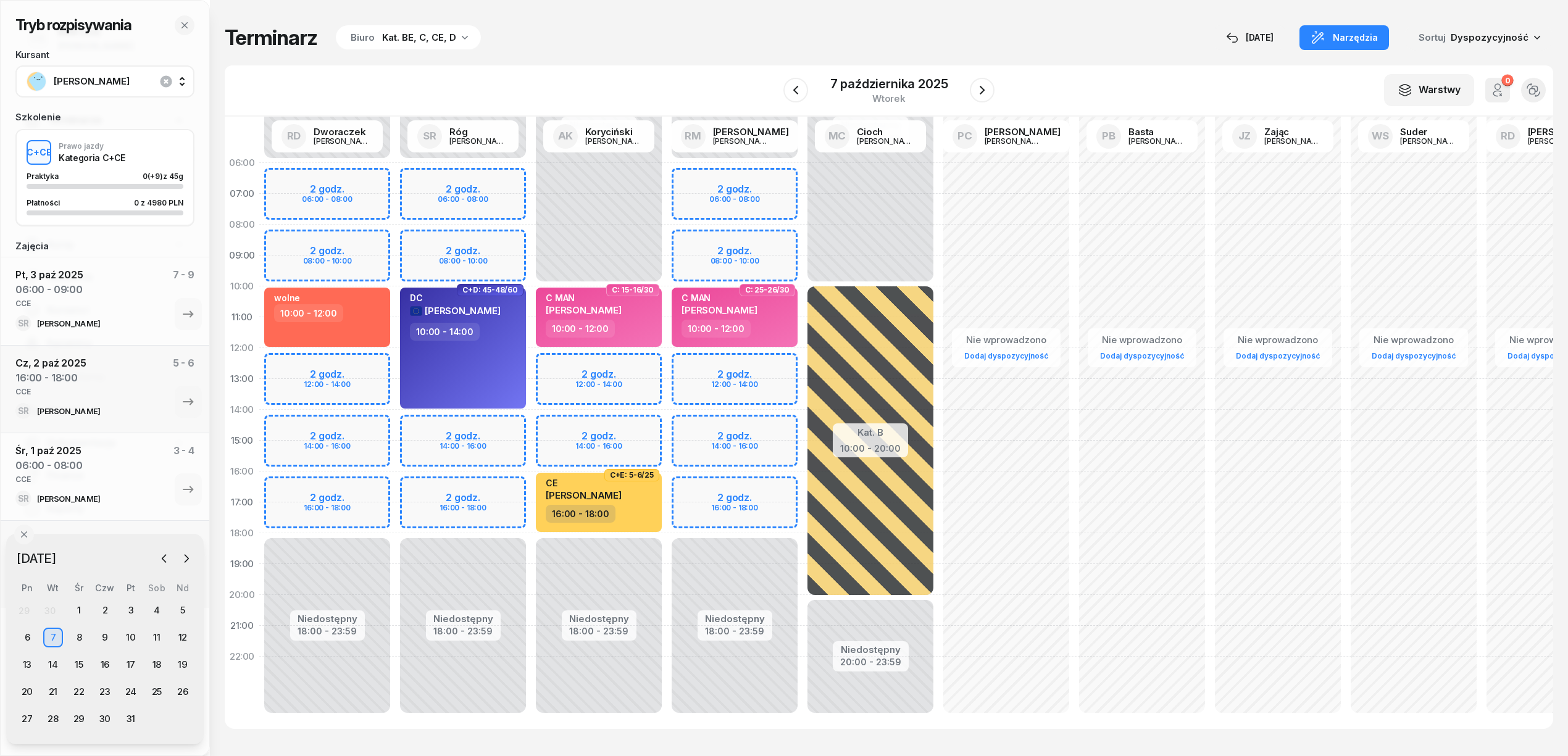
click at [511, 489] on div "Niedostępny 00:00 - 06:00 Niedostępny 18:00 - 23:59 2 godz. 06:00 - 08:00 2 god…" at bounding box center [462, 441] width 136 height 586
select select "16"
select select "18"
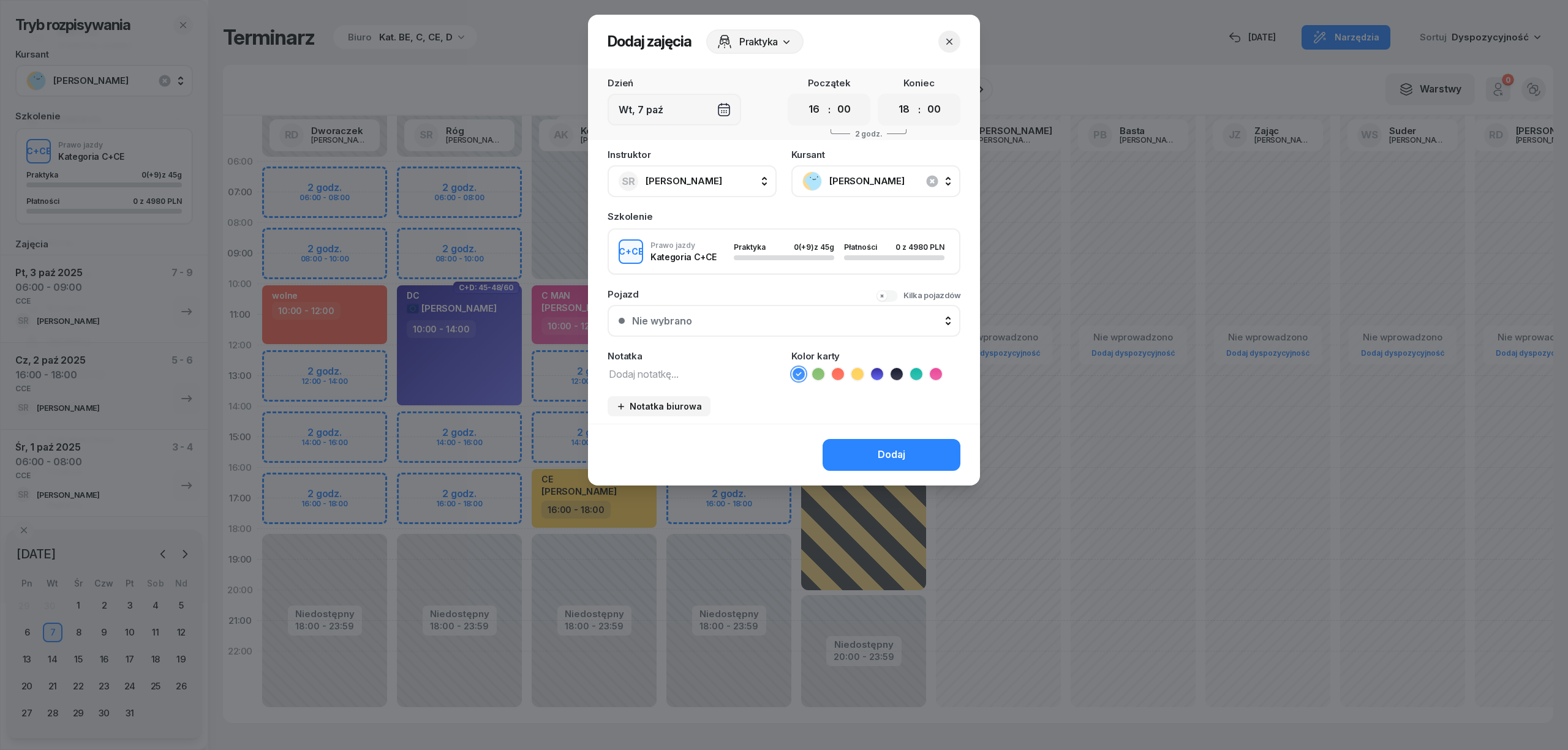
click at [687, 372] on textarea at bounding box center [692, 373] width 169 height 16
type textarea "CCE"
click at [922, 367] on ul at bounding box center [876, 374] width 169 height 15
click at [912, 370] on icon at bounding box center [916, 374] width 12 height 12
click at [885, 447] on div "Dodaj" at bounding box center [891, 455] width 28 height 16
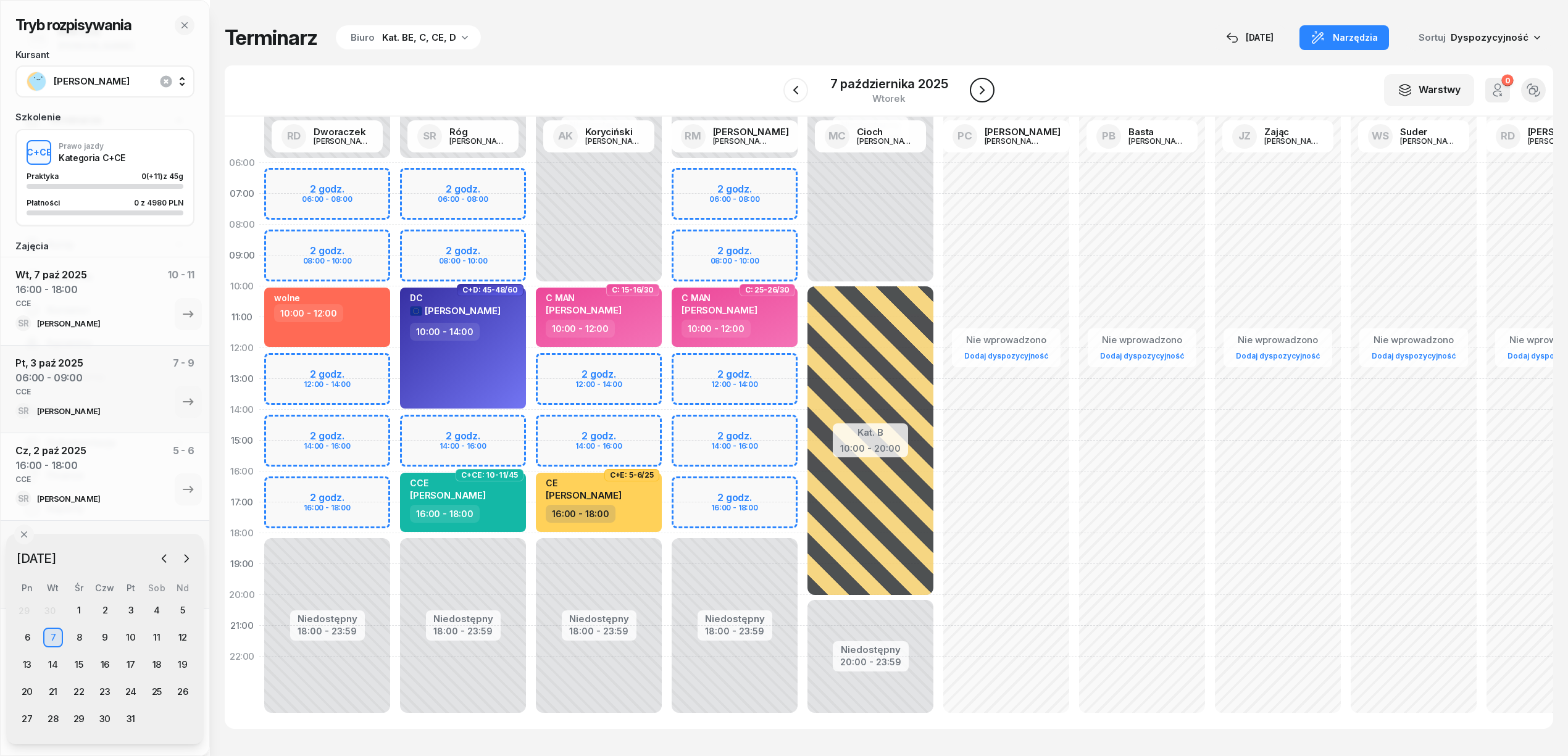
click at [984, 87] on icon "button" at bounding box center [982, 90] width 15 height 15
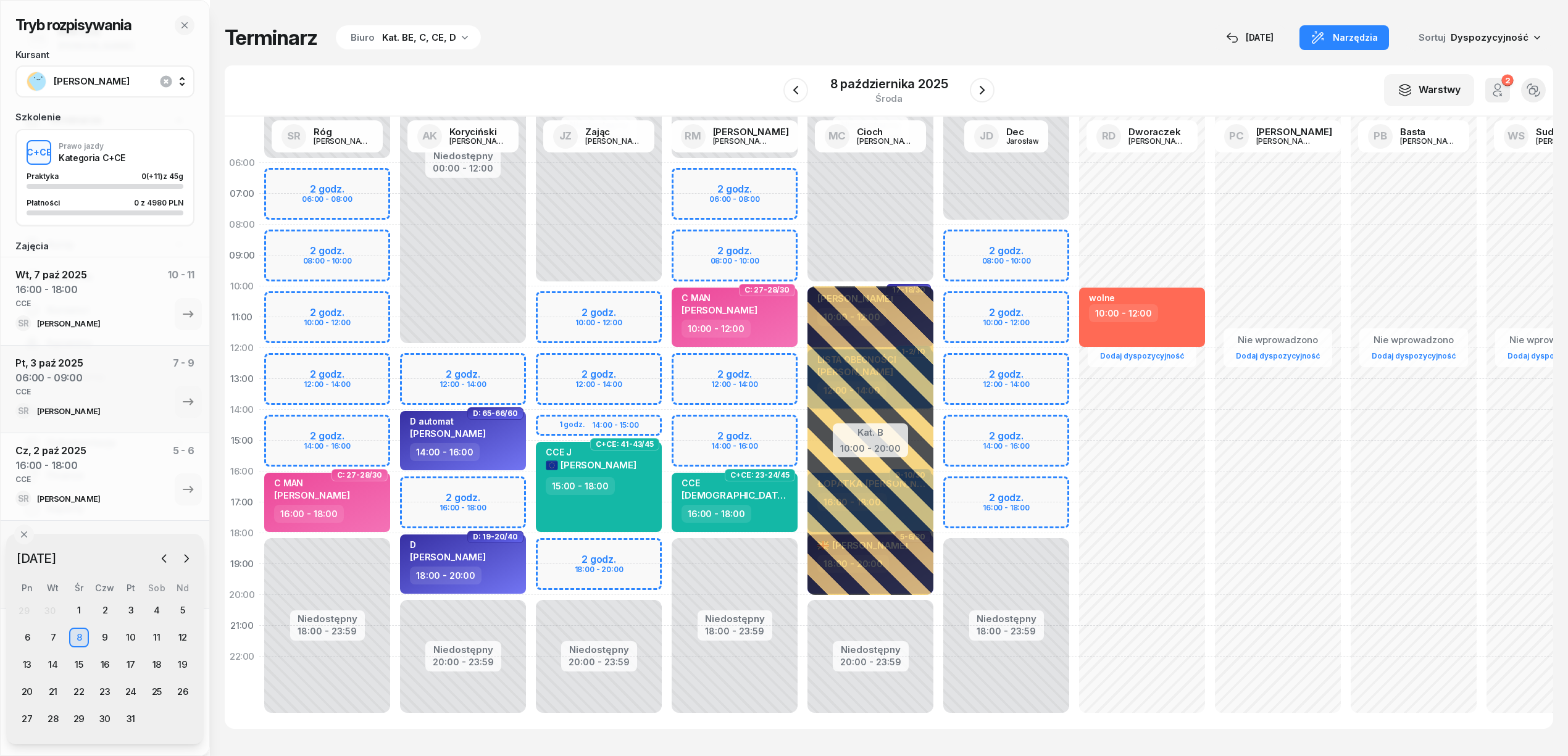
click at [346, 186] on div "Niedostępny 00:00 - 06:00 Niedostępny 18:00 - 23:59 2 godz. 06:00 - 08:00 2 god…" at bounding box center [327, 441] width 136 height 586
click at [376, 187] on div "Niedostępny 00:00 - 06:00 Niedostępny 18:00 - 23:59 2 godz. 06:00 - 08:00 2 god…" at bounding box center [327, 441] width 136 height 586
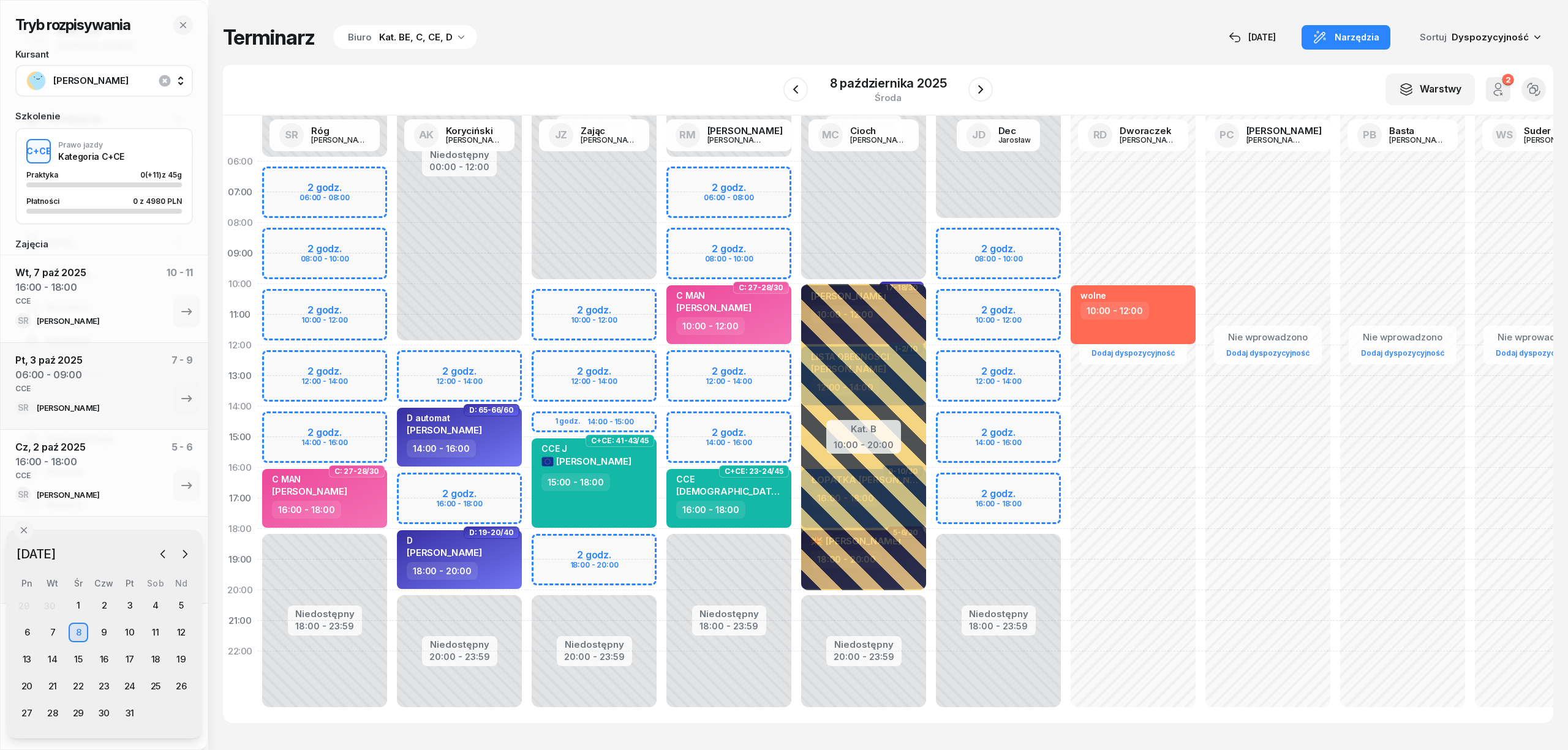
select select "06"
select select "08"
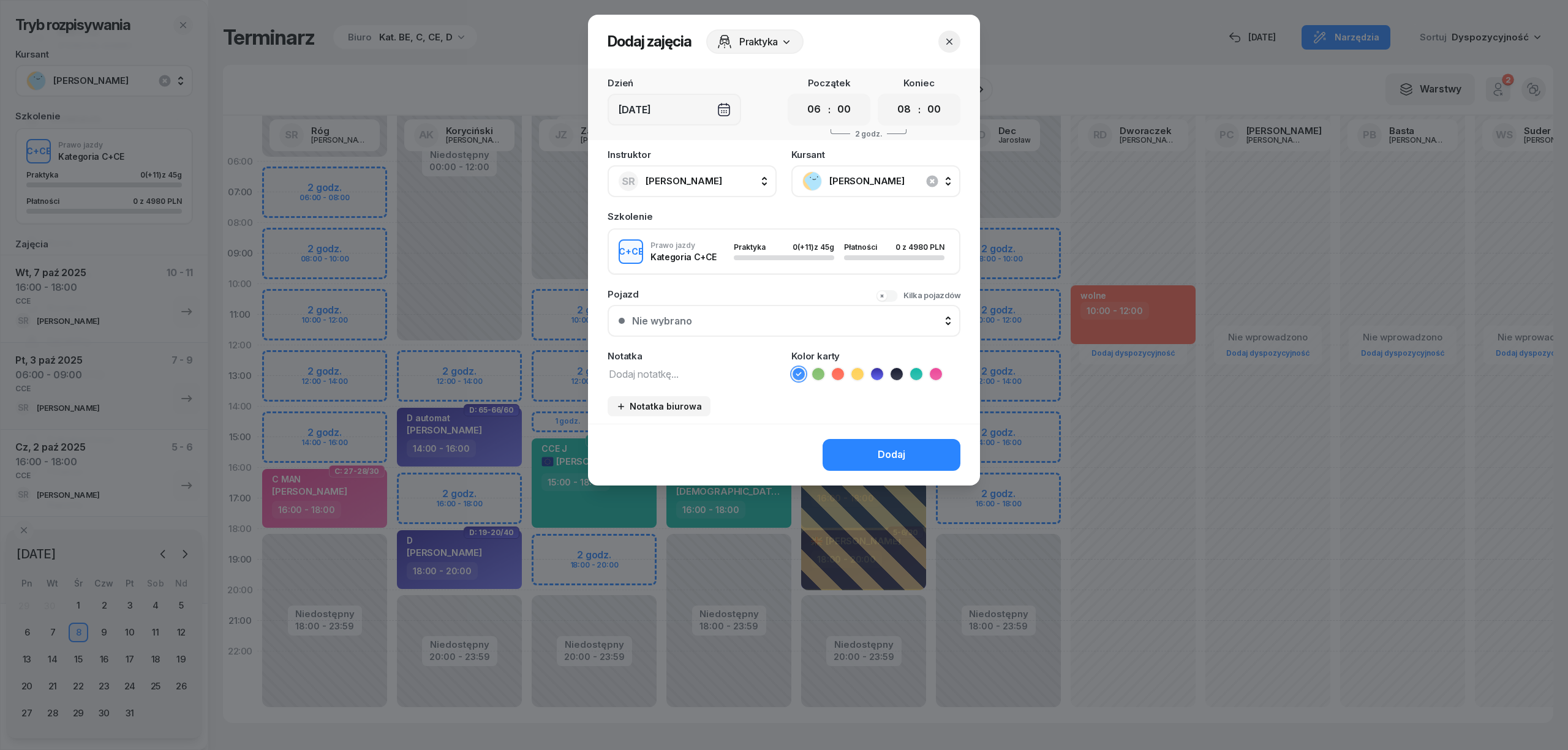
click at [649, 375] on textarea at bounding box center [692, 373] width 169 height 16
type textarea "CCE"
click at [909, 370] on li at bounding box center [916, 374] width 15 height 15
click at [919, 456] on button "Dodaj" at bounding box center [891, 455] width 138 height 32
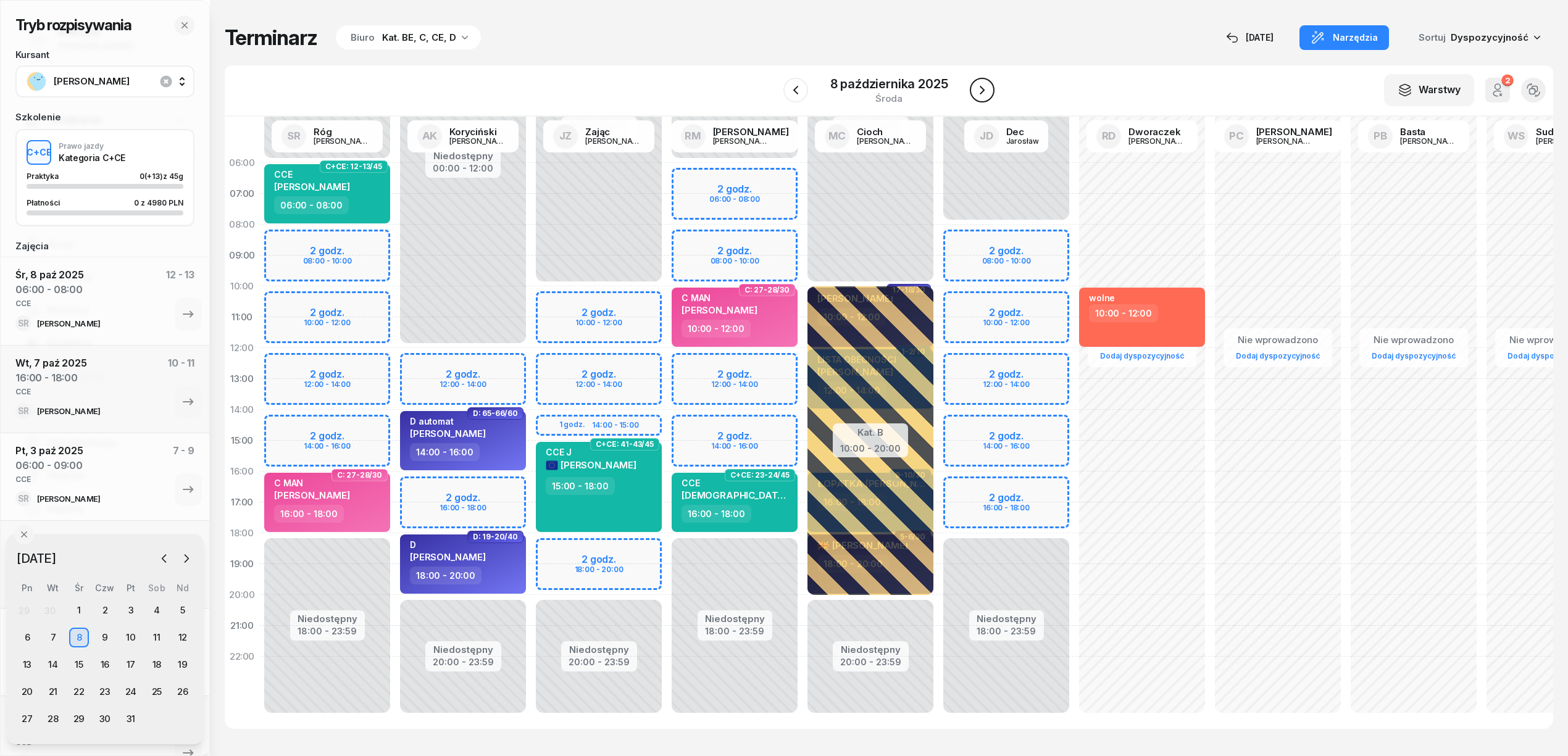
click at [979, 84] on icon "button" at bounding box center [982, 90] width 15 height 15
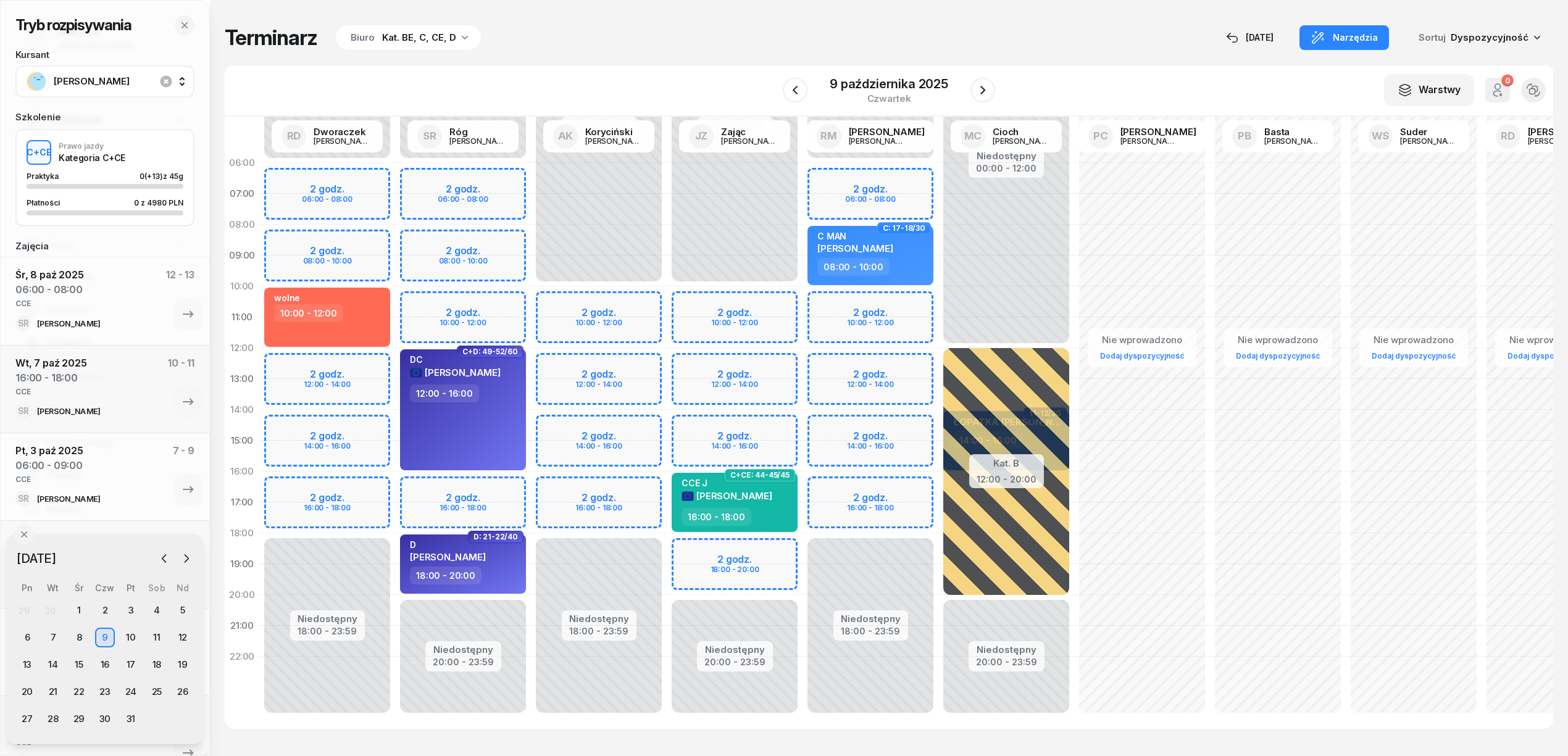
click at [649, 487] on div "Niedostępny 00:00 - 10:00 Niedostępny 18:00 - 23:59 2 godz. 10:00 - 12:00 2 god…" at bounding box center [598, 441] width 136 height 586
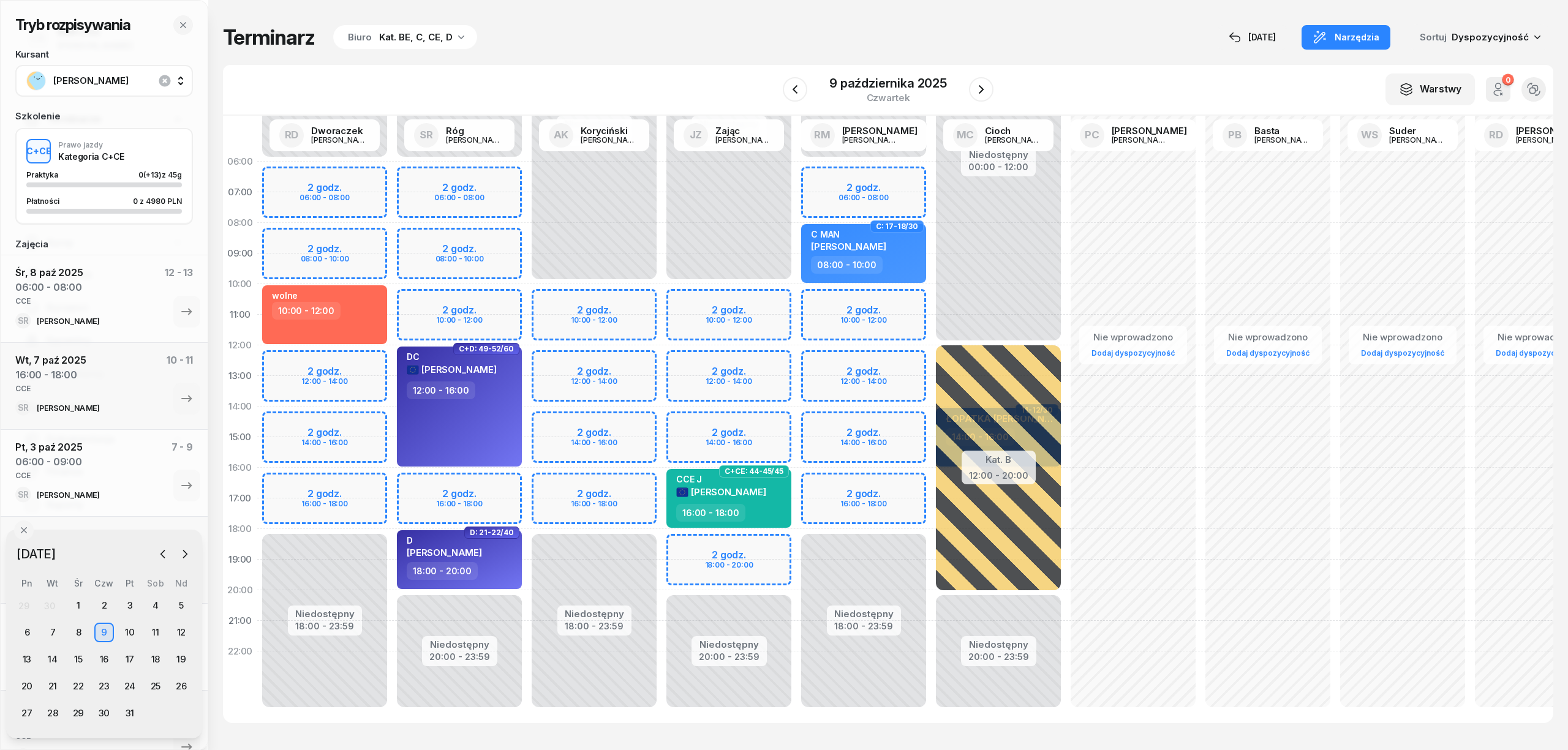
select select "16"
select select "18"
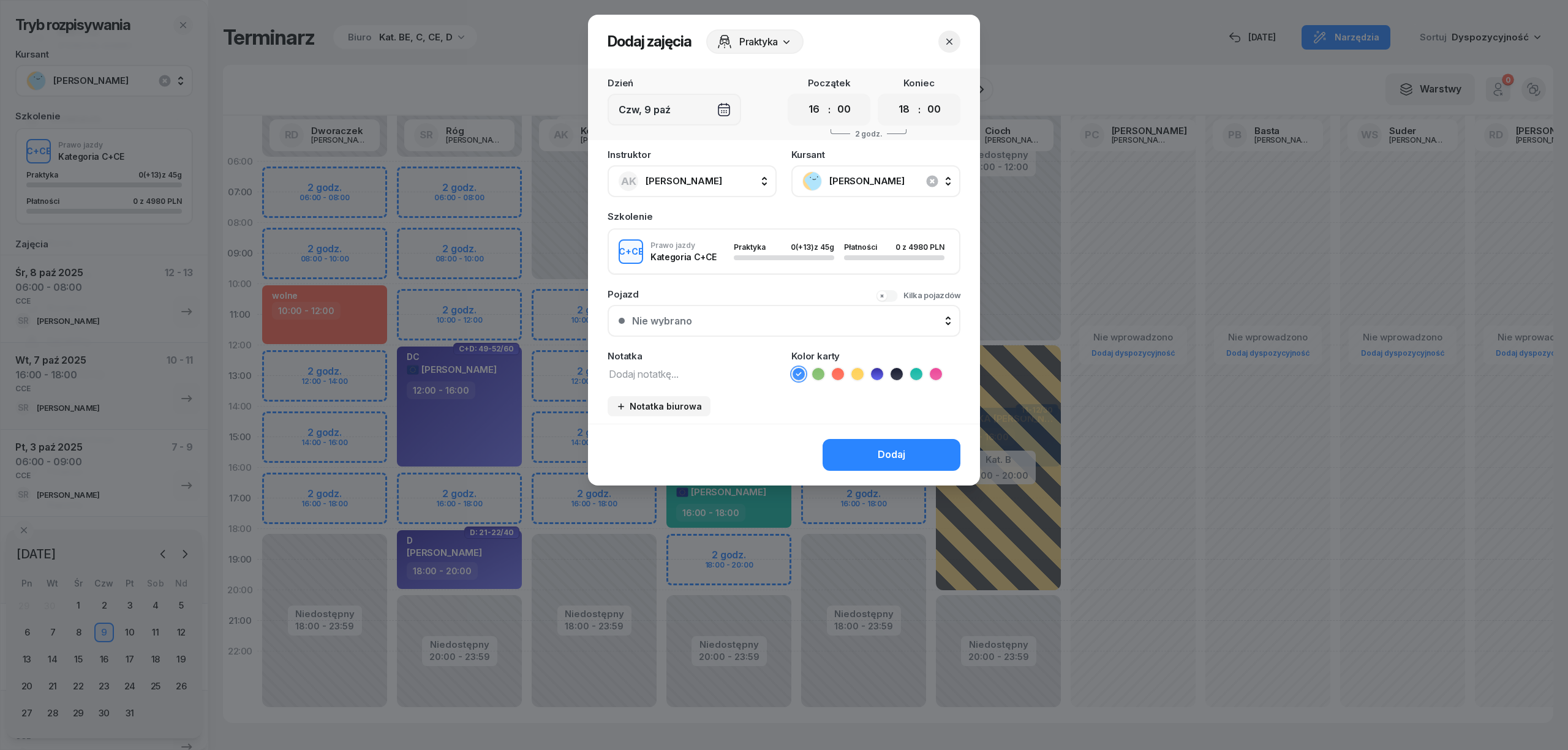
click at [697, 377] on textarea at bounding box center [692, 373] width 169 height 16
type textarea "CCE"
click at [912, 373] on icon at bounding box center [916, 374] width 12 height 12
click at [909, 442] on button "Dodaj" at bounding box center [891, 455] width 138 height 32
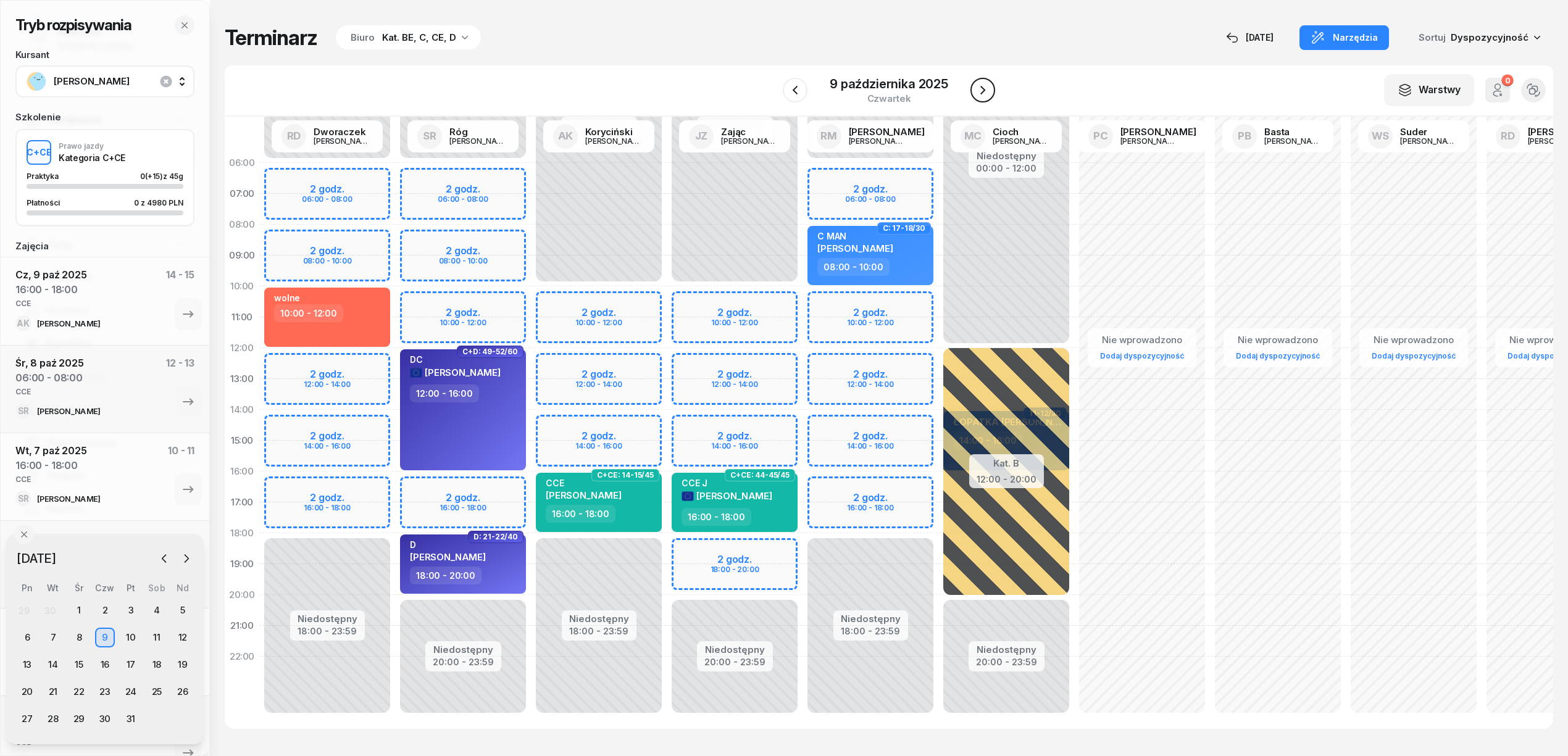
click at [981, 84] on icon "button" at bounding box center [983, 90] width 15 height 15
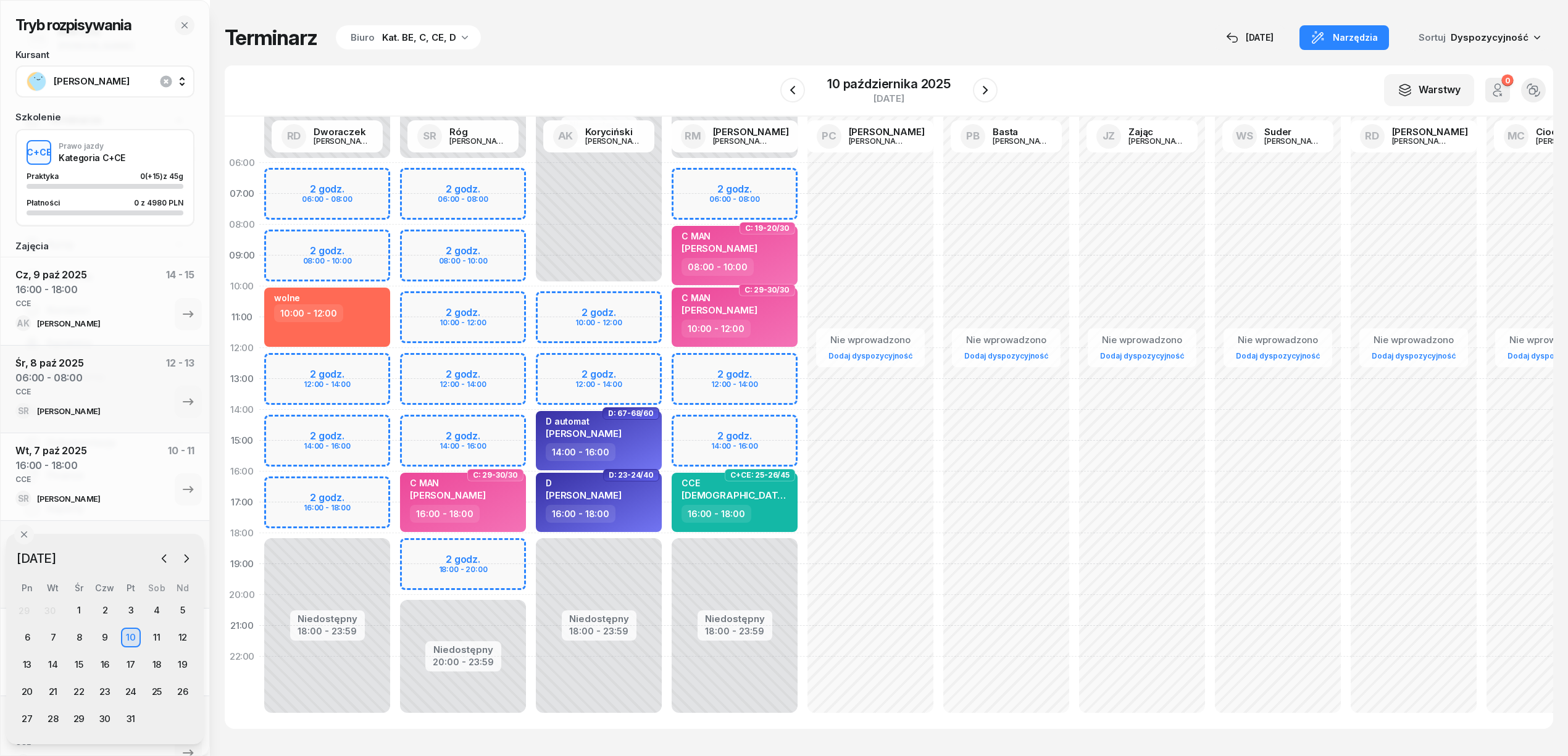
click at [504, 181] on div "Niedostępny 00:00 - 06:00 Niedostępny 20:00 - 23:59 2 godz. 06:00 - 08:00 2 god…" at bounding box center [462, 441] width 136 height 586
select select "06"
select select "08"
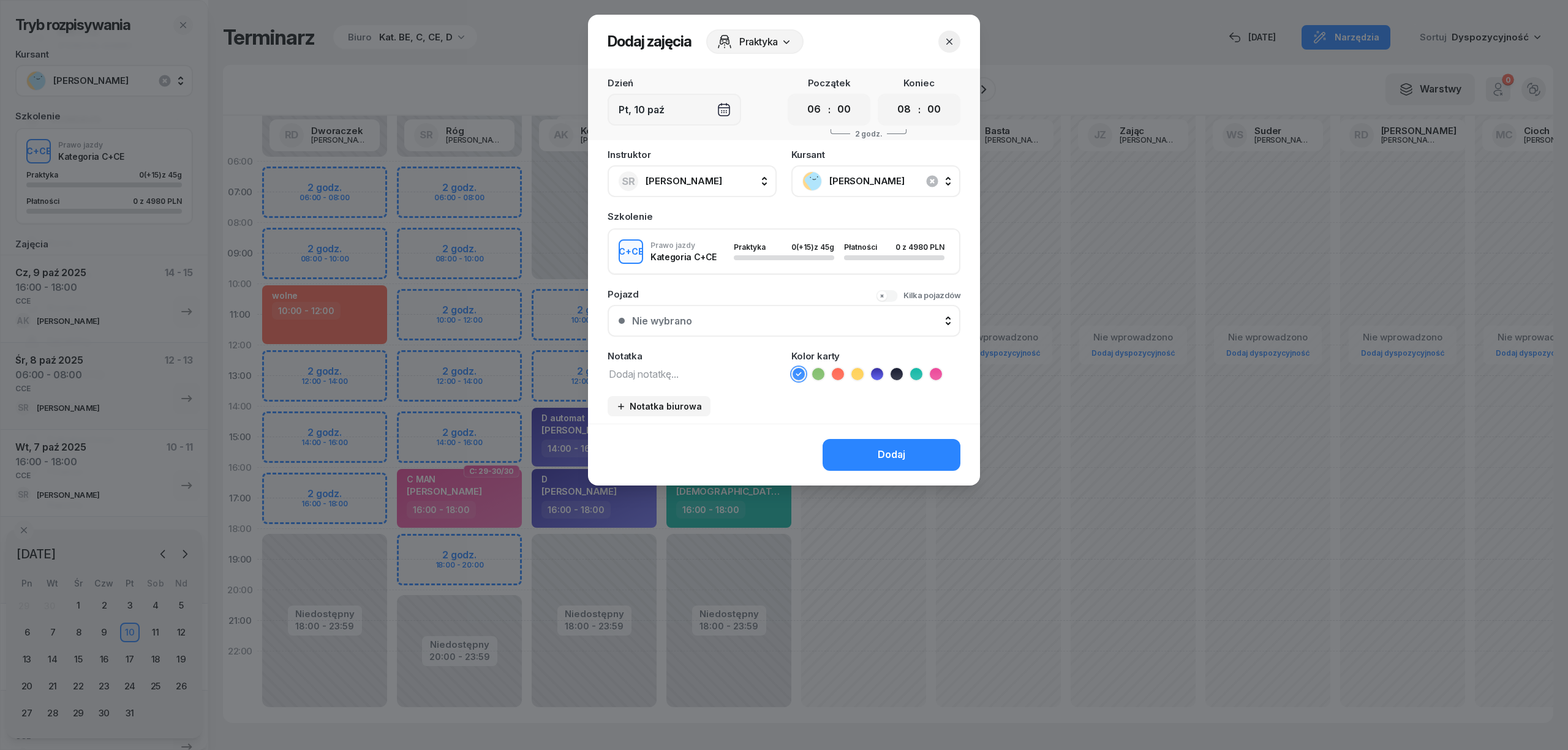
click at [674, 371] on textarea at bounding box center [692, 373] width 169 height 16
type textarea "CCE"
click at [923, 372] on ul at bounding box center [876, 374] width 169 height 15
click at [914, 370] on icon at bounding box center [916, 374] width 12 height 12
click at [894, 448] on div "Dodaj" at bounding box center [891, 455] width 28 height 16
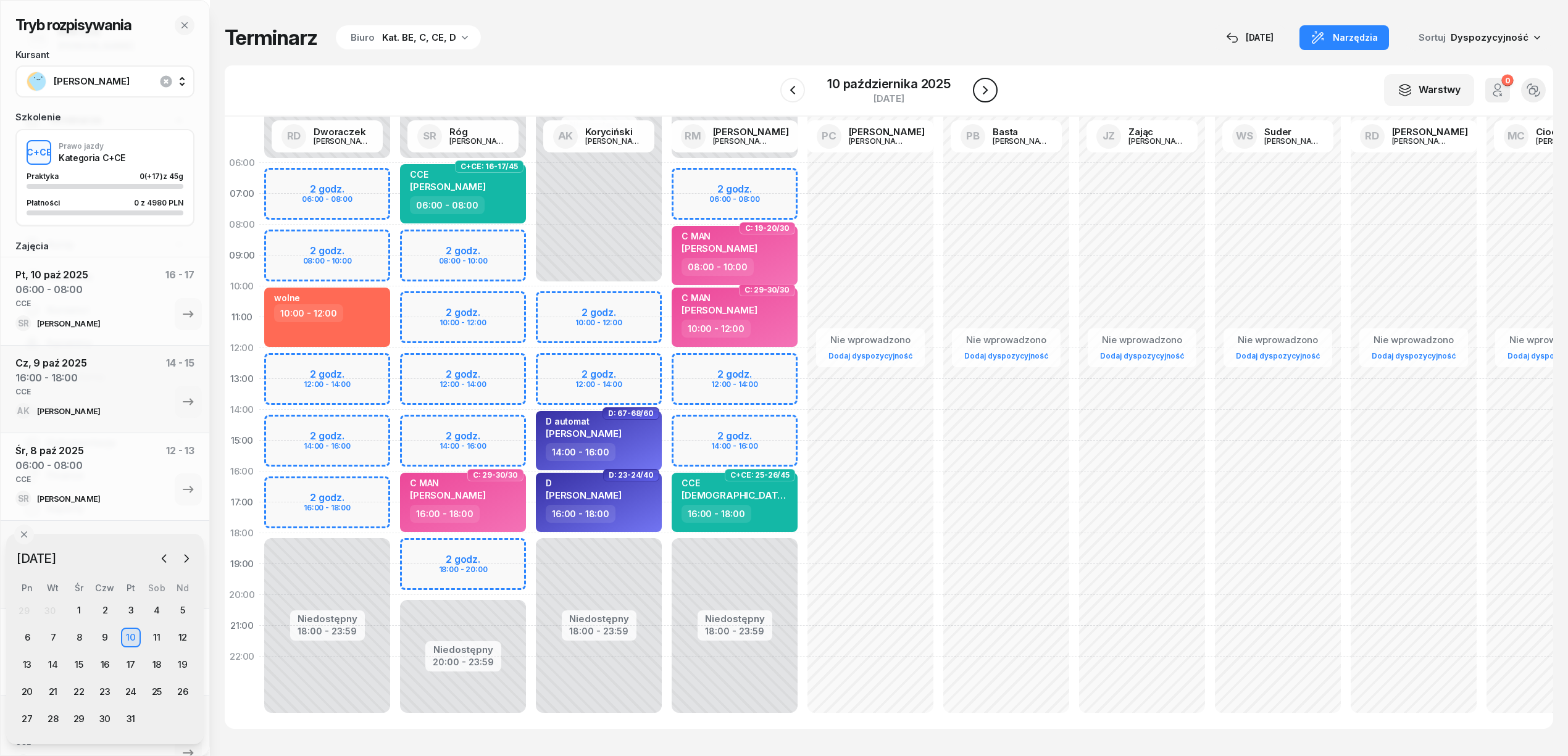
click at [985, 90] on icon "button" at bounding box center [985, 90] width 15 height 15
click at [985, 90] on icon "button" at bounding box center [983, 90] width 5 height 9
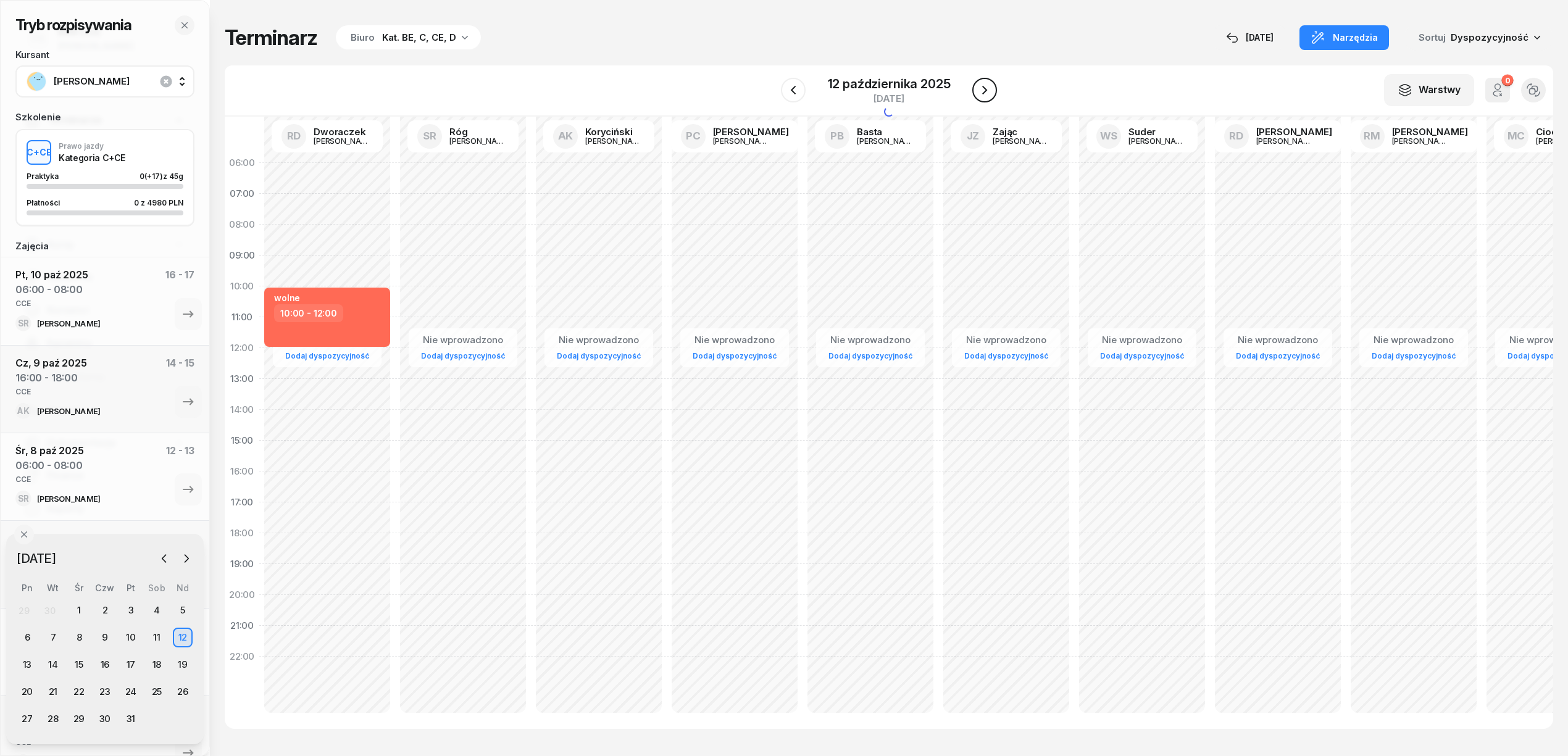
click at [985, 90] on icon "button" at bounding box center [984, 90] width 15 height 15
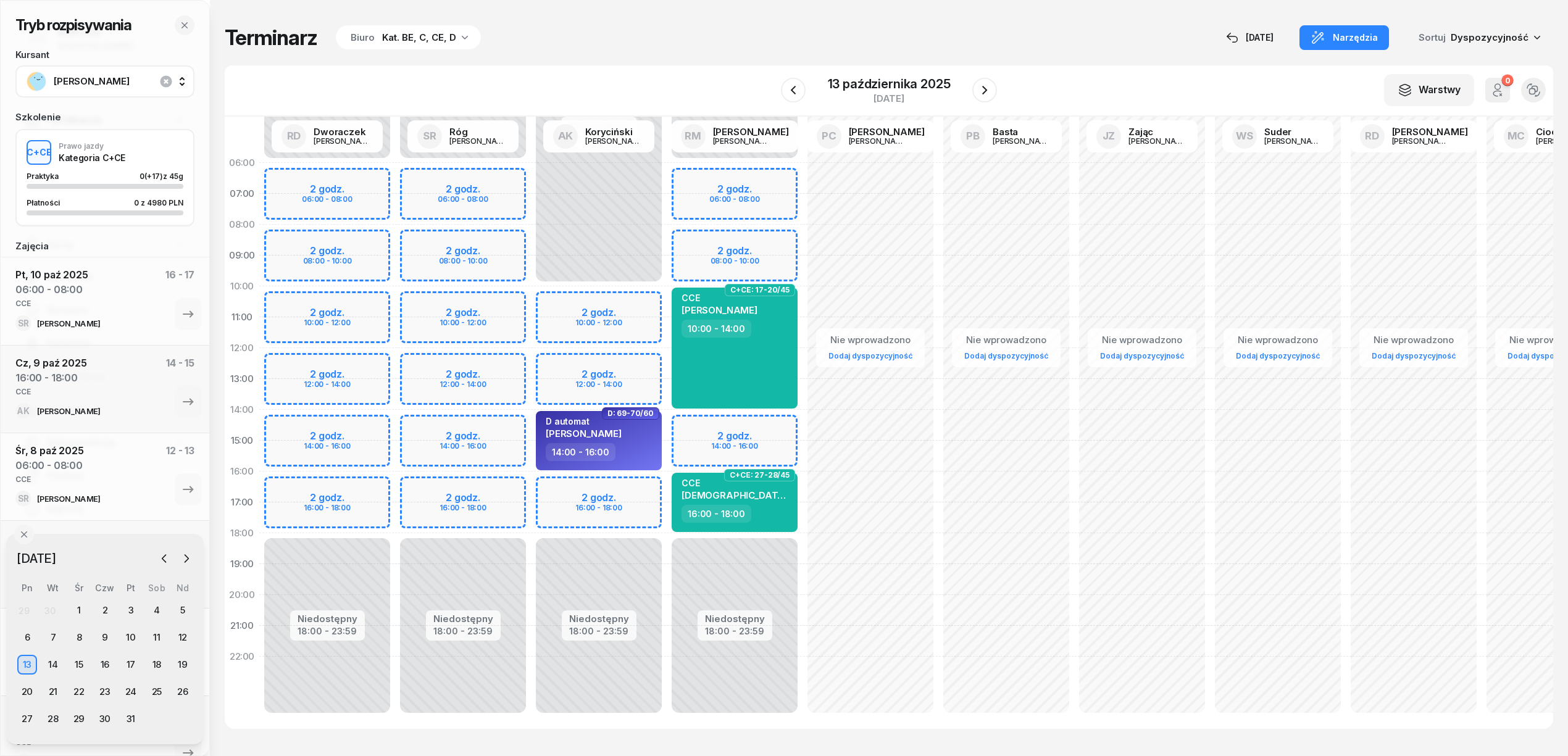
click at [503, 175] on div "Niedostępny 00:00 - 06:00 Niedostępny 18:00 - 23:59 2 godz. 06:00 - 08:00 2 god…" at bounding box center [462, 441] width 136 height 586
select select "06"
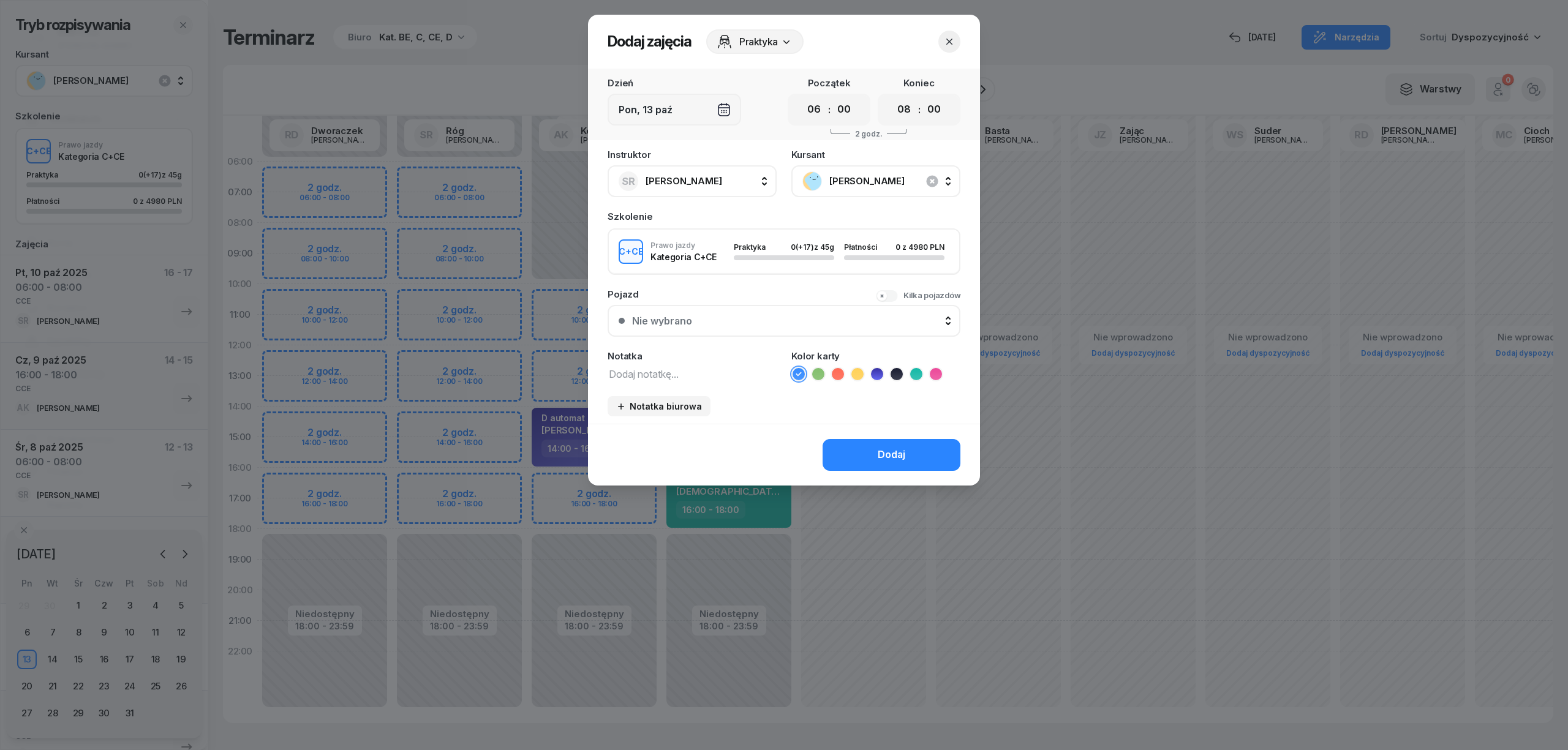
click at [723, 369] on textarea at bounding box center [692, 373] width 169 height 16
click at [914, 372] on icon at bounding box center [916, 374] width 12 height 12
click at [910, 448] on button "Dodaj" at bounding box center [891, 455] width 138 height 32
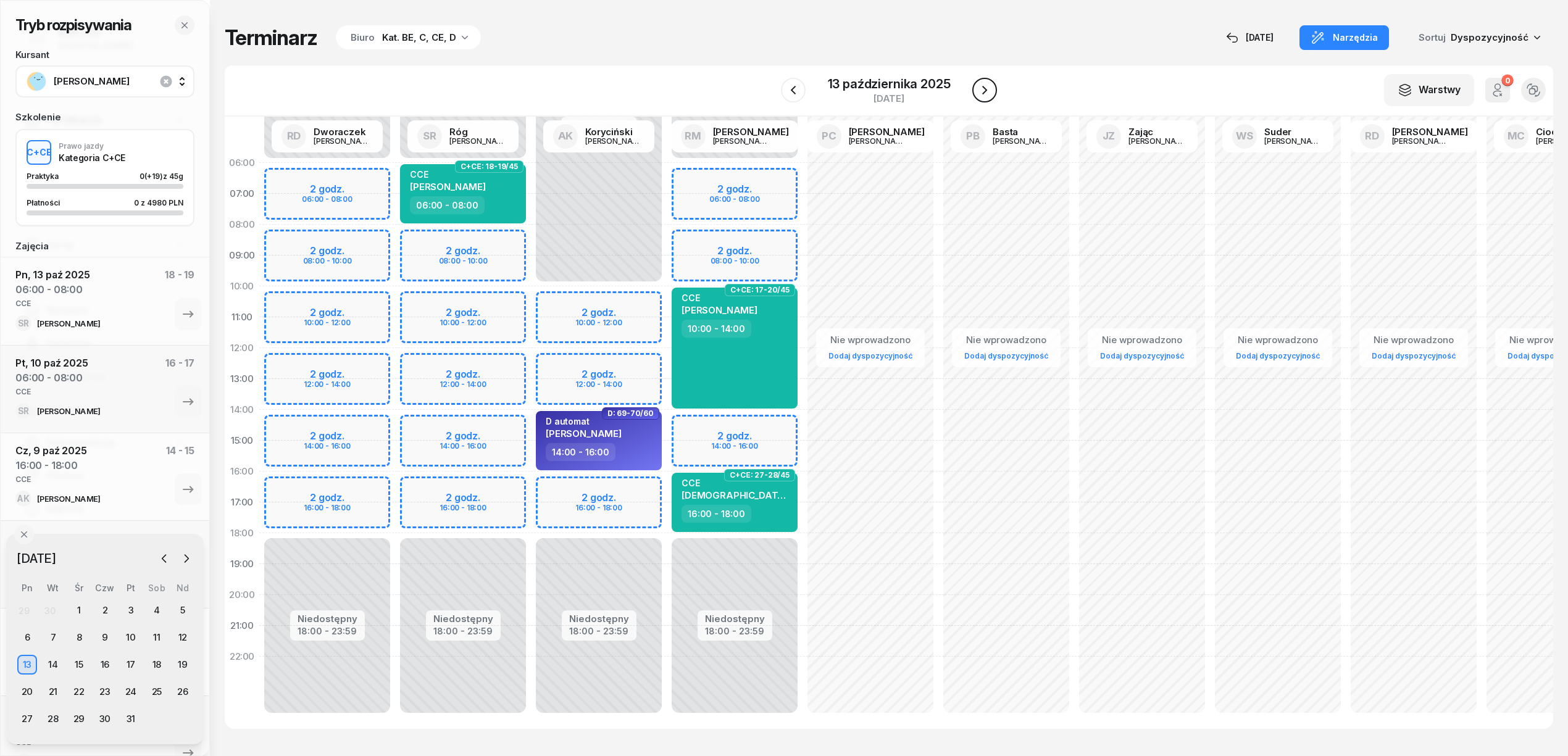
click at [989, 87] on icon "button" at bounding box center [984, 90] width 15 height 15
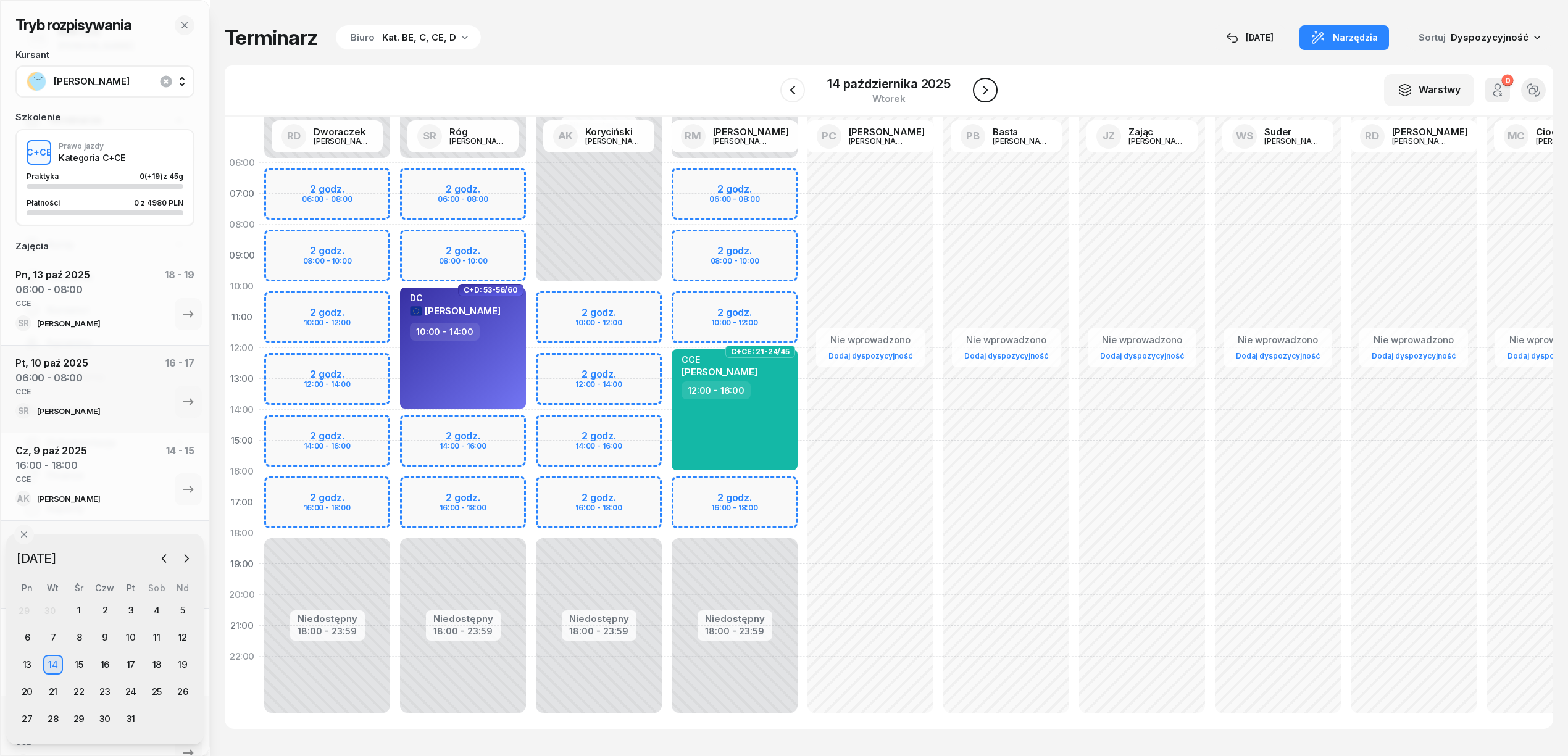
click at [989, 87] on icon "button" at bounding box center [985, 90] width 15 height 15
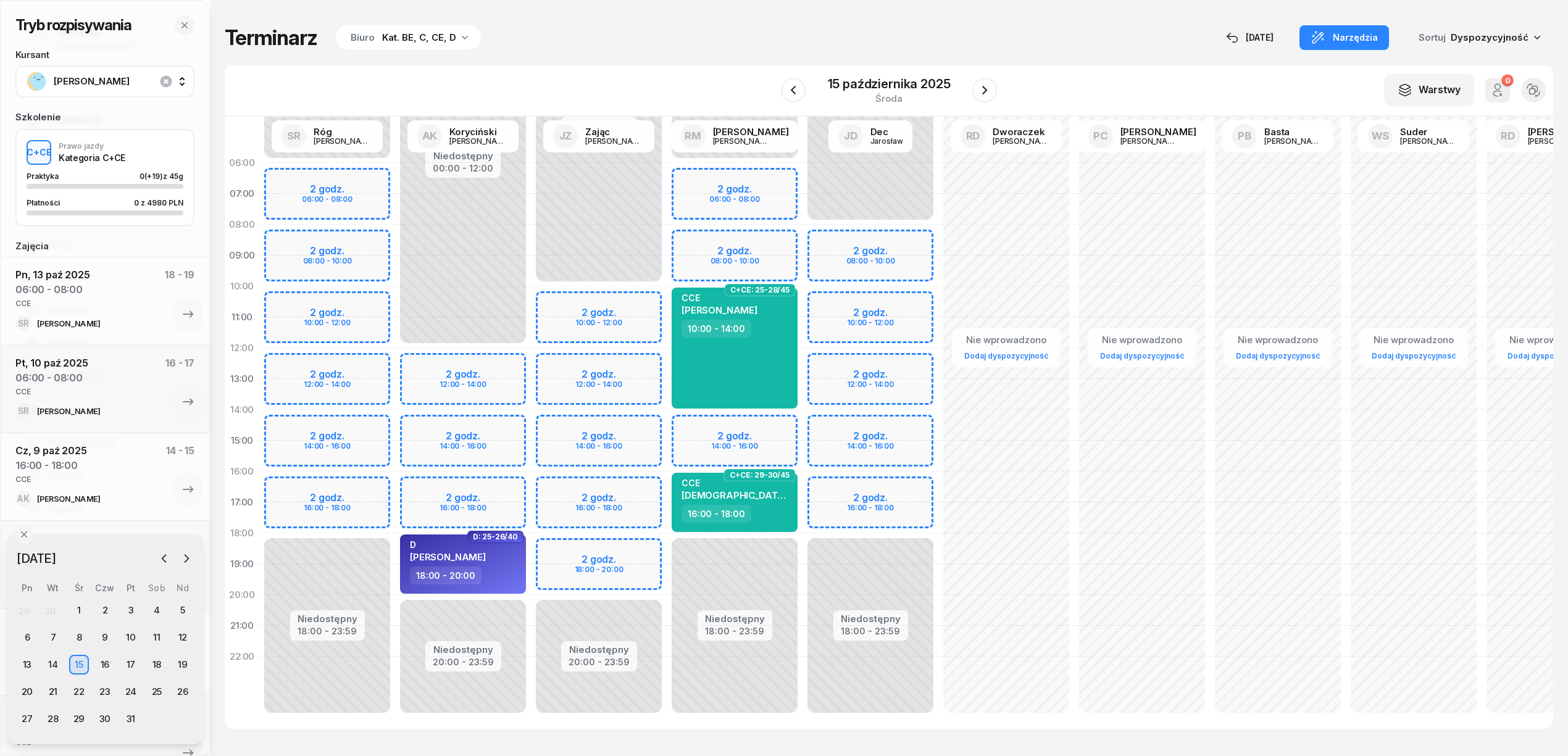
click at [358, 178] on div "Niedostępny 00:00 - 06:00 Niedostępny 18:00 - 23:59 2 godz. 06:00 - 08:00 2 god…" at bounding box center [327, 441] width 136 height 586
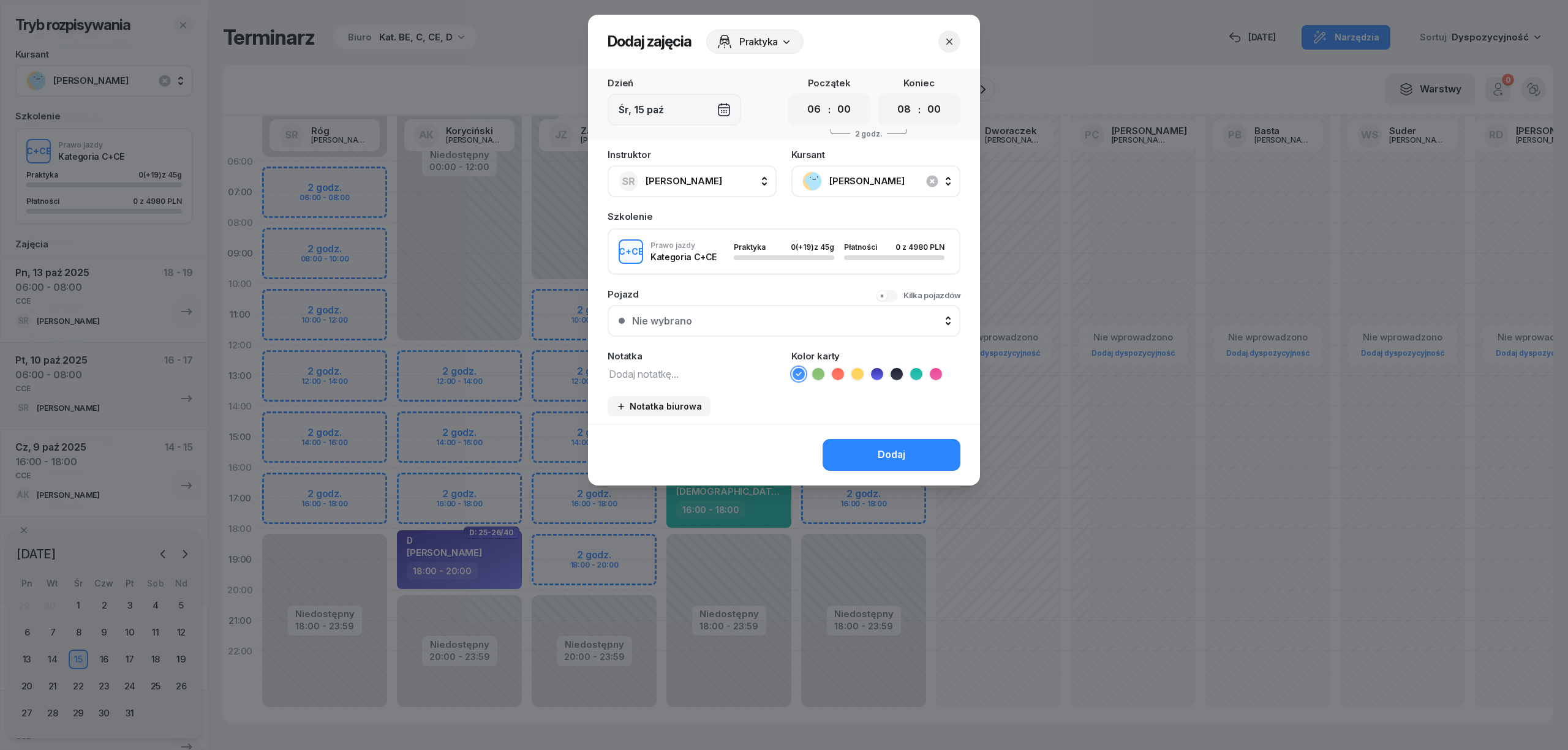
click at [730, 378] on textarea at bounding box center [692, 373] width 169 height 16
click at [915, 369] on icon at bounding box center [916, 374] width 12 height 12
click at [910, 451] on button "Dodaj" at bounding box center [891, 455] width 138 height 32
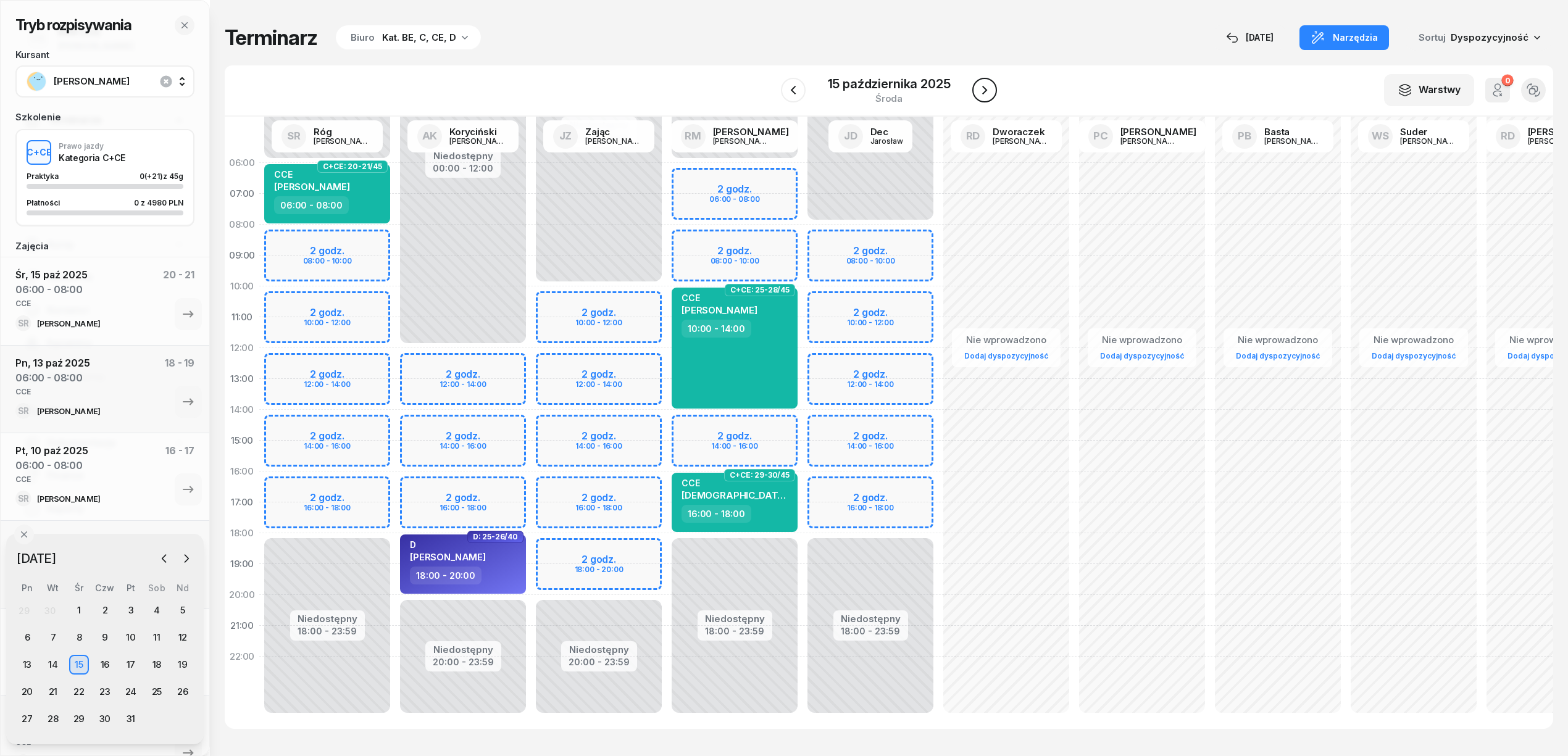
click at [992, 87] on button "button" at bounding box center [985, 90] width 25 height 25
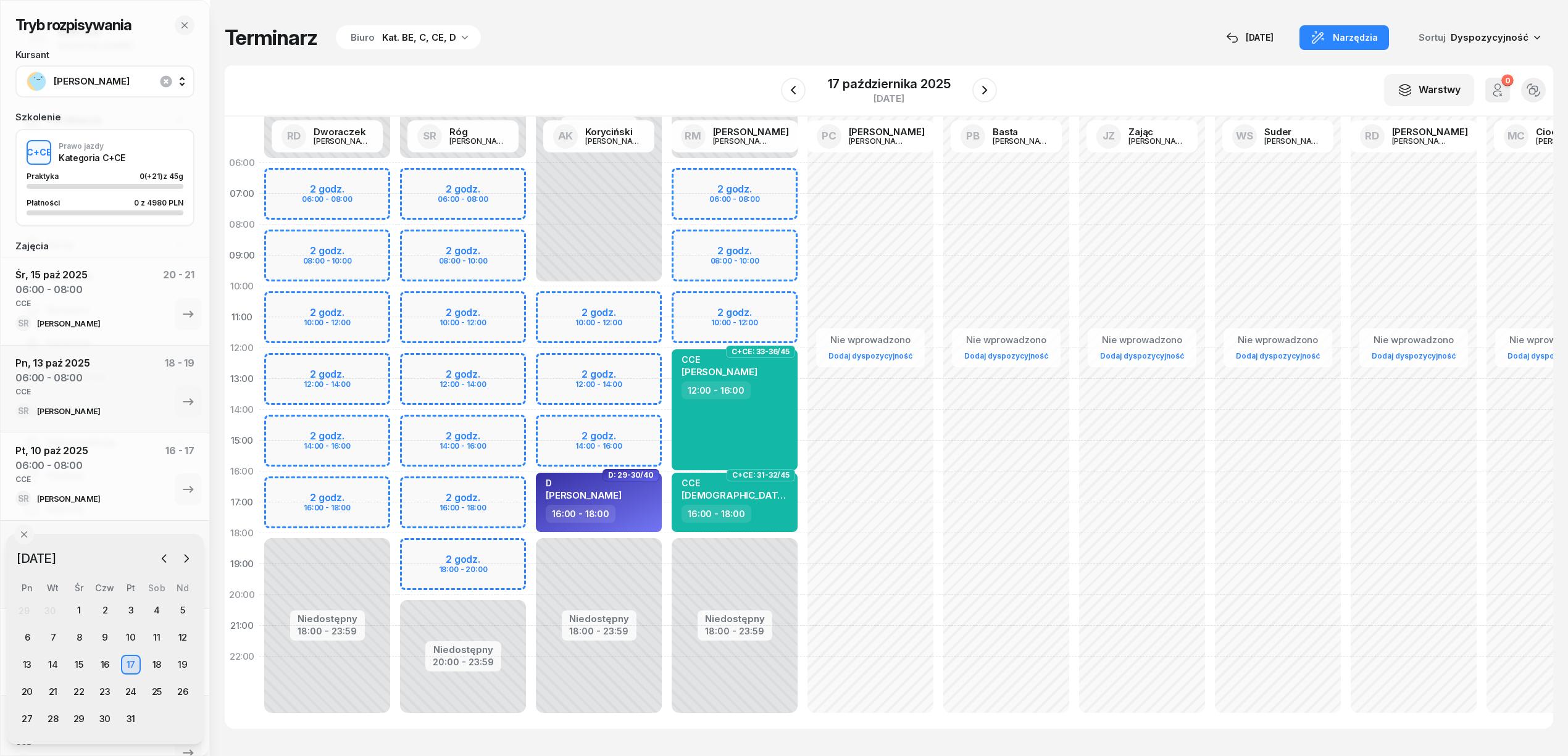
click at [497, 176] on div "Niedostępny 00:00 - 06:00 Niedostępny 20:00 - 23:59 2 godz. 06:00 - 08:00 2 god…" at bounding box center [462, 441] width 136 height 586
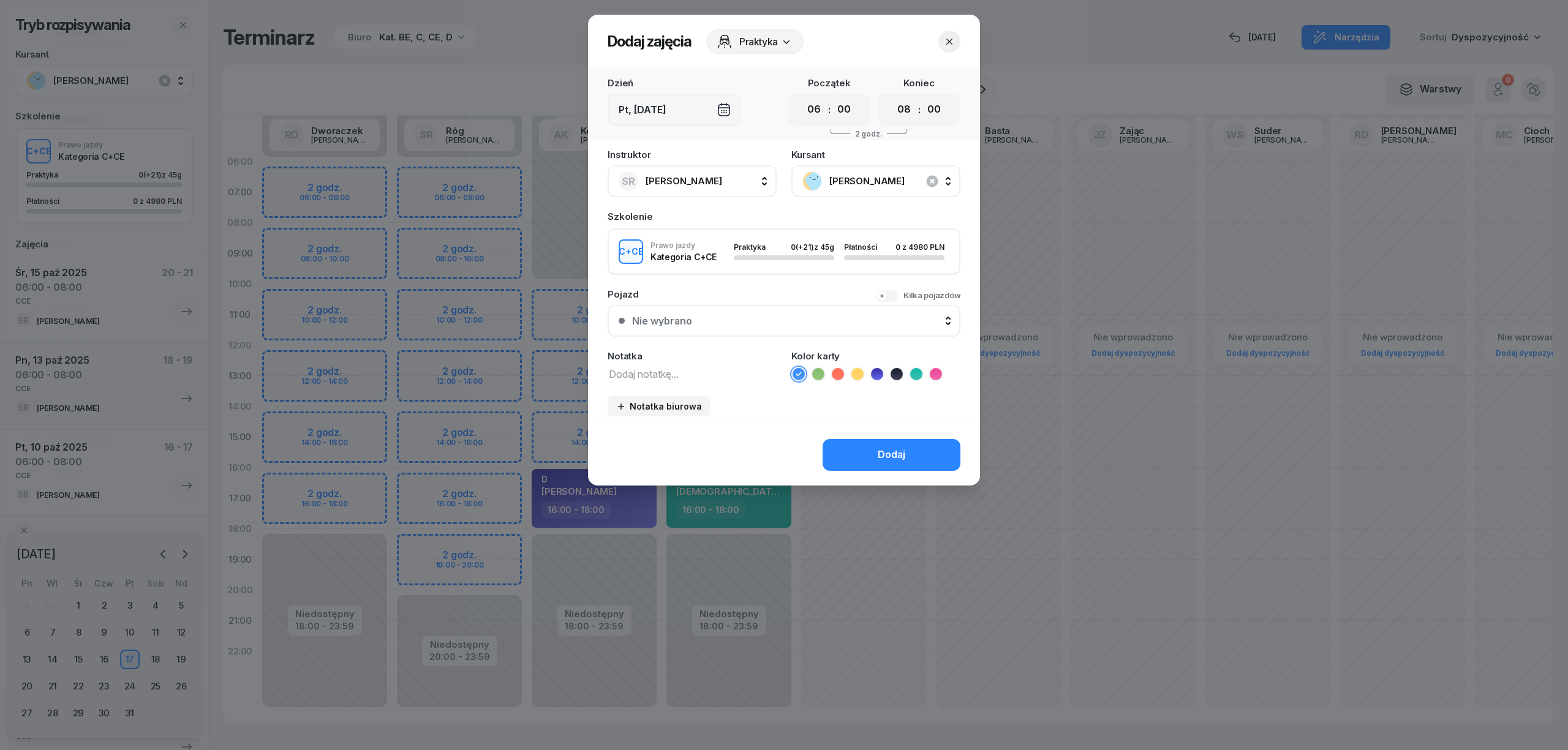
click at [677, 375] on textarea at bounding box center [692, 373] width 169 height 16
click at [910, 370] on icon at bounding box center [916, 374] width 12 height 12
click at [889, 449] on div "Dodaj" at bounding box center [891, 455] width 28 height 16
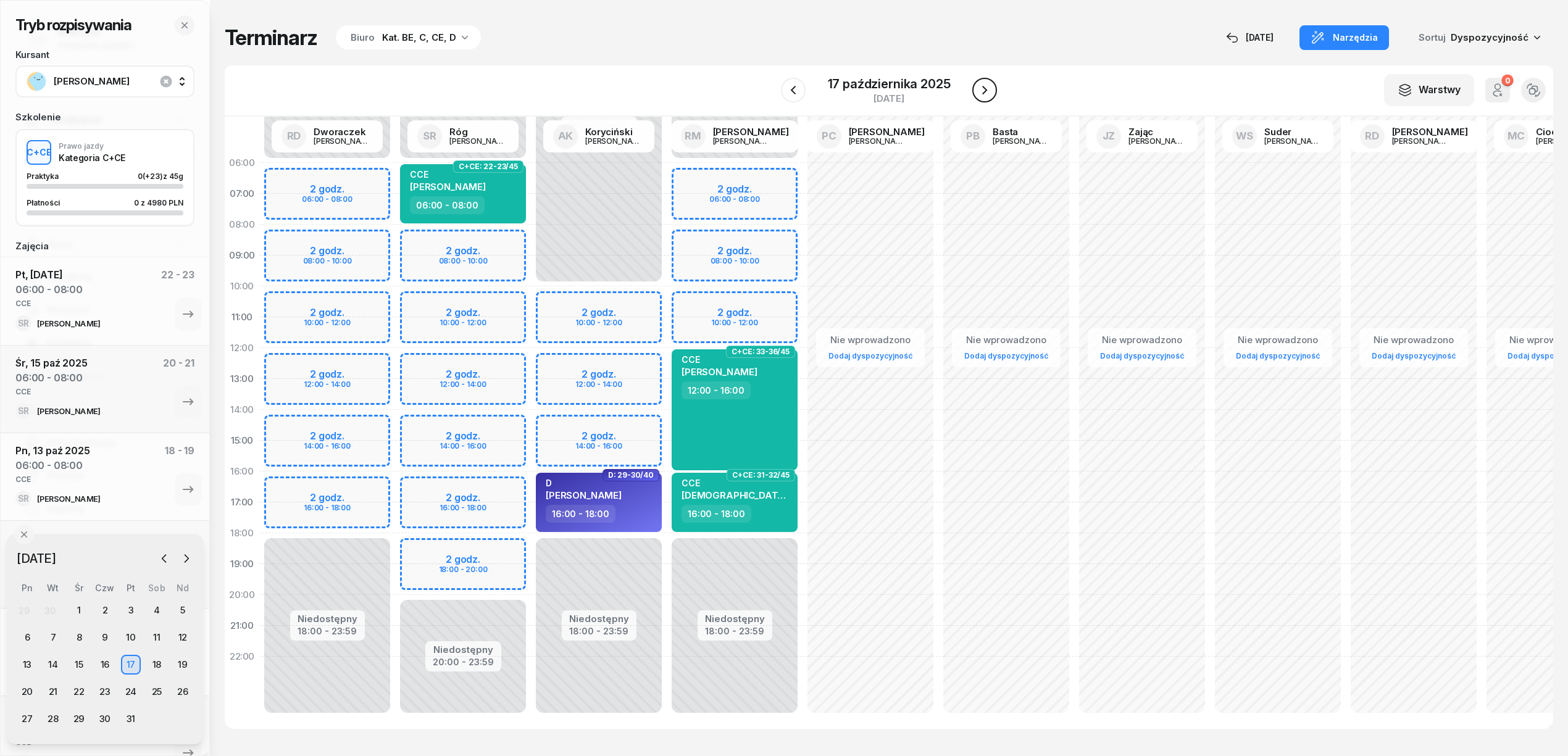
click at [981, 96] on icon "button" at bounding box center [984, 90] width 15 height 15
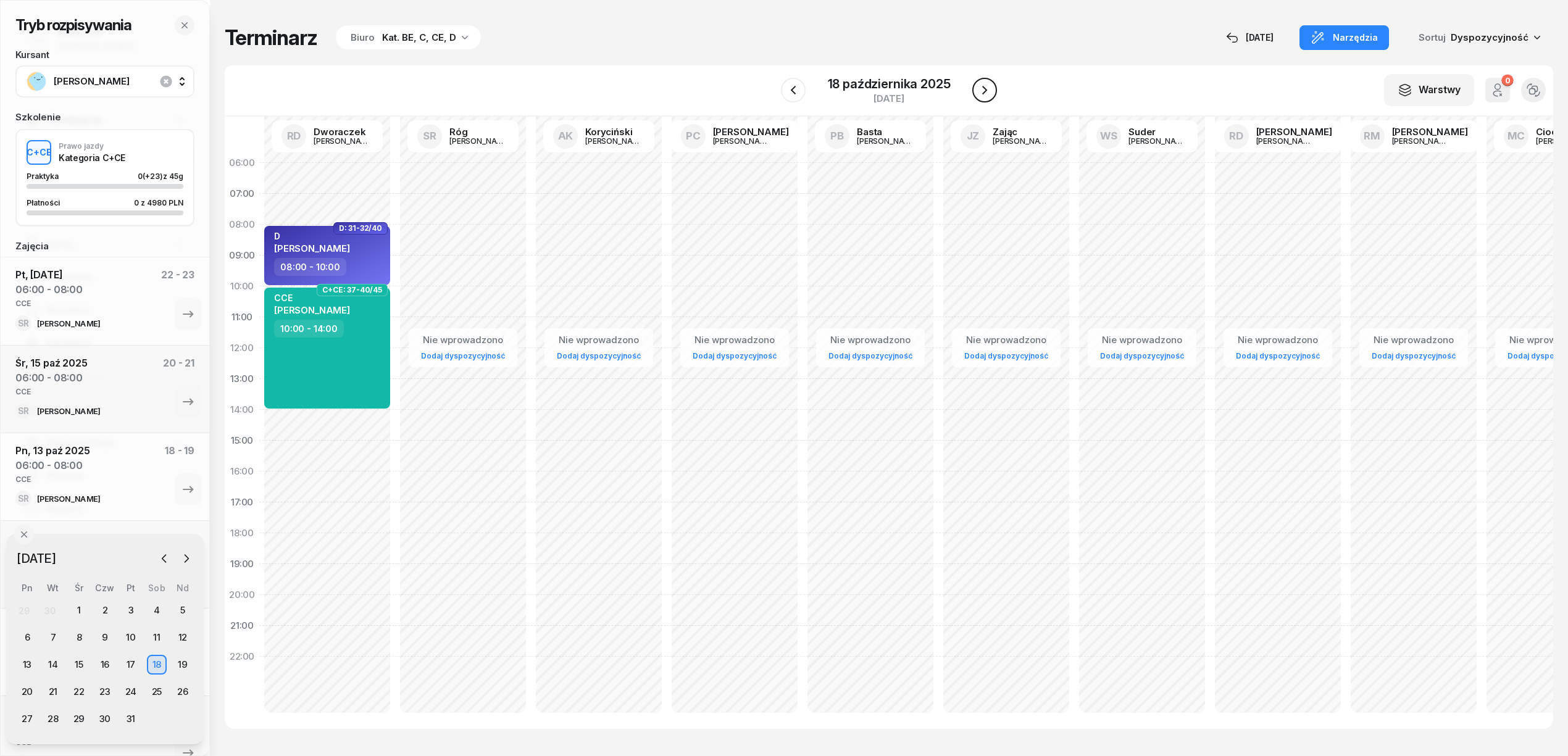
click at [981, 96] on icon "button" at bounding box center [984, 90] width 15 height 15
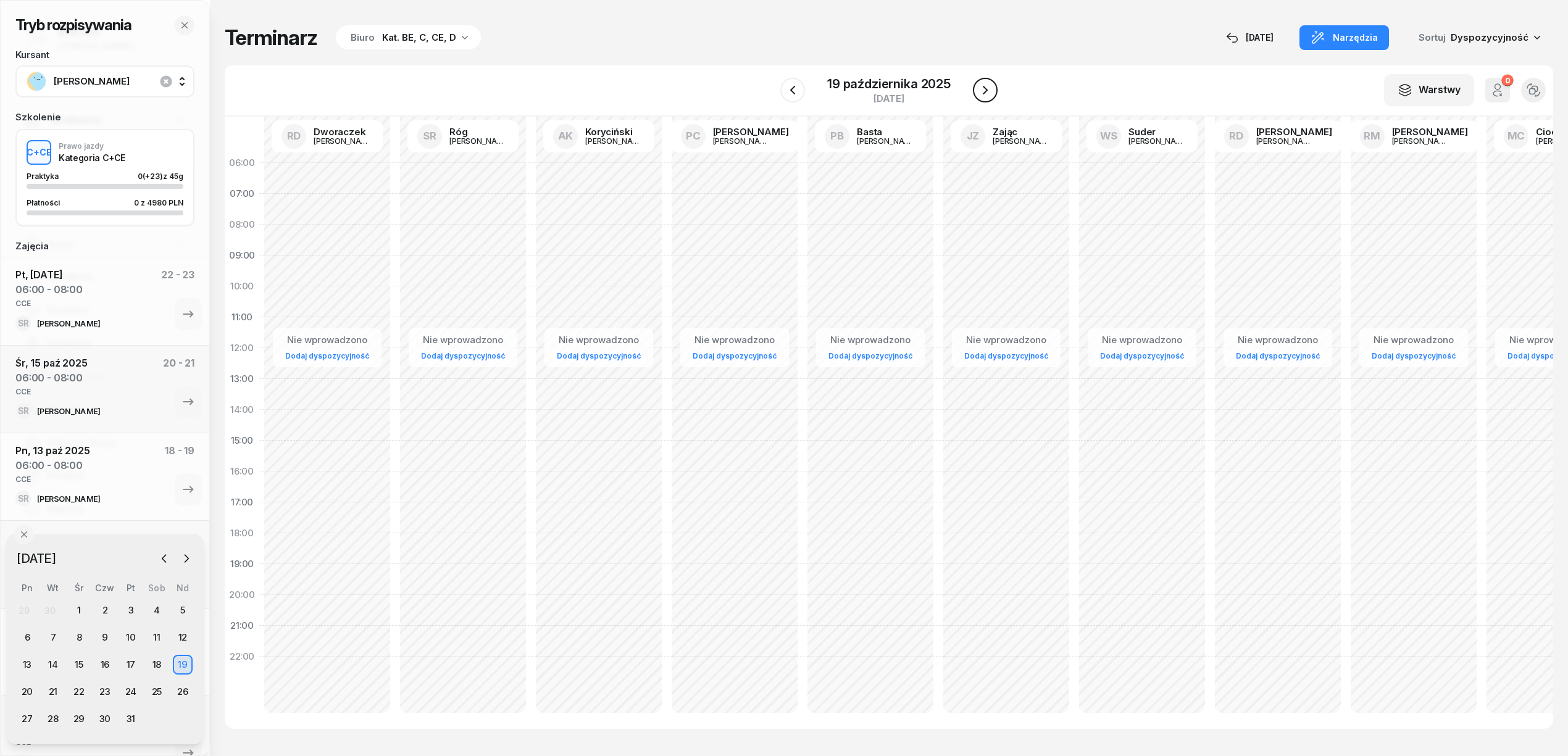
click at [981, 96] on icon "button" at bounding box center [985, 90] width 15 height 15
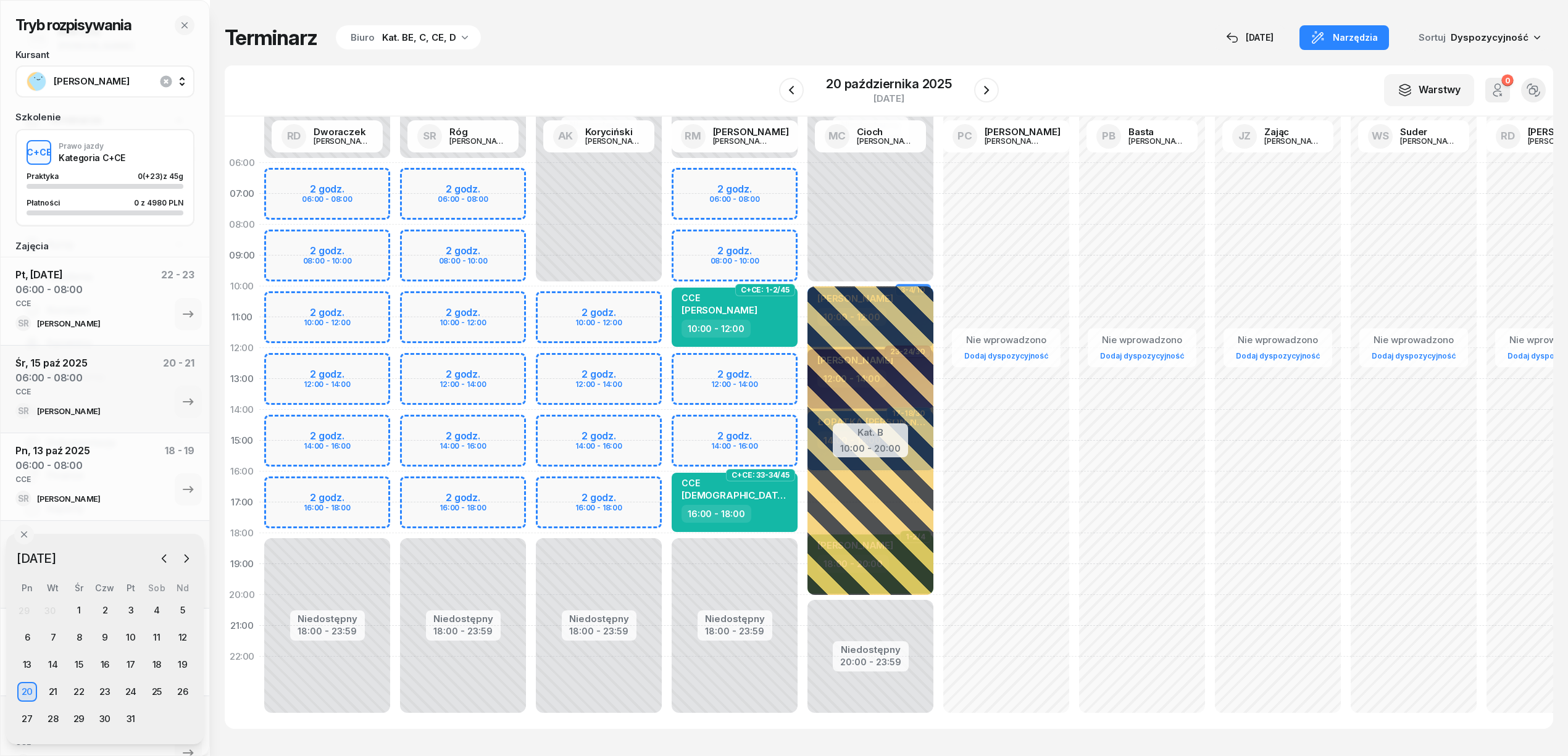
click at [514, 181] on div "Niedostępny 00:00 - 06:00 Niedostępny 18:00 - 23:59 2 godz. 06:00 - 08:00 2 god…" at bounding box center [462, 441] width 136 height 586
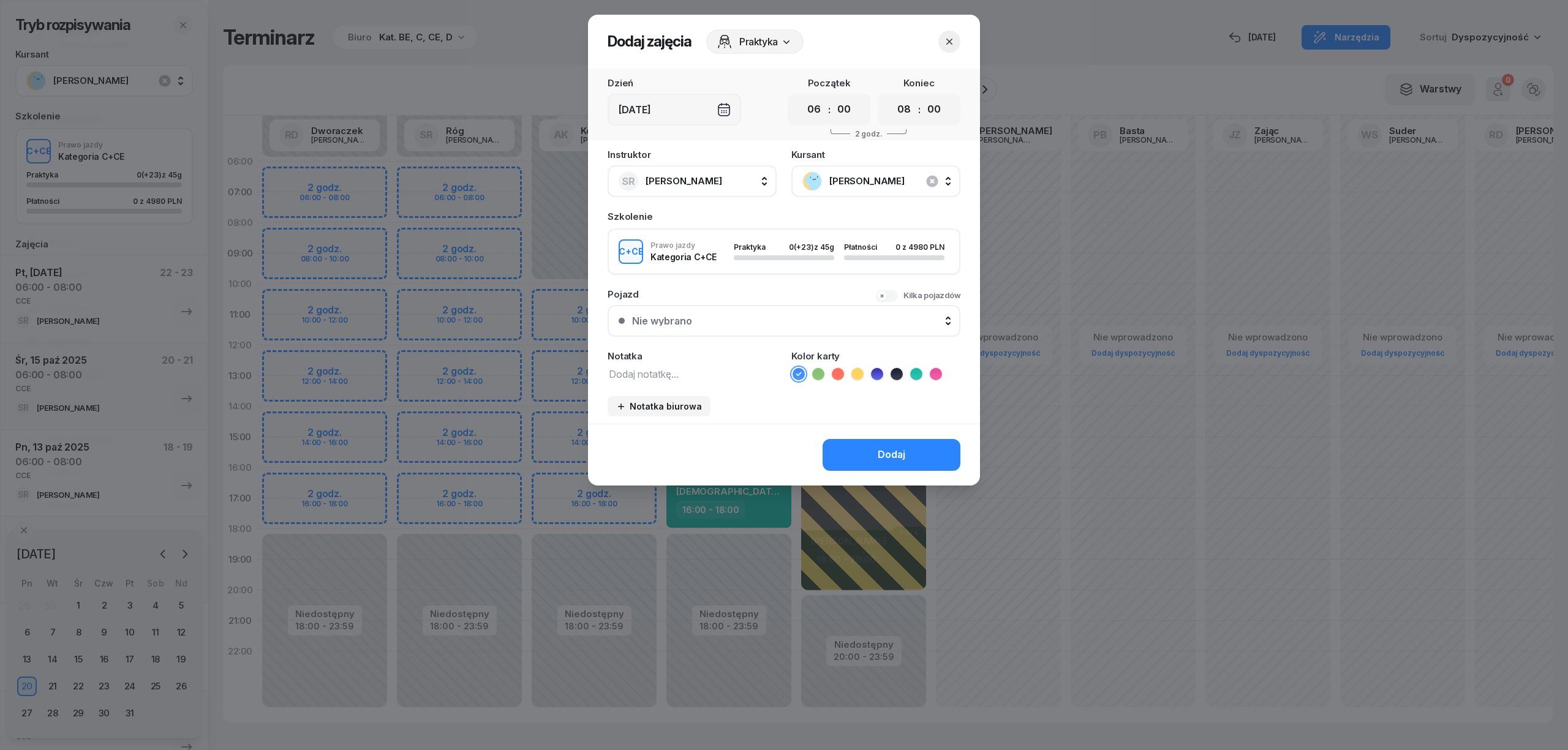
click at [669, 376] on textarea at bounding box center [692, 373] width 169 height 16
click at [916, 372] on icon at bounding box center [916, 374] width 6 height 4
click at [904, 447] on div "Dodaj" at bounding box center [891, 455] width 28 height 16
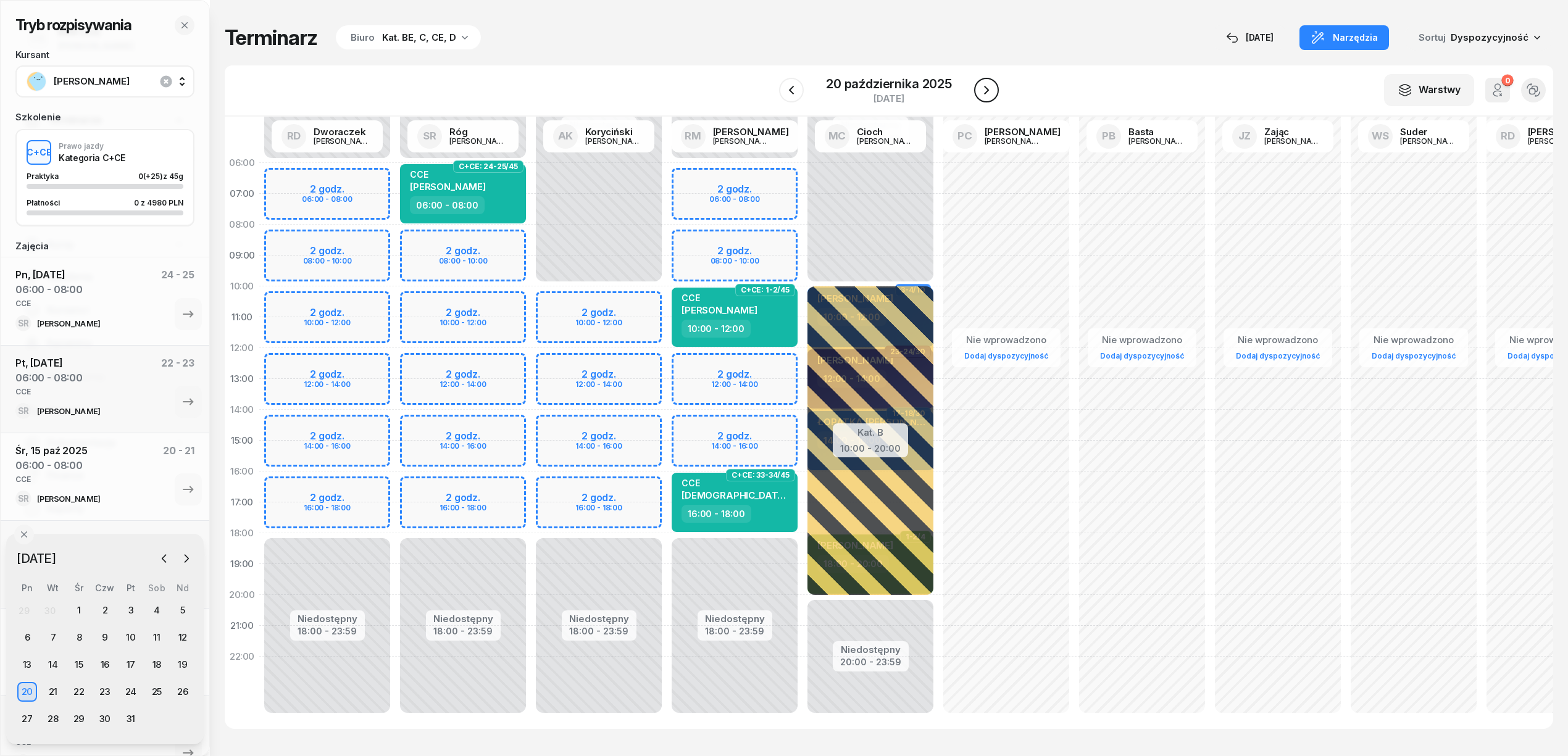
click at [990, 97] on icon "button" at bounding box center [987, 90] width 15 height 15
click at [990, 97] on icon "button" at bounding box center [984, 90] width 15 height 15
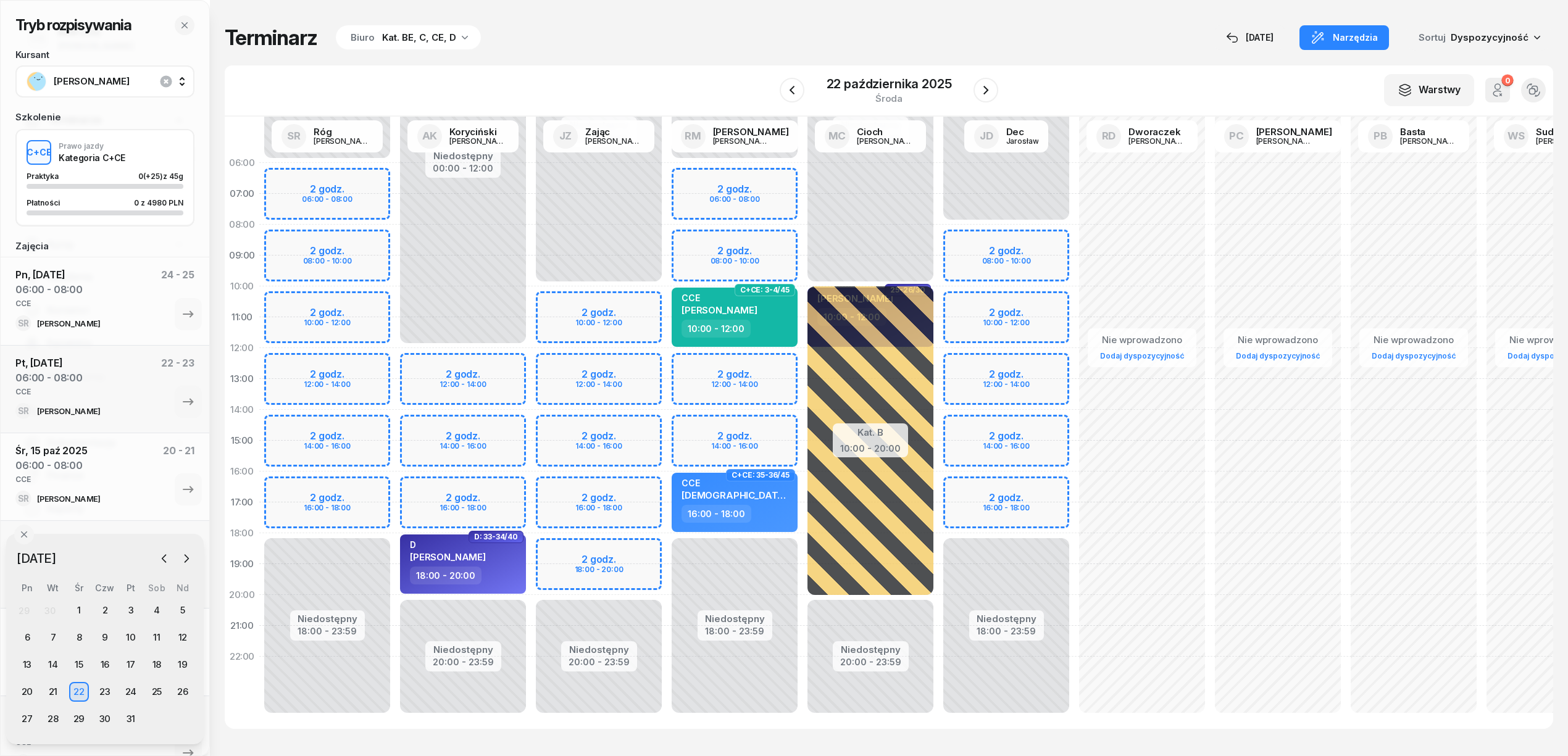
click at [369, 173] on div "Niedostępny 00:00 - 06:00 Niedostępny 18:00 - 23:59 2 godz. 06:00 - 08:00 2 god…" at bounding box center [327, 441] width 136 height 586
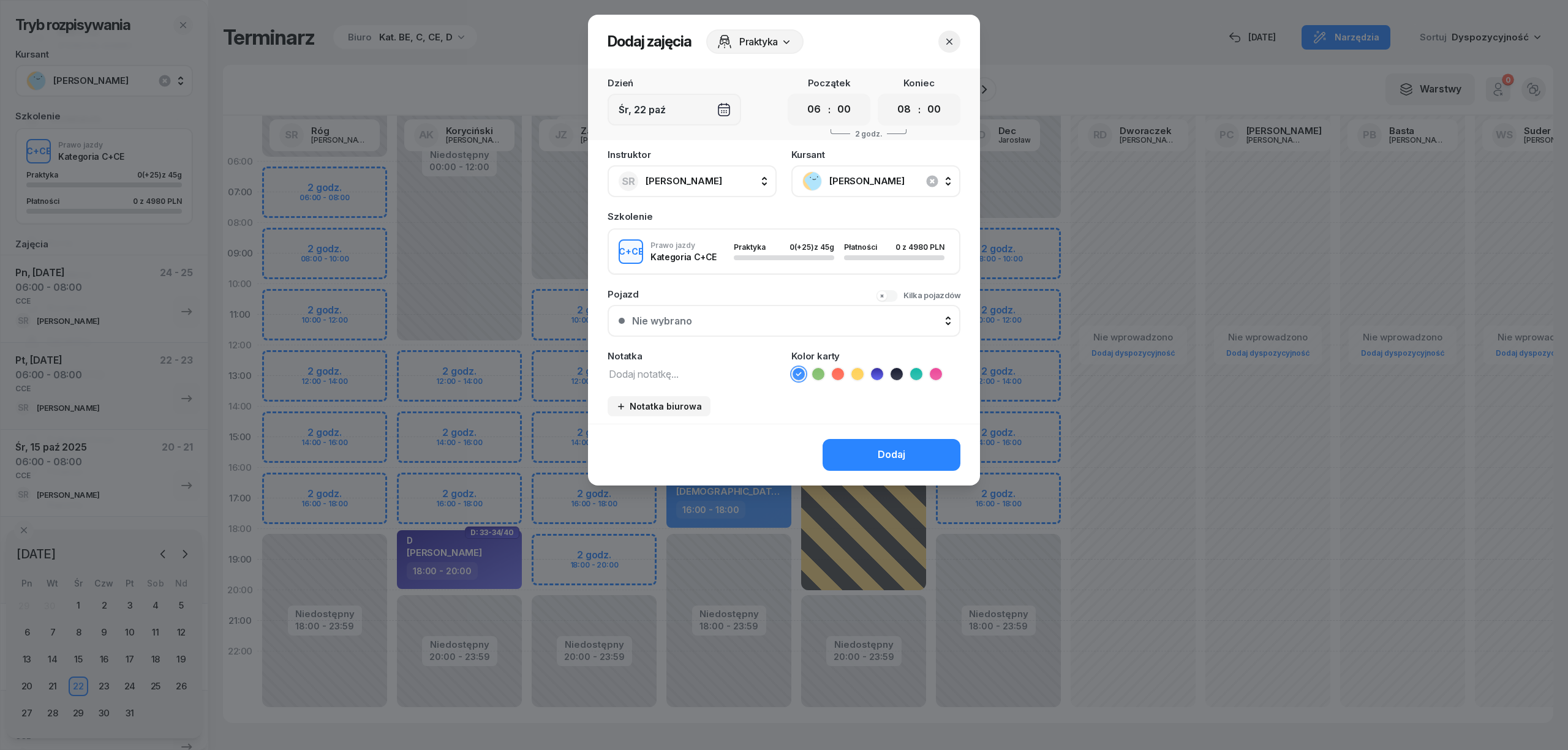
click at [640, 377] on textarea at bounding box center [692, 373] width 169 height 16
click at [920, 376] on icon at bounding box center [916, 374] width 12 height 12
click at [916, 450] on button "Dodaj" at bounding box center [891, 455] width 138 height 32
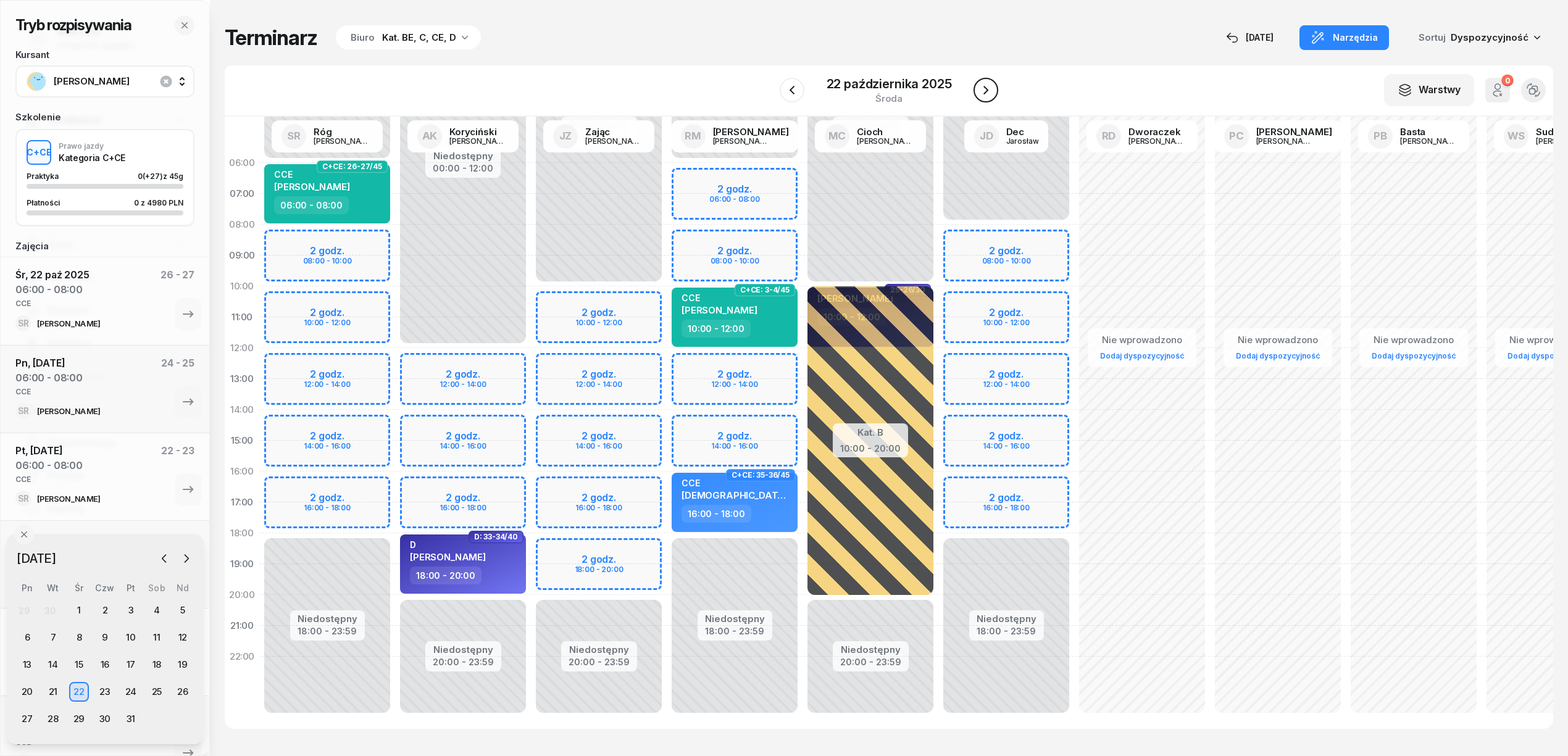
click at [984, 85] on icon "button" at bounding box center [986, 90] width 15 height 15
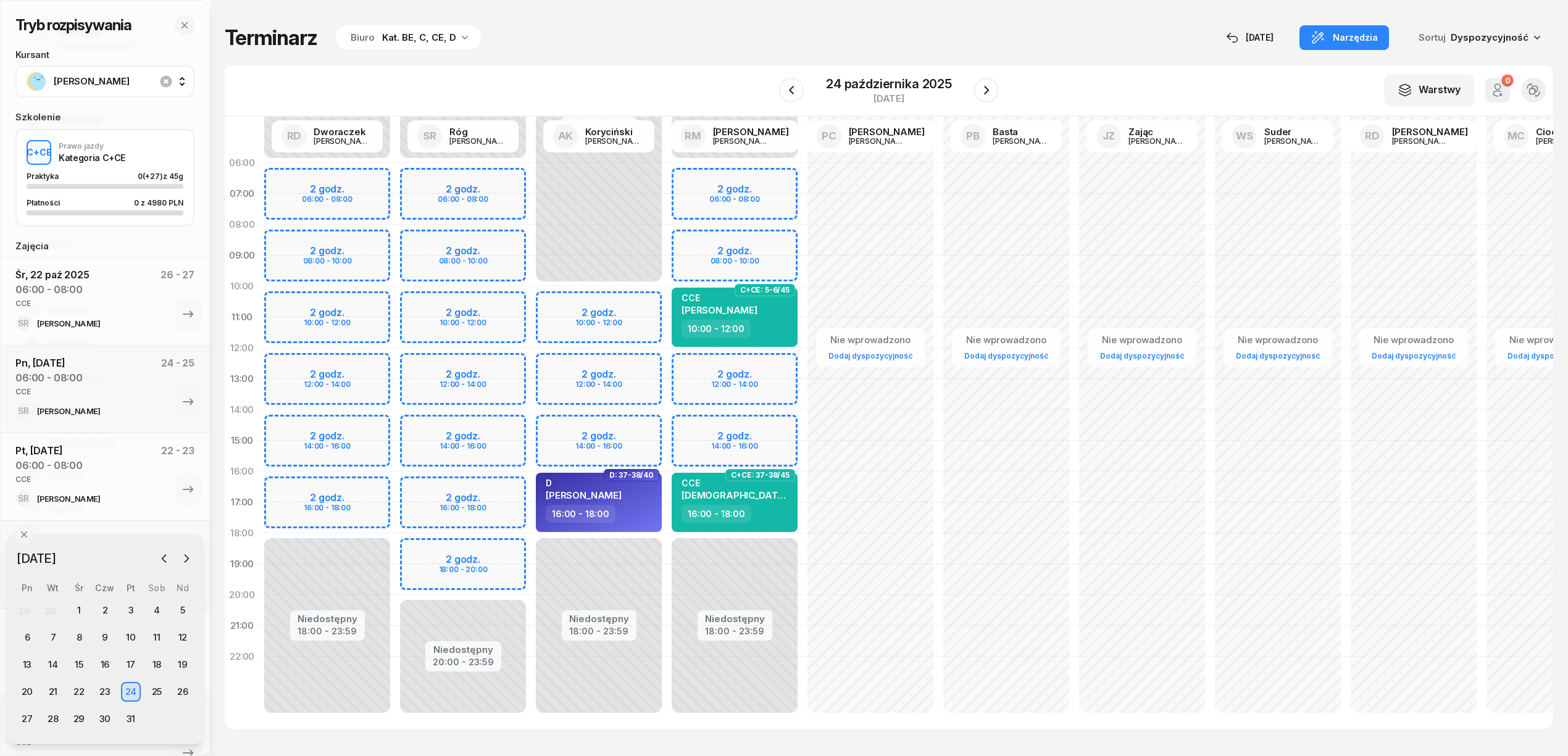
click at [497, 181] on div "Niedostępny 00:00 - 06:00 Niedostępny 20:00 - 23:59 2 godz. 06:00 - 08:00 2 god…" at bounding box center [462, 441] width 136 height 586
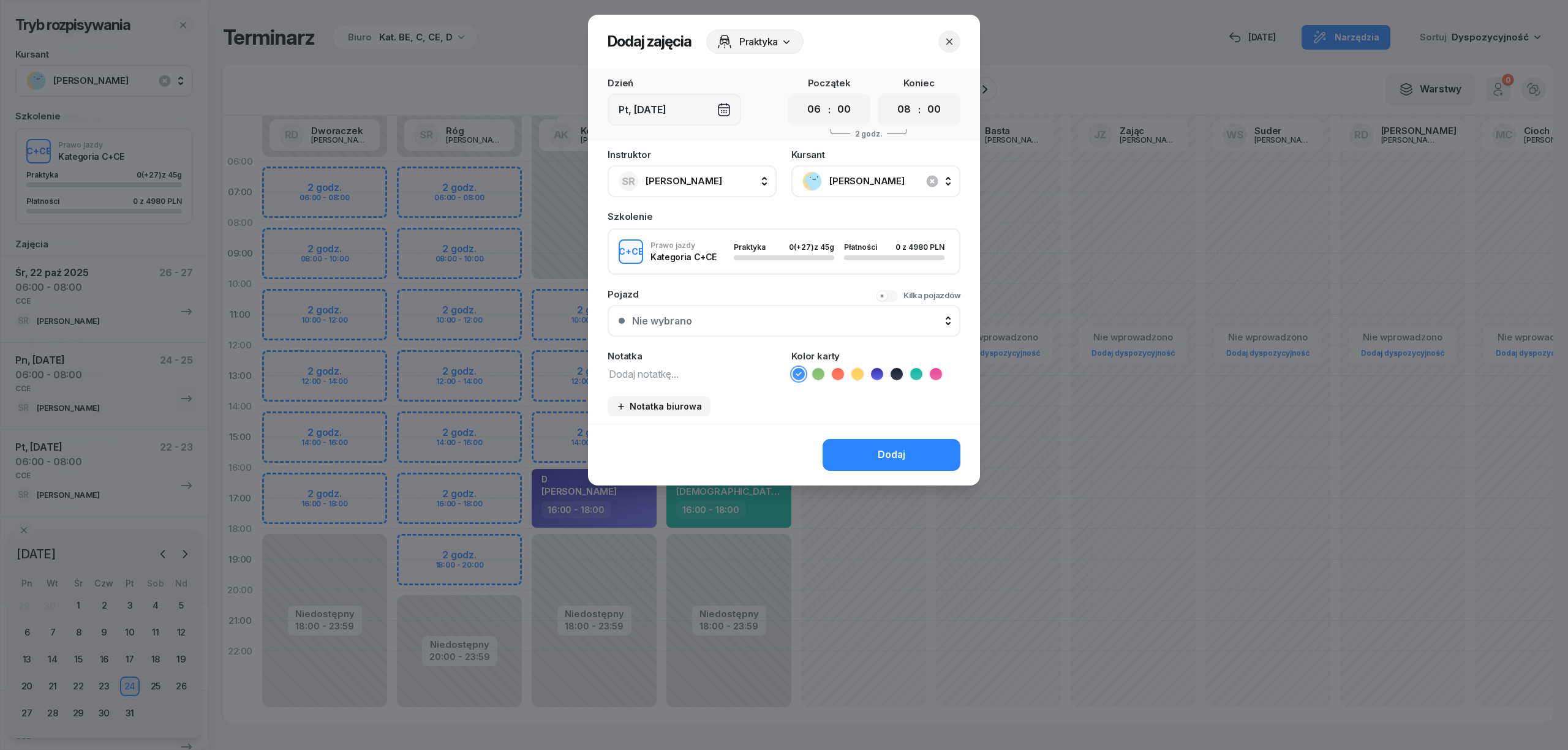
click at [710, 365] on textarea at bounding box center [692, 373] width 169 height 16
click at [916, 371] on icon at bounding box center [916, 374] width 12 height 12
click at [893, 442] on button "Dodaj" at bounding box center [891, 455] width 138 height 32
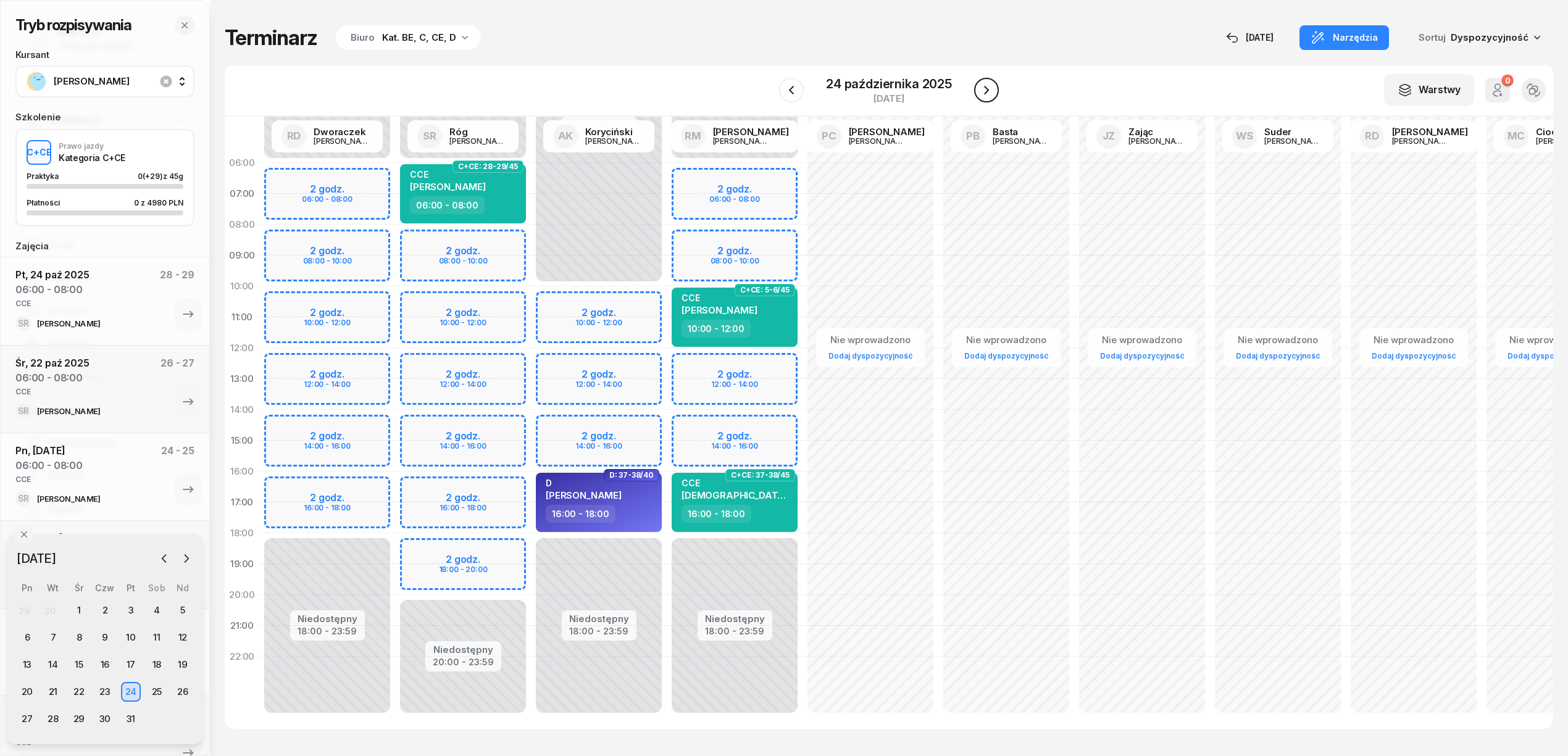
click at [990, 90] on icon "button" at bounding box center [987, 90] width 15 height 15
click at [990, 90] on icon "button" at bounding box center [986, 90] width 15 height 15
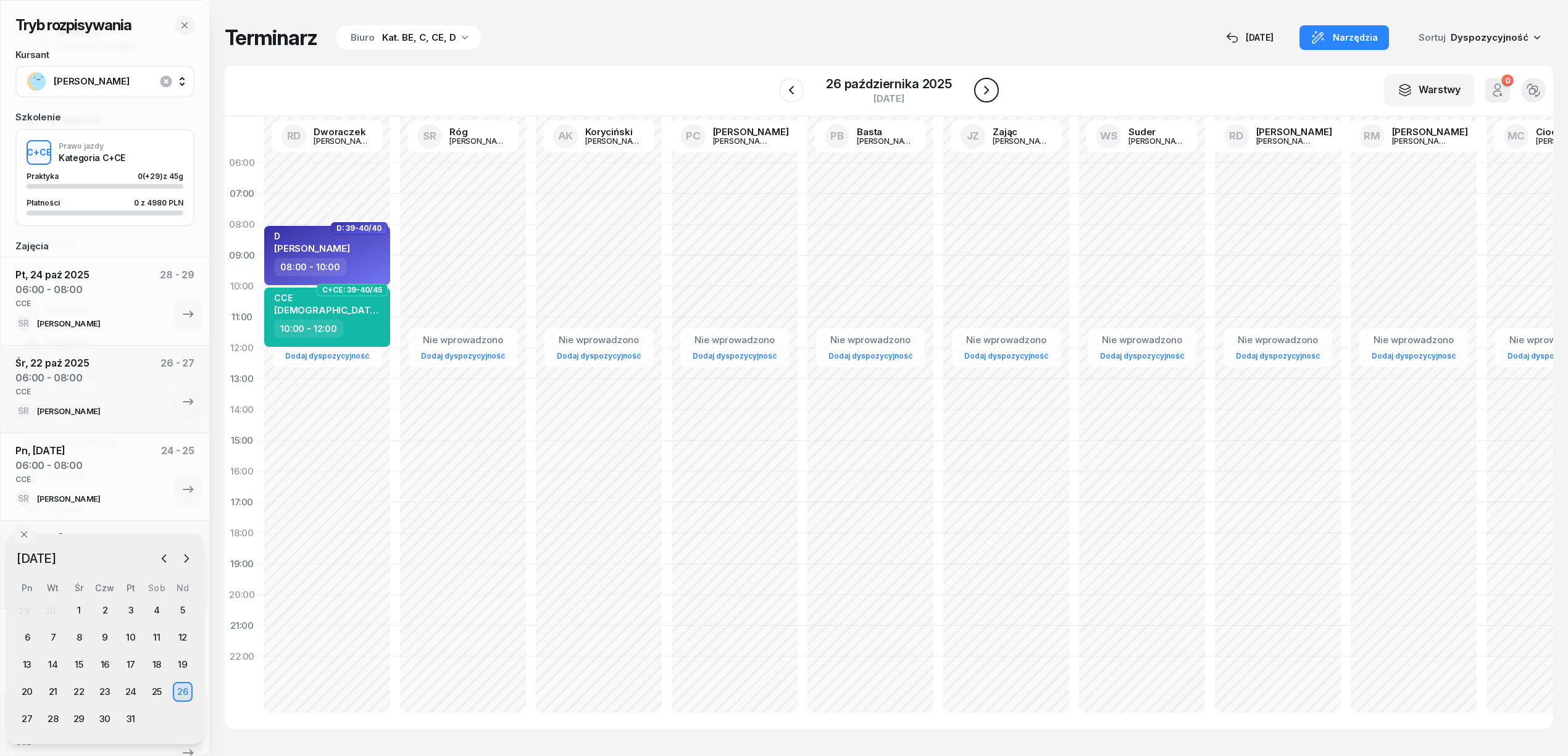
click at [990, 90] on icon "button" at bounding box center [987, 90] width 15 height 15
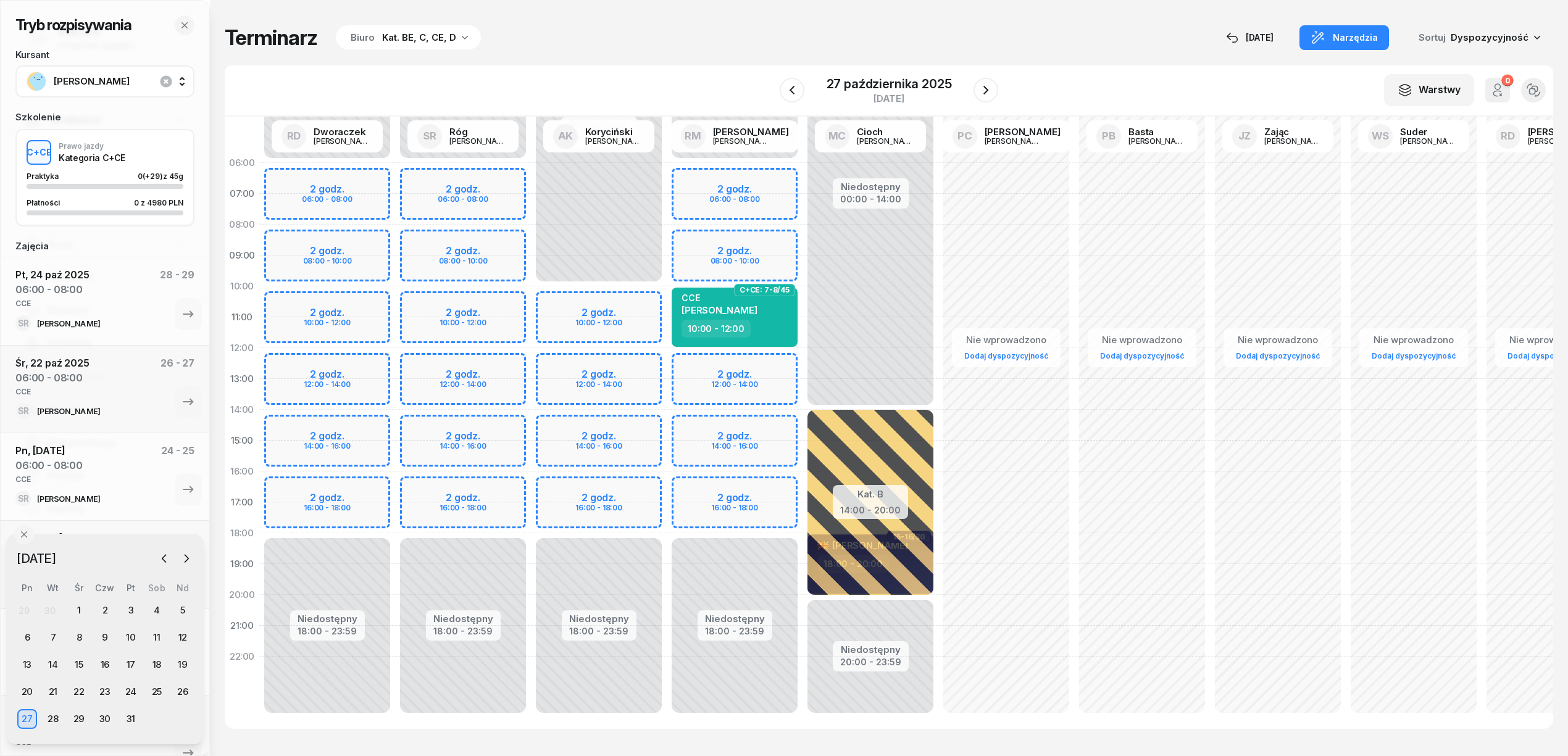
click at [480, 168] on div "Niedostępny 00:00 - 06:00 Niedostępny 18:00 - 23:59 2 godz. 06:00 - 08:00 2 god…" at bounding box center [462, 441] width 136 height 586
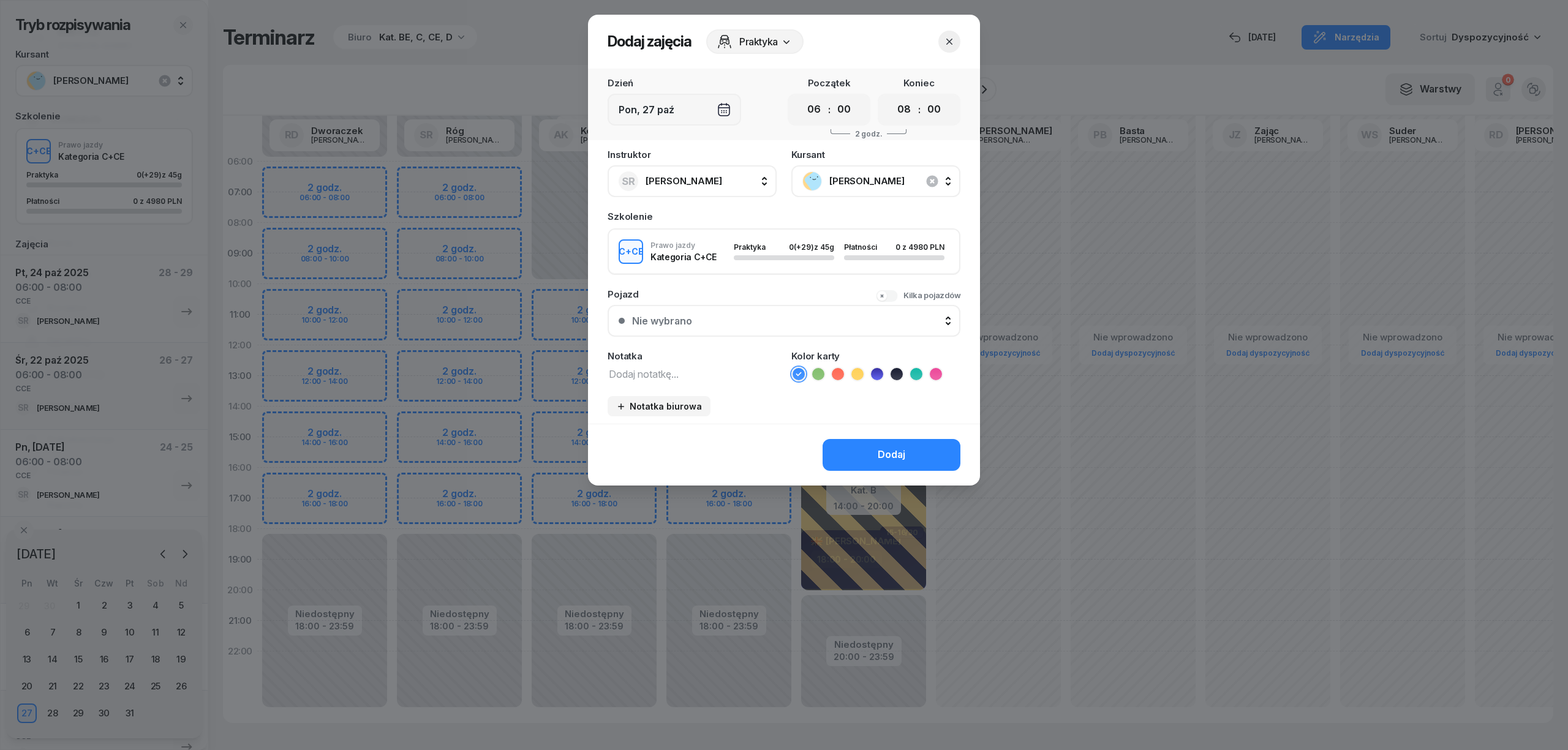
click at [626, 365] on textarea at bounding box center [692, 373] width 169 height 16
click at [921, 371] on icon at bounding box center [916, 374] width 12 height 12
drag, startPoint x: 896, startPoint y: 444, endPoint x: 869, endPoint y: 449, distance: 27.5
click at [896, 445] on button "Dodaj" at bounding box center [891, 455] width 138 height 32
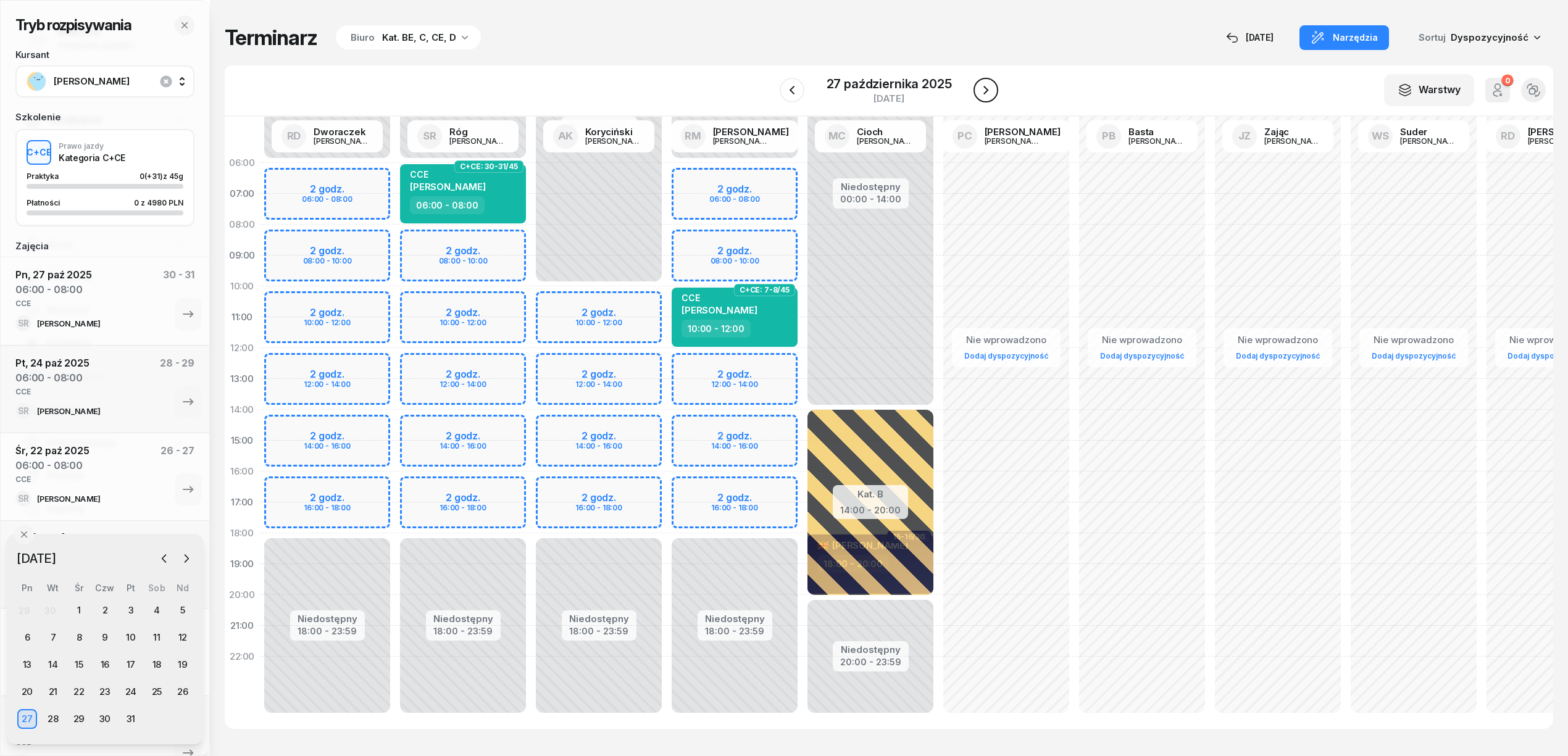
click at [981, 79] on button "button" at bounding box center [986, 90] width 25 height 25
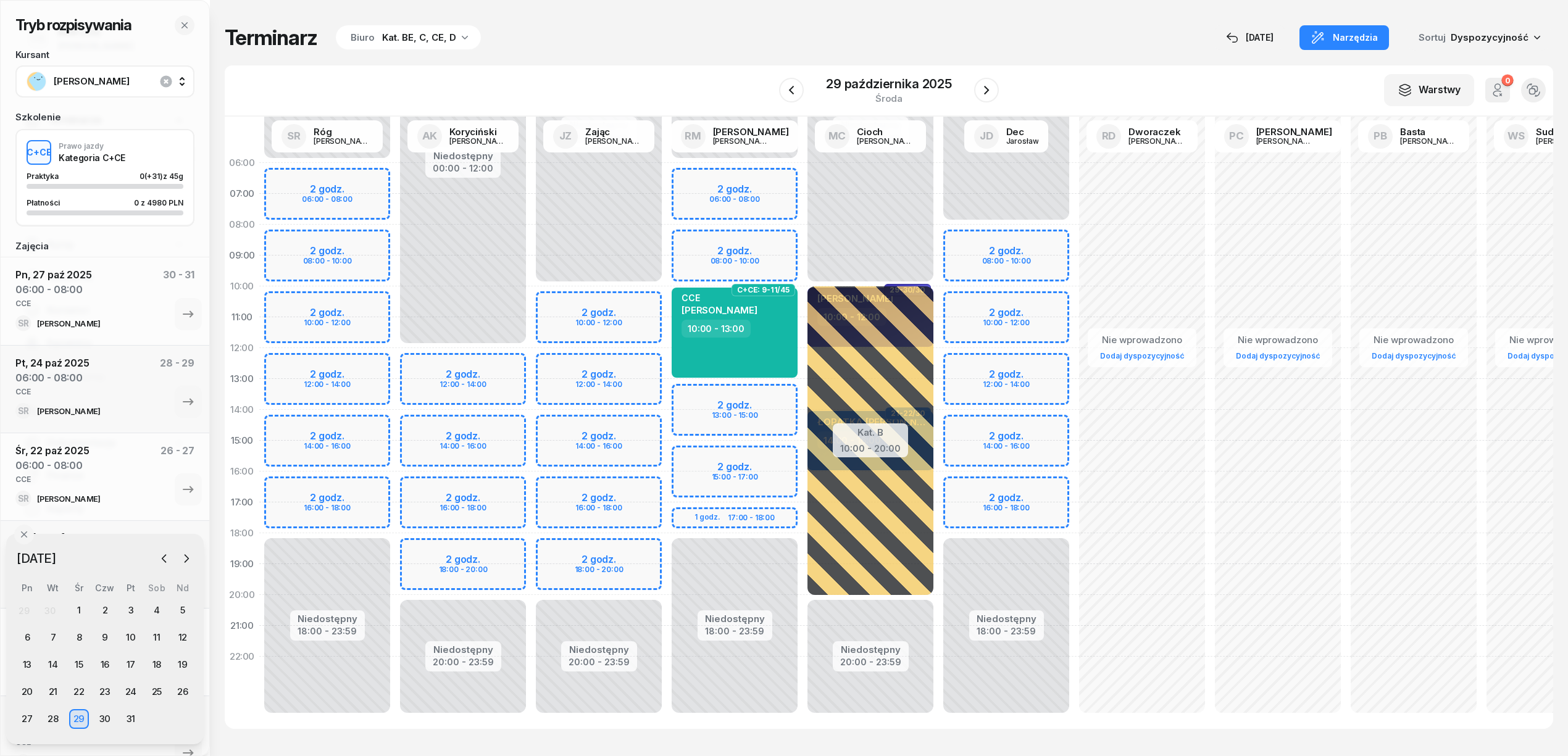
click at [367, 181] on div "Niedostępny 00:00 - 06:00 Niedostępny 18:00 - 23:59 2 godz. 06:00 - 08:00 2 god…" at bounding box center [327, 441] width 136 height 586
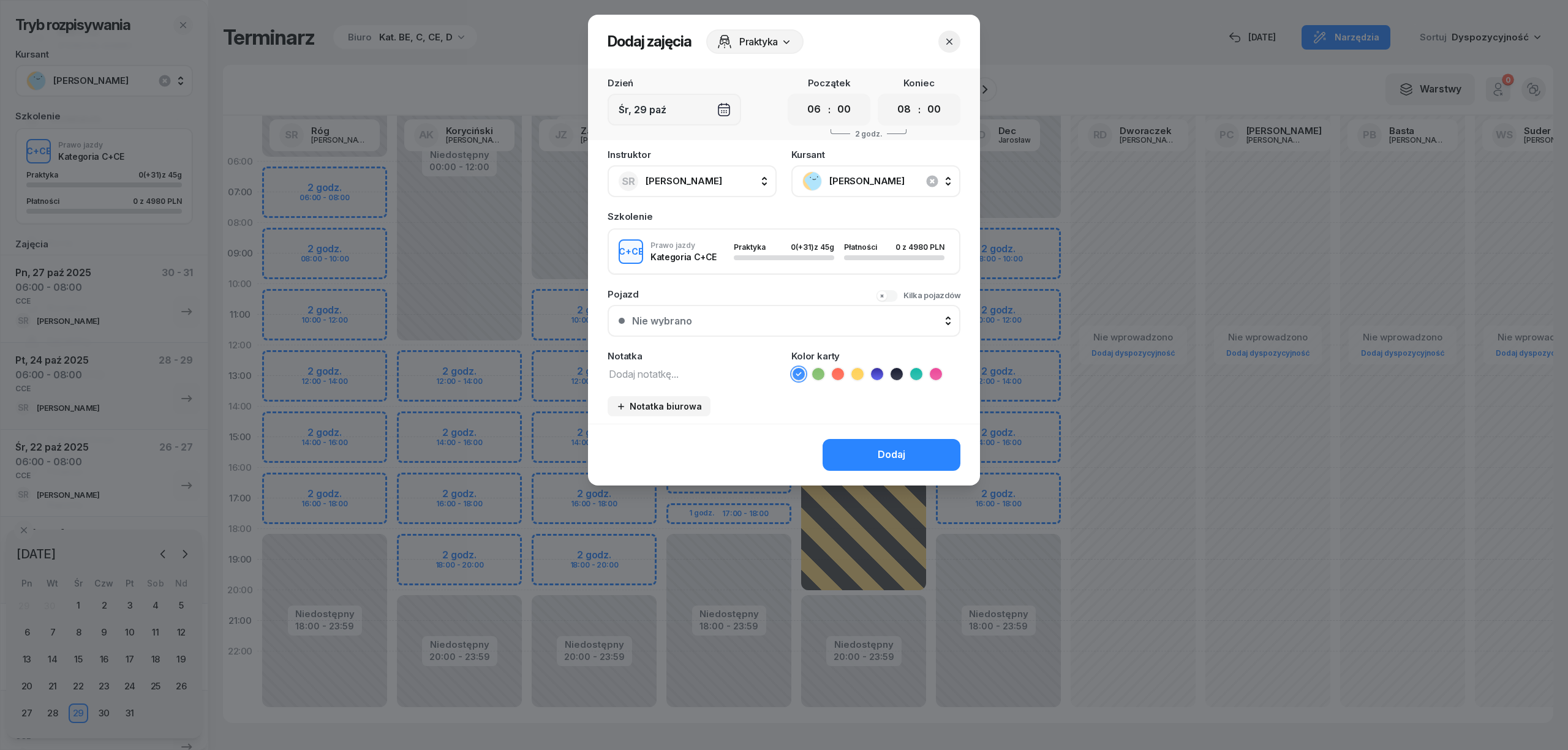
click at [707, 375] on textarea at bounding box center [692, 373] width 169 height 16
drag, startPoint x: 916, startPoint y: 362, endPoint x: 917, endPoint y: 372, distance: 10.0
click at [917, 362] on div "Kolor karty" at bounding box center [876, 366] width 169 height 30
click at [917, 372] on icon at bounding box center [916, 374] width 12 height 12
select select "06"
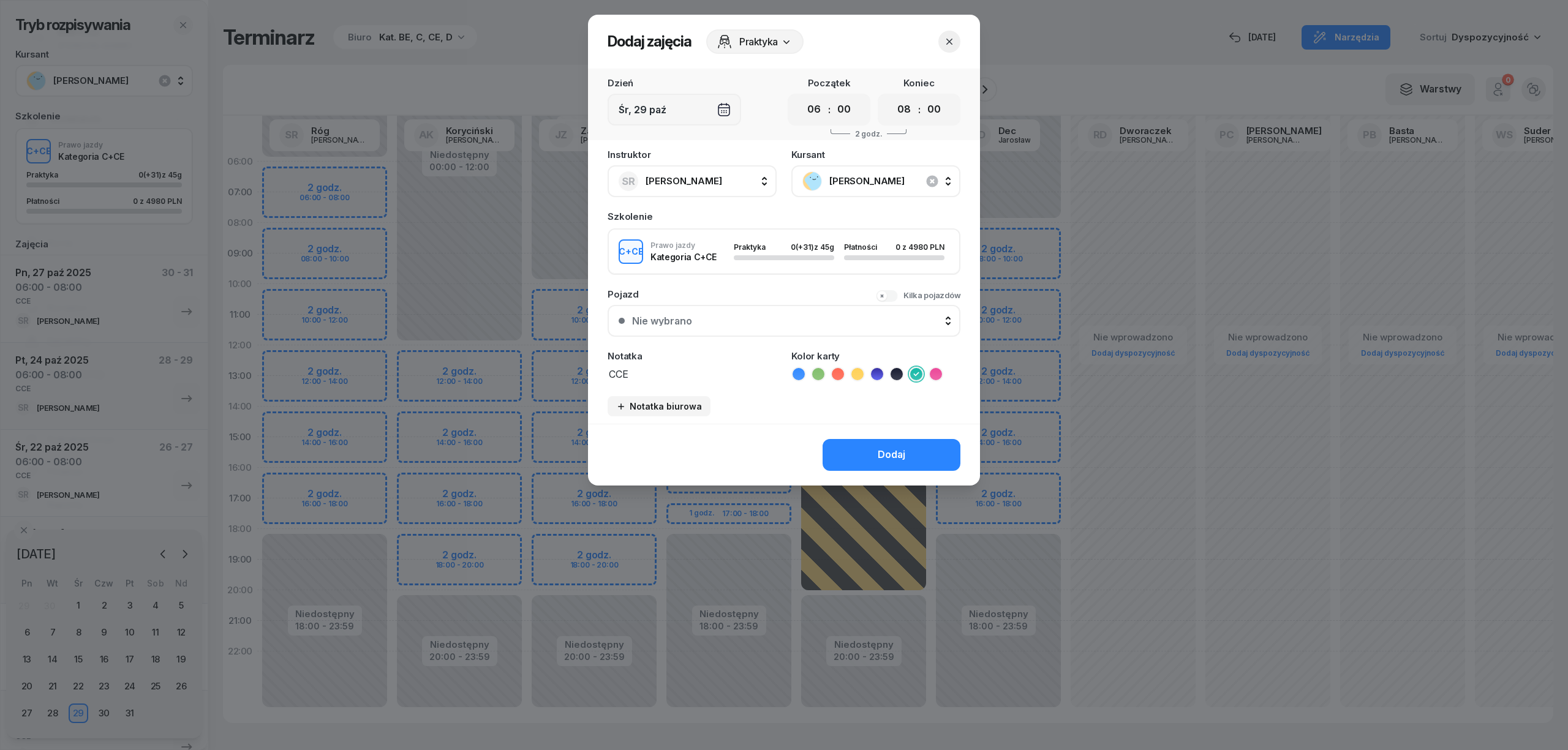
select select "08"
click at [919, 445] on button "Dodaj" at bounding box center [891, 455] width 138 height 32
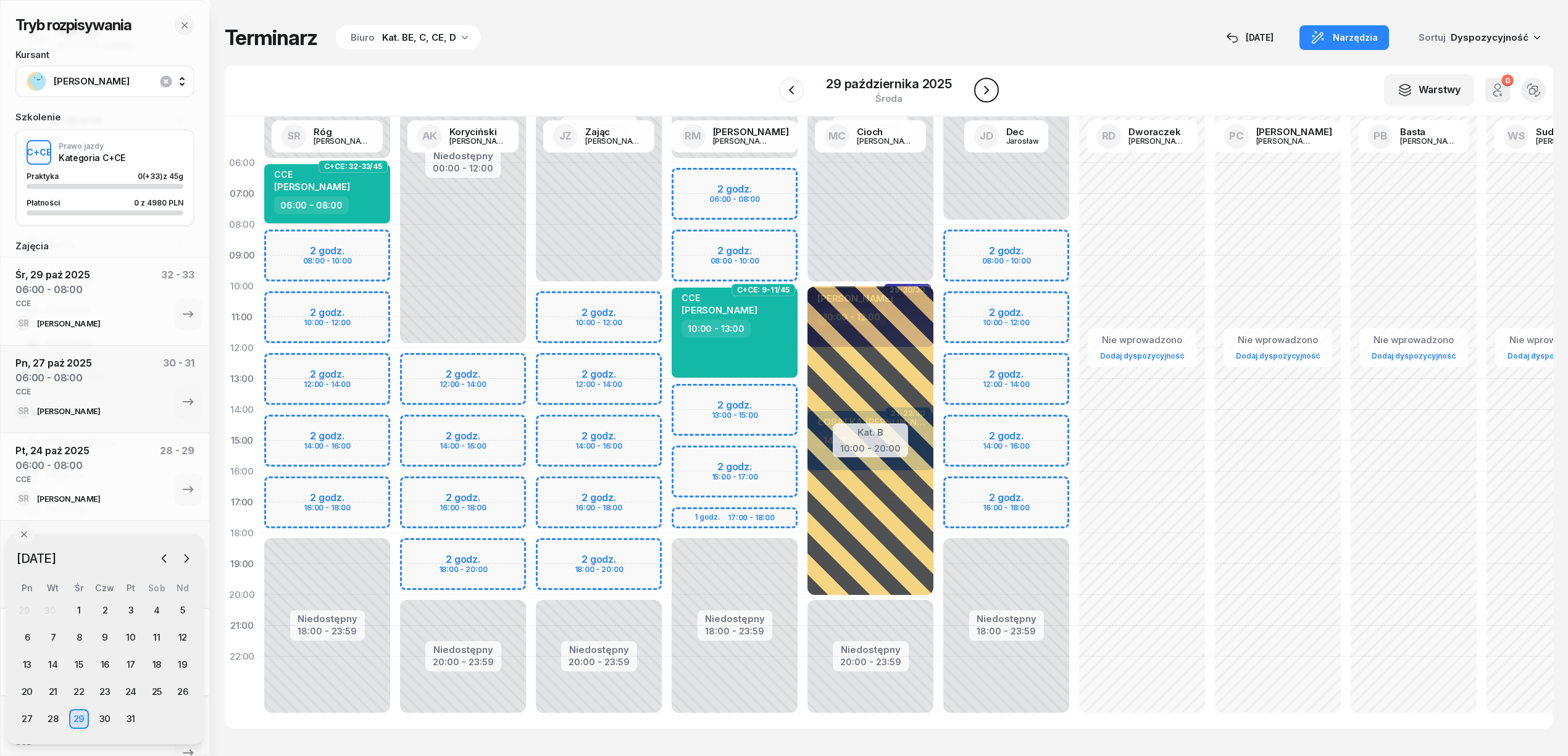
click at [989, 87] on icon "button" at bounding box center [987, 90] width 15 height 15
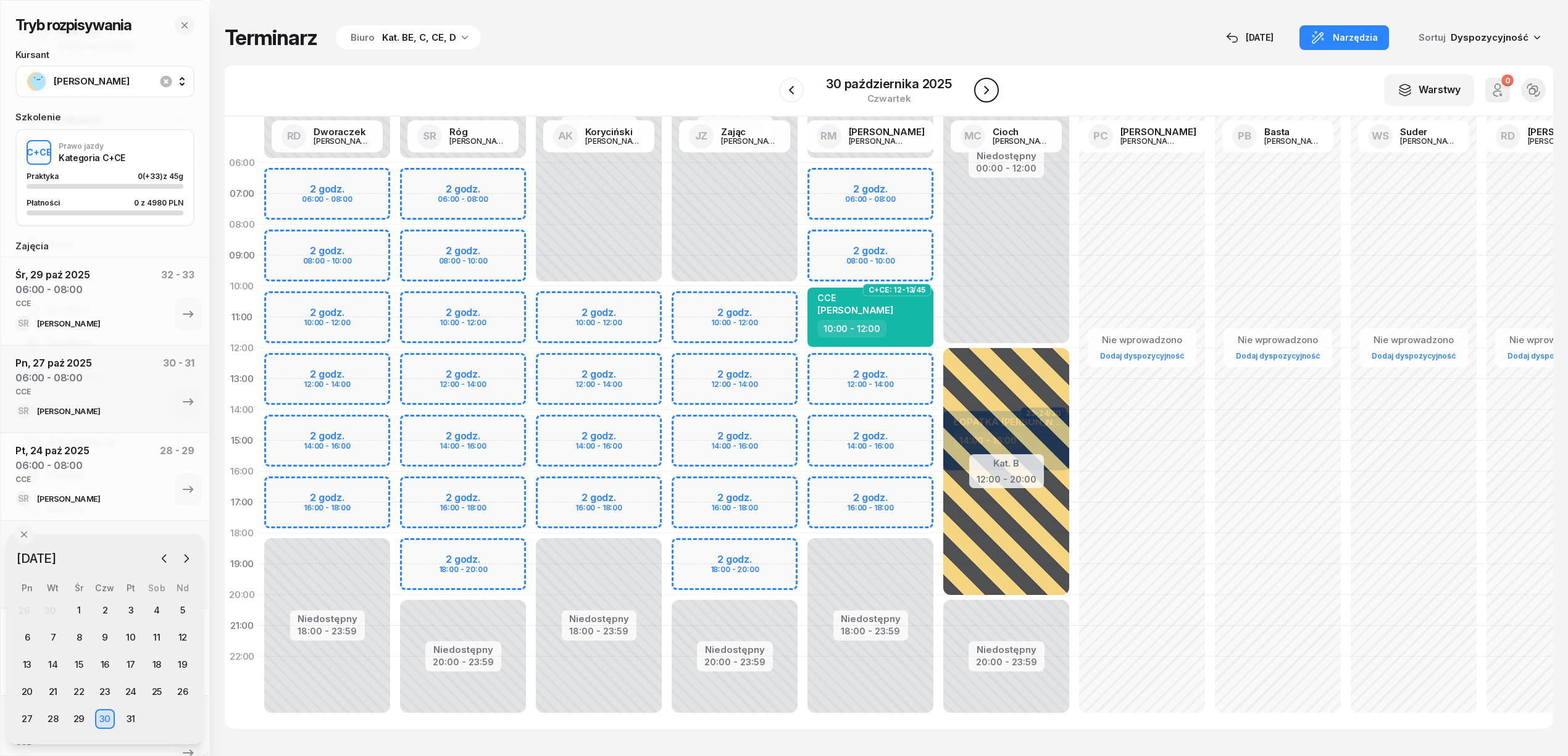
click at [989, 87] on icon "button" at bounding box center [987, 90] width 15 height 15
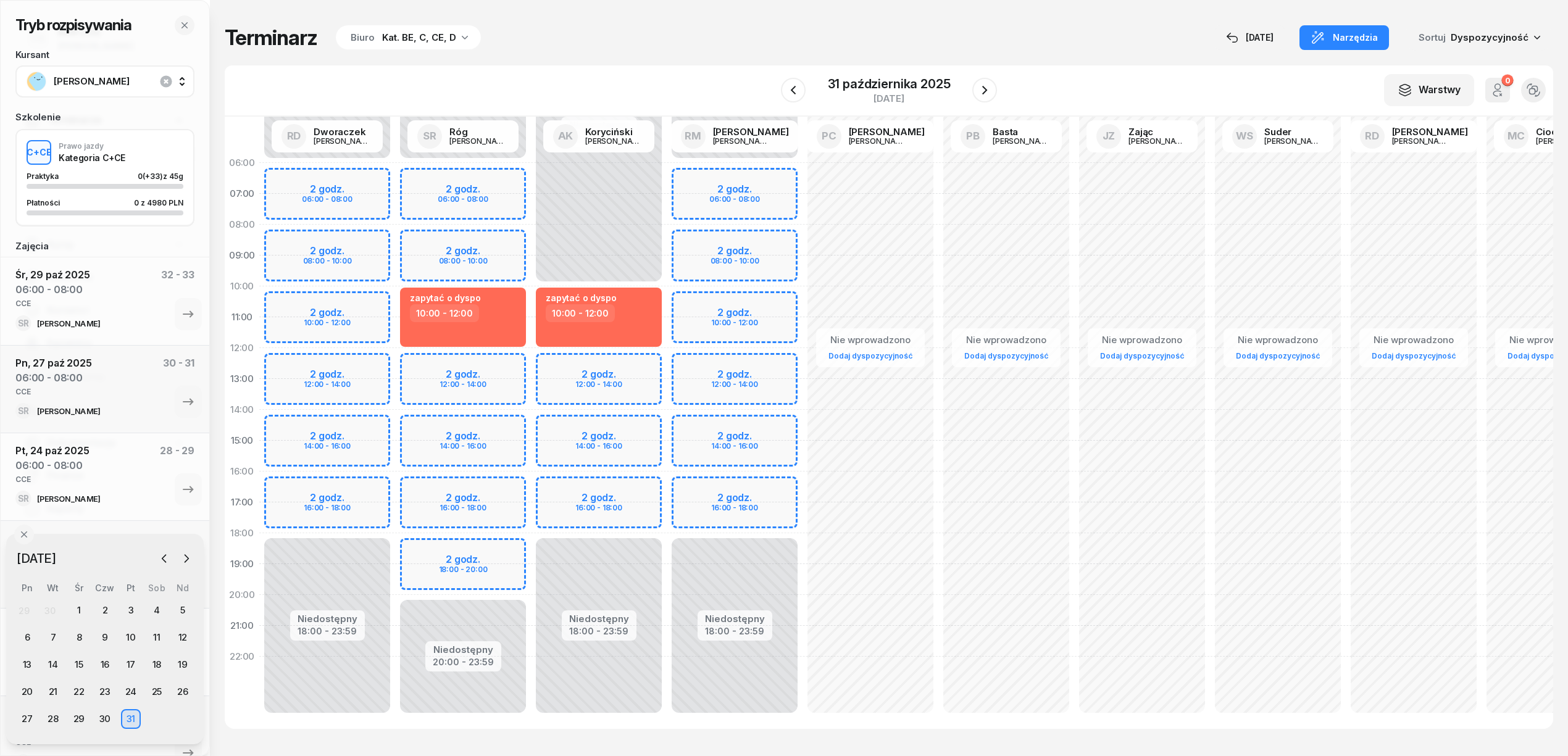
click at [521, 176] on div "Niedostępny 00:00 - 06:00 Niedostępny 20:00 - 23:59 2 godz. 06:00 - 08:00 2 god…" at bounding box center [462, 441] width 136 height 586
select select "06"
select select "08"
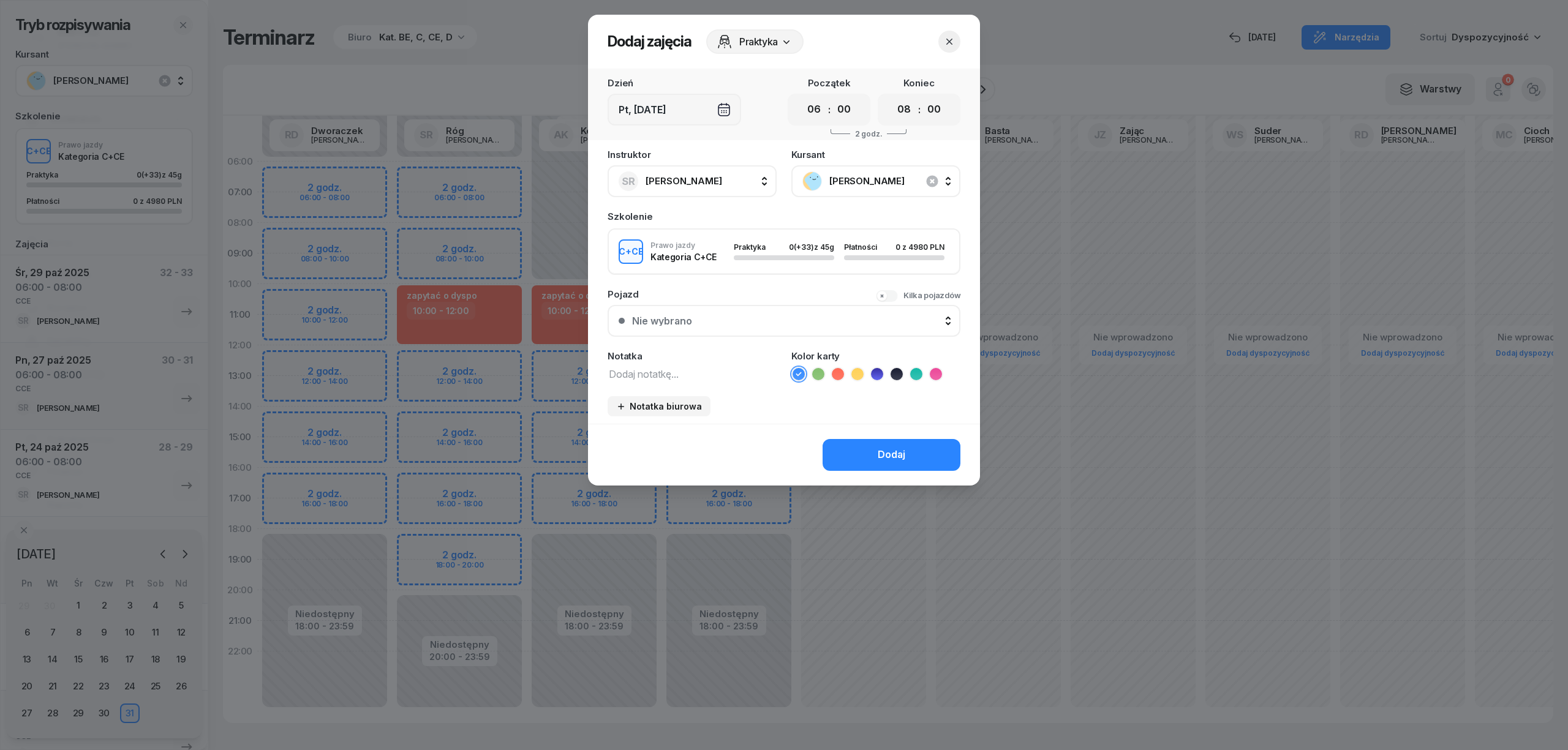
click at [694, 375] on textarea at bounding box center [692, 373] width 169 height 16
type textarea "CCE"
click at [916, 368] on icon at bounding box center [916, 374] width 12 height 12
click at [902, 440] on button "Dodaj" at bounding box center [891, 455] width 138 height 32
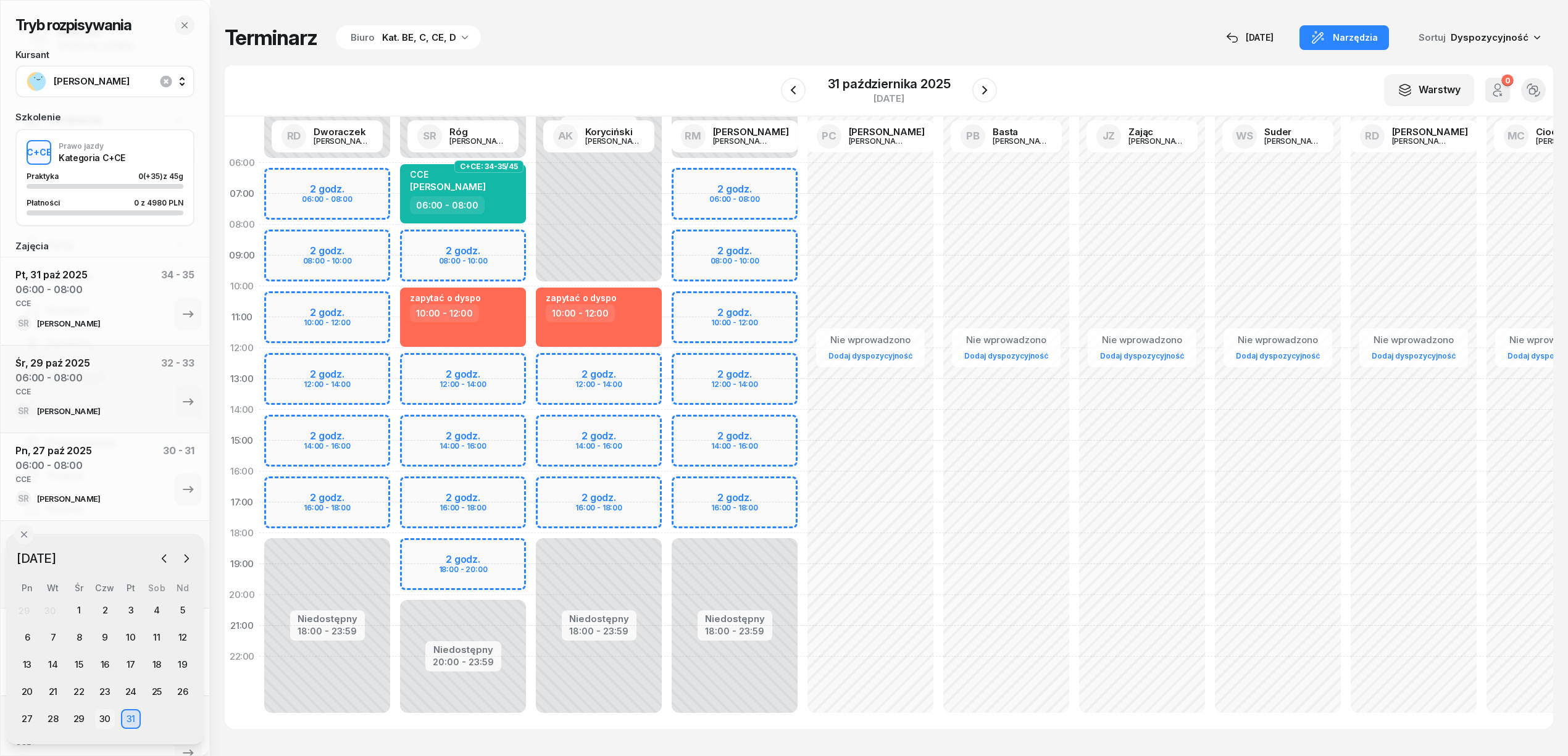
click at [110, 719] on div "30" at bounding box center [104, 719] width 20 height 20
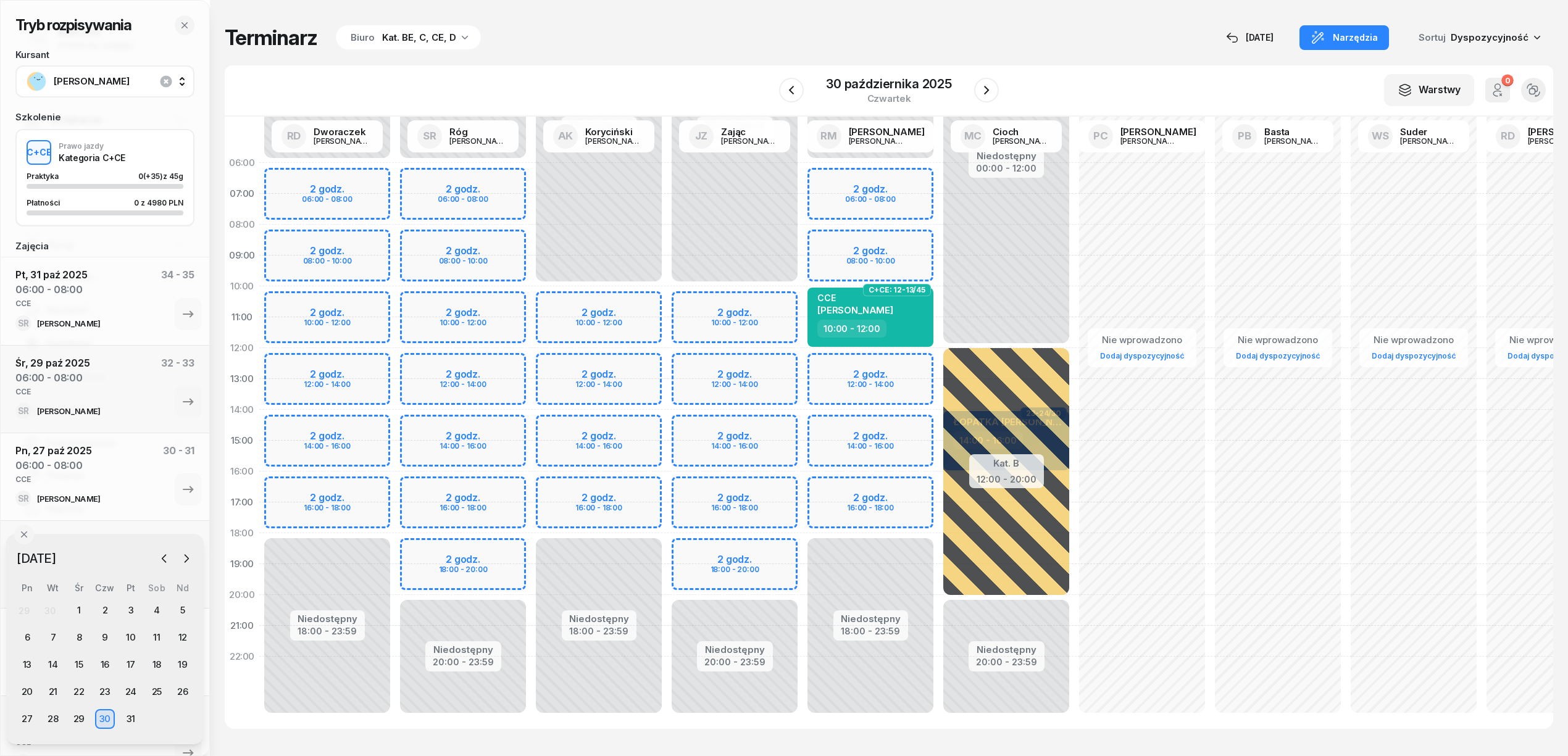
click at [459, 489] on div "Niedostępny 00:00 - 06:00 Niedostępny 20:00 - 23:59 2 godz. 06:00 - 08:00 2 god…" at bounding box center [462, 441] width 136 height 586
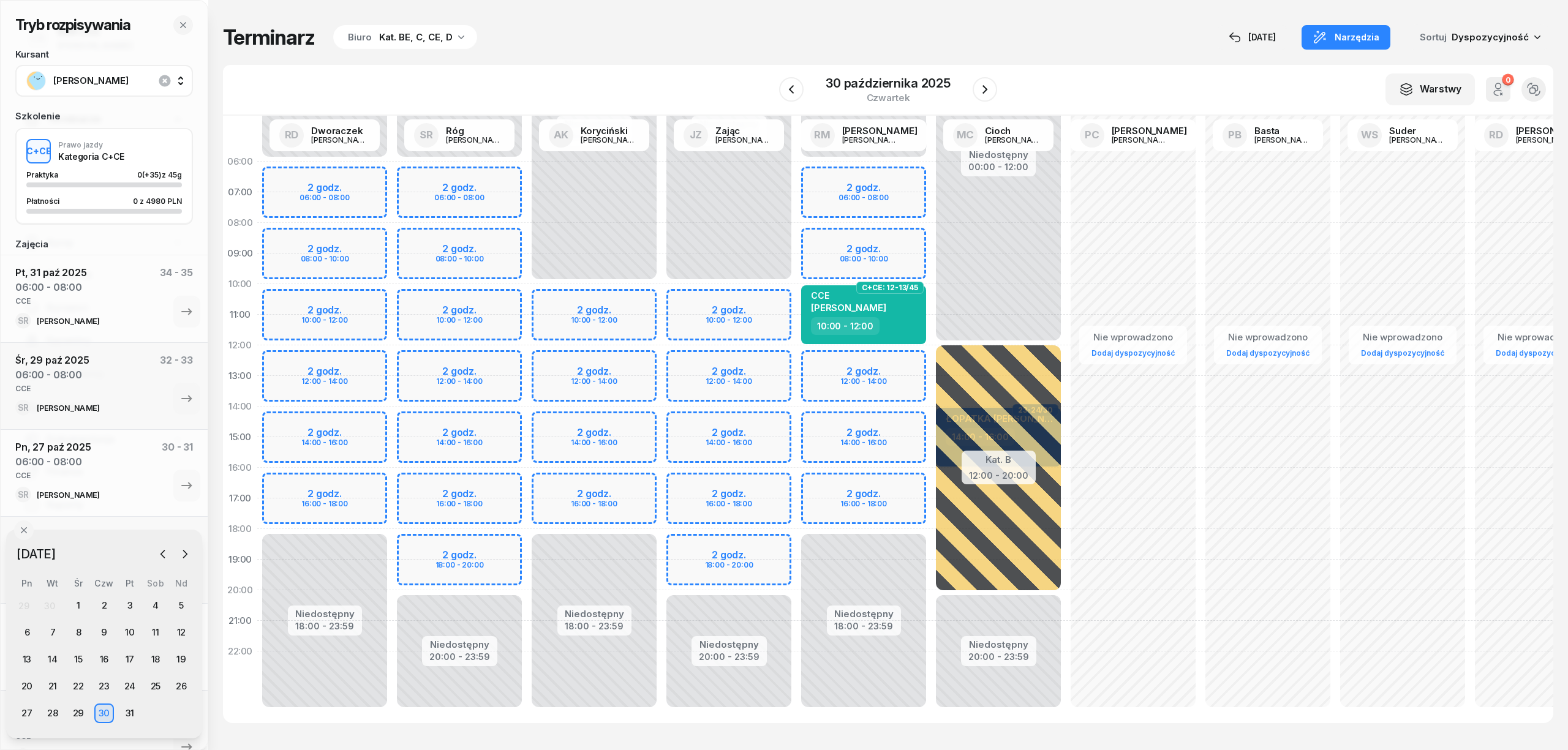
select select "16"
select select "18"
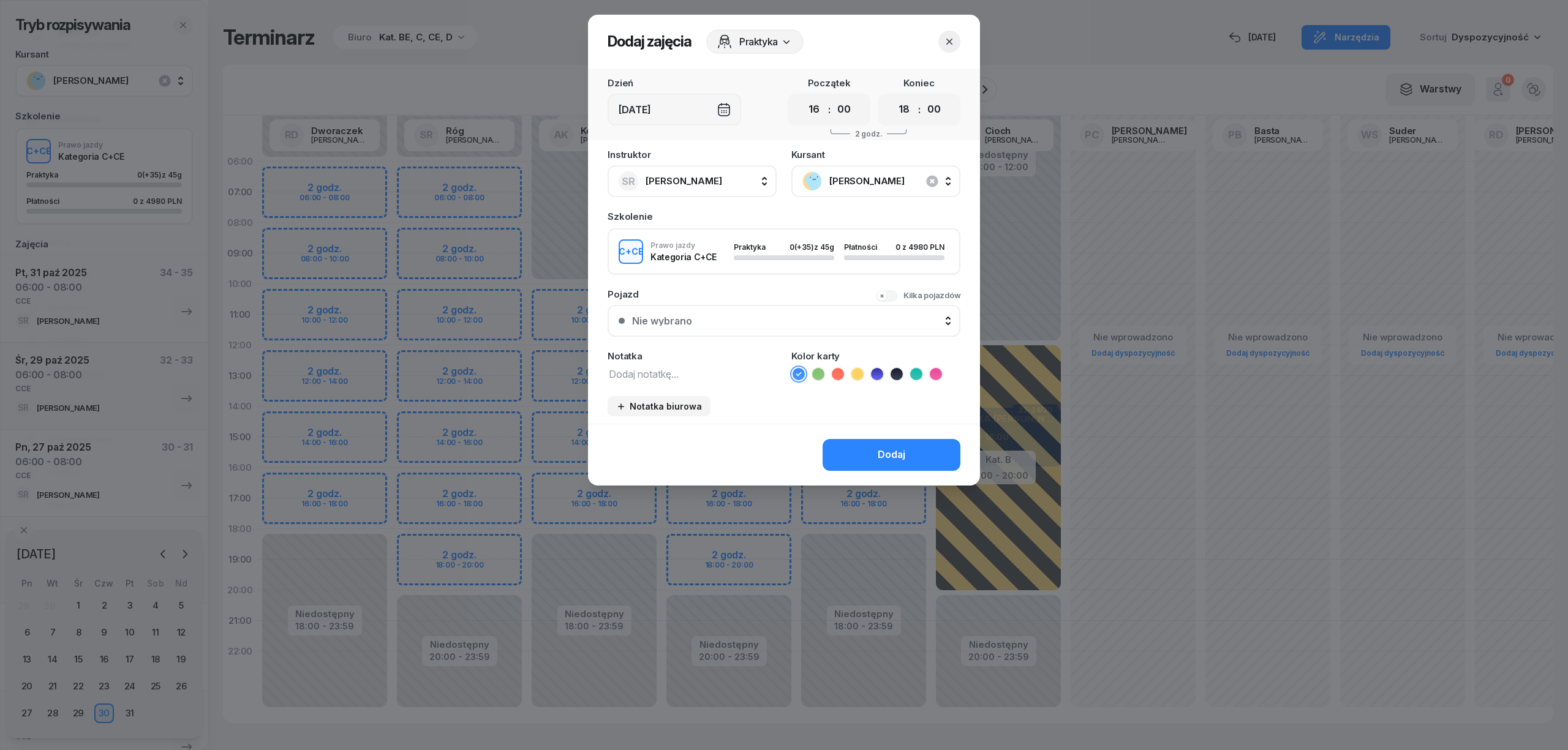
click at [743, 373] on textarea at bounding box center [692, 373] width 169 height 16
type textarea "CCE"
click at [917, 370] on icon at bounding box center [916, 374] width 12 height 12
click at [881, 449] on div "Dodaj" at bounding box center [891, 455] width 28 height 16
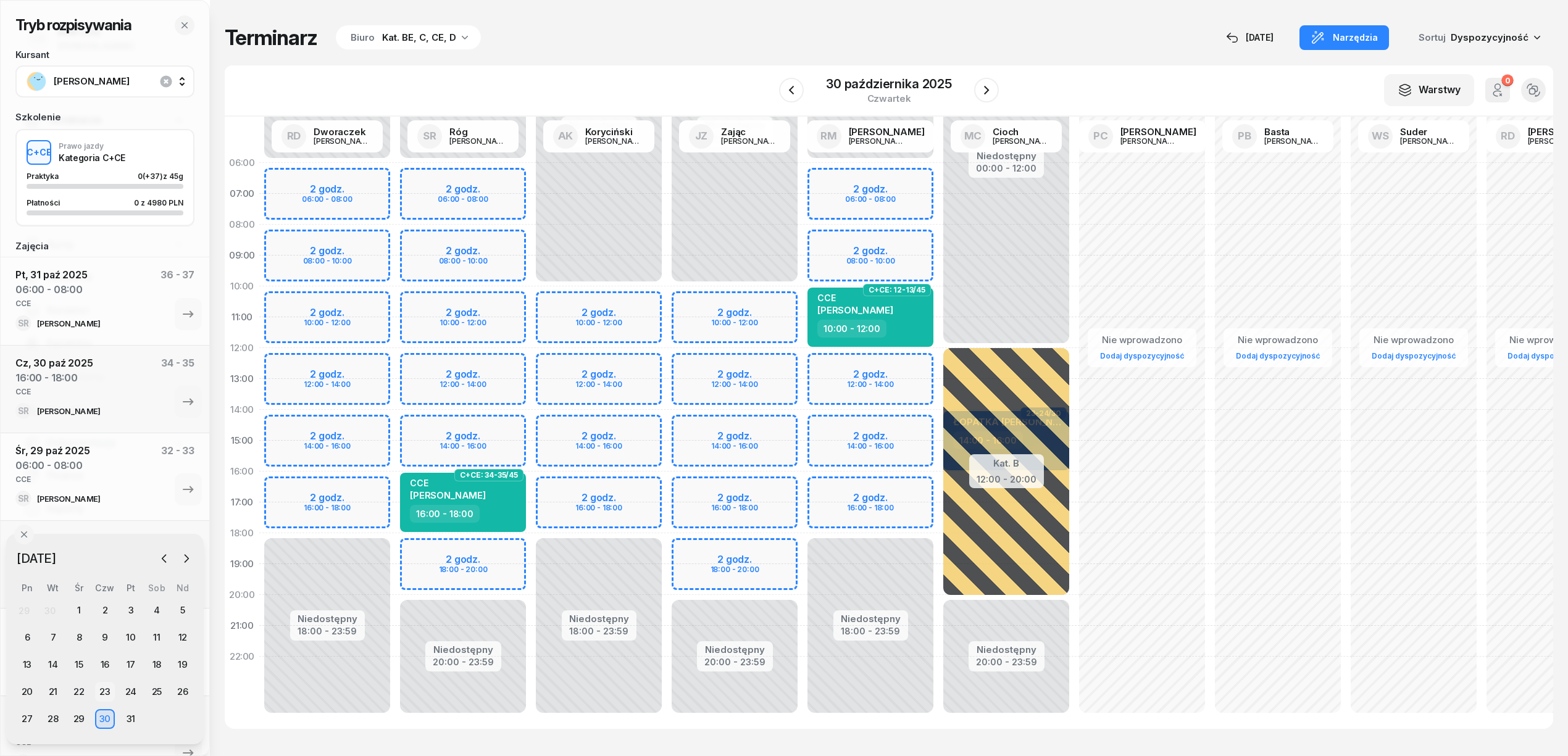
click at [109, 687] on div "23" at bounding box center [104, 691] width 20 height 20
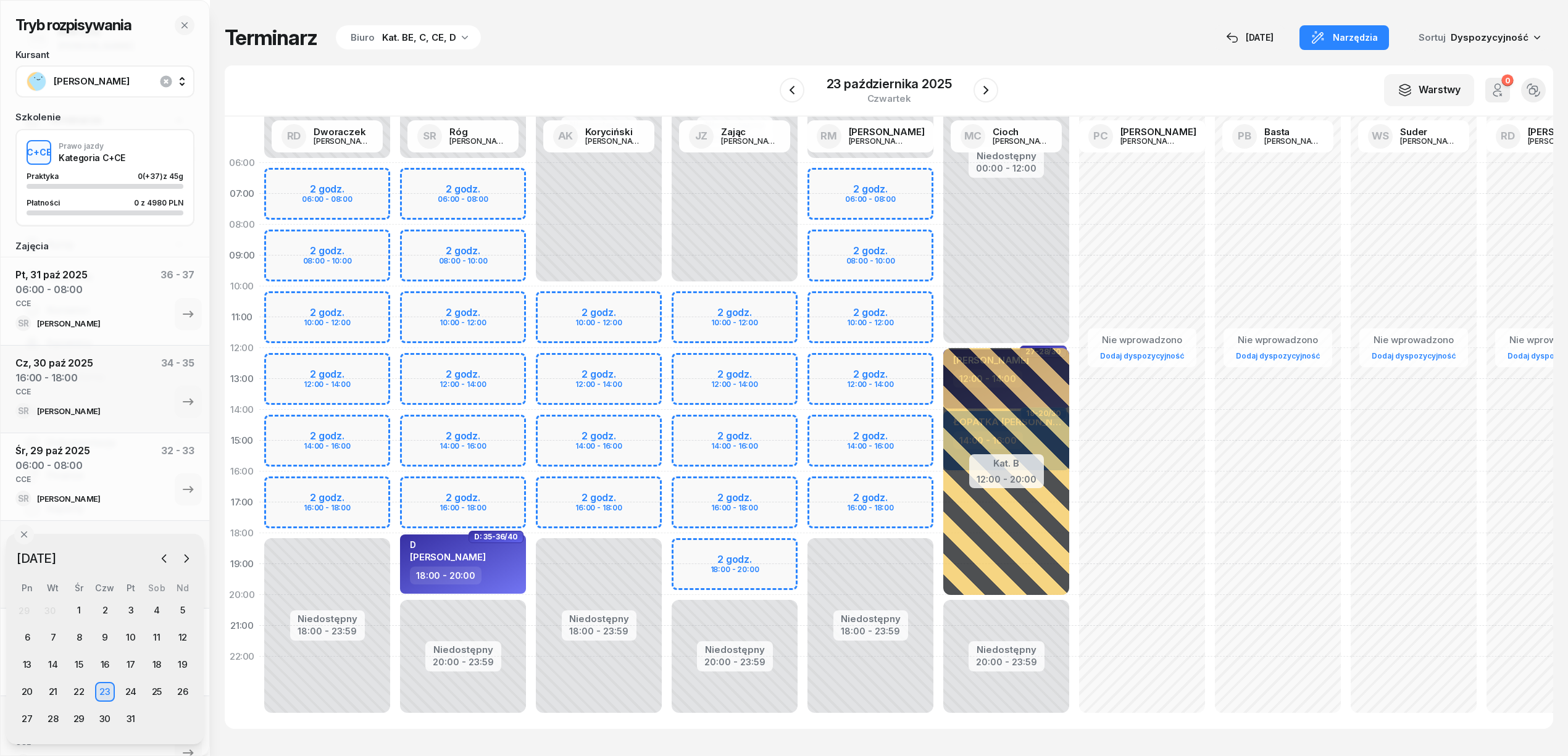
click at [468, 485] on div "Niedostępny 00:00 - 06:00 Niedostępny 20:00 - 23:59 2 godz. 06:00 - 08:00 2 god…" at bounding box center [462, 441] width 136 height 586
select select "16"
select select "18"
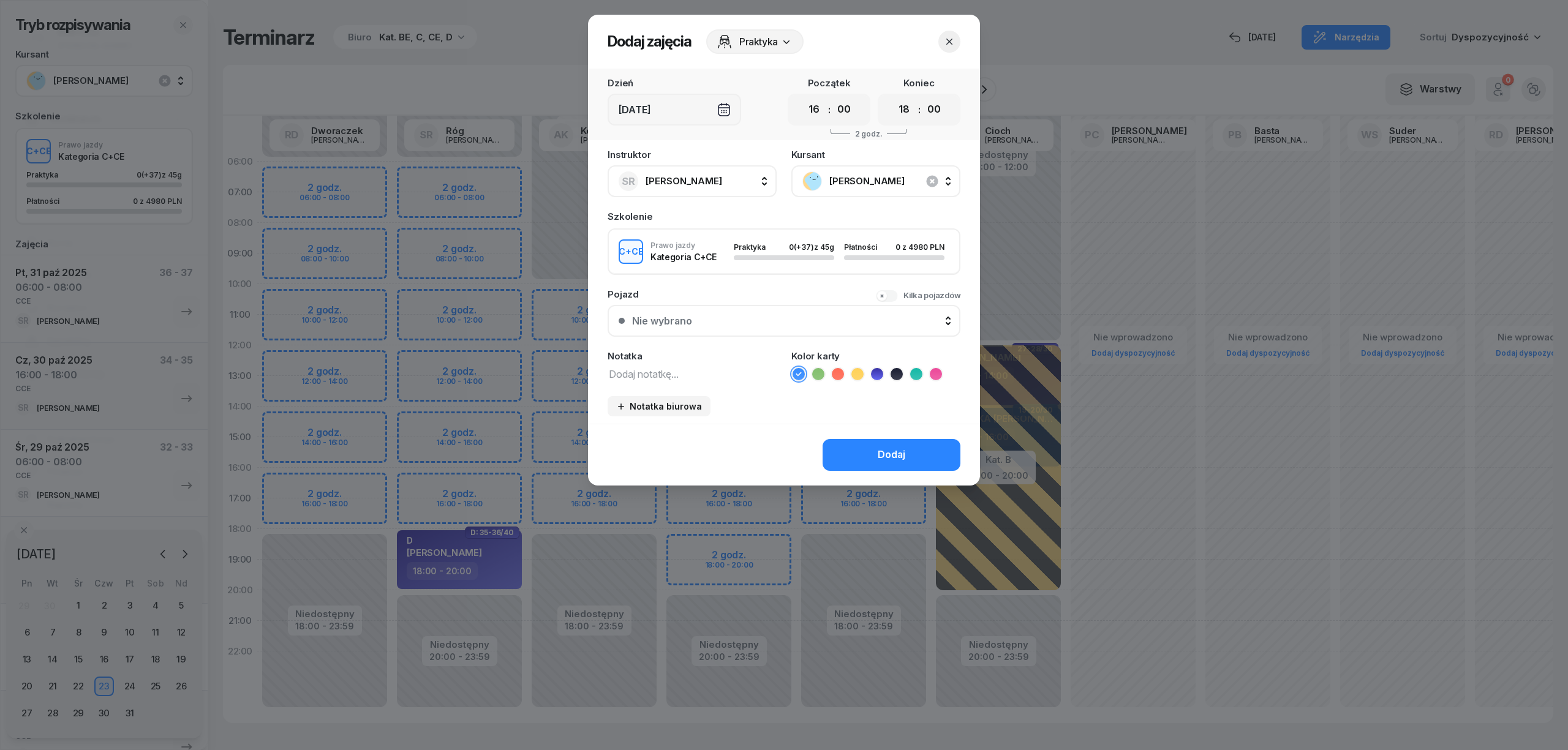
click at [697, 372] on textarea at bounding box center [692, 373] width 169 height 16
type textarea "CCE"
drag, startPoint x: 912, startPoint y: 370, endPoint x: 888, endPoint y: 443, distance: 76.8
click at [912, 371] on icon at bounding box center [916, 374] width 12 height 12
click at [877, 461] on button "Dodaj" at bounding box center [891, 455] width 138 height 32
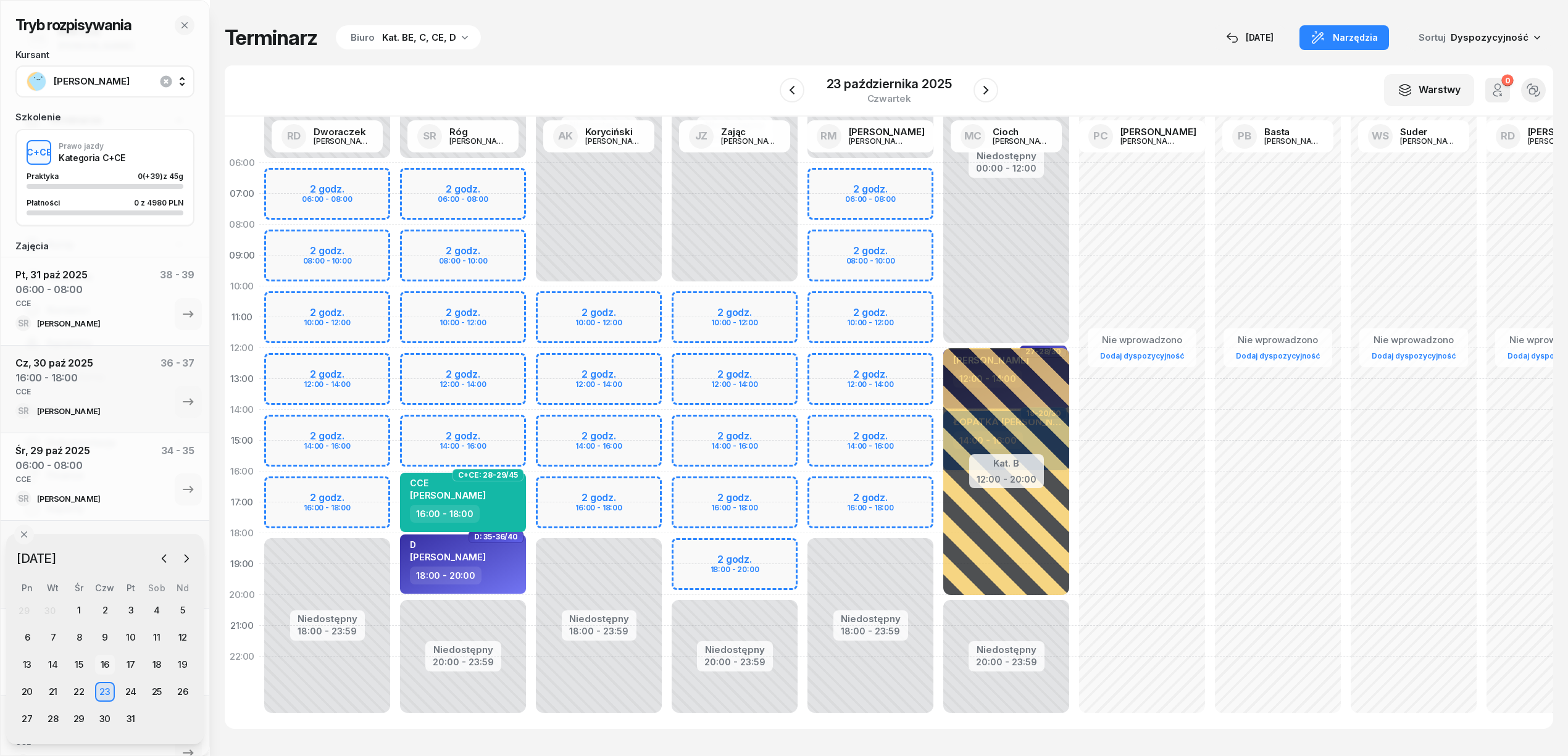
click at [109, 661] on div "16" at bounding box center [104, 664] width 20 height 20
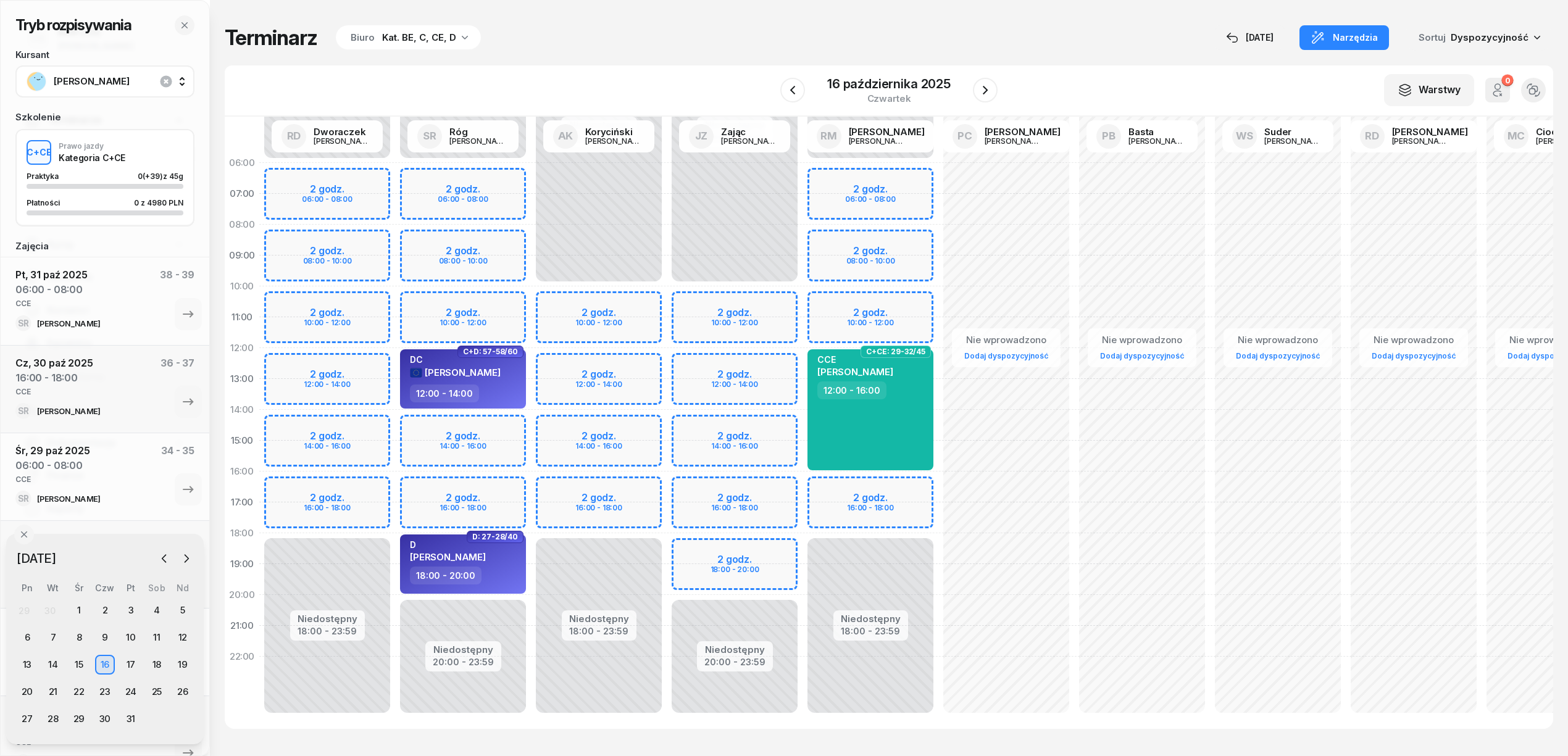
click at [467, 485] on div "Niedostępny 00:00 - 06:00 Niedostępny 20:00 - 23:59 2 godz. 06:00 - 08:00 2 god…" at bounding box center [462, 441] width 136 height 586
select select "16"
select select "18"
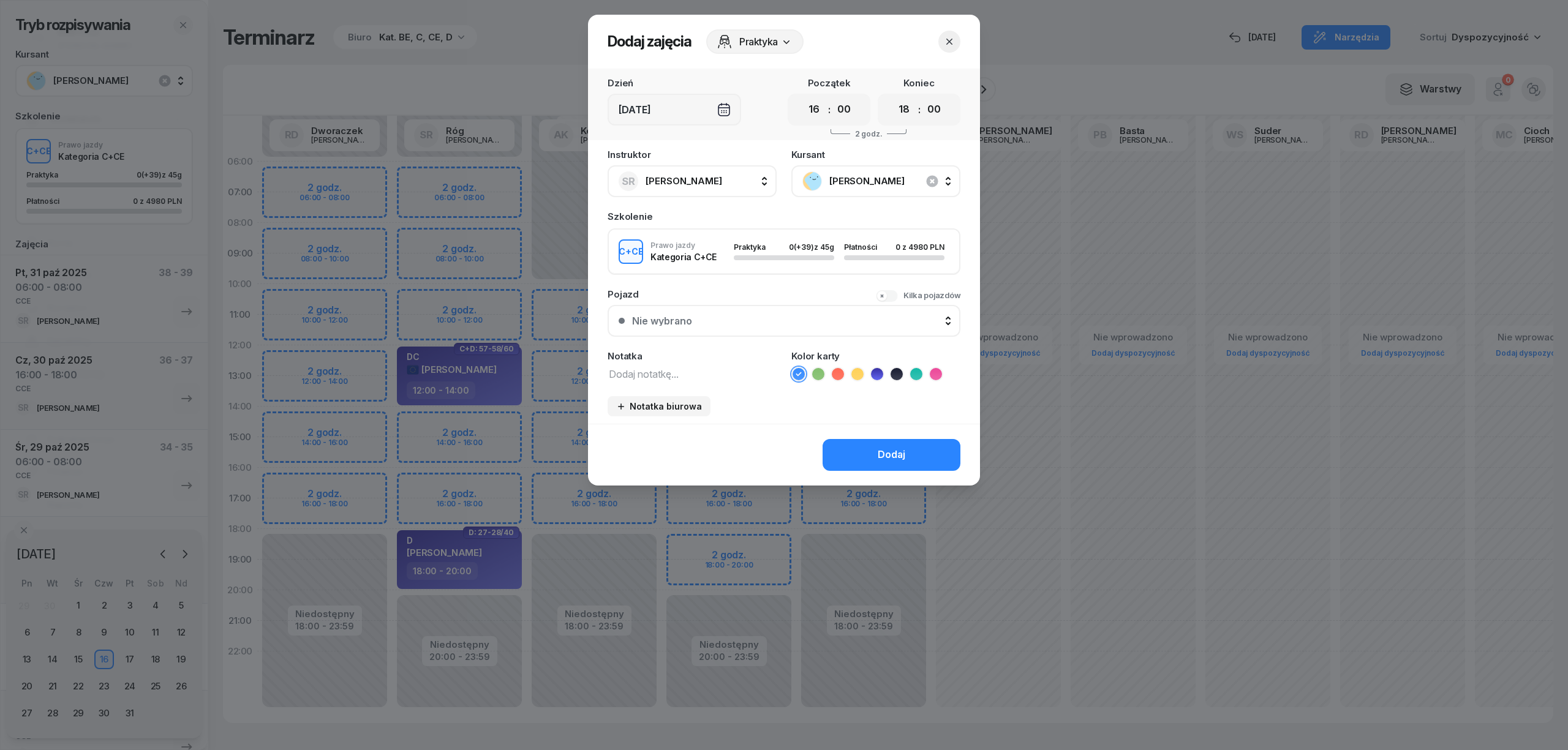
click at [650, 368] on textarea at bounding box center [692, 373] width 169 height 16
type textarea "CCE"
click at [912, 368] on icon at bounding box center [916, 374] width 12 height 12
click at [904, 447] on div "Dodaj" at bounding box center [891, 455] width 28 height 16
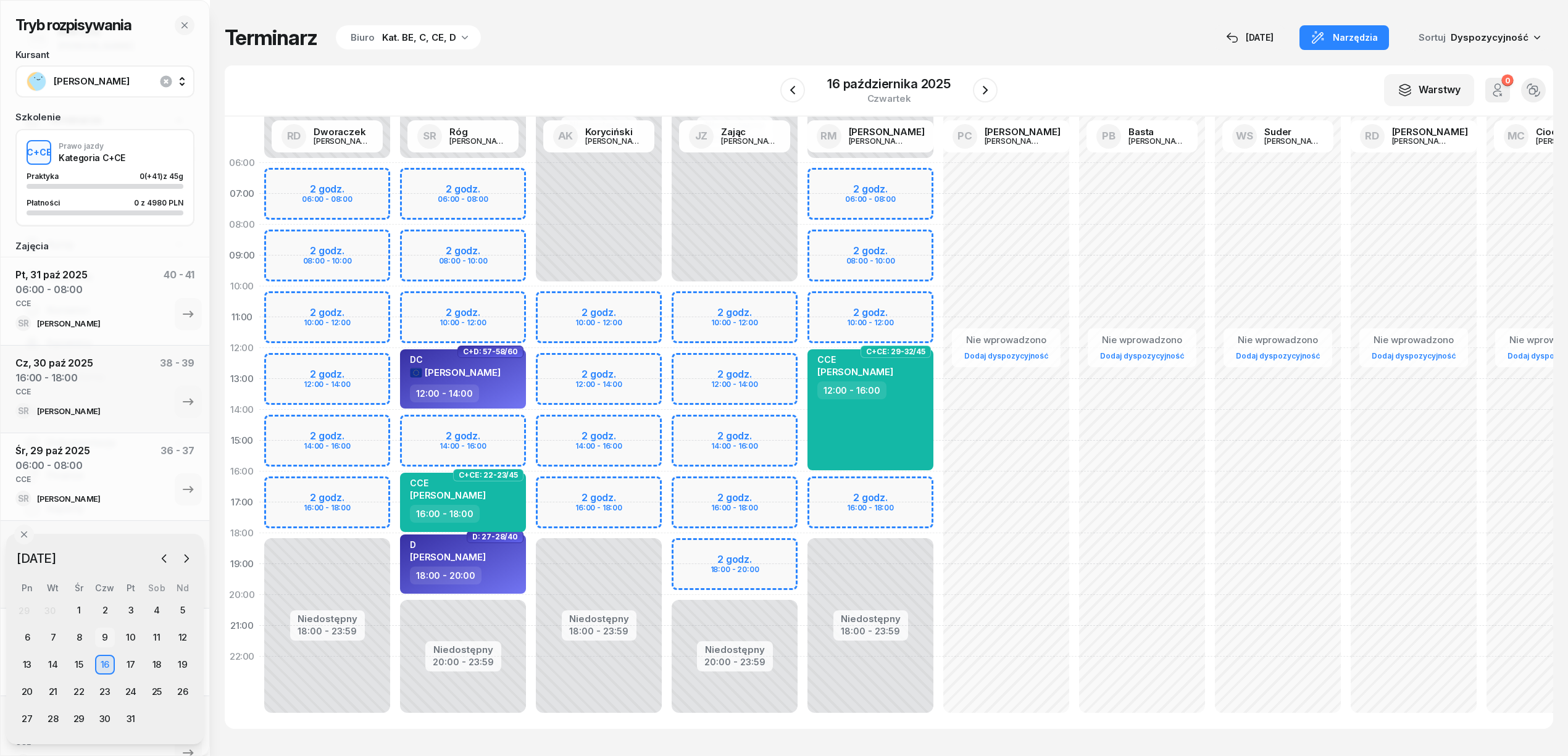
click at [97, 633] on div "9" at bounding box center [104, 637] width 20 height 20
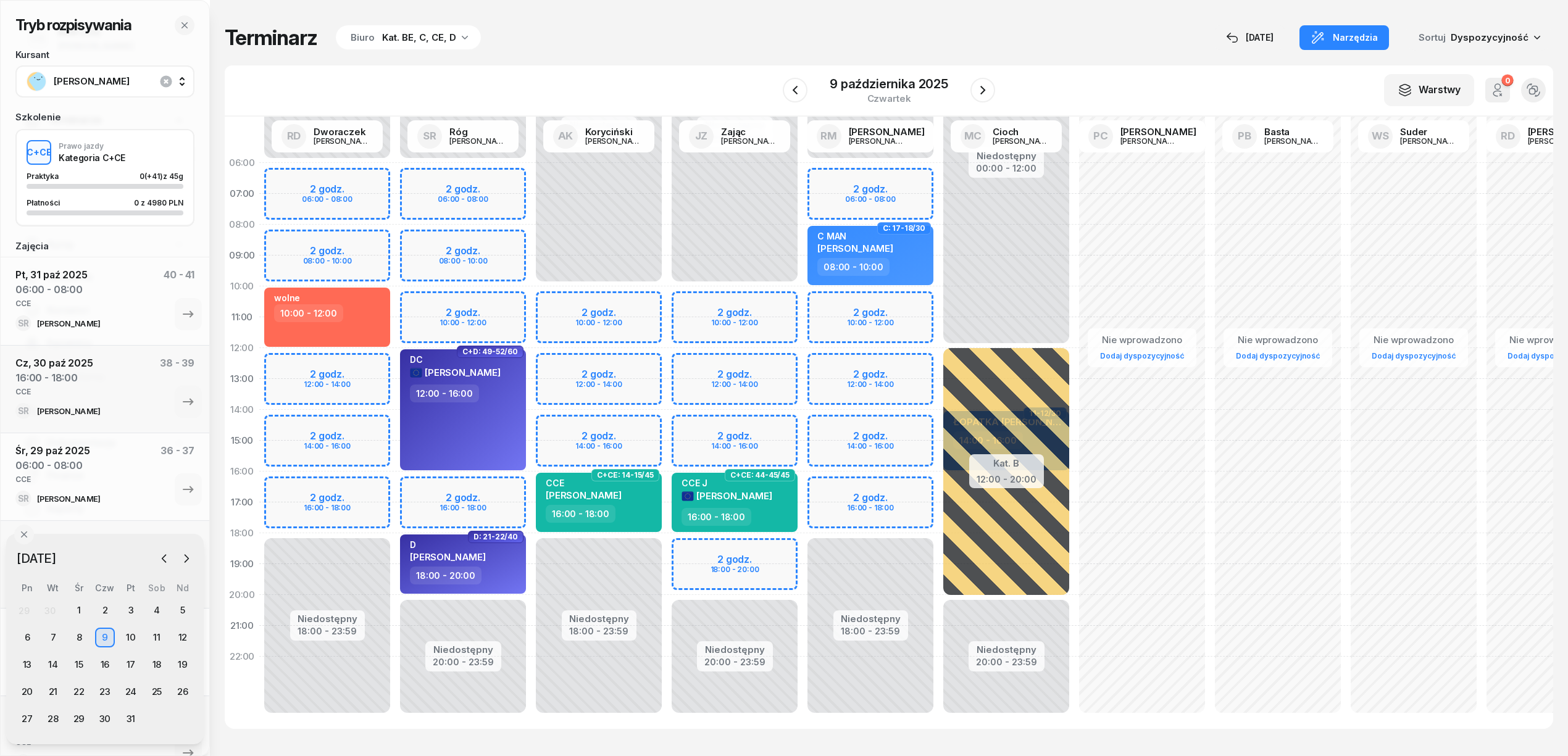
click at [418, 487] on div "Niedostępny 00:00 - 06:00 Niedostępny 20:00 - 23:59 2 godz. 06:00 - 08:00 2 god…" at bounding box center [462, 441] width 136 height 586
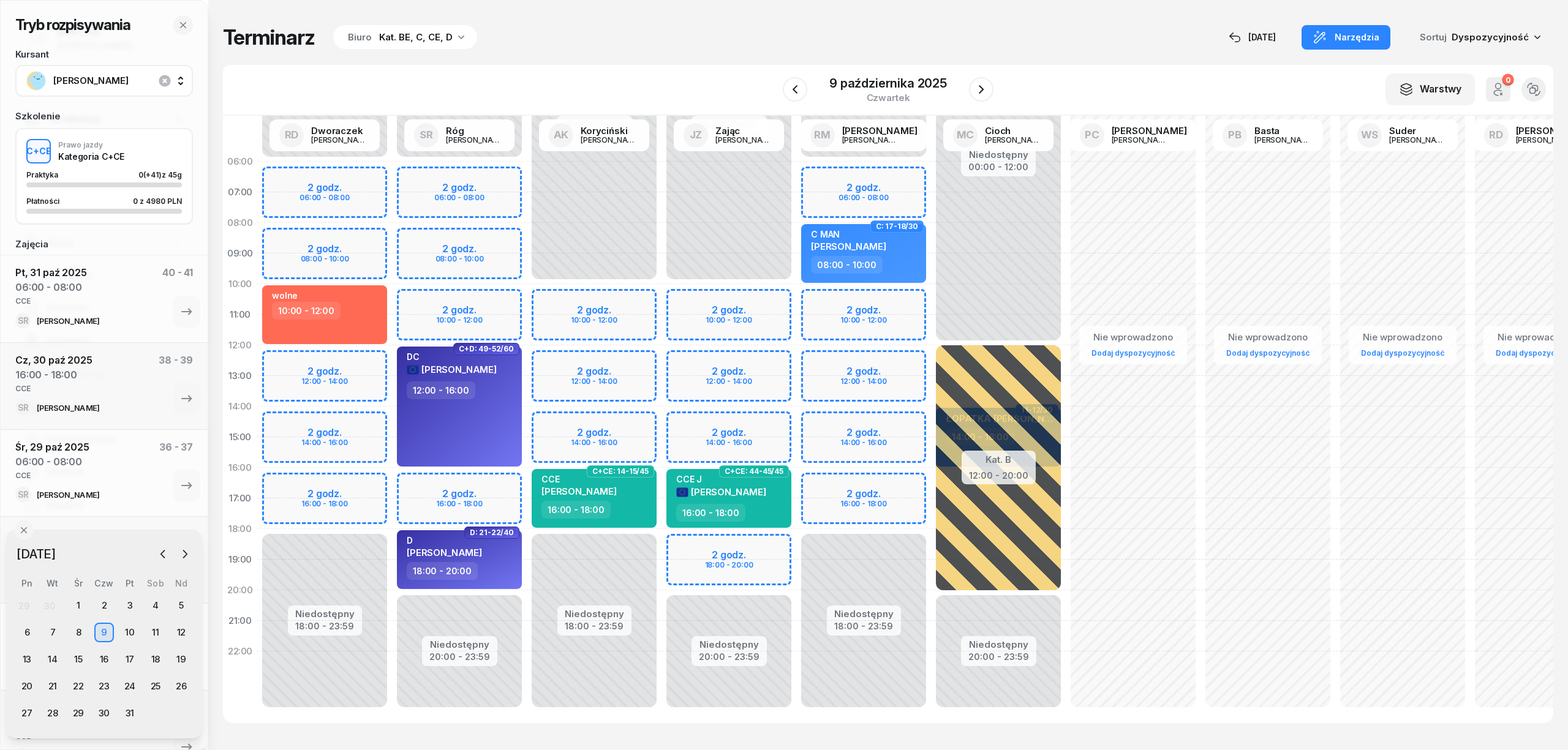
select select "16"
select select "18"
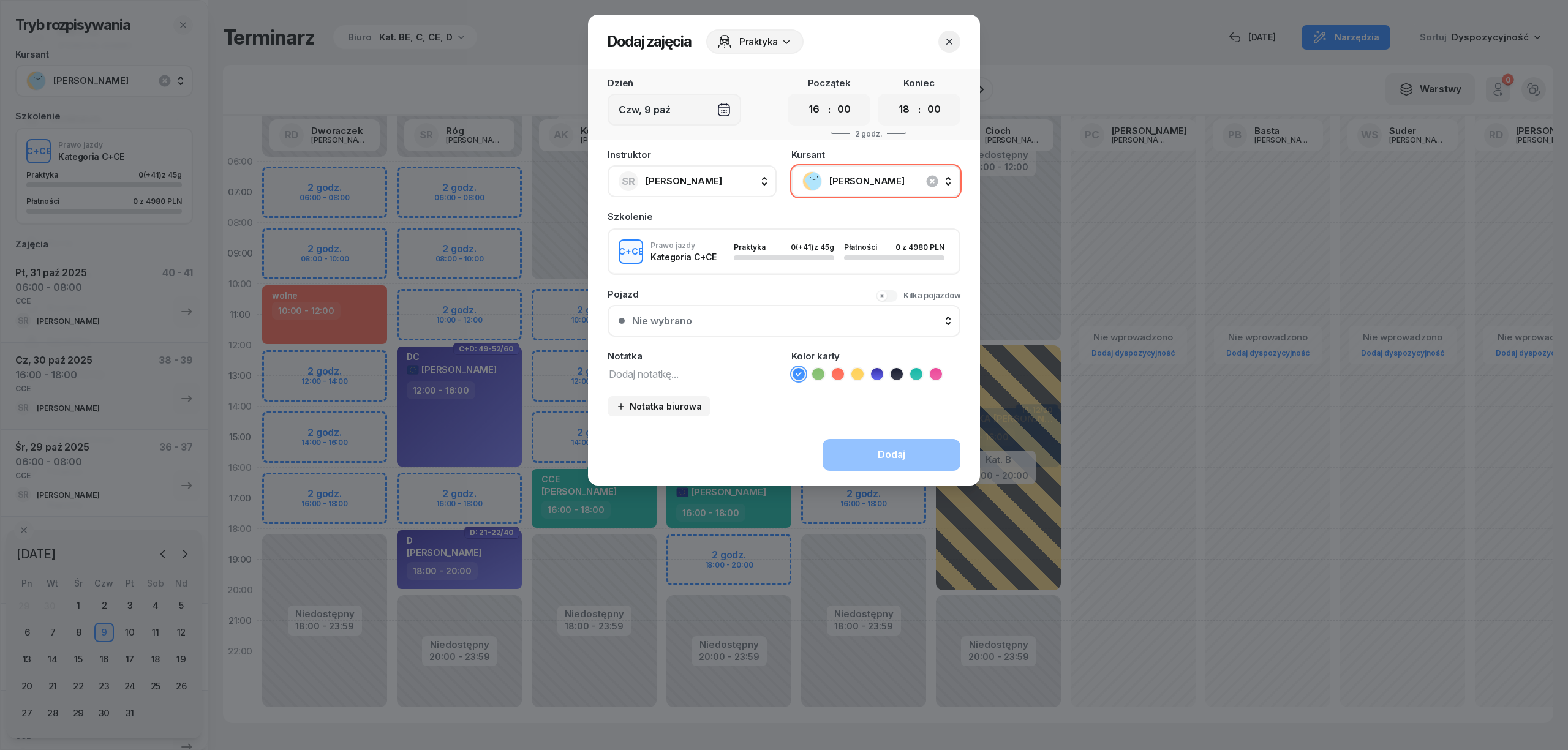
click at [946, 44] on icon "button" at bounding box center [949, 42] width 12 height 12
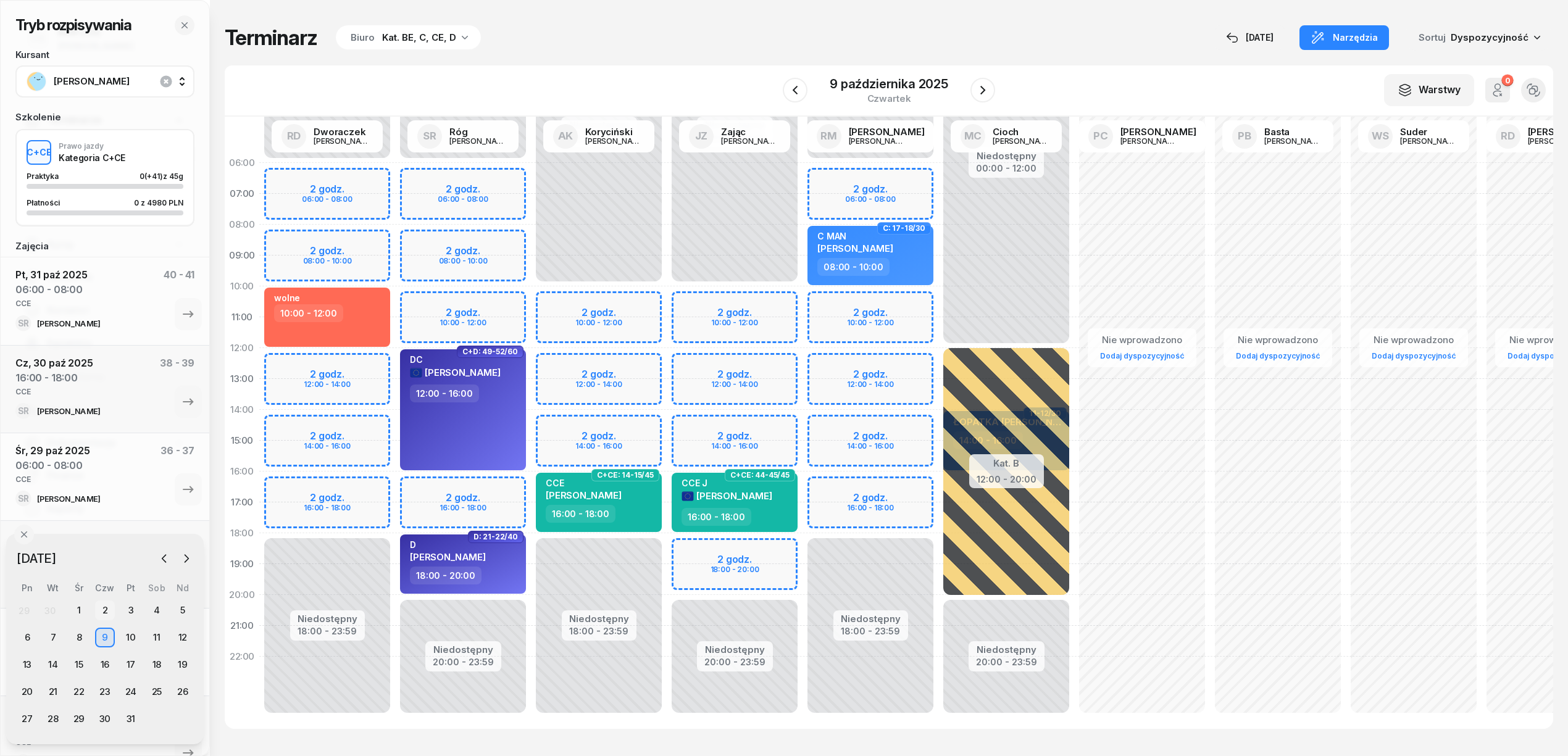
click at [107, 605] on div "2" at bounding box center [104, 610] width 20 height 20
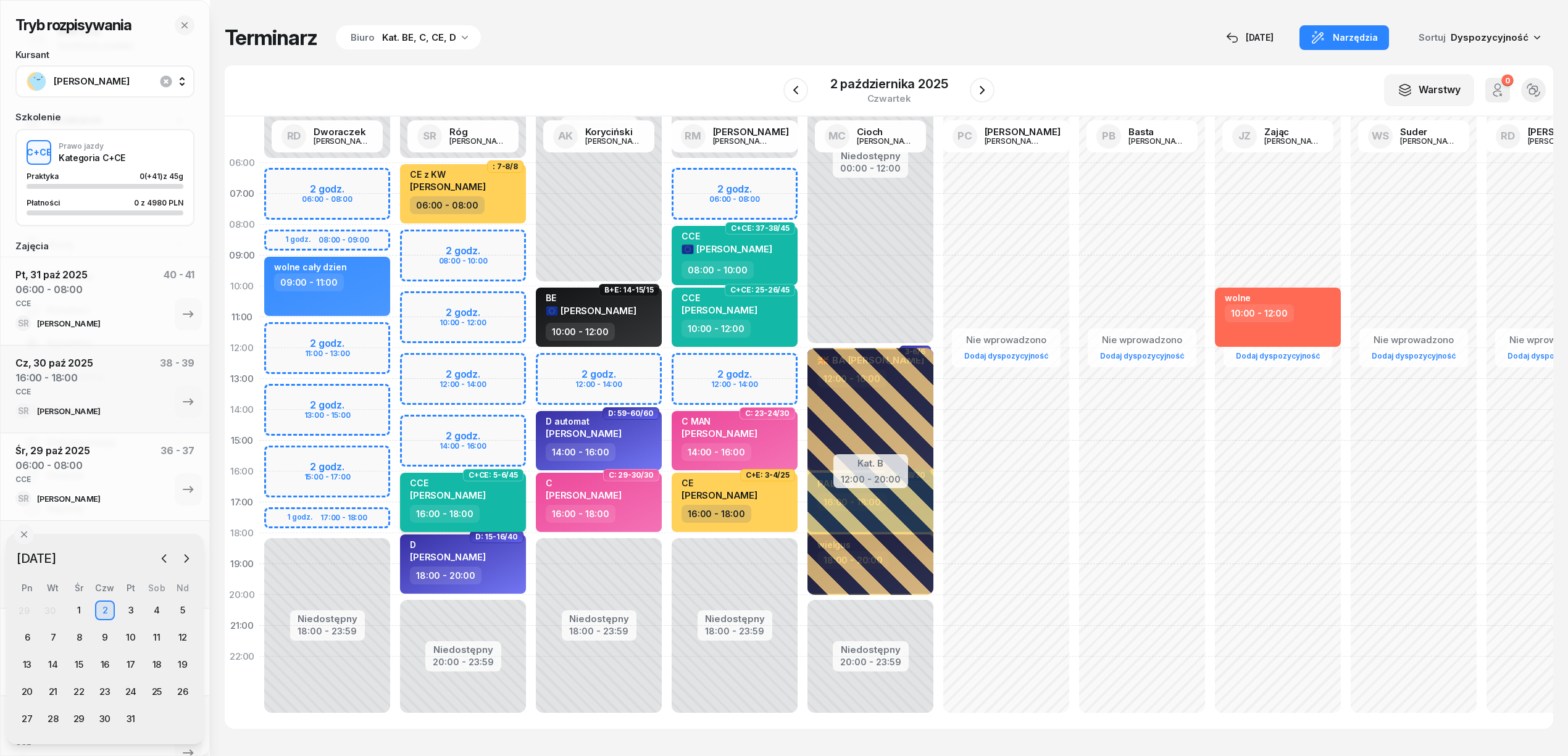
click at [486, 494] on span "[PERSON_NAME]" at bounding box center [448, 495] width 76 height 12
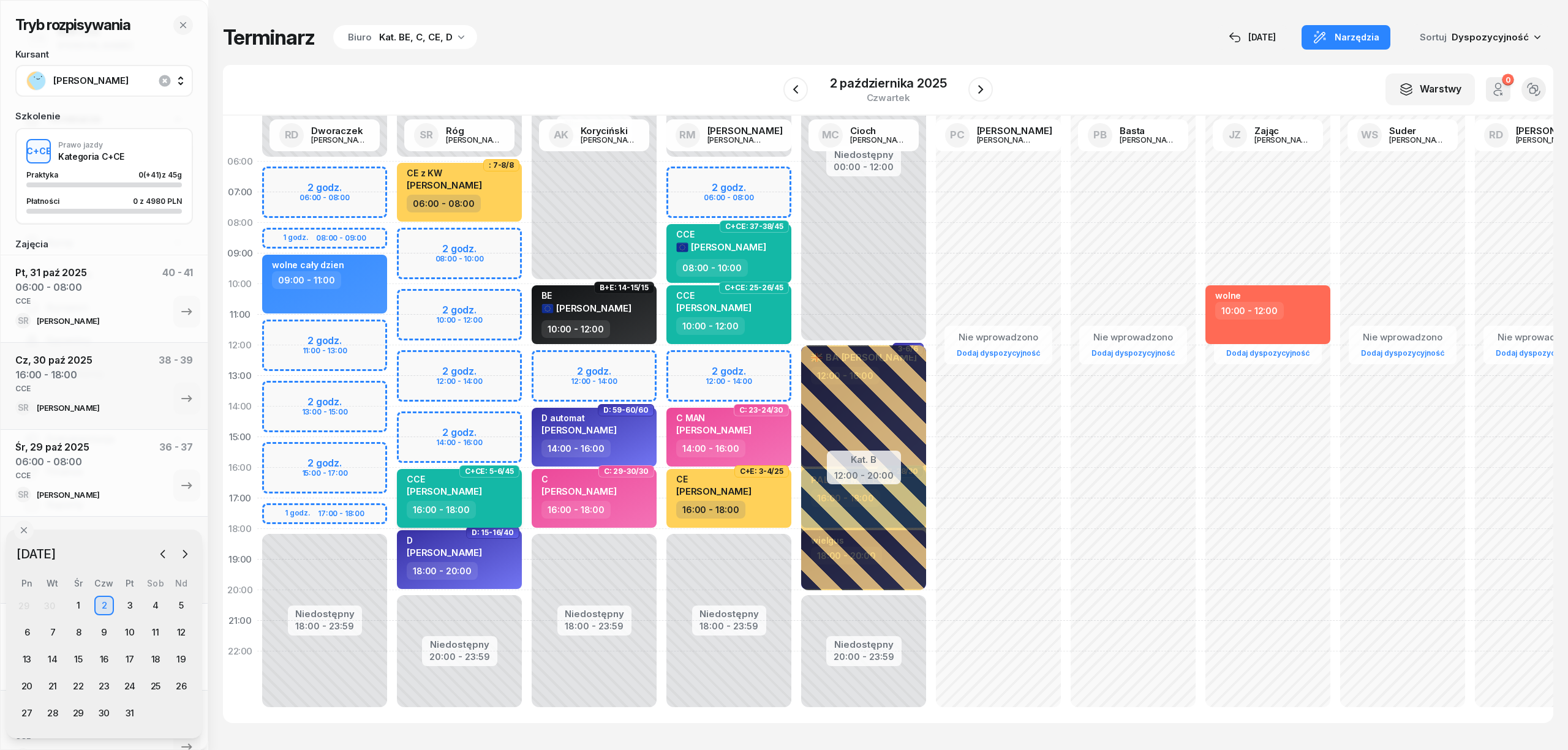
select select "16"
select select "18"
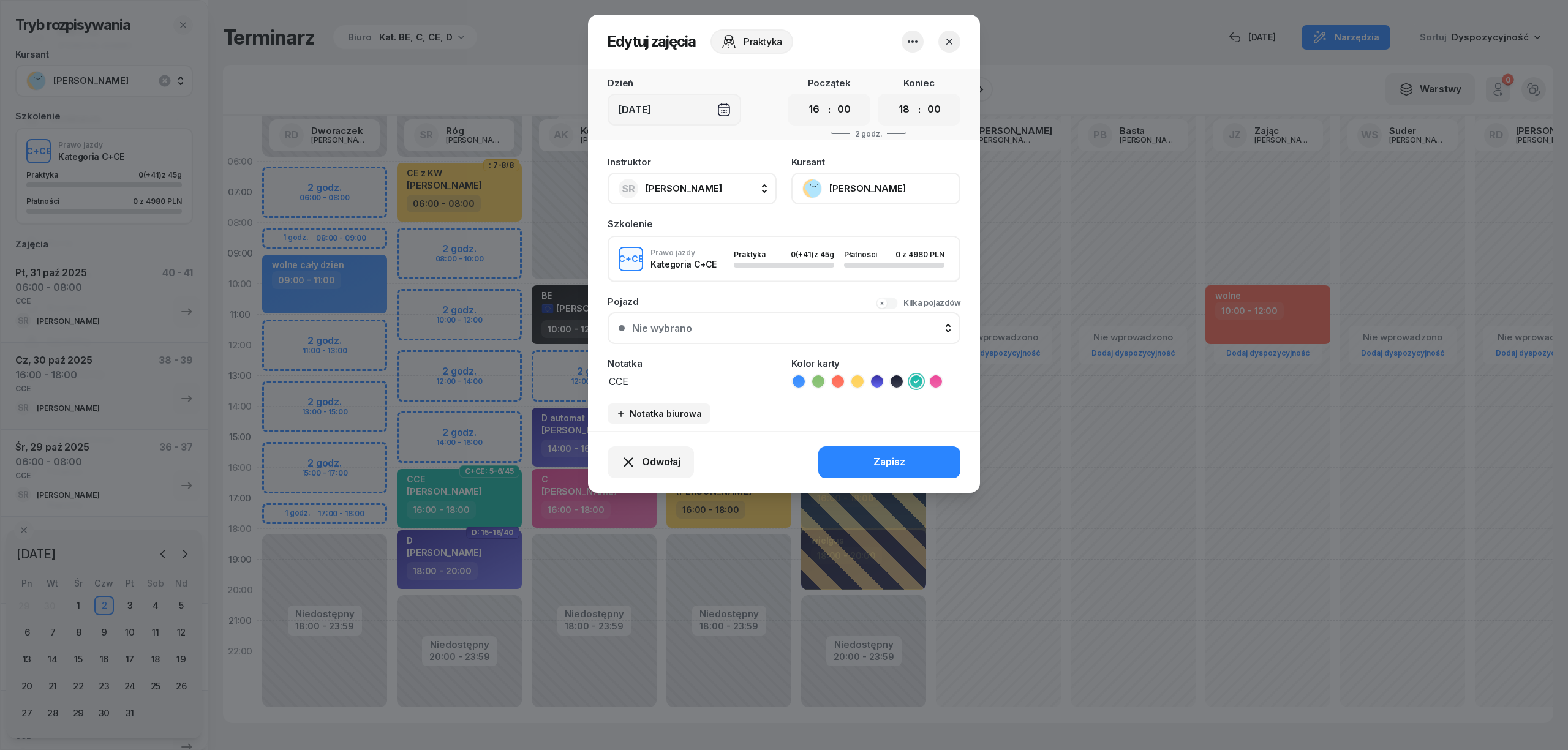
click at [893, 190] on button "[PERSON_NAME]" at bounding box center [876, 189] width 169 height 32
click at [874, 229] on link "Otwórz profil" at bounding box center [874, 230] width 162 height 31
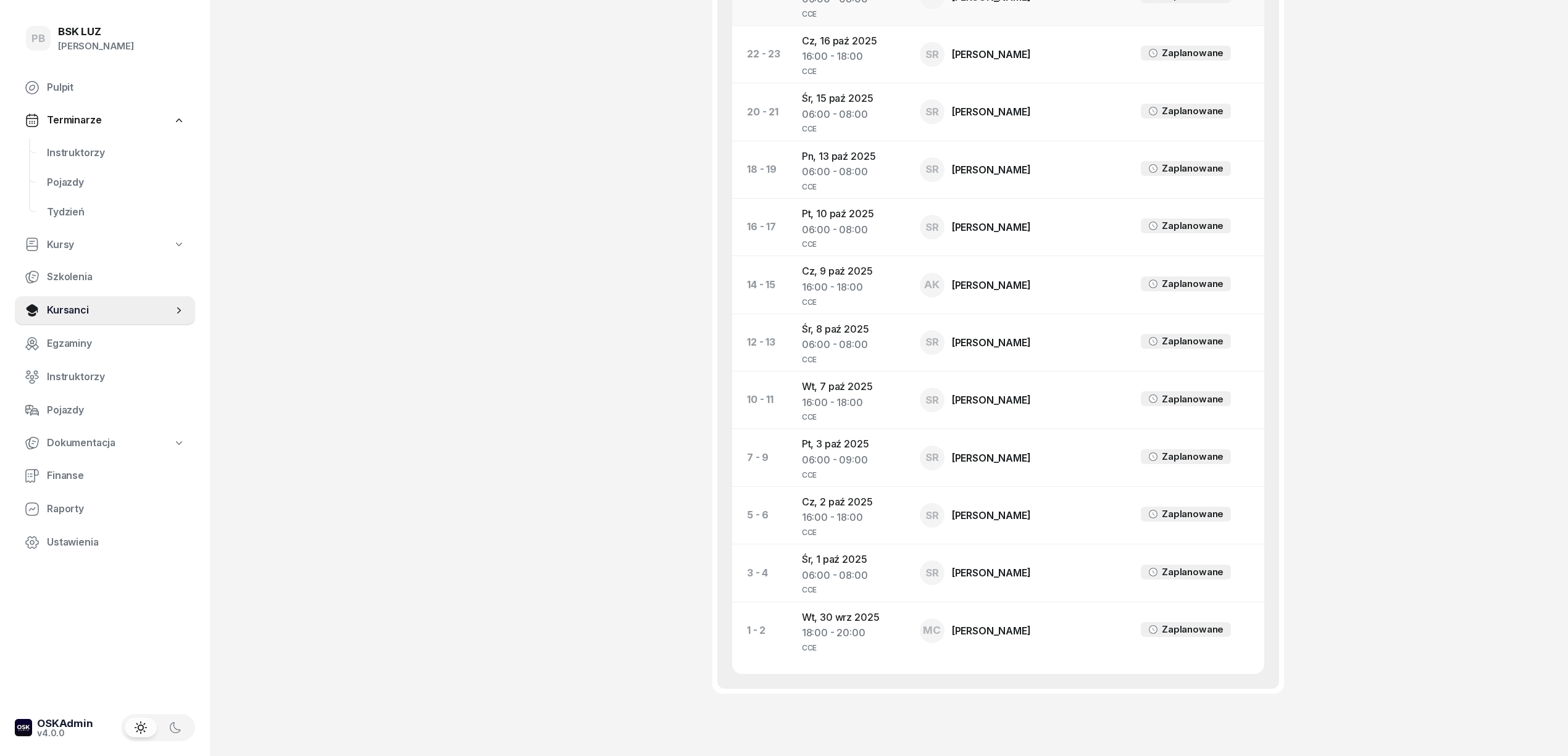
scroll to position [1054, 0]
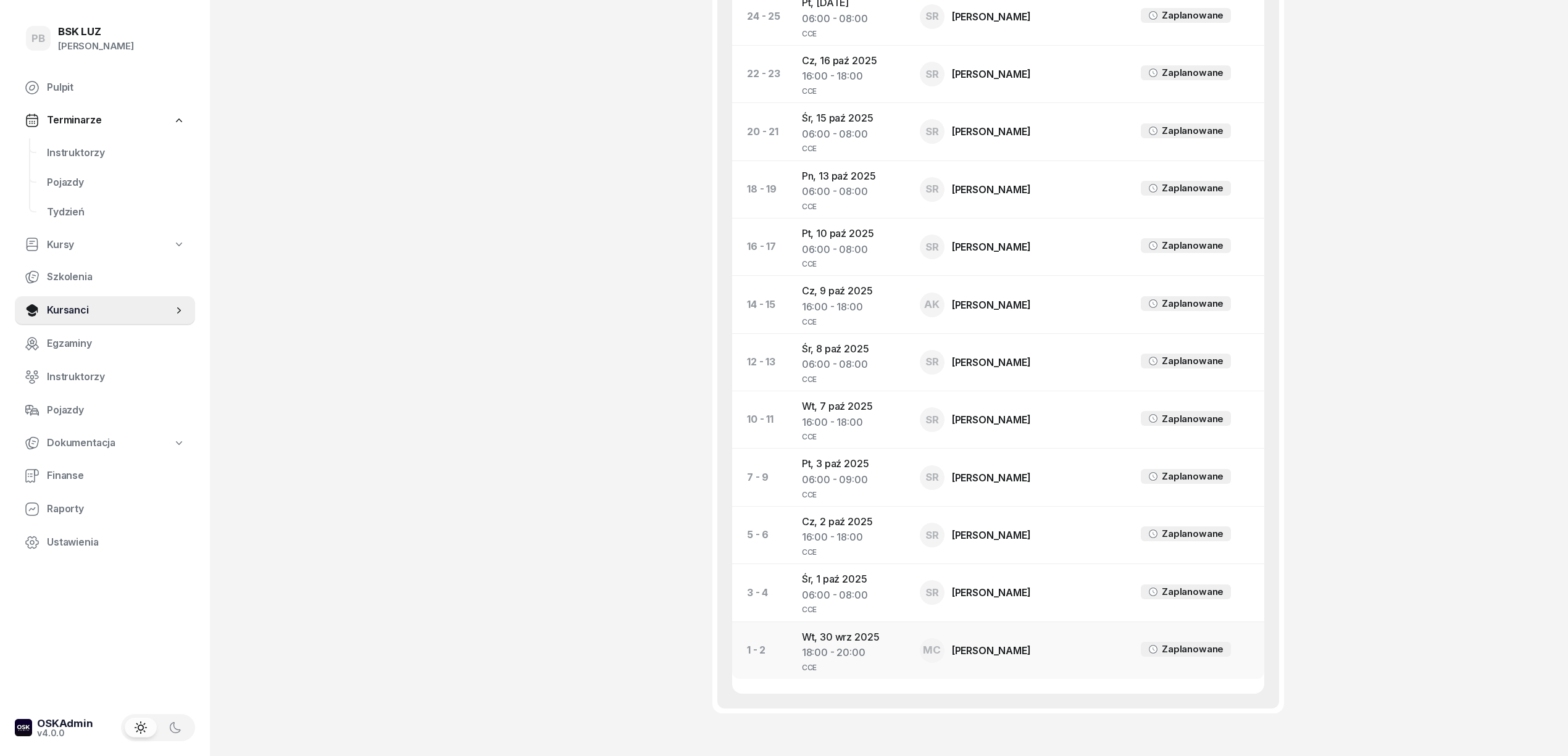
click at [828, 633] on td "Wt, 30 wrz 2025 18:00 - 20:00 CCE" at bounding box center [851, 650] width 118 height 57
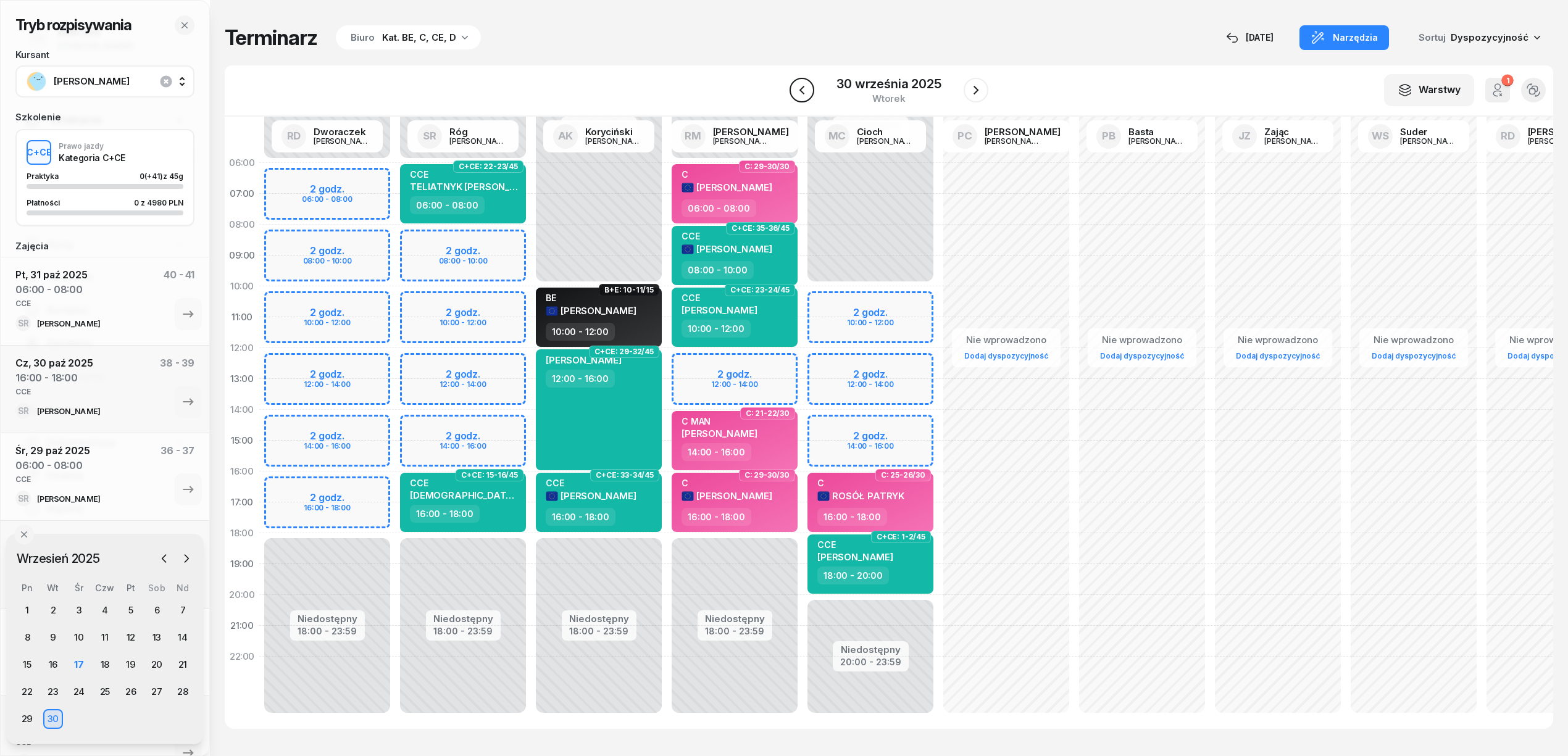
click at [808, 94] on icon "button" at bounding box center [802, 90] width 15 height 15
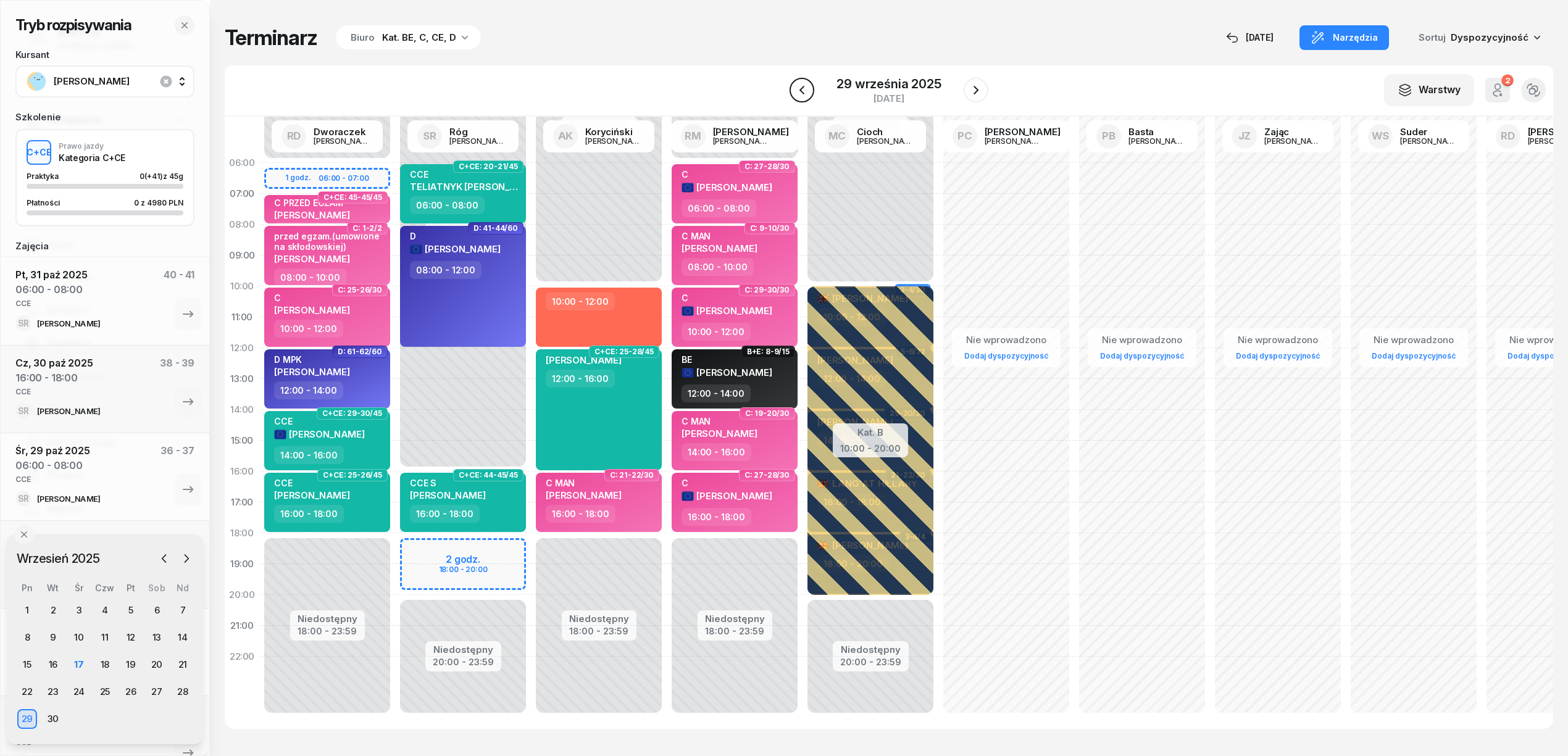
click at [808, 94] on icon "button" at bounding box center [802, 90] width 15 height 15
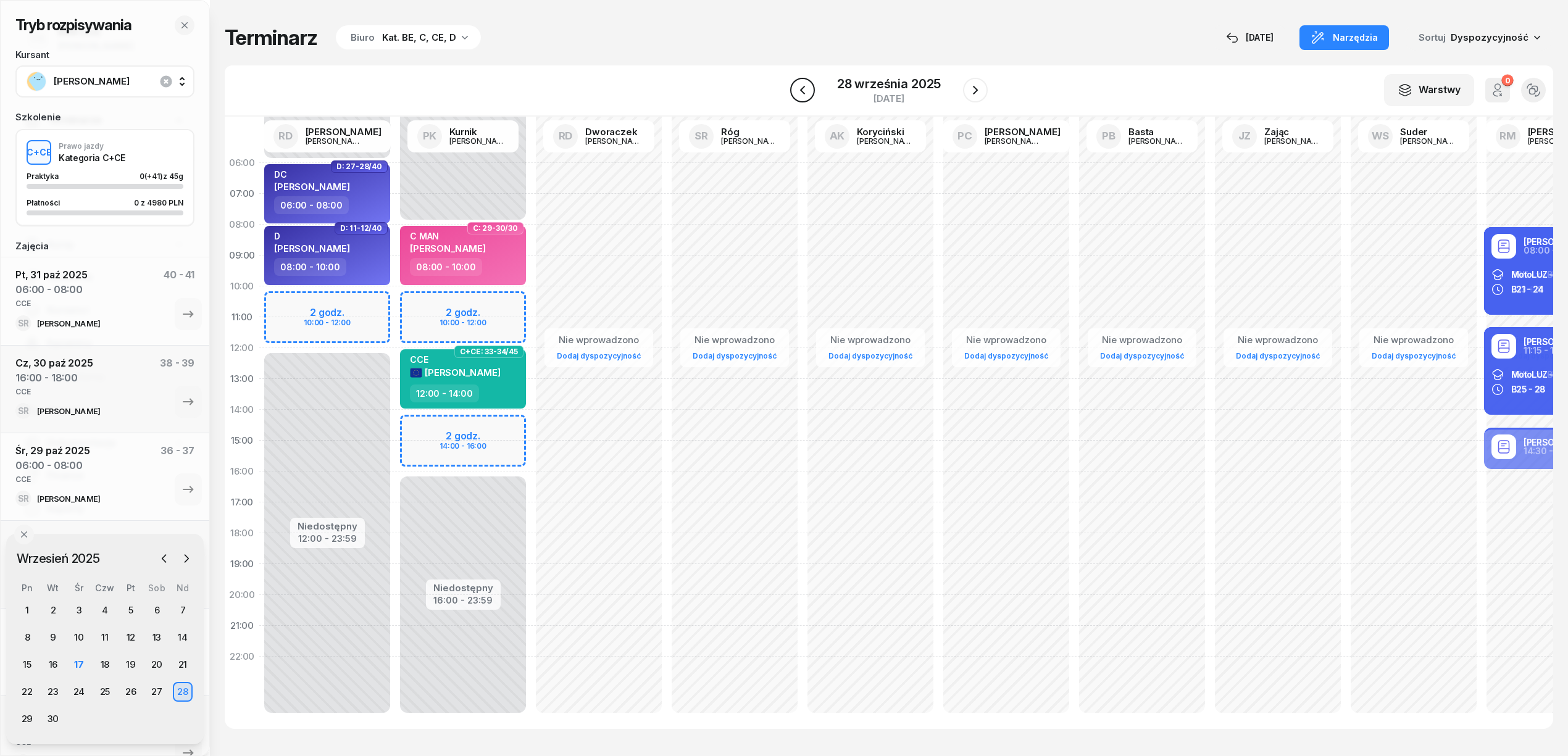
click at [808, 94] on icon "button" at bounding box center [803, 90] width 15 height 15
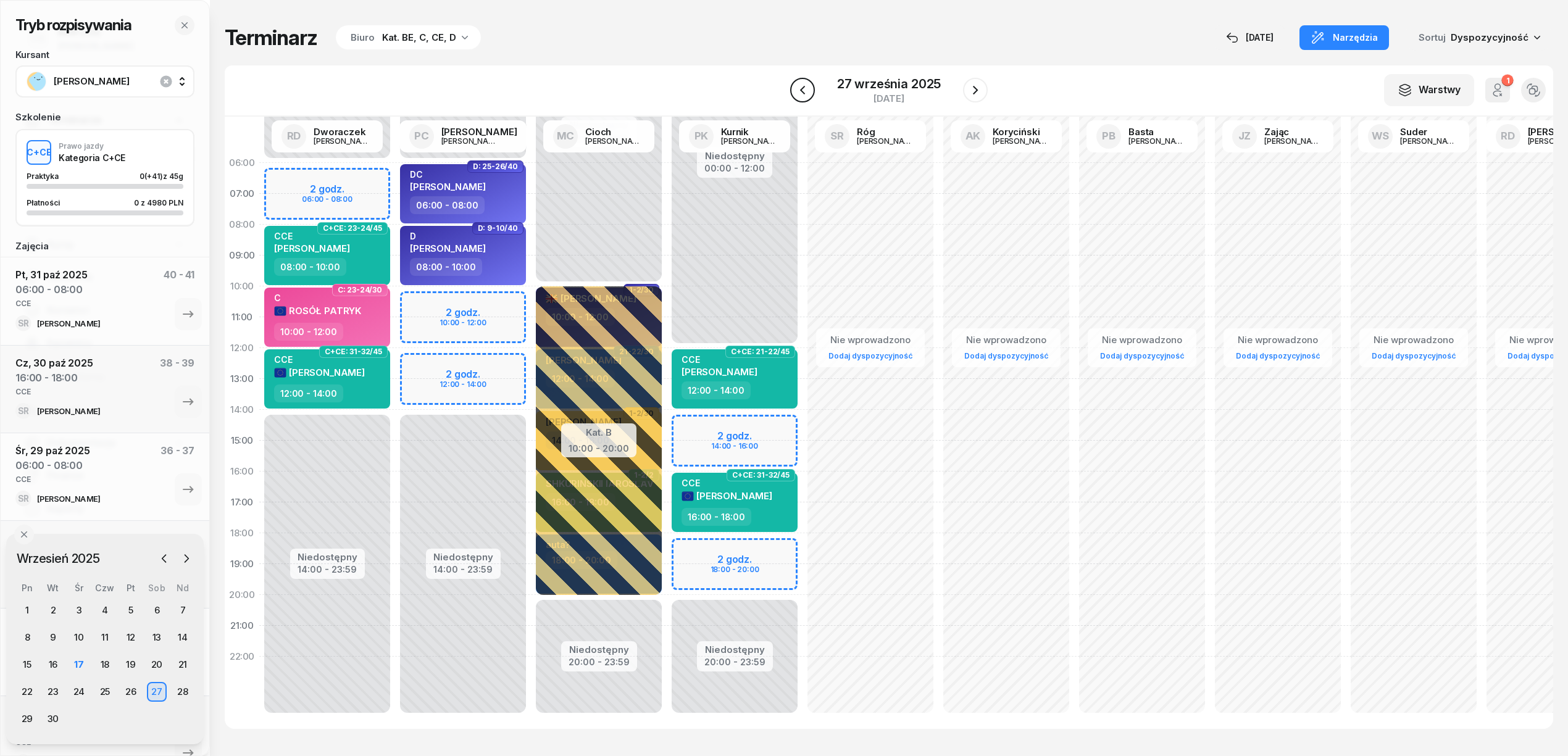
click at [808, 94] on icon "button" at bounding box center [803, 90] width 15 height 15
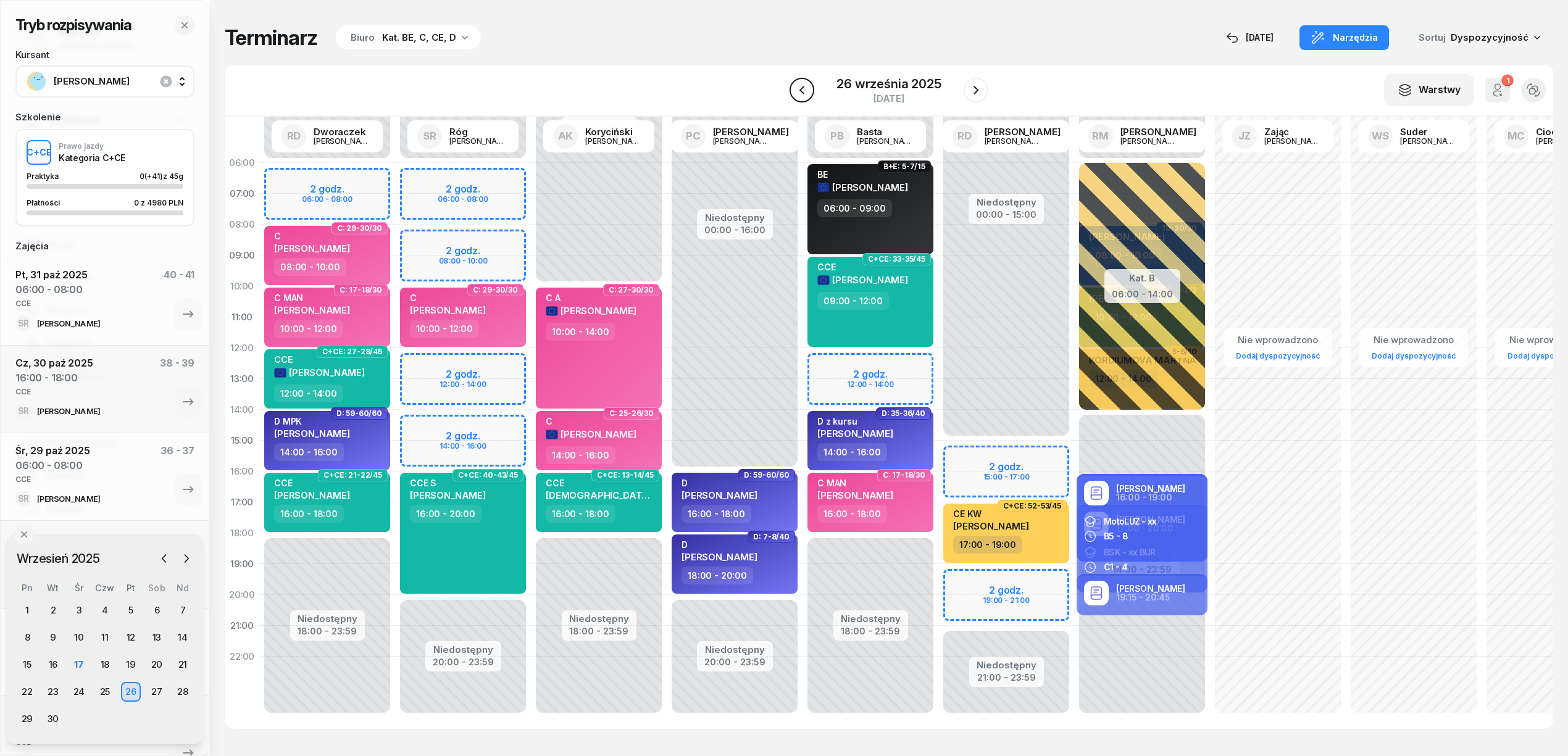
click at [808, 94] on icon "button" at bounding box center [802, 90] width 15 height 15
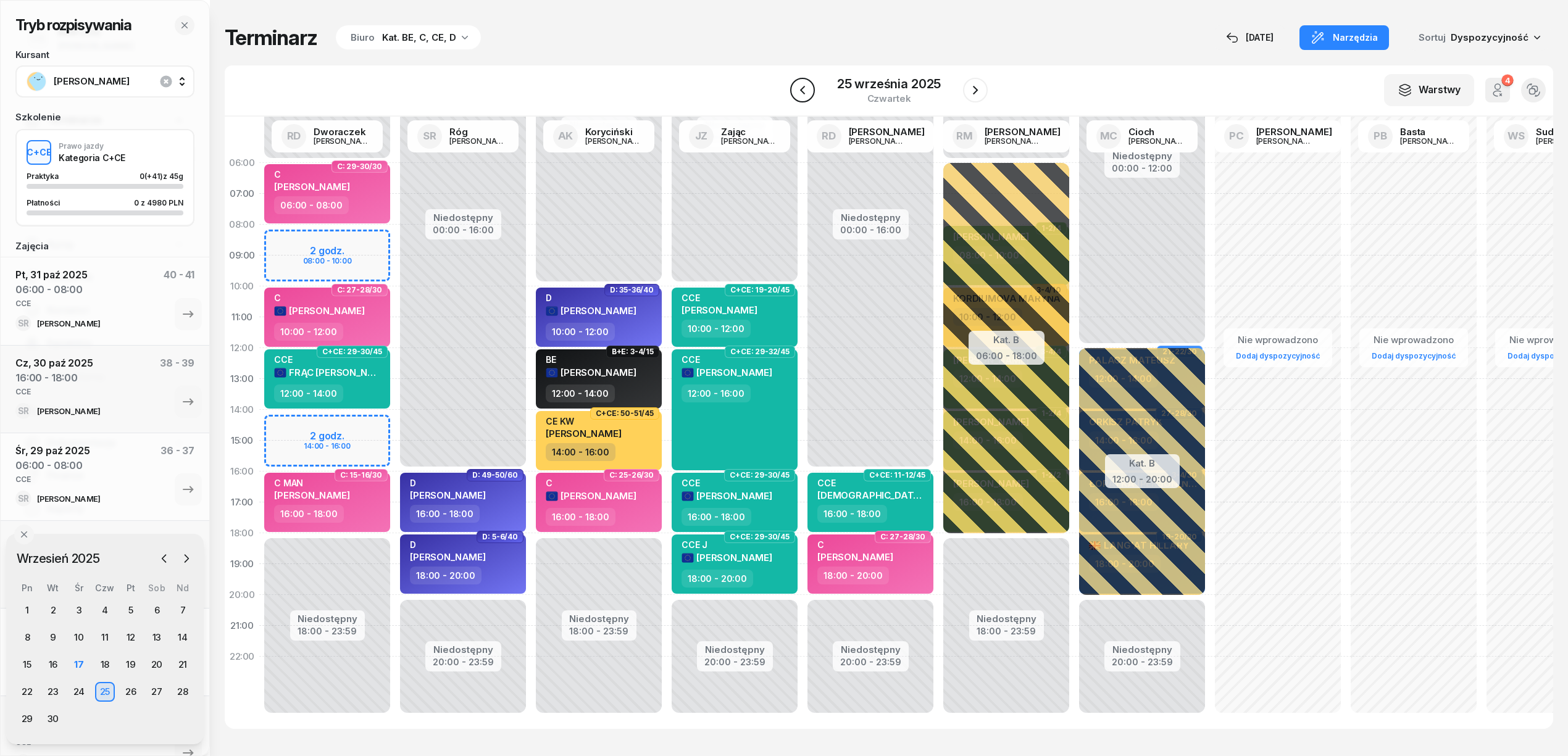
click at [808, 94] on icon "button" at bounding box center [803, 90] width 15 height 15
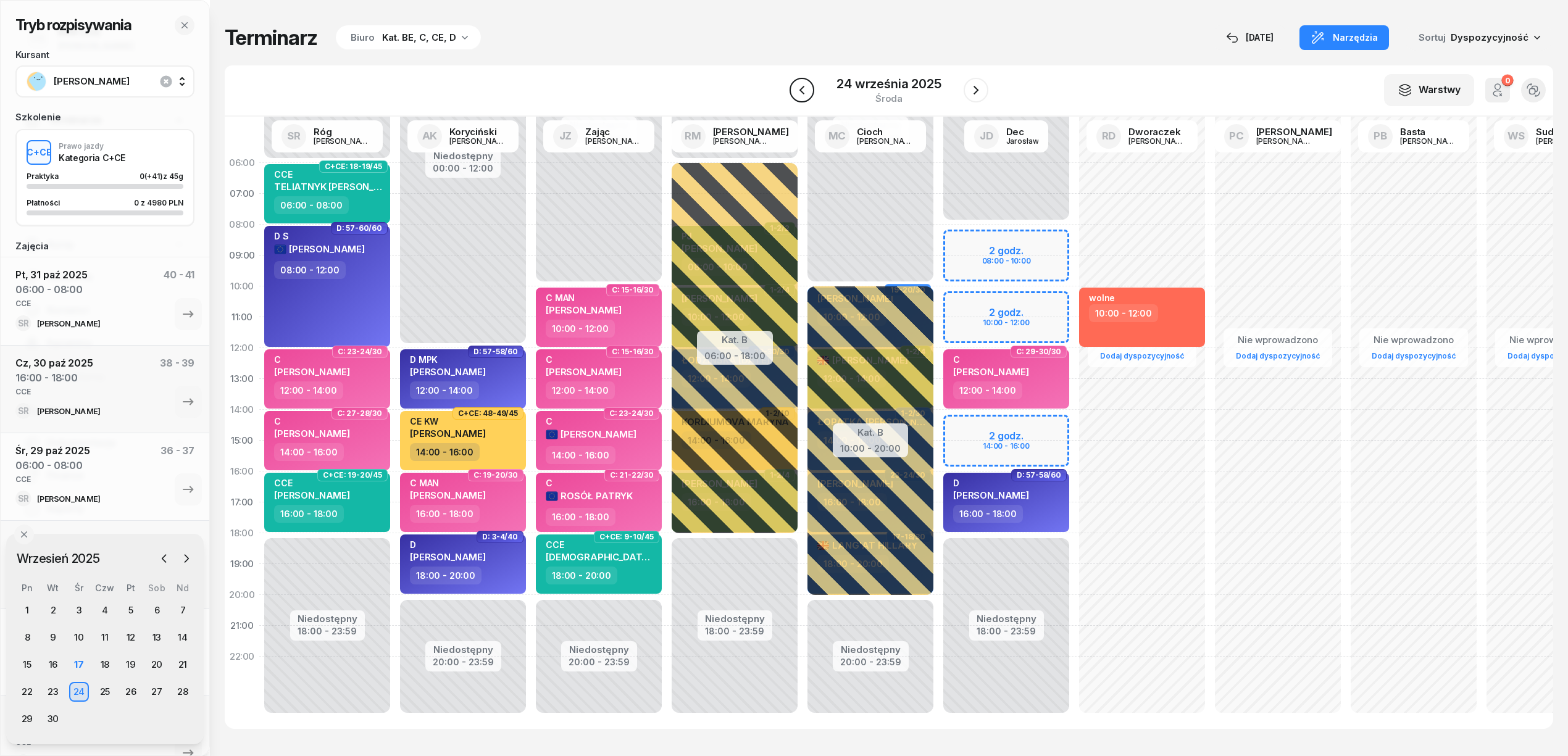
click at [808, 94] on icon "button" at bounding box center [802, 90] width 15 height 15
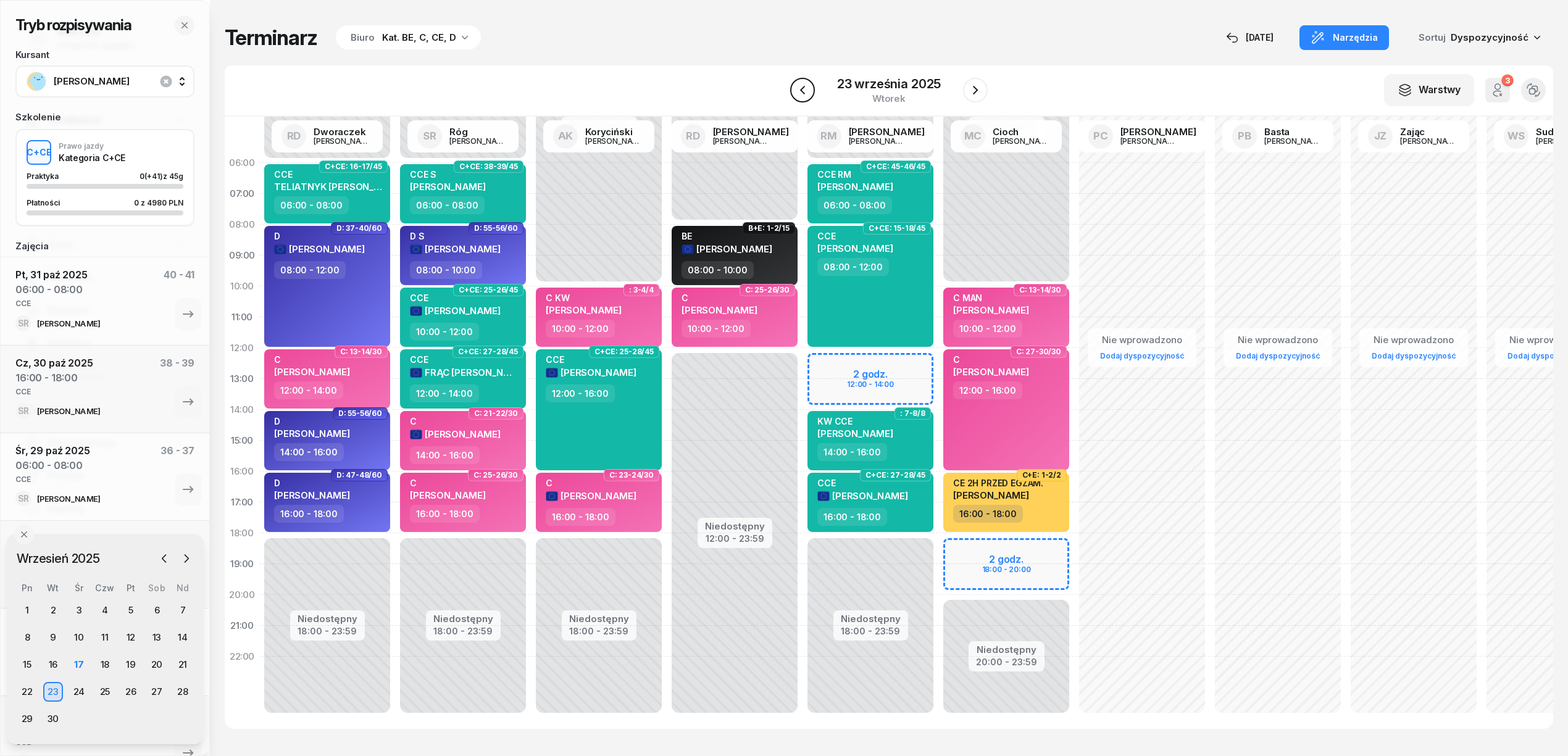
click at [808, 94] on icon "button" at bounding box center [803, 90] width 15 height 15
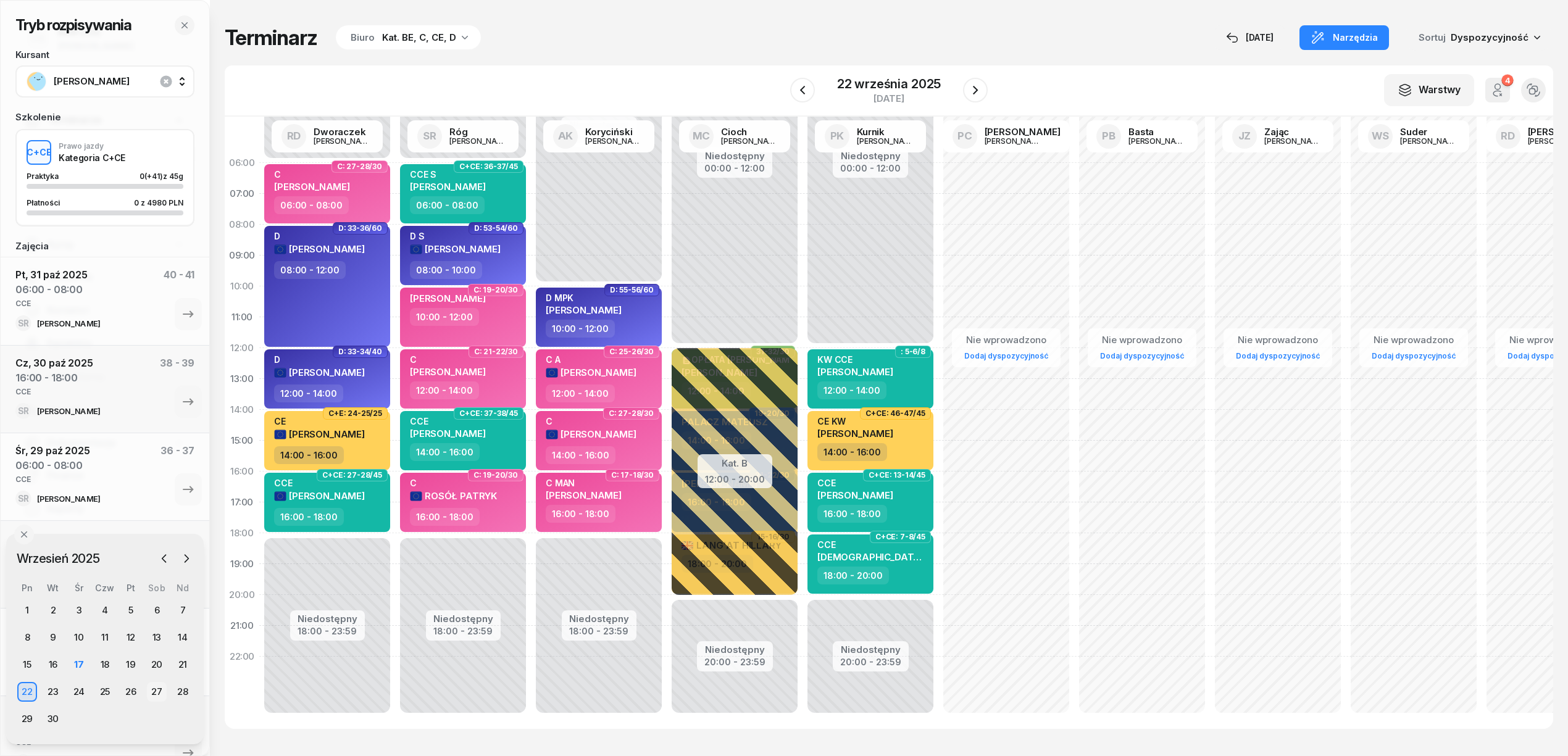
click at [156, 692] on div "27" at bounding box center [157, 691] width 20 height 20
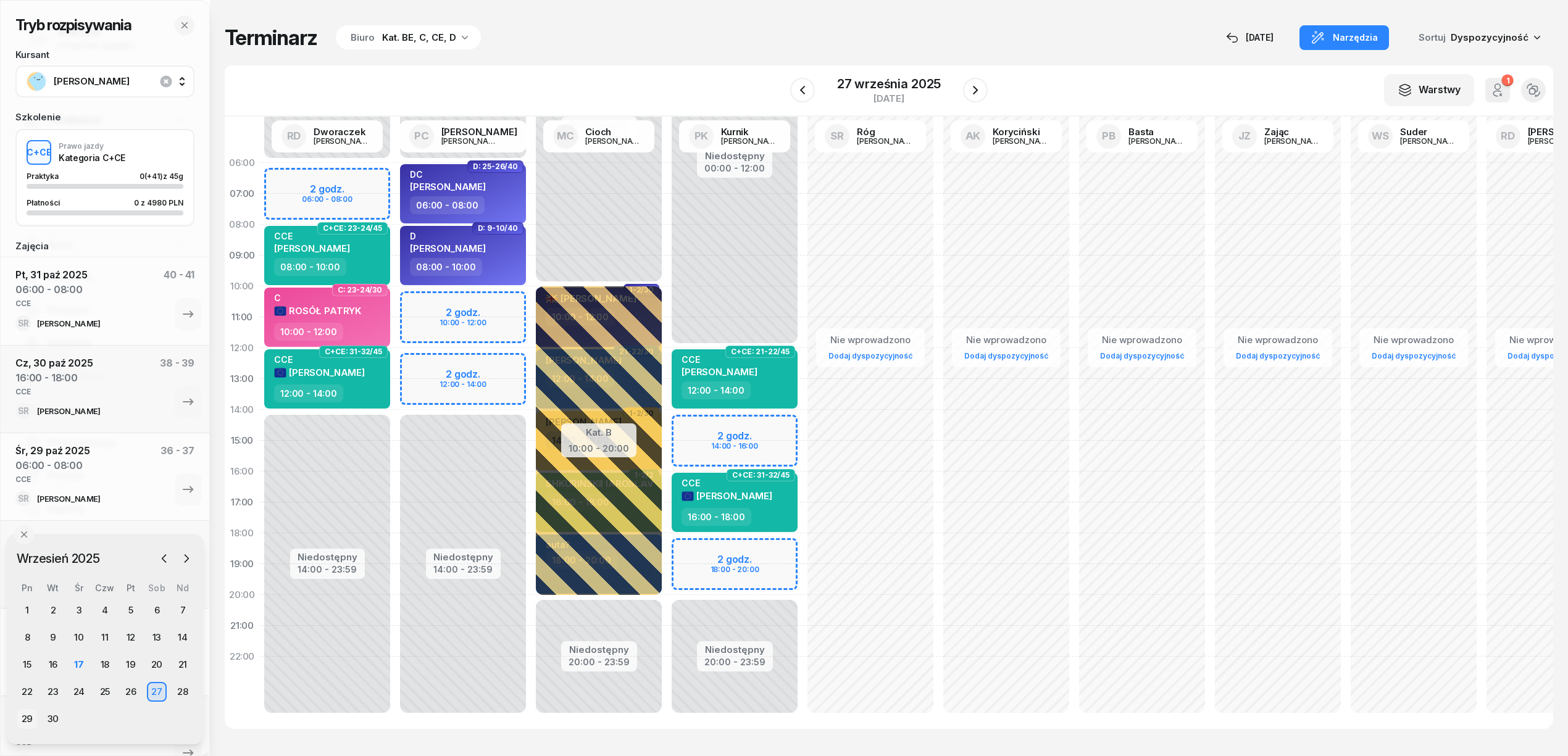
click at [21, 716] on div "29" at bounding box center [27, 719] width 20 height 20
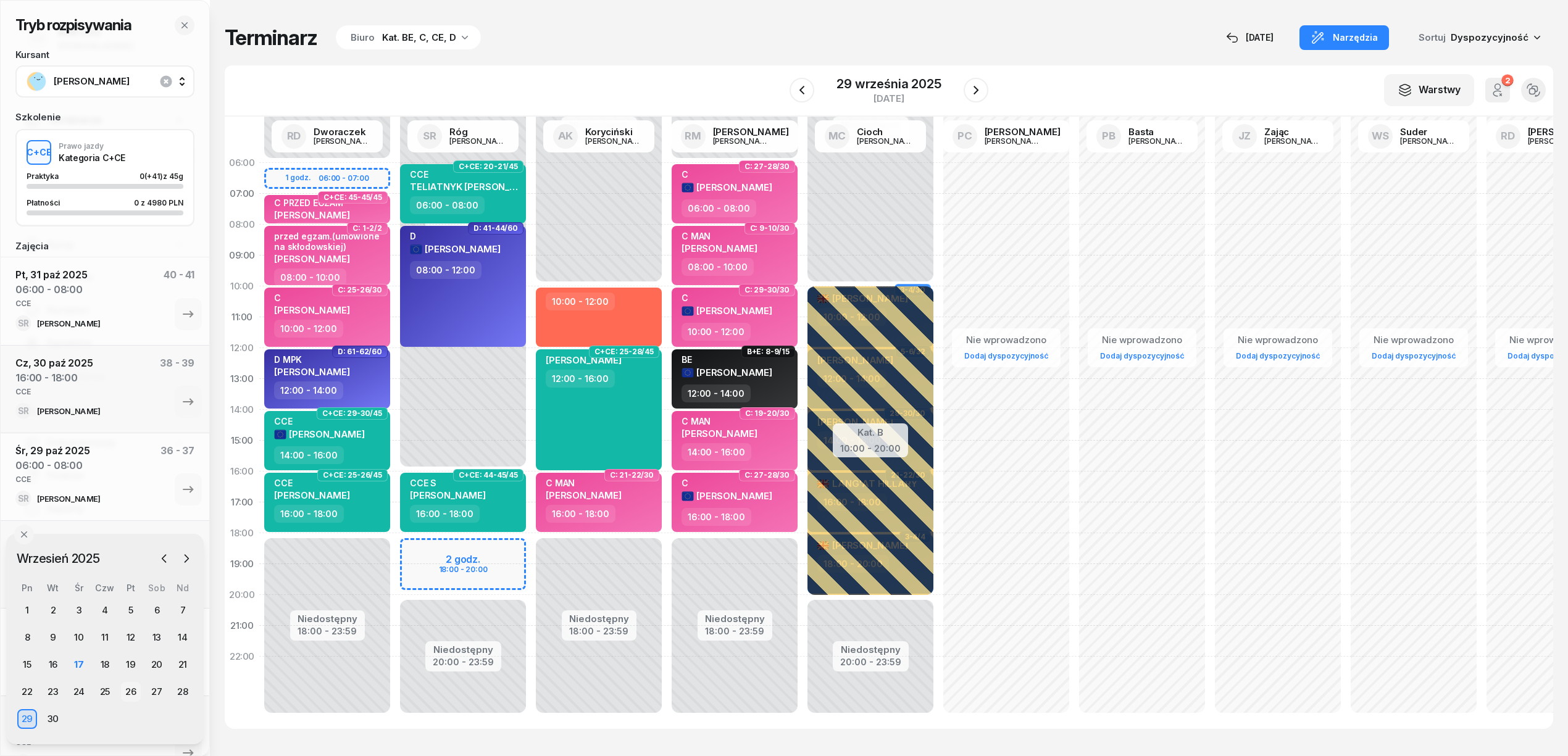
click at [124, 688] on div "26" at bounding box center [131, 691] width 20 height 20
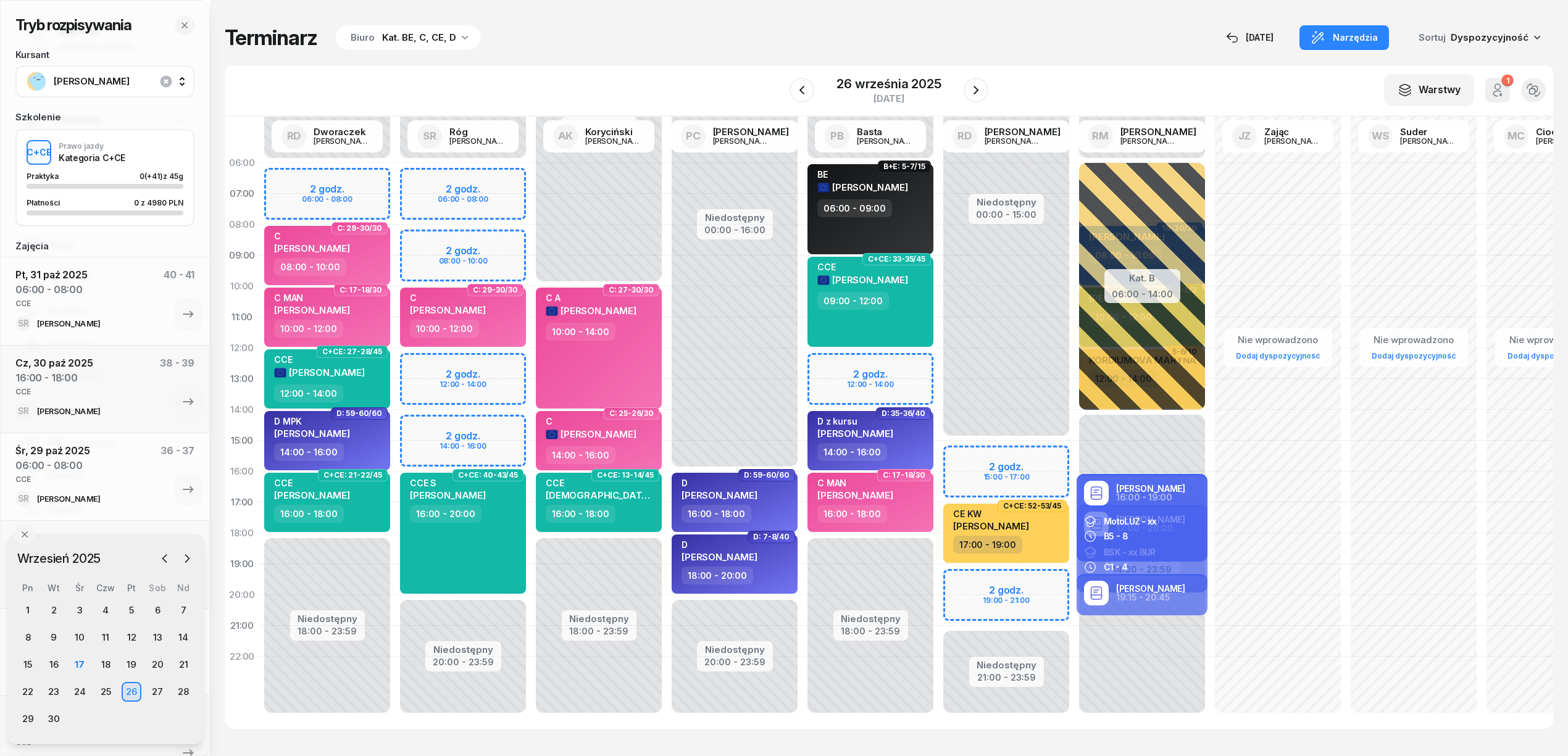
click at [502, 173] on div "Niedostępny 00:00 - 06:00 Niedostępny 20:00 - 23:59 2 godz. 06:00 - 08:00 2 god…" at bounding box center [462, 441] width 136 height 586
select select "06"
select select "08"
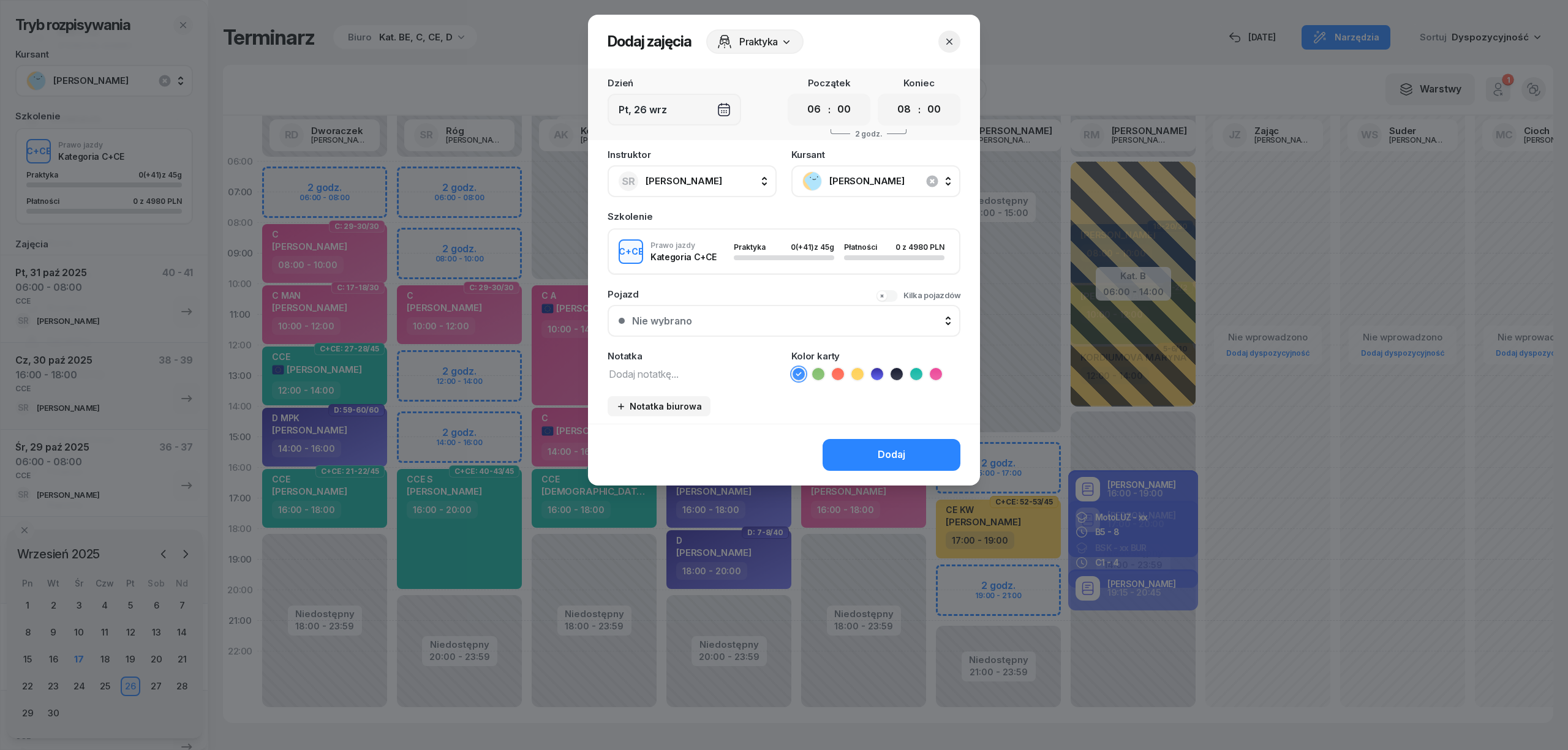
click at [707, 370] on textarea at bounding box center [692, 373] width 169 height 16
type textarea "CCE"
click at [942, 36] on button "button" at bounding box center [950, 42] width 22 height 22
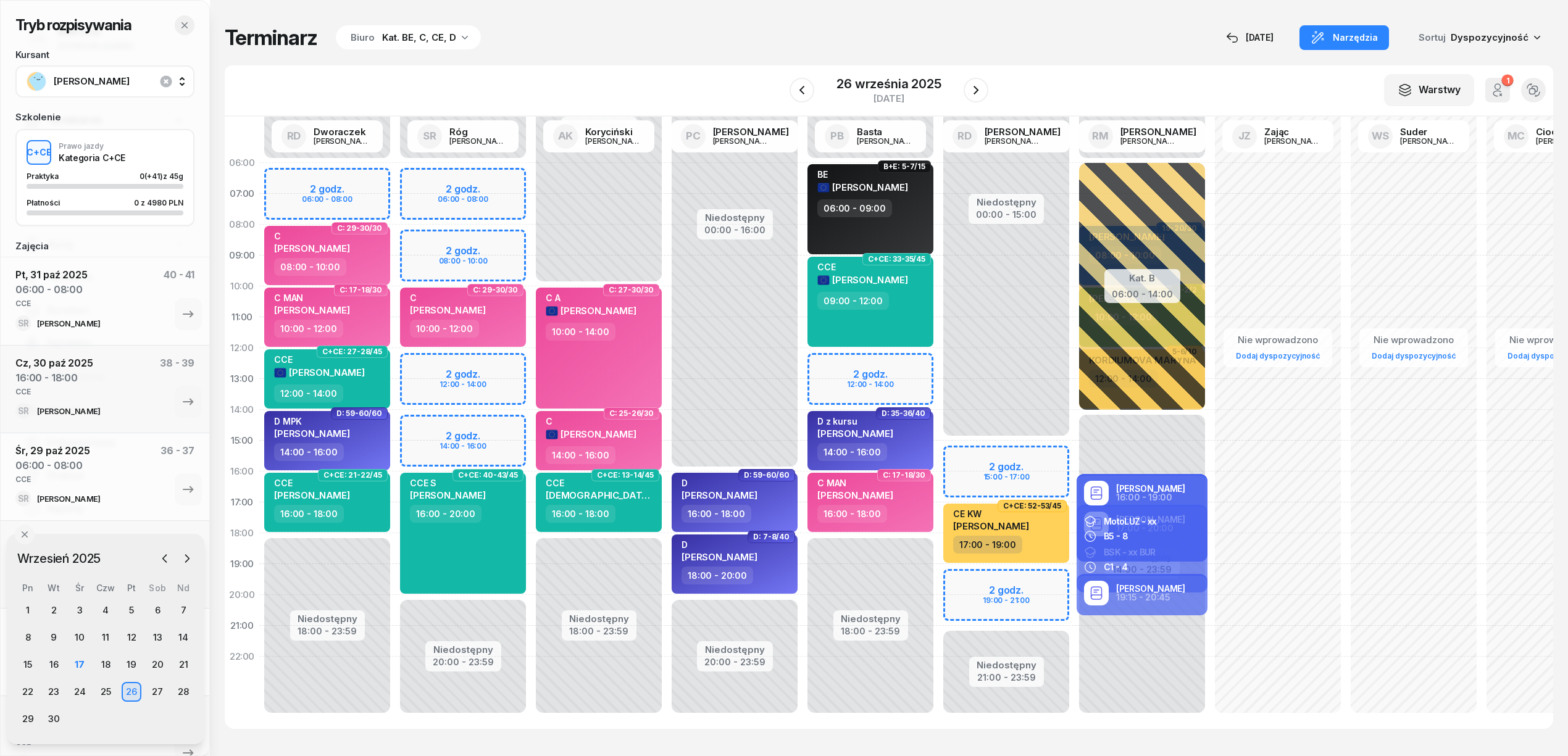
click at [186, 21] on icon "button" at bounding box center [184, 25] width 10 height 10
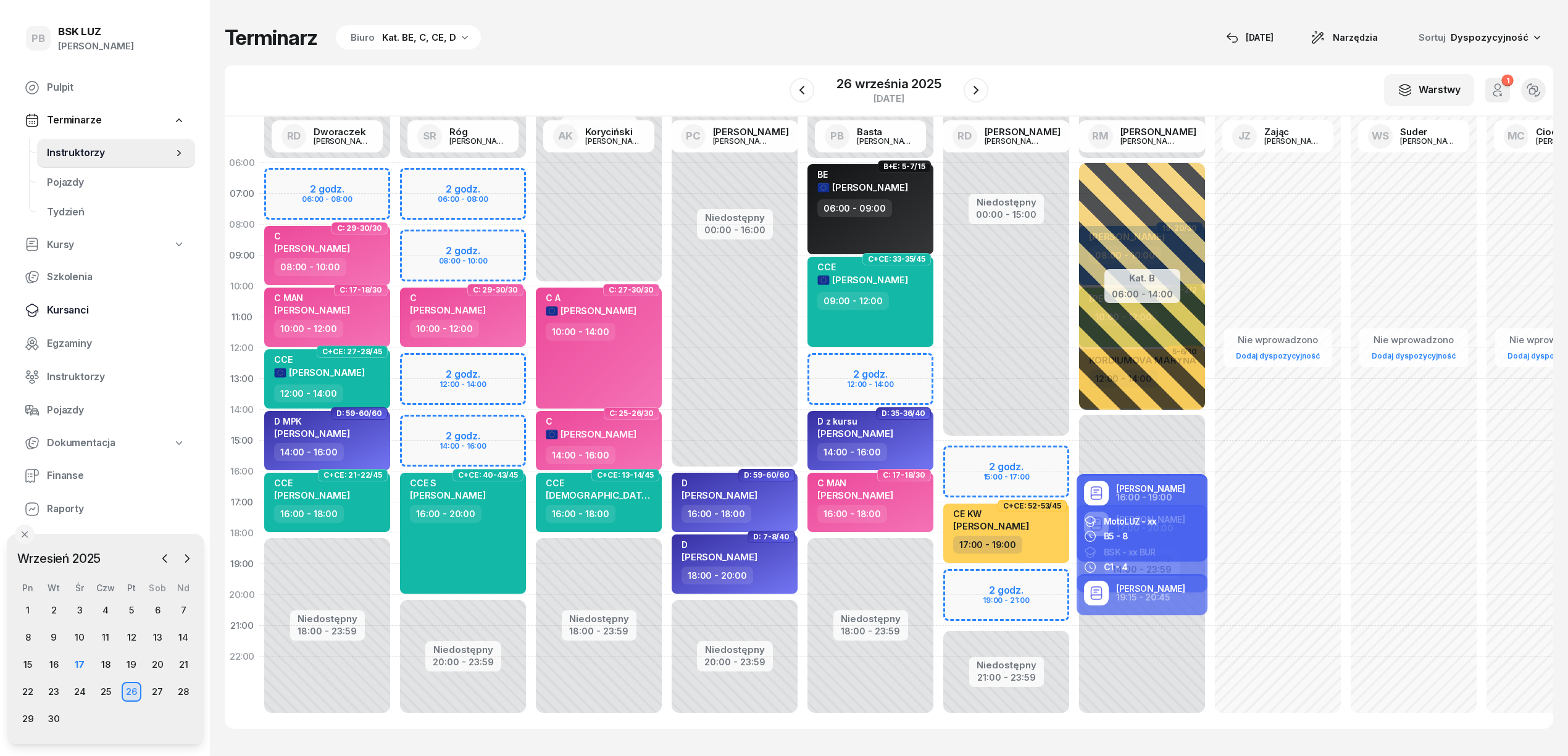
click at [68, 310] on span "Kursanci" at bounding box center [116, 310] width 138 height 16
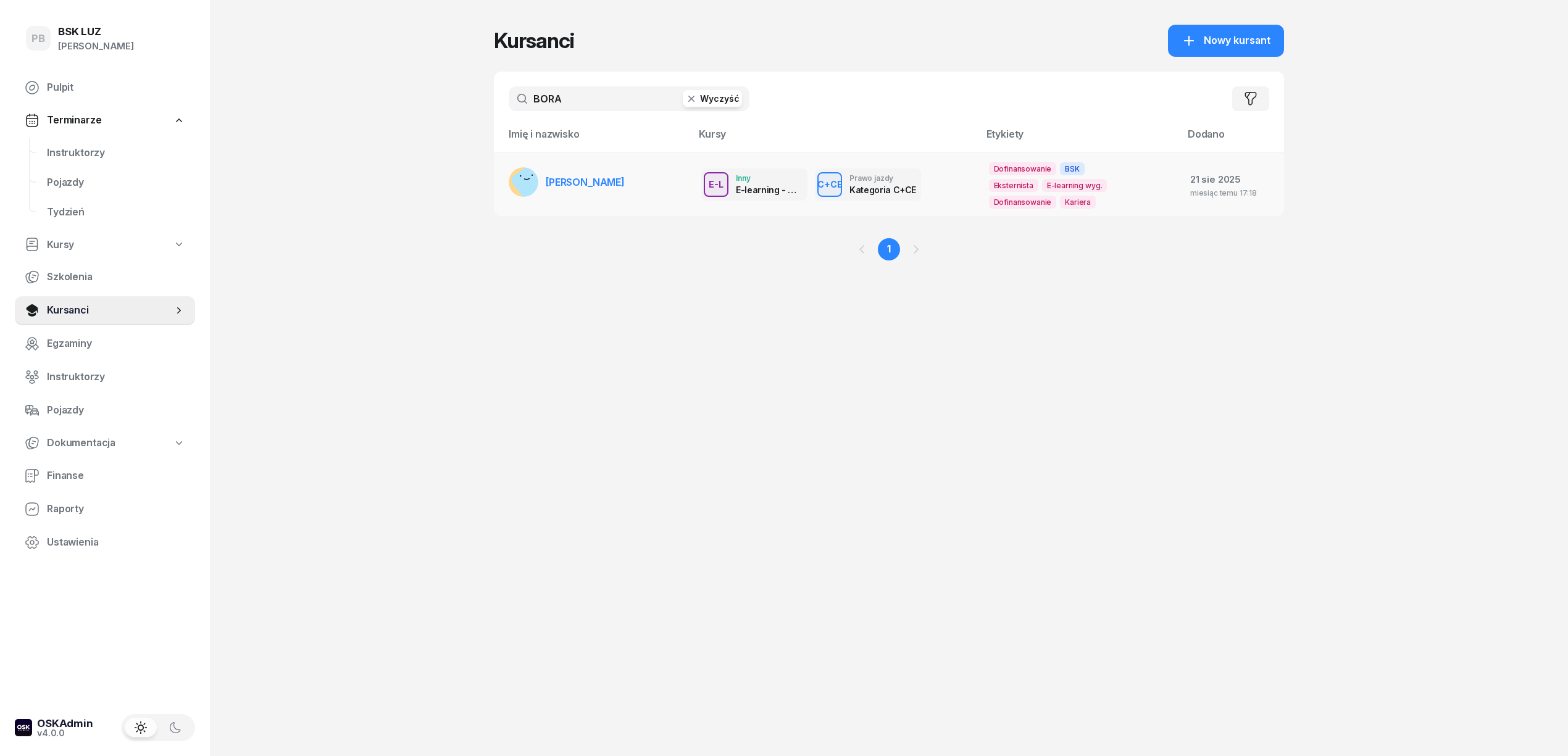
click at [576, 179] on span "[PERSON_NAME]" at bounding box center [584, 181] width 79 height 12
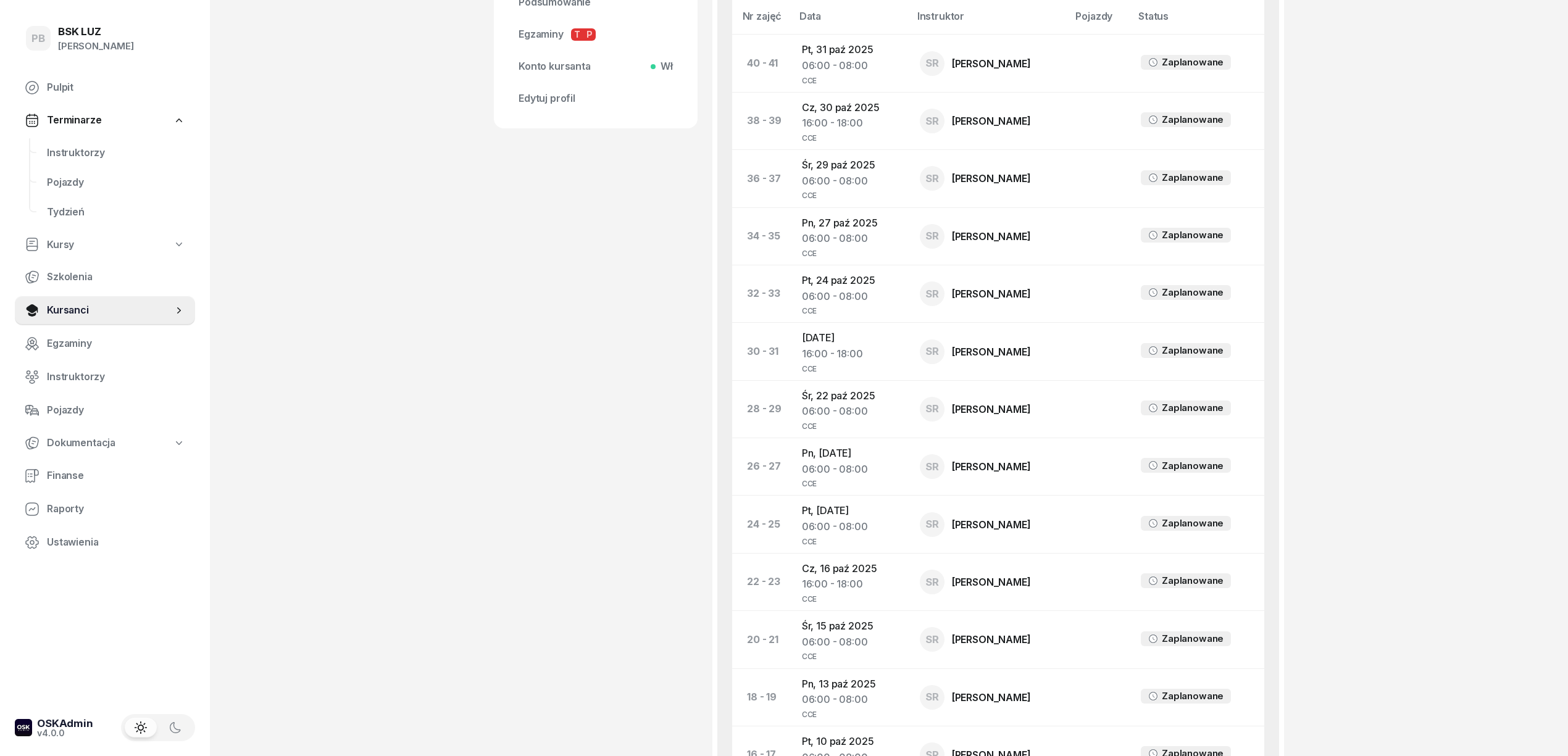
scroll to position [575, 0]
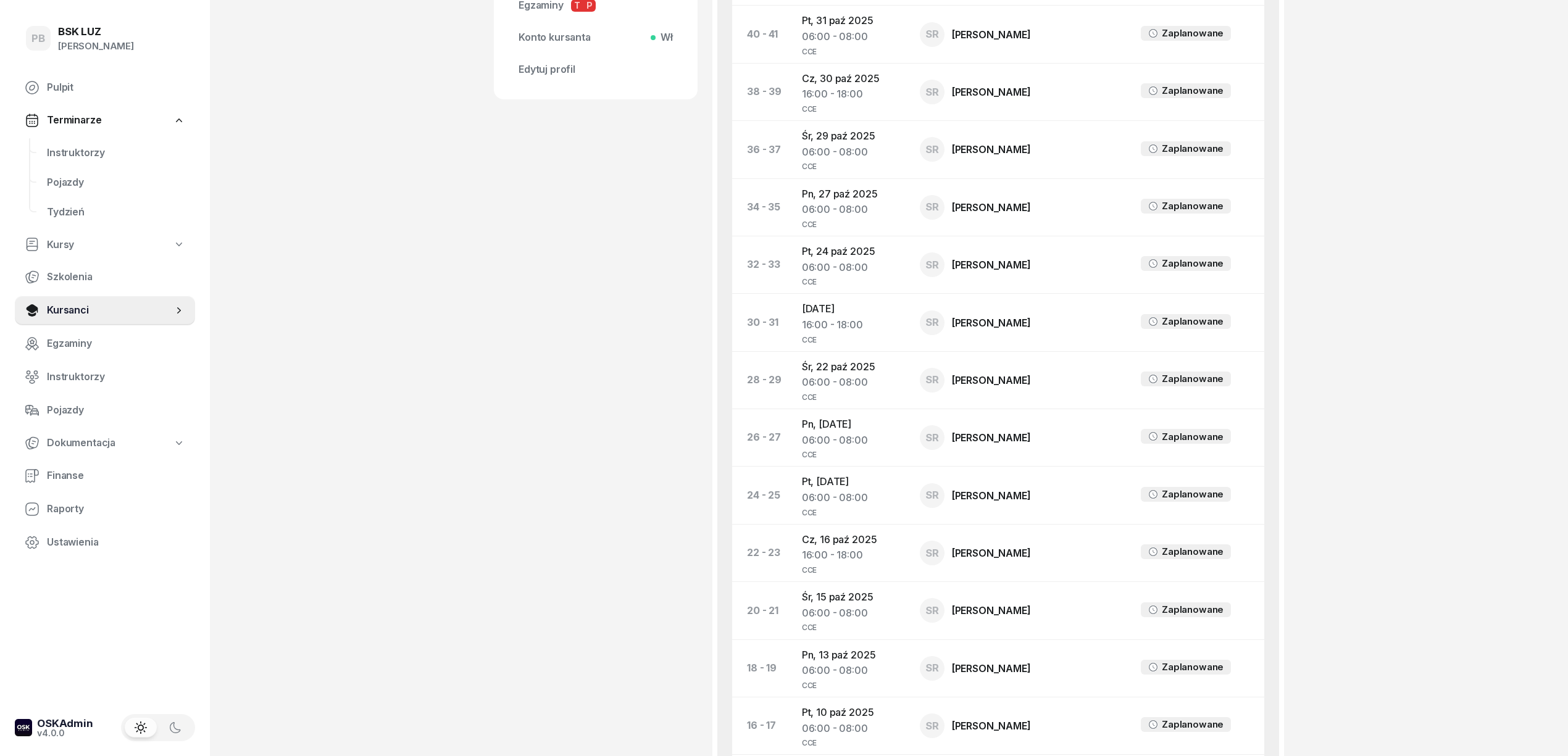
click at [1336, 351] on div "PB BSK LUZ Patrycja Bogdanowicz Pulpit Terminarze Instruktorzy Pojazdy Tydzień …" at bounding box center [784, 369] width 1568 height 1888
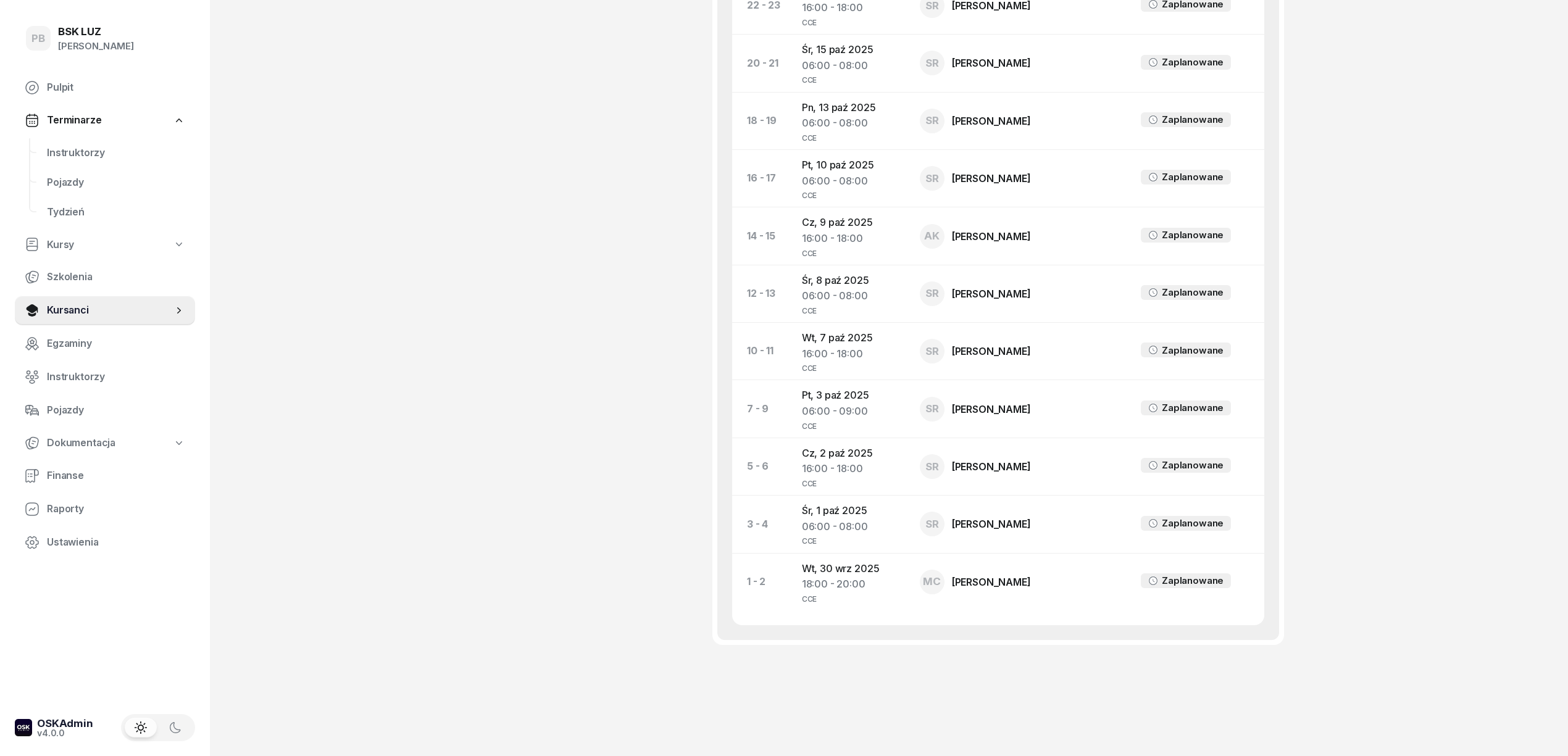
scroll to position [1137, 0]
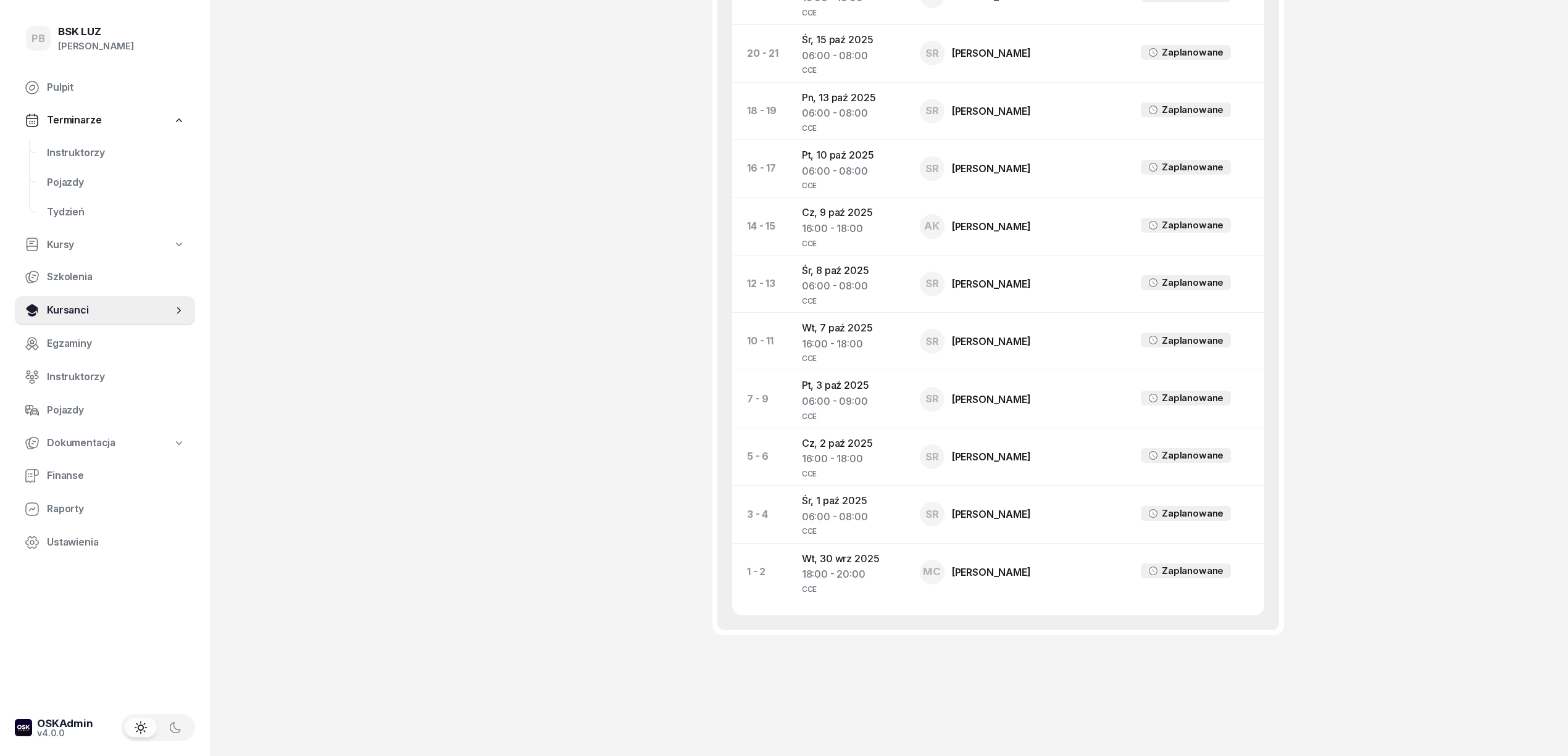
click at [71, 314] on span "Kursanci" at bounding box center [110, 310] width 126 height 16
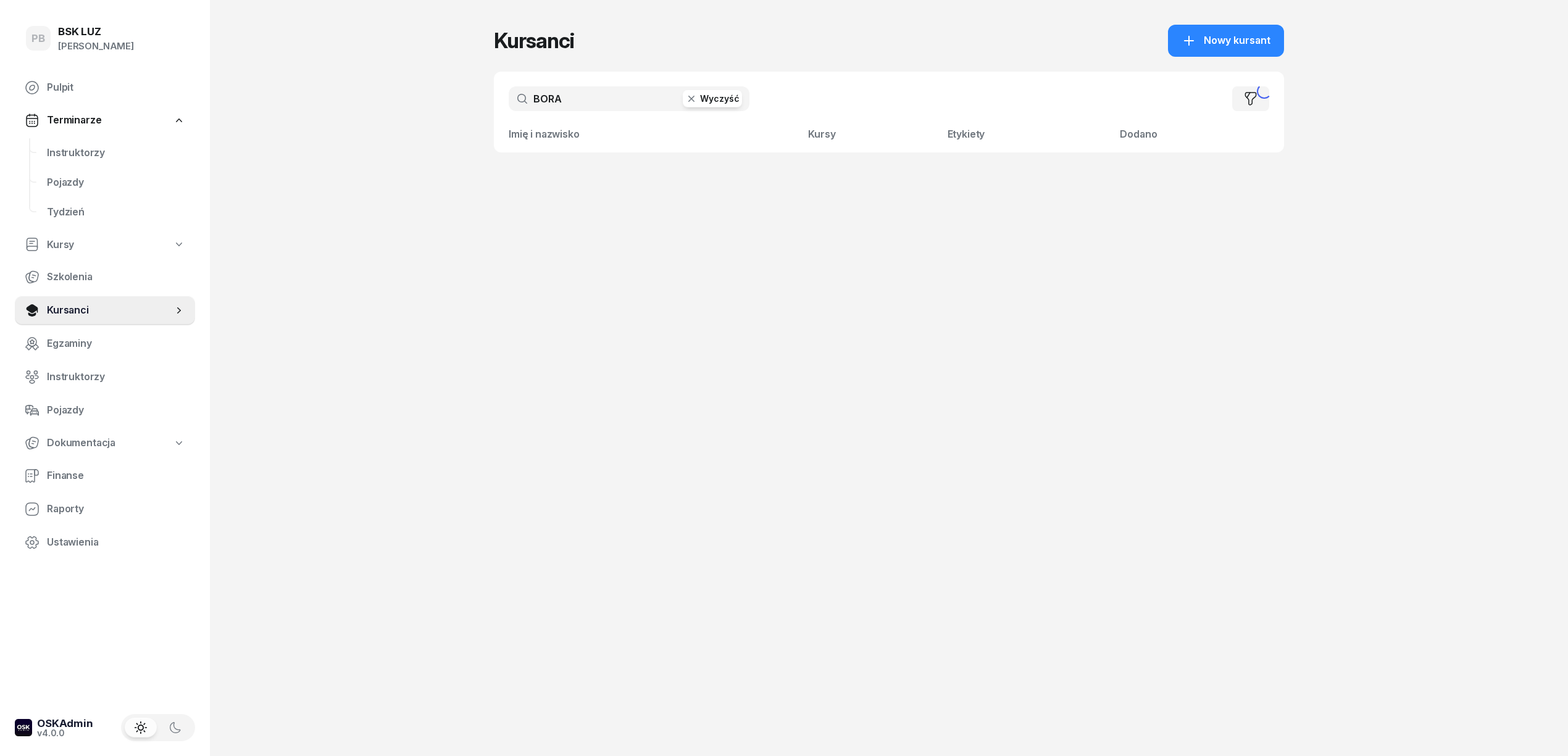
click at [534, 95] on input "BORA" at bounding box center [629, 99] width 241 height 25
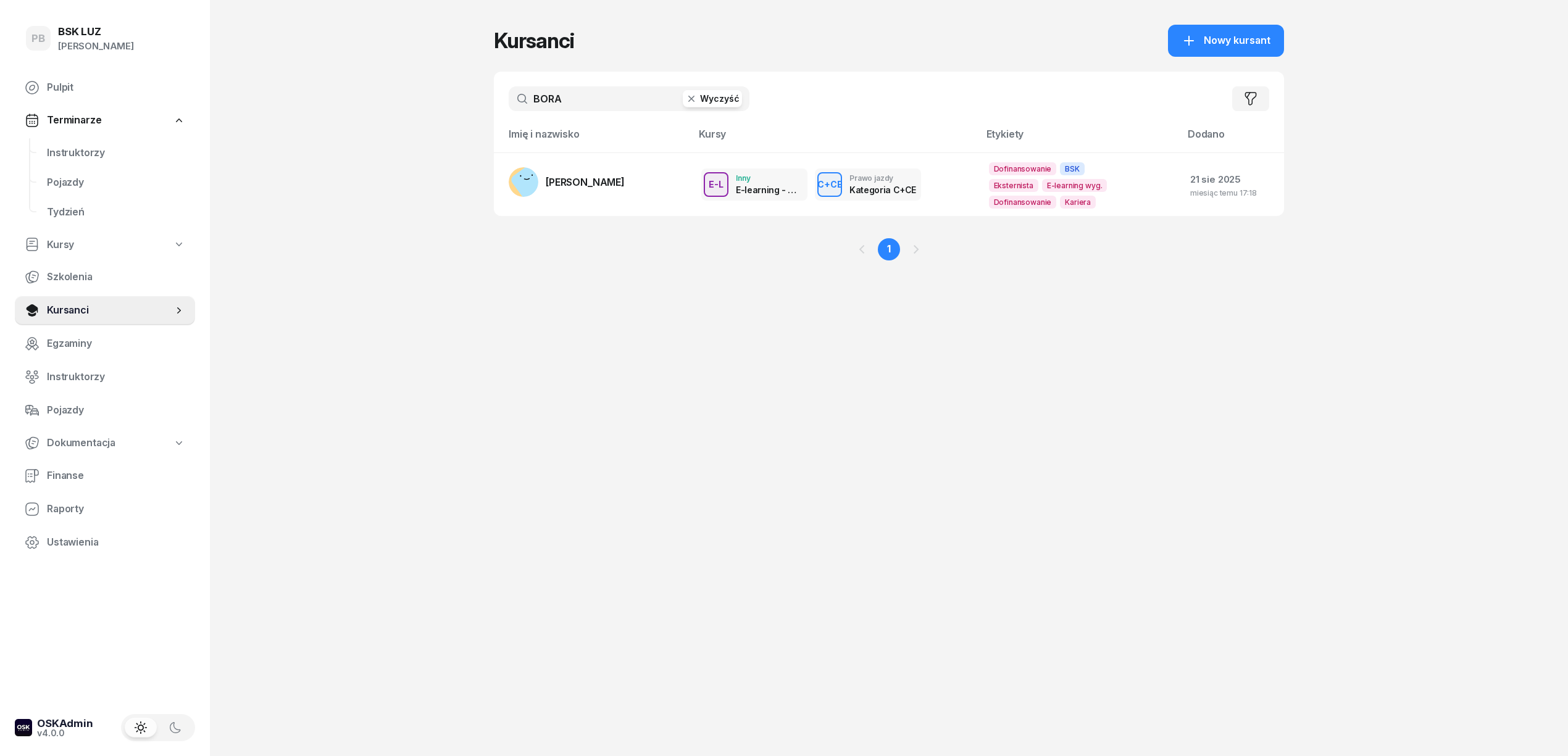
click at [541, 98] on input "BORA" at bounding box center [629, 99] width 241 height 25
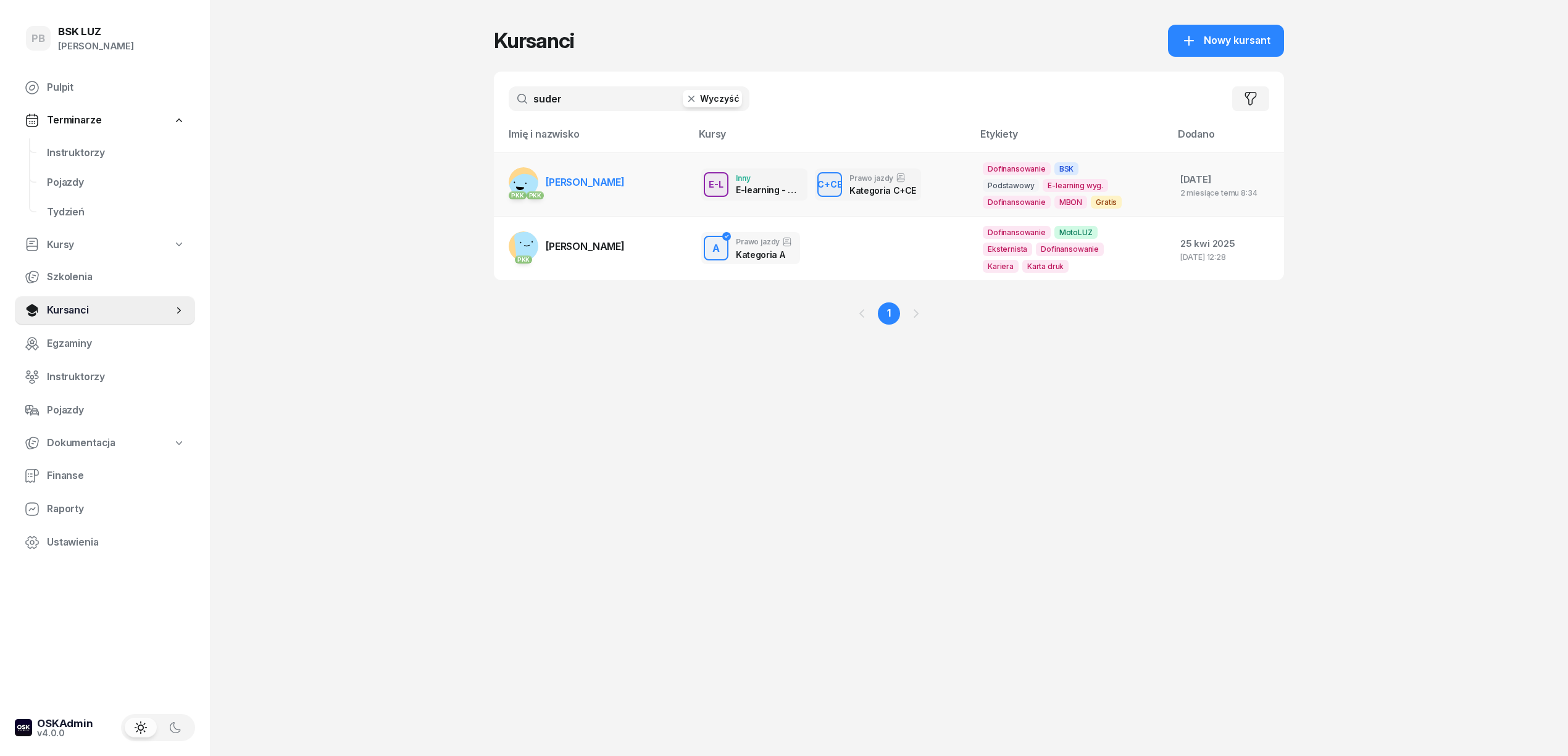
type input "suder"
click at [610, 180] on span "[PERSON_NAME]" at bounding box center [584, 181] width 79 height 12
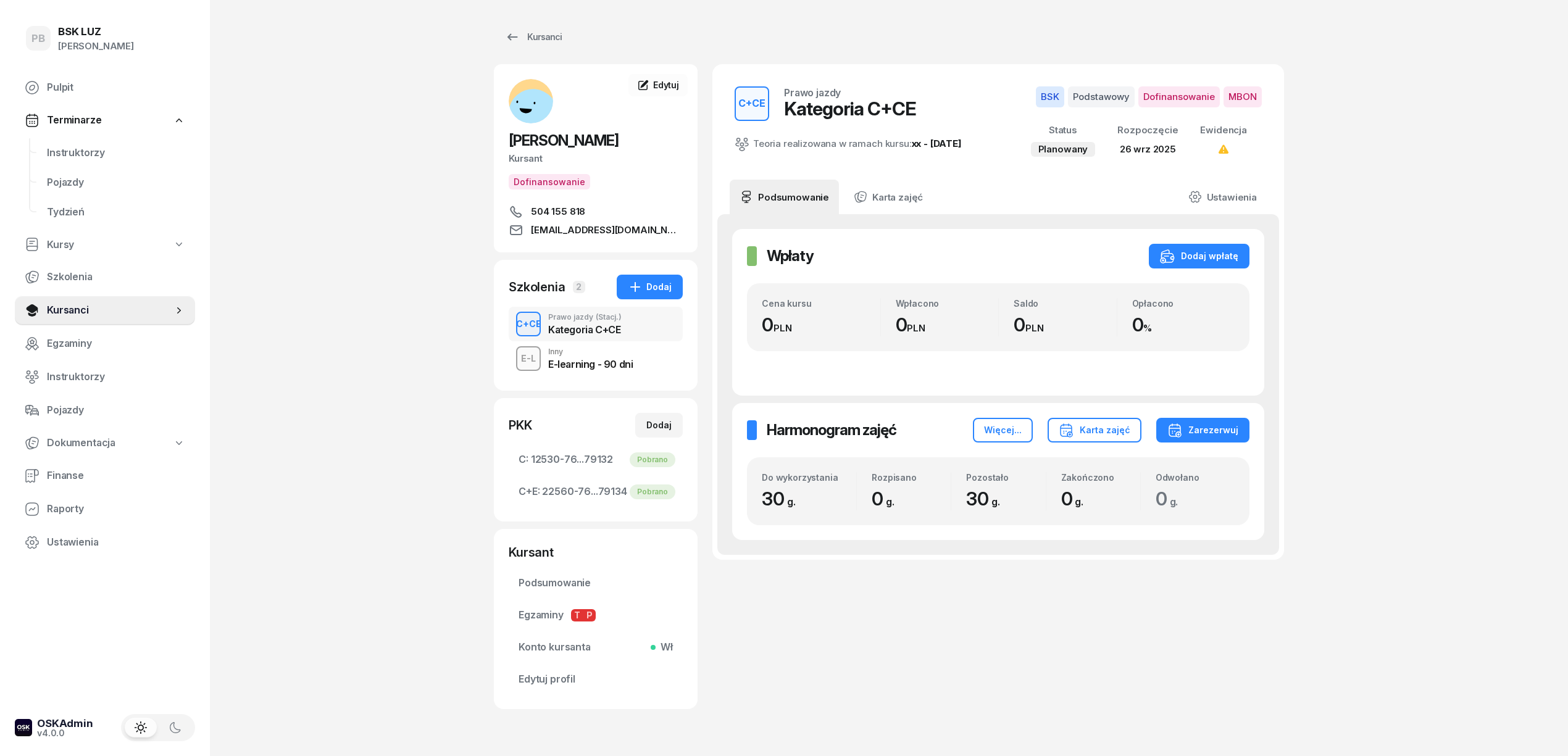
click at [845, 652] on div "C+CE Prawo jazdy Kategoria C+CE Teoria realizowana w ramach kursu: xx - 2025/09…" at bounding box center [998, 386] width 572 height 645
click at [426, 89] on div "PB BSK LUZ Patrycja Bogdanowicz Pulpit Terminarze Instruktorzy Pojazdy Tydzień …" at bounding box center [784, 396] width 1568 height 793
click at [1339, 188] on div "PB BSK LUZ Patrycja Bogdanowicz Pulpit Terminarze Instruktorzy Pojazdy Tydzień …" at bounding box center [784, 396] width 1568 height 793
click at [1186, 439] on button "Zarezerwuj" at bounding box center [1203, 431] width 93 height 25
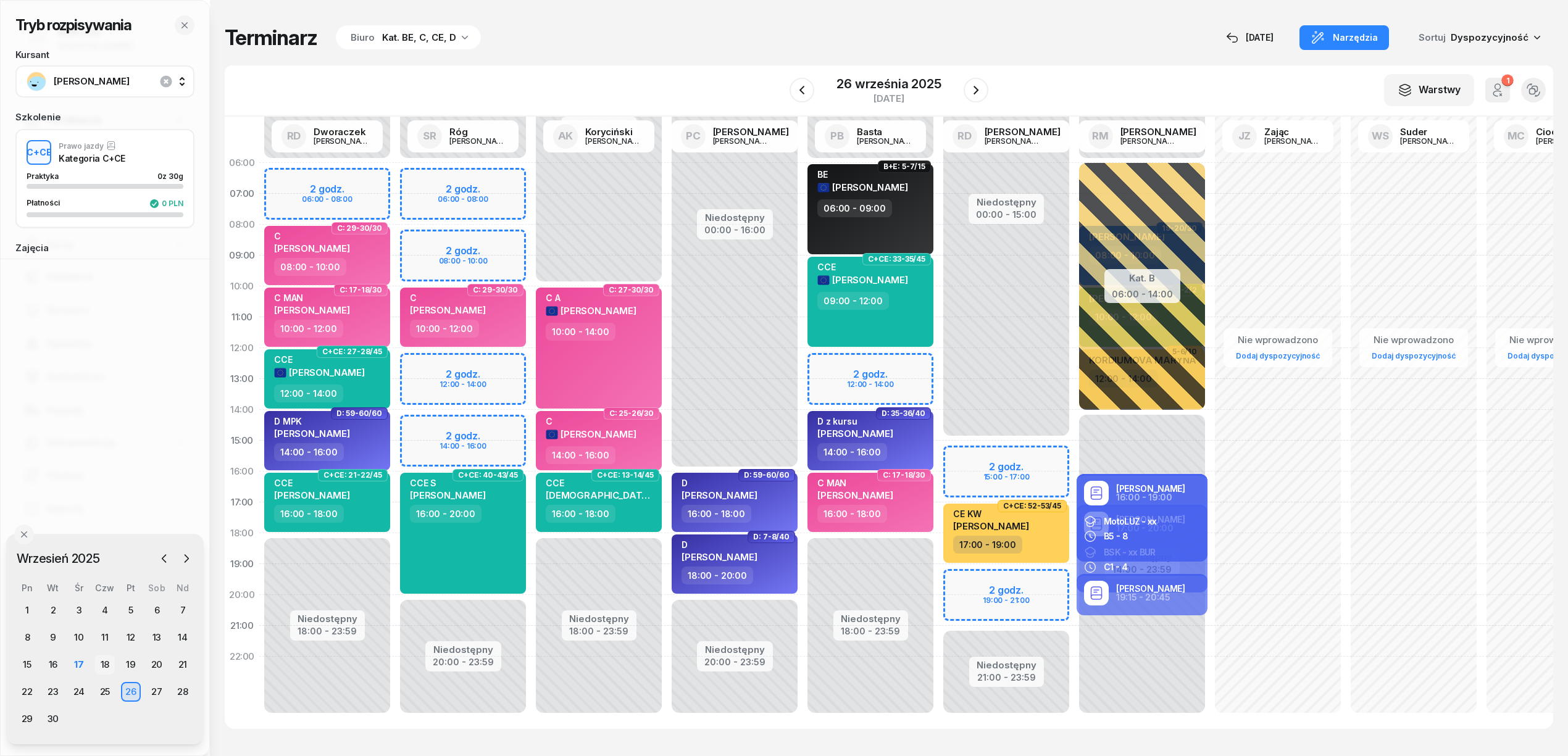
click at [109, 658] on div "18" at bounding box center [104, 664] width 20 height 20
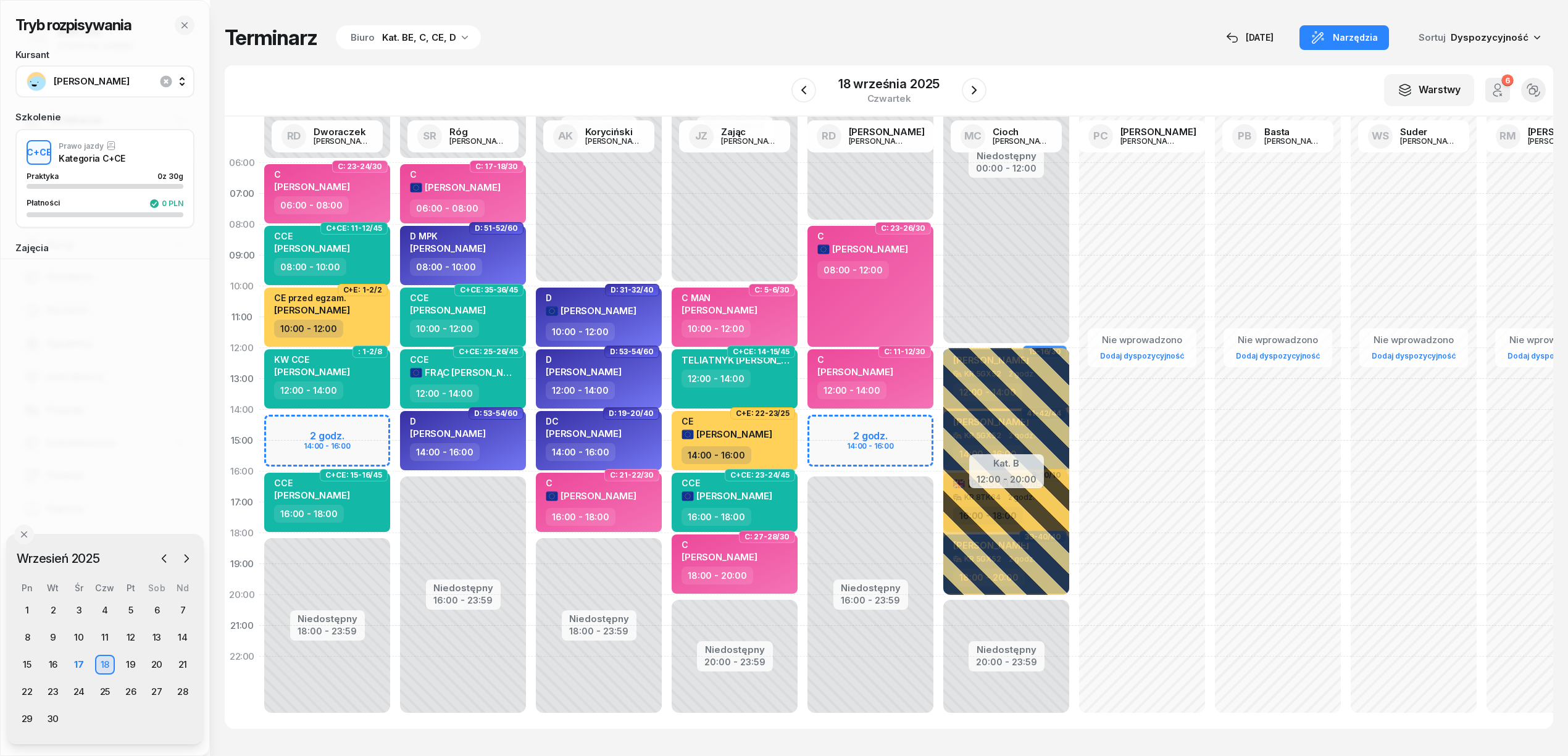
click at [833, 418] on div "Niedostępny 00:00 - 08:00 Niedostępny 16:00 - 23:59 2 godz. 14:00 - 16:00 C: 23…" at bounding box center [870, 441] width 136 height 586
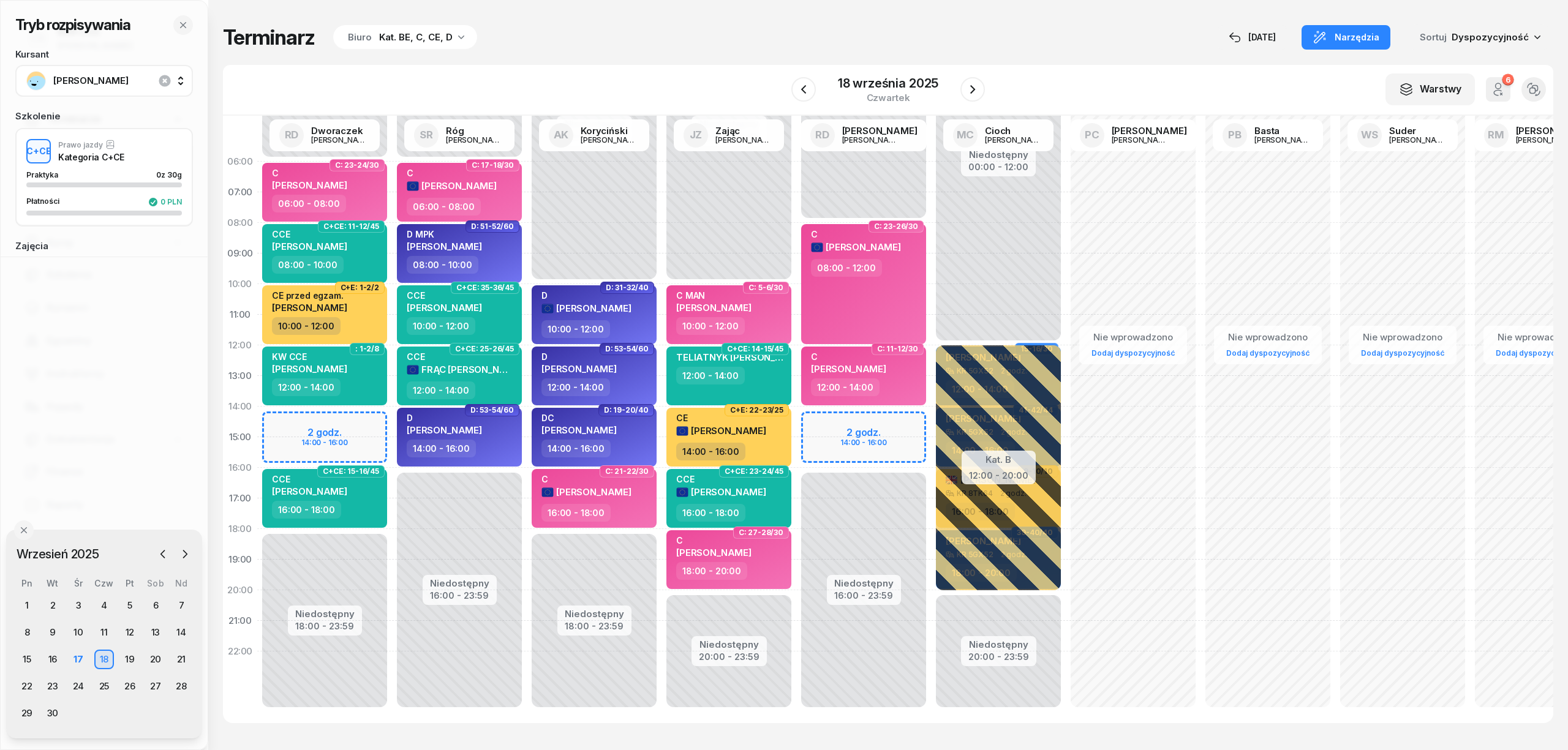
select select "14"
select select "16"
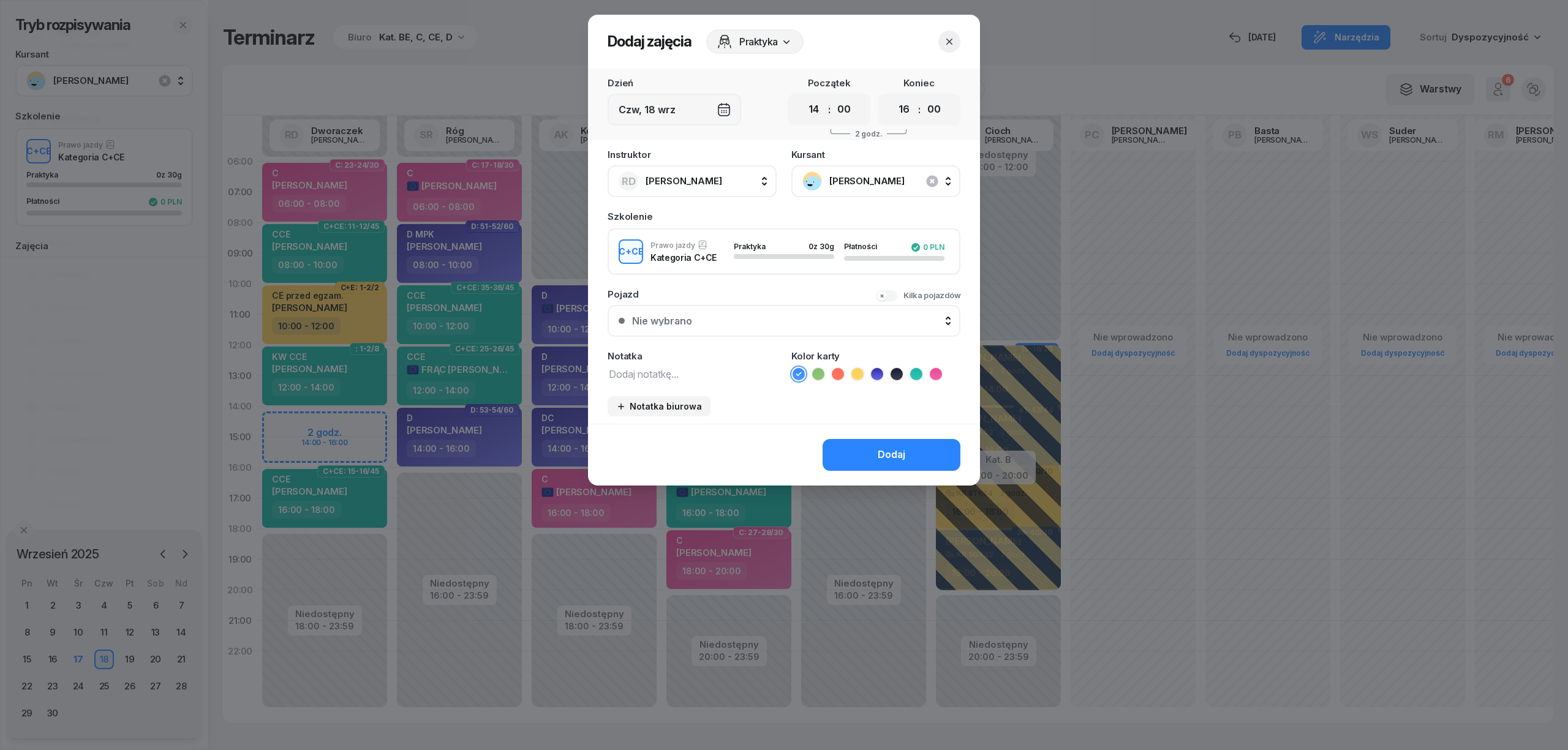
click at [707, 368] on textarea at bounding box center [692, 373] width 169 height 16
type textarea "CCE"
click at [917, 370] on icon at bounding box center [916, 374] width 12 height 12
click at [896, 449] on div "Dodaj" at bounding box center [891, 455] width 28 height 16
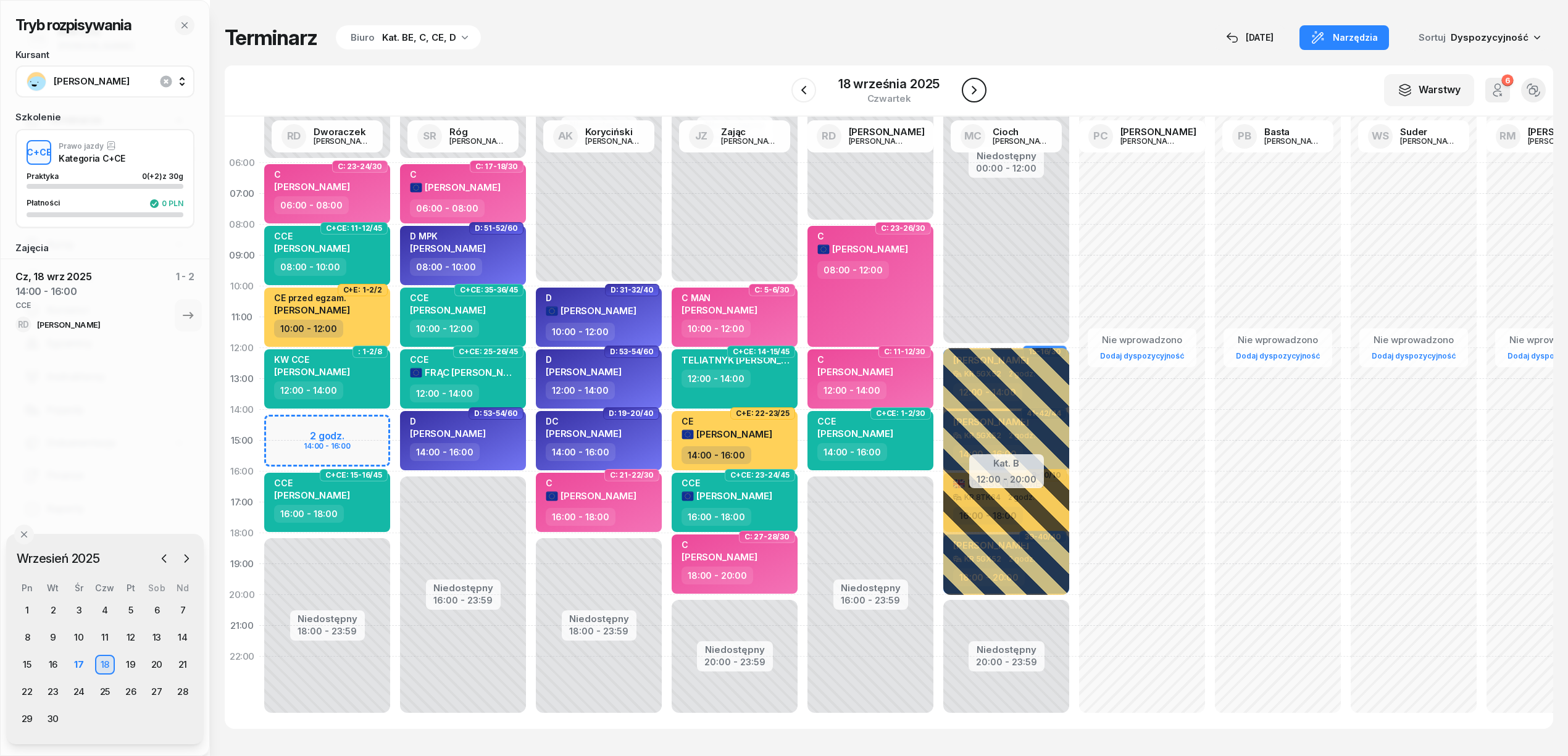
click at [969, 87] on icon "button" at bounding box center [974, 90] width 15 height 15
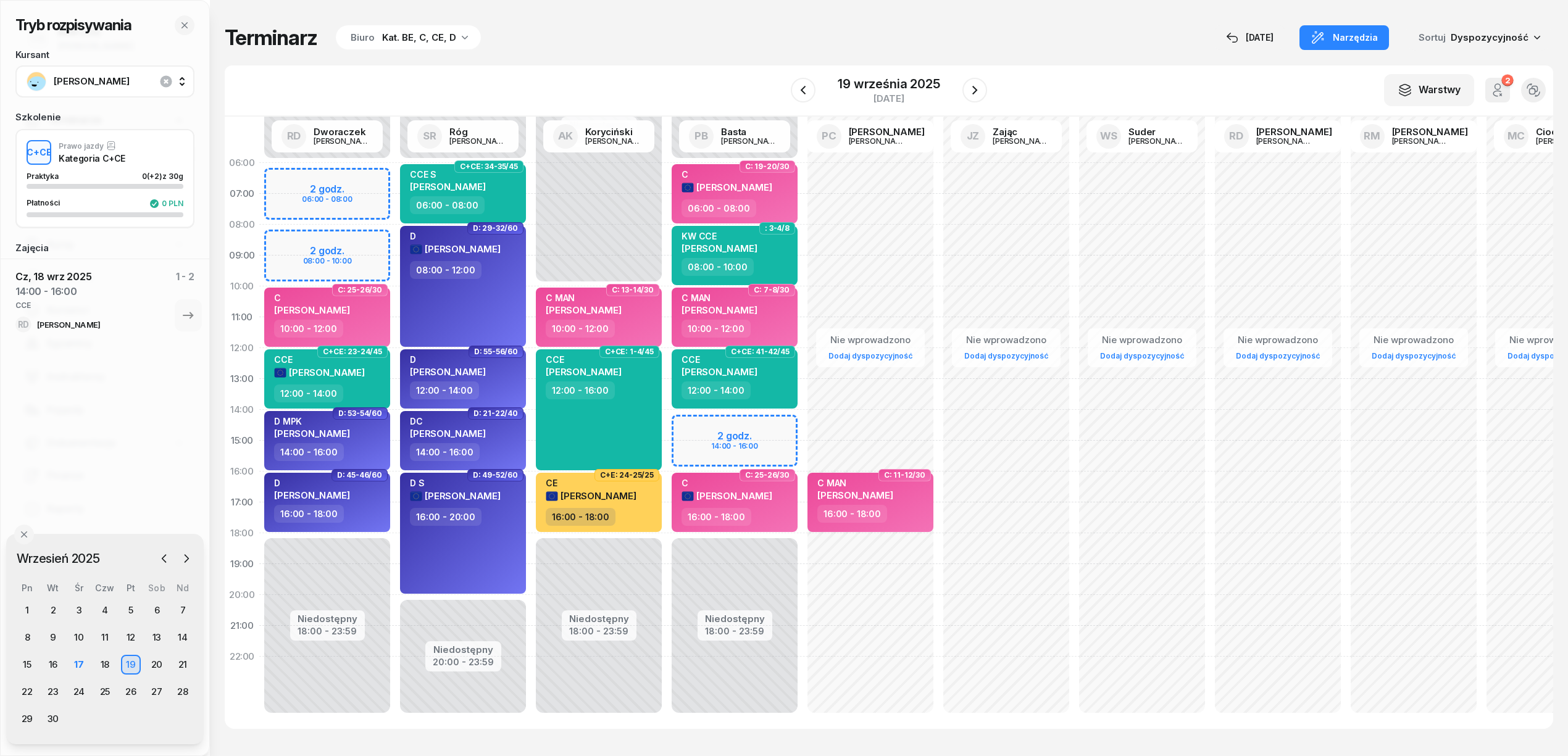
click at [1028, 23] on div "Tryb rozpisywania Kursant SUDER MATEUSZ KRZYSZTOF Szkolenie C+CE Prawo jazdy Ka…" at bounding box center [889, 376] width 1328 height 753
click at [31, 691] on div "22" at bounding box center [27, 691] width 20 height 20
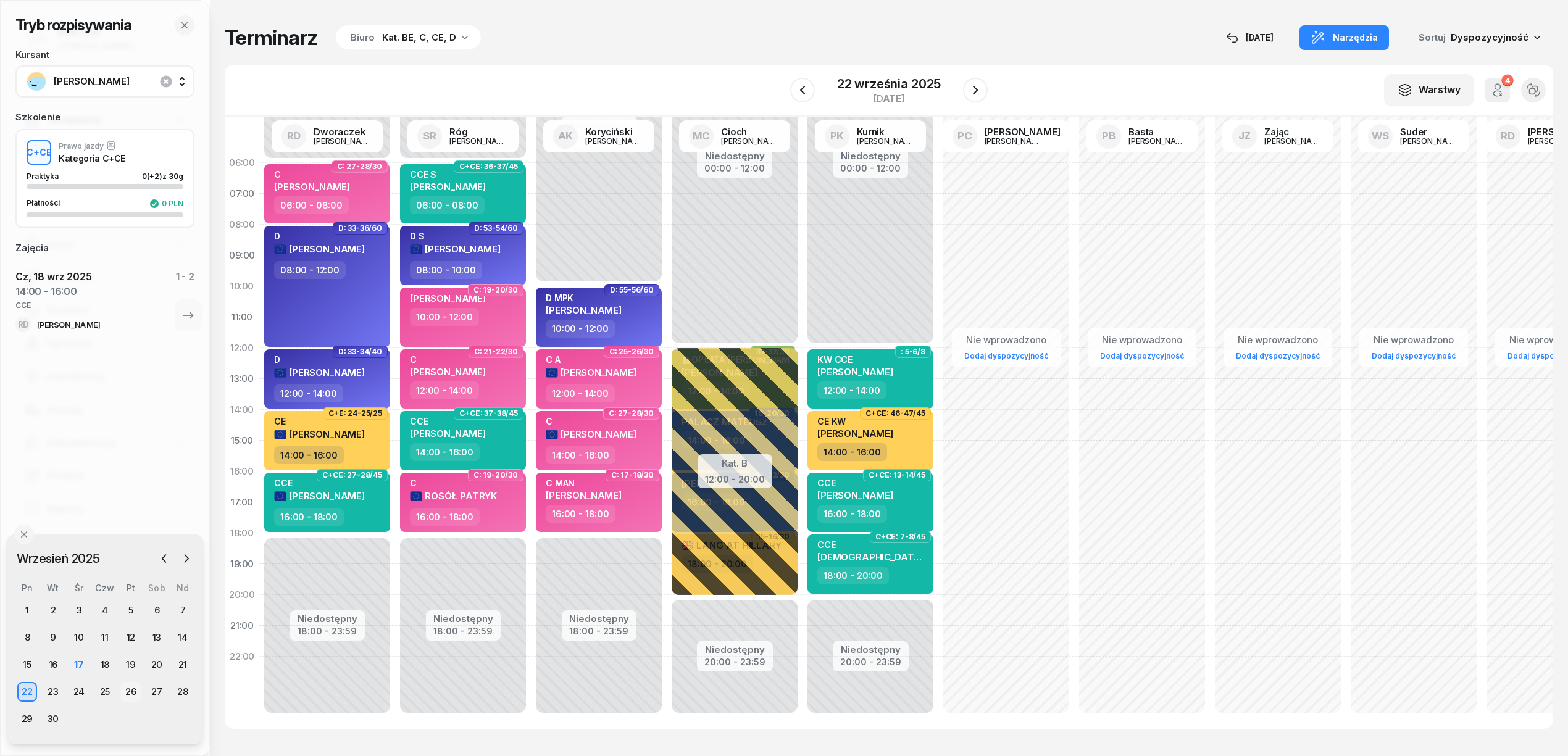
click at [131, 691] on div "26" at bounding box center [131, 691] width 20 height 20
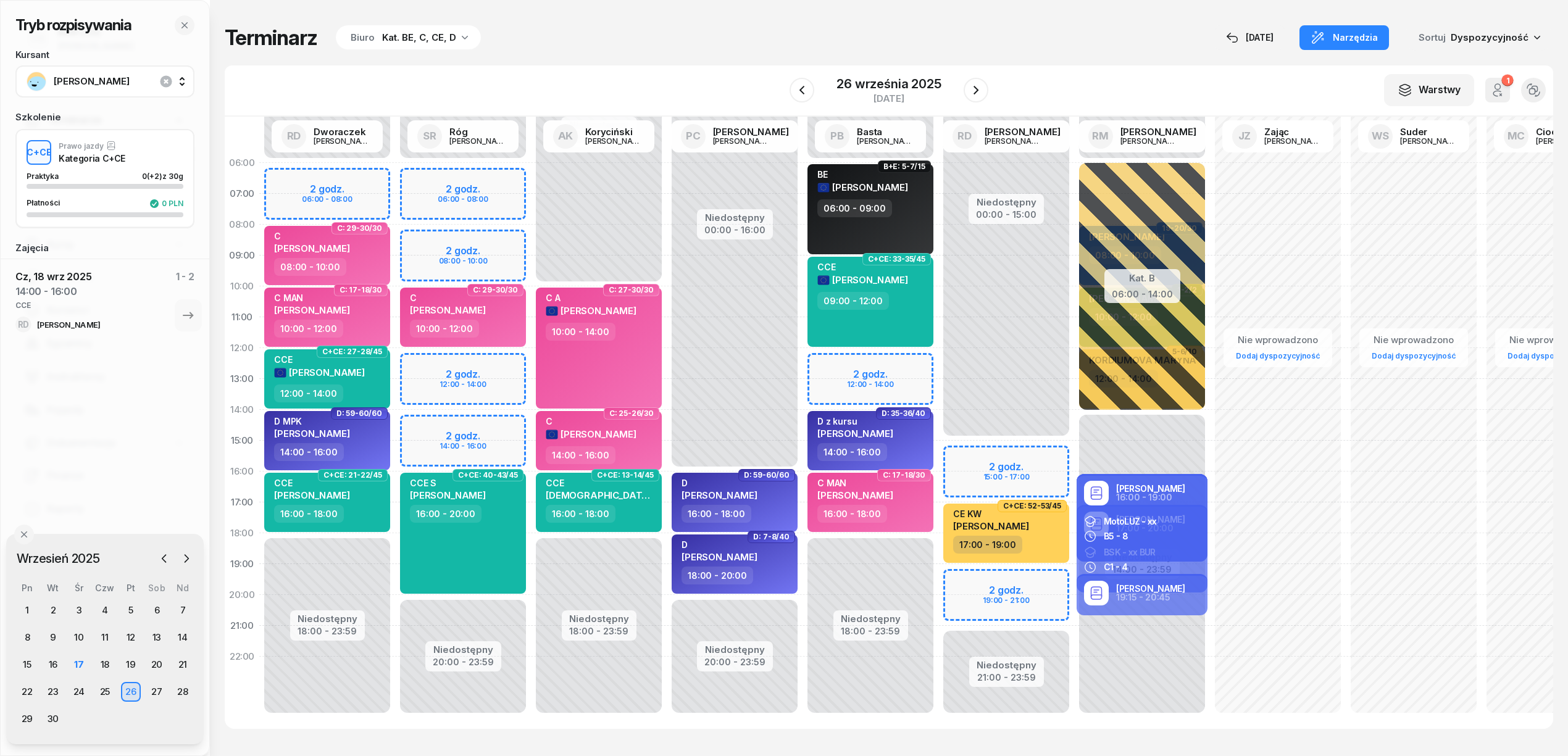
click at [426, 361] on div "Niedostępny 00:00 - 06:00 Niedostępny 20:00 - 23:59 2 godz. 06:00 - 08:00 2 god…" at bounding box center [462, 441] width 136 height 586
select select "12"
select select "14"
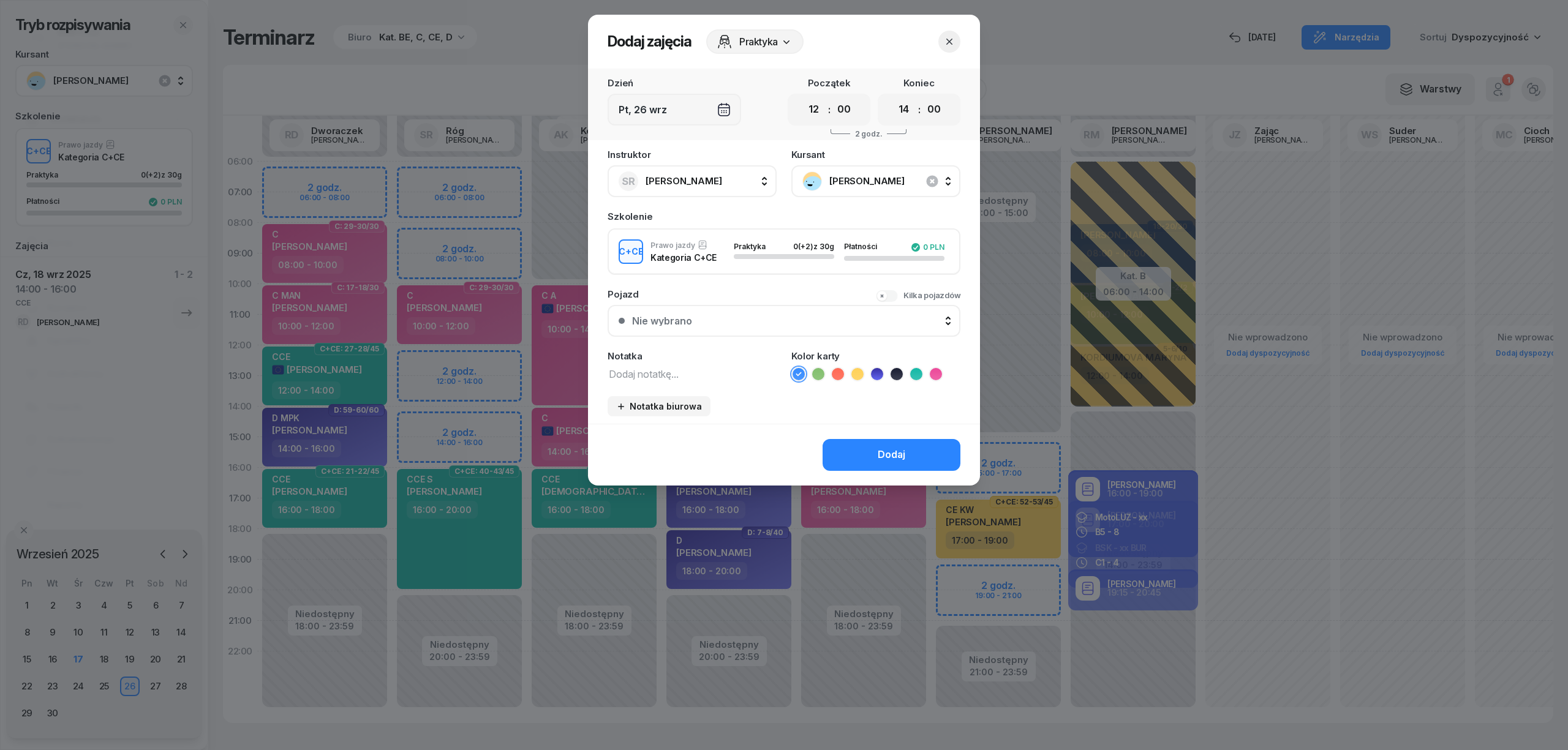
click at [912, 372] on icon at bounding box center [916, 374] width 12 height 12
click at [674, 372] on textarea at bounding box center [692, 373] width 169 height 16
type textarea "CCE"
click at [858, 459] on button "Dodaj" at bounding box center [891, 455] width 138 height 32
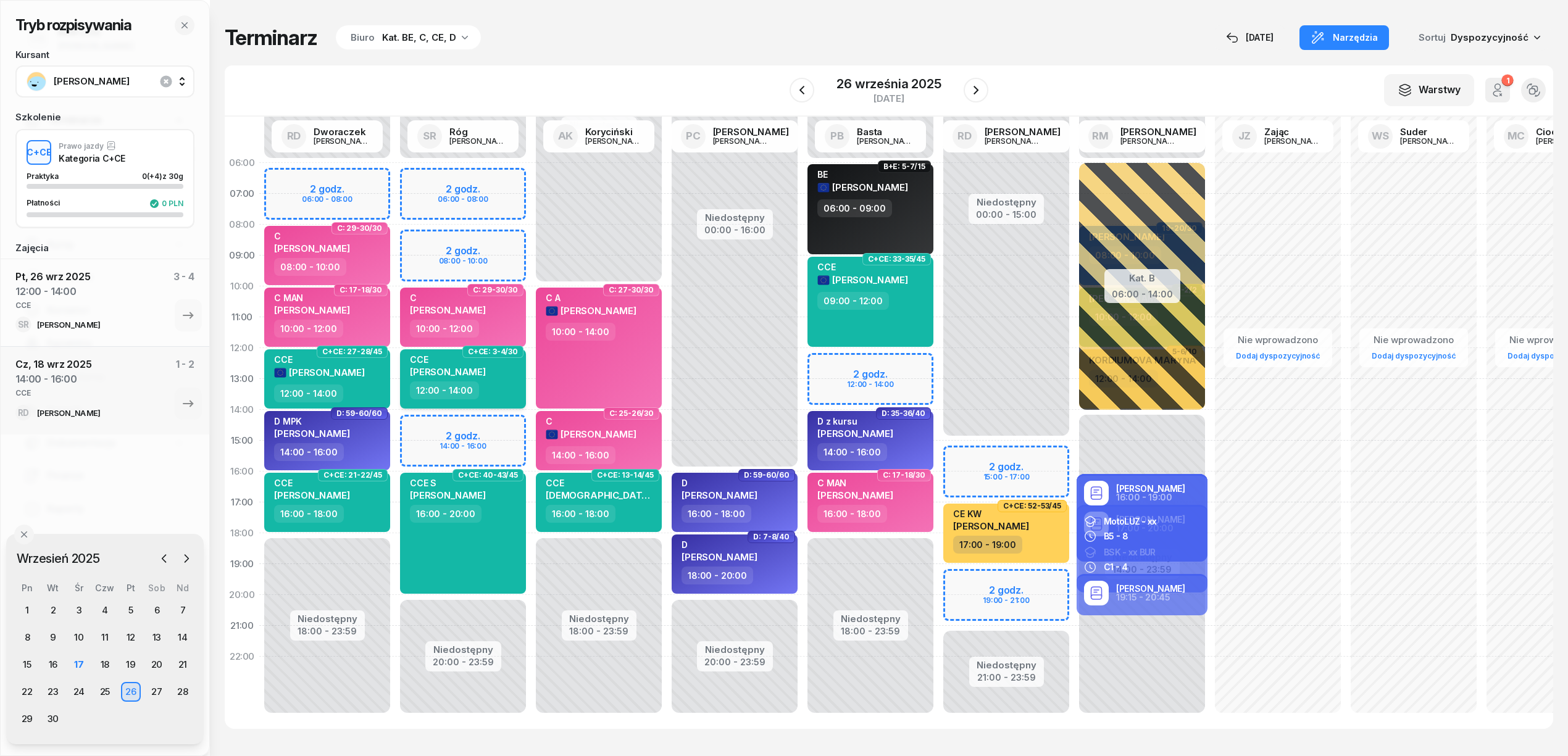
click at [486, 372] on span "MATEUSZ KRZYSZTOF SUDER" at bounding box center [448, 372] width 76 height 12
select select "12"
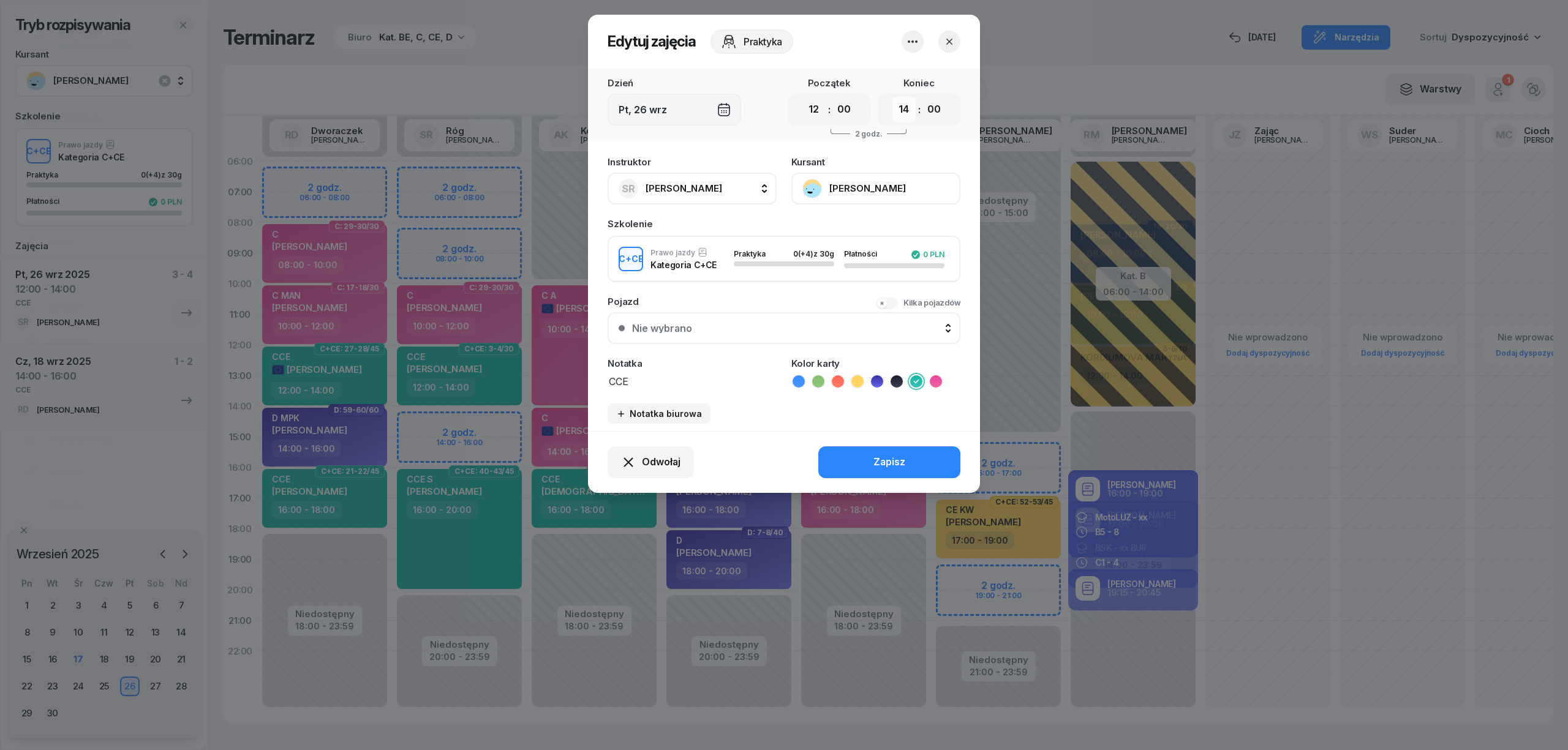
click at [905, 109] on select "00 01 02 03 04 05 06 07 08 09 10 11 12 13 14 15 16 17 18 19 20 21 22 23" at bounding box center [904, 109] width 23 height 26
select select "16"
click at [893, 97] on select "00 01 02 03 04 05 06 07 08 09 10 11 12 13 14 15 16 17 18 19 20 21 22 23" at bounding box center [904, 109] width 23 height 26
click at [901, 454] on div "Zapisz" at bounding box center [889, 462] width 32 height 16
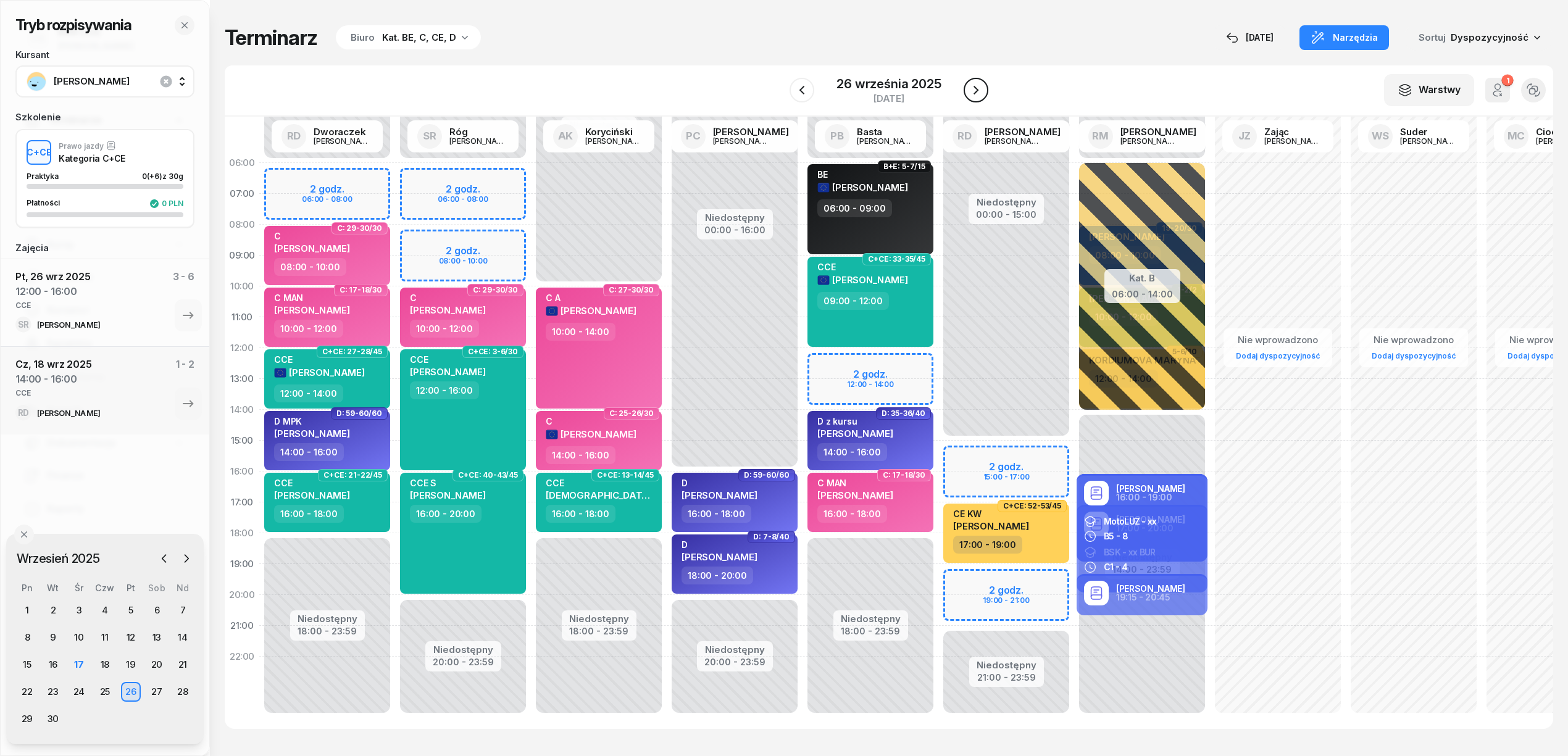
click at [969, 94] on icon "button" at bounding box center [976, 90] width 15 height 15
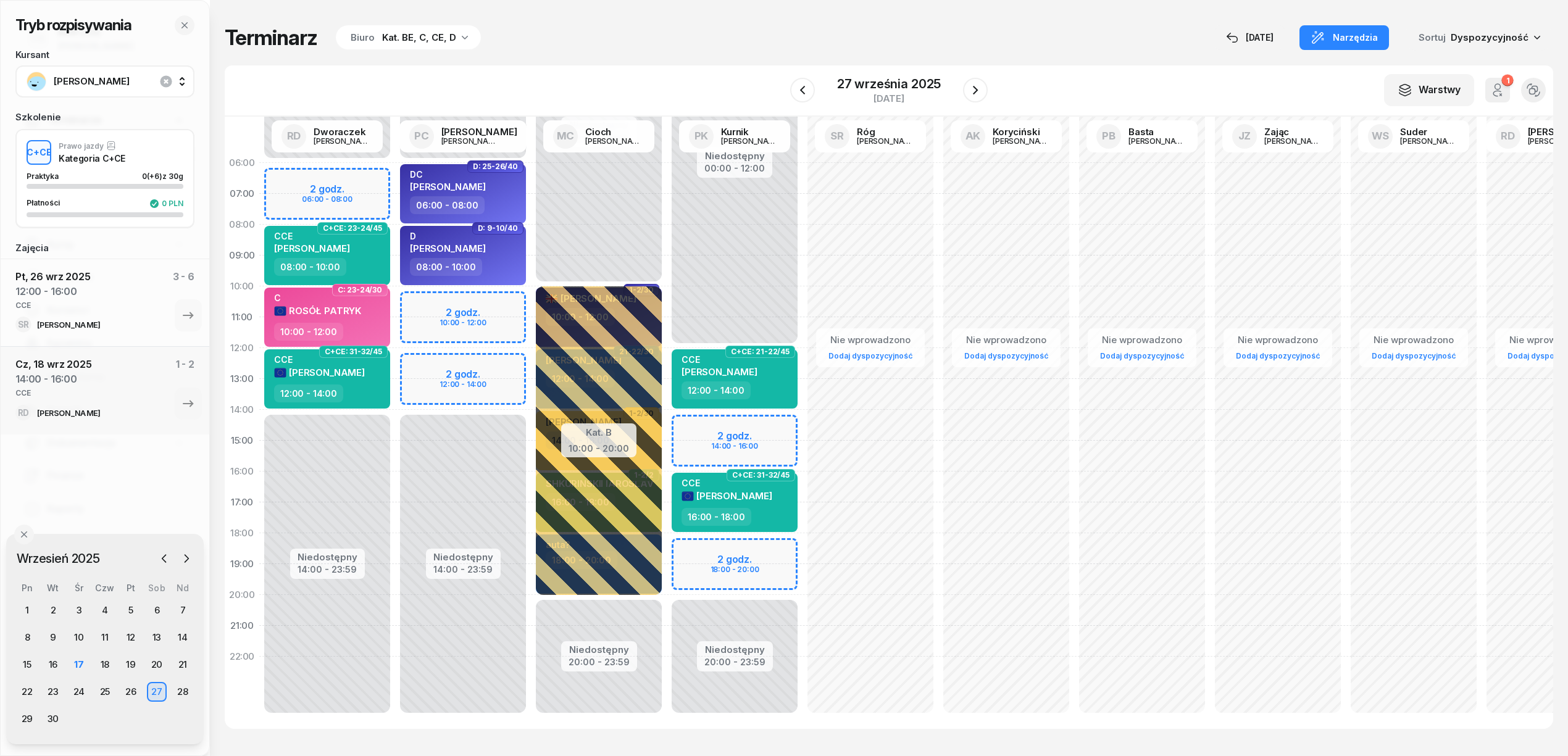
click at [776, 425] on div "Niedostępny 00:00 - 12:00 Niedostępny 20:00 - 23:59 2 godz. 14:00 - 16:00 2 god…" at bounding box center [734, 441] width 136 height 586
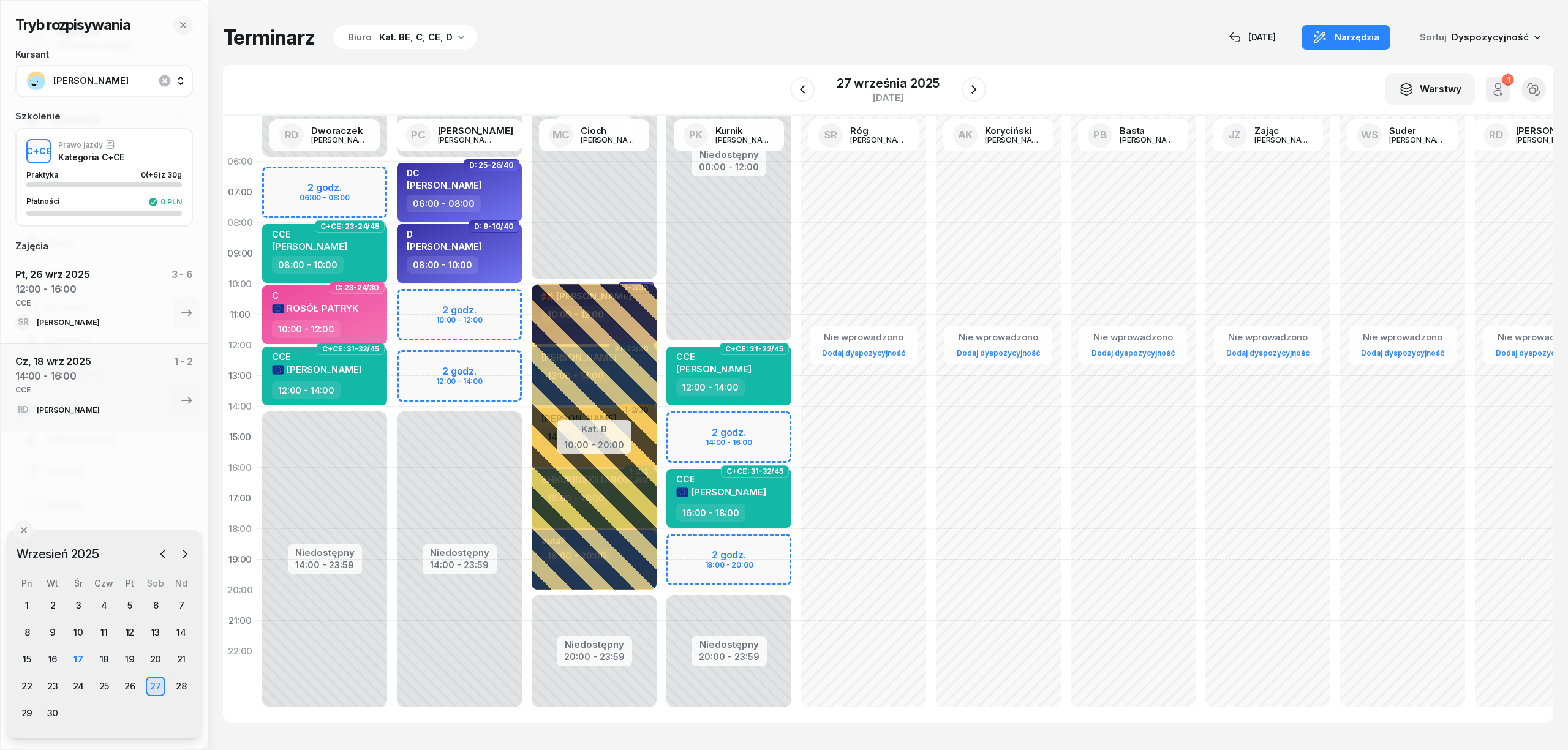
select select "14"
select select "16"
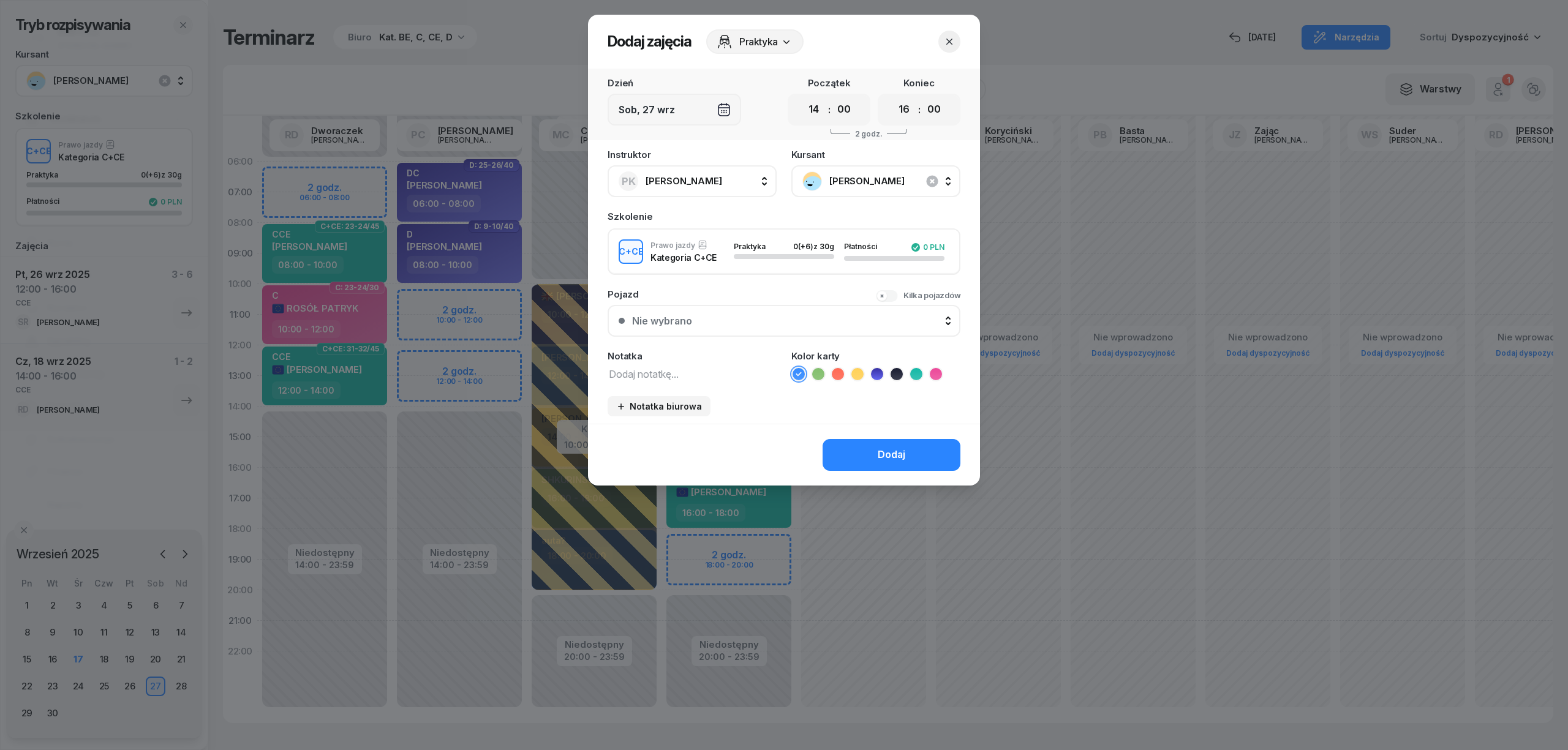
click at [707, 372] on textarea at bounding box center [692, 373] width 169 height 16
type textarea "CCE"
click at [917, 369] on icon at bounding box center [916, 374] width 12 height 12
click at [870, 448] on button "Dodaj" at bounding box center [891, 455] width 138 height 32
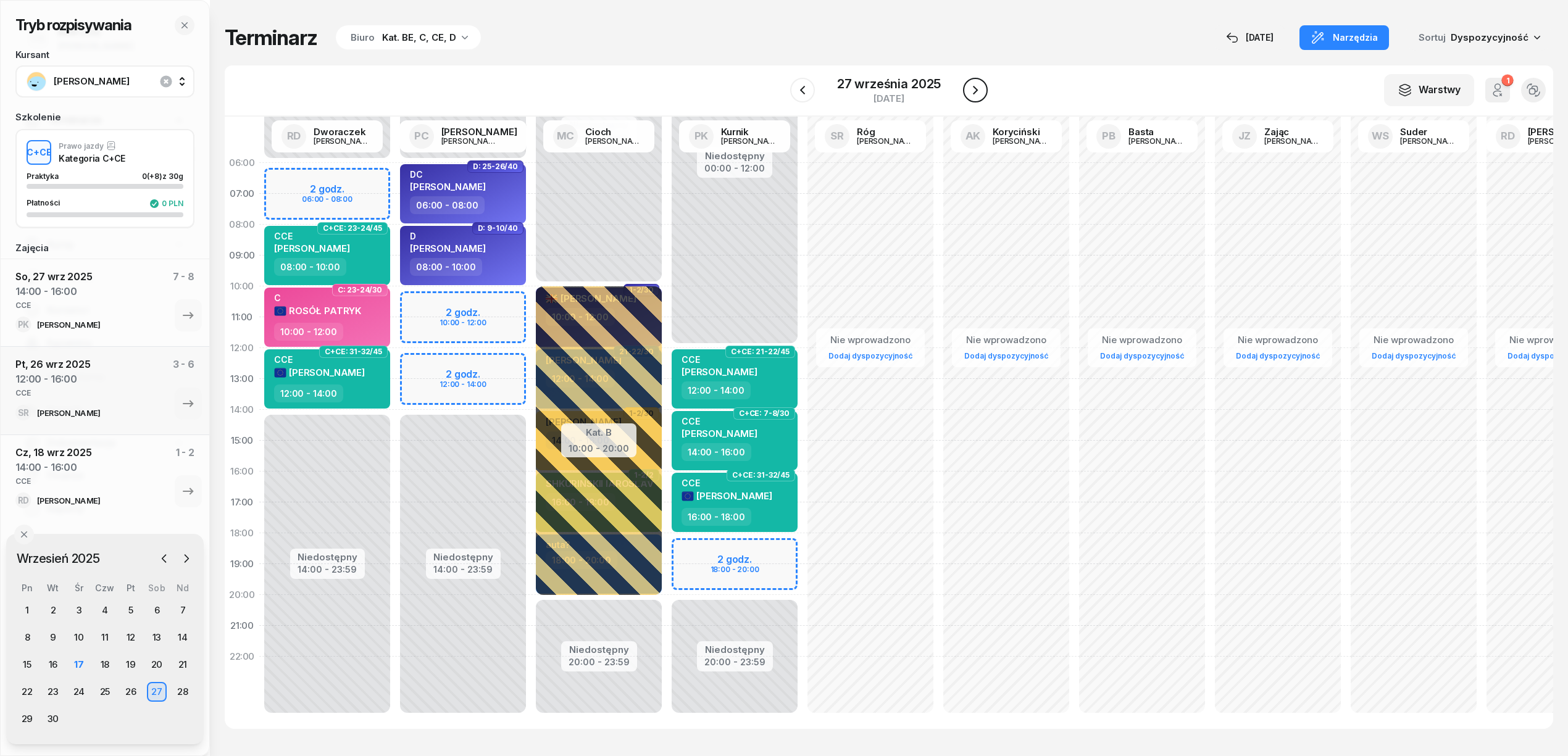
click at [984, 92] on button "button" at bounding box center [975, 90] width 25 height 25
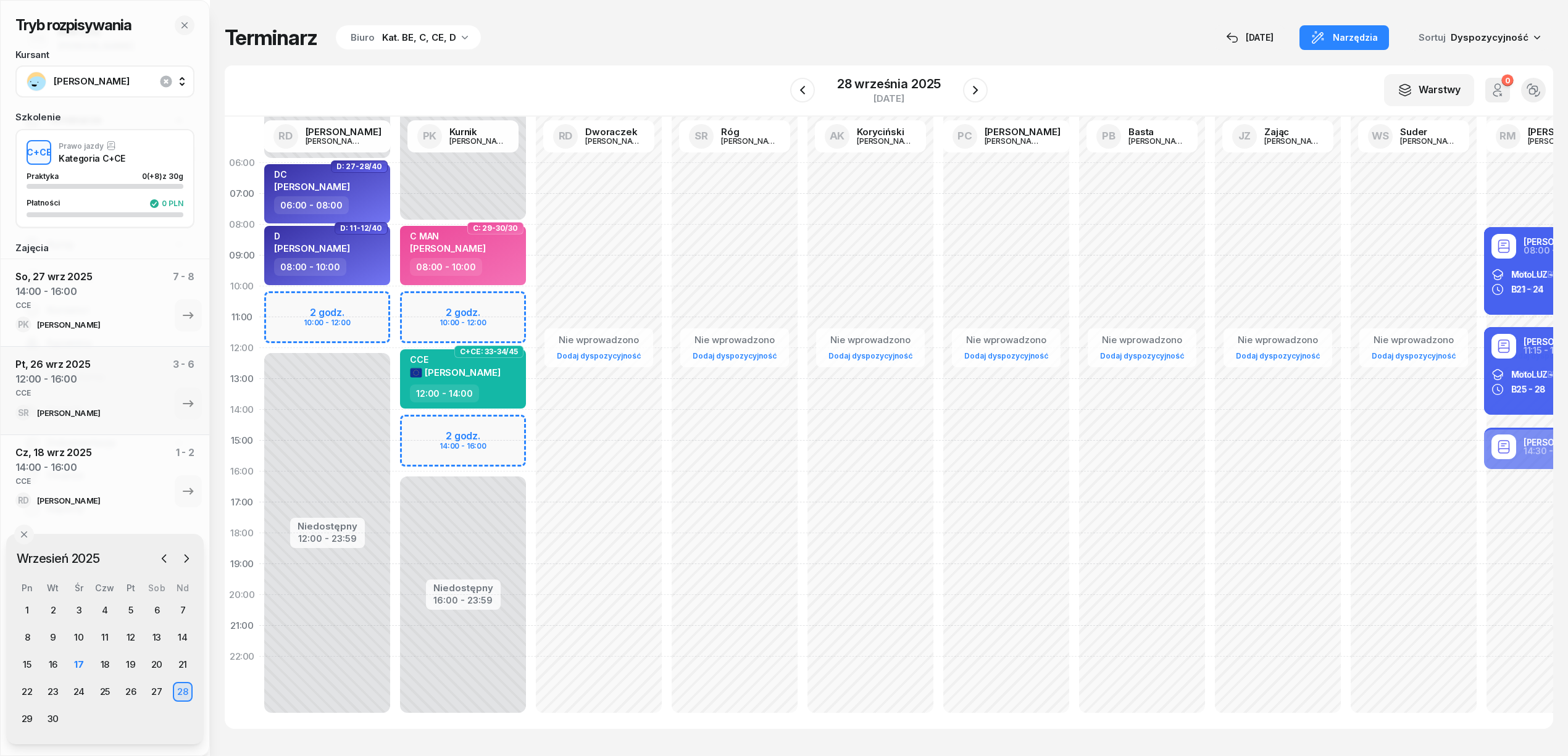
click at [487, 298] on div "Niedostępny 00:00 - 08:00 Niedostępny 16:00 - 23:59 2 godz. 10:00 - 12:00 2 god…" at bounding box center [462, 441] width 136 height 586
select select "10"
select select "12"
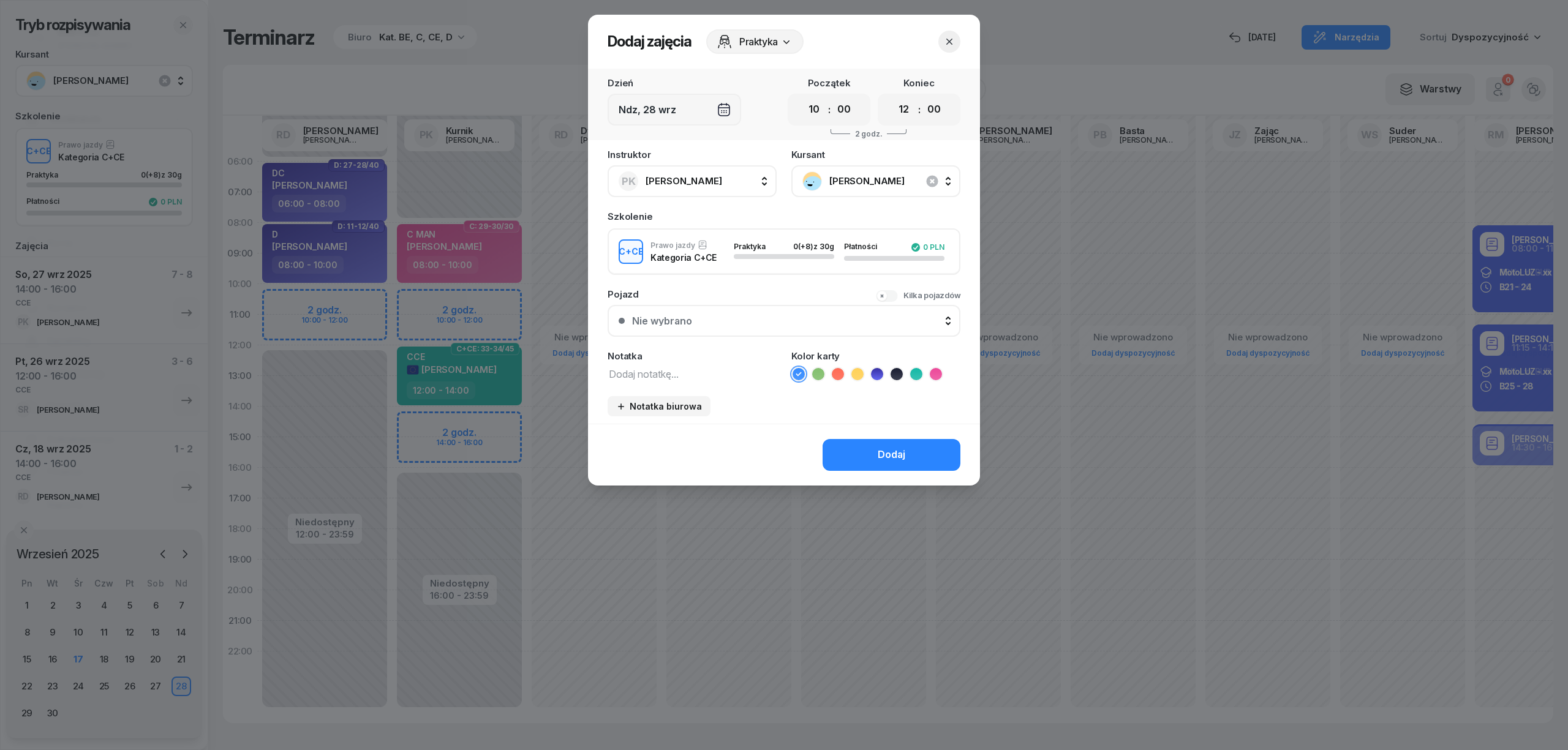
click at [717, 380] on div "Instruktor PK Kurnik Piotr AK Koryciński Artur BP Pająk Bogusław DA Arendarczyk…" at bounding box center [783, 286] width 392 height 273
click at [714, 378] on textarea at bounding box center [692, 373] width 169 height 16
type textarea "CCE"
click at [915, 369] on icon at bounding box center [916, 374] width 12 height 12
click at [923, 449] on button "Dodaj" at bounding box center [891, 455] width 138 height 32
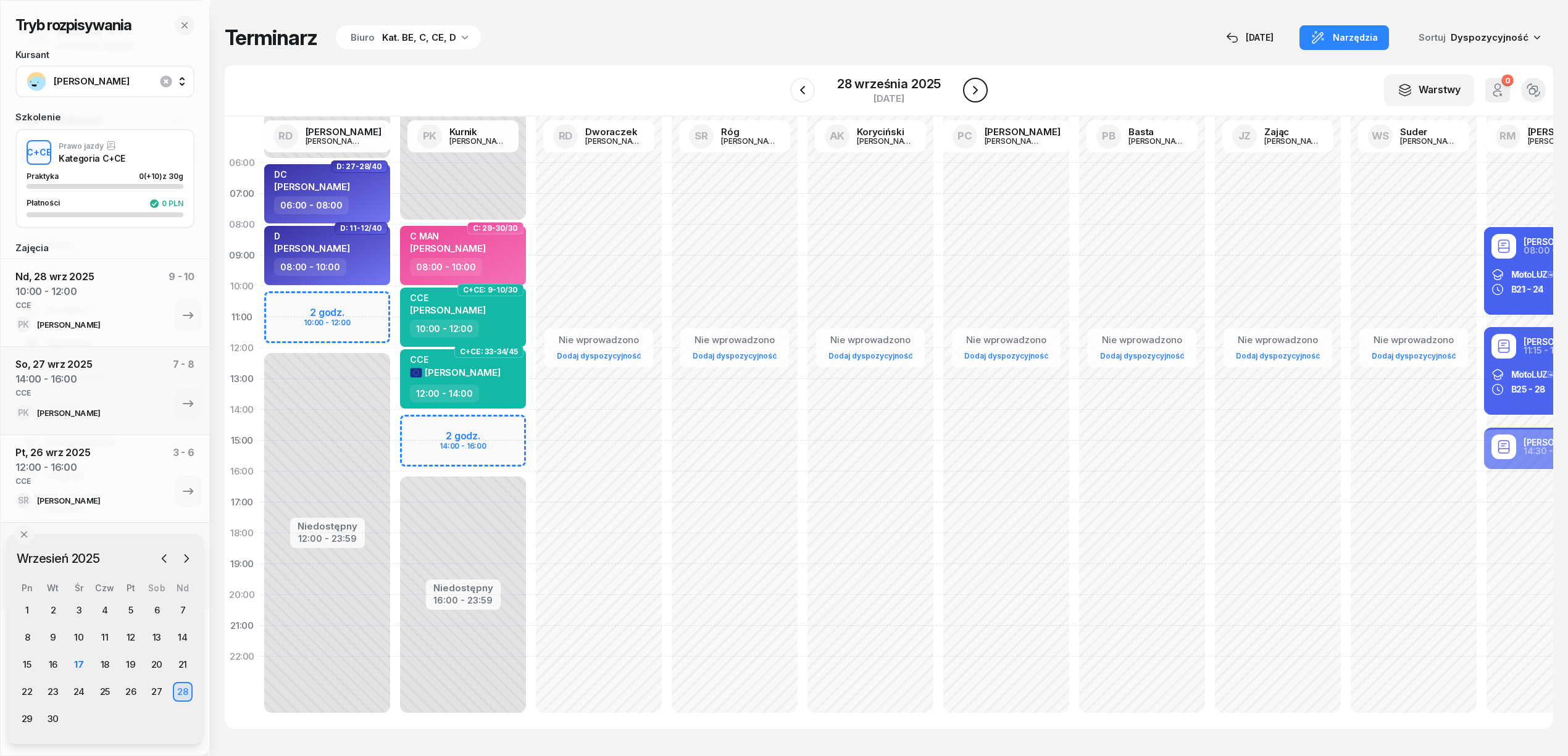
click at [969, 91] on icon "button" at bounding box center [975, 90] width 15 height 15
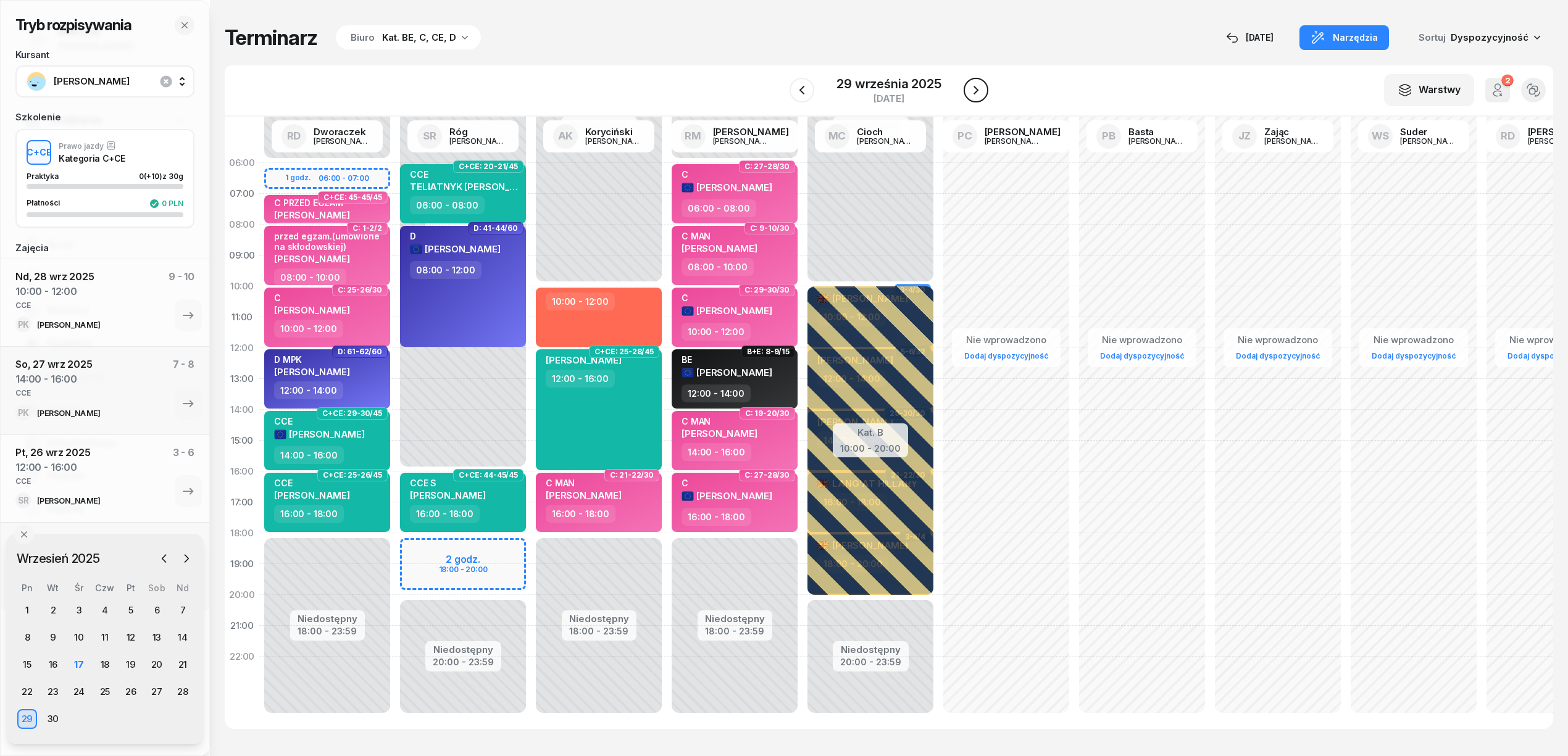
click at [969, 91] on icon "button" at bounding box center [976, 90] width 15 height 15
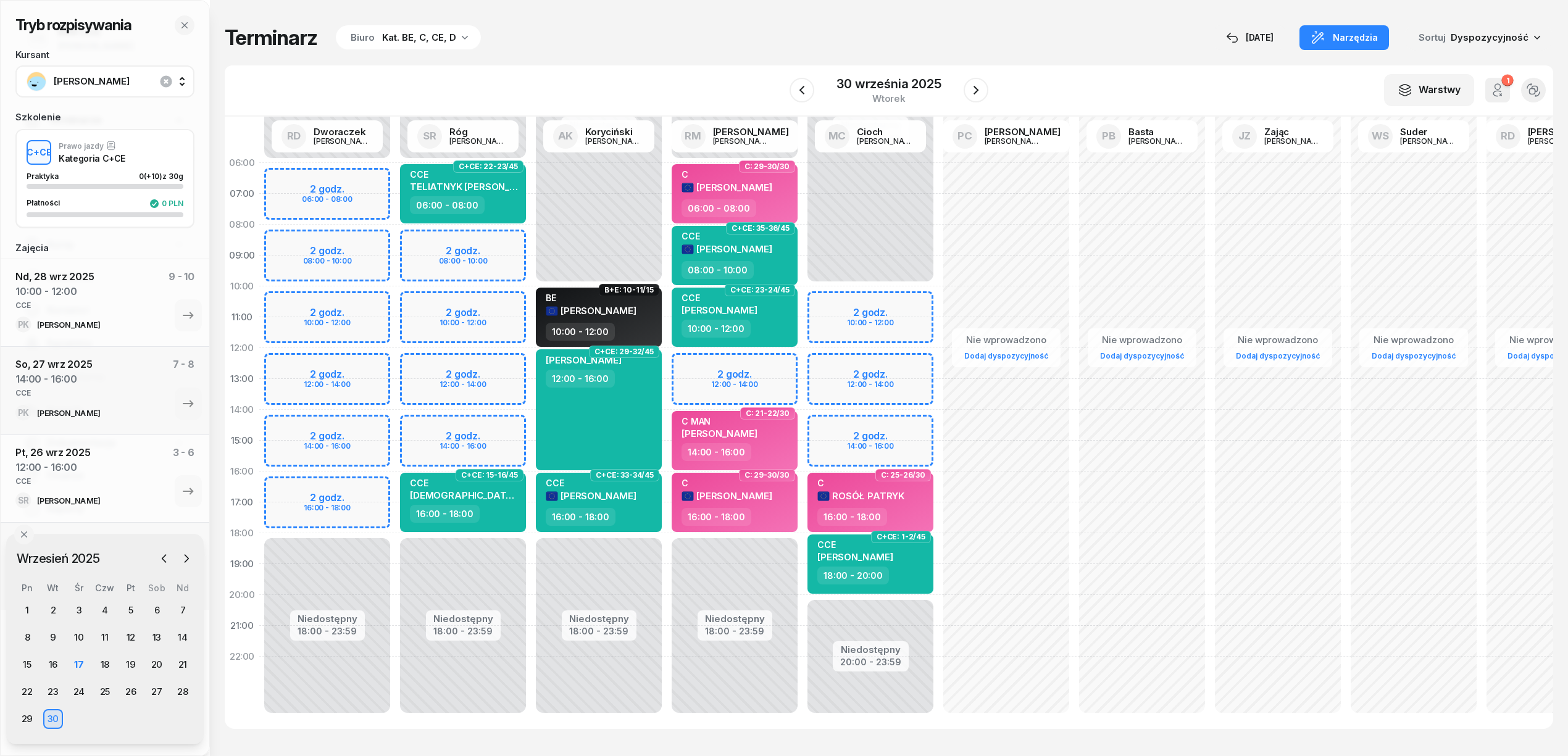
scroll to position [1, 0]
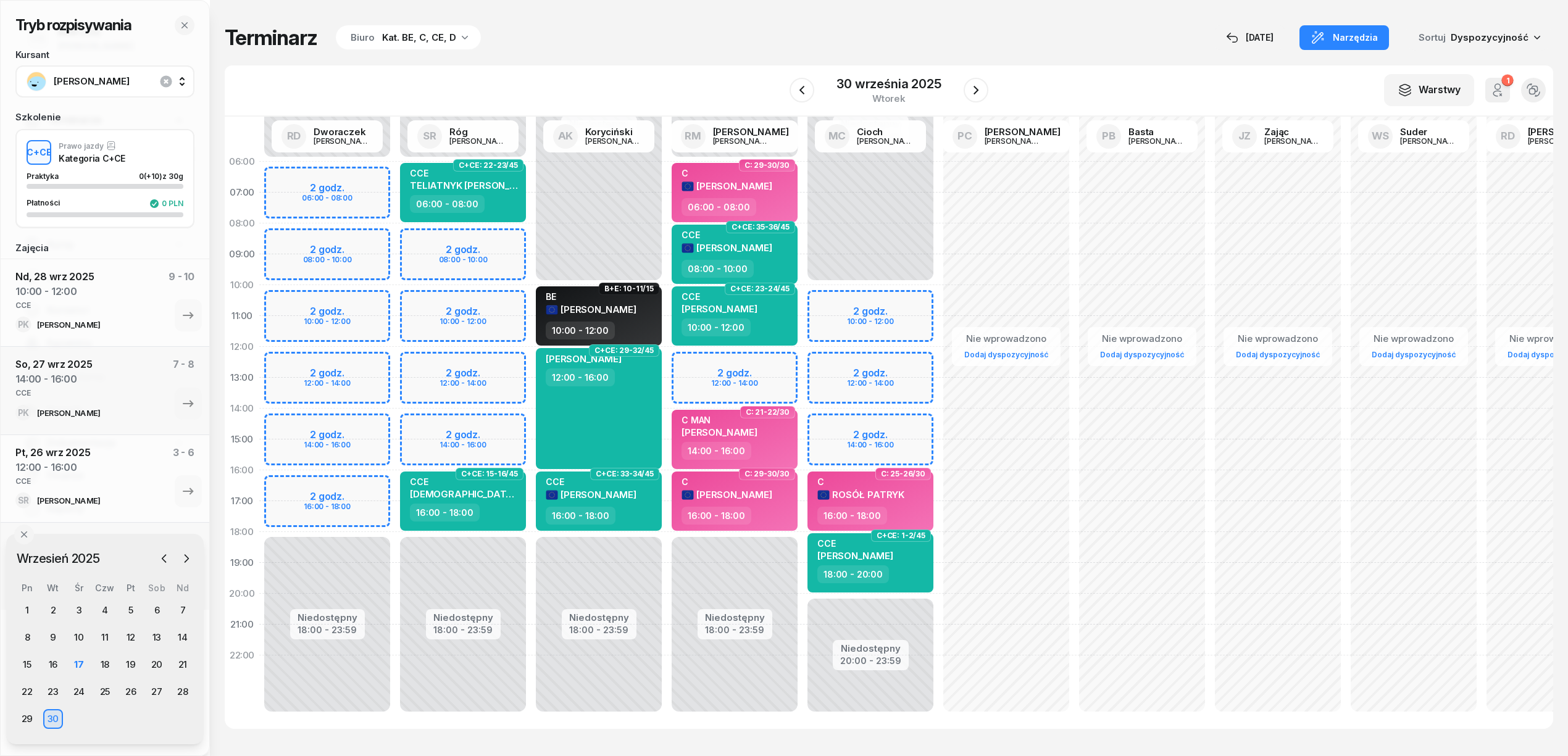
click at [497, 364] on div "Niedostępny 00:00 - 06:00 Niedostępny 18:00 - 23:59 2 godz. 08:00 - 10:00 2 god…" at bounding box center [462, 439] width 136 height 586
select select "12"
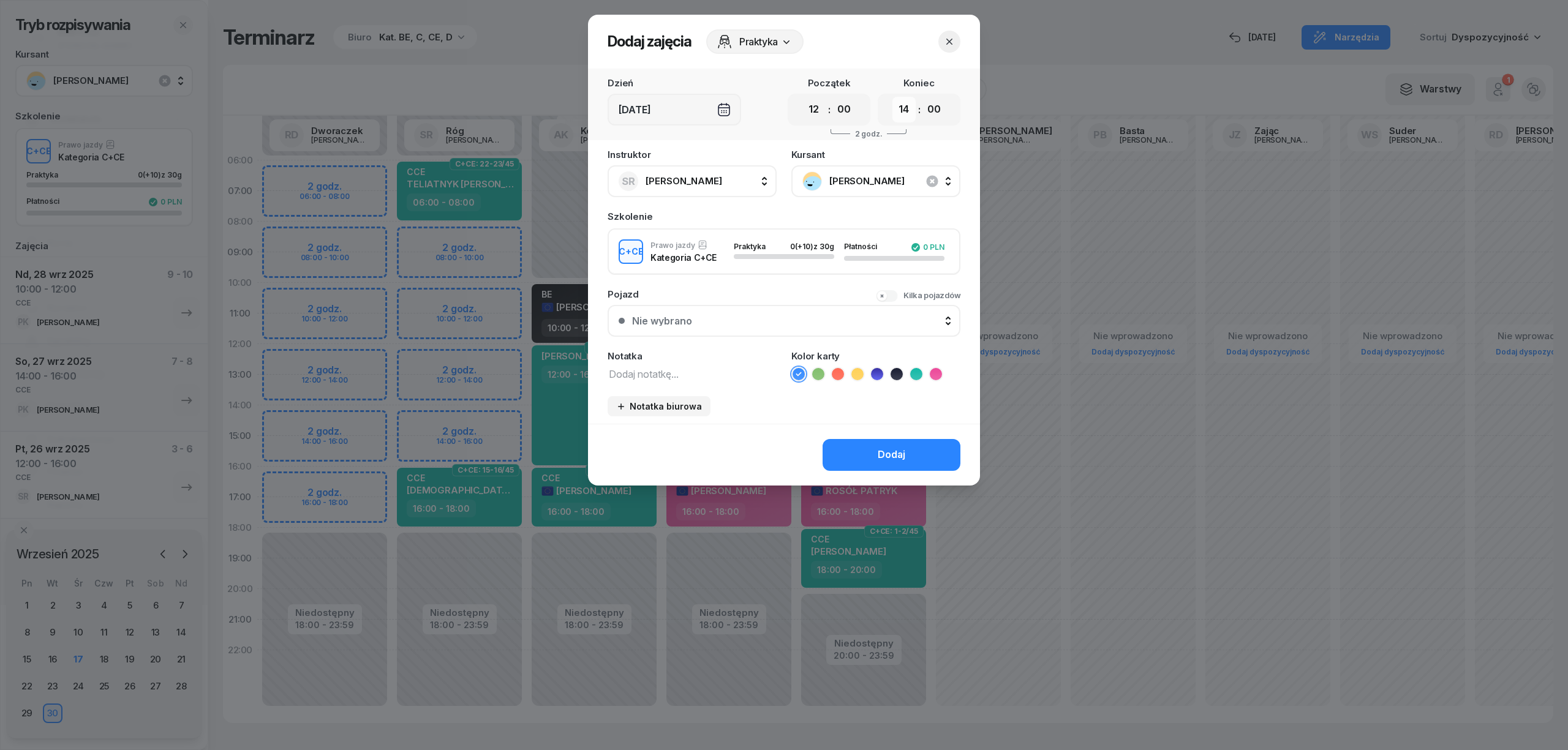
click at [904, 113] on select "00 01 02 03 04 05 06 07 08 09 10 11 12 13 14 15 16 17 18 19 20 21 22 23" at bounding box center [904, 109] width 23 height 26
select select "16"
click at [893, 97] on select "00 01 02 03 04 05 06 07 08 09 10 11 12 13 14 15 16 17 18 19 20 21 22 23" at bounding box center [904, 109] width 23 height 26
click at [685, 375] on textarea at bounding box center [692, 373] width 169 height 16
type textarea "CCE"
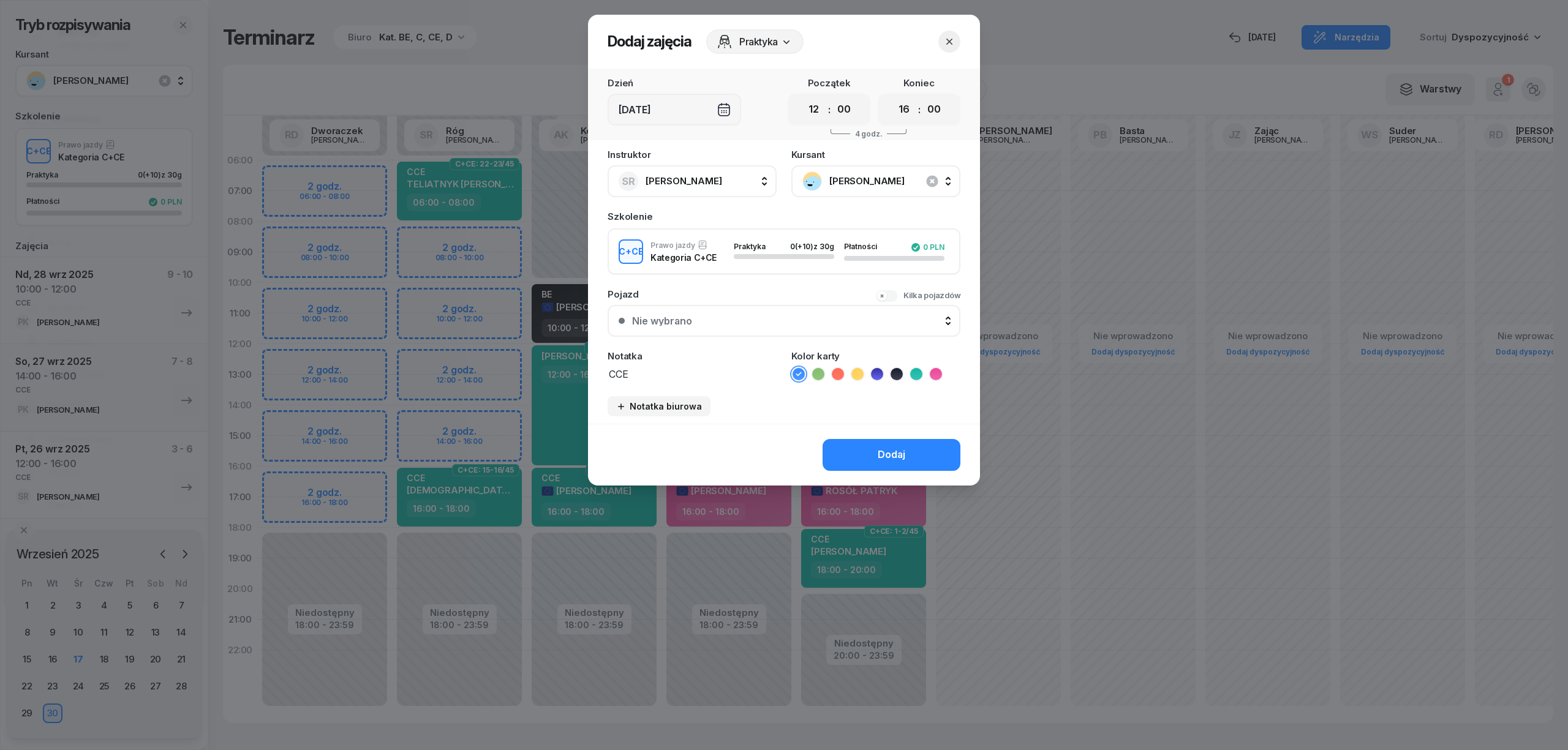
click at [917, 372] on icon at bounding box center [916, 374] width 12 height 12
click at [885, 449] on div "Dodaj" at bounding box center [891, 455] width 28 height 16
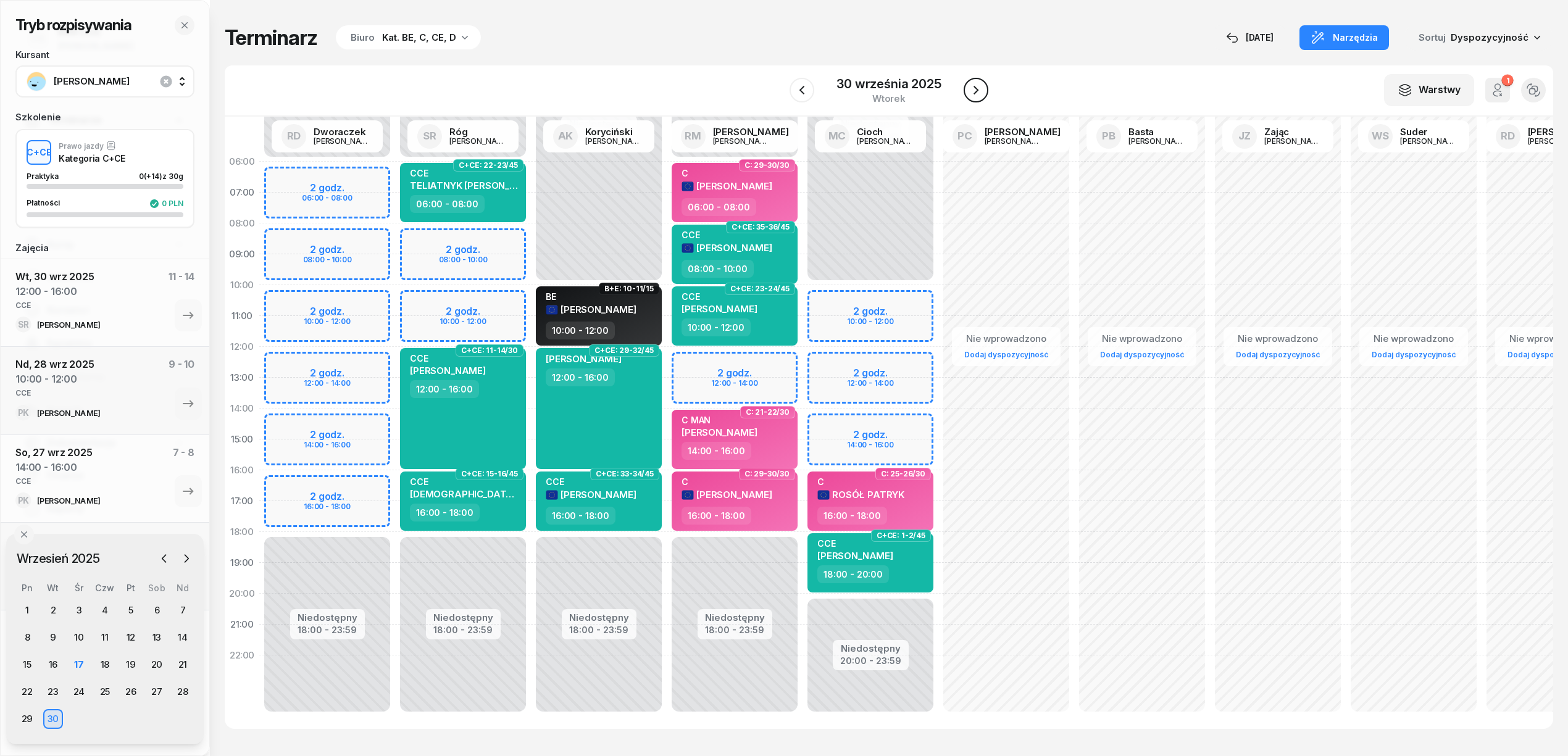
click at [978, 87] on icon "button" at bounding box center [976, 90] width 15 height 15
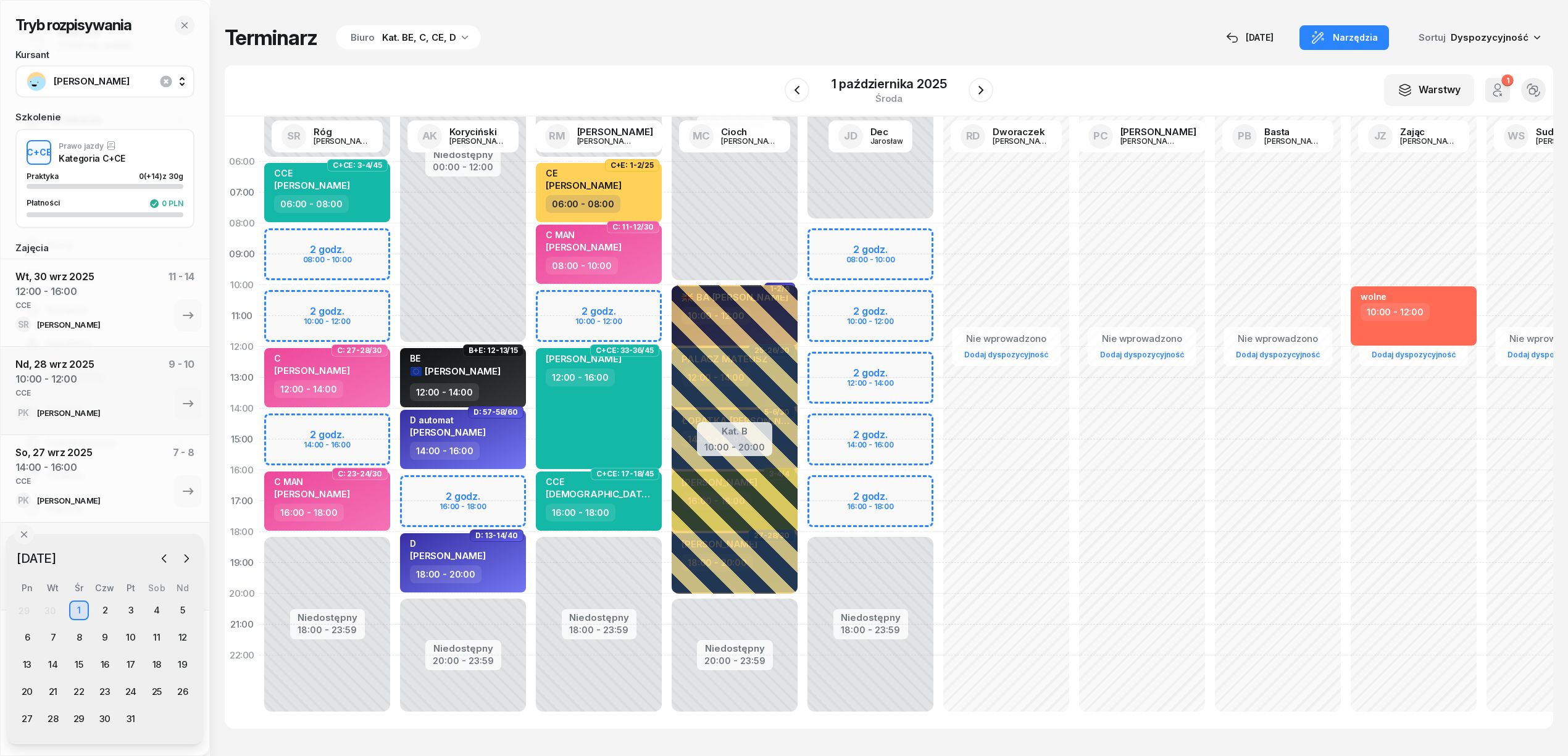
click at [361, 238] on div "Niedostępny 00:00 - 06:00 Niedostępny 18:00 - 23:59 2 godz. 08:00 - 10:00 2 god…" at bounding box center [327, 439] width 136 height 586
select select "08"
select select "10"
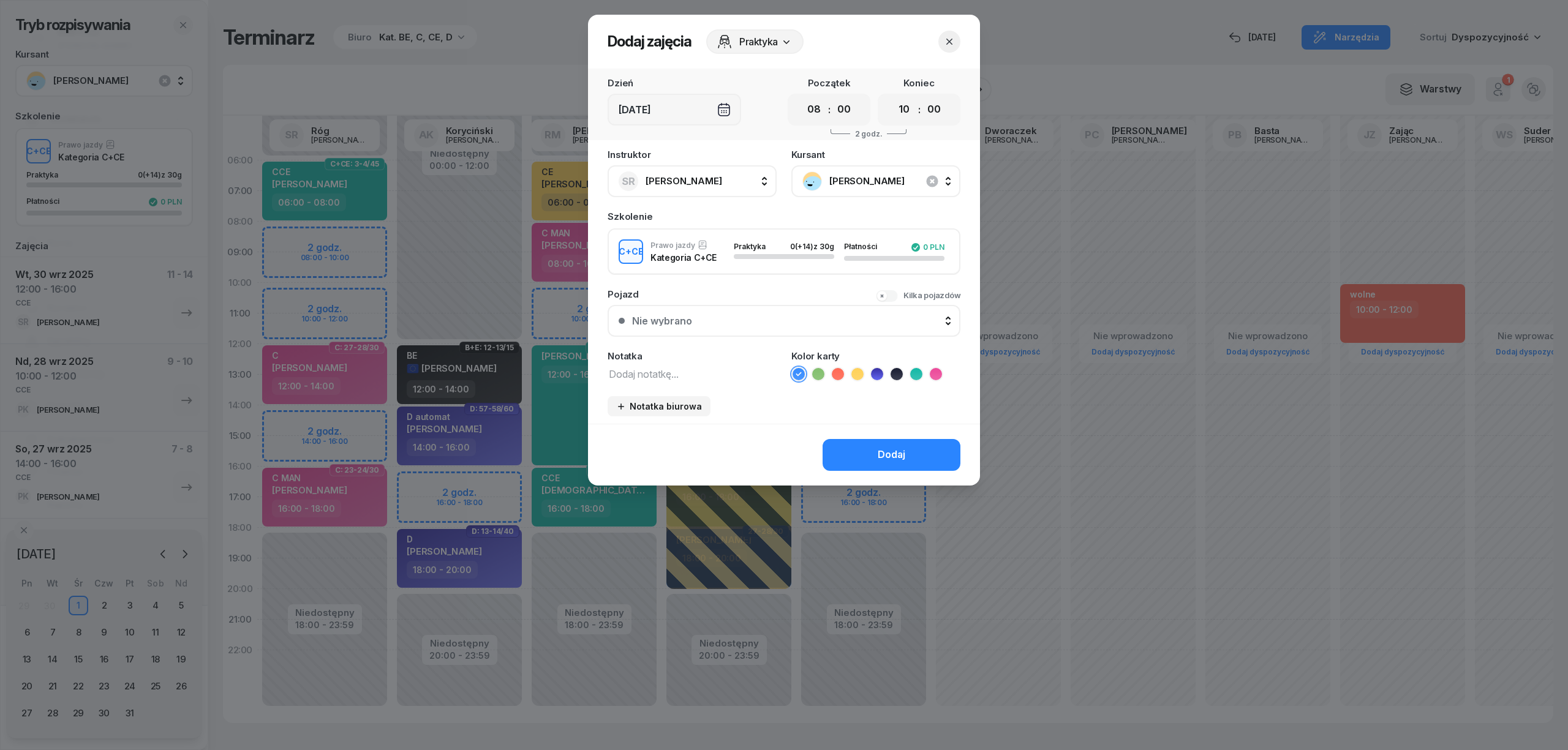
click at [694, 370] on textarea at bounding box center [692, 373] width 169 height 16
type textarea "CCE"
click at [900, 109] on select "00 01 02 03 04 05 06 07 08 09 10 11 12 13 14 15 16 17 18 19 20 21 22 23" at bounding box center [904, 109] width 23 height 26
select select "12"
click at [893, 97] on select "00 01 02 03 04 05 06 07 08 09 10 11 12 13 14 15 16 17 18 19 20 21 22 23" at bounding box center [904, 109] width 23 height 26
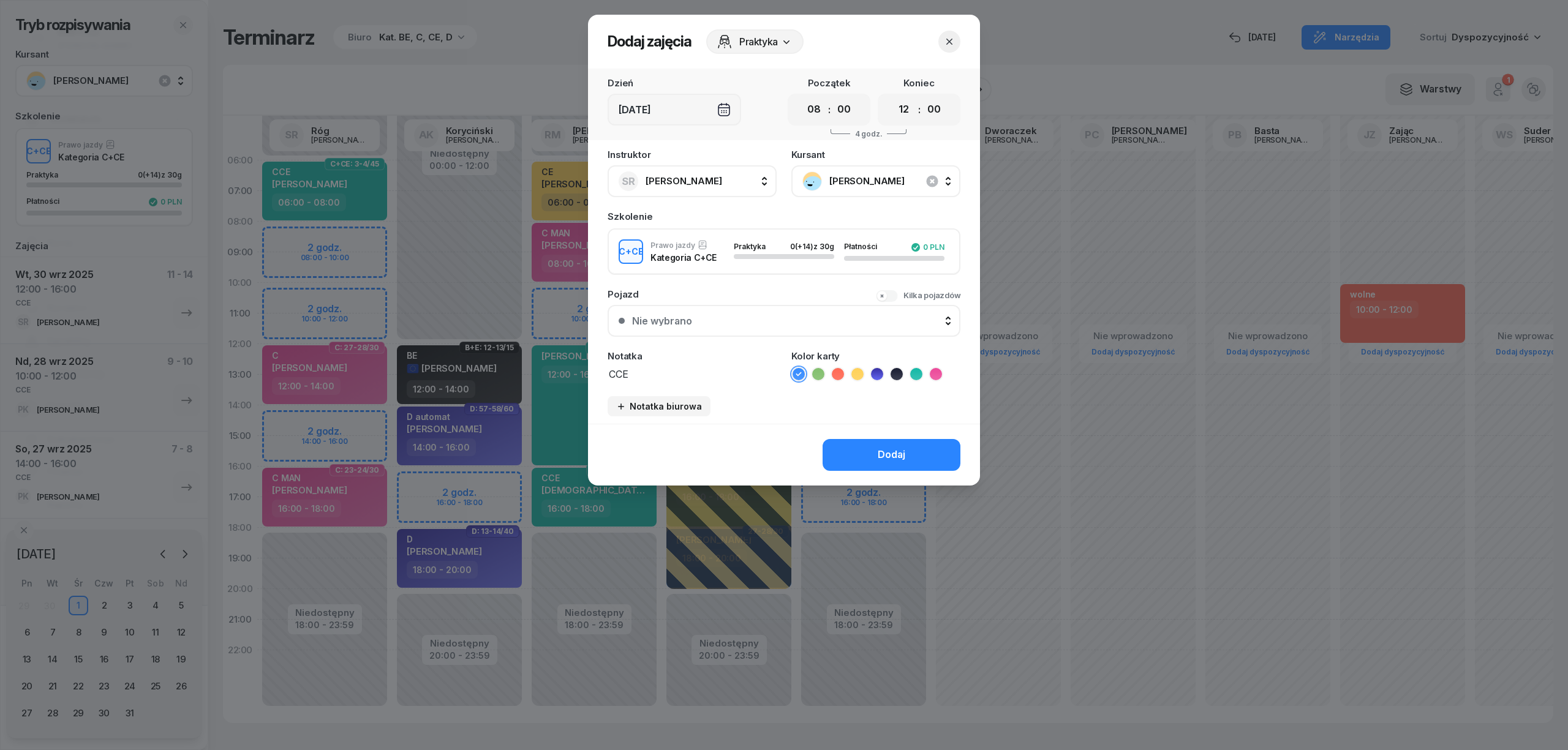
click at [915, 375] on icon at bounding box center [916, 374] width 12 height 12
click at [910, 456] on button "Dodaj" at bounding box center [891, 455] width 138 height 32
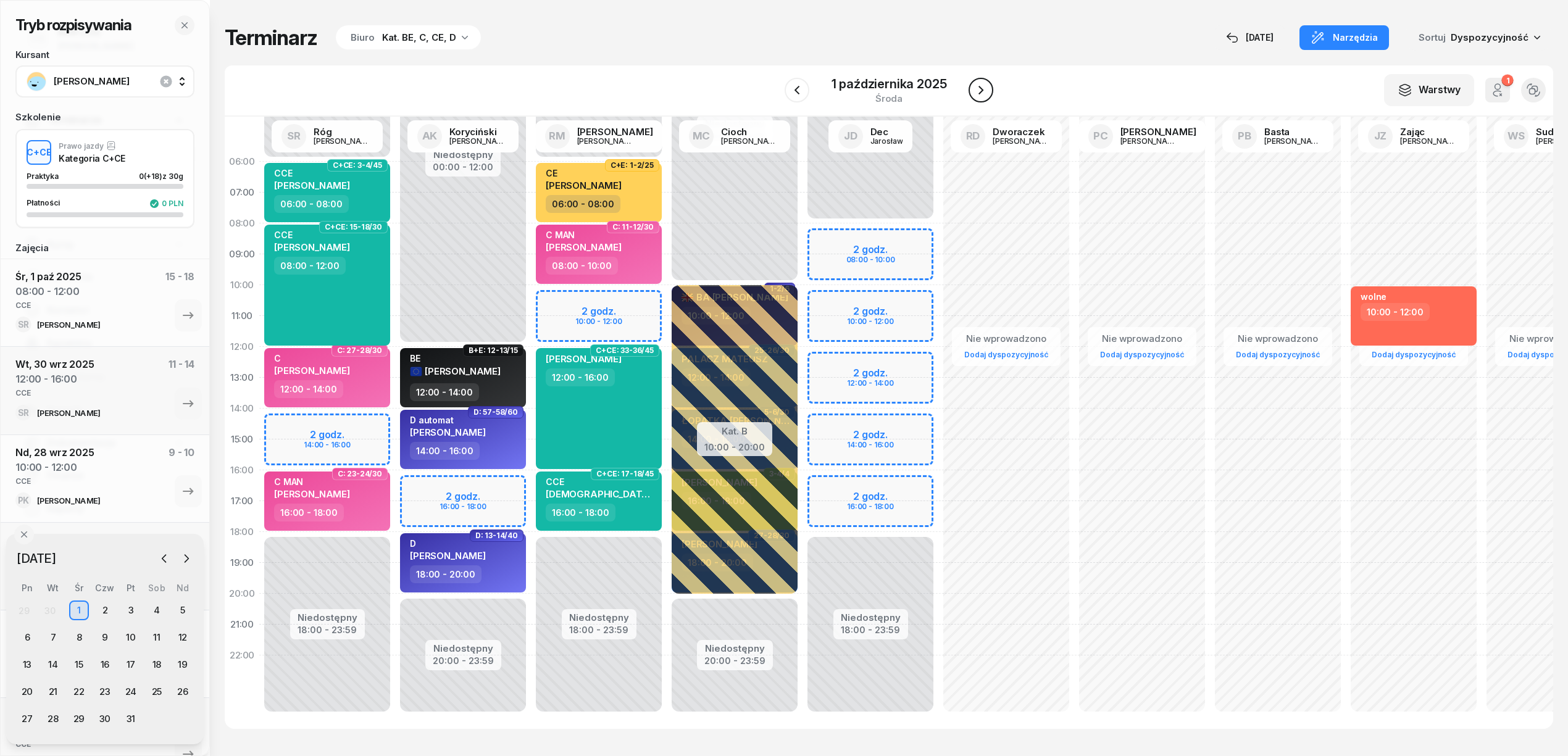
click at [986, 87] on icon "button" at bounding box center [981, 90] width 15 height 15
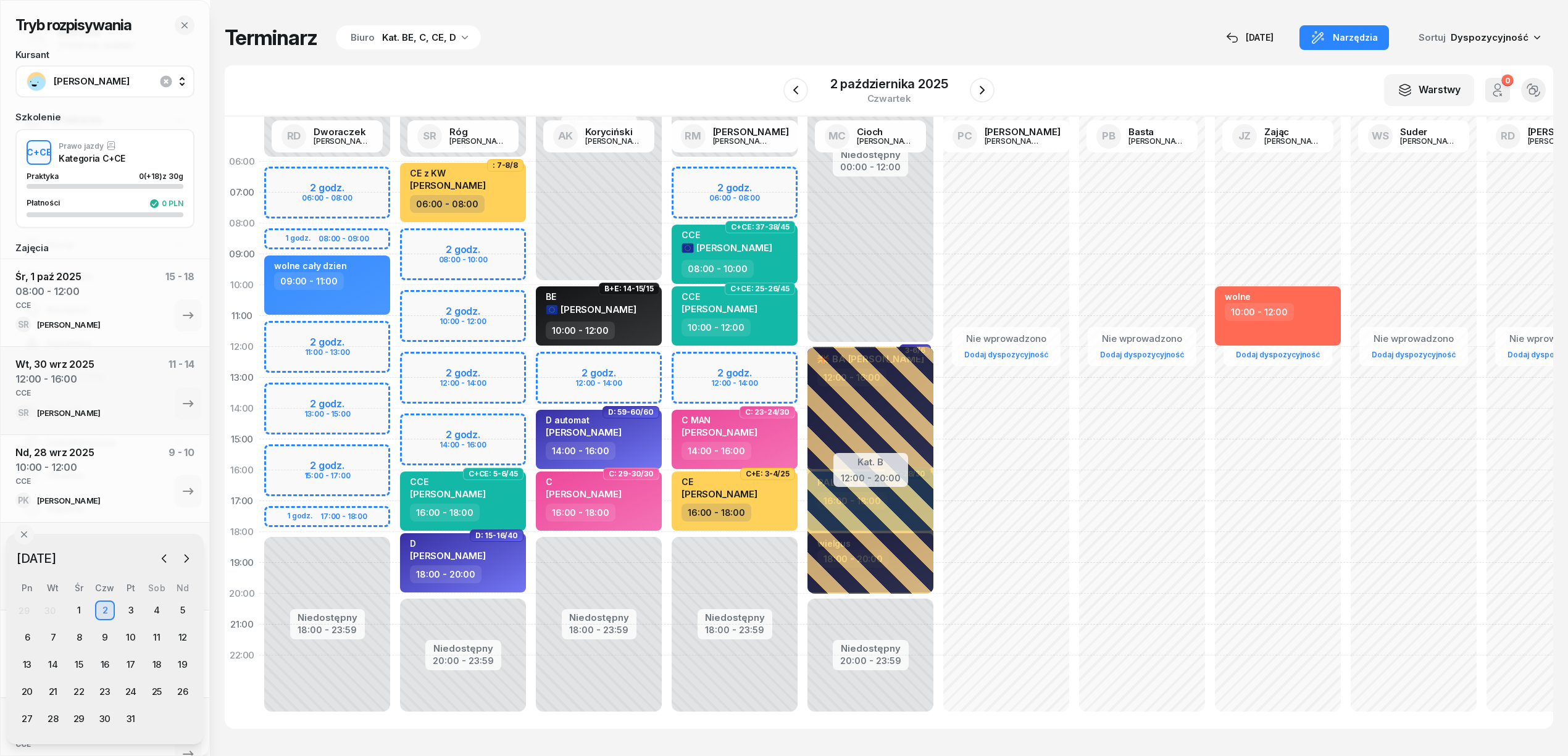
click at [506, 361] on div "Niedostępny 00:00 - 06:00 Niedostępny 20:00 - 23:59 2 godz. 08:00 - 10:00 2 god…" at bounding box center [462, 439] width 136 height 586
select select "12"
select select "14"
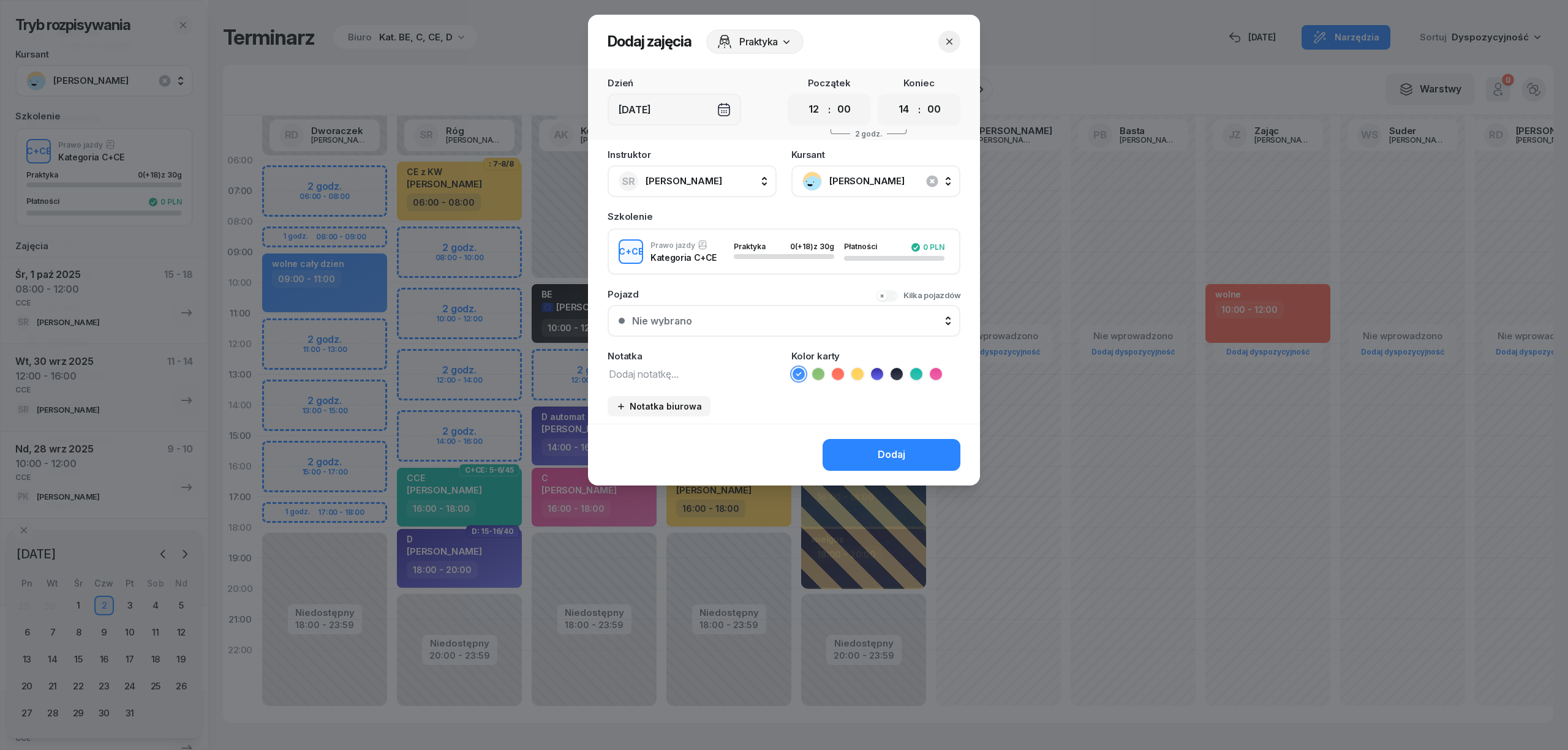
click at [570, 246] on div at bounding box center [784, 375] width 1568 height 750
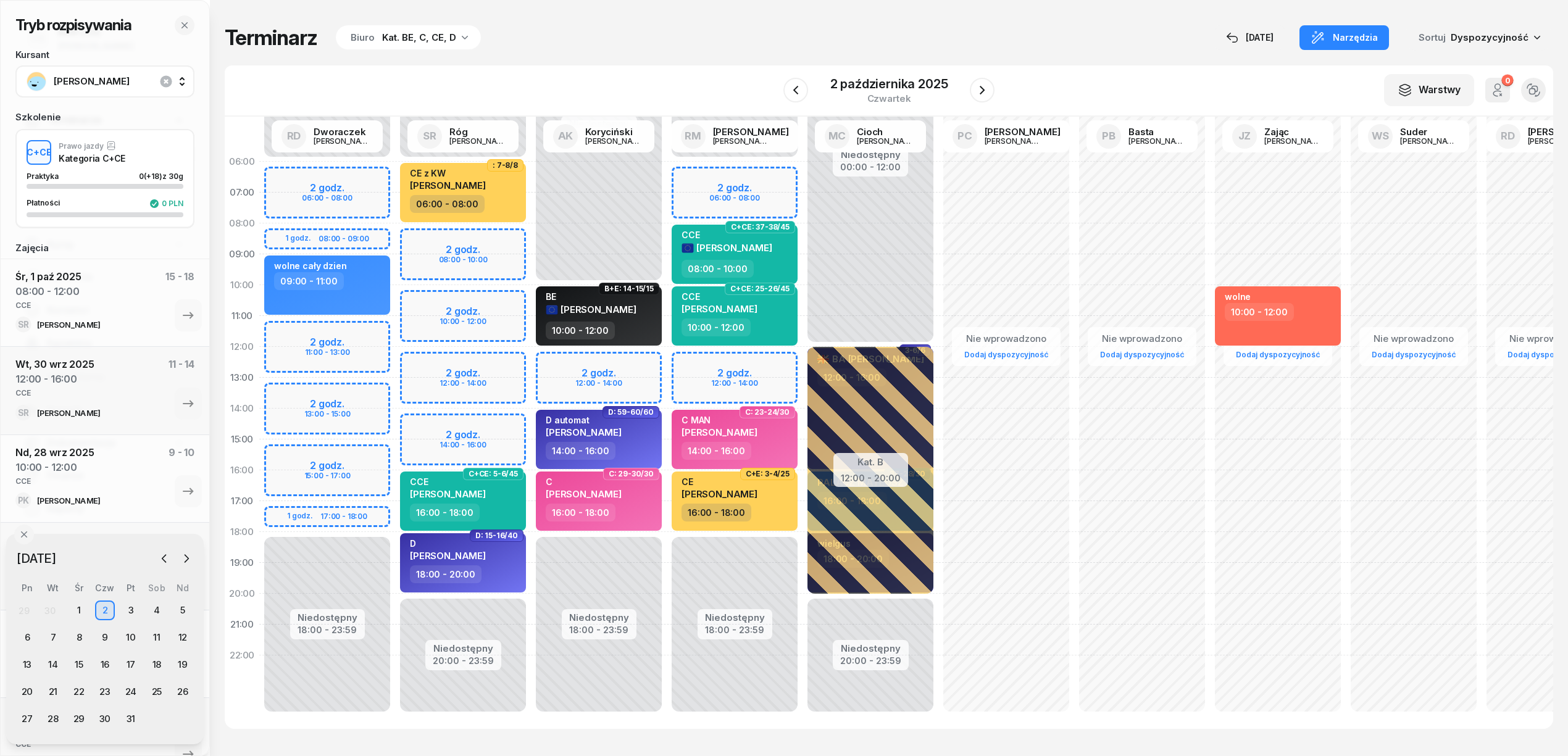
click at [499, 356] on div "Niedostępny 00:00 - 06:00 Niedostępny 20:00 - 23:59 2 godz. 08:00 - 10:00 2 god…" at bounding box center [462, 439] width 136 height 586
select select "12"
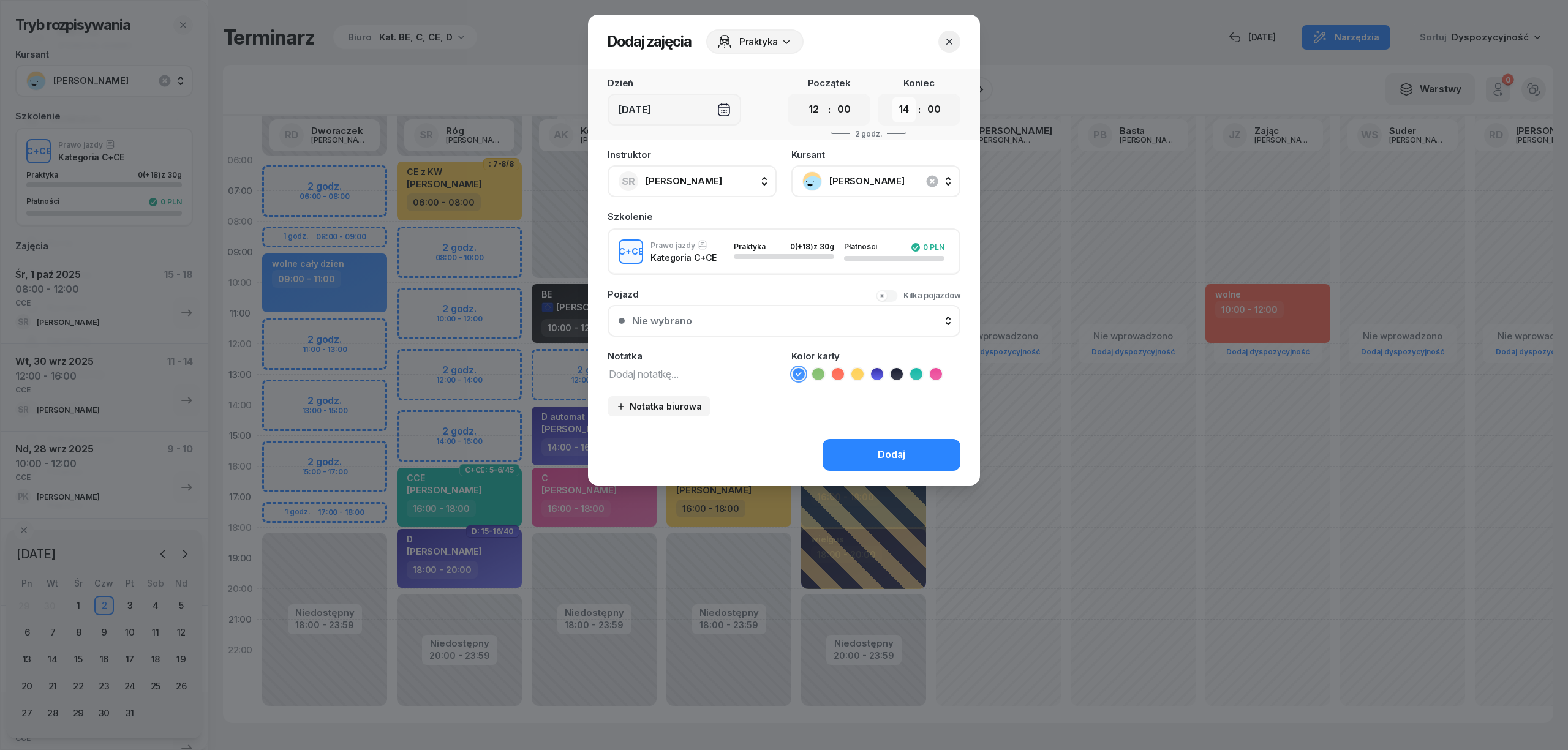
drag, startPoint x: 904, startPoint y: 110, endPoint x: 902, endPoint y: 118, distance: 8.2
click at [904, 110] on select "00 01 02 03 04 05 06 07 08 09 10 11 12 13 14 15 16 17 18 19 20 21 22 23" at bounding box center [904, 109] width 23 height 26
select select "16"
click at [893, 97] on select "00 01 02 03 04 05 06 07 08 09 10 11 12 13 14 15 16 17 18 19 20 21 22 23" at bounding box center [904, 109] width 23 height 26
click at [702, 380] on textarea at bounding box center [692, 373] width 169 height 16
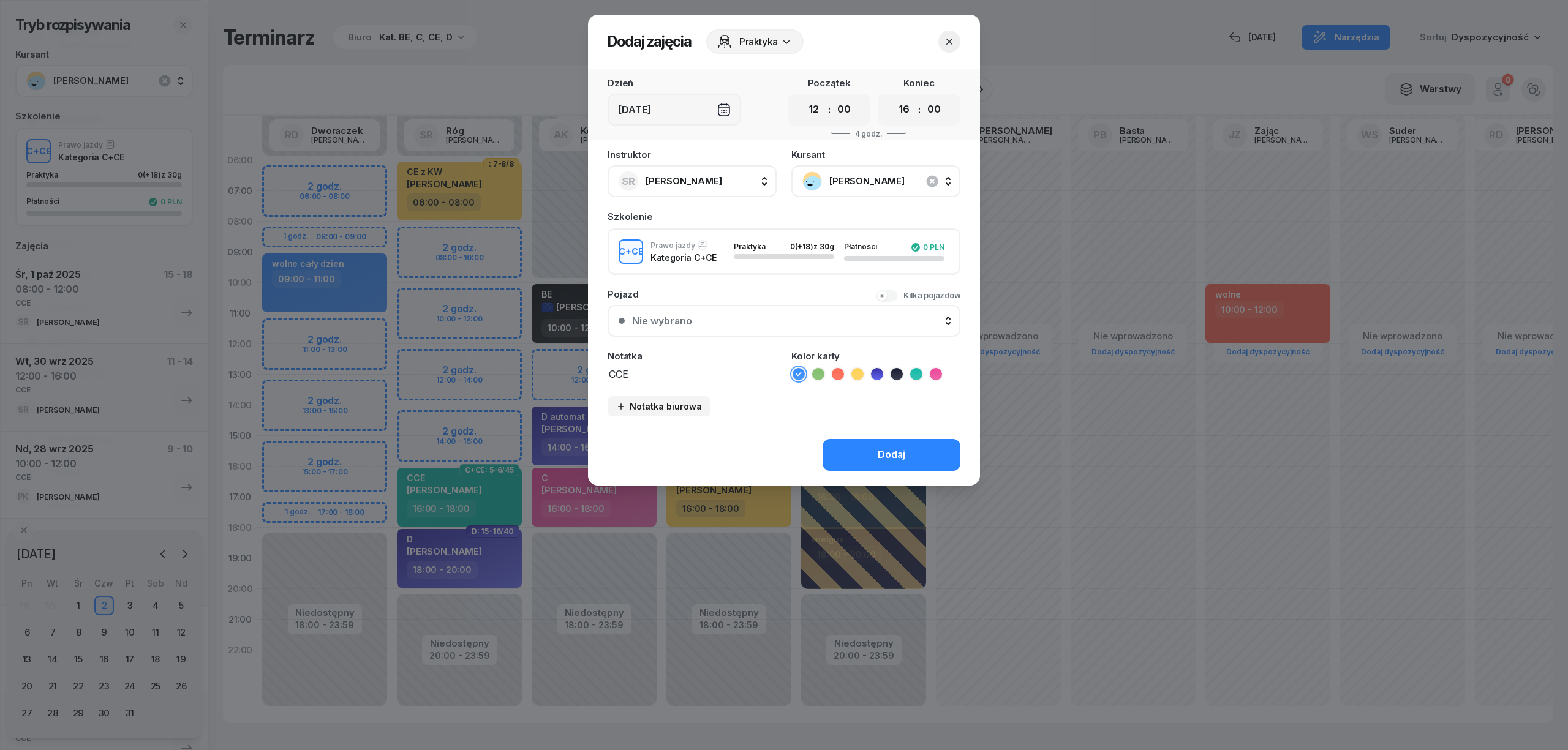
type textarea "CCE"
click at [915, 375] on icon at bounding box center [916, 374] width 12 height 12
click at [866, 440] on button "Dodaj" at bounding box center [891, 455] width 138 height 32
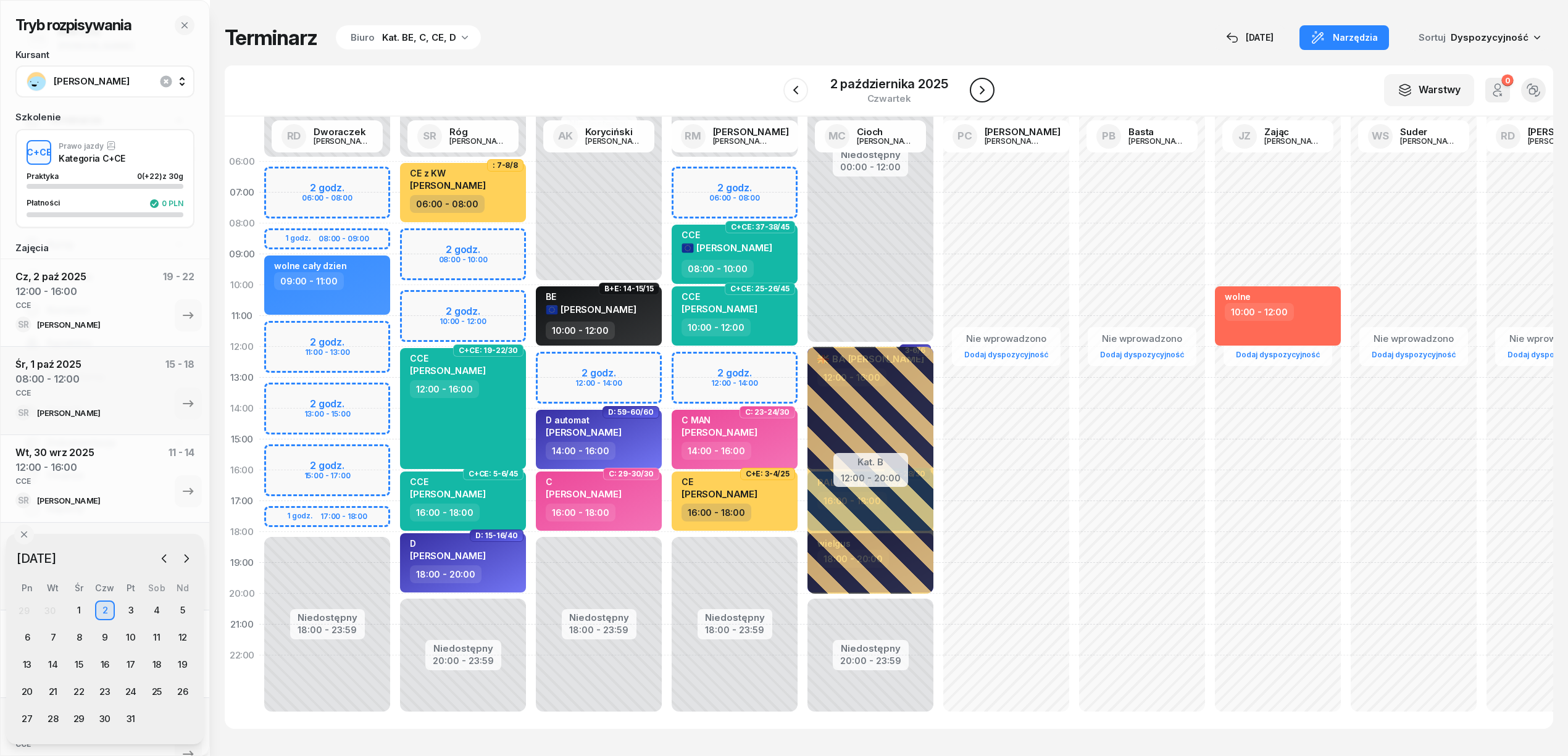
click at [992, 90] on button "button" at bounding box center [982, 90] width 25 height 25
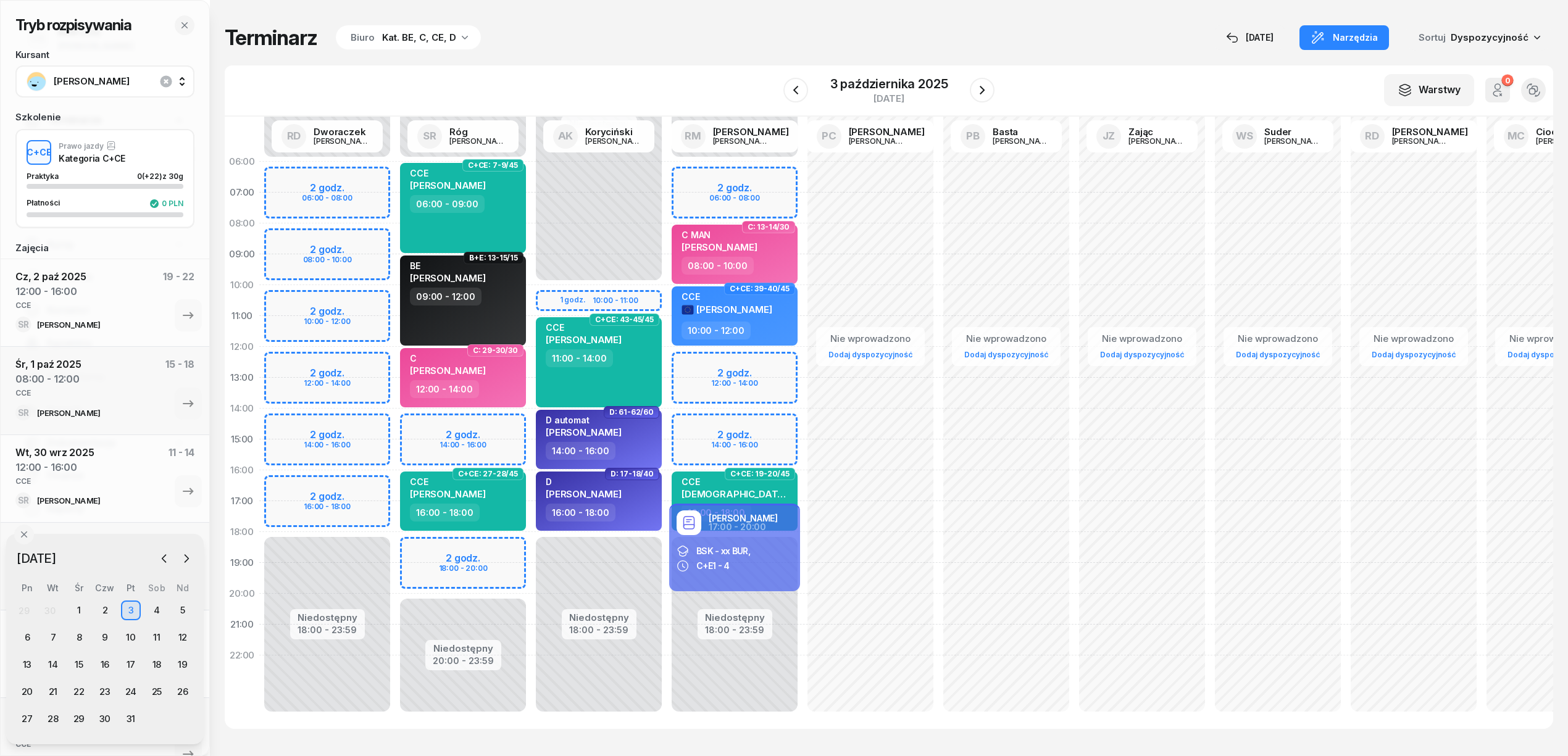
click at [776, 361] on div "Niedostępny 00:00 - 06:00 Niedostępny 18:00 - 23:59 2 godz. 06:00 - 08:00 2 god…" at bounding box center [734, 439] width 136 height 586
select select "12"
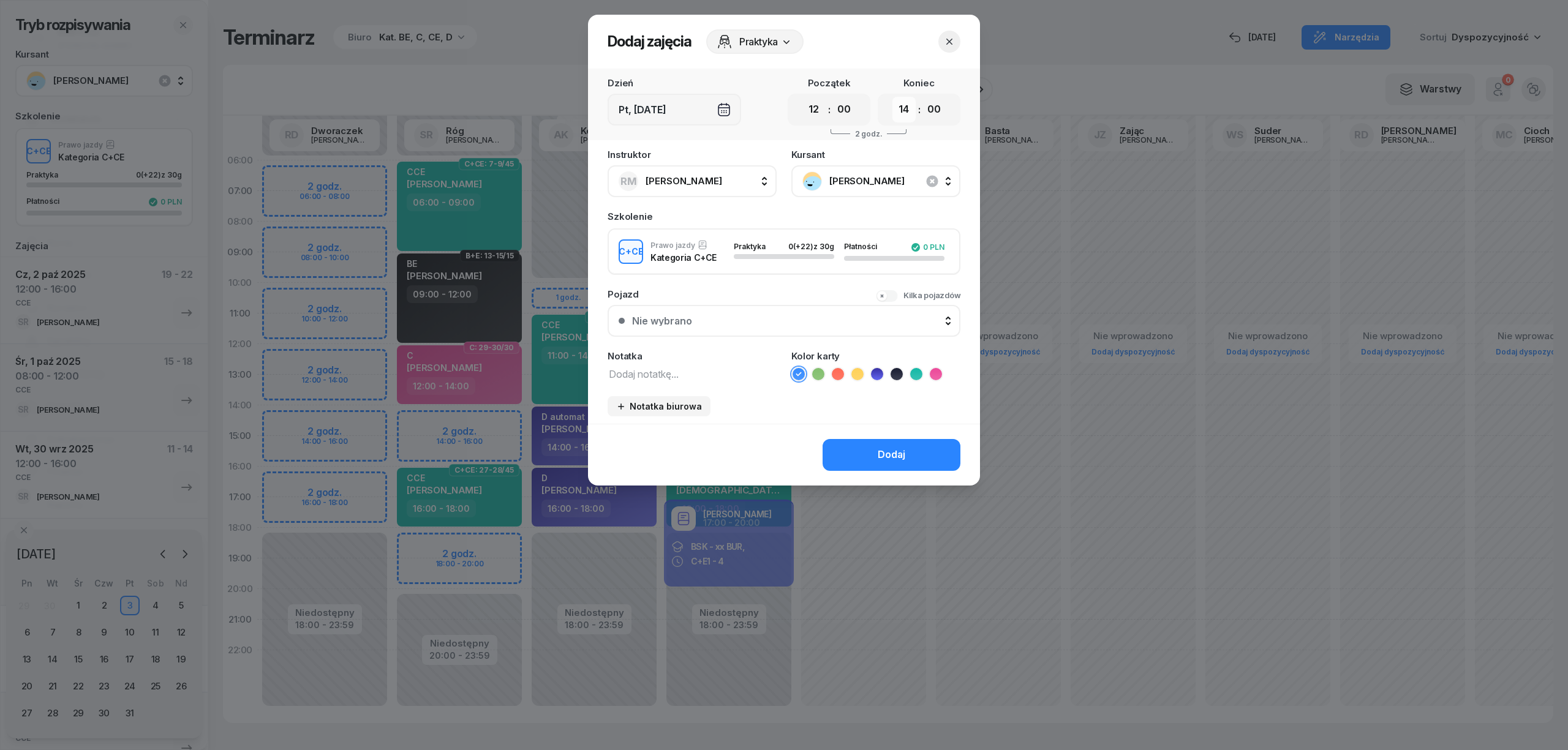
drag, startPoint x: 902, startPoint y: 112, endPoint x: 902, endPoint y: 120, distance: 8.0
click at [902, 112] on select "00 01 02 03 04 05 06 07 08 09 10 11 12 13 14 15 16 17 18 19 20 21 22 23" at bounding box center [904, 109] width 23 height 26
select select "16"
click at [893, 97] on select "00 01 02 03 04 05 06 07 08 09 10 11 12 13 14 15 16 17 18 19 20 21 22 23" at bounding box center [904, 109] width 23 height 26
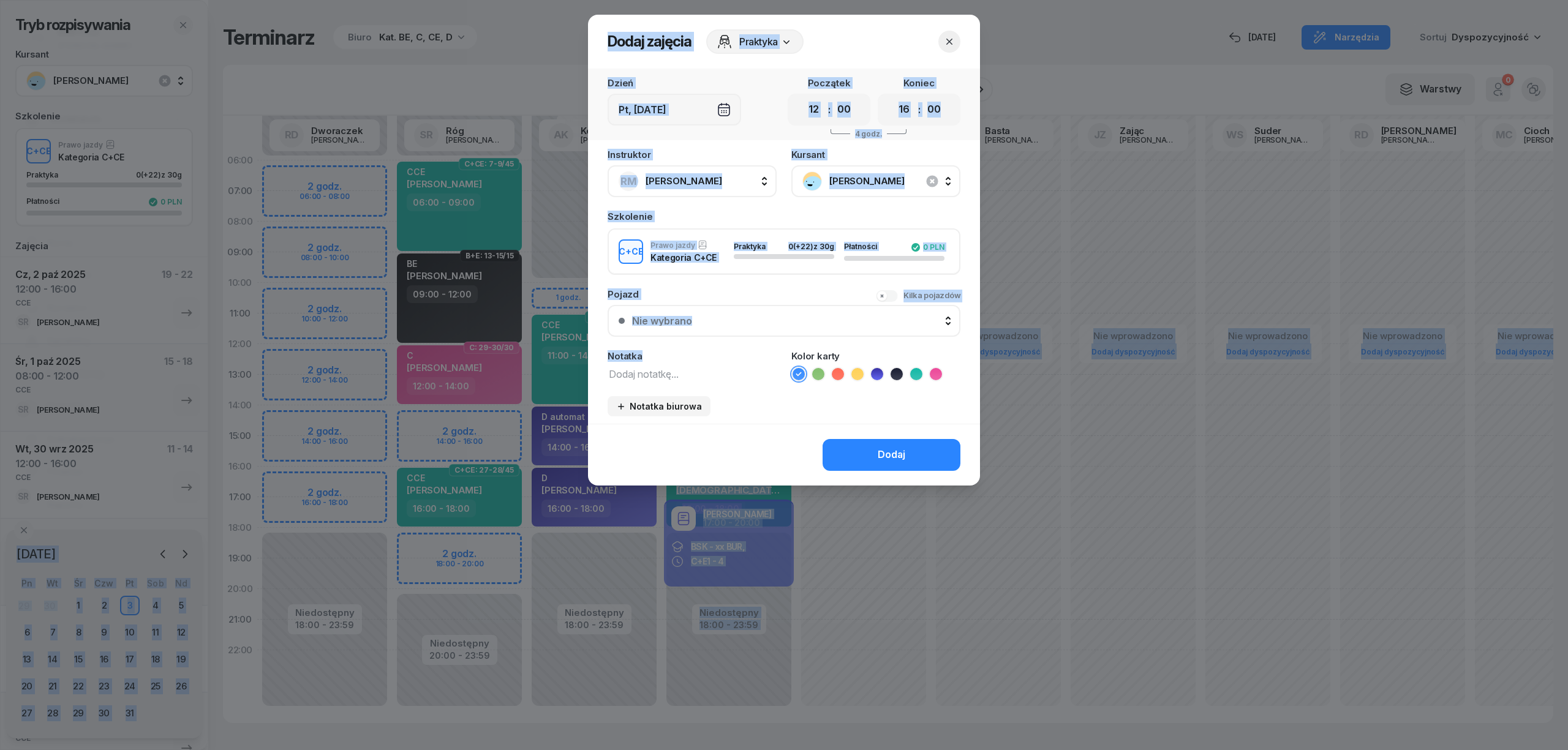
click at [638, 370] on textarea at bounding box center [692, 373] width 169 height 16
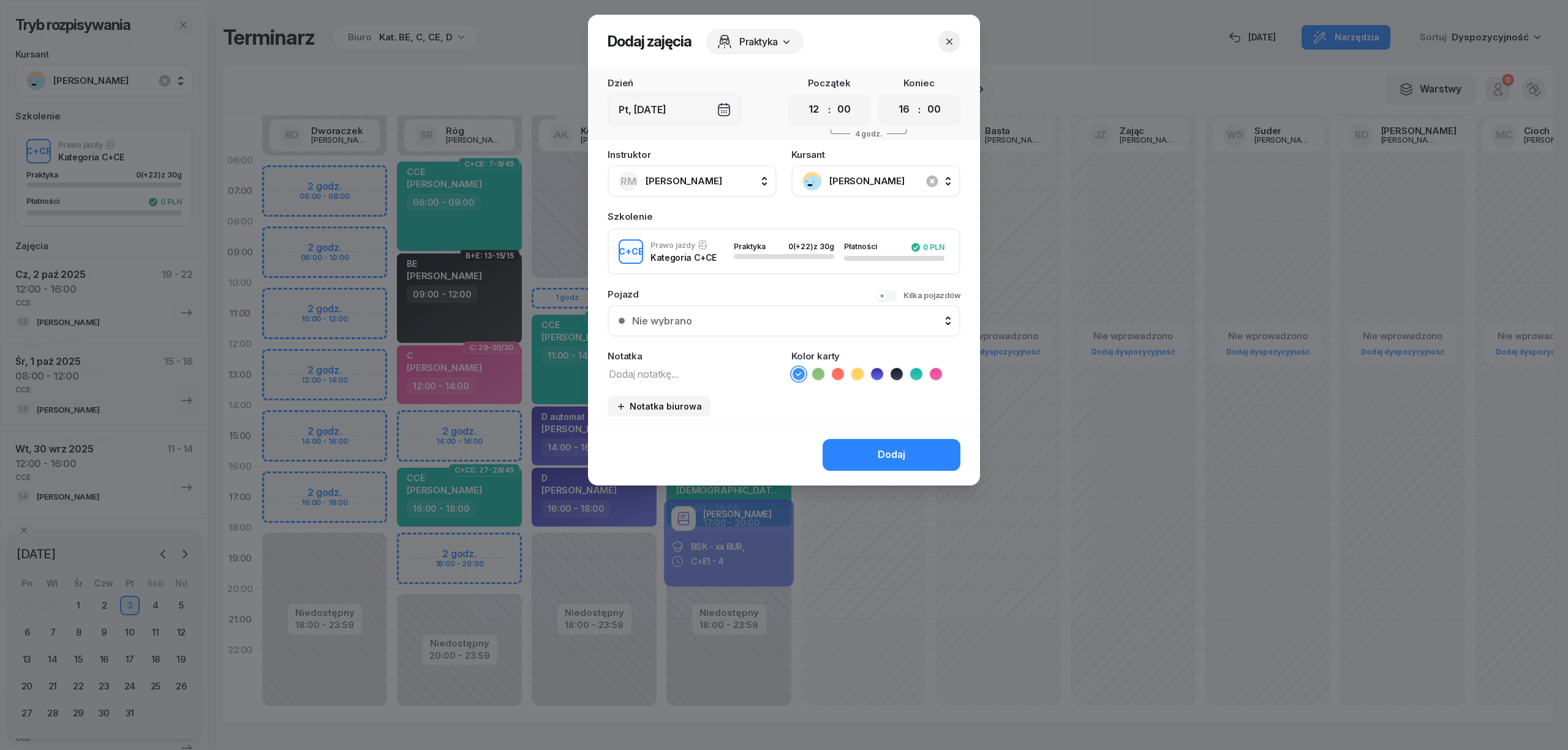
click at [643, 371] on textarea at bounding box center [692, 373] width 169 height 16
type textarea "CCE"
click at [922, 370] on li at bounding box center [916, 374] width 15 height 15
click at [873, 449] on button "Dodaj" at bounding box center [891, 455] width 138 height 32
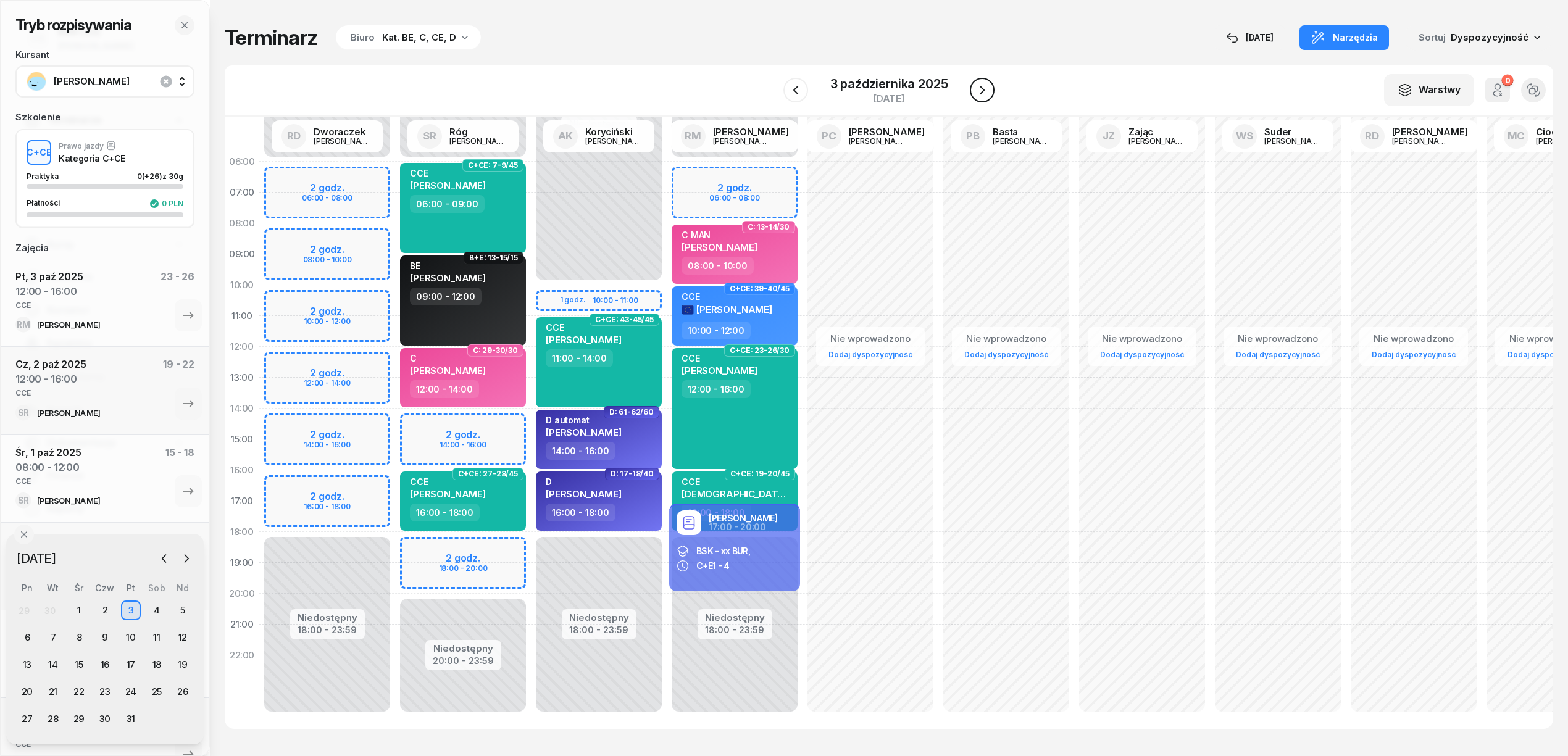
click at [981, 90] on icon "button" at bounding box center [982, 90] width 15 height 15
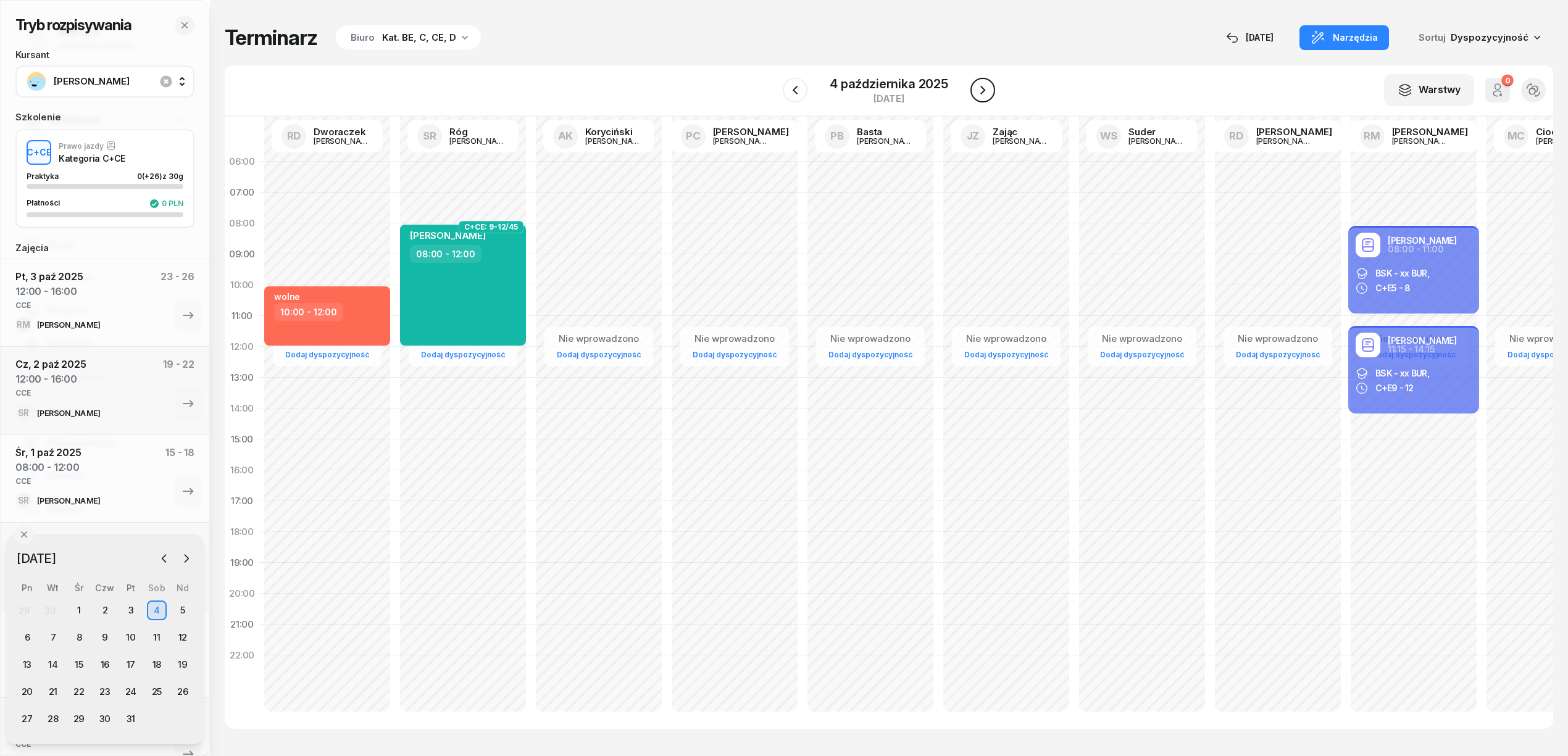
click at [981, 90] on icon "button" at bounding box center [983, 90] width 15 height 15
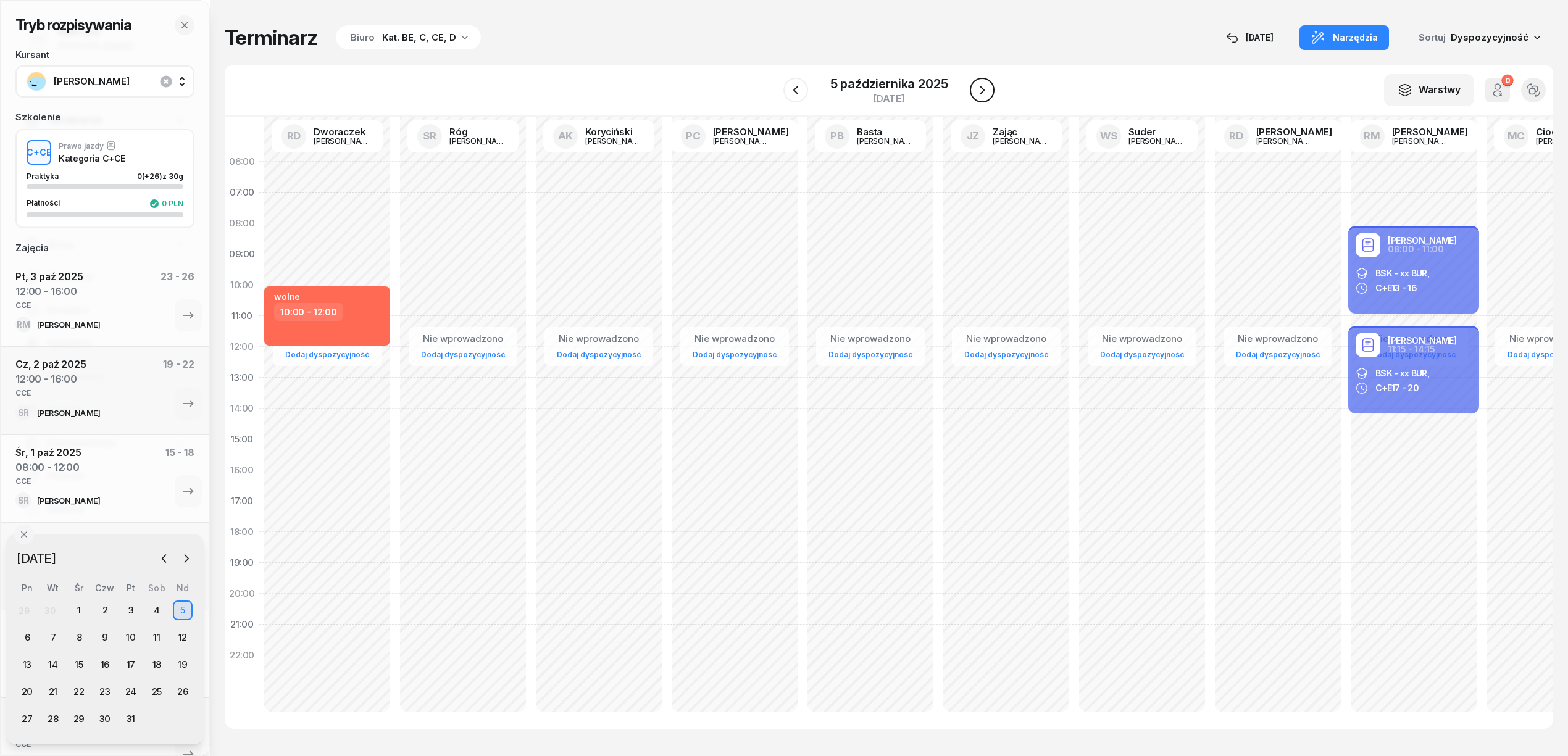
click at [981, 90] on icon "button" at bounding box center [982, 90] width 15 height 15
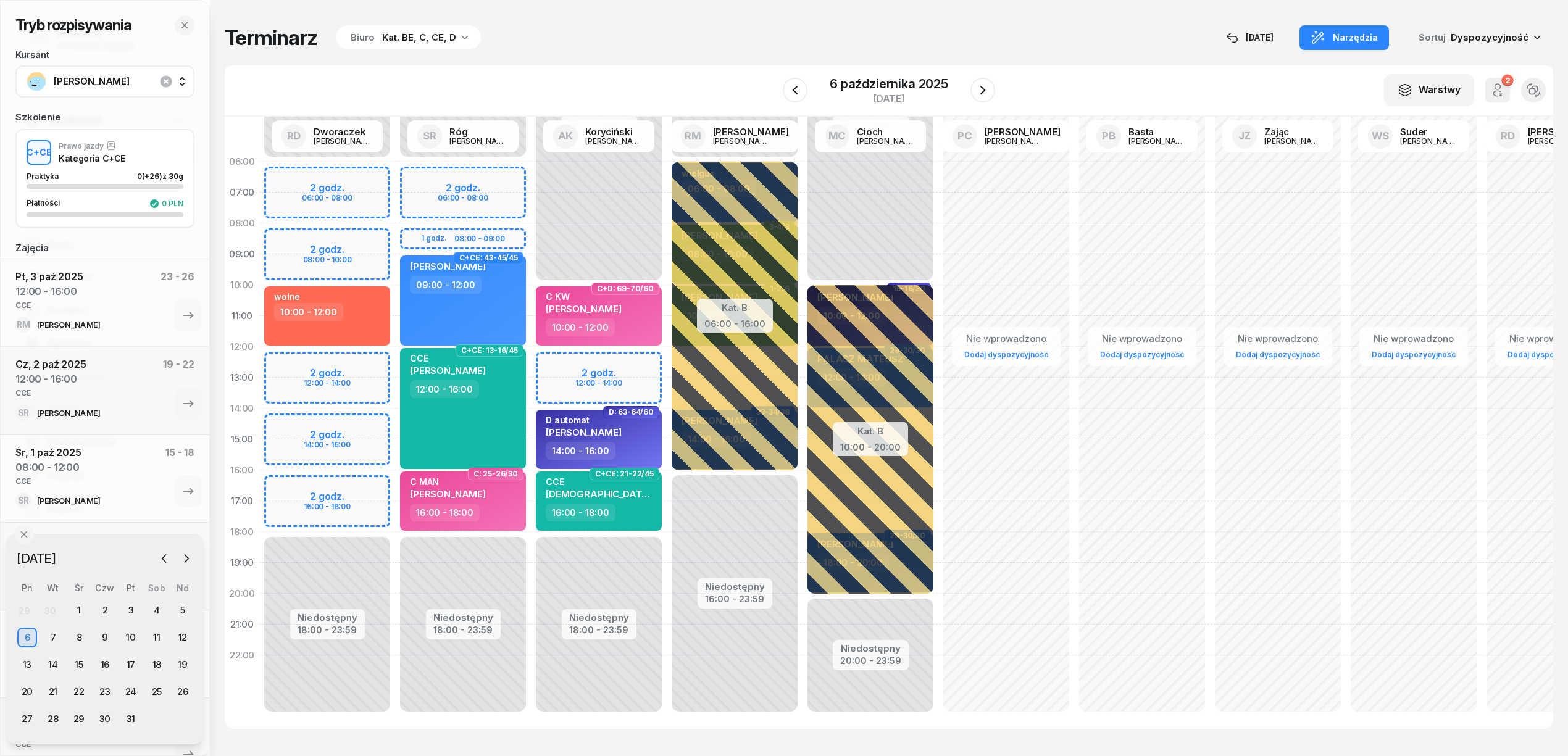
click at [504, 170] on div "Niedostępny 00:00 - 06:00 Niedostępny 18:00 - 23:59 2 godz. 06:00 - 08:00 1 god…" at bounding box center [462, 439] width 136 height 586
select select "06"
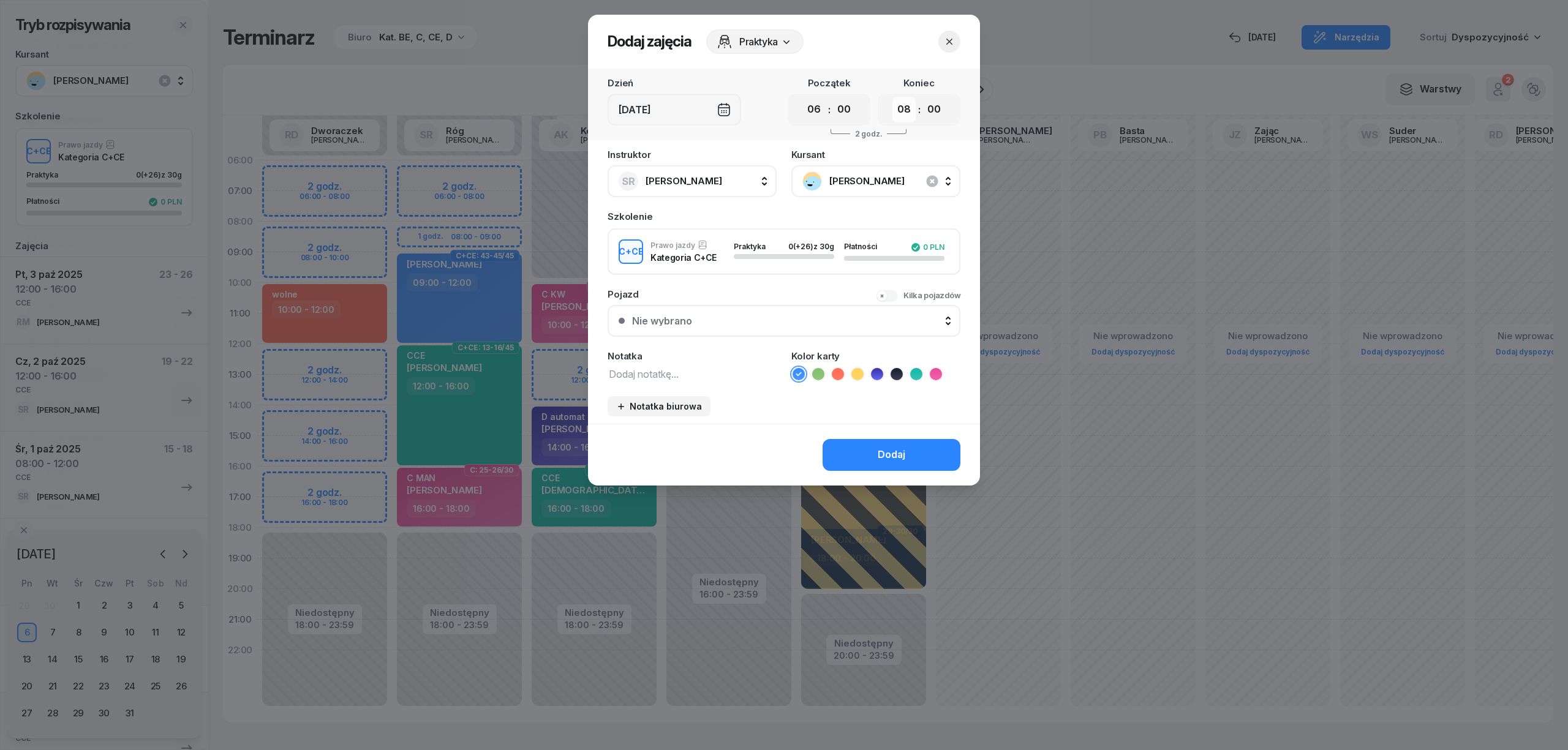
click at [903, 112] on select "00 01 02 03 04 05 06 07 08 09 10 11 12 13 14 15 16 17 18 19 20 21 22 23" at bounding box center [904, 109] width 23 height 26
select select "09"
click at [893, 97] on select "00 01 02 03 04 05 06 07 08 09 10 11 12 13 14 15 16 17 18 19 20 21 22 23" at bounding box center [904, 109] width 23 height 26
click at [704, 380] on textarea at bounding box center [692, 373] width 169 height 16
type textarea "CCE"
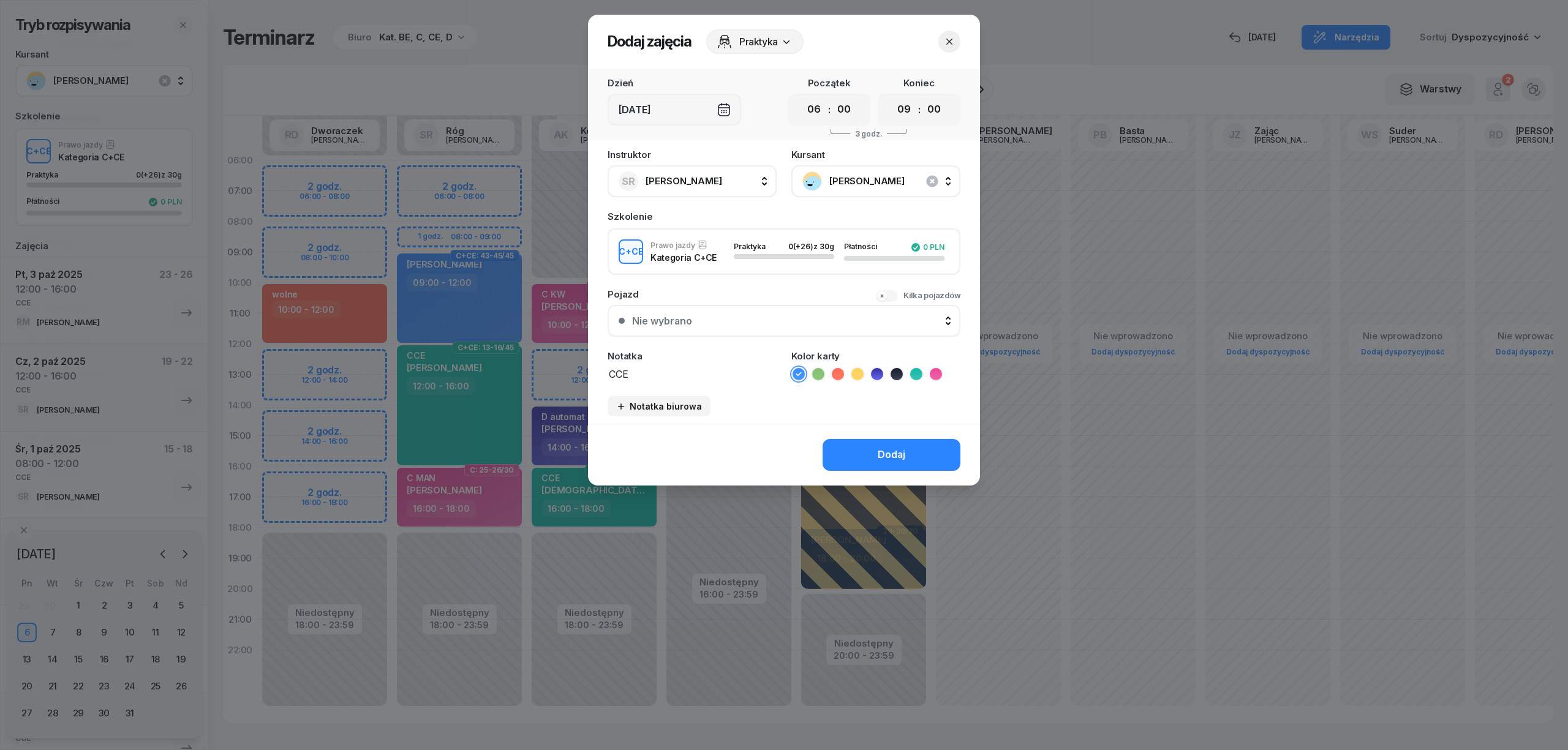
click at [914, 371] on icon at bounding box center [916, 374] width 12 height 12
click at [894, 448] on div "Dodaj" at bounding box center [891, 455] width 28 height 16
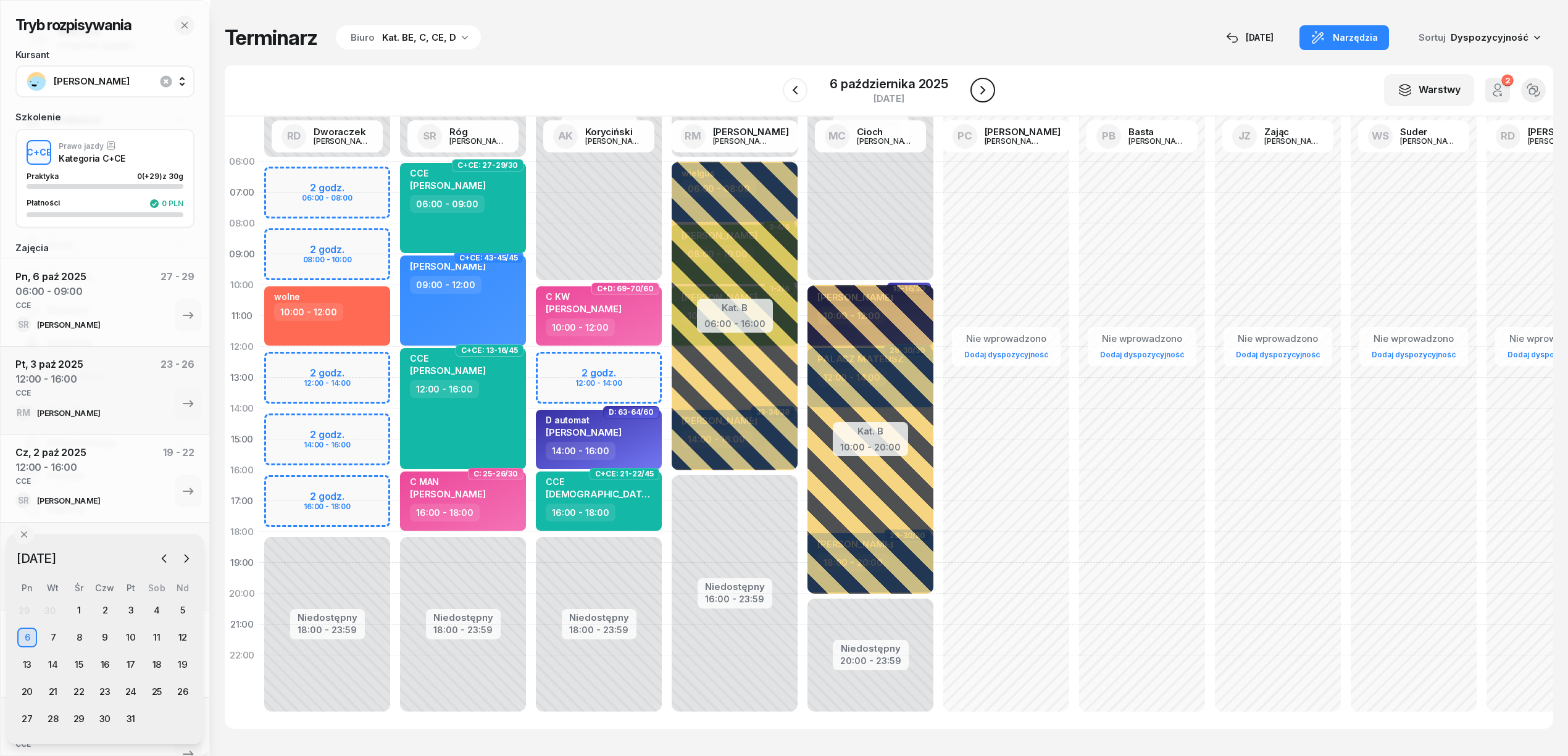
click at [978, 90] on icon "button" at bounding box center [983, 90] width 15 height 15
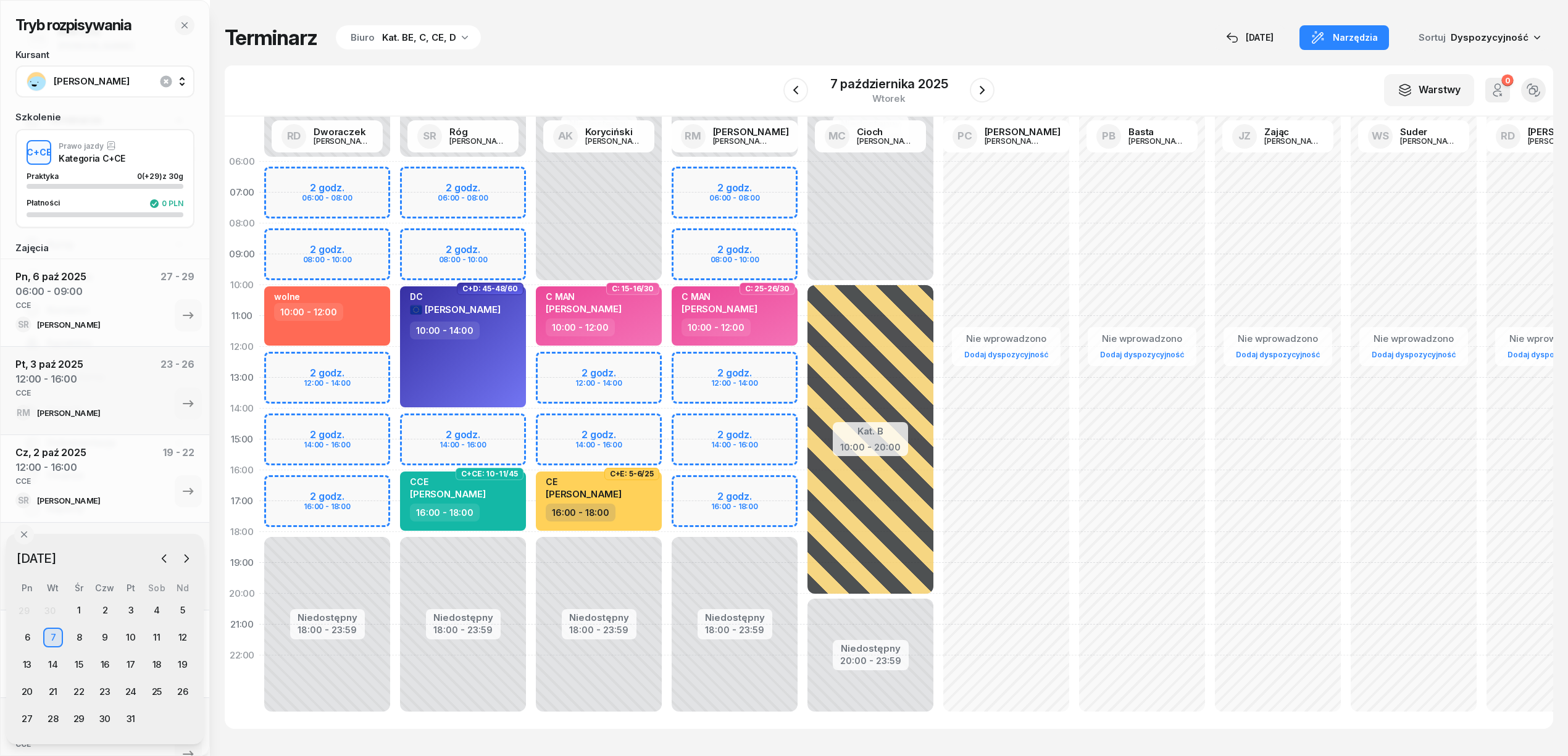
click at [787, 360] on div "Niedostępny 00:00 - 06:00 Niedostępny 18:00 - 23:59 2 godz. 06:00 - 08:00 2 god…" at bounding box center [734, 439] width 136 height 586
select select "12"
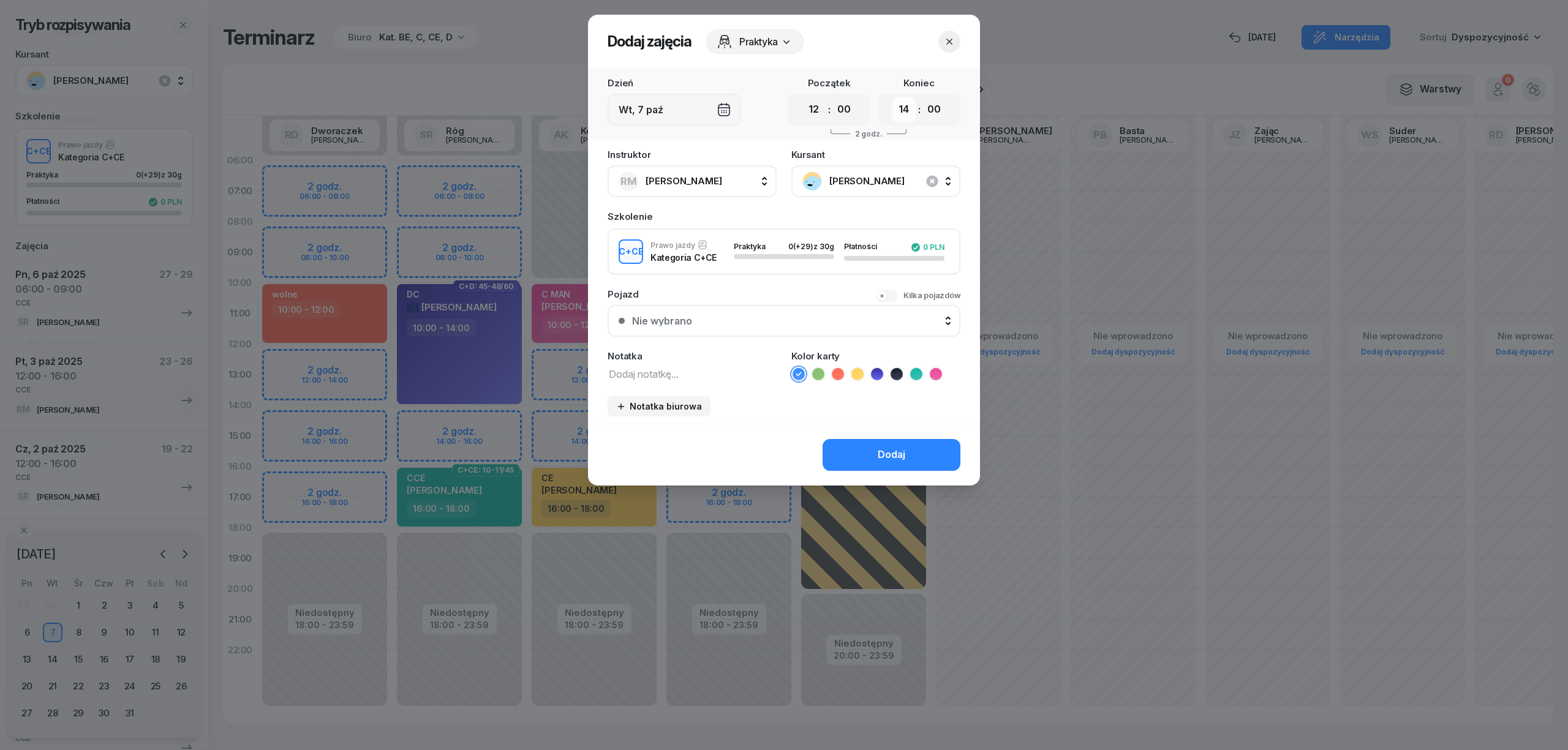
click at [907, 103] on select "00 01 02 03 04 05 06 07 08 09 10 11 12 13 14 15 16 17 18 19 20 21 22 23" at bounding box center [904, 109] width 23 height 26
select select "16"
click at [893, 97] on select "00 01 02 03 04 05 06 07 08 09 10 11 12 13 14 15 16 17 18 19 20 21 22 23" at bounding box center [904, 109] width 23 height 26
click at [675, 365] on textarea at bounding box center [692, 373] width 169 height 16
type textarea "CCE"
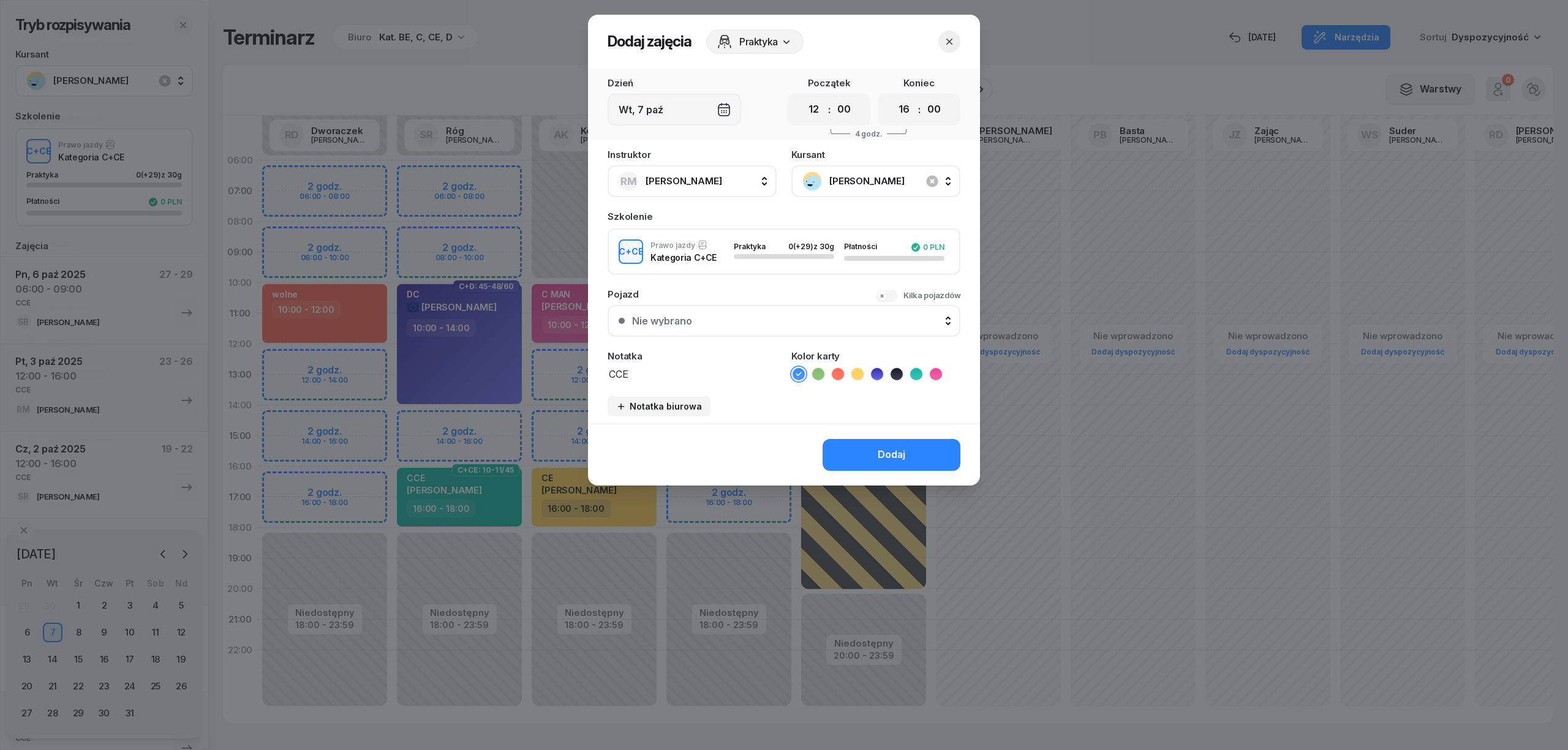
click at [915, 371] on icon at bounding box center [916, 374] width 12 height 12
click at [873, 448] on button "Dodaj" at bounding box center [891, 455] width 138 height 32
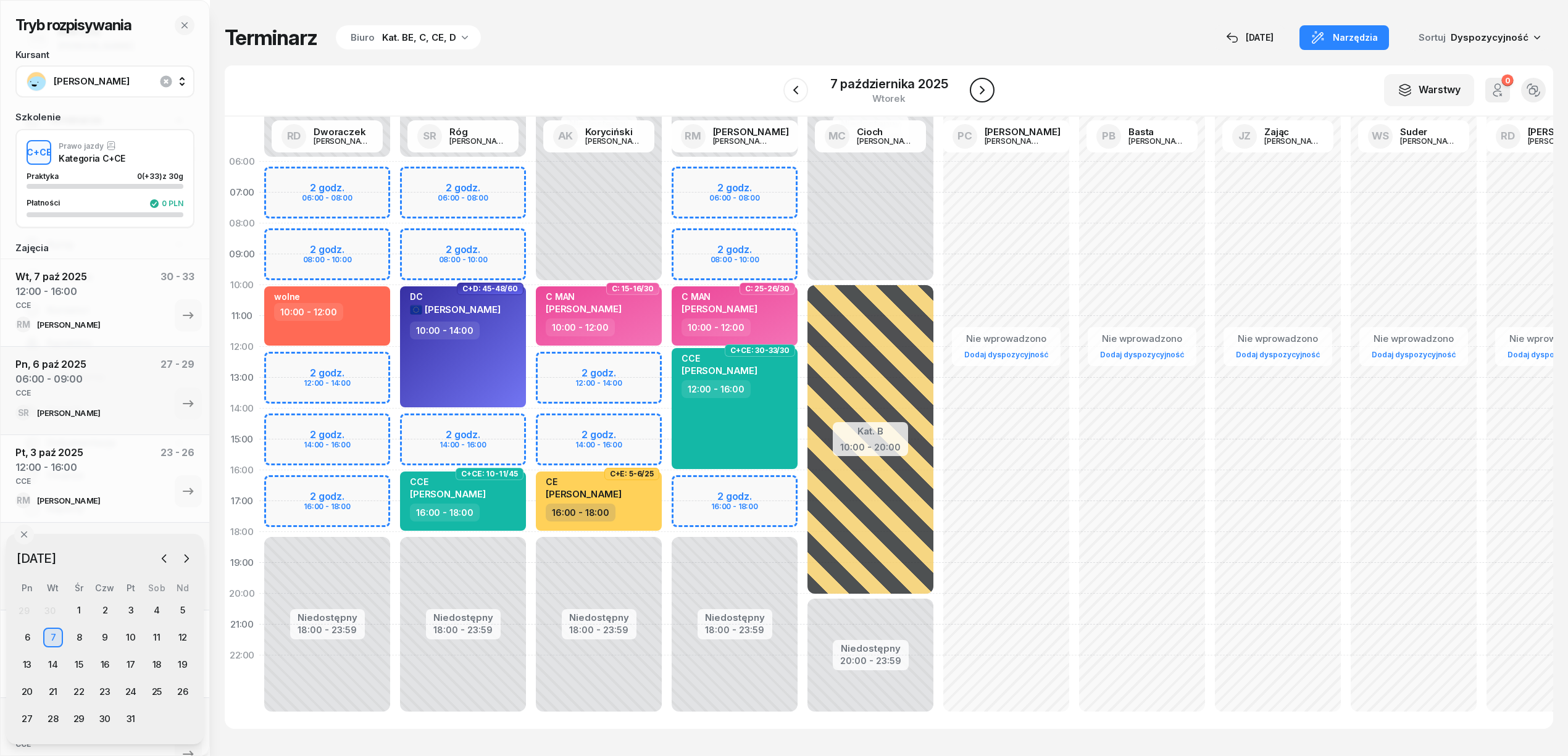
click at [989, 89] on button "button" at bounding box center [982, 90] width 25 height 25
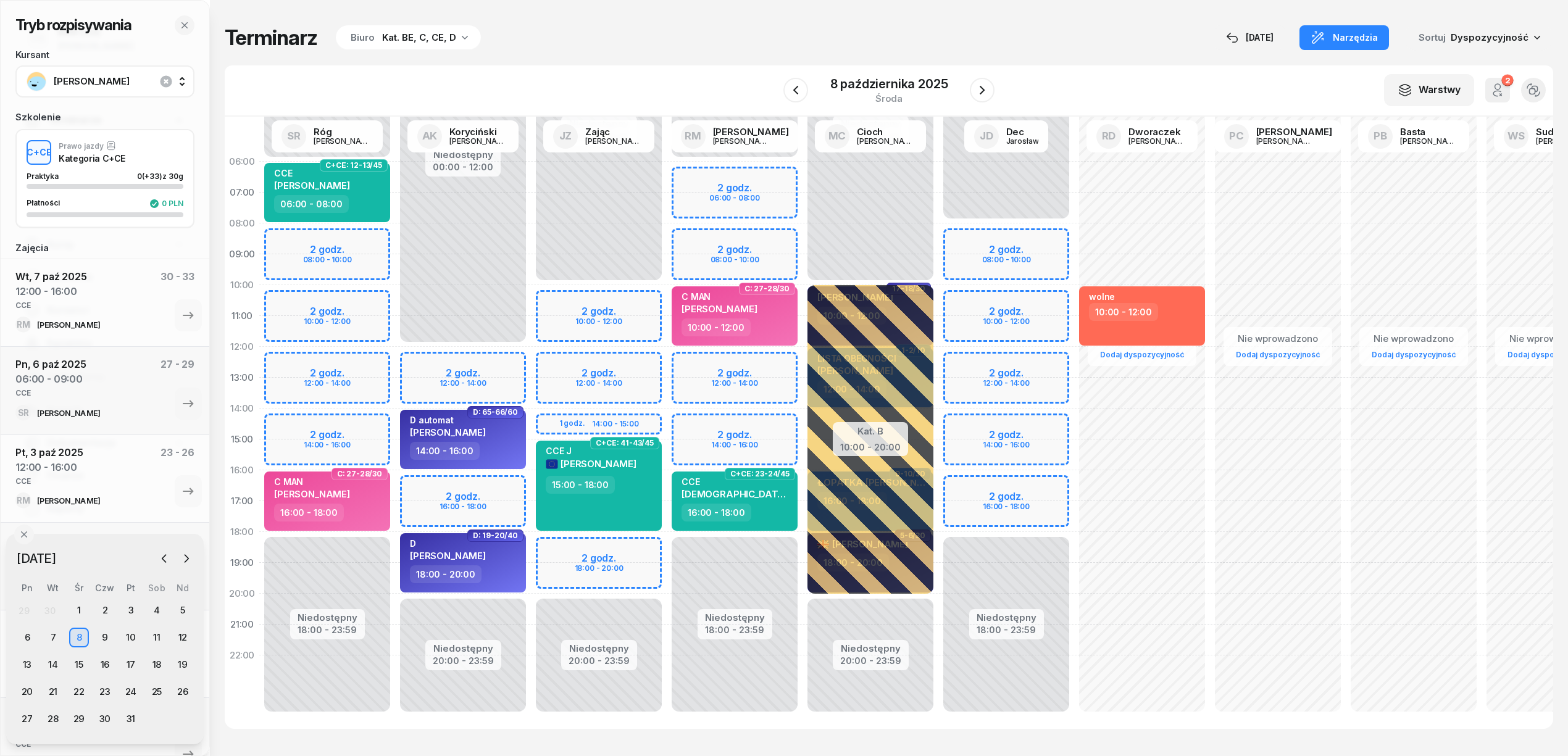
click at [754, 361] on div "Niedostępny 00:00 - 06:00 Niedostępny 18:00 - 23:59 2 godz. 06:00 - 08:00 2 god…" at bounding box center [734, 439] width 136 height 586
select select "12"
select select "14"
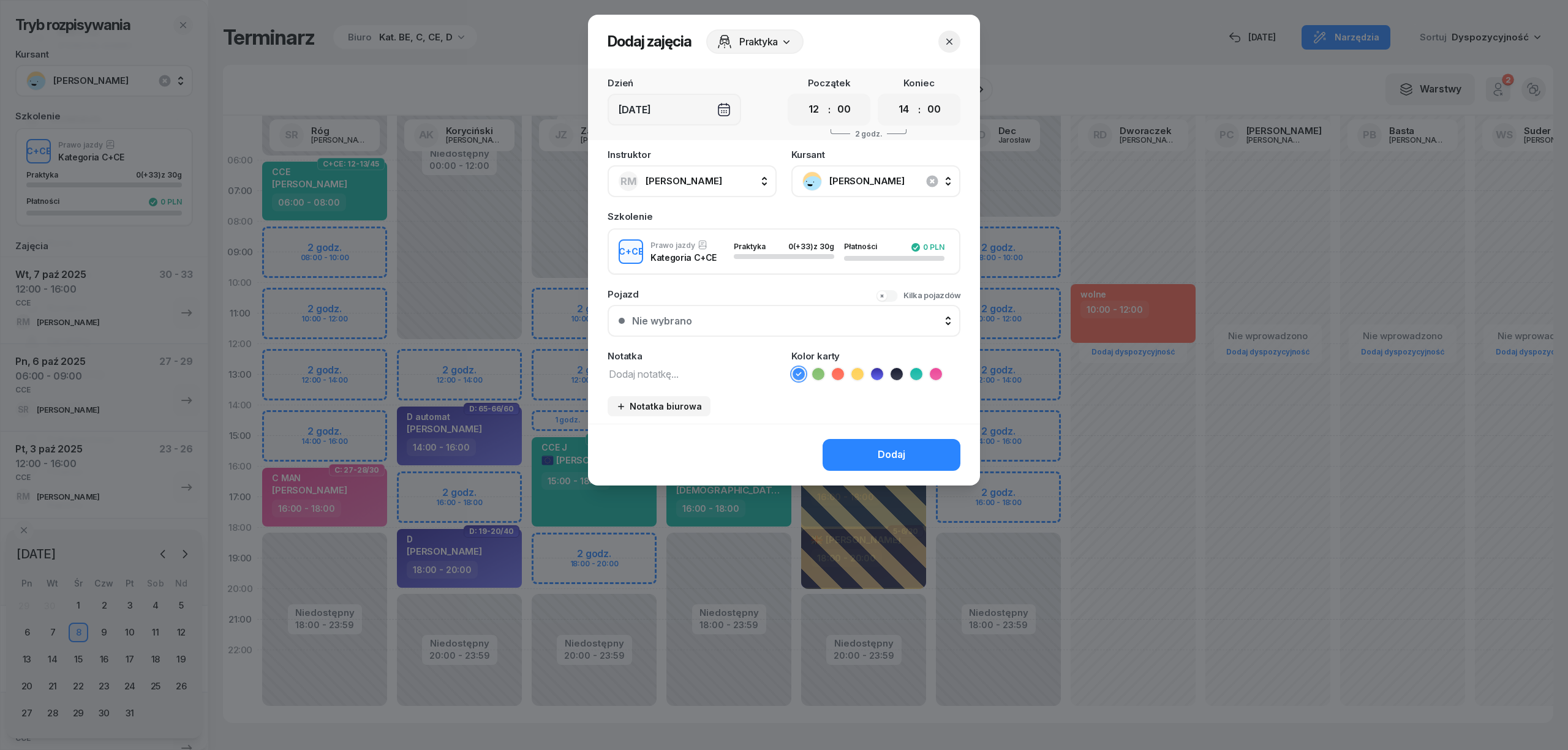
click at [705, 369] on textarea at bounding box center [692, 373] width 169 height 16
type textarea "CCE"
click at [917, 368] on icon at bounding box center [916, 374] width 12 height 12
click at [901, 106] on select "00 01 02 03 04 05 06 07 08 09 10 11 12 13 14 15 16 17 18 19 20 21 22 23" at bounding box center [904, 109] width 23 height 26
select select "16"
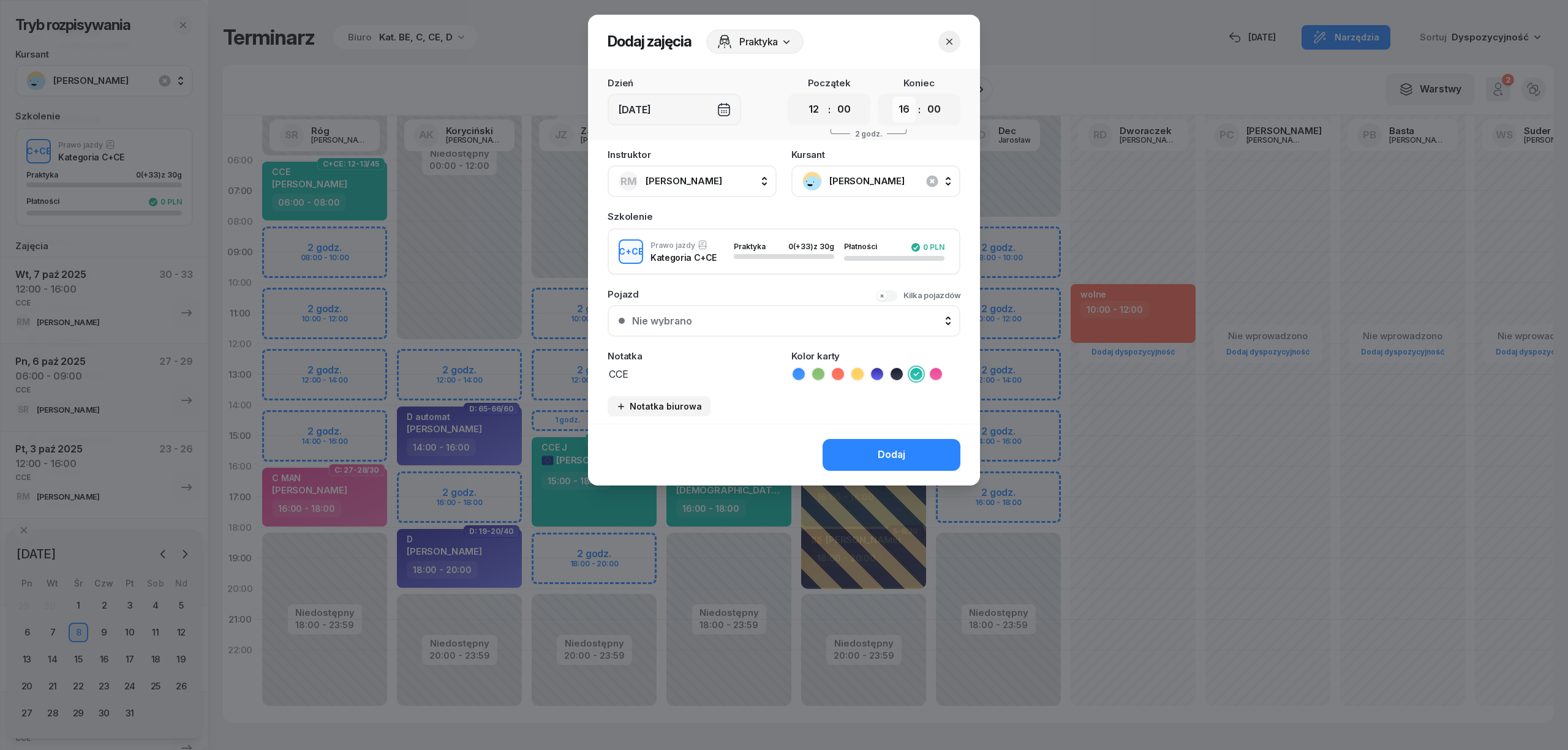
click at [893, 97] on select "00 01 02 03 04 05 06 07 08 09 10 11 12 13 14 15 16 17 18 19 20 21 22 23" at bounding box center [904, 109] width 23 height 26
click at [900, 448] on div "Dodaj" at bounding box center [891, 455] width 28 height 16
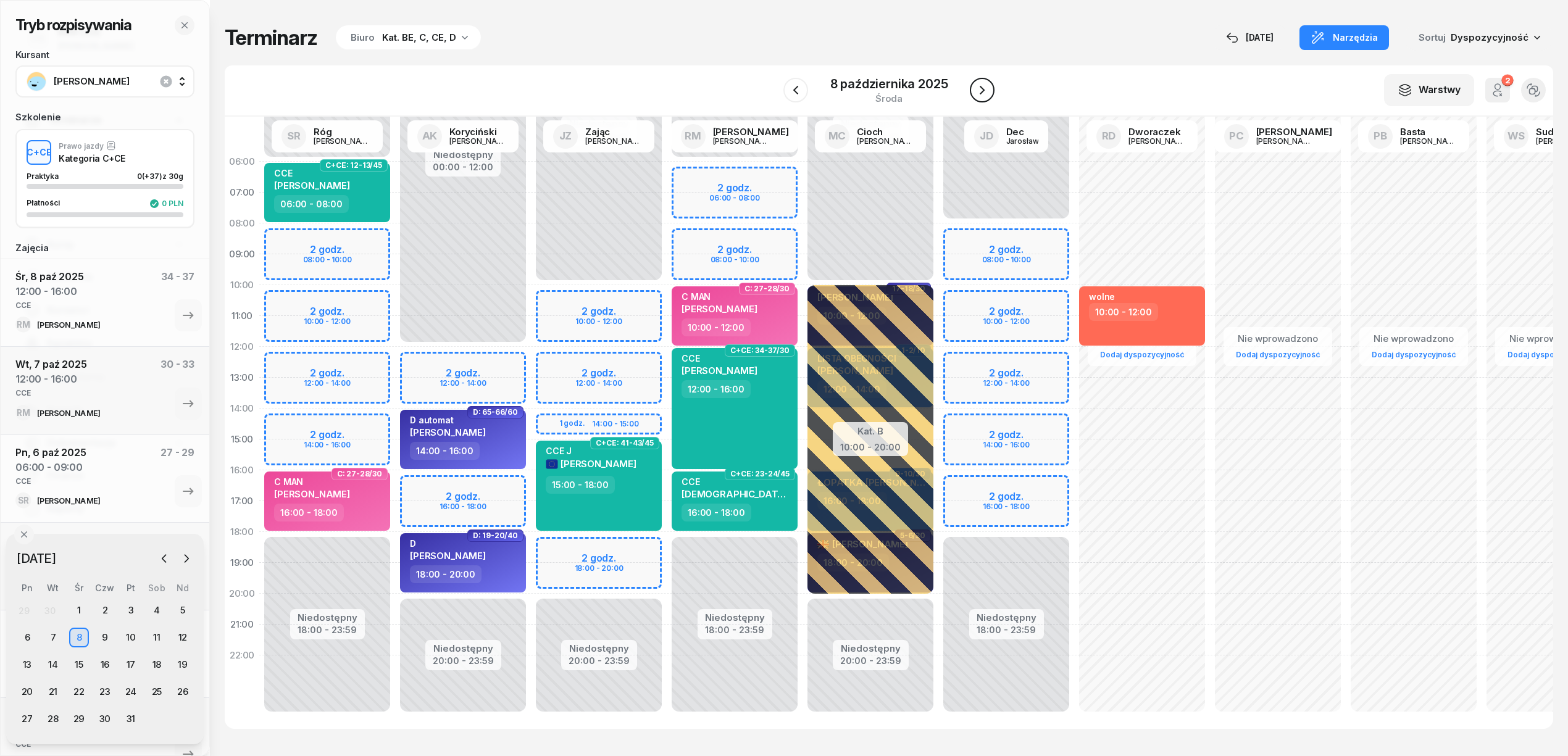
click at [986, 94] on icon "button" at bounding box center [982, 90] width 15 height 15
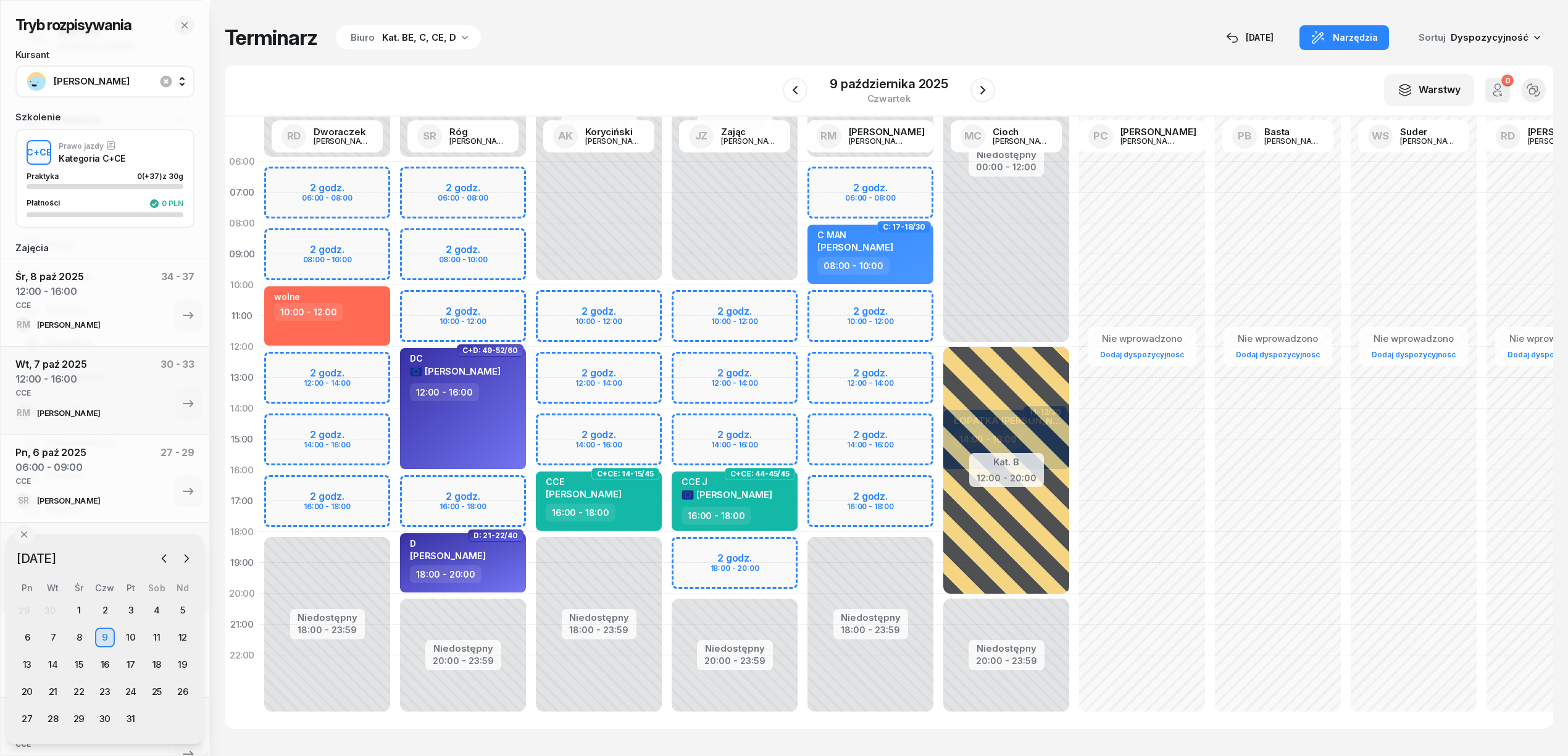
click at [643, 358] on div "Niedostępny 00:00 - 10:00 Niedostępny 18:00 - 23:59 2 godz. 10:00 - 12:00 2 god…" at bounding box center [598, 439] width 136 height 586
select select "12"
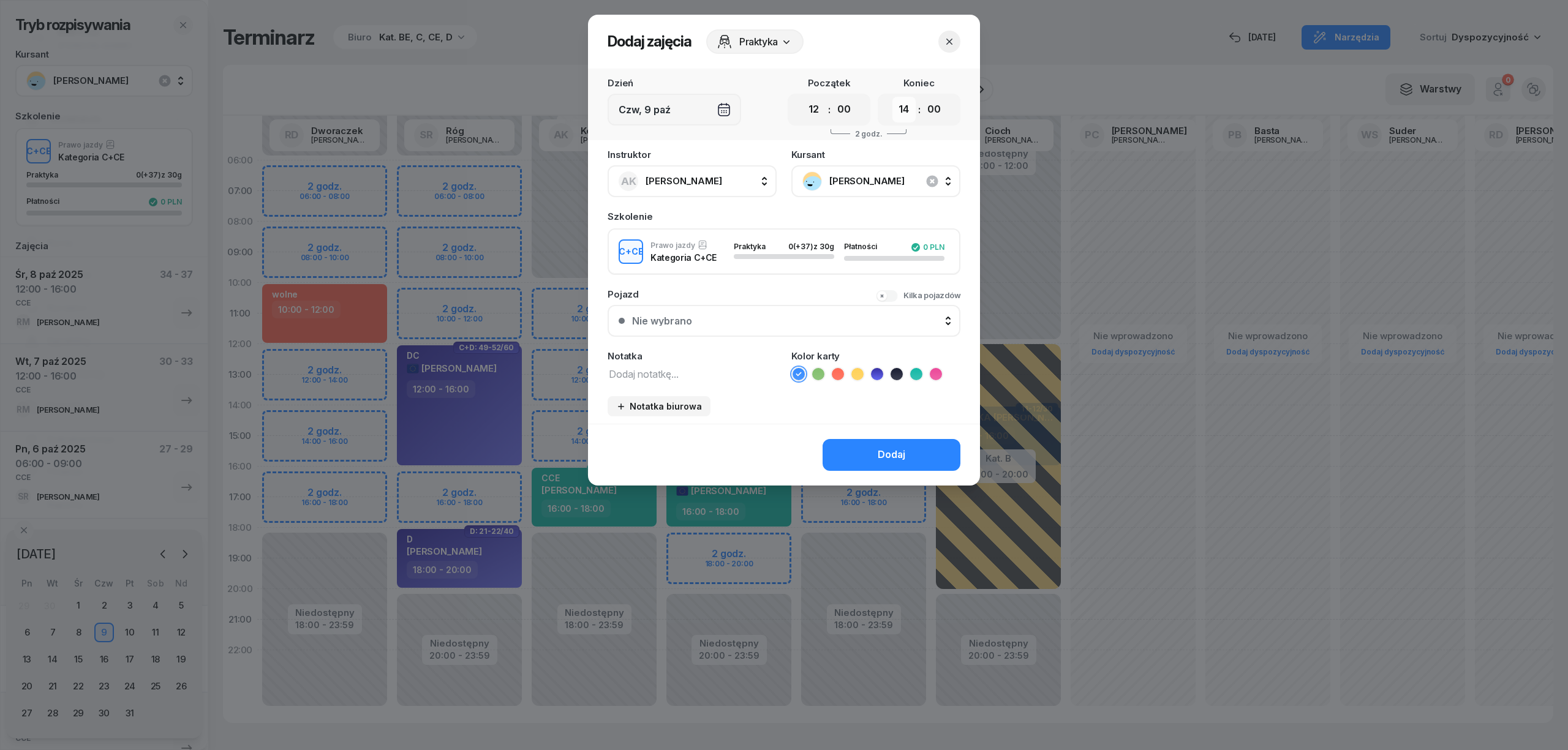
drag, startPoint x: 908, startPoint y: 103, endPoint x: 908, endPoint y: 111, distance: 8.0
click at [908, 103] on select "00 01 02 03 04 05 06 07 08 09 10 11 12 13 14 15 16 17 18 19 20 21 22 23" at bounding box center [904, 109] width 23 height 26
select select "16"
click at [893, 97] on select "00 01 02 03 04 05 06 07 08 09 10 11 12 13 14 15 16 17 18 19 20 21 22 23" at bounding box center [904, 109] width 23 height 26
click at [724, 372] on textarea at bounding box center [692, 373] width 169 height 16
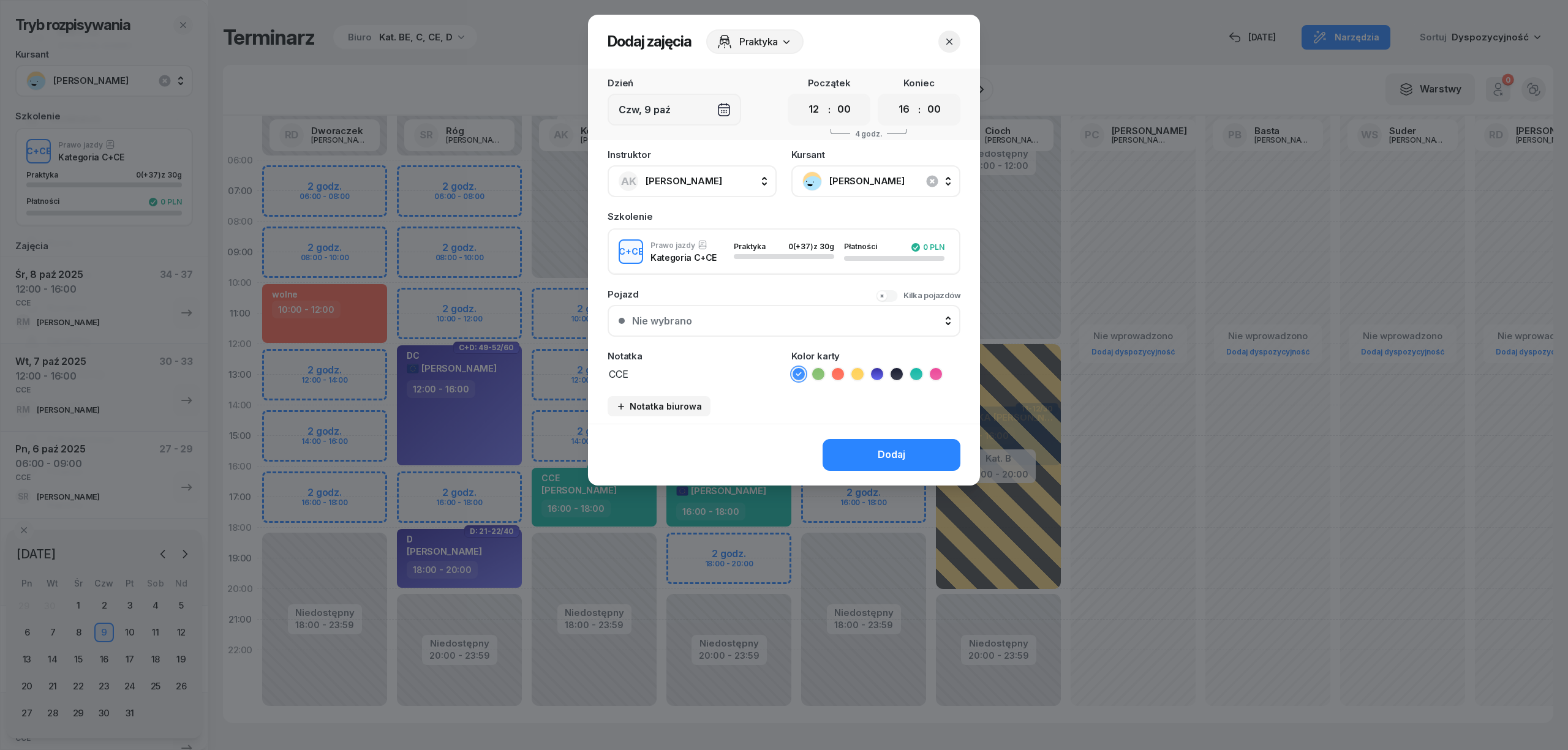
type textarea "CCE"
click at [909, 368] on li at bounding box center [916, 374] width 15 height 15
click at [872, 445] on button "Dodaj" at bounding box center [891, 455] width 138 height 32
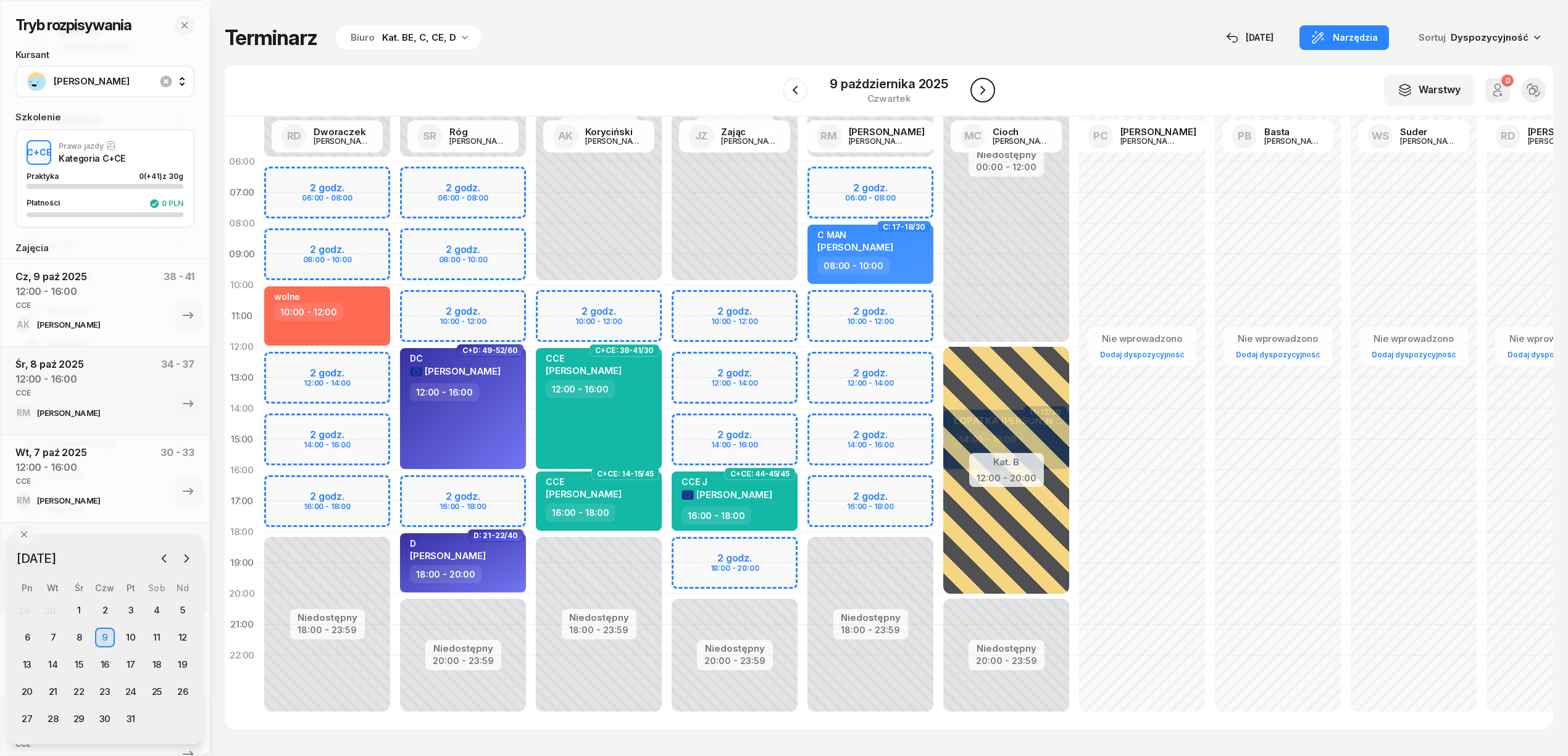
click at [976, 87] on icon "button" at bounding box center [983, 90] width 15 height 15
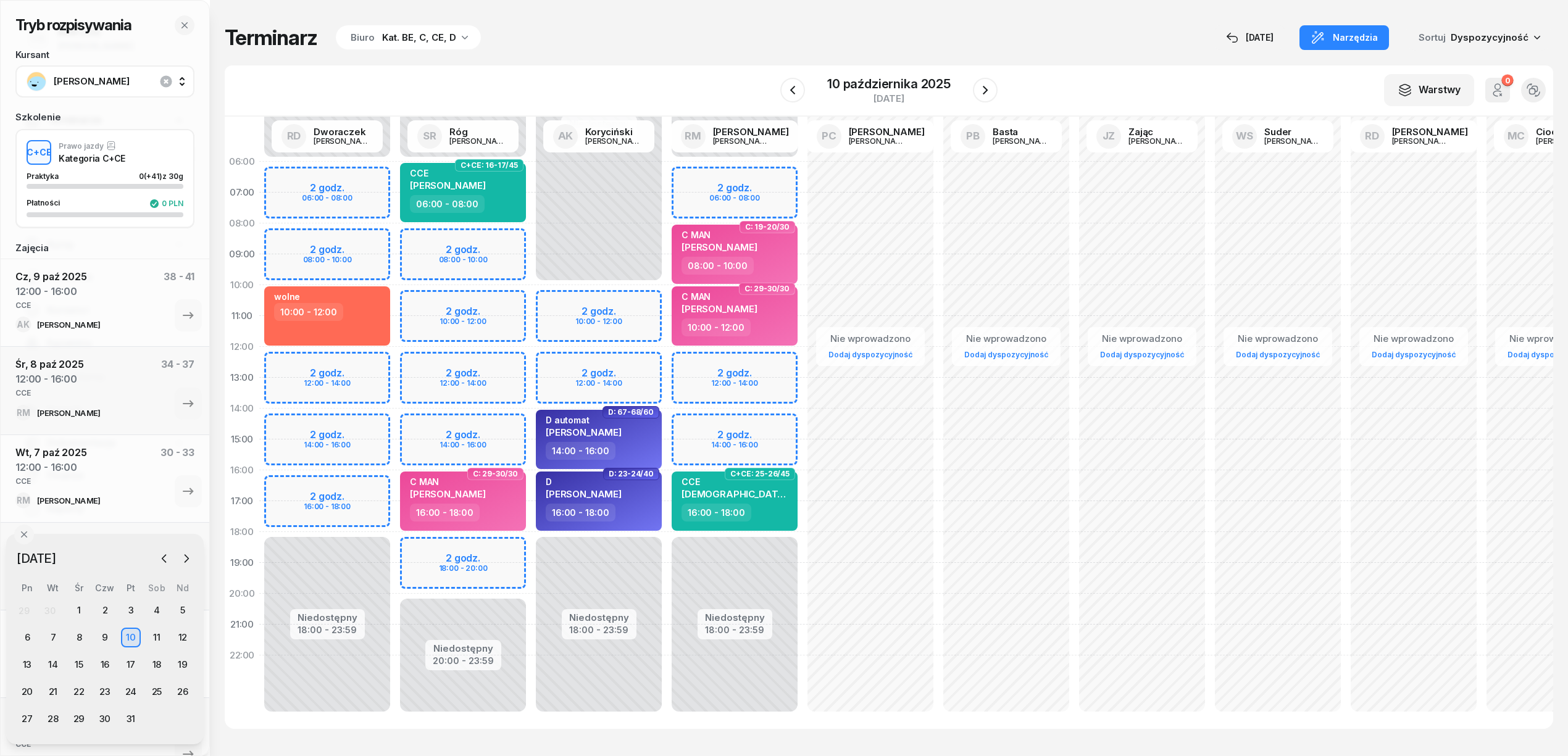
click at [512, 363] on div "Niedostępny 00:00 - 06:00 Niedostępny 20:00 - 23:59 2 godz. 08:00 - 10:00 2 god…" at bounding box center [462, 439] width 136 height 586
select select "12"
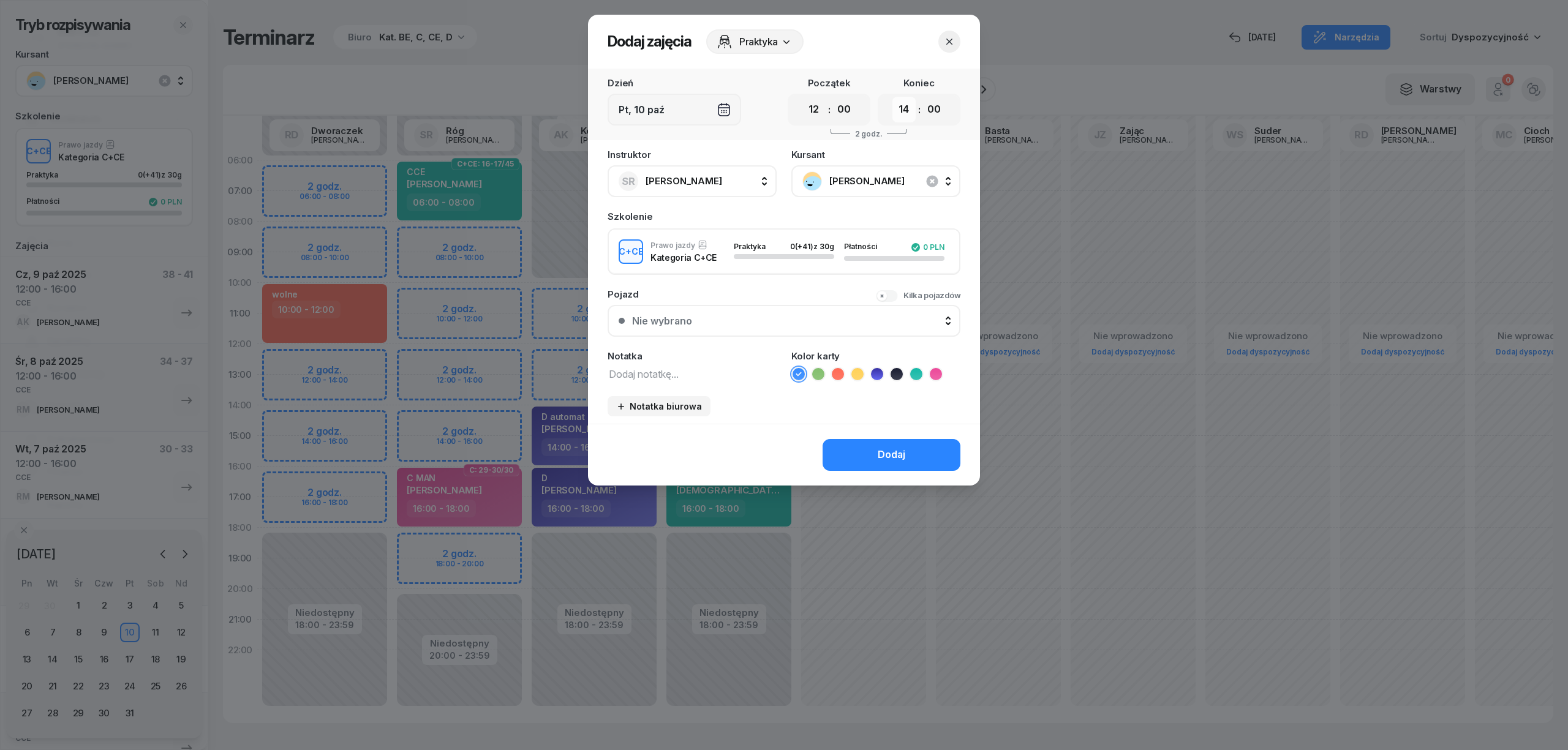
click at [905, 110] on select "00 01 02 03 04 05 06 07 08 09 10 11 12 13 14 15 16 17 18 19 20 21 22 23" at bounding box center [904, 109] width 23 height 26
select select "16"
click at [893, 97] on select "00 01 02 03 04 05 06 07 08 09 10 11 12 13 14 15 16 17 18 19 20 21 22 23" at bounding box center [904, 109] width 23 height 26
click at [726, 365] on textarea at bounding box center [692, 373] width 169 height 16
type textarea "CCE"
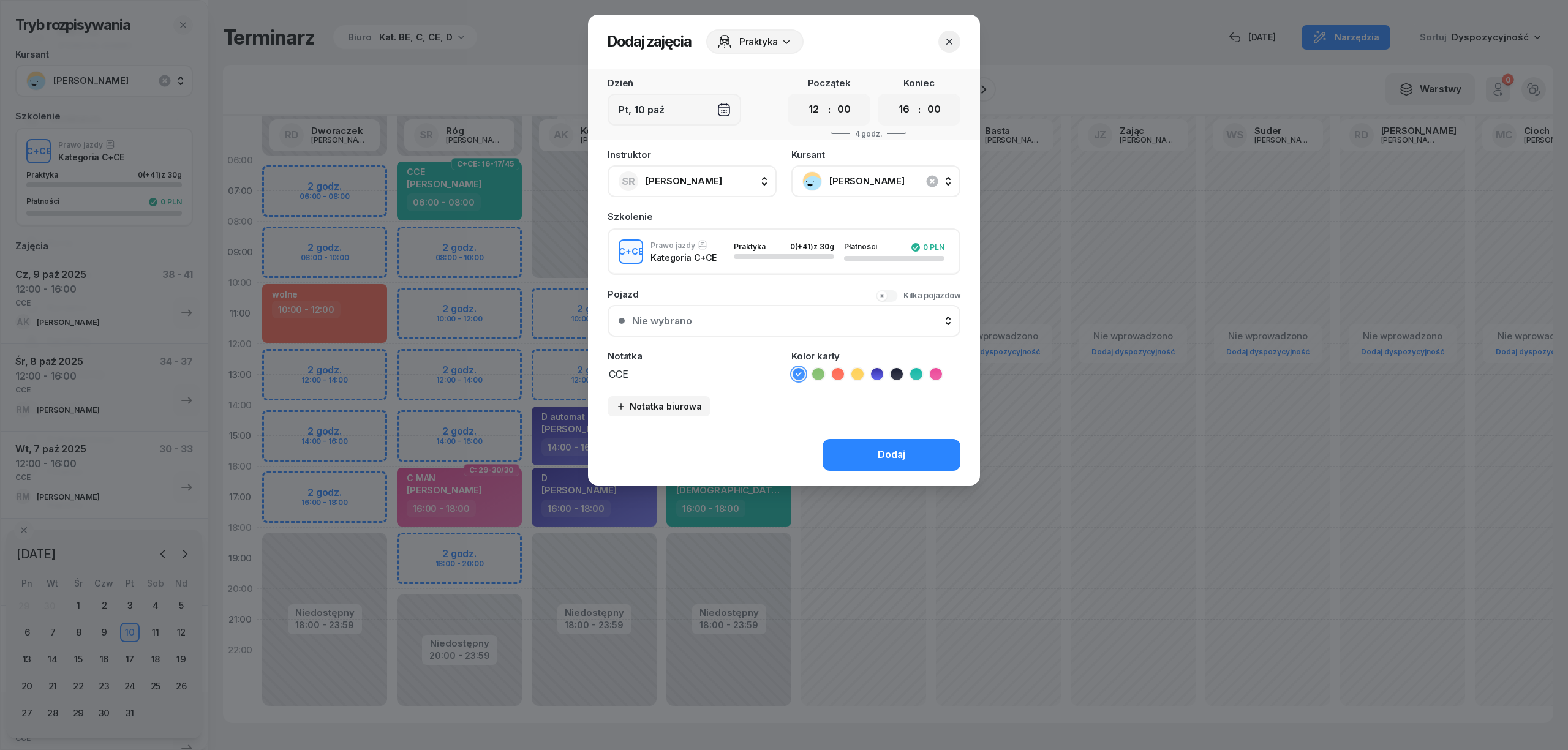
click at [912, 372] on icon at bounding box center [916, 374] width 12 height 12
click at [876, 453] on button "Dodaj" at bounding box center [891, 455] width 138 height 32
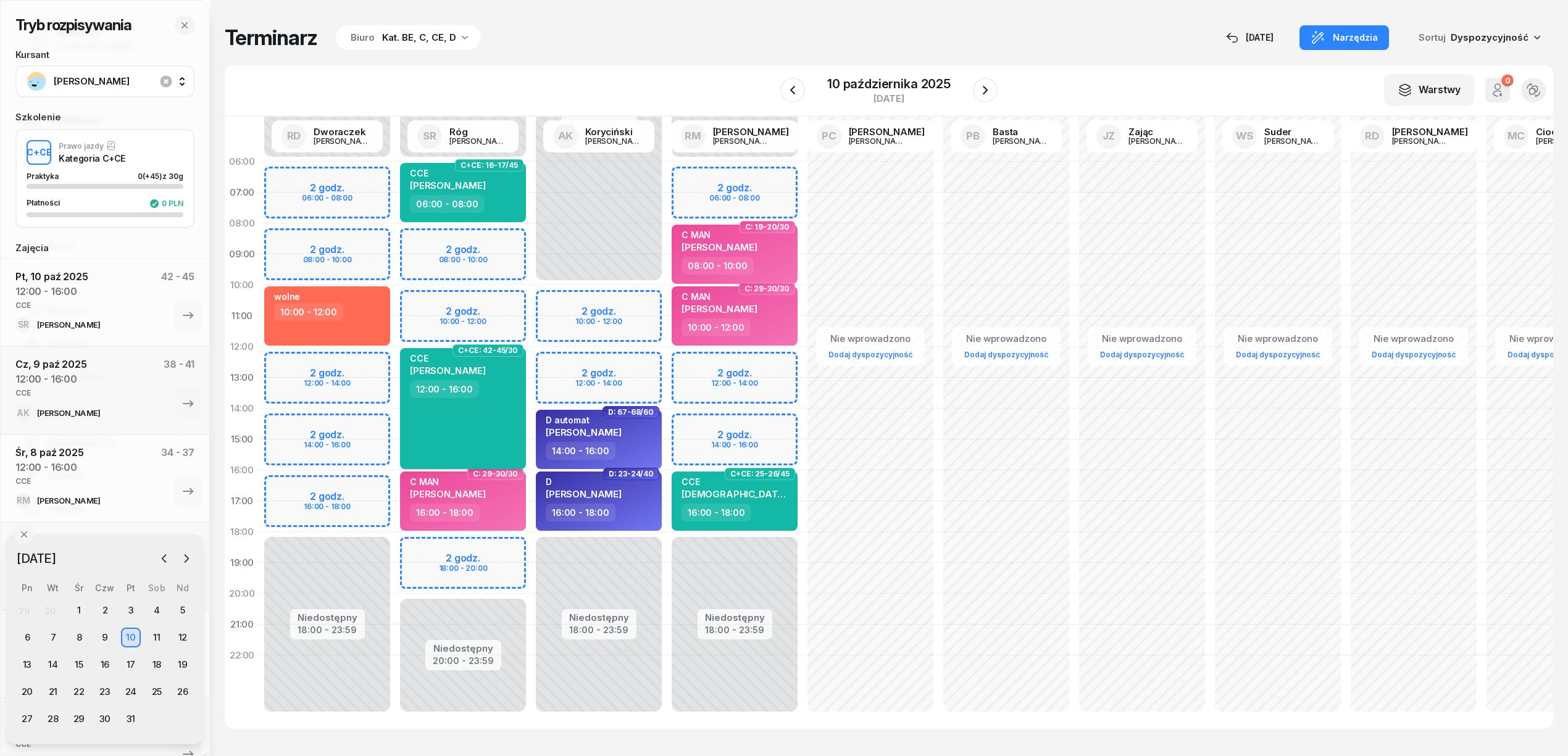
click at [486, 369] on span "MATEUSZ KRZYSZTOF SUDER" at bounding box center [448, 370] width 76 height 12
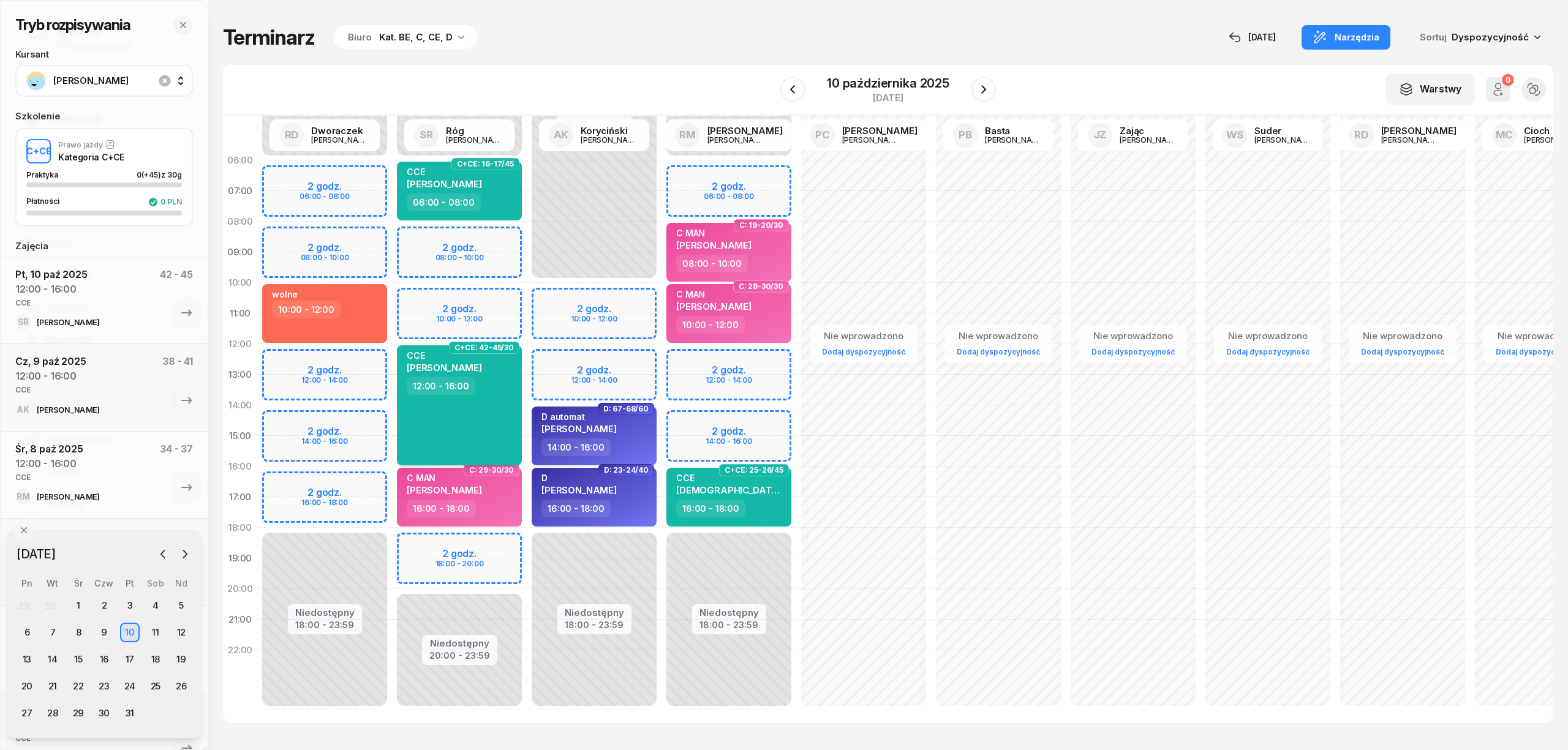
select select "12"
select select "16"
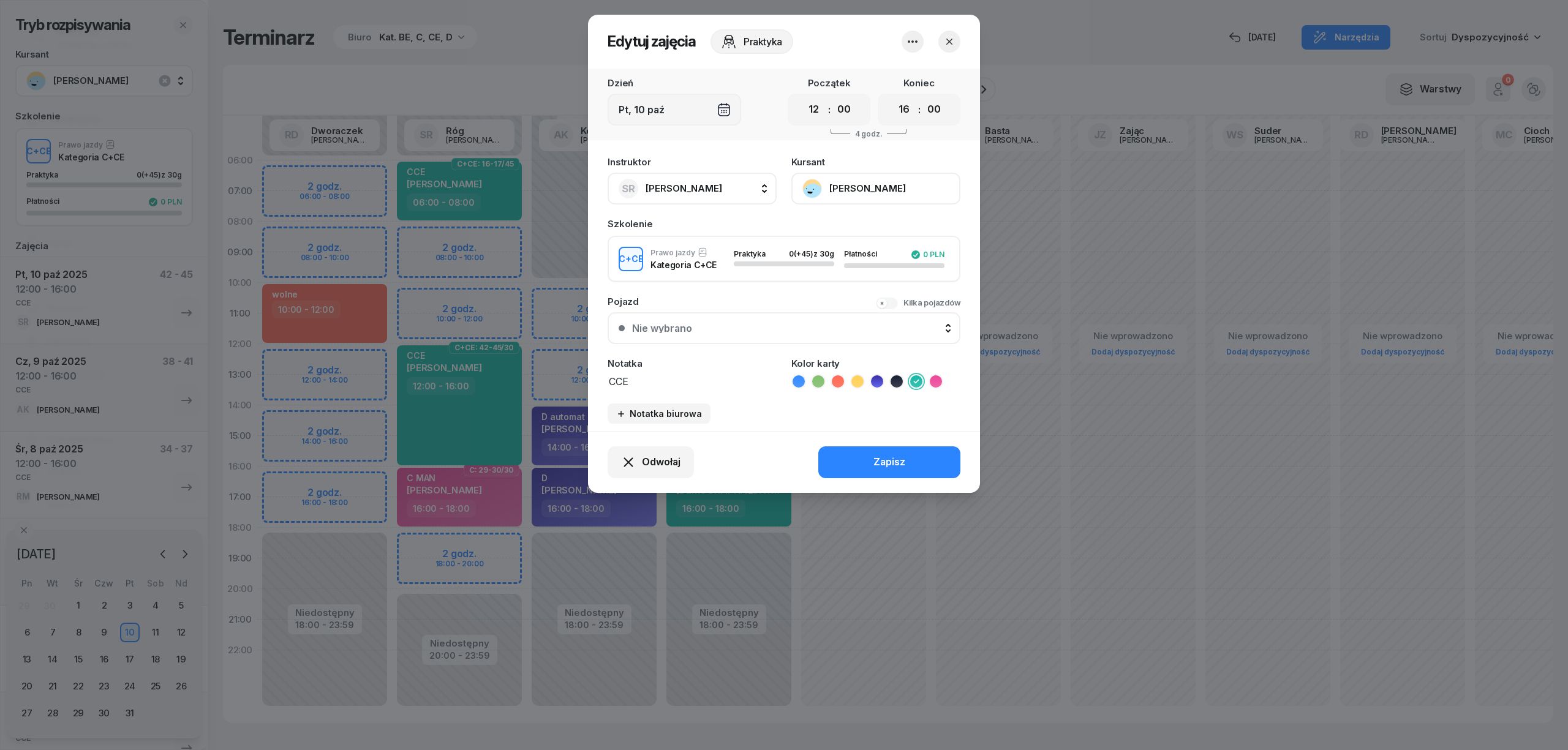
click at [900, 181] on button "[PERSON_NAME]" at bounding box center [876, 189] width 169 height 32
click at [893, 219] on link "Otwórz profil" at bounding box center [874, 230] width 162 height 31
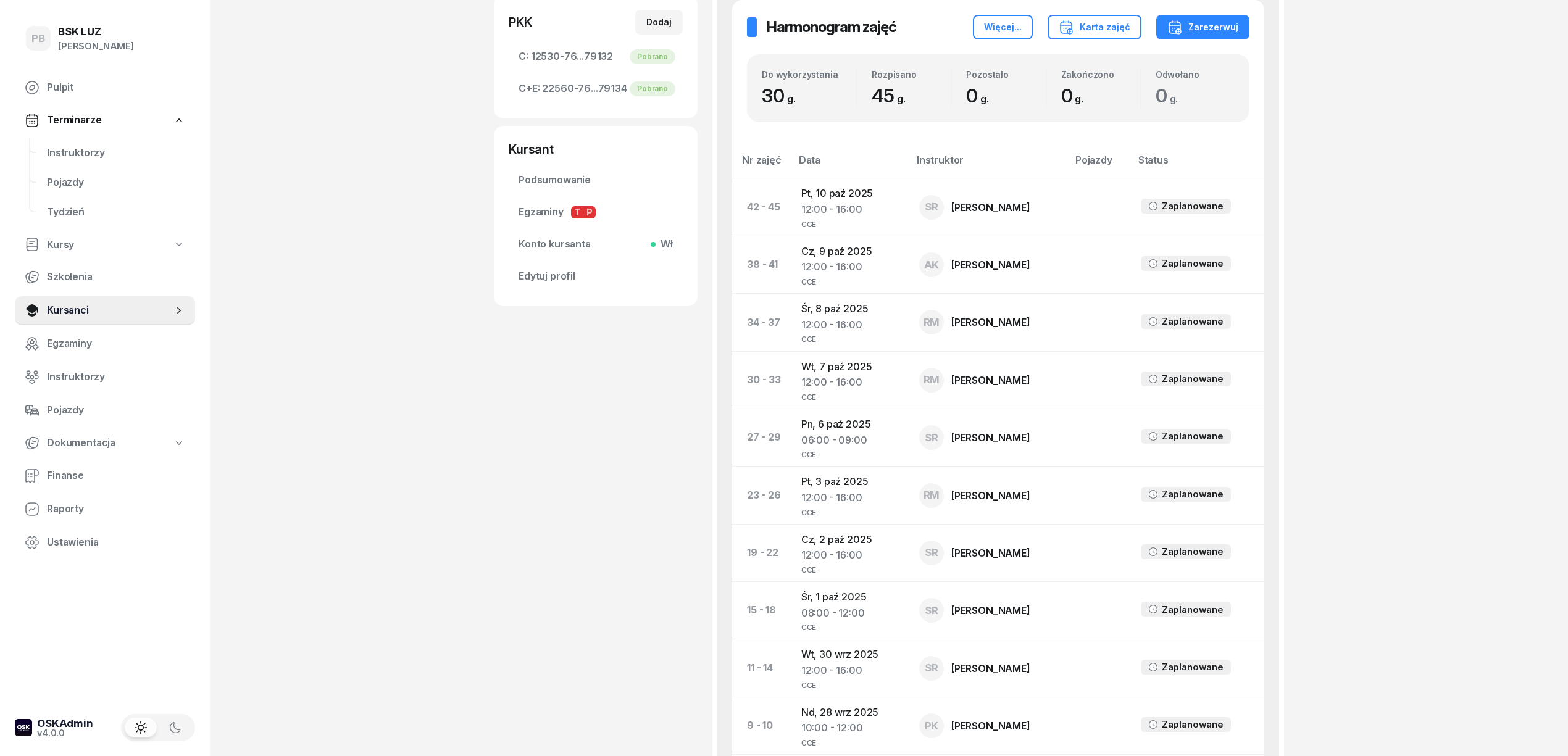
scroll to position [732, 0]
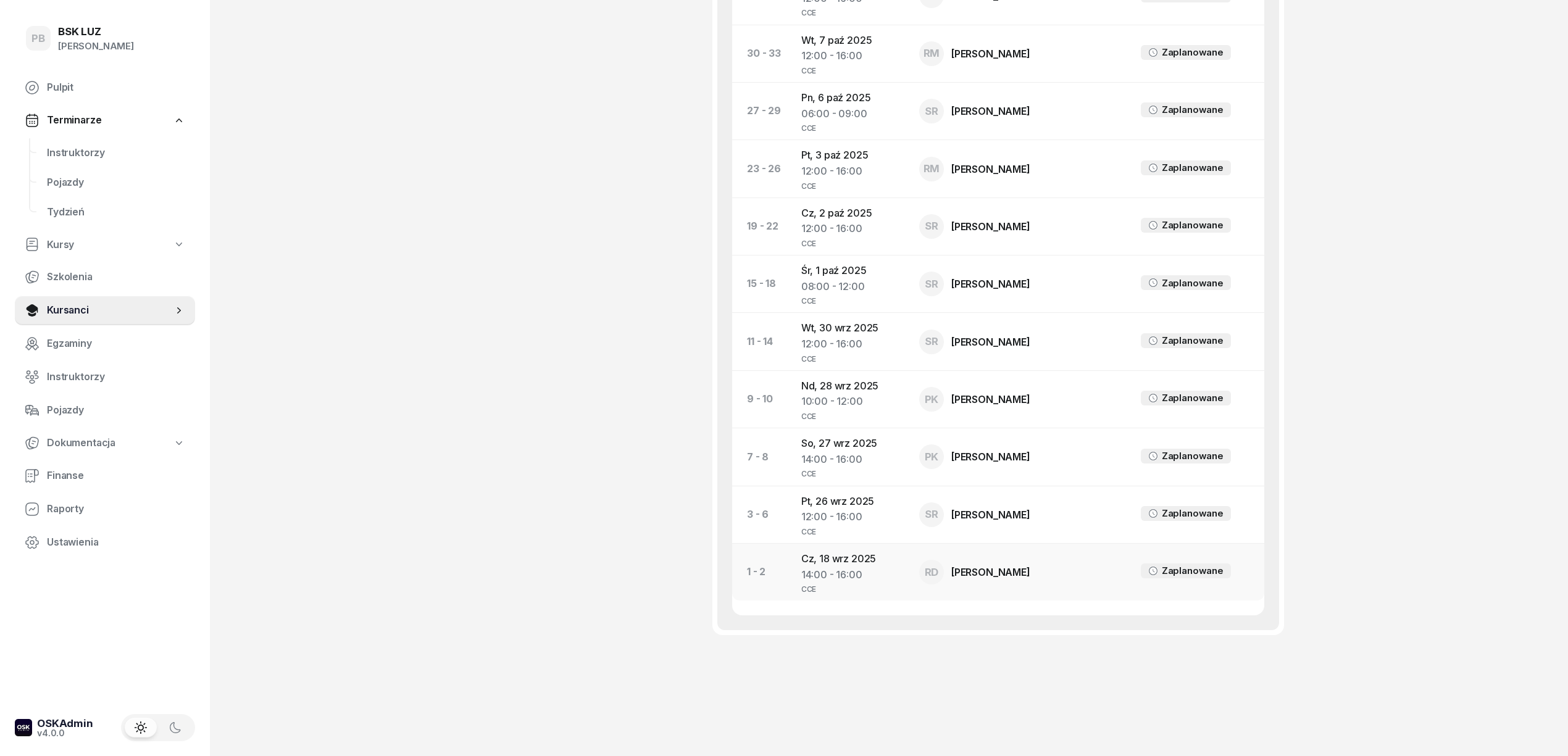
click at [826, 571] on div "14:00 - 16:00" at bounding box center [851, 575] width 99 height 16
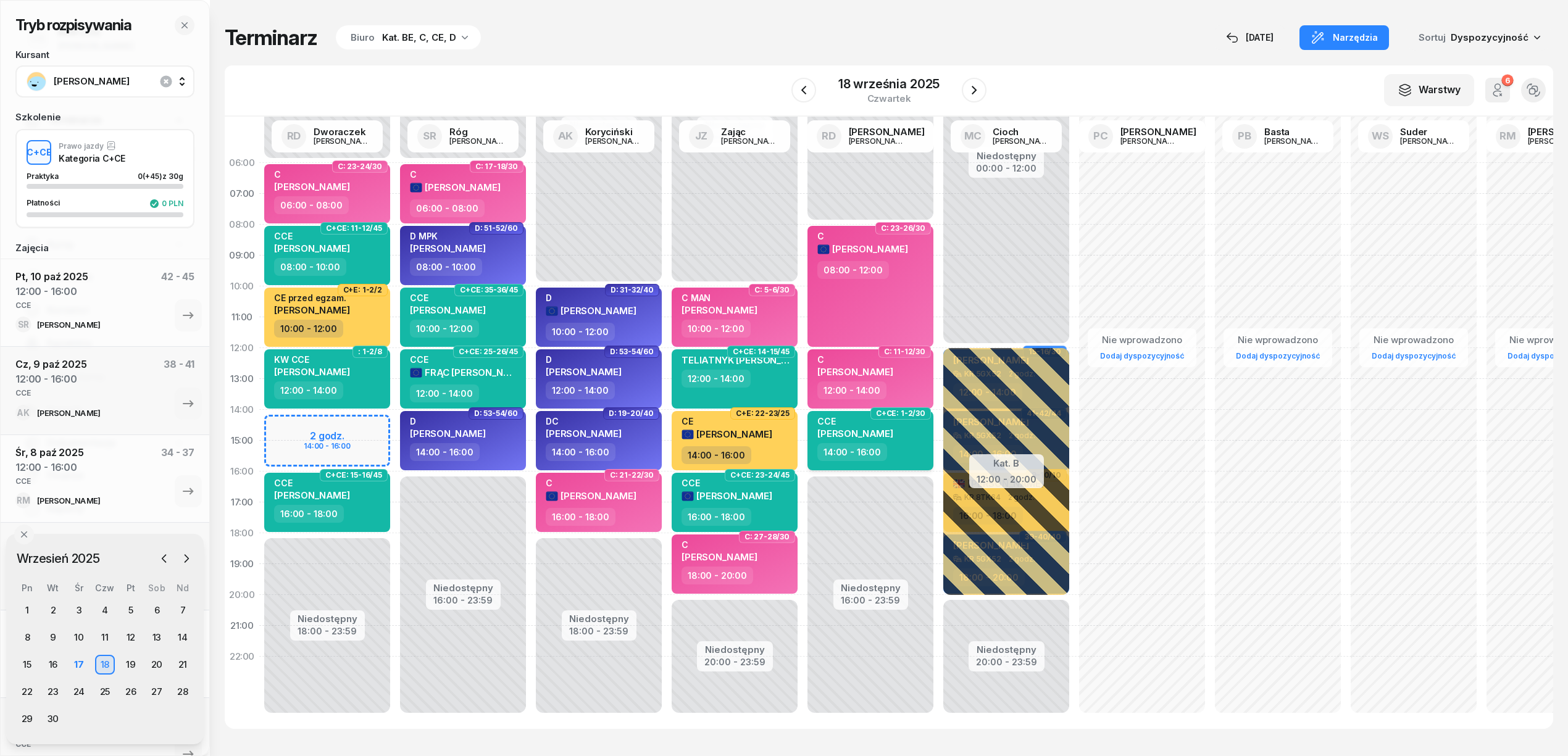
click at [922, 455] on div "14:00 - 16:00" at bounding box center [872, 452] width 109 height 18
select select "14"
select select "16"
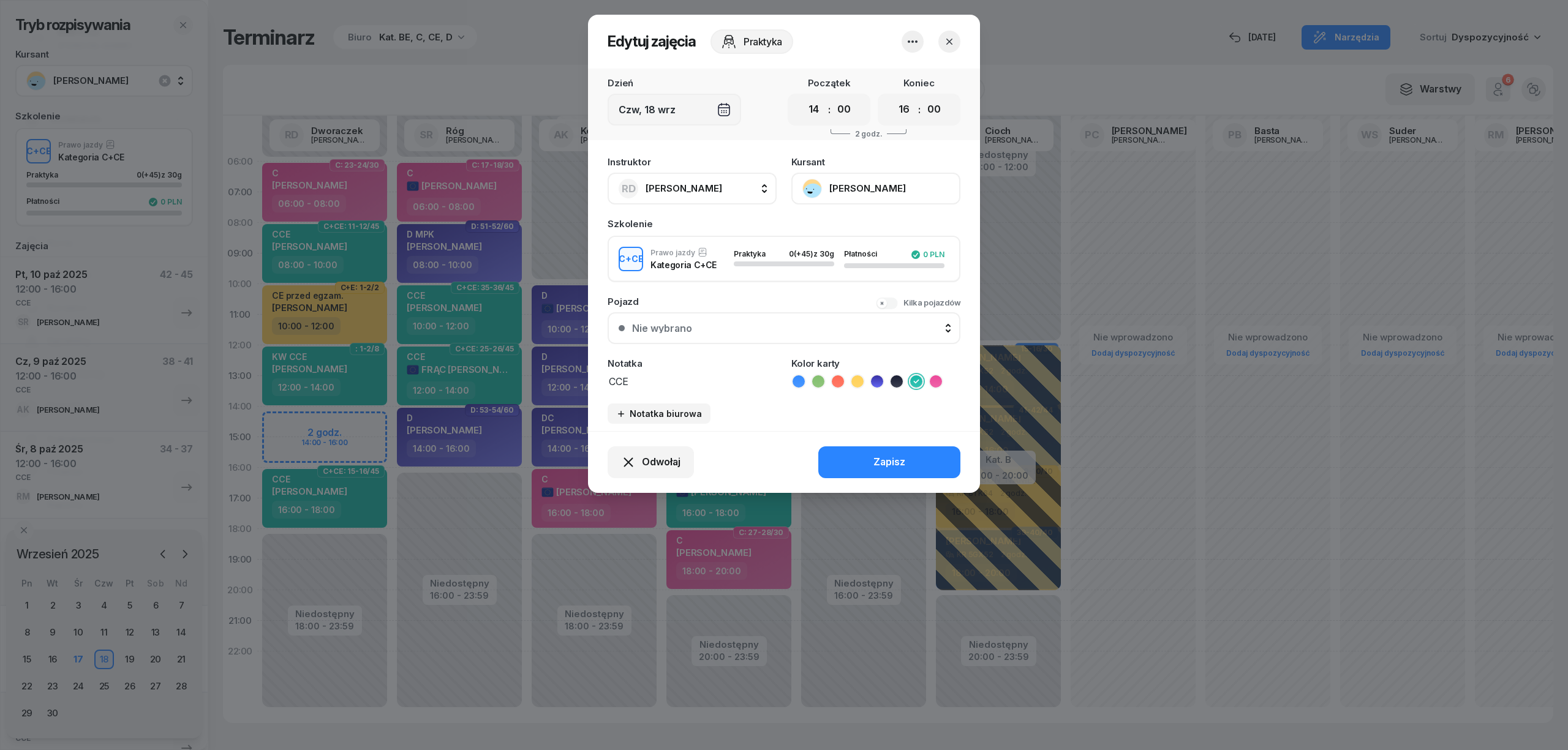
click at [907, 40] on icon "button" at bounding box center [912, 42] width 15 height 15
click at [899, 78] on link "Usuń" at bounding box center [907, 79] width 162 height 31
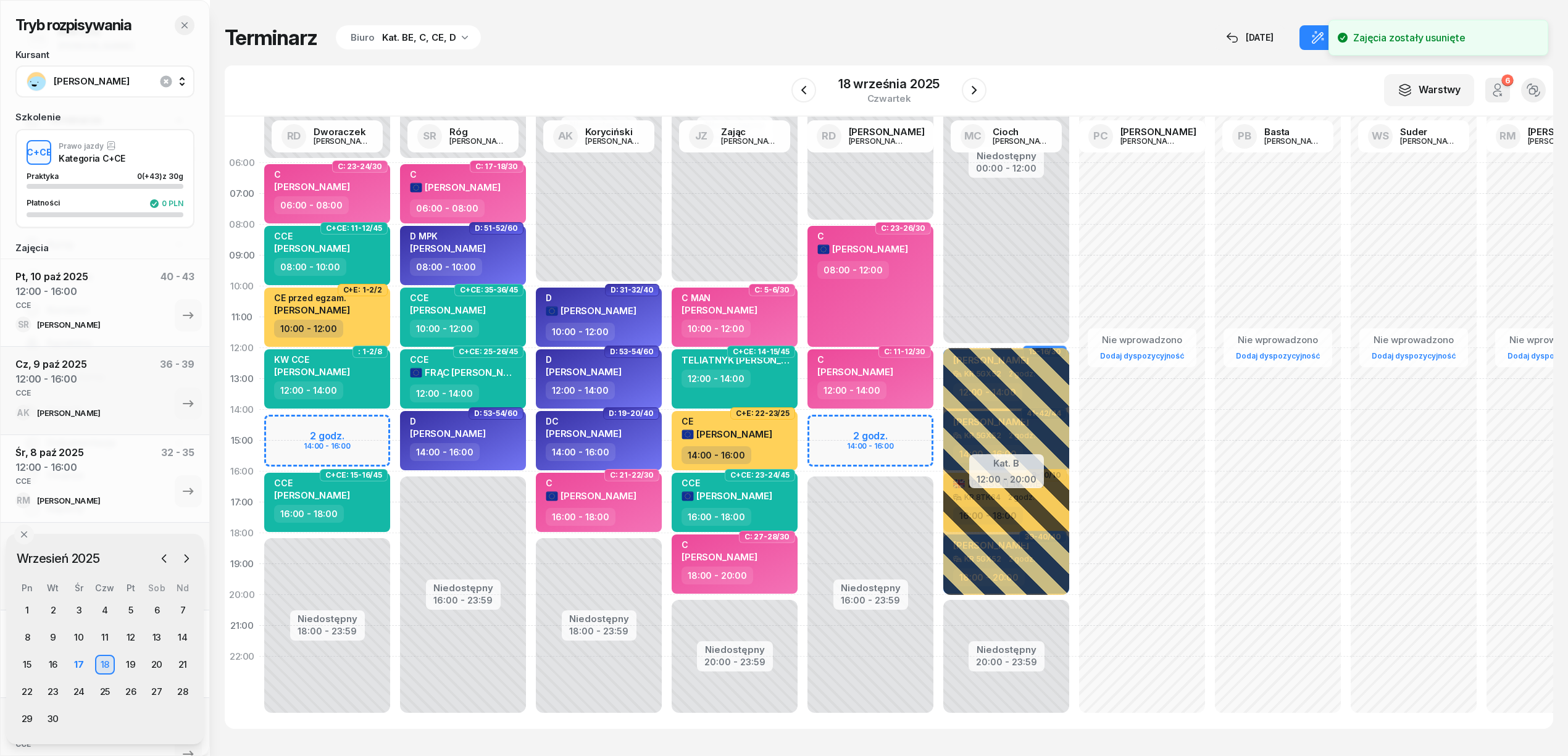
click at [189, 23] on button "button" at bounding box center [185, 25] width 20 height 20
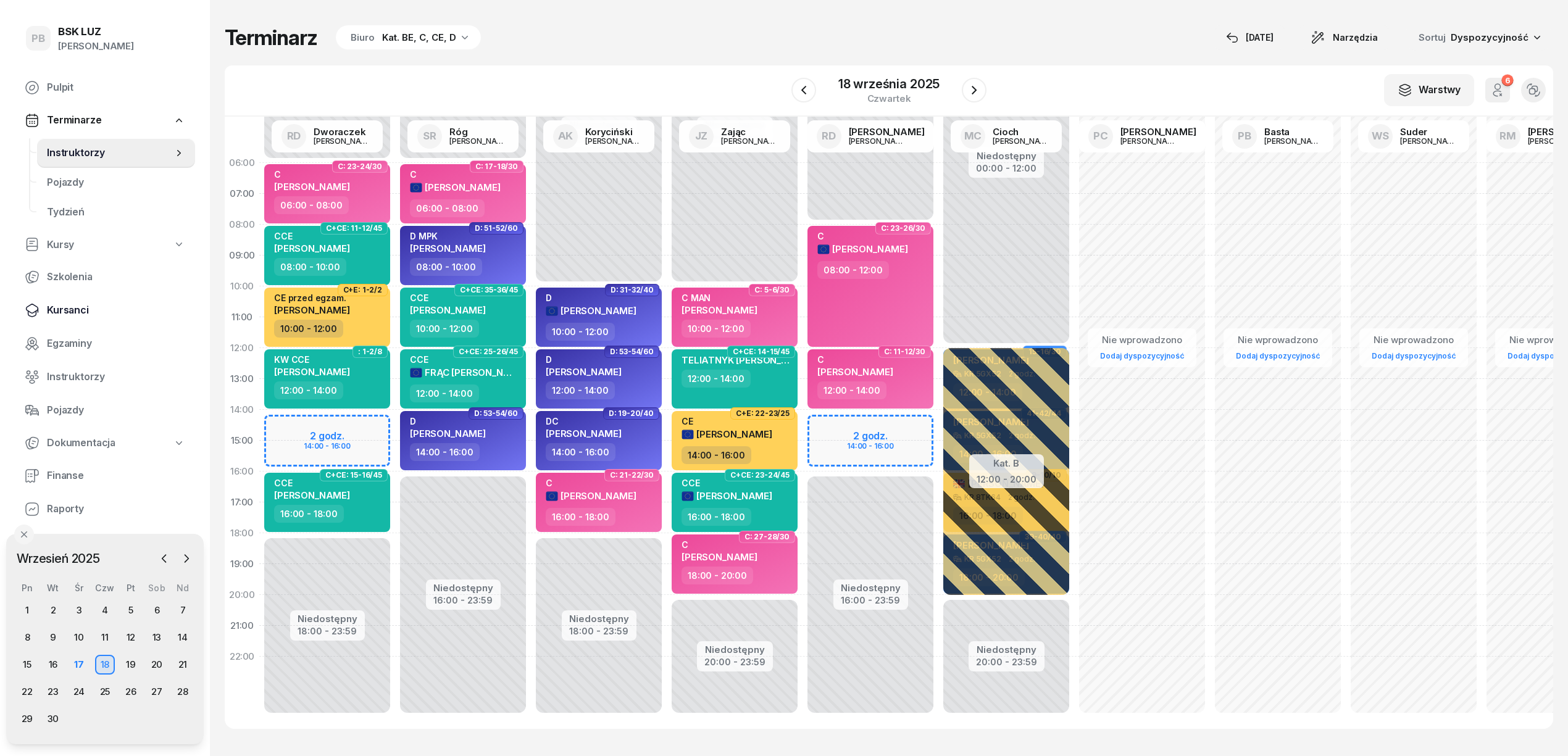
click at [85, 305] on span "Kursanci" at bounding box center [116, 310] width 138 height 16
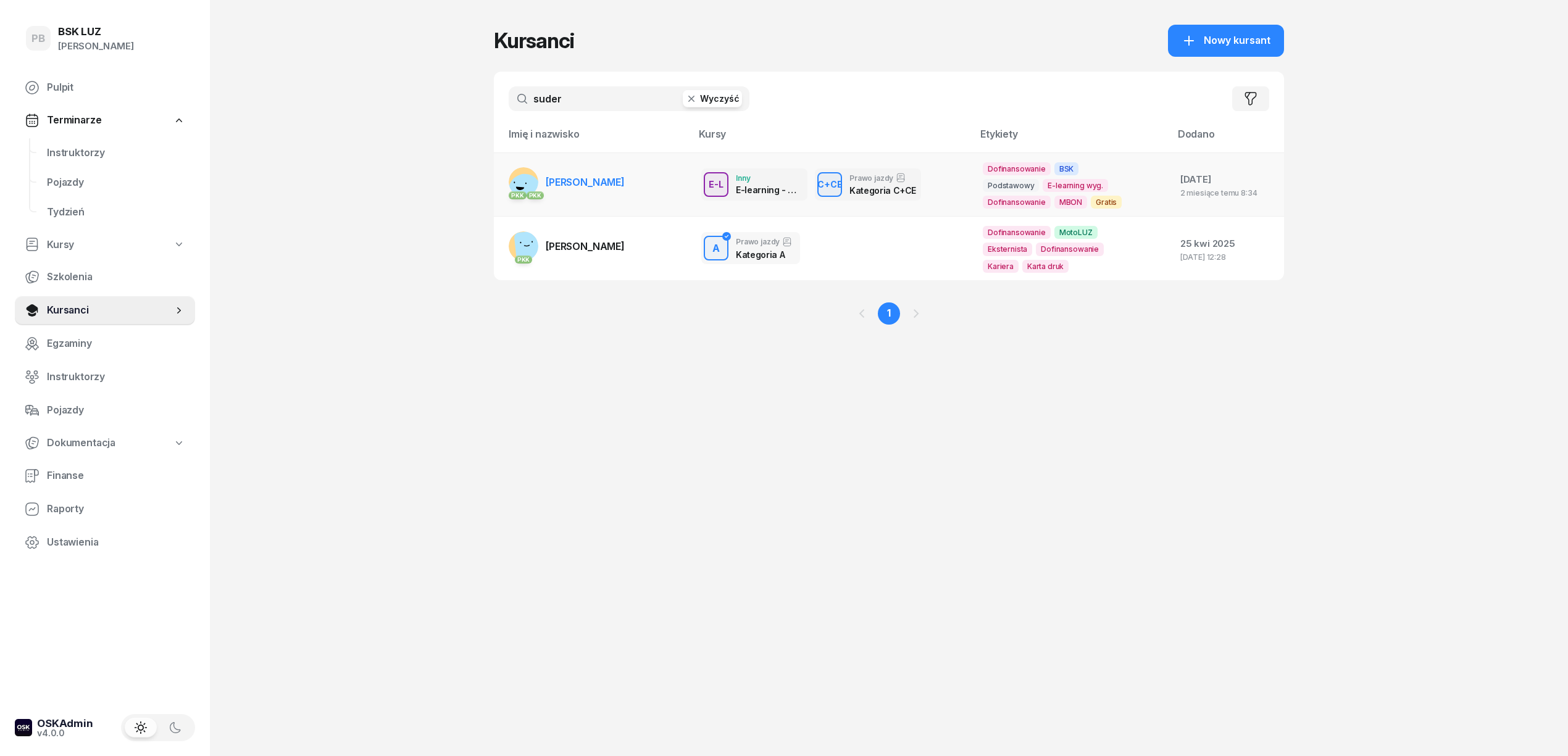
click at [595, 187] on span "[PERSON_NAME]" at bounding box center [584, 181] width 79 height 12
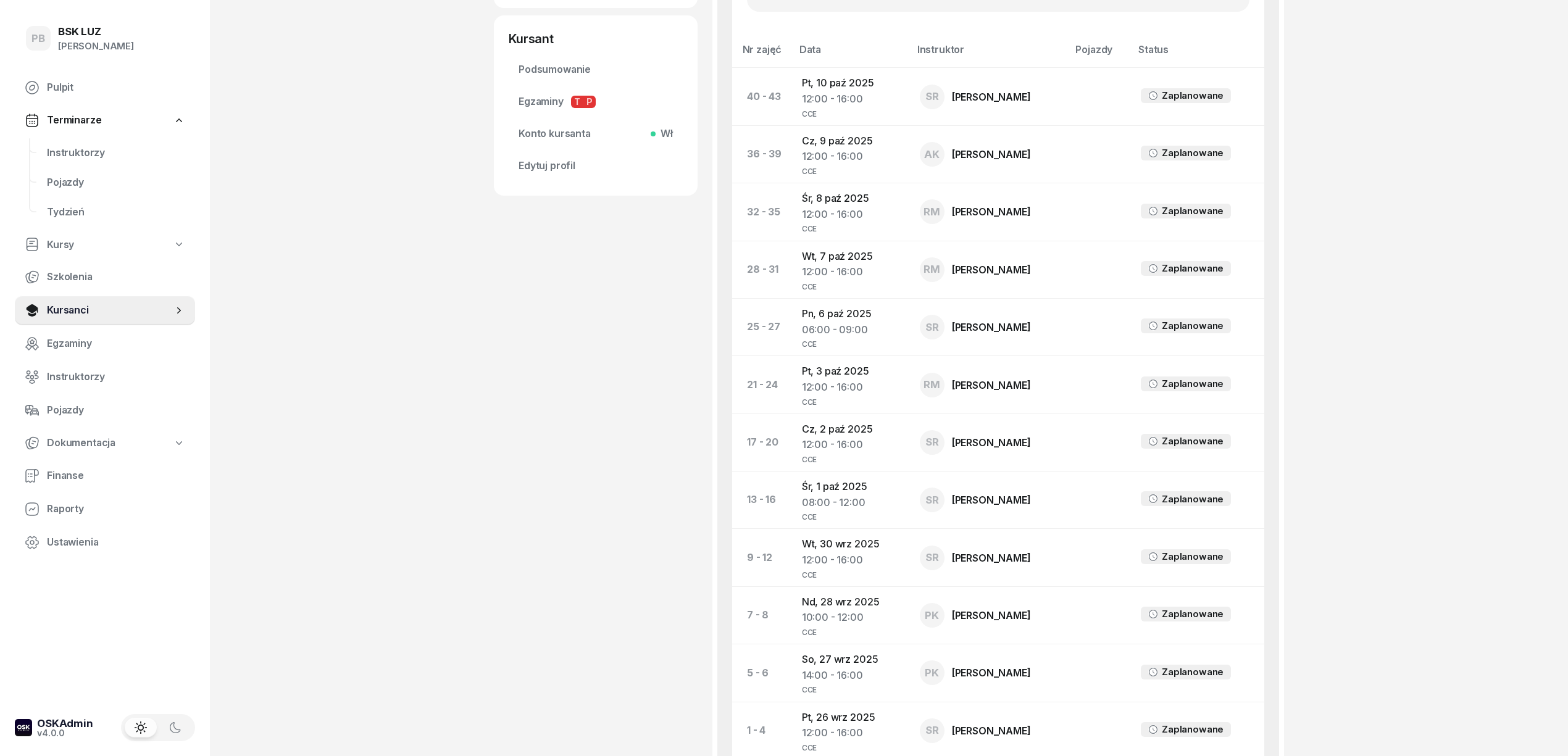
scroll to position [674, 0]
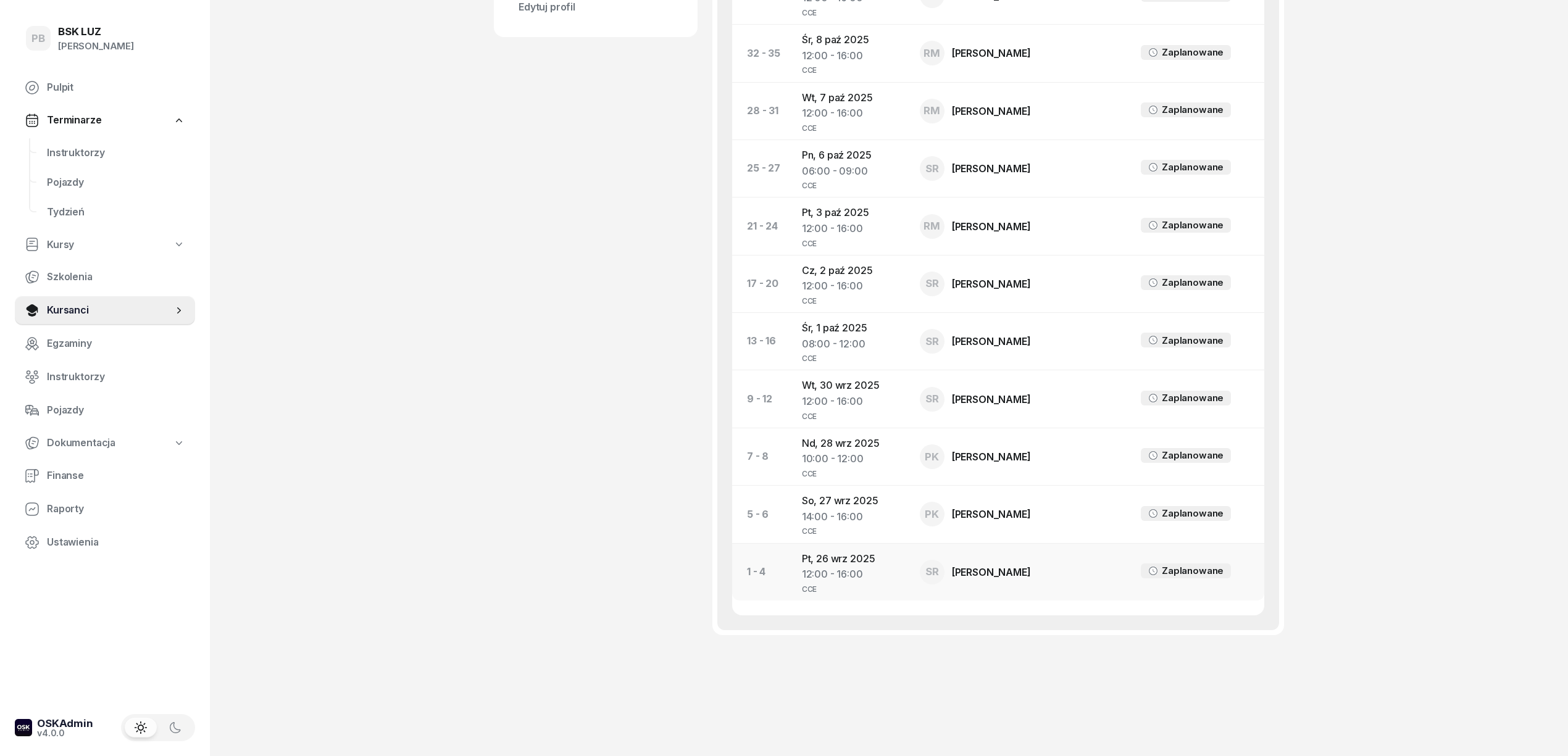
click at [850, 556] on td "Pt, 26 wrz 2025 12:00 - 16:00 CCE" at bounding box center [851, 572] width 118 height 57
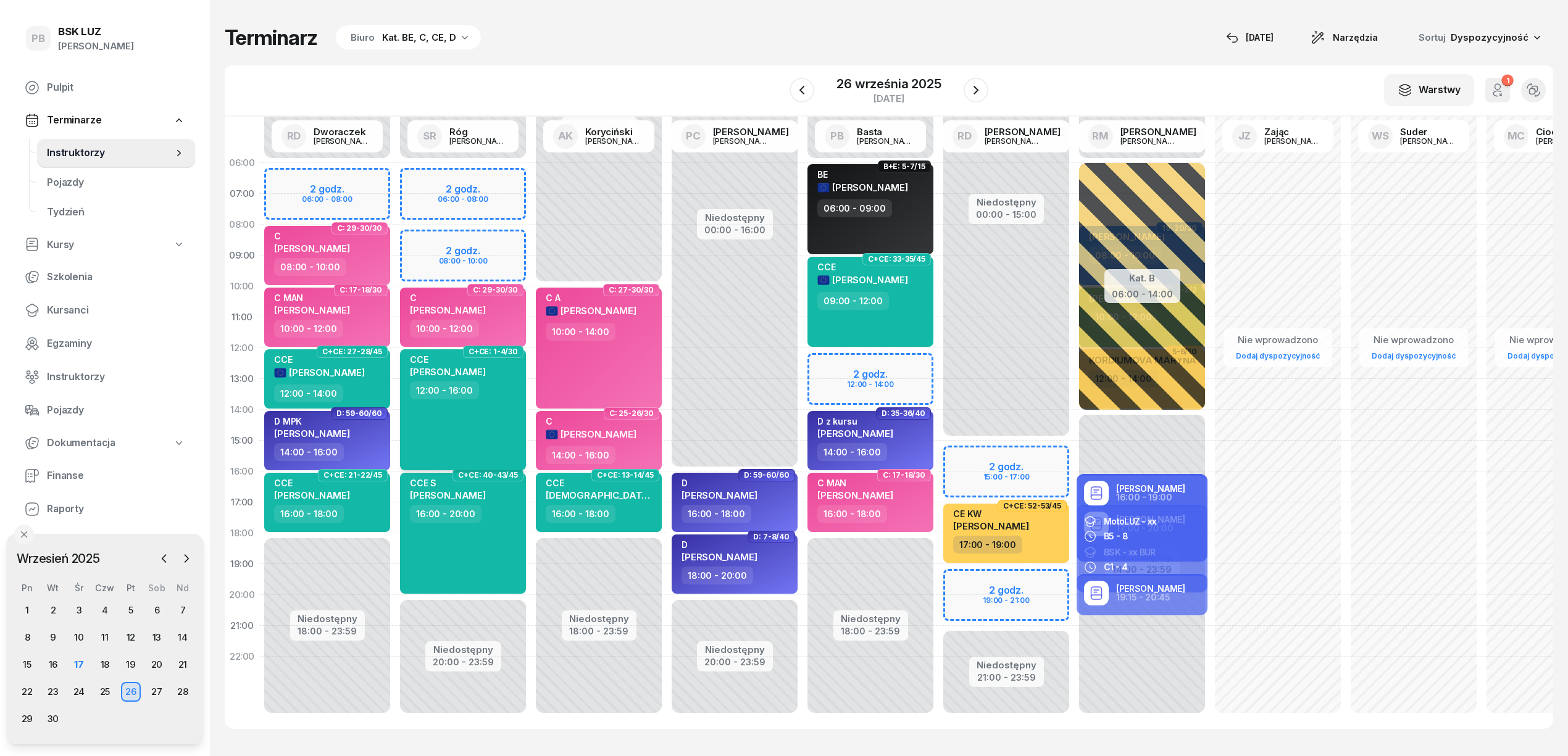
click at [509, 422] on div "CCE SUDER MATEUSZ KRZYSZTOF 12:00 - 16:00" at bounding box center [462, 409] width 126 height 121
select select "12"
select select "16"
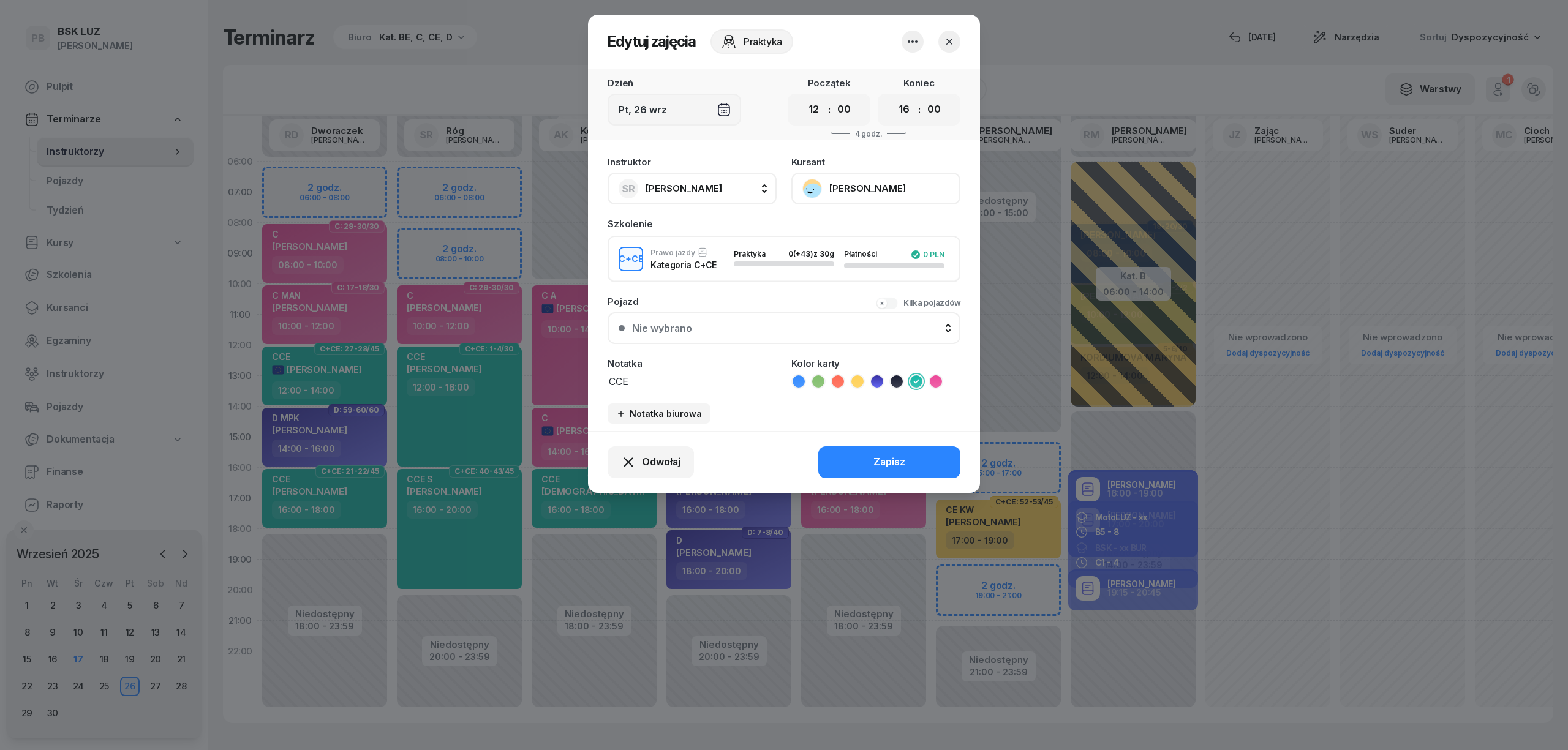
click at [909, 40] on icon "button" at bounding box center [912, 42] width 15 height 15
click at [898, 77] on link "Usuń" at bounding box center [907, 79] width 162 height 31
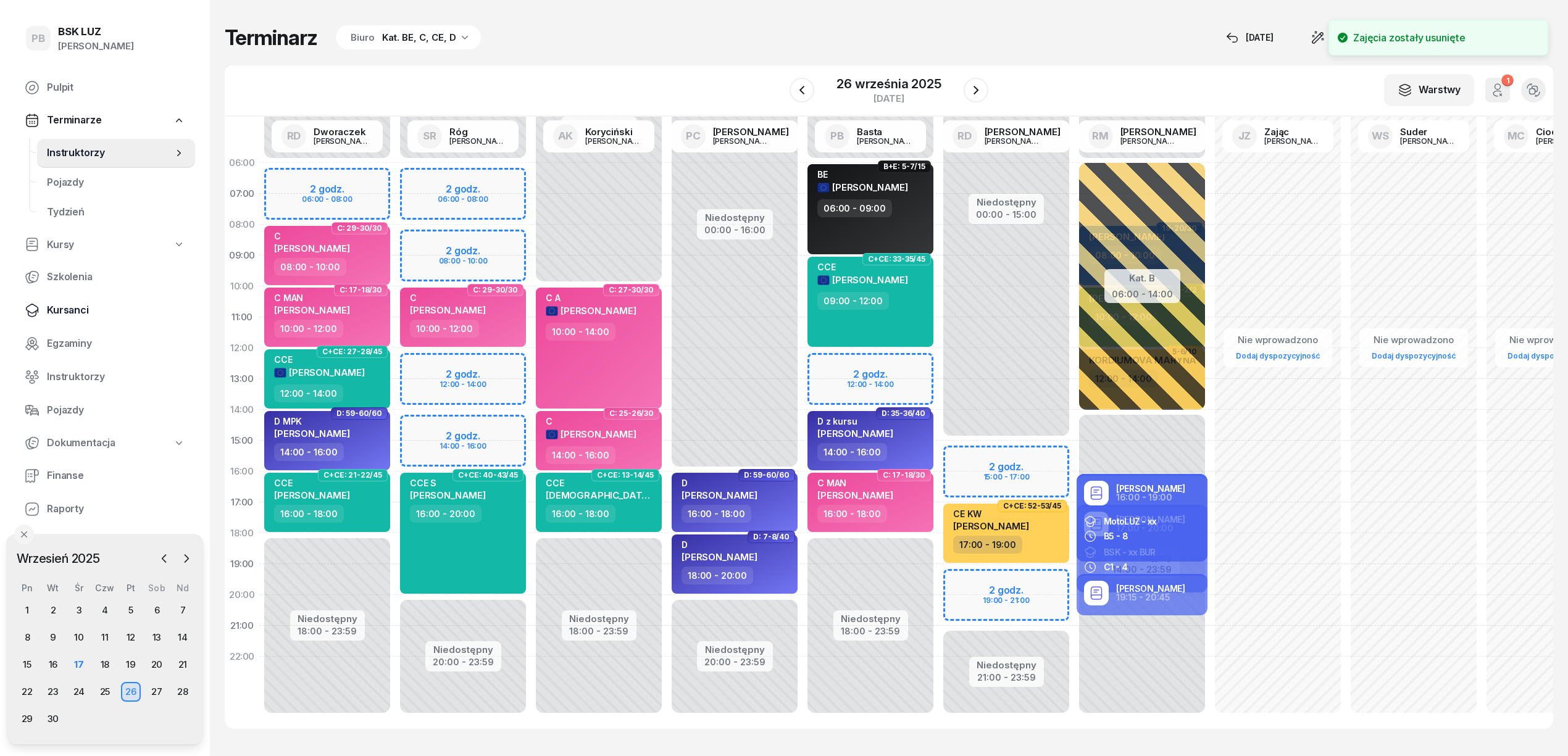
click at [57, 306] on span "Kursanci" at bounding box center [116, 310] width 138 height 16
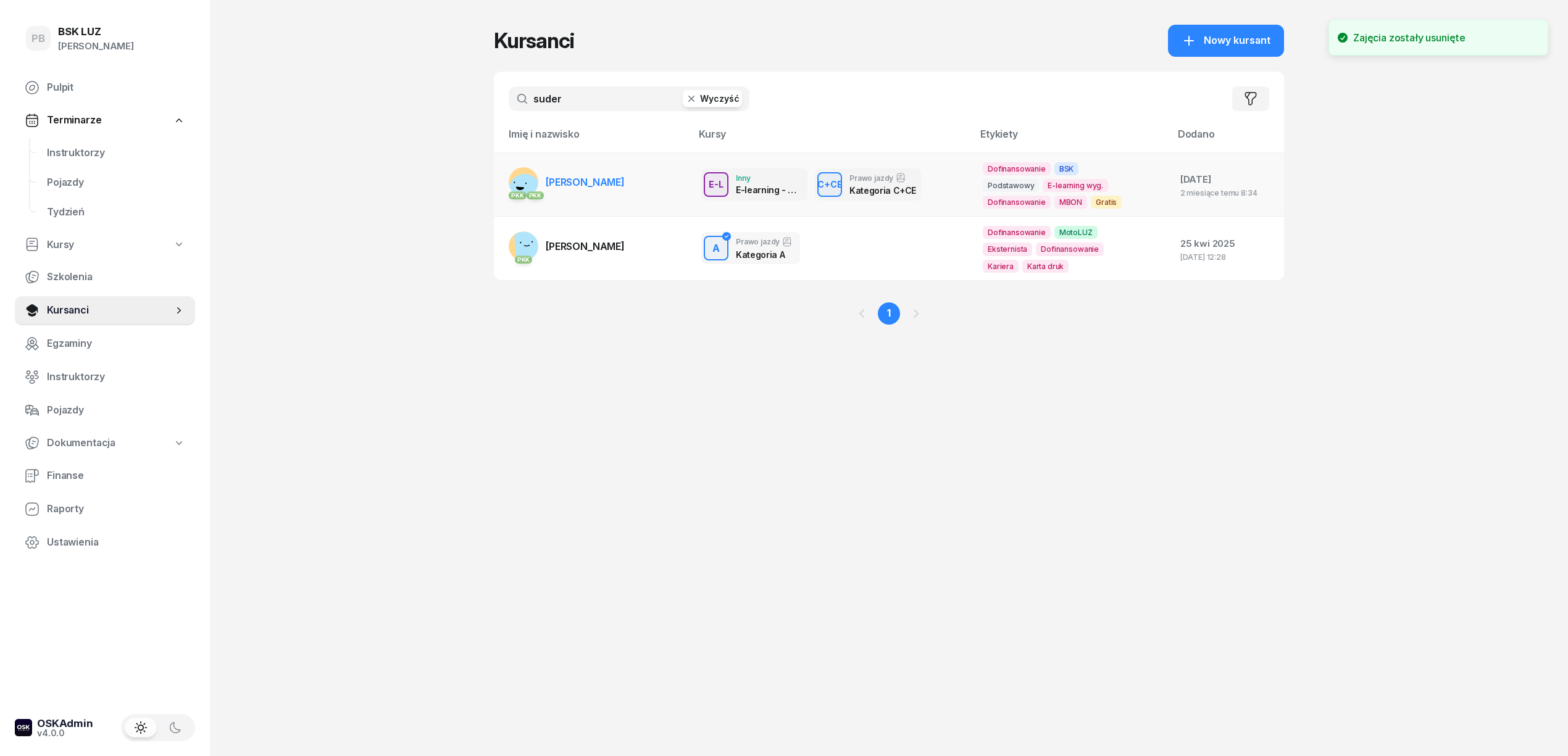
click at [625, 187] on span "[PERSON_NAME]" at bounding box center [584, 181] width 79 height 12
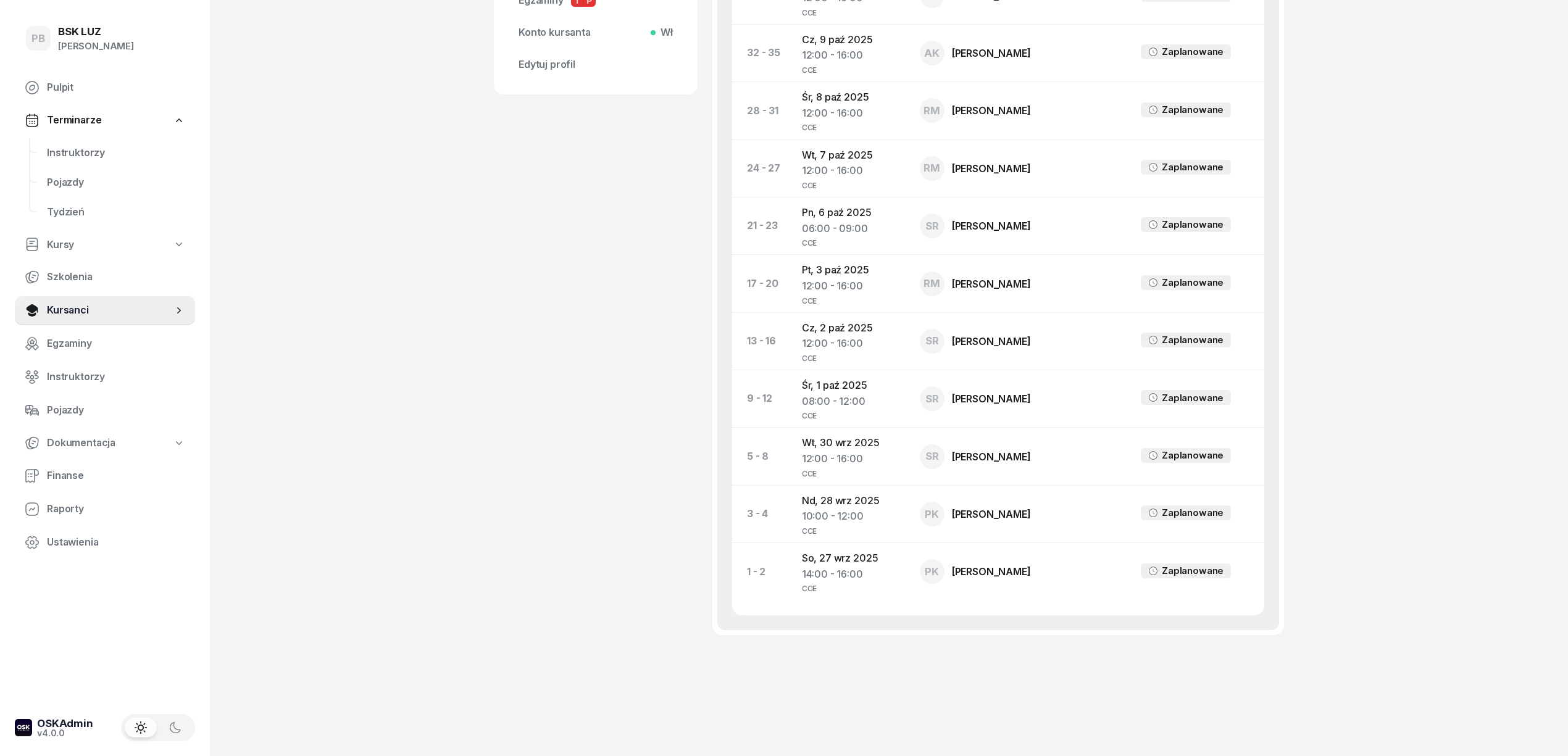
scroll to position [617, 0]
click at [820, 558] on td "So, 27 wrz 2025 14:00 - 16:00 CCE" at bounding box center [851, 572] width 118 height 57
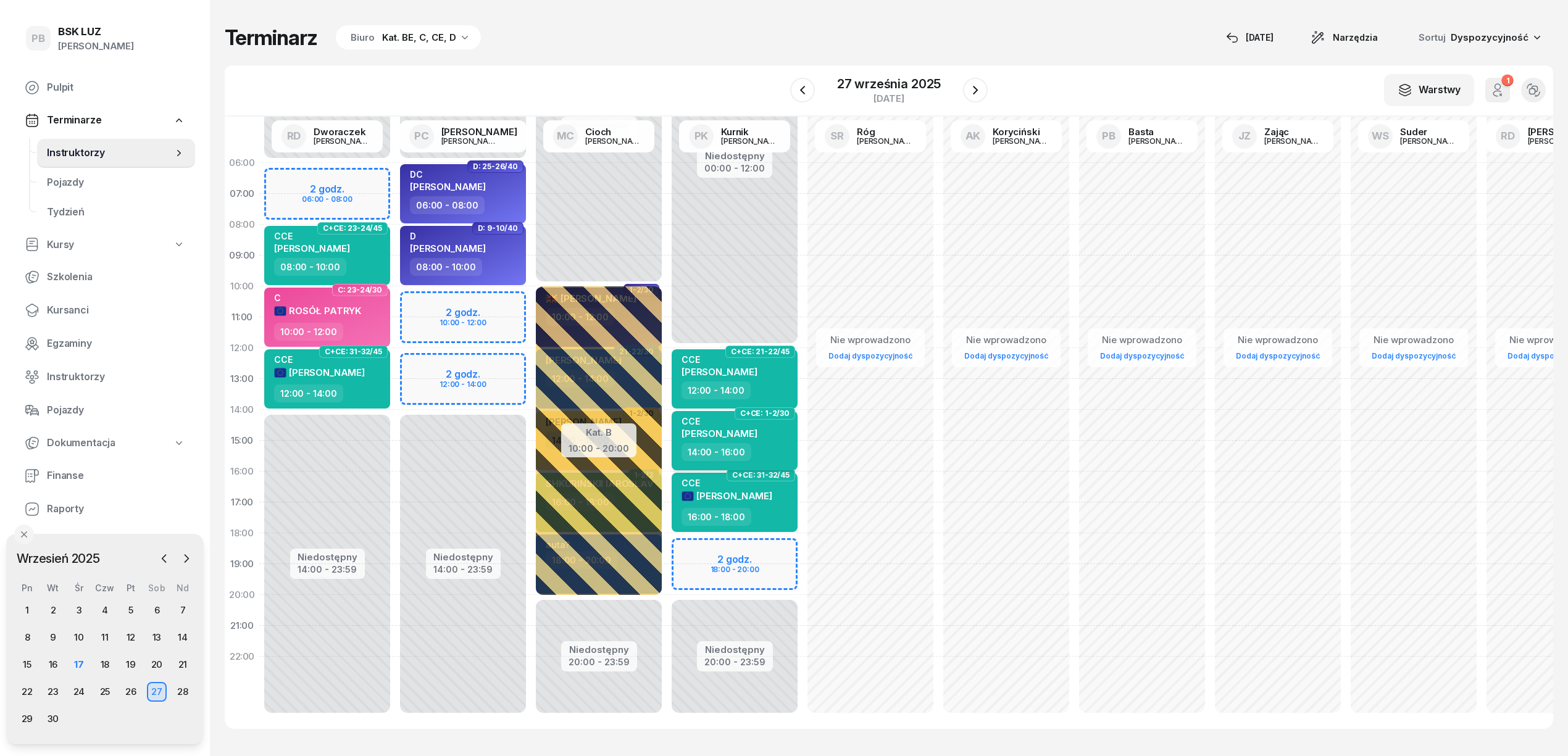
click at [749, 440] on div "CCE SUDER MATEUSZ KRZYSZTOF" at bounding box center [719, 429] width 76 height 27
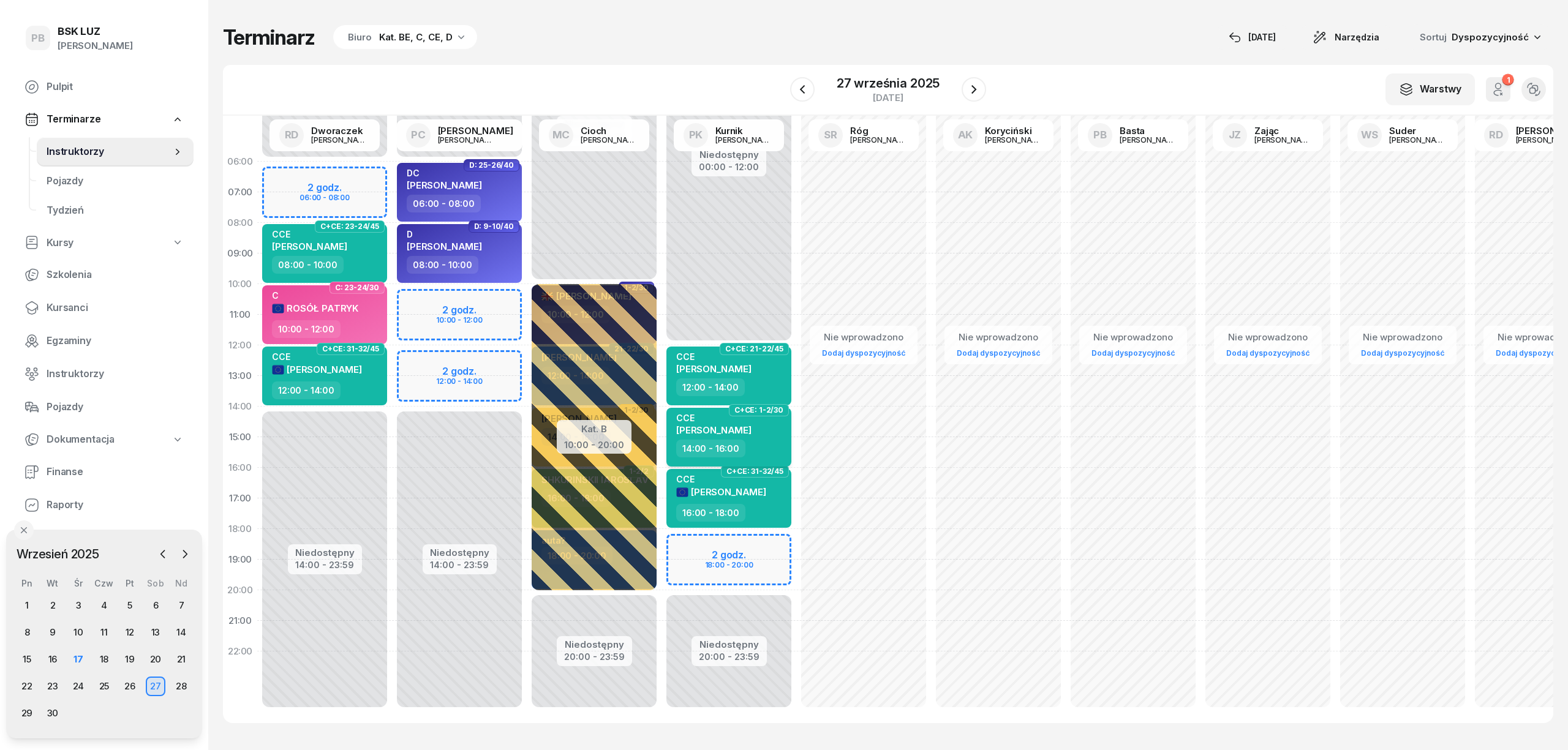
select select "14"
select select "16"
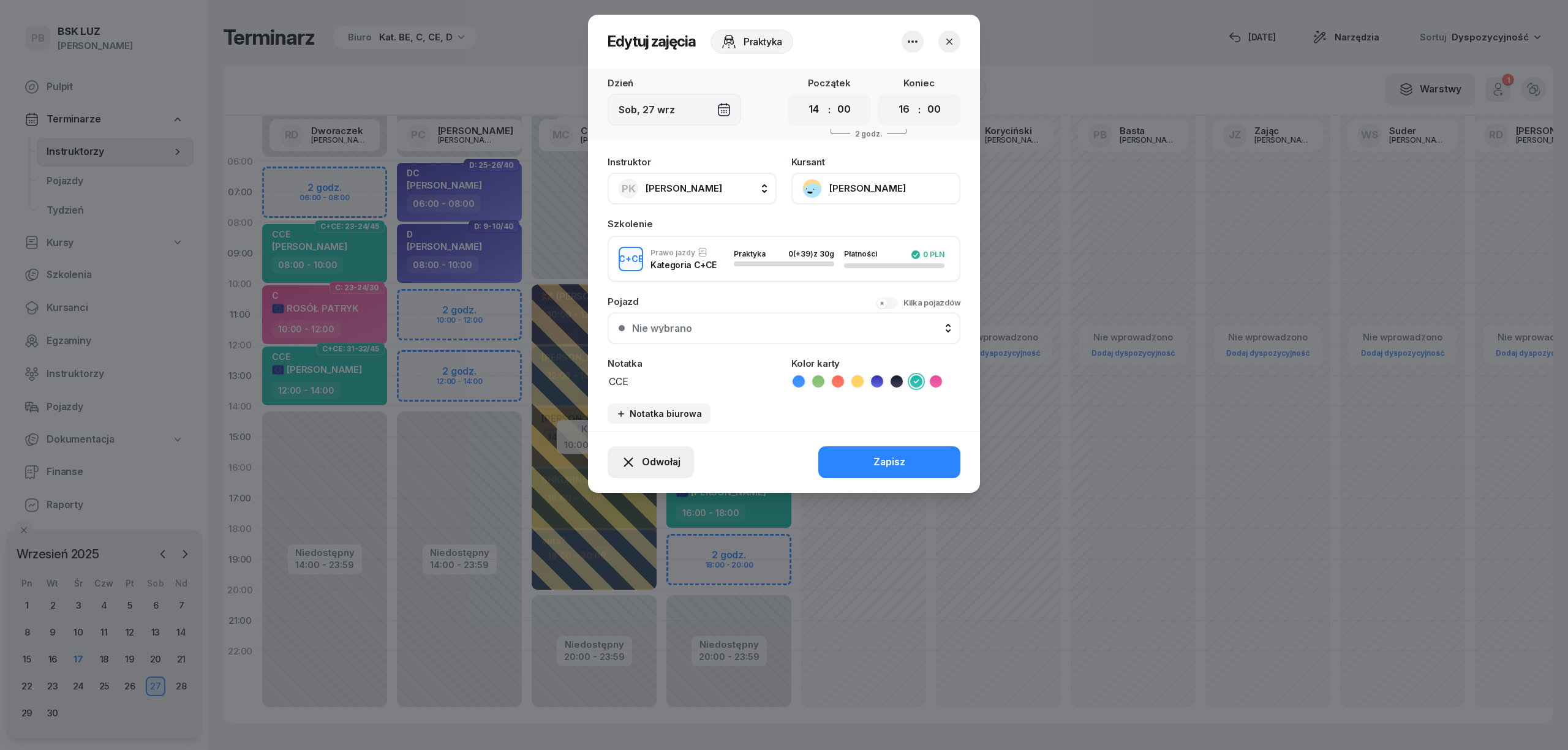
click at [660, 454] on span "Odwołaj" at bounding box center [661, 462] width 39 height 16
click at [916, 34] on icon "button" at bounding box center [912, 42] width 15 height 15
click at [912, 69] on link "Usuń" at bounding box center [907, 79] width 162 height 31
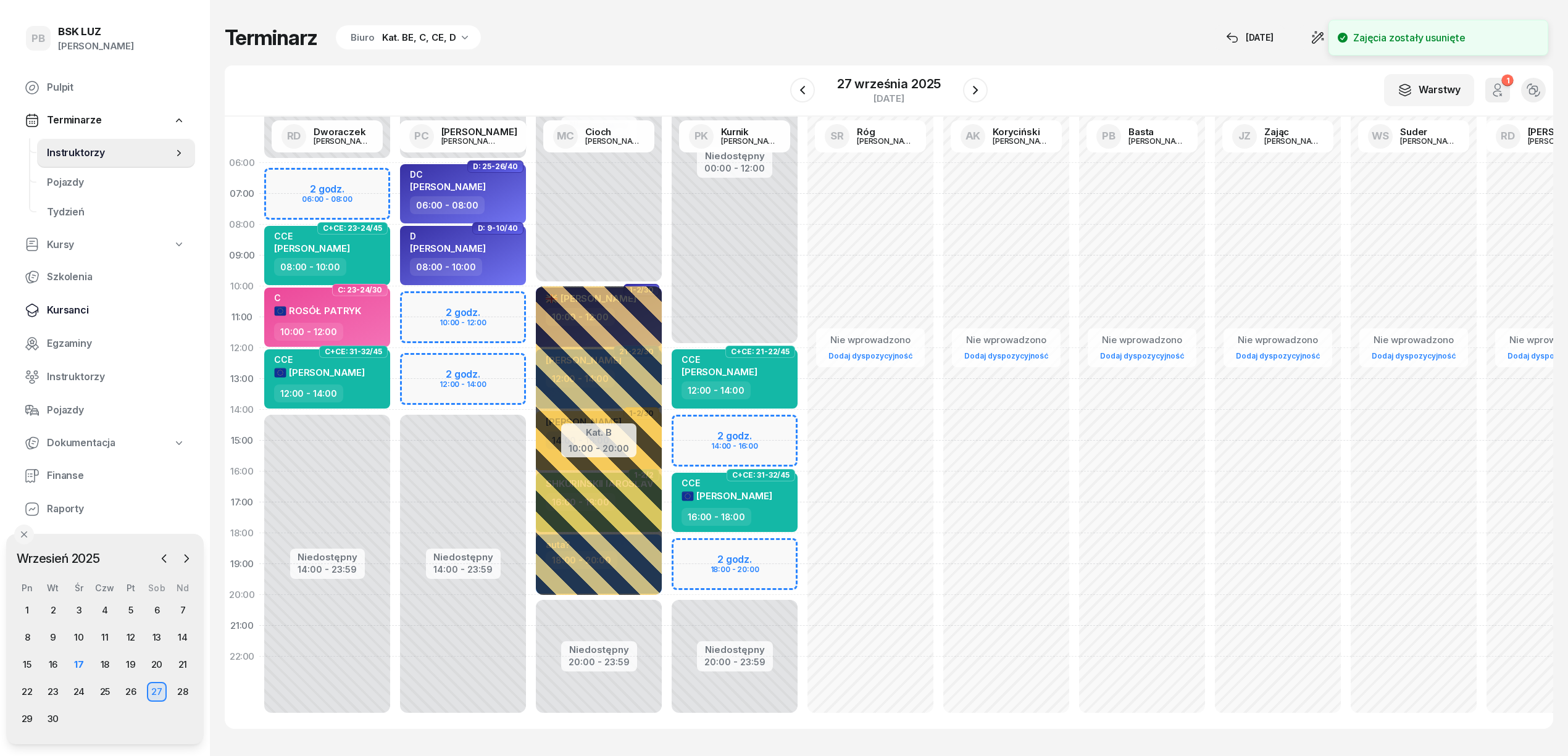
click at [72, 314] on span "Kursanci" at bounding box center [116, 310] width 138 height 16
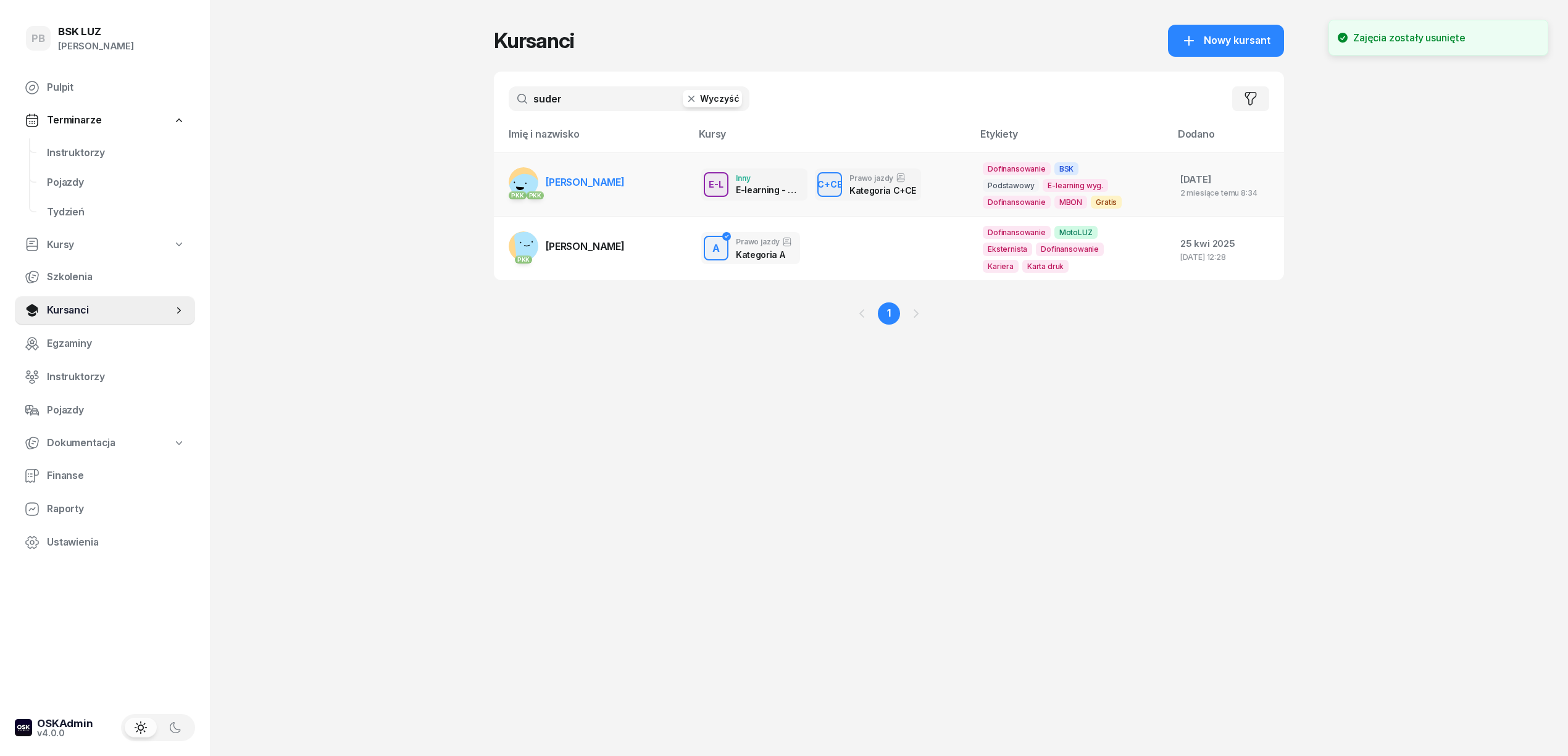
click at [610, 179] on span "[PERSON_NAME]" at bounding box center [584, 181] width 79 height 12
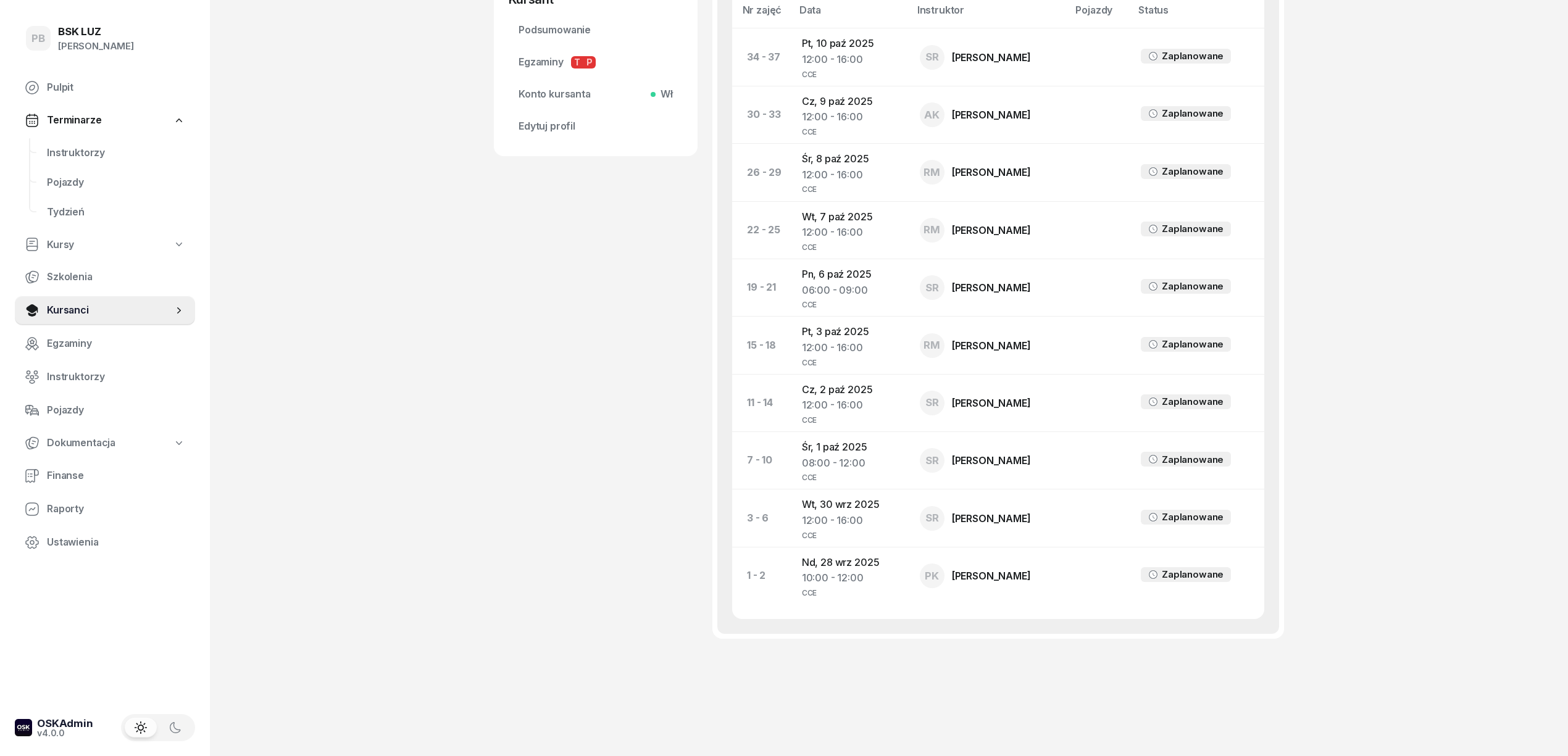
scroll to position [558, 0]
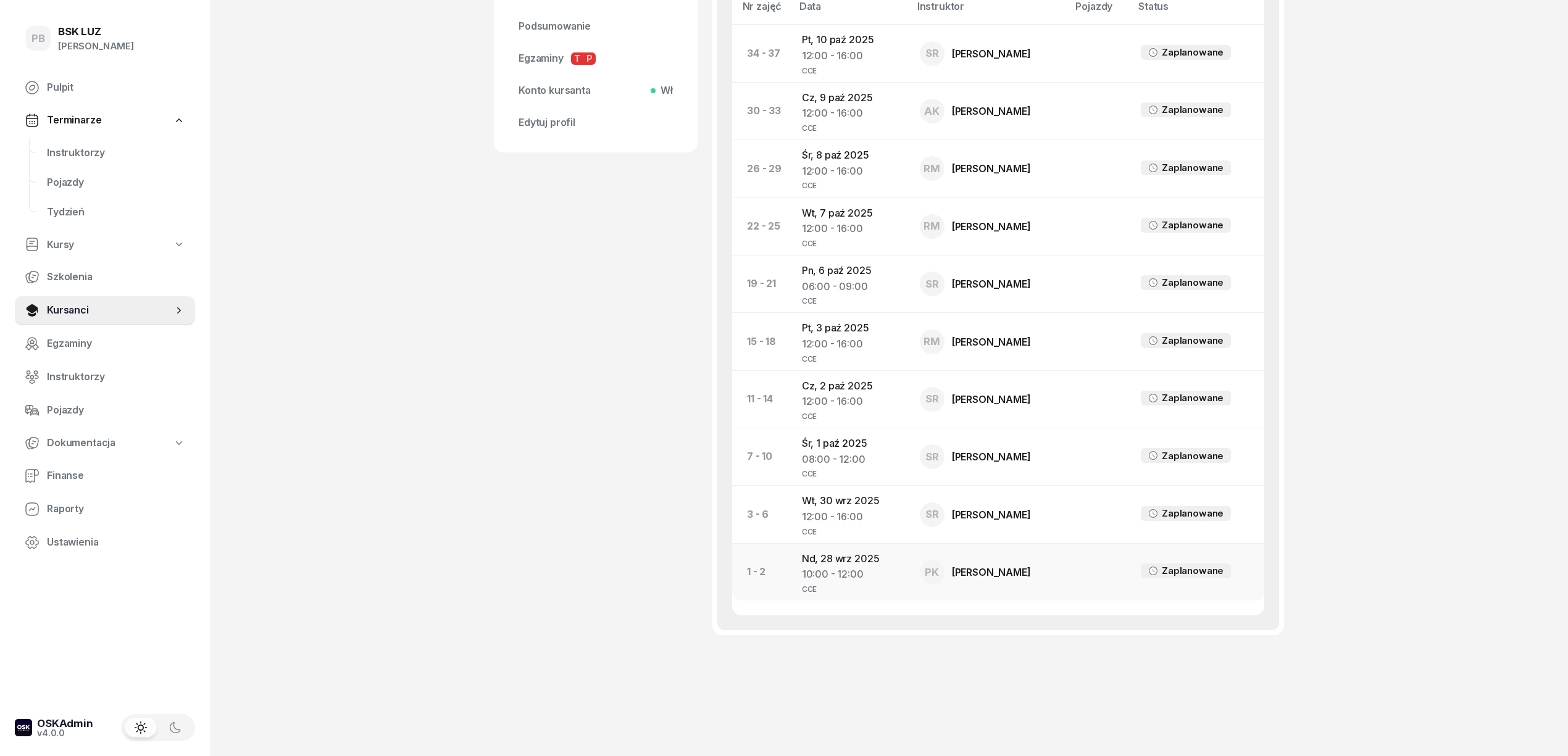
click at [848, 553] on td "Nd, 28 wrz 2025 10:00 - 12:00 CCE" at bounding box center [851, 572] width 118 height 57
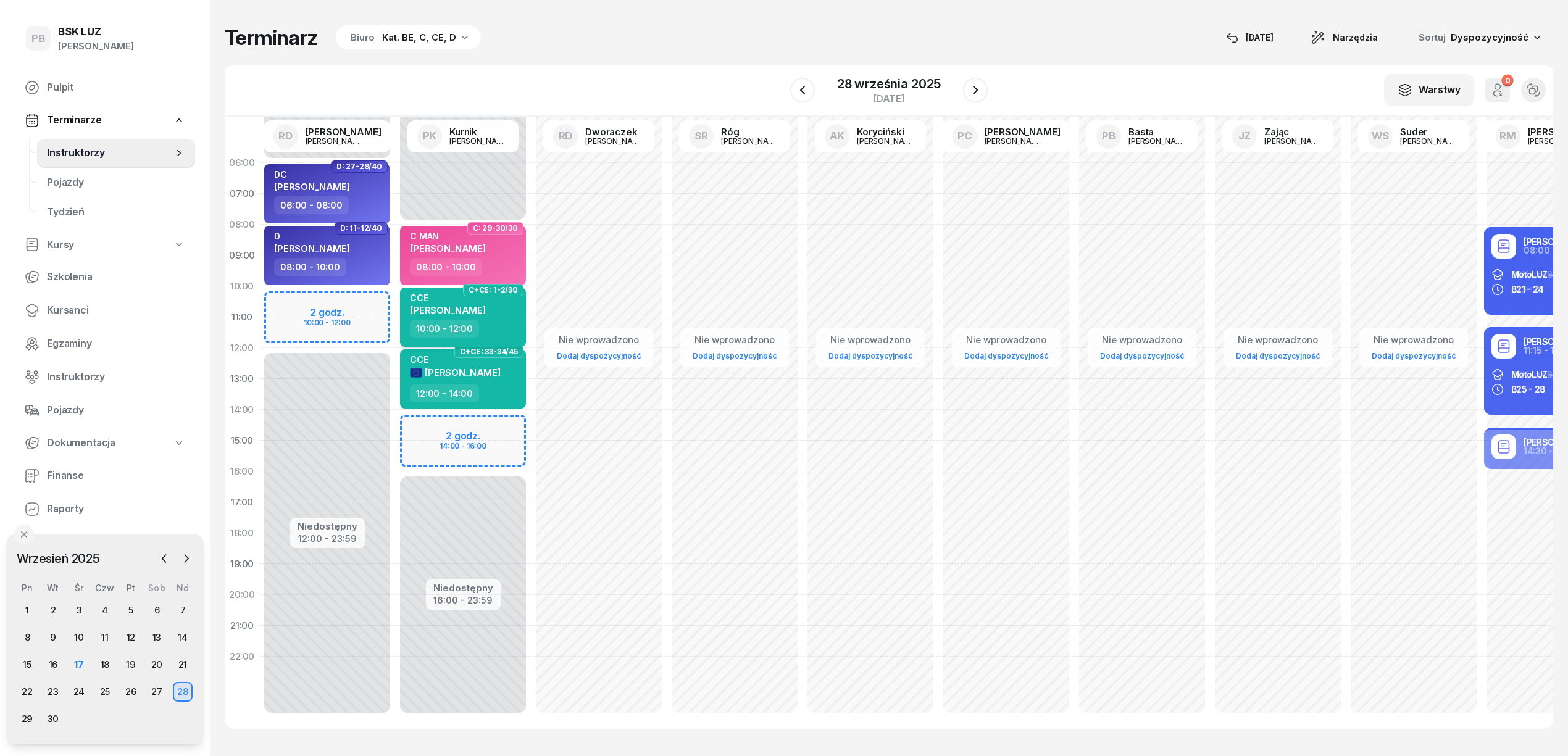
click at [486, 311] on span "[PERSON_NAME]" at bounding box center [448, 310] width 76 height 12
select select "10"
select select "12"
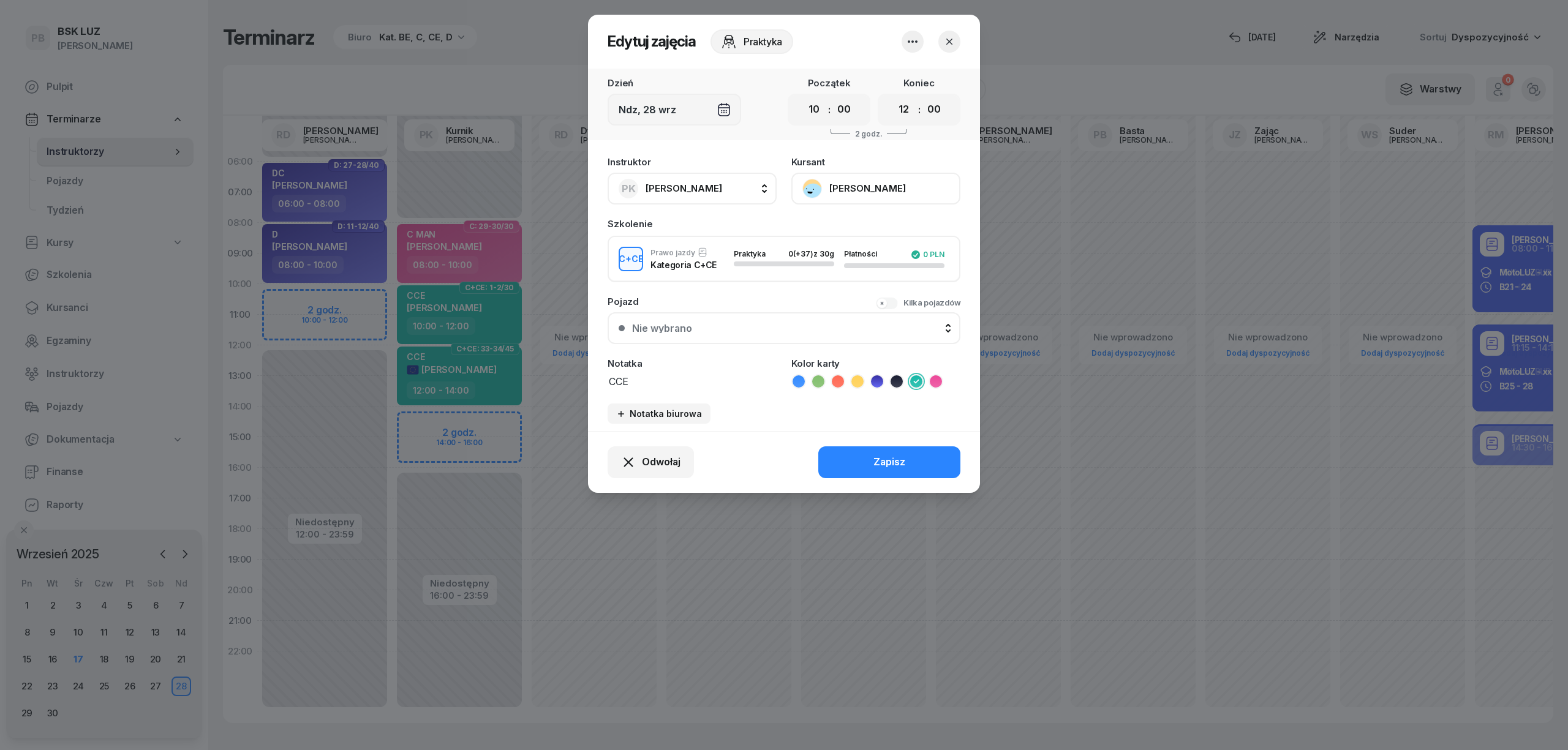
click at [912, 36] on icon "button" at bounding box center [912, 42] width 15 height 15
click at [903, 79] on link "Usuń" at bounding box center [907, 79] width 162 height 31
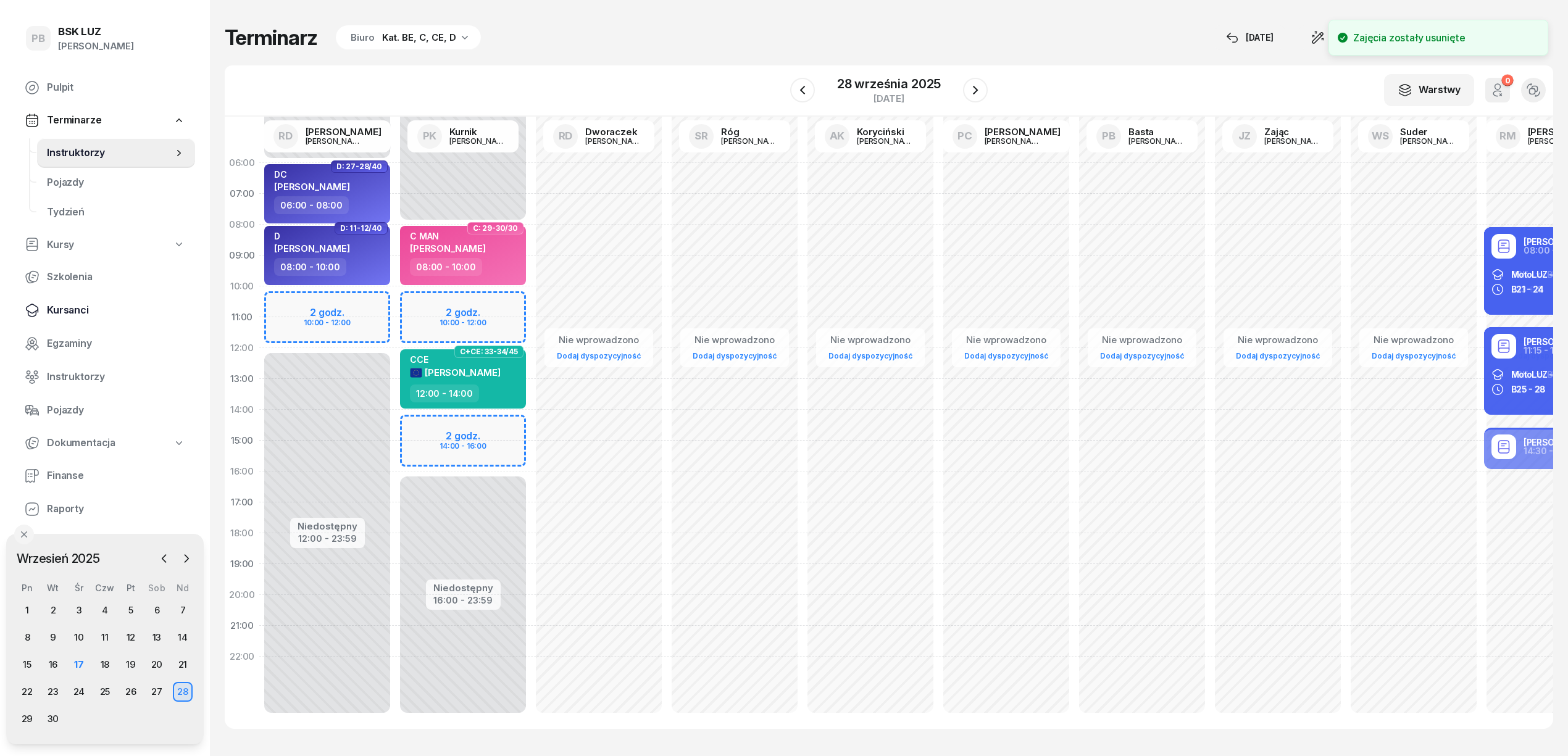
click at [68, 301] on link "Kursanci" at bounding box center [104, 310] width 180 height 29
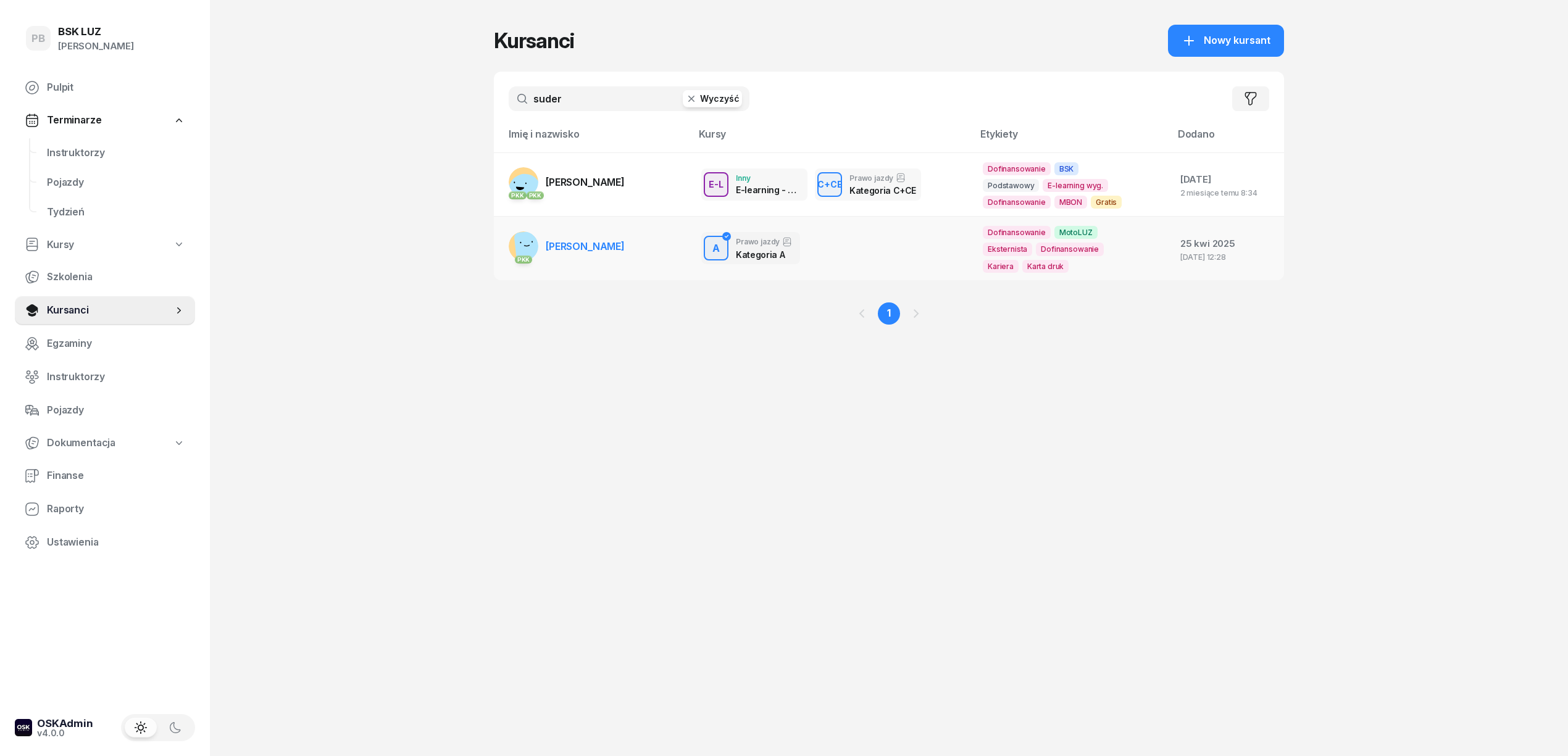
click at [611, 245] on span "SUDER MATEUSZ" at bounding box center [584, 246] width 79 height 12
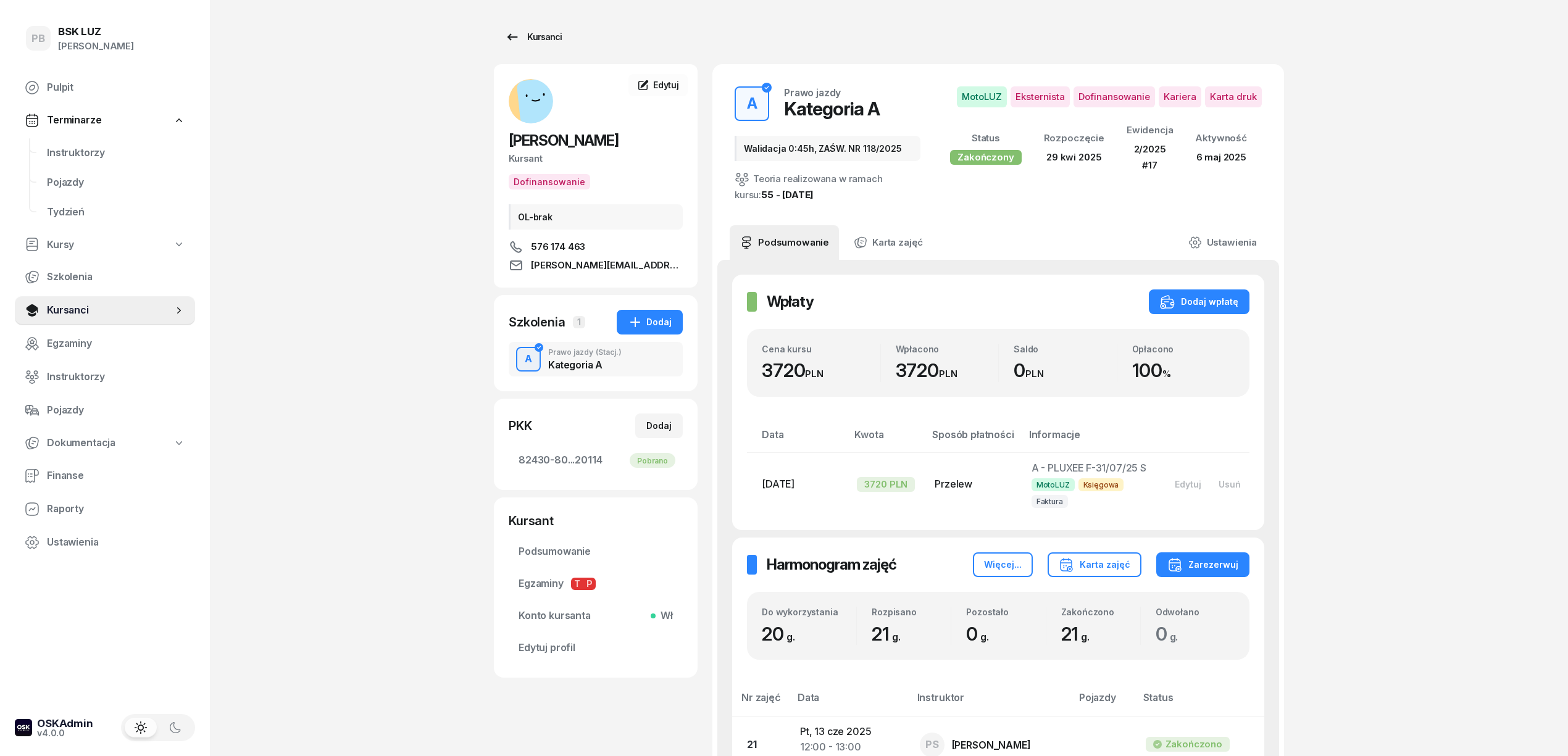
click at [531, 36] on div "Kursanci" at bounding box center [533, 37] width 57 height 15
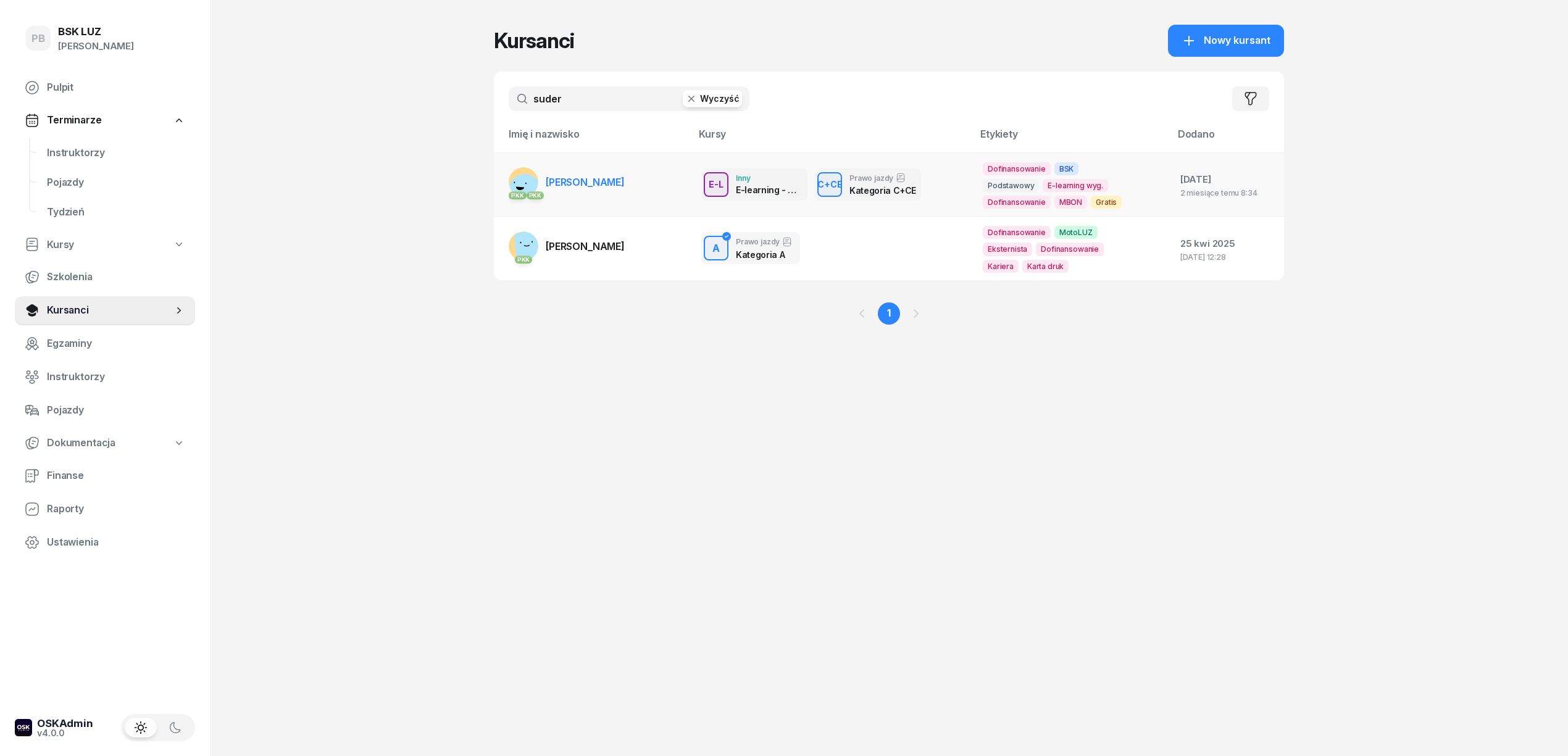
click at [551, 168] on link "PKK PKK SUDER MATEUSZ KRZYSZTOF" at bounding box center [567, 182] width 116 height 29
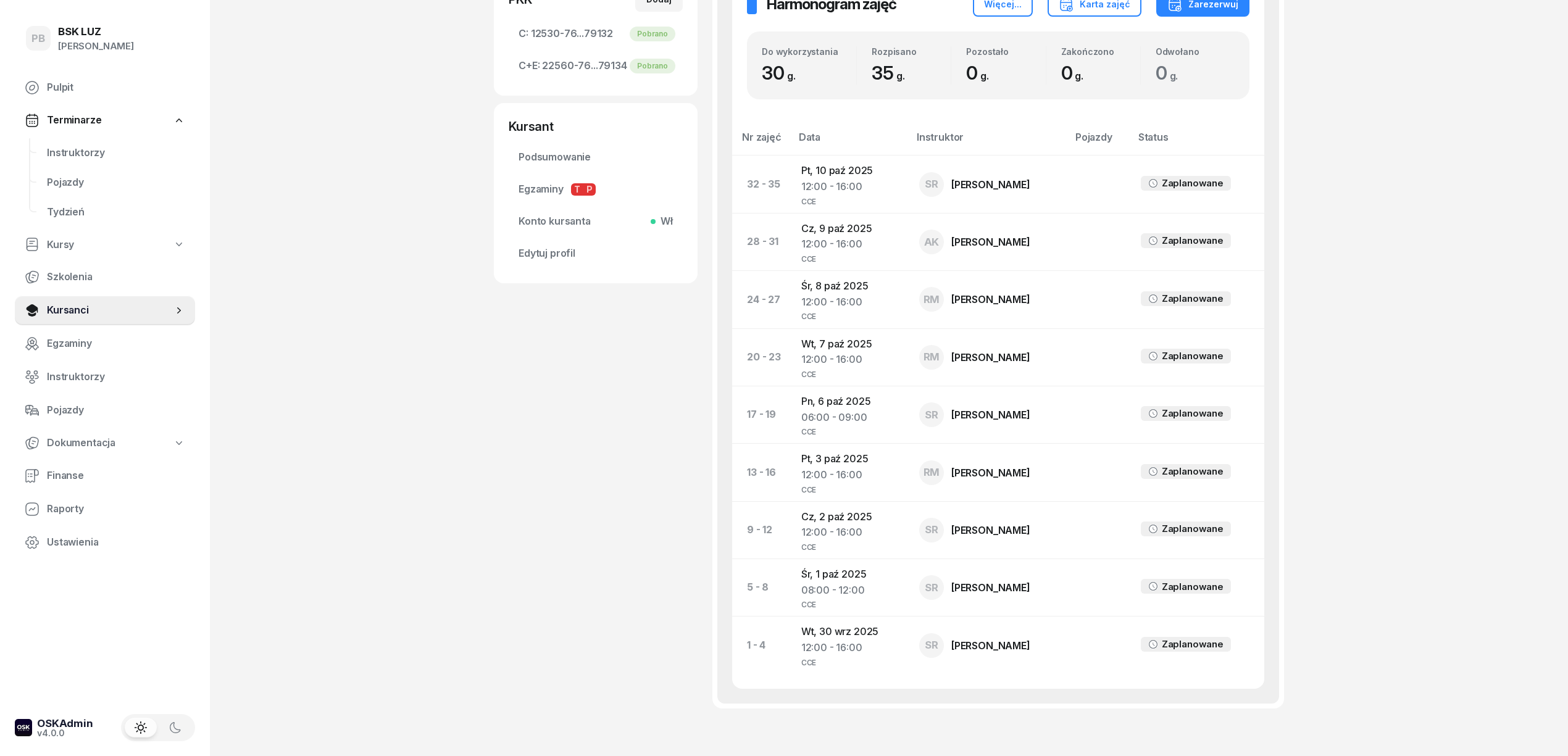
scroll to position [501, 0]
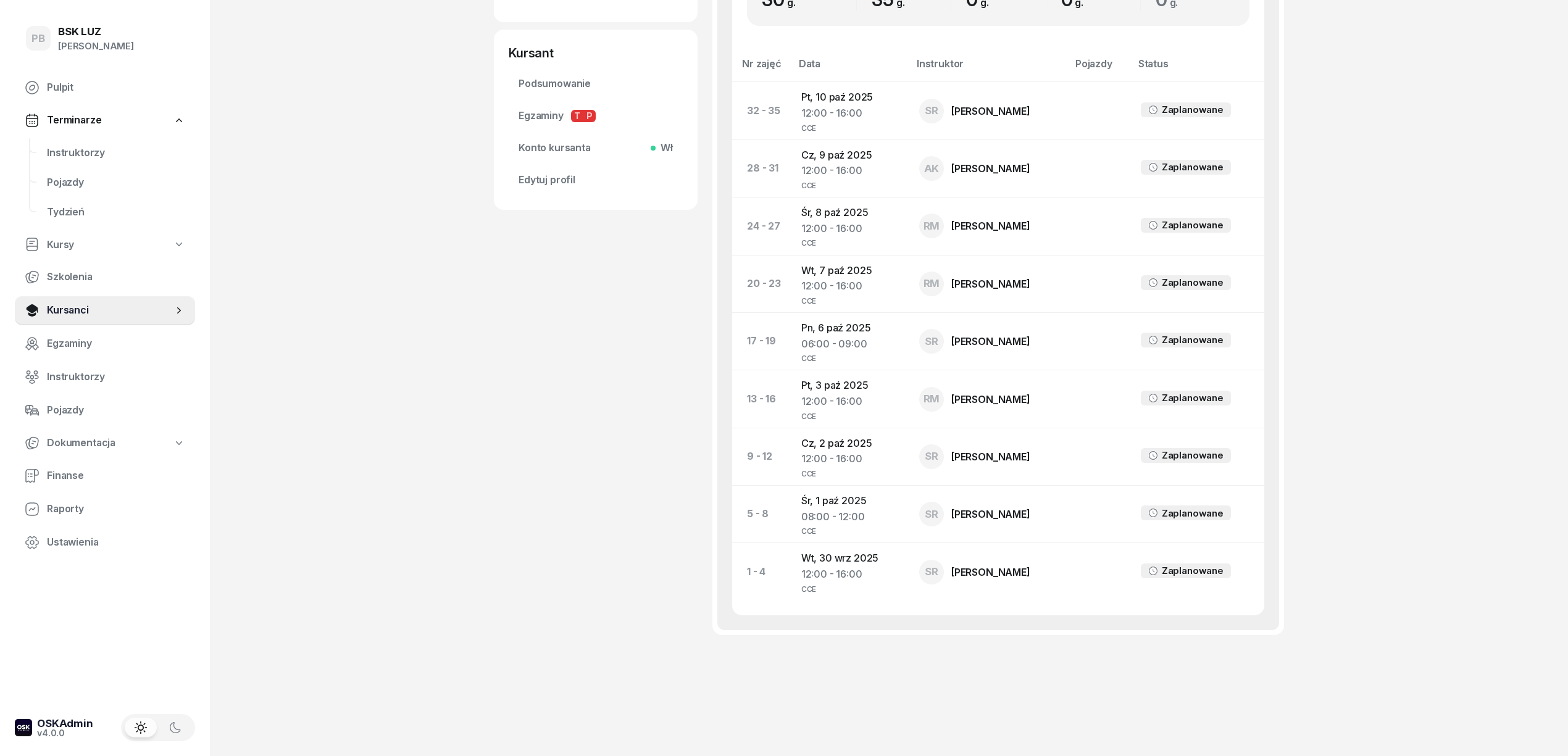
click at [621, 405] on div "SUDER MATEUSZ KRZYSZTOF Kursant Dofinansowanie 504 155 818 stoicki123@op.pl MKS…" at bounding box center [595, 118] width 204 height 1107
click at [1386, 317] on div "PB BSK LUZ Patrycja Bogdanowicz Pulpit Terminarze Instruktorzy Pojazdy Tydzień …" at bounding box center [784, 129] width 1568 height 1255
click at [820, 90] on td "Pt, 10 paź 2025 12:00 - 16:00 CCE" at bounding box center [851, 111] width 118 height 57
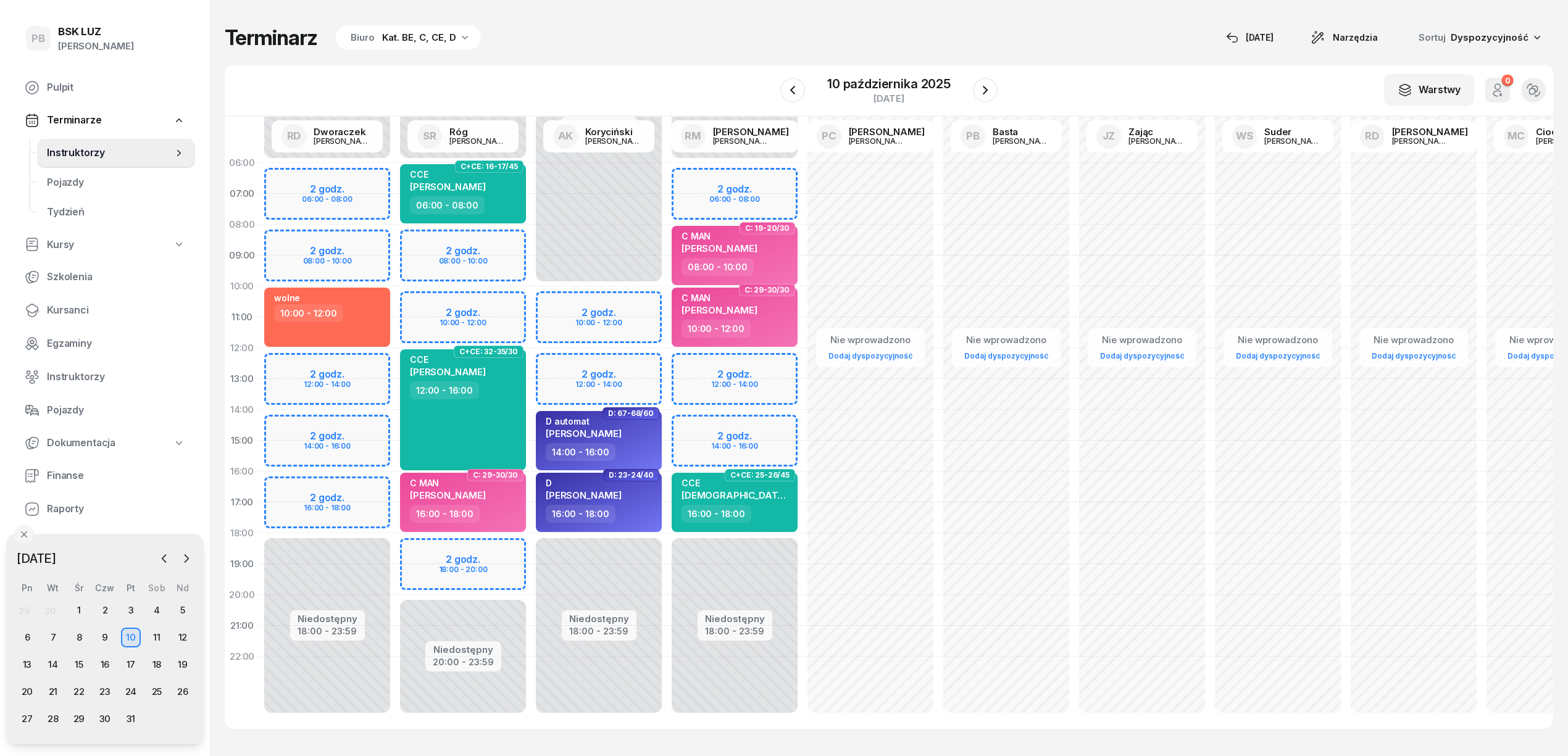
click at [773, 361] on div "Niedostępny 00:00 - 06:00 Niedostępny 18:00 - 23:59 2 godz. 06:00 - 08:00 2 god…" at bounding box center [734, 441] width 136 height 586
select select "12"
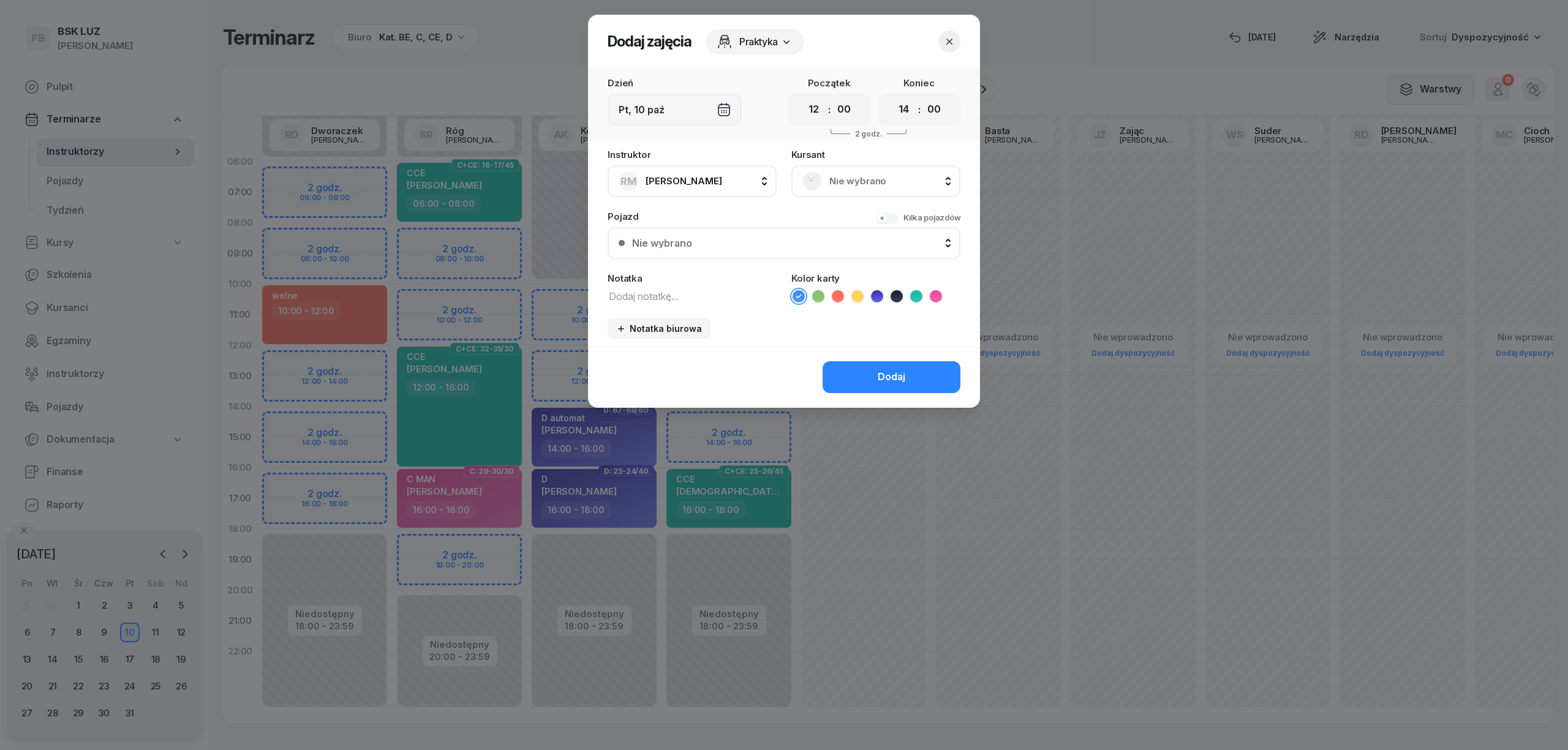
click at [853, 178] on span "Nie wybrano" at bounding box center [889, 181] width 120 height 16
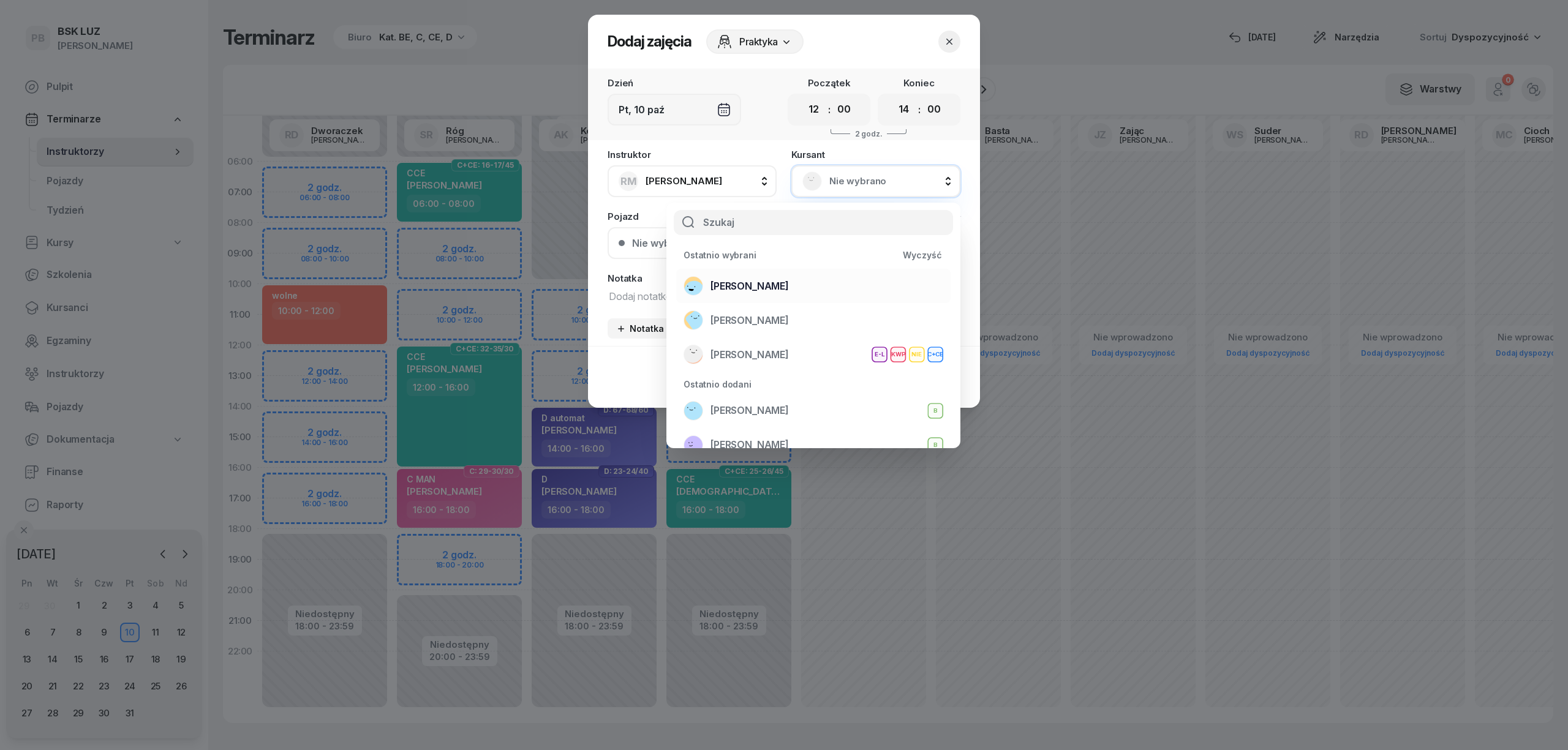
click at [789, 278] on span "[PERSON_NAME]" at bounding box center [749, 286] width 78 height 16
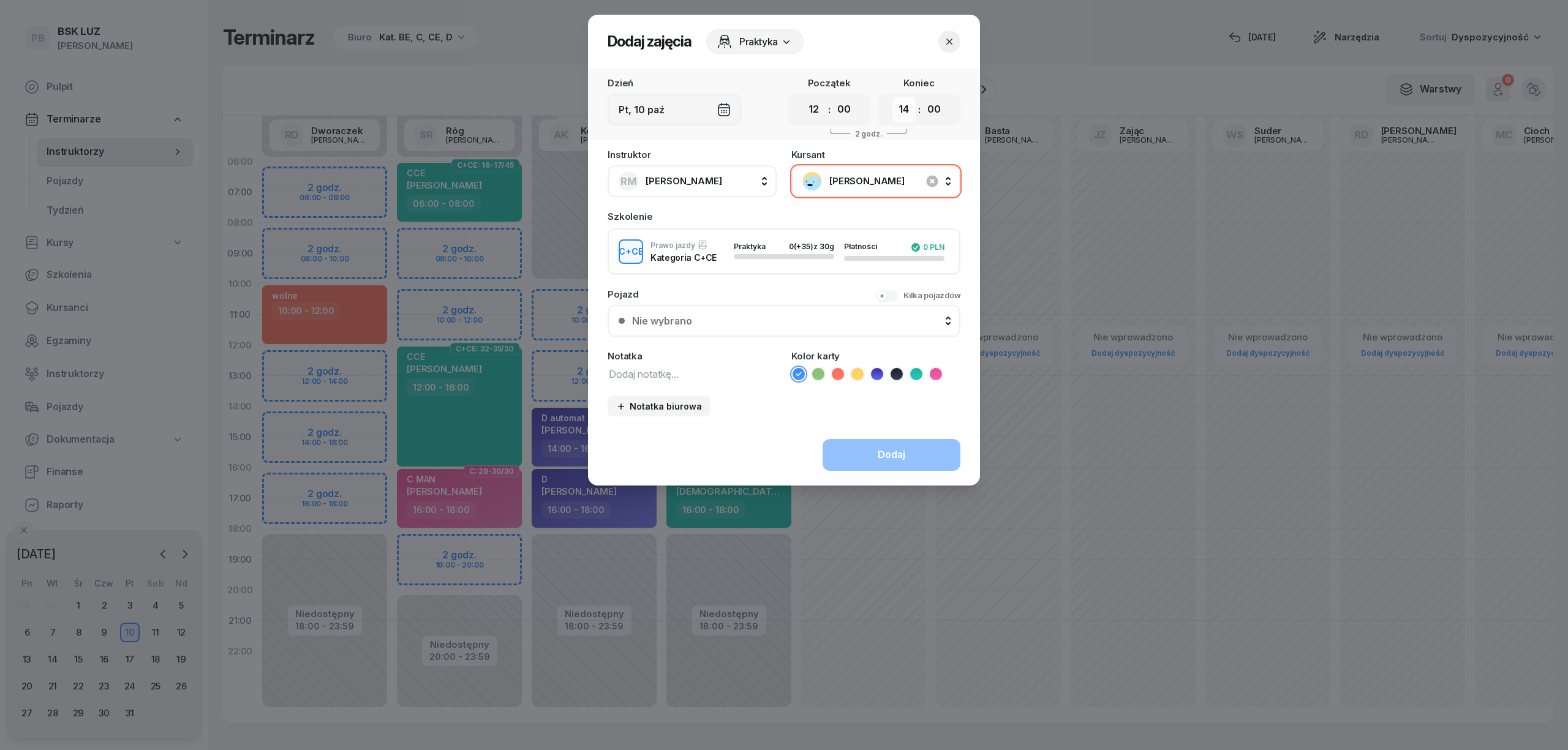
drag, startPoint x: 907, startPoint y: 106, endPoint x: 907, endPoint y: 114, distance: 8.0
click at [907, 106] on select "00 01 02 03 04 05 06 07 08 09 10 11 12 13 14 15 16 17 18 19 20 21 22 23" at bounding box center [904, 109] width 23 height 26
select select "16"
click at [893, 97] on select "00 01 02 03 04 05 06 07 08 09 10 11 12 13 14 15 16 17 18 19 20 21 22 23" at bounding box center [904, 109] width 23 height 26
click at [947, 40] on icon "button" at bounding box center [949, 42] width 12 height 12
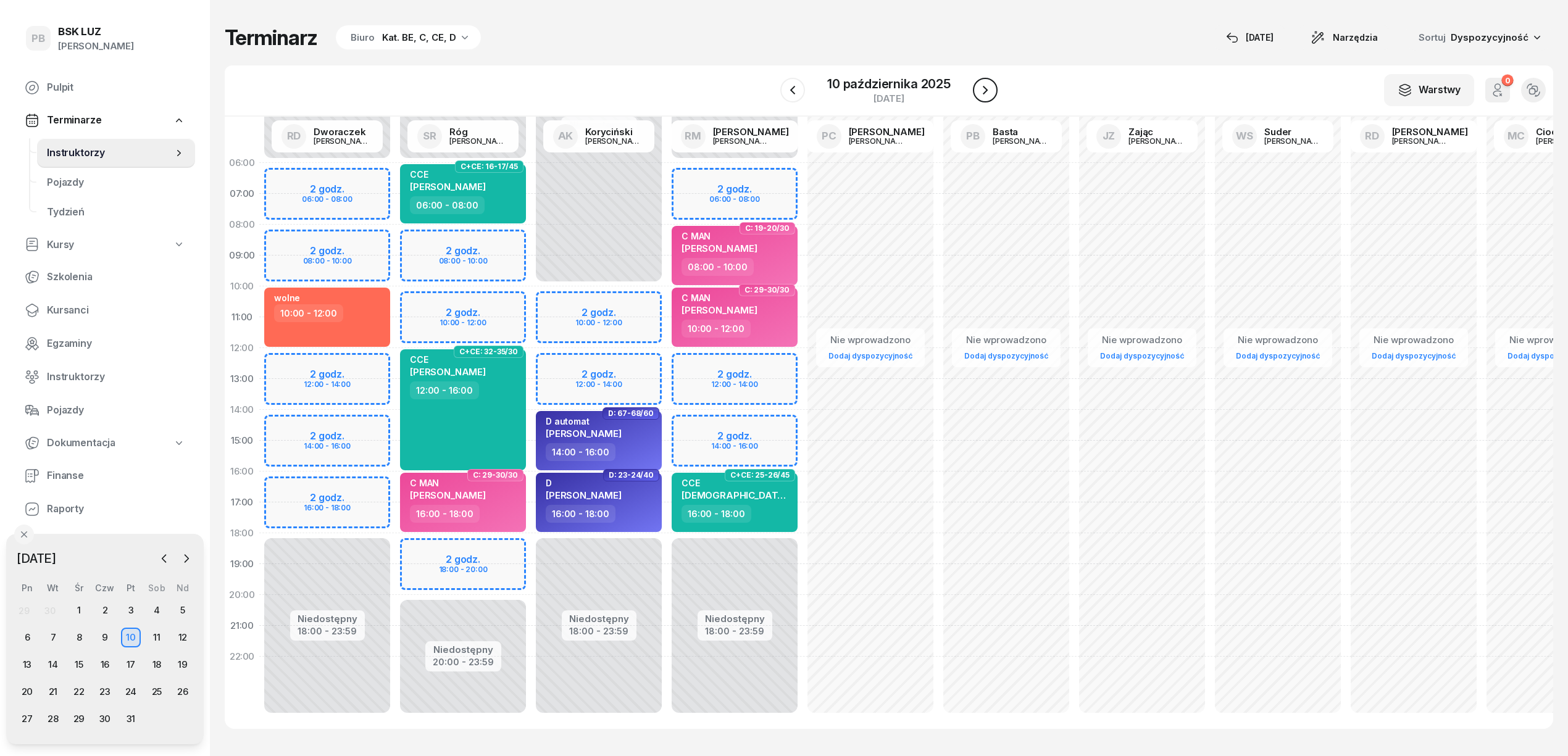
click at [978, 89] on icon "button" at bounding box center [985, 90] width 15 height 15
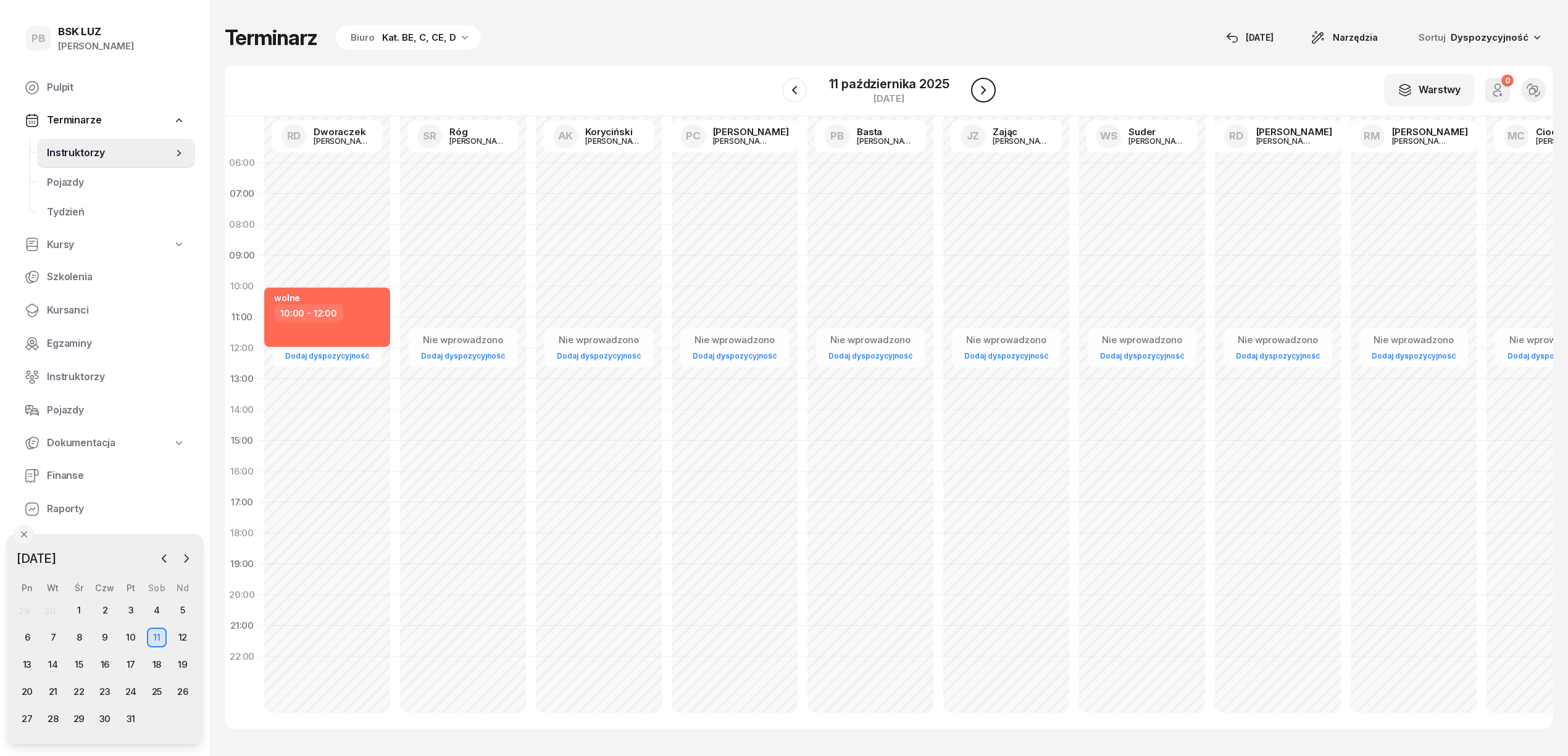
click at [978, 89] on icon "button" at bounding box center [984, 90] width 15 height 15
click at [978, 89] on icon "button" at bounding box center [984, 90] width 15 height 15
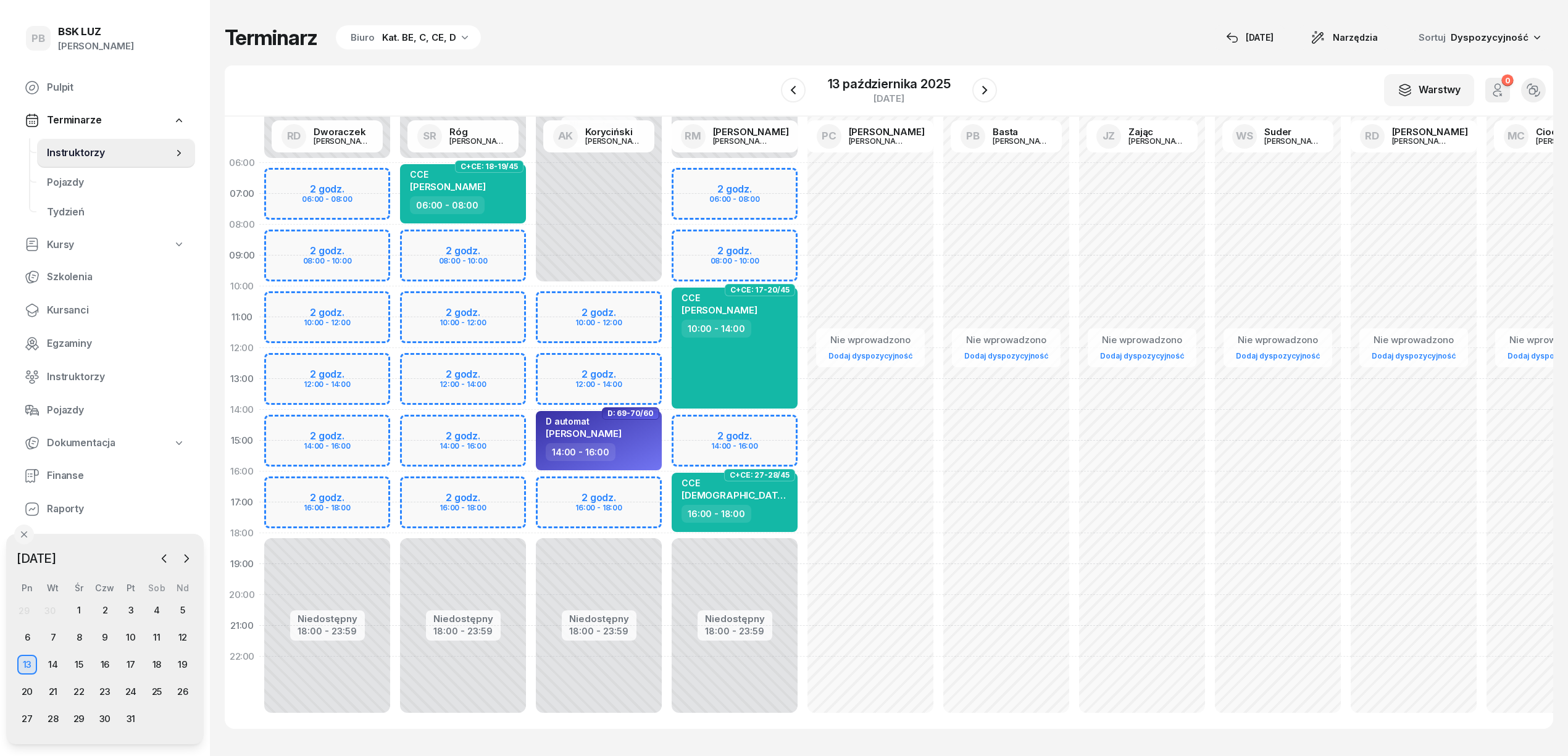
click at [645, 302] on div "Niedostępny 00:00 - 10:00 Niedostępny 18:00 - 23:59 2 godz. 10:00 - 12:00 2 god…" at bounding box center [598, 441] width 136 height 586
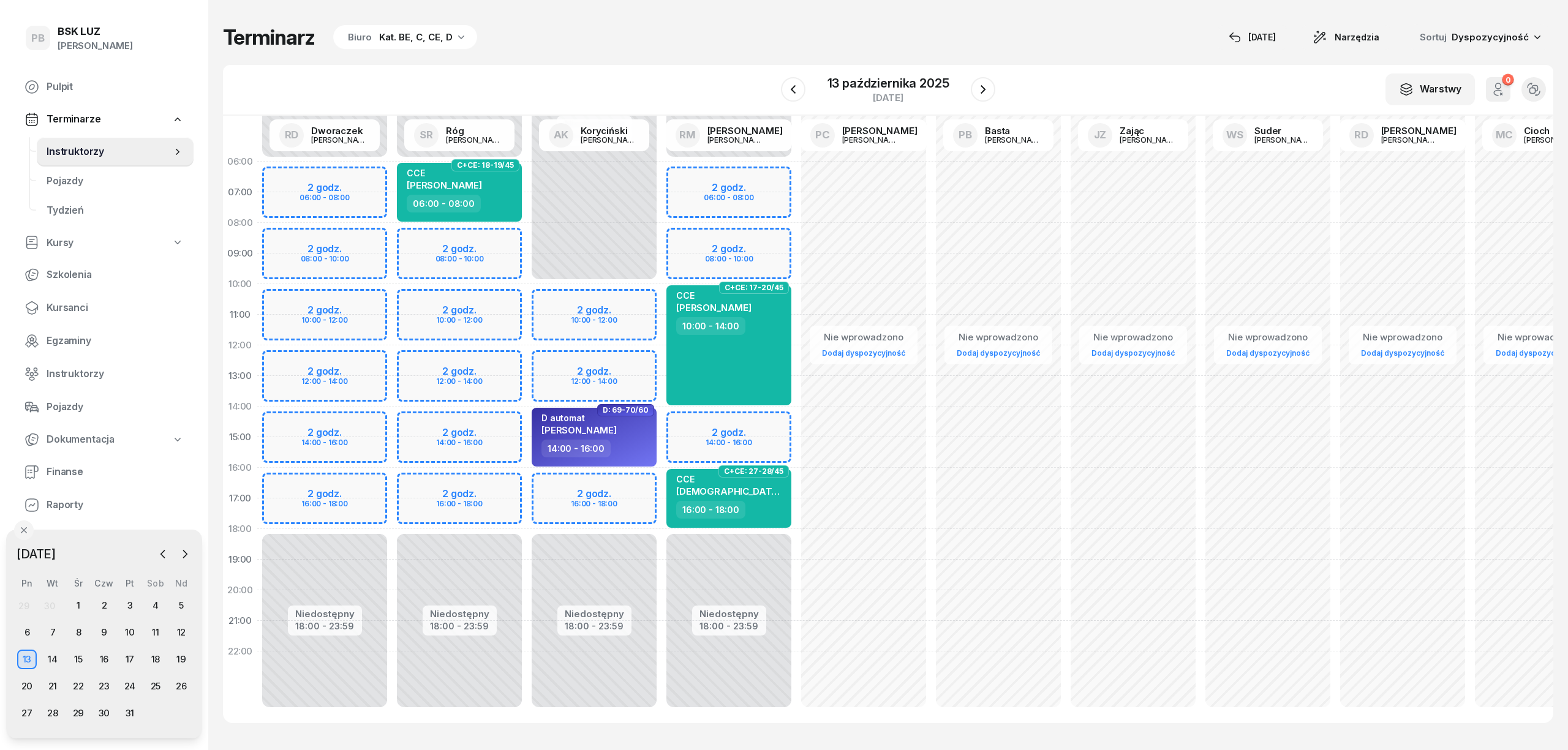
select select "10"
select select "12"
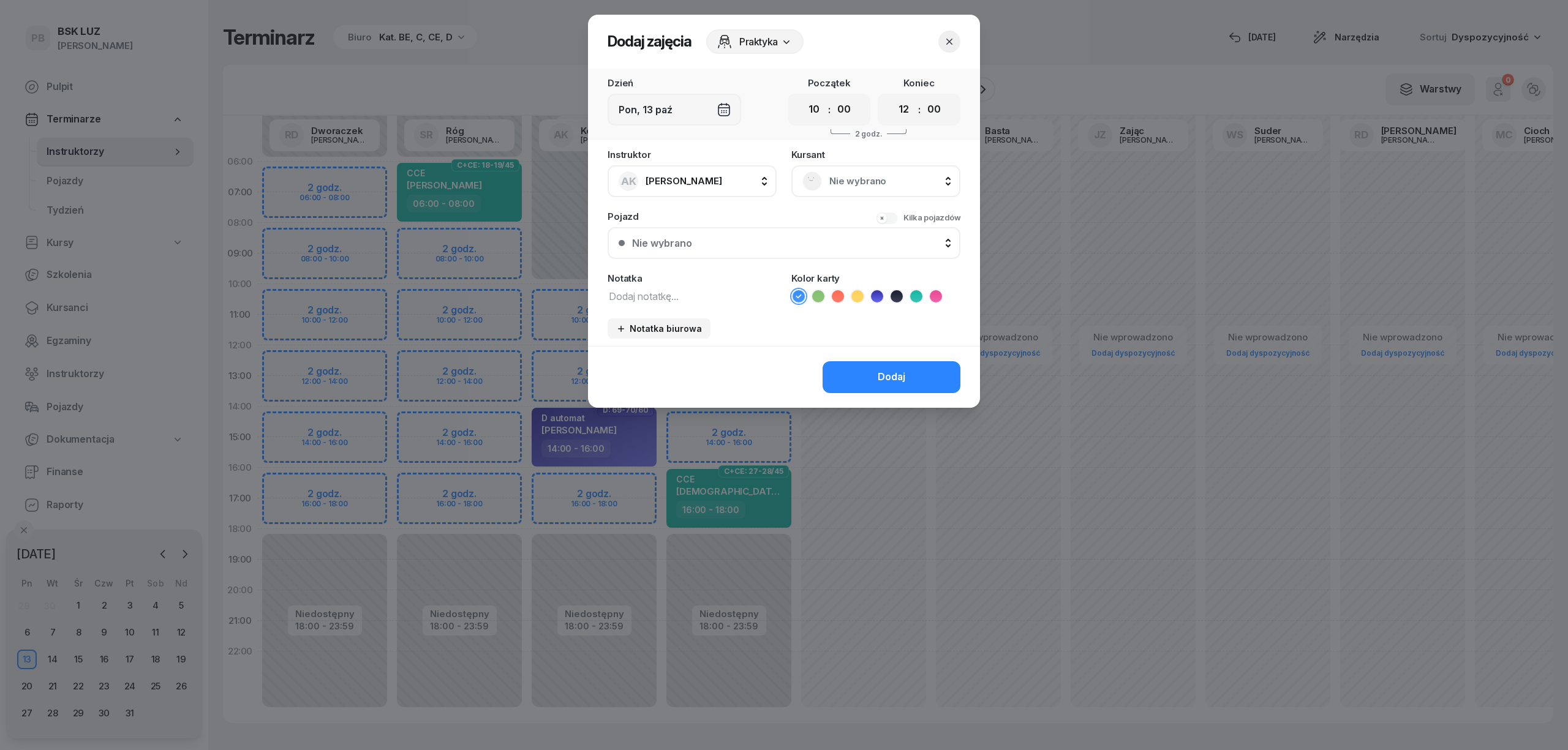
click at [502, 302] on div at bounding box center [784, 375] width 1568 height 750
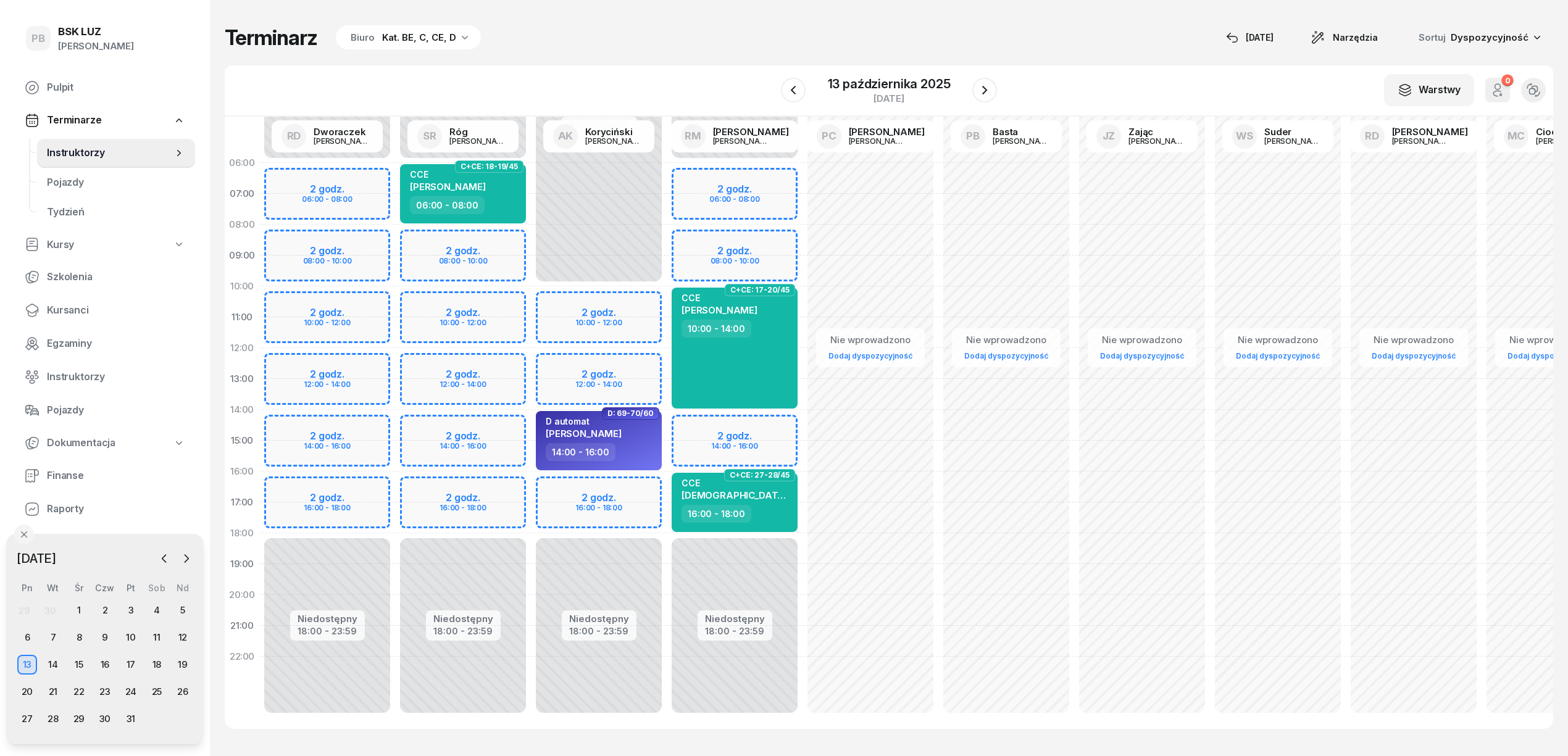
click at [506, 304] on div "Niedostępny 00:00 - 06:00 Niedostępny 18:00 - 23:59 2 godz. 08:00 - 10:00 2 god…" at bounding box center [462, 441] width 136 height 586
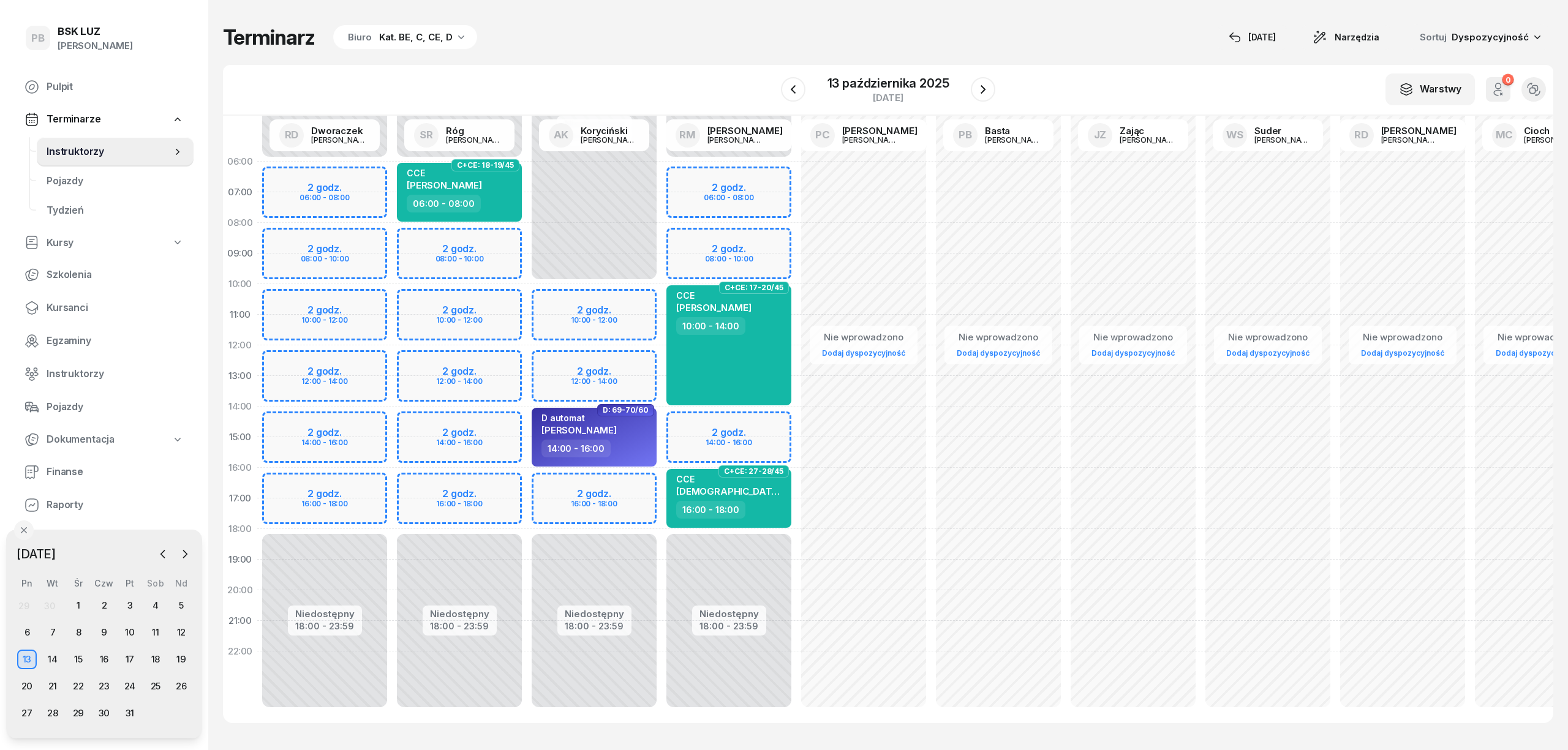
select select "10"
select select "12"
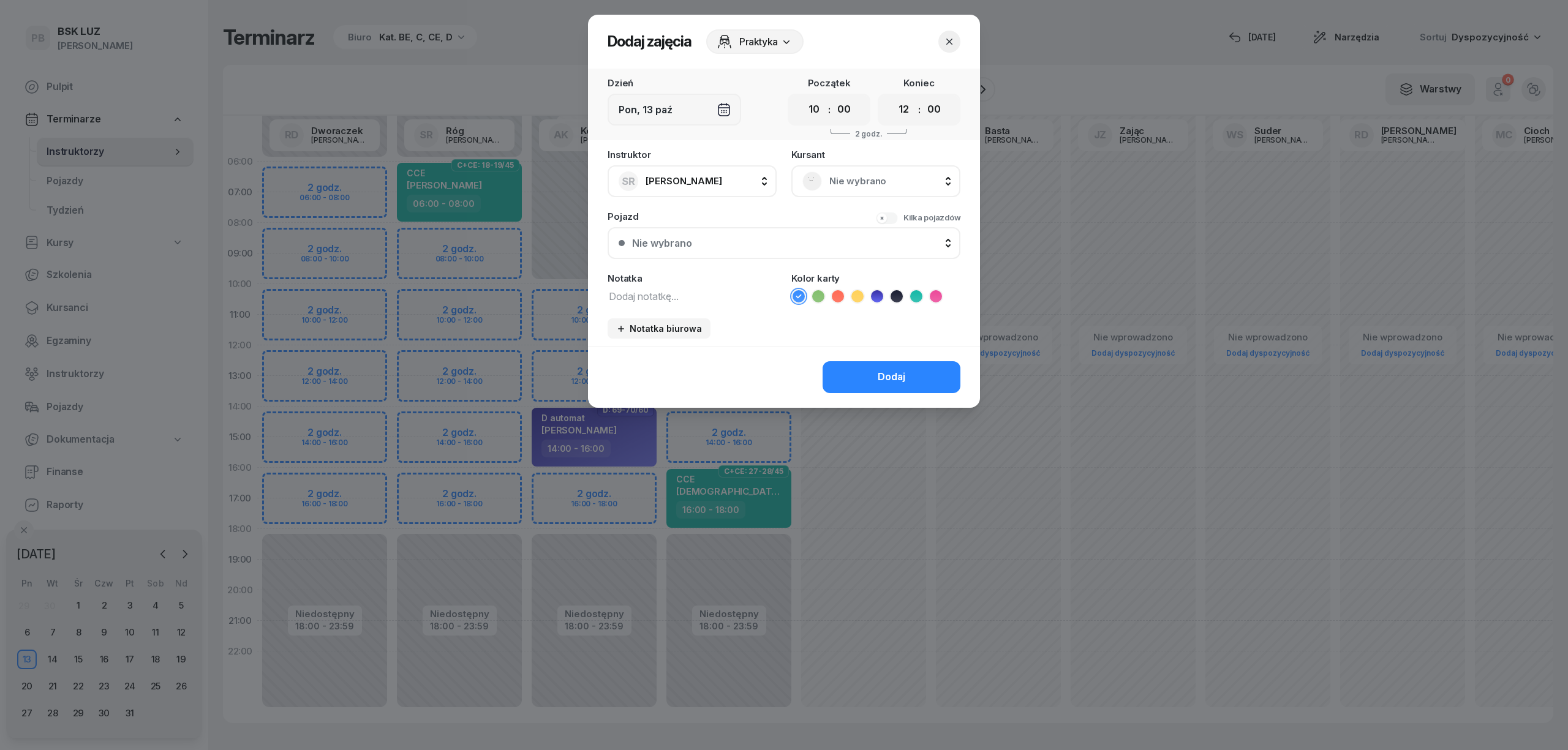
click at [902, 187] on span "Nie wybrano" at bounding box center [889, 181] width 120 height 16
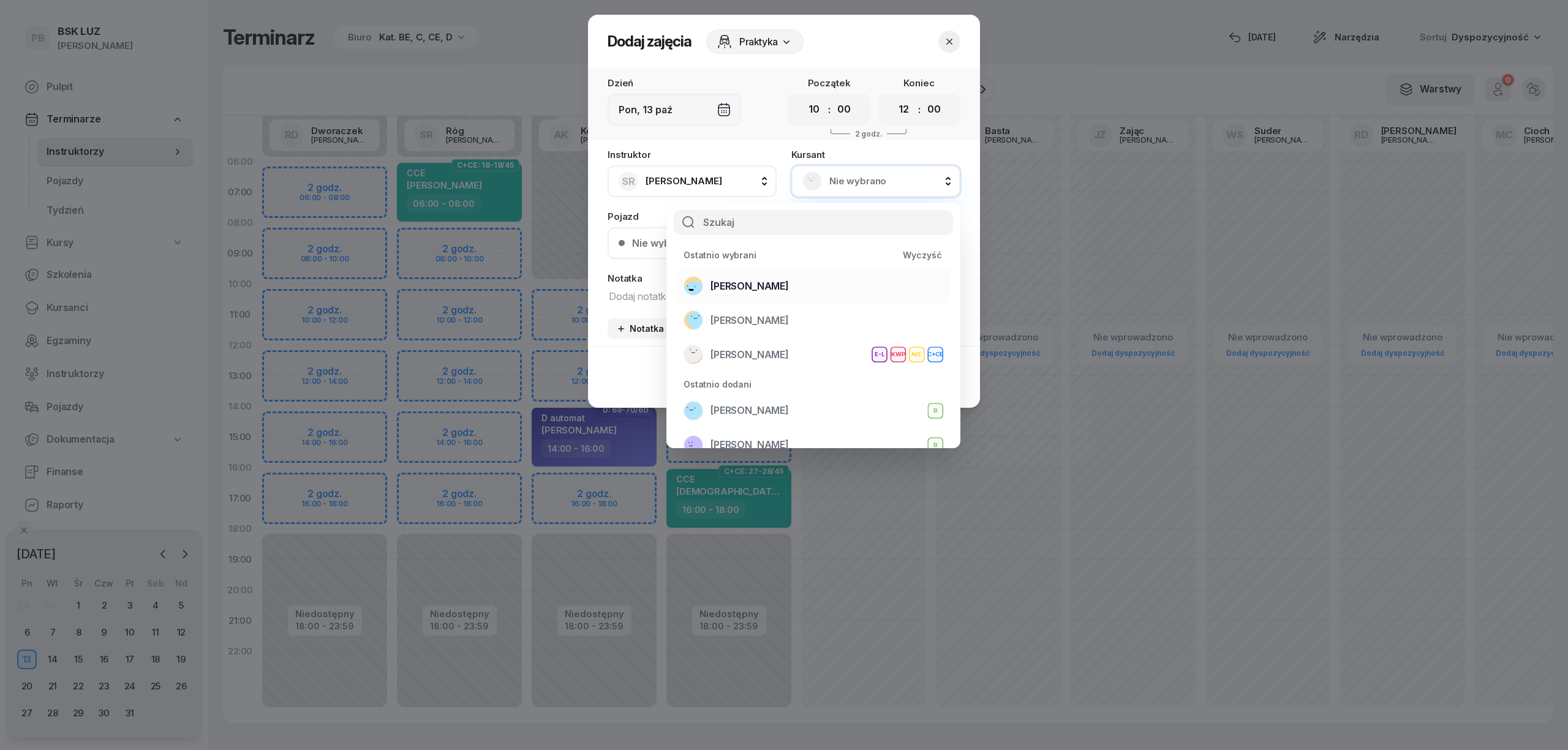
click at [789, 281] on span "[PERSON_NAME]" at bounding box center [749, 286] width 78 height 16
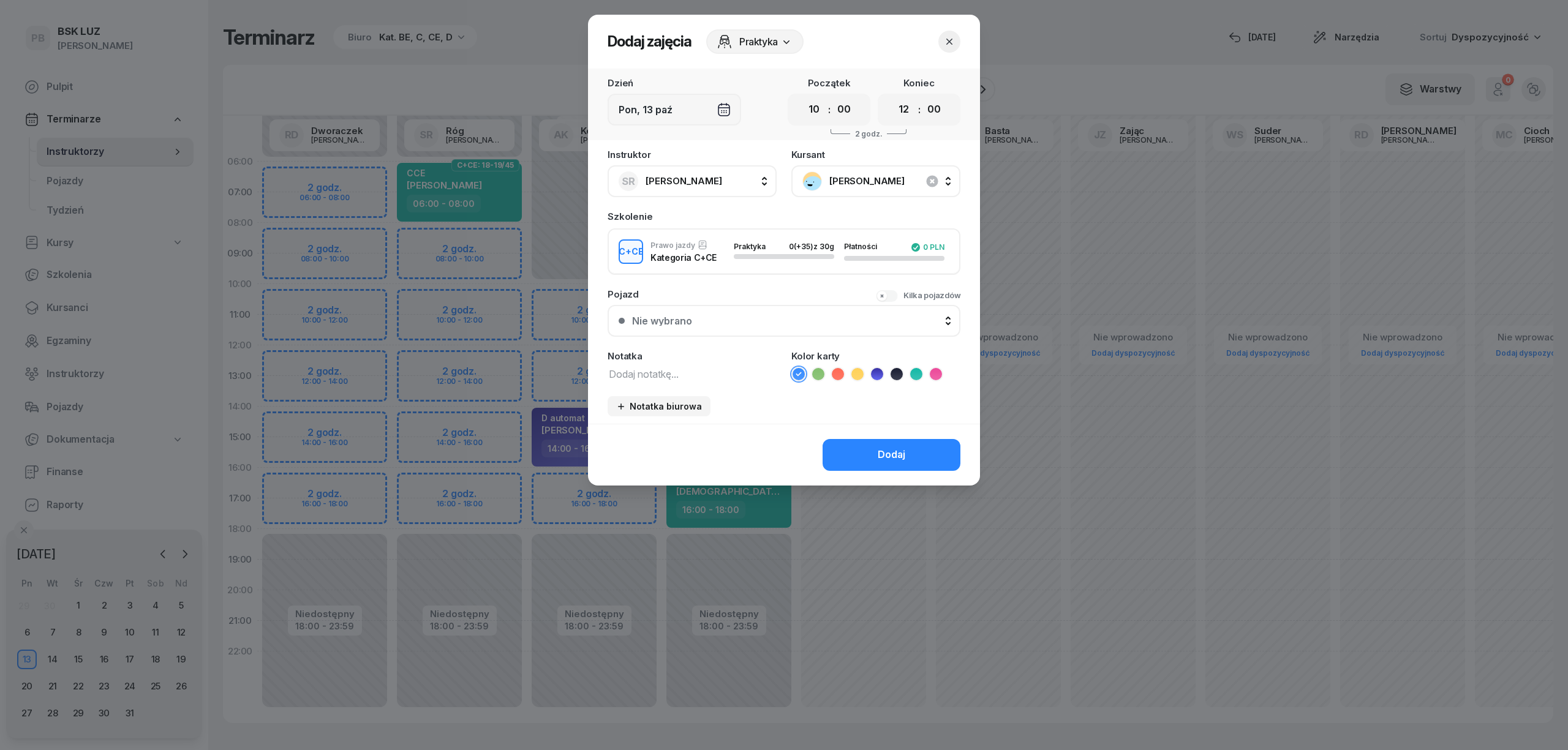
click at [713, 366] on textarea at bounding box center [692, 373] width 169 height 16
type textarea "CCE"
click at [914, 372] on icon at bounding box center [916, 374] width 6 height 4
click at [885, 456] on div "Dodaj" at bounding box center [891, 455] width 28 height 16
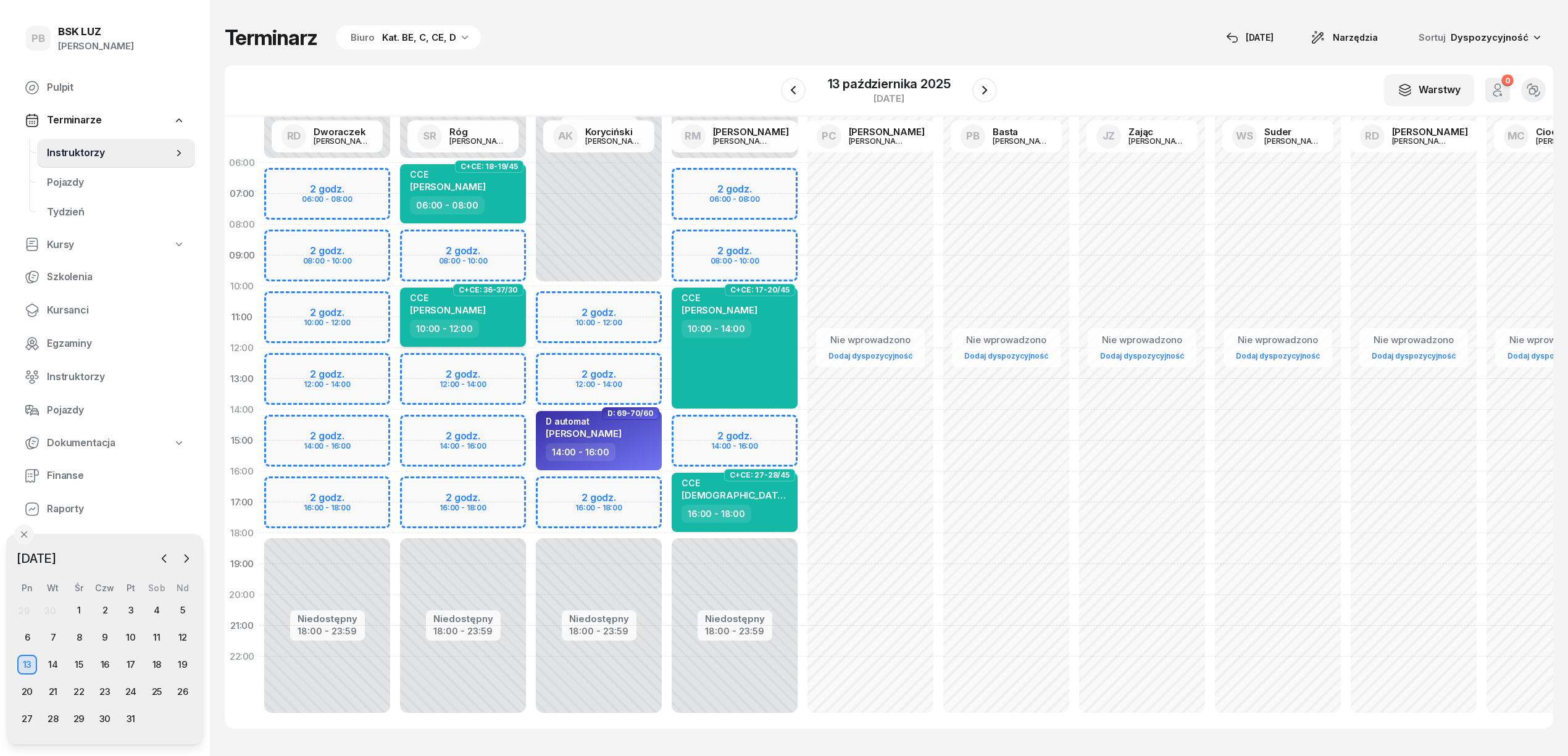
click at [484, 329] on div "10:00 - 12:00" at bounding box center [465, 328] width 109 height 18
select select "10"
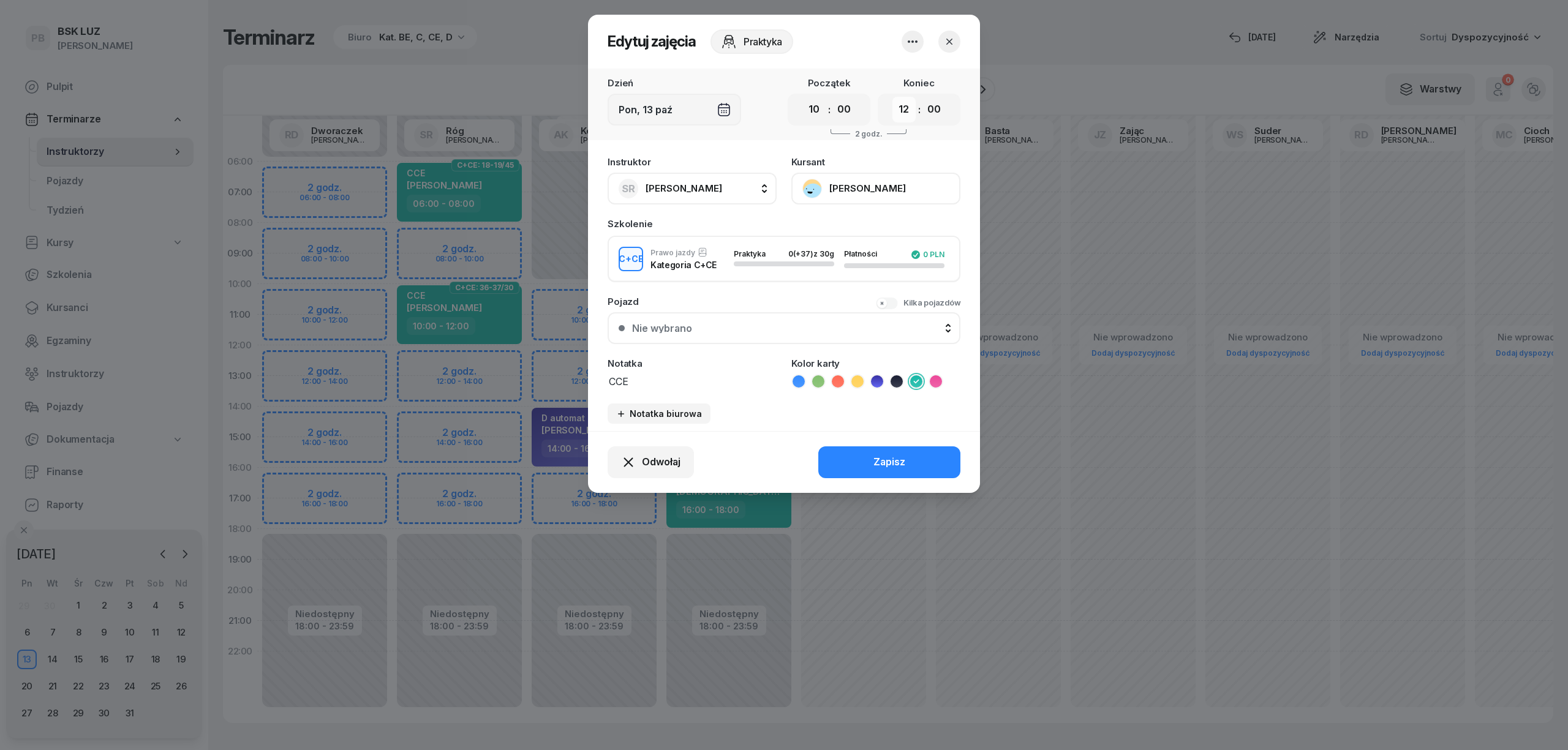
drag, startPoint x: 896, startPoint y: 106, endPoint x: 896, endPoint y: 113, distance: 7.0
click at [896, 106] on select "00 01 02 03 04 05 06 07 08 09 10 11 12 13 14 15 16 17 18 19 20 21 22 23" at bounding box center [904, 109] width 23 height 26
select select "14"
click at [893, 97] on select "00 01 02 03 04 05 06 07 08 09 10 11 12 13 14 15 16 17 18 19 20 21 22 23" at bounding box center [904, 109] width 23 height 26
click at [893, 456] on div "Zapisz" at bounding box center [889, 462] width 32 height 16
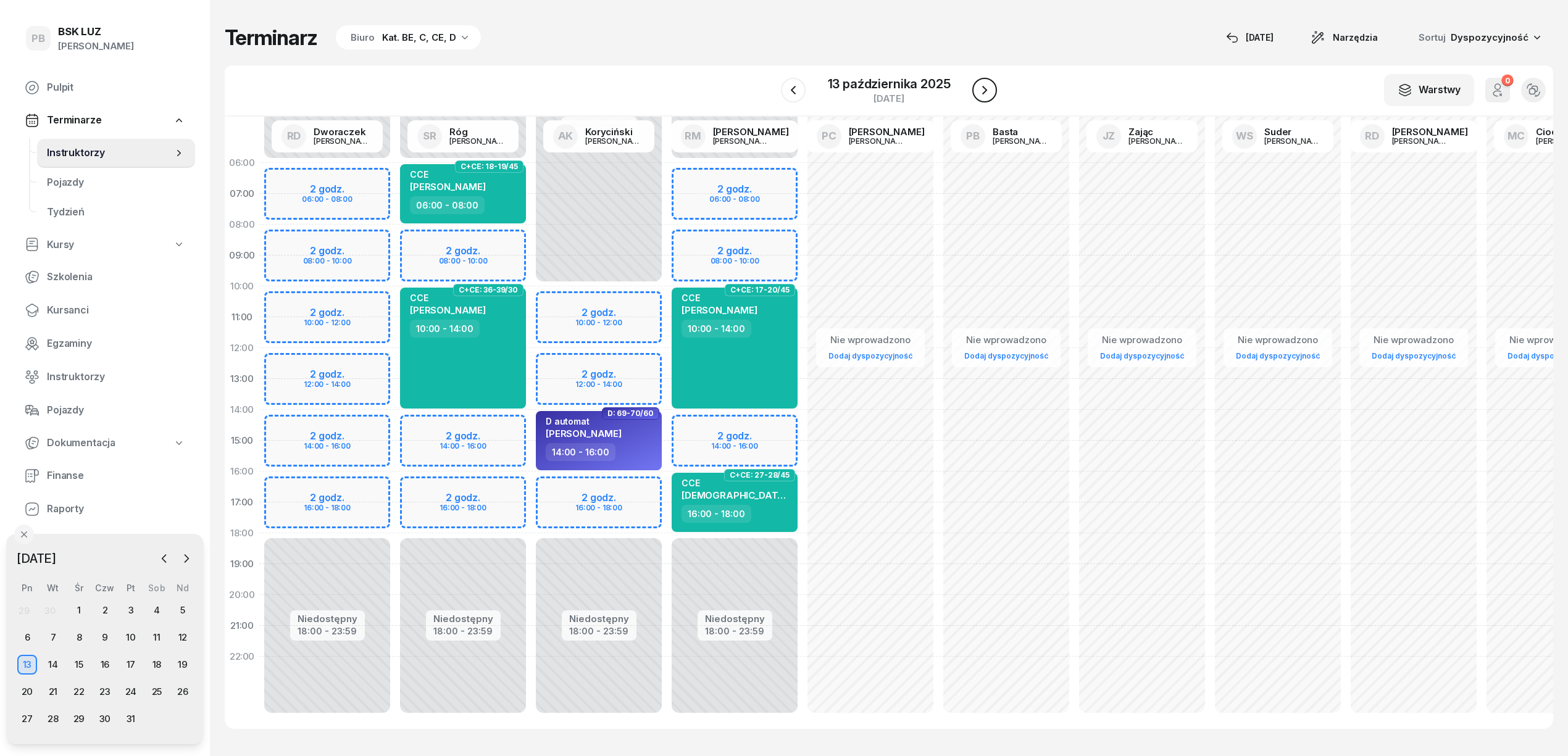
click at [988, 87] on icon "button" at bounding box center [984, 90] width 15 height 15
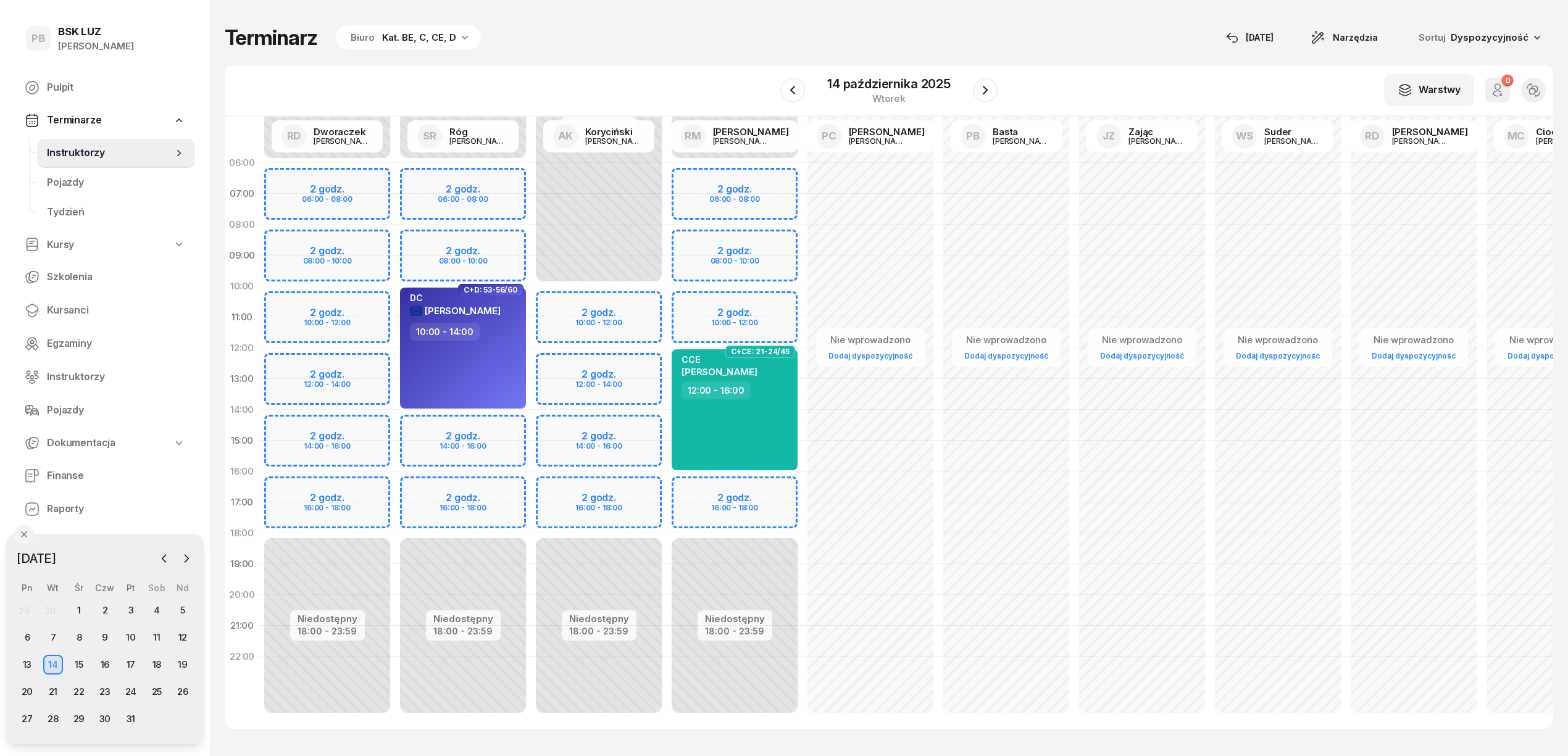
click at [635, 298] on div "Niedostępny 00:00 - 10:00 Niedostępny 18:00 - 23:59 2 godz. 10:00 - 12:00 2 god…" at bounding box center [598, 441] width 136 height 586
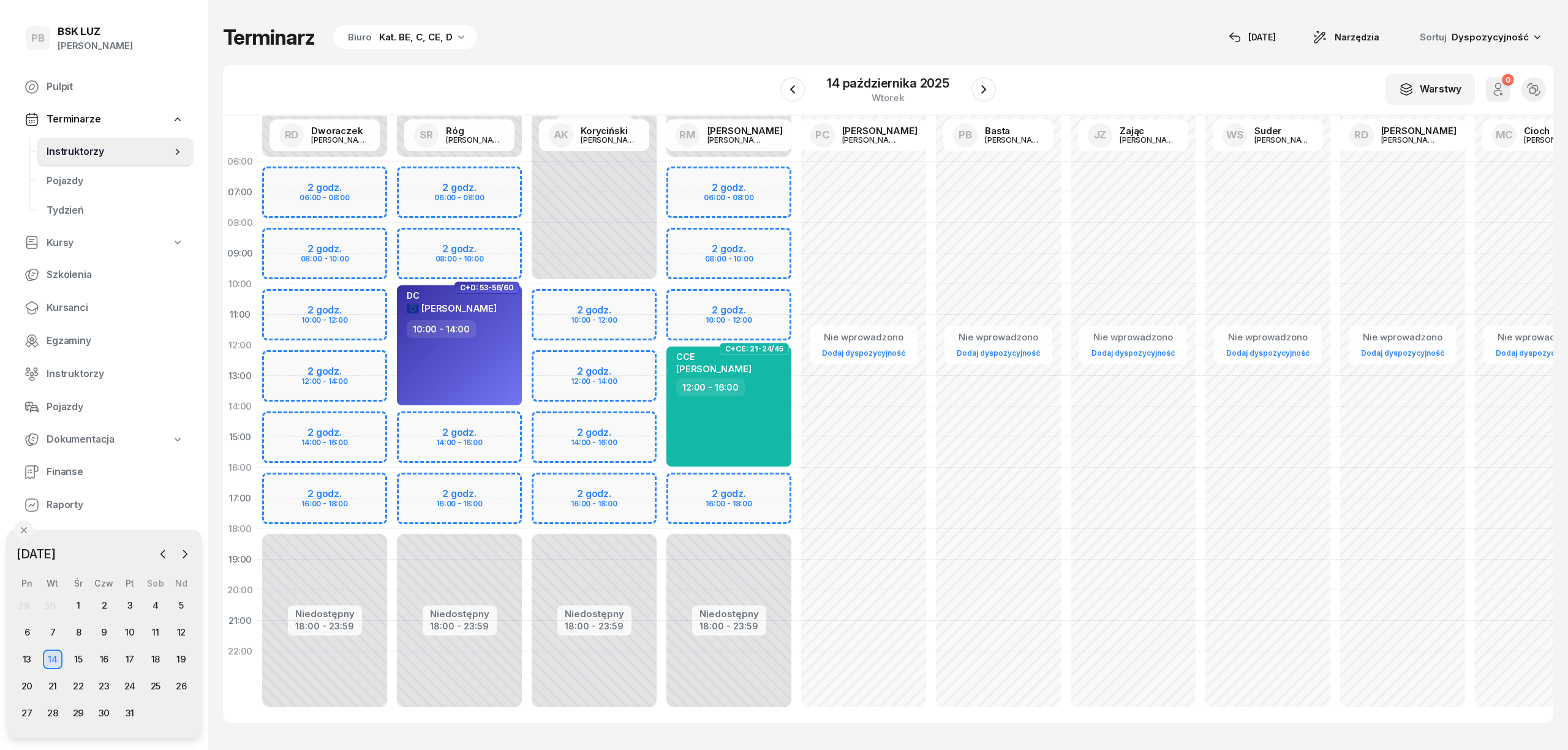
select select "10"
select select "12"
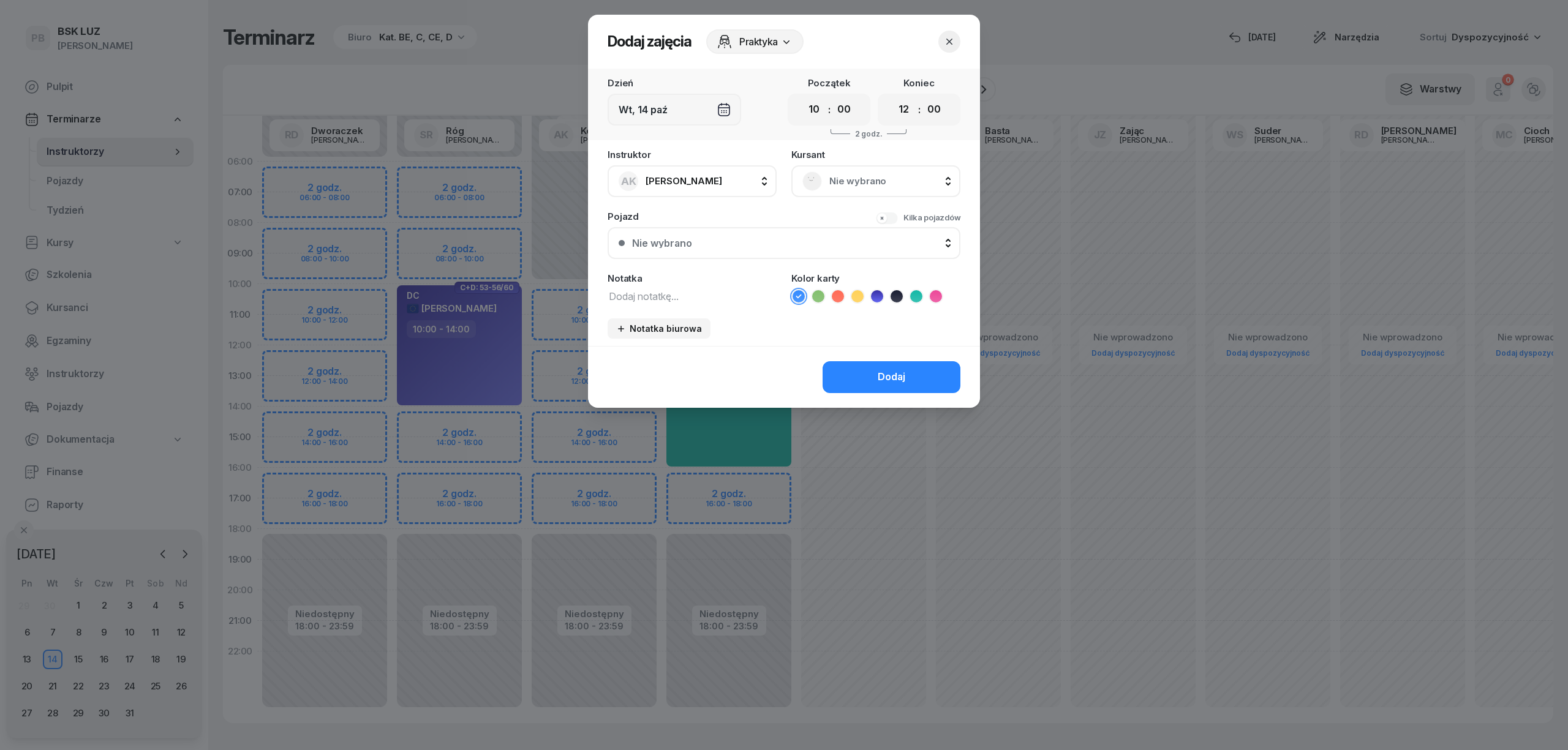
click at [847, 187] on span "Nie wybrano" at bounding box center [889, 181] width 120 height 16
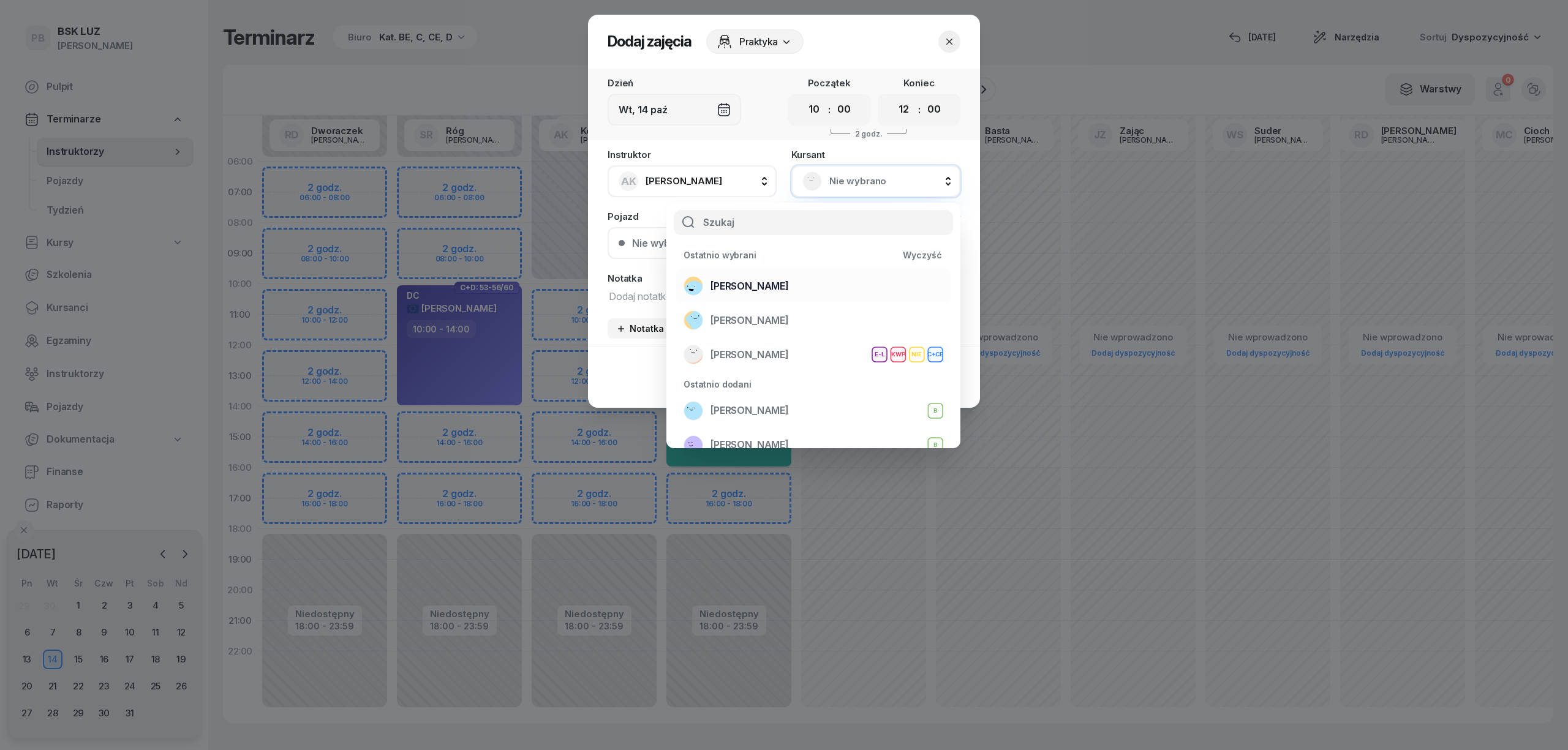
click at [842, 273] on li "[PERSON_NAME]" at bounding box center [813, 286] width 274 height 34
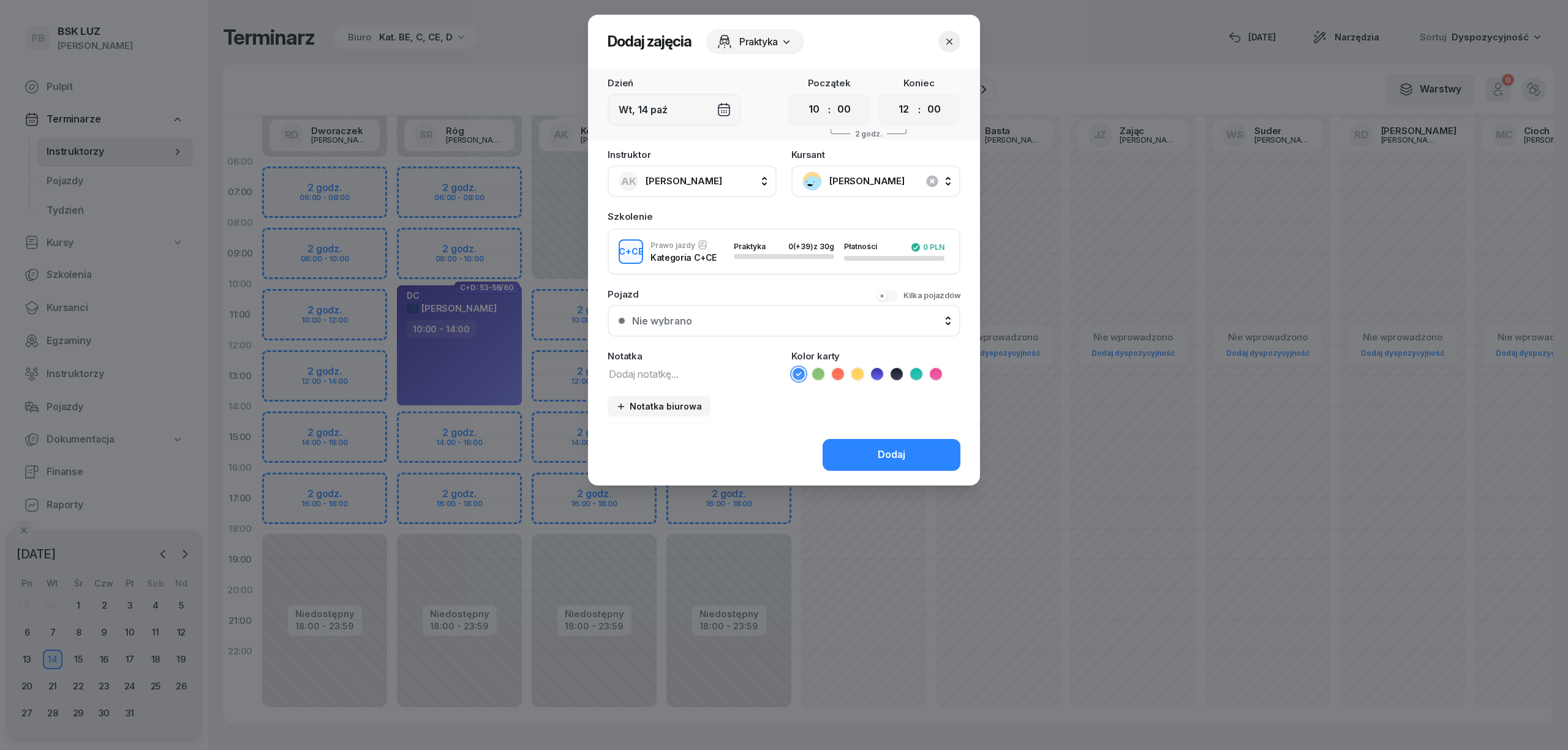
click at [694, 369] on textarea at bounding box center [692, 373] width 169 height 16
type textarea "CCE"
click at [903, 109] on select "00 01 02 03 04 05 06 07 08 09 10 11 12 13 14 15 16 17 18 19 20 21 22 23" at bounding box center [904, 109] width 23 height 26
select select "14"
click at [893, 97] on select "00 01 02 03 04 05 06 07 08 09 10 11 12 13 14 15 16 17 18 19 20 21 22 23" at bounding box center [904, 109] width 23 height 26
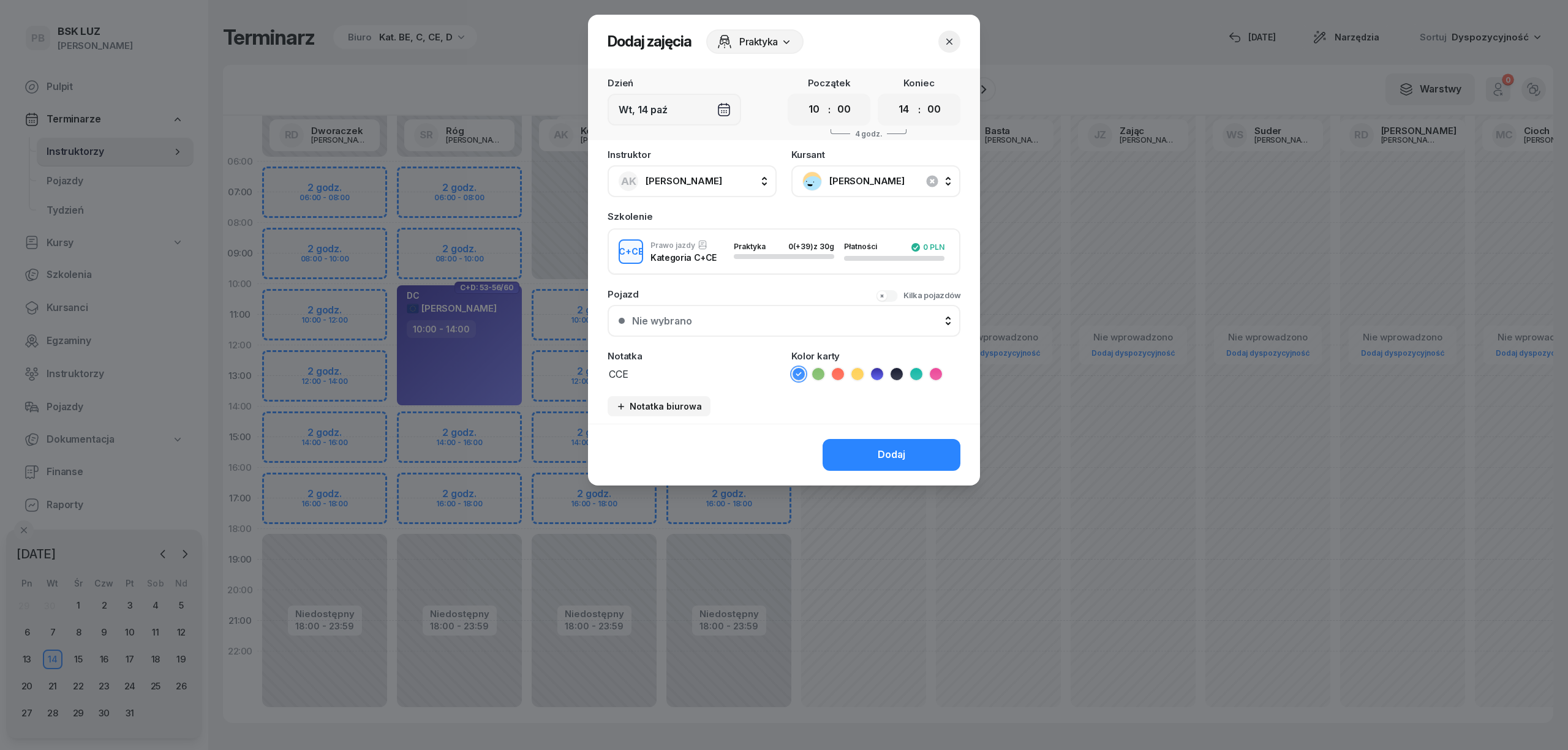
click at [912, 368] on icon at bounding box center [916, 374] width 12 height 12
click at [912, 458] on button "Dodaj" at bounding box center [891, 455] width 138 height 32
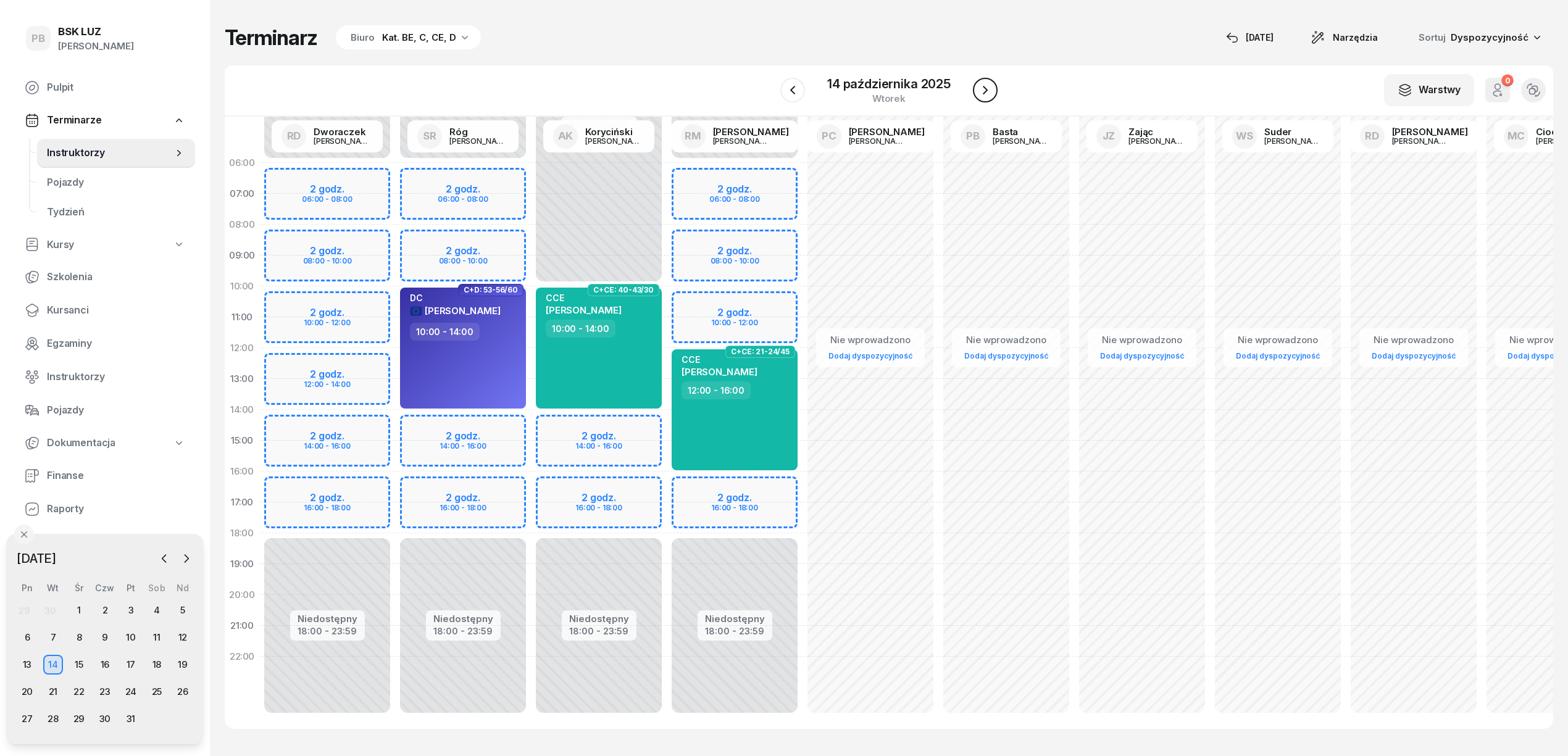
click at [981, 85] on icon "button" at bounding box center [985, 90] width 15 height 15
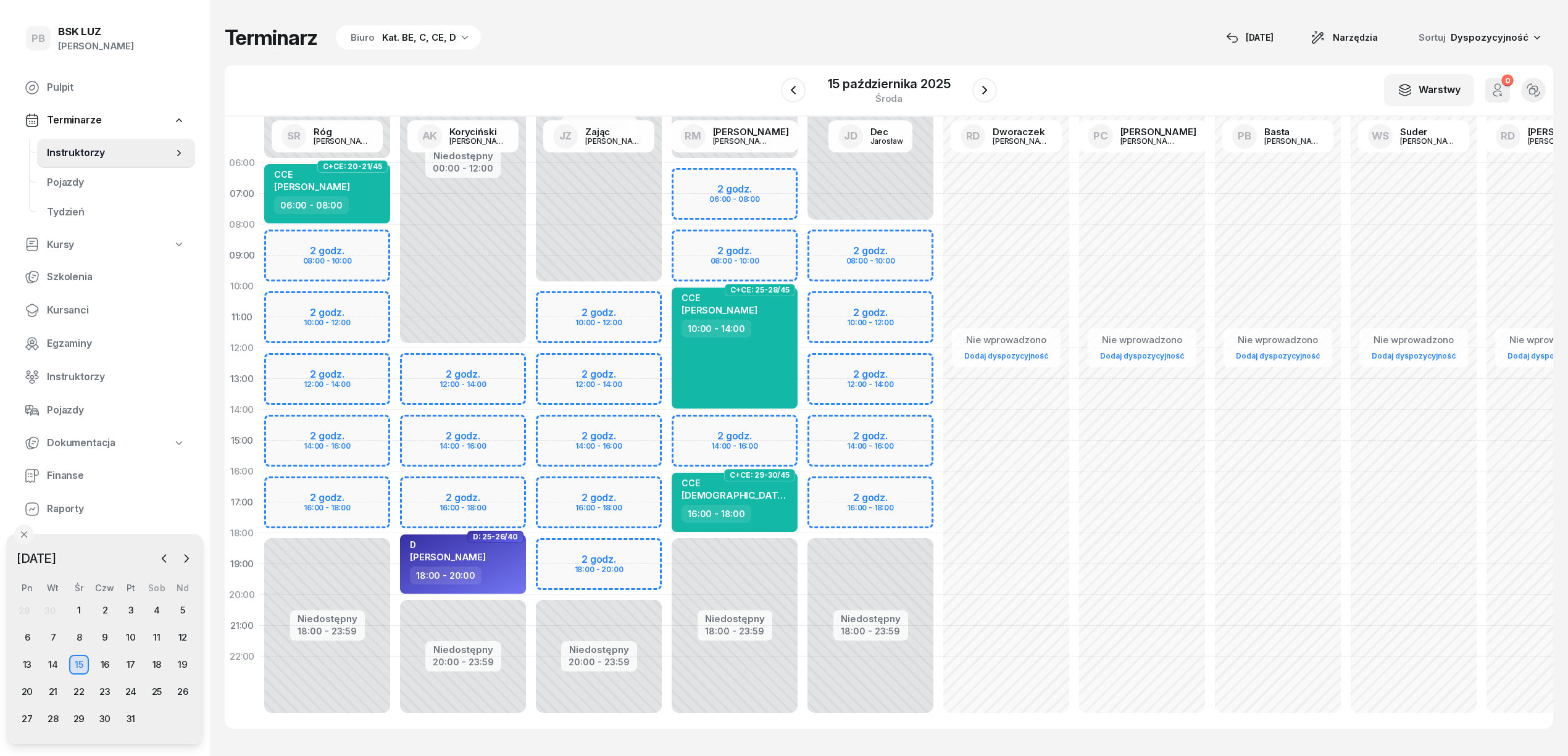
click at [495, 356] on div "Niedostępny 00:00 - 12:00 Niedostępny 20:00 - 23:59 2 godz. 12:00 - 14:00 2 god…" at bounding box center [462, 441] width 136 height 586
select select "12"
select select "14"
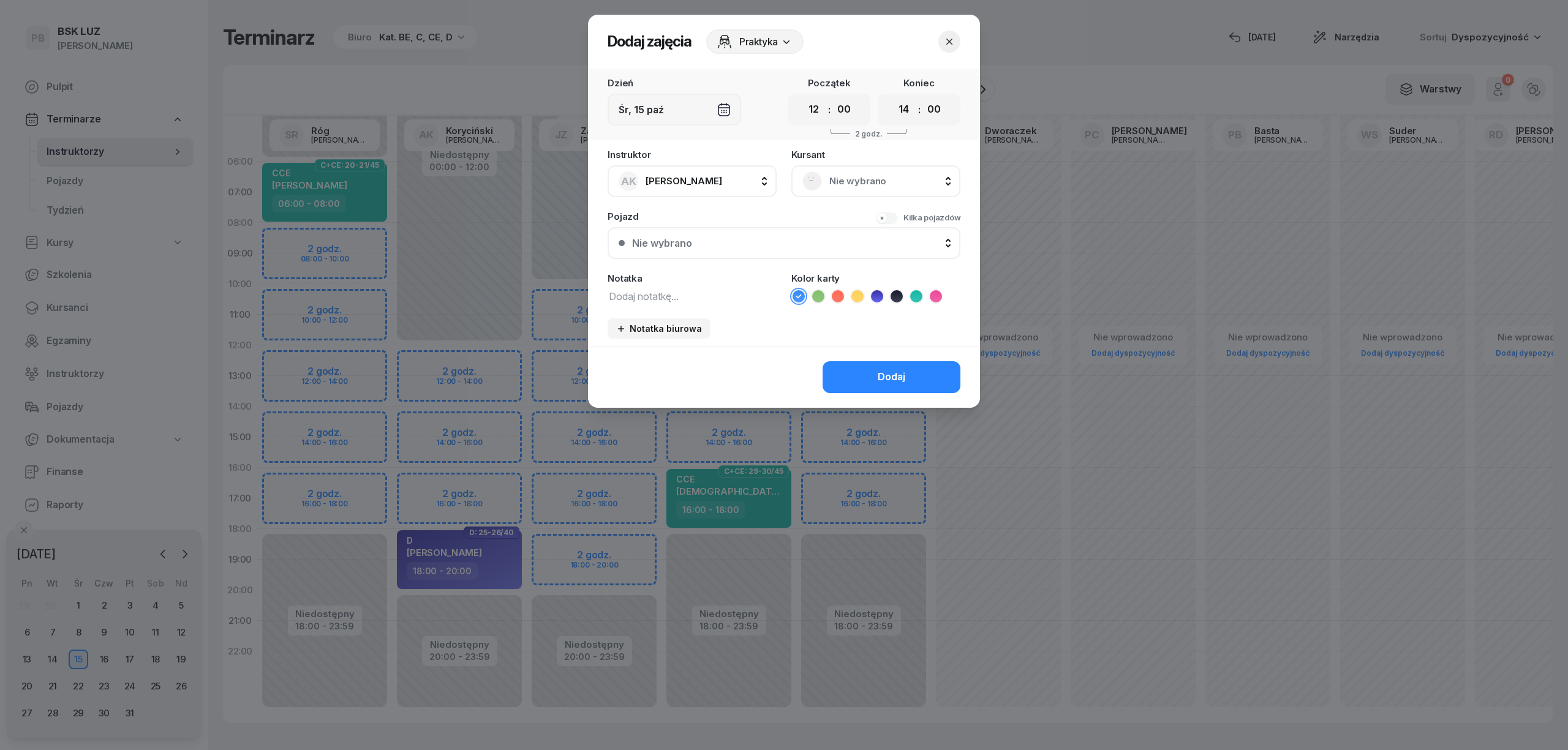
click at [373, 356] on div at bounding box center [784, 375] width 1568 height 750
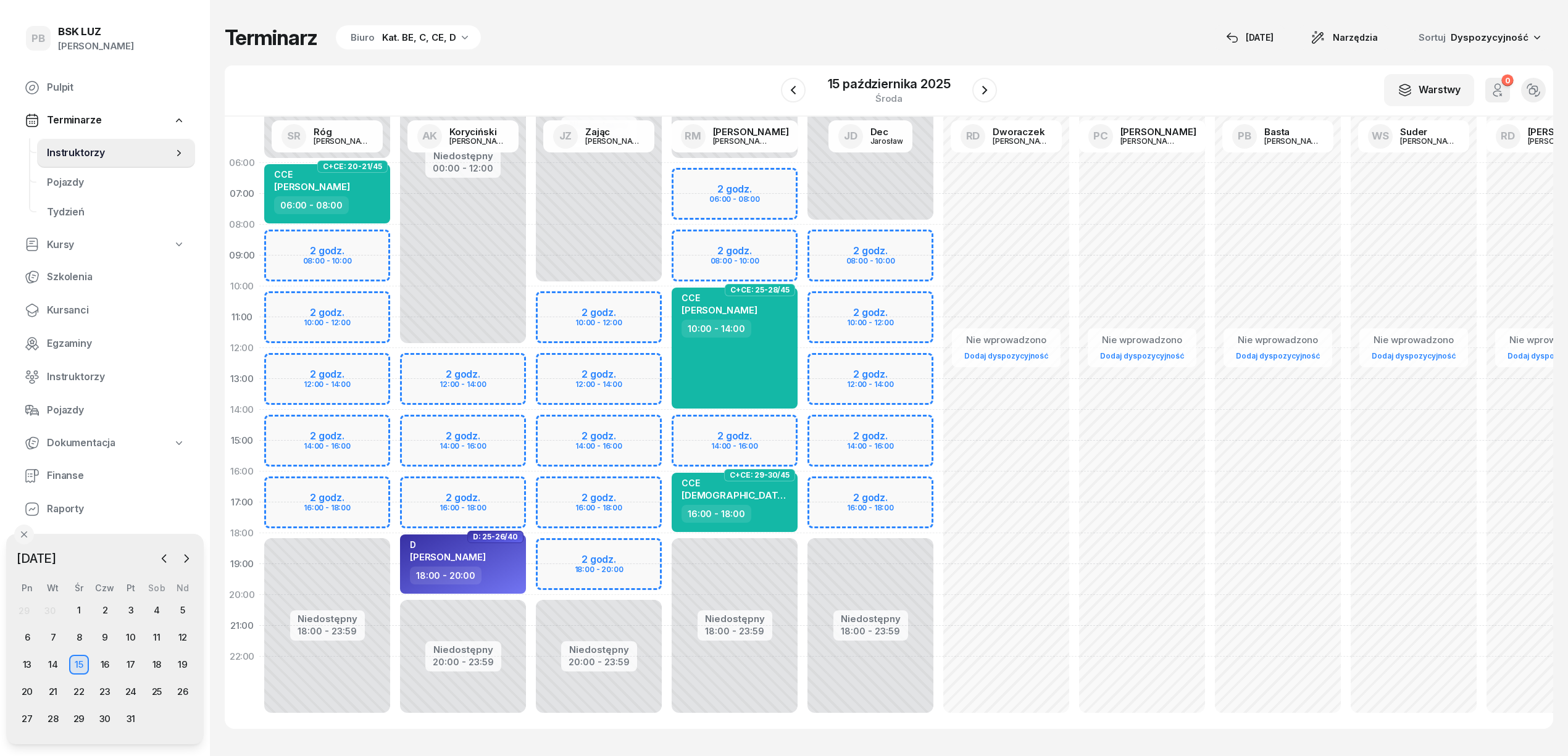
click at [376, 359] on div "Niedostępny 00:00 - 06:00 Niedostępny 18:00 - 23:59 2 godz. 08:00 - 10:00 2 god…" at bounding box center [327, 441] width 136 height 586
select select "12"
select select "14"
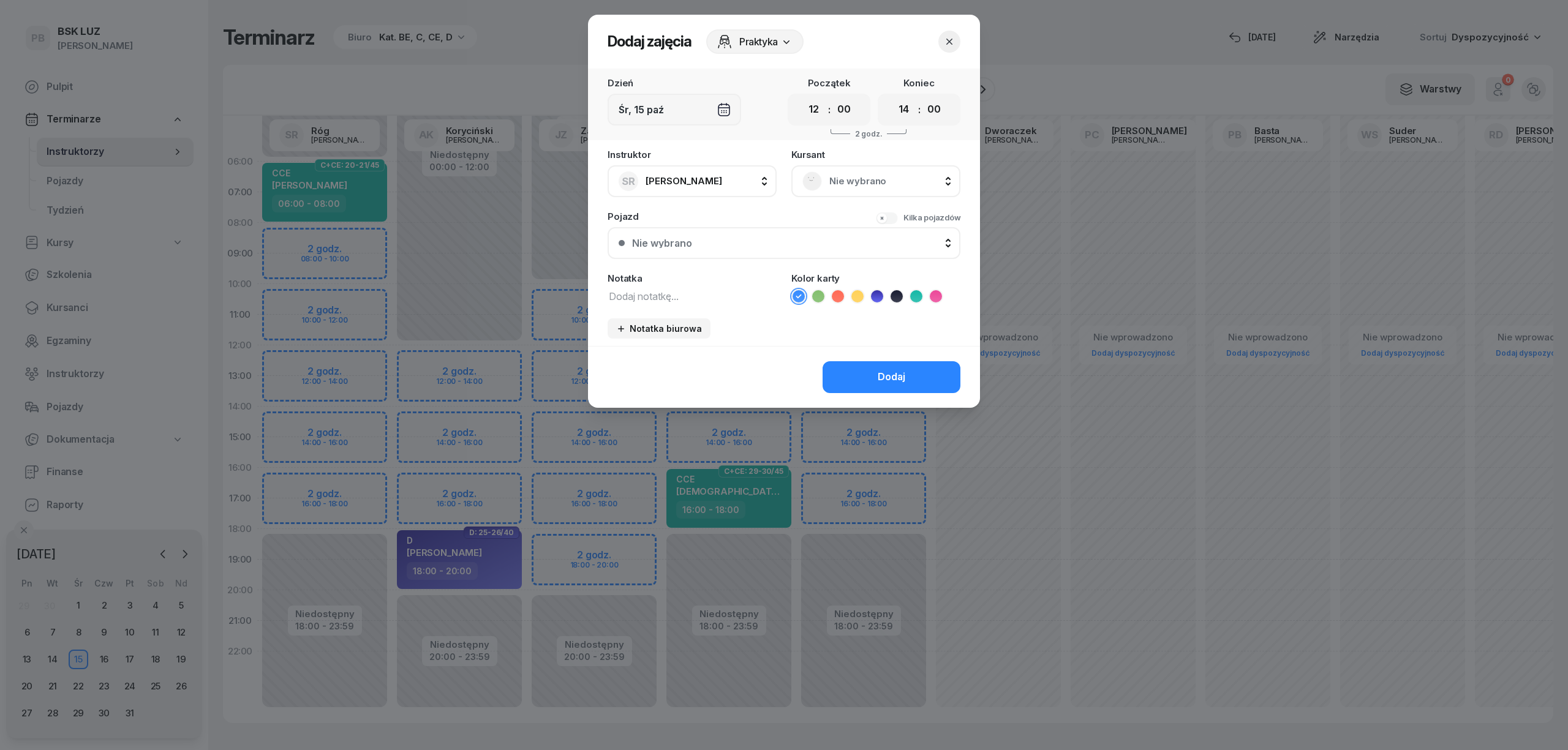
click at [828, 173] on div "Nie wybrano" at bounding box center [876, 181] width 147 height 20
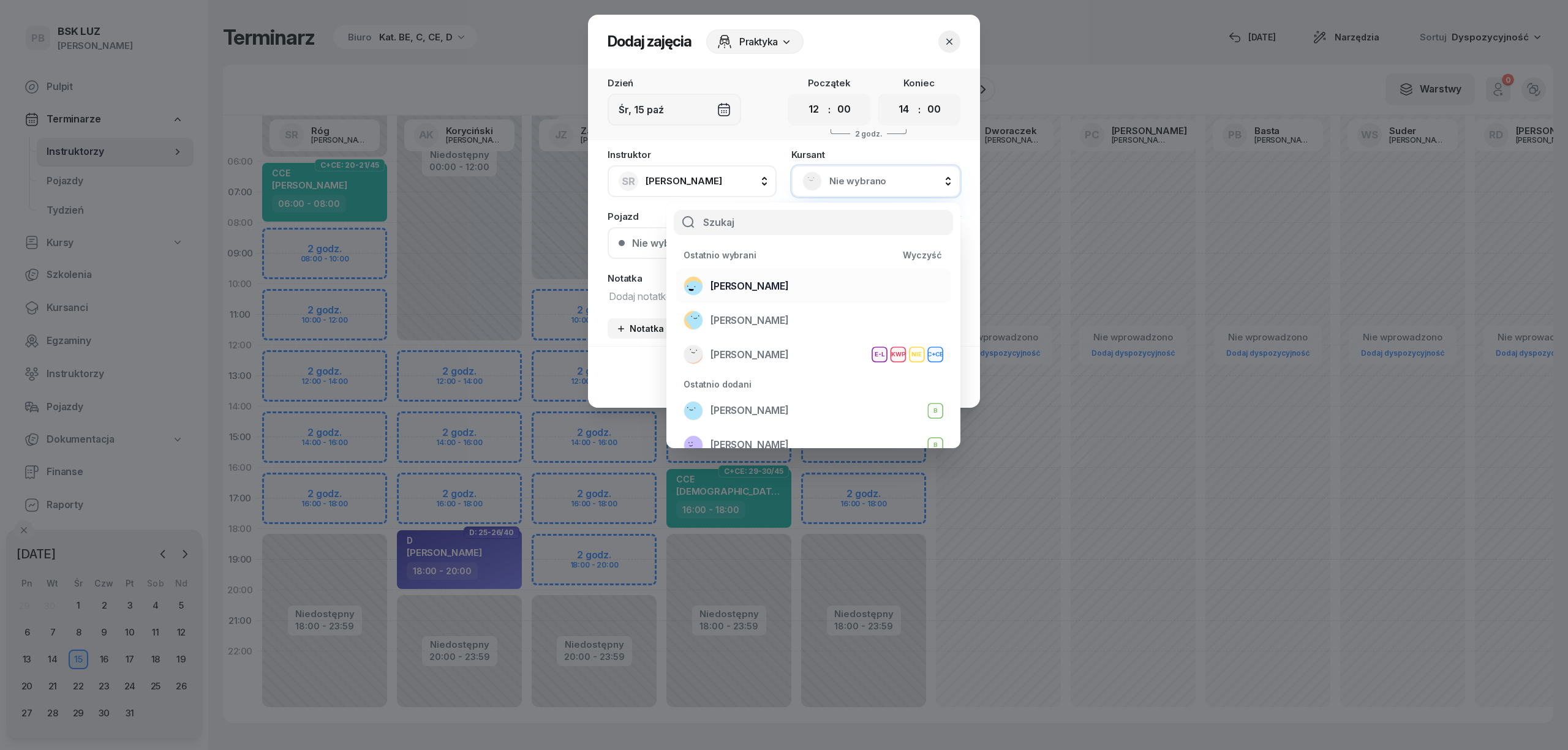
click at [853, 277] on div "[PERSON_NAME]" at bounding box center [813, 286] width 260 height 20
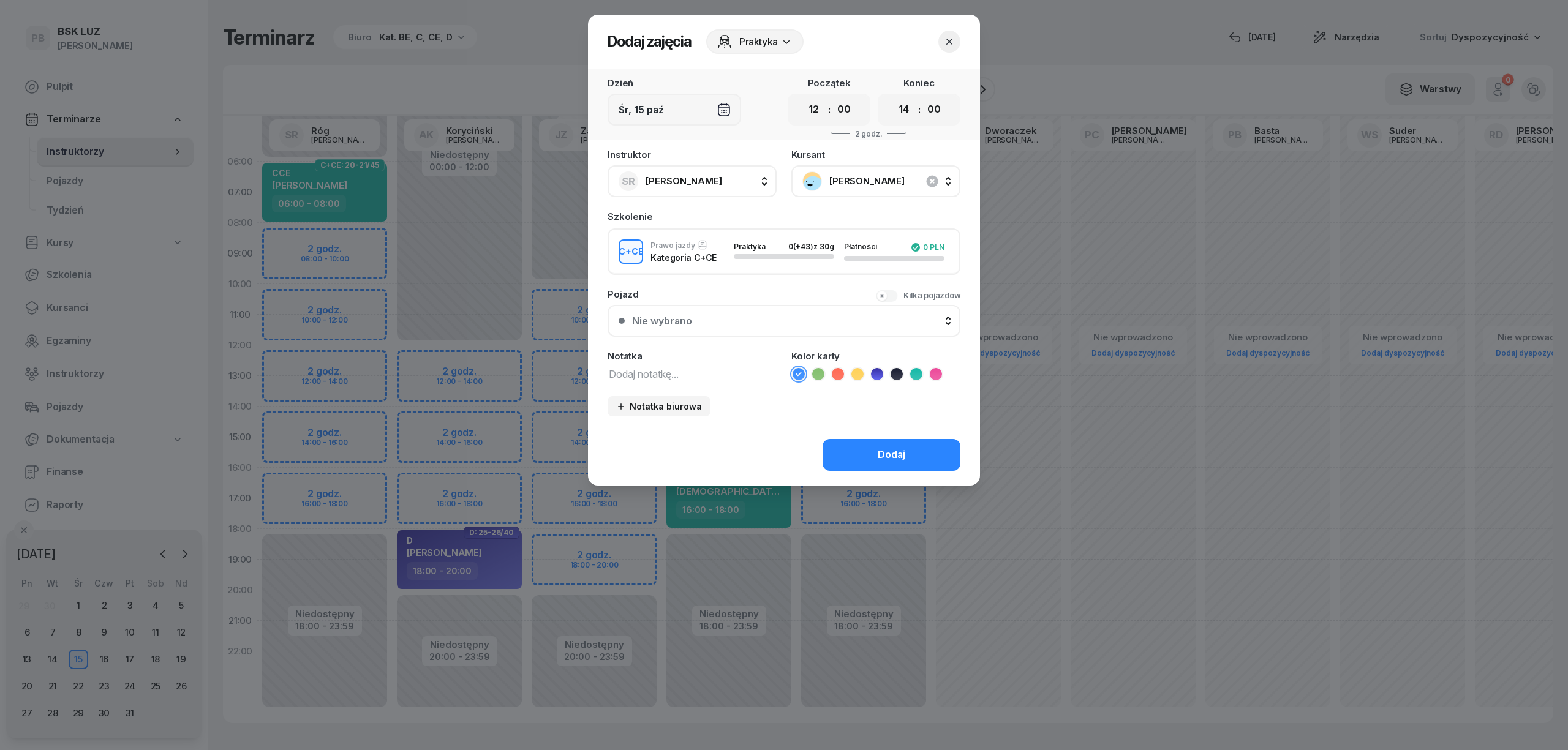
click at [654, 373] on textarea at bounding box center [692, 373] width 169 height 16
type textarea "CCE"
click at [920, 370] on icon at bounding box center [916, 374] width 12 height 12
click at [892, 442] on button "Dodaj" at bounding box center [891, 455] width 138 height 32
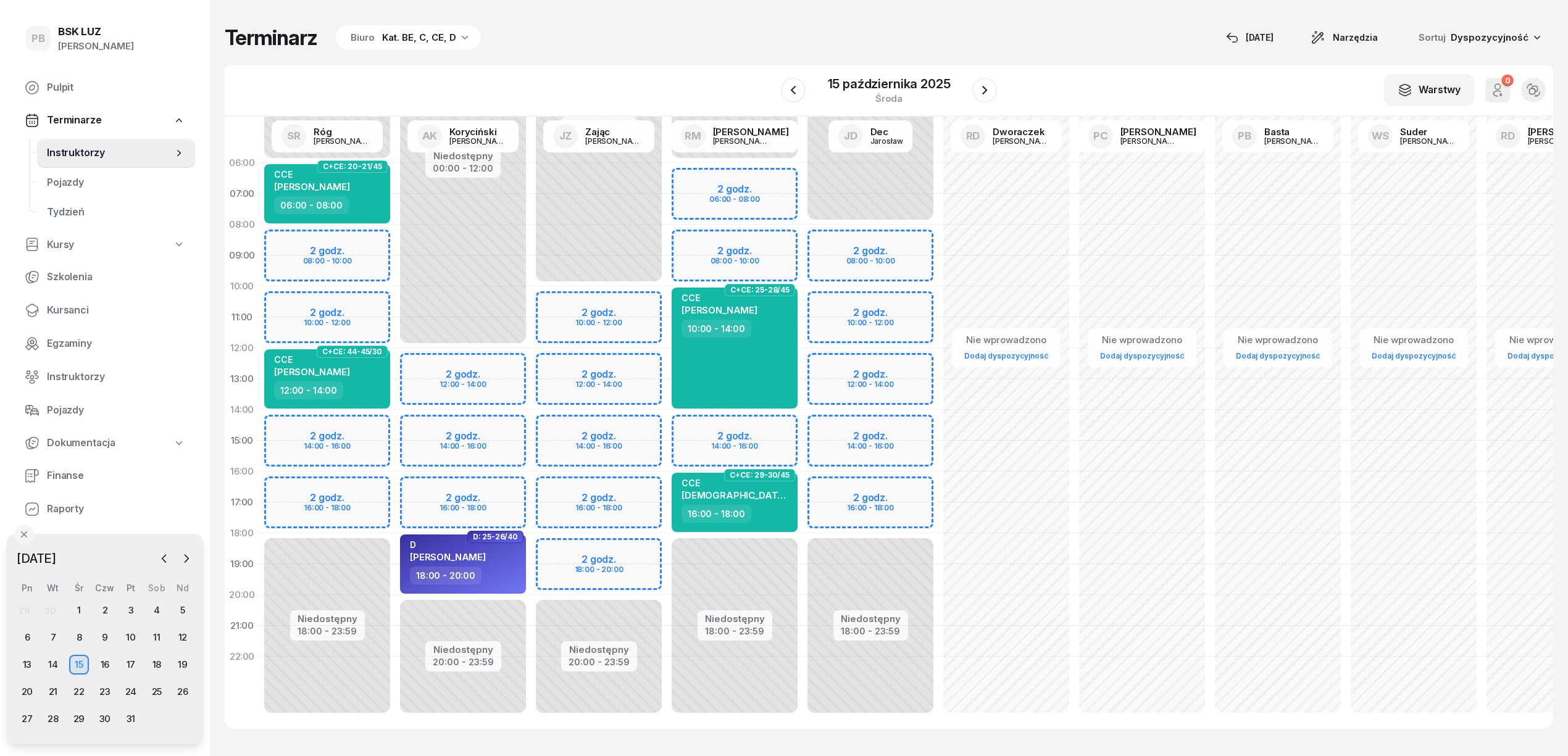
click at [779, 45] on div "Terminarz Biuro Kat. BE, C, CE, D [DATE] Narzędzia Sortuj Dyspozycyjność" at bounding box center [889, 37] width 1328 height 26
click at [60, 307] on span "Kursanci" at bounding box center [116, 310] width 138 height 16
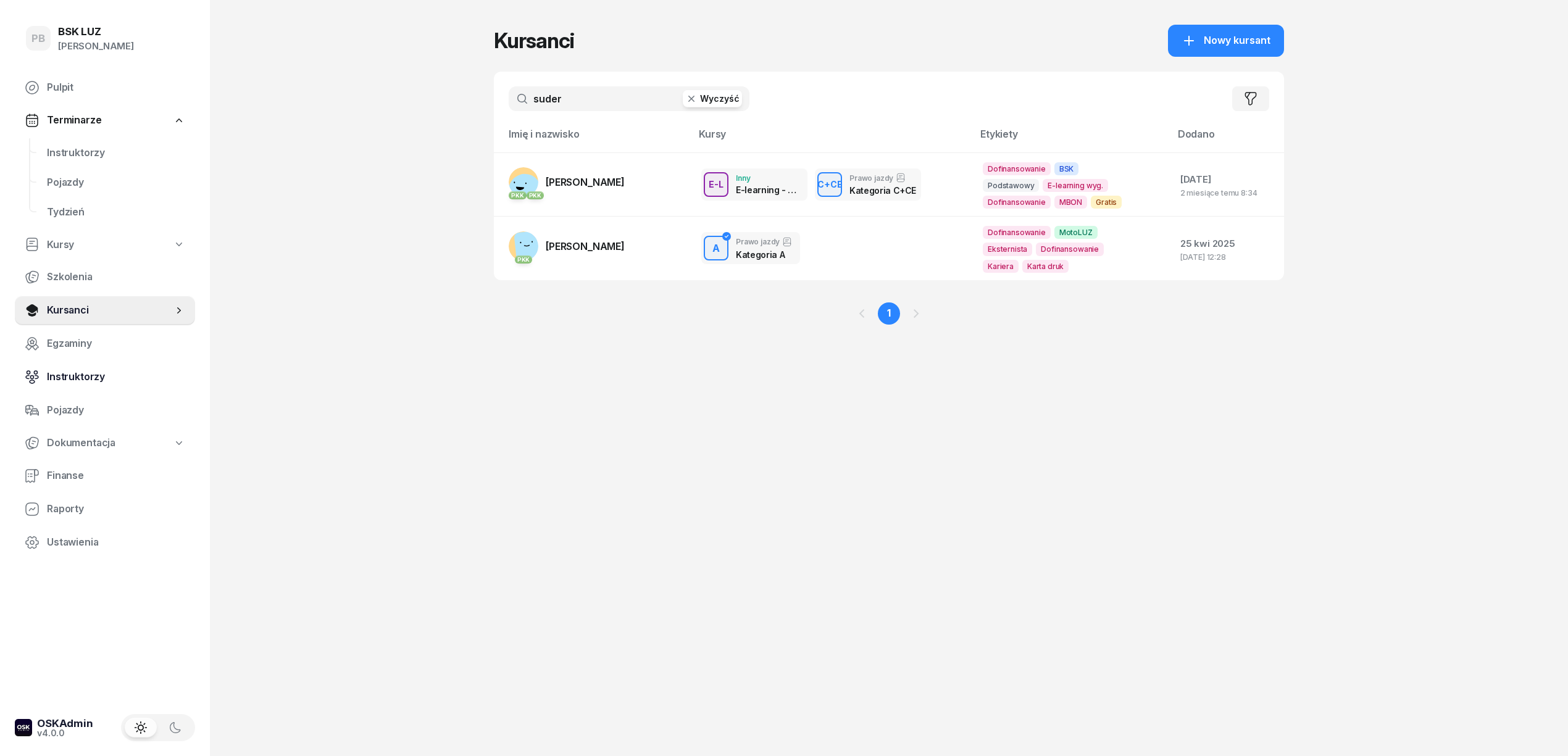
click at [94, 375] on span "Instruktorzy" at bounding box center [116, 377] width 138 height 16
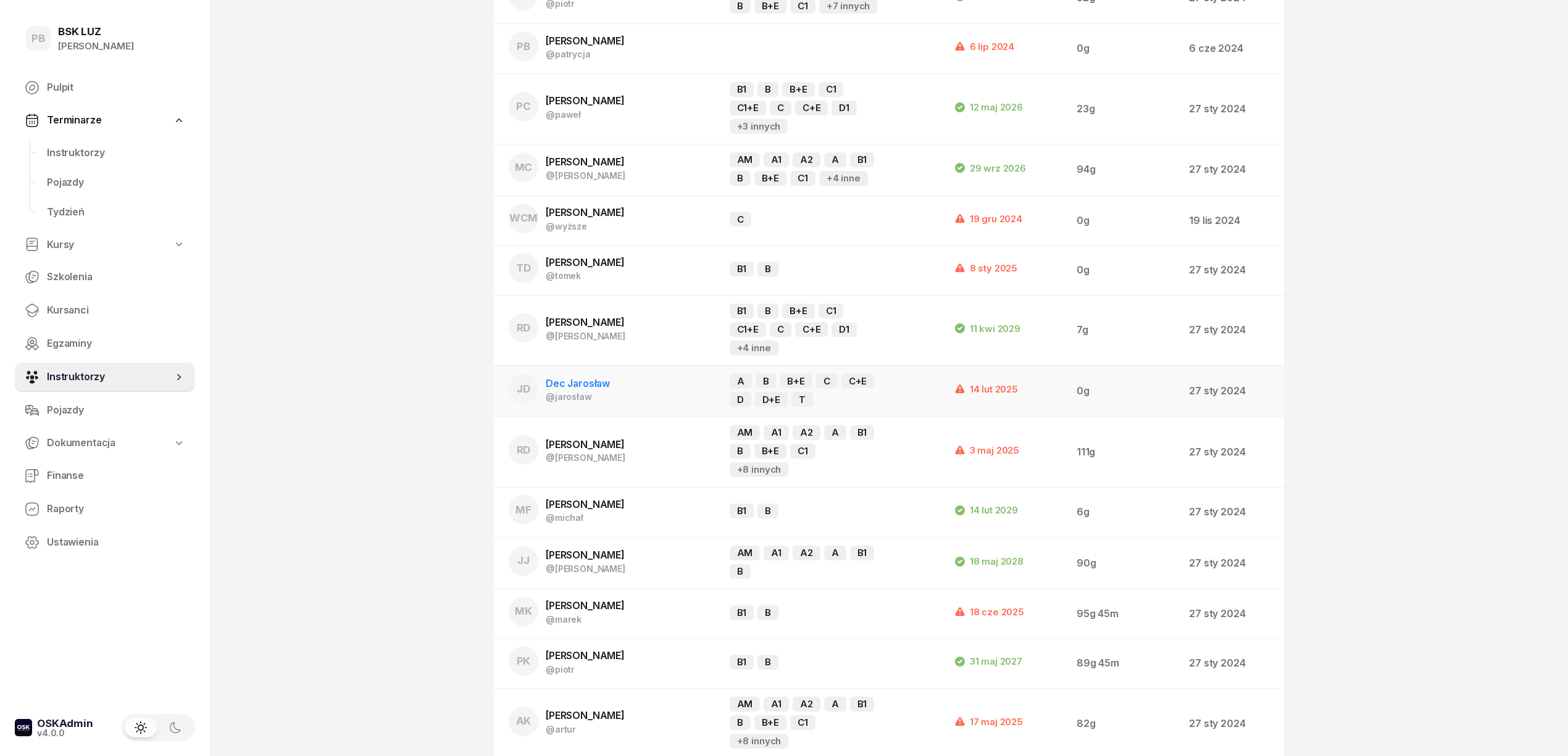
scroll to position [329, 0]
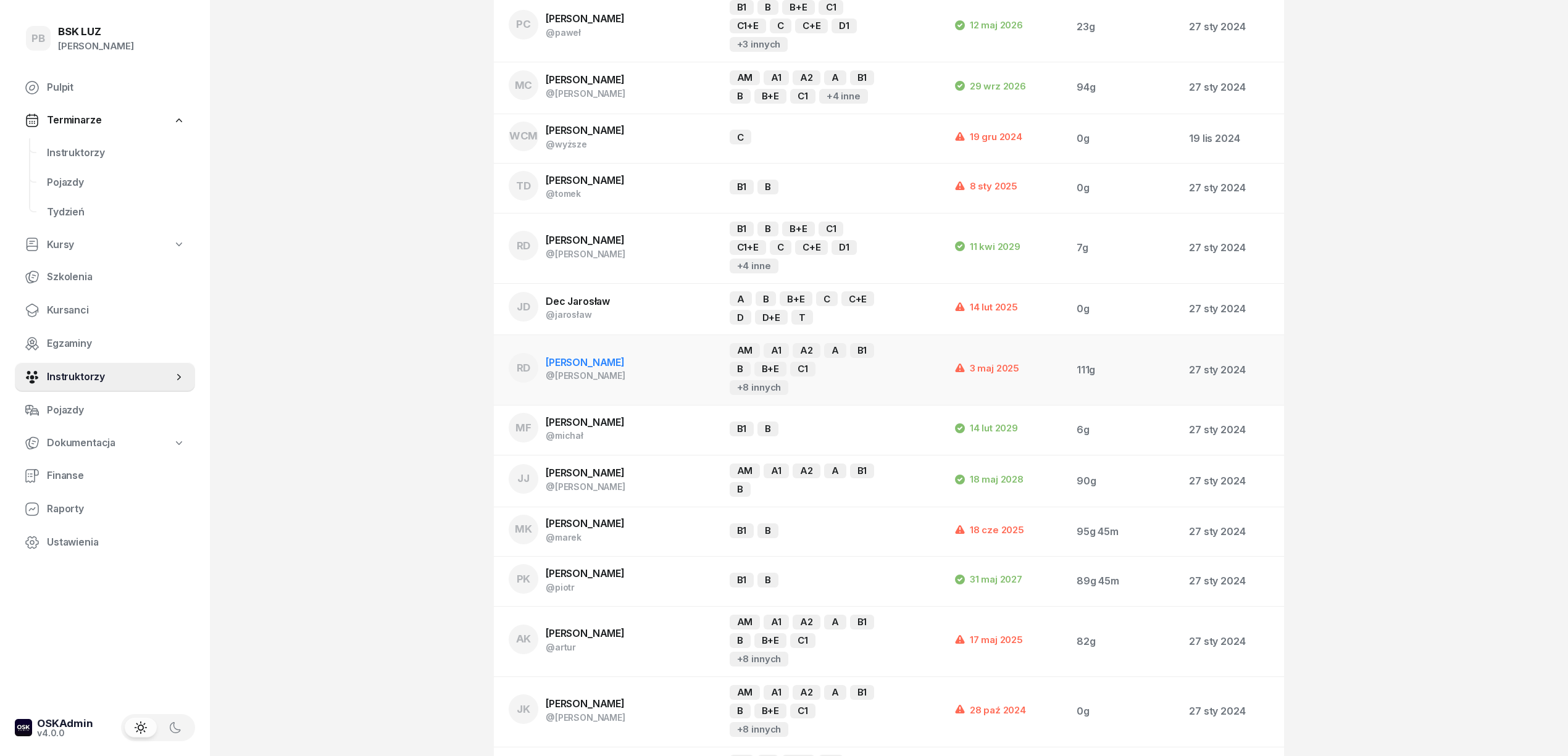
click at [623, 364] on span "[PERSON_NAME]" at bounding box center [584, 362] width 79 height 12
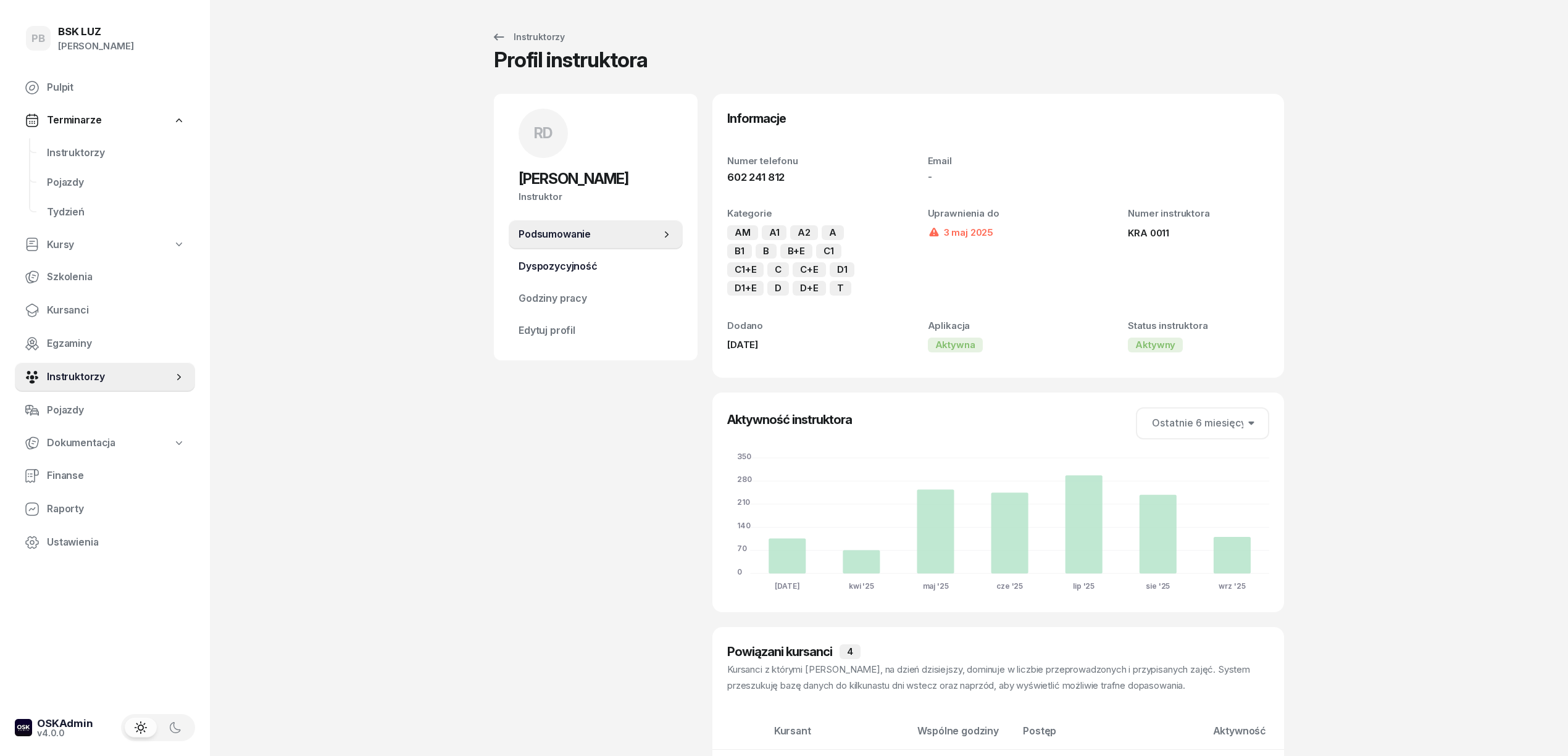
click at [620, 259] on span "Dyspozycyjność" at bounding box center [595, 267] width 154 height 16
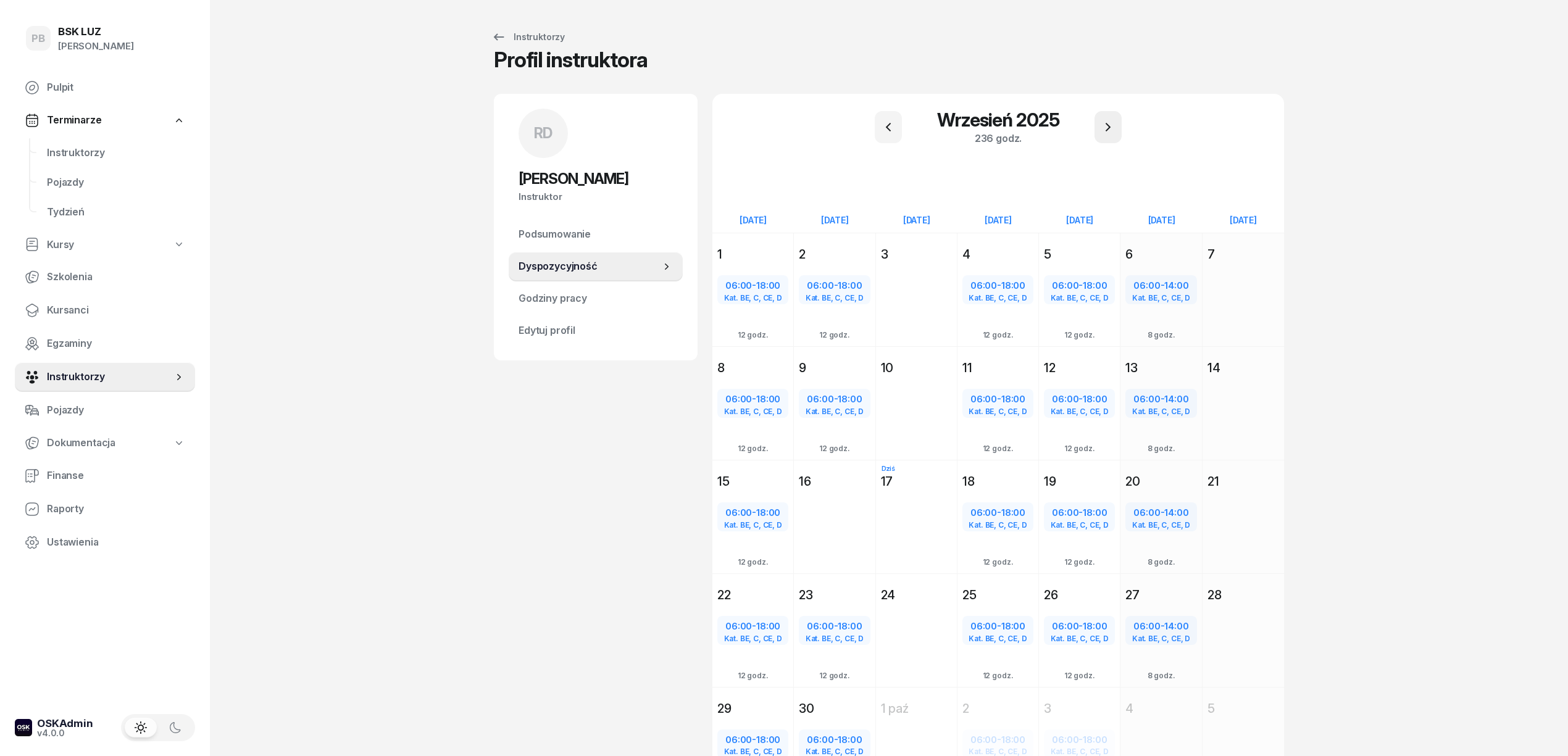
click at [1116, 123] on button "button" at bounding box center [1108, 127] width 27 height 32
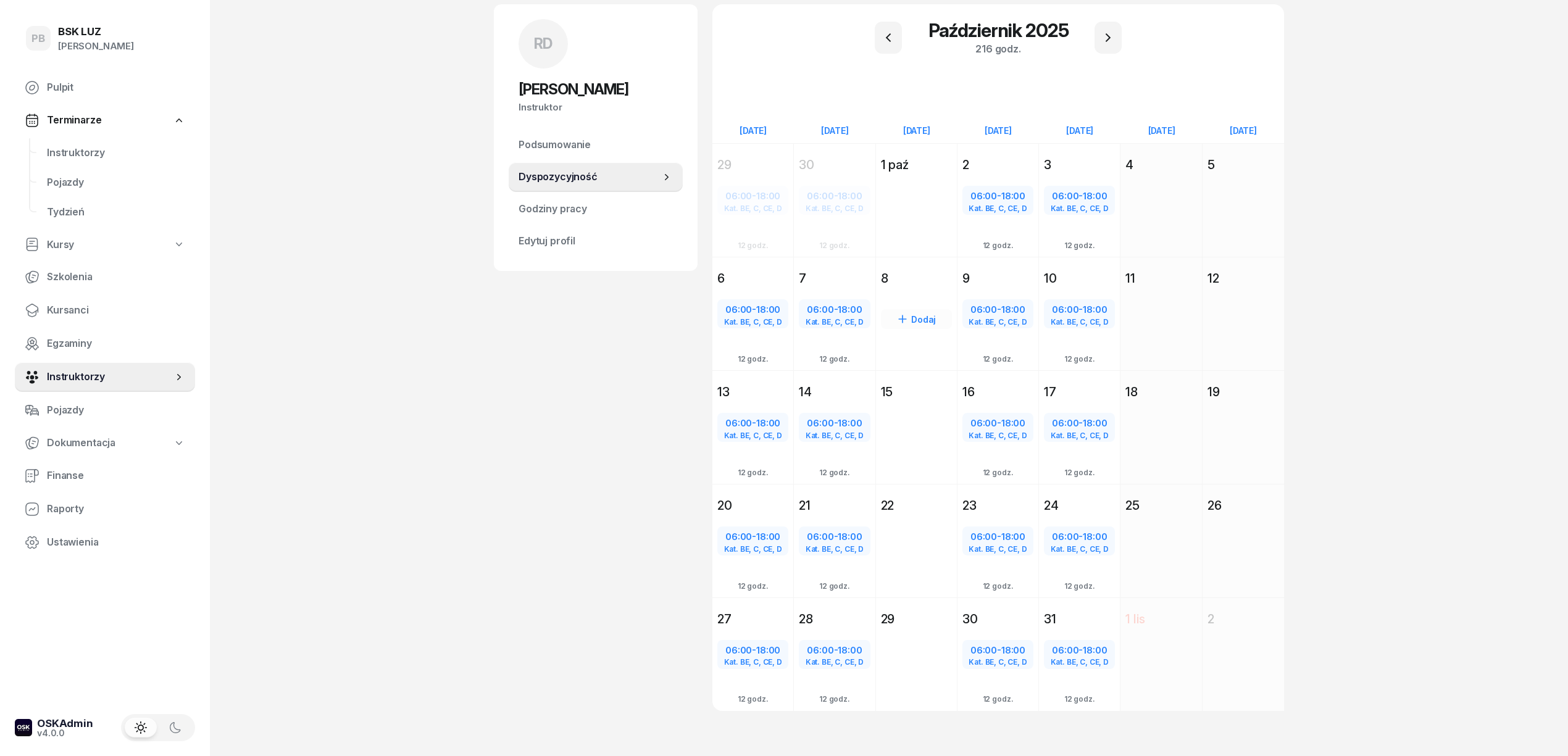
scroll to position [95, 0]
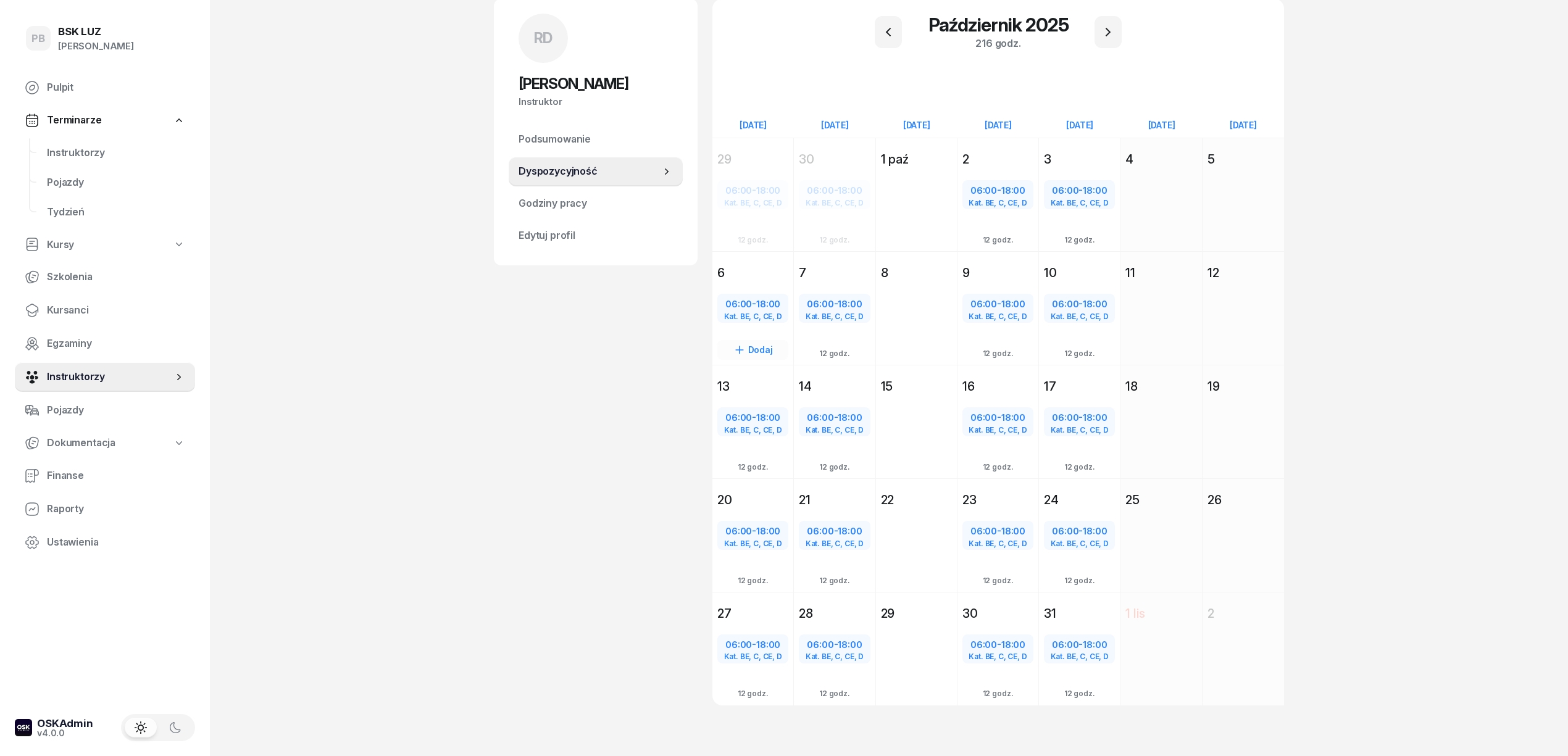
click at [786, 264] on div "6" at bounding box center [753, 273] width 71 height 18
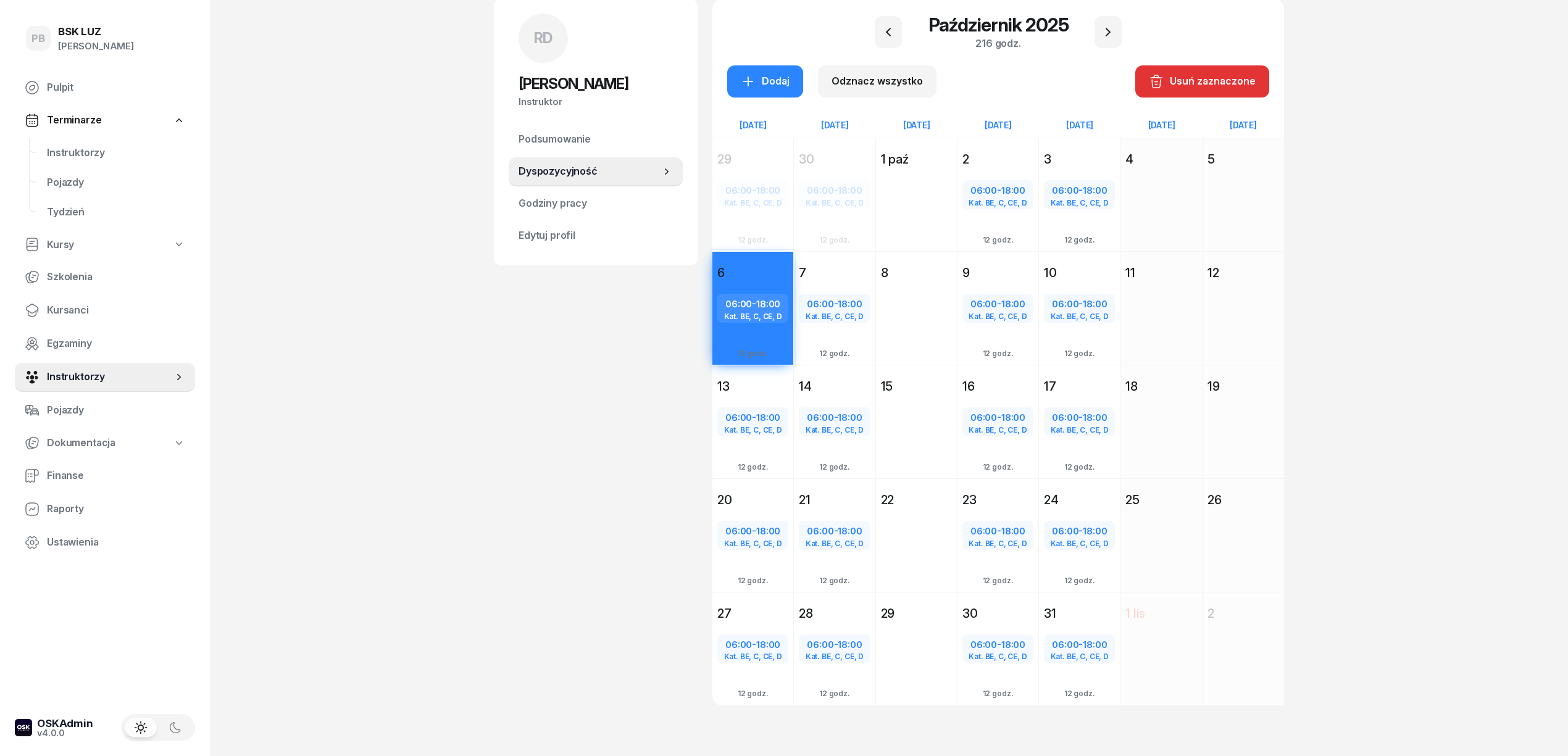
click at [859, 262] on div "7" at bounding box center [834, 273] width 81 height 22
click at [1018, 264] on div "9" at bounding box center [998, 273] width 71 height 18
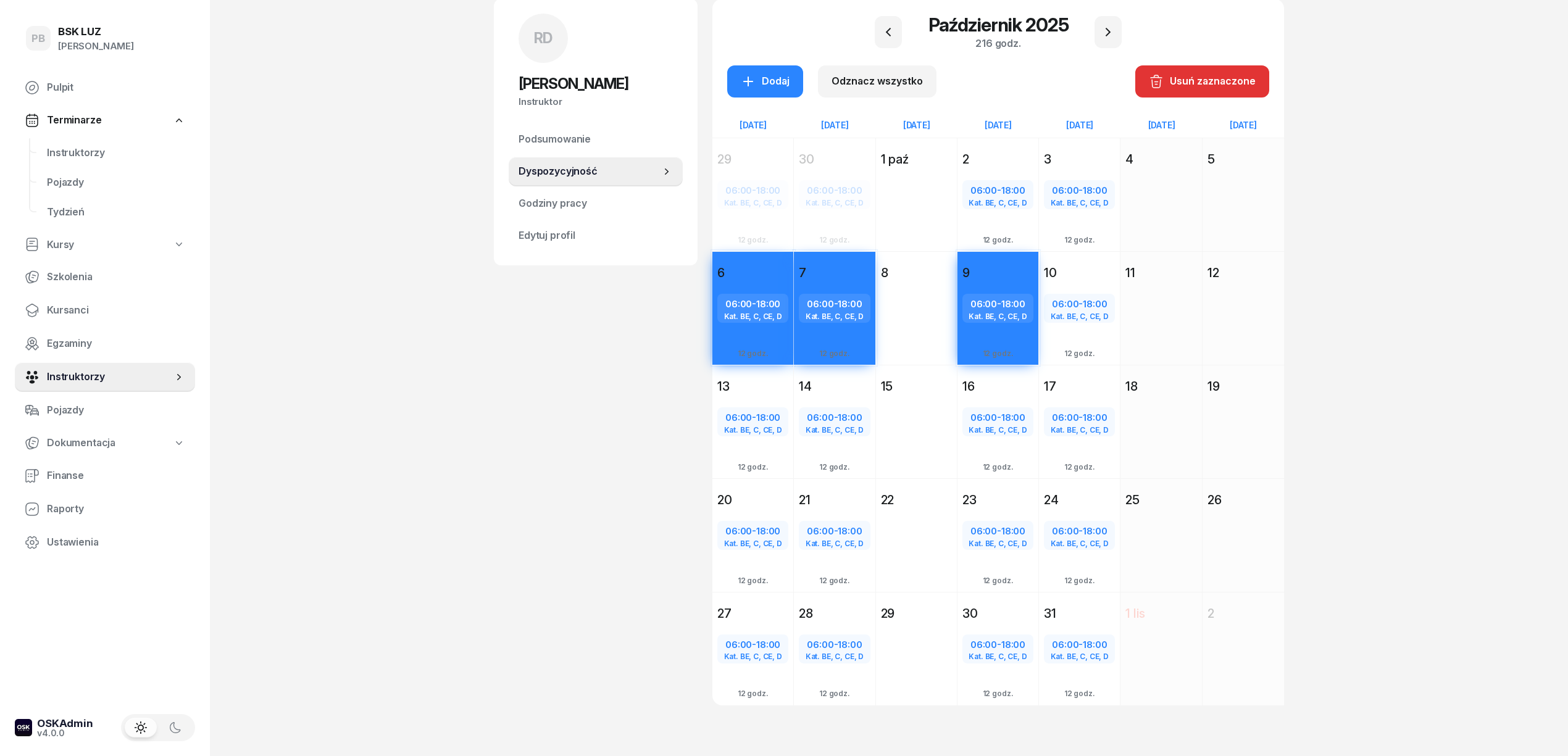
click at [1092, 256] on div "10 października 2025 Pt piątek 10 06:00 - 18:00 Kat. BE, C, CE, D Dodaj 12 godz." at bounding box center [1079, 308] width 82 height 114
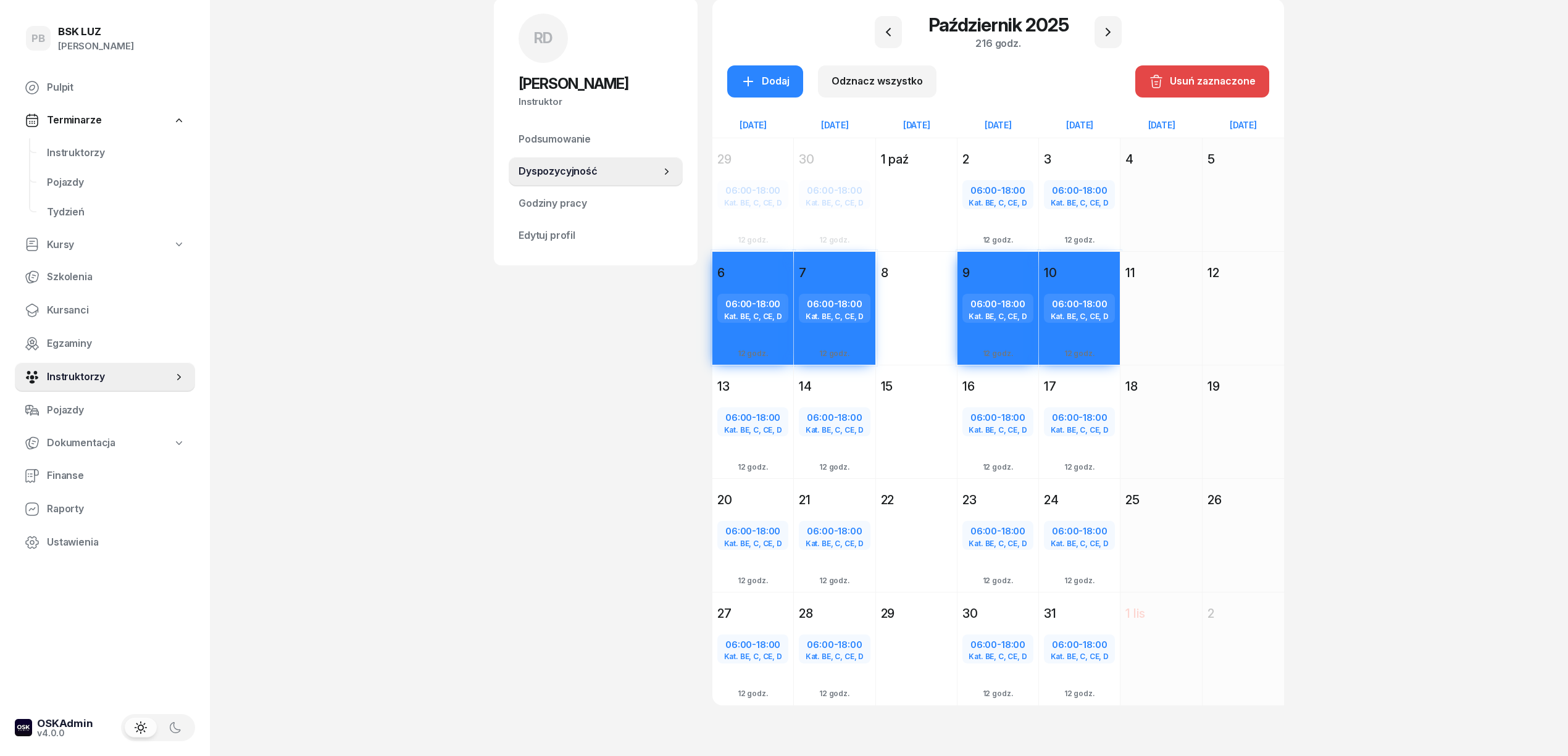
click at [1184, 82] on div "Usuń zaznaczone" at bounding box center [1202, 82] width 107 height 16
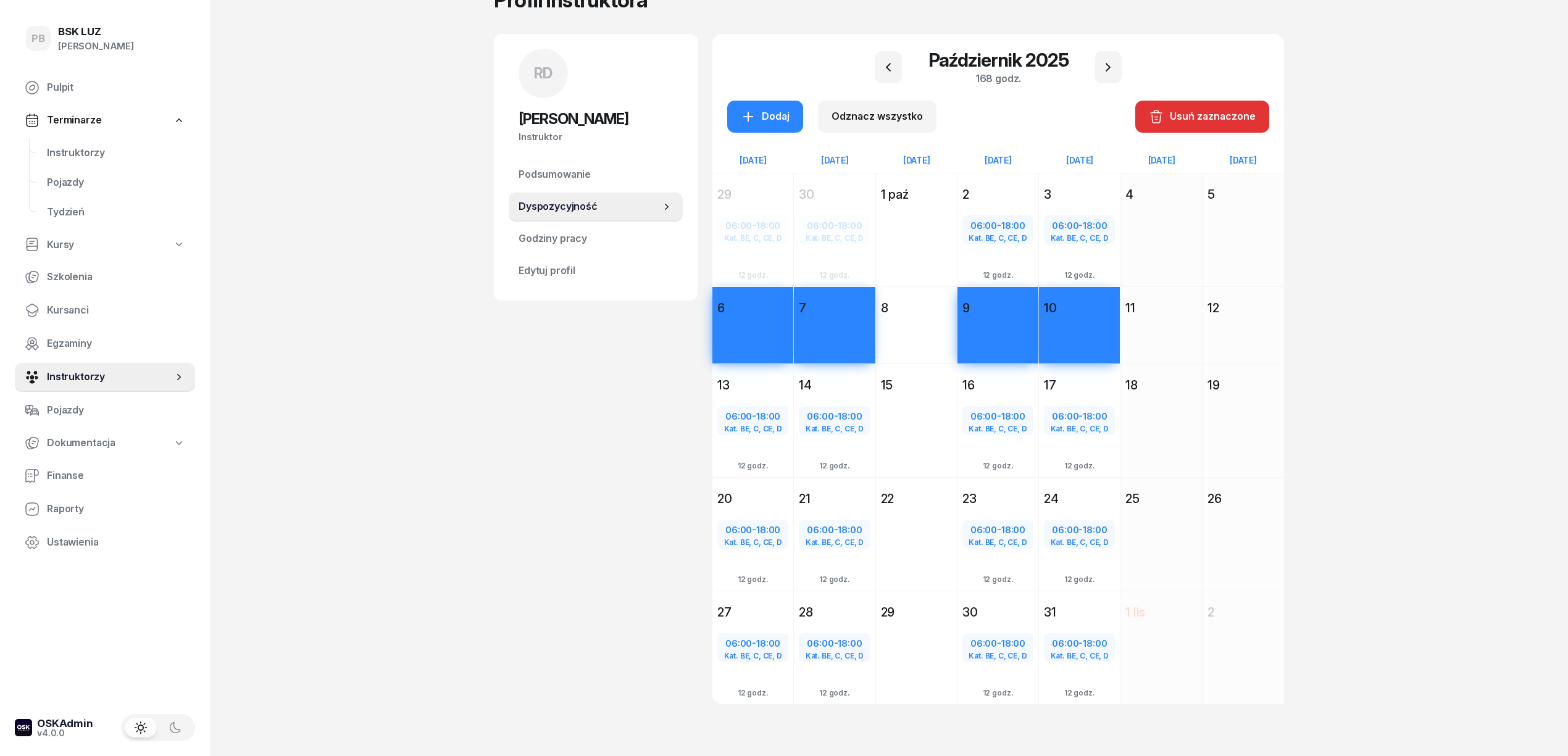
click at [1411, 264] on div "PB BSK LUZ Patrycja Bogdanowicz Pulpit Terminarze Instruktorzy Pojazdy Tydzień …" at bounding box center [784, 350] width 1568 height 818
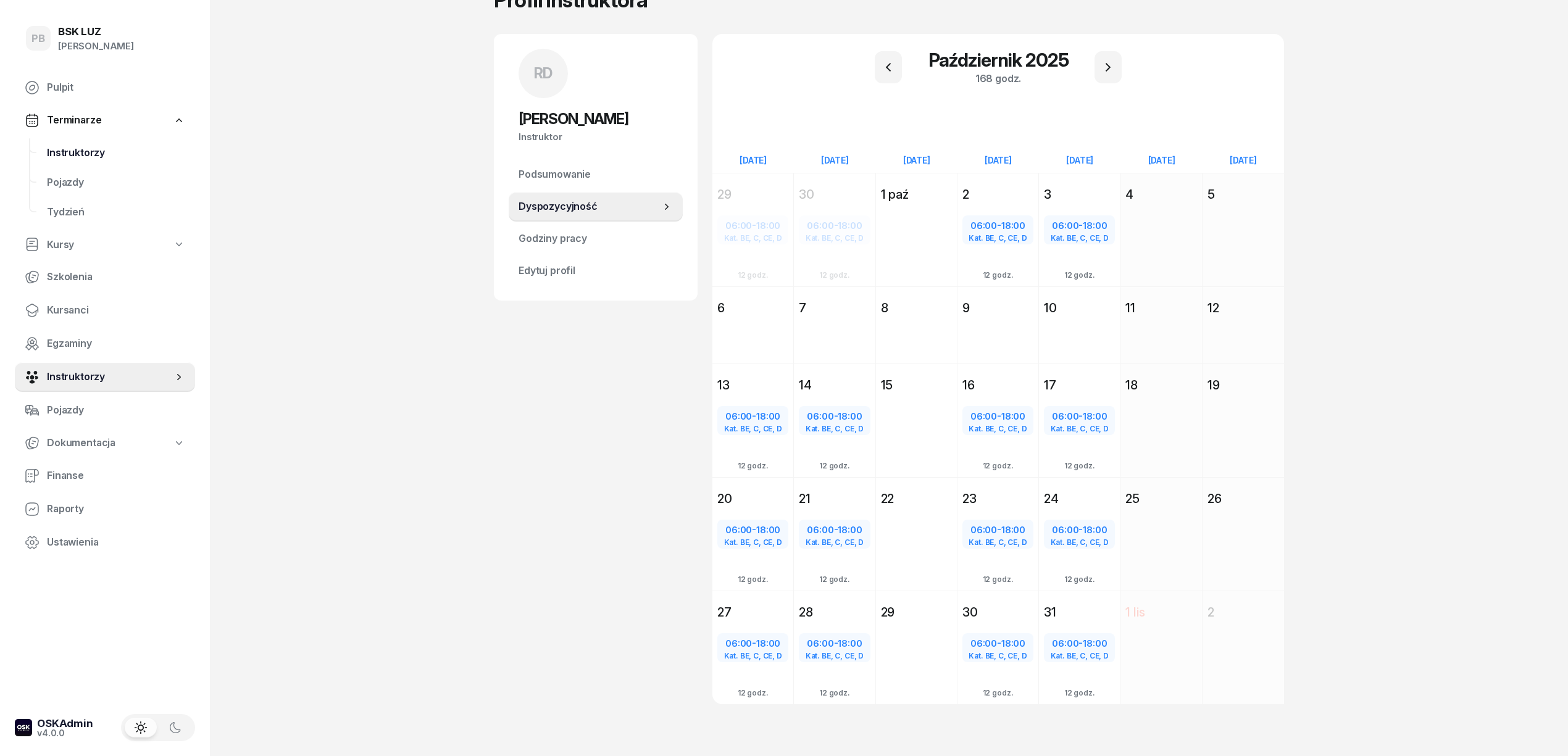
click at [110, 148] on span "Instruktorzy" at bounding box center [116, 153] width 138 height 16
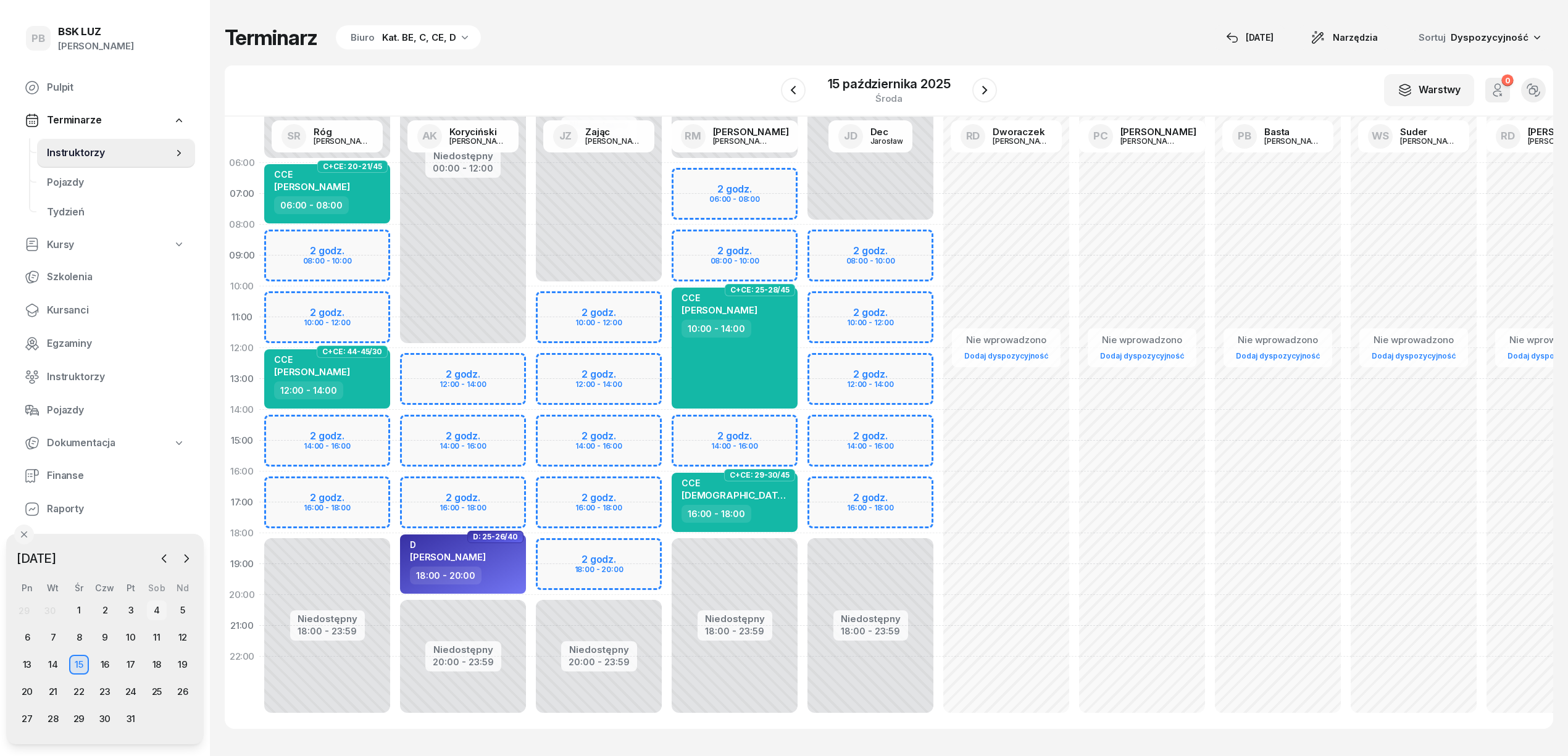
click at [157, 606] on div "4" at bounding box center [157, 610] width 20 height 20
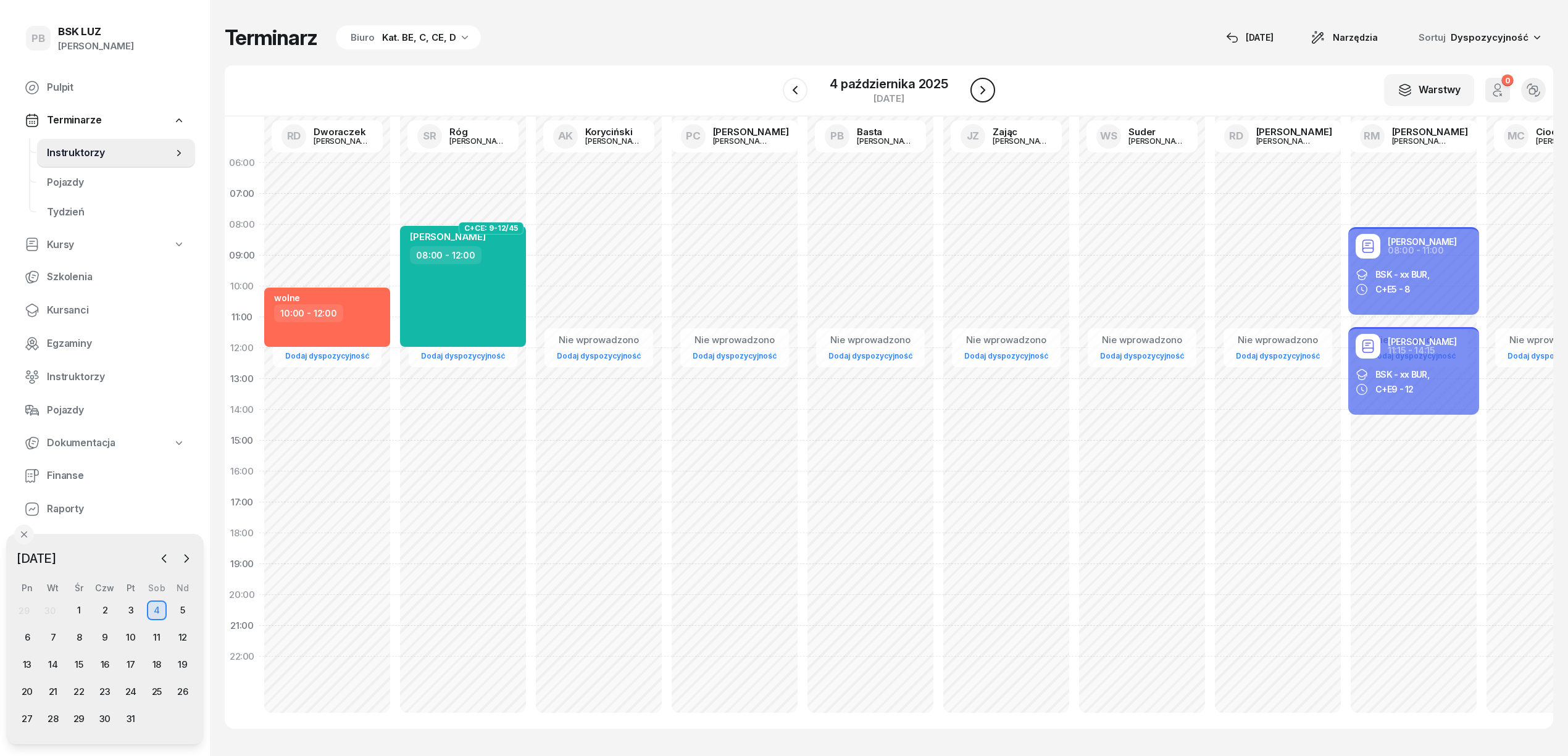
click at [985, 89] on icon "button" at bounding box center [983, 90] width 15 height 15
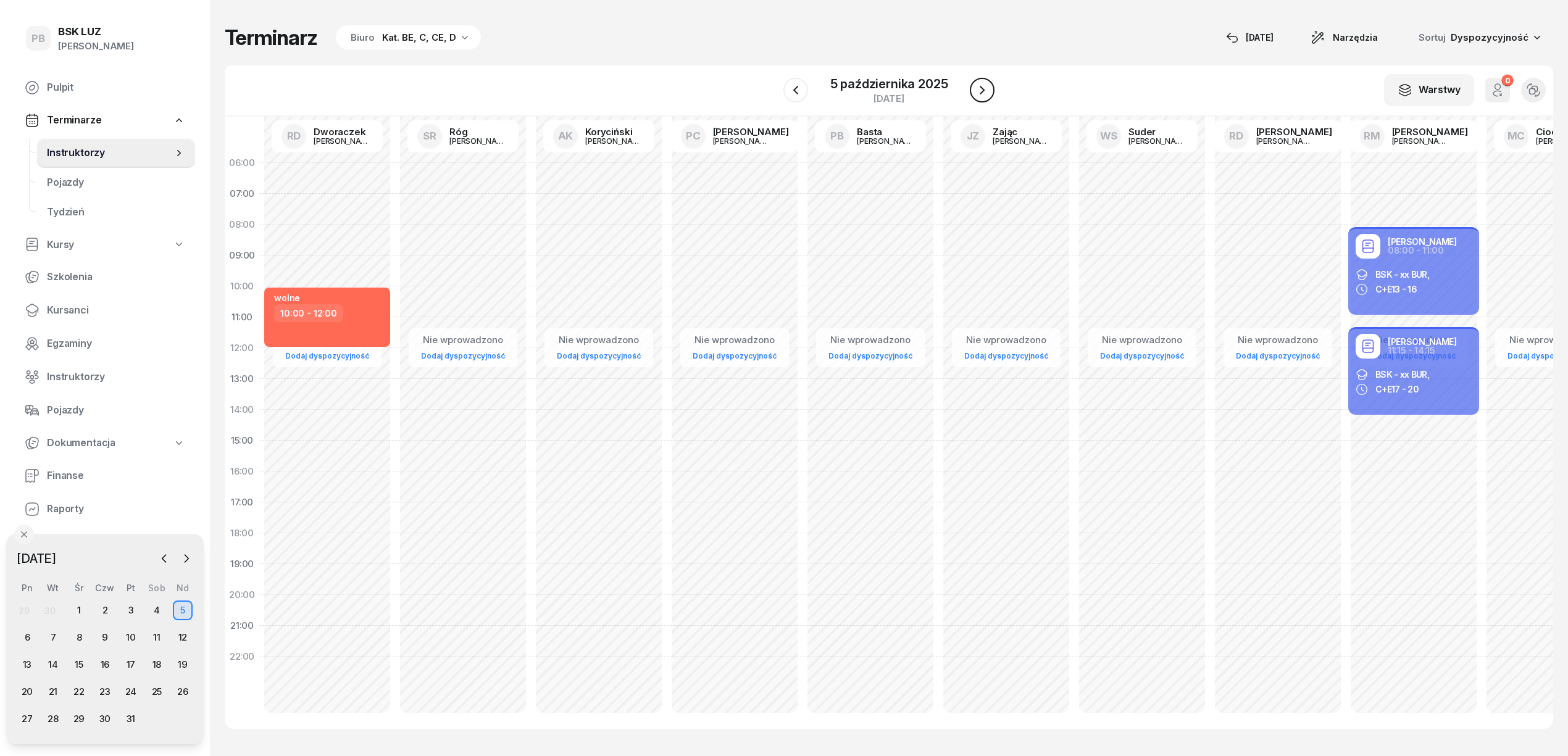
click at [985, 89] on icon "button" at bounding box center [982, 90] width 15 height 15
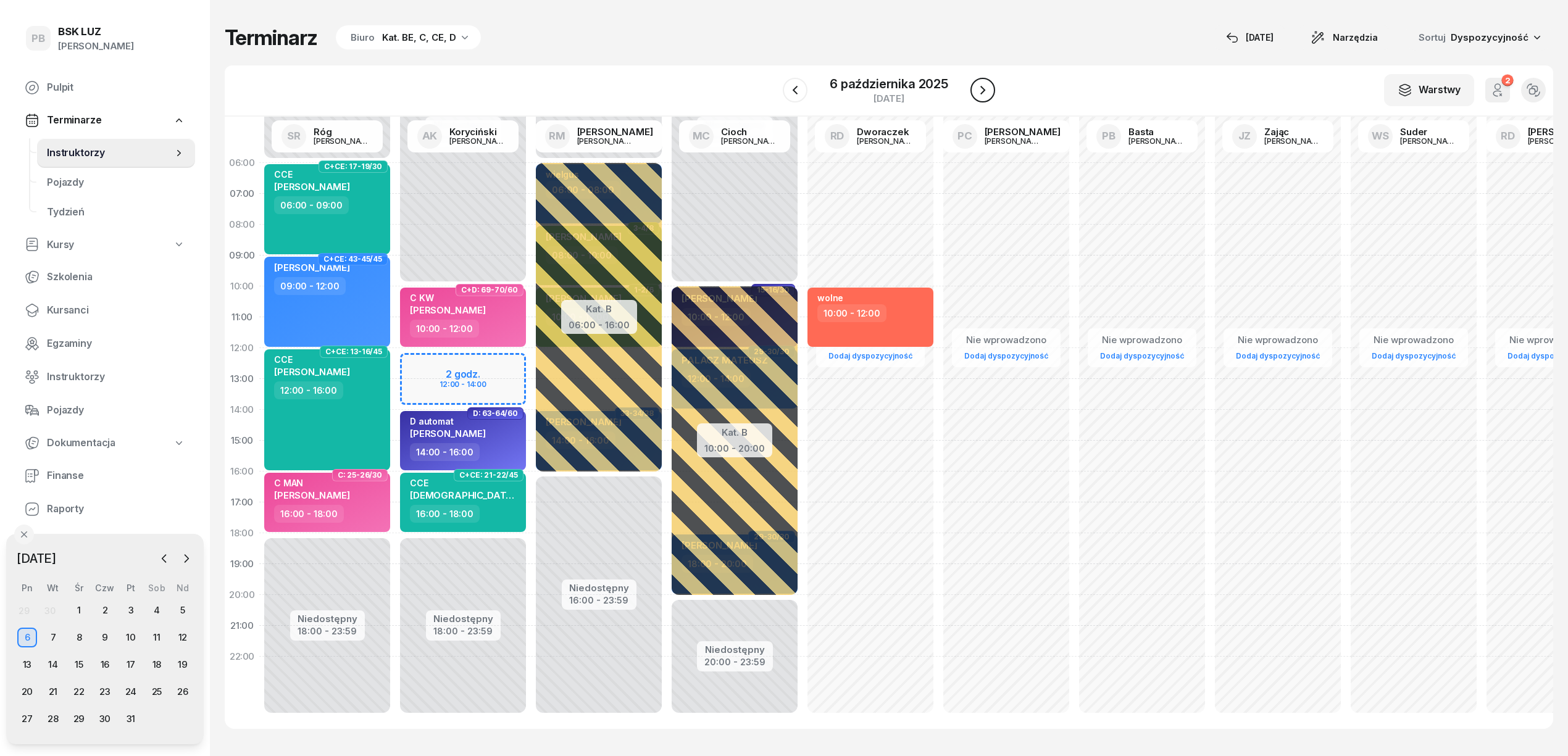
click at [985, 89] on icon "button" at bounding box center [983, 90] width 15 height 15
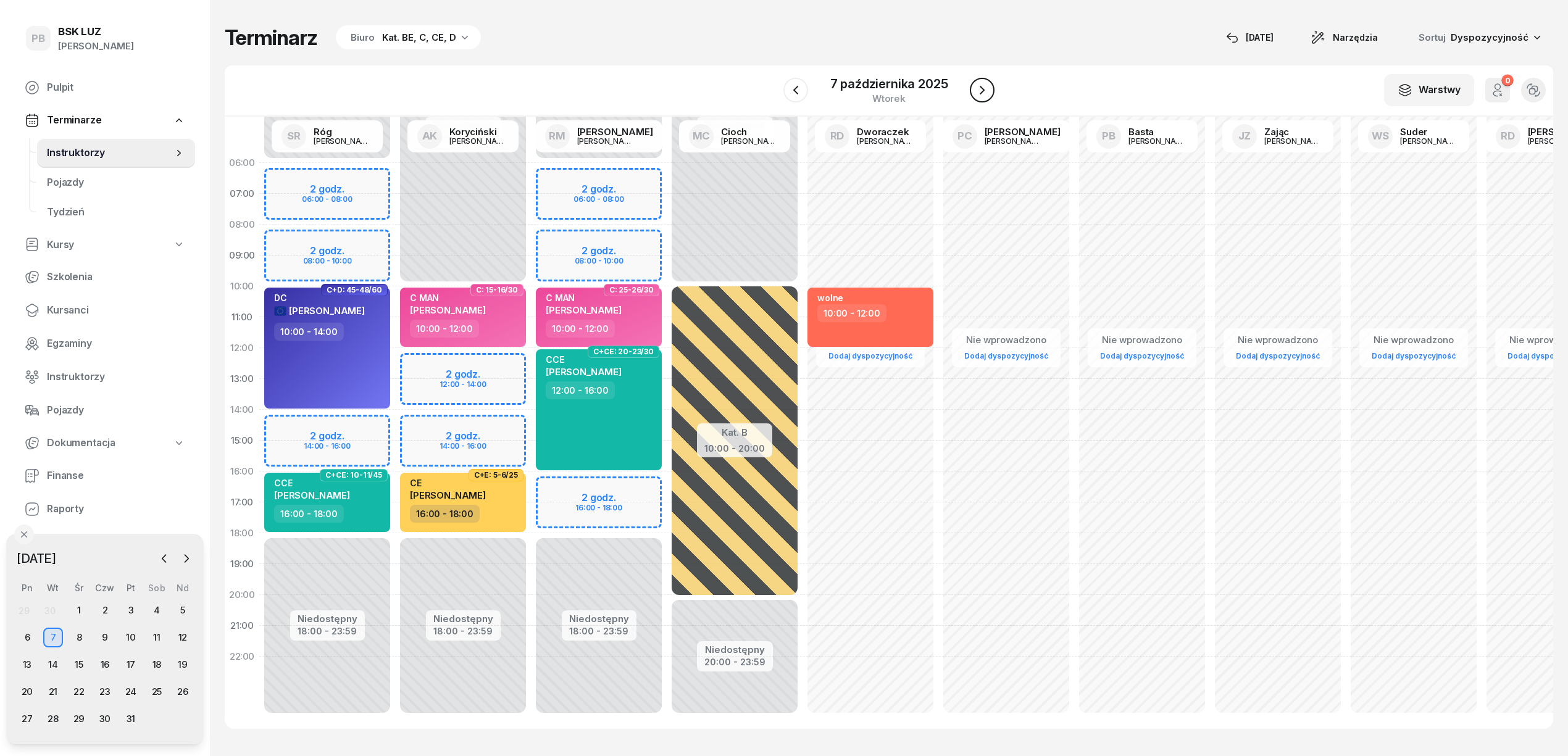
click at [985, 89] on icon "button" at bounding box center [982, 90] width 15 height 15
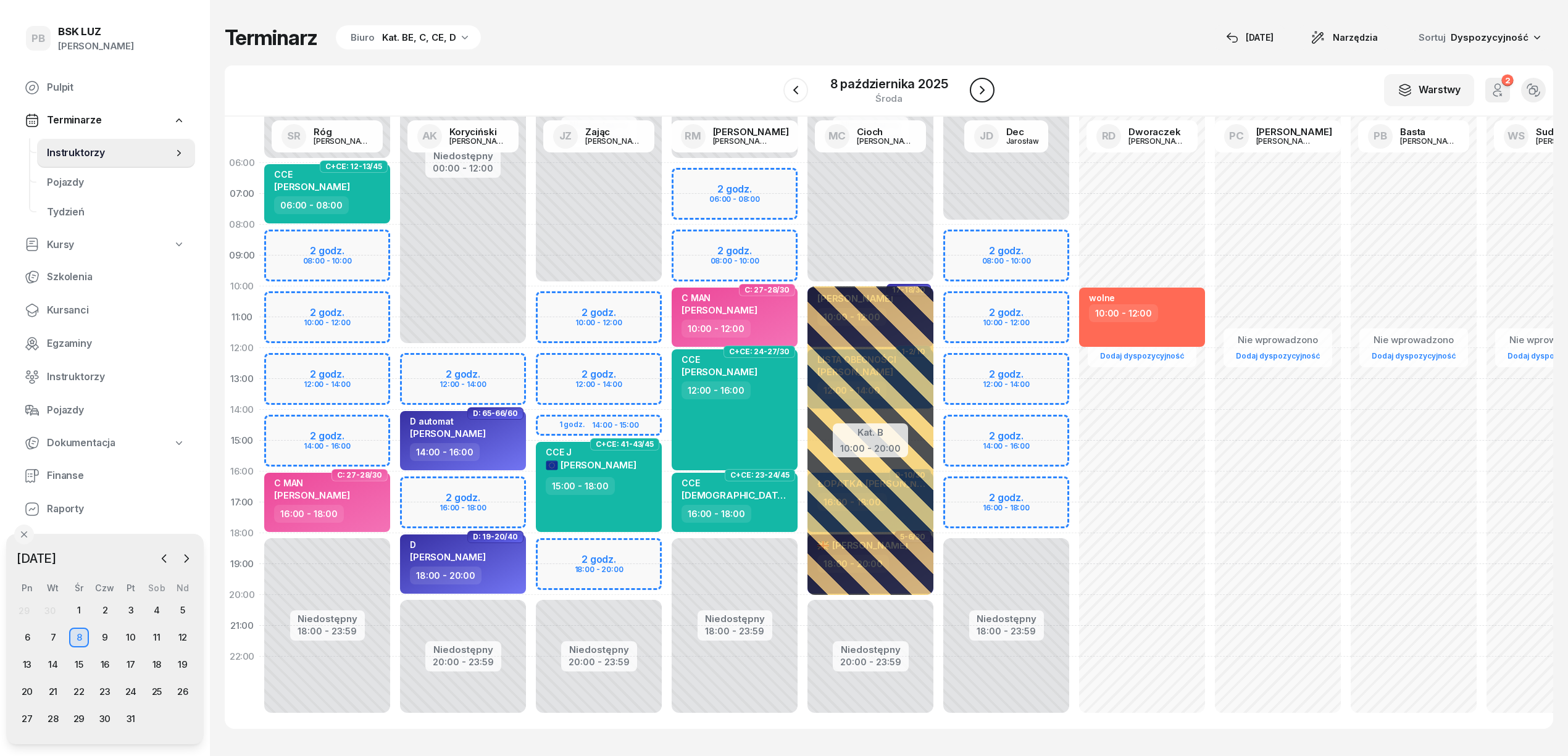
click at [985, 89] on icon "button" at bounding box center [982, 90] width 15 height 15
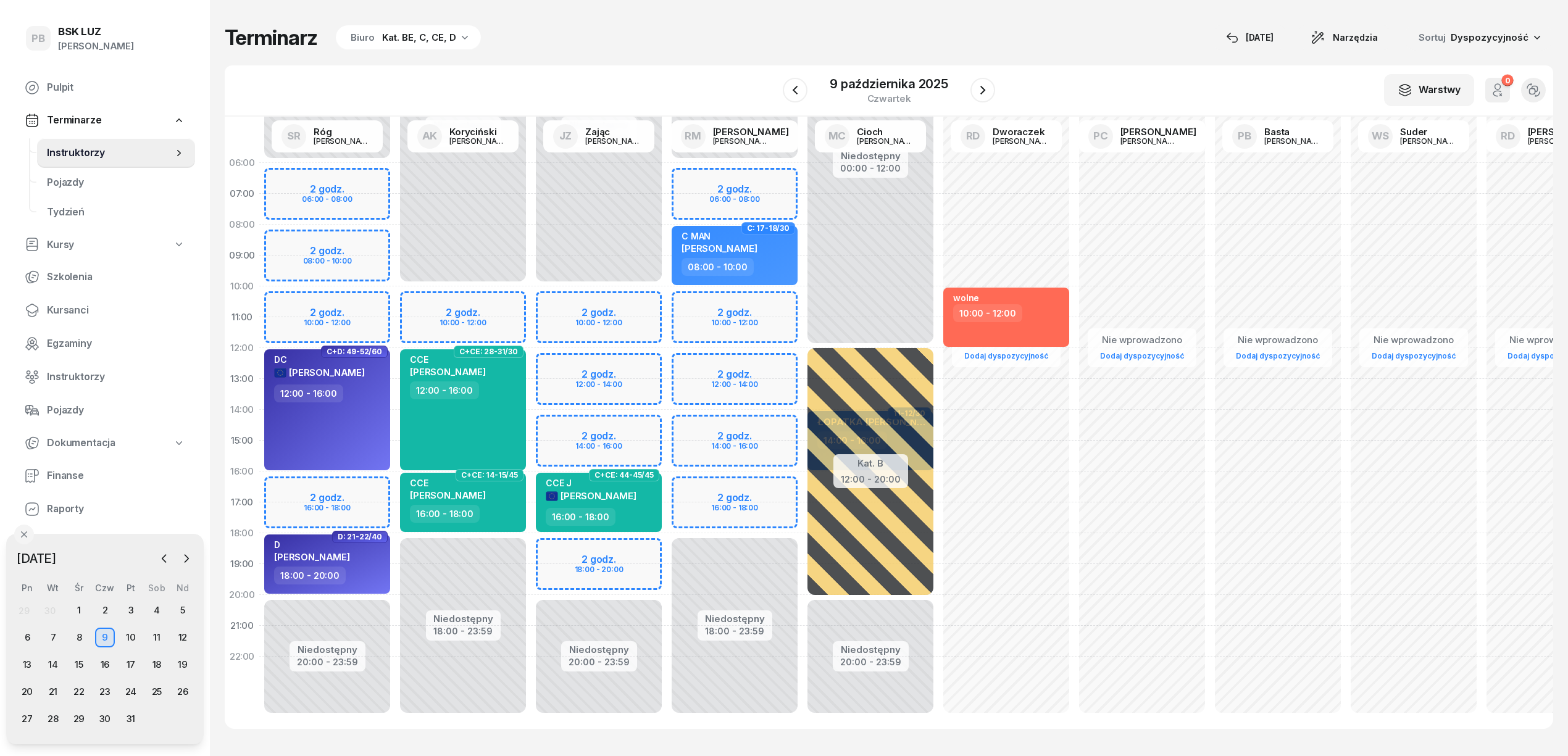
click at [601, 57] on div "Terminarz Biuro Kat. BE, C, CE, D 17 wrz Narzędzia Sortuj Dyspozycyjność W Wybi…" at bounding box center [889, 376] width 1328 height 753
click at [26, 638] on div "6" at bounding box center [27, 637] width 20 height 20
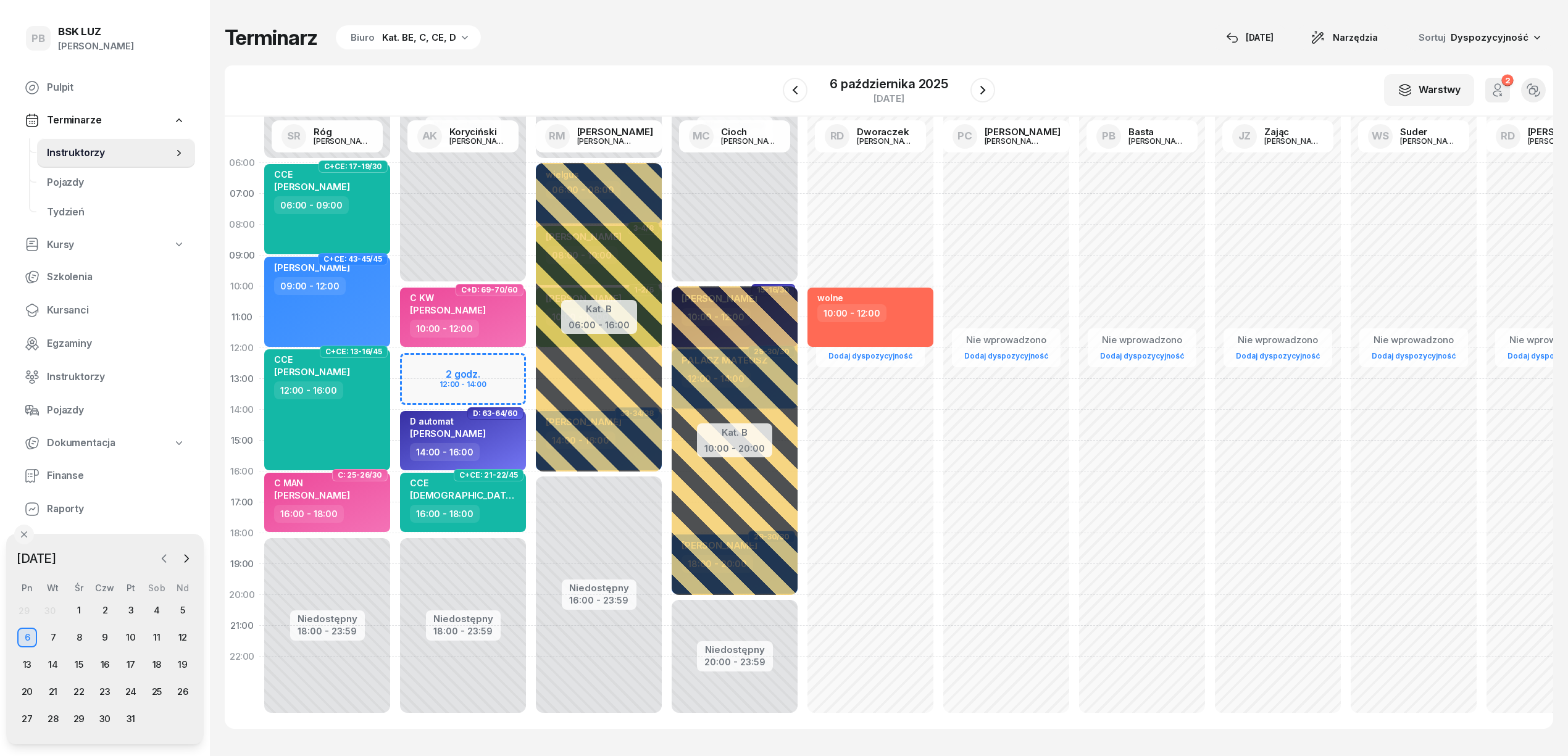
click at [163, 558] on icon "button" at bounding box center [164, 558] width 12 height 12
click at [82, 664] on div "17" at bounding box center [79, 664] width 20 height 20
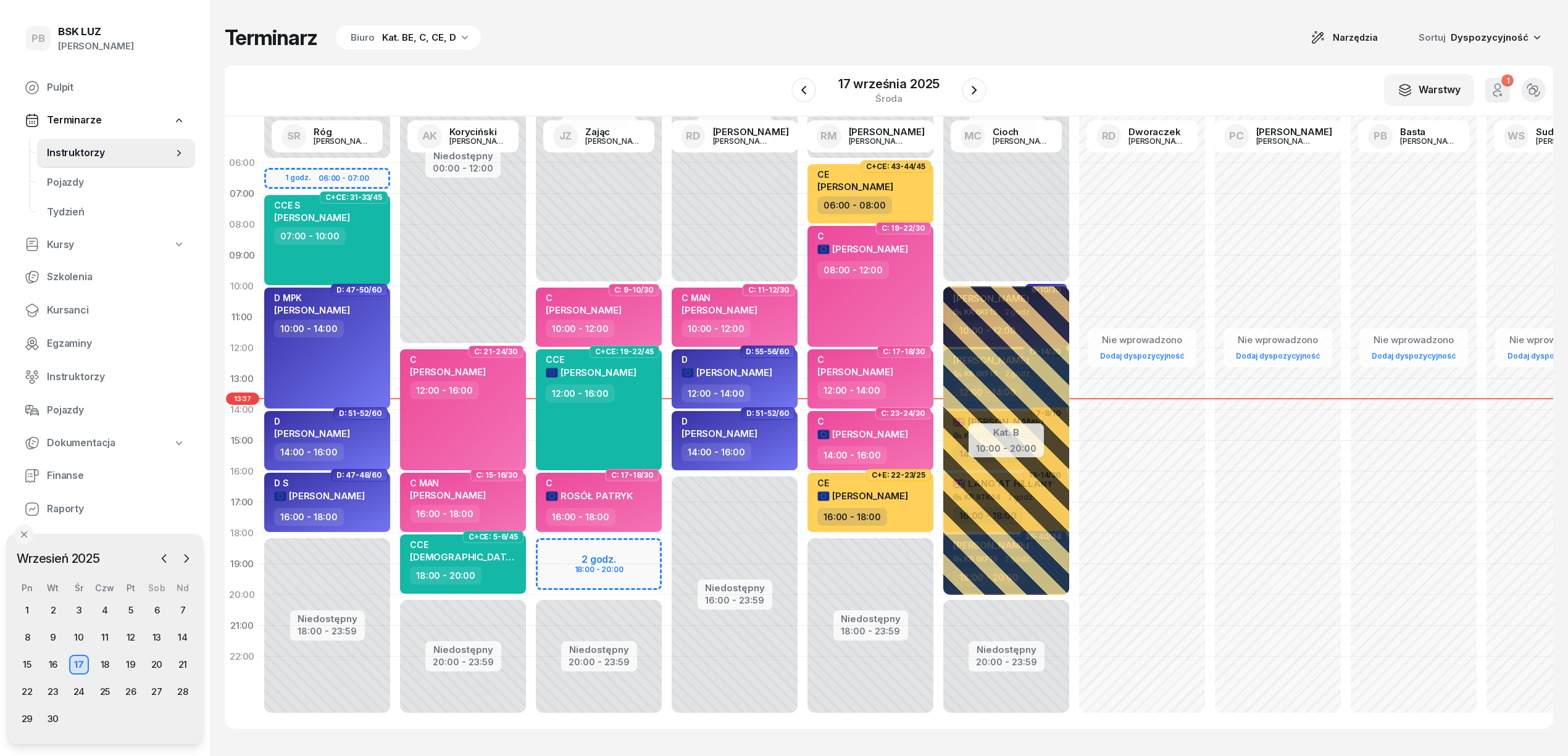
click at [687, 6] on div "Terminarz Biuro Kat. BE, C, CE, D Narzędzia Sortuj Dyspozycyjność W Wybierz AK …" at bounding box center [889, 376] width 1328 height 753
click at [651, 53] on div "Terminarz Biuro Kat. BE, C, CE, D Narzędzia Sortuj Dyspozycyjność W Wybierz AK …" at bounding box center [889, 376] width 1328 height 753
click at [164, 551] on button "button" at bounding box center [164, 558] width 18 height 18
click at [189, 558] on icon "button" at bounding box center [186, 558] width 12 height 12
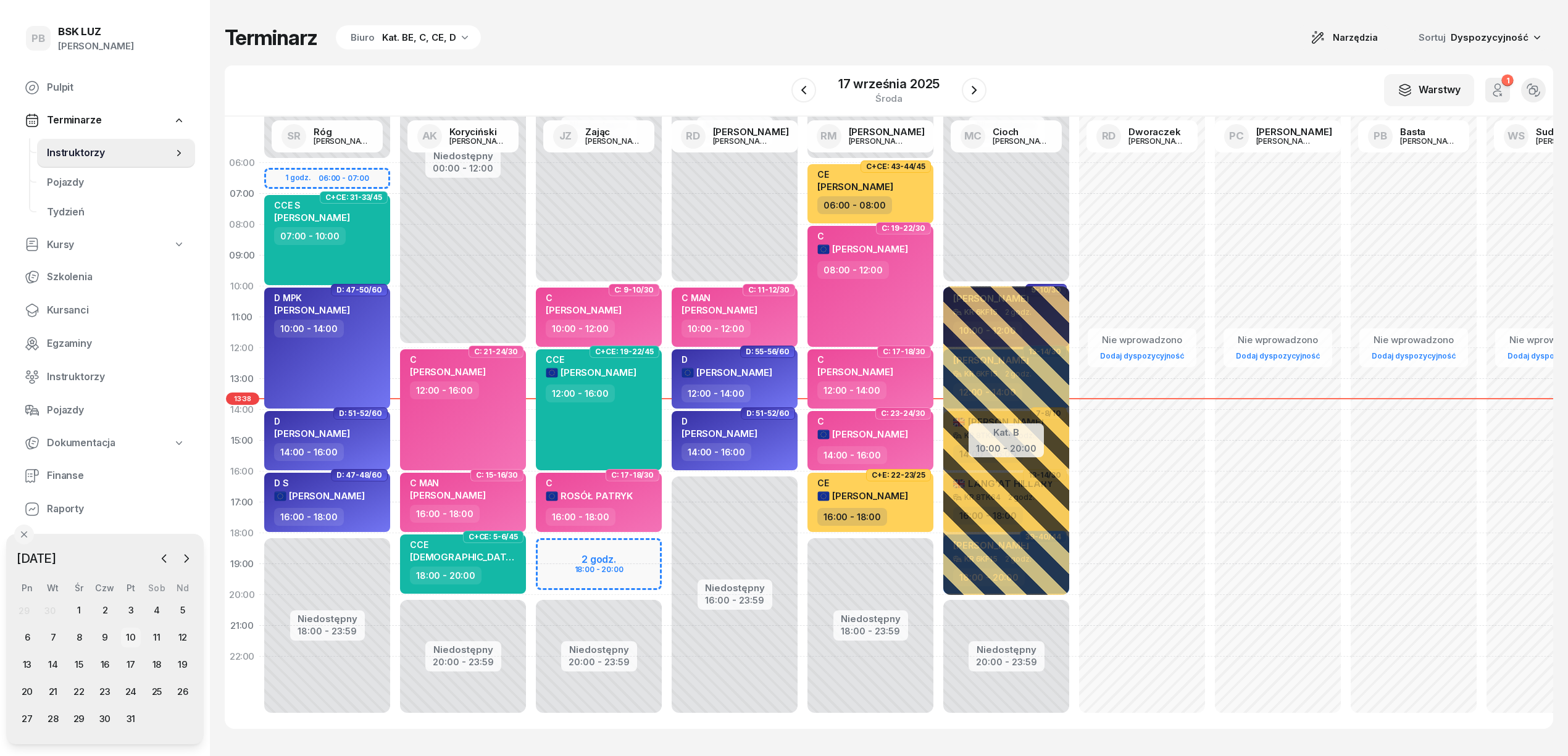
click at [129, 635] on div "10" at bounding box center [131, 637] width 20 height 20
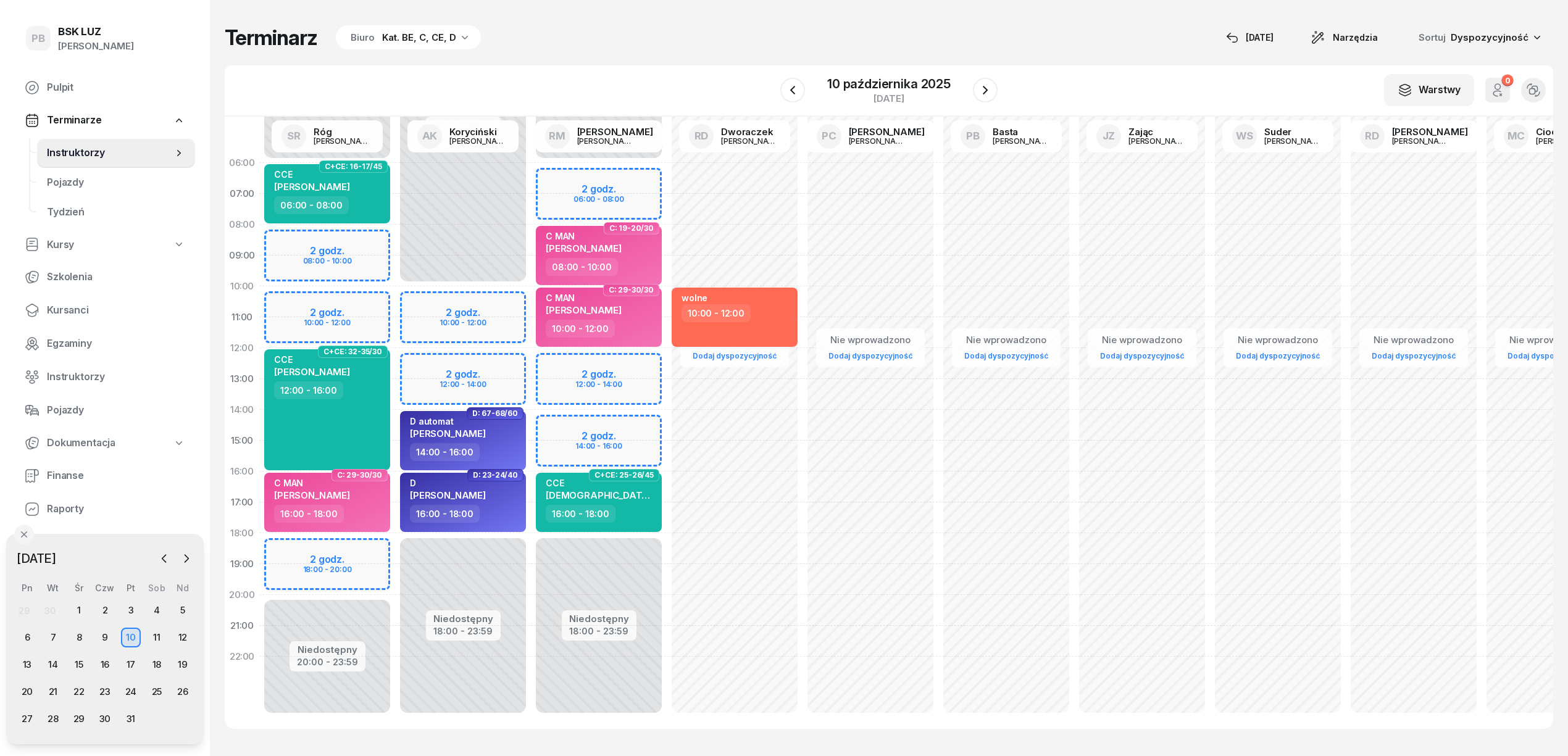
click at [382, 35] on div "Kat. BE, C, CE, D" at bounding box center [419, 37] width 74 height 15
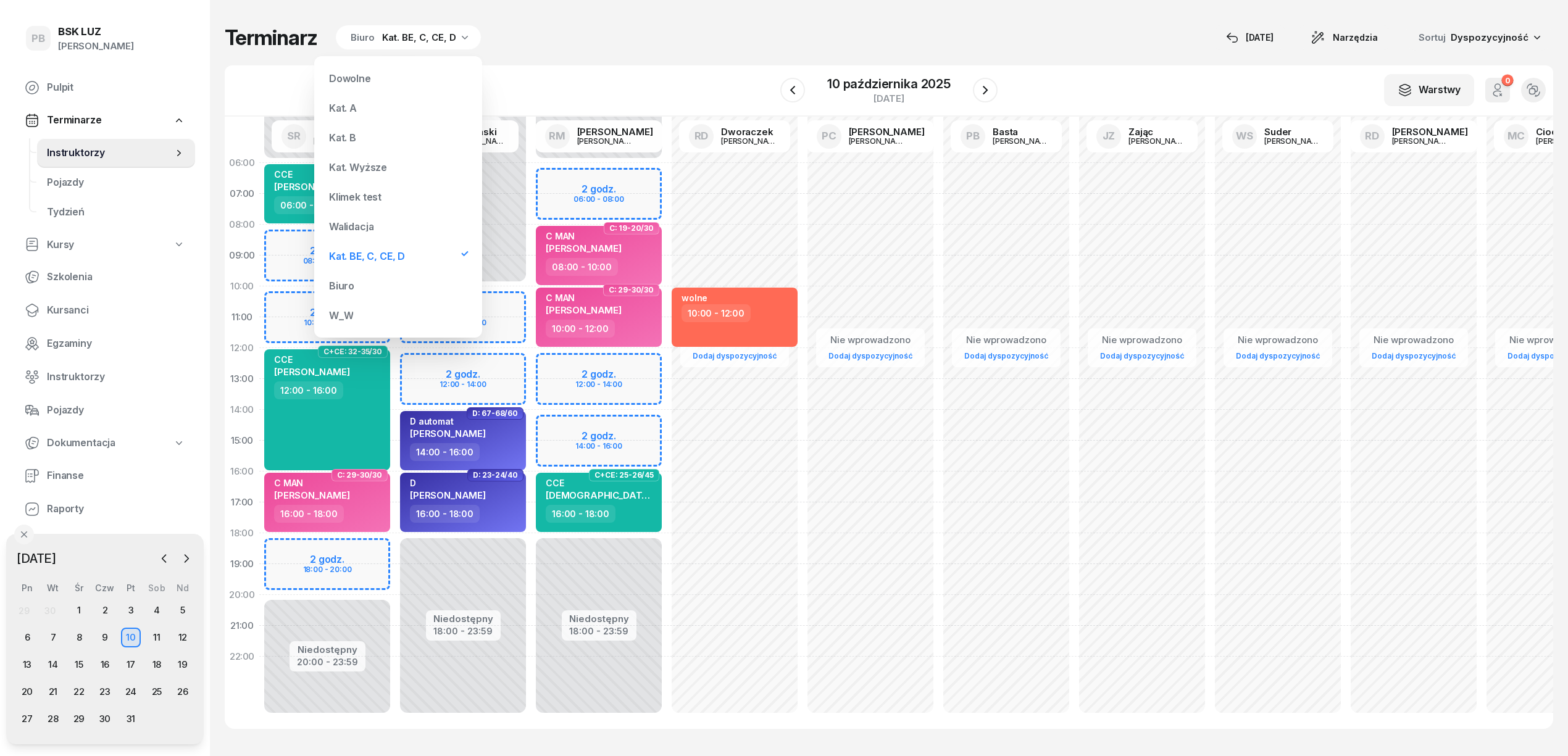
click at [376, 258] on div "Kat. BE, C, CE, D" at bounding box center [367, 256] width 76 height 10
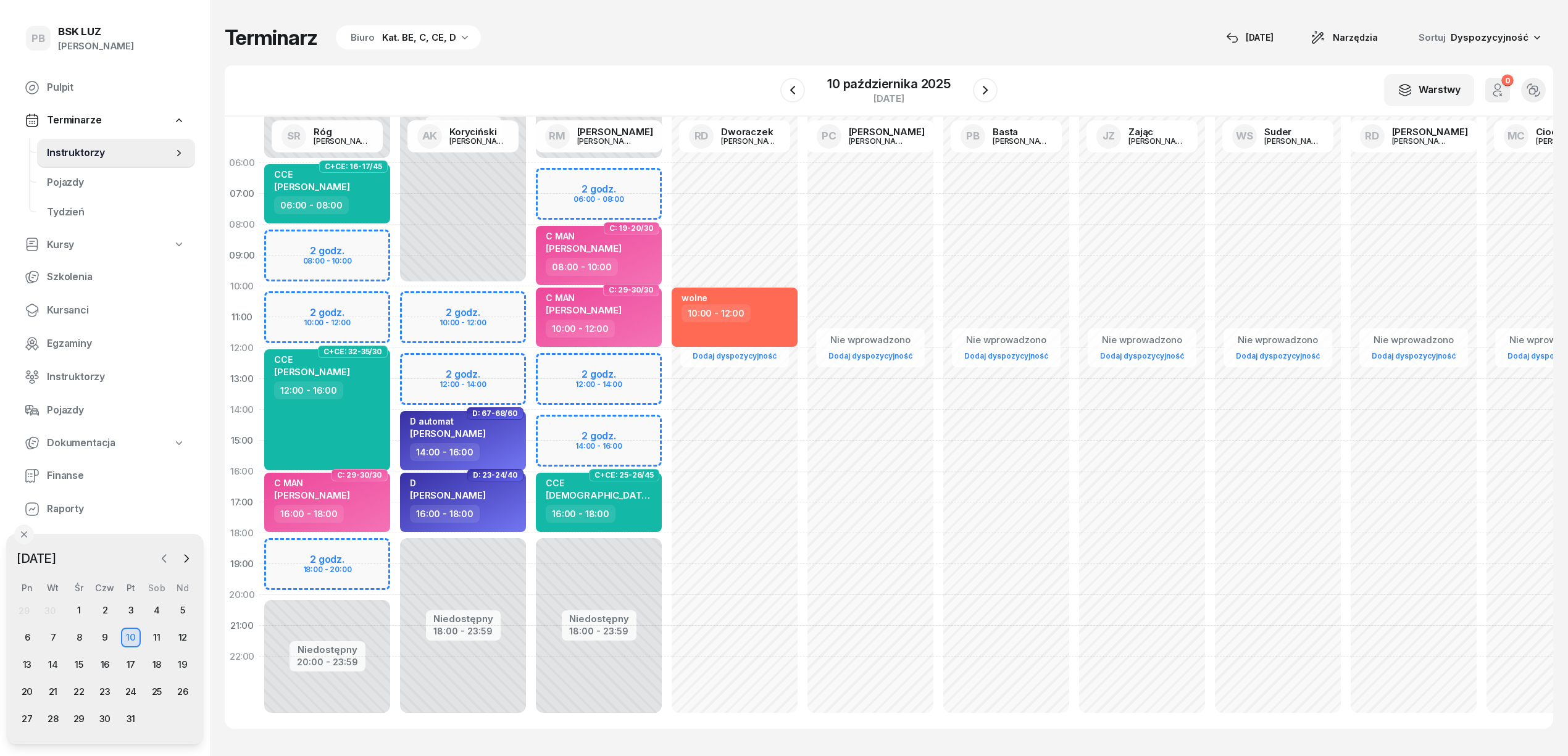
click at [161, 558] on icon "button" at bounding box center [164, 558] width 12 height 12
click at [79, 687] on div "24" at bounding box center [79, 691] width 20 height 20
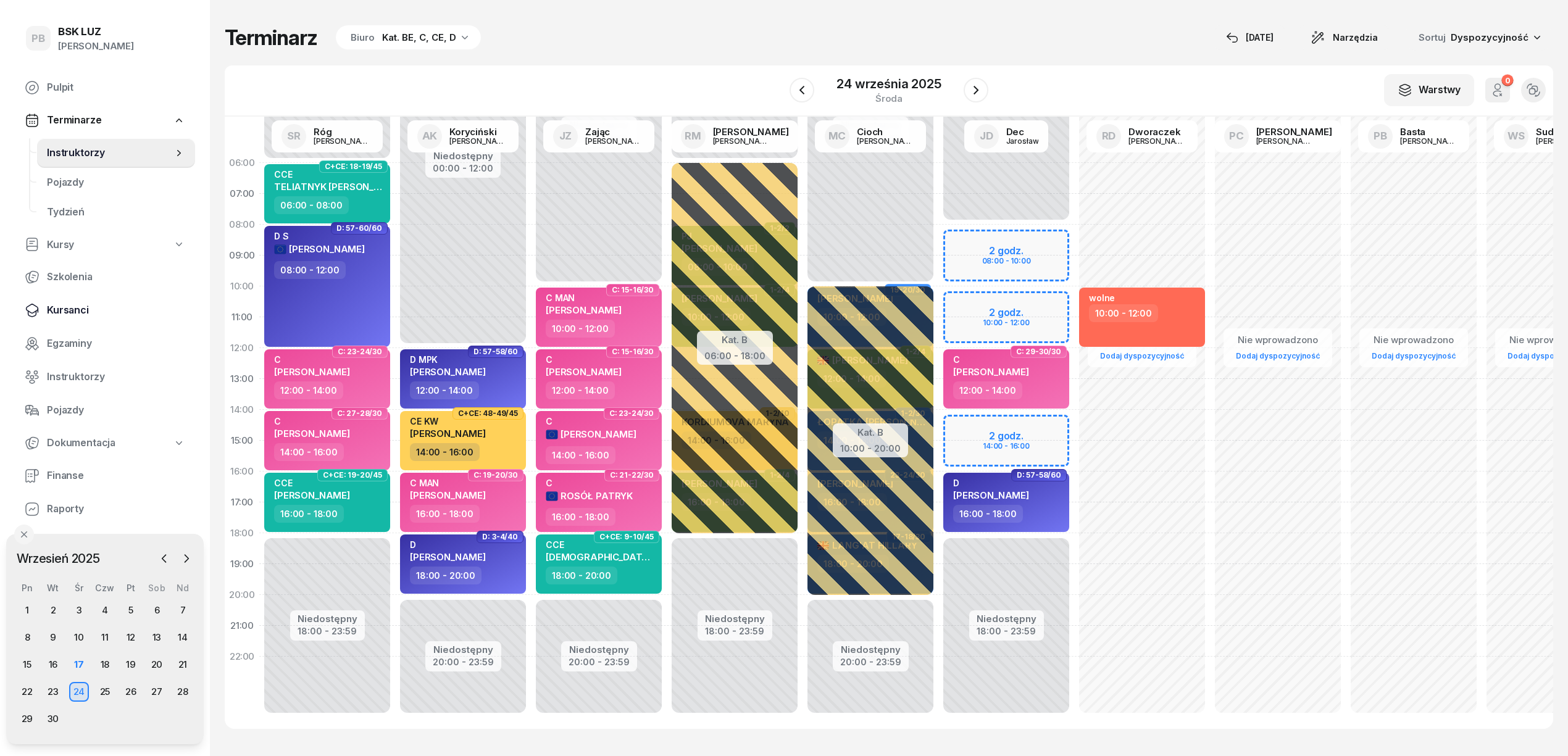
click at [75, 305] on span "Kursanci" at bounding box center [116, 310] width 138 height 16
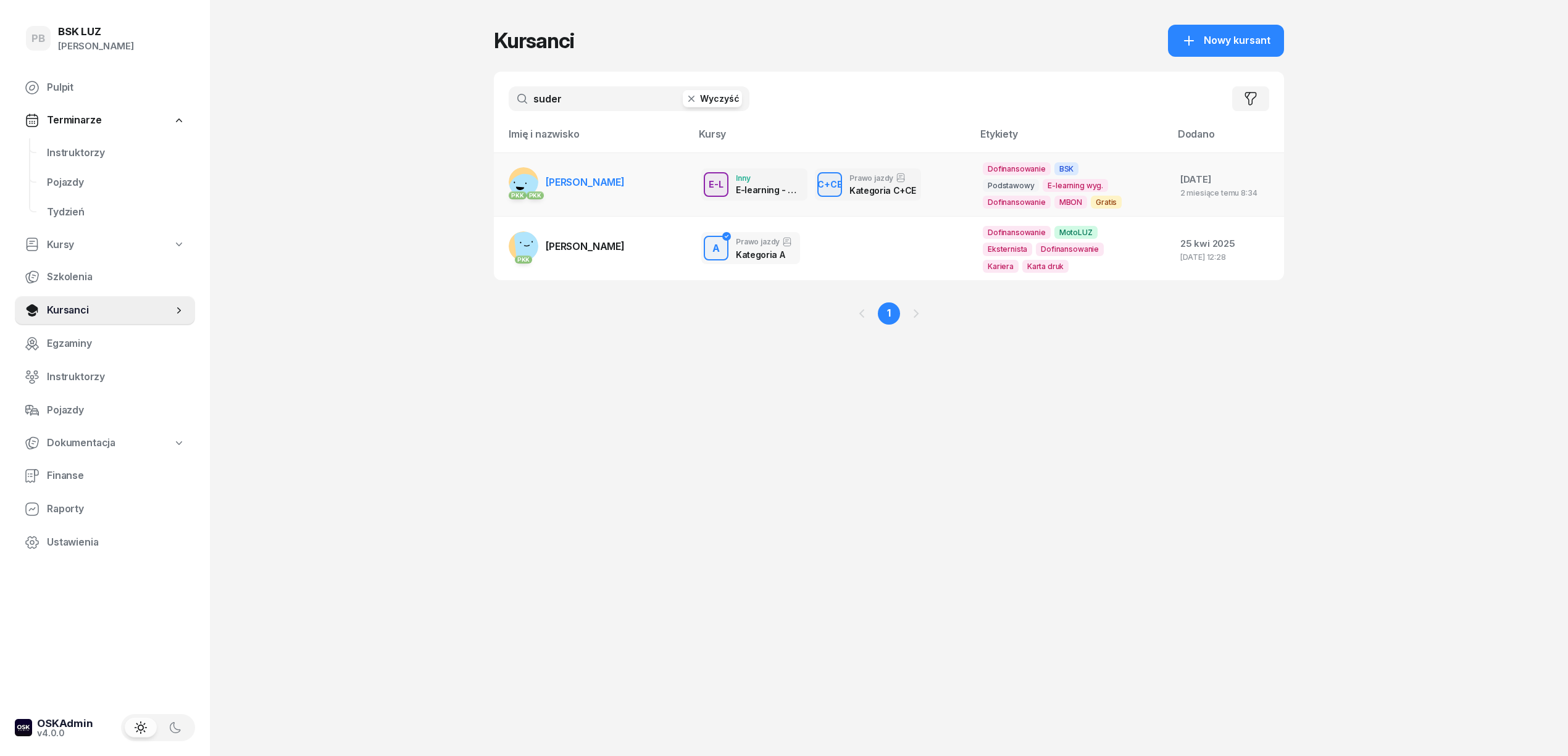
click at [607, 179] on span "[PERSON_NAME]" at bounding box center [584, 181] width 79 height 12
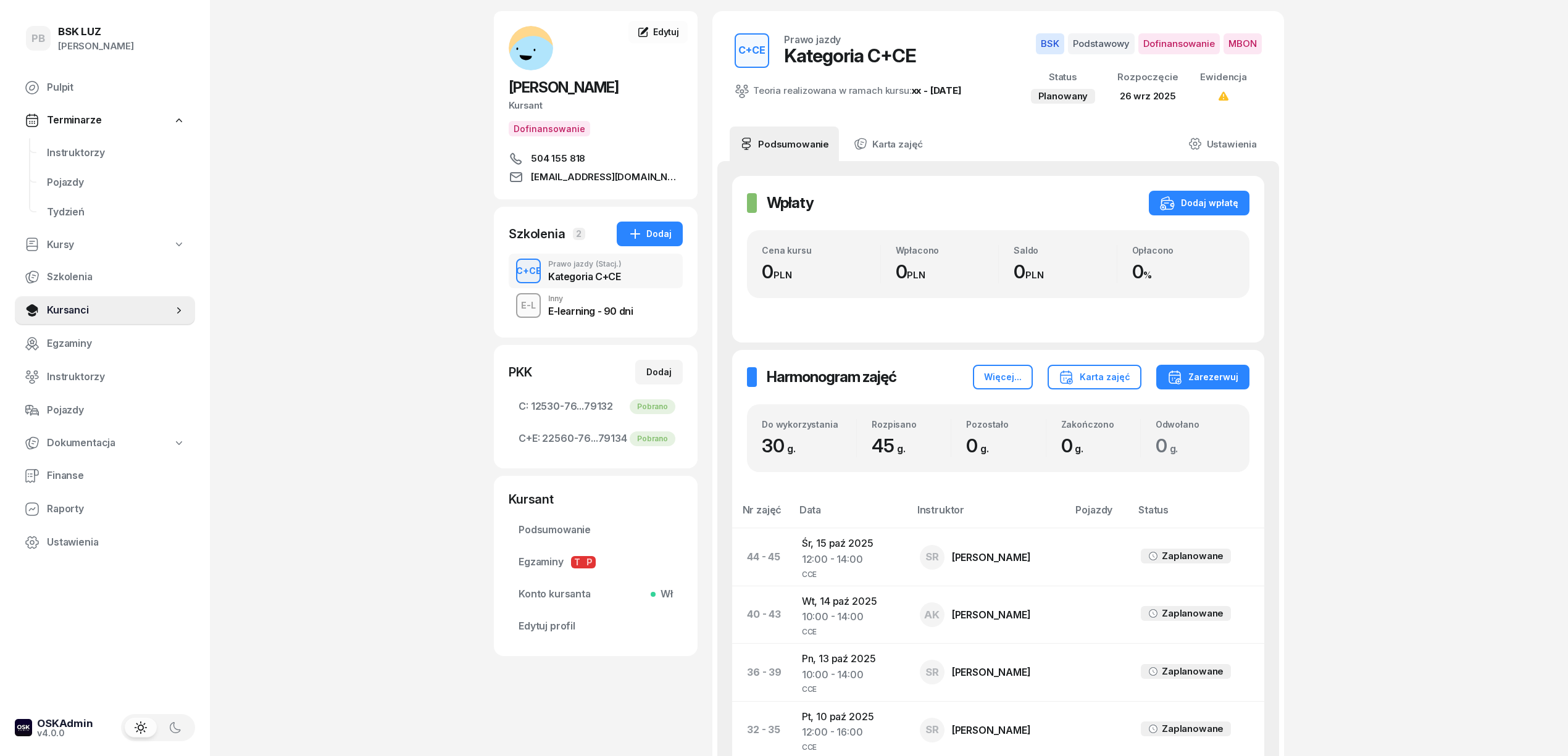
scroll to position [82, 0]
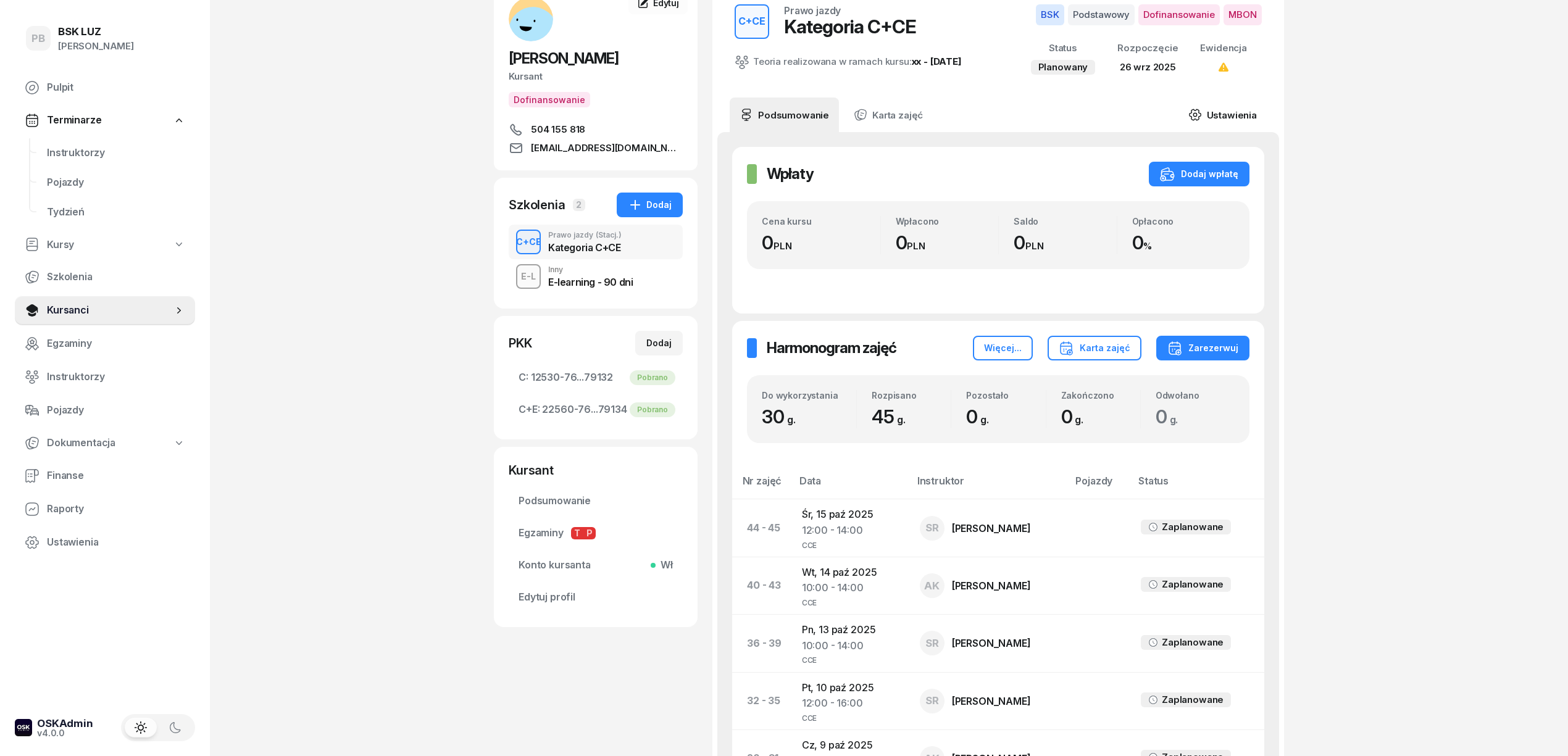
click at [1245, 114] on link "Ustawienia" at bounding box center [1222, 115] width 88 height 35
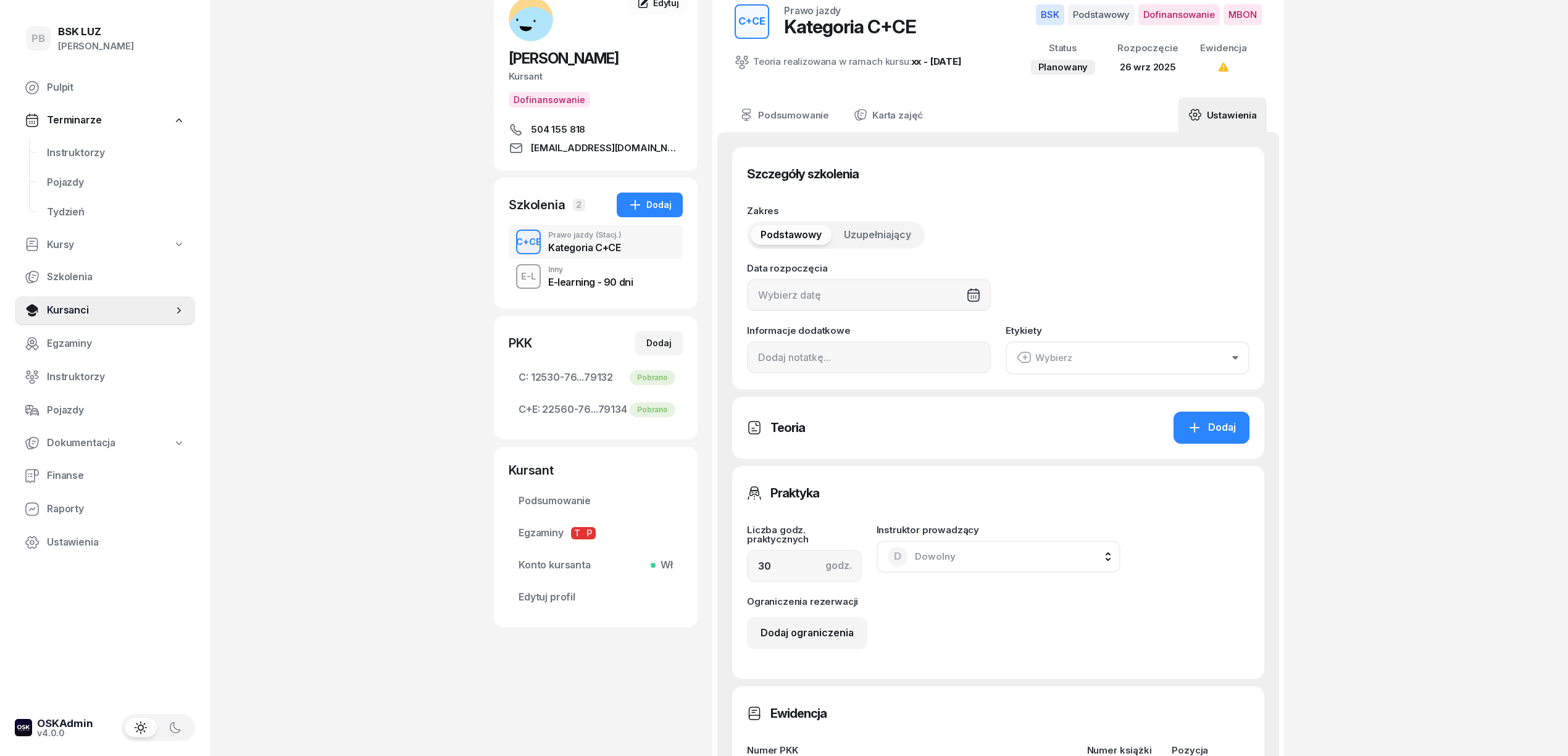
type input "26/09/2025"
type input "12/2025"
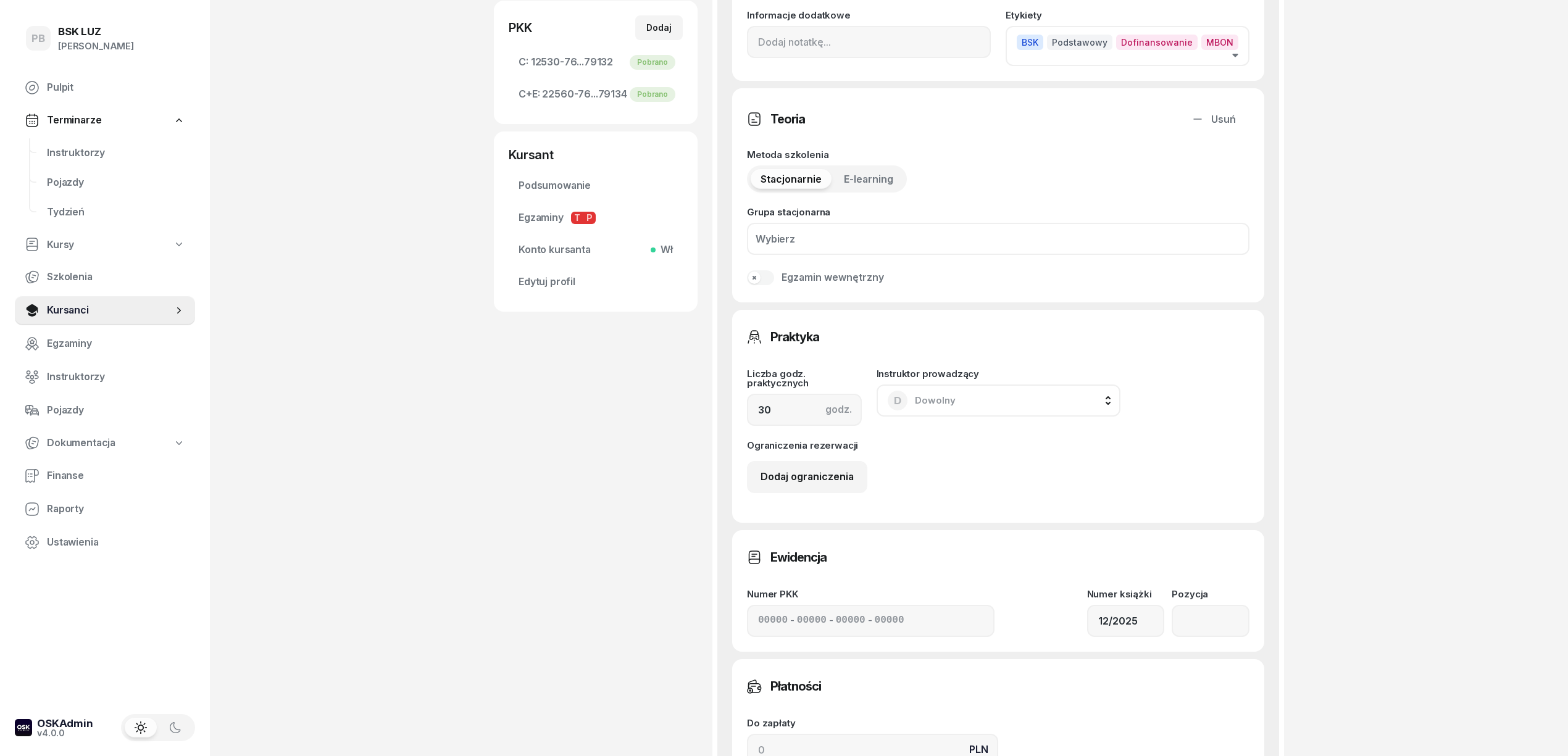
scroll to position [411, 0]
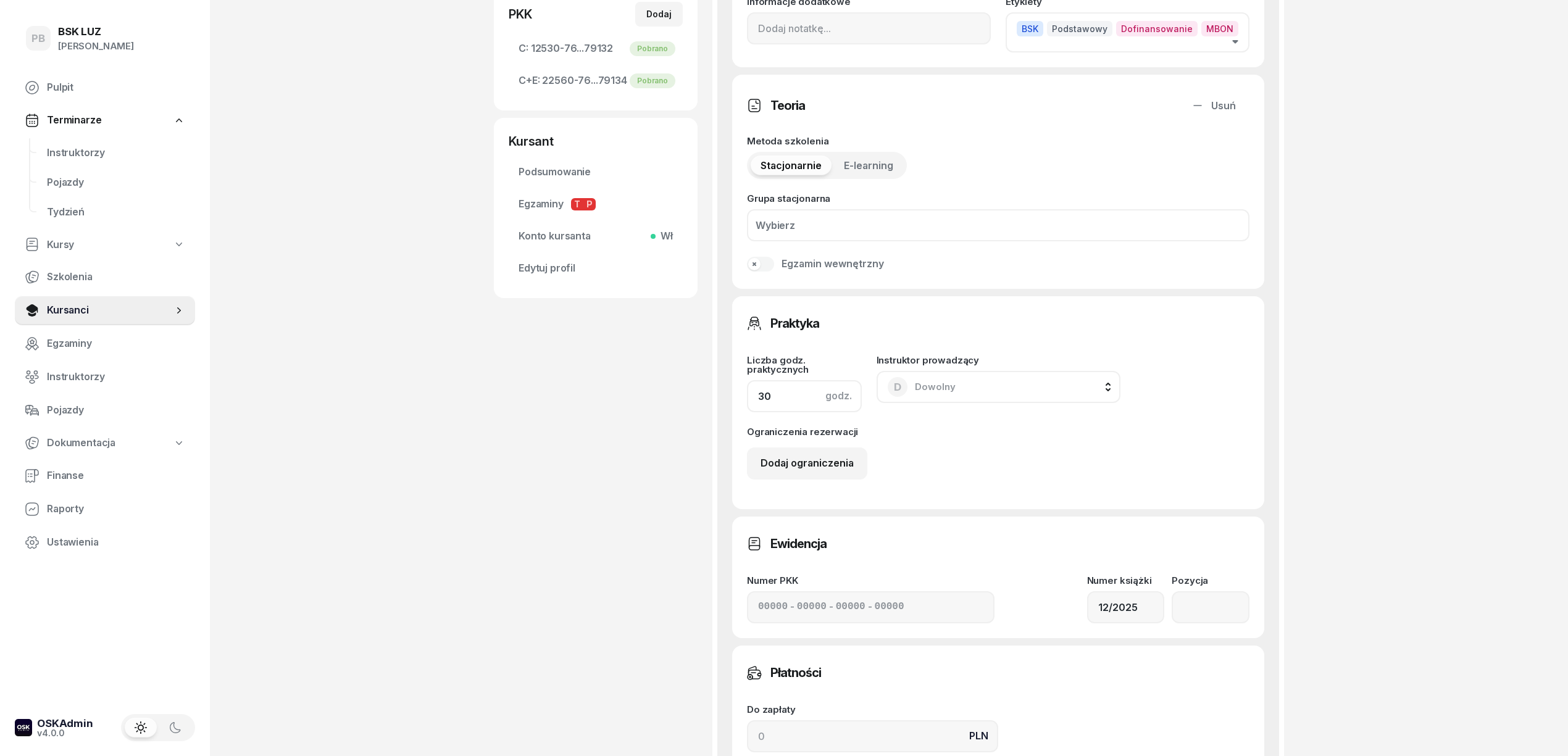
drag, startPoint x: 786, startPoint y: 400, endPoint x: 730, endPoint y: 398, distance: 56.0
click at [730, 398] on div "Szczegóły szkolenia Zakres Podstawowy Uzupełniający Data rozpoczęcia 26/09/2025…" at bounding box center [998, 383] width 562 height 1159
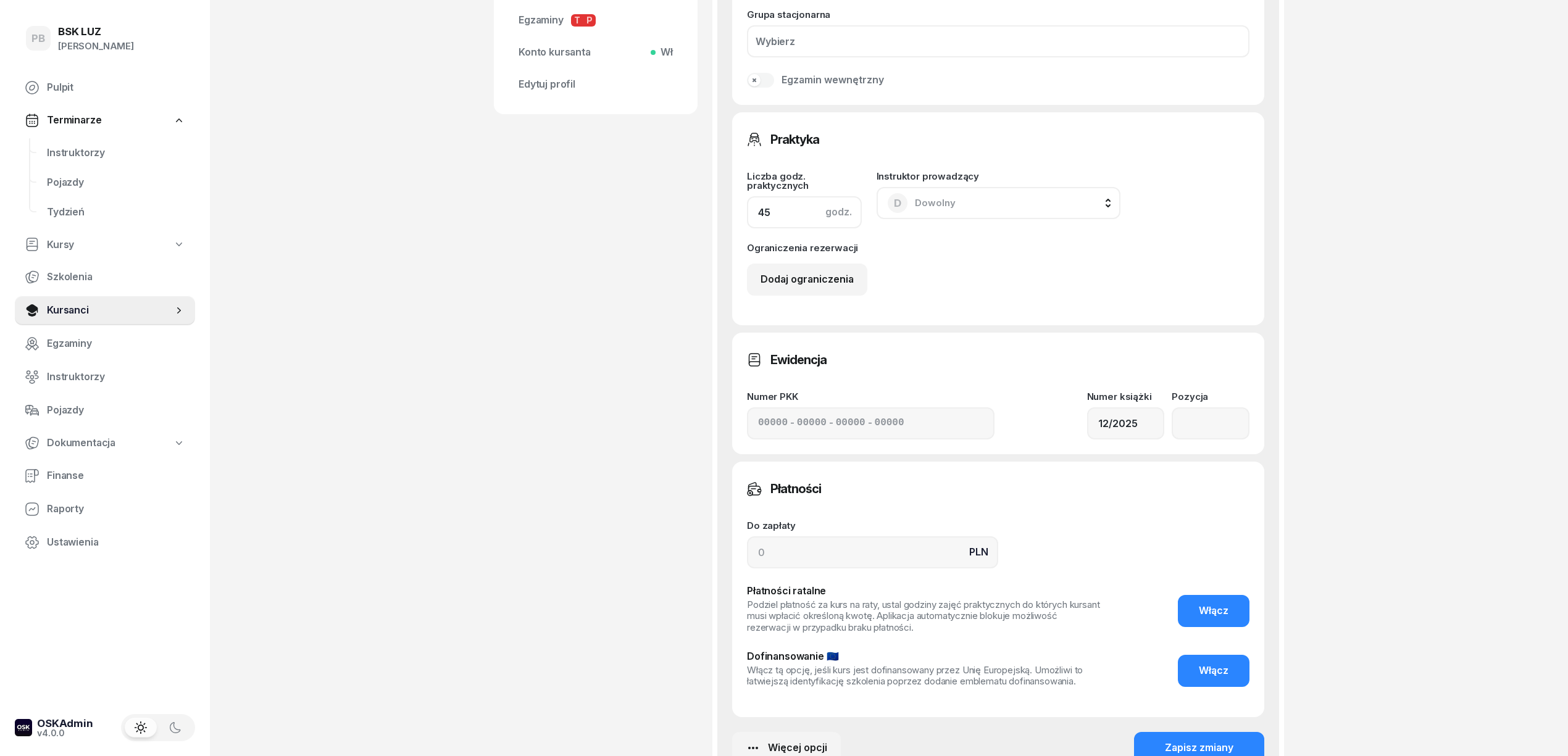
scroll to position [743, 0]
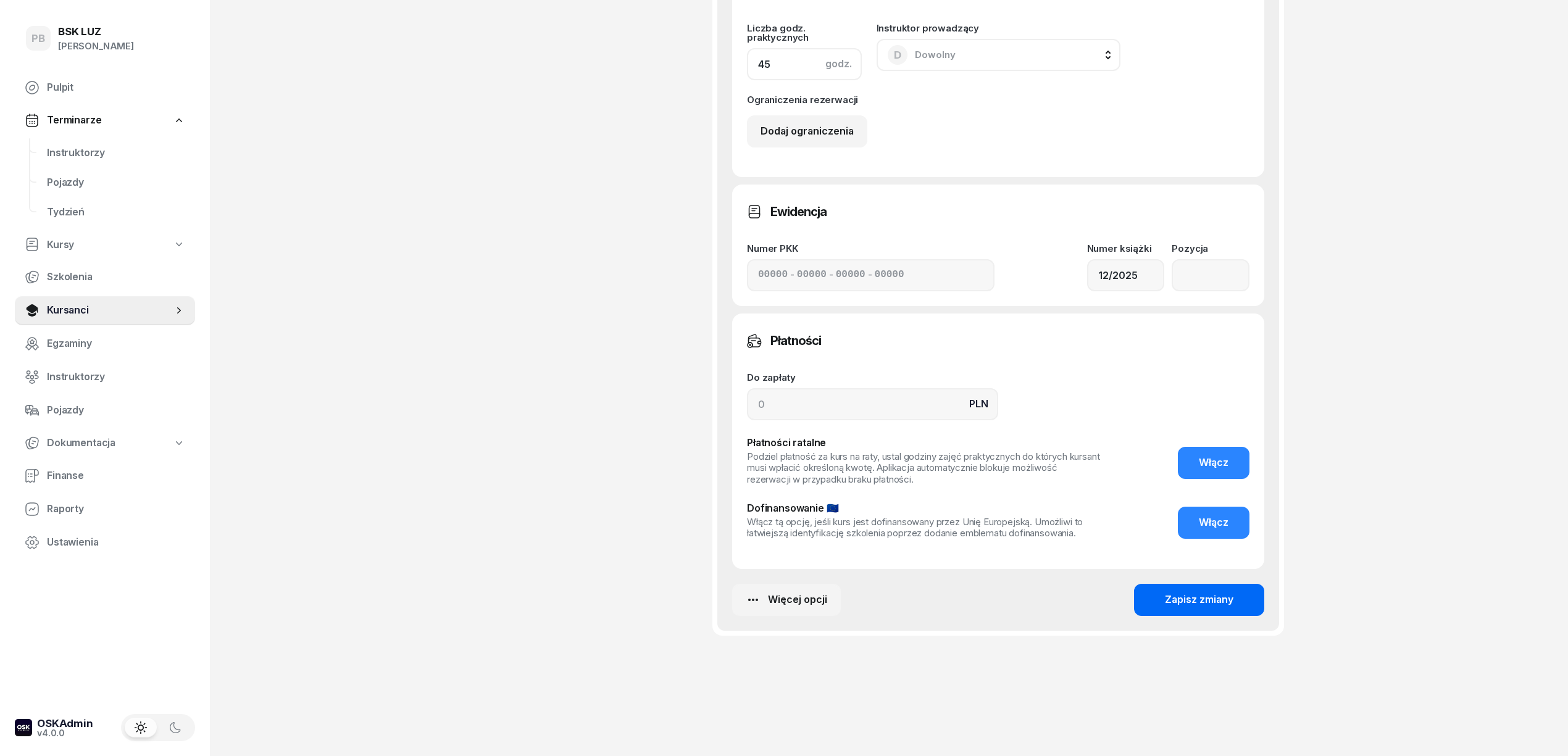
type input "45"
click at [1168, 591] on div "Zapisz zmiany" at bounding box center [1199, 600] width 68 height 16
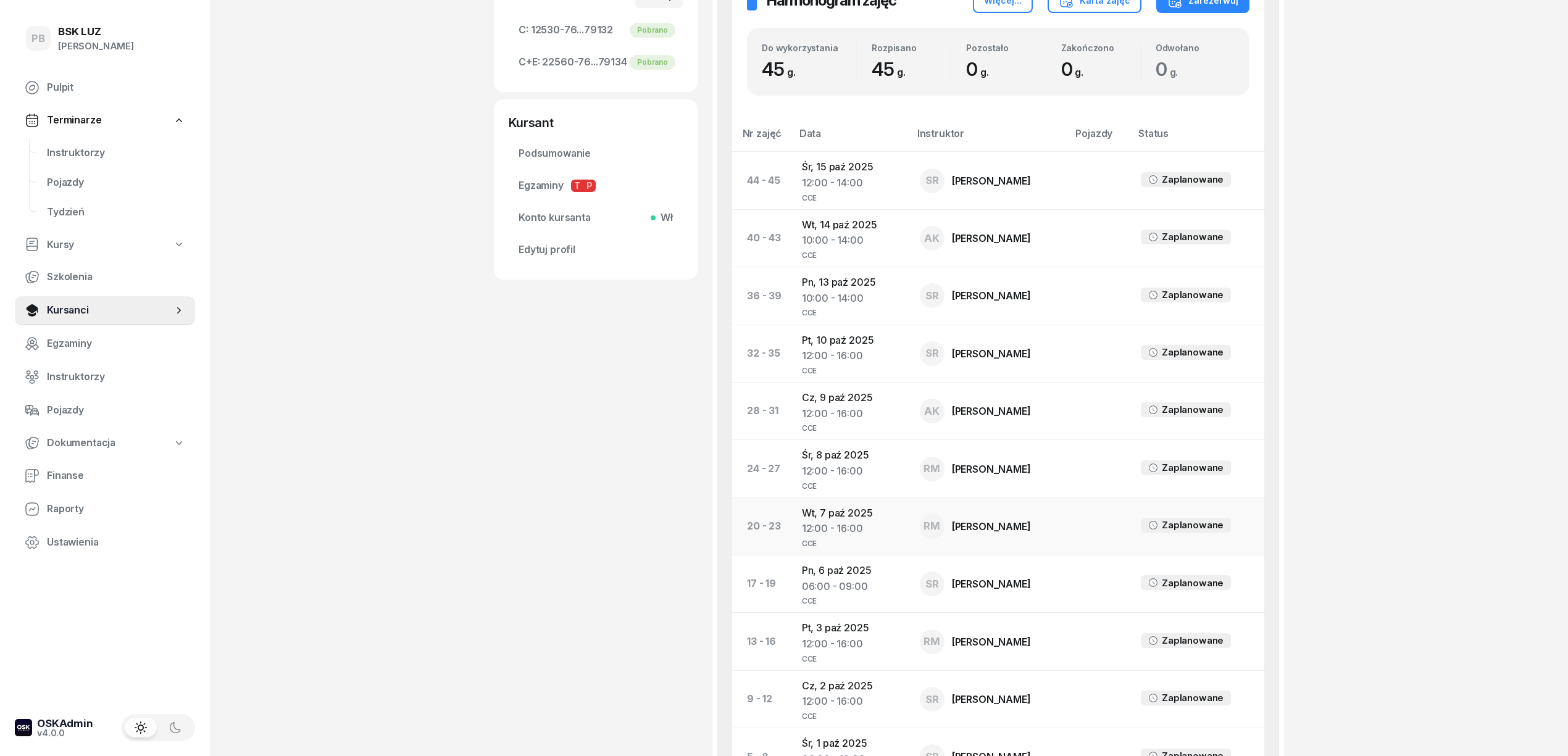
scroll to position [181, 0]
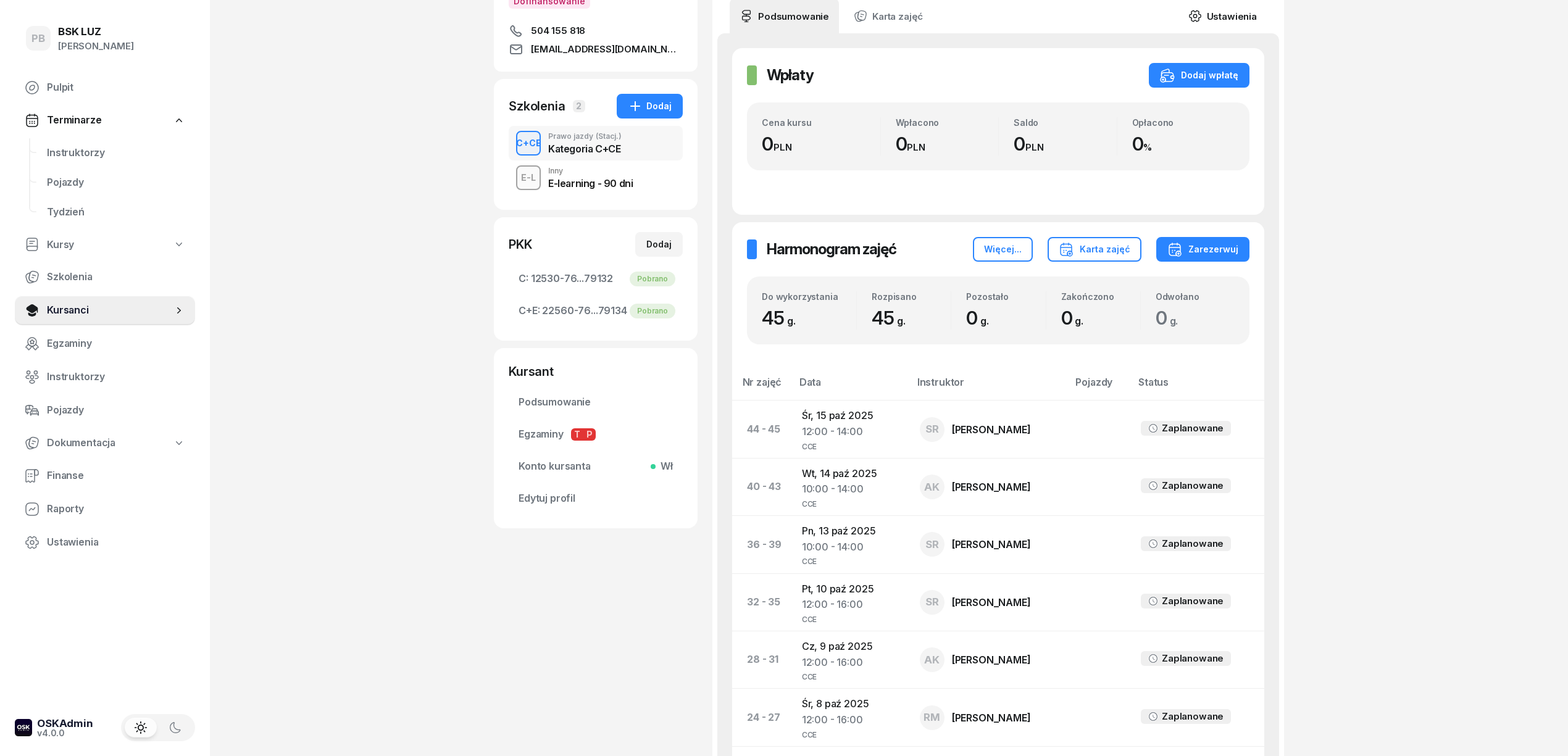
click at [1236, 16] on link "Ustawienia" at bounding box center [1222, 15] width 88 height 35
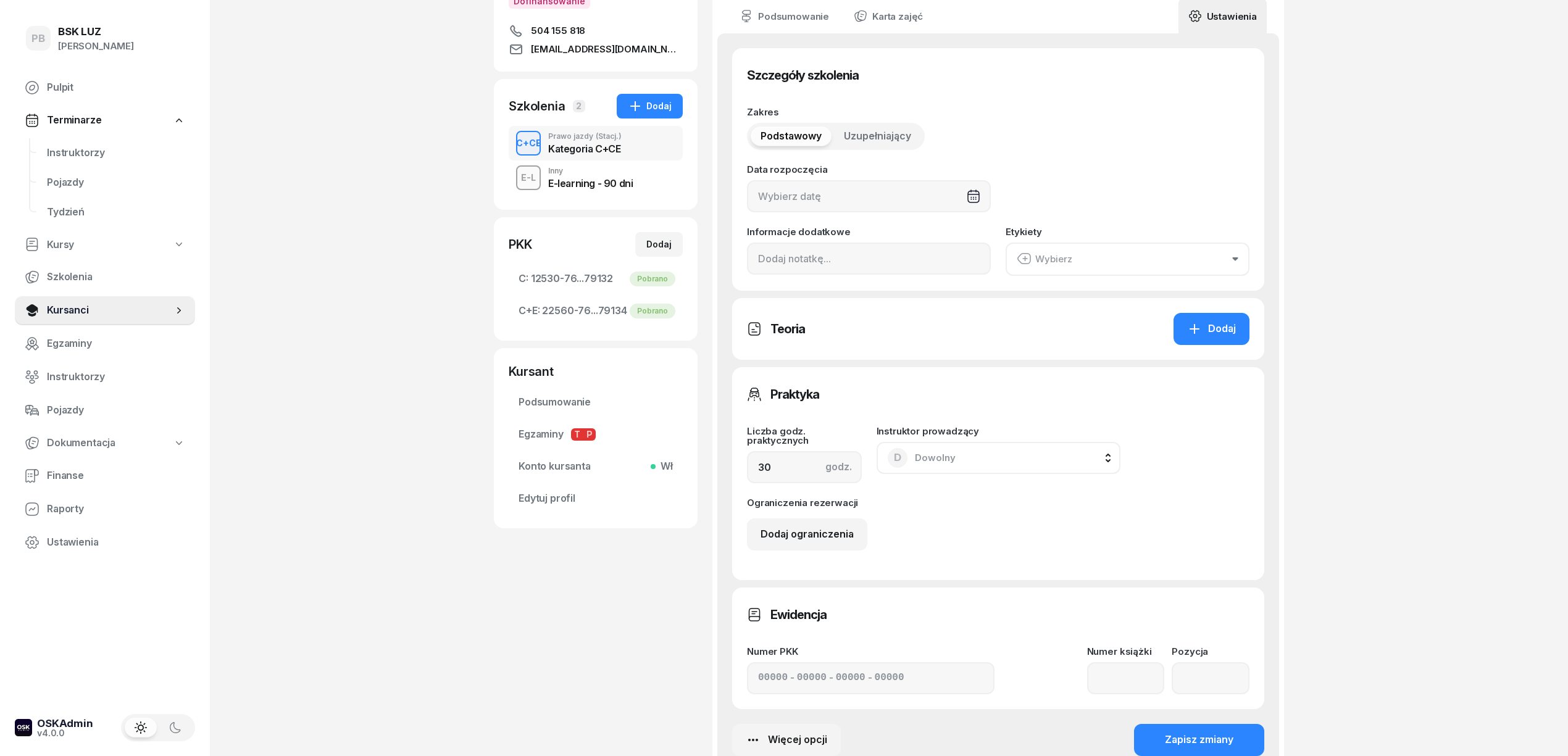
type input "26/09/2025"
type input "45"
type input "12/2025"
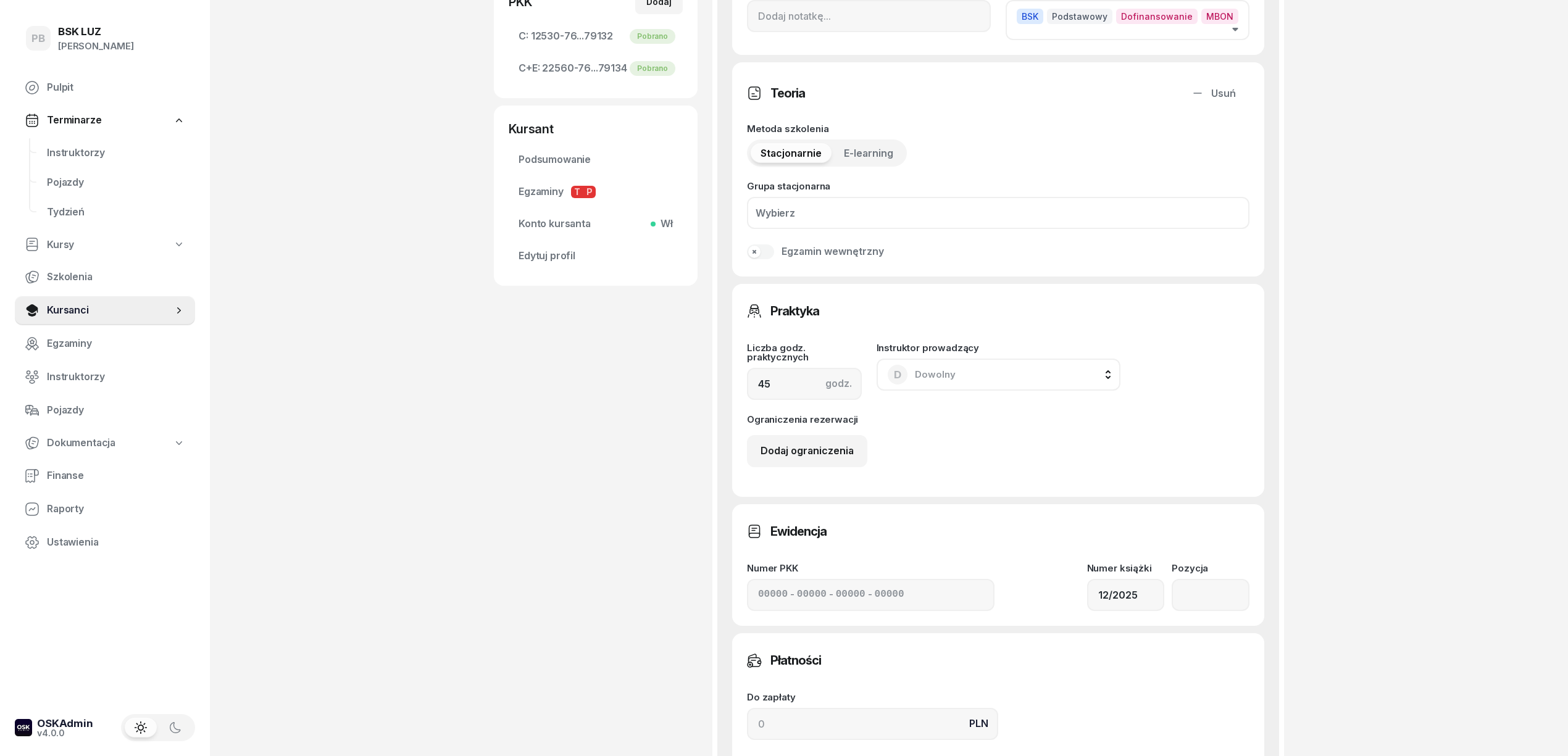
scroll to position [428, 0]
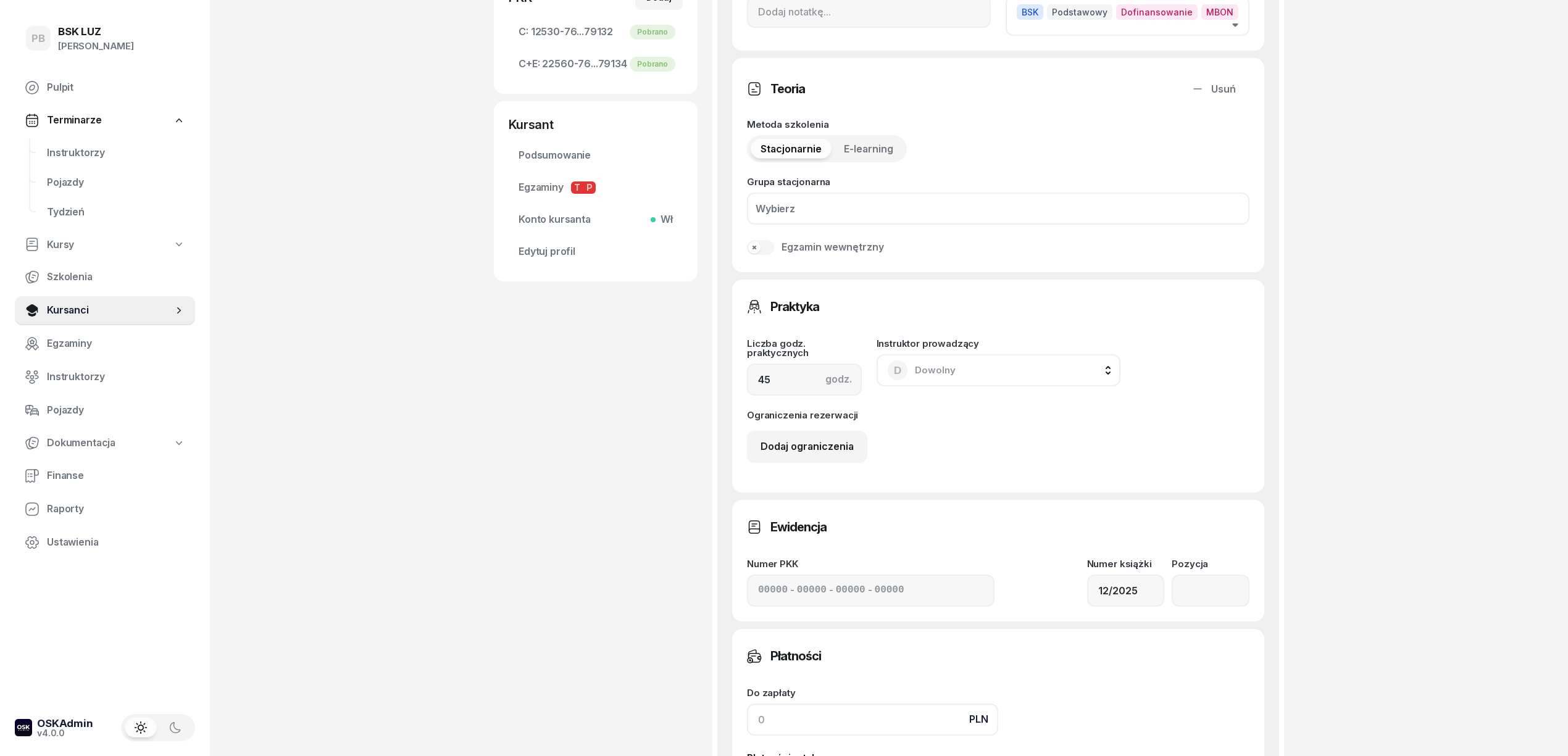
drag, startPoint x: 778, startPoint y: 722, endPoint x: 794, endPoint y: 717, distance: 16.8
click at [783, 721] on input at bounding box center [873, 719] width 251 height 32
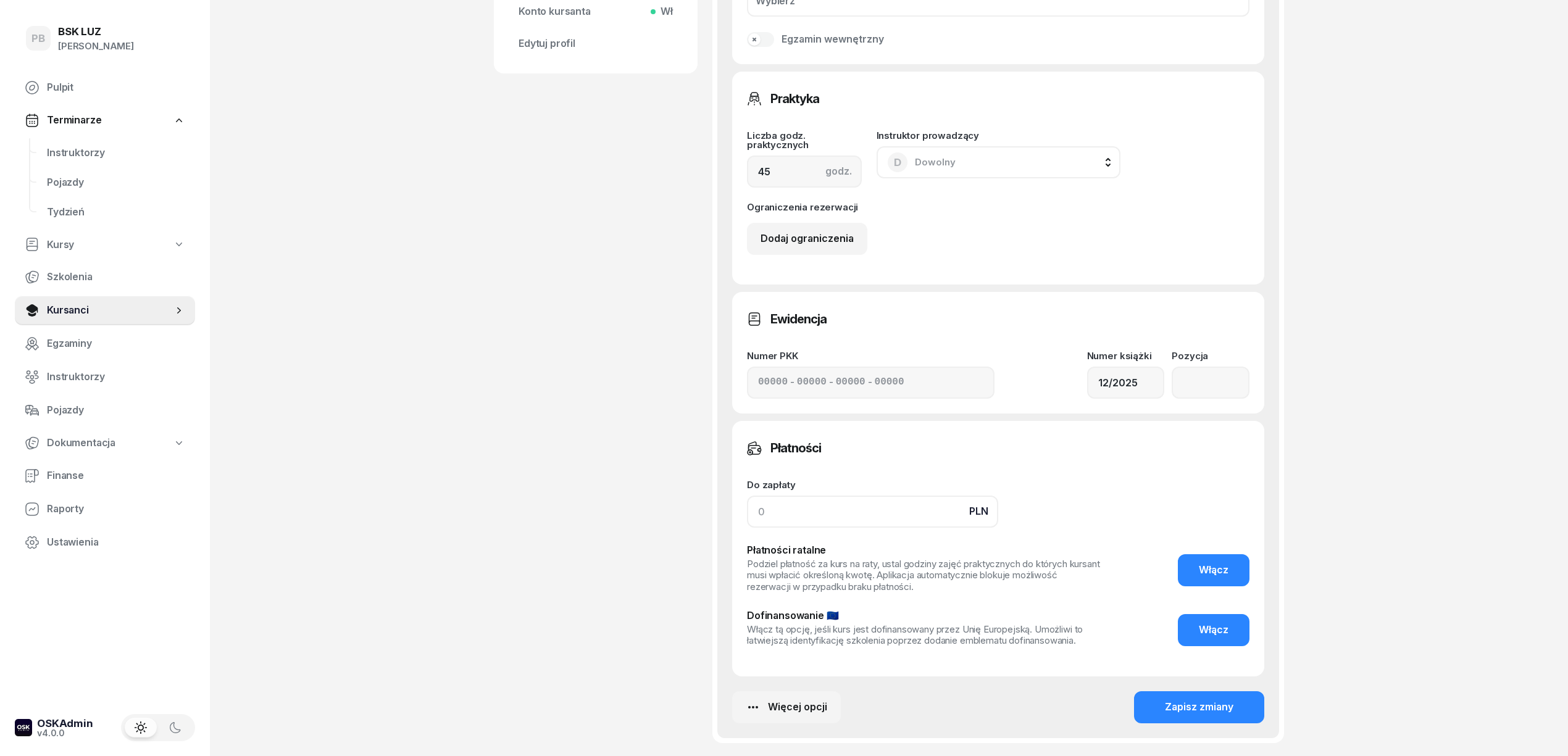
scroll to position [743, 0]
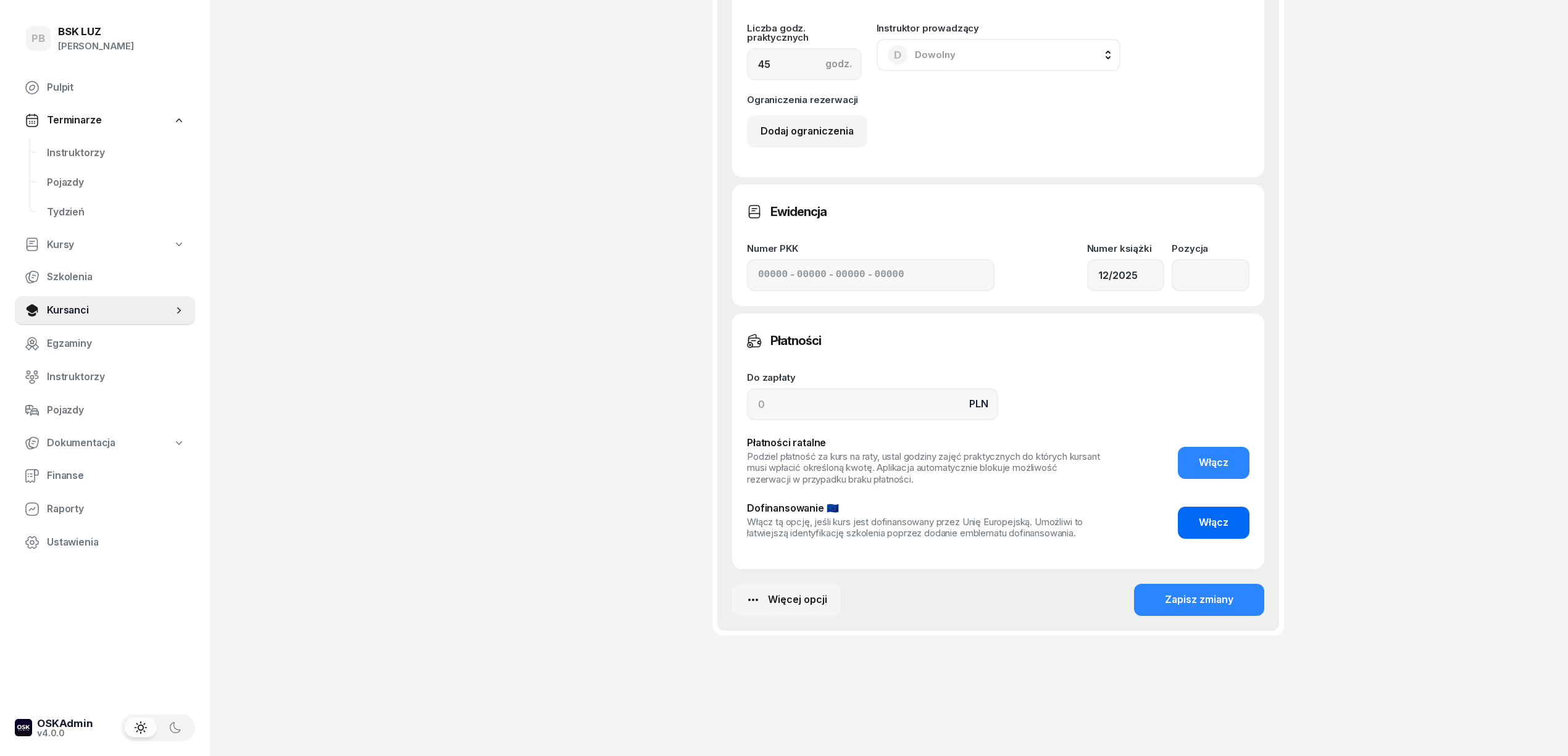
click at [1240, 516] on button "Włącz" at bounding box center [1213, 522] width 71 height 32
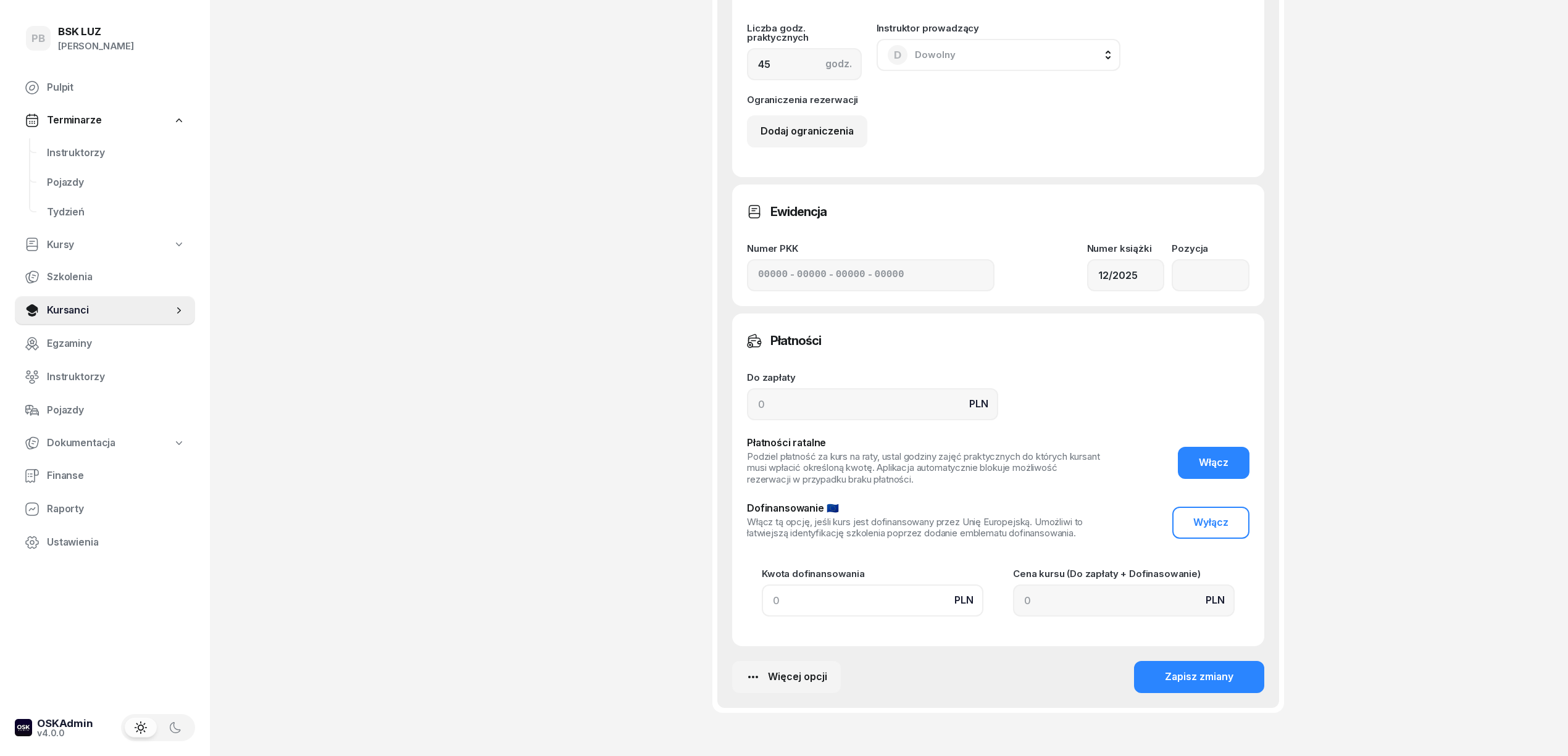
click at [835, 606] on input at bounding box center [872, 600] width 221 height 32
paste input "9900"
type input "9900"
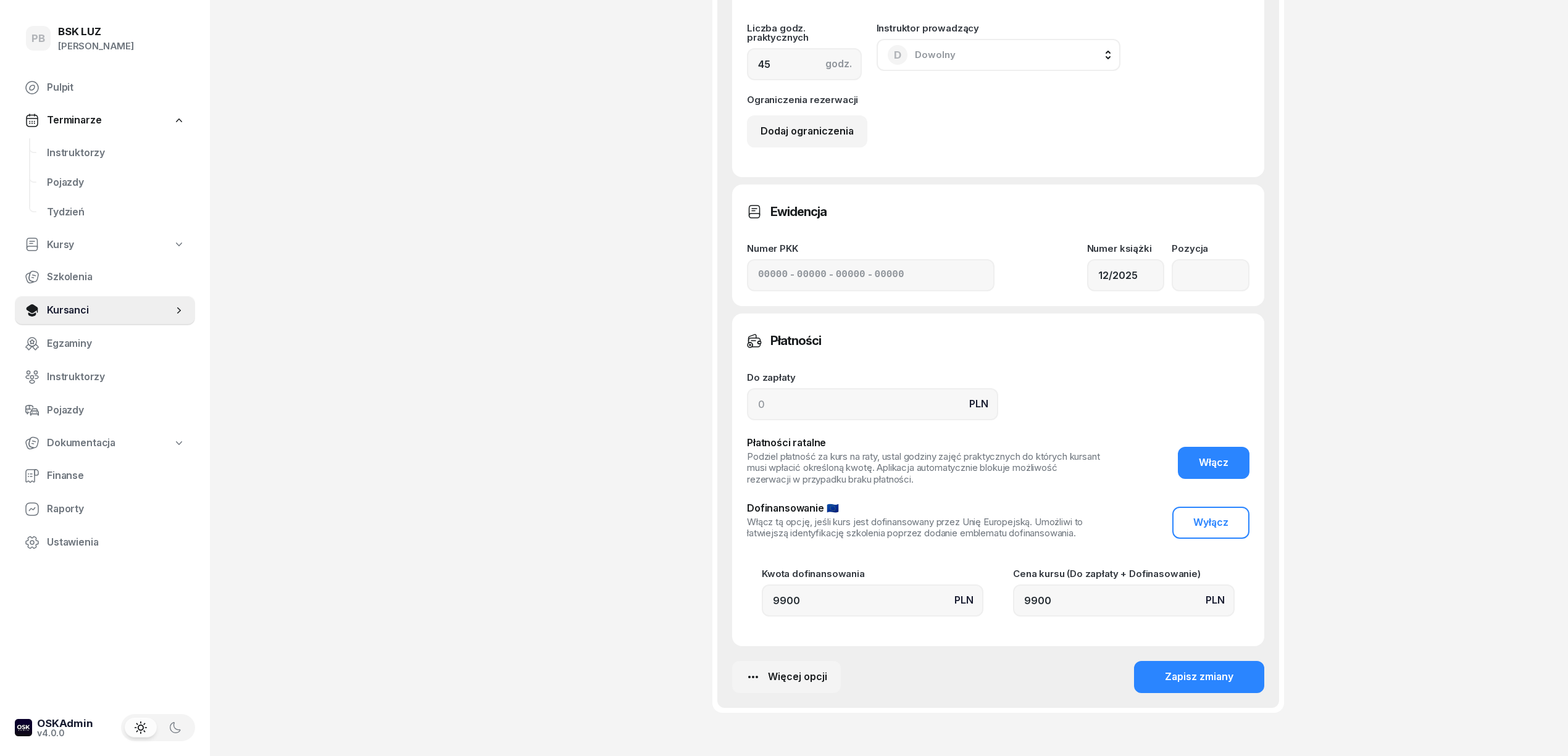
click at [1376, 442] on div "PB BSK LUZ Patrycja Bogdanowicz Pulpit Terminarze Instruktorzy Pojazdy Tydzień …" at bounding box center [784, 46] width 1568 height 1577
click at [1200, 682] on div "Zapisz zmiany" at bounding box center [1199, 677] width 68 height 16
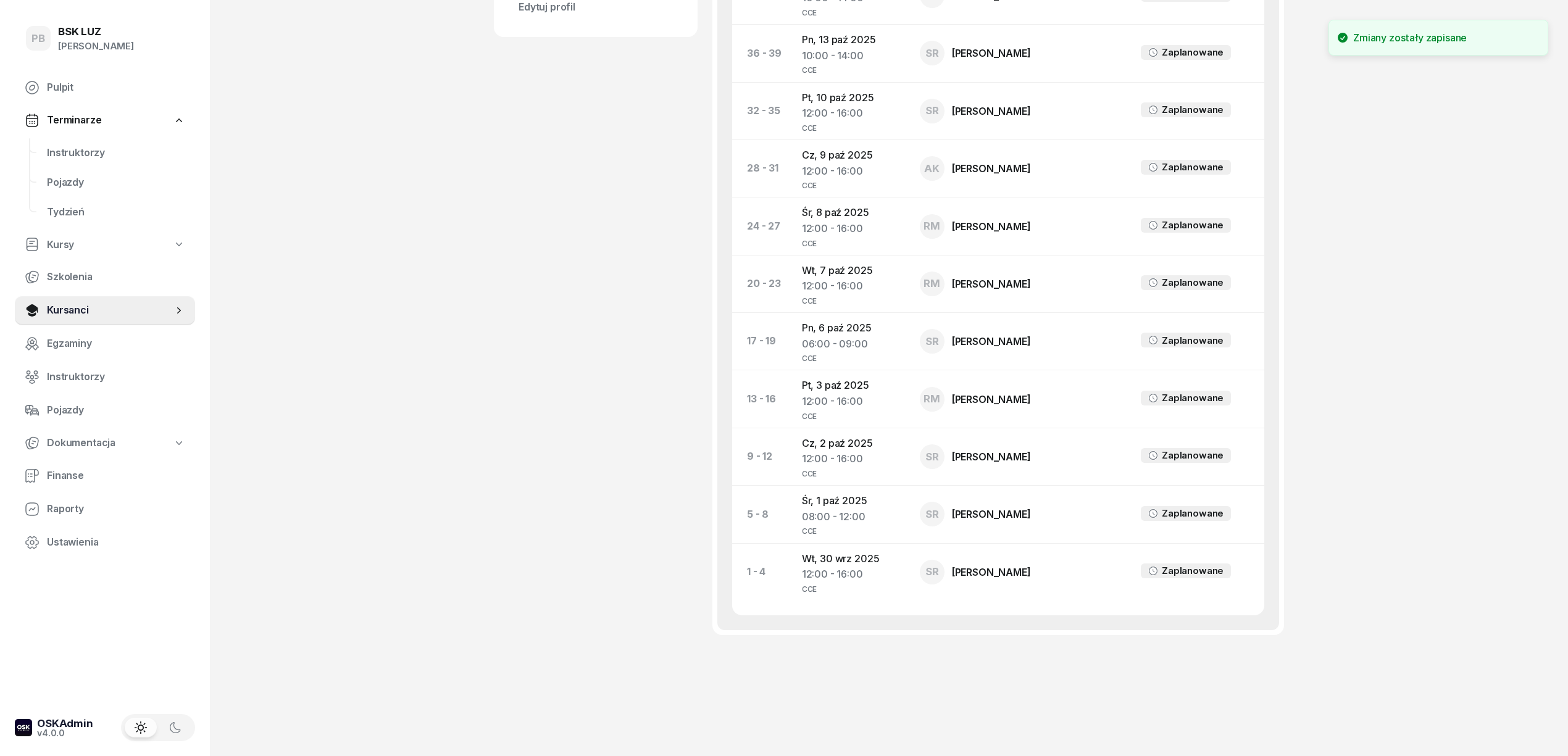
scroll to position [674, 0]
click at [621, 376] on div "SUDER MATEUSZ KRZYSZTOF Kursant Dofinansowanie 504 155 818 stoicki123@op.pl MKS…" at bounding box center [595, 32] width 204 height 1280
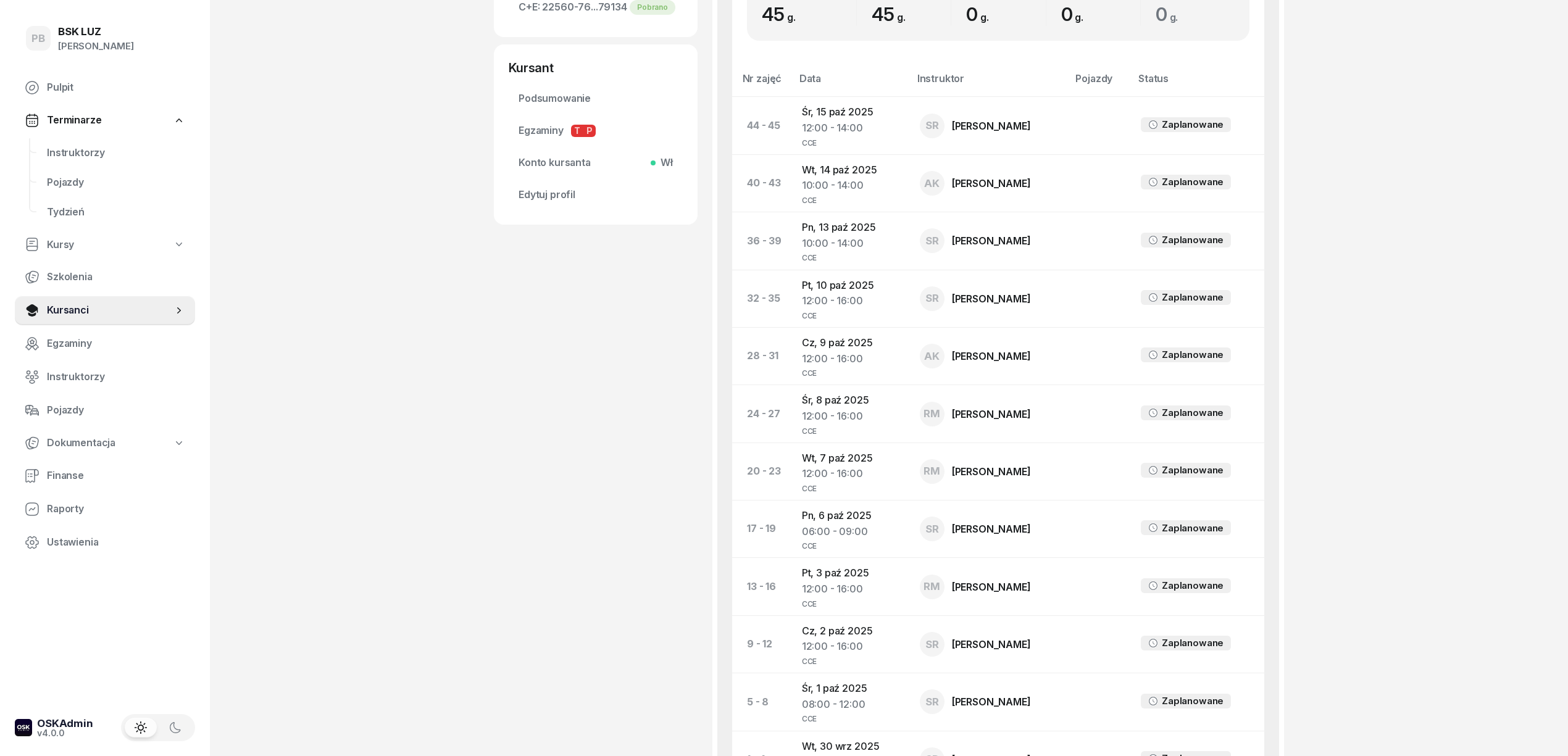
scroll to position [510, 0]
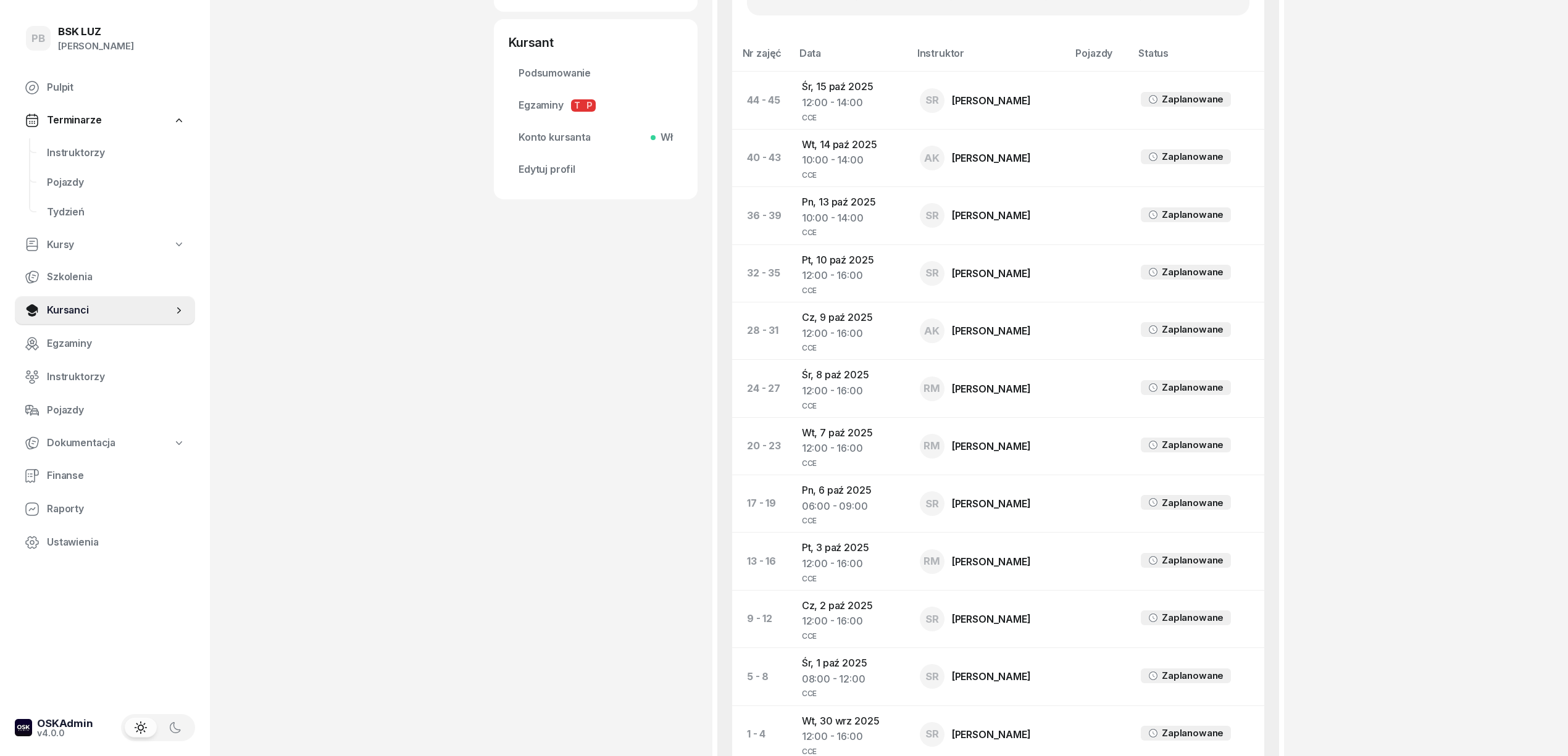
click at [504, 580] on div "SUDER MATEUSZ KRZYSZTOF Kursant Dofinansowanie 504 155 818 stoicki123@op.pl MKS…" at bounding box center [595, 195] width 204 height 1280
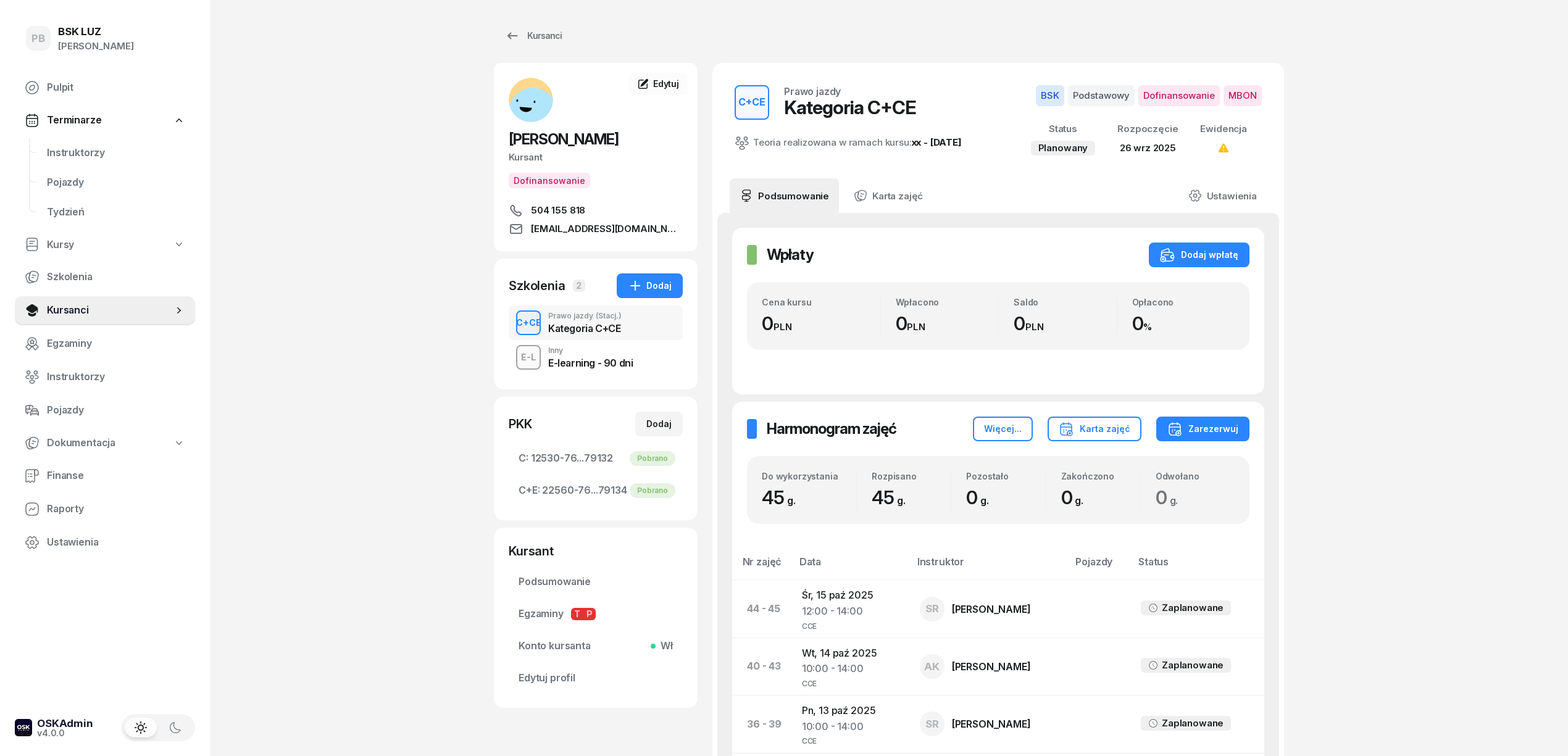
scroll to position [0, 0]
click at [379, 351] on div "PB BSK LUZ Patrycja Bogdanowicz Pulpit Terminarze Instruktorzy Pojazdy Tydzień …" at bounding box center [784, 713] width 1568 height 1428
click at [95, 151] on span "Instruktorzy" at bounding box center [116, 153] width 138 height 16
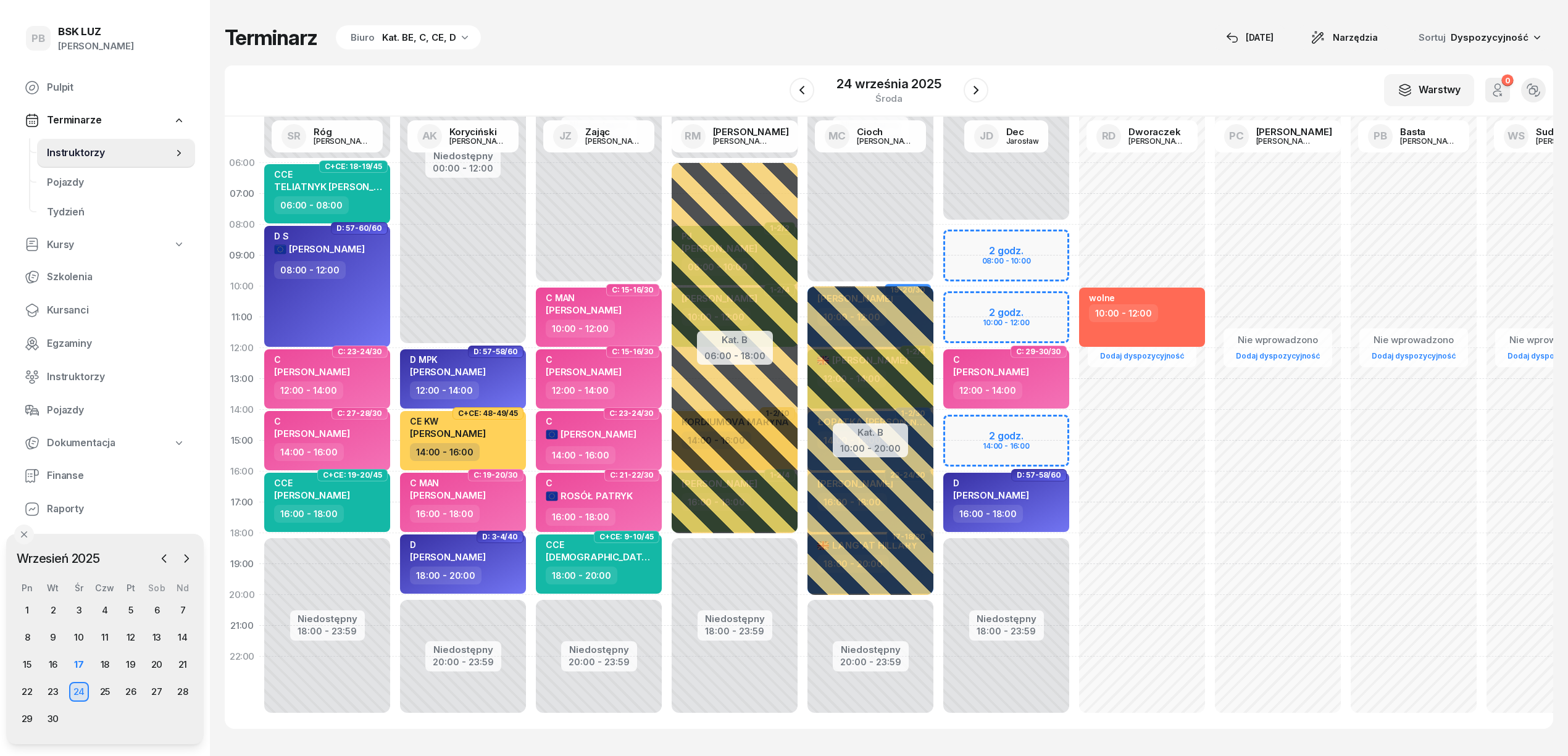
click at [589, 48] on div "Terminarz Biuro Kat. BE, C, CE, D [DATE] Narzędzia Sortuj Dyspozycyjność" at bounding box center [889, 37] width 1328 height 26
click at [656, 53] on div "Terminarz Biuro Kat. BE, C, CE, D [DATE] Narzędzia Sortuj Dyspozycyjność W Wybi…" at bounding box center [889, 376] width 1328 height 753
click at [987, 29] on div "Terminarz Biuro Kat. BE, C, CE, D [DATE] Narzędzia Sortuj Dyspozycyjność" at bounding box center [889, 37] width 1328 height 26
click at [540, 46] on div "Terminarz Biuro Kat. BE, C, CE, D [DATE] Narzędzia Sortuj Dyspozycyjność" at bounding box center [889, 37] width 1328 height 26
click at [73, 659] on div "17" at bounding box center [79, 664] width 20 height 20
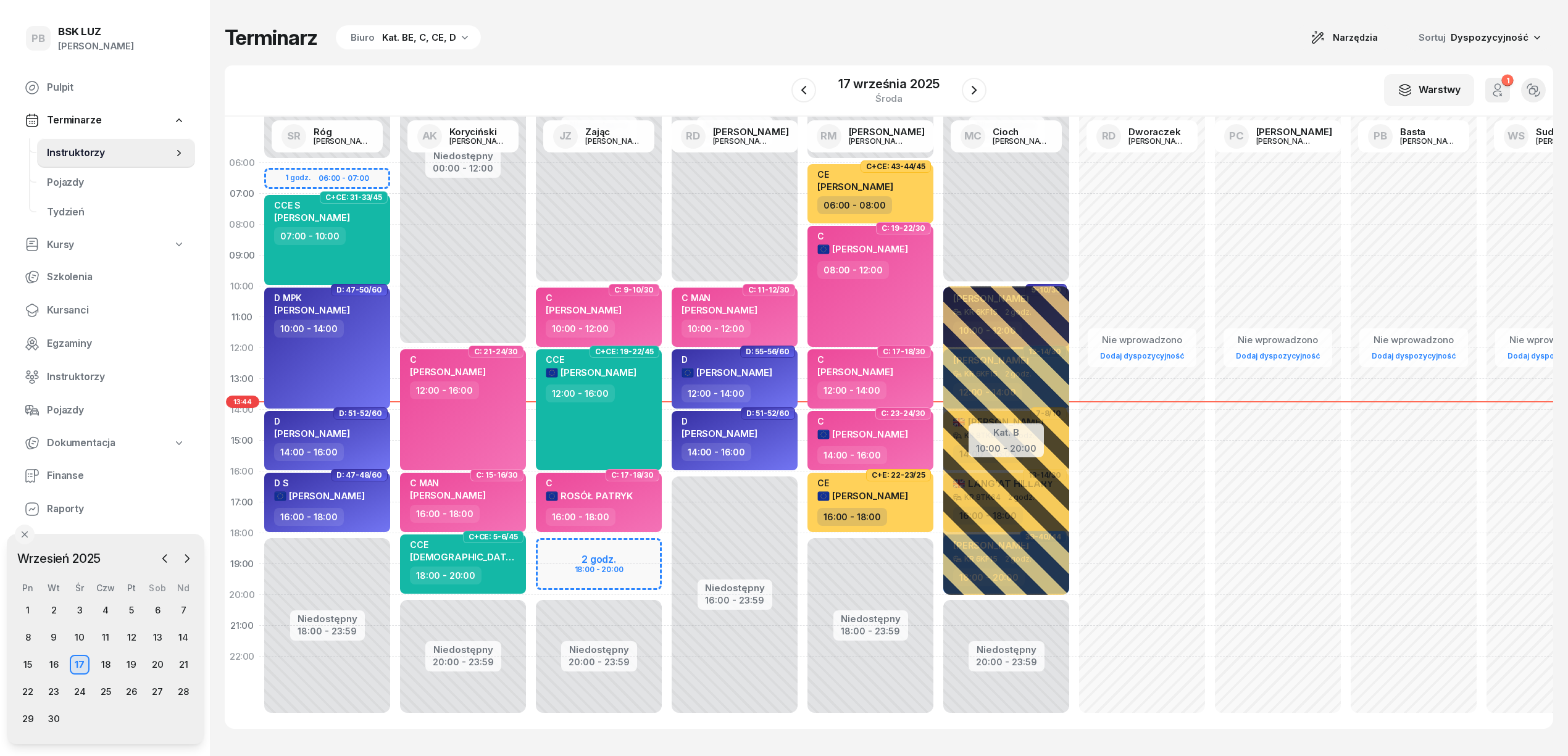
click at [520, 45] on div "Terminarz Biuro Kat. BE, C, CE, D Narzędzia Sortuj Dyspozycyjność" at bounding box center [889, 37] width 1328 height 26
click at [520, 44] on div "Terminarz Biuro Kat. BE, C, CE, D Narzędzia Sortuj Dyspozycyjność" at bounding box center [889, 37] width 1328 height 26
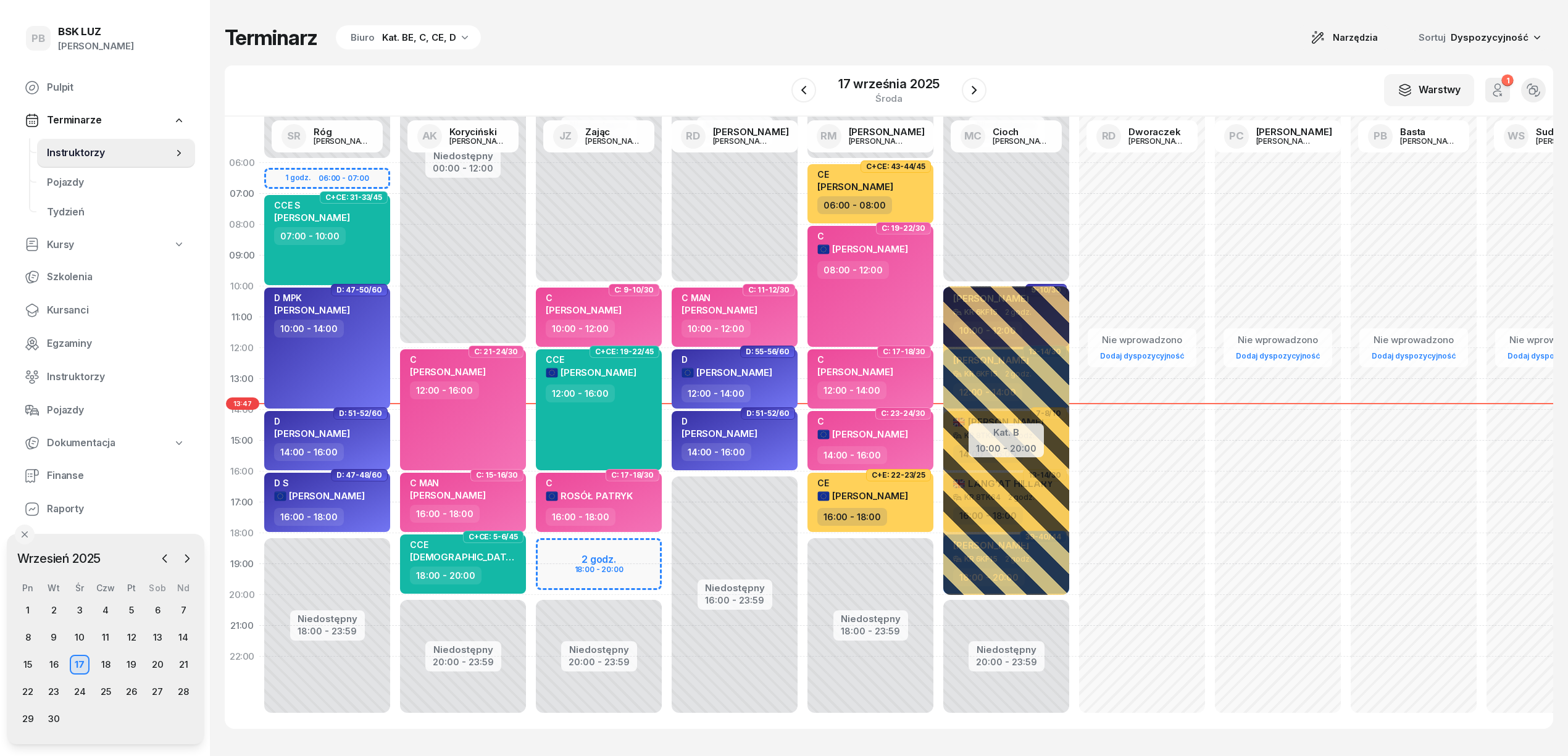
click at [692, 46] on div "Terminarz Biuro Kat. BE, C, CE, D Narzędzia Sortuj Dyspozycyjność" at bounding box center [889, 37] width 1328 height 26
click at [710, 45] on div "Terminarz Biuro Kat. BE, C, CE, D Narzędzia Sortuj Dyspozycyjność" at bounding box center [889, 37] width 1328 height 26
click at [1114, 82] on div "W Wybierz AK [PERSON_NAME] BP [PERSON_NAME] DP [PERSON_NAME] GS [PERSON_NAME] I…" at bounding box center [889, 91] width 1328 height 51
click at [749, 82] on div "W Wybierz AK [PERSON_NAME] BP [PERSON_NAME] DP [PERSON_NAME] GS [PERSON_NAME] I…" at bounding box center [889, 91] width 1328 height 51
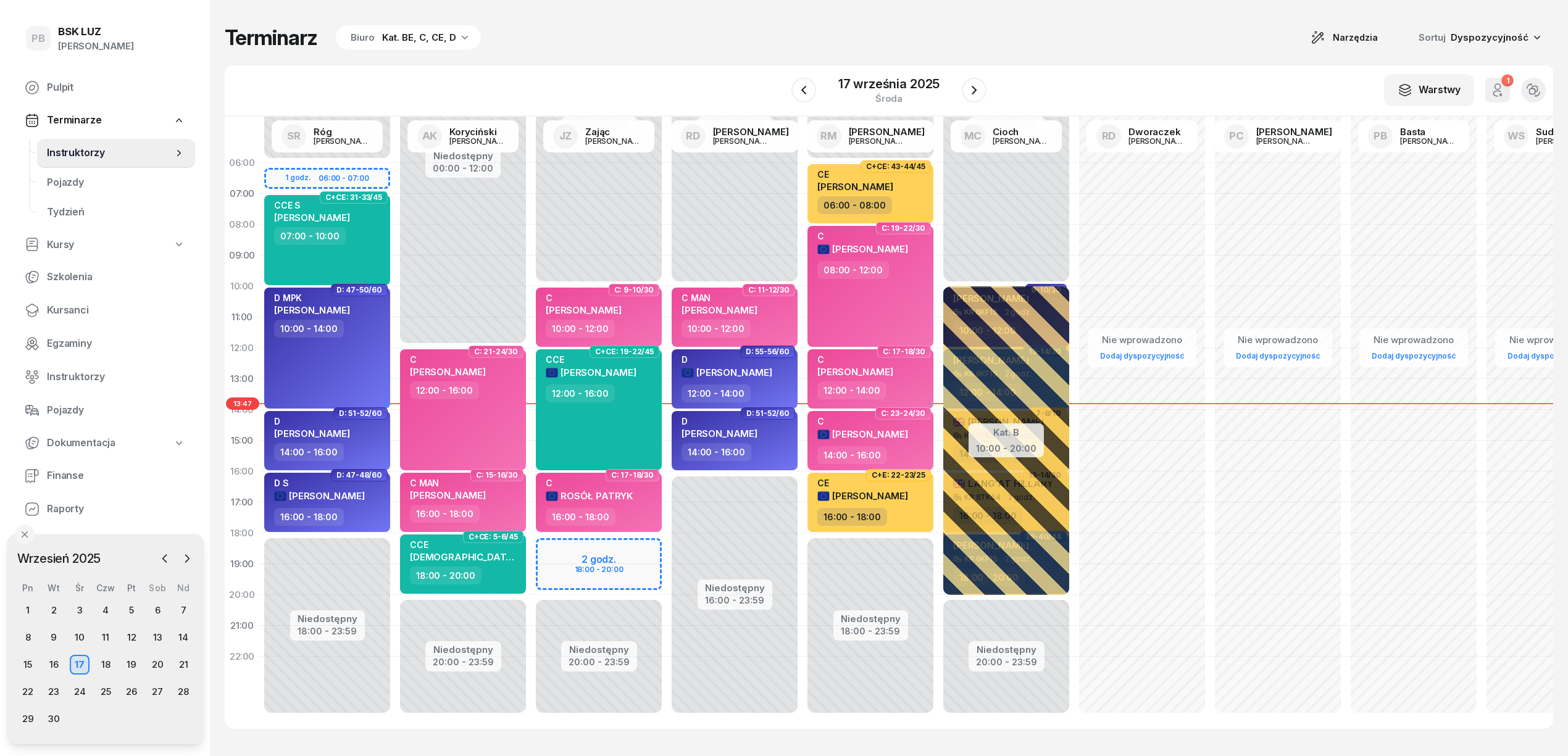
click at [656, 77] on div "W Wybierz AK [PERSON_NAME] BP [PERSON_NAME] DP [PERSON_NAME] GS [PERSON_NAME] I…" at bounding box center [889, 91] width 1328 height 51
click at [737, 70] on div "W Wybierz AK [PERSON_NAME] BP [PERSON_NAME] DP [PERSON_NAME] GS [PERSON_NAME] I…" at bounding box center [889, 91] width 1328 height 51
click at [1053, 57] on div "Terminarz Biuro Kat. BE, C, CE, D Narzędzia Sortuj Dyspozycyjność W Wybierz AK …" at bounding box center [889, 376] width 1328 height 753
click at [1095, 60] on div "Terminarz Biuro Kat. BE, C, CE, D Narzędzia Sortuj Dyspozycyjność W Wybierz AK …" at bounding box center [889, 376] width 1328 height 753
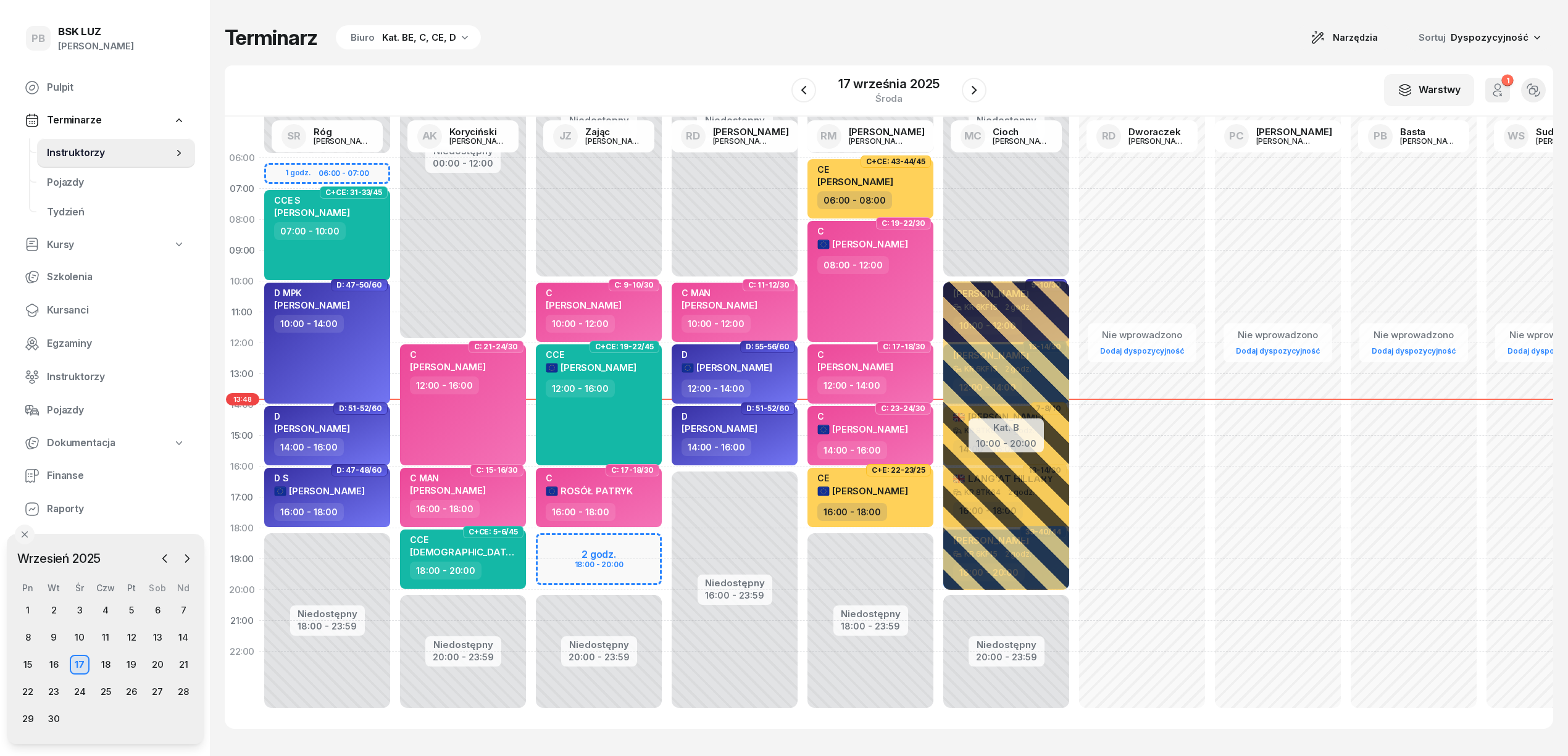
scroll to position [18, 0]
click at [971, 87] on icon "button" at bounding box center [974, 90] width 15 height 15
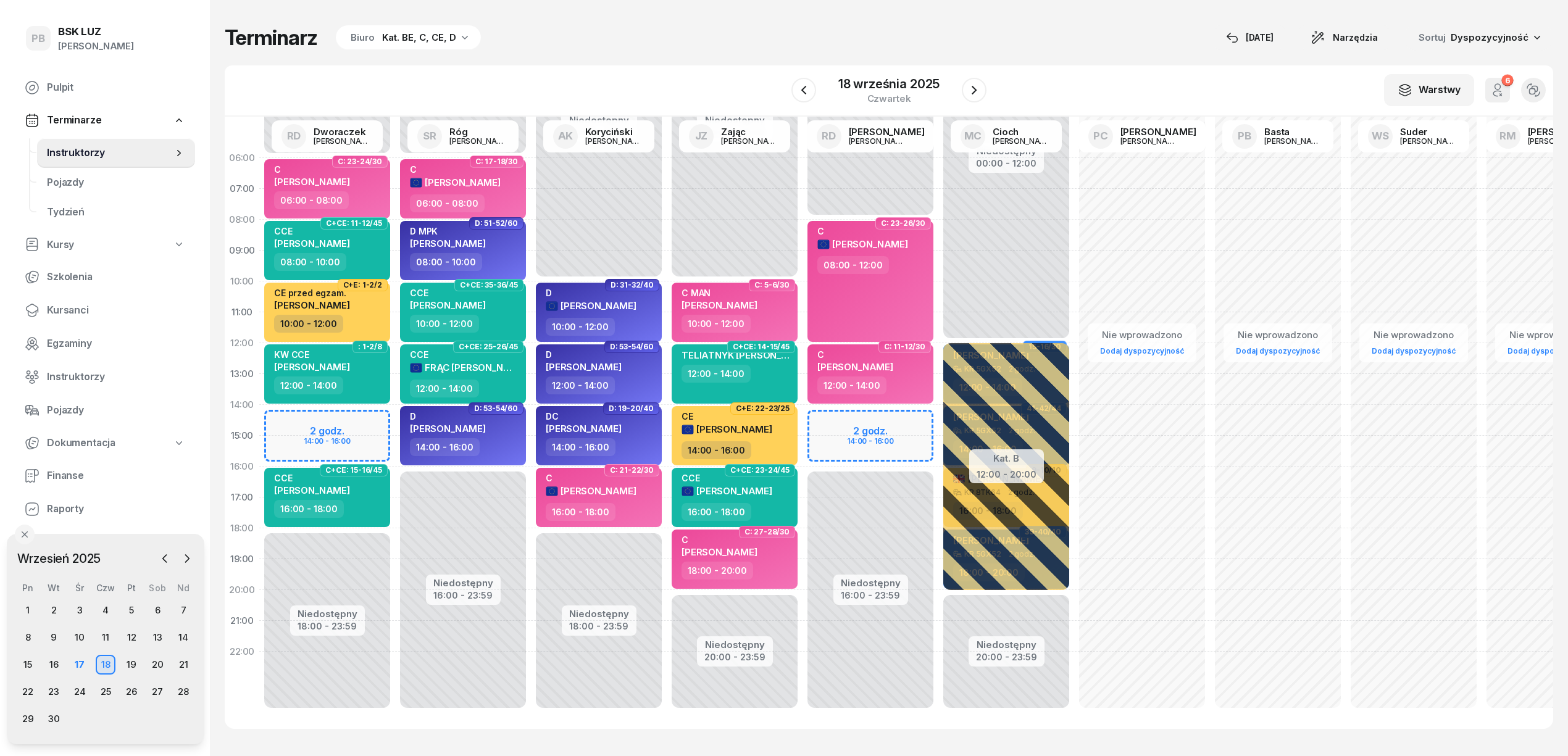
click at [743, 35] on div "Terminarz Biuro Kat. BE, C, CE, D [DATE] Narzędzia Sortuj Dyspozycyjność" at bounding box center [889, 37] width 1328 height 26
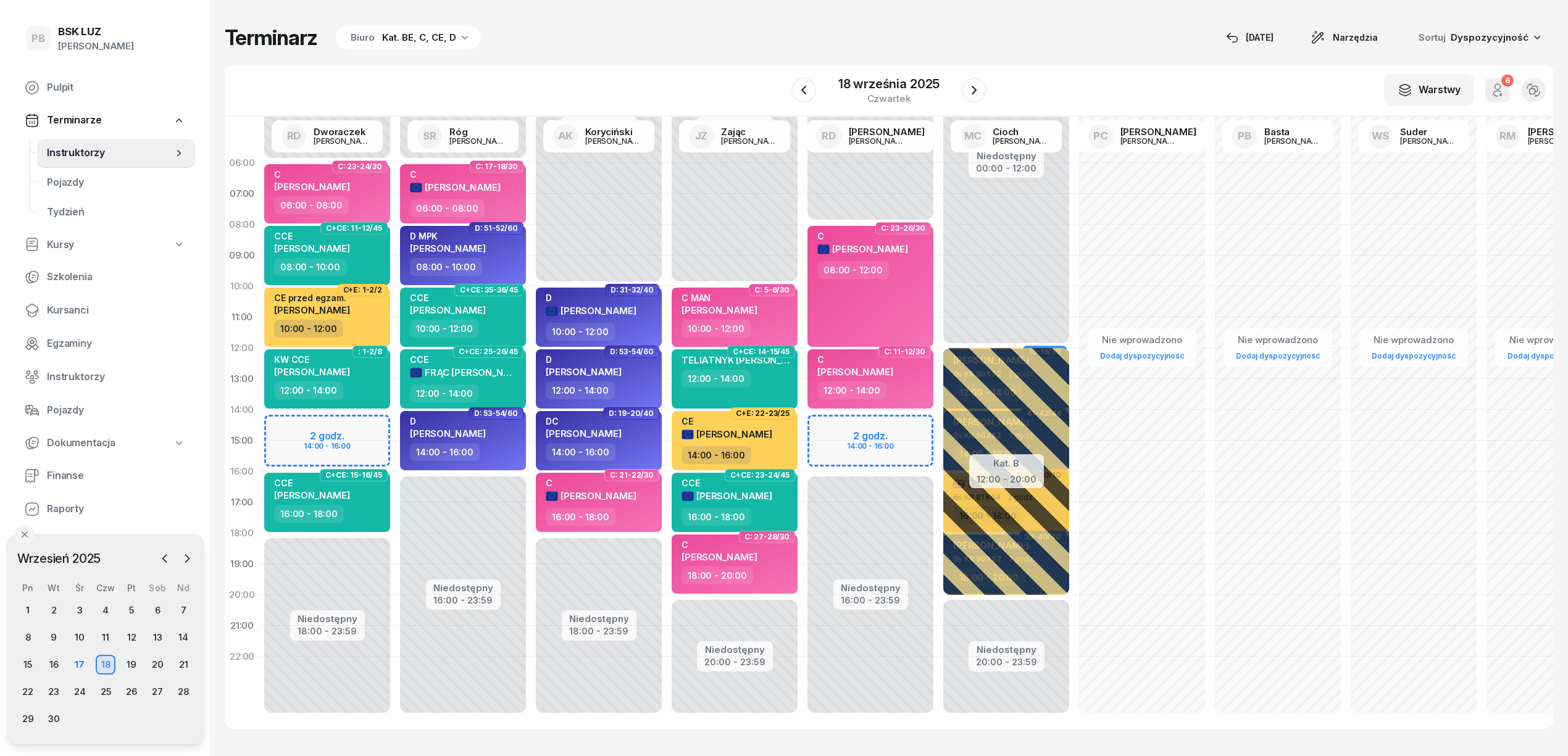
click at [623, 40] on div "Terminarz Biuro Kat. BE, C, CE, D [DATE] Narzędzia Sortuj Dyspozycyjność" at bounding box center [889, 37] width 1328 height 26
click at [1092, 18] on div "Terminarz Biuro Kat. BE, C, CE, D [DATE] Narzędzia Sortuj Dyspozycyjność W Wybi…" at bounding box center [889, 376] width 1328 height 753
click at [79, 306] on span "Kursanci" at bounding box center [116, 310] width 138 height 16
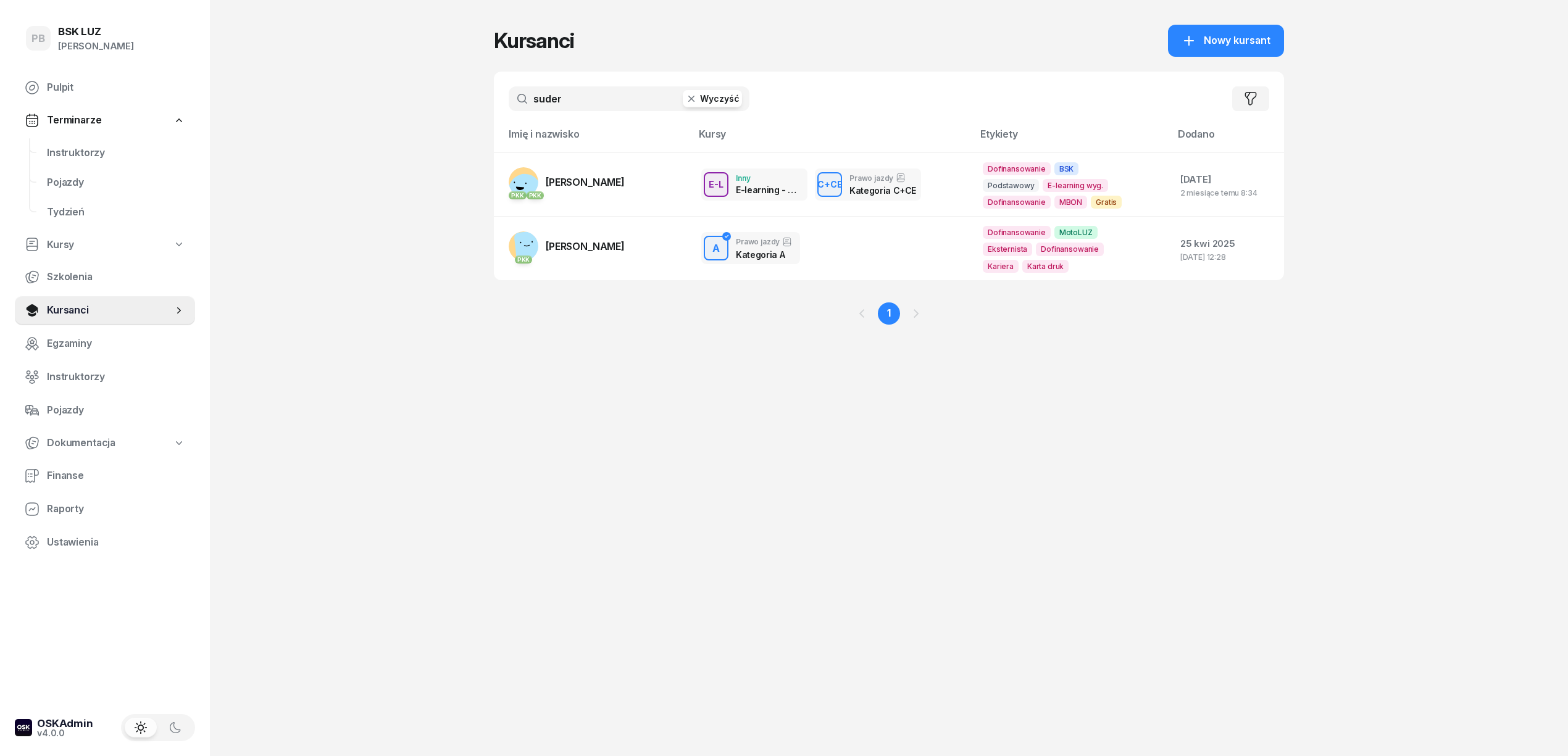
click at [554, 102] on input "suder" at bounding box center [629, 99] width 241 height 25
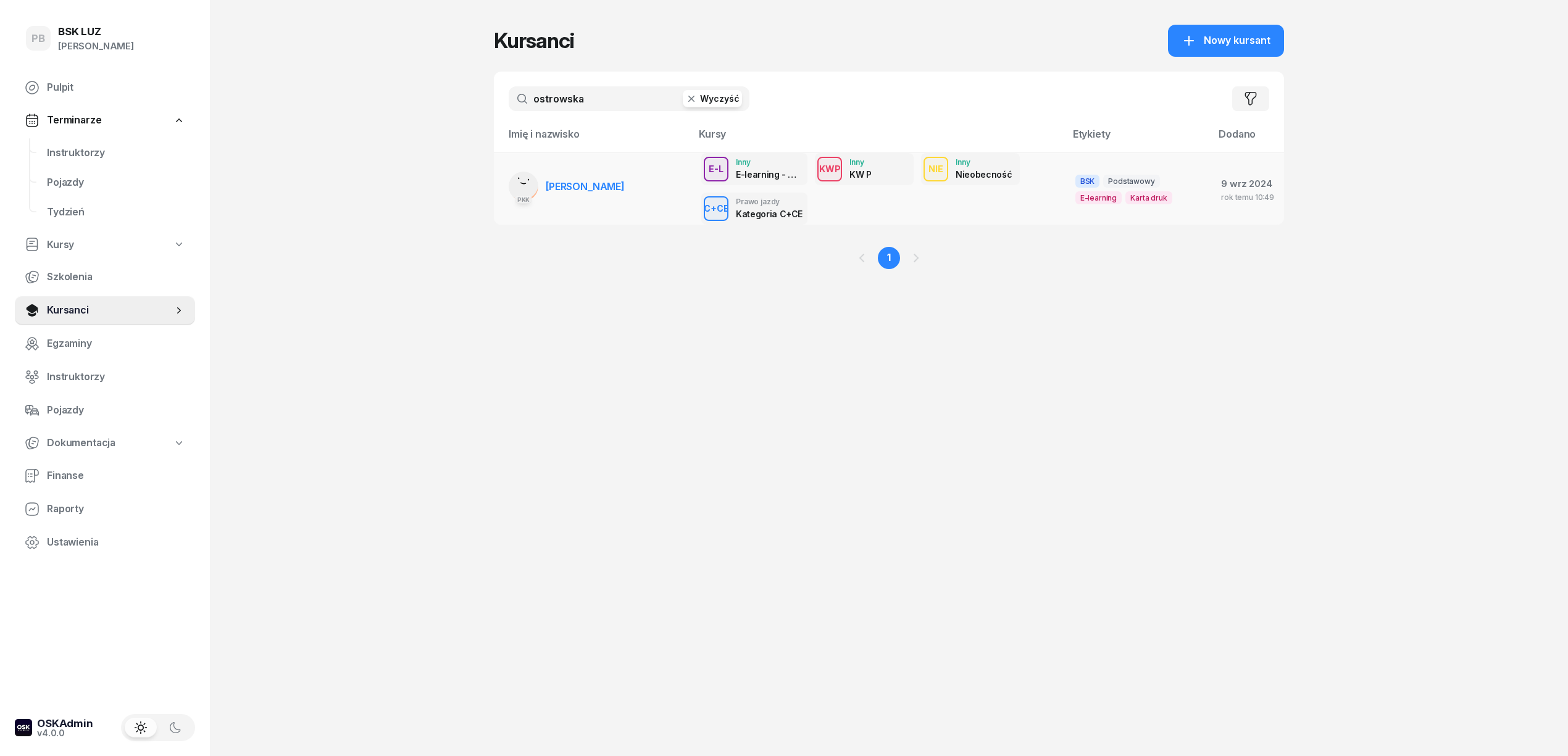
type input "ostrowska"
click at [591, 187] on span "[PERSON_NAME]" at bounding box center [584, 186] width 79 height 12
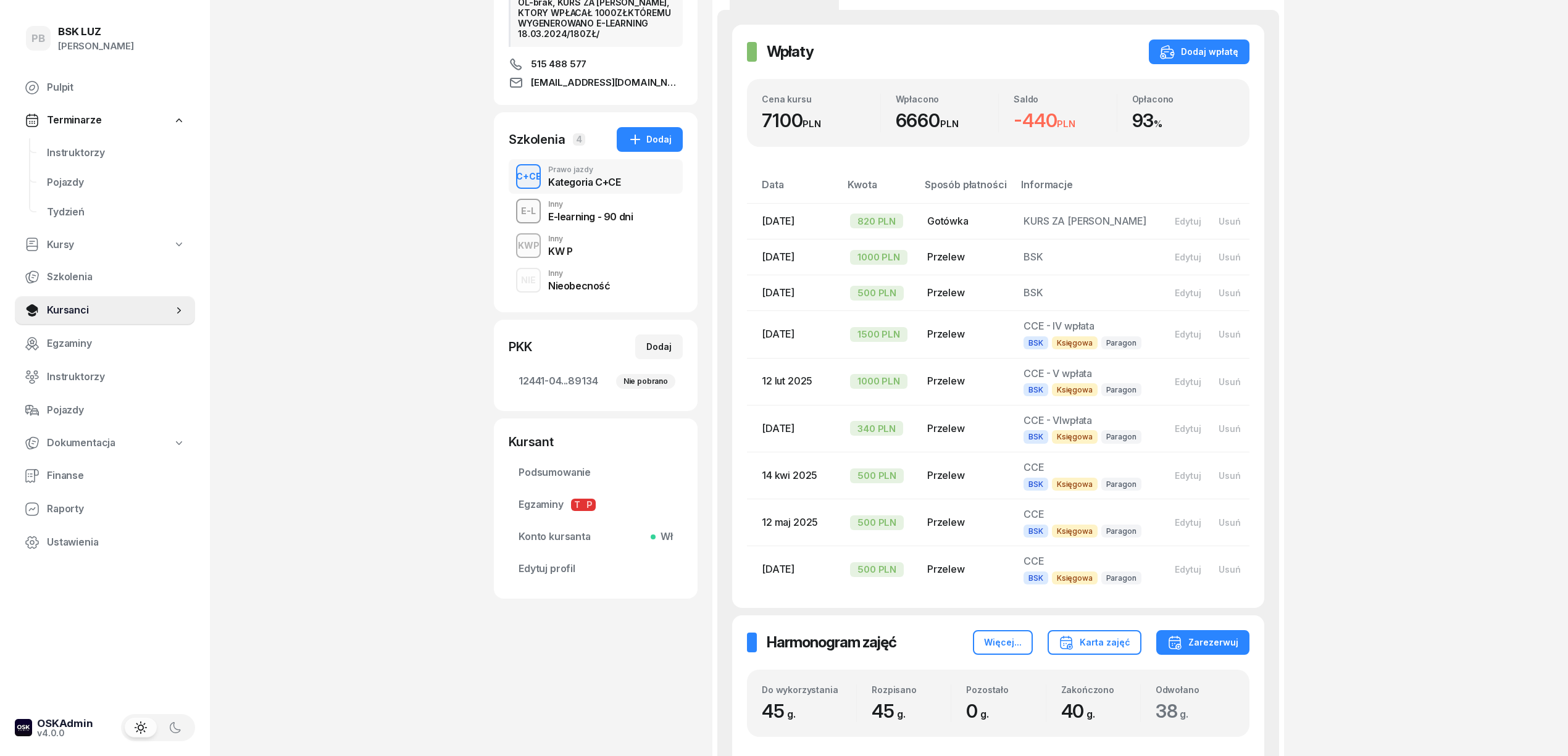
scroll to position [247, 0]
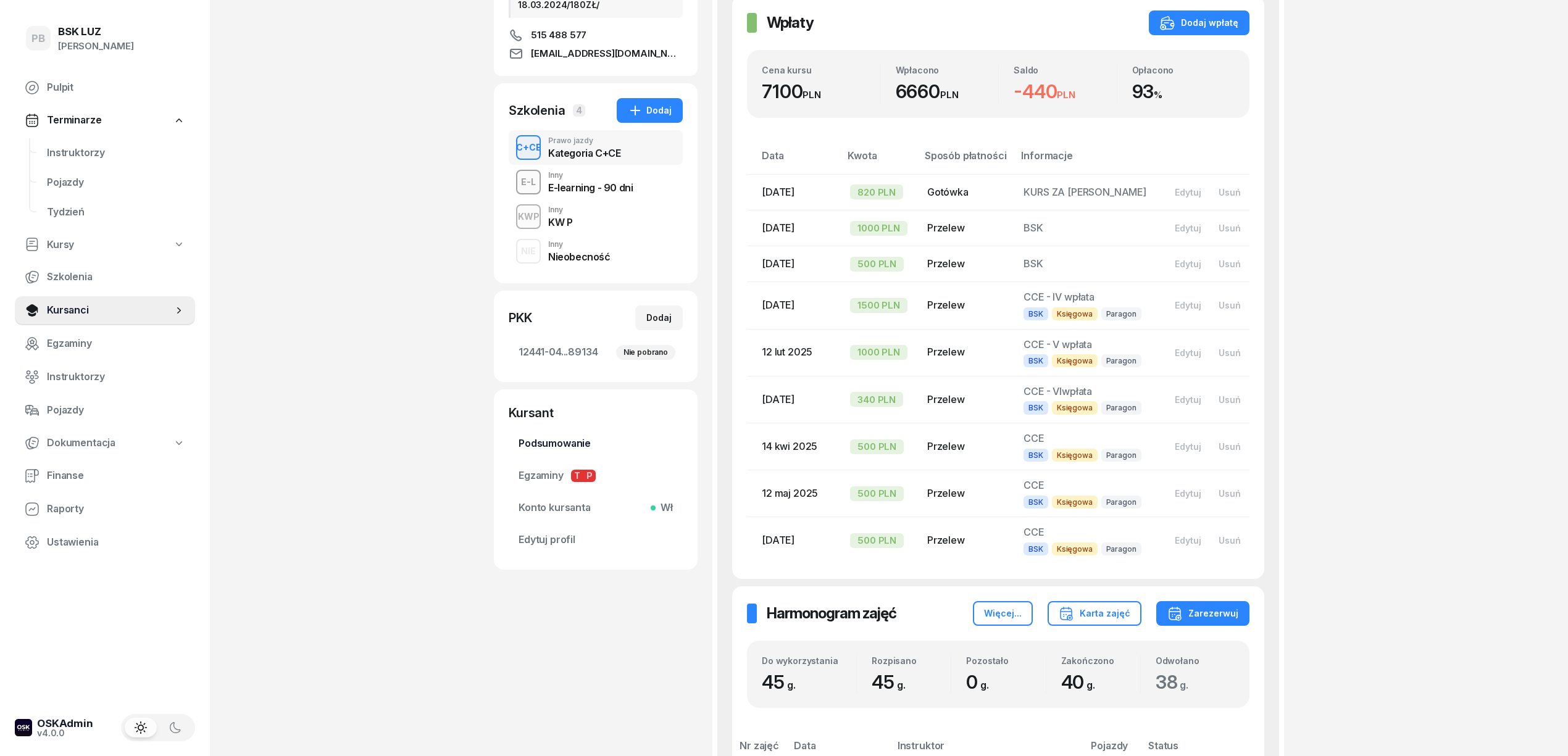
click at [549, 433] on link "Podsumowanie" at bounding box center [595, 444] width 174 height 29
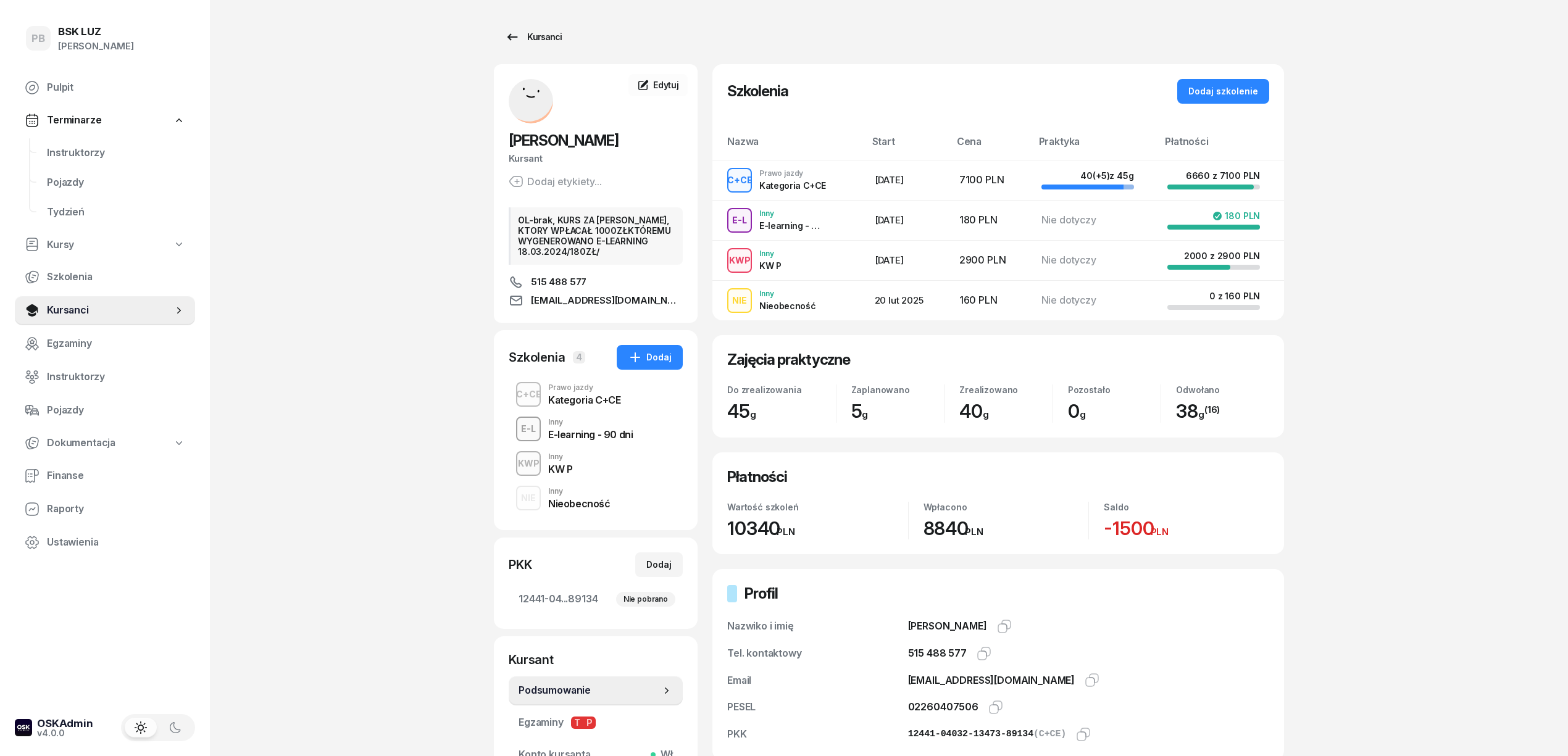
click at [524, 29] on link "Kursanci" at bounding box center [533, 37] width 79 height 25
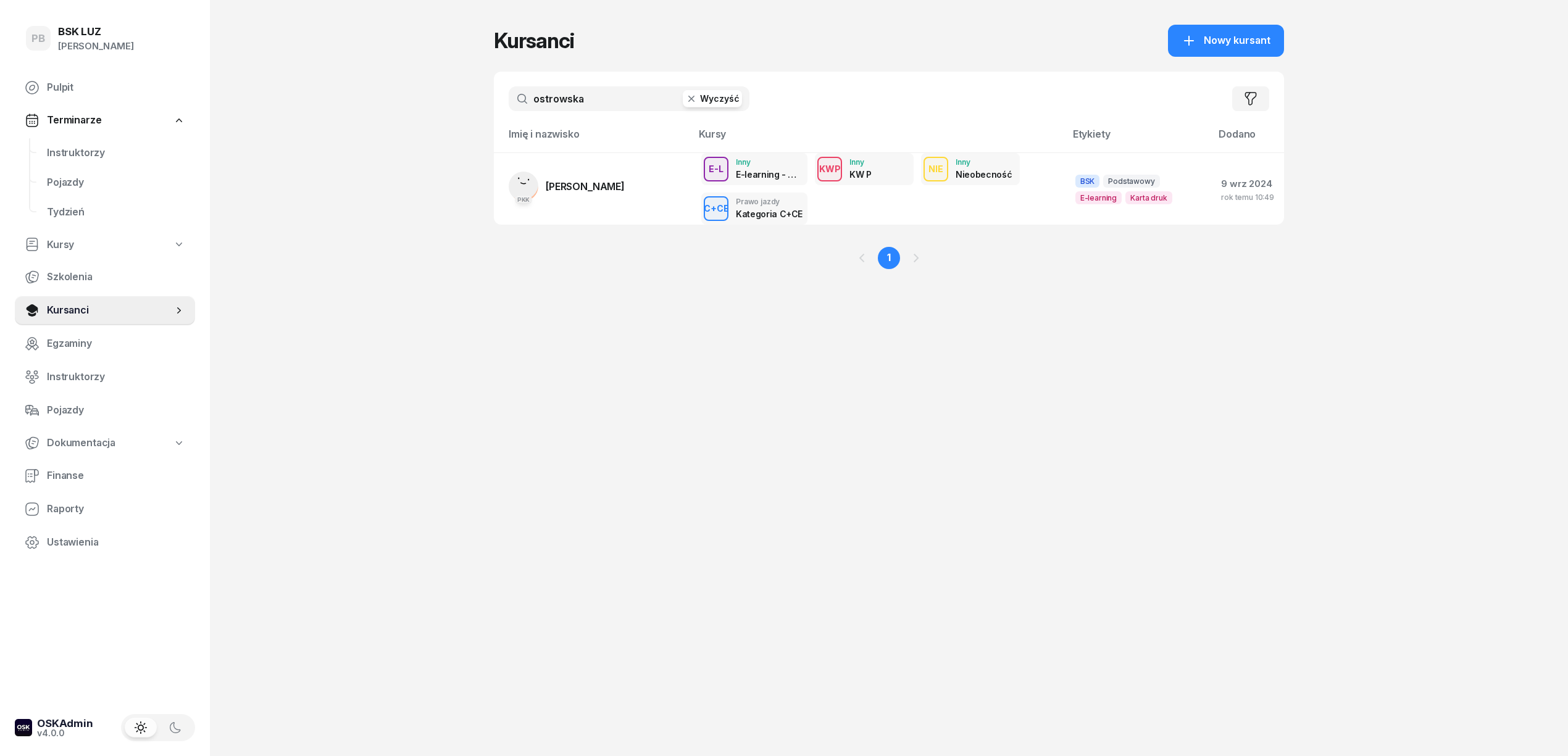
click at [601, 100] on input "ostrowska" at bounding box center [629, 99] width 241 height 25
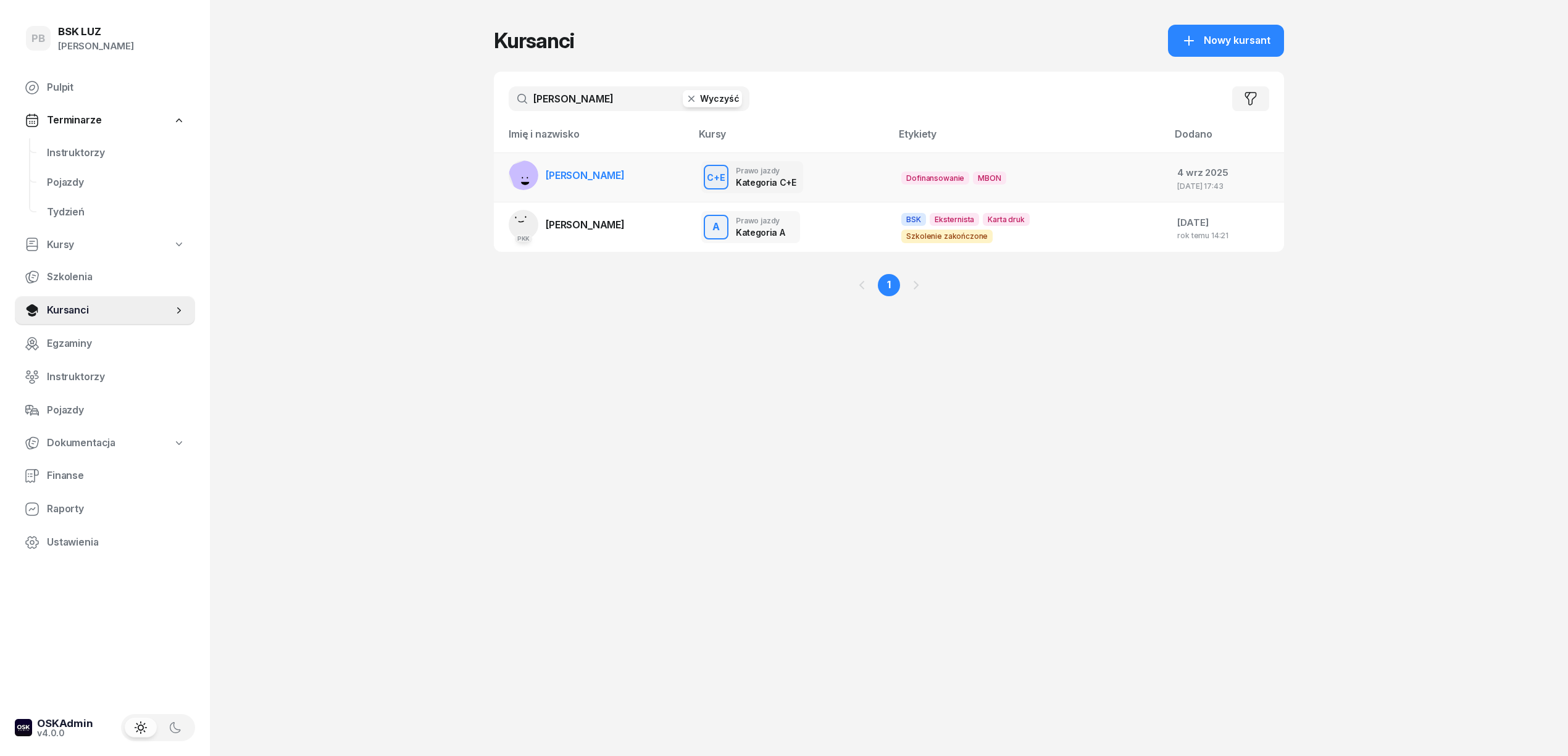
type input "kubicki"
click at [611, 173] on span "[PERSON_NAME]" at bounding box center [584, 175] width 79 height 12
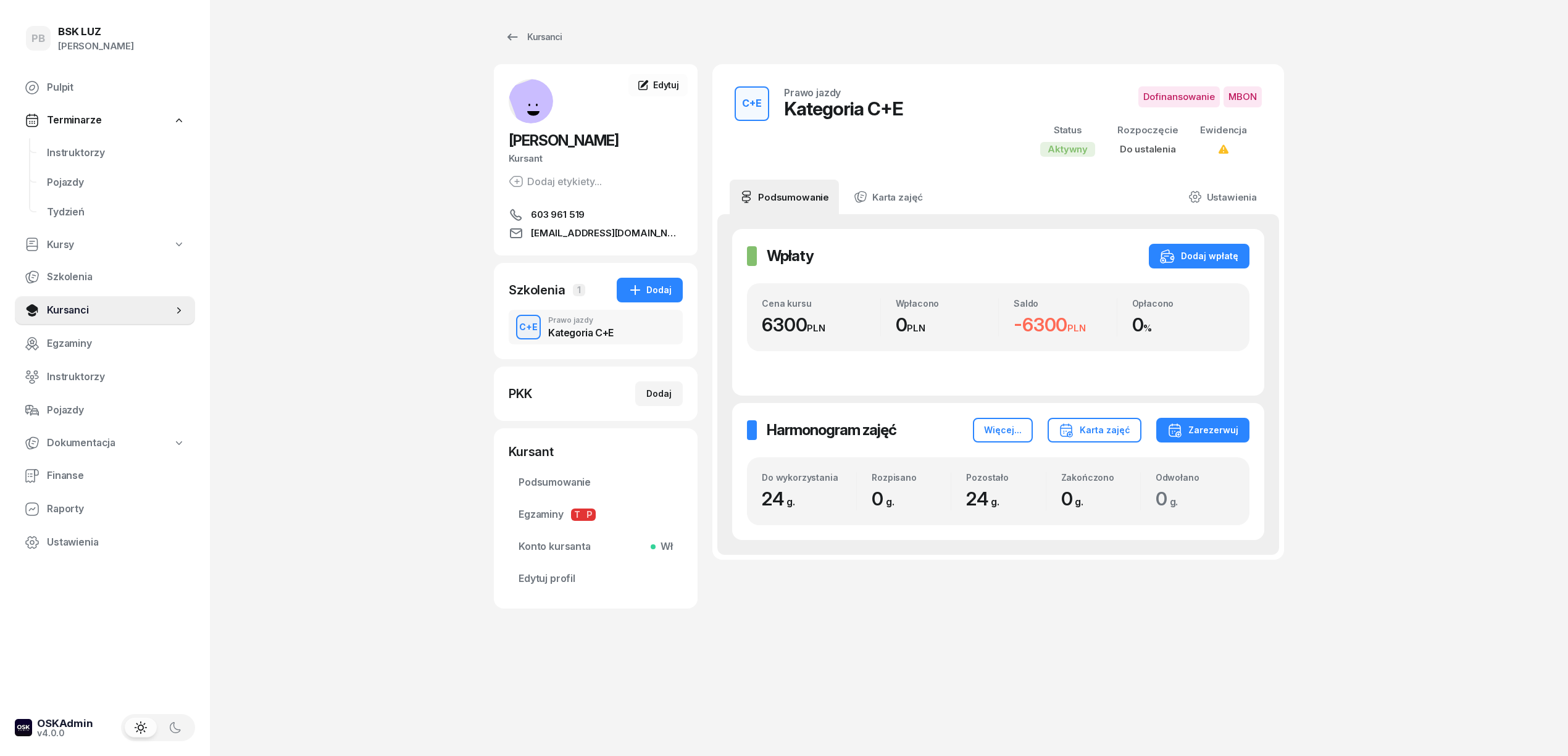
click at [803, 662] on div "Kursanci KUBICKI KRZYSZTOF Kursant Dodaj etykiety... 603 961 519 biuro@ipsum-te…" at bounding box center [889, 378] width 790 height 756
click at [764, 647] on div "Kursanci KUBICKI KRZYSZTOF Kursant Dodaj etykiety... 603 961 519 biuro@ipsum-te…" at bounding box center [889, 378] width 790 height 756
click at [900, 622] on div "Kursanci KUBICKI KRZYSZTOF Kursant Dodaj etykiety... 603 961 519 biuro@ipsum-te…" at bounding box center [889, 317] width 790 height 633
click at [847, 669] on div "Kursanci KUBICKI KRZYSZTOF Kursant Dodaj etykiety... 603 961 519 biuro@ipsum-te…" at bounding box center [889, 378] width 790 height 756
click at [85, 145] on span "Instruktorzy" at bounding box center [116, 153] width 138 height 16
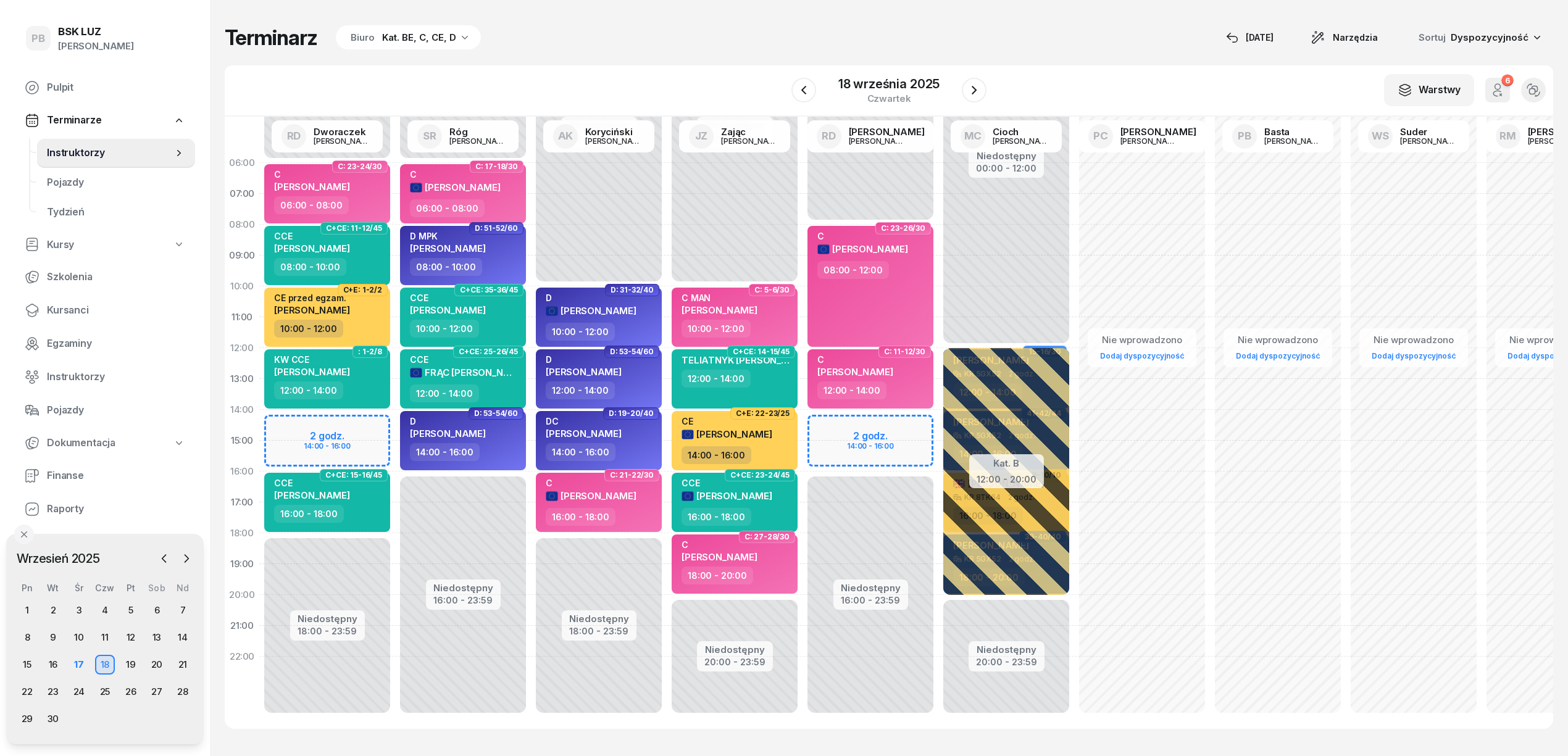
click at [391, 42] on div "Kat. BE, C, CE, D" at bounding box center [419, 37] width 74 height 15
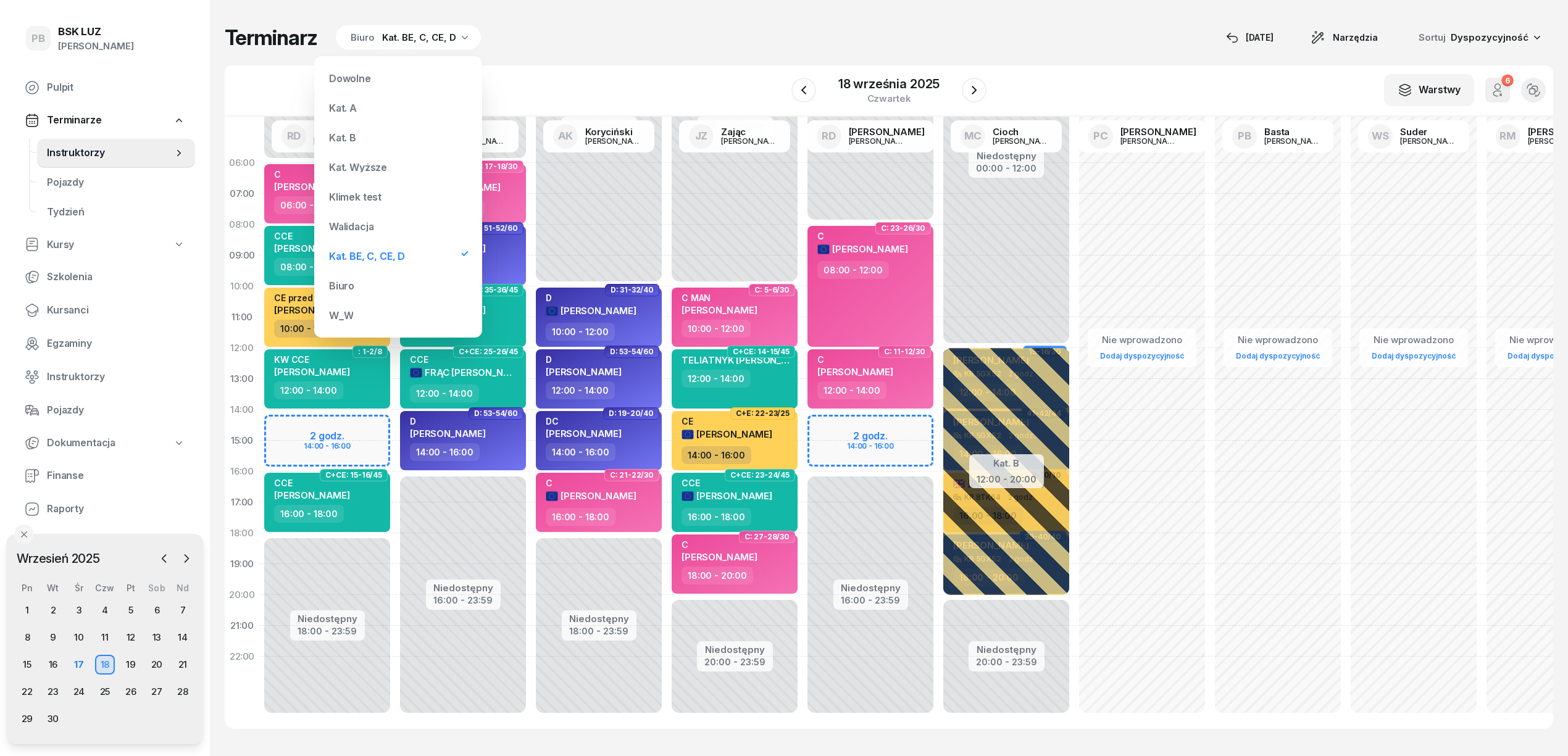
click at [357, 126] on div "Kat. B" at bounding box center [398, 137] width 148 height 25
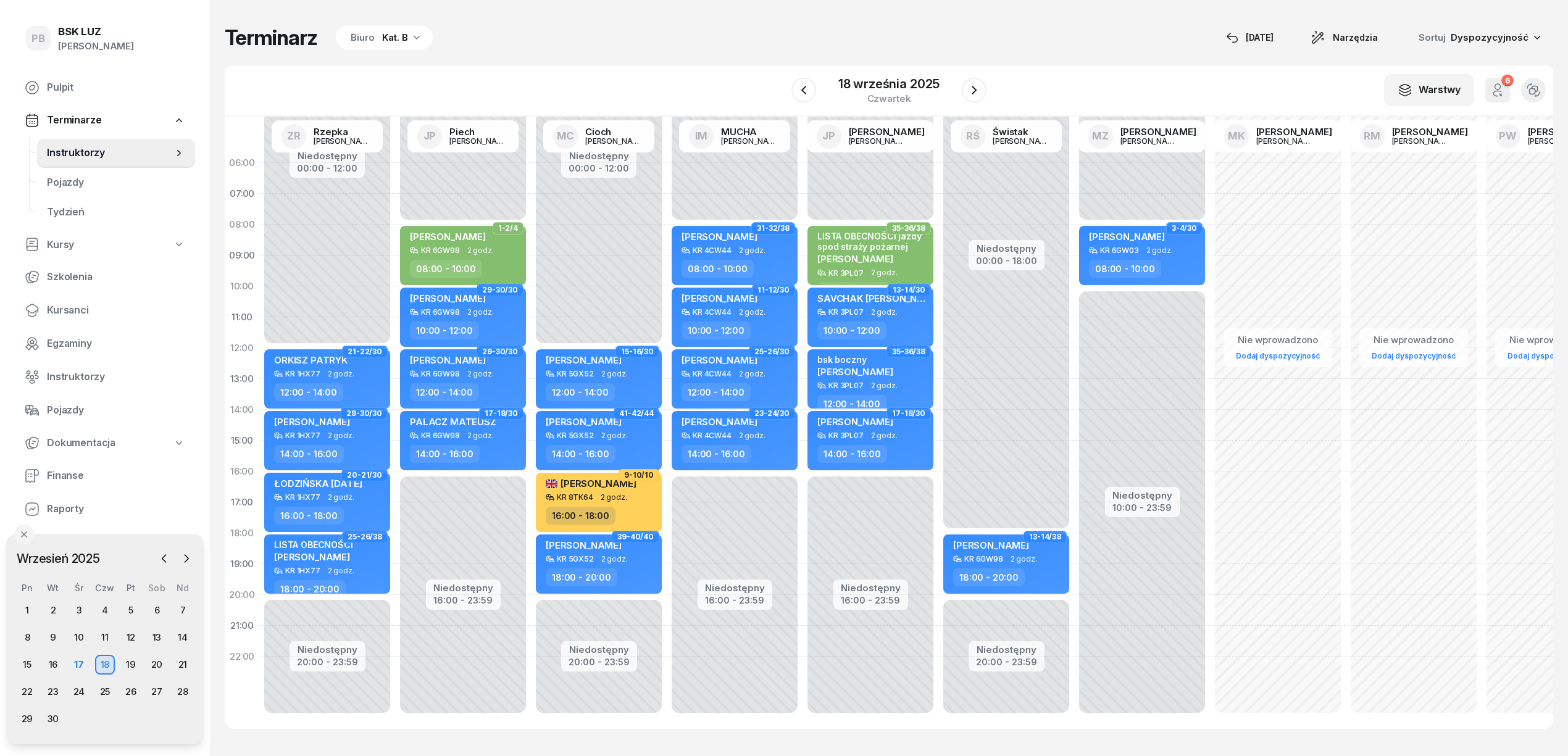
click at [398, 40] on div "Kat. B" at bounding box center [395, 37] width 26 height 15
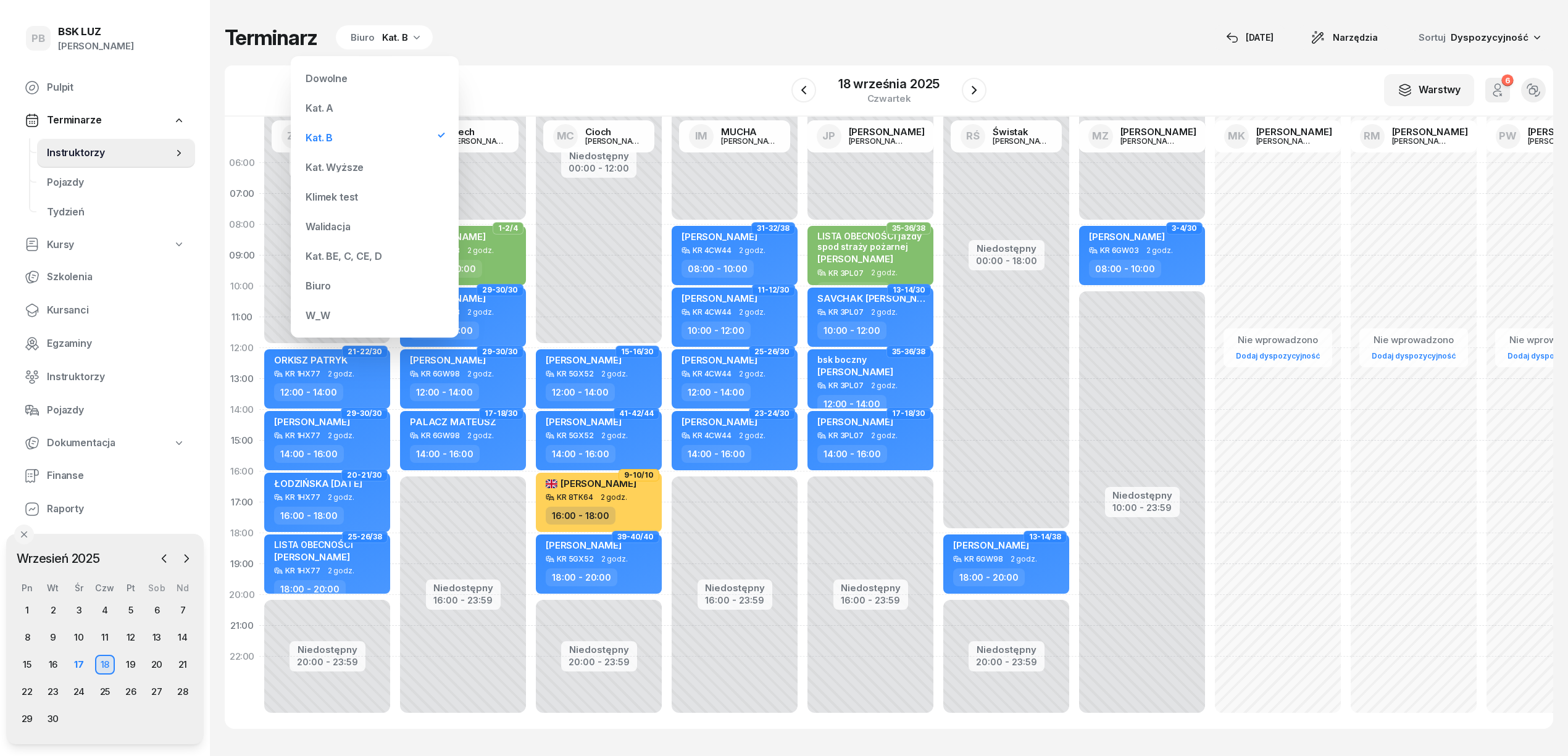
click at [595, 72] on div "W Wybierz AK [PERSON_NAME] BP [PERSON_NAME] DP [PERSON_NAME] GS [PERSON_NAME] I…" at bounding box center [889, 91] width 1328 height 51
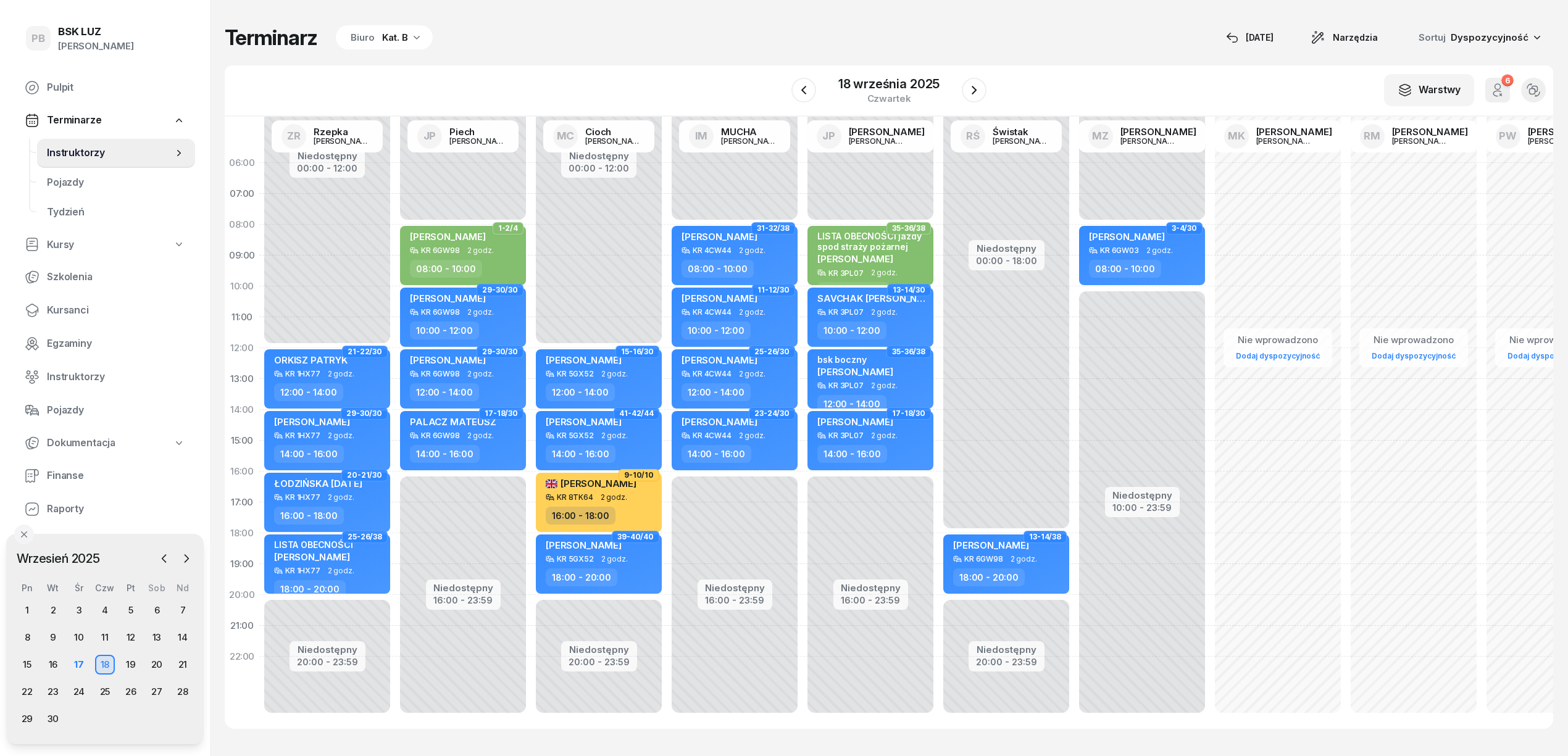
click at [394, 38] on div "Kat. B" at bounding box center [395, 37] width 26 height 15
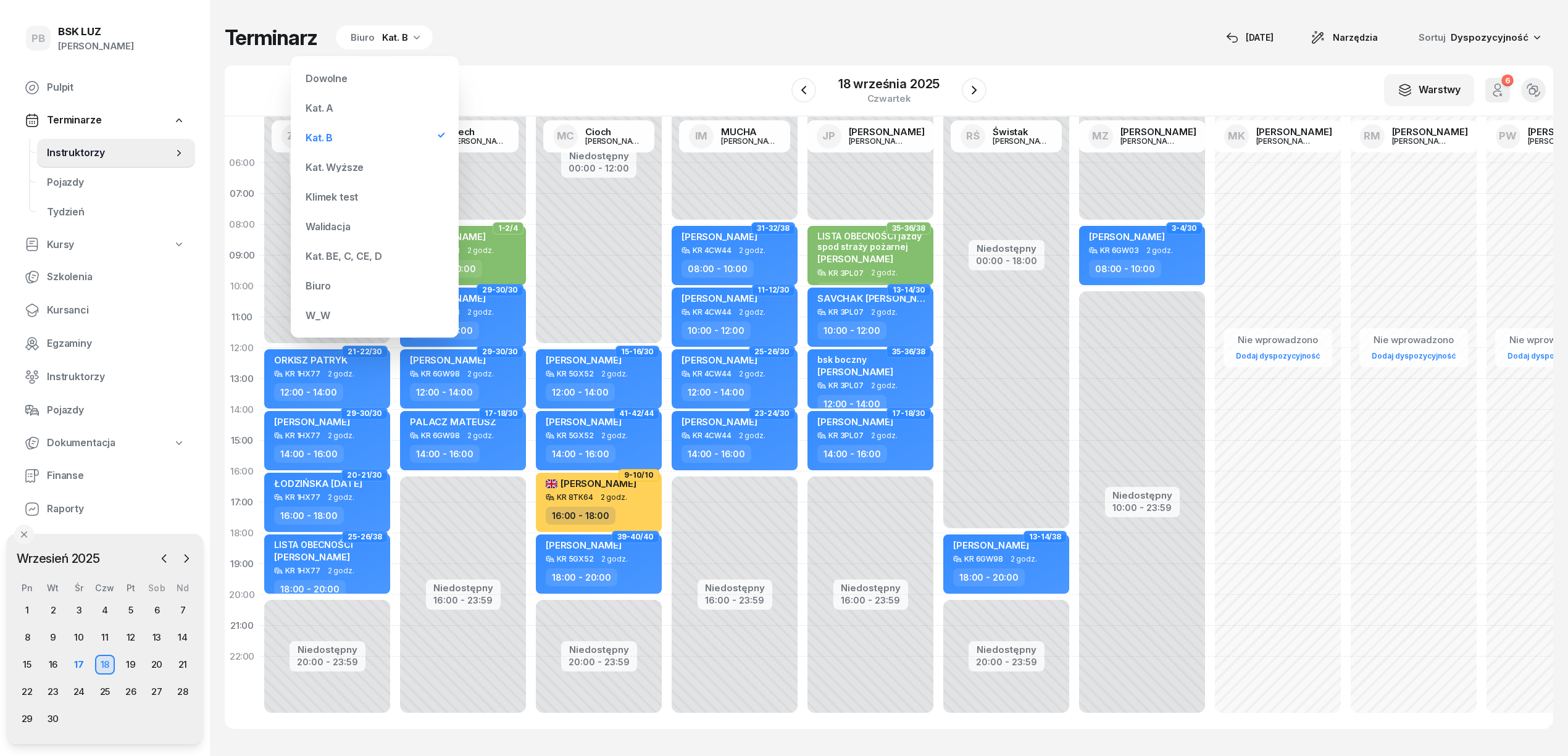
click at [347, 112] on div "Kat. A" at bounding box center [375, 108] width 148 height 25
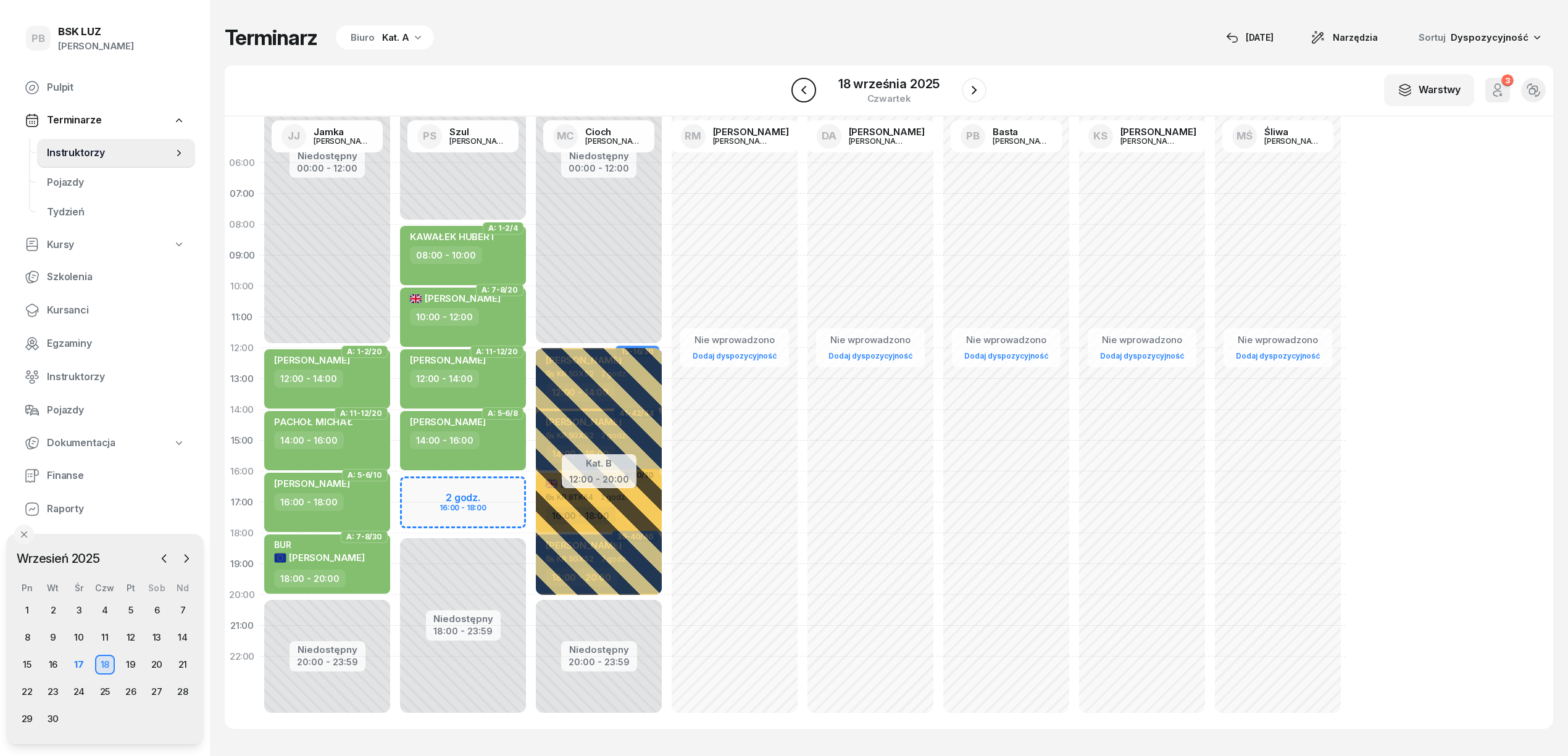
click at [794, 94] on button "button" at bounding box center [804, 90] width 25 height 25
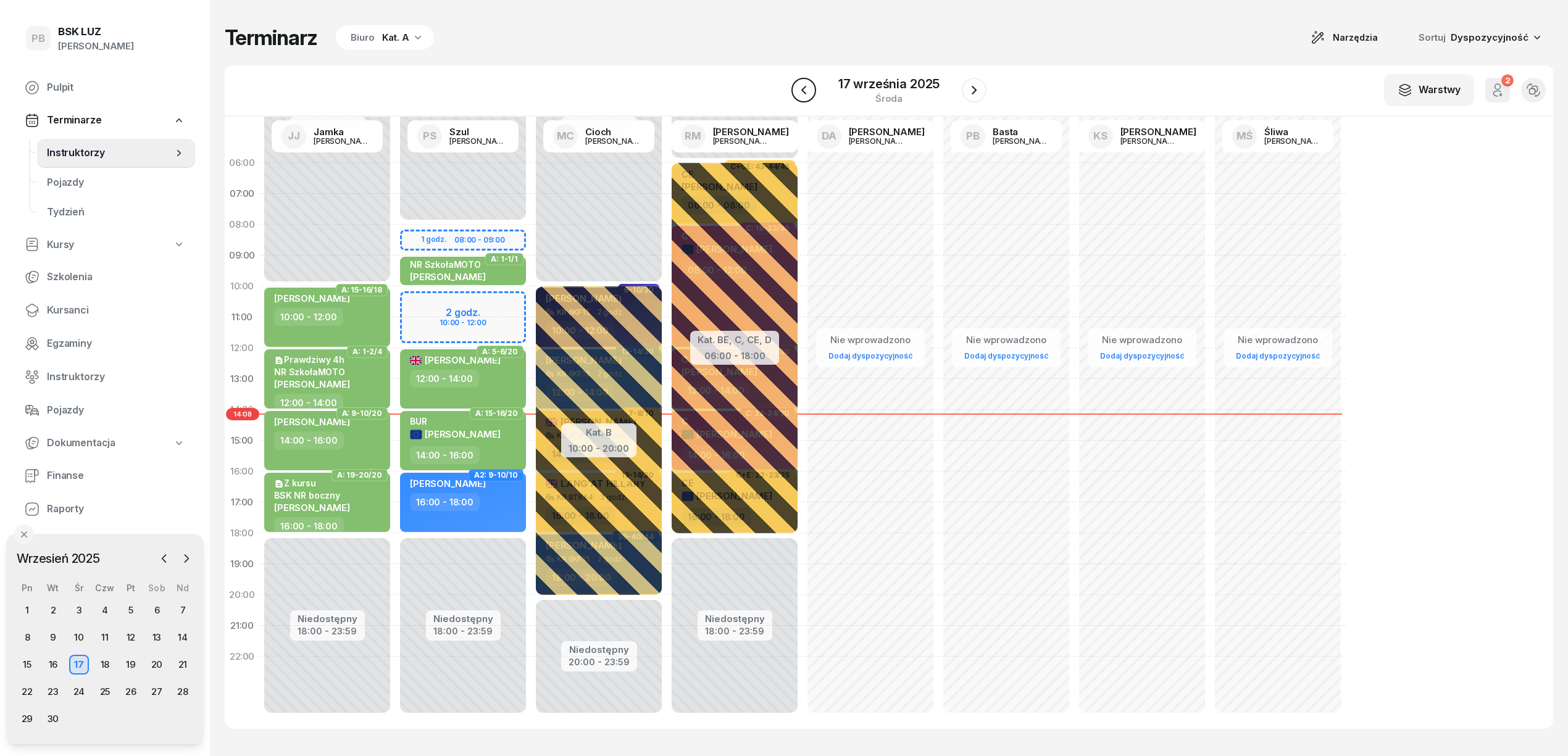
click at [811, 98] on button "button" at bounding box center [804, 90] width 25 height 25
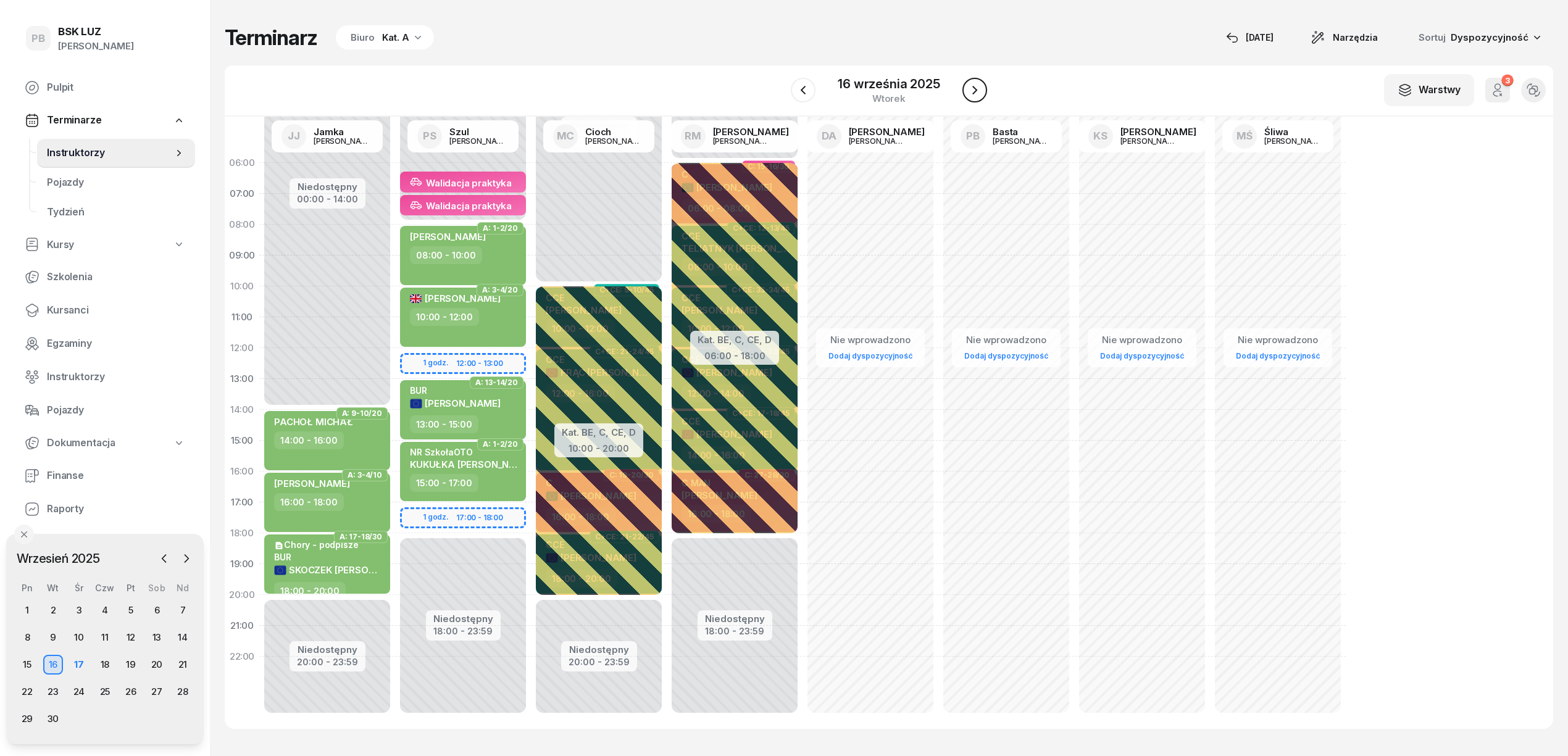
click at [973, 87] on icon "button" at bounding box center [975, 90] width 5 height 9
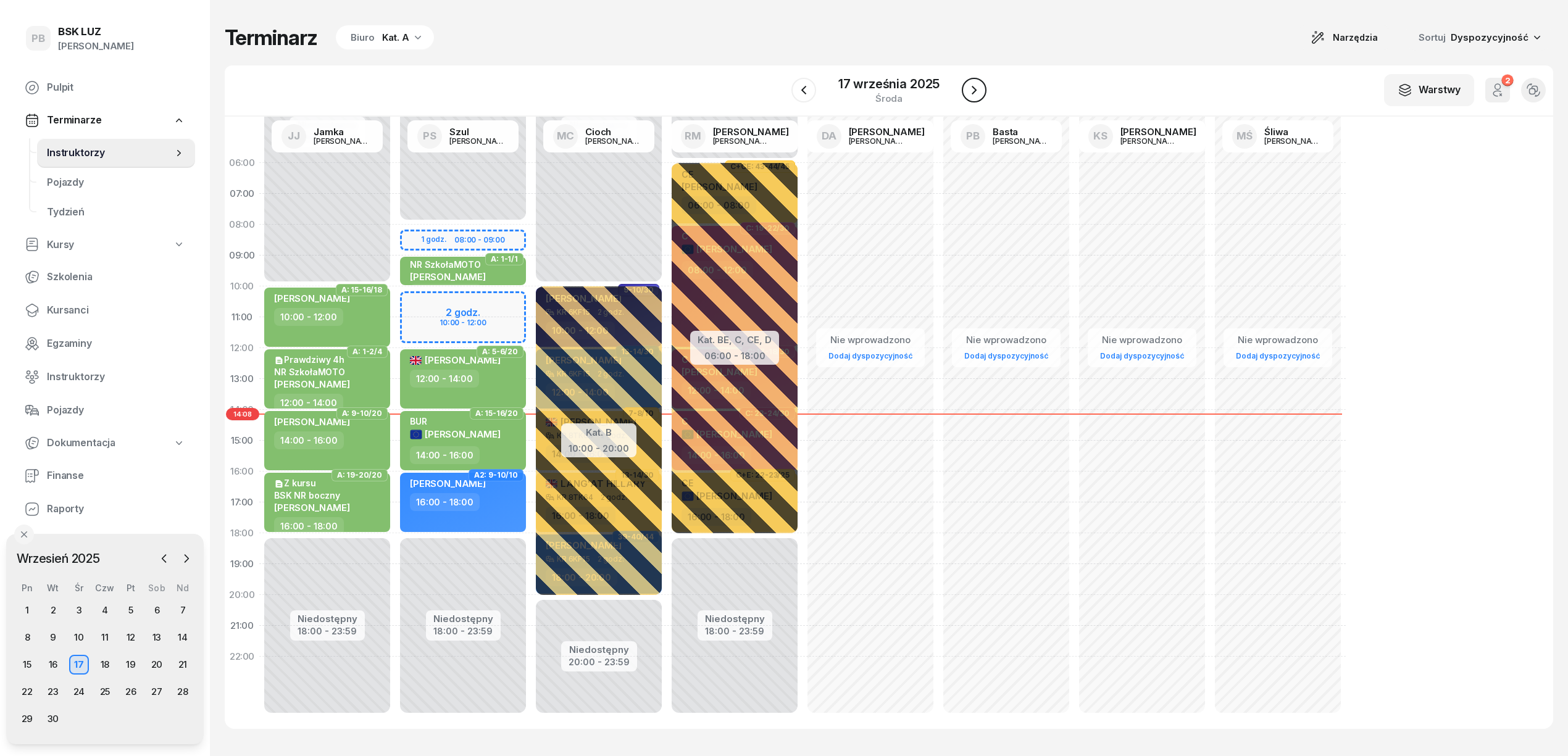
click at [973, 87] on icon "button" at bounding box center [974, 90] width 5 height 9
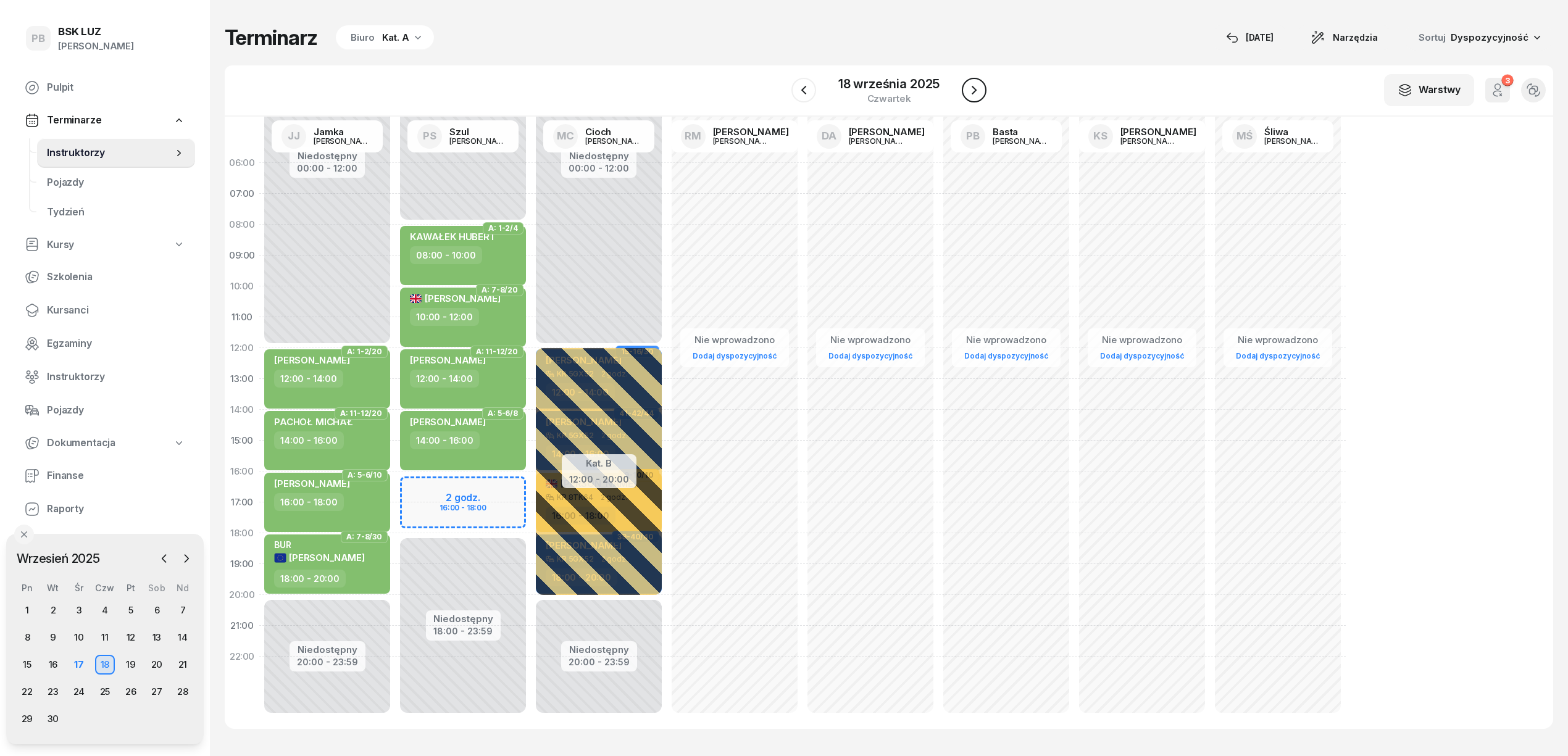
click at [973, 87] on icon "button" at bounding box center [974, 90] width 5 height 9
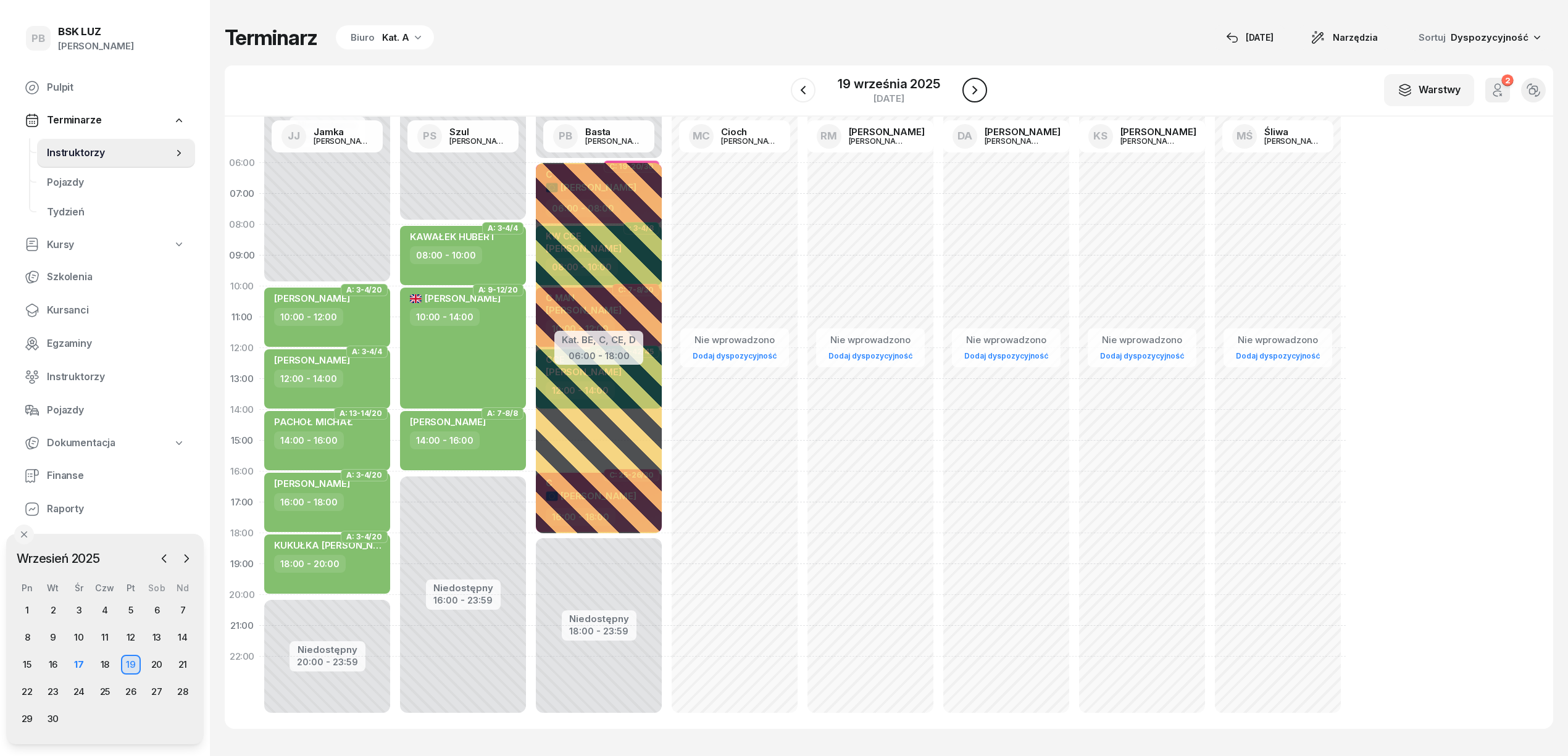
click at [973, 87] on icon "button" at bounding box center [975, 90] width 5 height 9
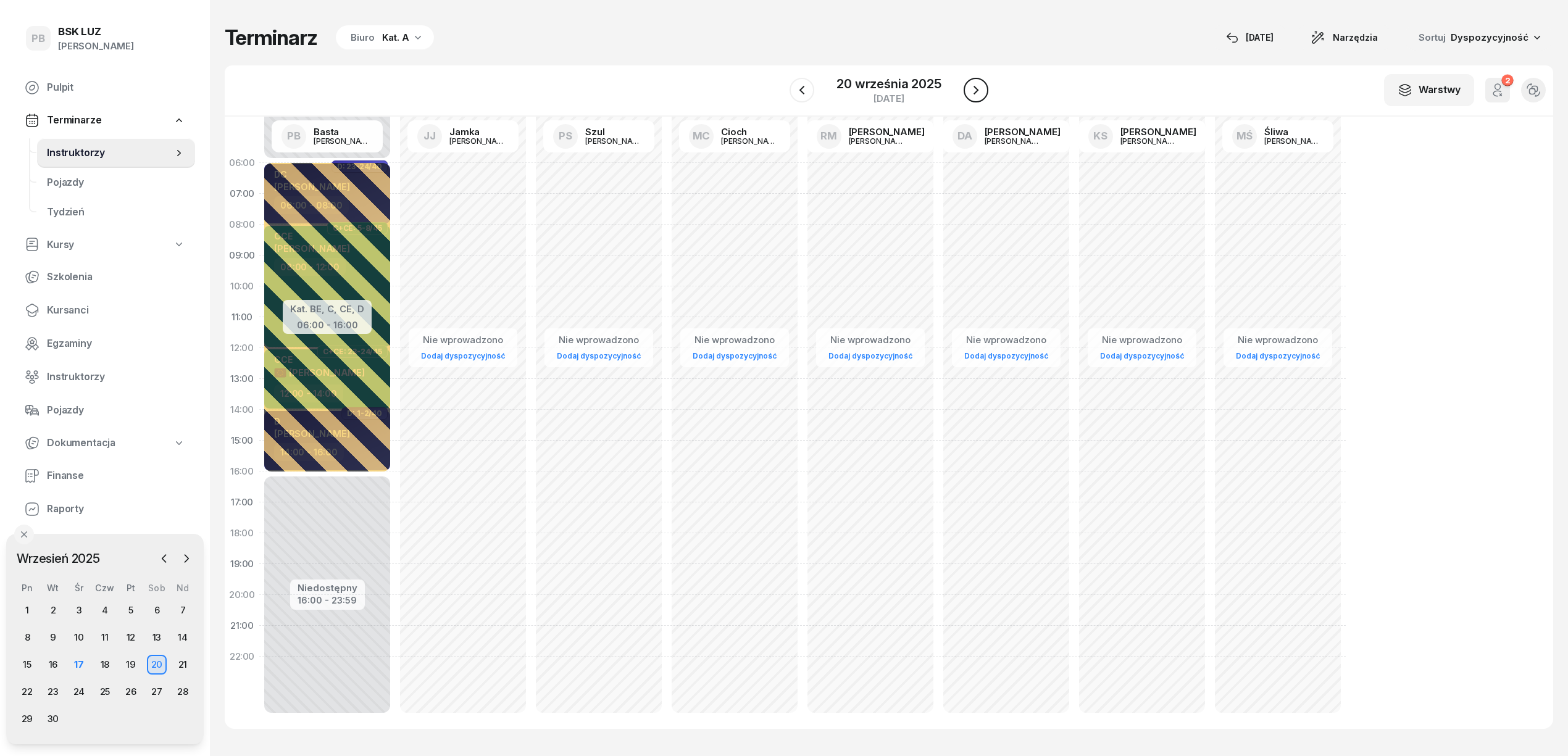
click at [973, 87] on icon "button" at bounding box center [976, 90] width 15 height 15
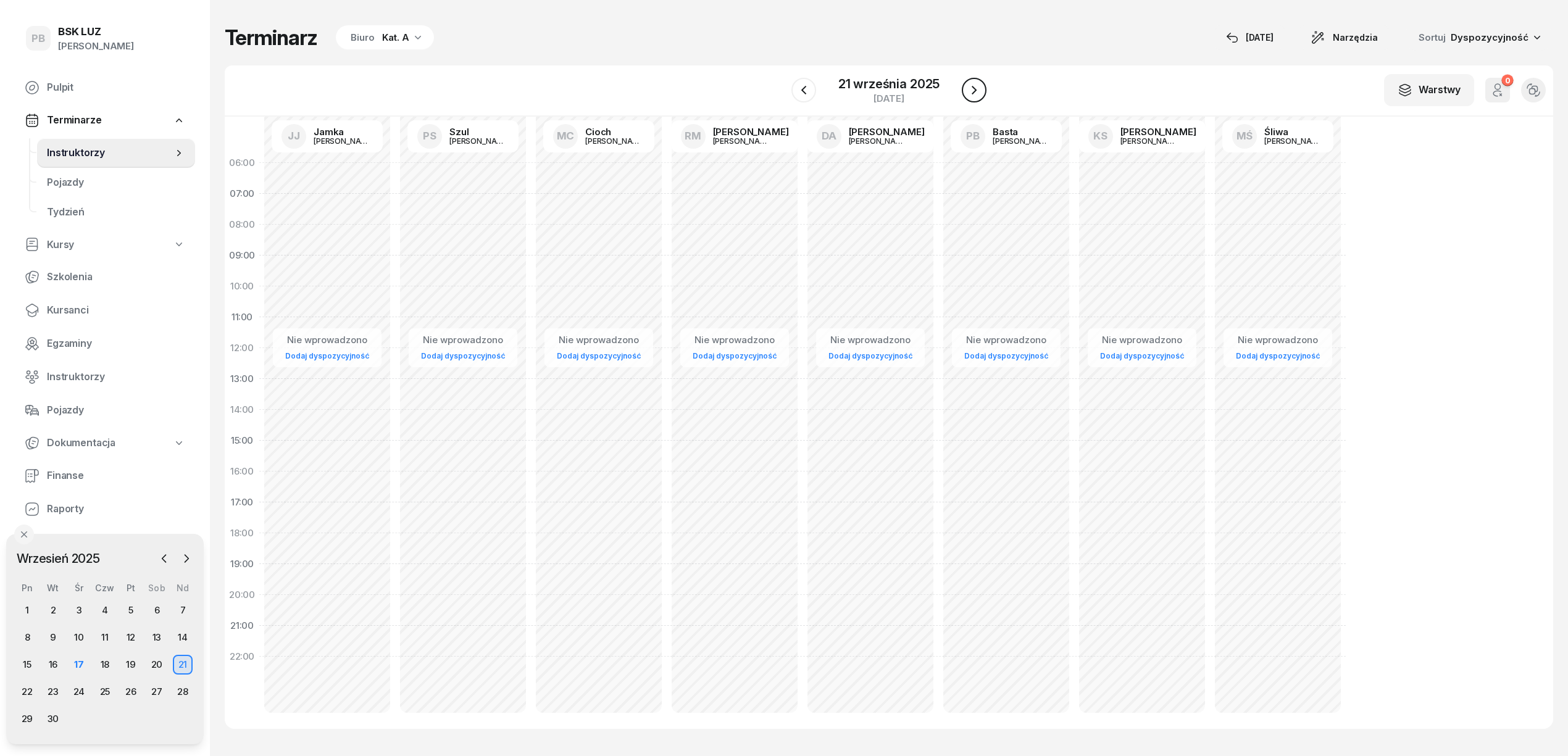
click at [973, 87] on icon "button" at bounding box center [974, 90] width 5 height 9
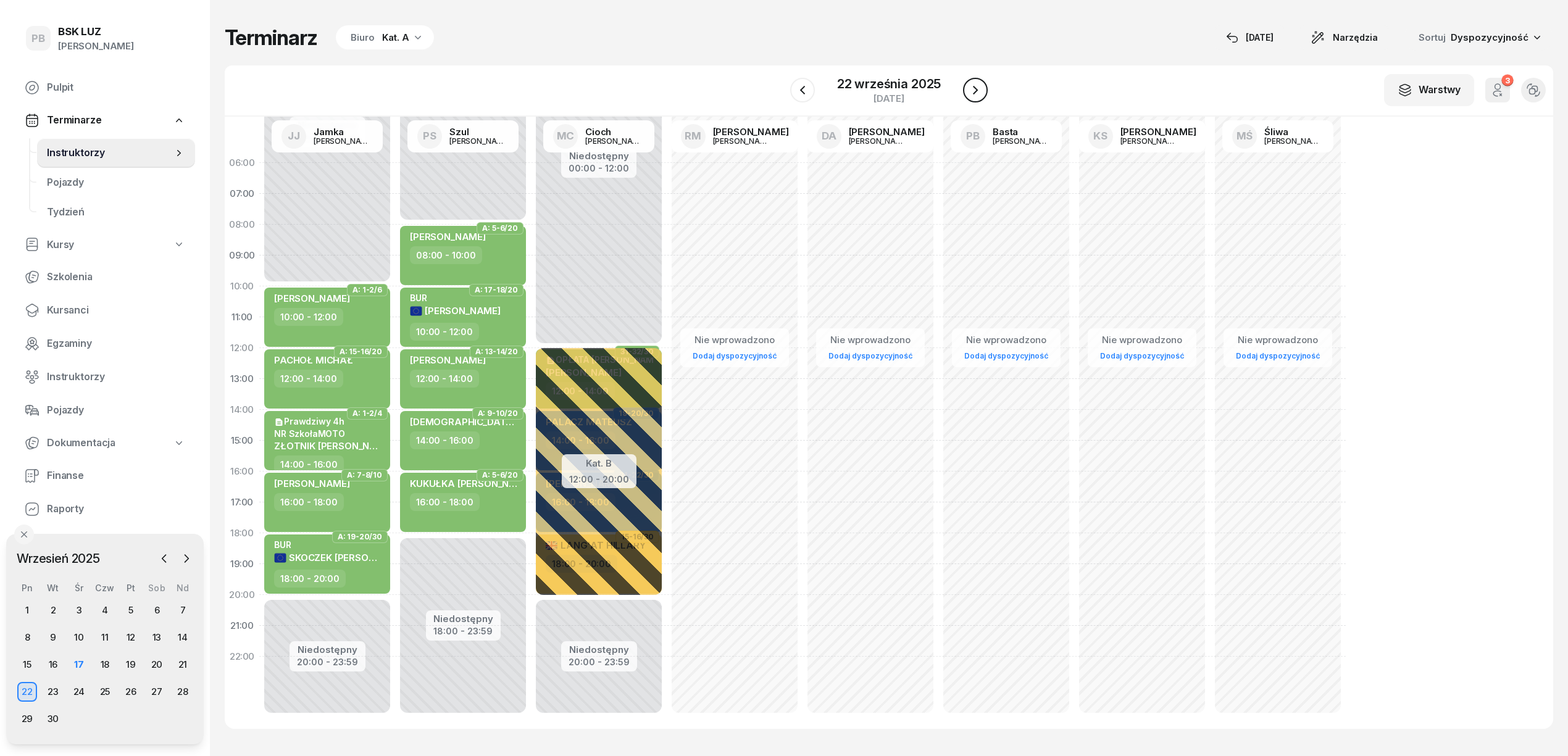
click at [973, 87] on icon "button" at bounding box center [975, 90] width 5 height 9
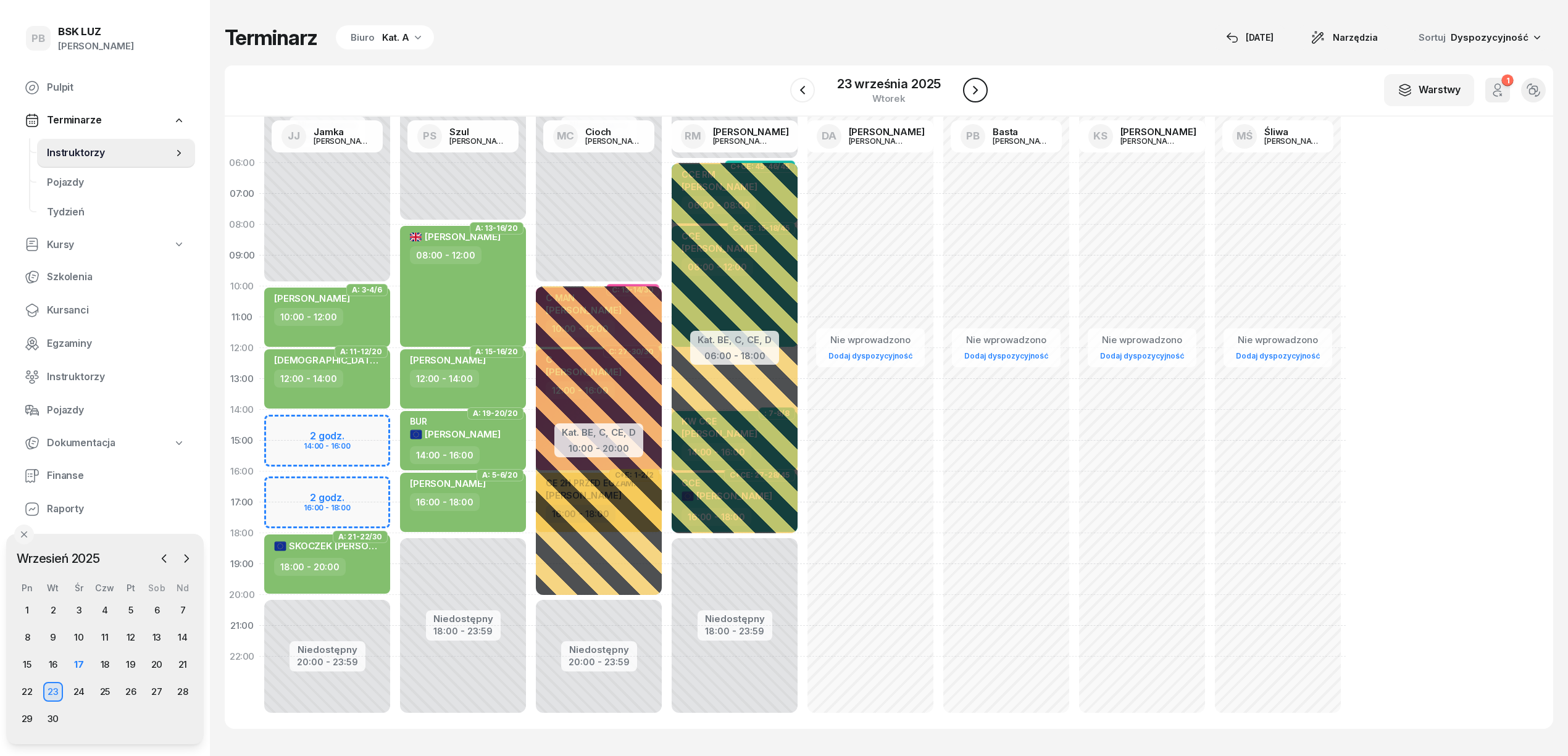
click at [973, 87] on icon "button" at bounding box center [975, 90] width 15 height 15
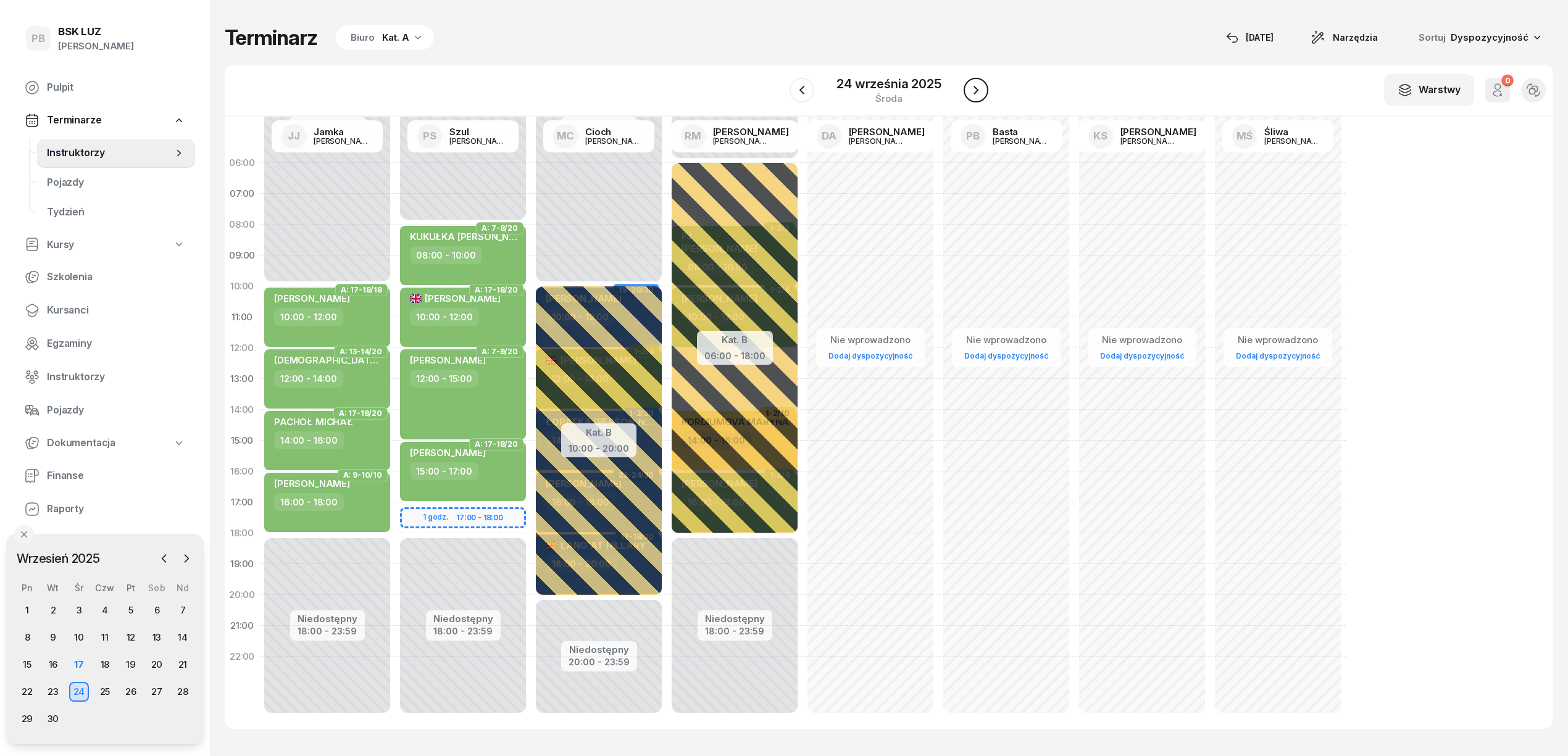
click at [973, 87] on icon "button" at bounding box center [976, 90] width 15 height 15
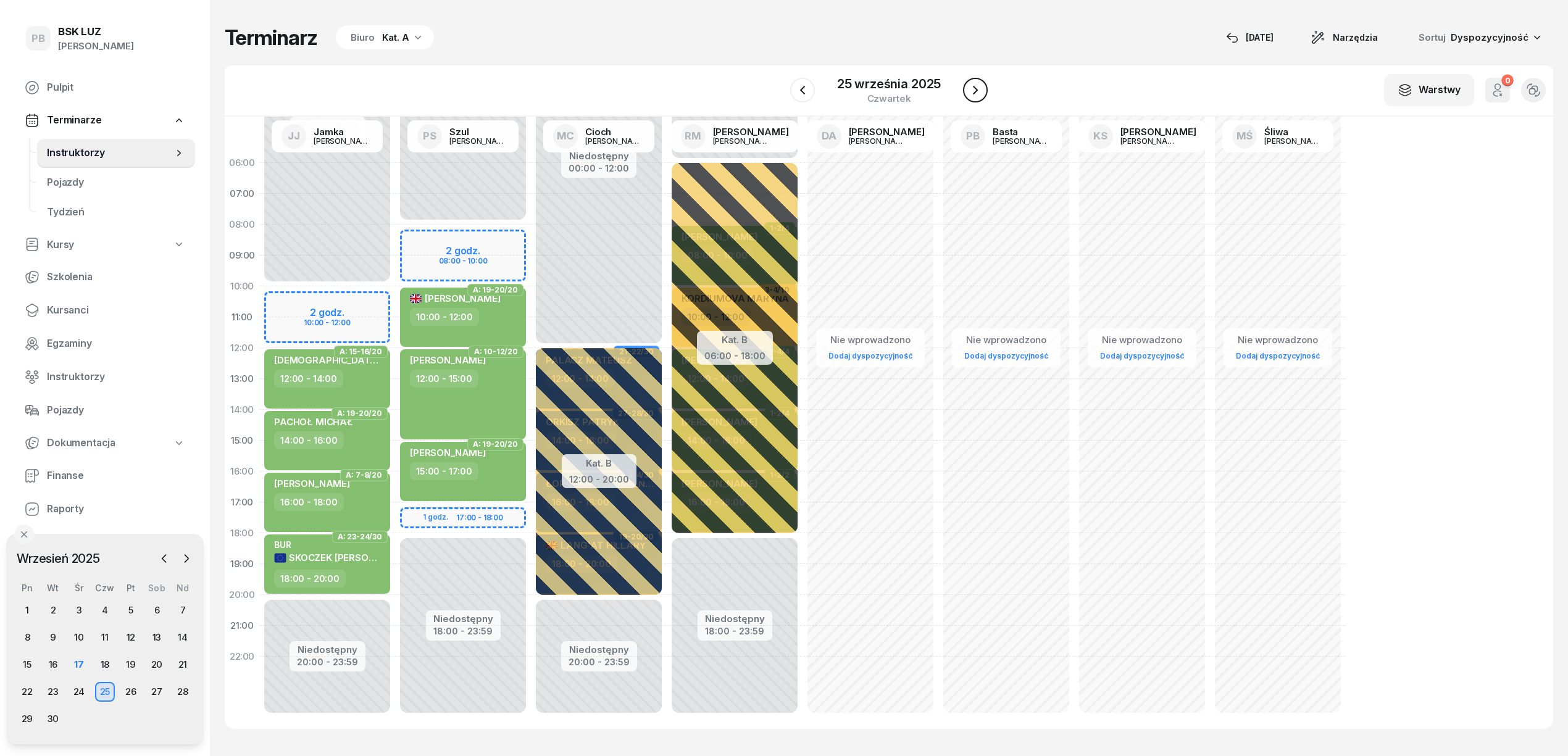
click at [973, 87] on icon "button" at bounding box center [975, 90] width 5 height 9
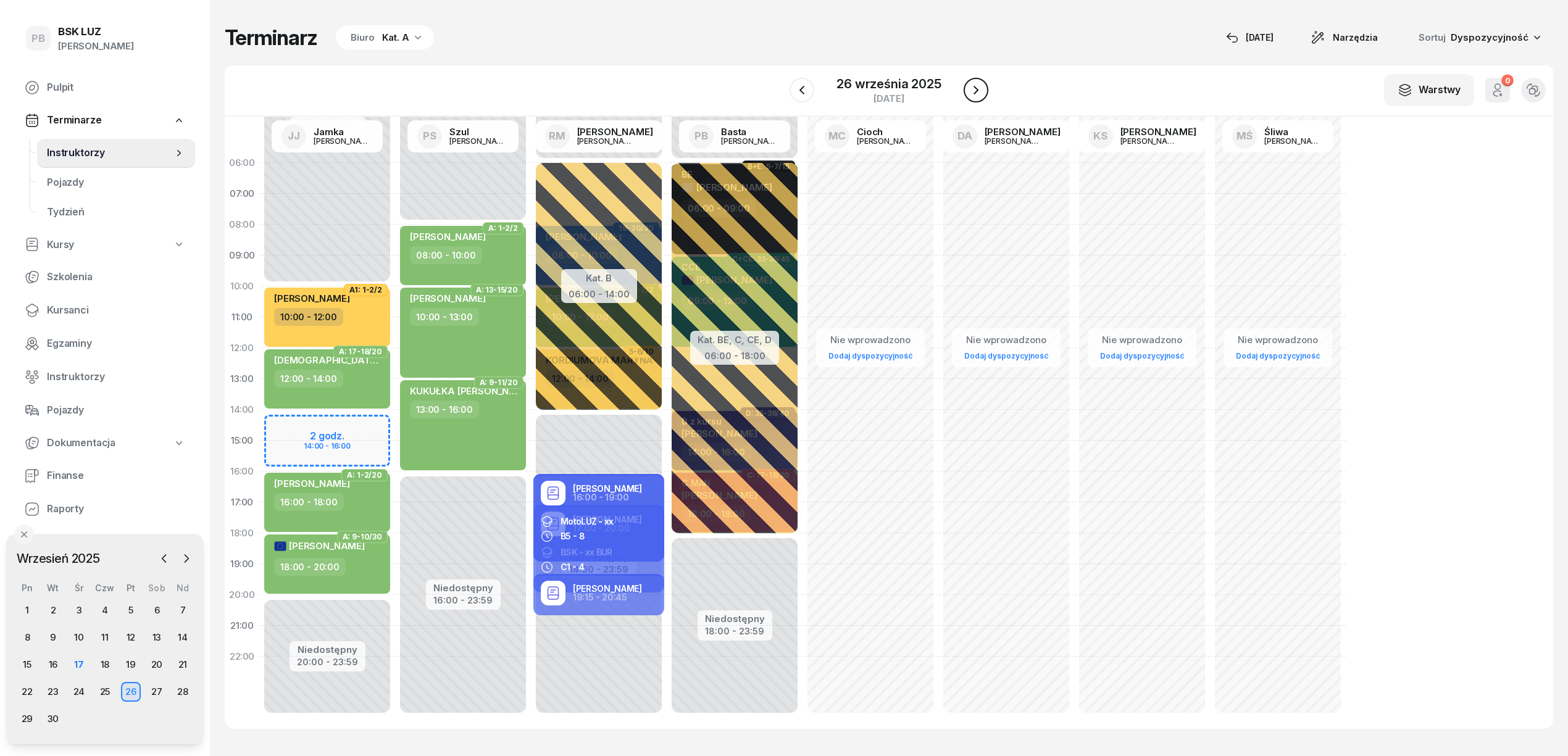
click at [973, 87] on icon "button" at bounding box center [976, 90] width 15 height 15
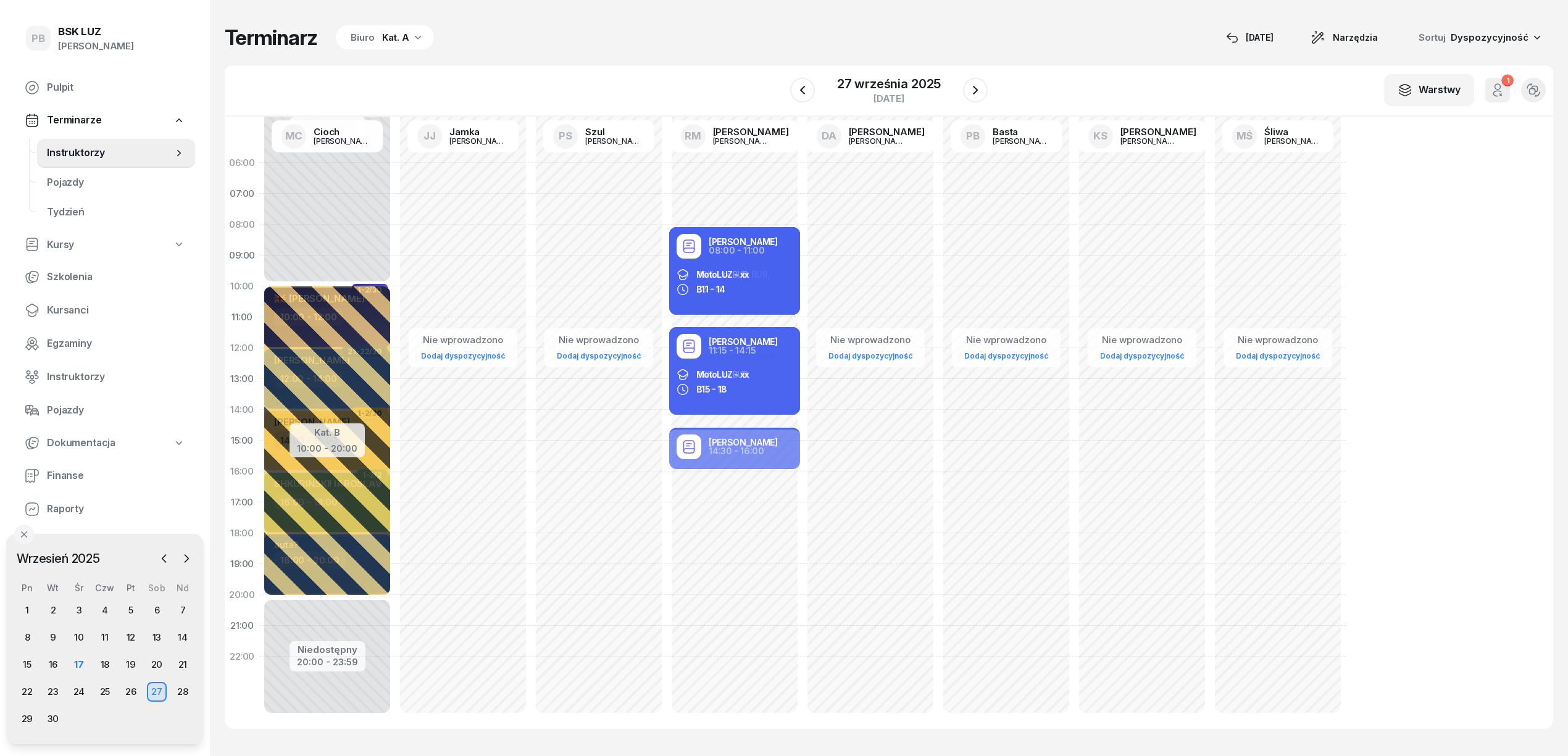
click at [680, 62] on div "Terminarz Biuro Kat. A 17 wrz Narzędzia Sortuj Dyspozycyjność W Wybierz AK Kory…" at bounding box center [889, 376] width 1328 height 753
click at [385, 35] on div "Kat. A" at bounding box center [395, 37] width 27 height 15
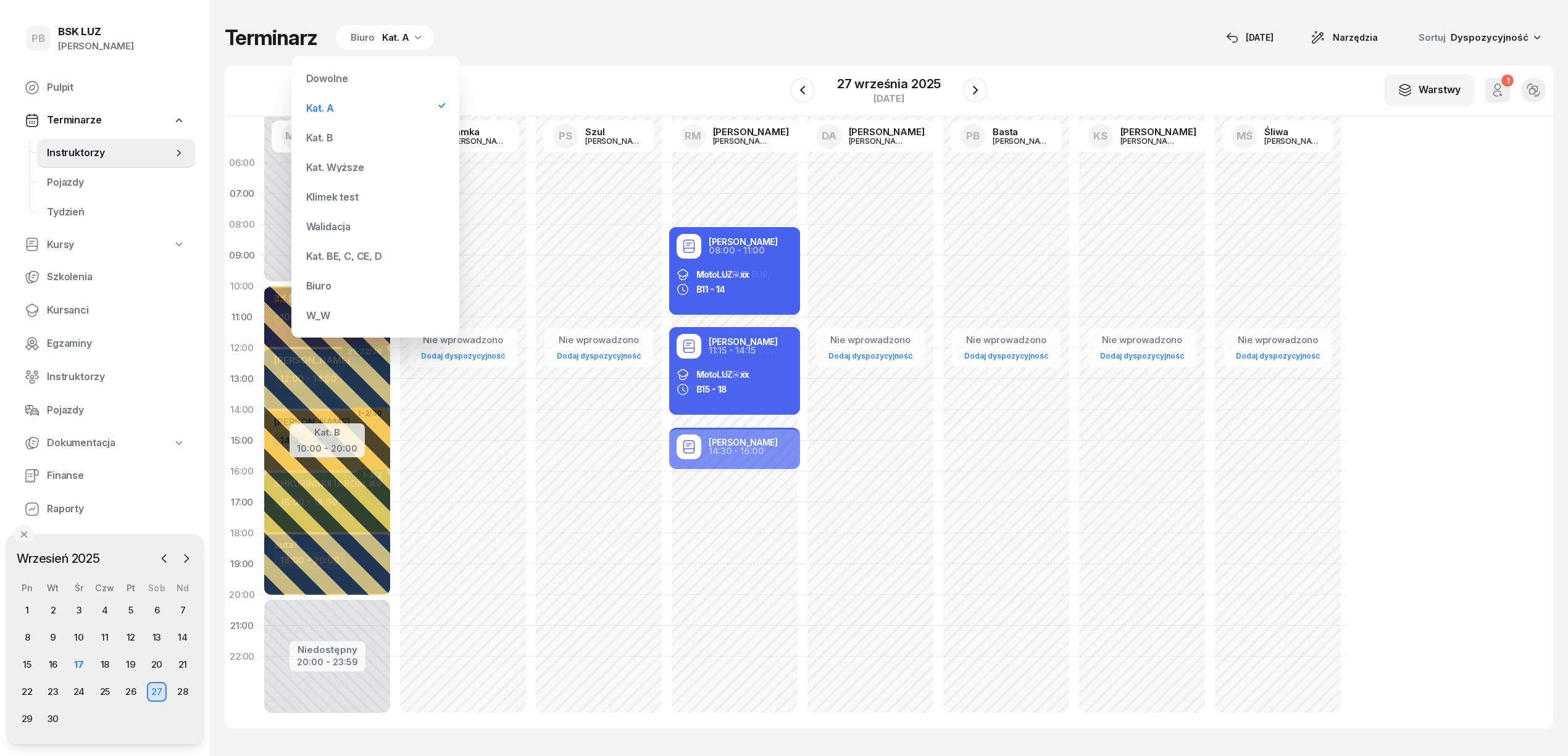
click at [322, 132] on div "Kat. B" at bounding box center [376, 137] width 148 height 25
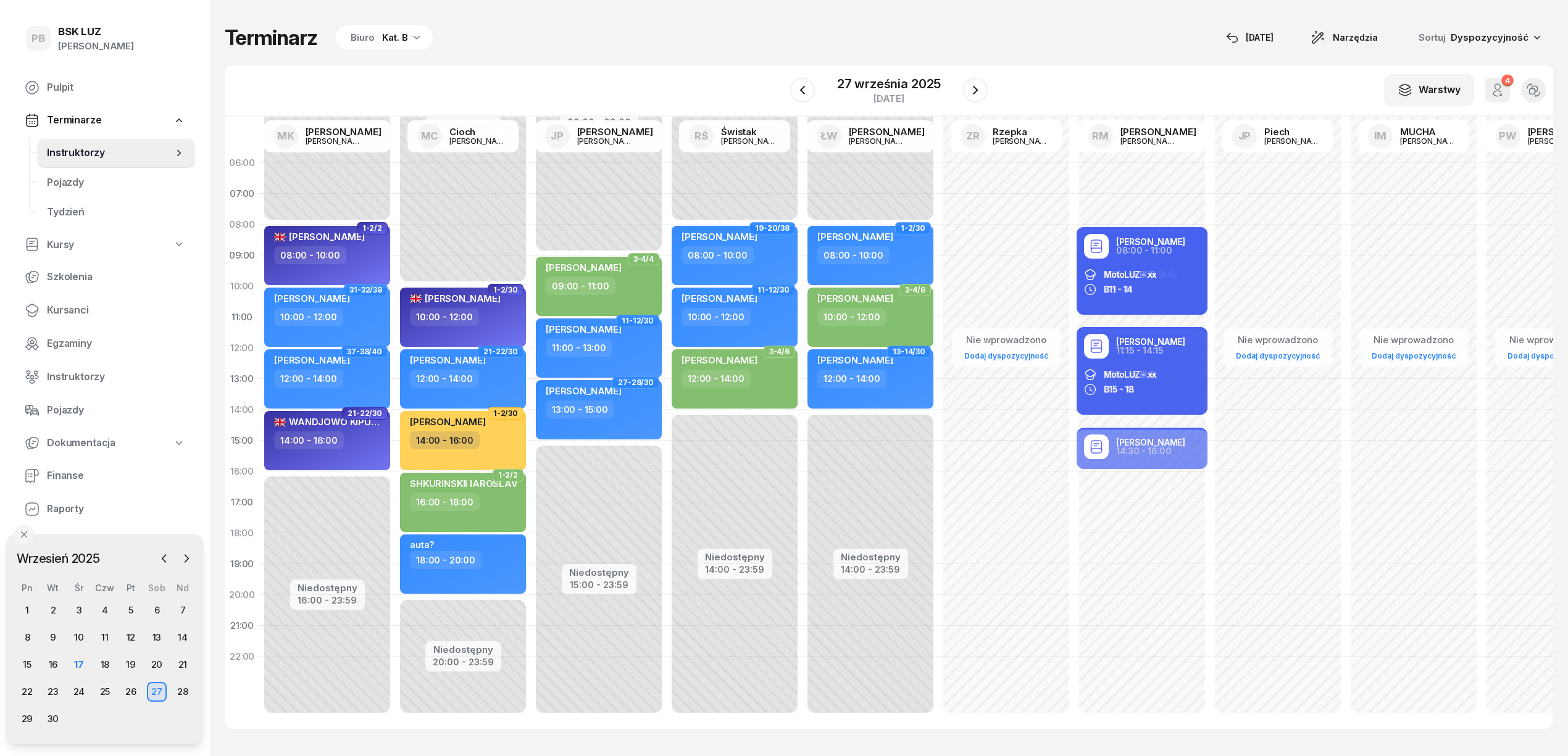
click at [468, 57] on div "Terminarz Biuro Kat. B 17 wrz Narzędzia Sortuj Dyspozycyjność W Wybierz AK Kory…" at bounding box center [889, 376] width 1328 height 753
click at [692, 51] on div "Terminarz Biuro Kat. B 17 wrz Narzędzia Sortuj Dyspozycyjność W Wybierz AK Kory…" at bounding box center [889, 376] width 1328 height 753
click at [692, 40] on div "Terminarz Biuro Kat. B 17 wrz Narzędzia Sortuj Dyspozycyjność" at bounding box center [889, 37] width 1328 height 26
click at [697, 57] on div "Terminarz Biuro Kat. B 17 wrz Narzędzia Sortuj Dyspozycyjność W Wybierz AK Kory…" at bounding box center [889, 376] width 1328 height 753
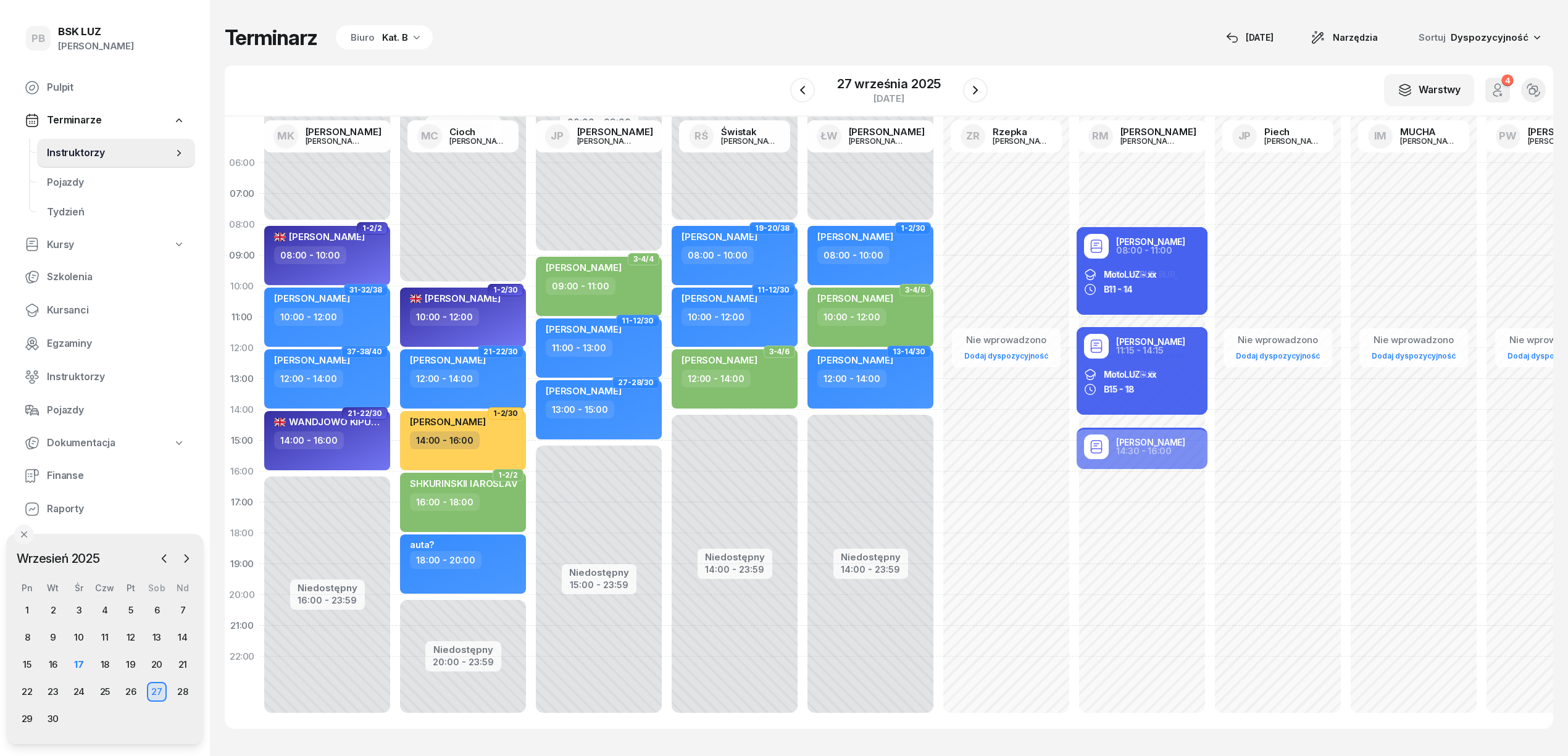
click at [398, 35] on div "Kat. B" at bounding box center [395, 37] width 26 height 15
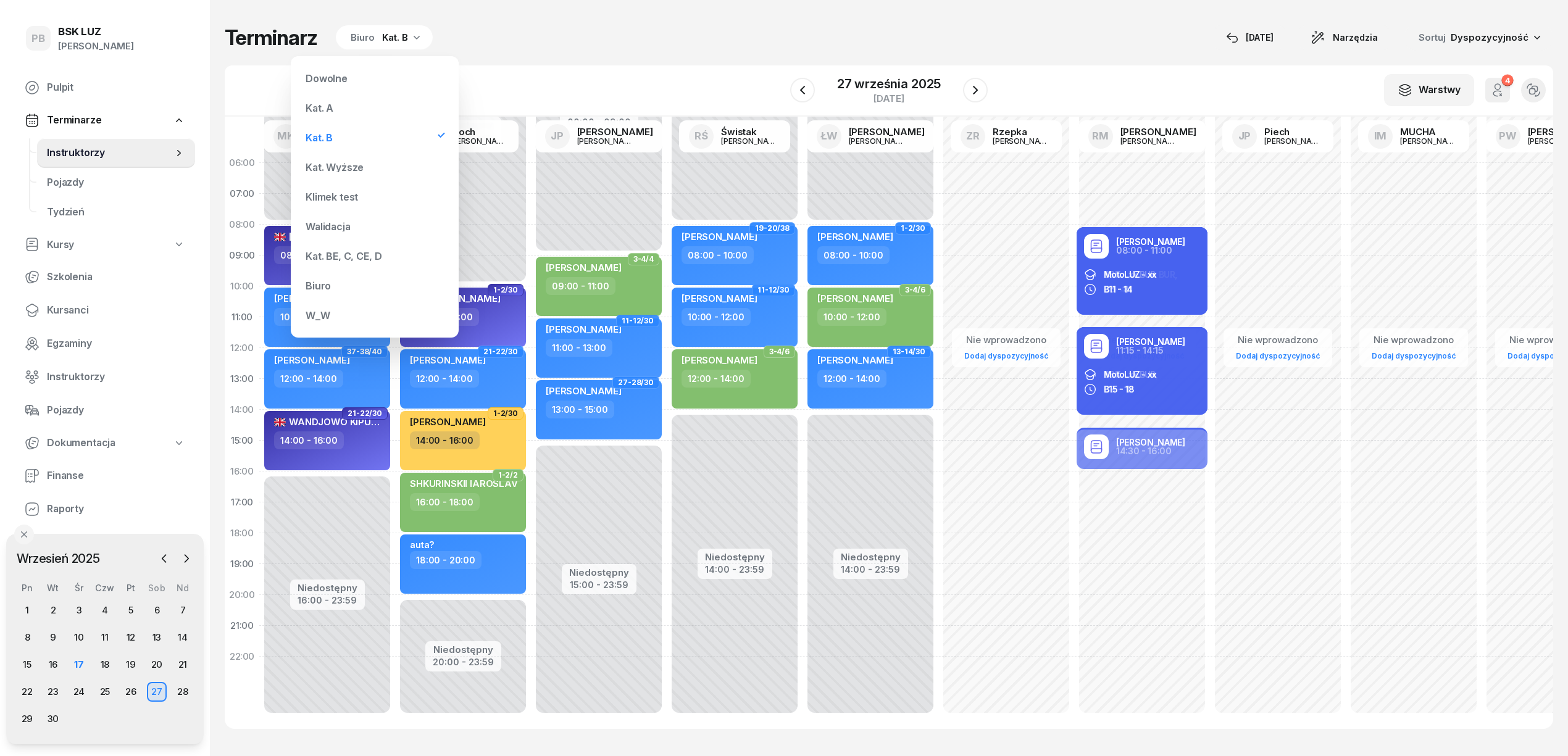
click at [409, 73] on div "Dowolne" at bounding box center [375, 79] width 148 height 25
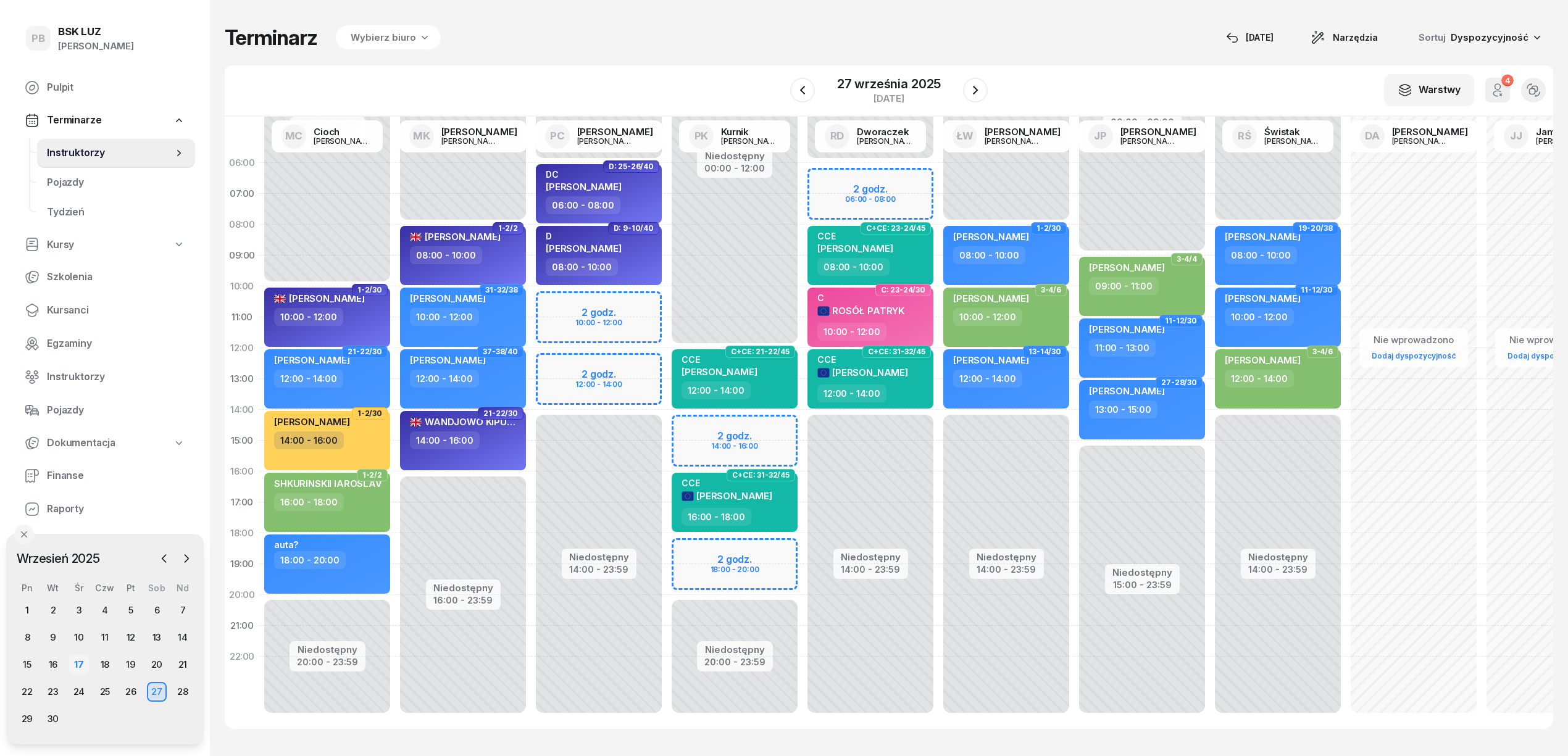
click at [78, 659] on div "17" at bounding box center [79, 664] width 20 height 20
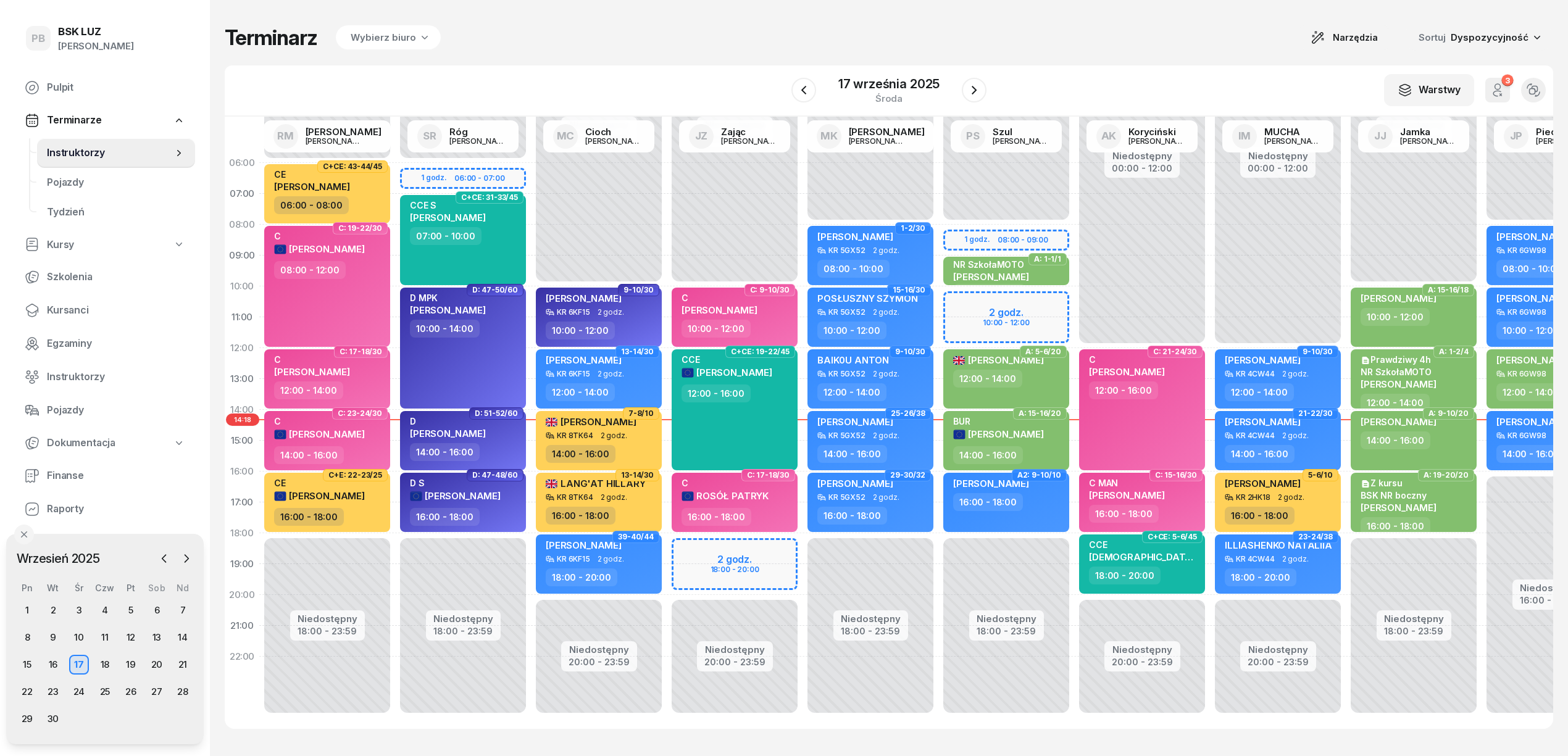
click at [653, 57] on div "Terminarz Wybierz biuro Narzędzia Sortuj Dyspozycyjność W Wybierz AK Koryciński…" at bounding box center [889, 376] width 1328 height 753
click at [401, 40] on span "Wybierz biuro" at bounding box center [383, 37] width 65 height 15
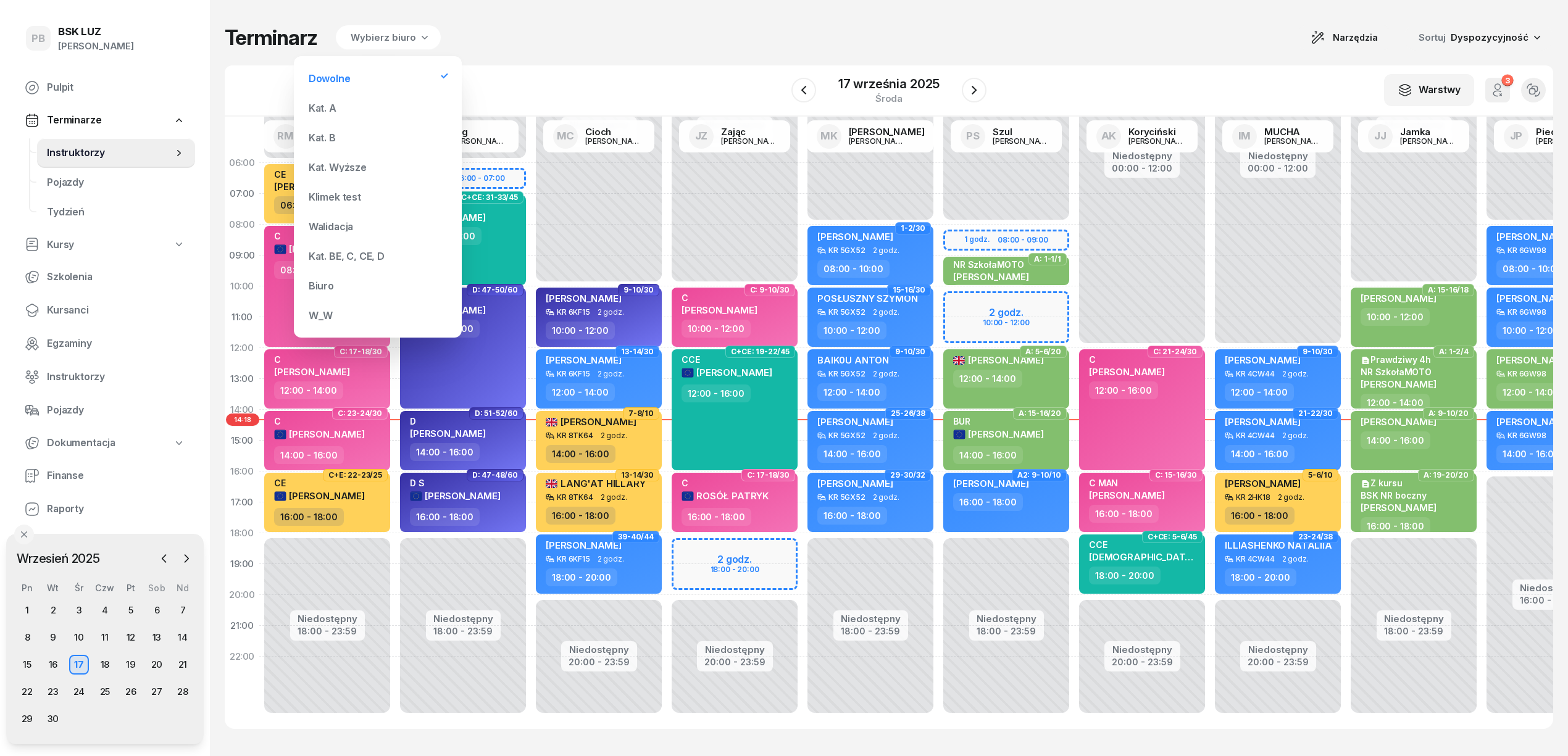
click at [344, 260] on div "Kat. BE, C, CE, D" at bounding box center [346, 256] width 76 height 10
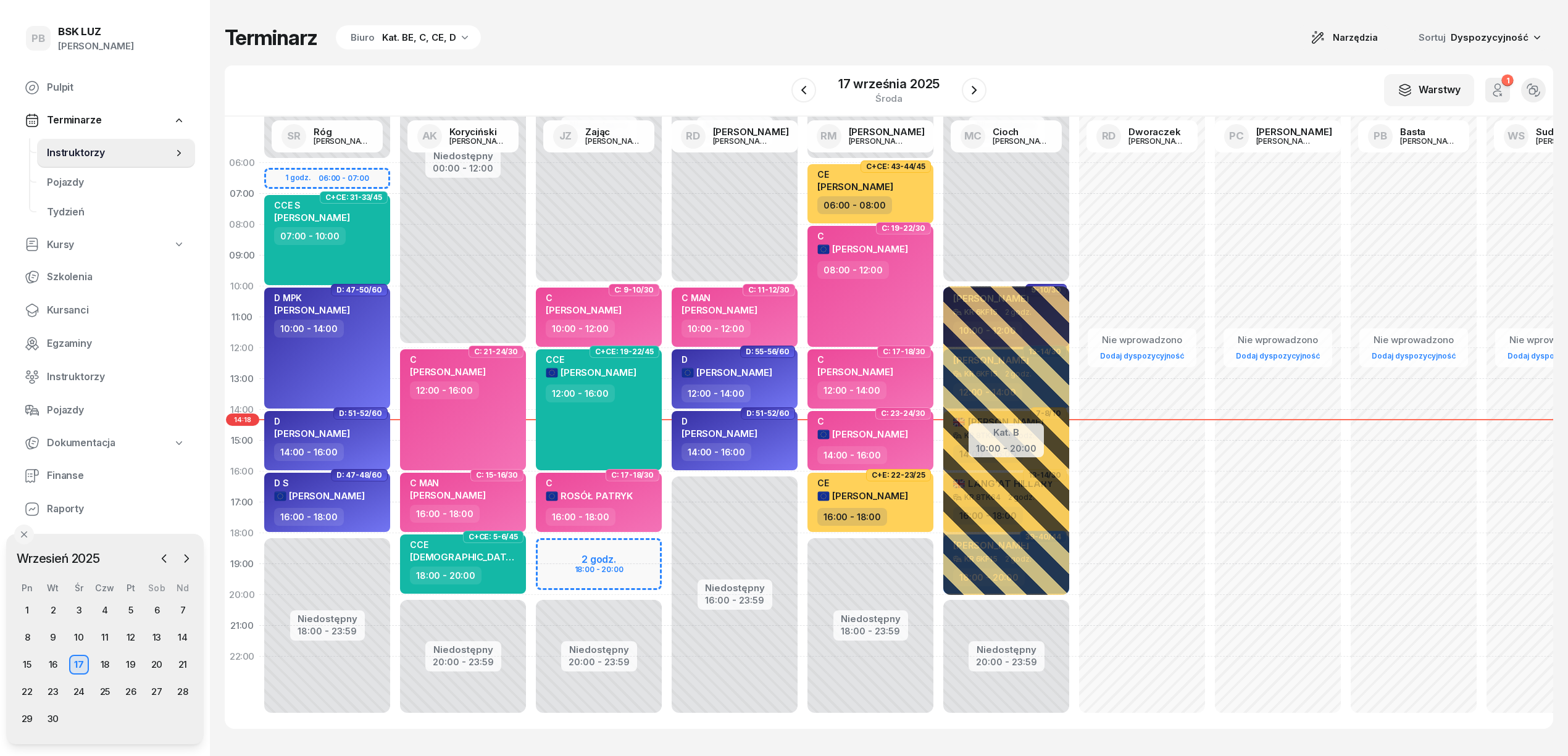
click at [623, 68] on div "W Wybierz AK [PERSON_NAME] BP [PERSON_NAME] DP [PERSON_NAME] GS [PERSON_NAME] I…" at bounding box center [889, 91] width 1328 height 51
click at [184, 553] on icon "button" at bounding box center [186, 558] width 12 height 12
click at [368, 37] on div "Biuro" at bounding box center [362, 37] width 24 height 15
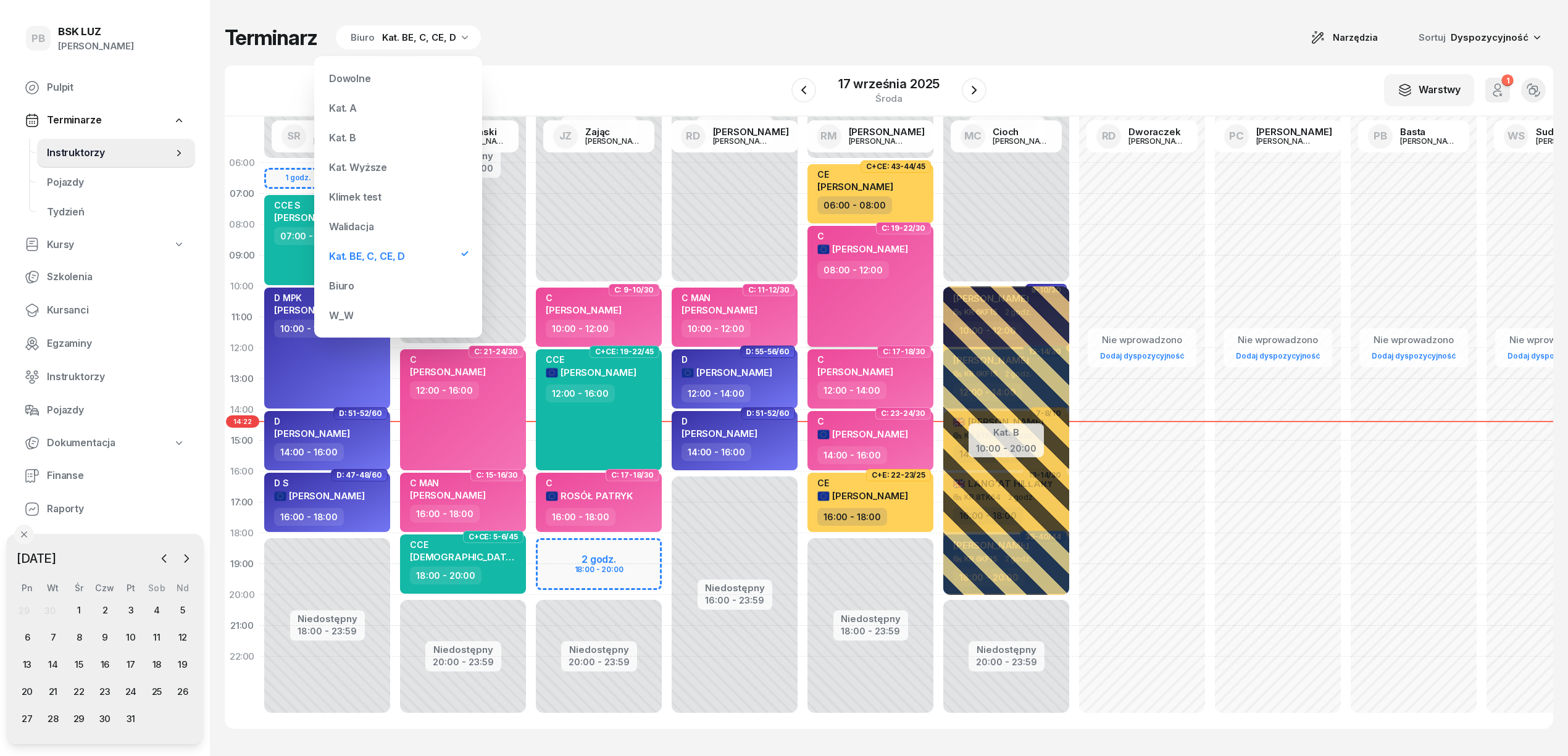
click at [371, 137] on div "Kat. B" at bounding box center [398, 137] width 148 height 25
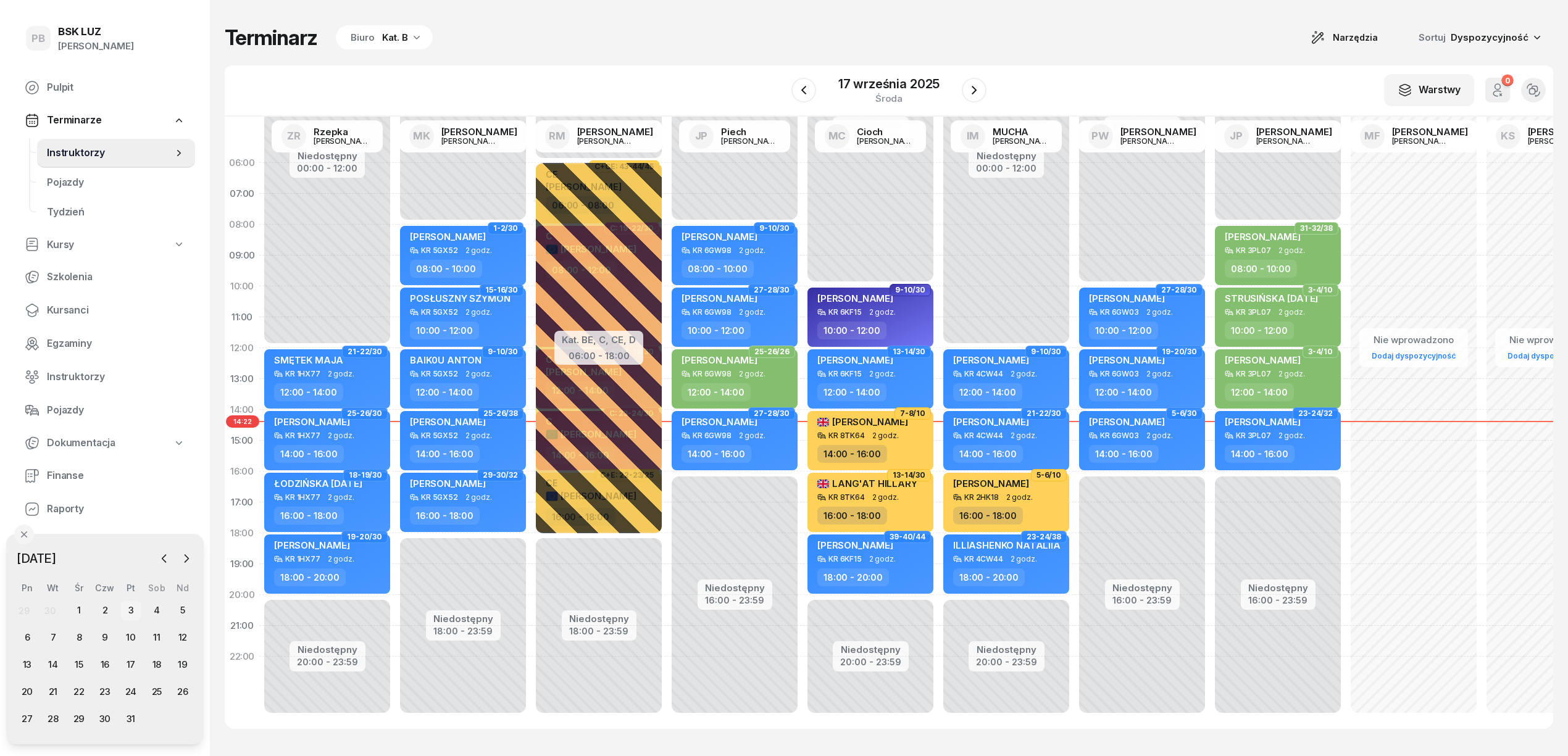
click at [132, 611] on div "3" at bounding box center [131, 610] width 20 height 20
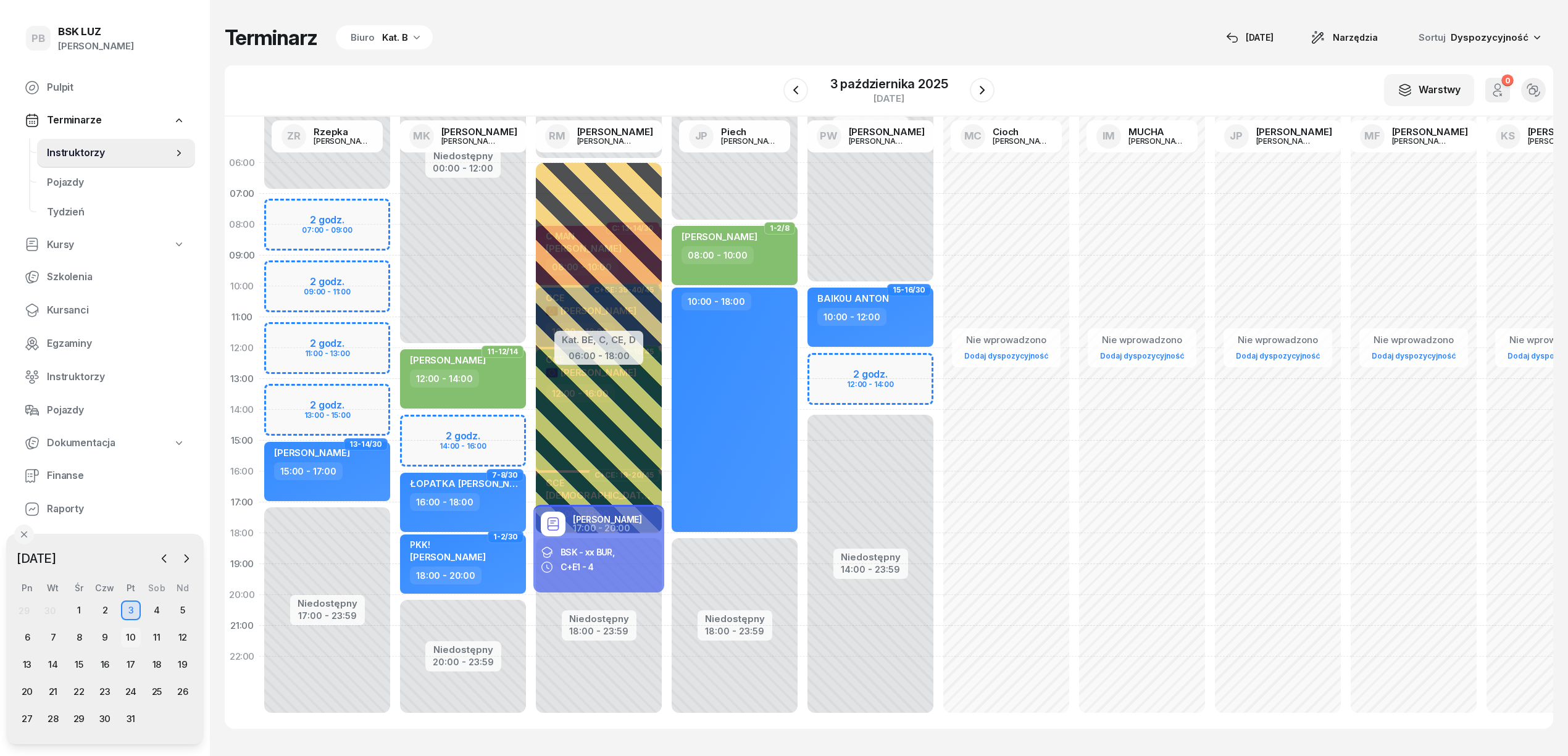
click at [132, 632] on div "10" at bounding box center [131, 637] width 20 height 20
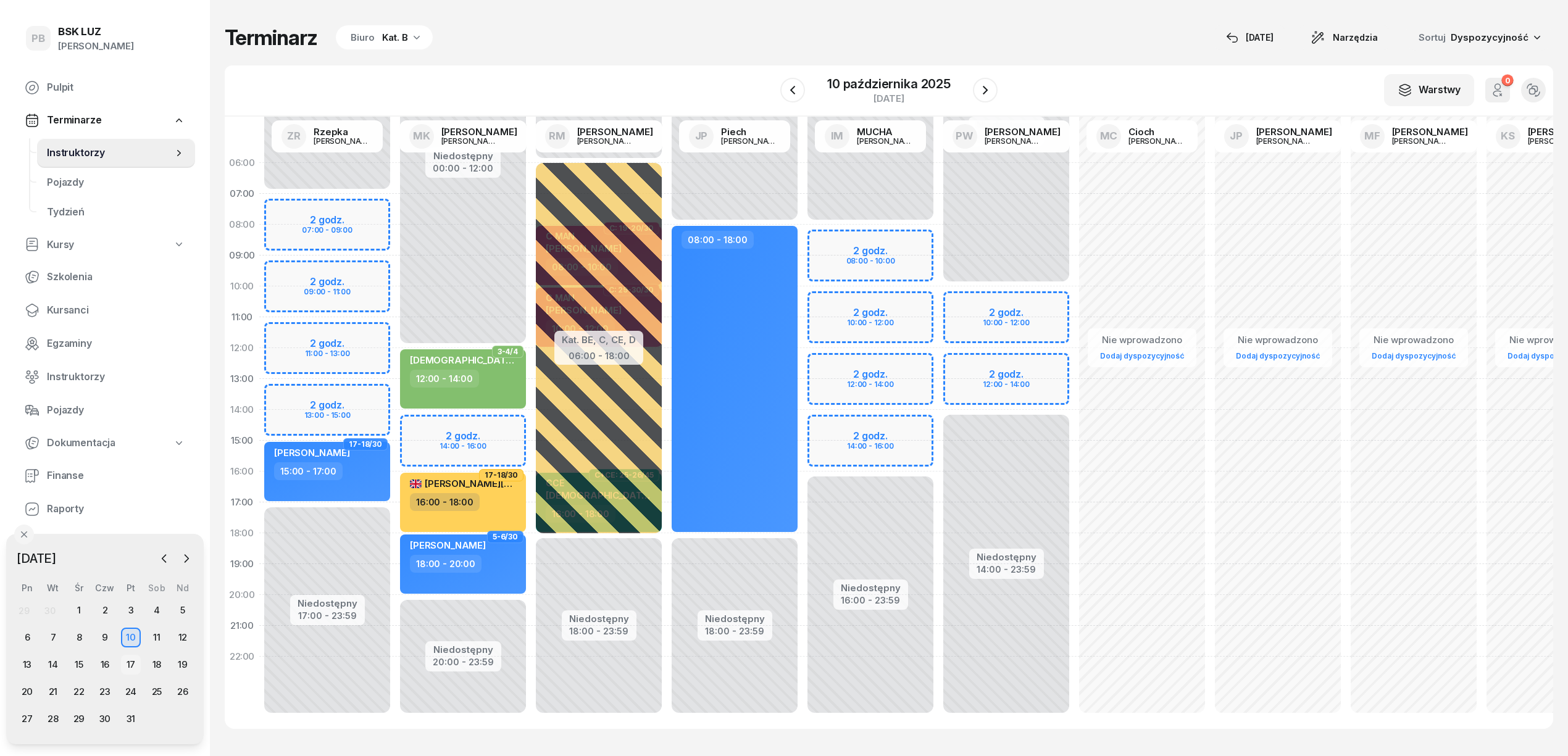
click at [135, 655] on div "17" at bounding box center [131, 664] width 20 height 20
click at [129, 694] on div "24" at bounding box center [131, 691] width 20 height 20
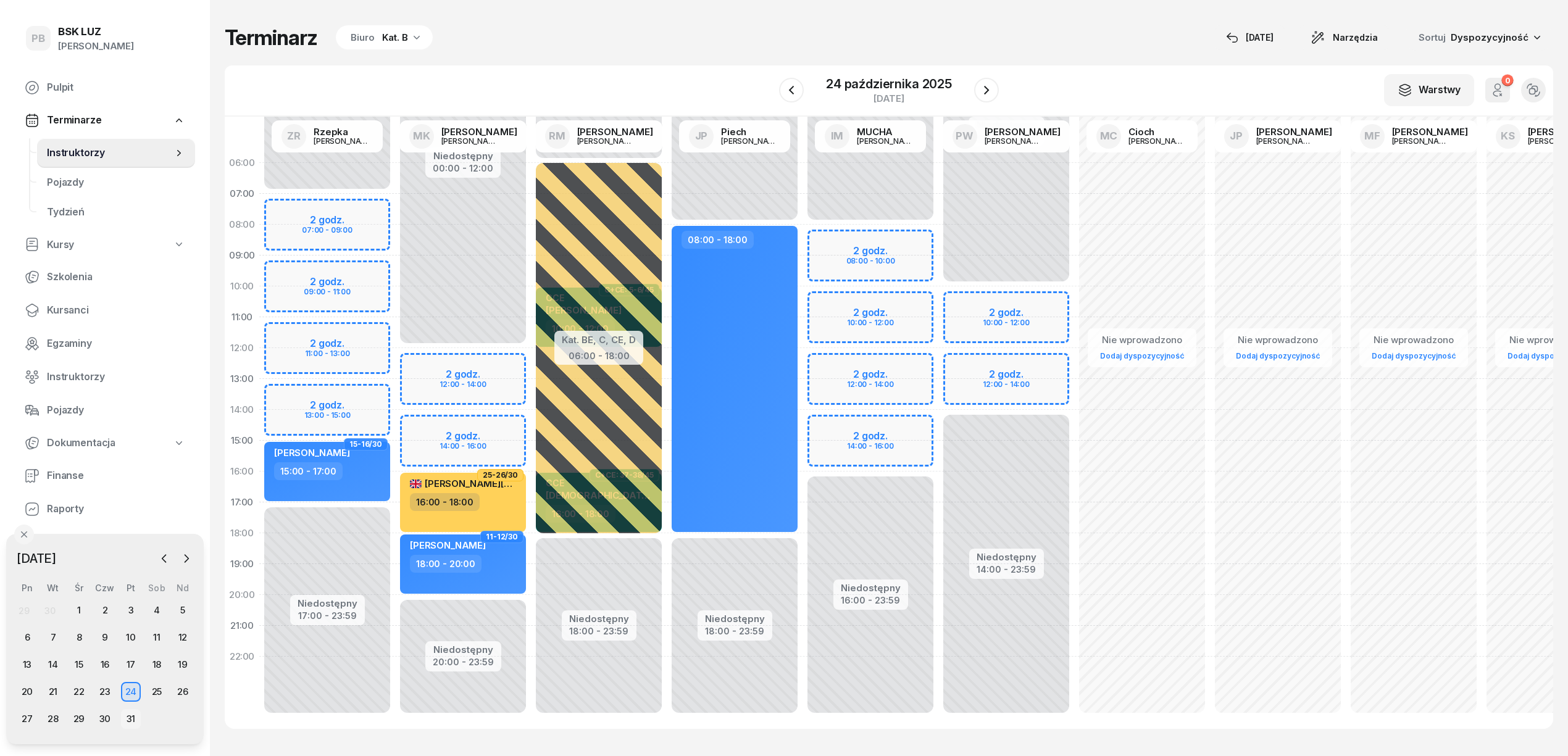
click at [134, 719] on div "31" at bounding box center [131, 719] width 20 height 20
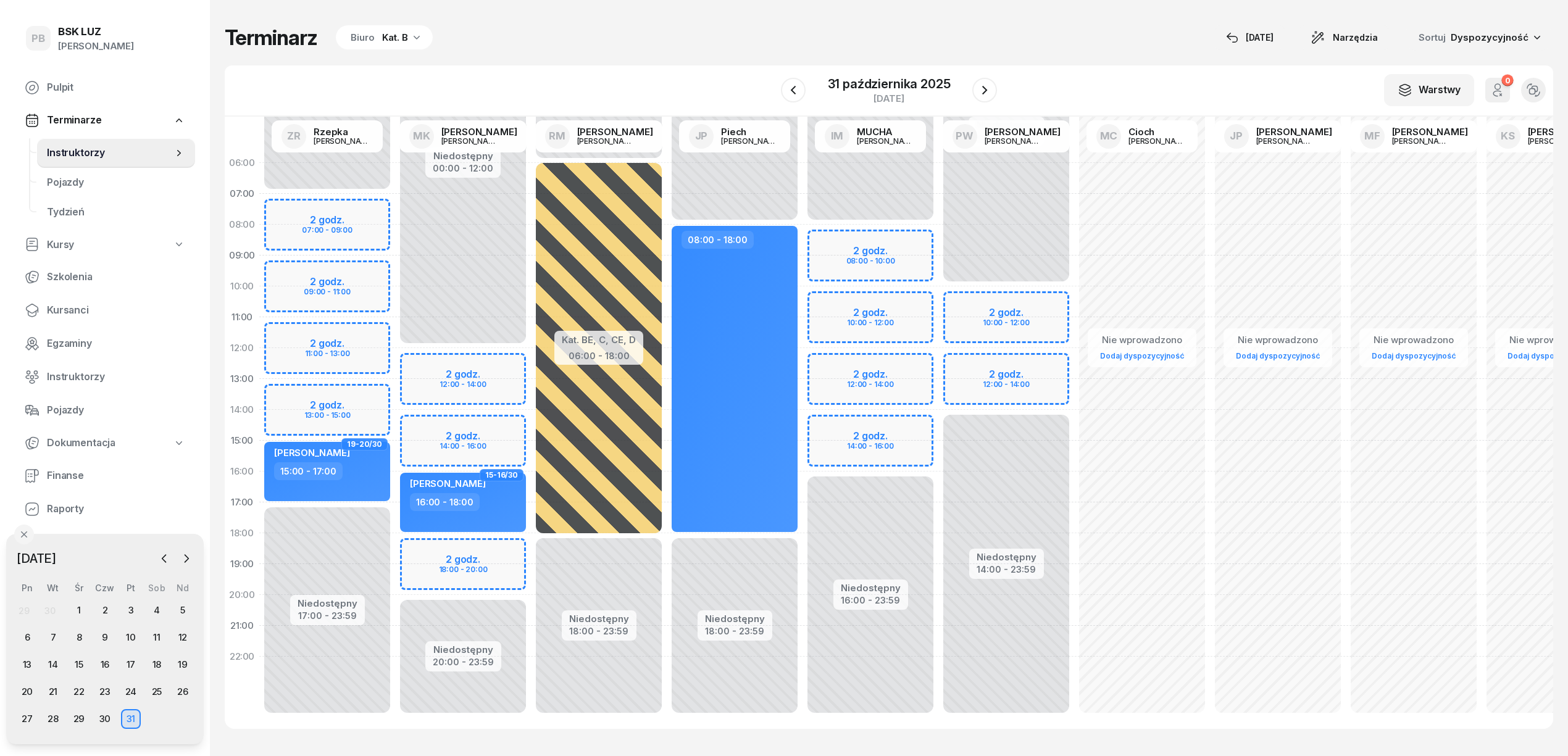
click at [475, 96] on div "W Wybierz AK Koryciński Artur BP Pająk Bogusław DA Arendarczyk Damian DP Pawłow…" at bounding box center [889, 91] width 1328 height 51
click at [525, 99] on div "W Wybierz AK Koryciński Artur BP Pająk Bogusław DA Arendarczyk Damian DP Pawłow…" at bounding box center [889, 91] width 1328 height 51
click at [553, 69] on div "W Wybierz AK Koryciński Artur BP Pająk Bogusław DA Arendarczyk Damian DP Pawłow…" at bounding box center [889, 91] width 1328 height 51
click at [672, 68] on div "W Wybierz AK Koryciński Artur BP Pająk Bogusław DA Arendarczyk Damian DP Pawłow…" at bounding box center [889, 91] width 1328 height 51
click at [649, 63] on div "Terminarz Biuro Kat. B 17 wrz Narzędzia Sortuj Dyspozycyjność W Wybierz AK Kory…" at bounding box center [889, 376] width 1328 height 753
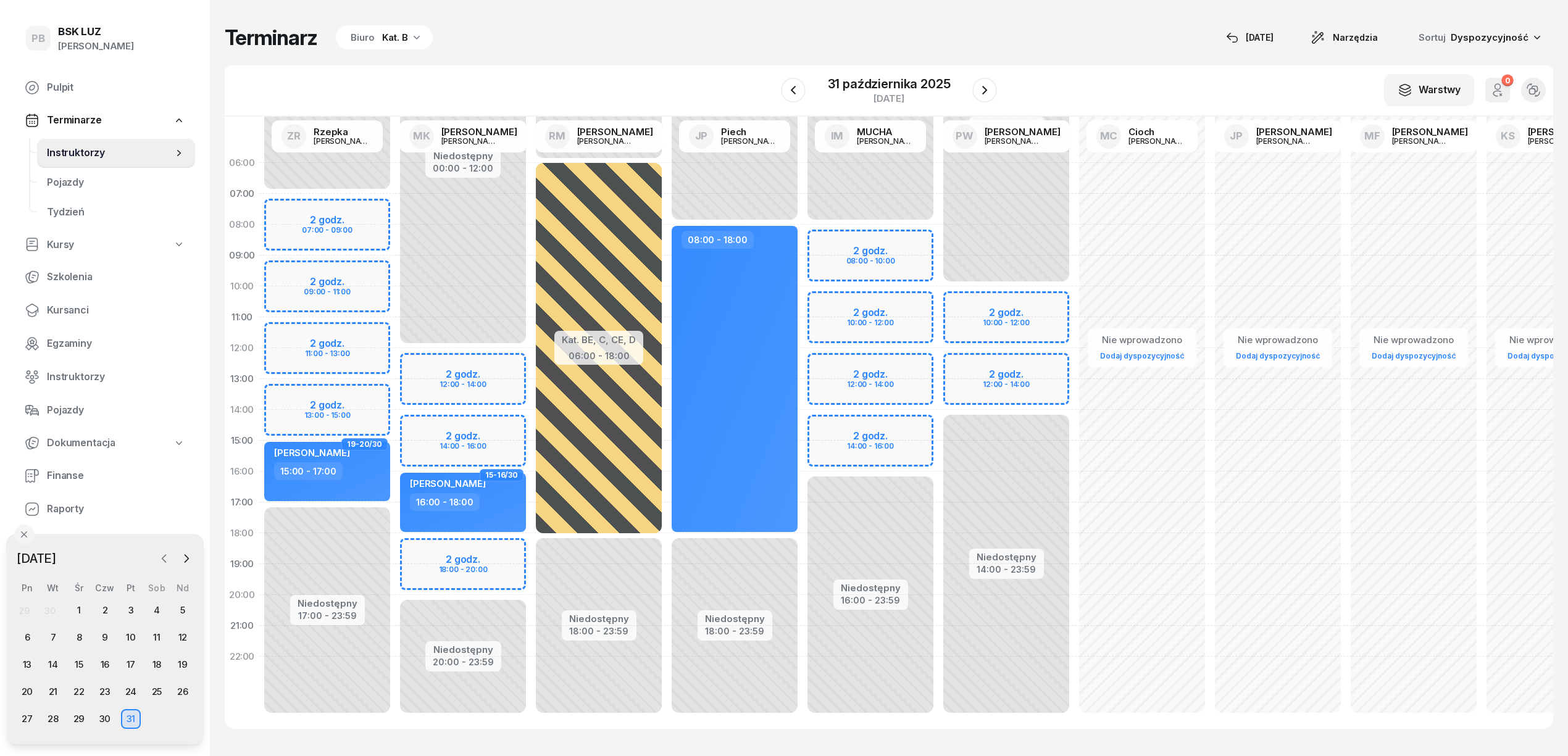
click at [160, 558] on icon "button" at bounding box center [164, 558] width 12 height 12
click at [87, 662] on div "17" at bounding box center [79, 664] width 20 height 20
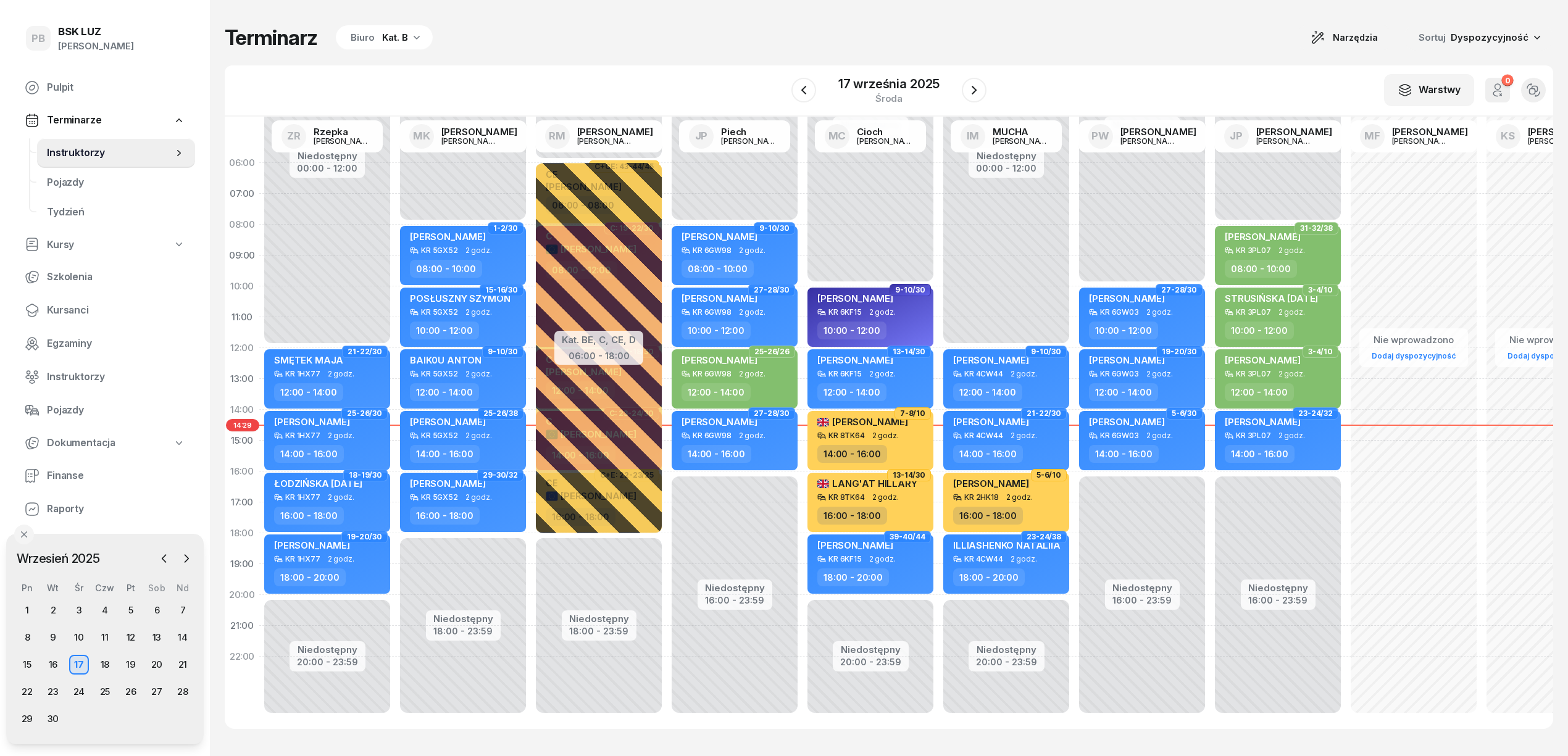
click at [716, 54] on div "Terminarz Biuro Kat. B Narzędzia Sortuj Dyspozycyjność W Wybierz AK [PERSON_NAM…" at bounding box center [889, 376] width 1328 height 753
click at [676, 46] on div "Terminarz Biuro Kat. B Narzędzia Sortuj Dyspozycyjność" at bounding box center [889, 37] width 1328 height 26
click at [526, 62] on div "Terminarz Biuro Kat. B Narzędzia Sortuj Dyspozycyjność W Wybierz AK [PERSON_NAM…" at bounding box center [889, 376] width 1328 height 753
click at [621, 70] on div "W Wybierz AK [PERSON_NAME] BP [PERSON_NAME] DP [PERSON_NAME] GS [PERSON_NAME] I…" at bounding box center [889, 91] width 1328 height 51
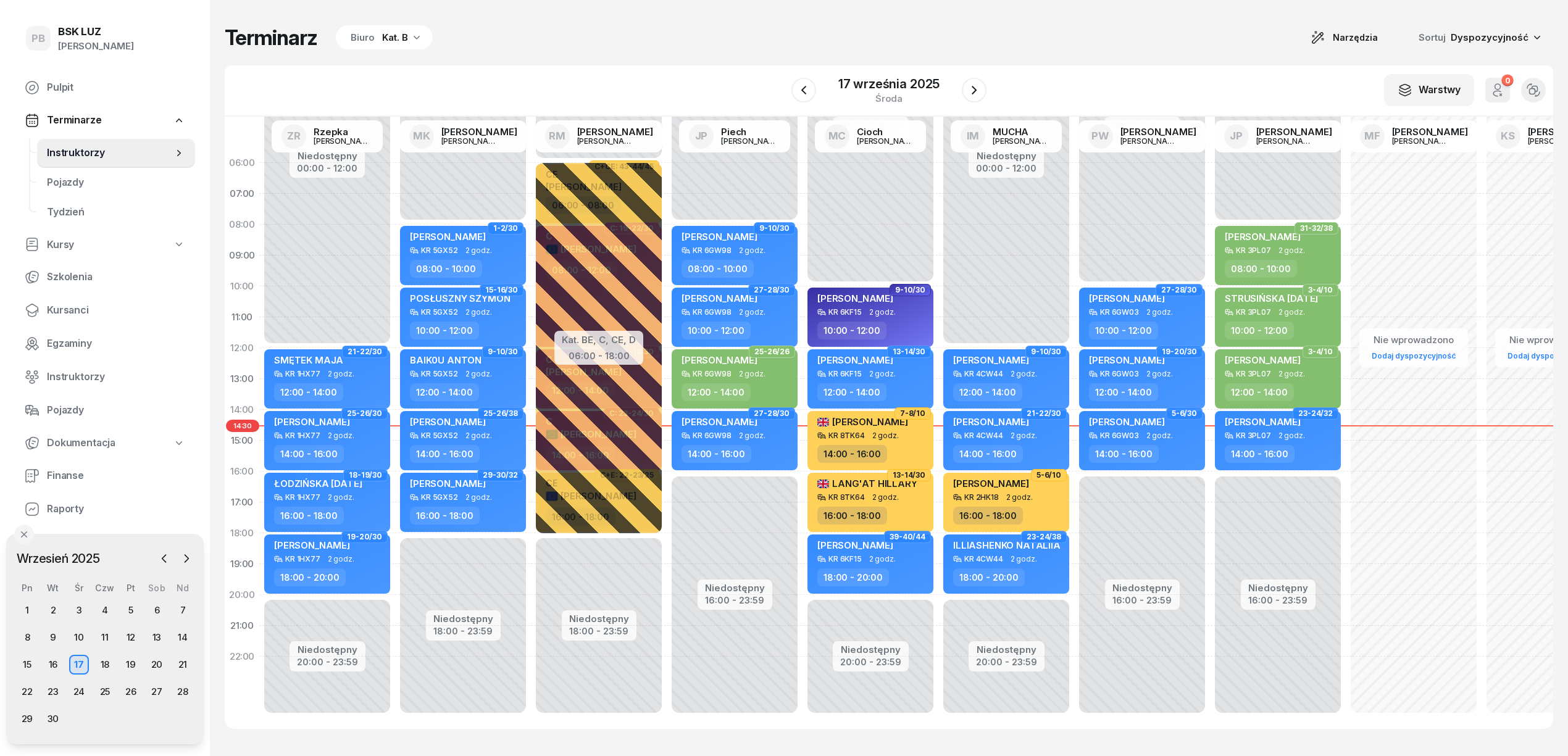
drag, startPoint x: 1147, startPoint y: 63, endPoint x: 1127, endPoint y: 67, distance: 20.4
click at [1146, 64] on div "Terminarz Biuro Kat. B Narzędzia Sortuj Dyspozycyjność W Wybierz AK [PERSON_NAM…" at bounding box center [889, 376] width 1328 height 753
click at [616, 47] on div "Terminarz Biuro Kat. B Narzędzia Sortuj Dyspozycyjność" at bounding box center [889, 37] width 1328 height 26
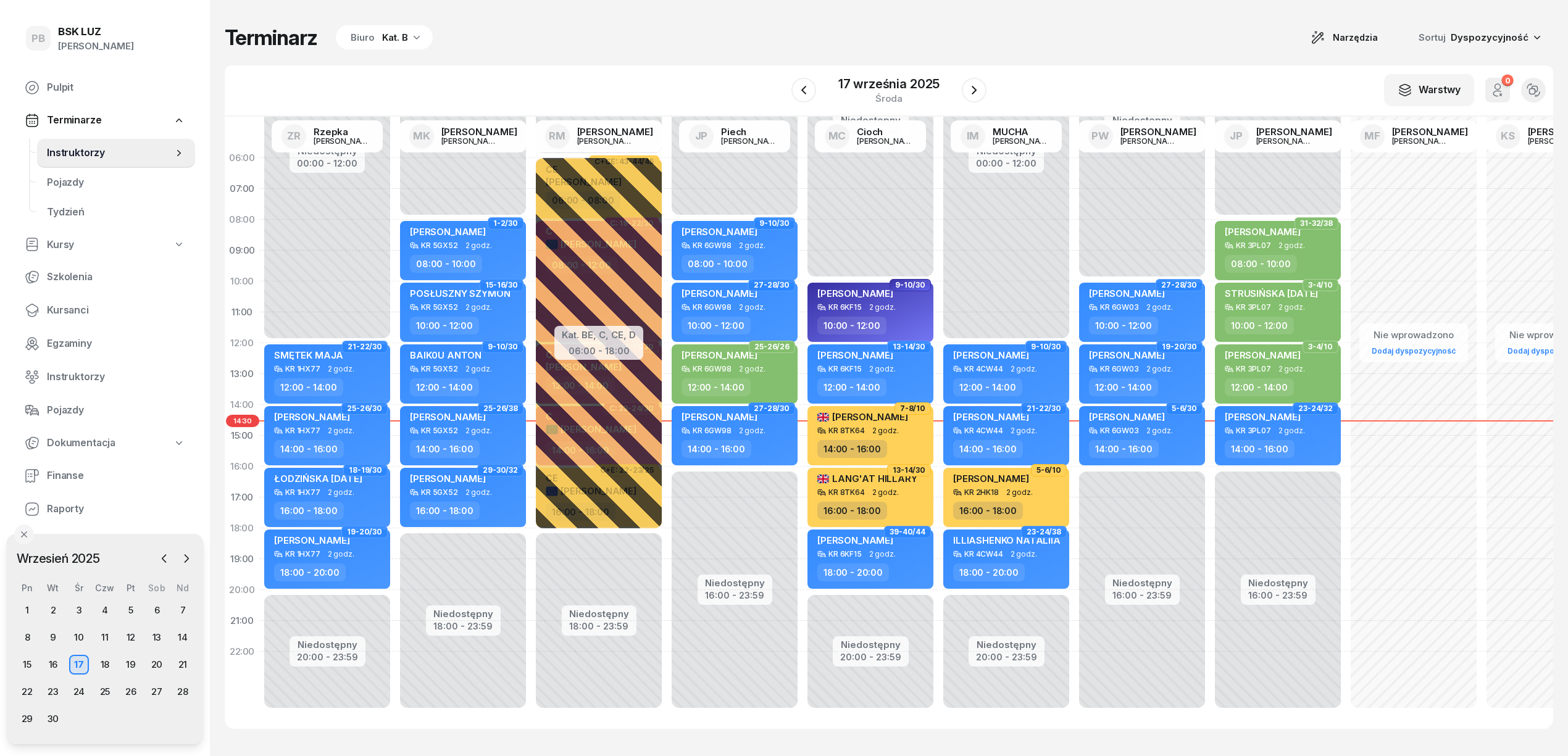
scroll to position [18, 0]
click at [383, 43] on div "Kat. B" at bounding box center [395, 37] width 26 height 15
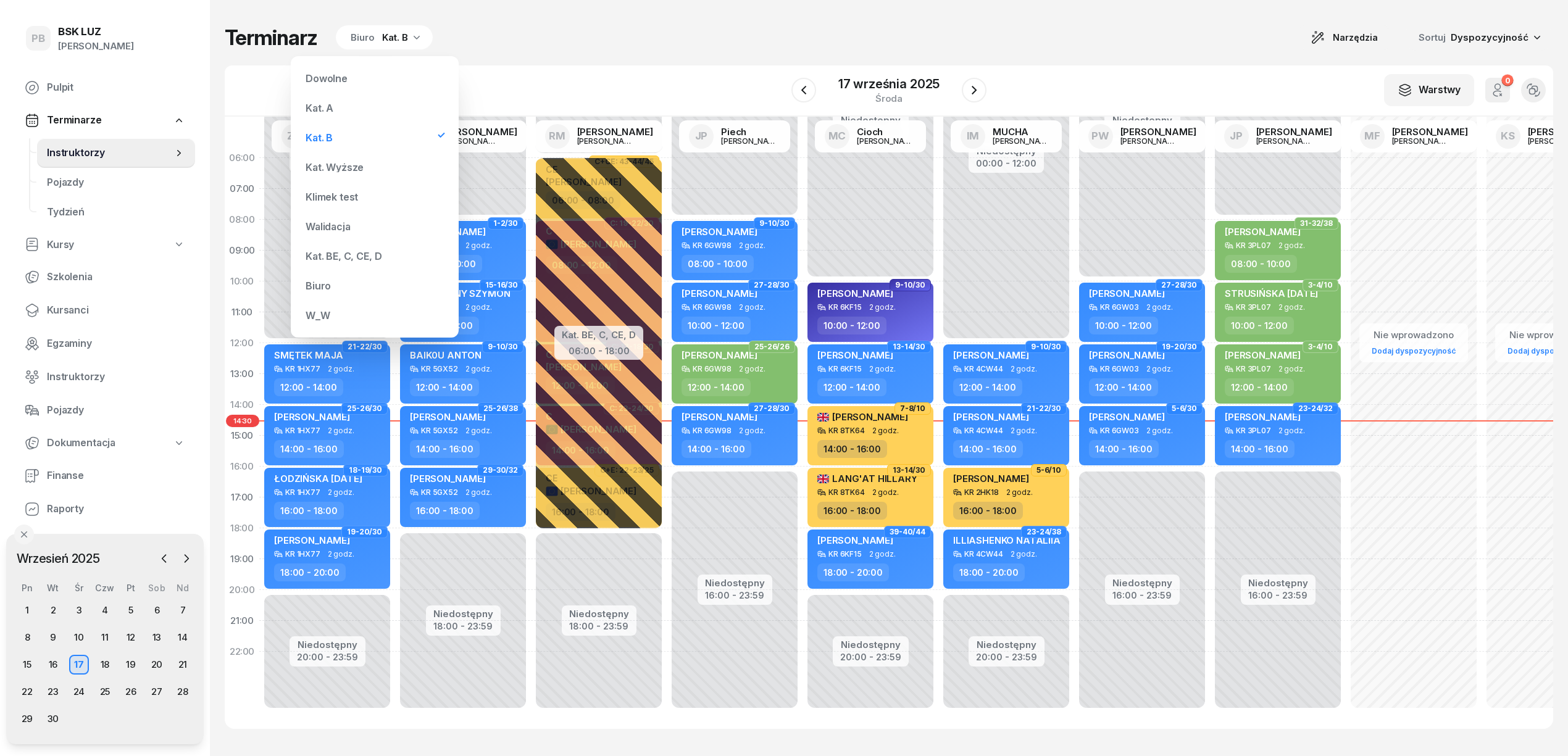
drag, startPoint x: 348, startPoint y: 256, endPoint x: 356, endPoint y: 256, distance: 8.0
click at [351, 256] on div "Kat. BE, C, CE, D" at bounding box center [343, 256] width 76 height 10
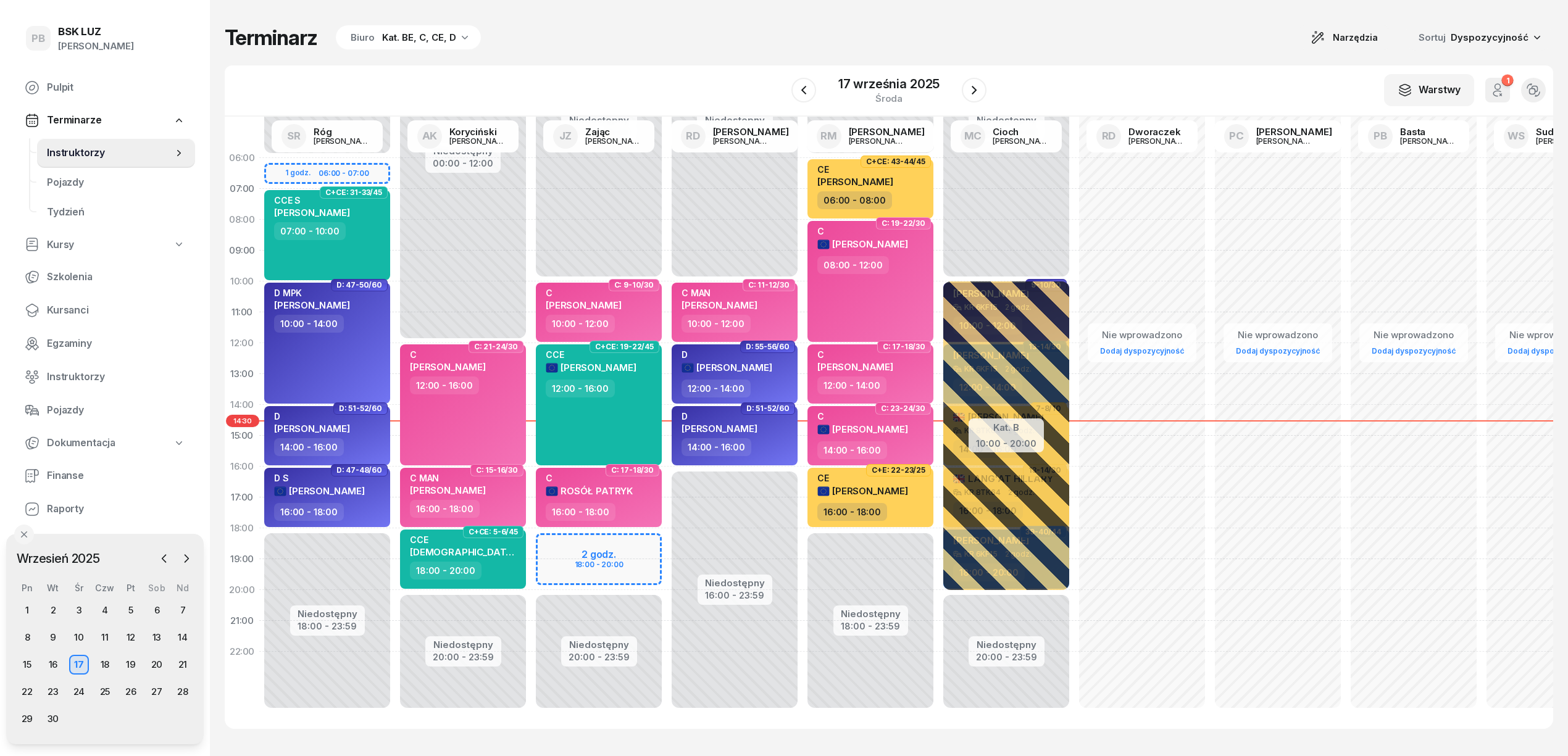
click at [586, 45] on div "Terminarz Biuro Kat. BE, C, CE, D Narzędzia Sortuj Dyspozycyjność" at bounding box center [889, 37] width 1328 height 26
click at [672, 45] on div "Terminarz Biuro Kat. BE, C, CE, D Narzędzia Sortuj Dyspozycyjność" at bounding box center [889, 37] width 1328 height 26
click at [728, 62] on div "Terminarz Biuro Kat. BE, C, CE, D Narzędzia Sortuj Dyspozycyjność W Wybierz AK …" at bounding box center [889, 376] width 1328 height 753
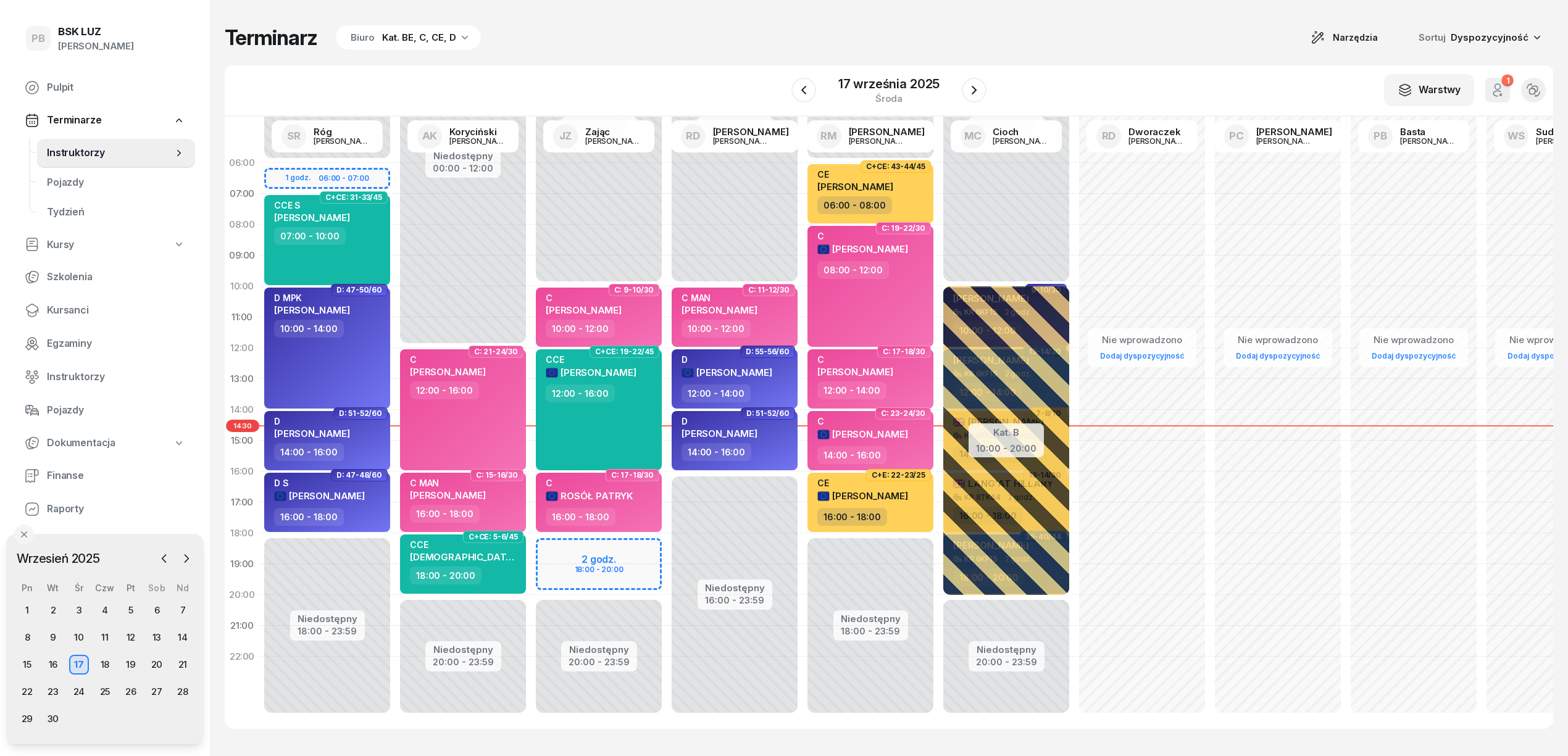
click at [706, 35] on div "Terminarz Biuro Kat. BE, C, CE, D Narzędzia Sortuj Dyspozycyjność" at bounding box center [889, 37] width 1328 height 26
click at [677, 25] on div "Terminarz Biuro Kat. BE, C, CE, D Narzędzia Sortuj Dyspozycyjność" at bounding box center [889, 37] width 1328 height 26
click at [727, 25] on div "Terminarz Biuro Kat. BE, C, CE, D Narzędzia Sortuj Dyspozycyjność W Wybierz AK …" at bounding box center [889, 376] width 1328 height 753
click at [741, 56] on div "Terminarz Biuro Kat. BE, C, CE, D Narzędzia Sortuj Dyspozycyjność W Wybierz AK …" at bounding box center [889, 376] width 1328 height 753
click at [932, 32] on div "Terminarz Biuro Kat. BE, C, CE, D Narzędzia Sortuj Dyspozycyjność" at bounding box center [889, 37] width 1328 height 26
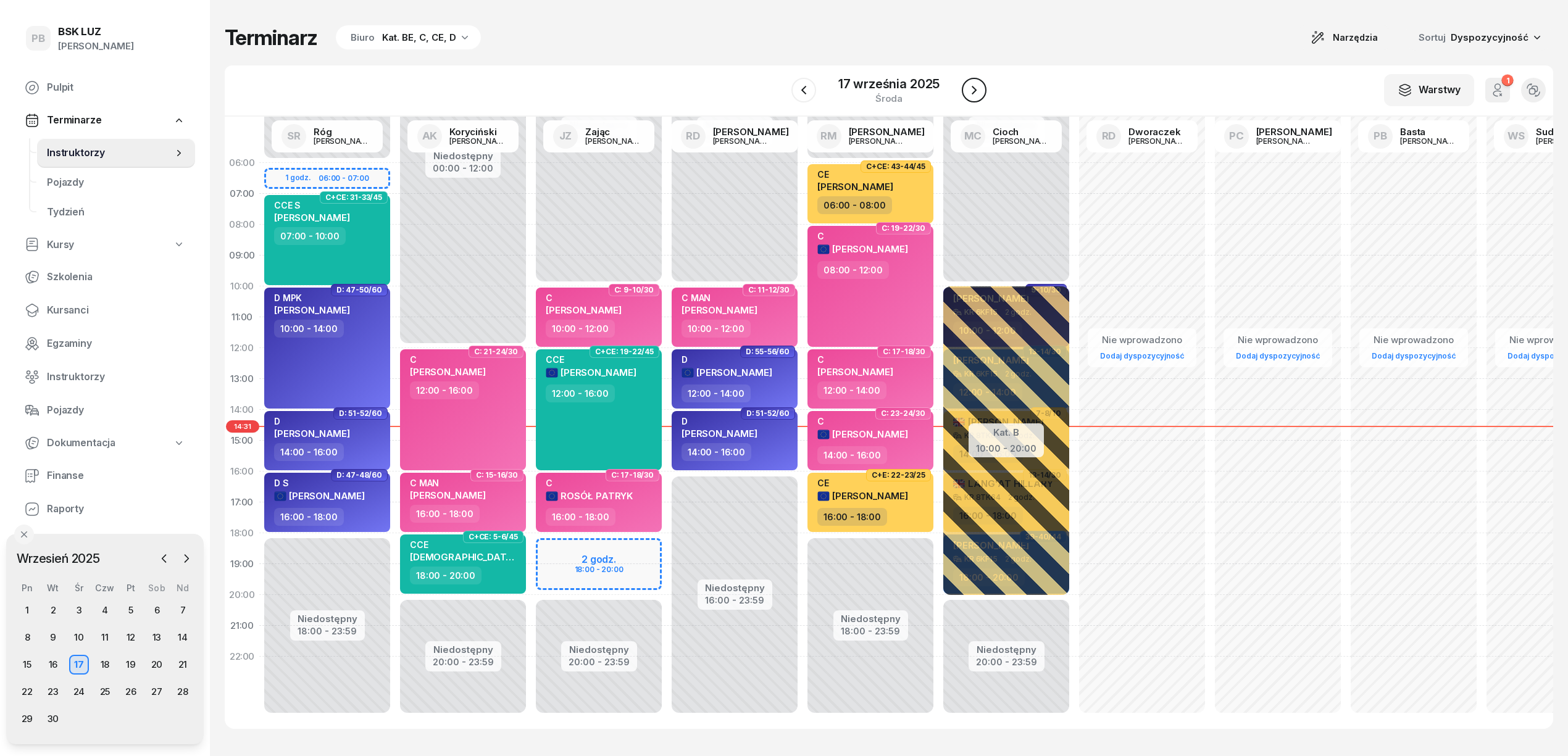
click at [978, 93] on icon "button" at bounding box center [974, 90] width 15 height 15
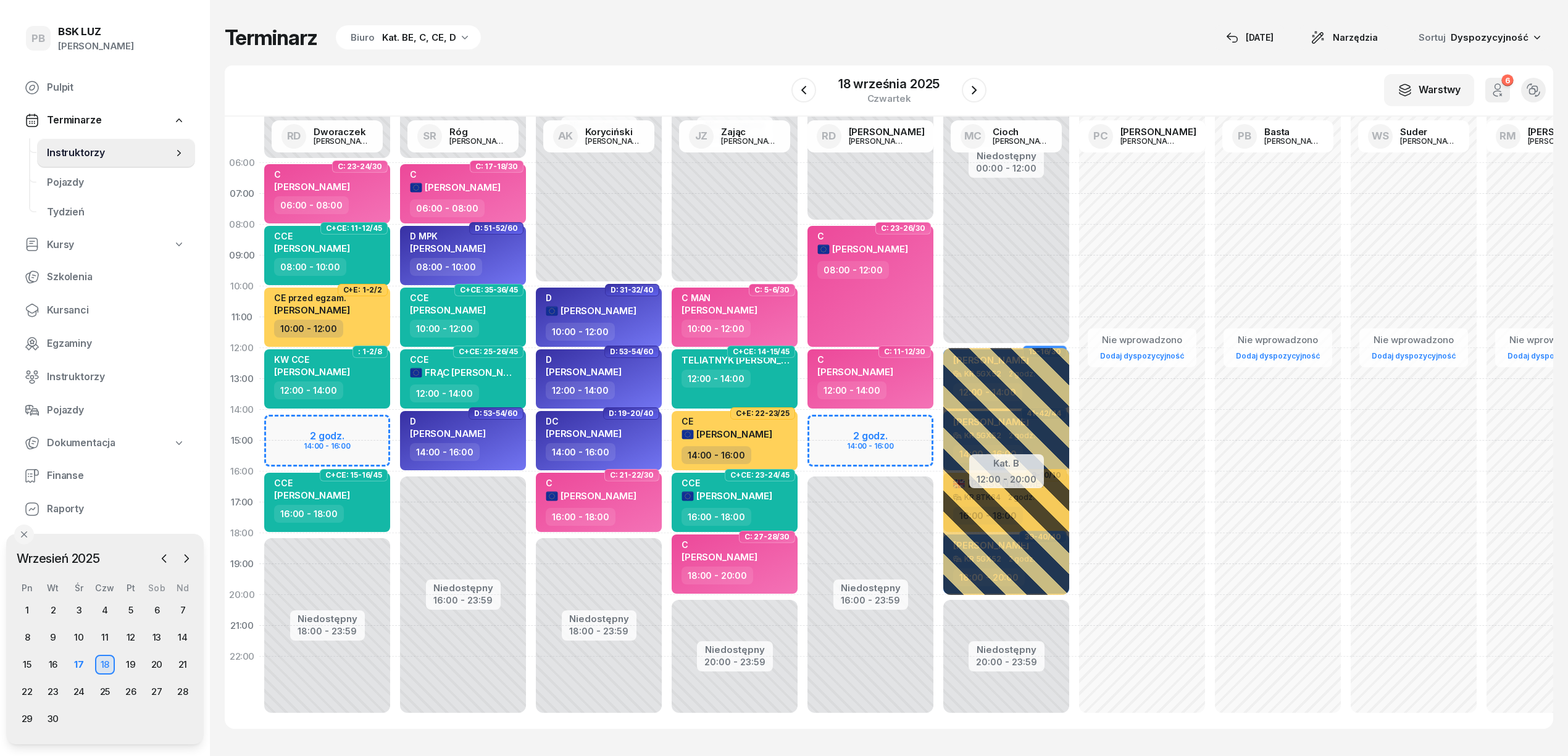
click at [781, 63] on div "Terminarz Biuro Kat. BE, C, CE, D [DATE] Narzędzia Sortuj Dyspozycyjność W Wybi…" at bounding box center [889, 376] width 1328 height 753
click at [784, 42] on div "Terminarz Biuro Kat. BE, C, CE, D [DATE] Narzędzia Sortuj Dyspozycyjność" at bounding box center [889, 37] width 1328 height 26
click at [700, 40] on div "Terminarz Biuro Kat. BE, C, CE, D [DATE] Narzędzia Sortuj Dyspozycyjność" at bounding box center [889, 37] width 1328 height 26
click at [1100, 71] on div "W Wybierz AK [PERSON_NAME] BP [PERSON_NAME] DP [PERSON_NAME] GS [PERSON_NAME] I…" at bounding box center [889, 91] width 1328 height 51
click at [758, 55] on div "Terminarz Biuro Kat. BE, C, CE, D [DATE] Narzędzia Sortuj Dyspozycyjność W Wybi…" at bounding box center [889, 376] width 1328 height 753
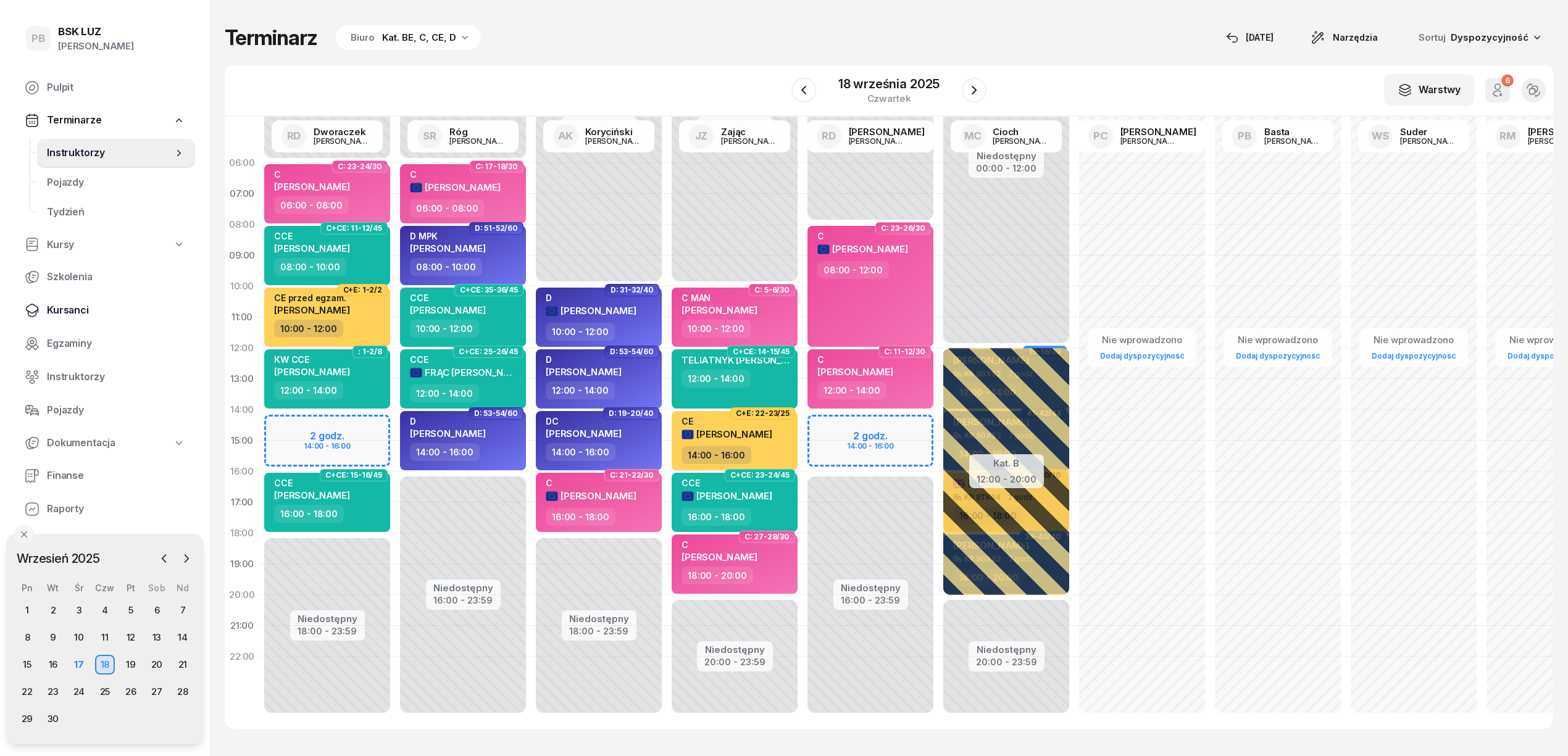
click at [73, 311] on span "Kursanci" at bounding box center [116, 310] width 138 height 16
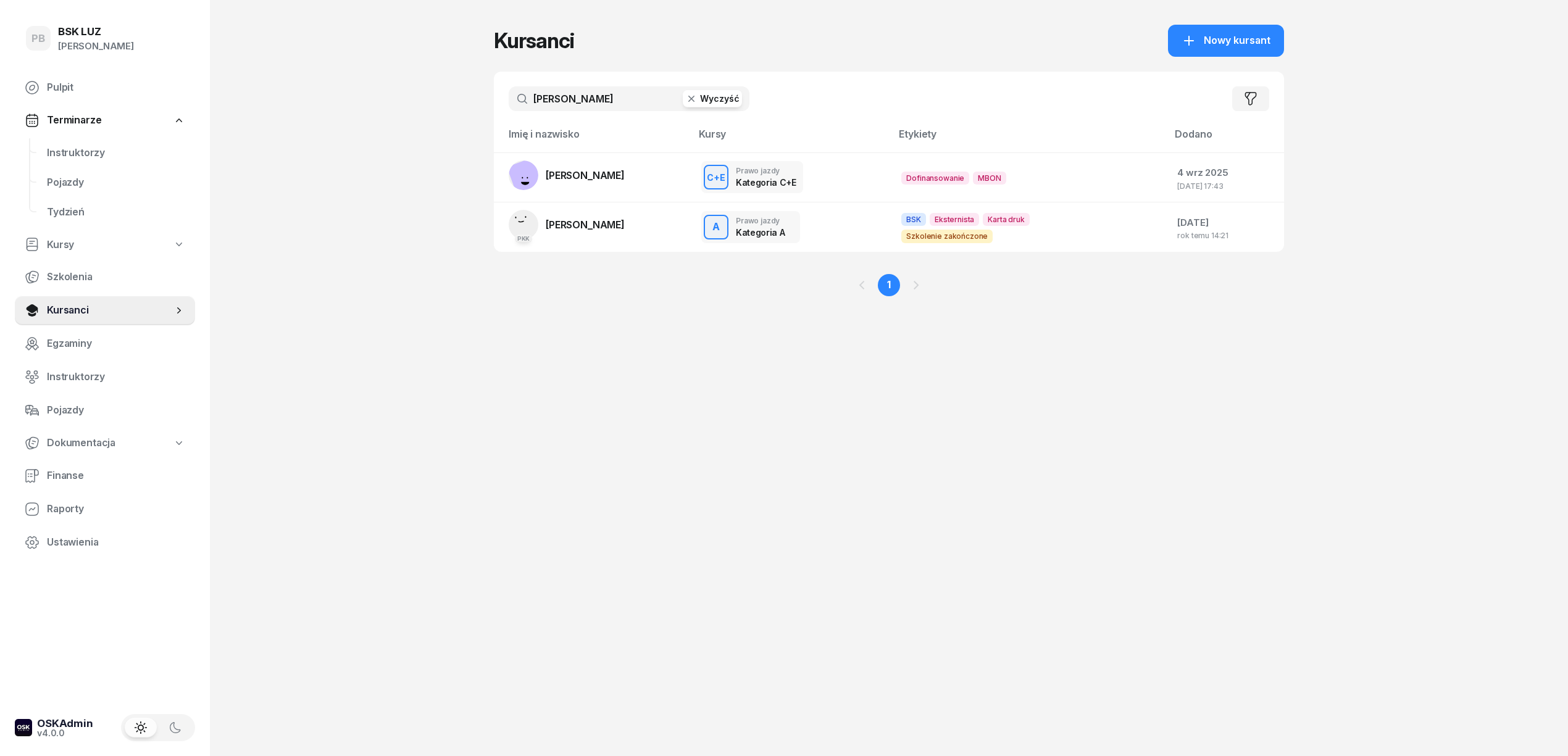
click at [559, 94] on input "kubicki" at bounding box center [629, 99] width 241 height 25
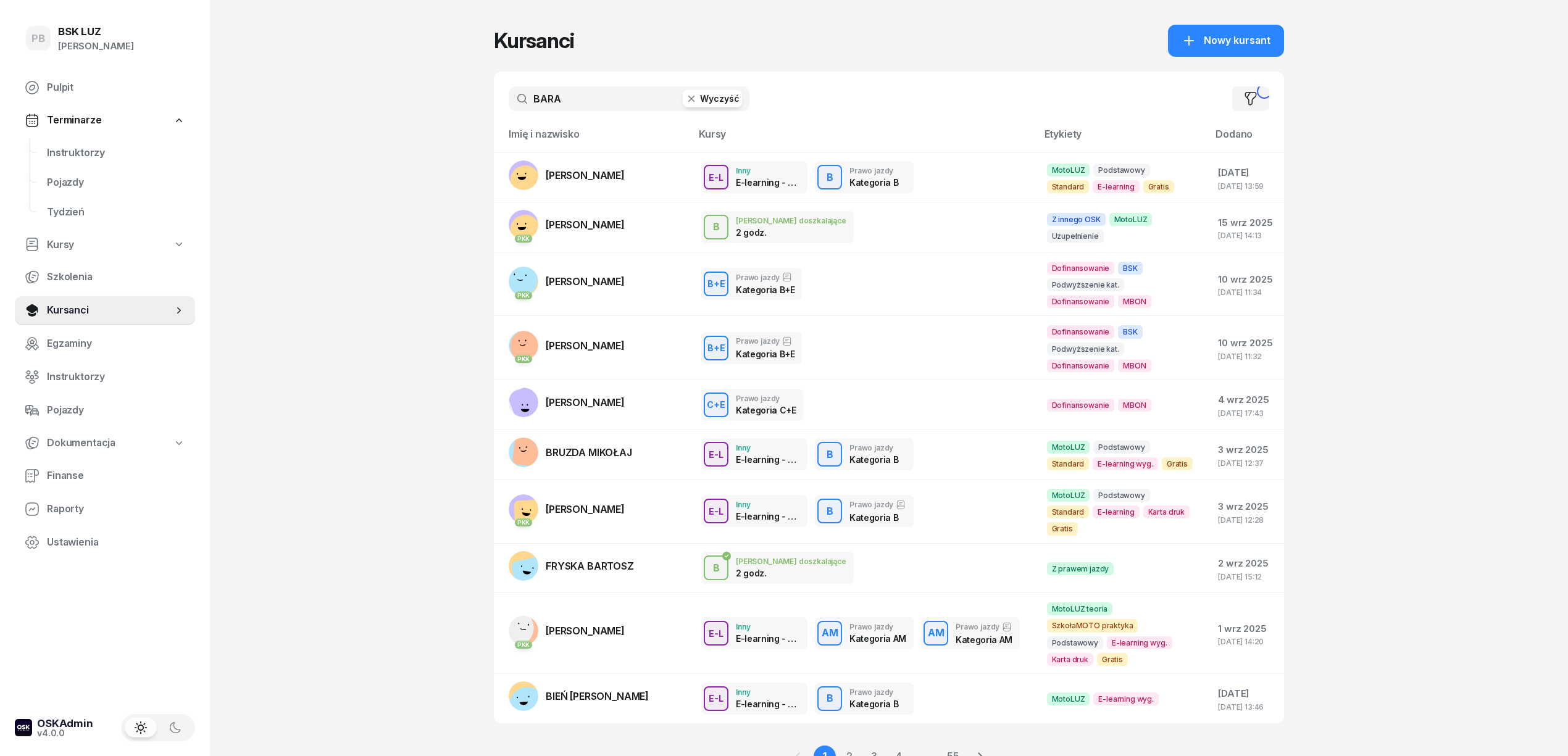
type input "BARAN"
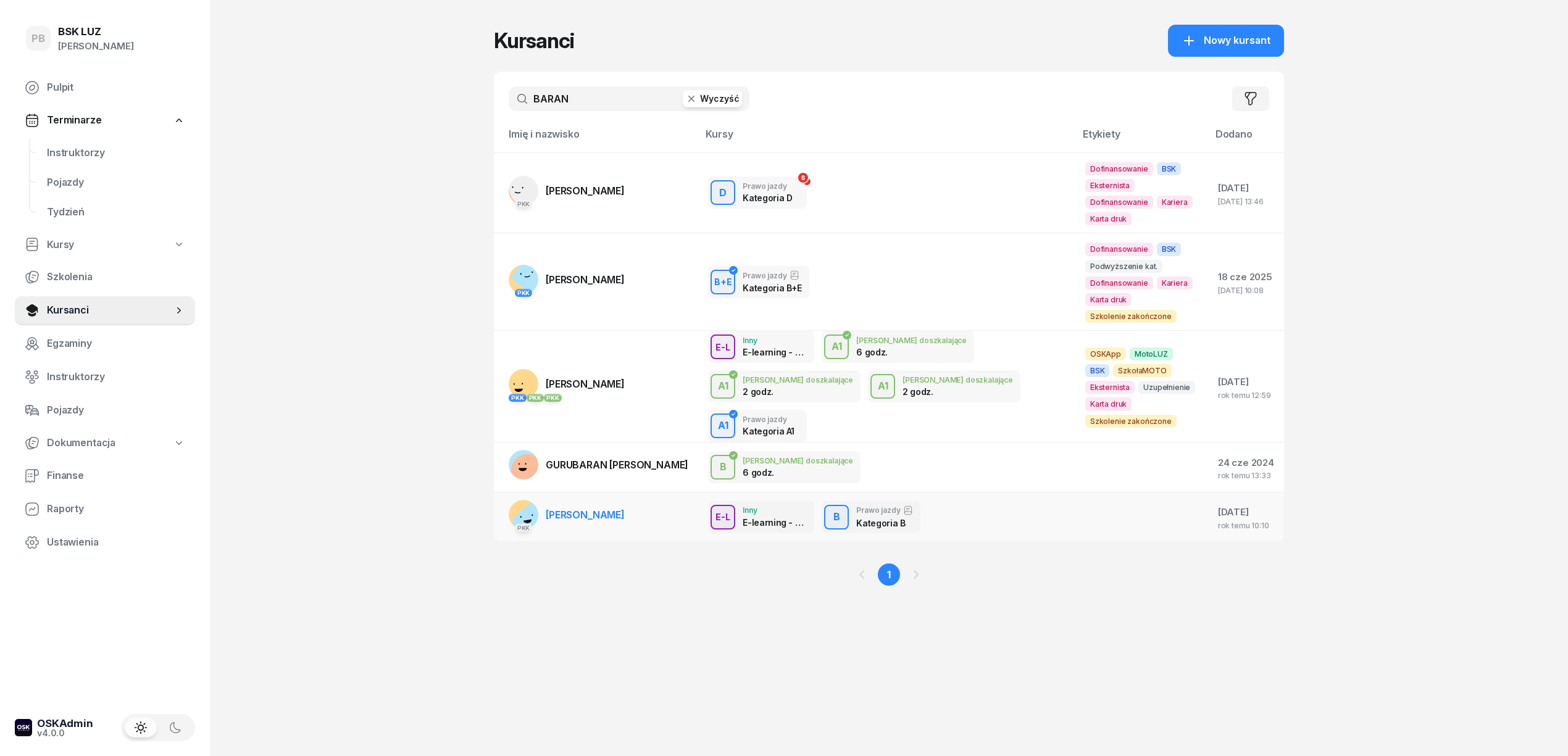
click at [587, 508] on span "BARAN KAMILA" at bounding box center [584, 514] width 79 height 12
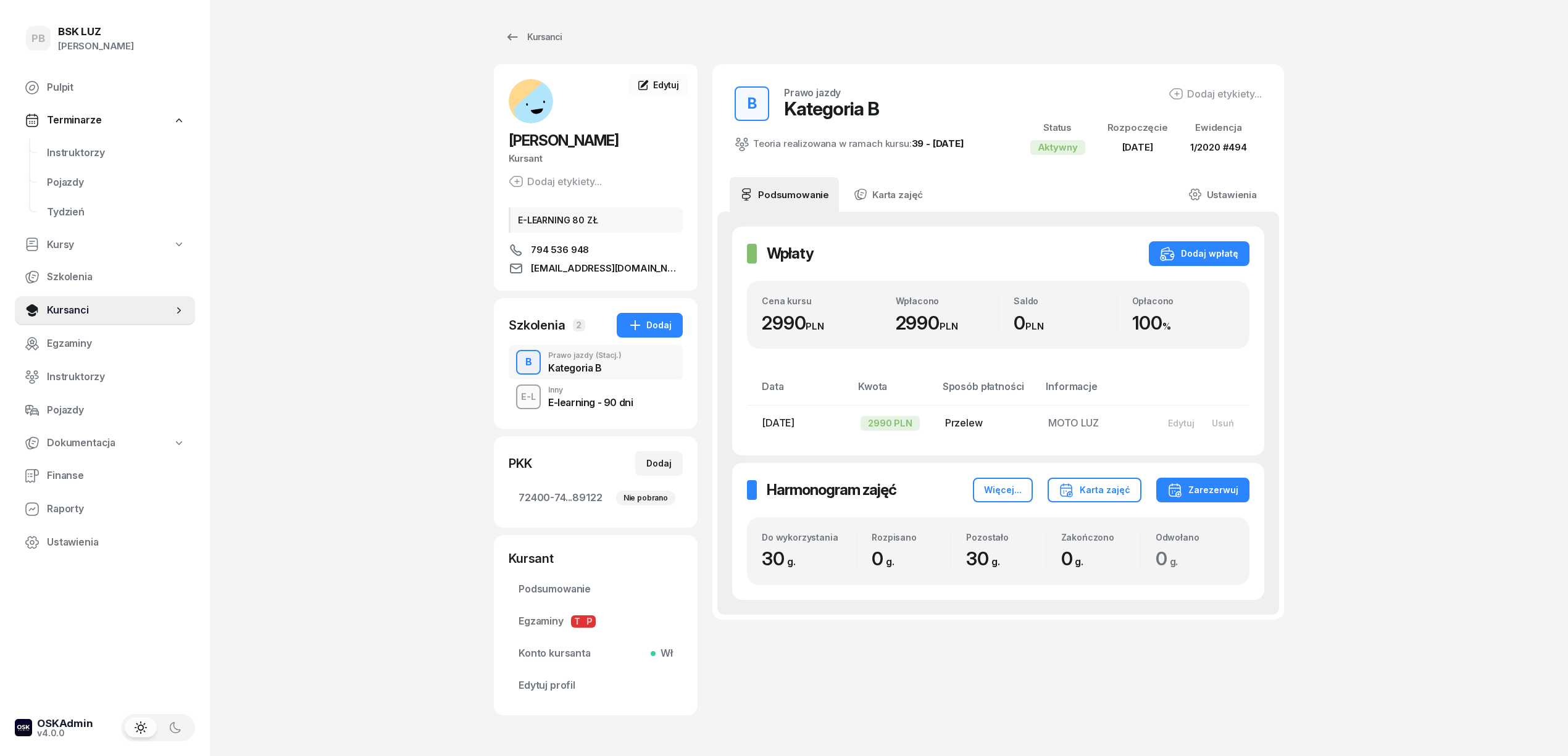
scroll to position [43, 0]
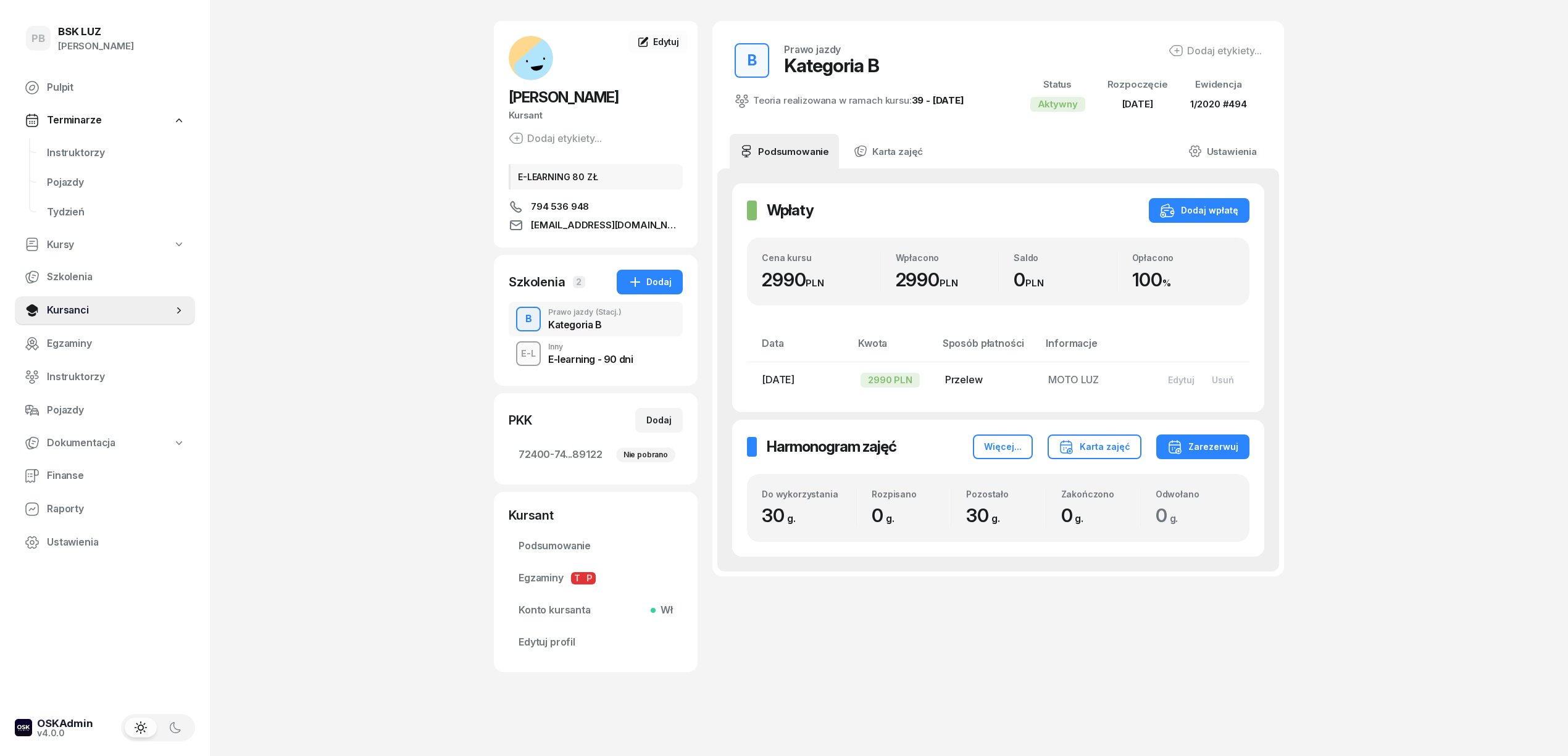
click at [540, 89] on span "BARAN KAMILA" at bounding box center [563, 97] width 110 height 18
click at [556, 645] on span "Edytuj profil" at bounding box center [595, 642] width 154 height 16
click at [545, 544] on div "Kursant Podsumowanie Egzaminy T P Konto kursanta Wł Edytuj profil Podsumowanie …" at bounding box center [595, 581] width 204 height 180
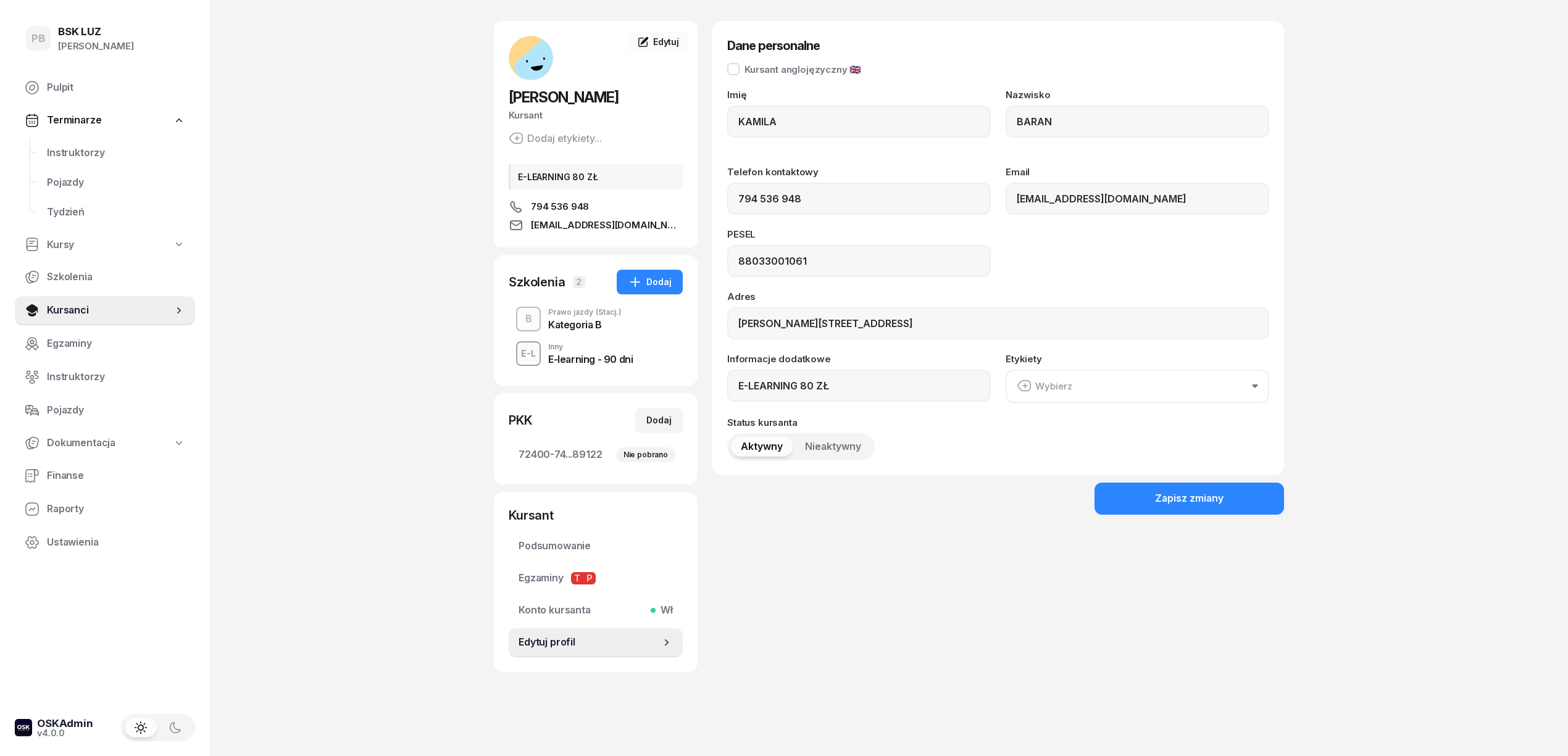
type input "794 536 948"
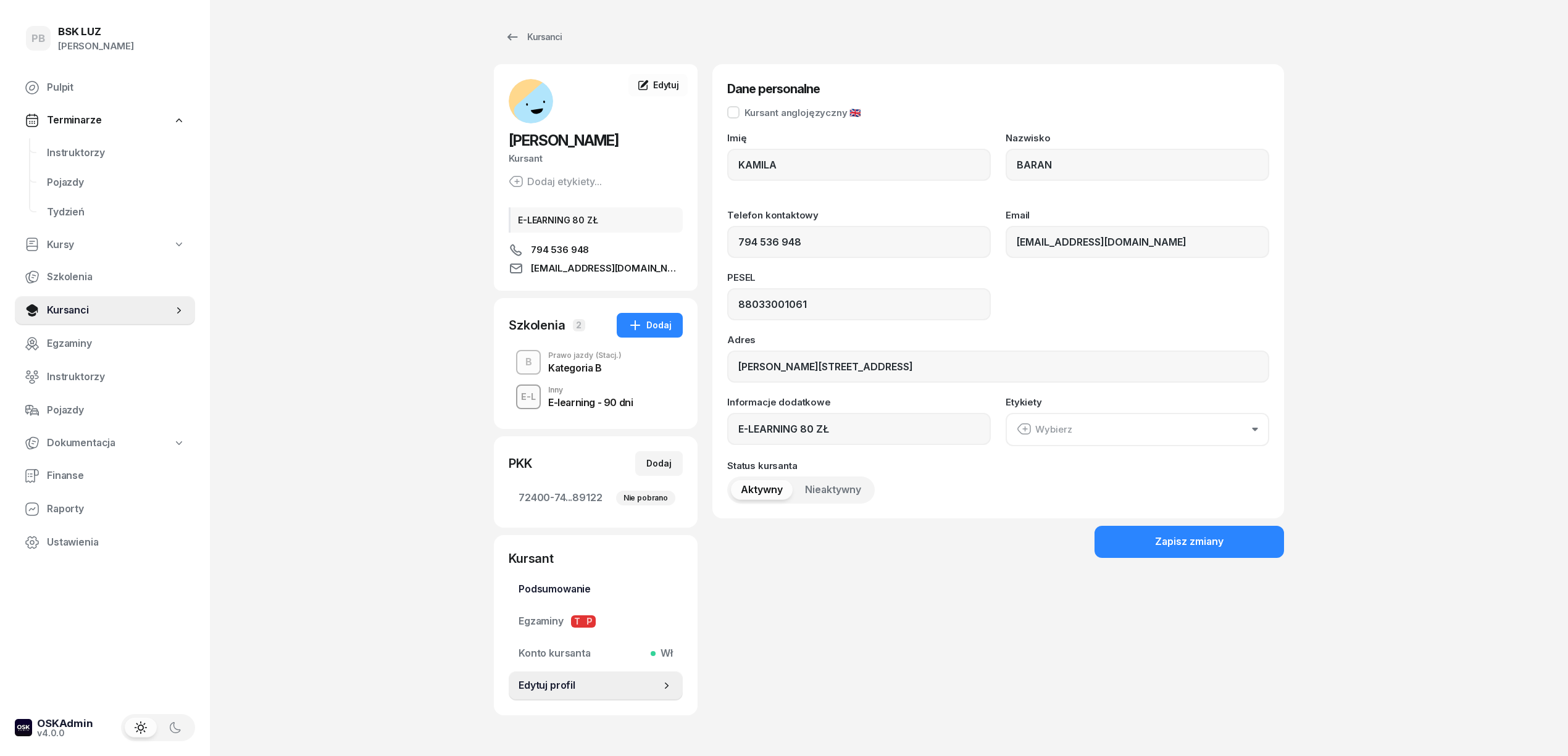
click at [570, 590] on span "Podsumowanie" at bounding box center [595, 589] width 154 height 16
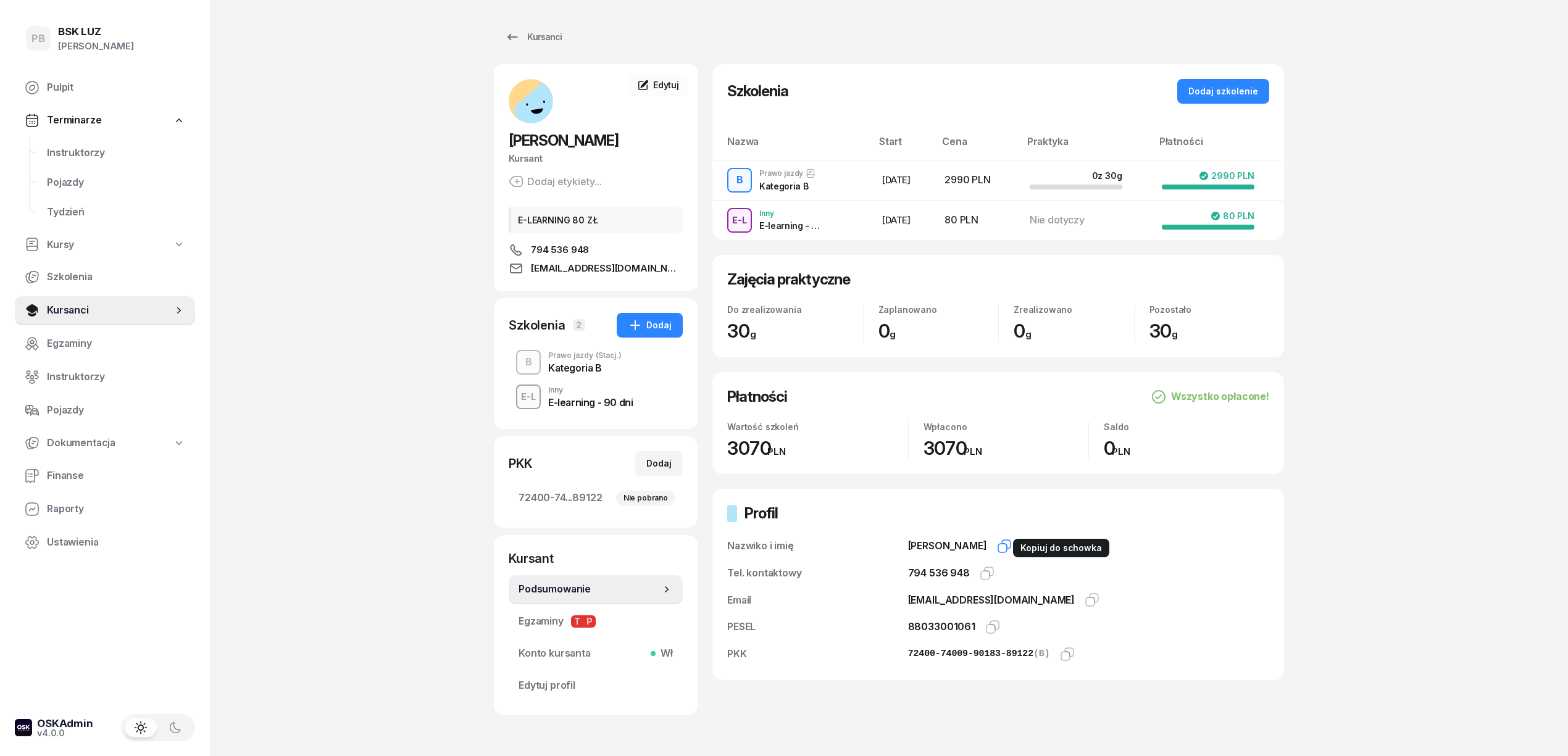
click at [1003, 546] on icon "button" at bounding box center [1004, 546] width 15 height 15
click at [980, 576] on icon "button" at bounding box center [987, 573] width 15 height 15
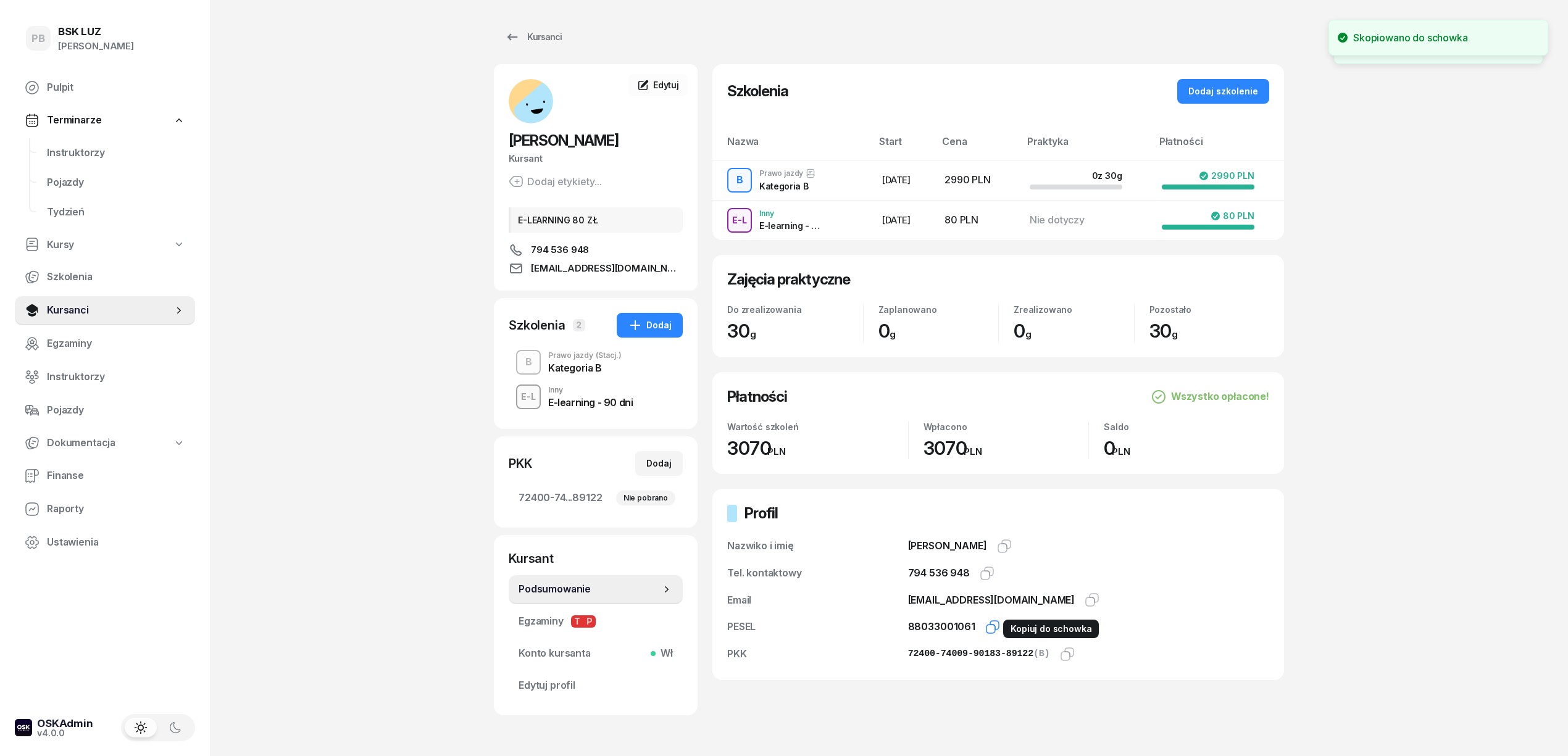
click at [988, 627] on icon "button" at bounding box center [992, 627] width 15 height 15
click at [315, 602] on div "PB BSK LUZ Patrycja Bogdanowicz Pulpit Terminarze Instruktorzy Pojazdy Tydzień …" at bounding box center [784, 399] width 1568 height 799
click at [540, 35] on div "Kursanci" at bounding box center [533, 37] width 57 height 15
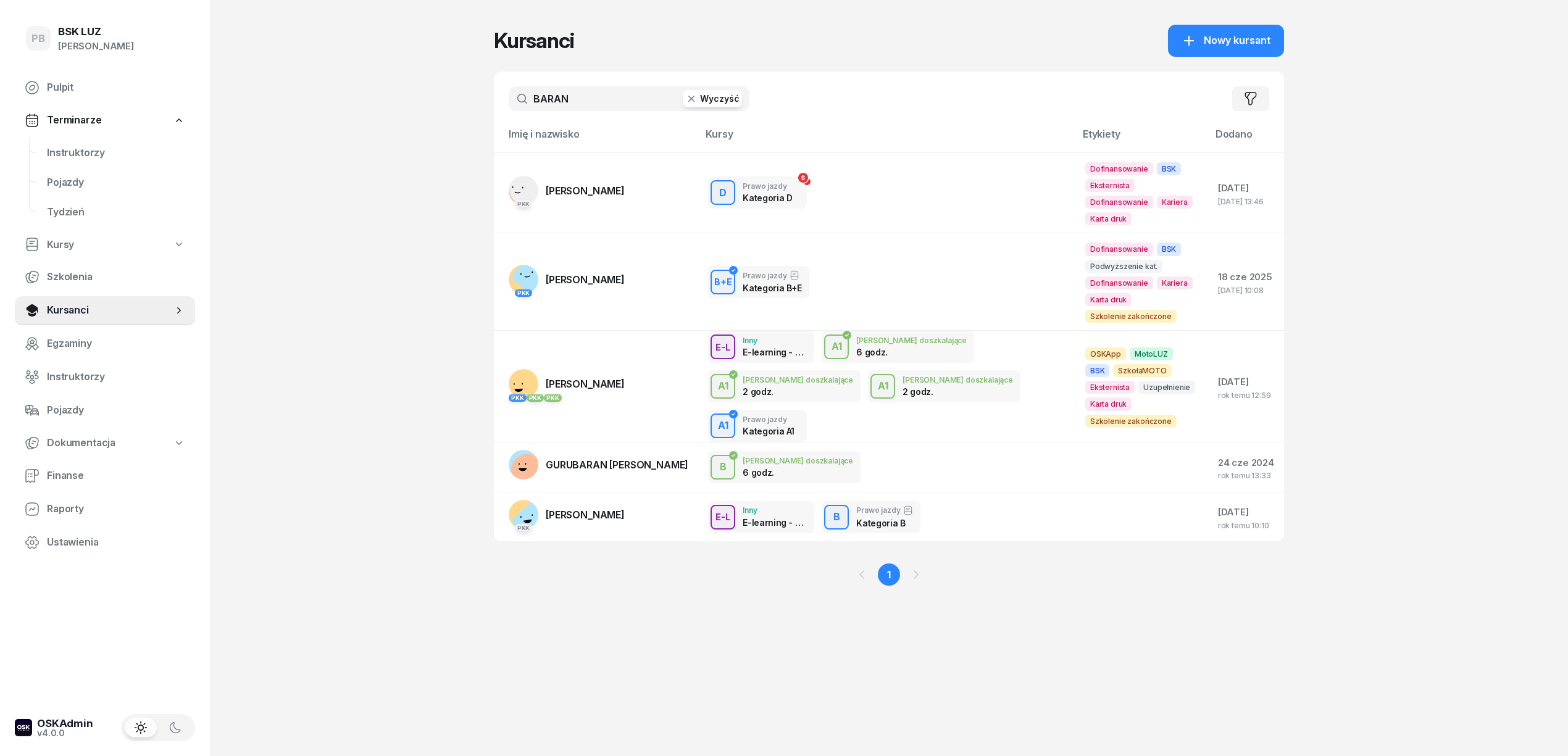
click at [559, 90] on input "BARAN" at bounding box center [629, 99] width 241 height 25
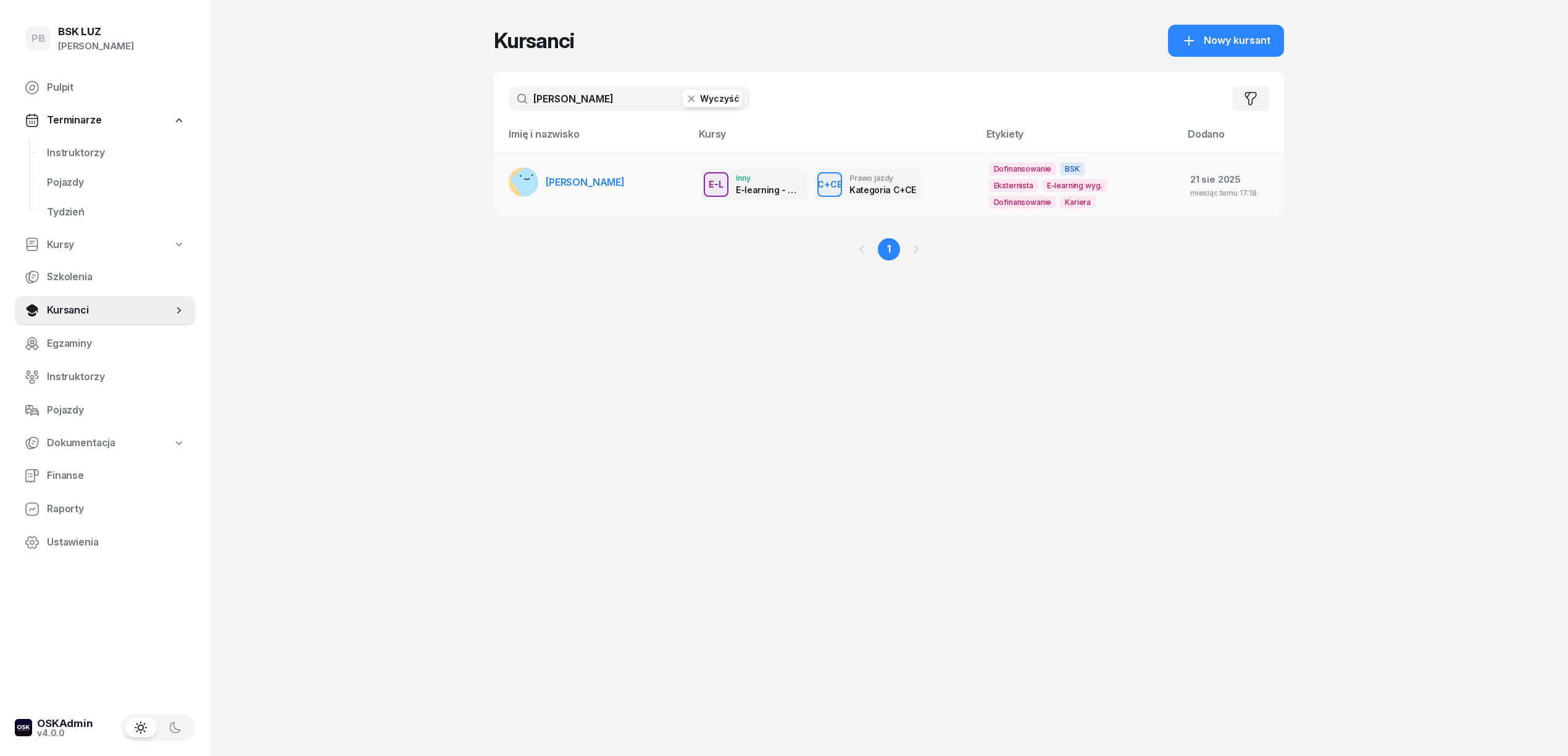
type input "boratyński"
click at [581, 181] on span "[PERSON_NAME]" at bounding box center [584, 181] width 79 height 12
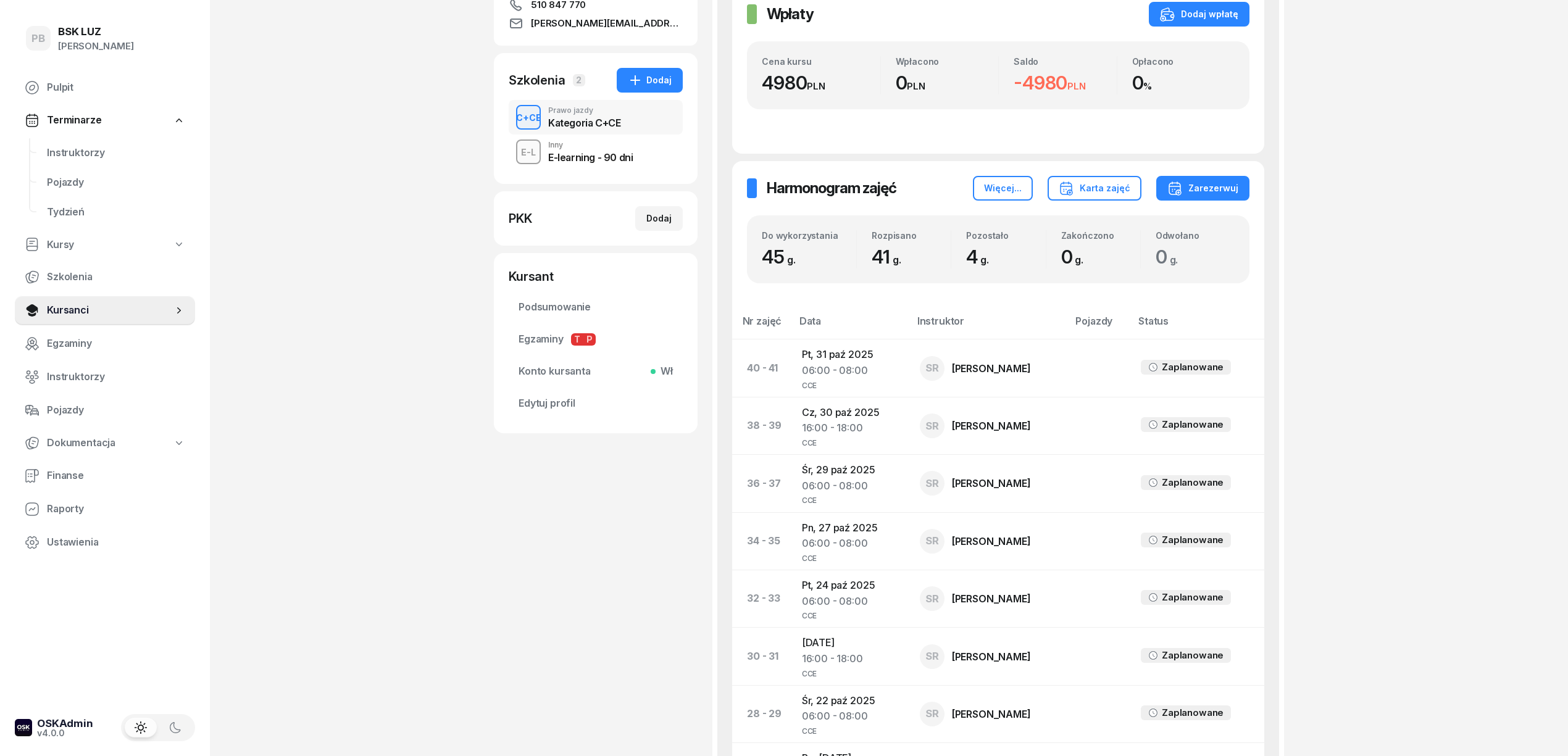
scroll to position [247, 0]
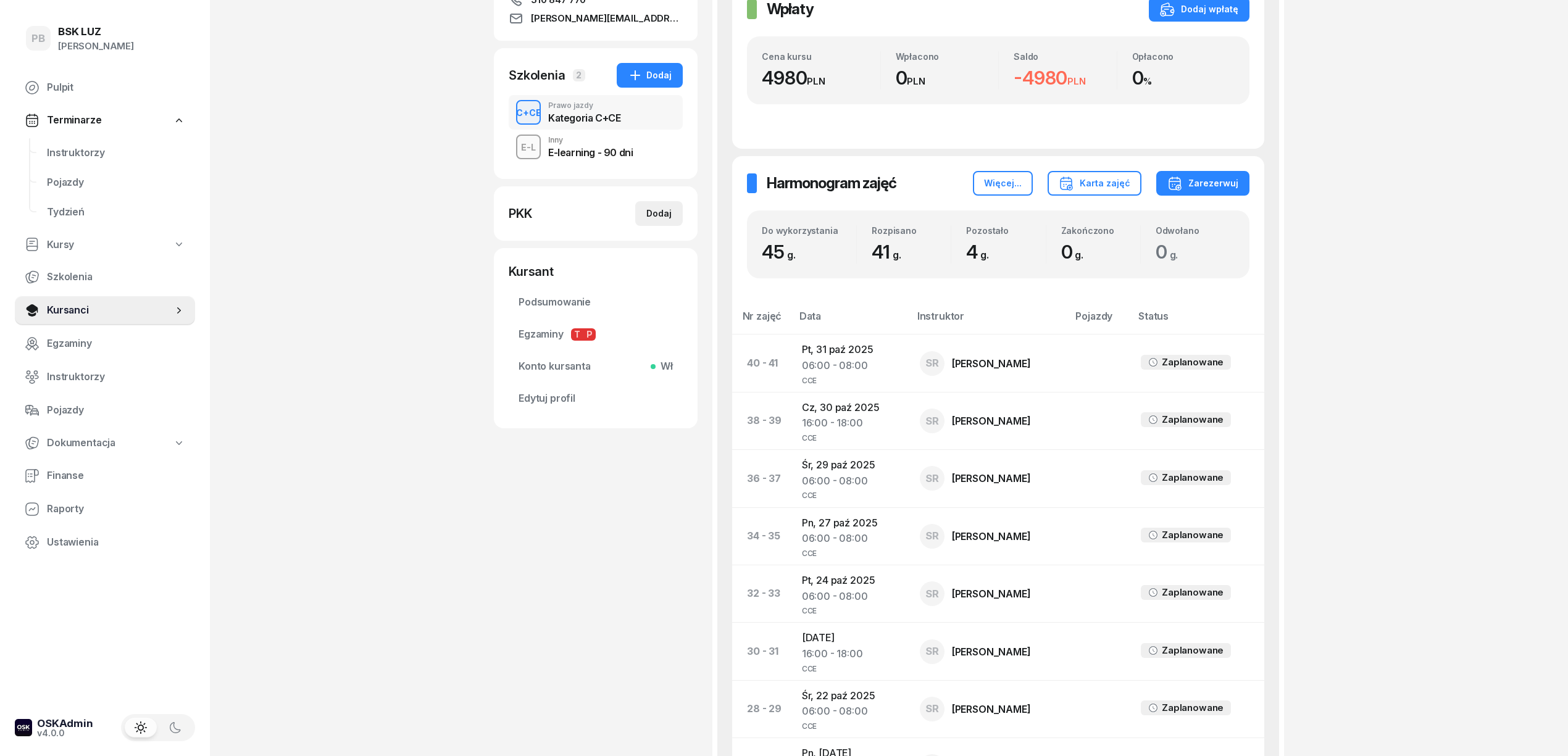
click at [667, 207] on div "Dodaj" at bounding box center [659, 213] width 25 height 15
select select
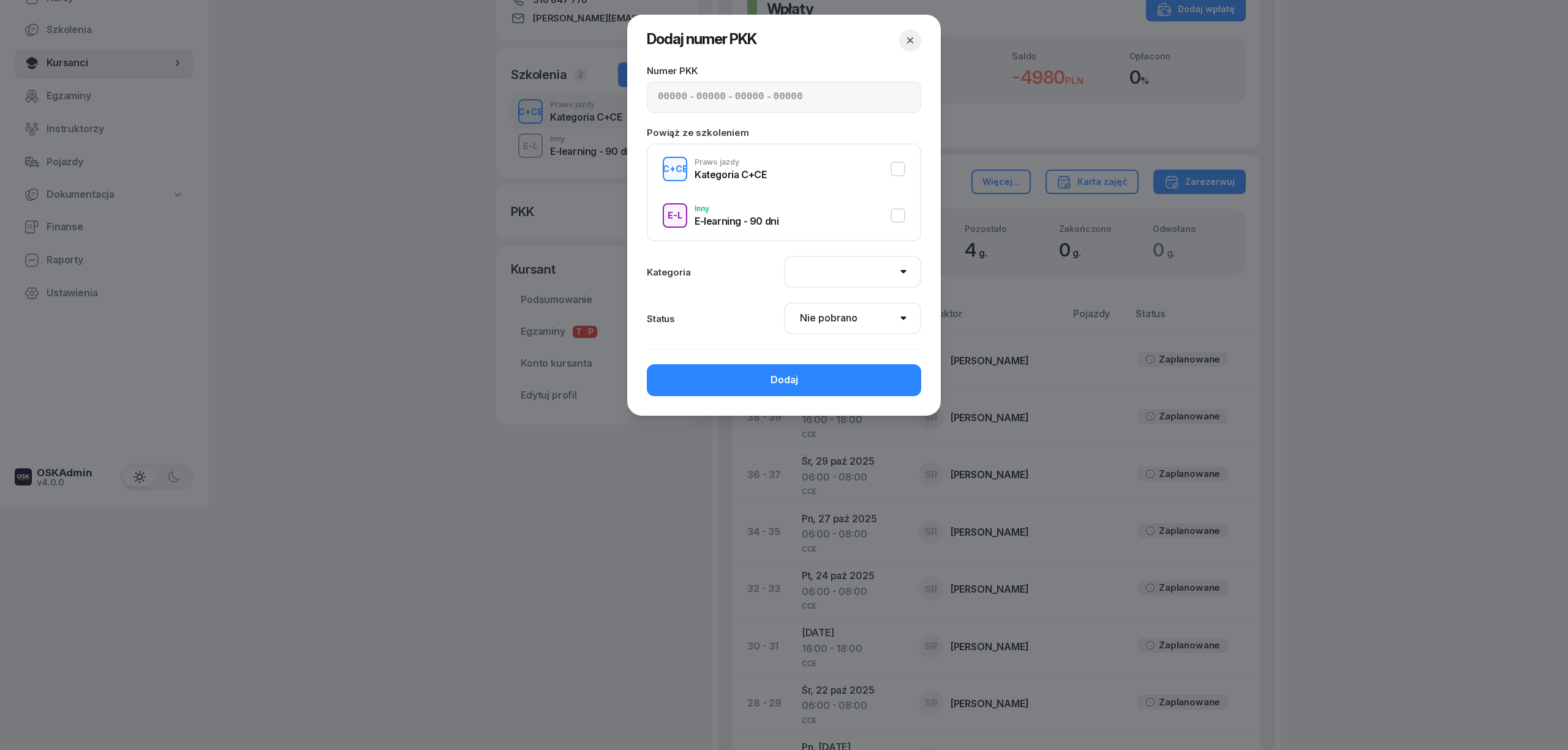
click at [659, 97] on input at bounding box center [672, 98] width 29 height 16
paste input "92520"
type input "92520"
type input "84226"
type input "39753"
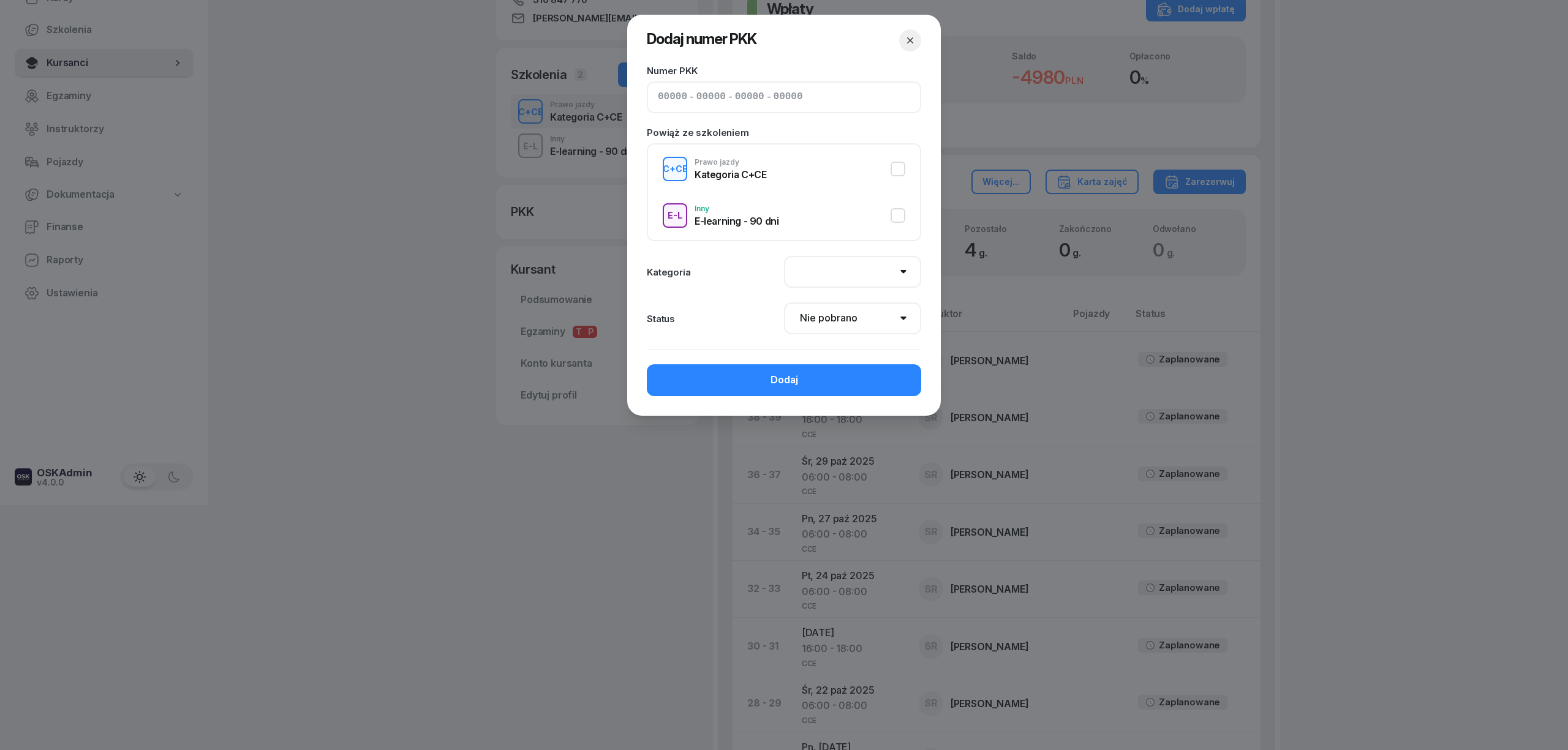
type input "89132"
click at [892, 279] on select "AM A1 A2 A B1 B B+E C1 C1+E C C+E D1 D1+E D D+E T Tram C+CE C+D" at bounding box center [853, 272] width 137 height 32
select select "C"
click at [784, 256] on select "AM A1 A2 A B1 B B+E C1 C1+E C C+E D1 D1+E D D+E T Tram C+CE C+D" at bounding box center [853, 272] width 137 height 32
drag, startPoint x: 880, startPoint y: 315, endPoint x: 881, endPoint y: 321, distance: 6.1
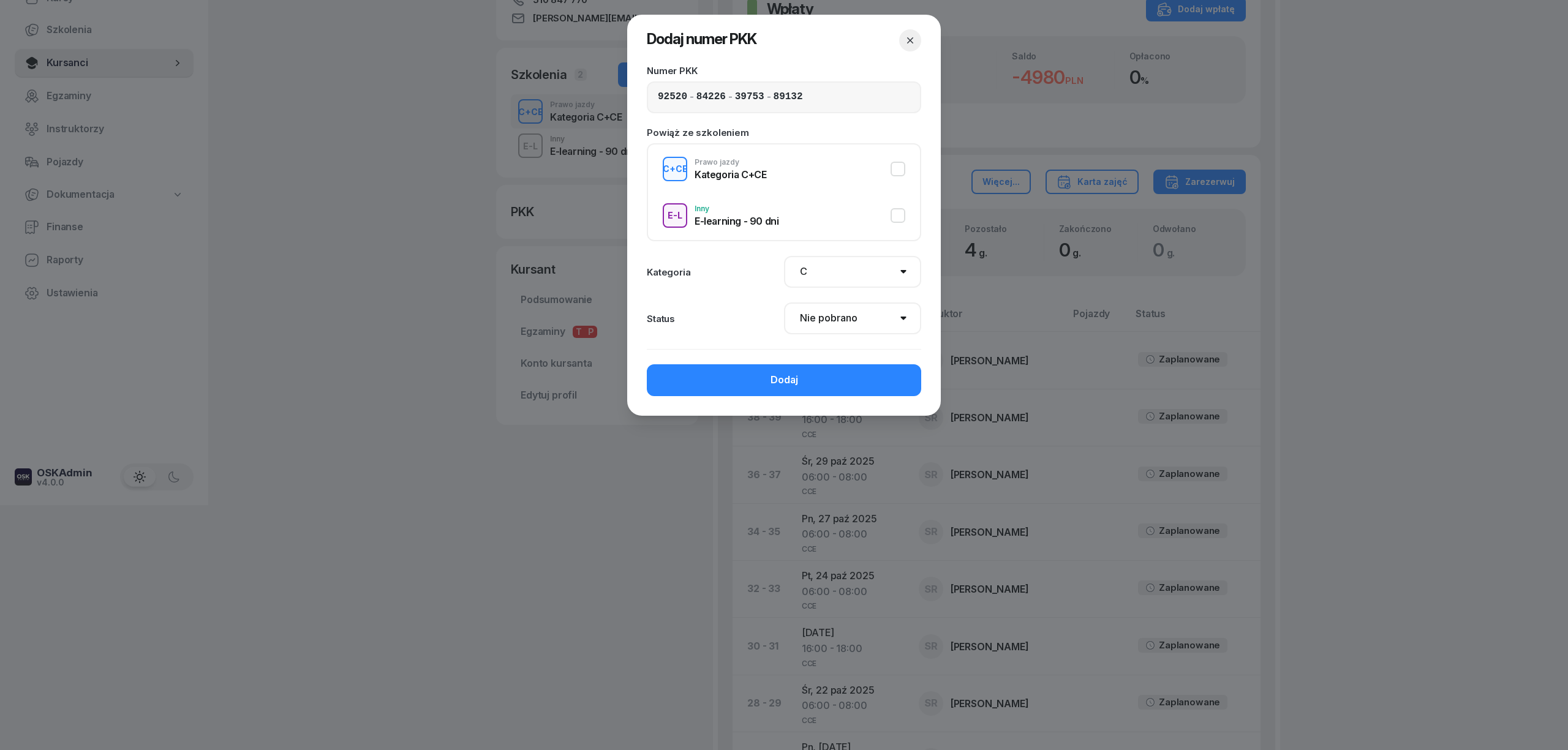
click at [880, 315] on select "Nie pobrano Pobrano Zwrócono Zaktualizowano" at bounding box center [853, 319] width 137 height 32
select select "Get"
click at [784, 302] on select "Nie pobrano Pobrano Zwrócono Zaktualizowano" at bounding box center [853, 319] width 137 height 32
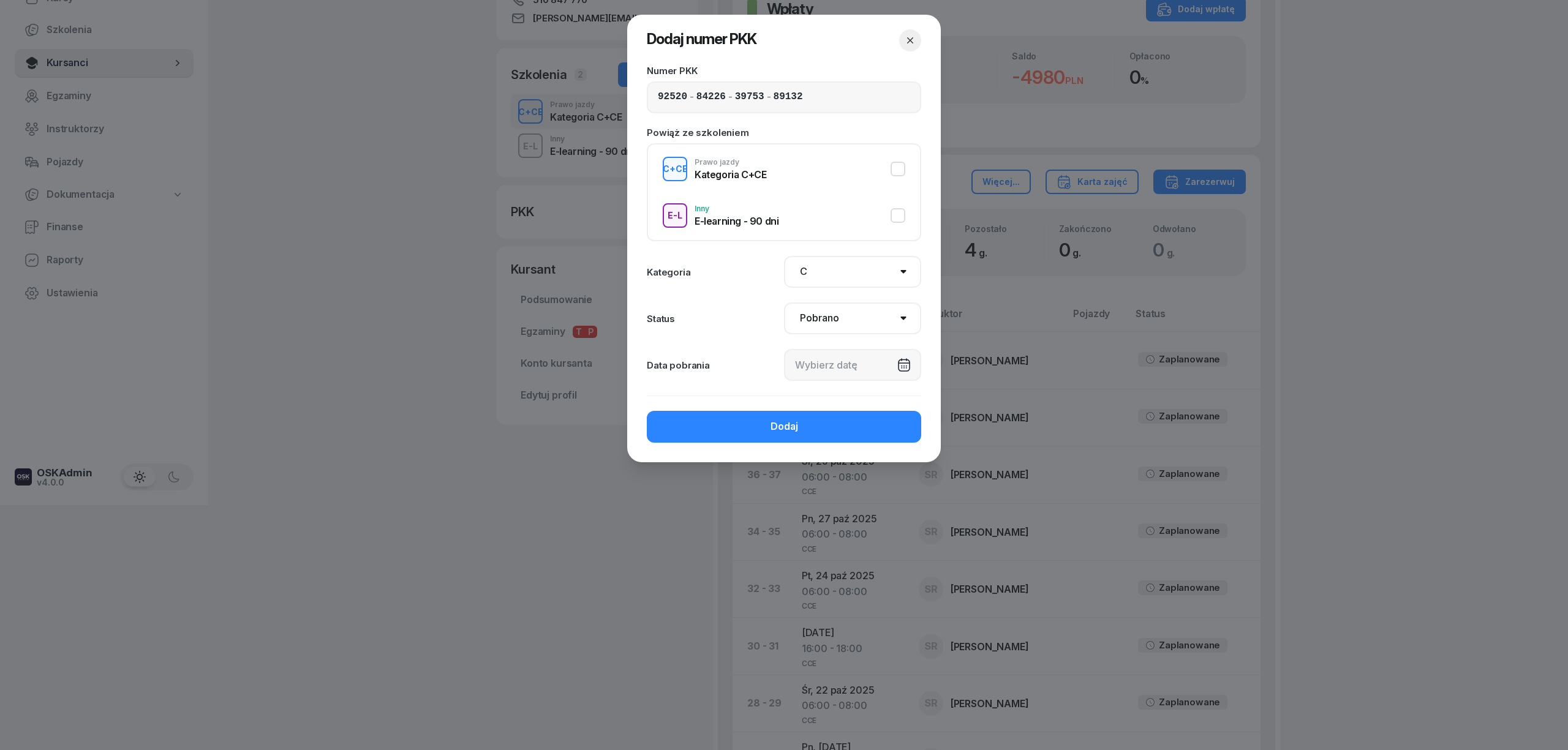
click at [863, 361] on div at bounding box center [853, 365] width 137 height 32
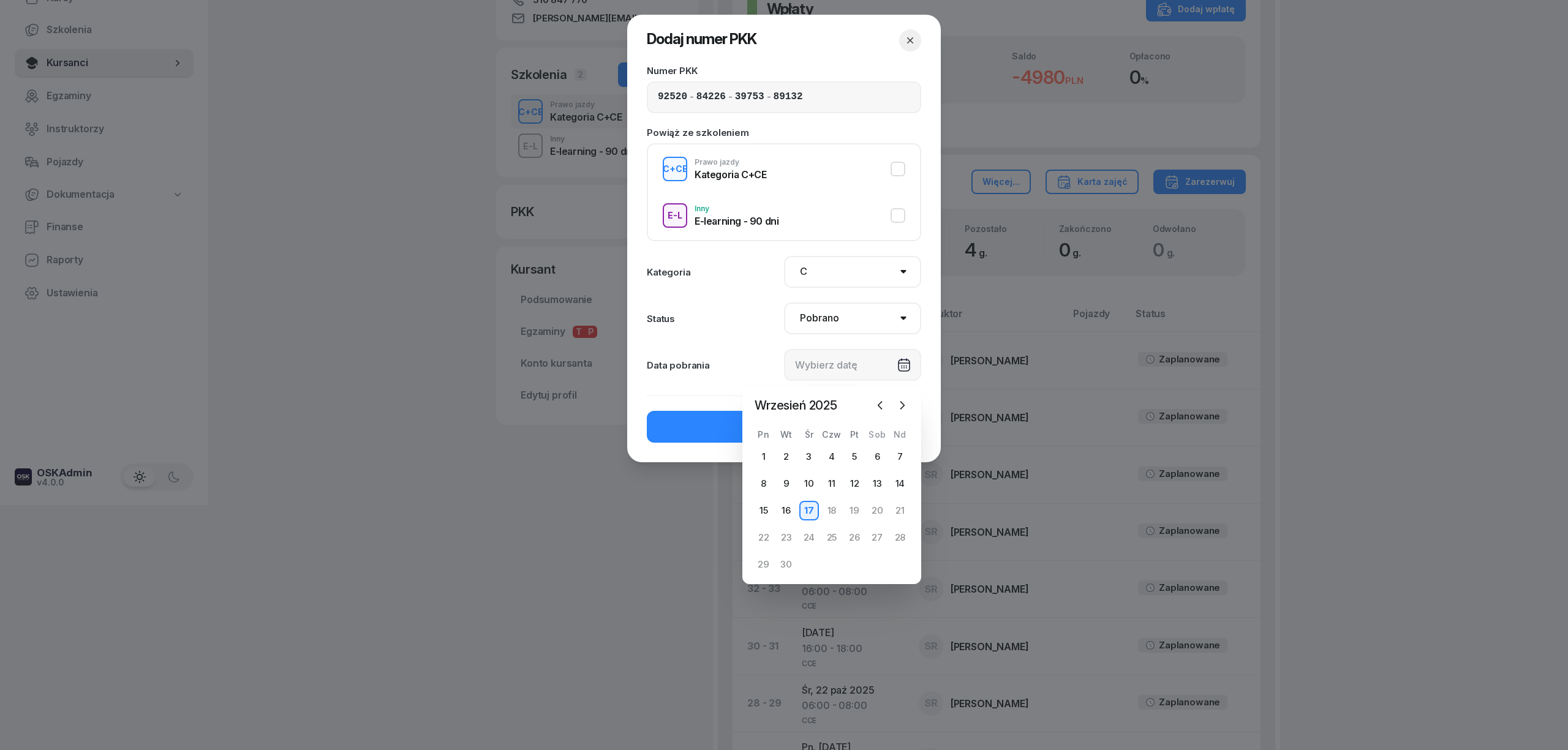
click at [721, 369] on div "Data pobrania Wrzesień 2025 2025 sty lut mar kwi maj cze lip sie wrz paź lis gr…" at bounding box center [784, 365] width 274 height 32
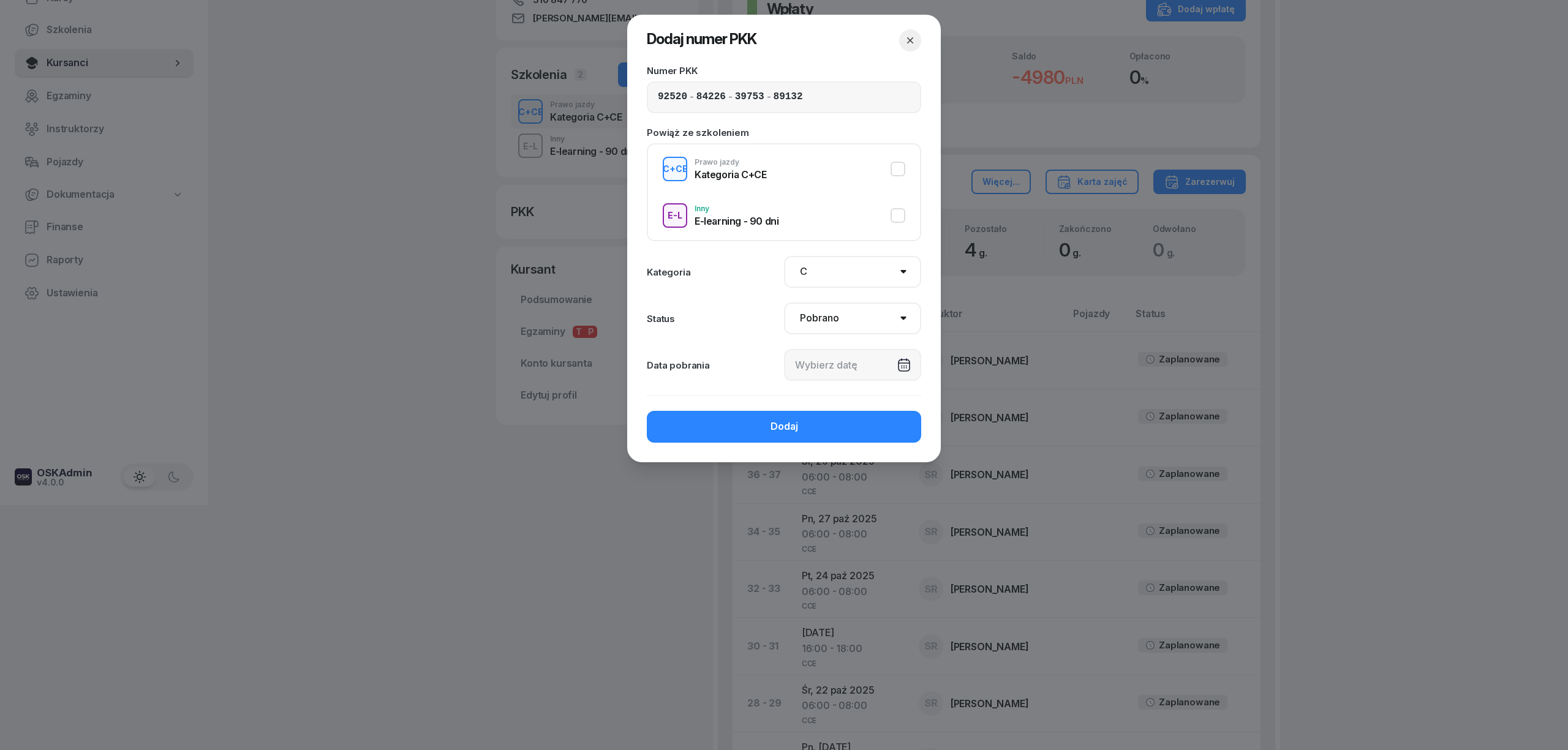
drag, startPoint x: 804, startPoint y: 324, endPoint x: 811, endPoint y: 332, distance: 10.6
click at [804, 324] on select "Nie pobrano Pobrano Zwrócono Zaktualizowano" at bounding box center [853, 319] width 137 height 32
select select
click at [784, 302] on select "Nie pobrano Pobrano Zwrócono Zaktualizowano" at bounding box center [853, 319] width 137 height 32
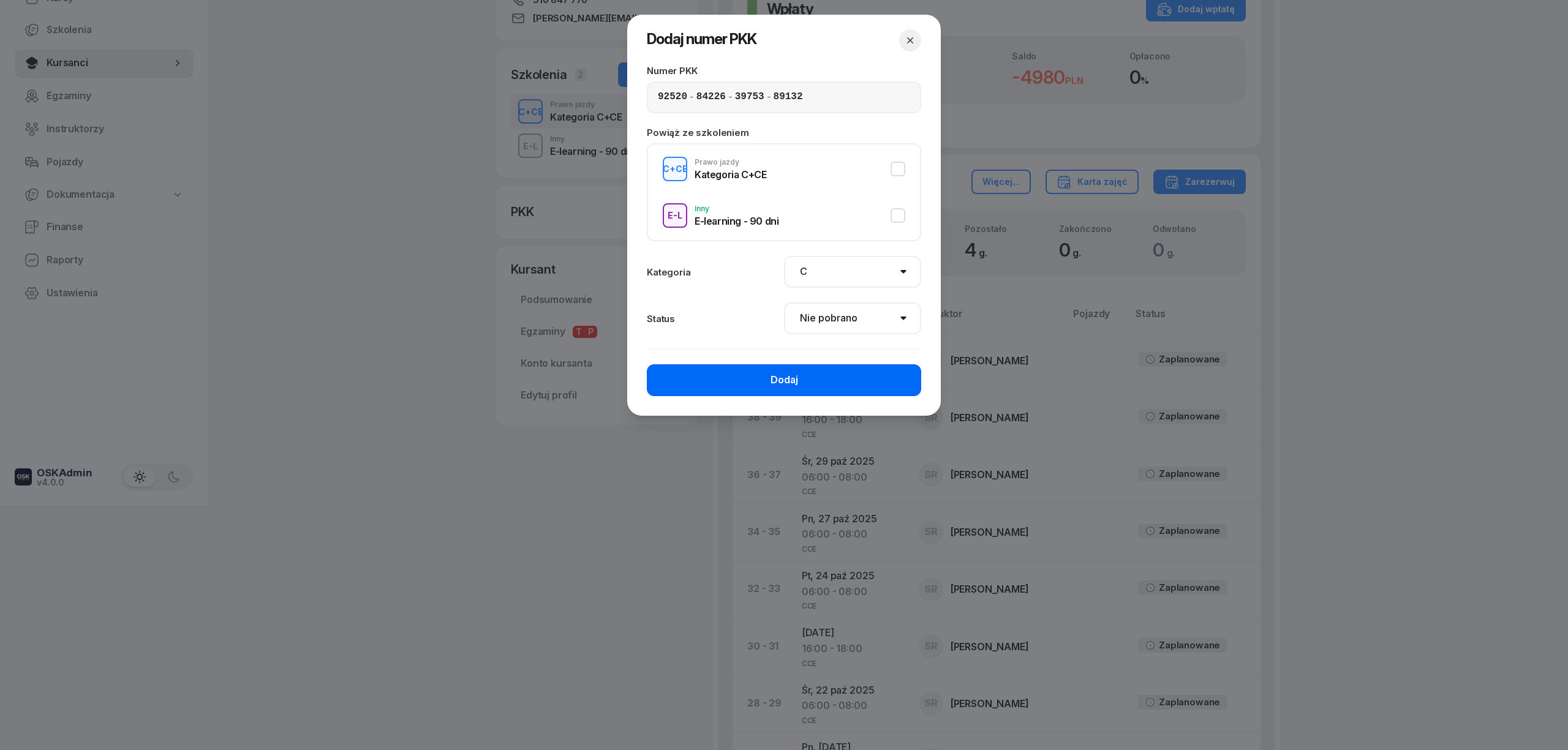
click at [793, 380] on div "Dodaj" at bounding box center [784, 380] width 28 height 16
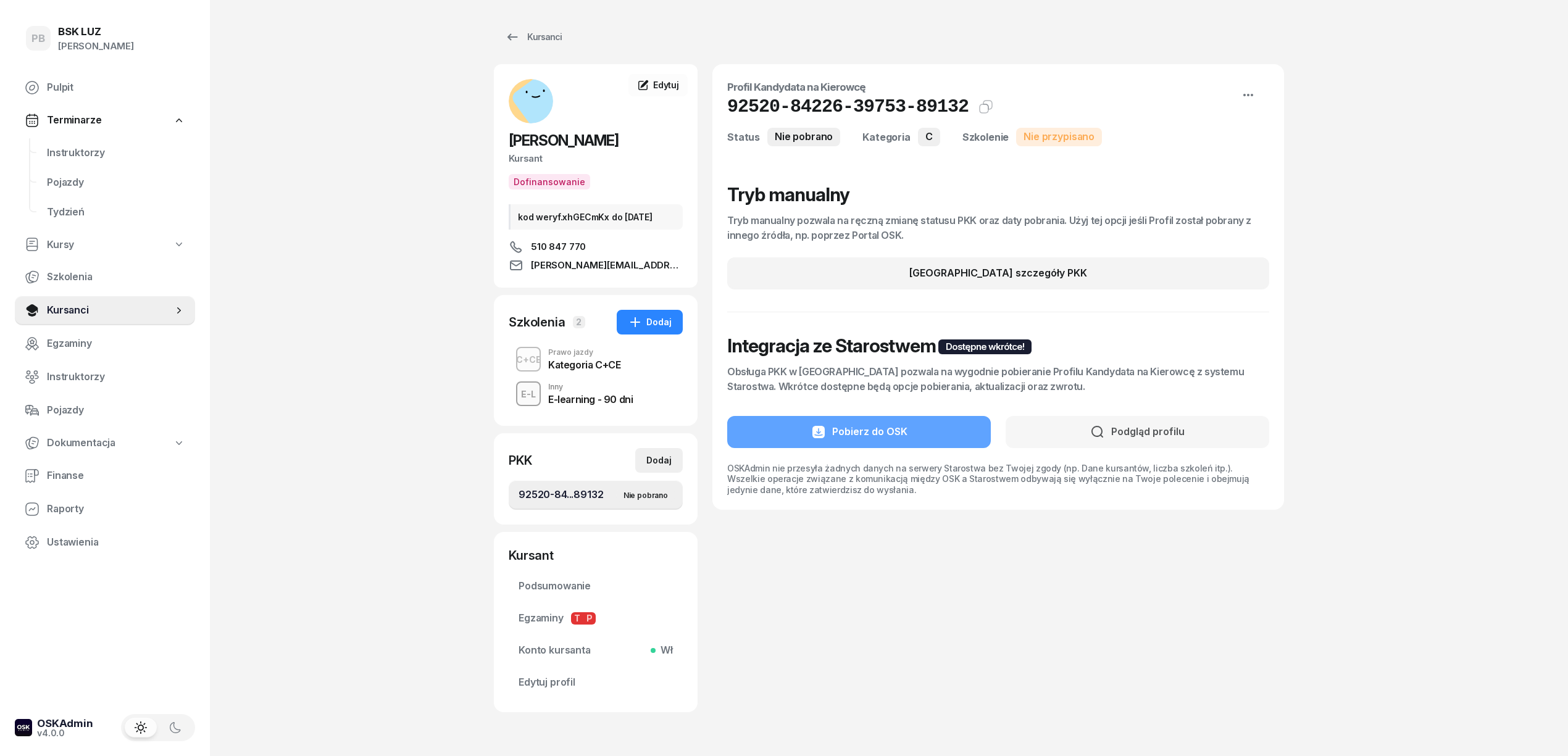
click at [674, 463] on button "Dodaj" at bounding box center [659, 461] width 48 height 25
select select
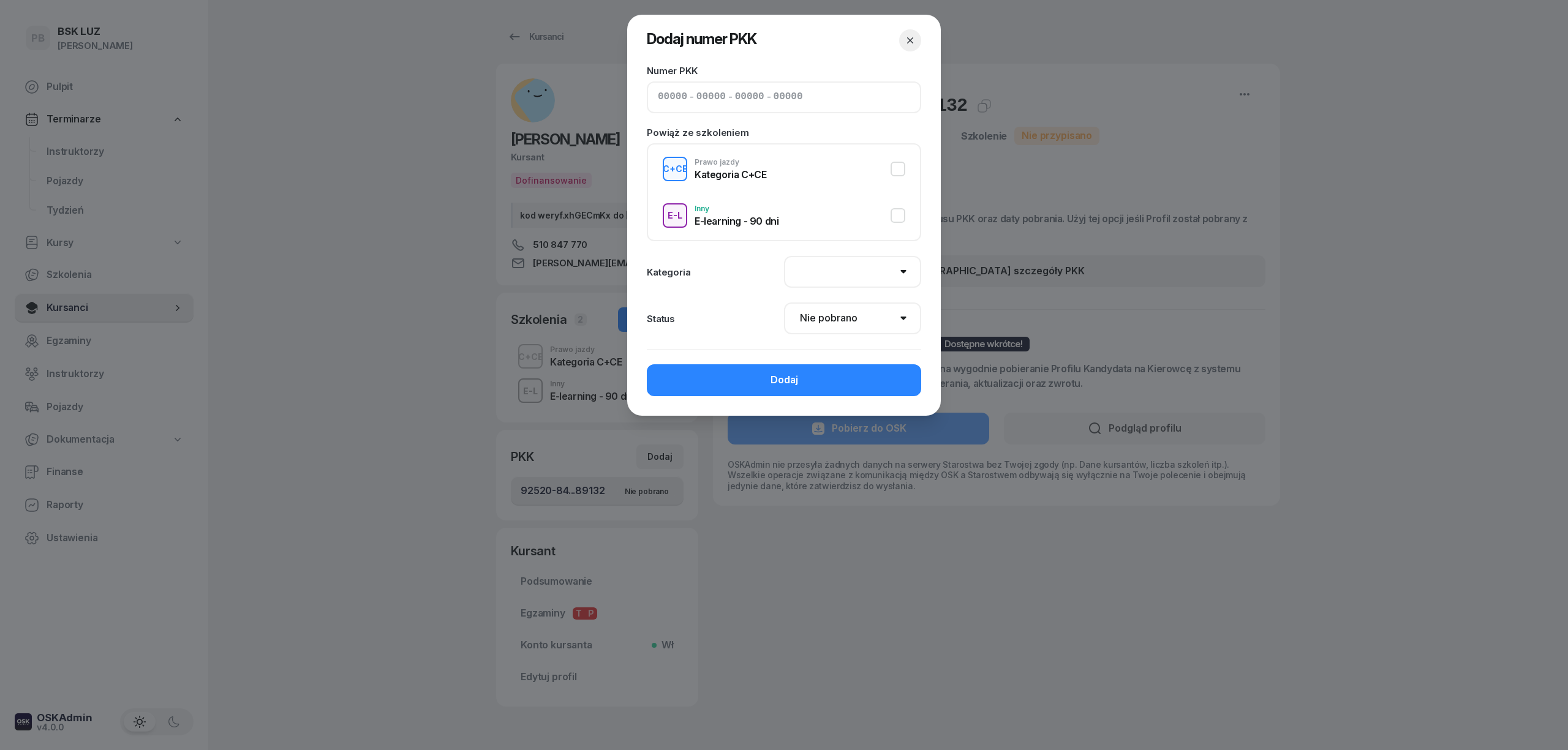
click at [665, 95] on input at bounding box center [672, 98] width 29 height 16
paste input "62530"
type input "62530"
type input "84224"
type input "54943"
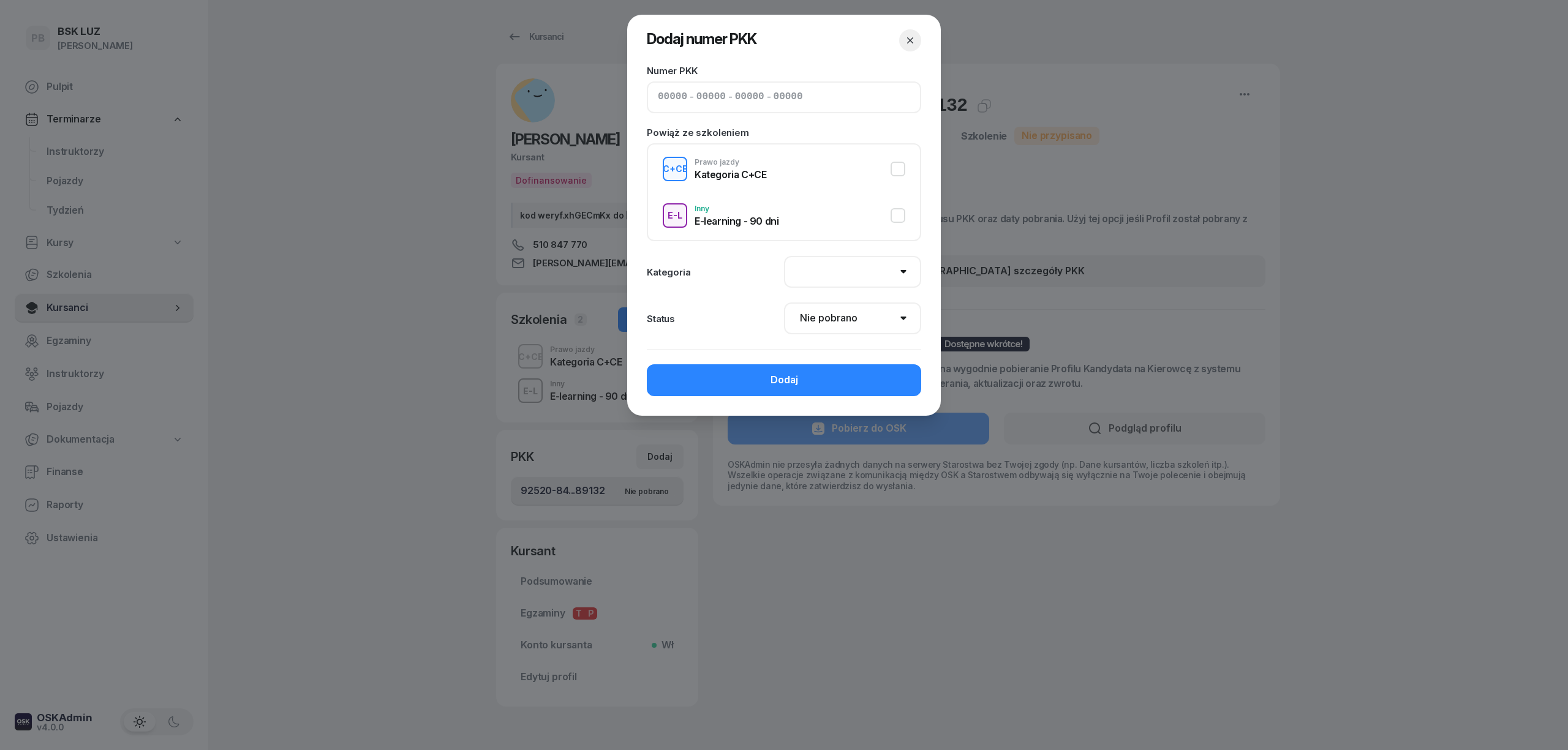
type input "89134"
click at [834, 278] on select "AM A1 A2 A B1 B B+E C1 C1+E C C+E D1 D1+E D D+E T Tram C+CE C+D" at bounding box center [853, 272] width 137 height 32
select select "C+E"
click at [784, 256] on select "AM A1 A2 A B1 B B+E C1 C1+E C C+E D1 D1+E D D+E T Tram C+CE C+D" at bounding box center [853, 272] width 137 height 32
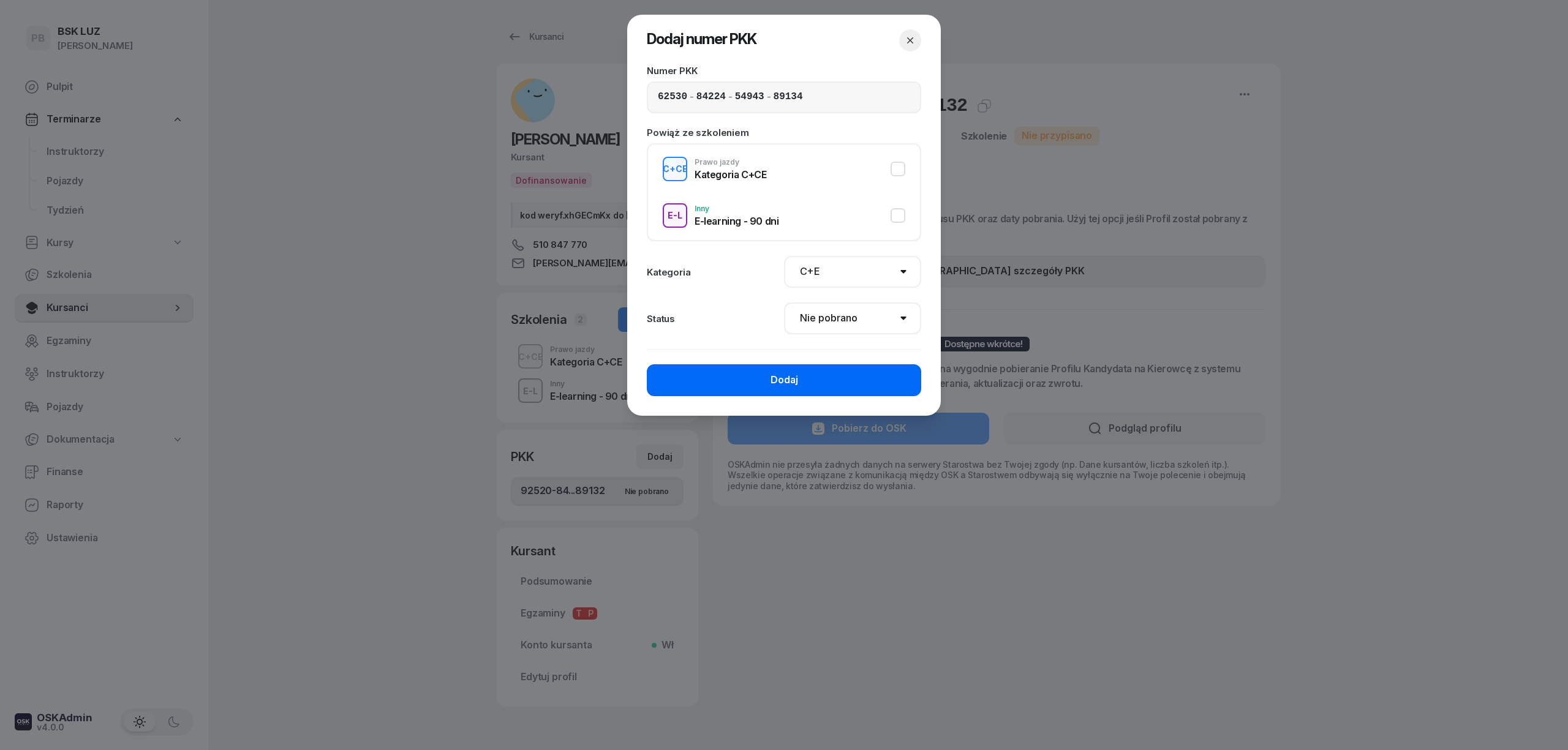
click at [847, 370] on button "Dodaj" at bounding box center [784, 380] width 274 height 32
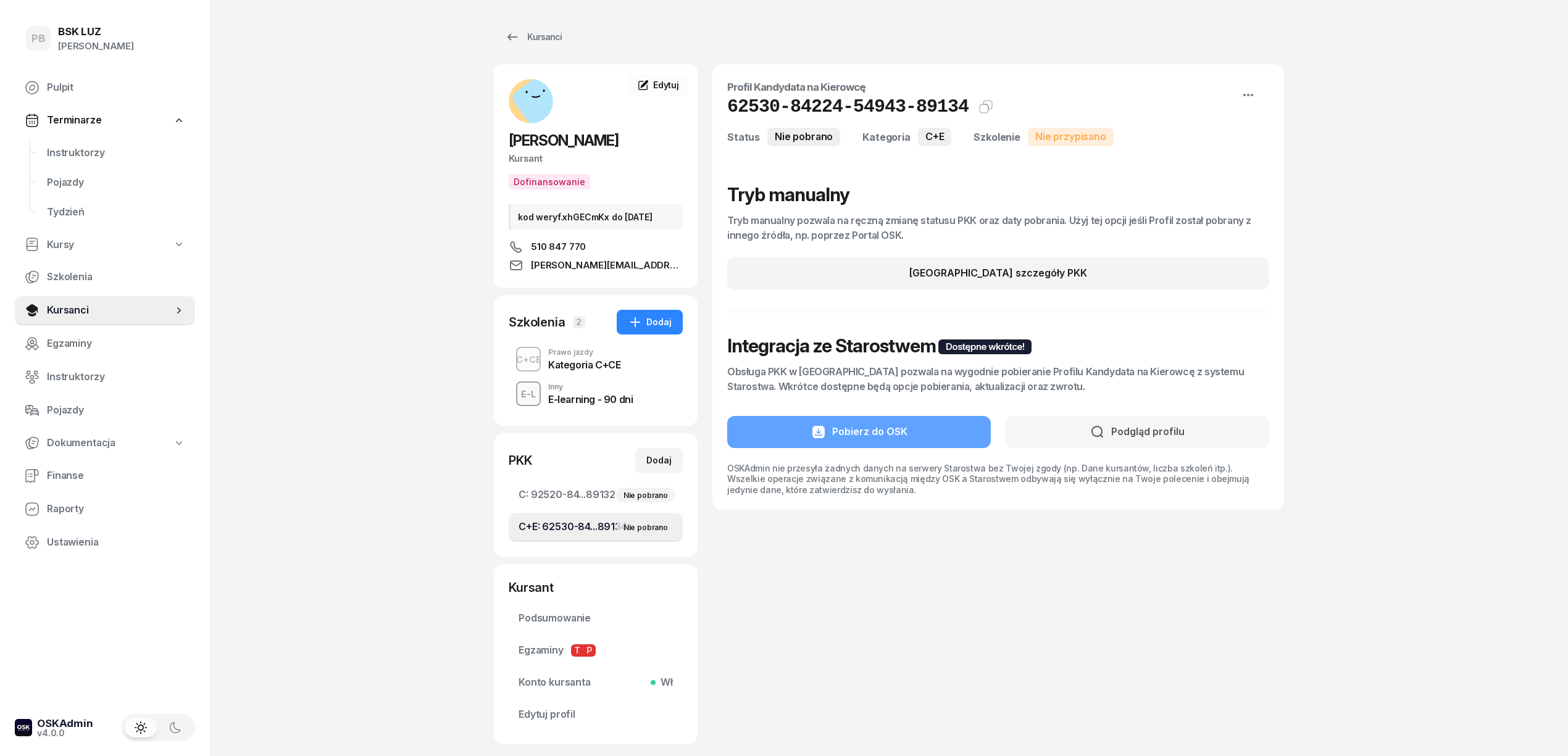
click at [474, 425] on div "PB BSK LUZ Patrycja Bogdanowicz Pulpit Terminarze Instruktorzy Pojazdy Tydzień …" at bounding box center [784, 414] width 1568 height 828
click at [243, 322] on div "PB BSK LUZ Patrycja Bogdanowicz Pulpit Terminarze Instruktorzy Pojazdy Tydzień …" at bounding box center [784, 414] width 1568 height 828
click at [1497, 354] on div "PB BSK LUZ Patrycja Bogdanowicz Pulpit Terminarze Instruktorzy Pojazdy Tydzień …" at bounding box center [784, 414] width 1568 height 828
click at [69, 148] on span "Instruktorzy" at bounding box center [116, 153] width 138 height 16
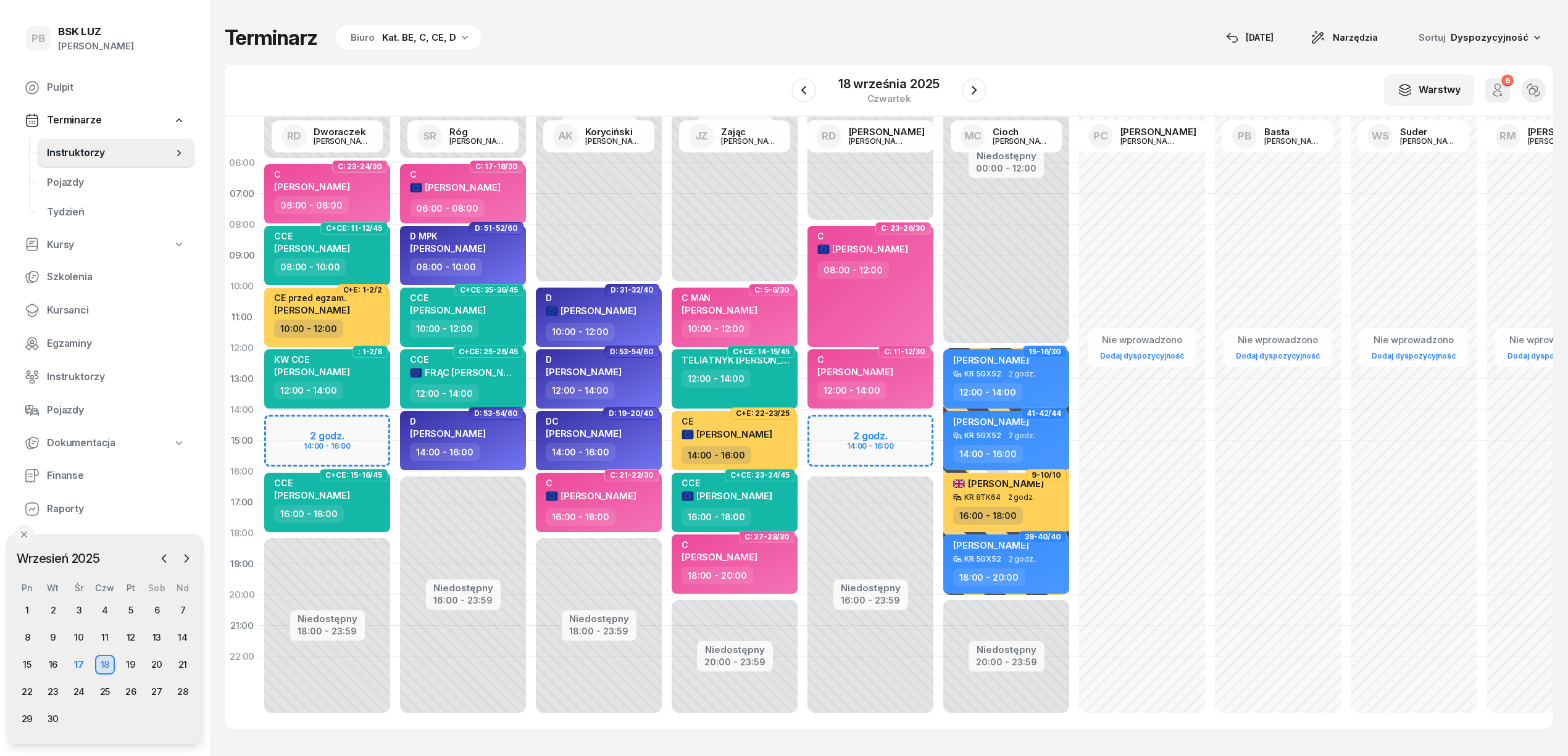
click at [1384, 222] on div "Nie wprowadzono Dodaj dyspozycyjność" at bounding box center [1414, 441] width 136 height 586
select select "07"
select select "09"
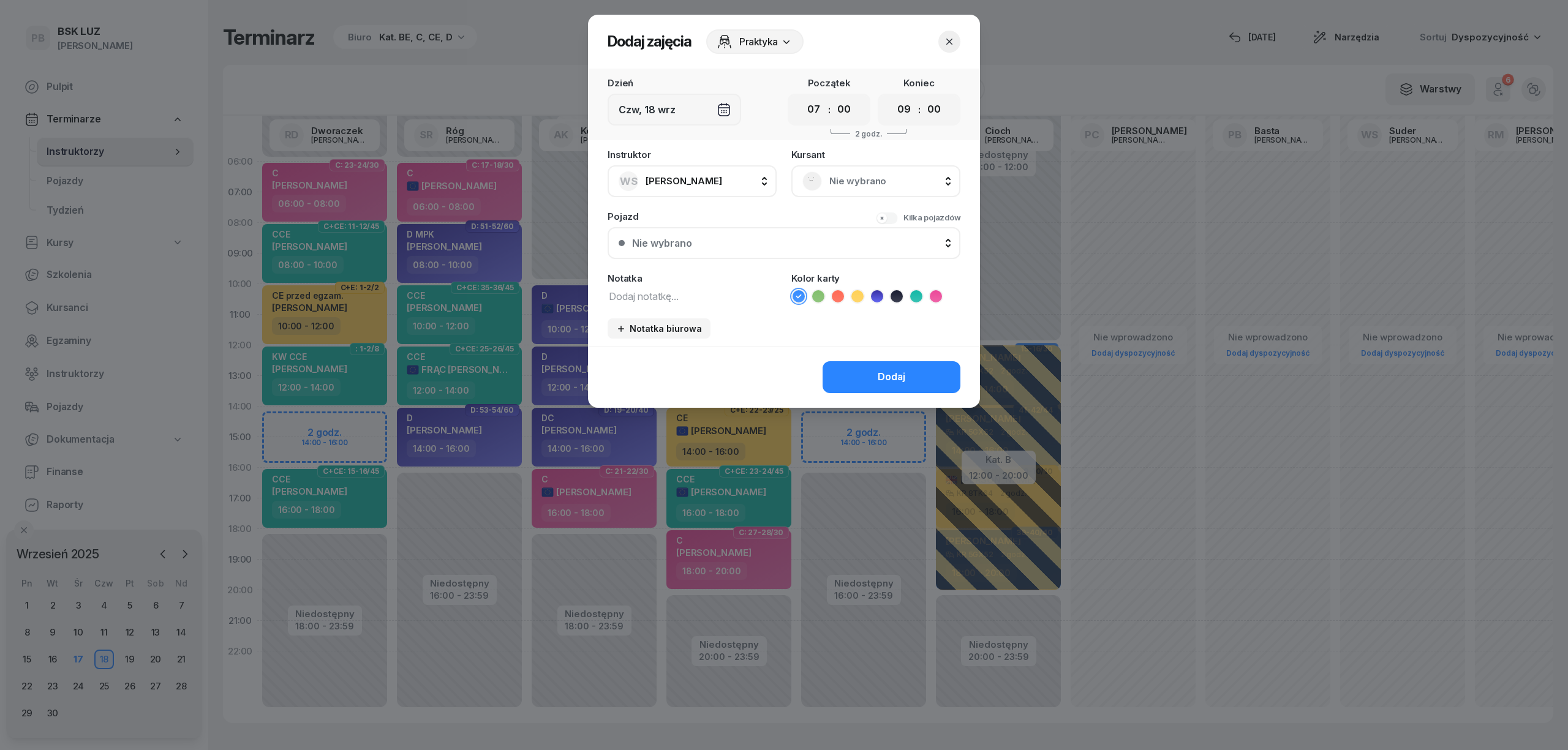
click at [950, 42] on icon "button" at bounding box center [949, 42] width 12 height 12
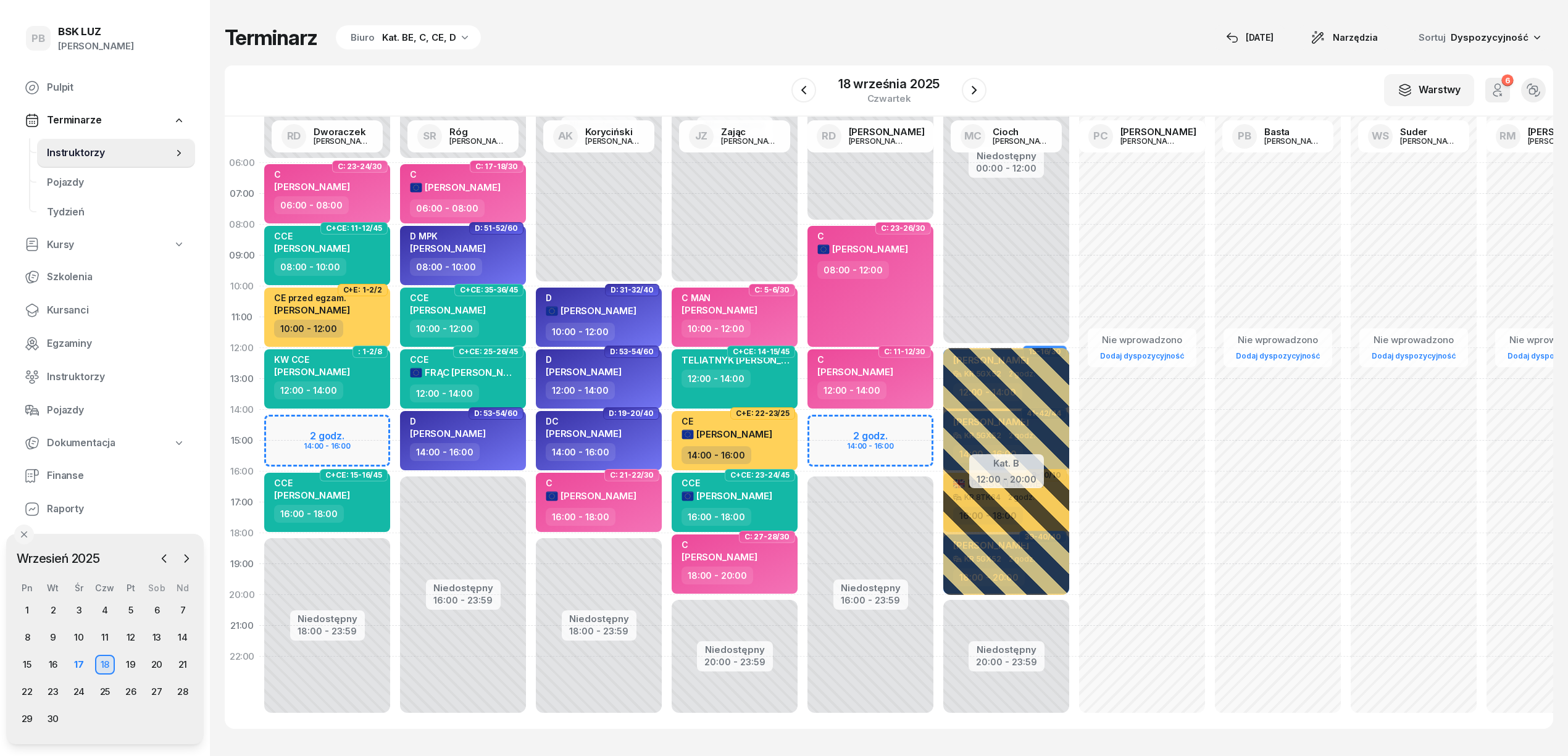
click at [983, 44] on div "Terminarz Biuro Kat. BE, C, CE, D [DATE] Narzędzia Sortuj Dyspozycyjność" at bounding box center [889, 37] width 1328 height 26
click at [803, 35] on div "Terminarz Biuro Kat. BE, C, CE, D [DATE] Narzędzia Sortuj Dyspozycyjność" at bounding box center [889, 37] width 1328 height 26
drag, startPoint x: 962, startPoint y: 43, endPoint x: 956, endPoint y: 71, distance: 28.6
click at [961, 47] on div "Terminarz Biuro Kat. BE, C, CE, D [DATE] Narzędzia Sortuj Dyspozycyjność" at bounding box center [889, 37] width 1328 height 26
click at [1037, 87] on div "W Wybierz AK [PERSON_NAME] BP [PERSON_NAME] DP [PERSON_NAME] GS [PERSON_NAME] I…" at bounding box center [889, 91] width 1328 height 51
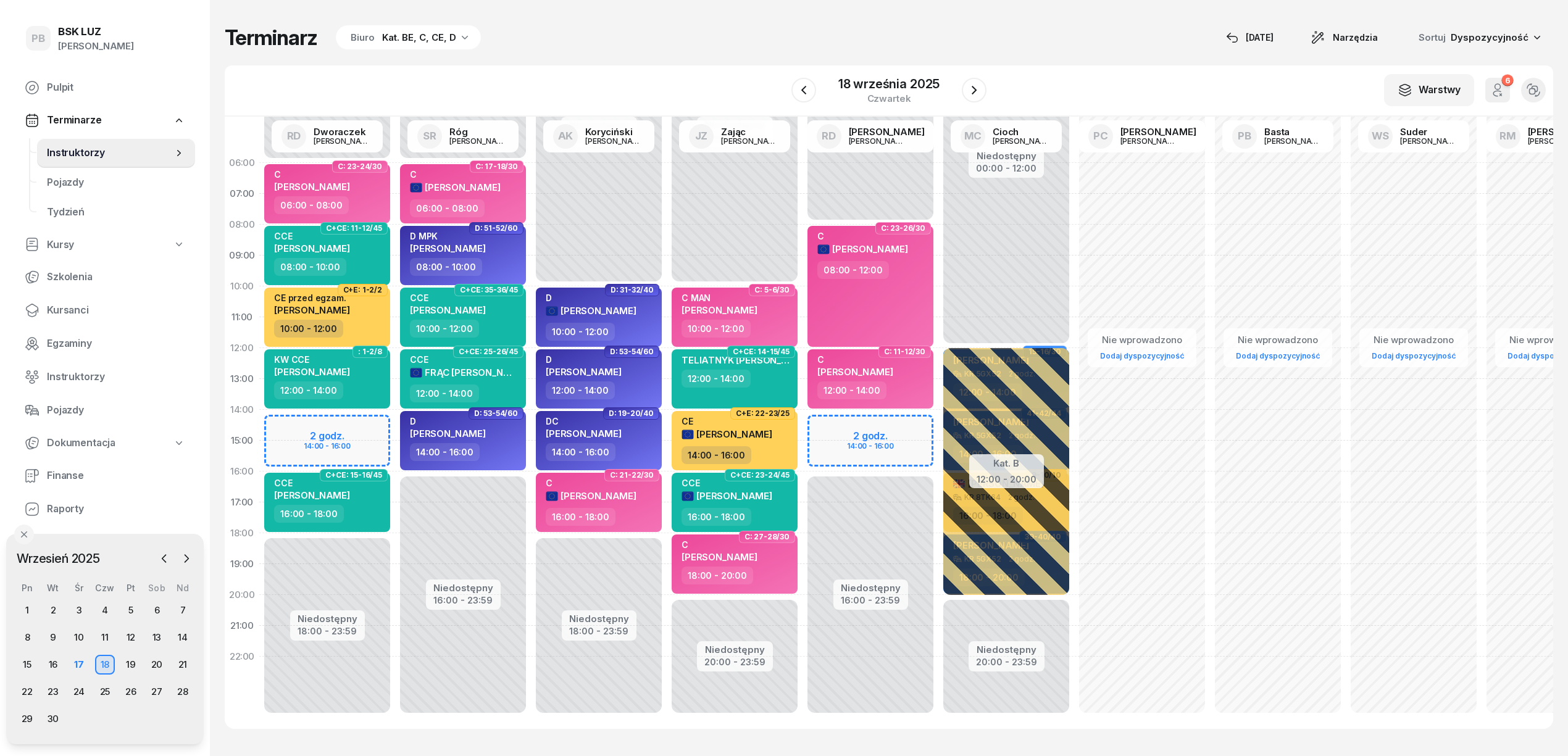
click at [702, 78] on div "W Wybierz AK [PERSON_NAME] BP [PERSON_NAME] DP [PERSON_NAME] GS [PERSON_NAME] I…" at bounding box center [889, 91] width 1328 height 51
click at [77, 661] on div "17" at bounding box center [79, 664] width 20 height 20
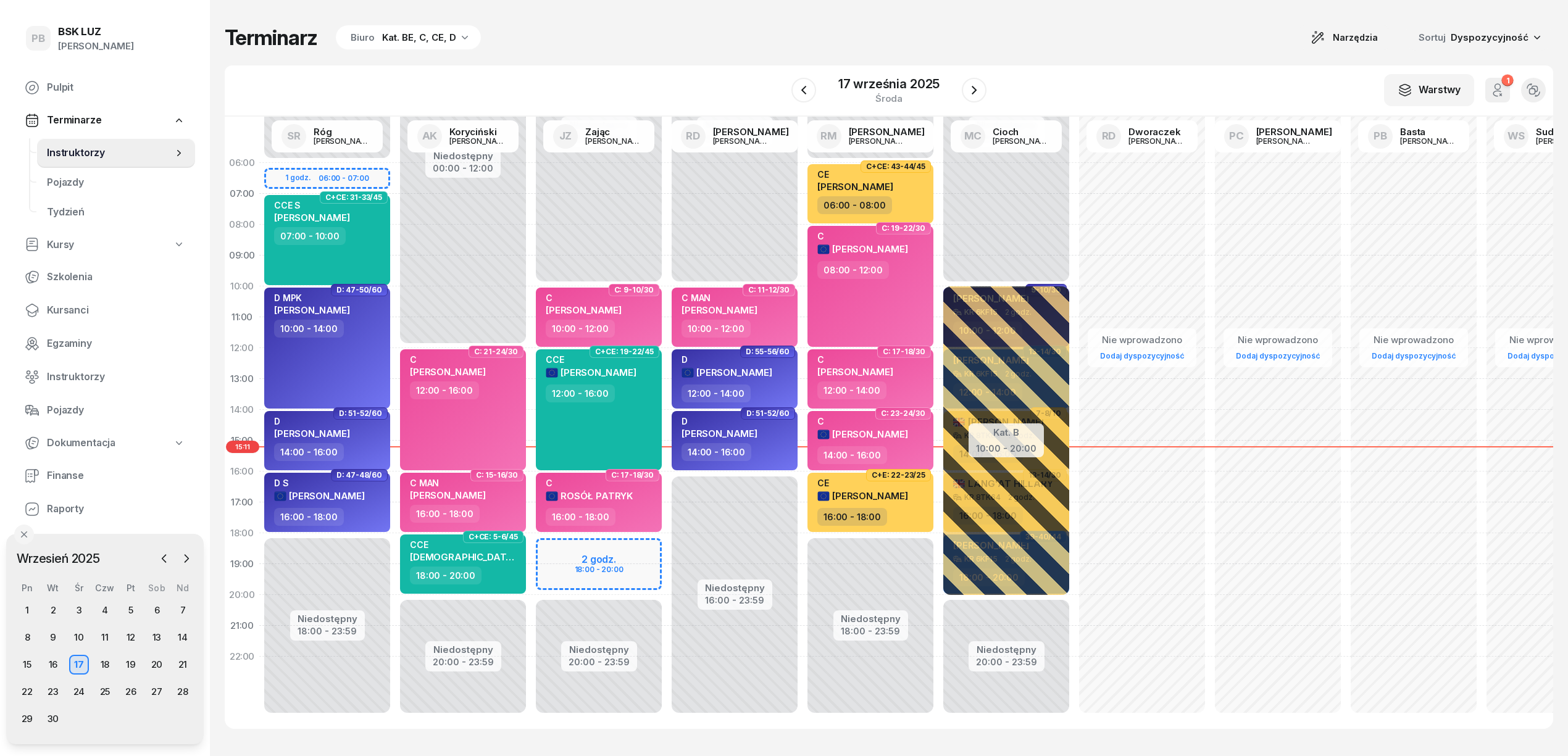
click at [554, 60] on div "Terminarz Biuro Kat. BE, C, CE, D Narzędzia Sortuj Dyspozycyjność W Wybierz AK …" at bounding box center [889, 376] width 1328 height 753
drag, startPoint x: 562, startPoint y: 67, endPoint x: 568, endPoint y: 67, distance: 6.0
click at [568, 67] on div "W Wybierz AK [PERSON_NAME] BP [PERSON_NAME] DP [PERSON_NAME] GS [PERSON_NAME] I…" at bounding box center [889, 91] width 1328 height 51
click at [662, 74] on div "W Wybierz AK [PERSON_NAME] BP [PERSON_NAME] DP [PERSON_NAME] GS [PERSON_NAME] I…" at bounding box center [889, 91] width 1328 height 51
click at [832, 40] on div "Terminarz Biuro Kat. BE, C, CE, D Narzędzia Sortuj Dyspozycyjność" at bounding box center [889, 37] width 1328 height 26
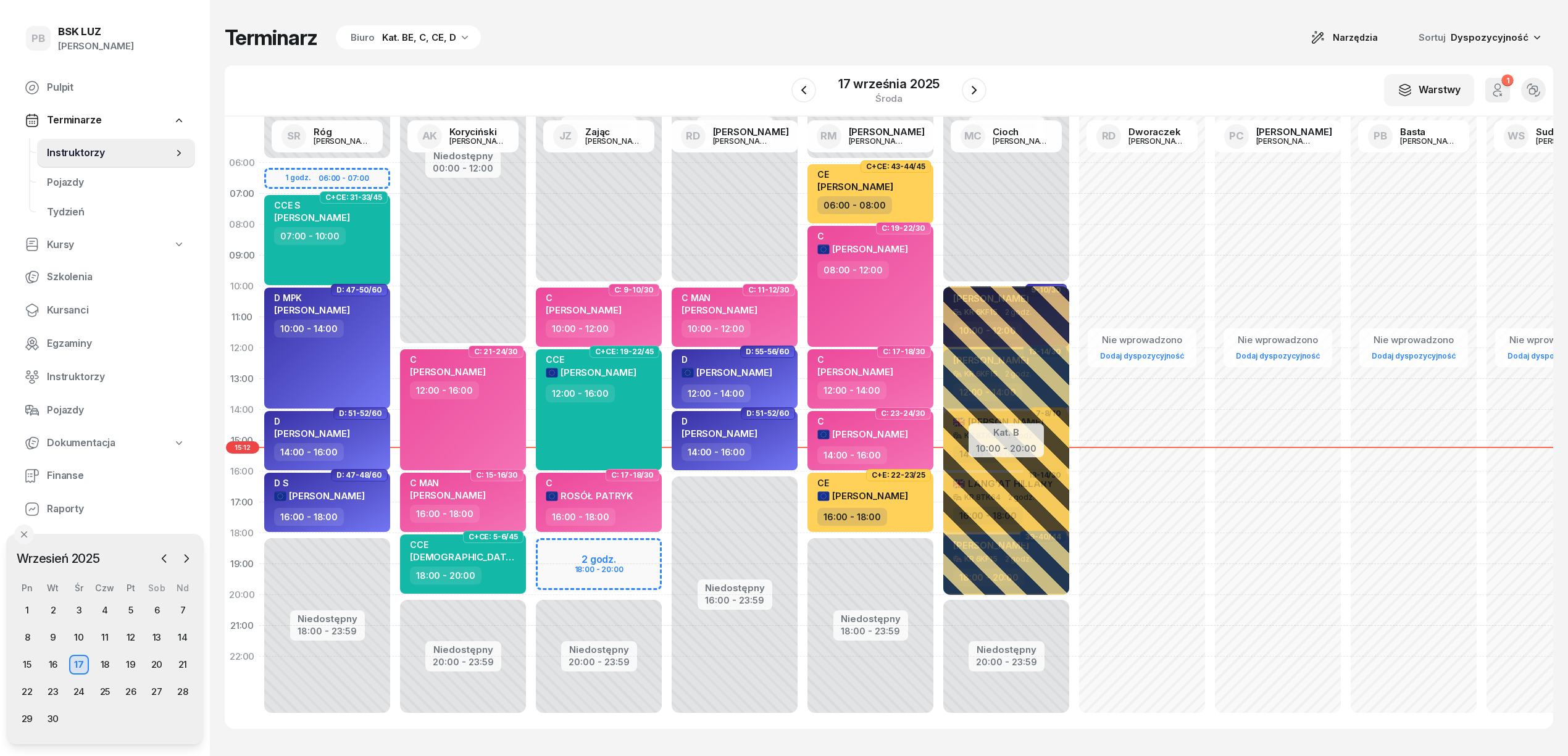
click at [1092, 746] on div "Terminarz Biuro Kat. BE, C, CE, D Narzędzia Sortuj Dyspozycyjność W Wybierz AK …" at bounding box center [889, 376] width 1328 height 753
click at [1037, 89] on div "W Wybierz AK [PERSON_NAME] BP [PERSON_NAME] DP [PERSON_NAME] GS [PERSON_NAME] I…" at bounding box center [889, 91] width 1328 height 51
click at [707, 55] on div "Terminarz Biuro Kat. BE, C, CE, D Narzędzia Sortuj Dyspozycyjność W Wybierz AK …" at bounding box center [889, 376] width 1328 height 753
click at [706, 72] on div "W Wybierz AK [PERSON_NAME] BP [PERSON_NAME] DP [PERSON_NAME] GS [PERSON_NAME] I…" at bounding box center [889, 91] width 1328 height 51
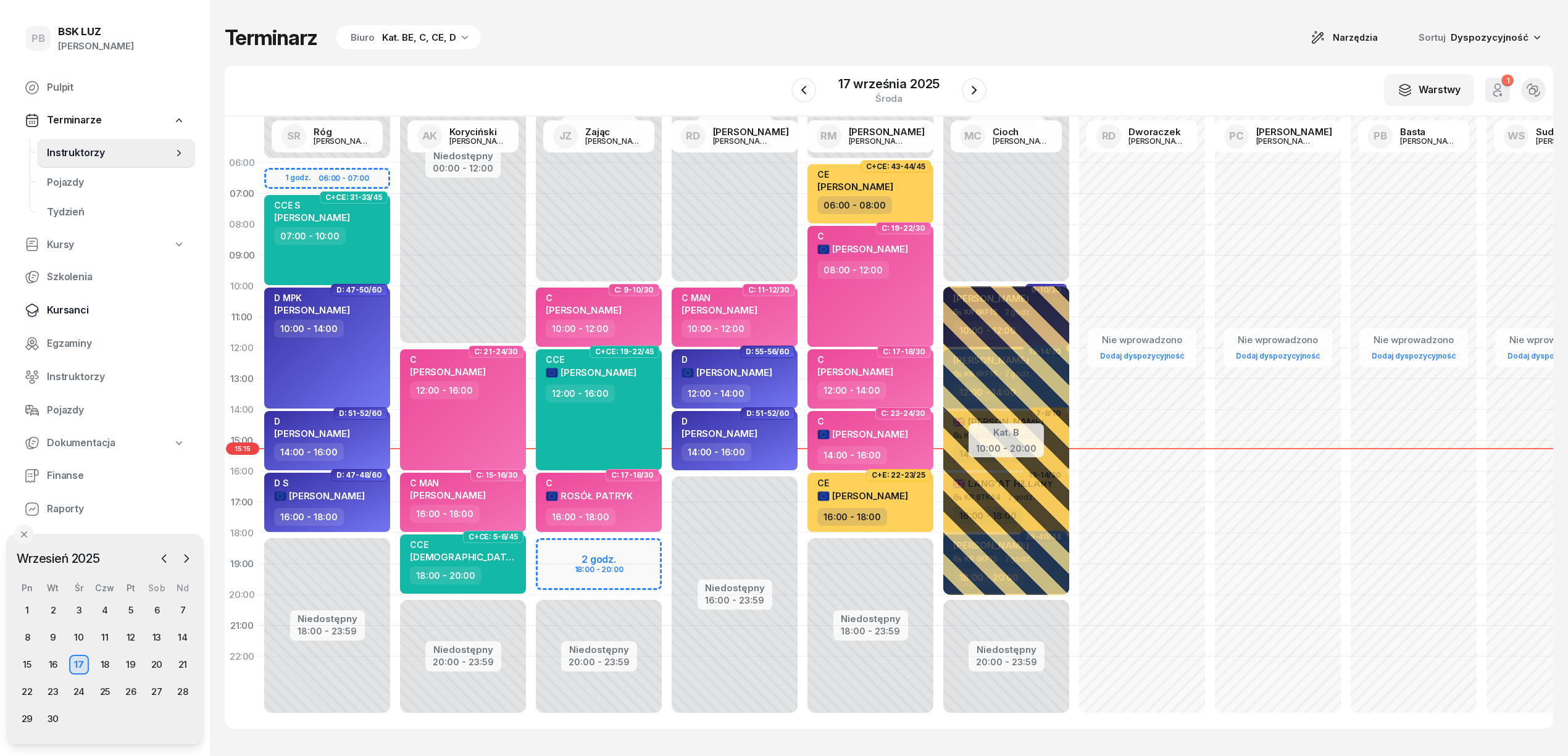
click at [68, 306] on span "Kursanci" at bounding box center [116, 310] width 138 height 16
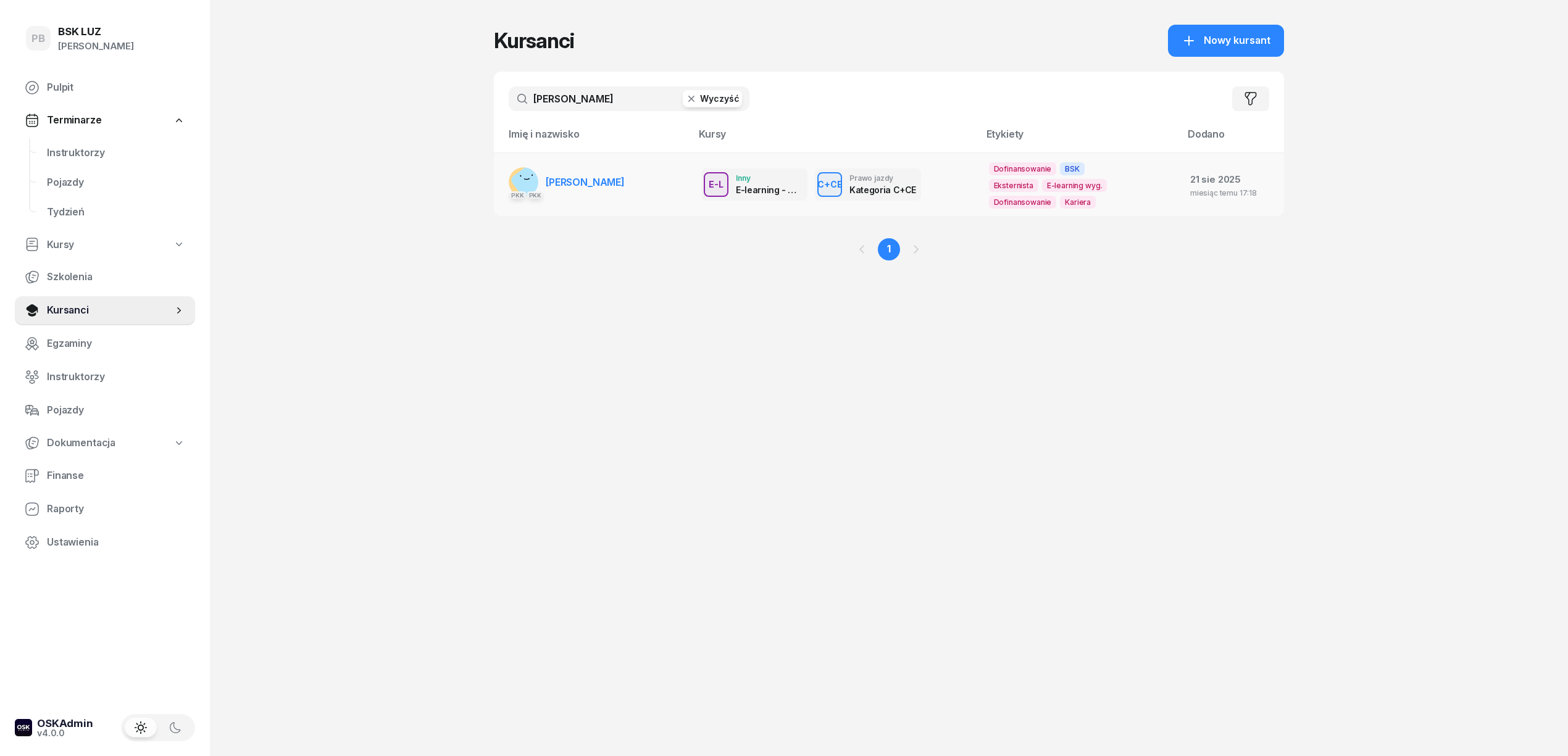
click at [576, 185] on span "[PERSON_NAME]" at bounding box center [584, 181] width 79 height 12
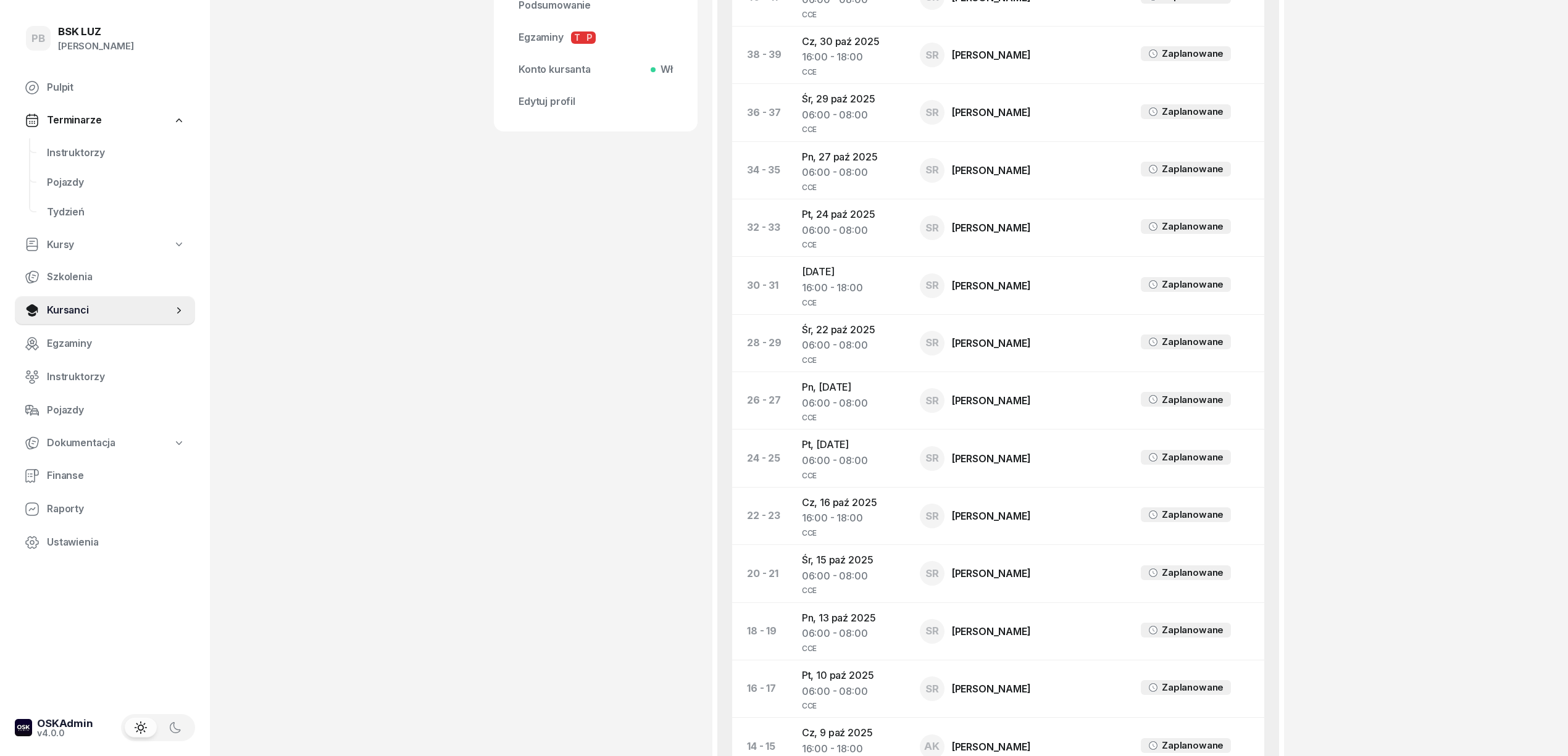
scroll to position [1054, 0]
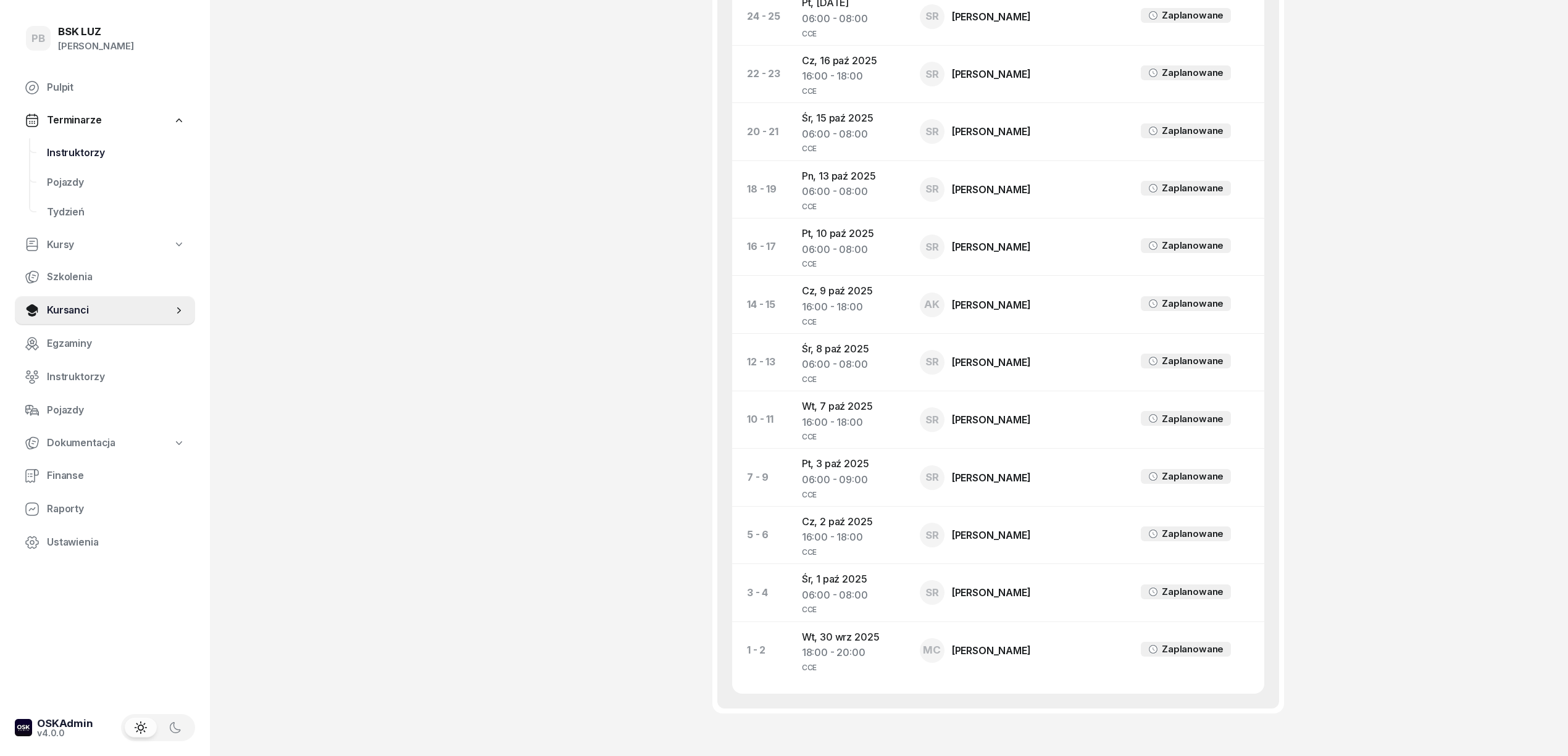
click at [71, 145] on span "Instruktorzy" at bounding box center [116, 153] width 138 height 16
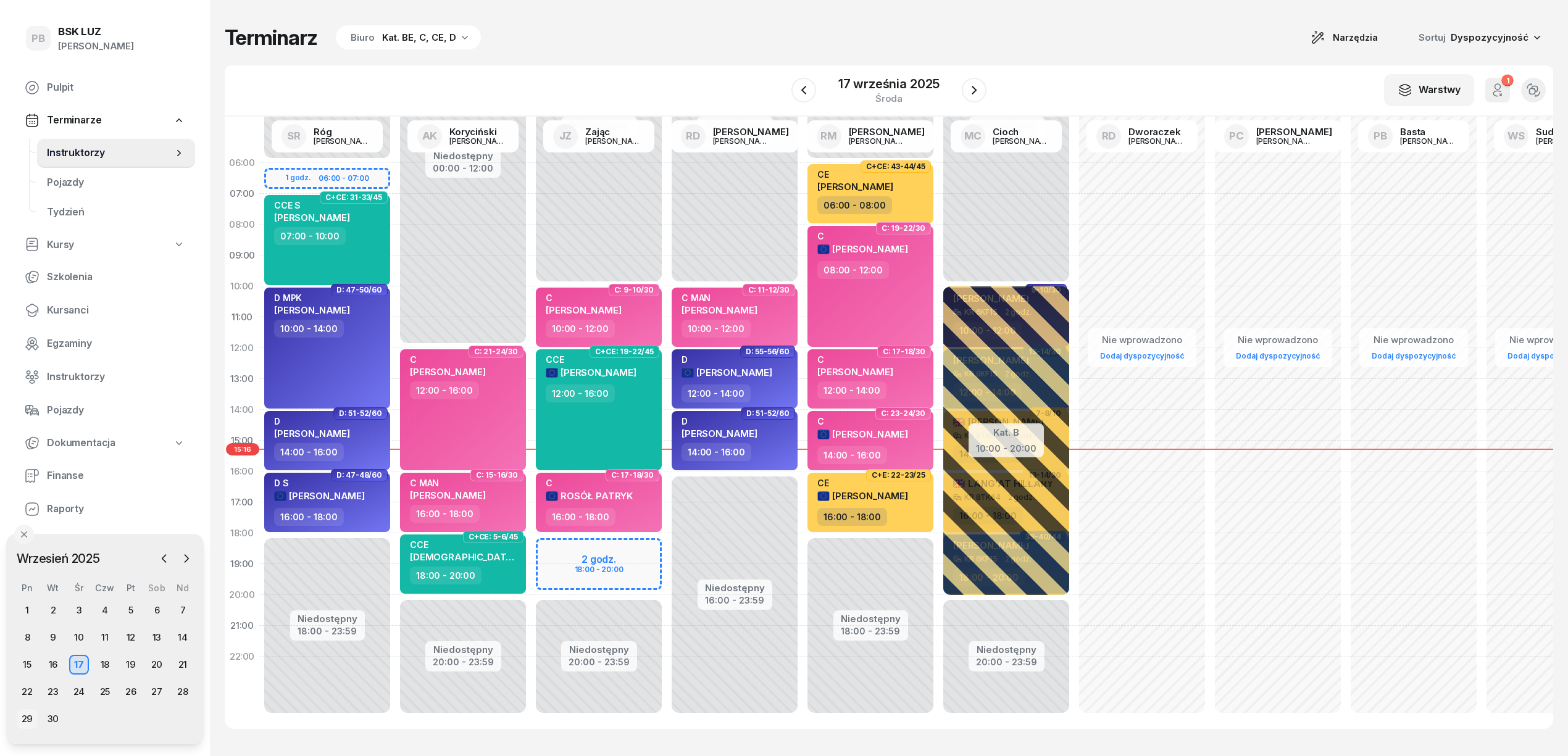
click at [29, 719] on div "29" at bounding box center [27, 719] width 20 height 20
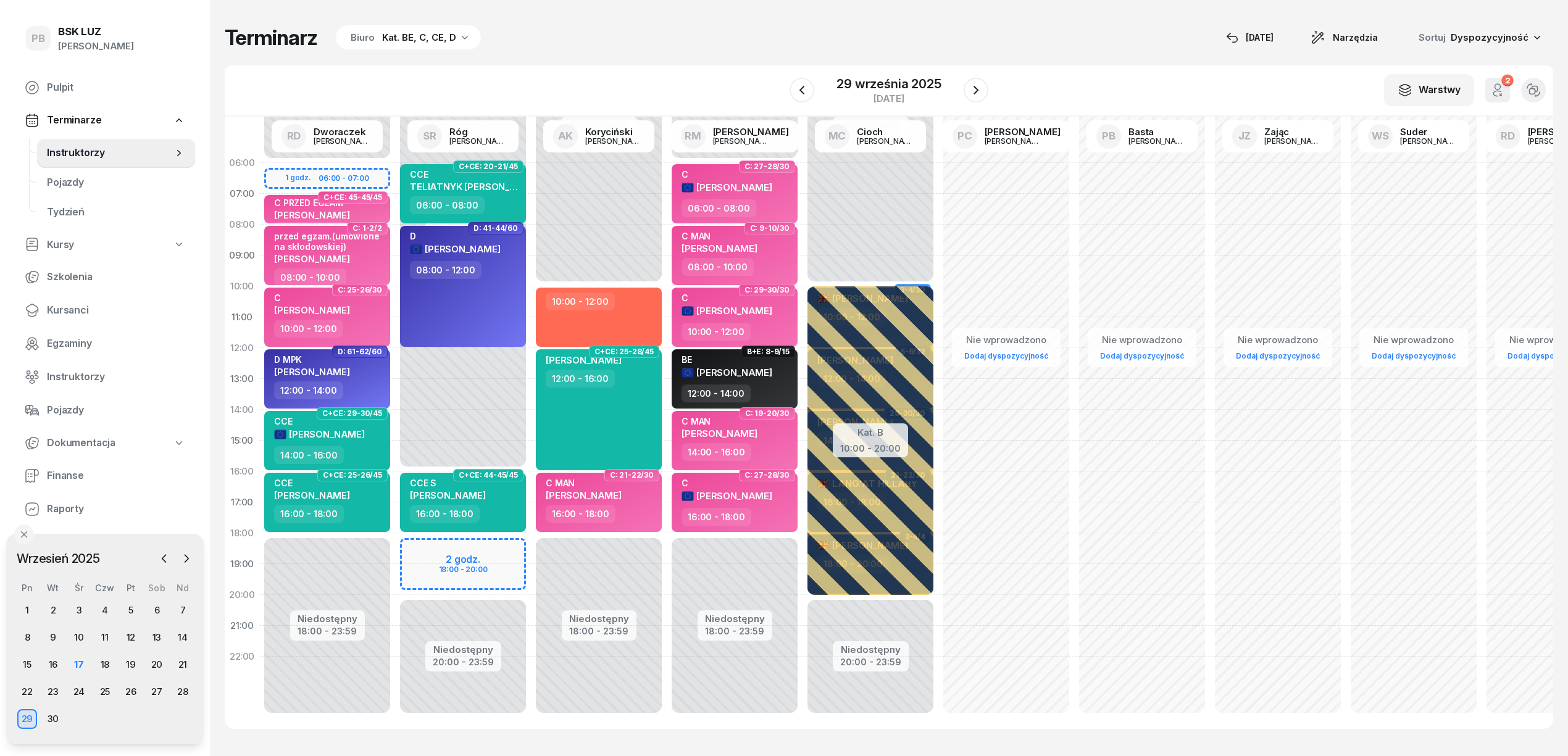
click at [391, 42] on div "Kat. BE, C, CE, D" at bounding box center [419, 37] width 74 height 15
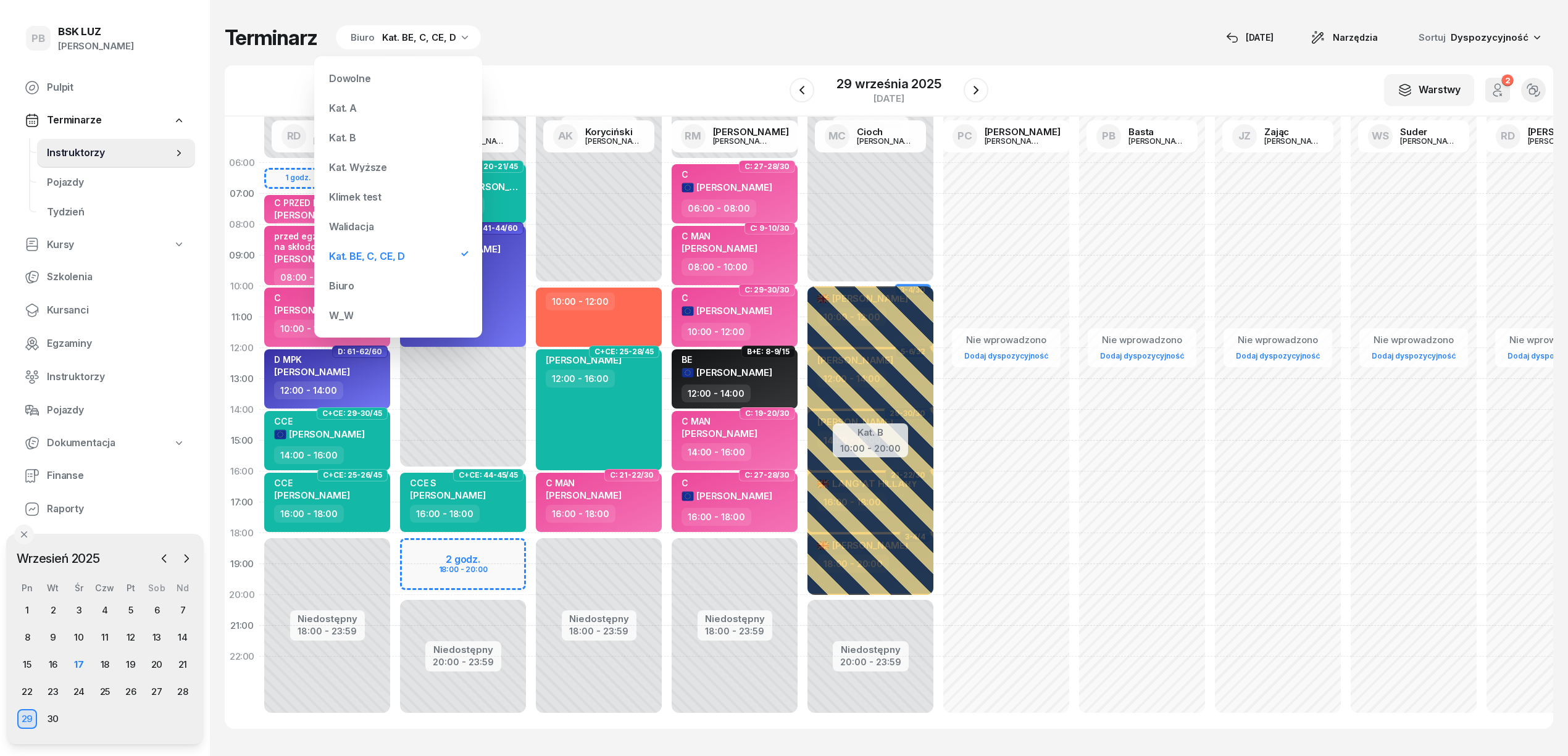
click at [370, 252] on div "Kat. BE, C, CE, D" at bounding box center [367, 256] width 76 height 10
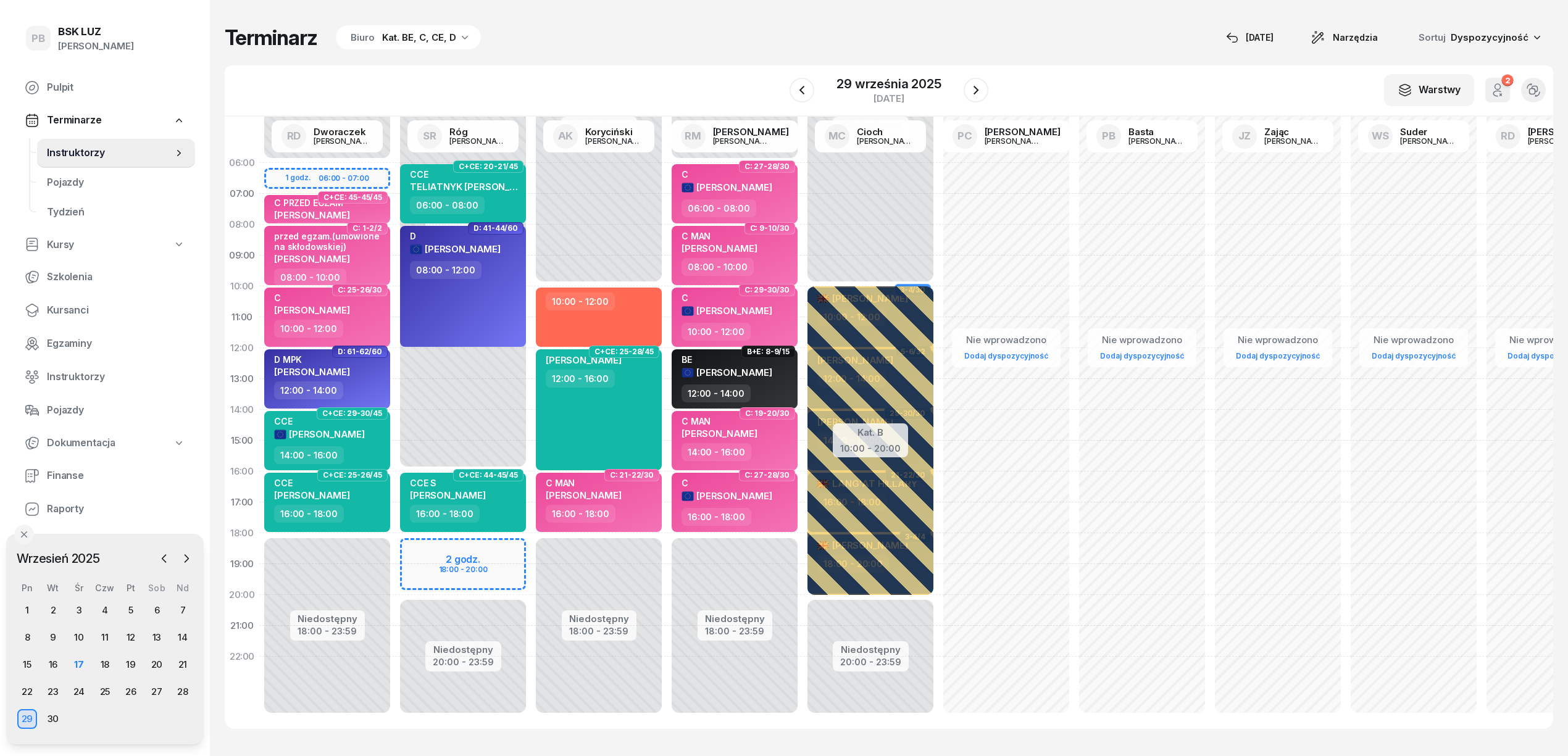
click at [603, 55] on div "Terminarz Biuro Kat. BE, C, CE, D 17 wrz Narzędzia Sortuj Dyspozycyjność W Wybi…" at bounding box center [889, 376] width 1328 height 753
click at [975, 90] on icon "button" at bounding box center [976, 90] width 15 height 15
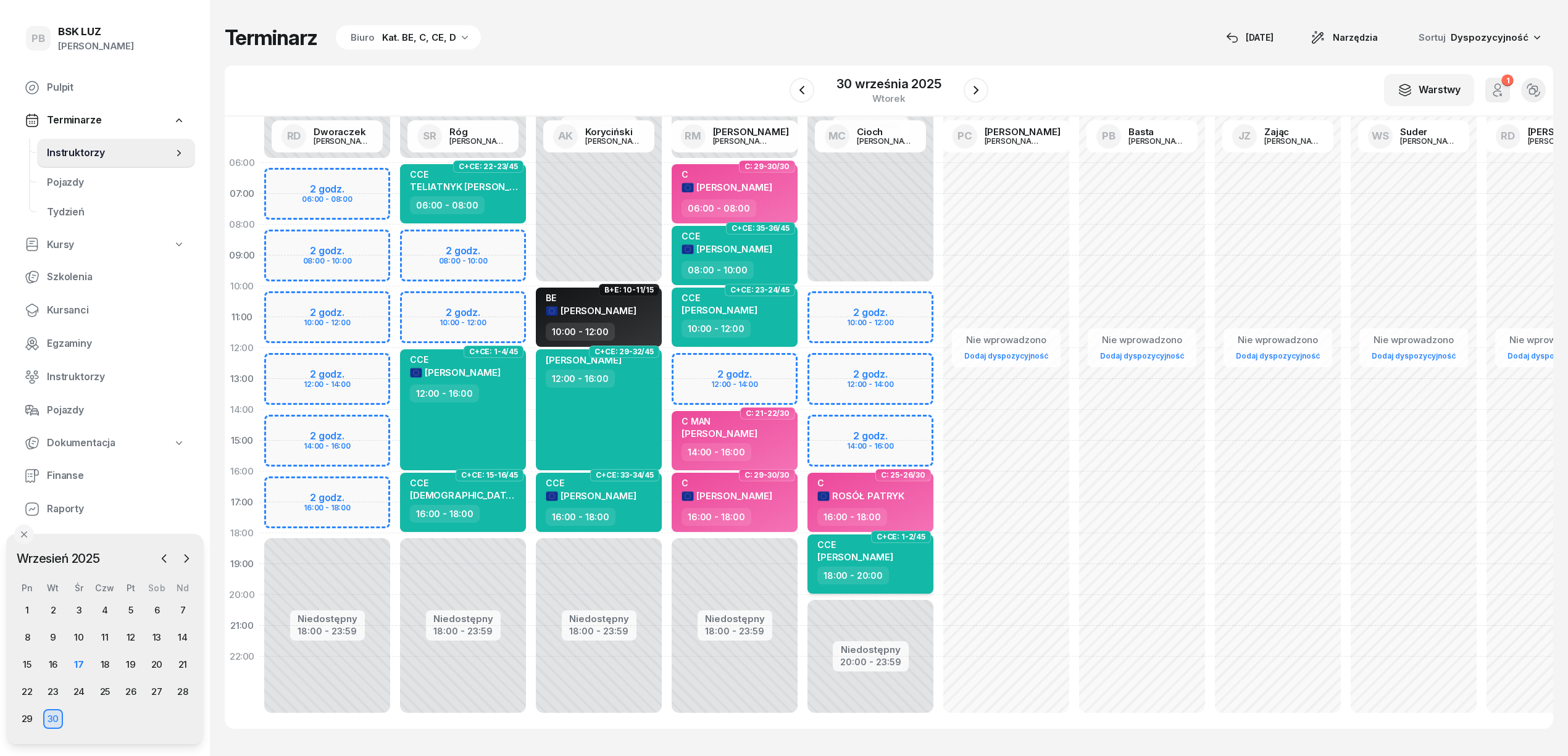
click at [924, 578] on div "18:00 - 20:00" at bounding box center [872, 575] width 109 height 18
select select "18"
select select "20"
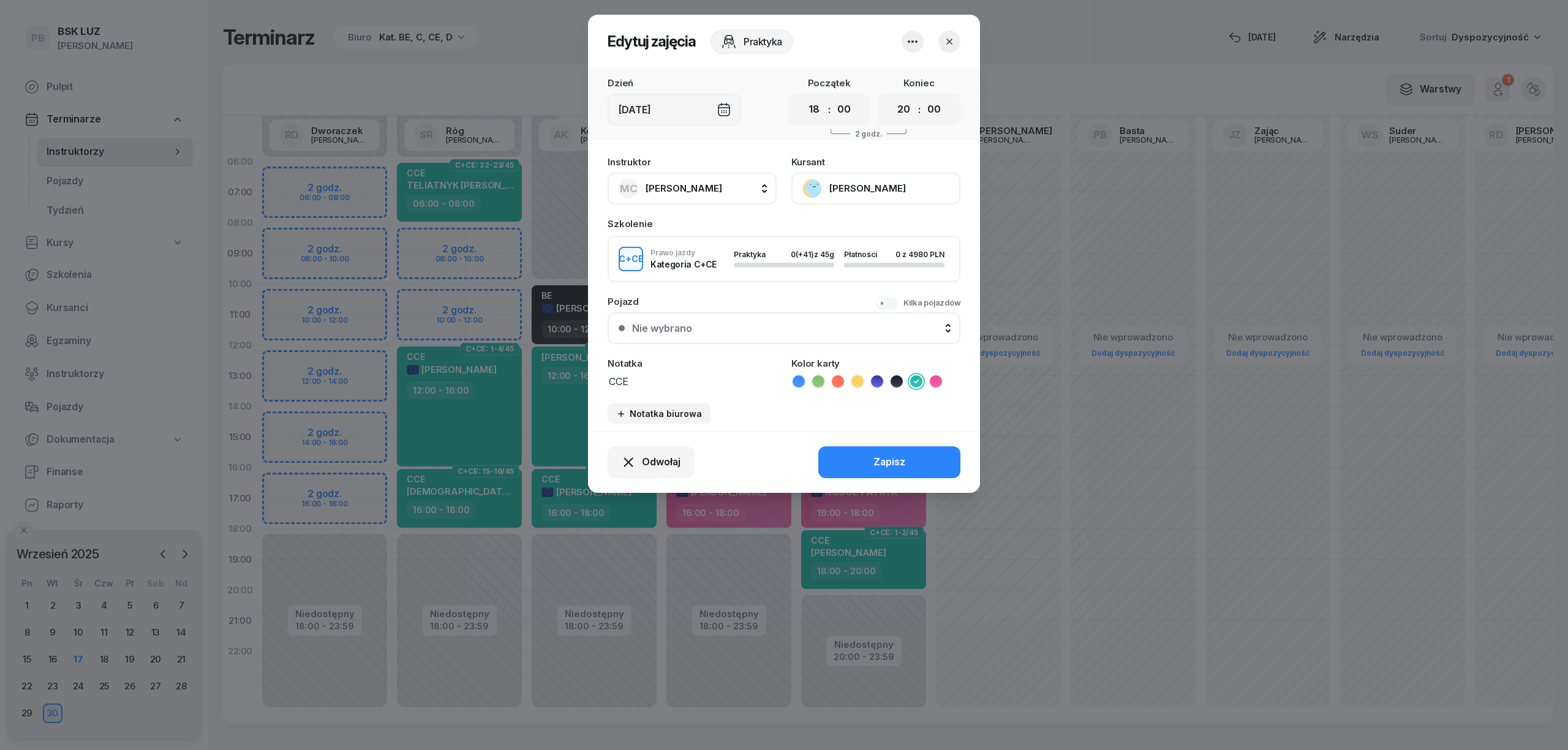
click at [675, 378] on textarea "CCE" at bounding box center [692, 380] width 169 height 16
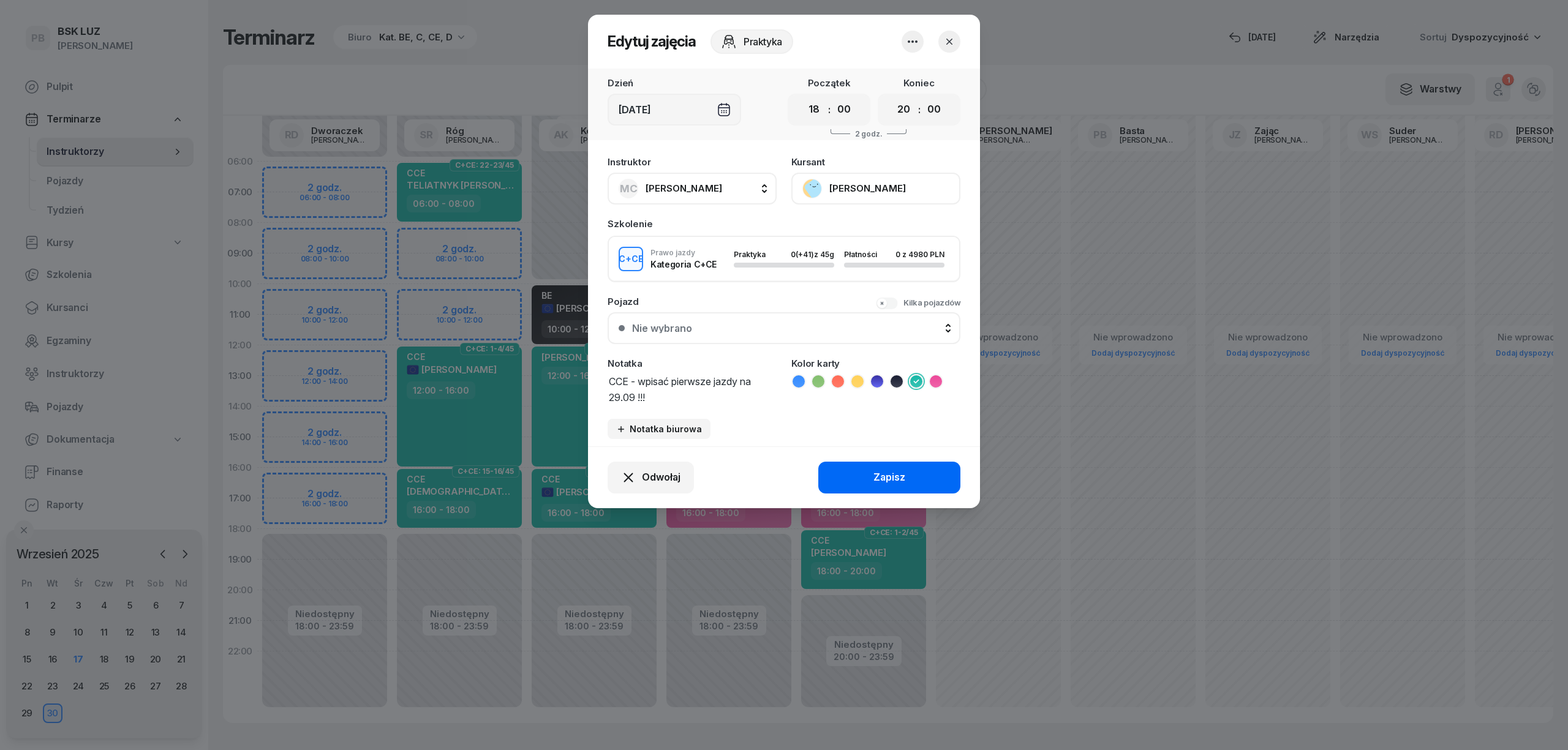
type textarea "CCE - wpisać pierwsze jazdy na 29.09 !!!"
click at [883, 475] on div "Zapisz" at bounding box center [889, 477] width 32 height 16
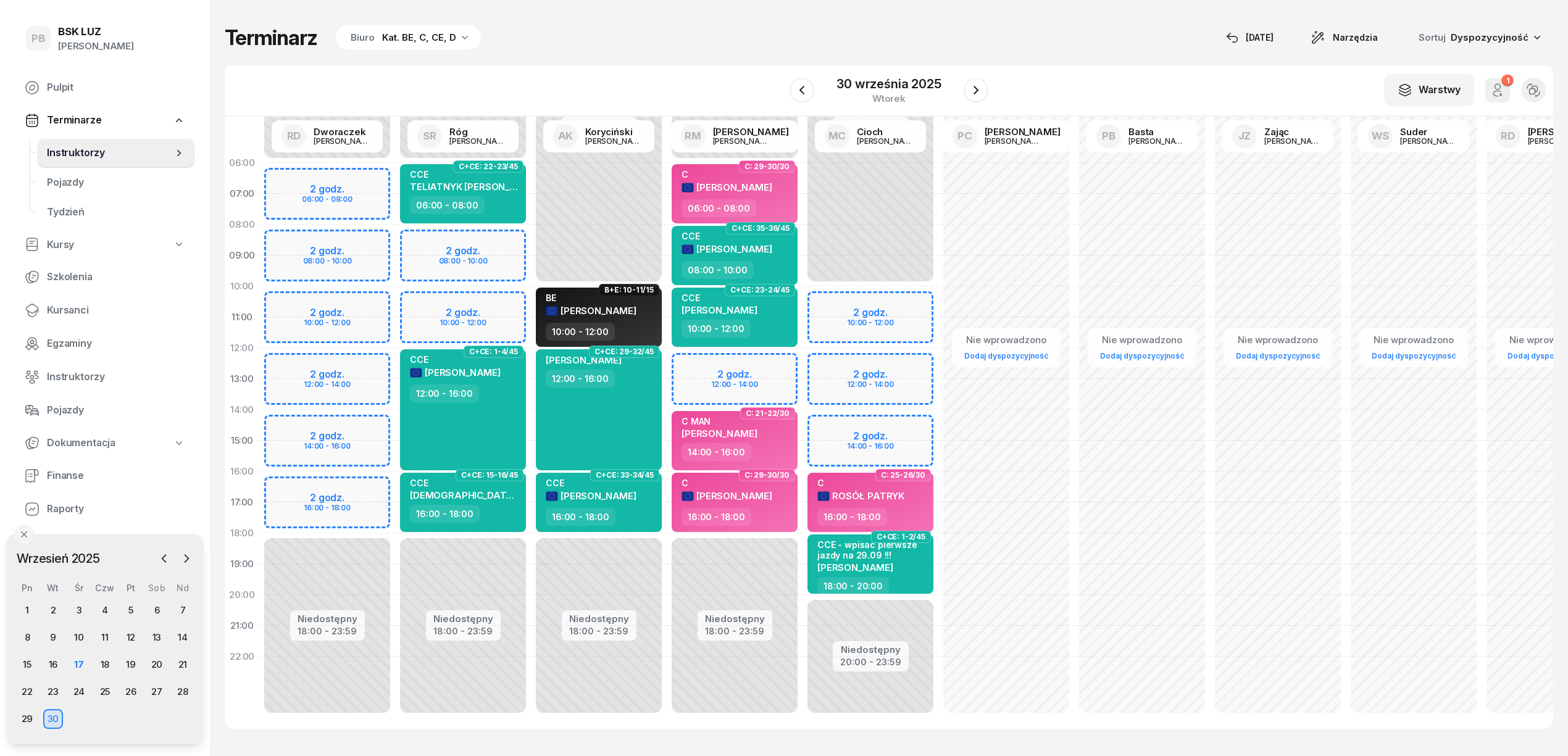
click at [700, 42] on div "Terminarz Biuro Kat. BE, C, CE, D [DATE] Narzędzia Sortuj Dyspozycyjność" at bounding box center [889, 37] width 1328 height 26
click at [78, 414] on span "Pojazdy" at bounding box center [116, 411] width 138 height 16
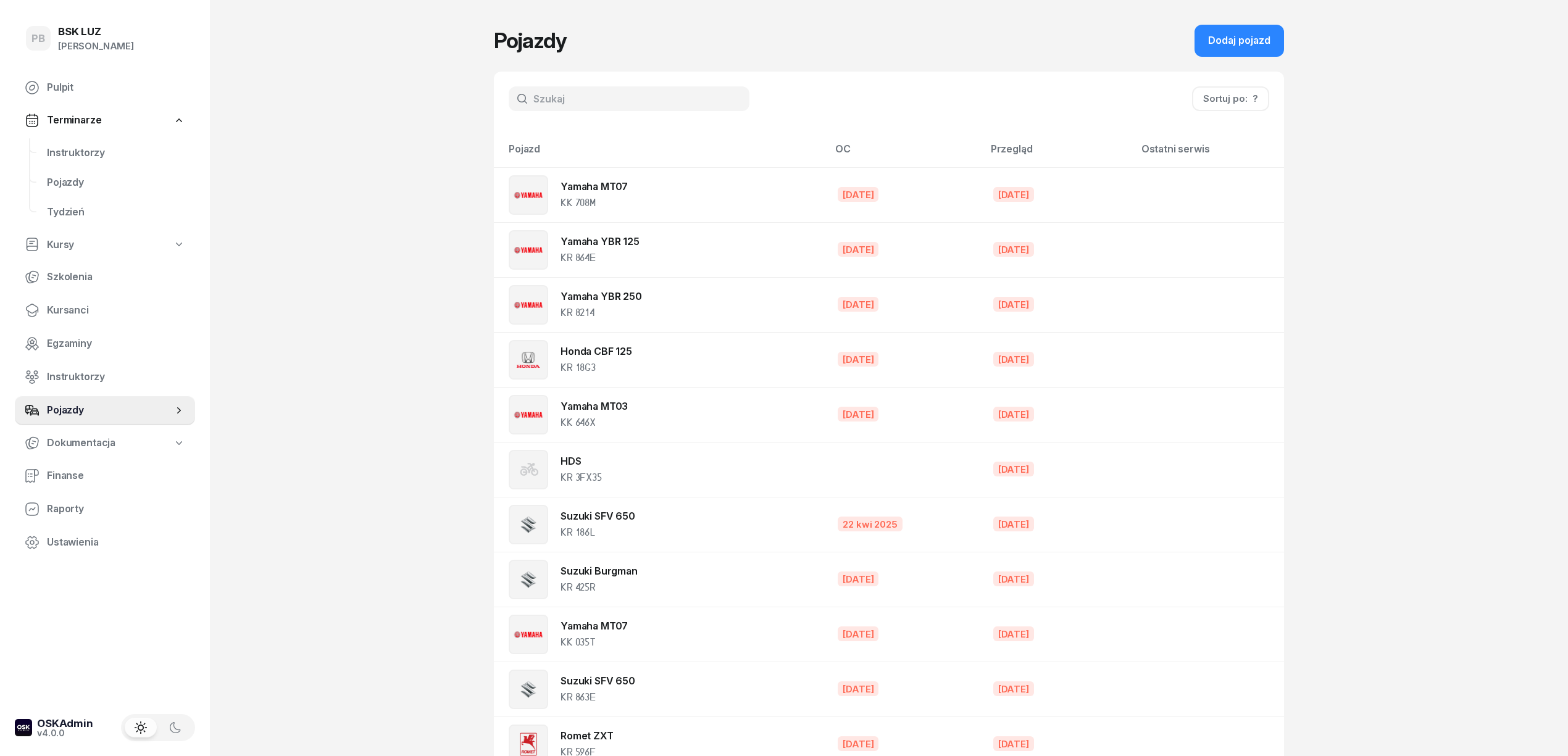
click at [1245, 95] on button "Sortuj po: ?" at bounding box center [1231, 99] width 77 height 25
click at [1208, 200] on div "Nazwa (A-Z)" at bounding box center [1189, 199] width 57 height 10
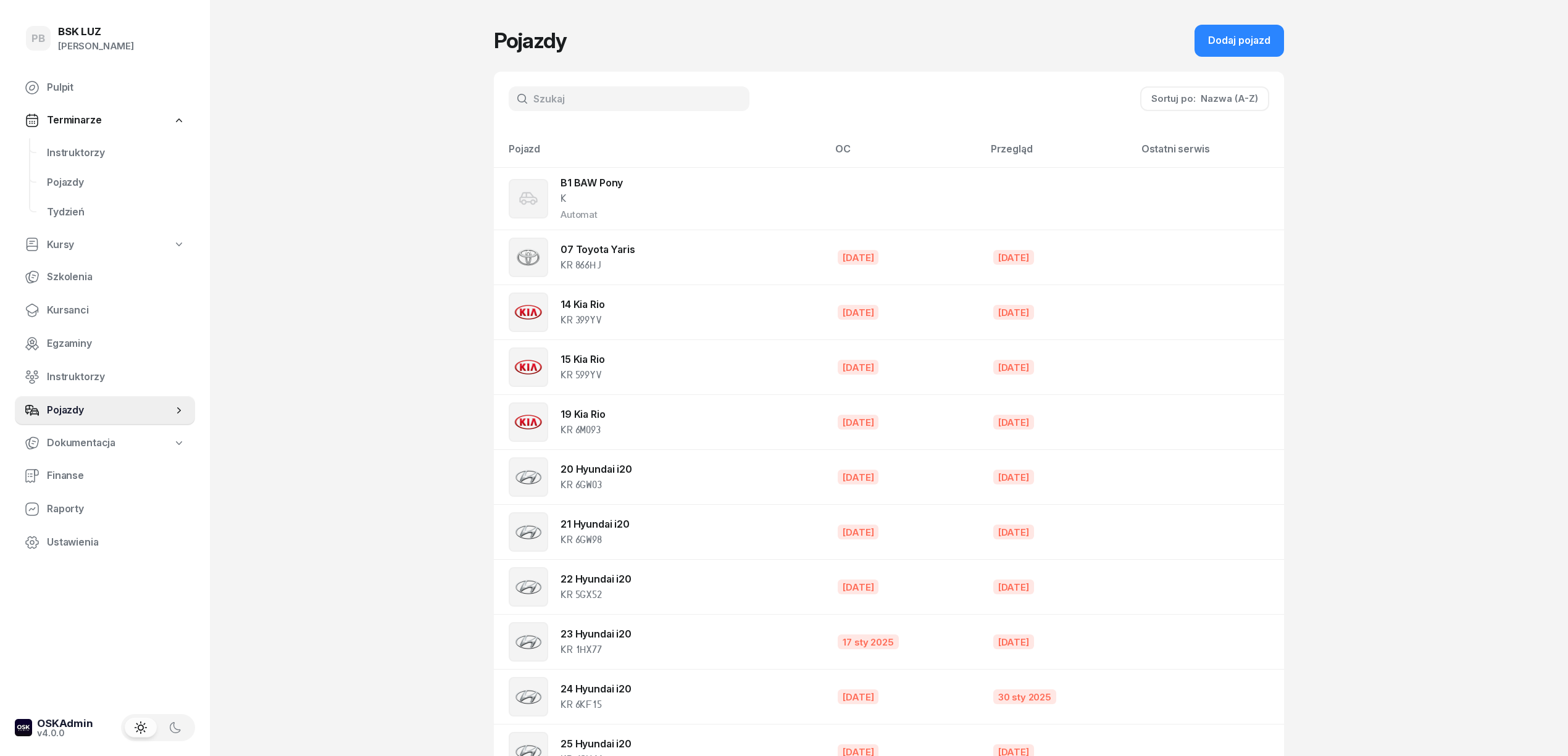
click at [1231, 97] on div "Nazwa (A-Z)" at bounding box center [1229, 98] width 57 height 16
click at [1173, 140] on div "Typ (rosnąco)" at bounding box center [1193, 140] width 65 height 10
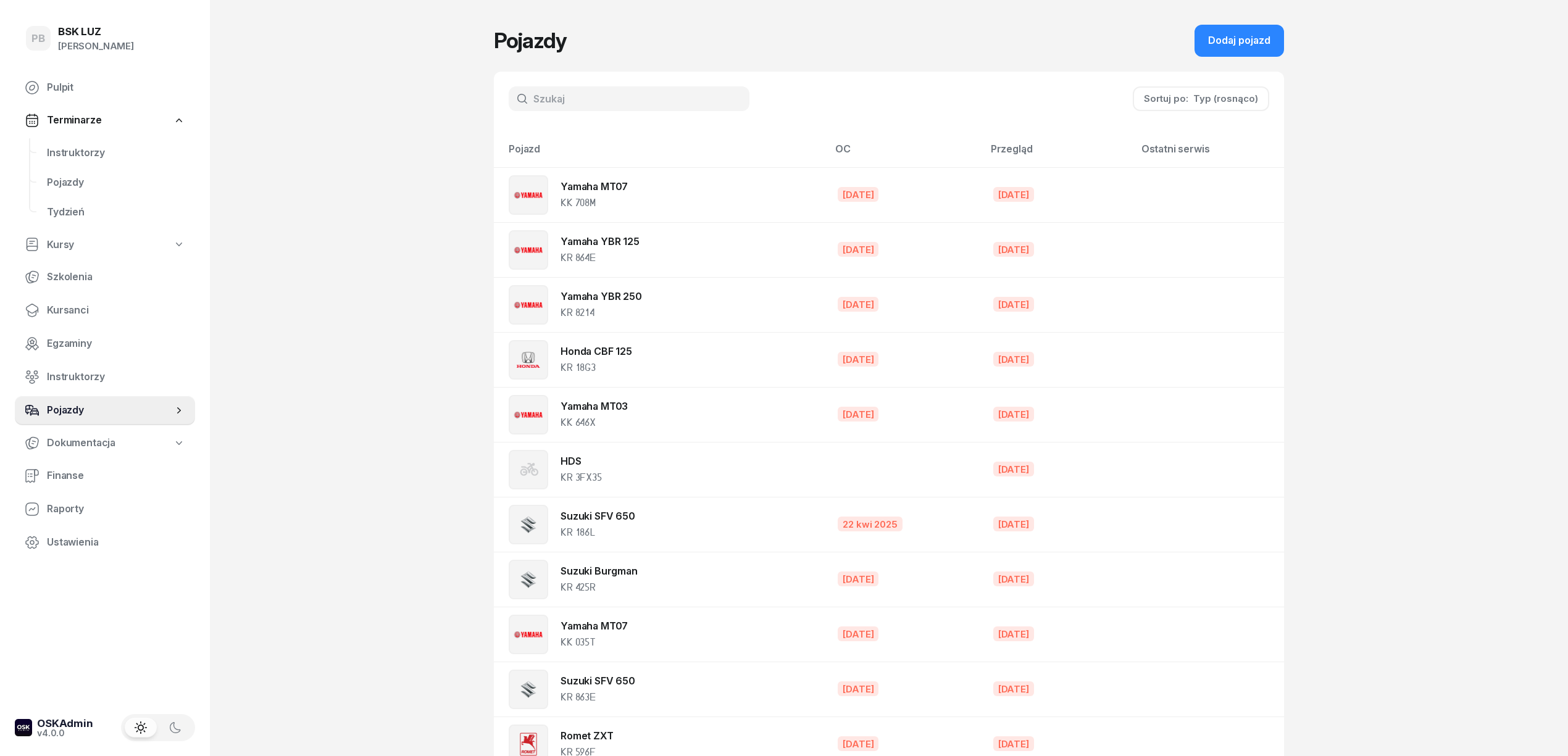
click at [180, 411] on icon at bounding box center [179, 410] width 12 height 12
click at [93, 408] on span "Pojazdy" at bounding box center [110, 411] width 126 height 16
click at [174, 405] on icon at bounding box center [179, 410] width 12 height 12
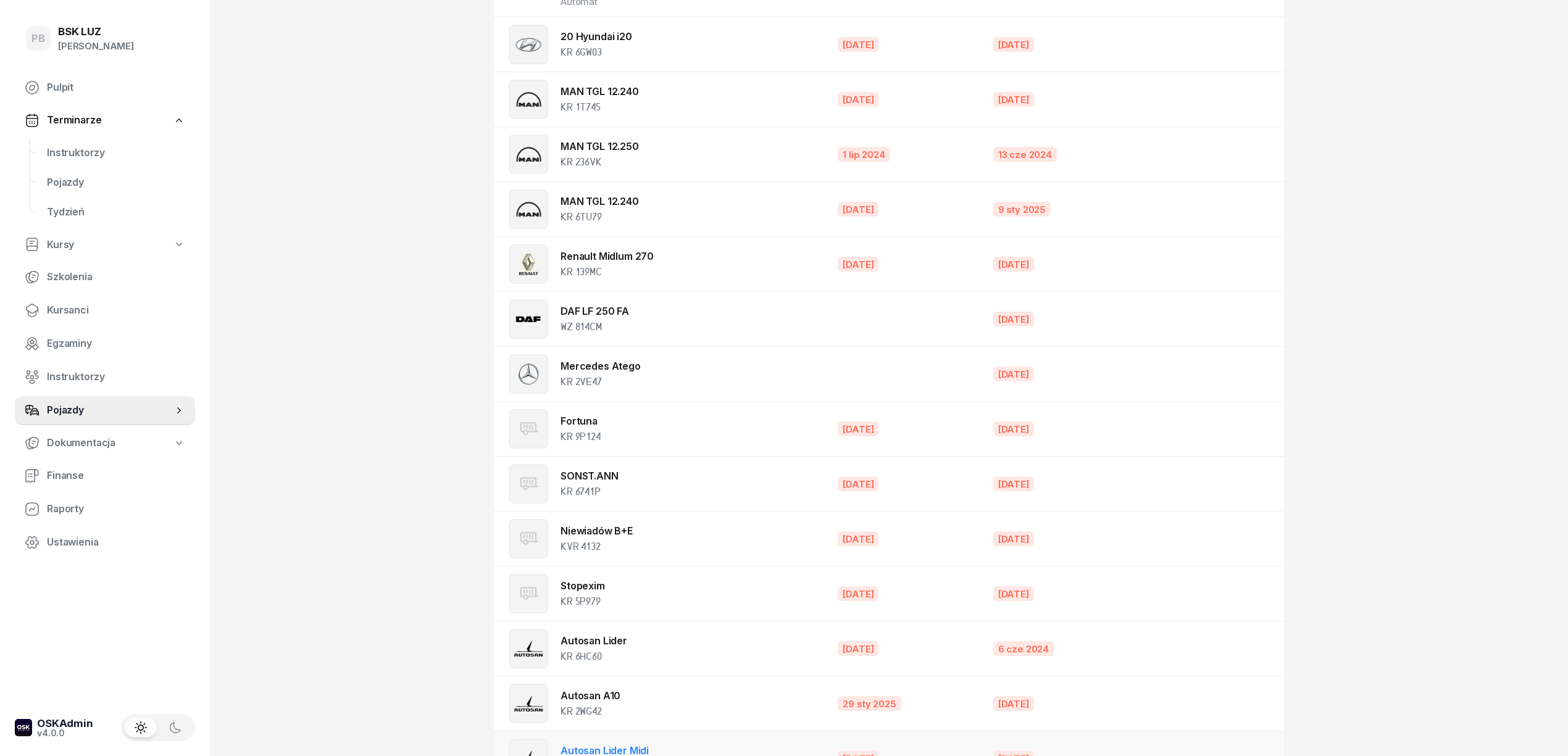
scroll to position [1995, 0]
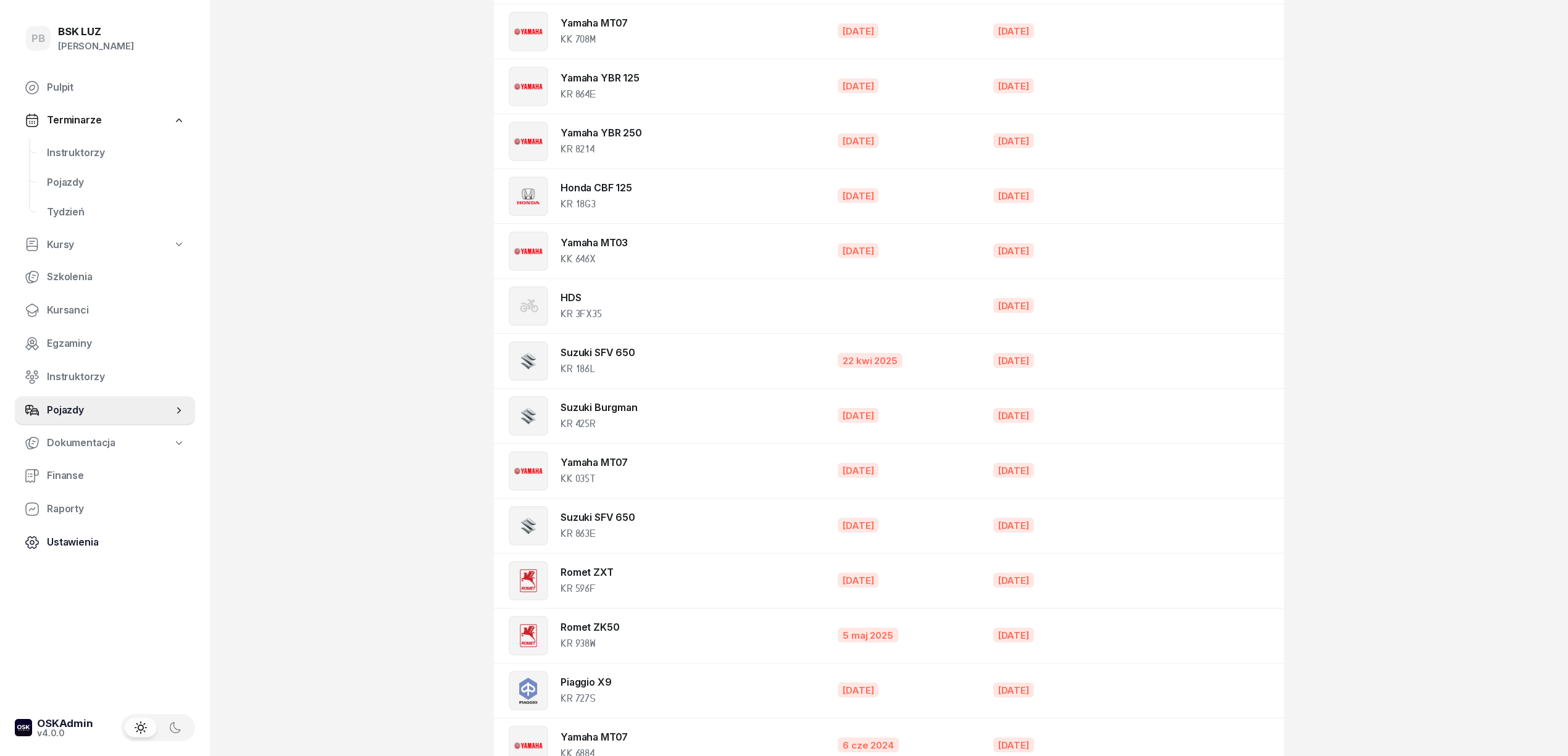
scroll to position [164, 0]
click at [90, 442] on span "Dokumentacja" at bounding box center [81, 443] width 68 height 16
click at [75, 278] on span "Szkolenia" at bounding box center [116, 277] width 138 height 16
select select "createdAt-desc"
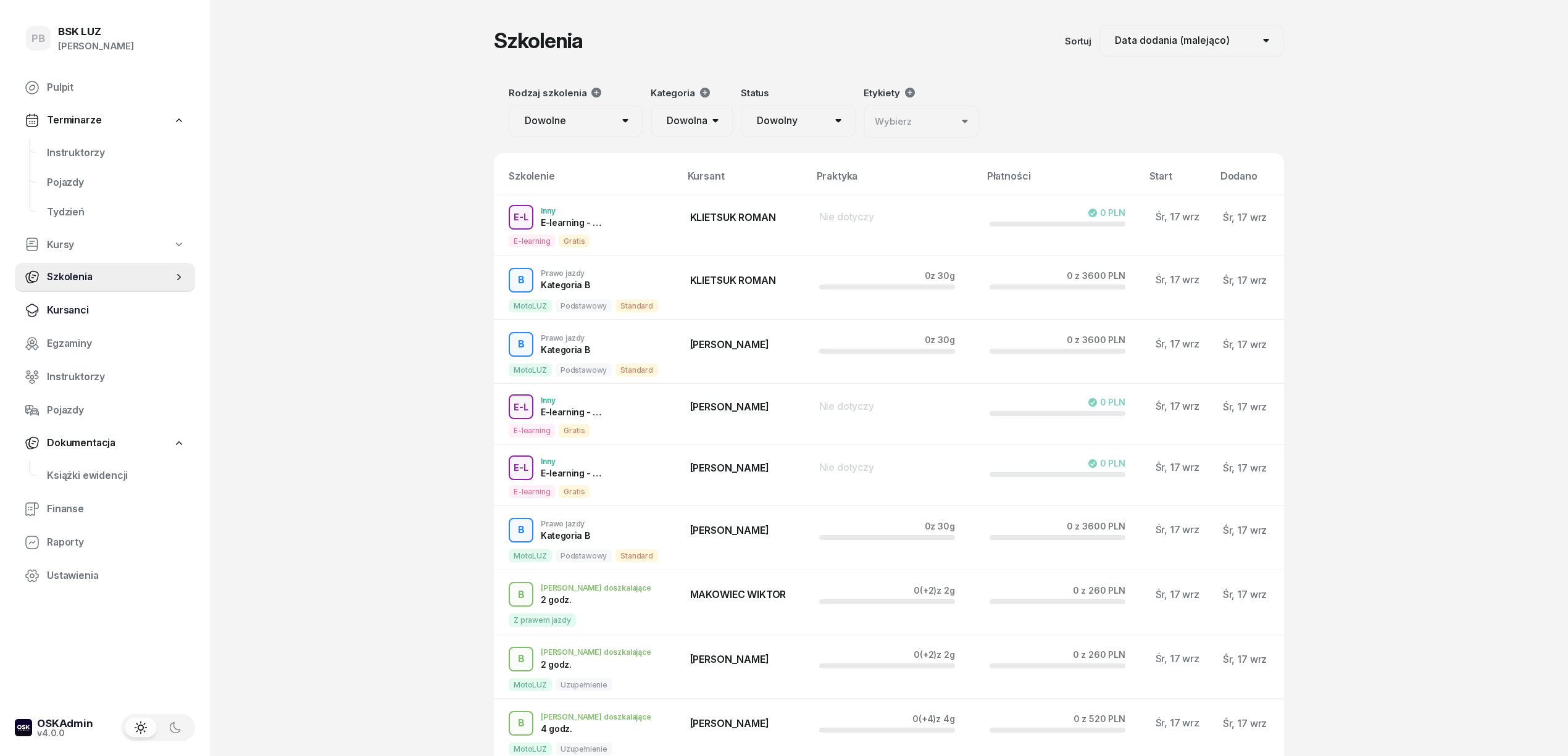
click at [77, 314] on span "Kursanci" at bounding box center [116, 310] width 138 height 16
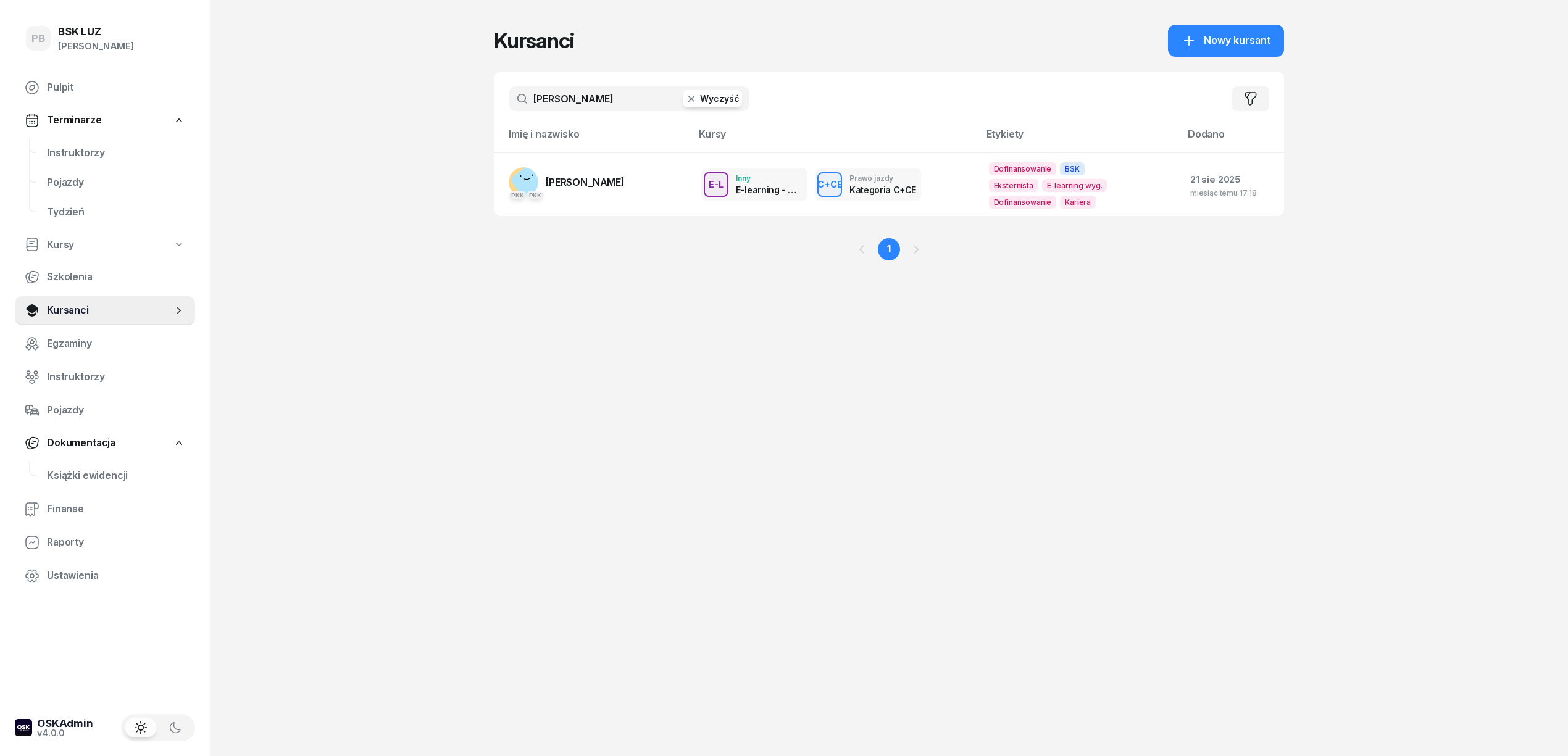
click at [52, 254] on link "Kursy" at bounding box center [104, 245] width 180 height 29
select select
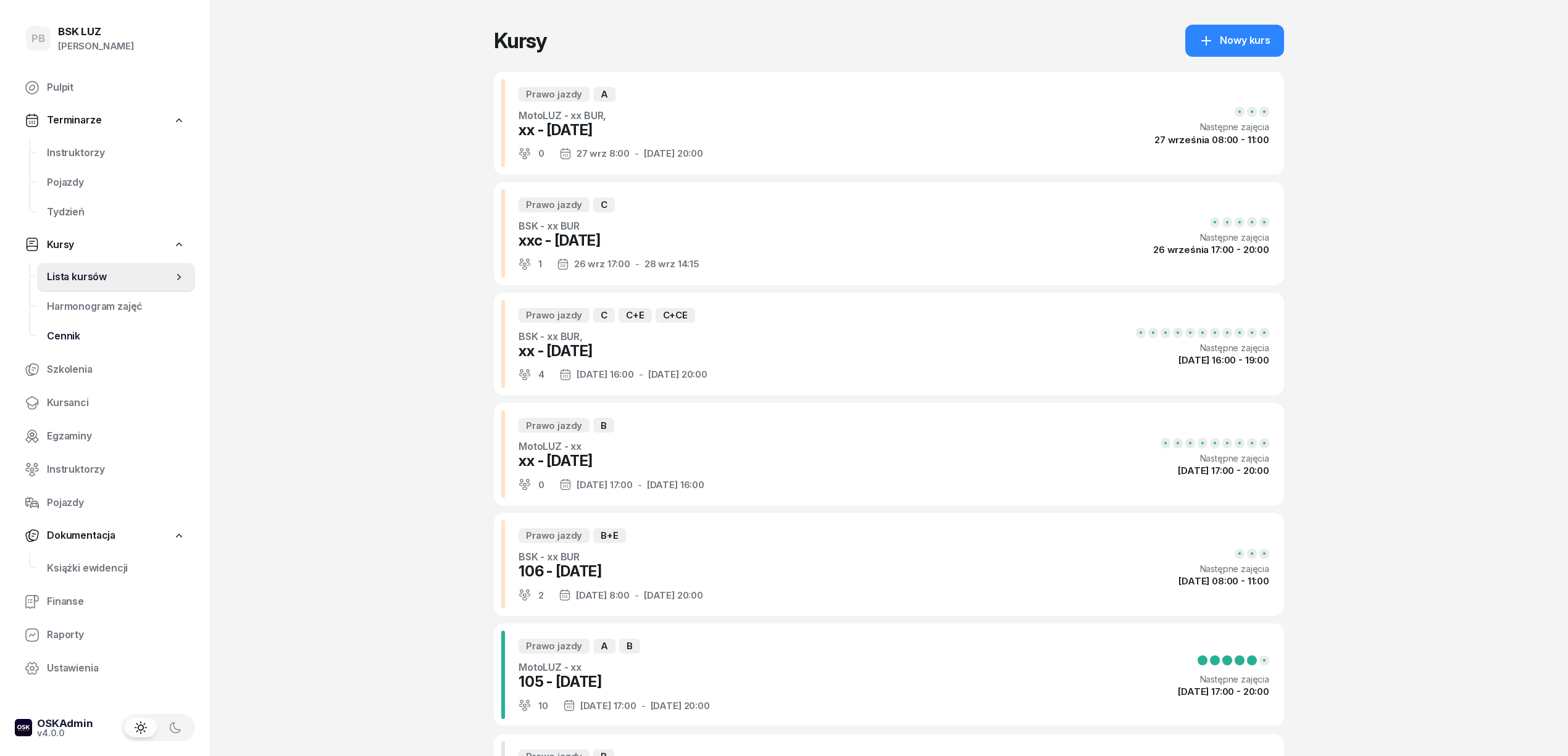
click at [68, 325] on link "Cennik" at bounding box center [115, 336] width 158 height 29
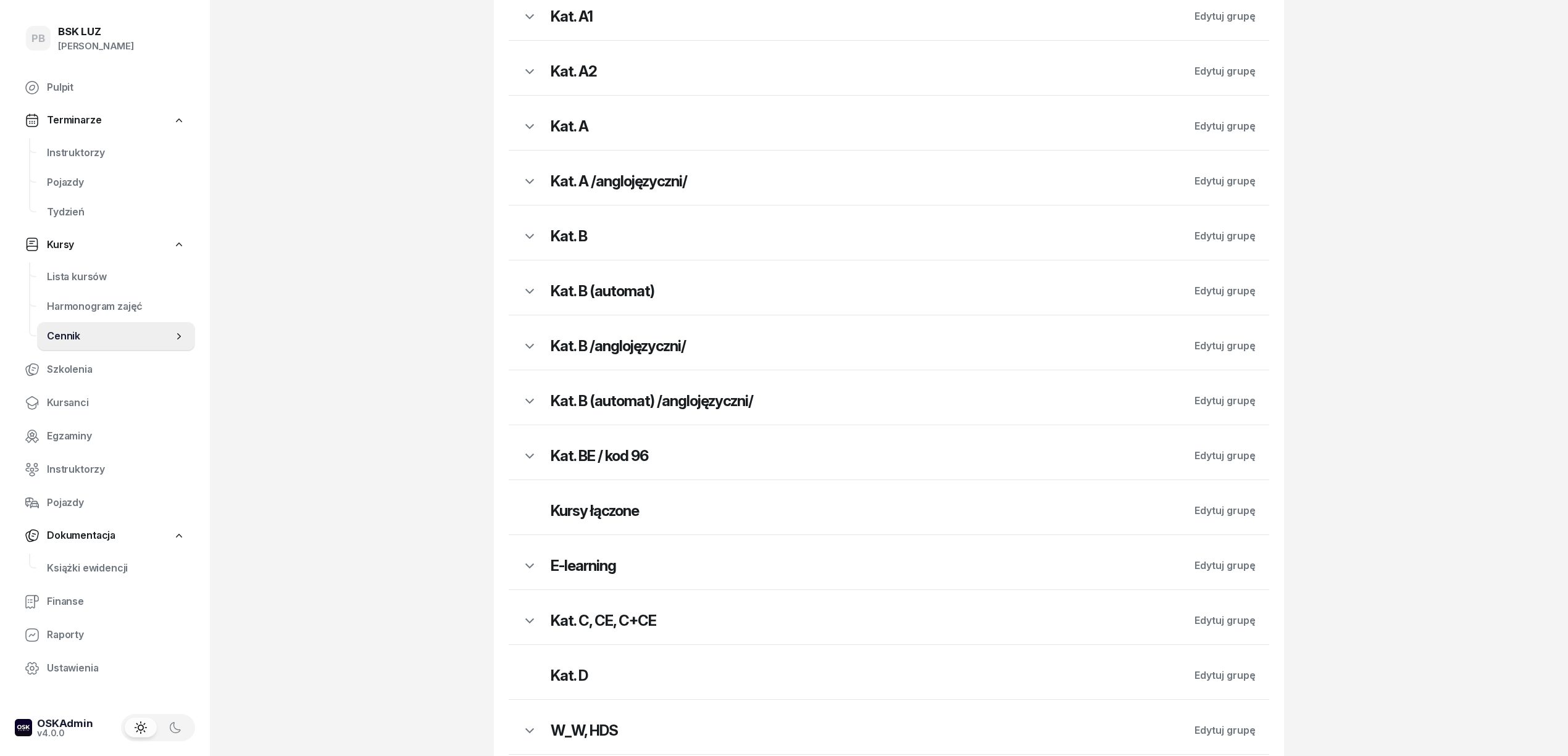
scroll to position [58, 0]
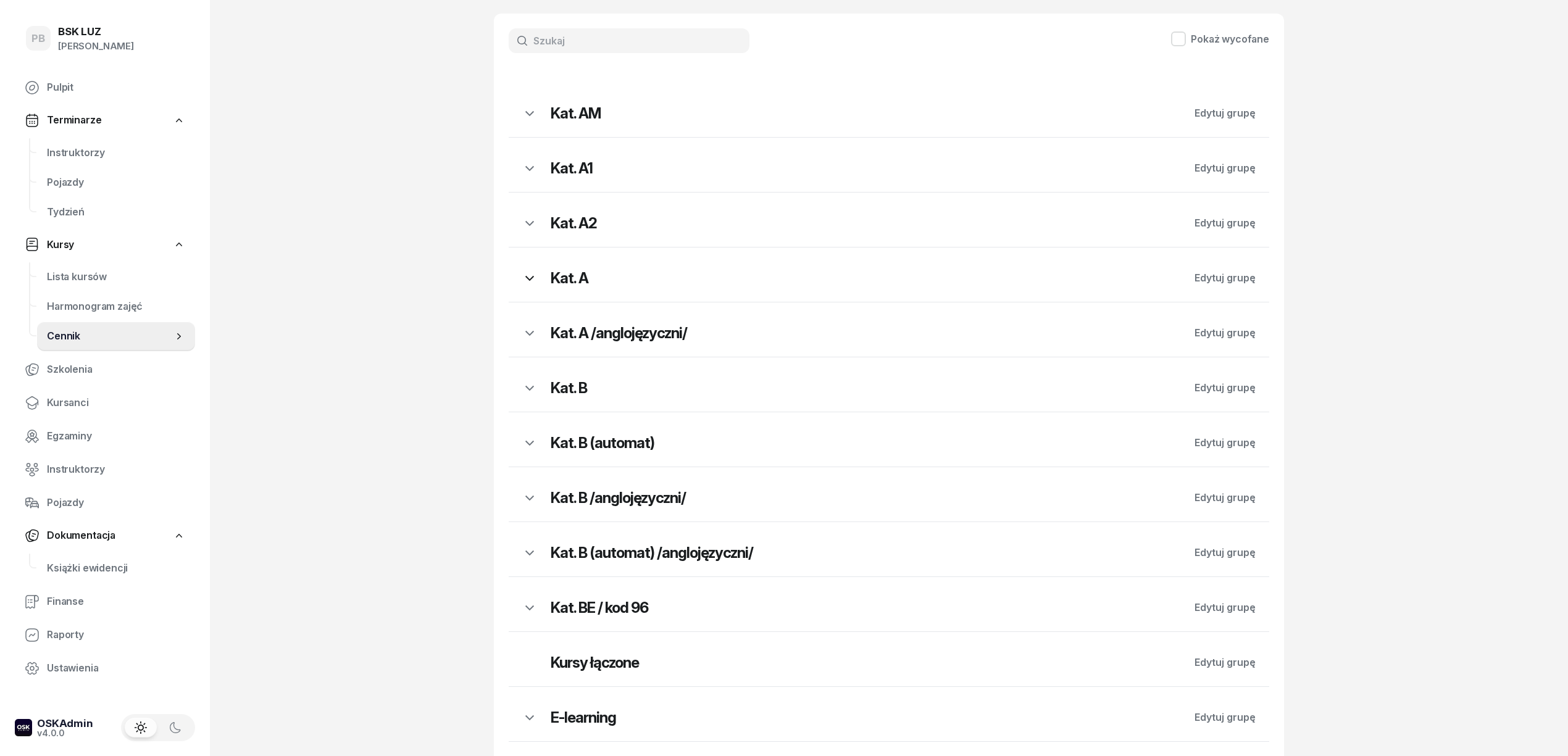
click at [537, 278] on button "button" at bounding box center [529, 278] width 42 height 32
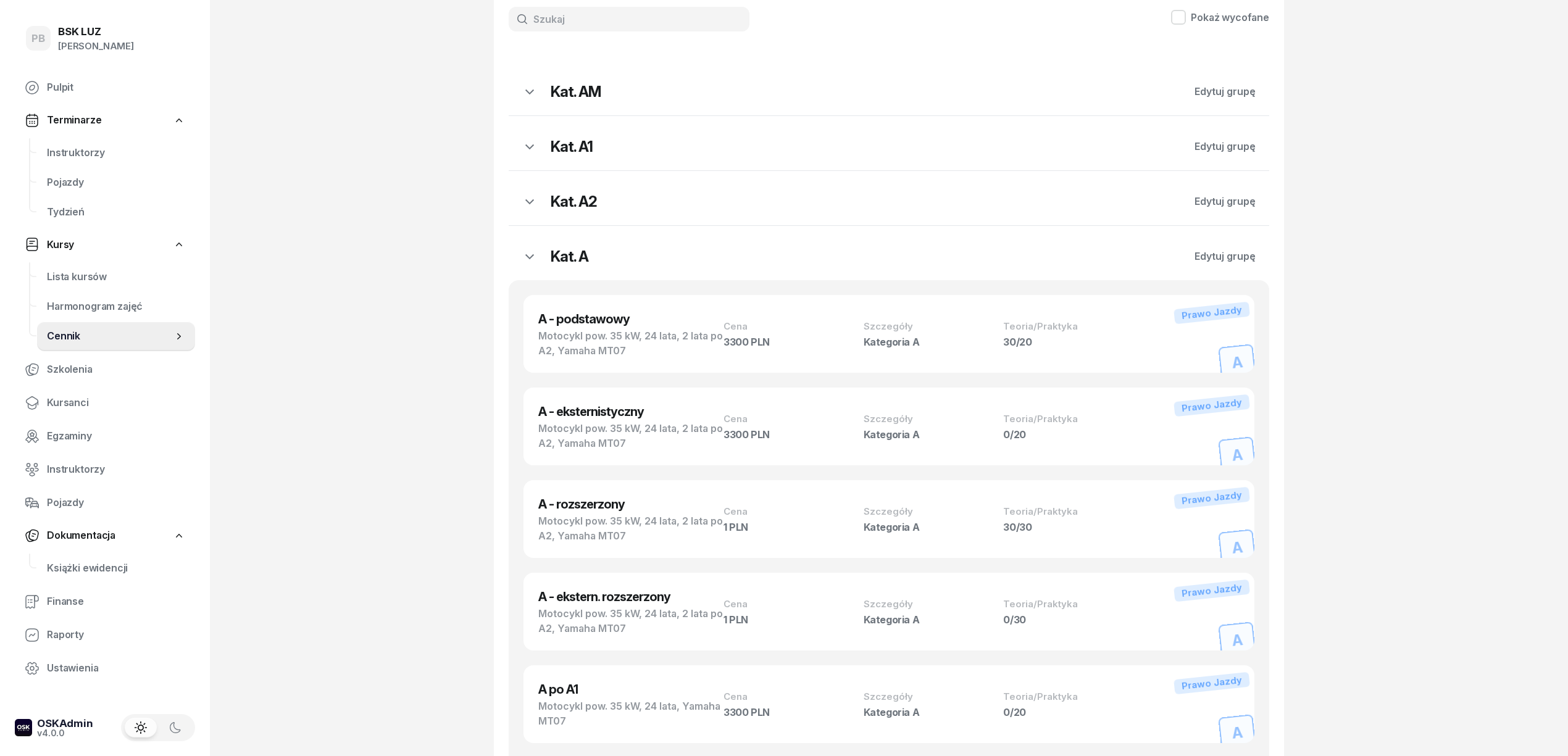
scroll to position [0, 0]
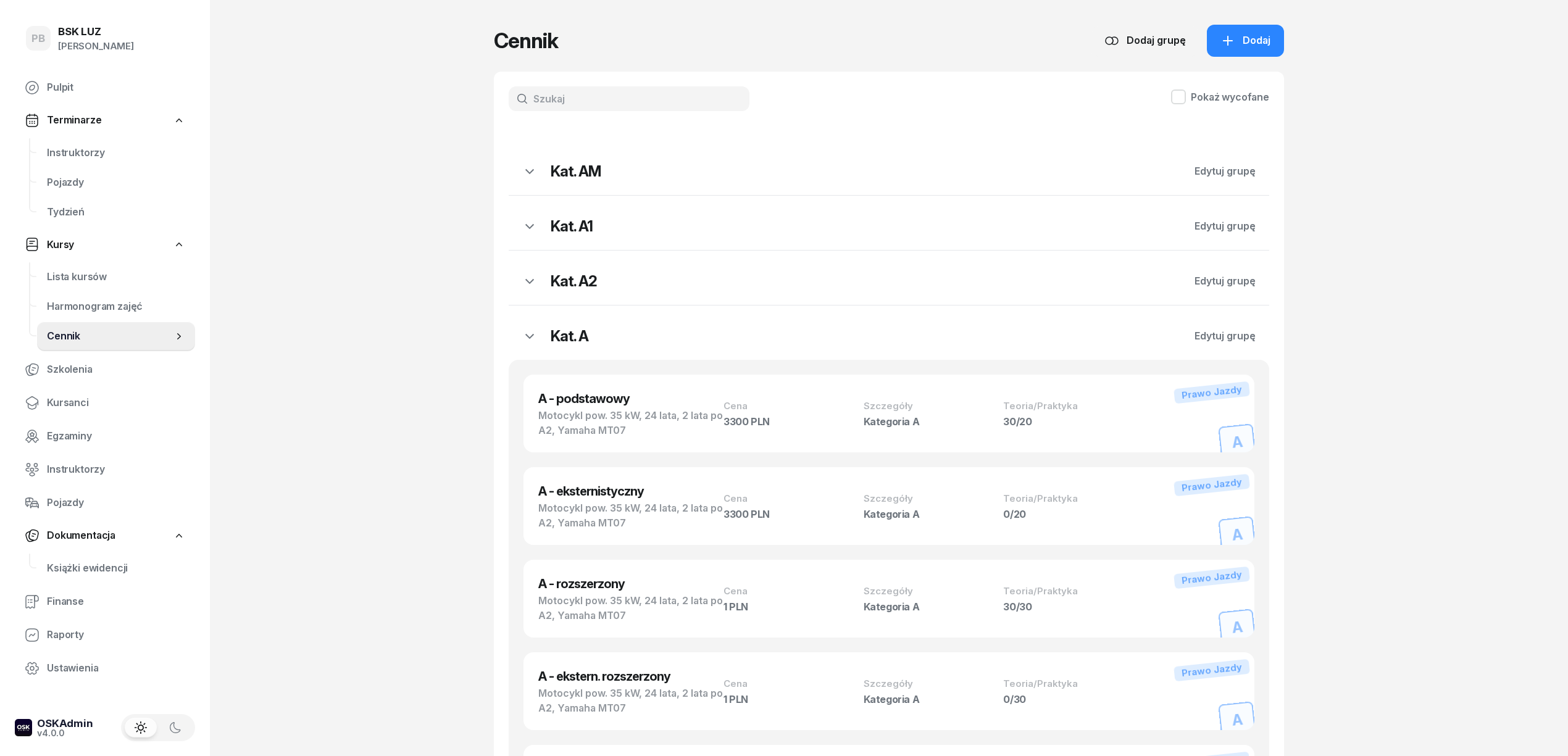
click at [601, 163] on h2 "Kat. AM" at bounding box center [865, 171] width 630 height 20
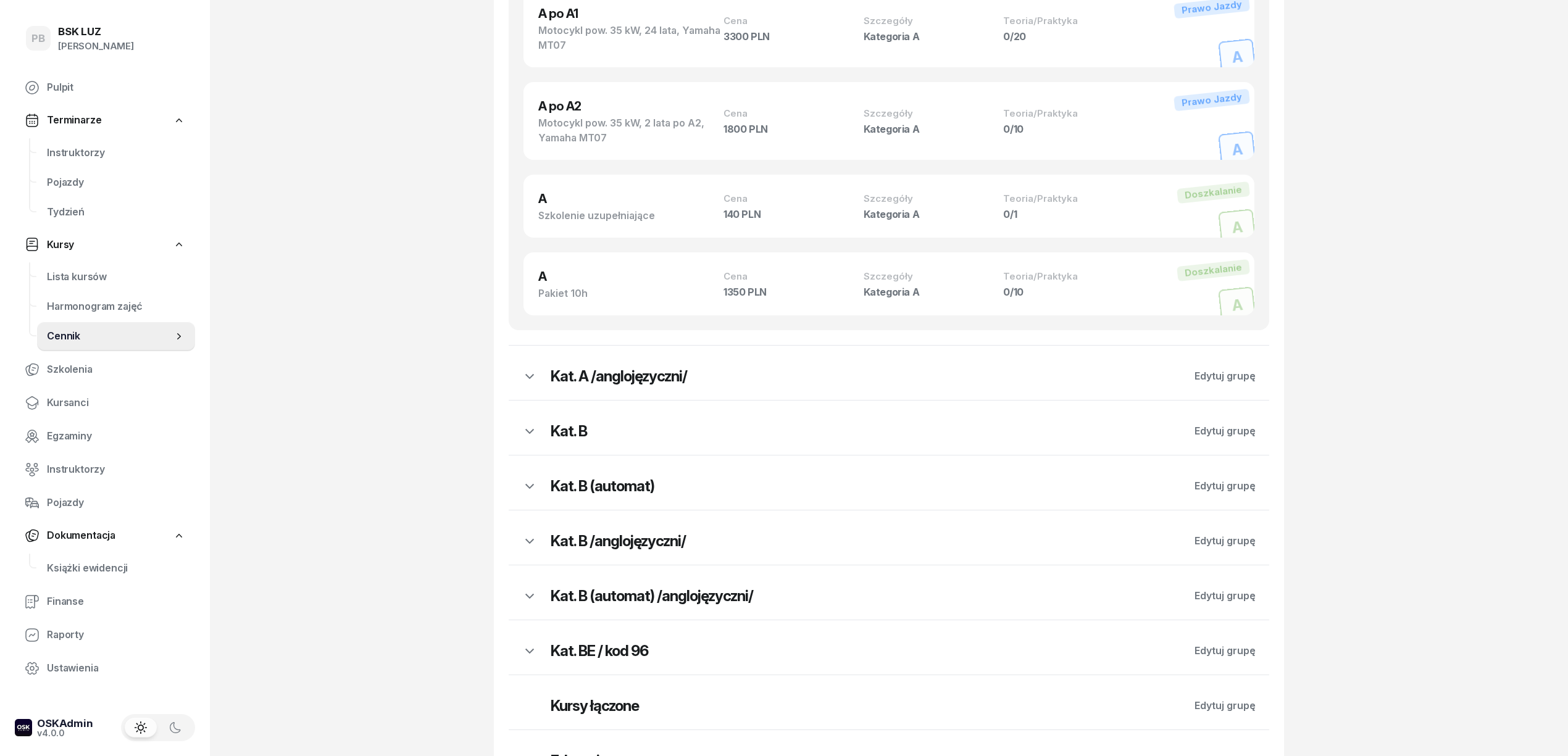
scroll to position [1398, 0]
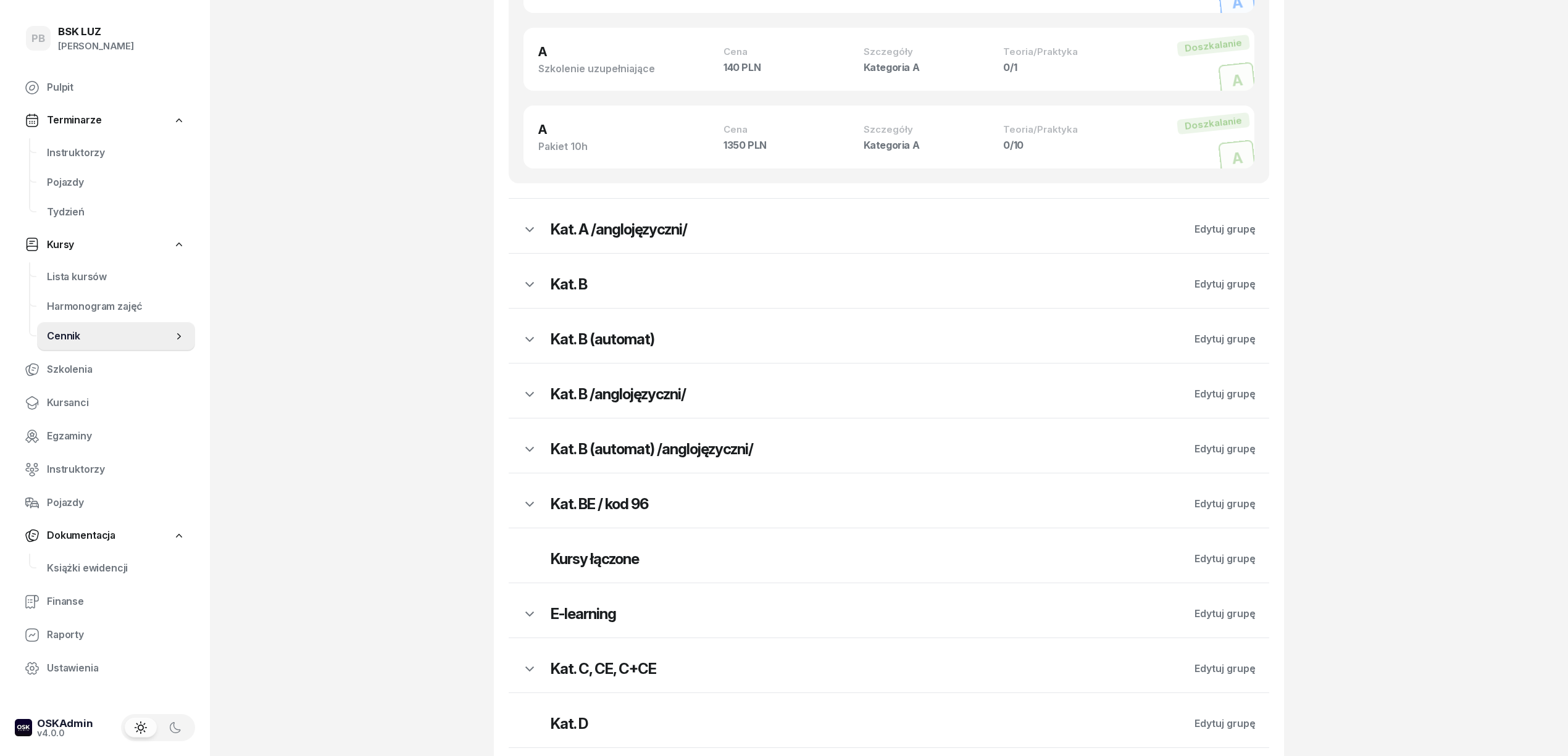
click at [567, 287] on h2 "Kat. B" at bounding box center [865, 284] width 630 height 20
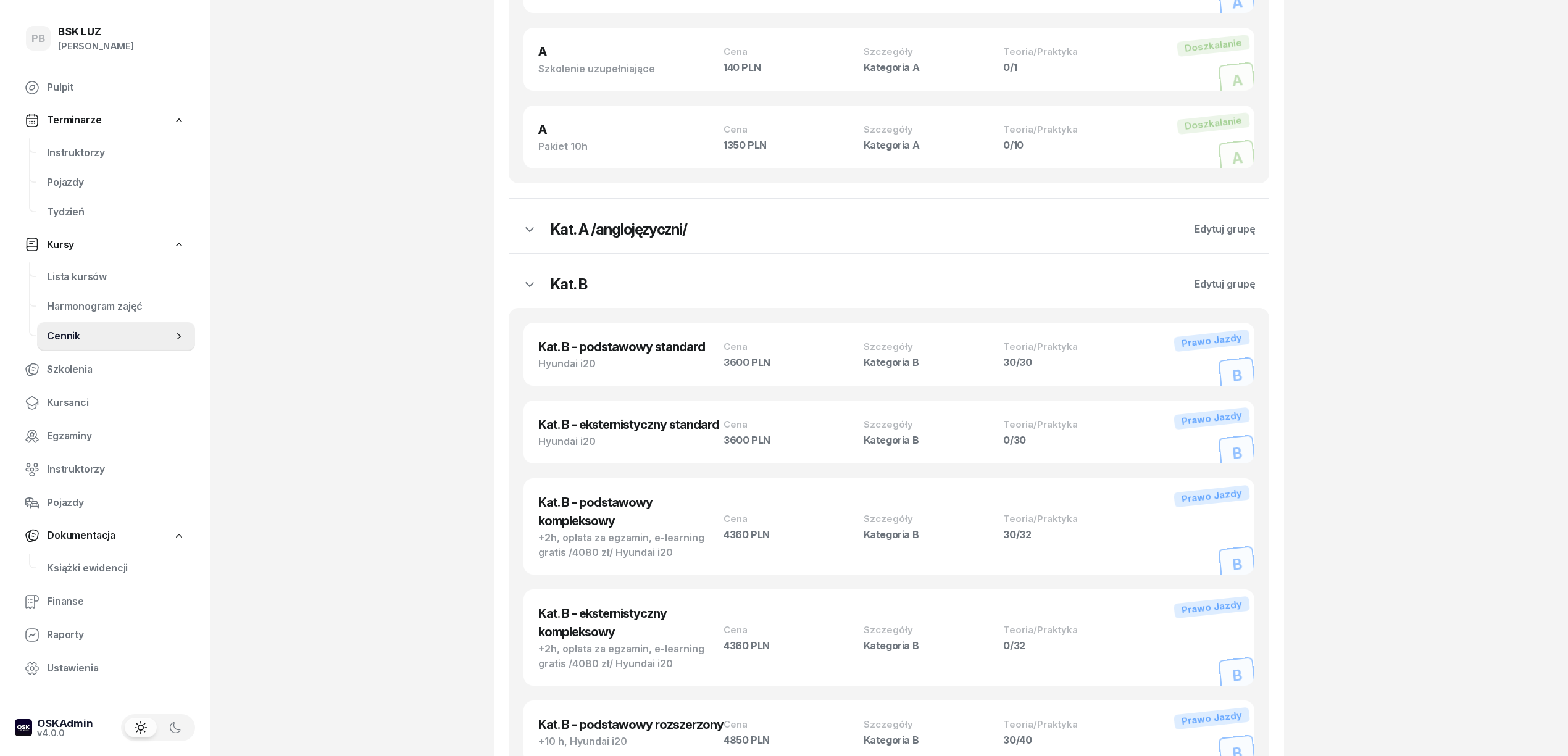
click at [460, 296] on div "PB BSK LUZ Patrycja Bogdanowicz Pulpit Terminarze Instruktorzy Pojazdy Tydzień …" at bounding box center [784, 247] width 1568 height 3290
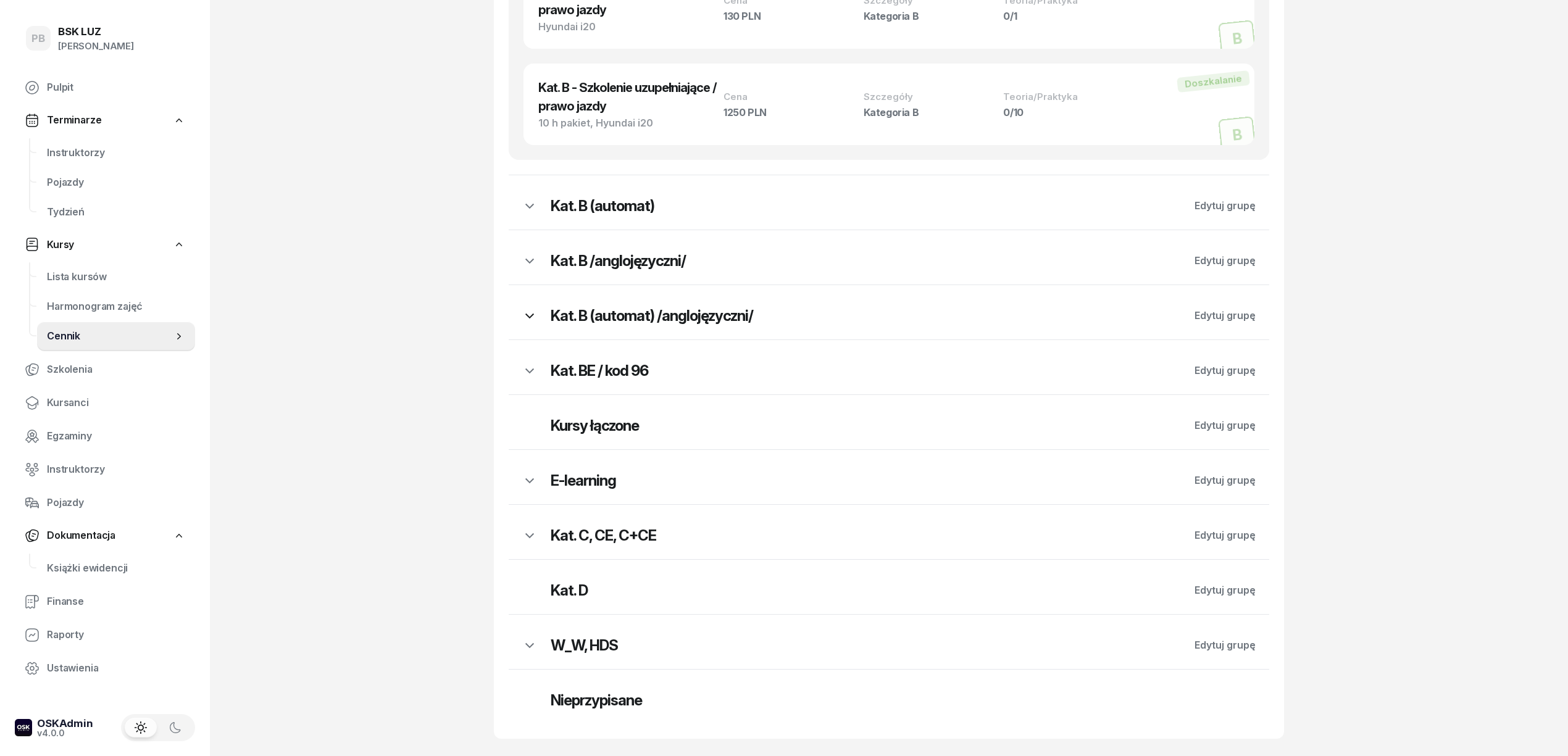
scroll to position [2538, 0]
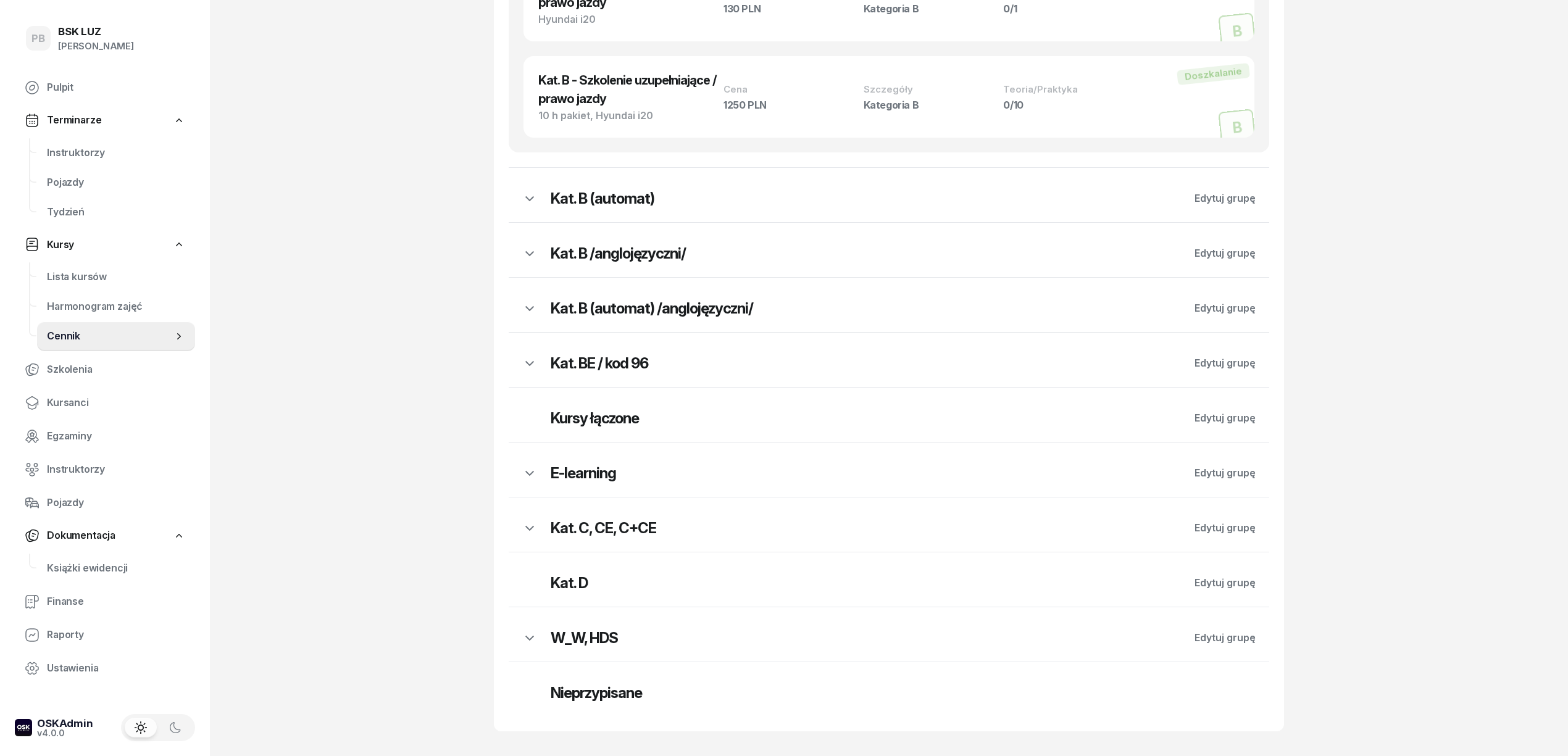
click at [623, 514] on div "Kat. C, CE, C+CE Edytuj grupę" at bounding box center [889, 525] width 761 height 54
click at [621, 521] on h2 "Kat. C, CE, C+CE" at bounding box center [865, 528] width 630 height 20
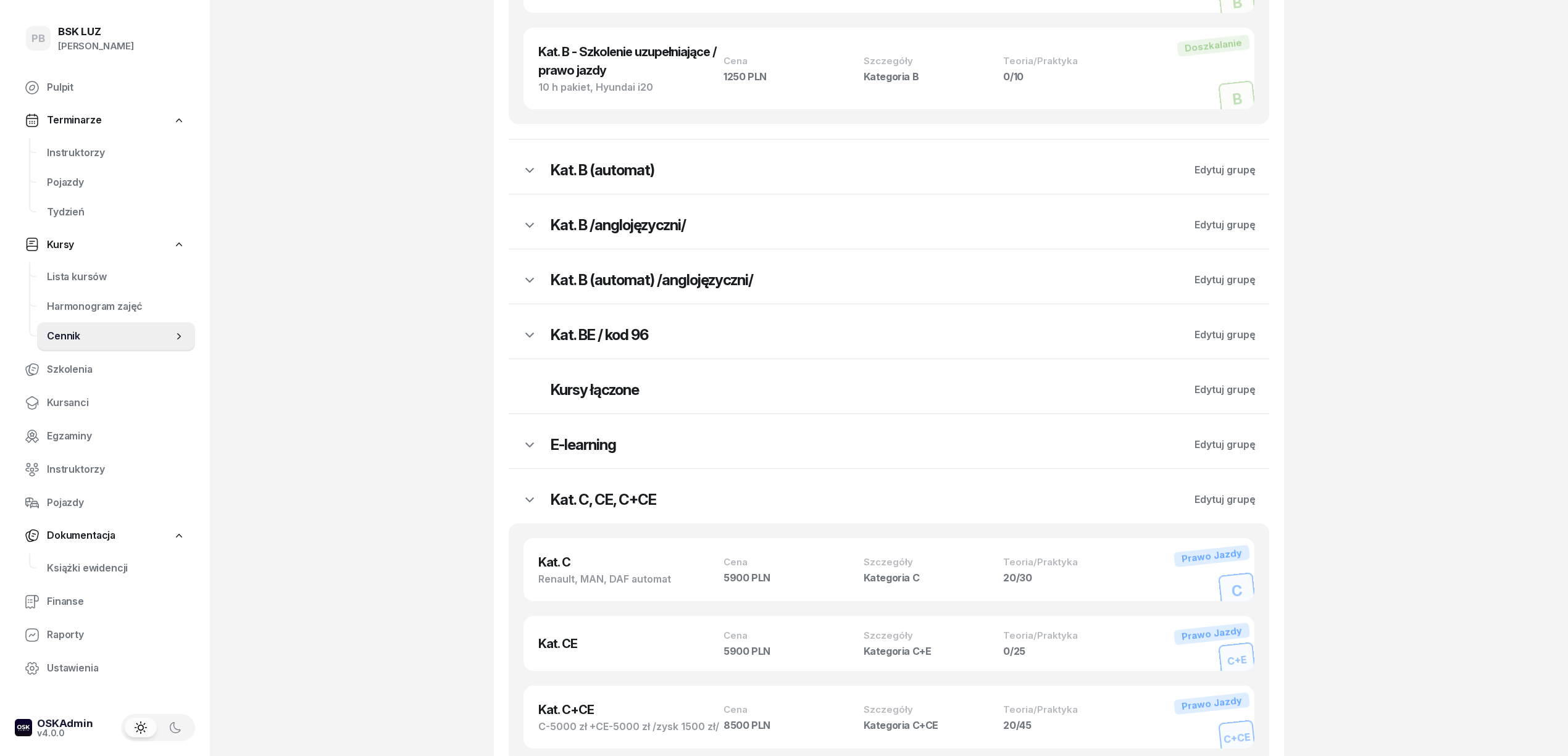
scroll to position [2545, 0]
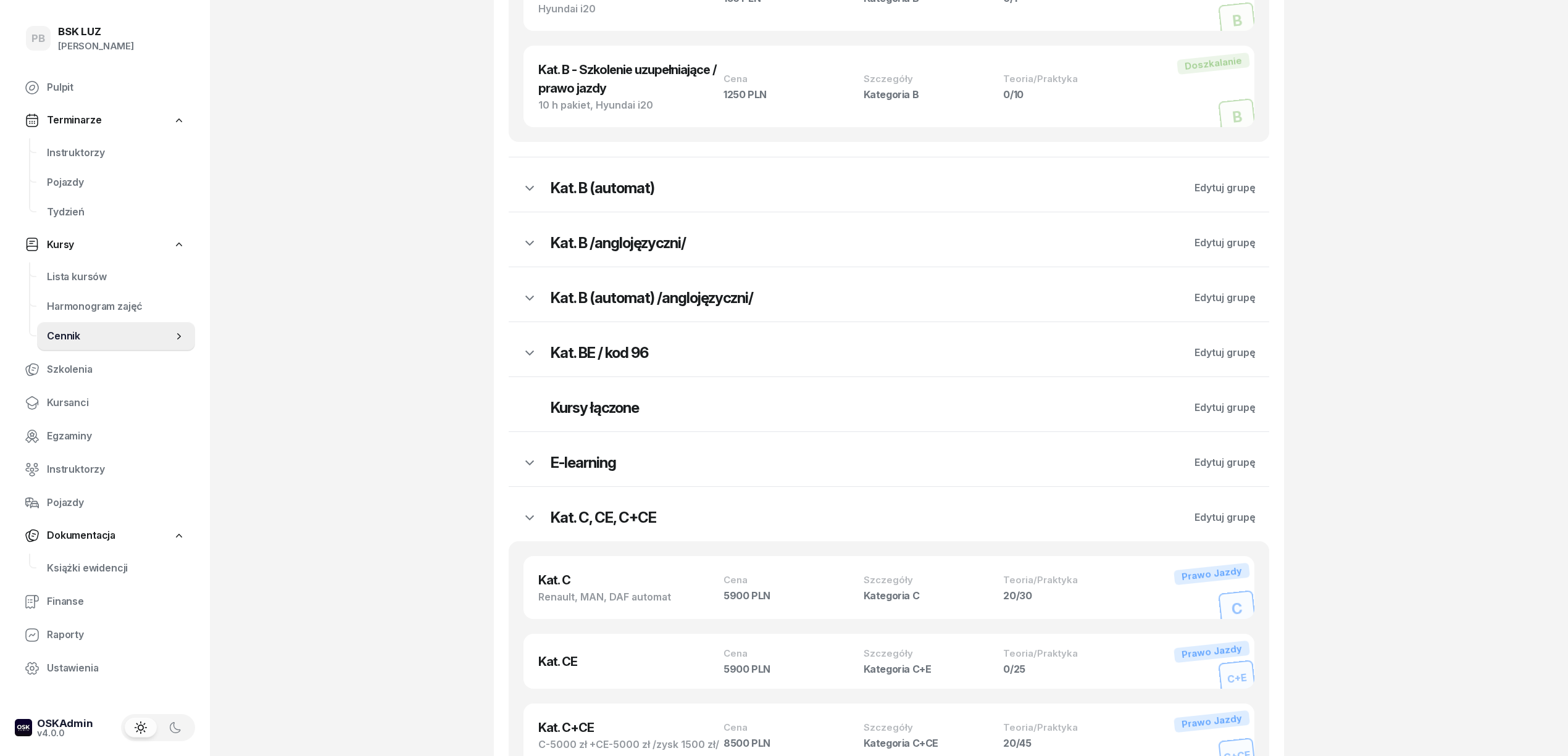
drag, startPoint x: 396, startPoint y: 410, endPoint x: 389, endPoint y: 411, distance: 7.1
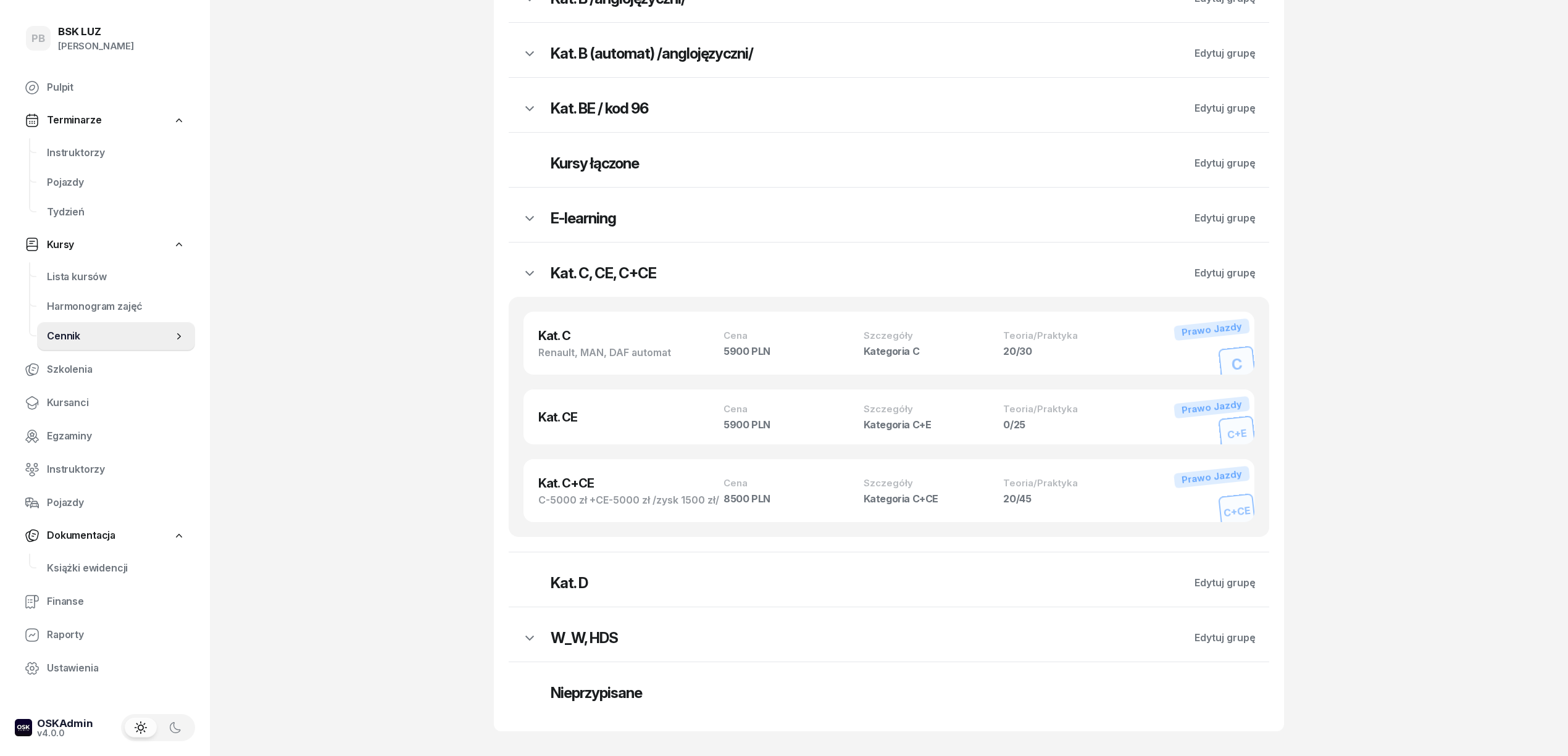
scroll to position [2792, 0]
click at [680, 580] on h2 "Kat. D" at bounding box center [865, 583] width 630 height 20
click at [580, 633] on h2 "W_W, HDS" at bounding box center [865, 638] width 630 height 20
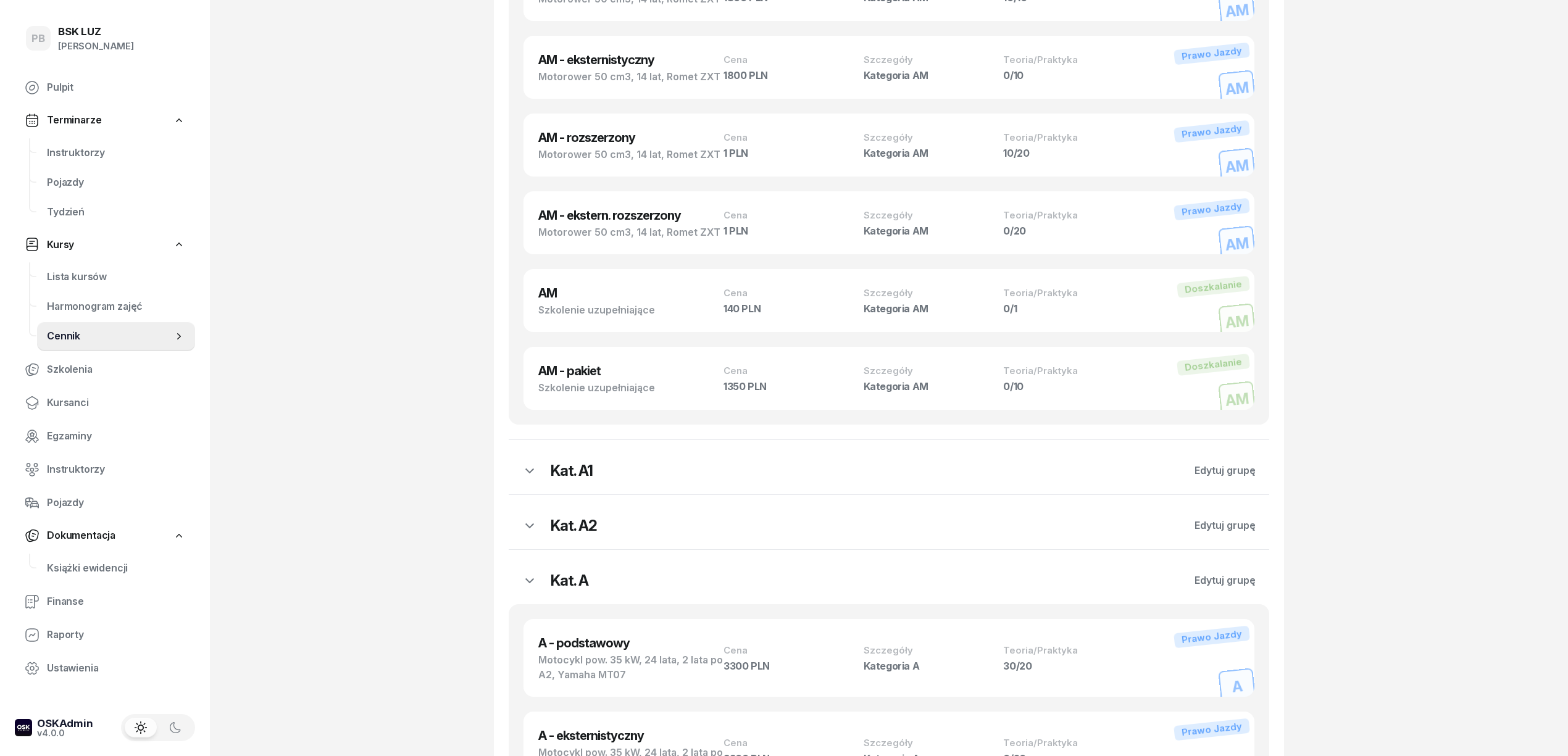
scroll to position [0, 0]
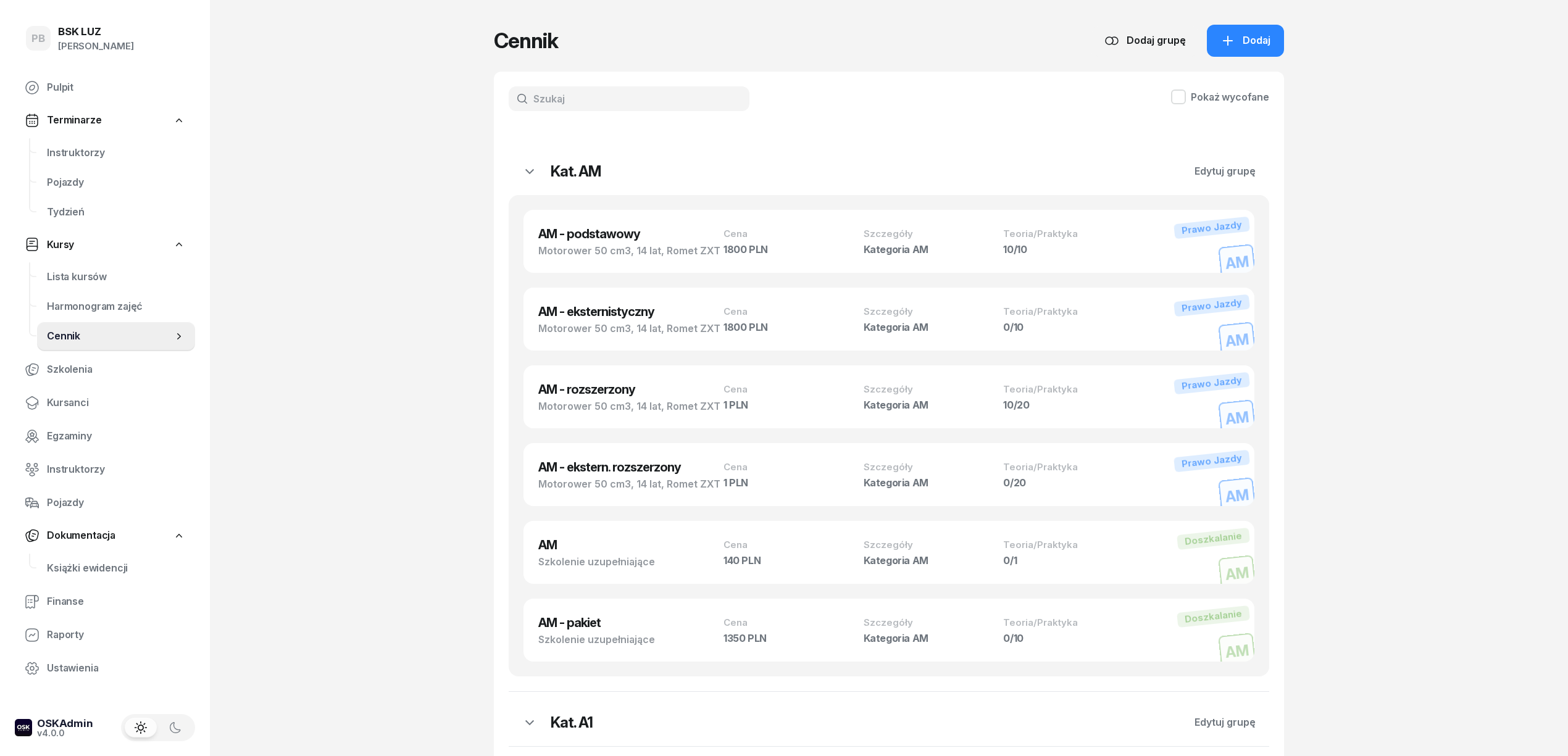
click at [85, 151] on span "Instruktorzy" at bounding box center [116, 153] width 138 height 16
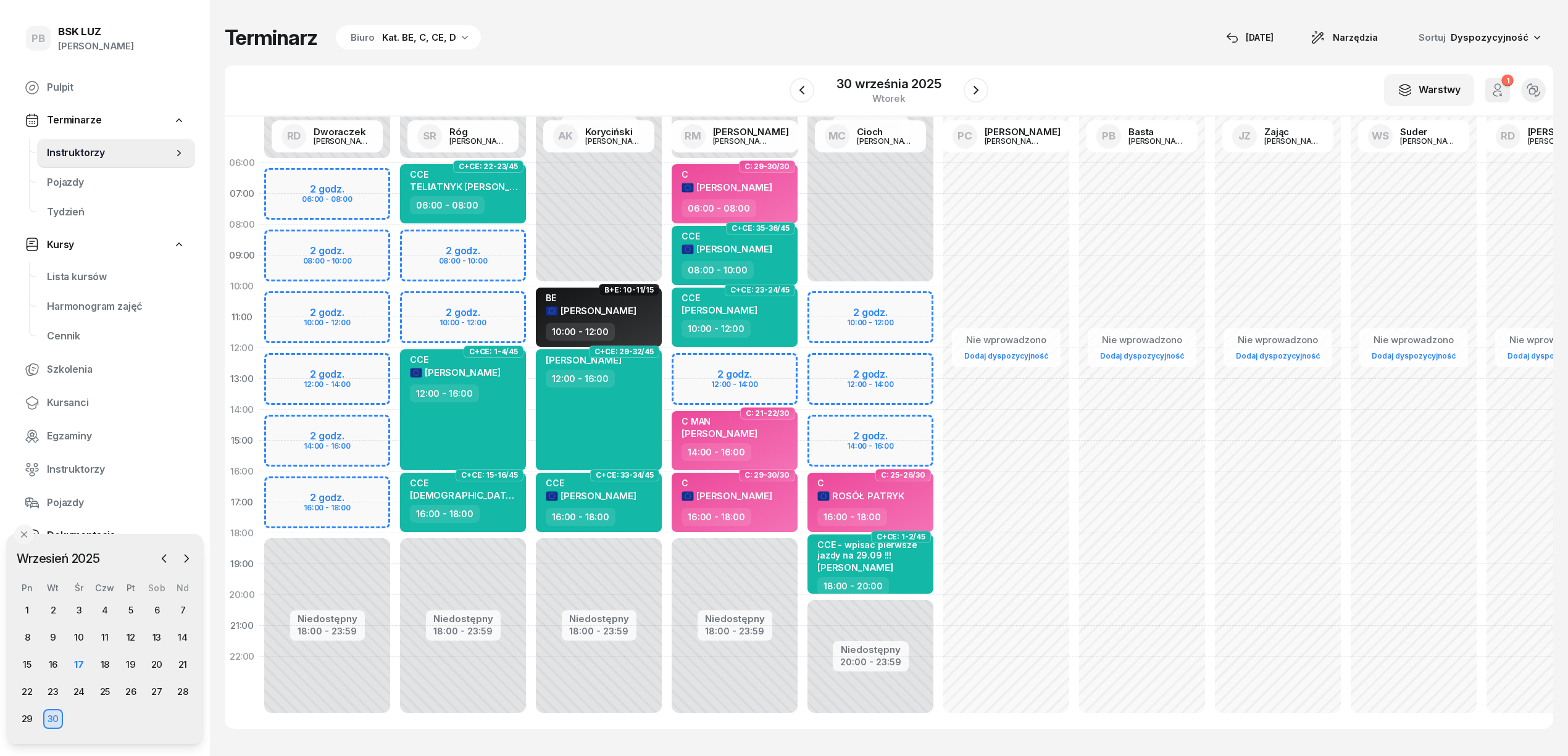
click at [745, 60] on div "Terminarz Biuro Kat. BE, C, CE, D 17 wrz Narzędzia Sortuj Dyspozycyjność W Wybi…" at bounding box center [889, 376] width 1328 height 753
click at [74, 667] on div "17" at bounding box center [79, 664] width 20 height 20
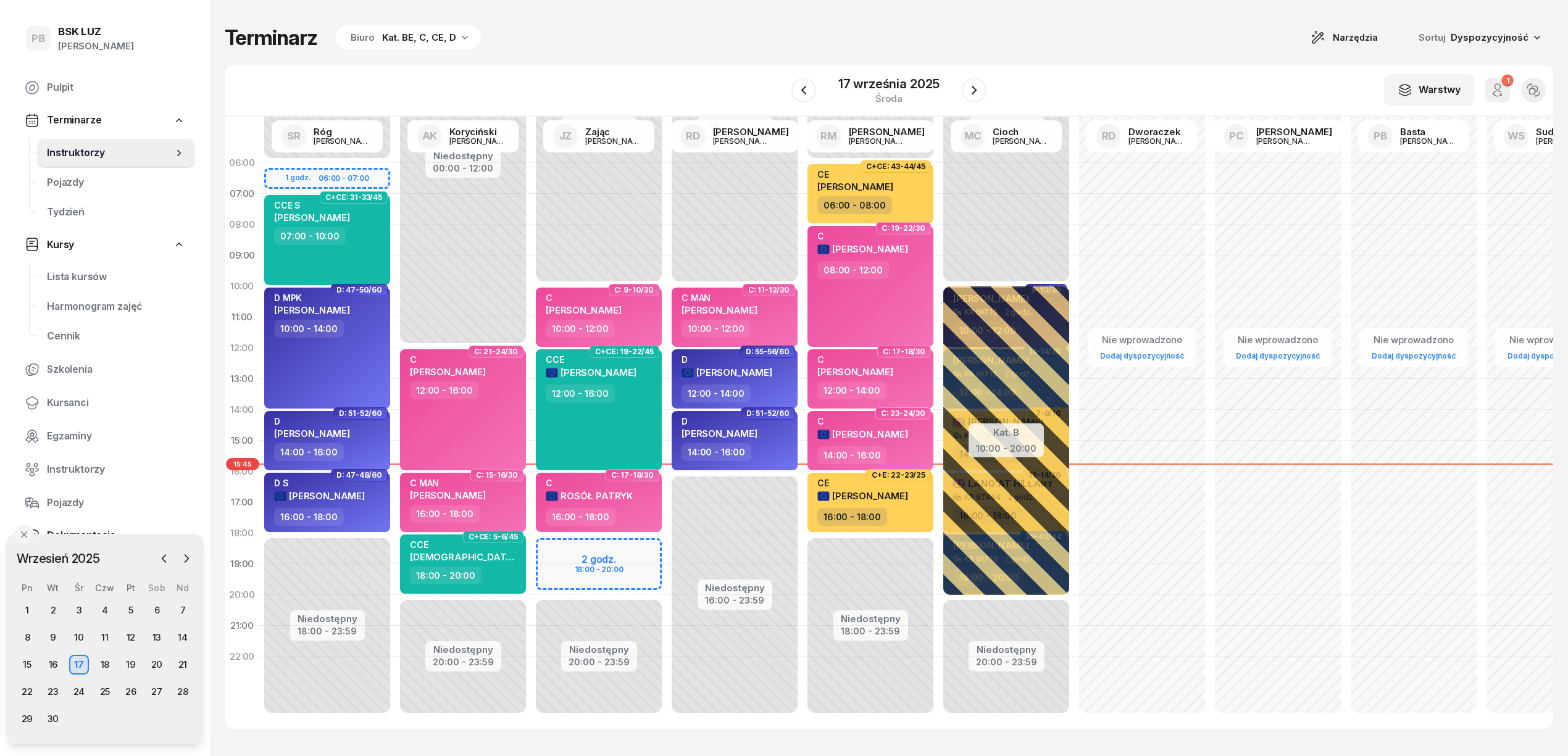
click at [645, 45] on div "Terminarz Biuro Kat. BE, C, CE, D Narzędzia Sortuj Dyspozycyjność" at bounding box center [889, 37] width 1328 height 26
click at [981, 87] on button "button" at bounding box center [974, 90] width 25 height 25
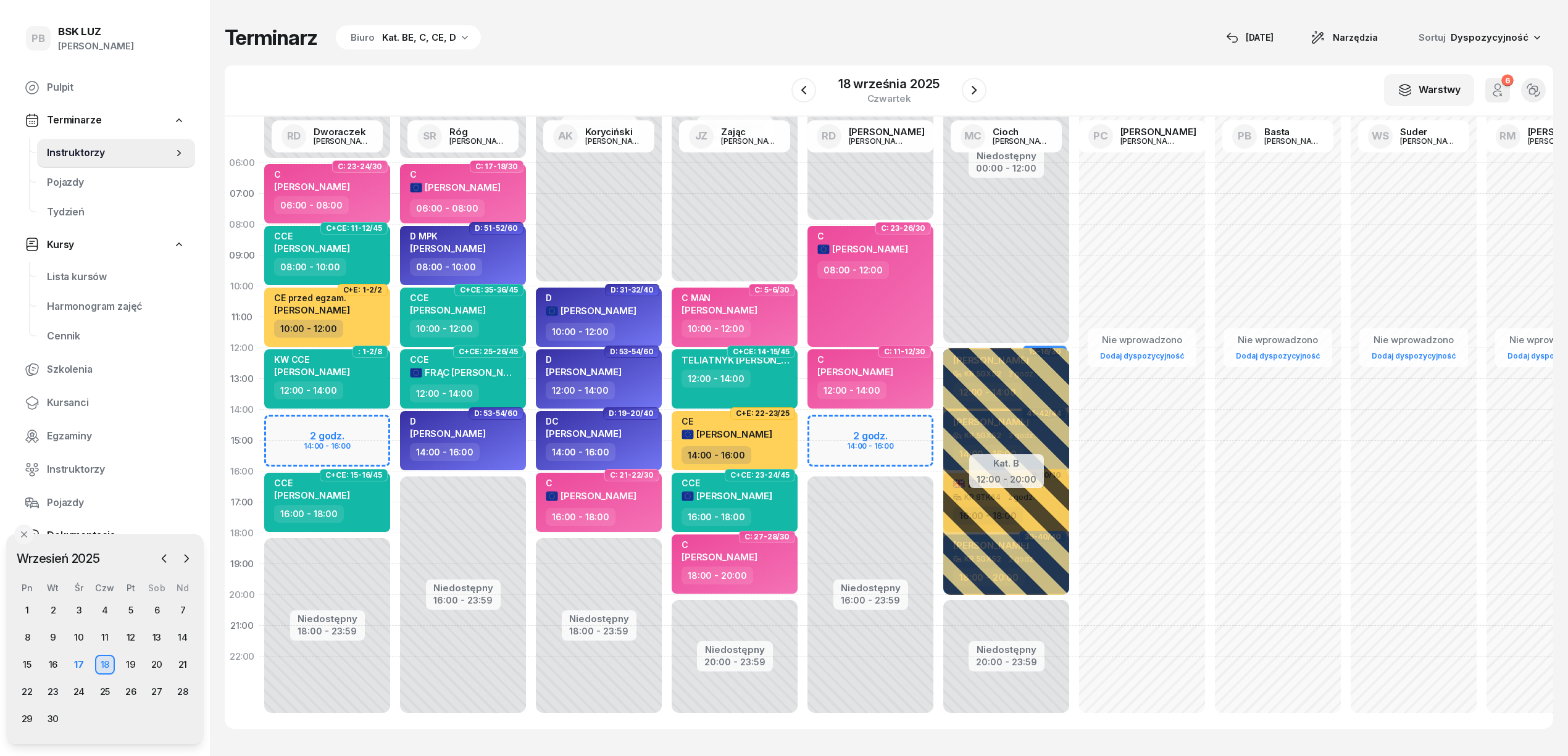
click at [1030, 78] on div "W Wybierz AK [PERSON_NAME] BP [PERSON_NAME] DP [PERSON_NAME] GS [PERSON_NAME] I…" at bounding box center [889, 91] width 1328 height 51
click at [986, 52] on div "Terminarz Biuro Kat. BE, C, CE, D [DATE] Narzędzia Sortuj Dyspozycyjność W Wybi…" at bounding box center [889, 376] width 1328 height 753
click at [1117, 93] on div "W Wybierz AK [PERSON_NAME] BP [PERSON_NAME] DP [PERSON_NAME] GS [PERSON_NAME] I…" at bounding box center [889, 91] width 1328 height 51
click at [742, 62] on div "Terminarz Biuro Kat. BE, C, CE, D [DATE] Narzędzia Sortuj Dyspozycyjność W Wybi…" at bounding box center [889, 376] width 1328 height 753
click at [740, 64] on div "Terminarz Biuro Kat. BE, C, CE, D [DATE] Narzędzia Sortuj Dyspozycyjność W Wybi…" at bounding box center [889, 376] width 1328 height 753
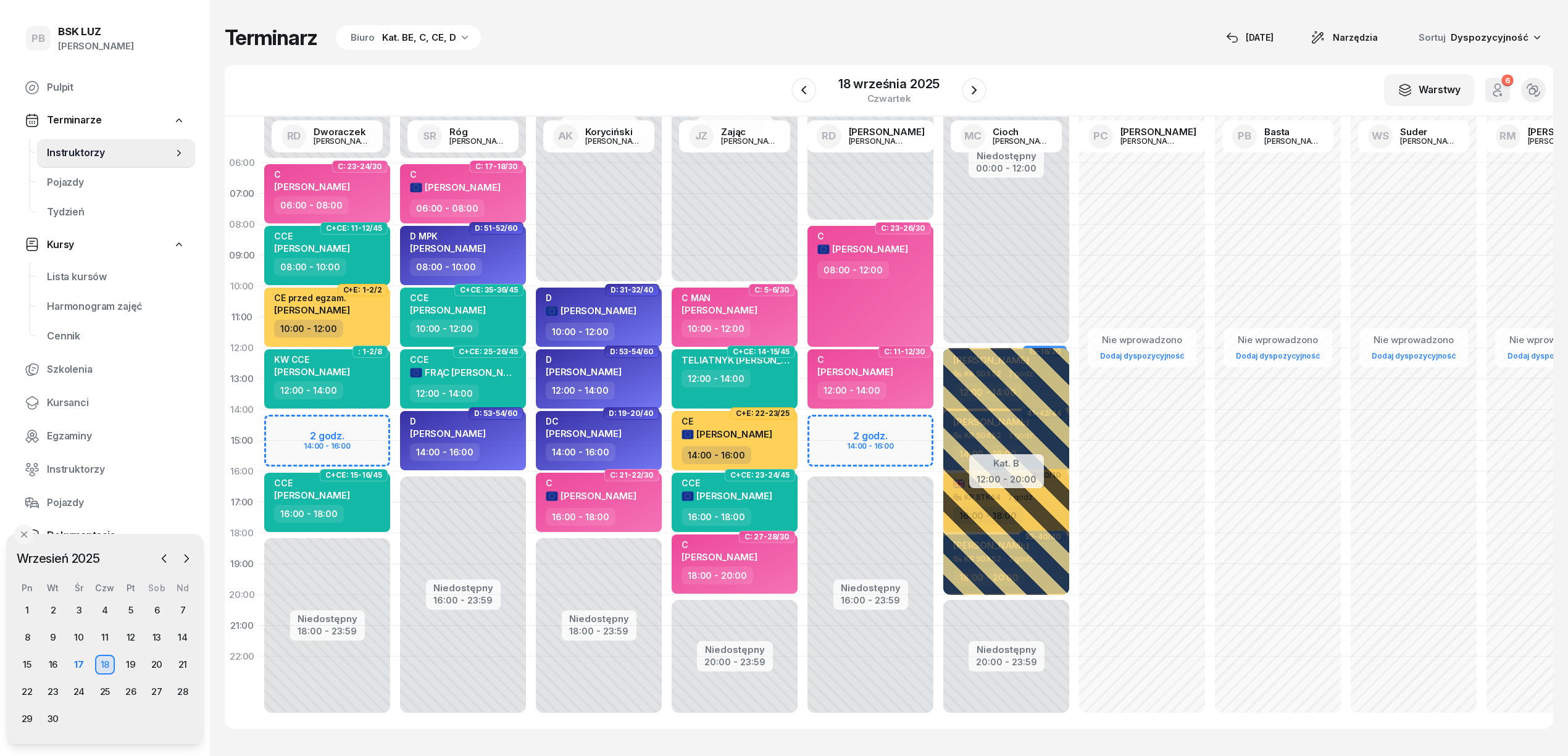
click at [768, 68] on div "W Wybierz AK [PERSON_NAME] BP [PERSON_NAME] DP [PERSON_NAME] GS [PERSON_NAME] I…" at bounding box center [889, 91] width 1328 height 51
click at [82, 669] on div "17" at bounding box center [79, 664] width 20 height 20
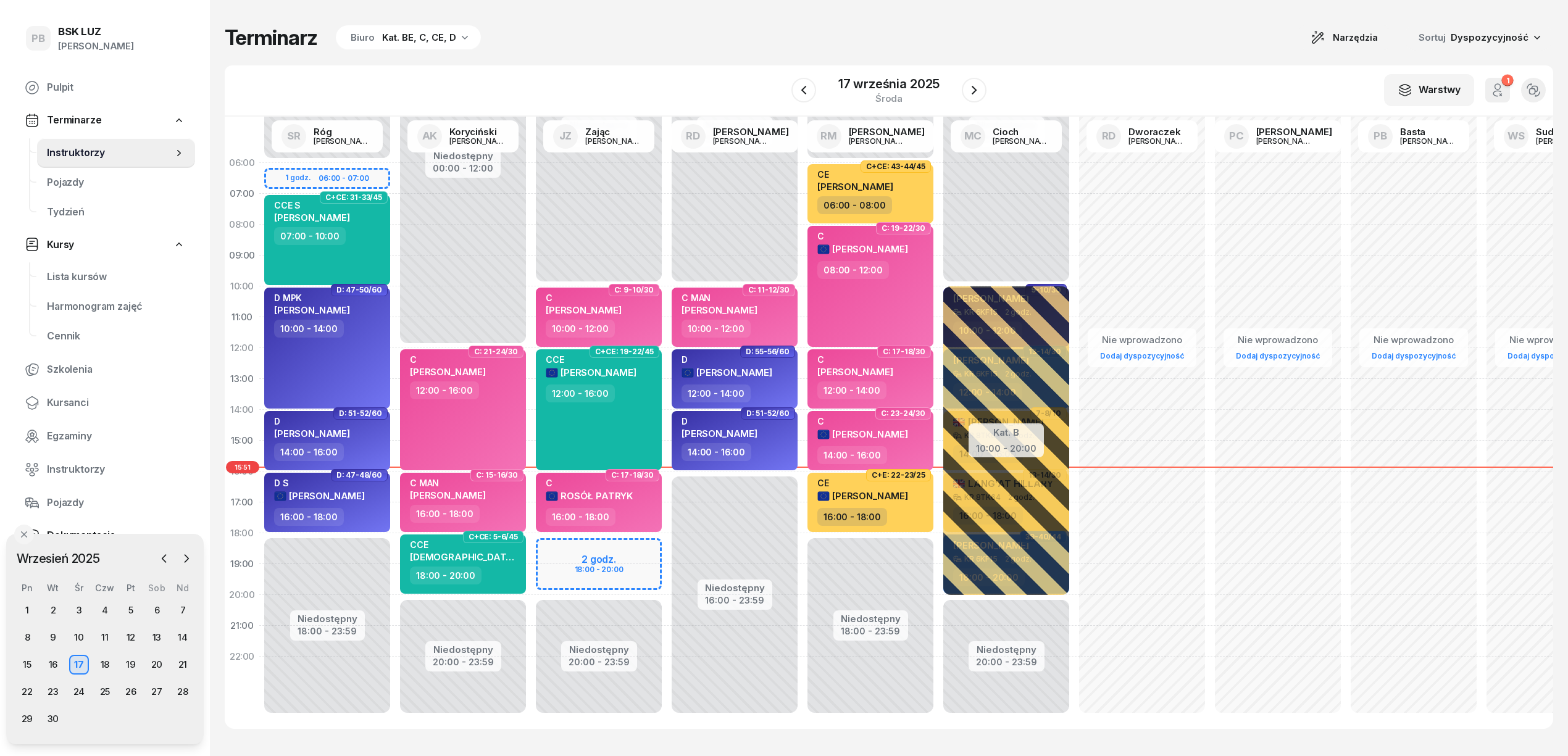
click at [1153, 7] on div "Terminarz Biuro Kat. BE, C, CE, D Narzędzia Sortuj Dyspozycyjność W Wybierz AK …" at bounding box center [889, 376] width 1328 height 753
click at [1223, 32] on div "Terminarz Biuro Kat. BE, C, CE, D Narzędzia Sortuj Dyspozycyjność" at bounding box center [889, 37] width 1328 height 26
click at [411, 40] on div "Kat. BE, C, CE, D" at bounding box center [419, 37] width 74 height 15
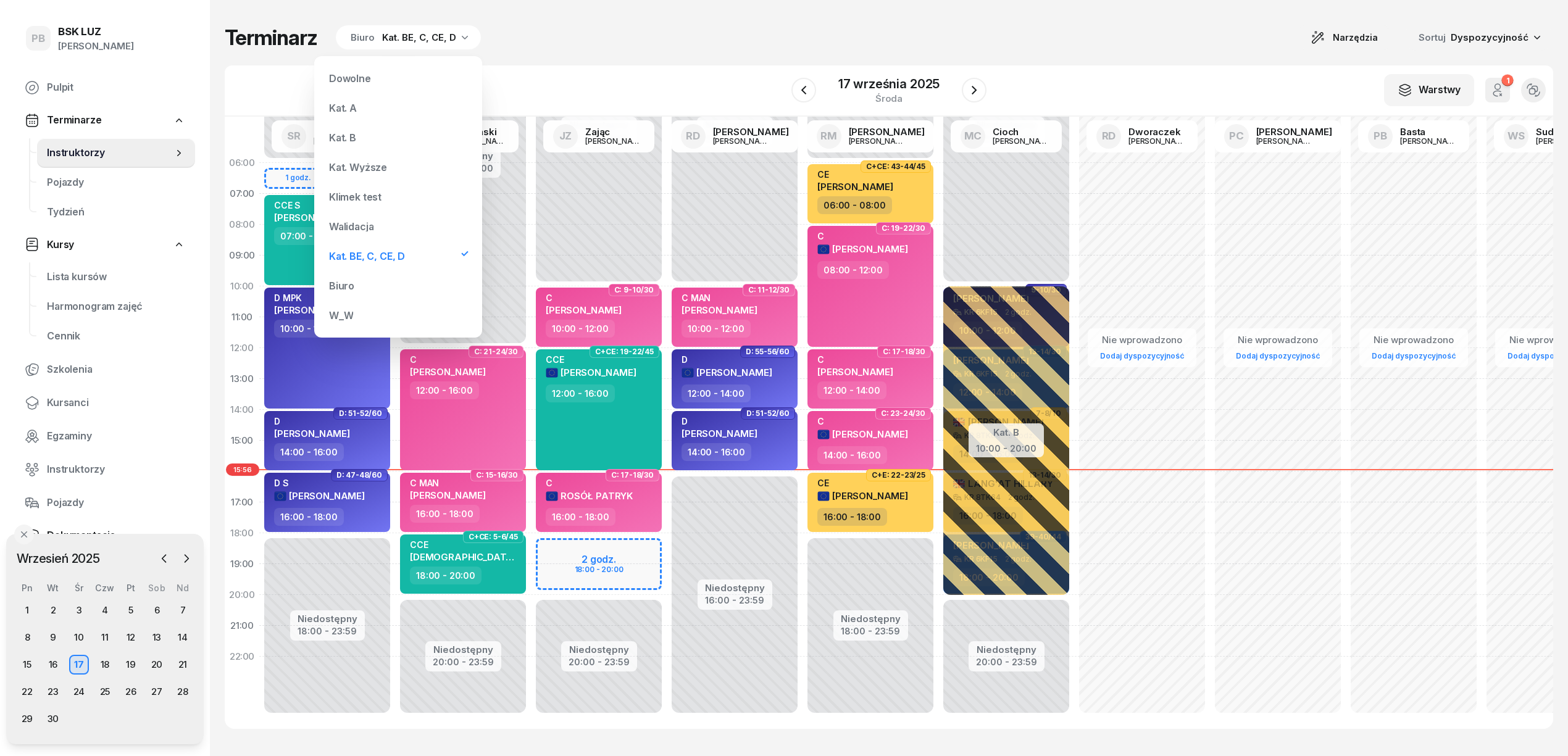
click at [365, 132] on div "Kat. B" at bounding box center [398, 137] width 148 height 25
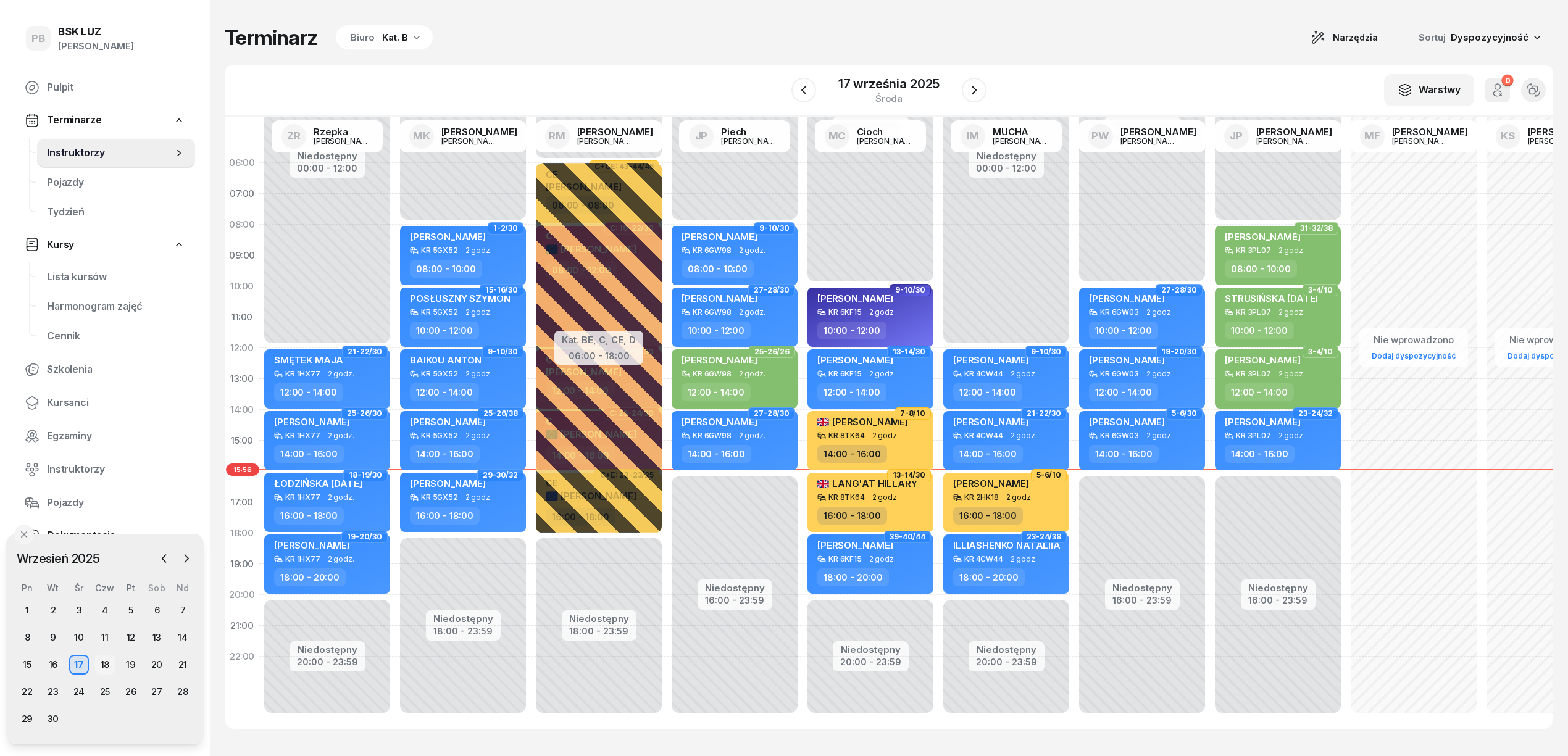
click at [102, 666] on div "18" at bounding box center [104, 664] width 20 height 20
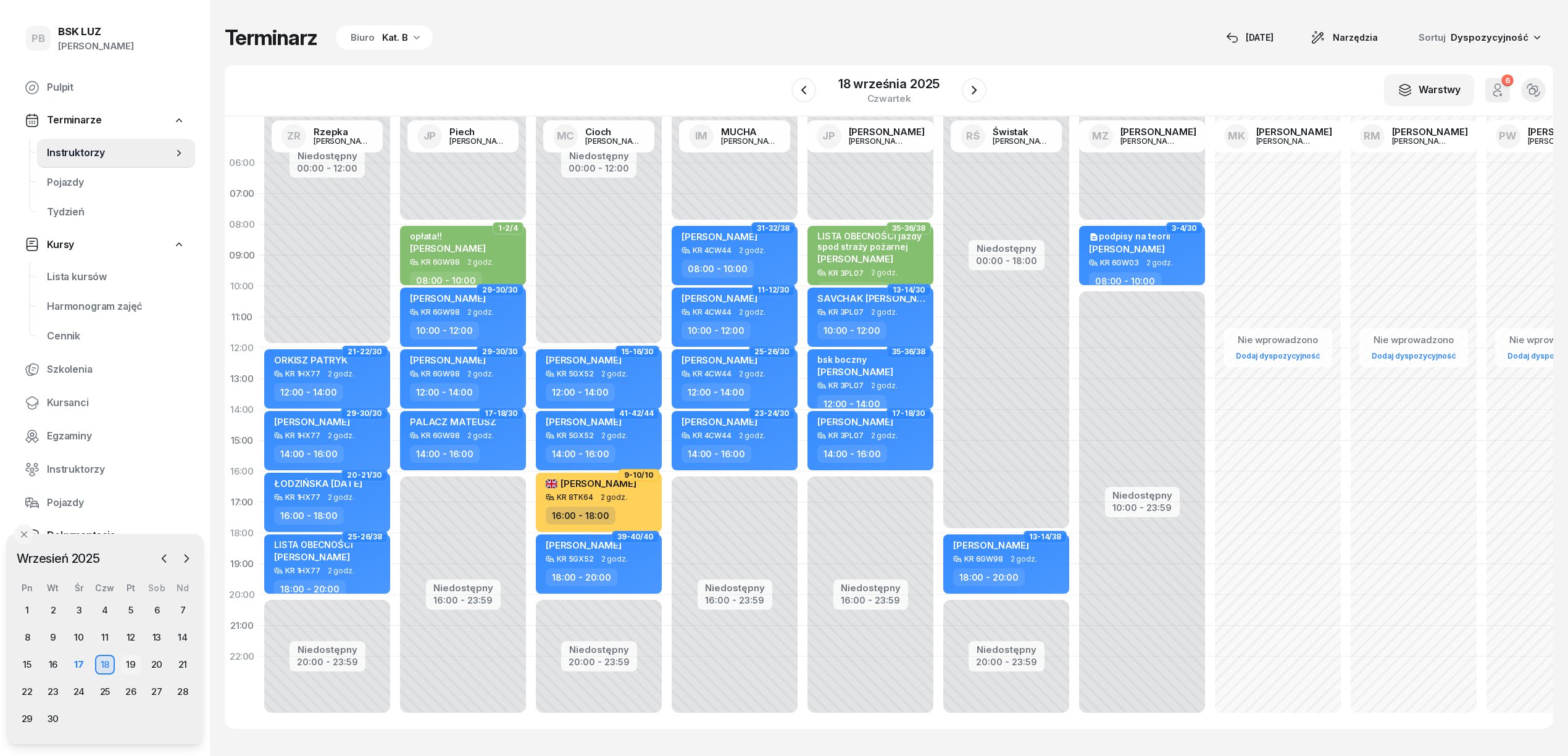
click at [129, 663] on div "19" at bounding box center [131, 664] width 20 height 20
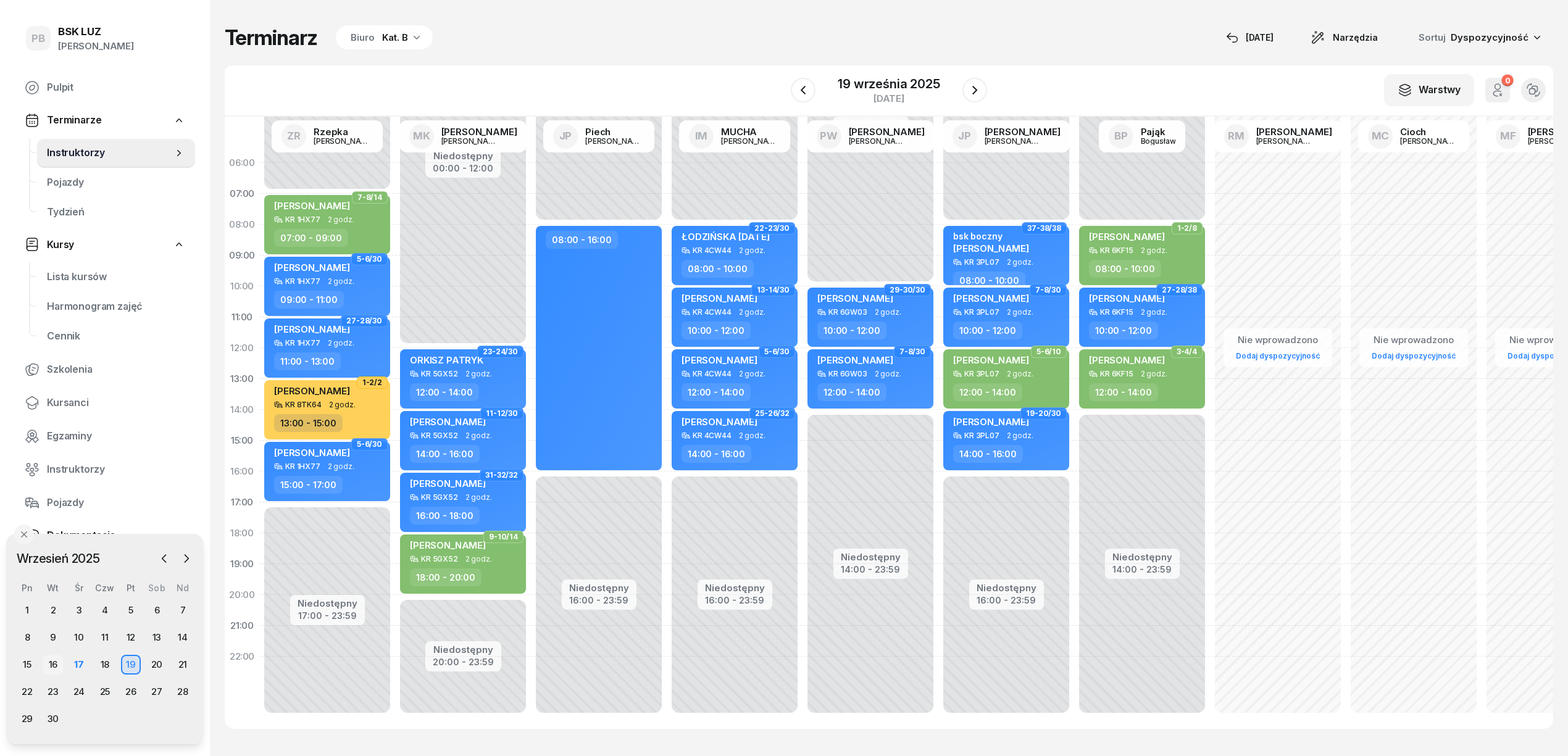
click at [55, 661] on div "16" at bounding box center [53, 664] width 20 height 20
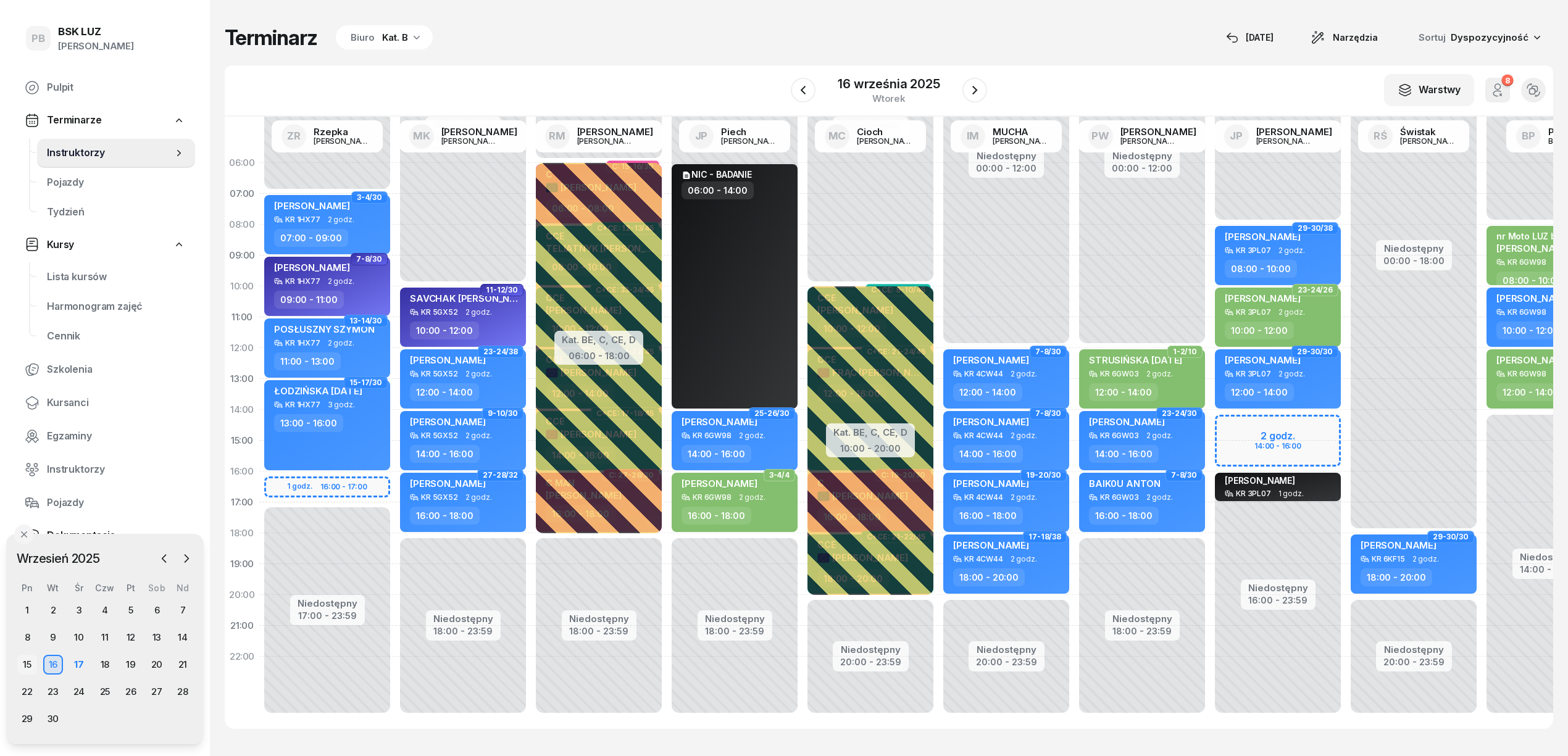
click at [28, 656] on div "15" at bounding box center [27, 664] width 20 height 20
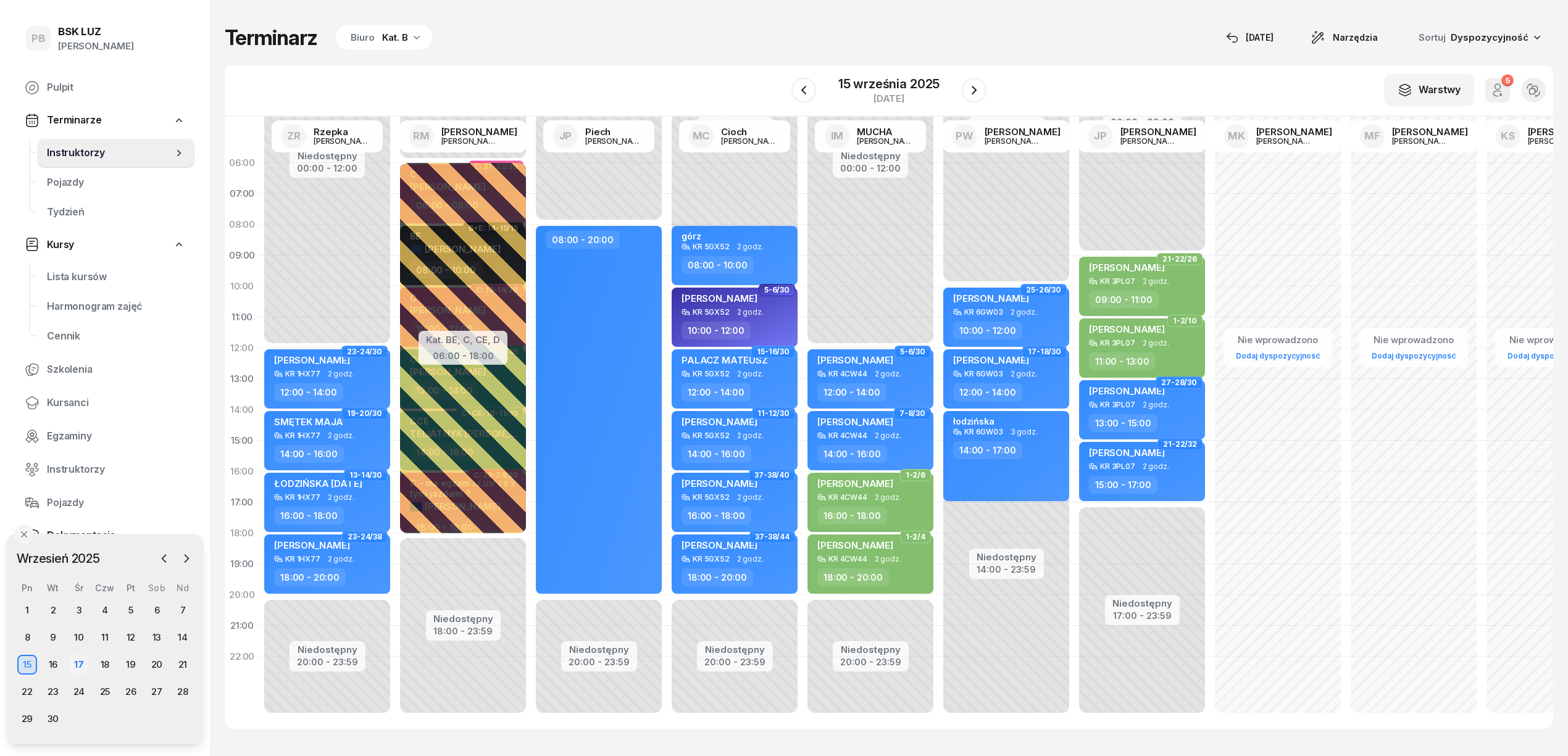
click at [80, 659] on div "17" at bounding box center [79, 664] width 20 height 20
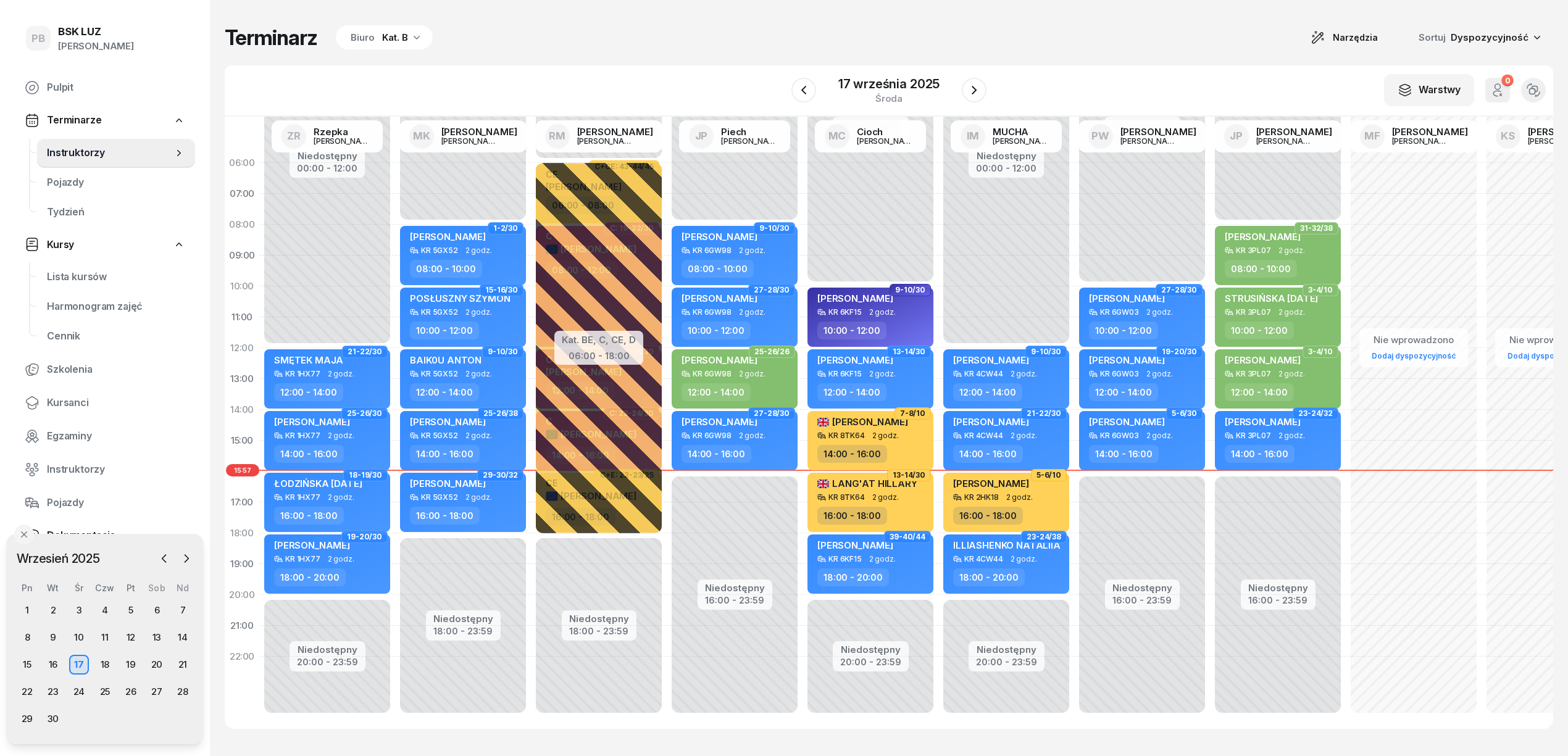
click at [389, 40] on div "Kat. B" at bounding box center [395, 37] width 26 height 15
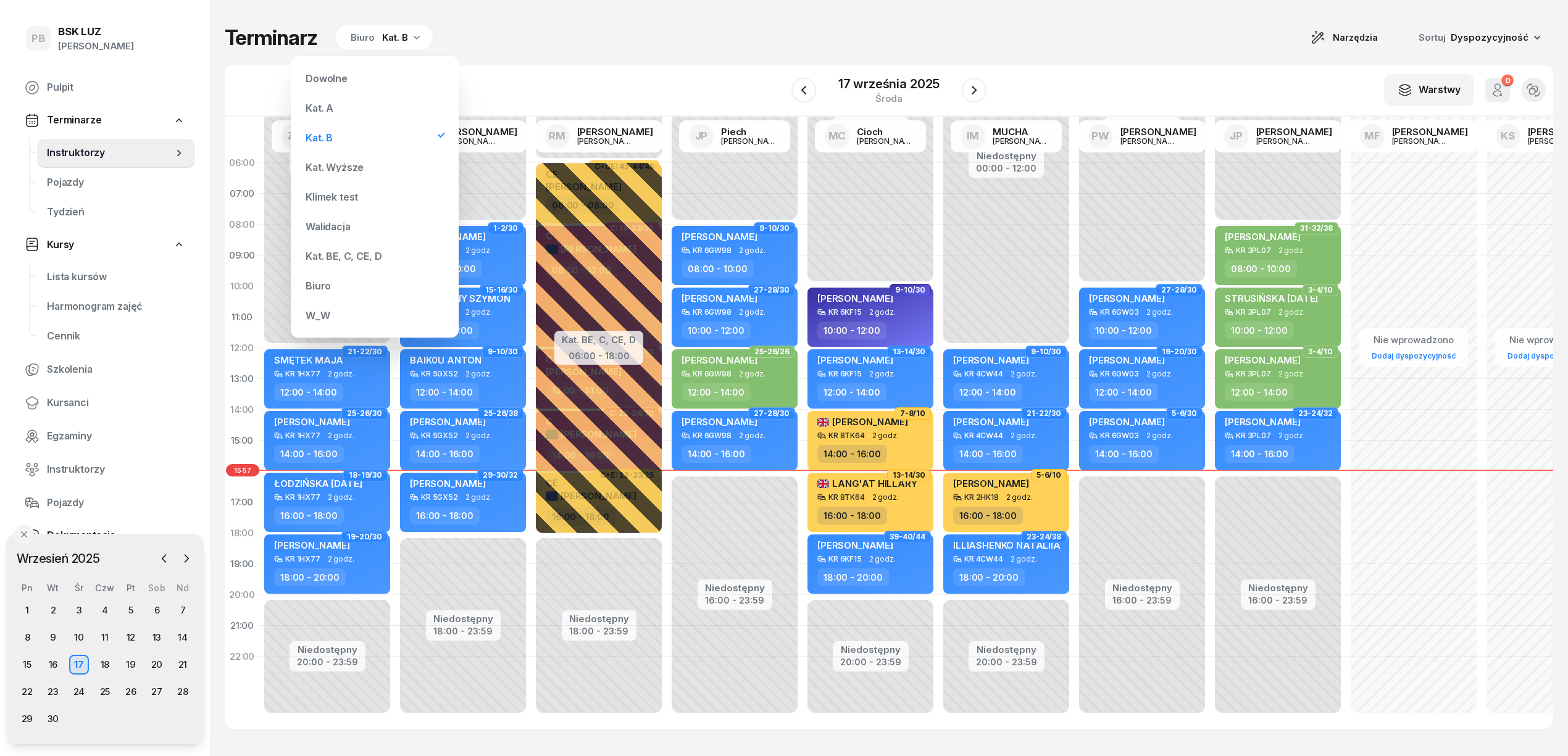
click at [366, 262] on div "Kat. BE, C, CE, D" at bounding box center [375, 256] width 148 height 25
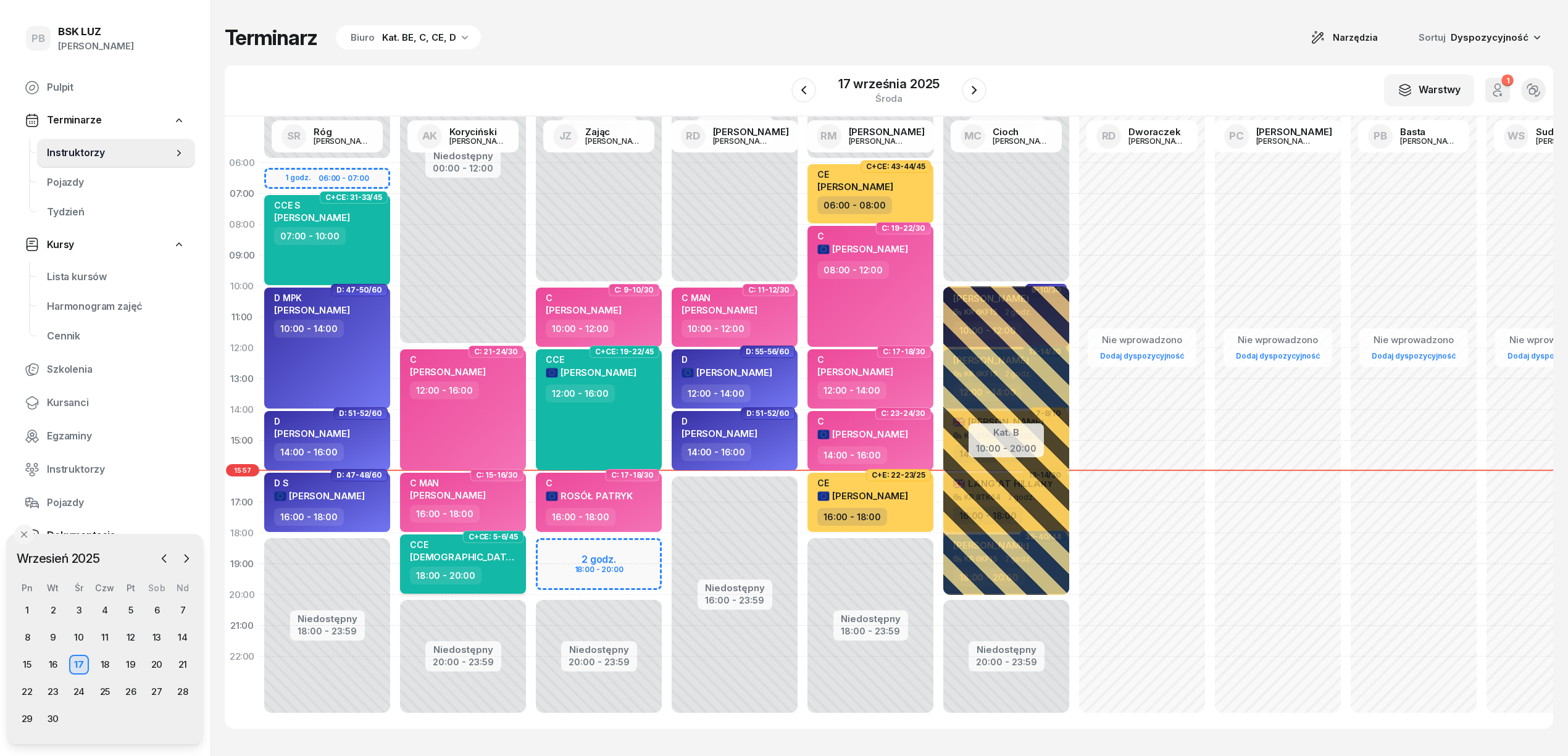
click at [441, 544] on div "CCE" at bounding box center [465, 544] width 109 height 10
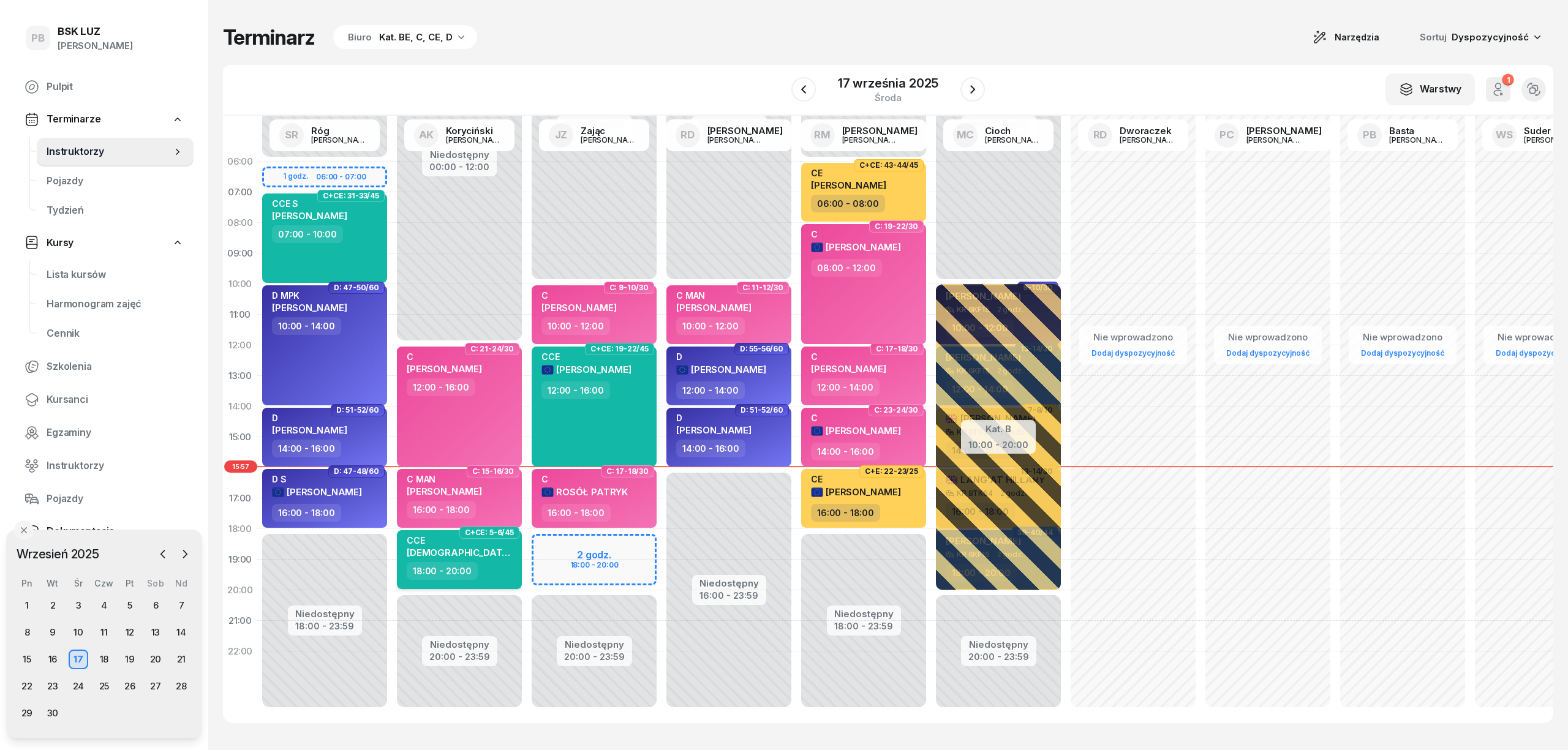
select select "18"
select select "20"
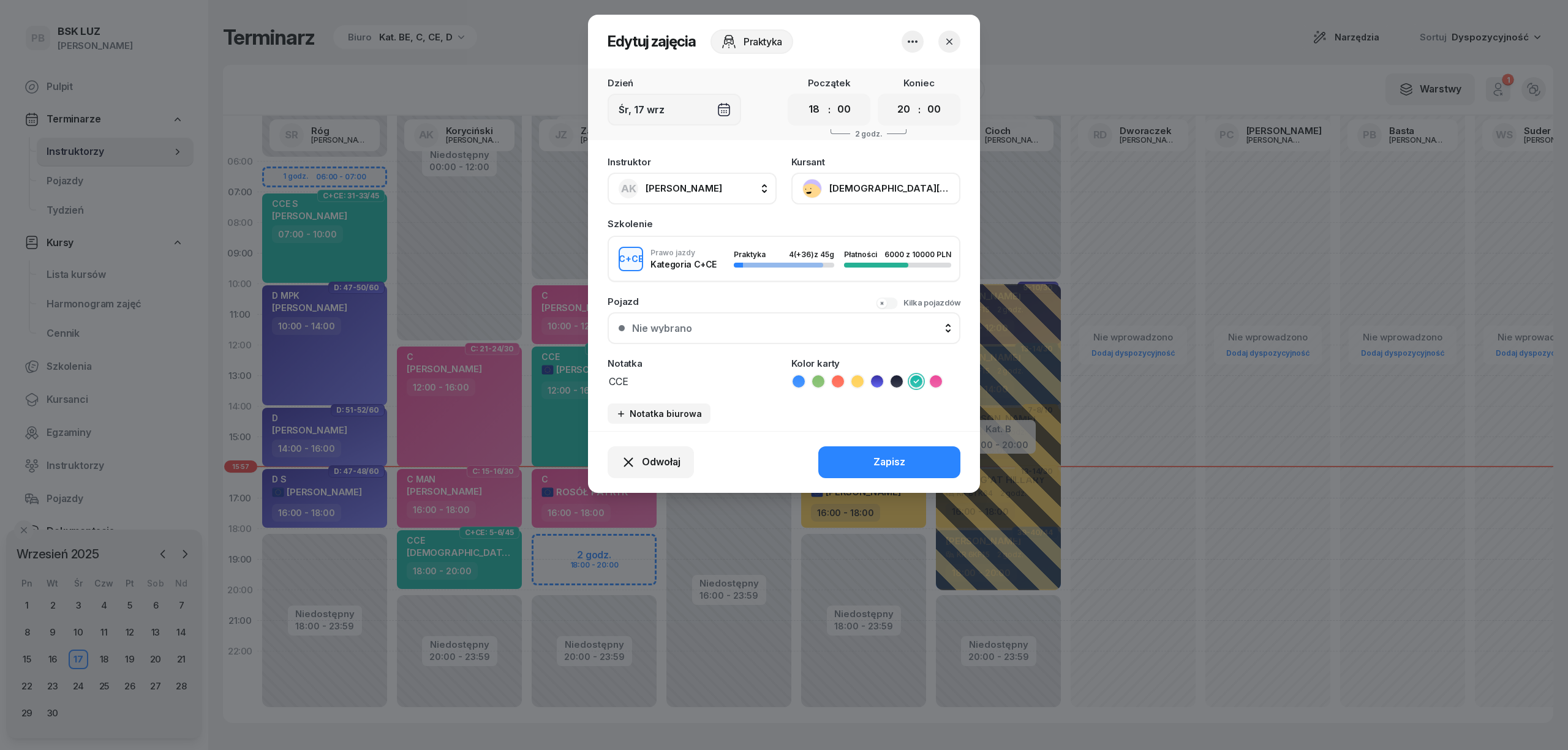
click at [853, 185] on button "[DEMOGRAPHIC_DATA][PERSON_NAME]" at bounding box center [876, 189] width 169 height 32
click at [850, 235] on div "Otwórz profil" at bounding box center [830, 230] width 59 height 16
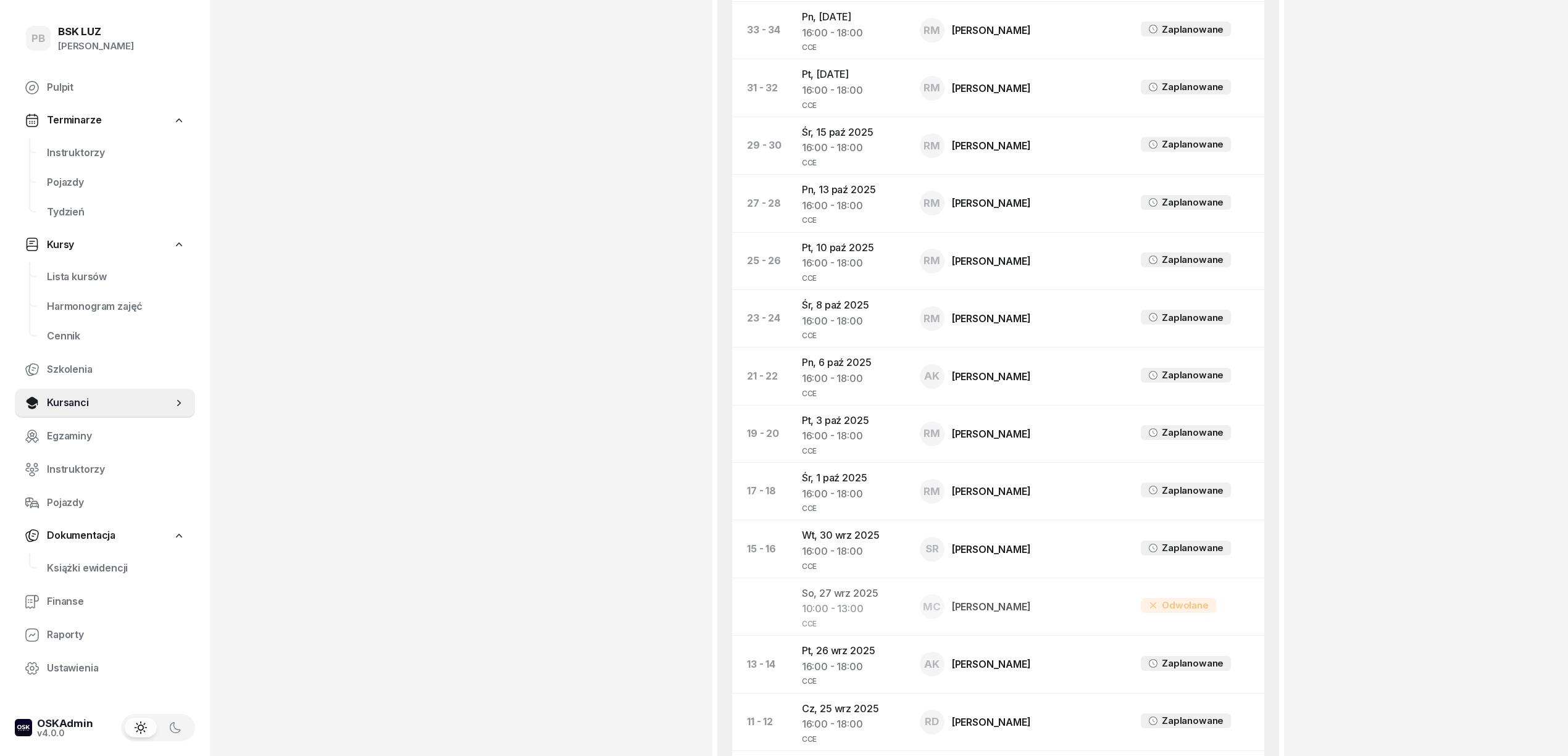
scroll to position [987, 0]
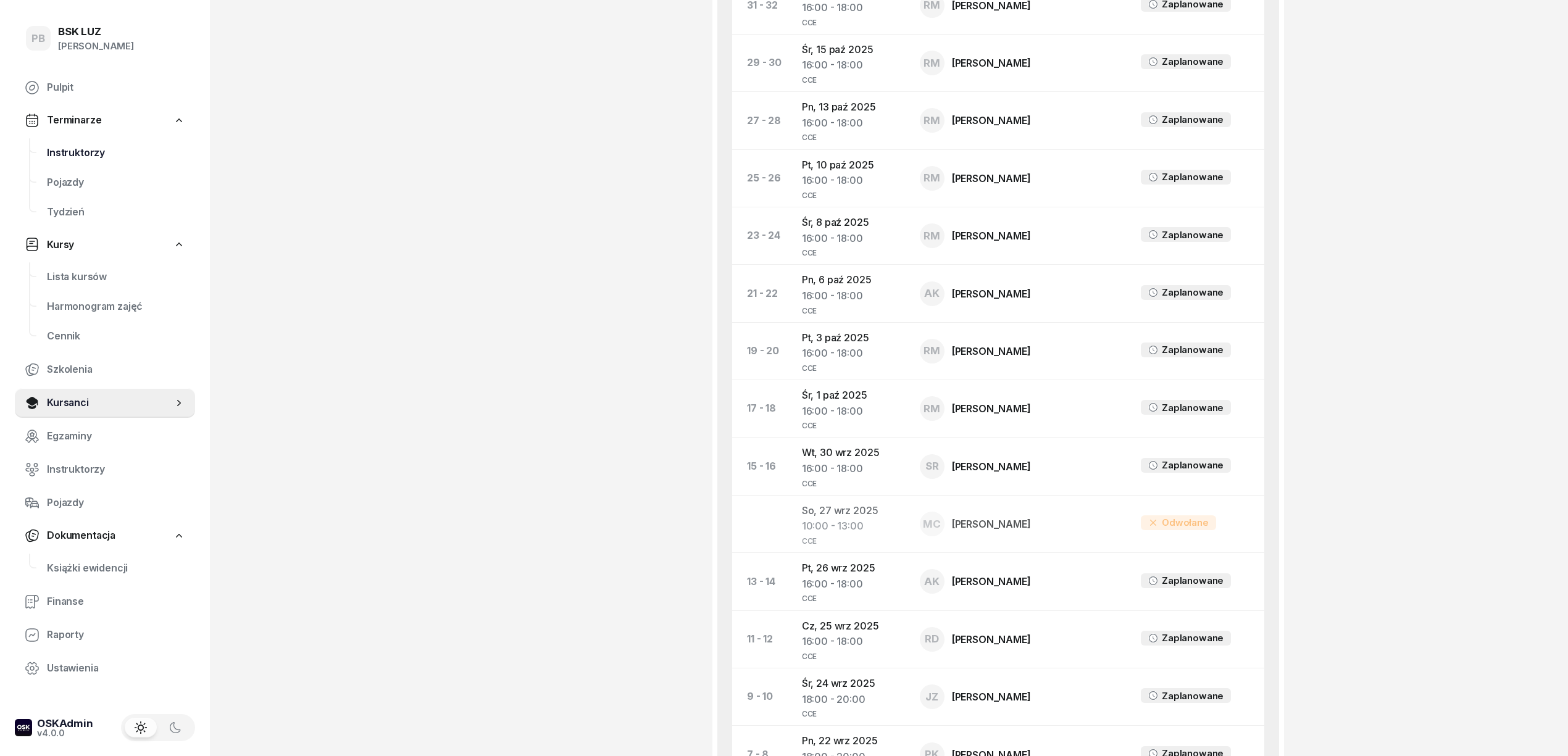
click at [79, 152] on span "Instruktorzy" at bounding box center [116, 153] width 138 height 16
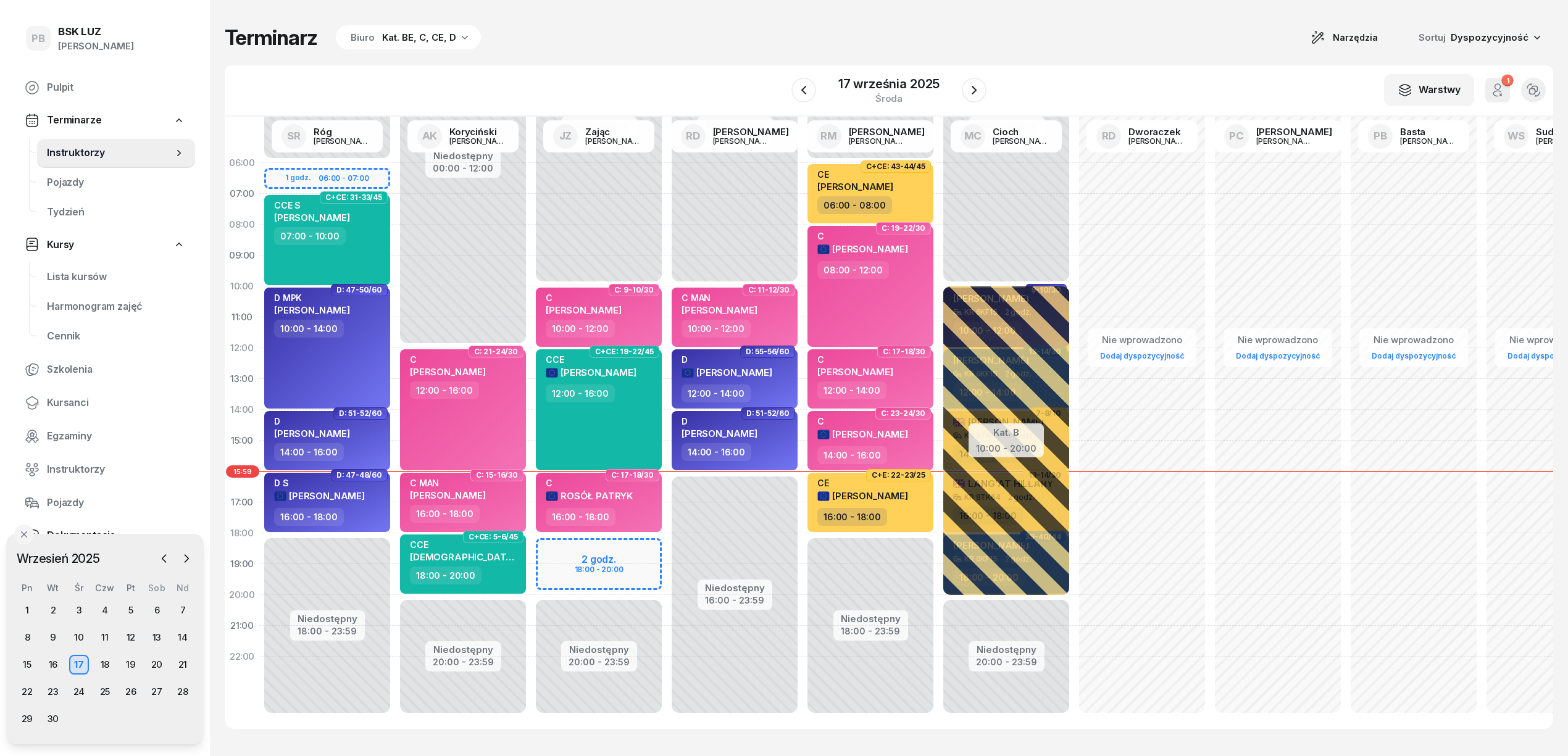
click at [82, 665] on div "17" at bounding box center [79, 664] width 20 height 20
click at [102, 665] on div "18" at bounding box center [104, 664] width 20 height 20
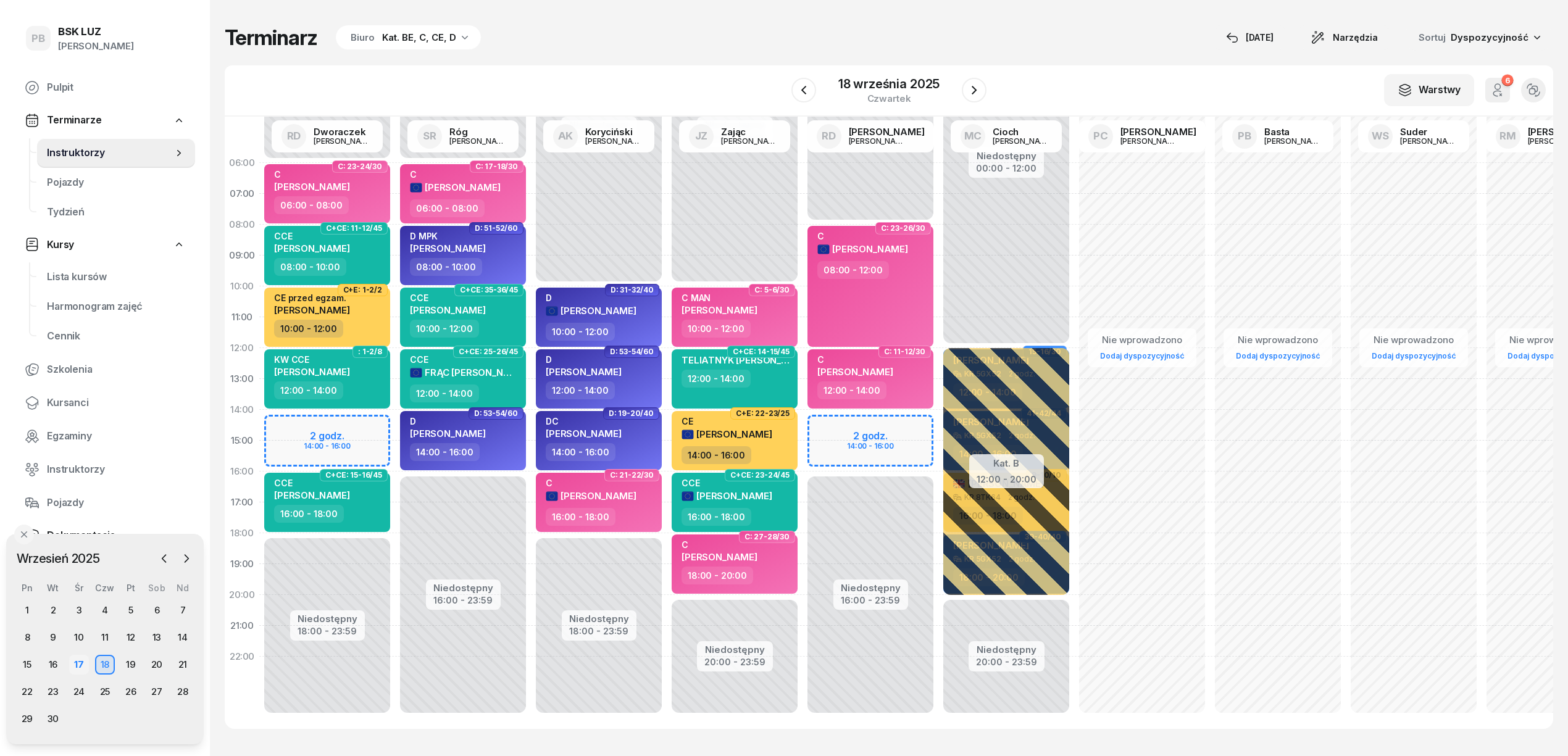
click at [84, 664] on div "17" at bounding box center [79, 664] width 20 height 20
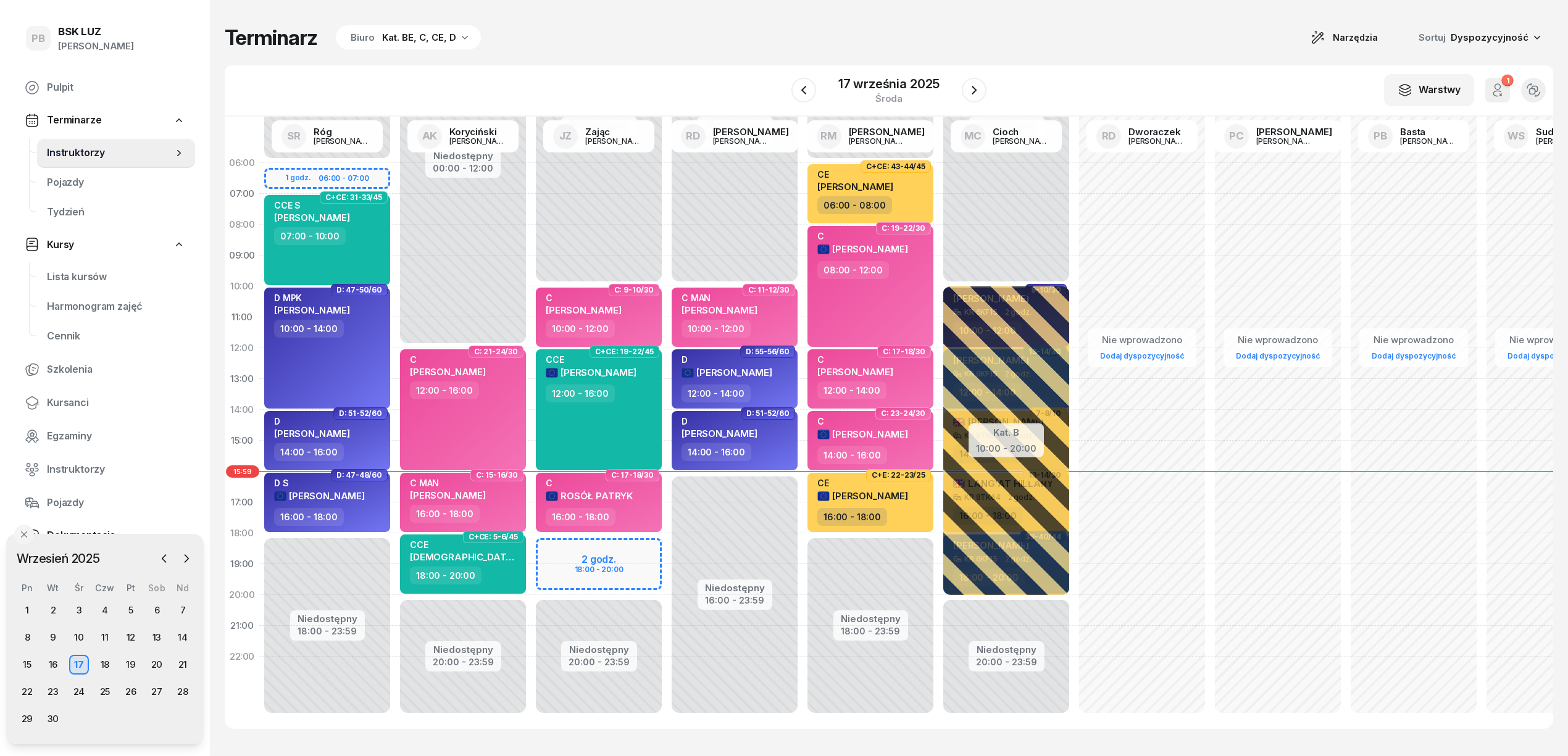
click at [685, 68] on div "W Wybierz AK [PERSON_NAME] BP [PERSON_NAME] DP [PERSON_NAME] GS [PERSON_NAME] I…" at bounding box center [889, 91] width 1328 height 51
click at [661, 60] on div "Terminarz Biuro Kat. BE, C, CE, D Narzędzia Sortuj Dyspozycyjność W Wybierz AK …" at bounding box center [889, 376] width 1328 height 753
click at [57, 691] on div "23" at bounding box center [54, 691] width 20 height 20
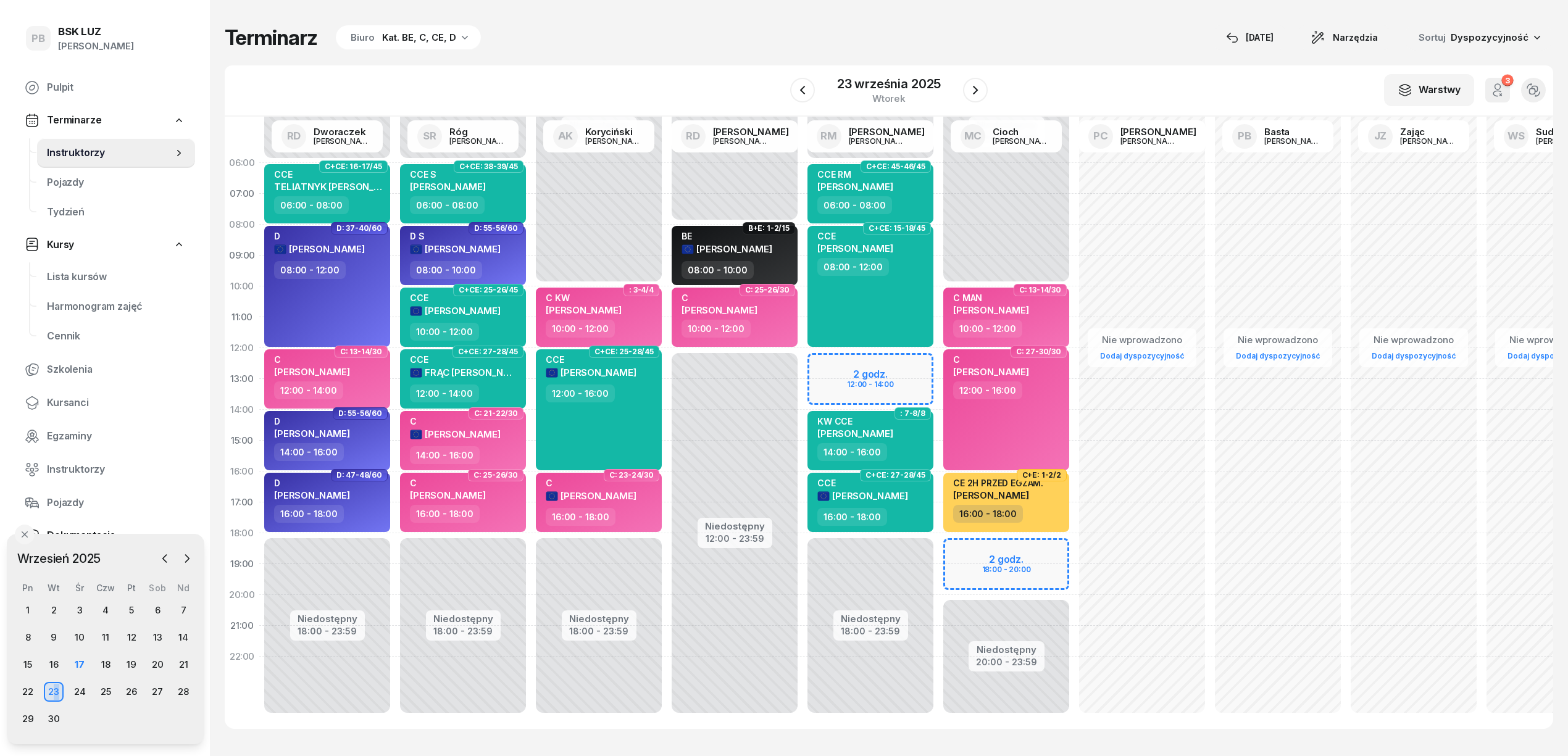
click at [57, 687] on div "23" at bounding box center [54, 691] width 20 height 20
click at [678, 46] on div "Terminarz Biuro Kat. BE, C, CE, D [DATE] Narzędzia Sortuj Dyspozycyjność" at bounding box center [889, 37] width 1328 height 26
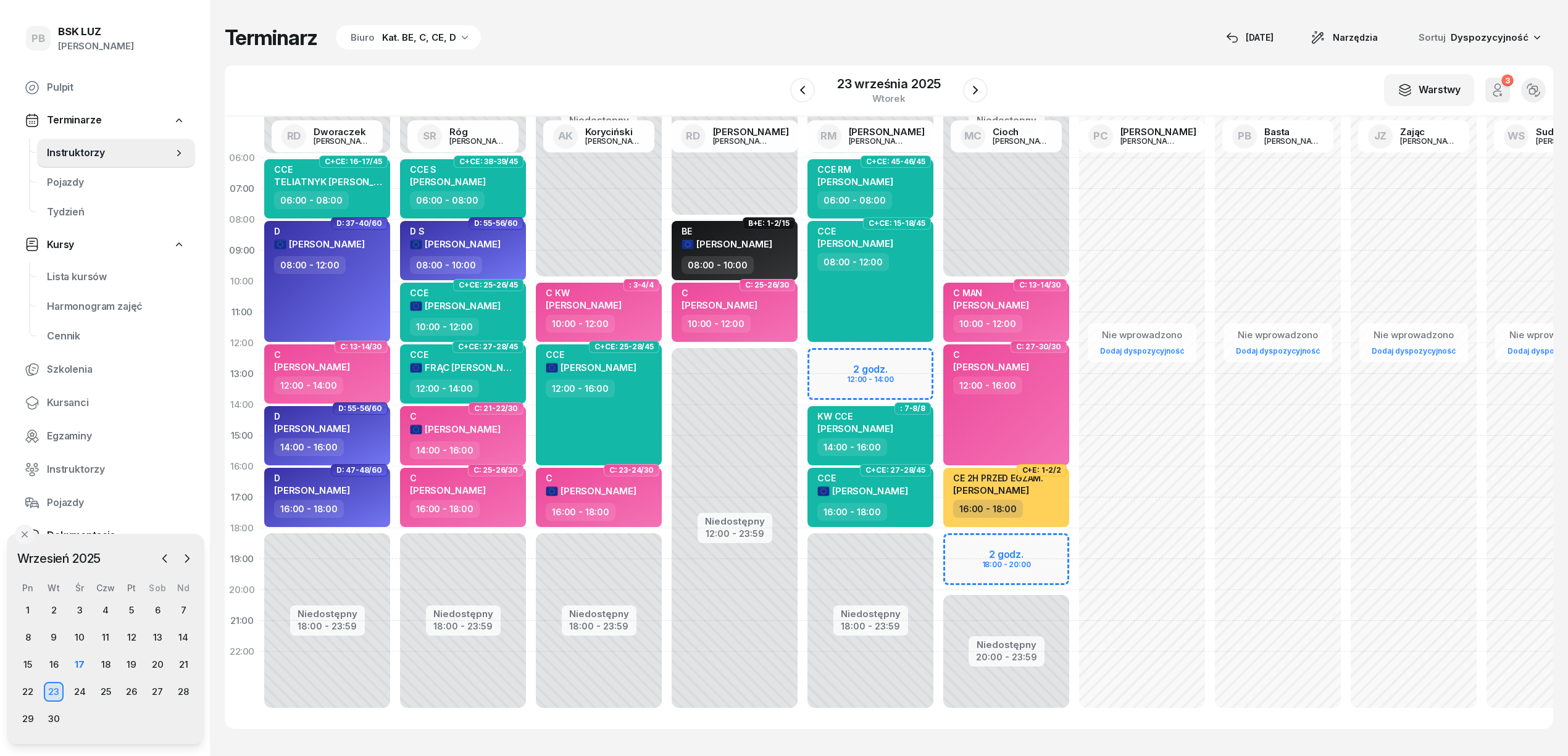
click at [684, 37] on div "Terminarz Biuro Kat. BE, C, CE, D [DATE] Narzędzia Sortuj Dyspozycyjność" at bounding box center [889, 37] width 1328 height 26
click at [1102, 51] on div "Terminarz Biuro Kat. BE, C, CE, D 17 wrz Narzędzia Sortuj Dyspozycyjność W Wybi…" at bounding box center [889, 376] width 1328 height 753
click at [85, 662] on div "17" at bounding box center [79, 664] width 20 height 20
click at [598, 57] on div "Terminarz Biuro Kat. BE, C, CE, D Narzędzia Sortuj Dyspozycyjność W Wybierz AK …" at bounding box center [889, 376] width 1328 height 753
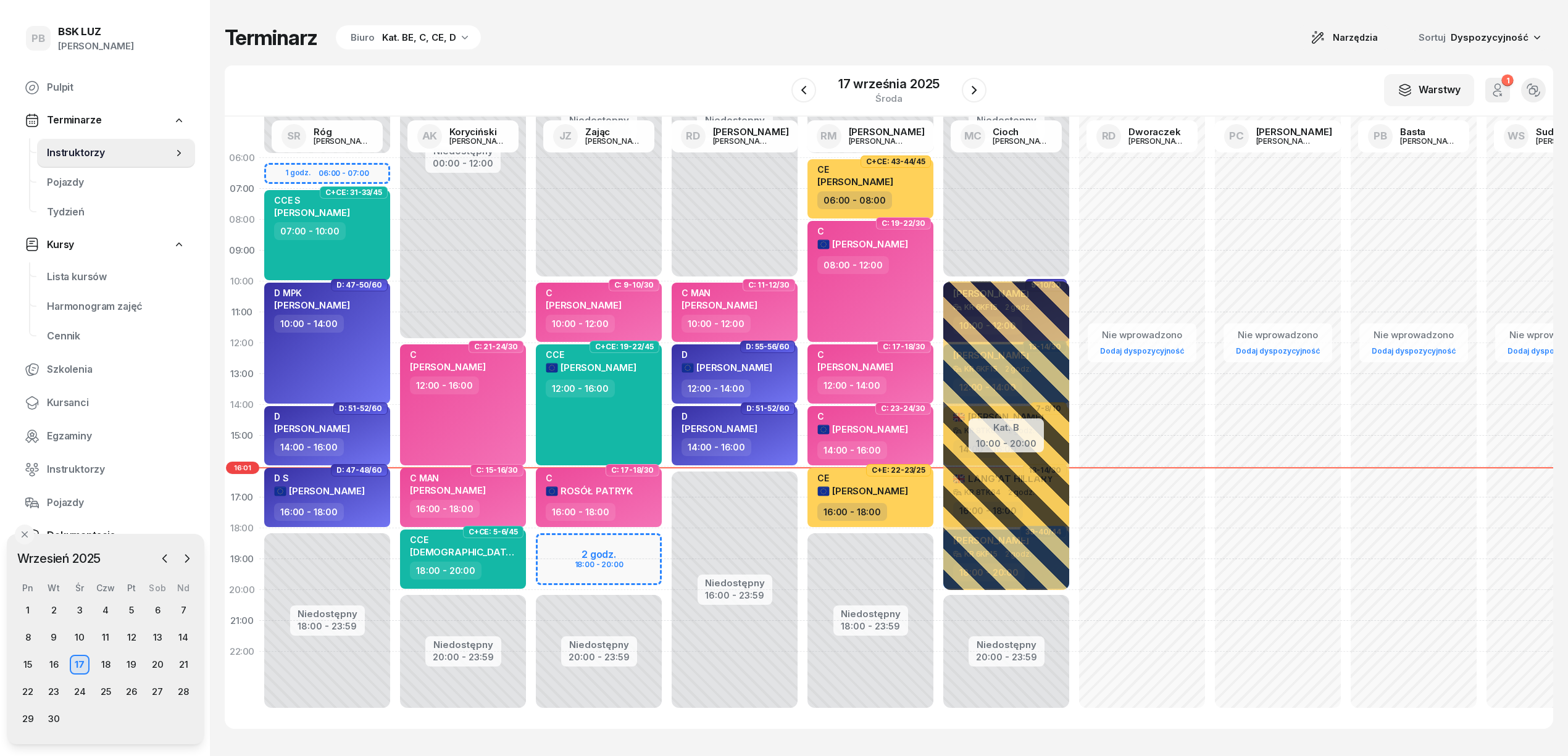
click at [459, 31] on icon "button" at bounding box center [465, 37] width 12 height 12
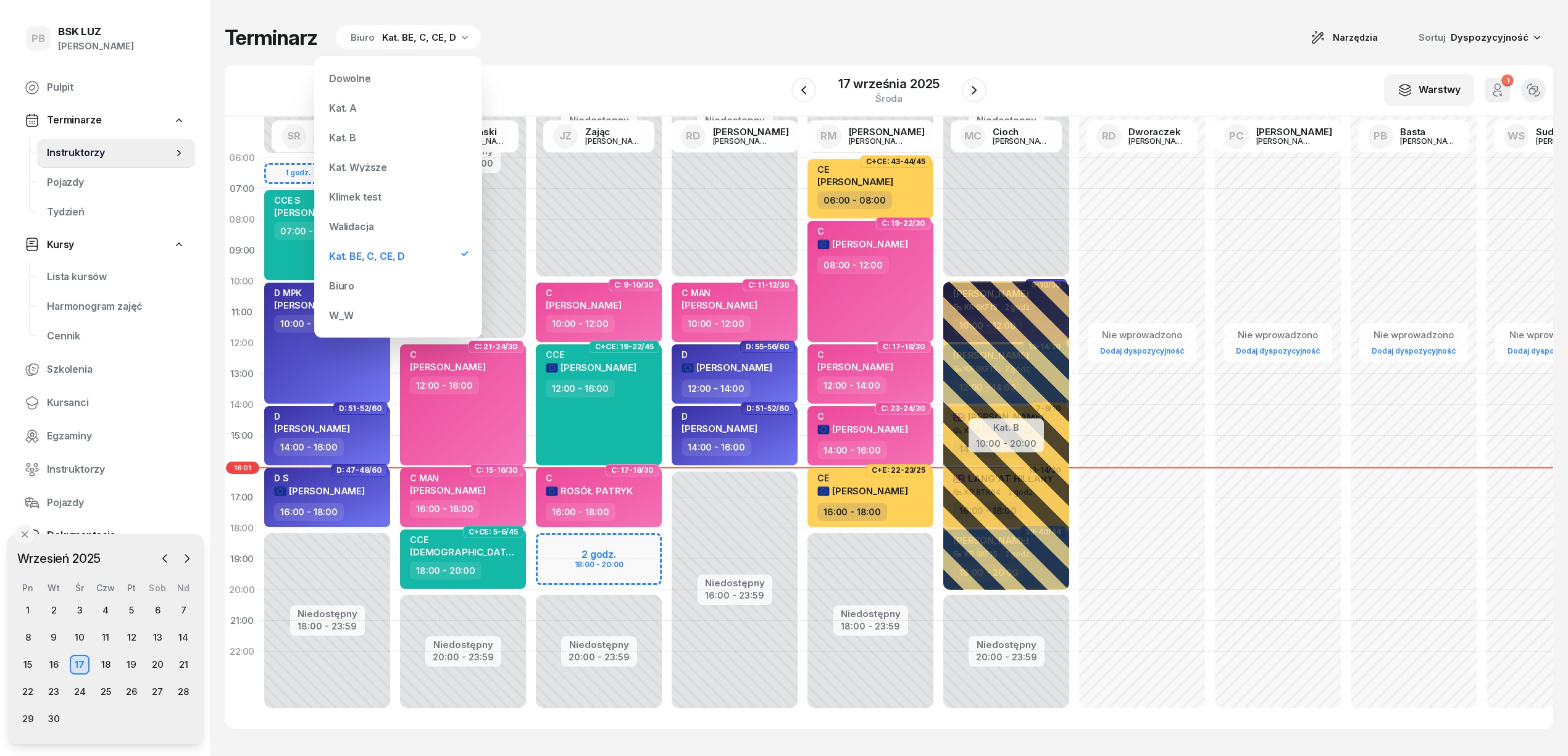
click at [336, 137] on div "Kat. B" at bounding box center [343, 137] width 27 height 10
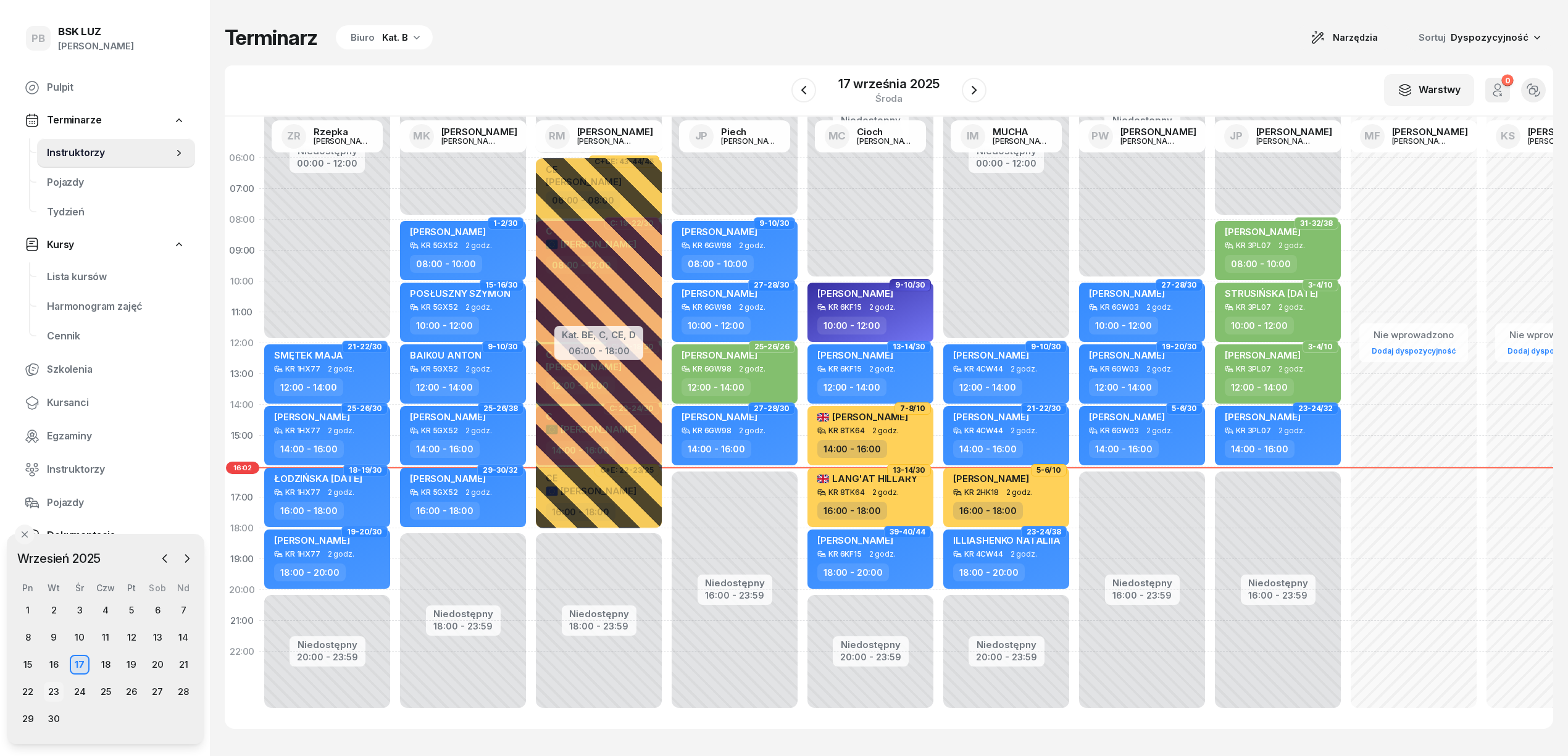
click at [60, 691] on div "23" at bounding box center [54, 691] width 20 height 20
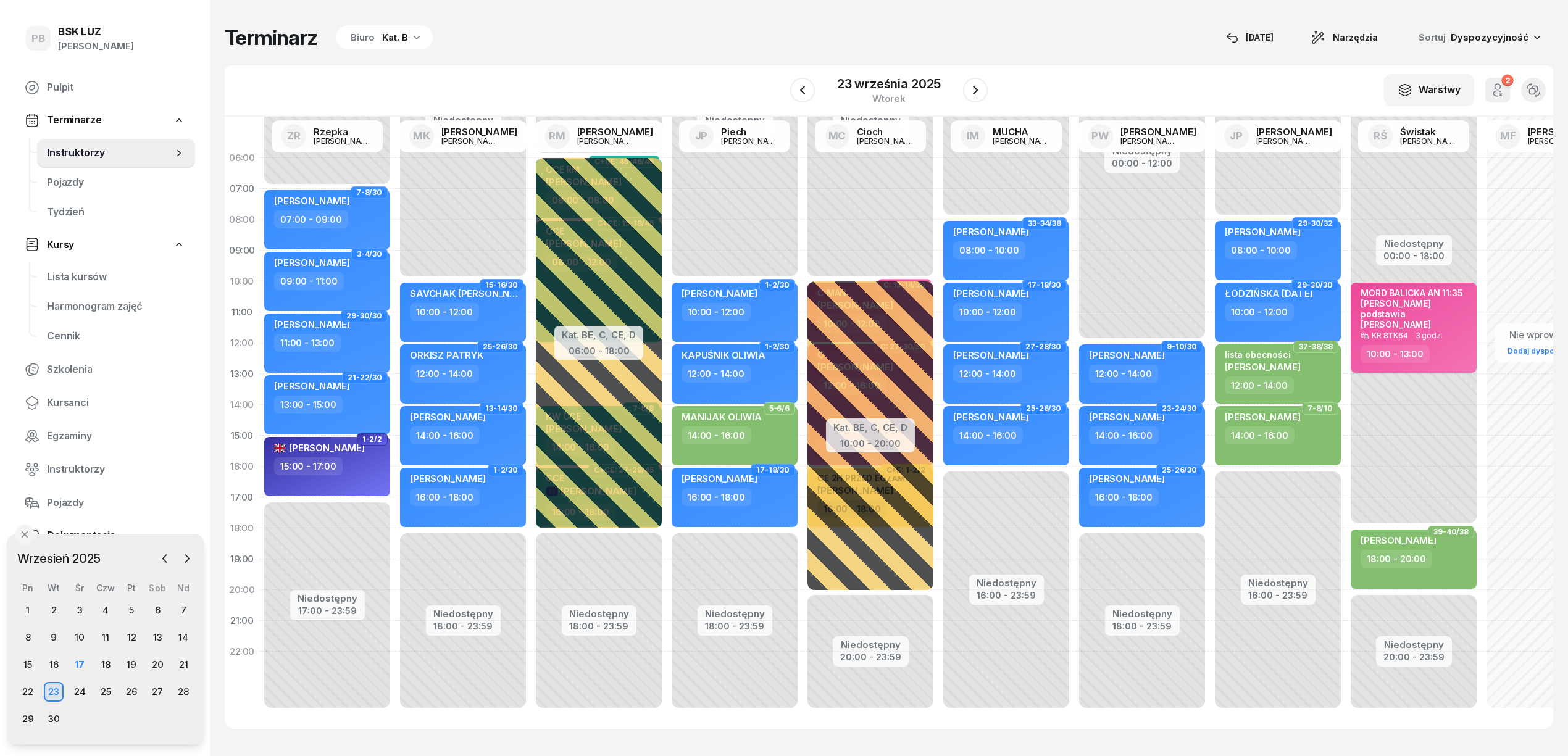
click at [398, 29] on div "Biuro Kat. B" at bounding box center [384, 37] width 97 height 25
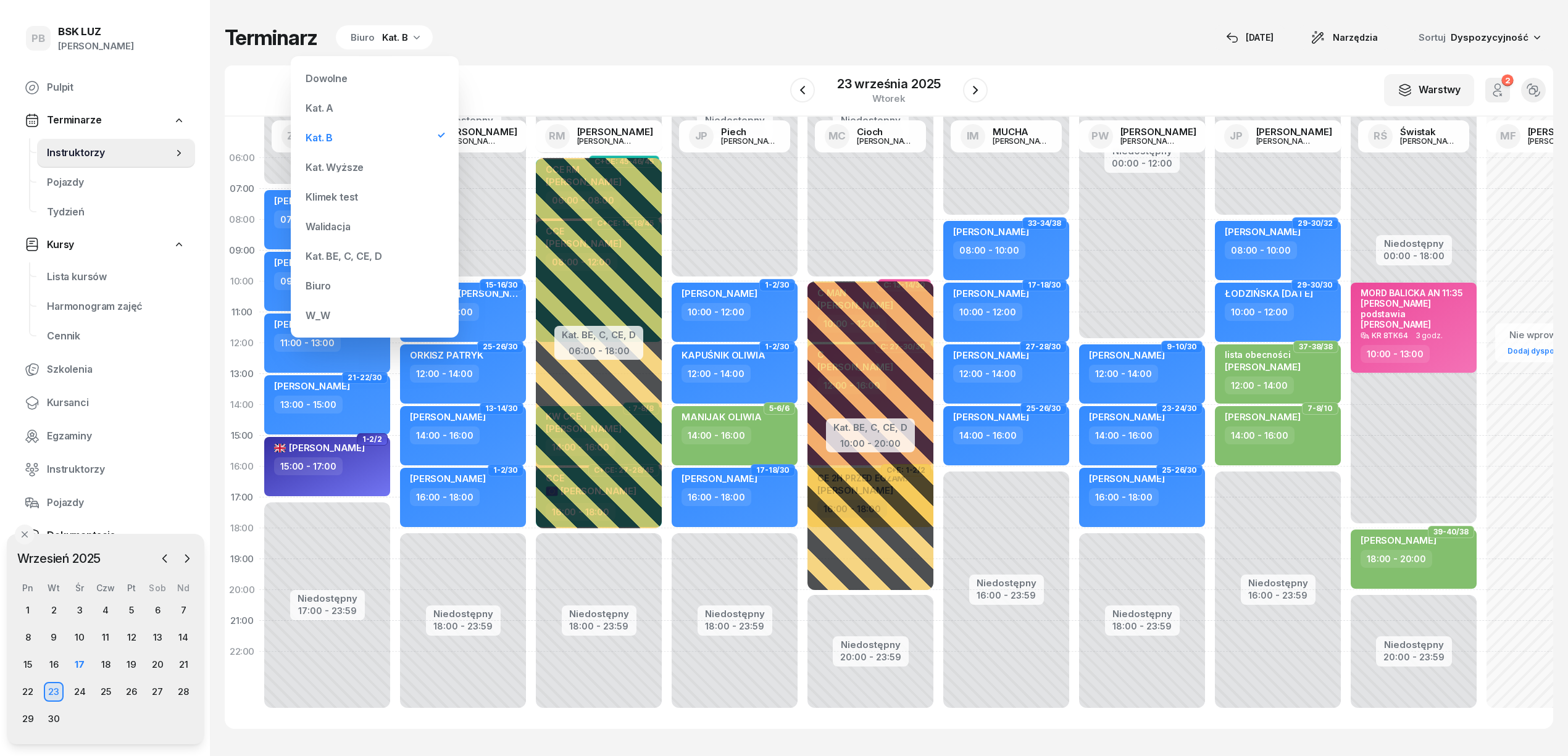
click at [351, 252] on div "Kat. BE, C, CE, D" at bounding box center [343, 256] width 76 height 10
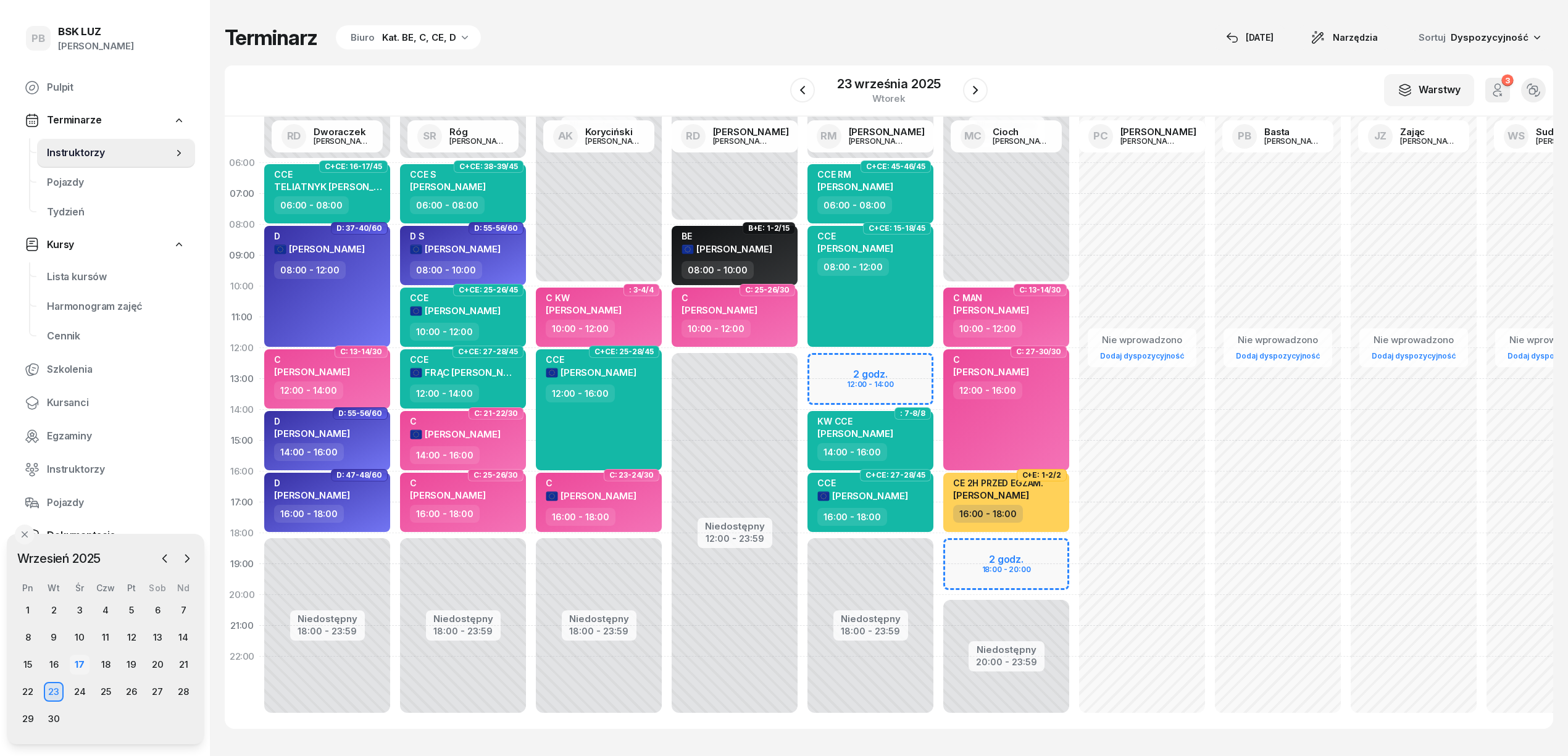
click at [71, 663] on div "17" at bounding box center [79, 664] width 20 height 20
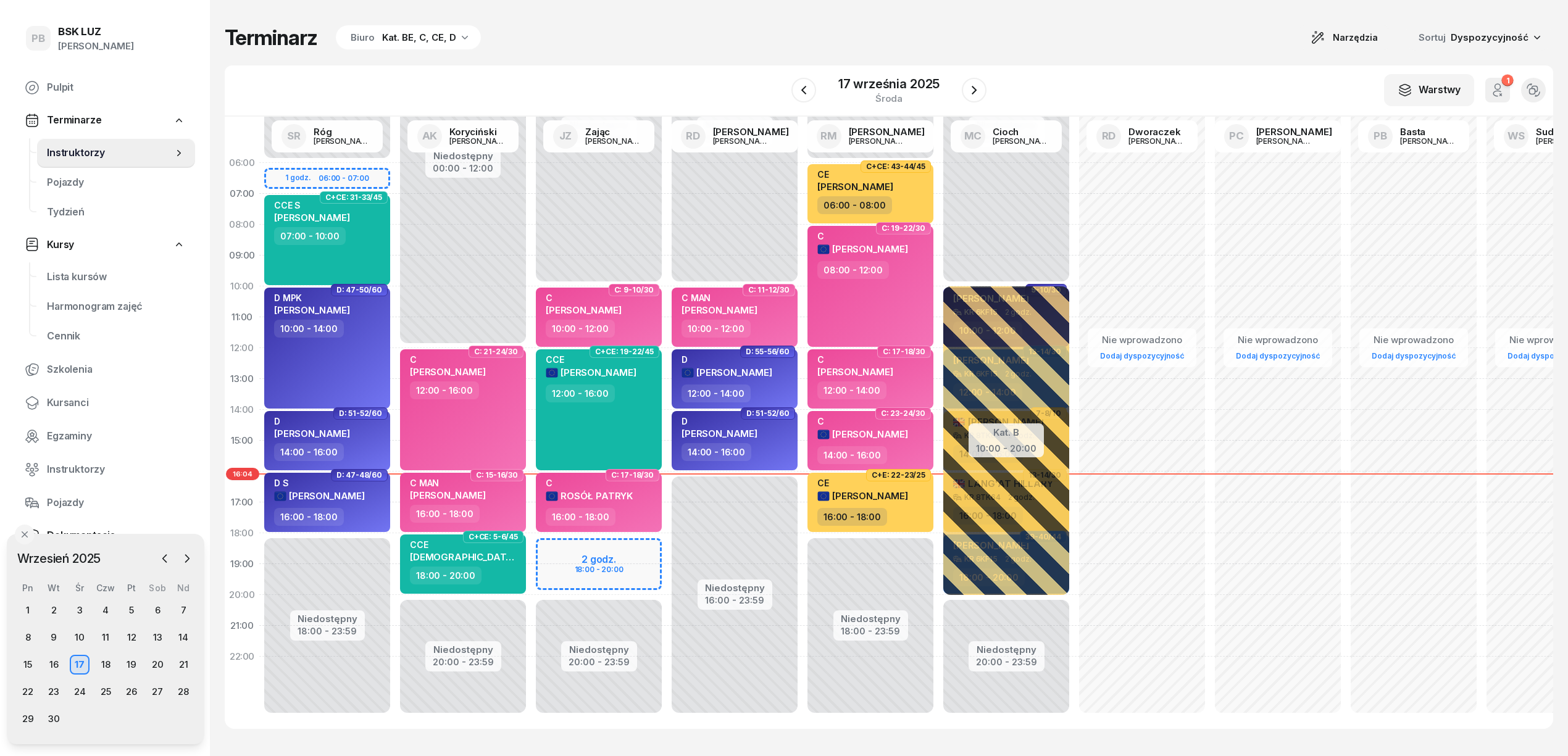
click at [699, 26] on div "Terminarz Biuro Kat. BE, C, CE, D Narzędzia Sortuj Dyspozycyjność" at bounding box center [889, 37] width 1328 height 26
click at [970, 87] on icon "button" at bounding box center [974, 90] width 15 height 15
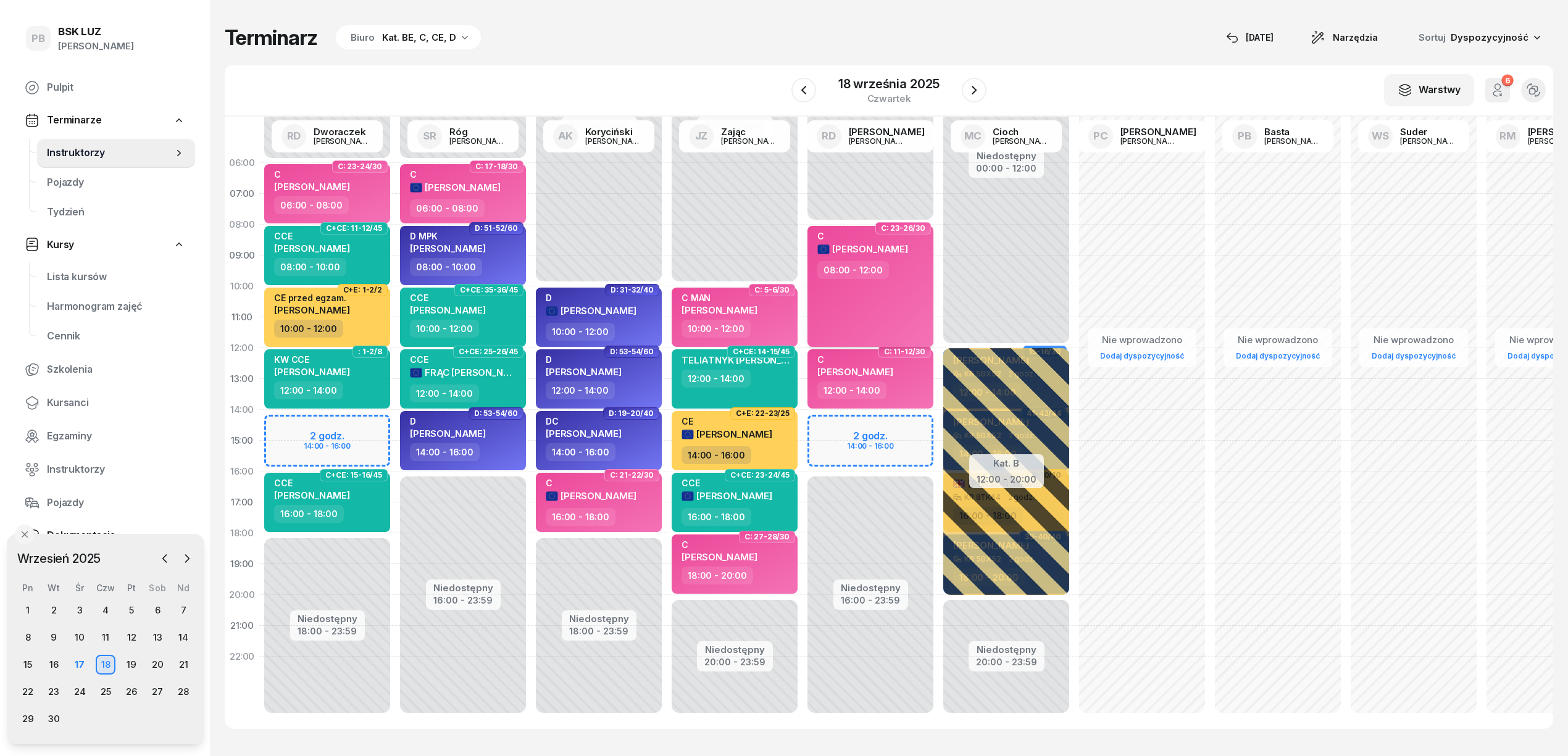
click at [848, 291] on div "C WÓJCIK ANDRZEJ 08:00 - 12:00" at bounding box center [870, 286] width 126 height 121
select select "08"
select select "12"
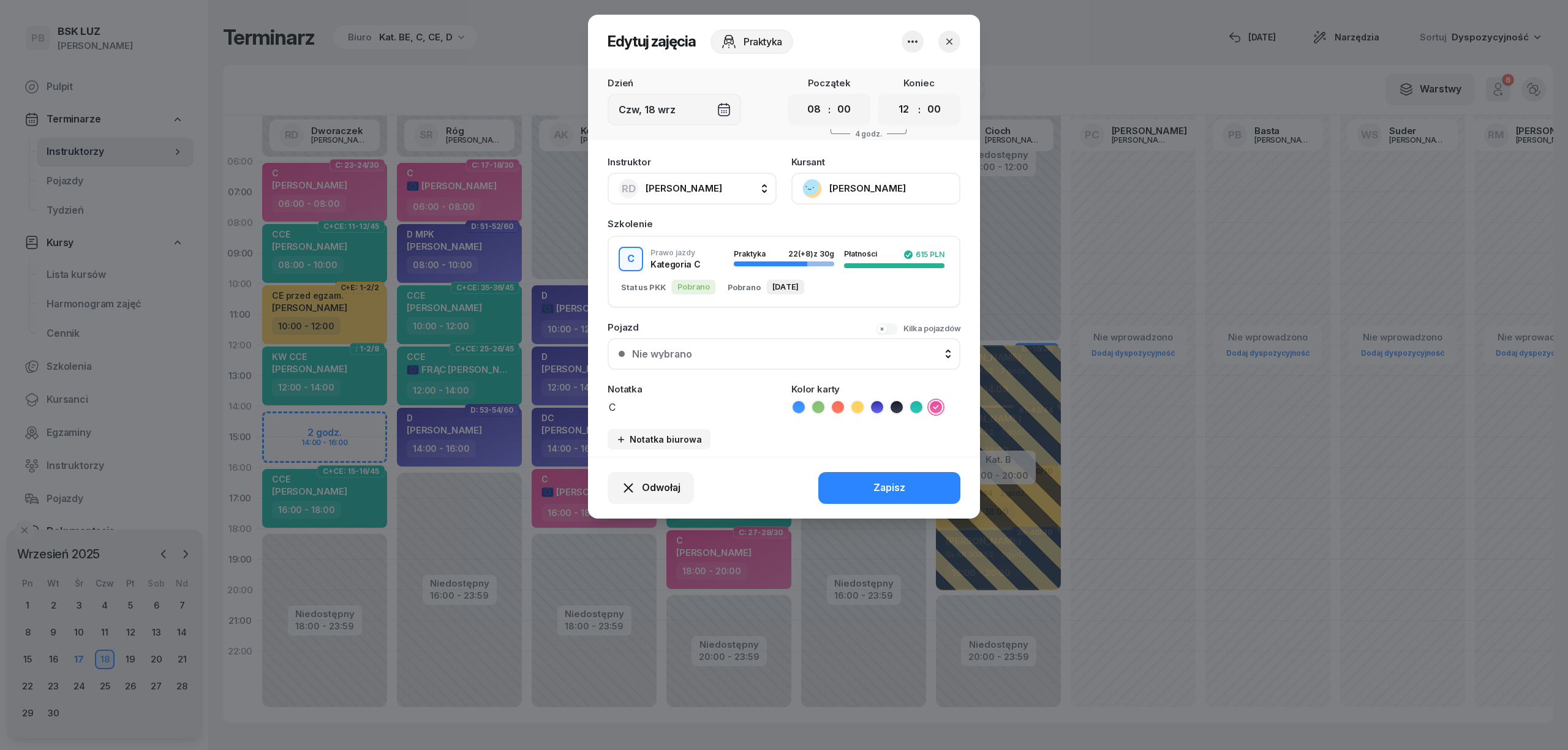
click at [951, 47] on button "button" at bounding box center [950, 42] width 22 height 22
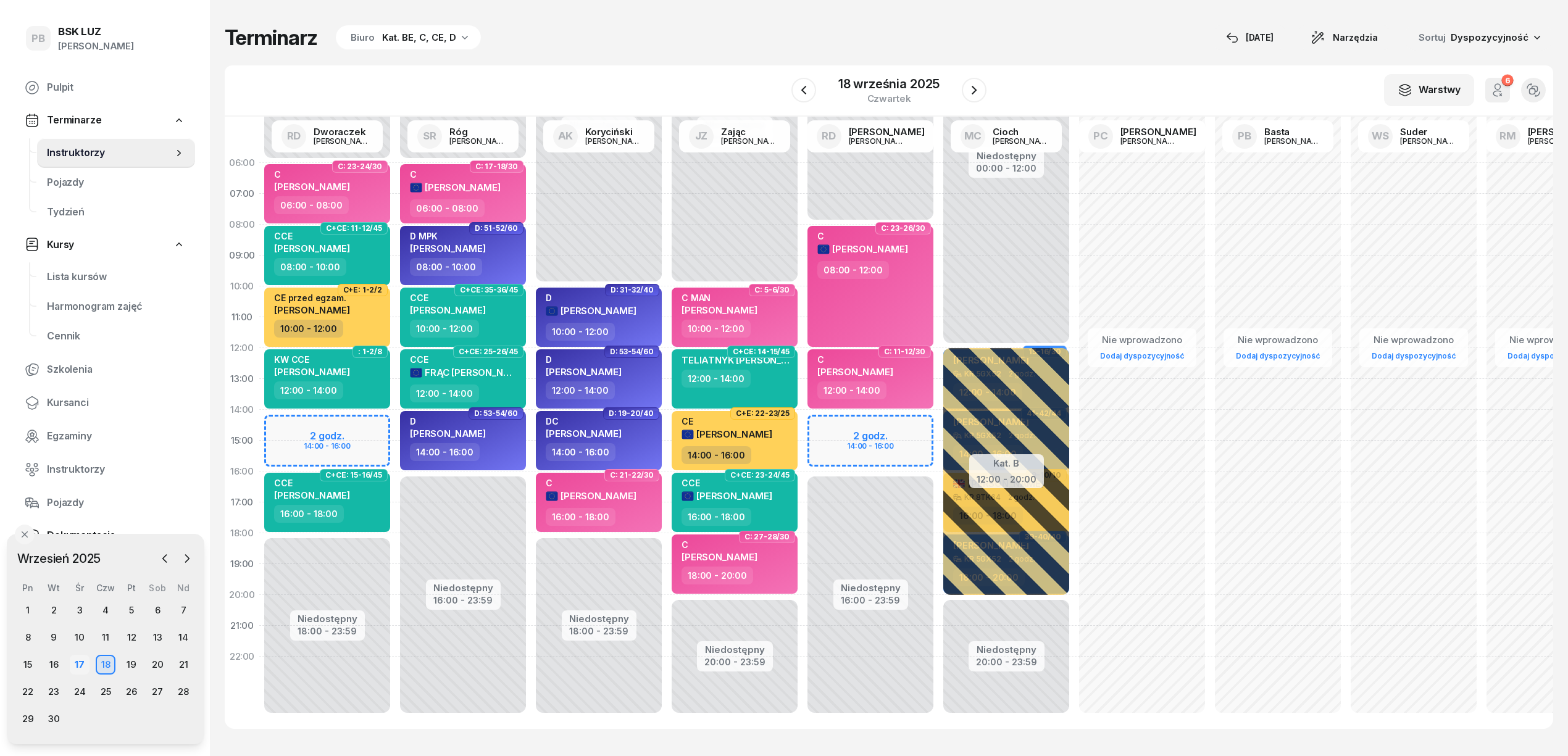
click at [80, 658] on div "17" at bounding box center [79, 664] width 20 height 20
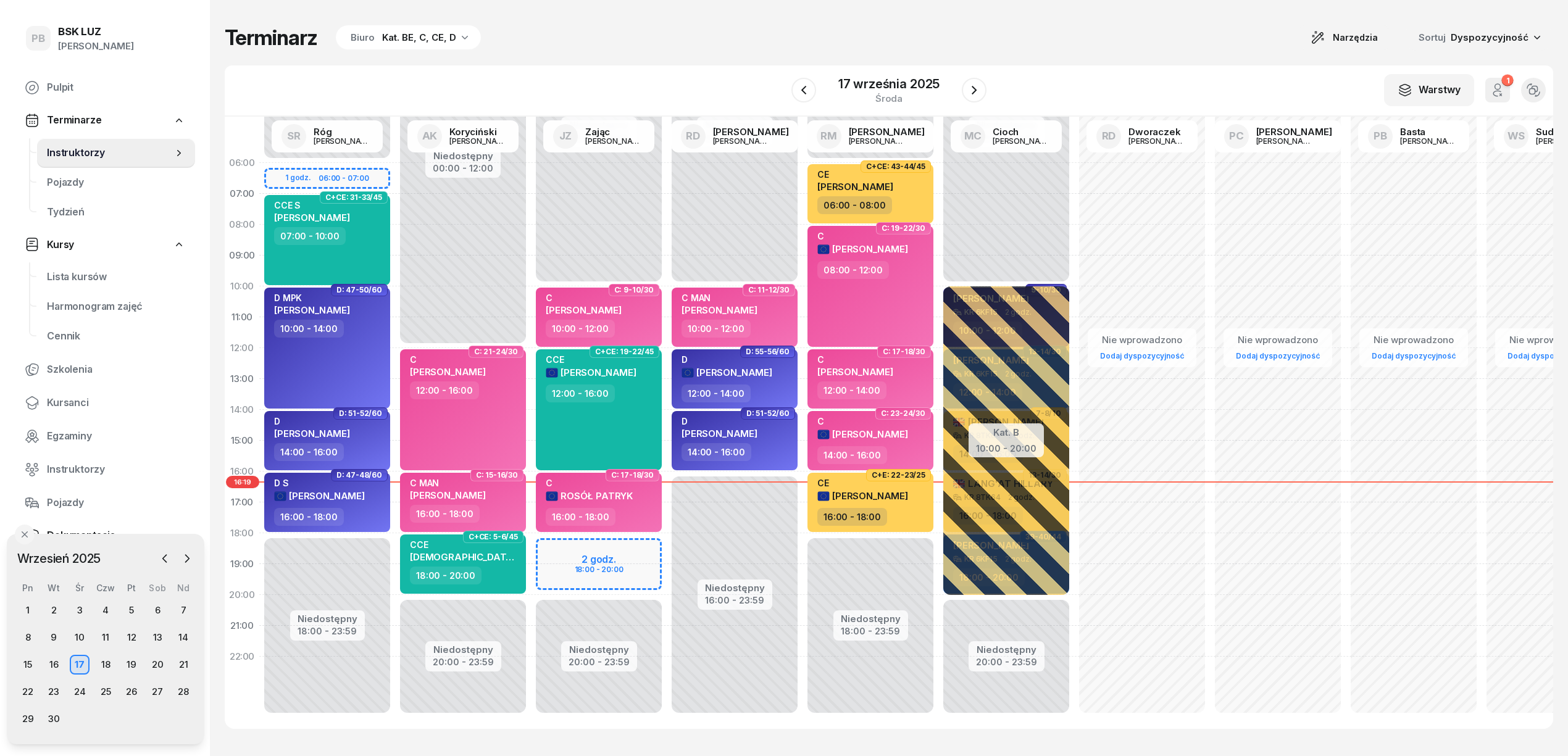
click at [408, 43] on div "Kat. BE, C, CE, D" at bounding box center [419, 37] width 74 height 15
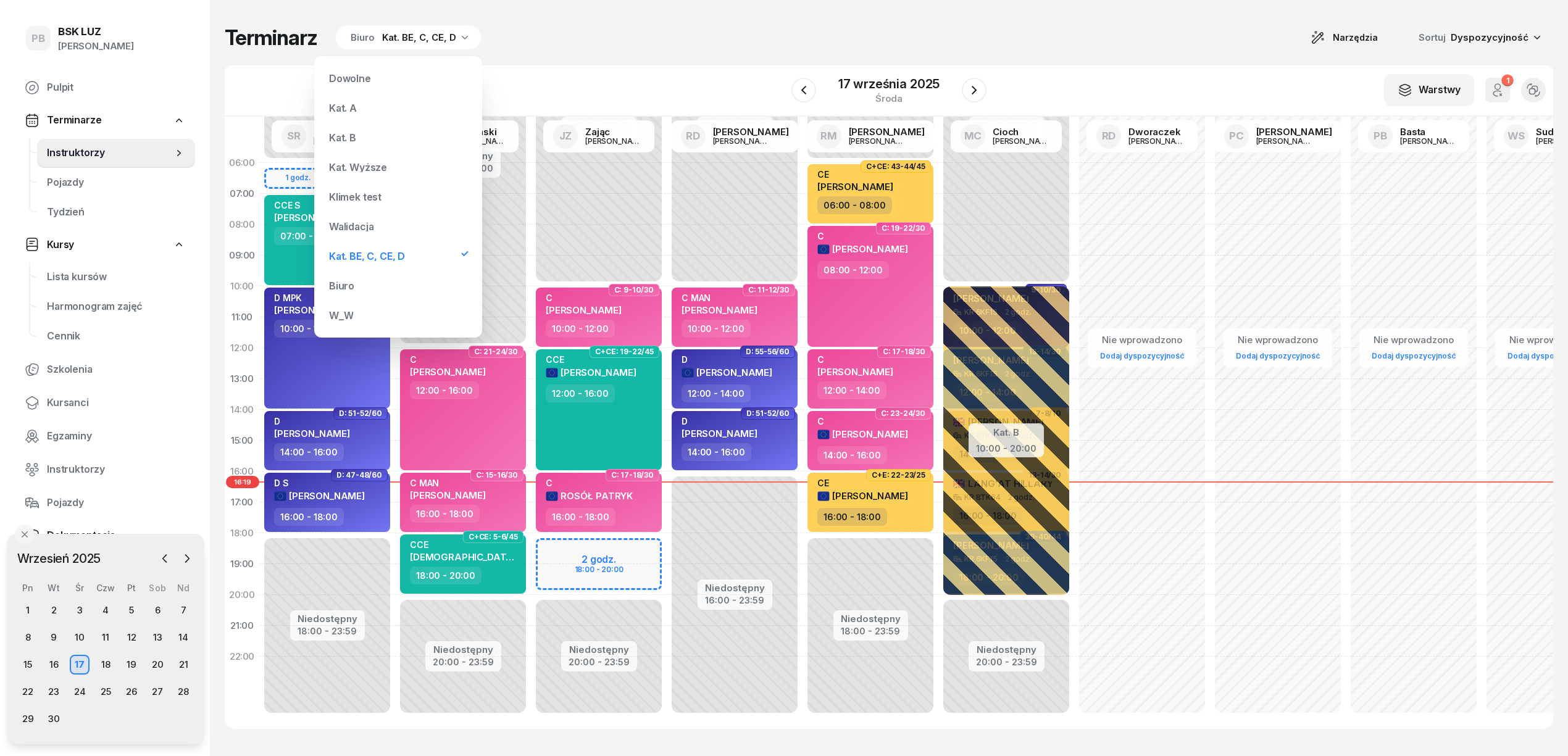
click at [356, 131] on div "Kat. B" at bounding box center [398, 137] width 148 height 25
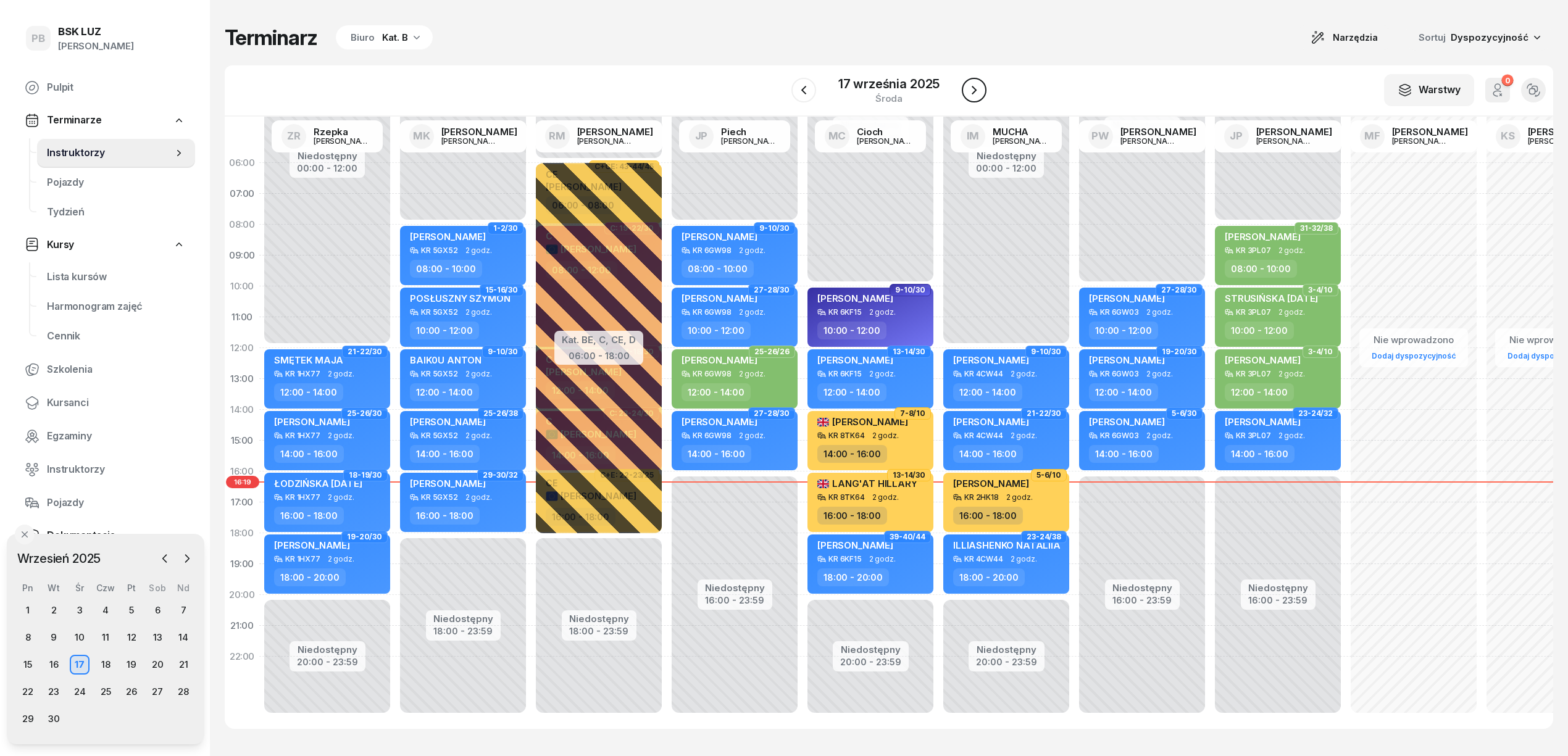
click at [963, 90] on button "button" at bounding box center [974, 90] width 25 height 25
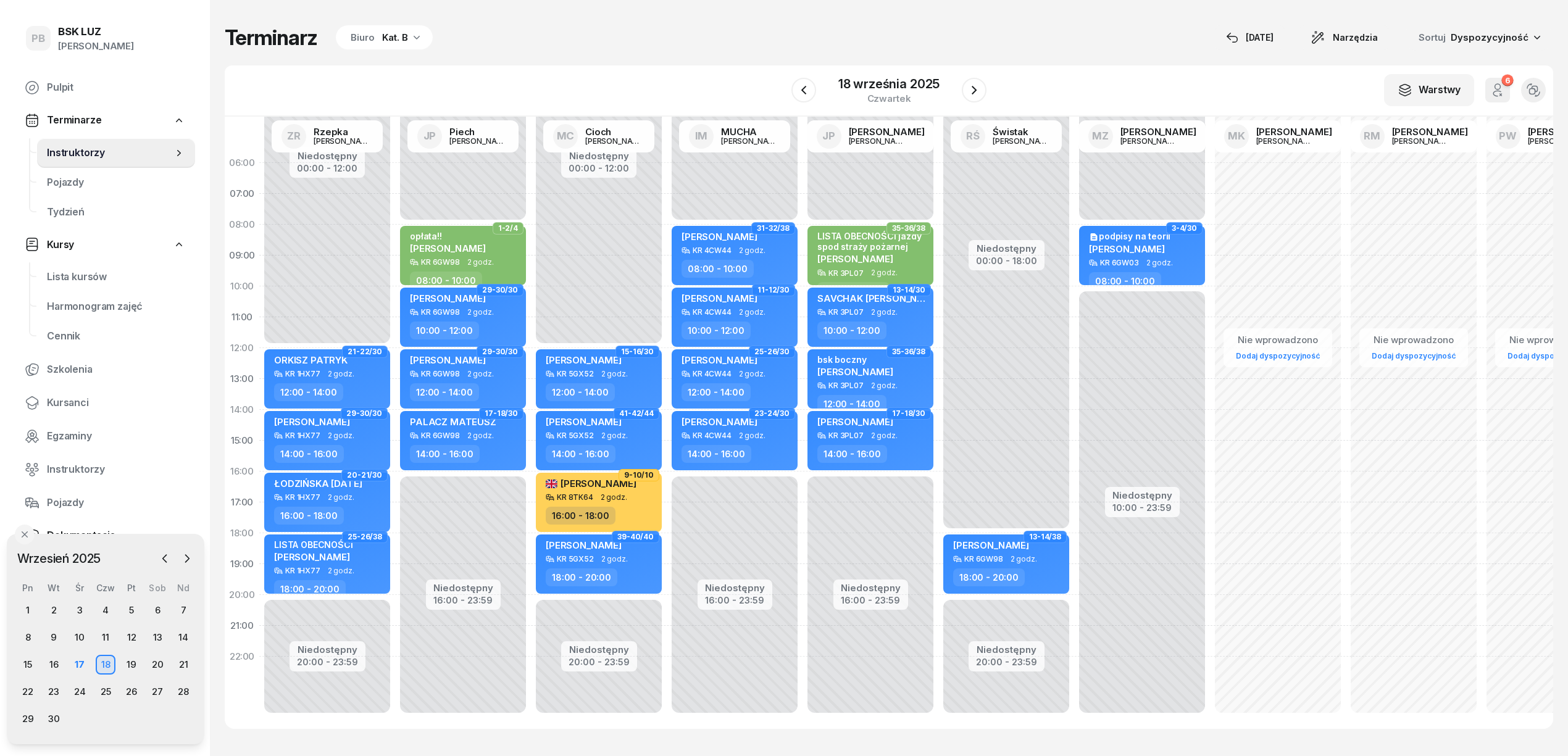
click at [732, 40] on div "Terminarz Biuro Kat. B 17 wrz Narzędzia Sortuj Dyspozycyjność" at bounding box center [889, 37] width 1328 height 26
click at [89, 140] on link "Instruktorzy" at bounding box center [115, 153] width 158 height 29
click at [705, 84] on div "W Wybierz AK [PERSON_NAME] BP [PERSON_NAME] DP [PERSON_NAME] GS [PERSON_NAME] I…" at bounding box center [889, 91] width 1328 height 51
click at [85, 658] on div "17" at bounding box center [79, 664] width 20 height 20
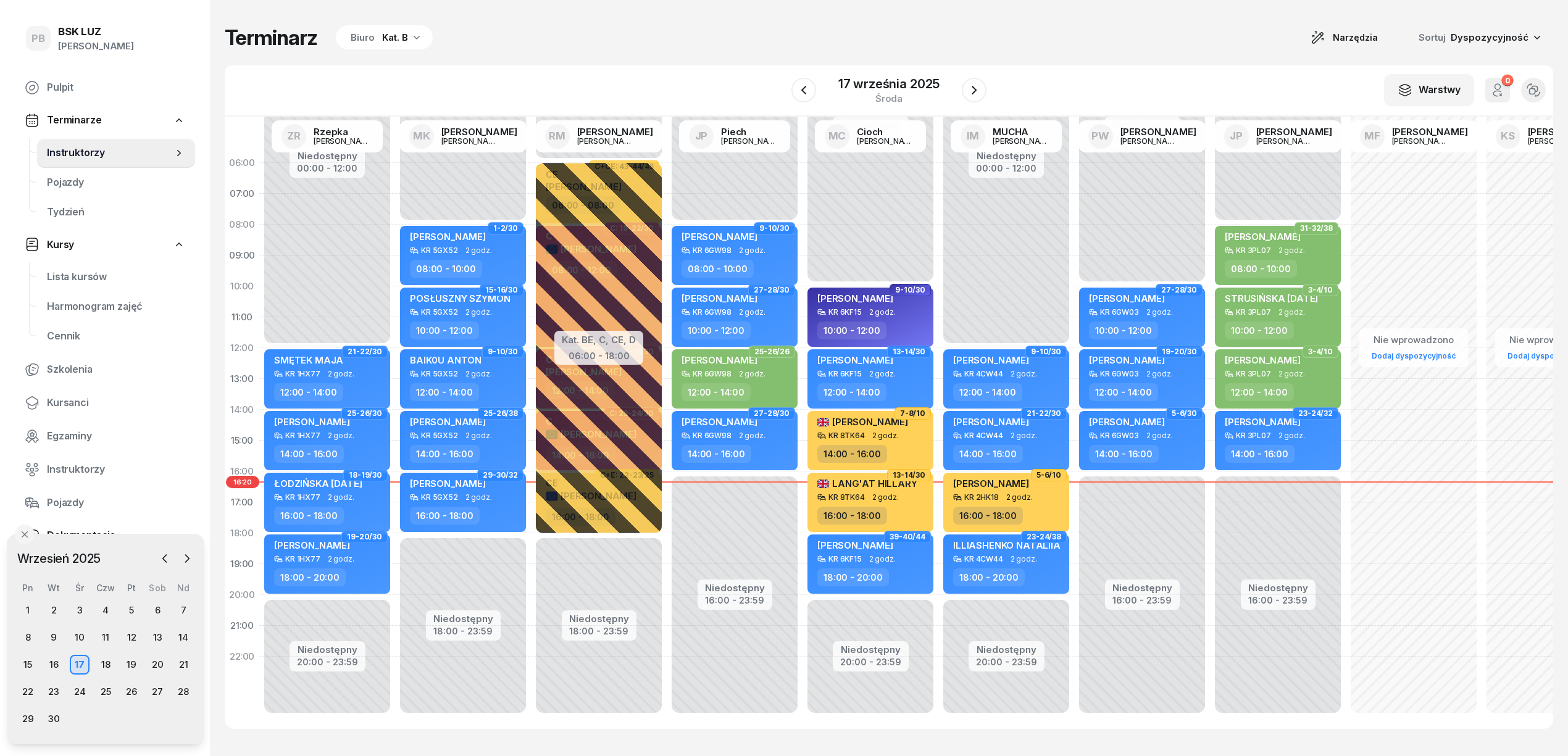
click at [642, 58] on div "Terminarz Biuro Kat. B Narzędzia Sortuj Dyspozycyjność W Wybierz AK [PERSON_NAM…" at bounding box center [889, 376] width 1328 height 753
click at [418, 42] on icon "button" at bounding box center [416, 37] width 12 height 12
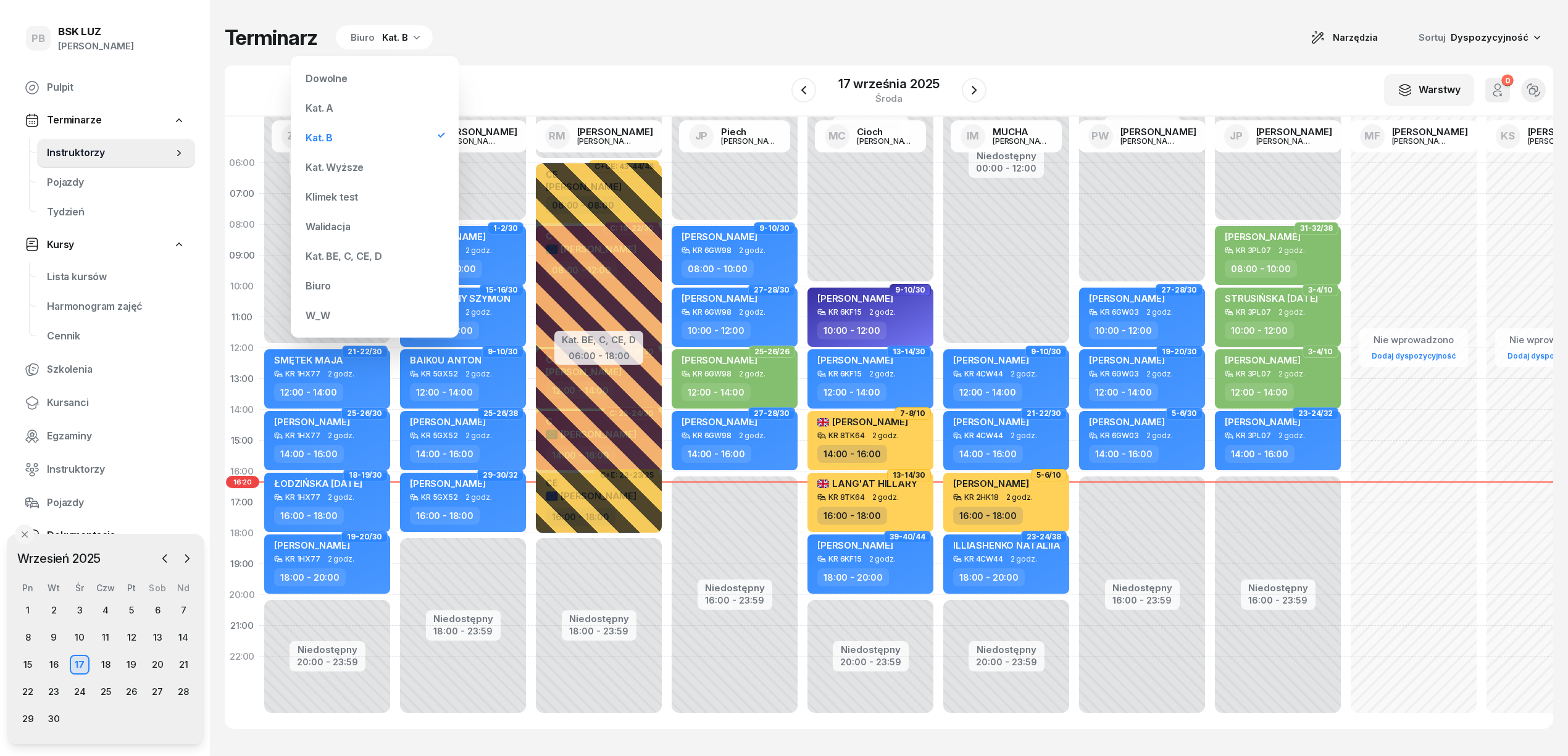
click at [348, 263] on div "Kat. BE, C, CE, D" at bounding box center [375, 256] width 148 height 25
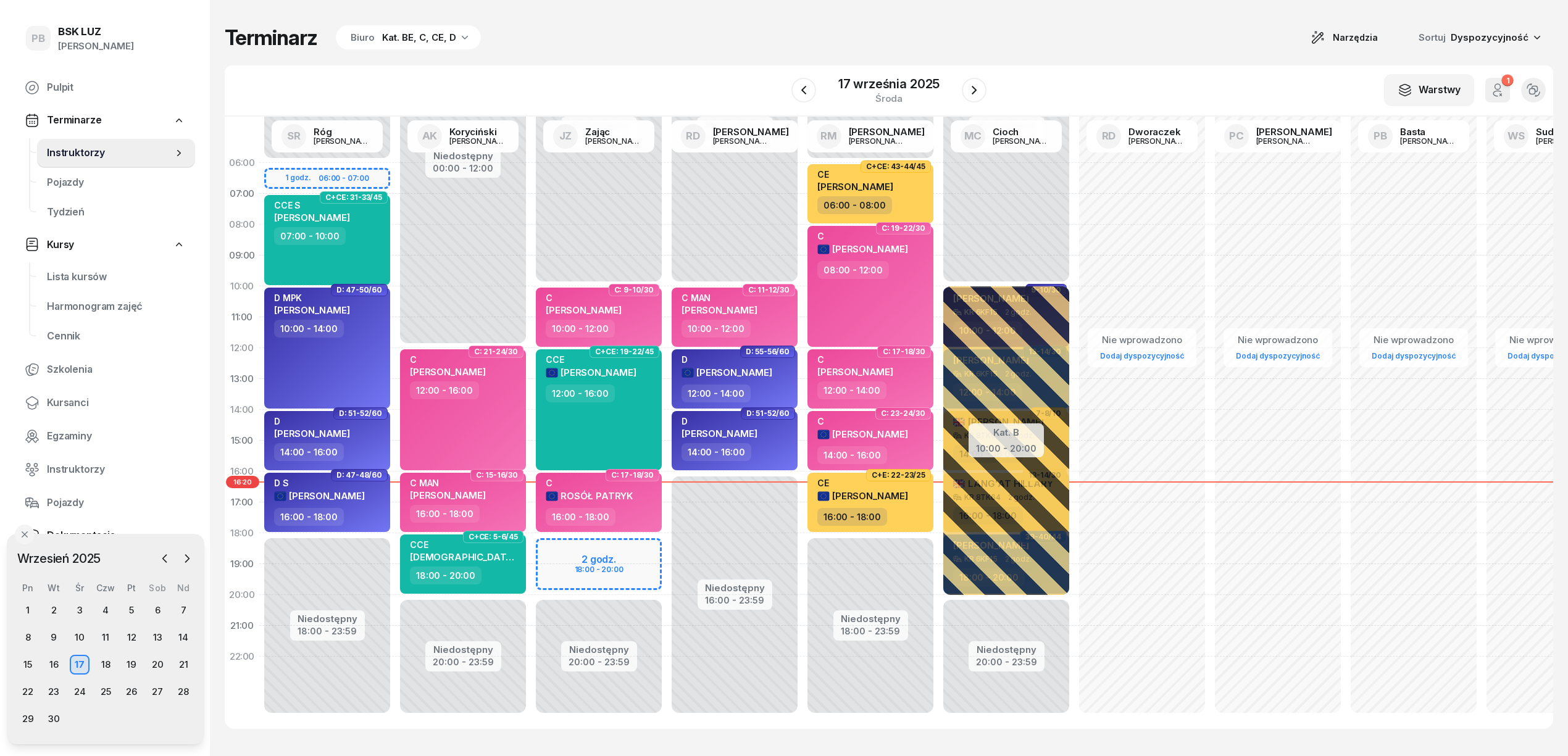
click at [556, 46] on div "Terminarz Biuro Kat. BE, C, CE, D Narzędzia Sortuj Dyspozycyjność" at bounding box center [889, 37] width 1328 height 26
click at [573, 46] on div "Terminarz Biuro Kat. BE, C, CE, D Narzędzia Sortuj Dyspozycyjność" at bounding box center [889, 37] width 1328 height 26
click at [656, 76] on div "W Wybierz AK [PERSON_NAME] BP [PERSON_NAME] DP [PERSON_NAME] GS [PERSON_NAME] I…" at bounding box center [889, 91] width 1328 height 51
click at [729, 57] on div "Terminarz Biuro Kat. BE, C, CE, D Narzędzia Sortuj Dyspozycyjność W Wybierz AK …" at bounding box center [889, 376] width 1328 height 753
click at [1179, 48] on div "Terminarz Biuro Kat. BE, C, CE, D Narzędzia Sortuj Dyspozycyjność" at bounding box center [889, 37] width 1328 height 26
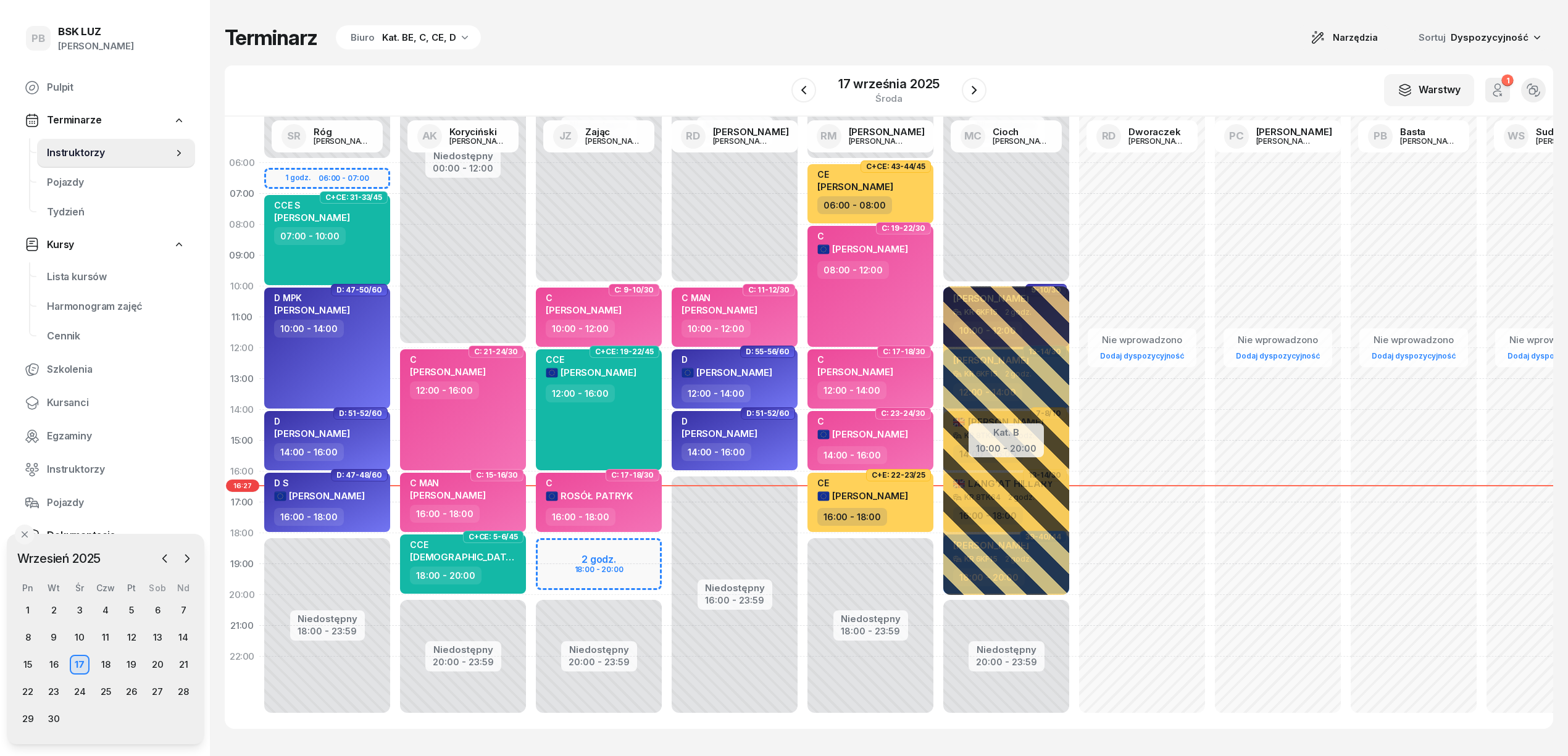
click at [1077, 46] on div "Terminarz Biuro Kat. BE, C, CE, D Narzędzia Sortuj Dyspozycyjność" at bounding box center [889, 37] width 1328 height 26
click at [976, 94] on icon "button" at bounding box center [974, 90] width 15 height 15
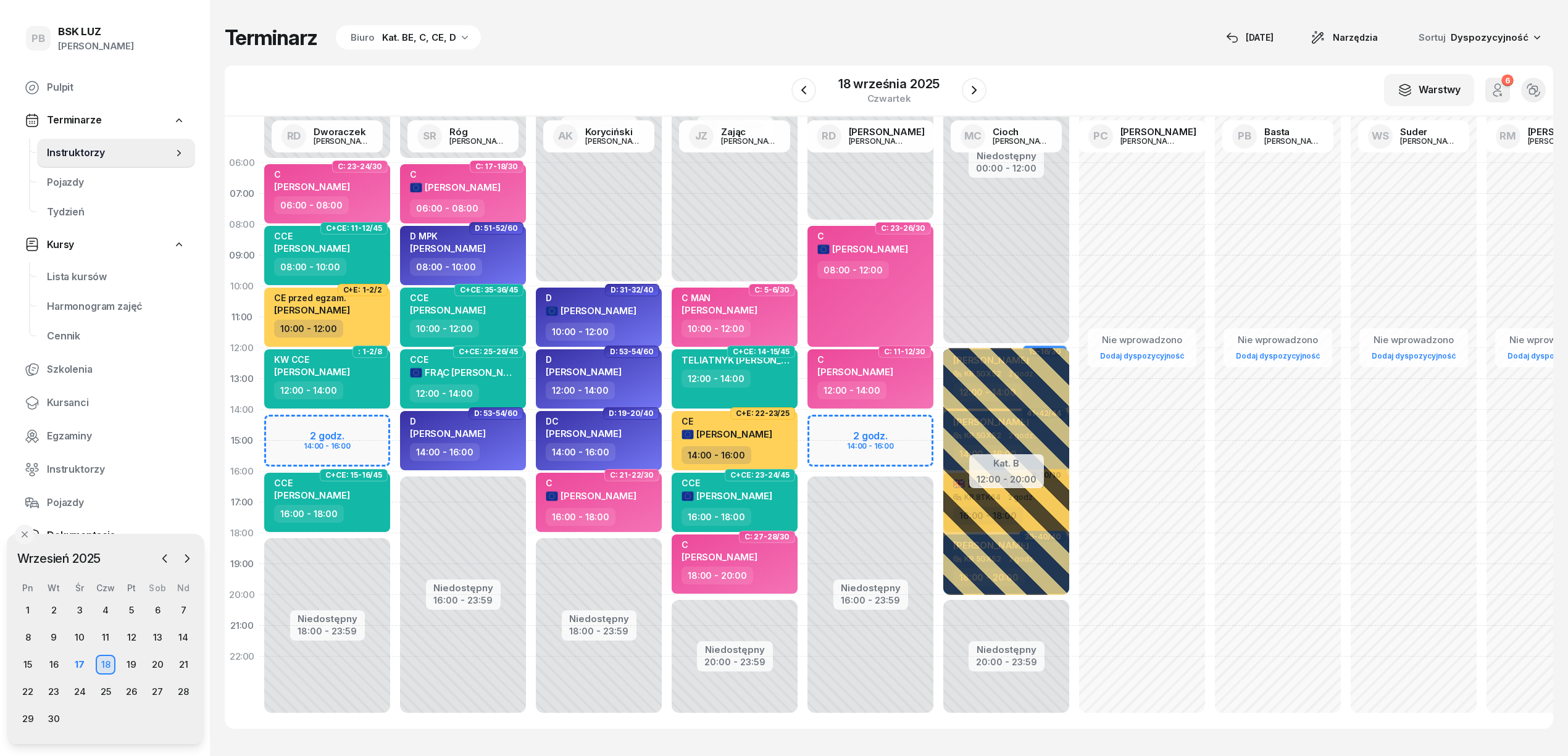
click at [770, 51] on div "Terminarz Biuro Kat. BE, C, CE, D [DATE] Narzędzia Sortuj Dyspozycyjność W Wybi…" at bounding box center [889, 376] width 1328 height 753
click at [529, 48] on div "Terminarz Biuro Kat. BE, C, CE, D [DATE] Narzędzia Sortuj Dyspozycyjność" at bounding box center [889, 37] width 1328 height 26
click at [561, 29] on div "Terminarz Biuro Kat. BE, C, CE, D [DATE] Narzędzia Sortuj Dyspozycyjność" at bounding box center [889, 37] width 1328 height 26
click at [574, 52] on div "Terminarz Biuro Kat. BE, C, CE, D [DATE] Narzędzia Sortuj Dyspozycyjność W Wybi…" at bounding box center [889, 376] width 1328 height 753
click at [1059, 60] on div "Terminarz Biuro Kat. BE, C, CE, D [DATE] Narzędzia Sortuj Dyspozycyjność W Wybi…" at bounding box center [889, 376] width 1328 height 753
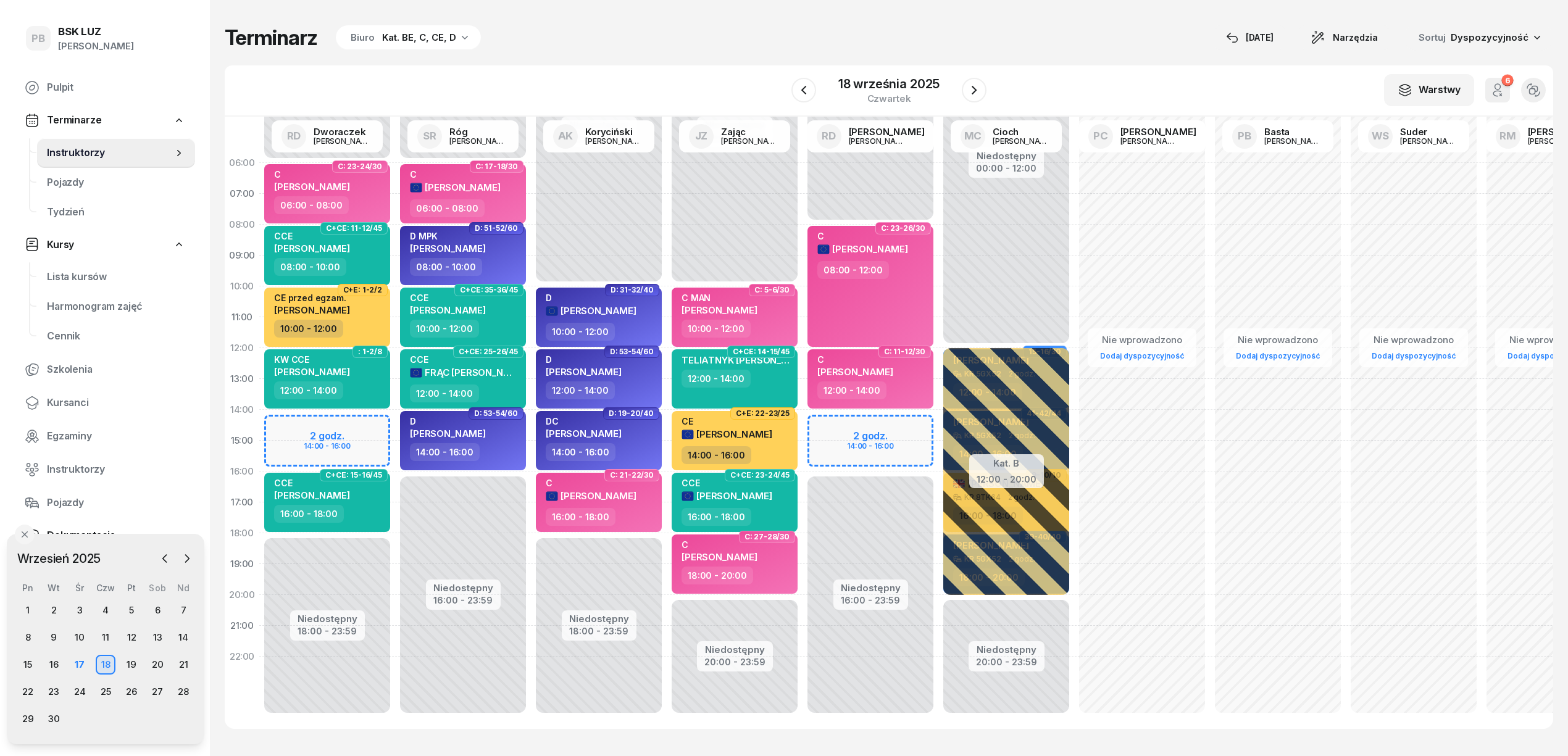
click at [1117, 74] on div "W Wybierz AK [PERSON_NAME] BP [PERSON_NAME] DP [PERSON_NAME] GS [PERSON_NAME] I…" at bounding box center [889, 91] width 1328 height 51
click at [596, 53] on div "Terminarz Biuro Kat. BE, C, CE, D [DATE] Narzędzia Sortuj Dyspozycyjność W Wybi…" at bounding box center [889, 376] width 1328 height 753
click at [1067, 43] on div "Terminarz Biuro Kat. BE, C, CE, D [DATE] Narzędzia Sortuj Dyspozycyjność" at bounding box center [889, 37] width 1328 height 26
drag, startPoint x: 1085, startPoint y: 60, endPoint x: 1094, endPoint y: 48, distance: 15.0
click at [1089, 56] on div "Terminarz Biuro Kat. BE, C, CE, D [DATE] Narzędzia Sortuj Dyspozycyjność W Wybi…" at bounding box center [889, 376] width 1328 height 753
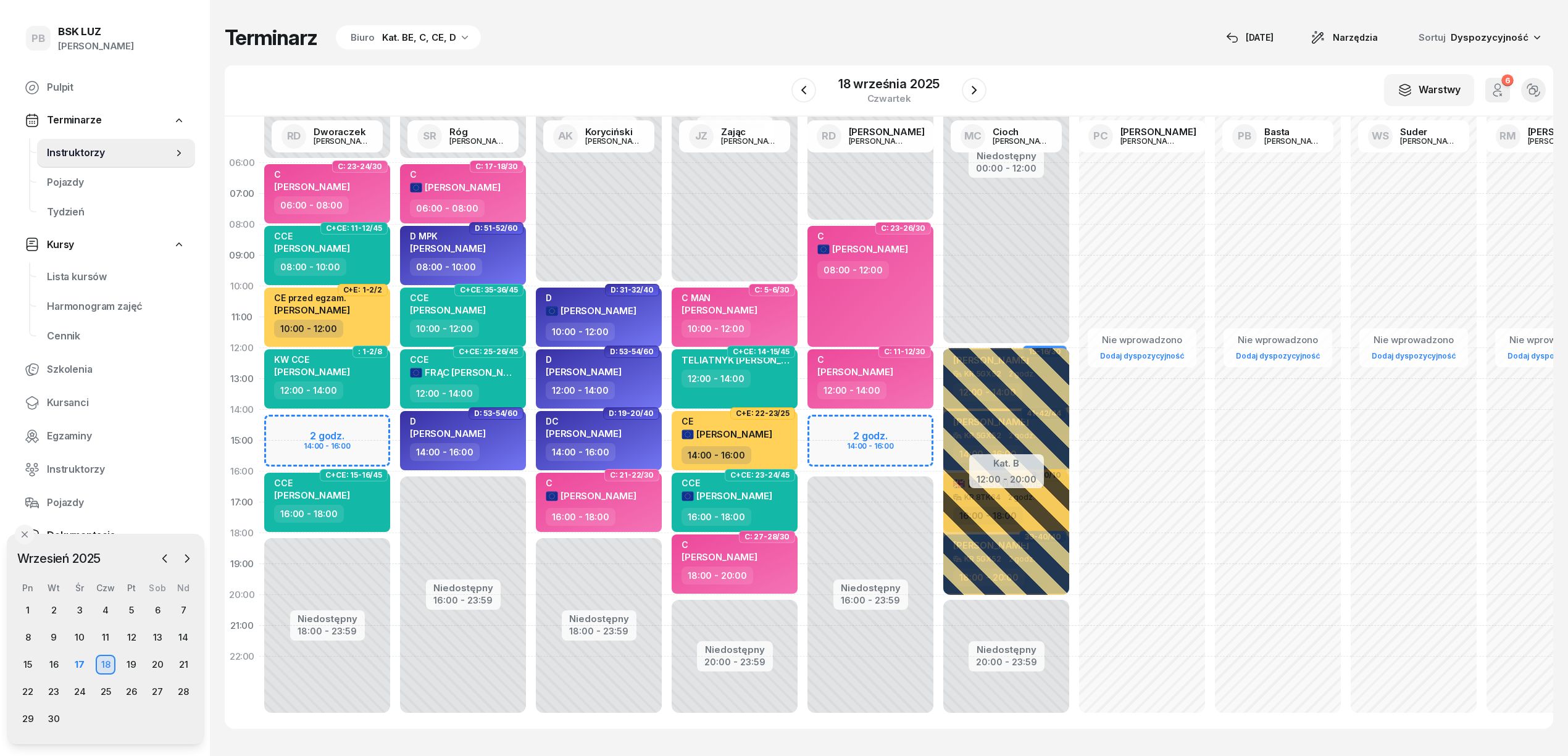
click at [608, 58] on div "Terminarz Biuro Kat. BE, C, CE, D [DATE] Narzędzia Sortuj Dyspozycyjność W Wybi…" at bounding box center [889, 376] width 1328 height 753
click at [65, 400] on span "Kursanci" at bounding box center [116, 403] width 138 height 16
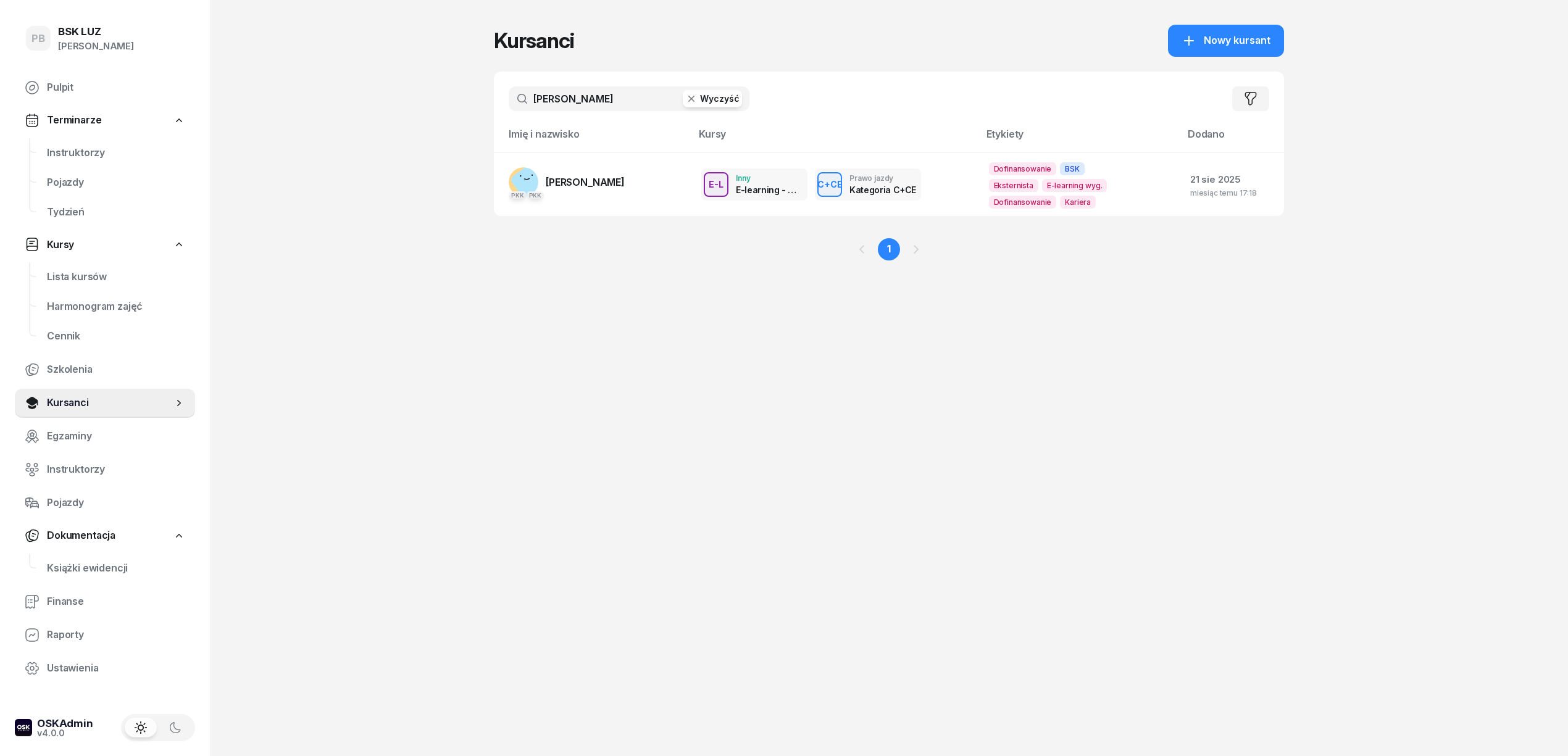
click at [593, 101] on input "boratyński" at bounding box center [629, 99] width 241 height 25
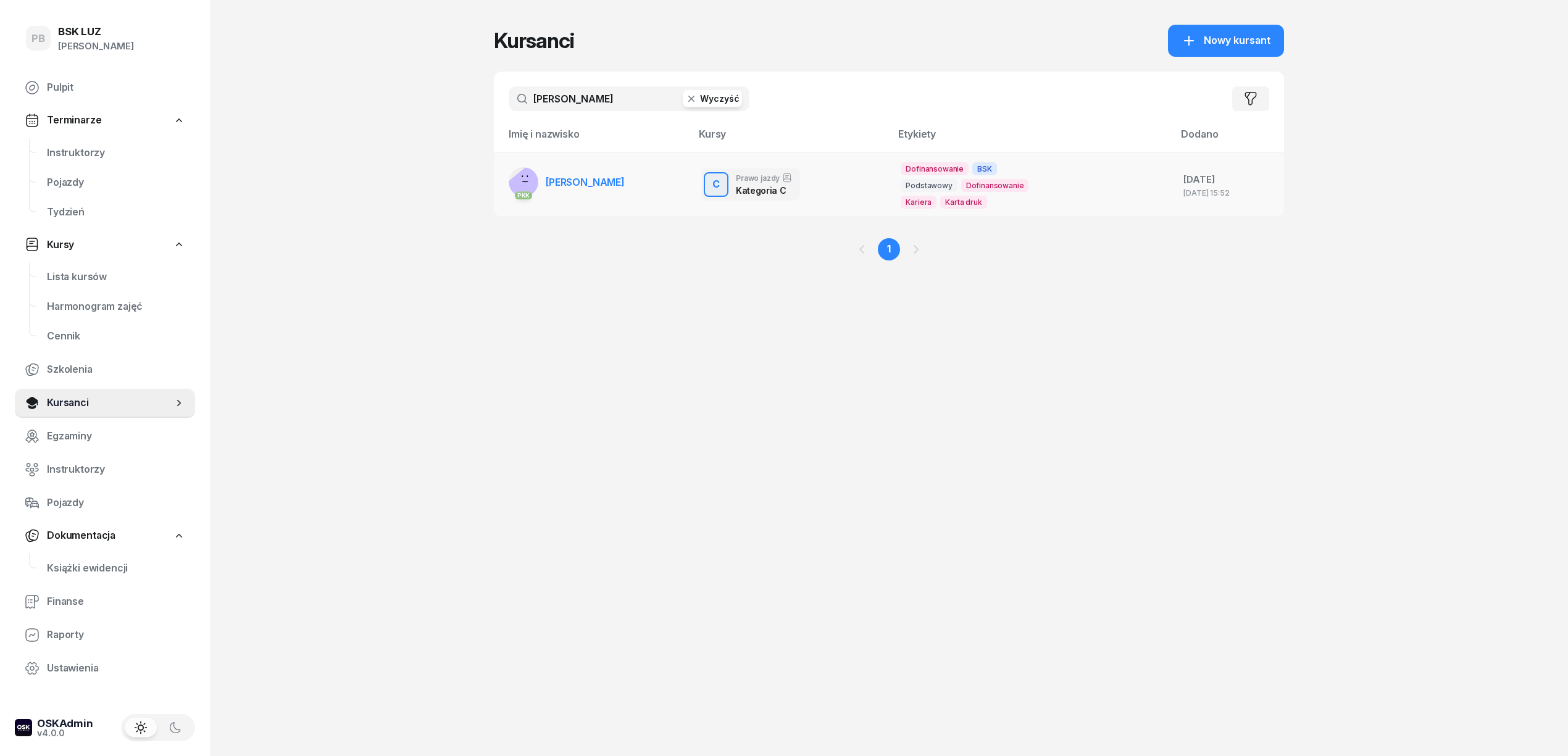
type input "[PERSON_NAME]"
click at [625, 168] on link "PKK GRABOWSKI DOMINIK" at bounding box center [567, 182] width 116 height 29
